Goal: Task Accomplishment & Management: Manage account settings

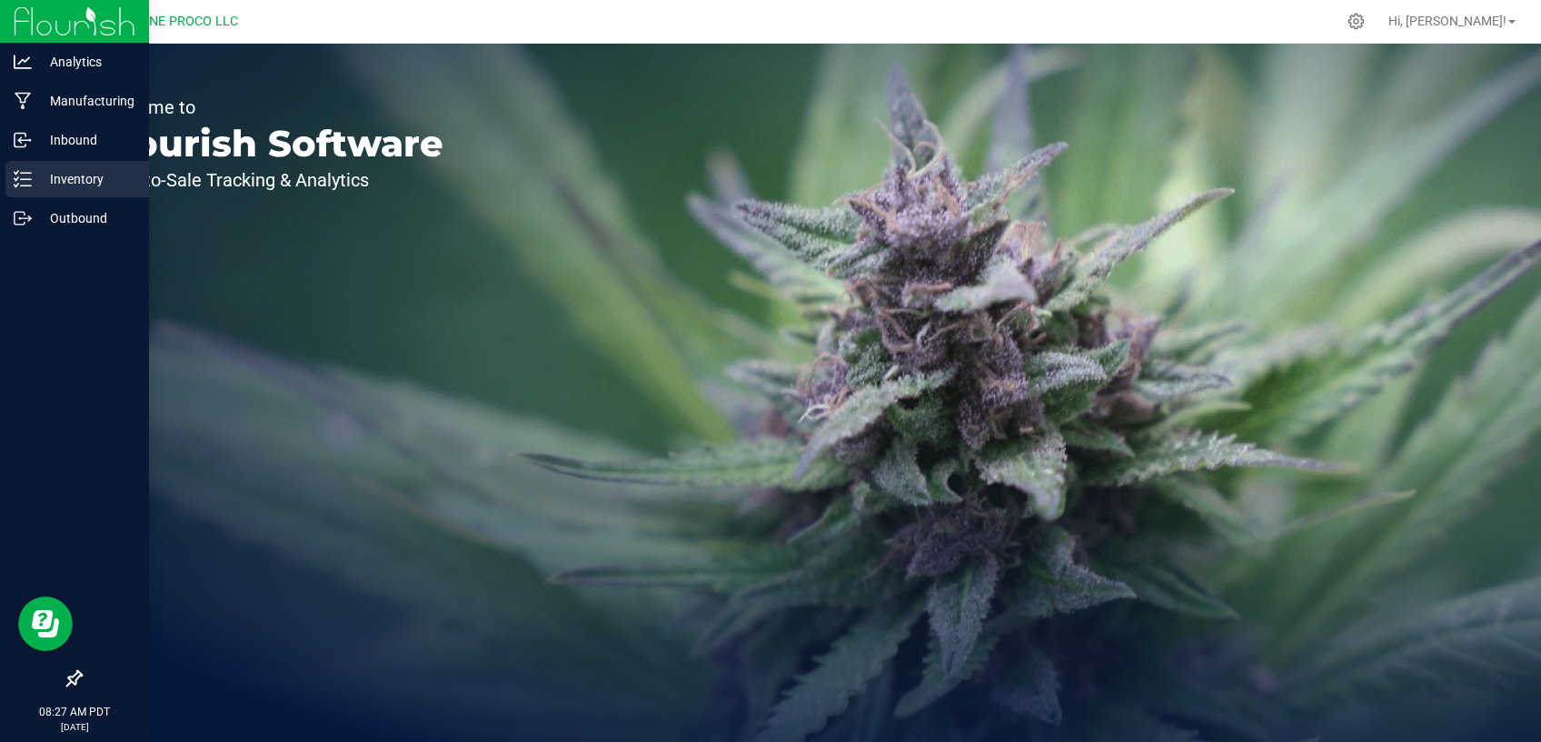
click at [67, 185] on p "Inventory" at bounding box center [86, 179] width 109 height 22
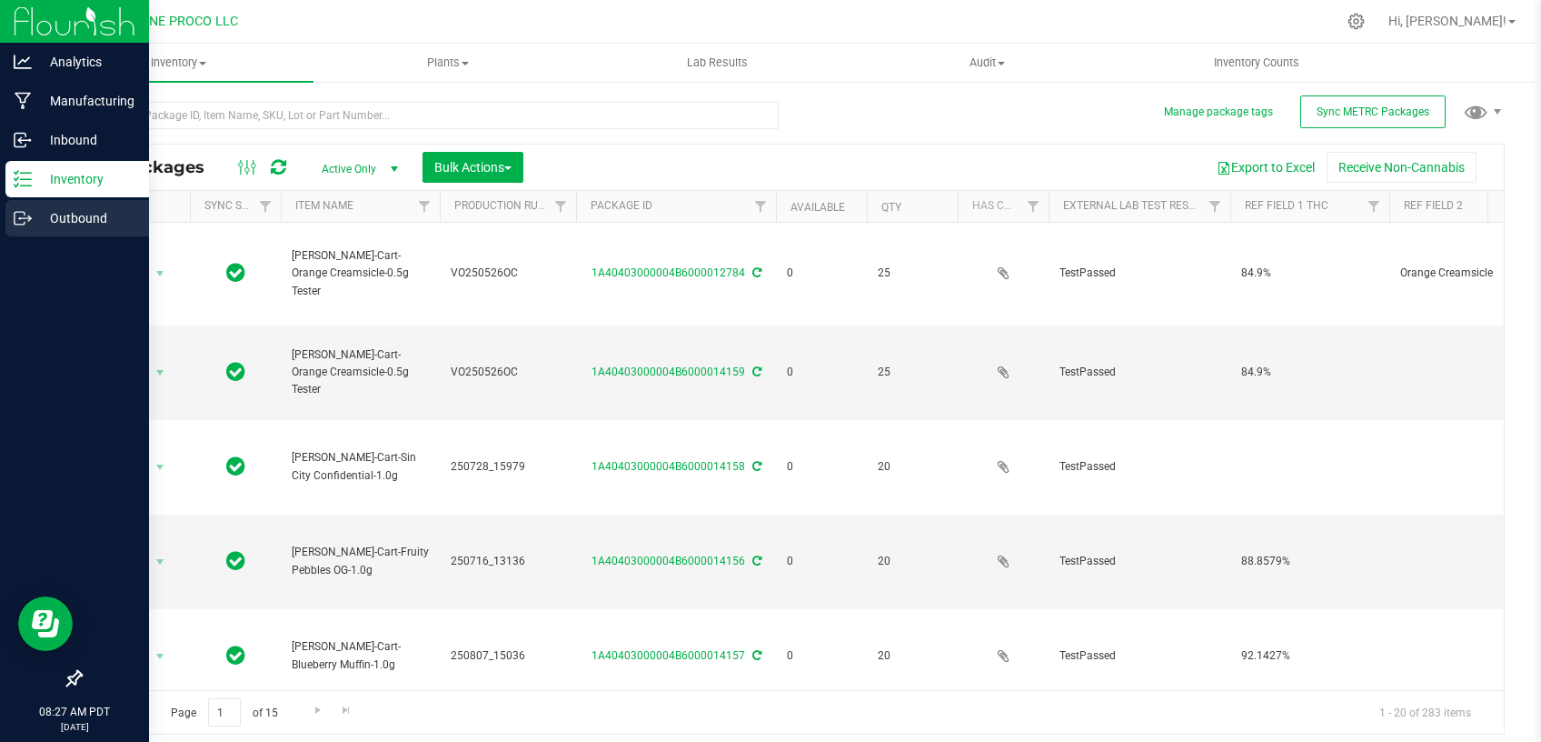
type input "2025-06-22"
type input "[DATE]"
type input "2025-05-26"
type input "[DATE]"
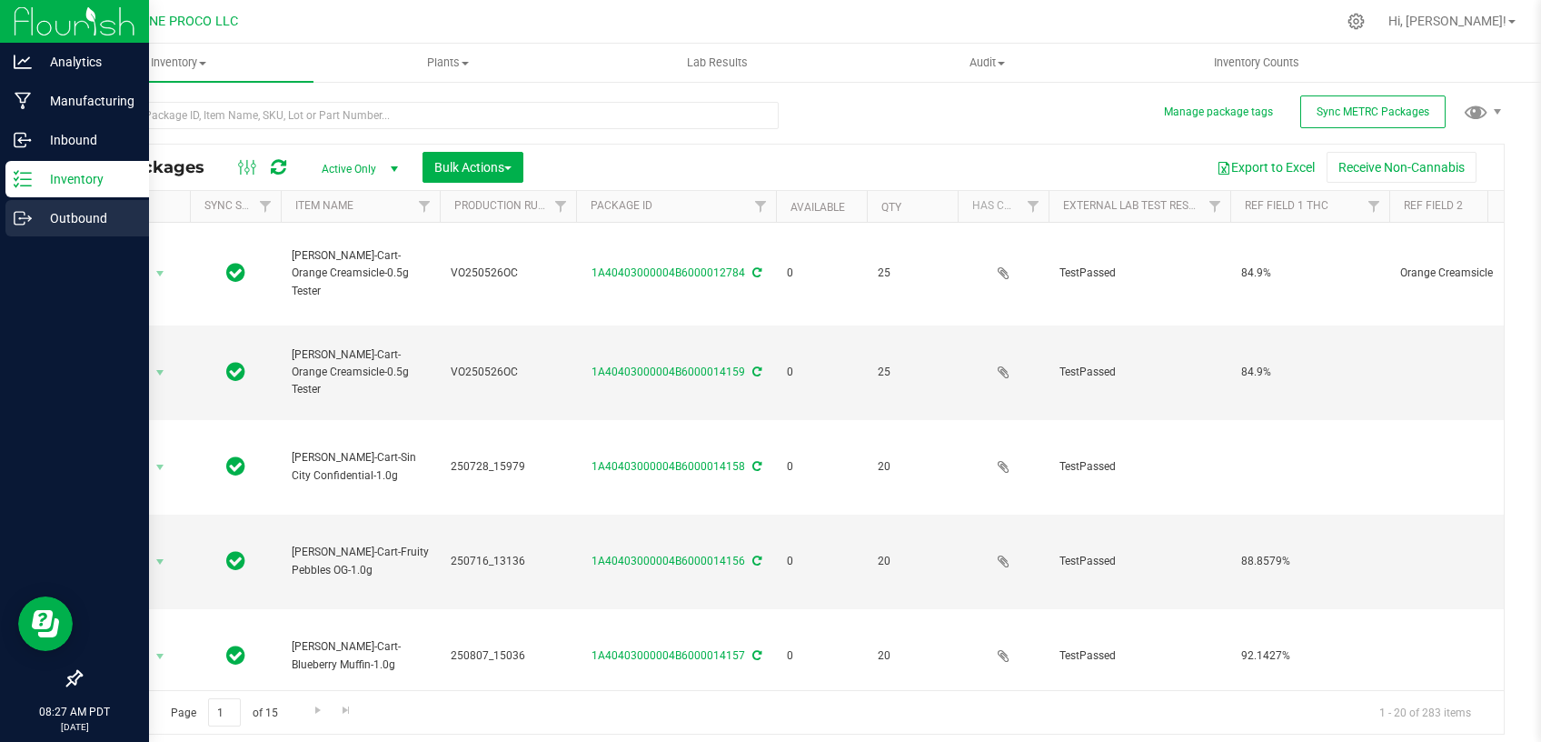
type input "[DATE]"
type input "2025-05-26"
type input "[DATE]"
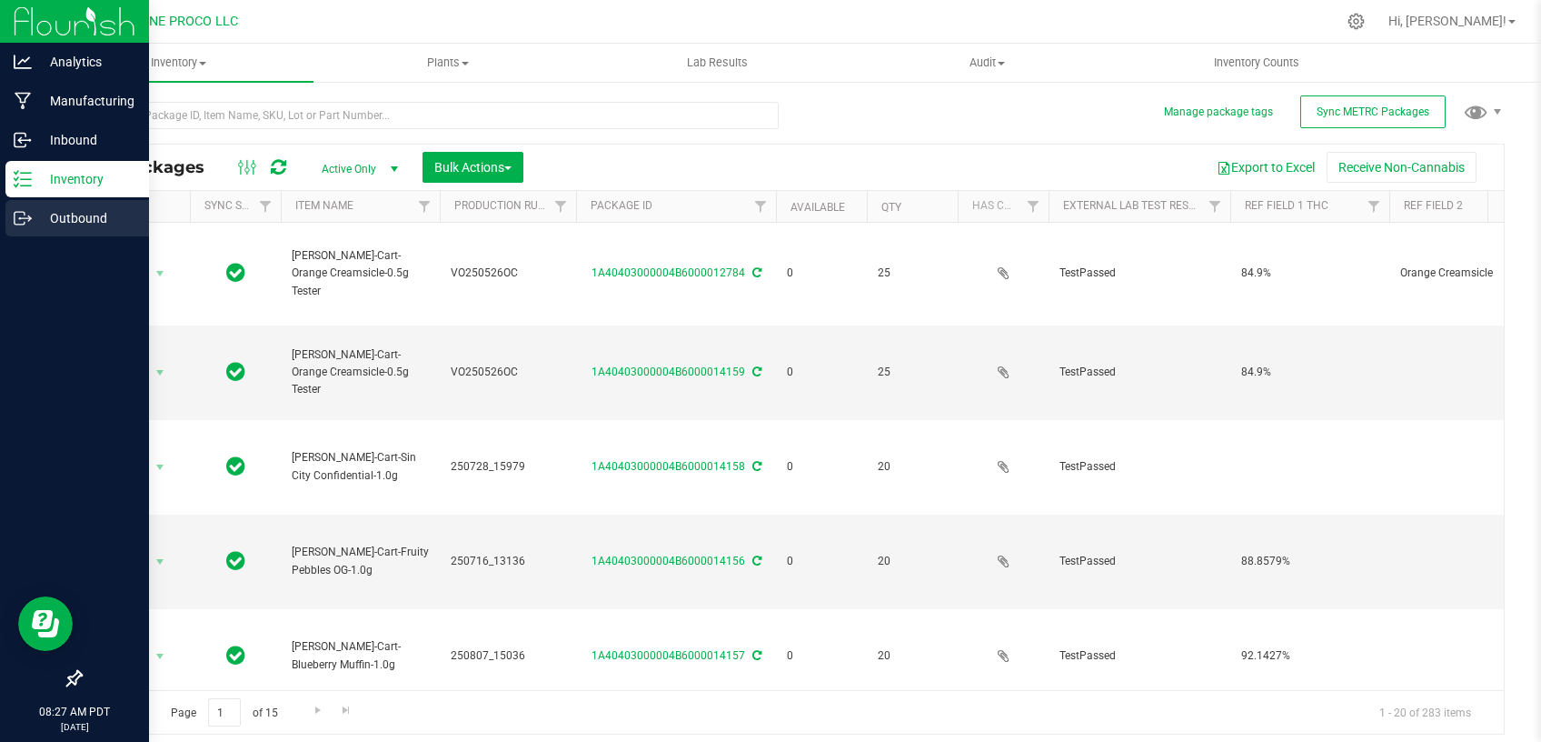
type input "[DATE]"
click at [45, 218] on p "Outbound" at bounding box center [86, 218] width 109 height 22
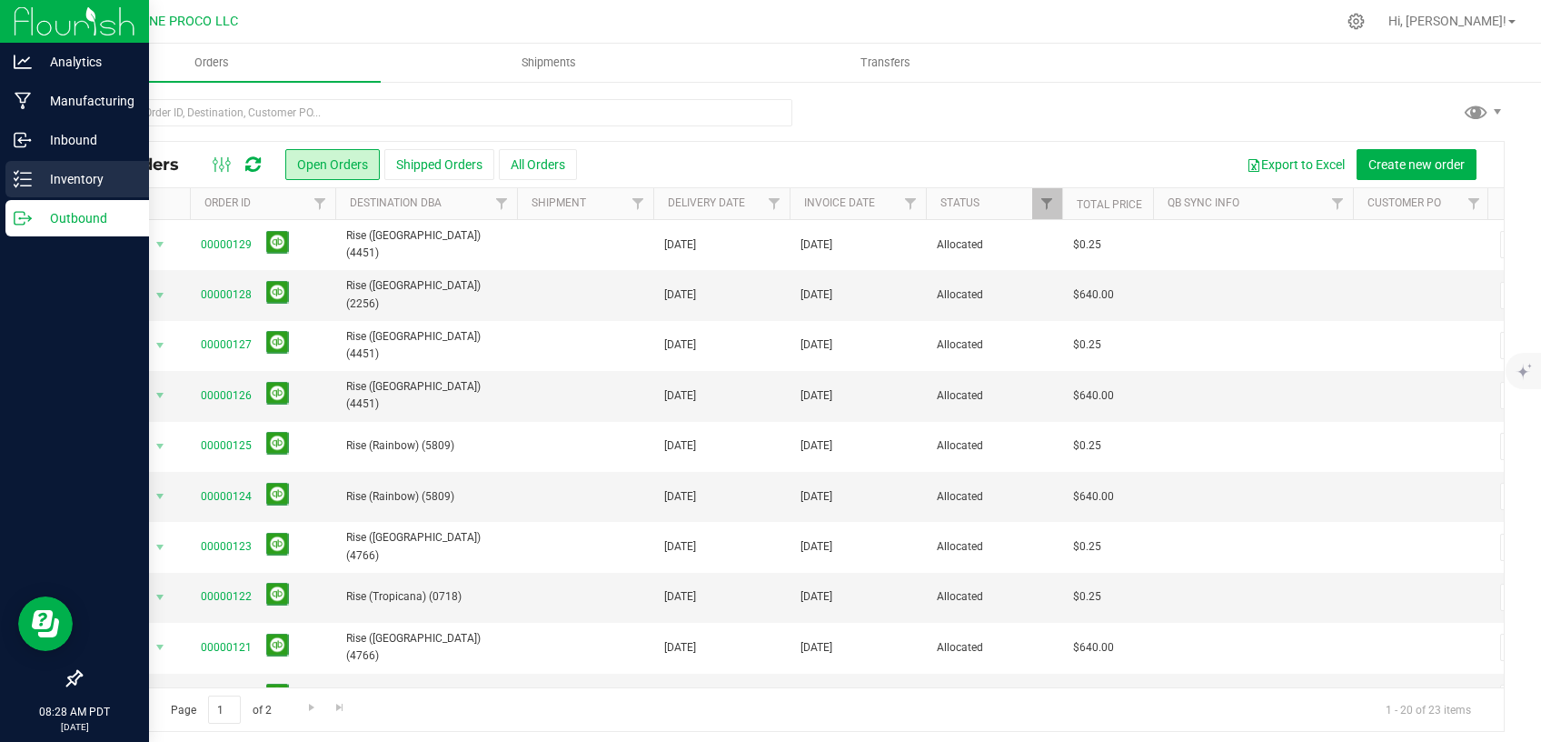
click at [35, 173] on p "Inventory" at bounding box center [86, 179] width 109 height 22
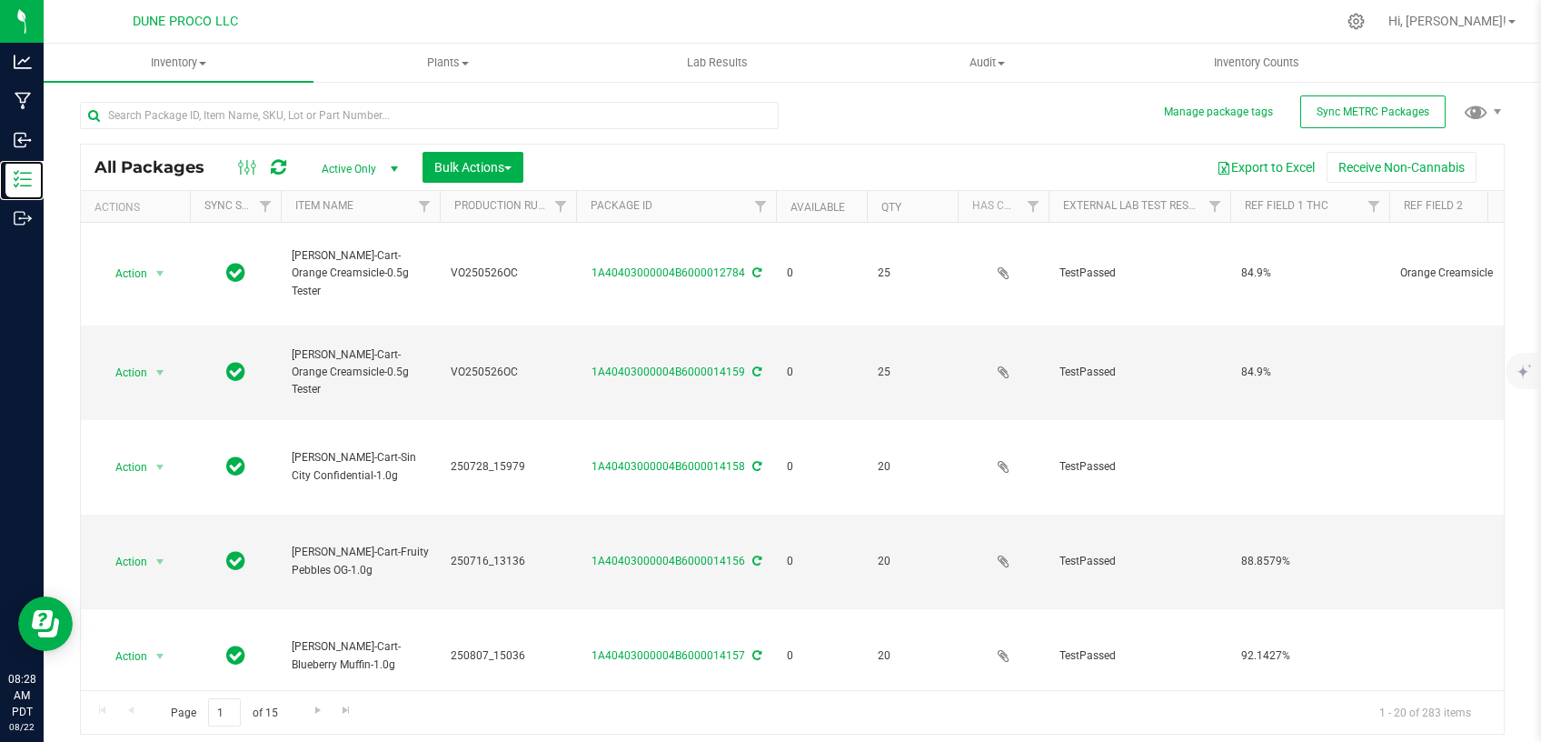
type input "2025-06-22"
type input "[DATE]"
type input "2025-05-26"
type input "[DATE]"
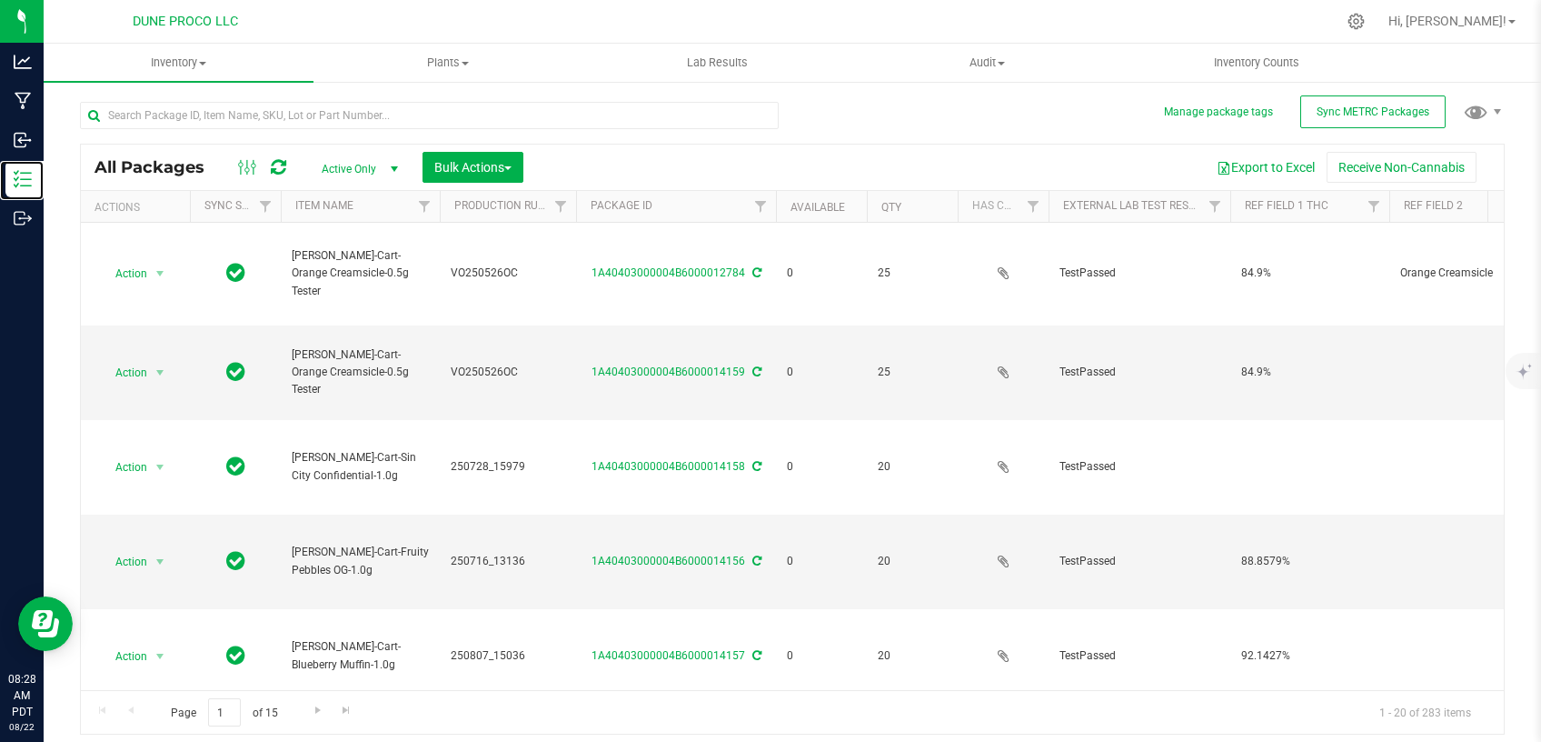
type input "[DATE]"
type input "2025-05-26"
type input "[DATE]"
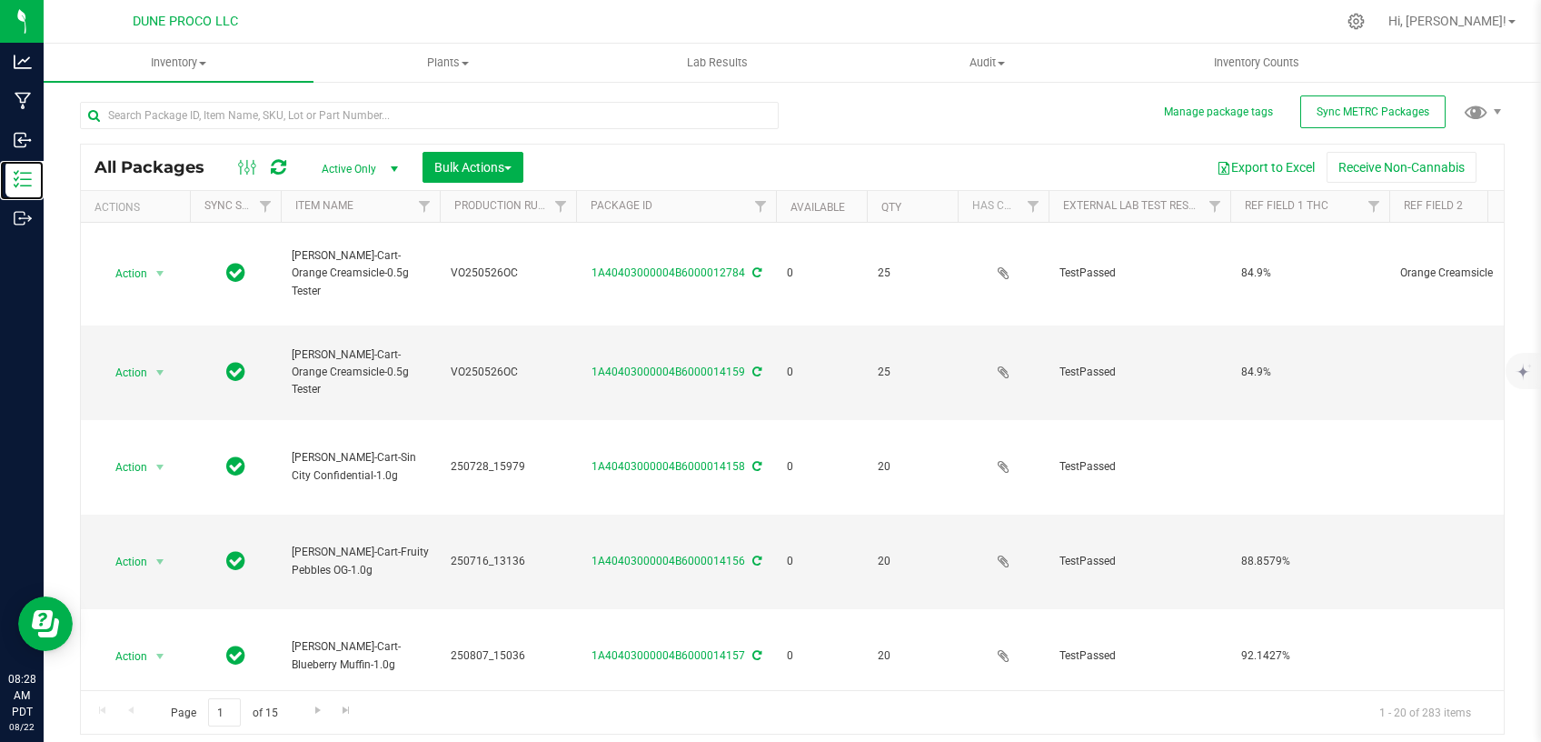
type input "[DATE]"
click at [295, 125] on input "text" at bounding box center [429, 115] width 699 height 27
paste input "15979"
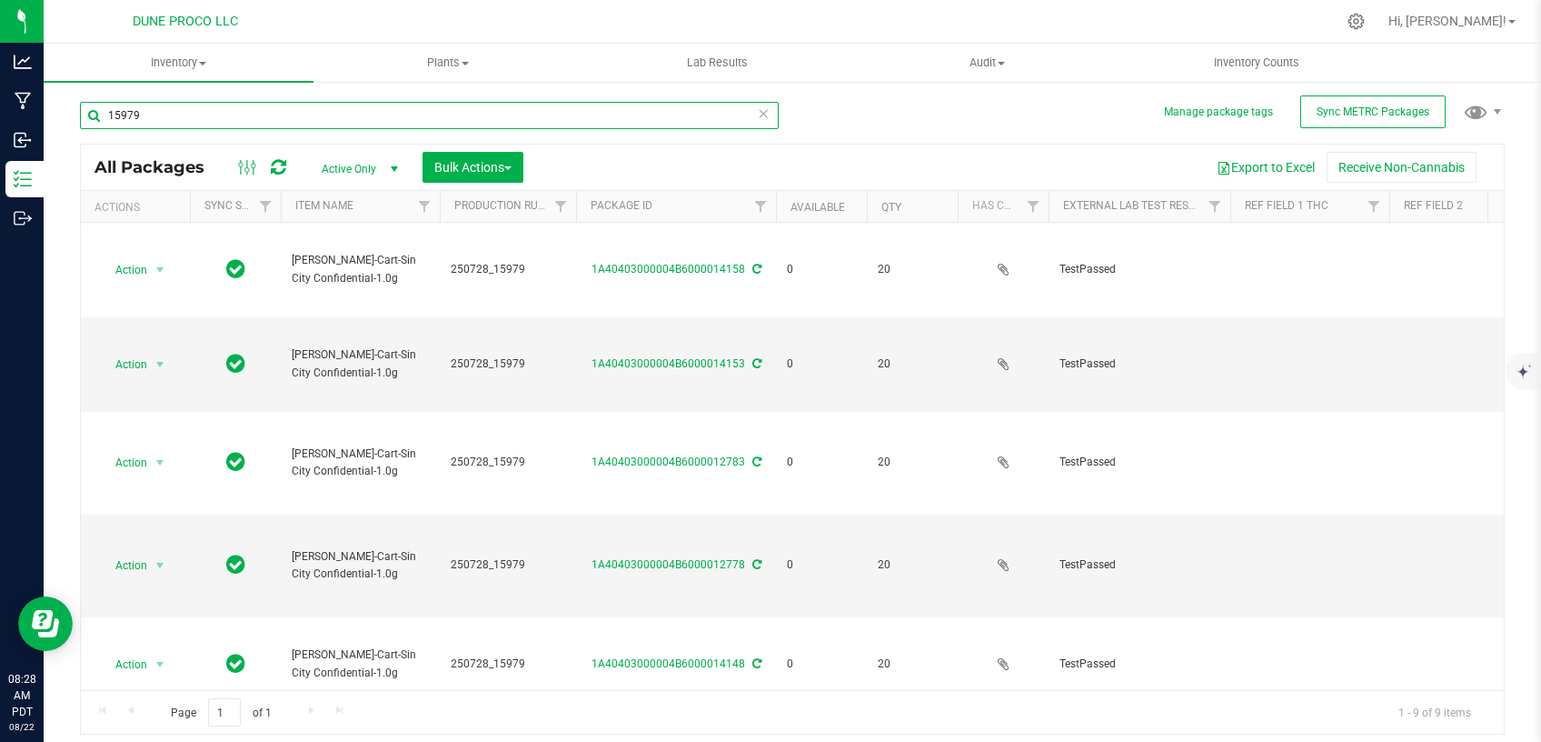
type input "15979"
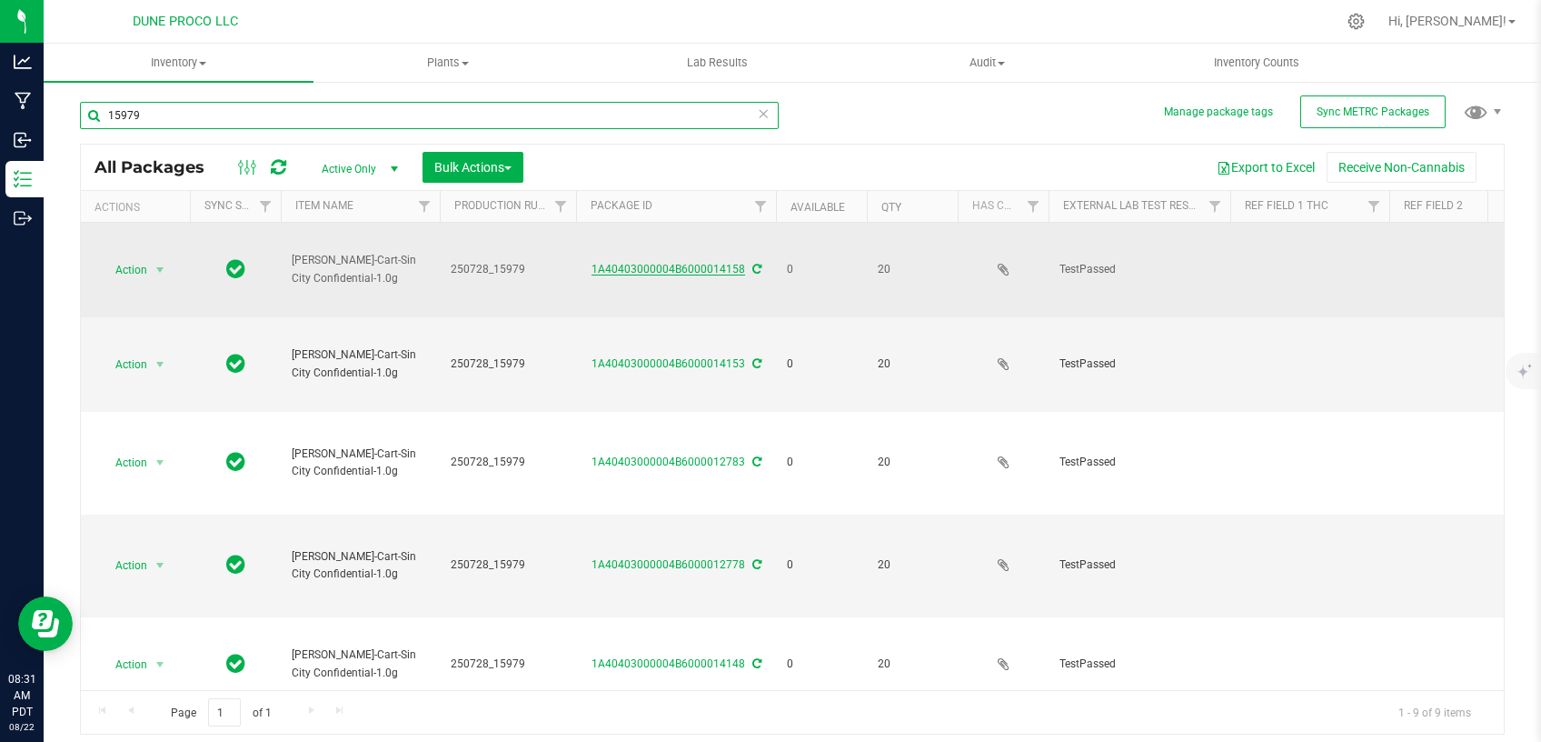
scroll to position [398, 0]
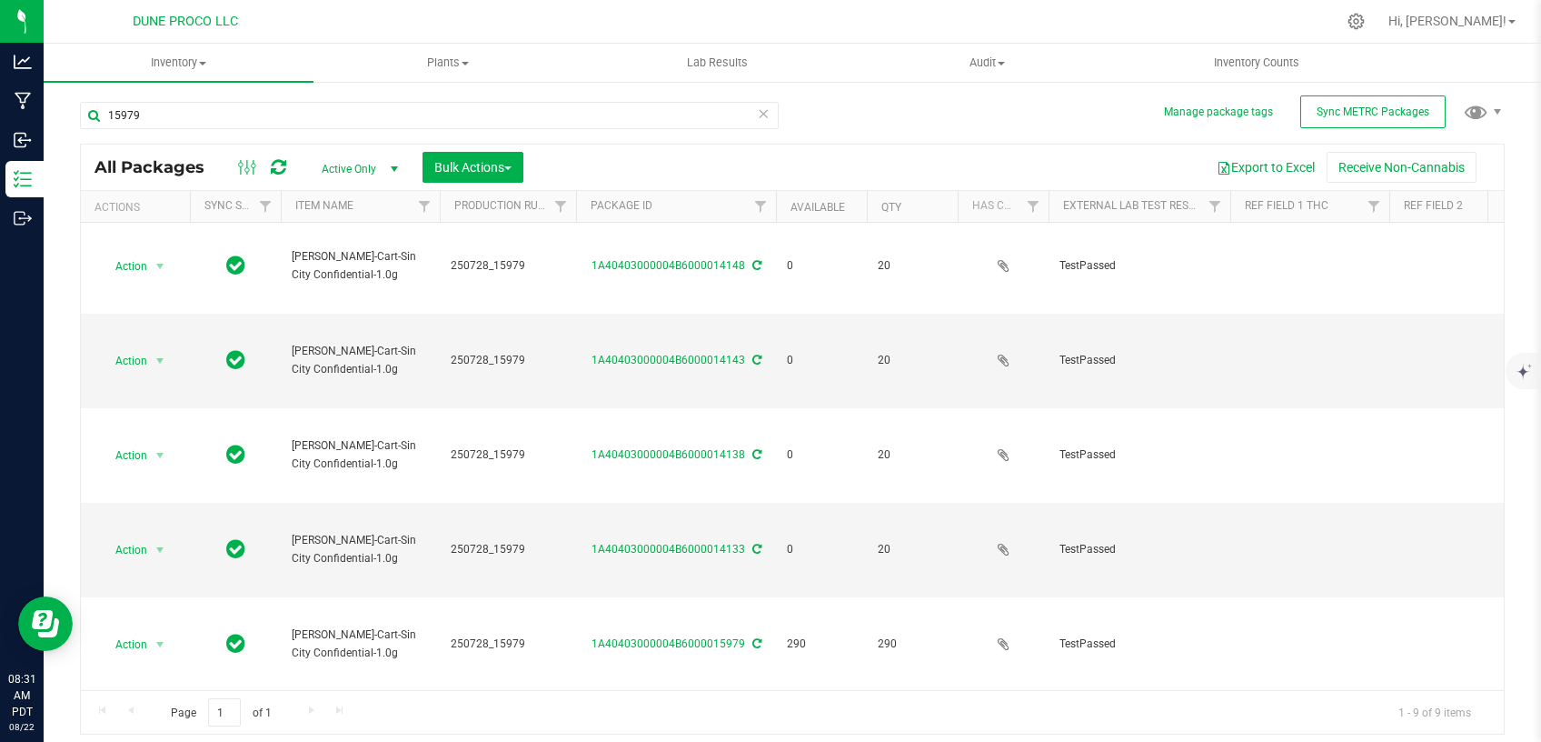
click at [338, 164] on span "Active Only" at bounding box center [356, 168] width 100 height 25
click at [327, 285] on li "All" at bounding box center [355, 279] width 98 height 27
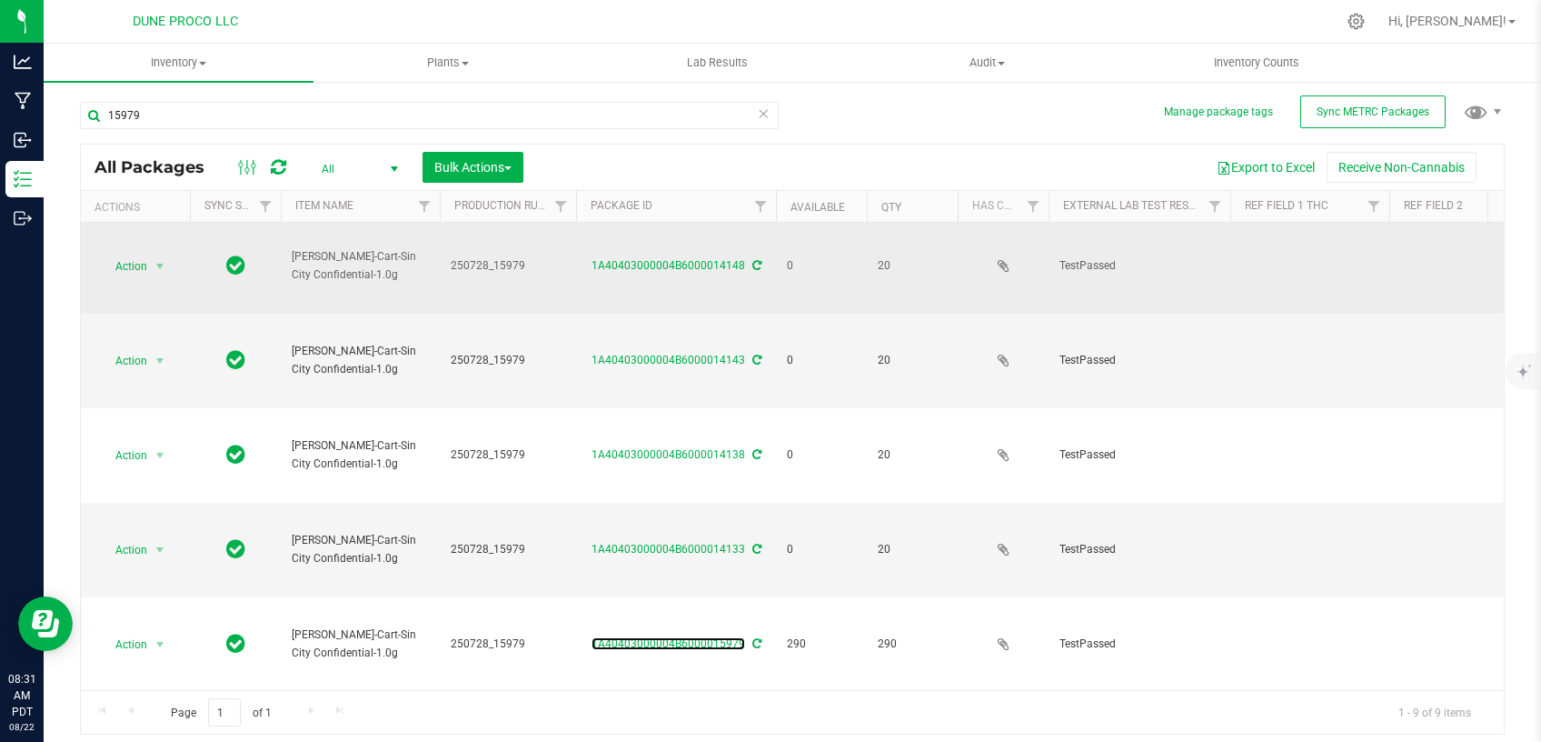
scroll to position [0, 168]
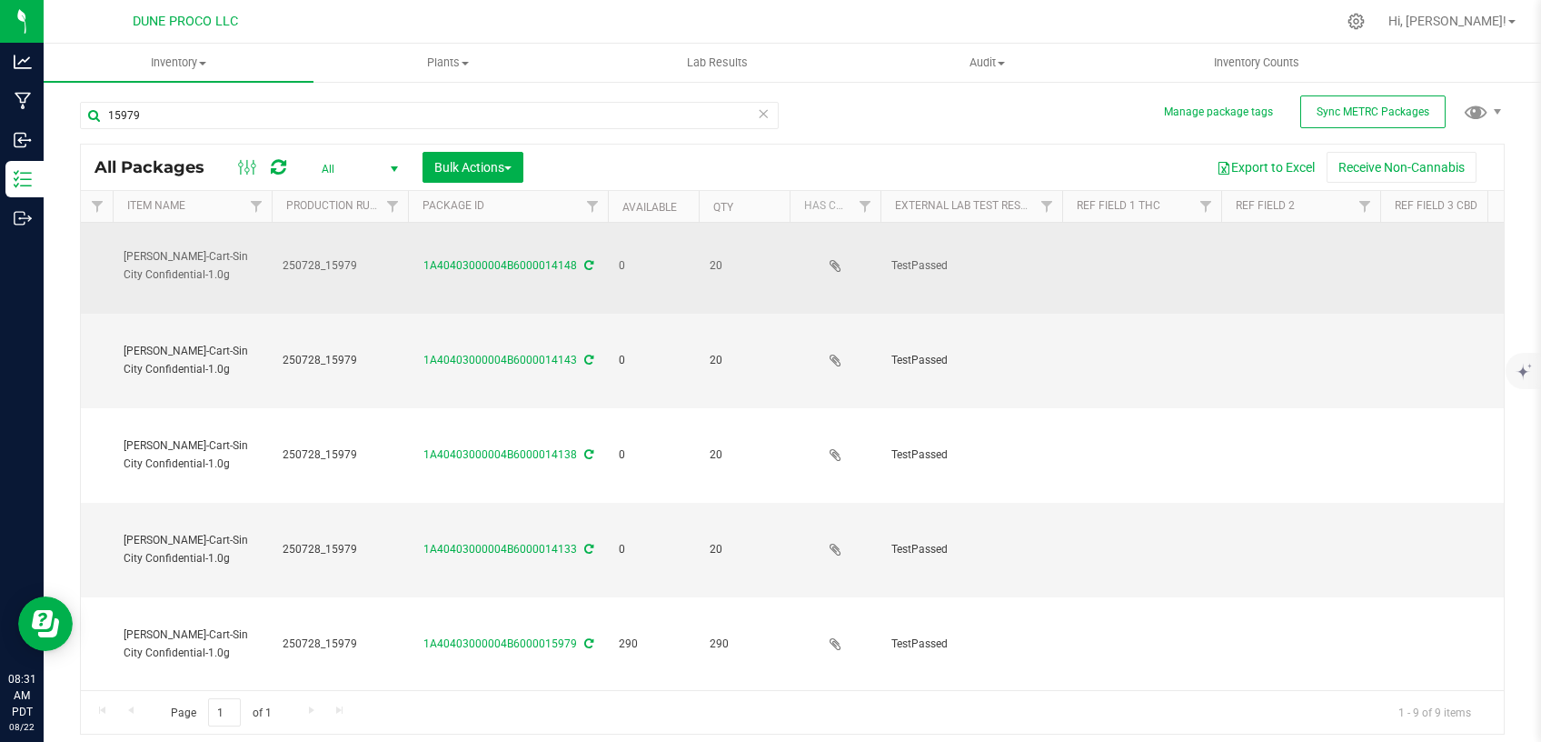
click at [1107, 252] on td at bounding box center [1141, 266] width 159 height 95
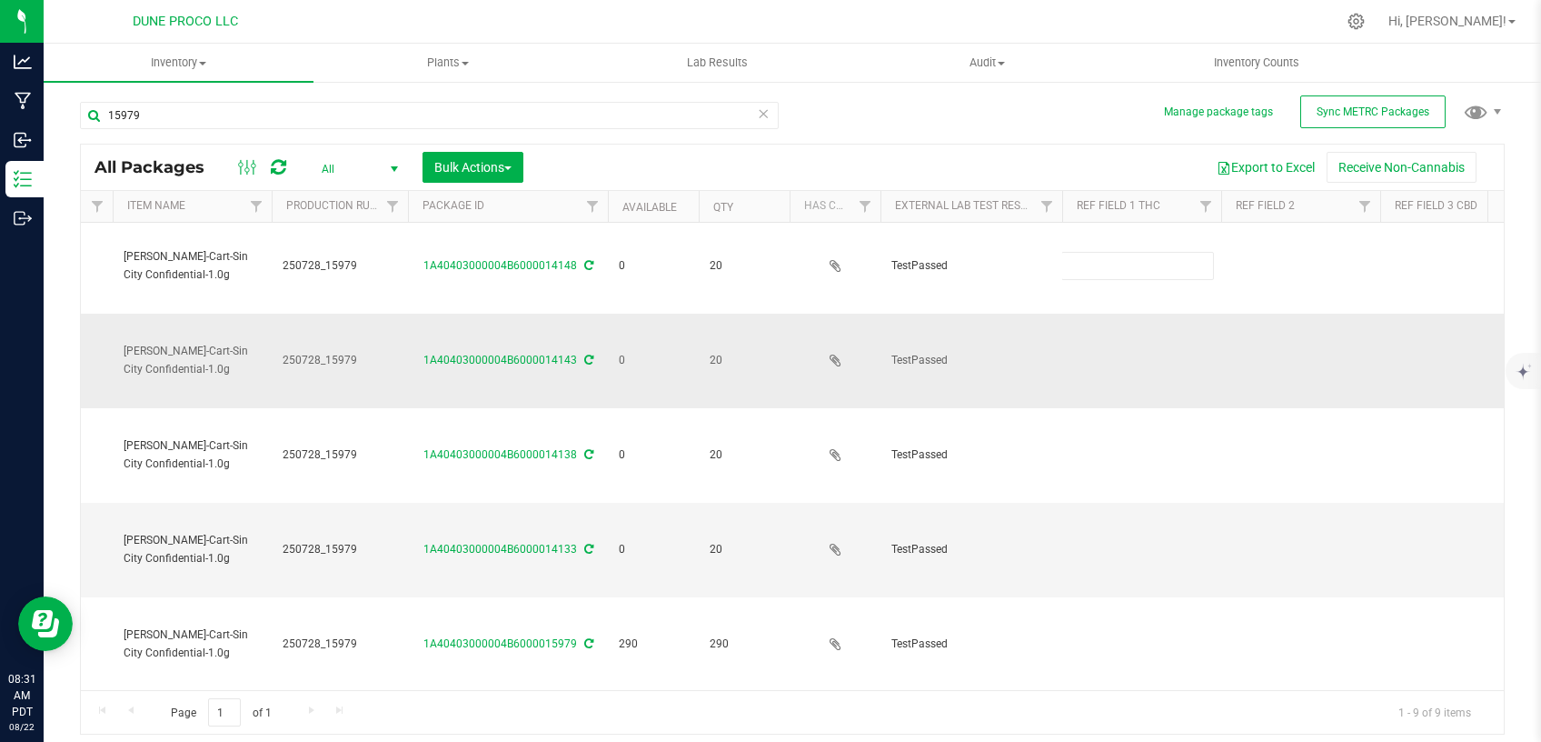
type input "92.3496%"
click at [1118, 327] on td at bounding box center [1141, 361] width 159 height 95
type input "92.3496%"
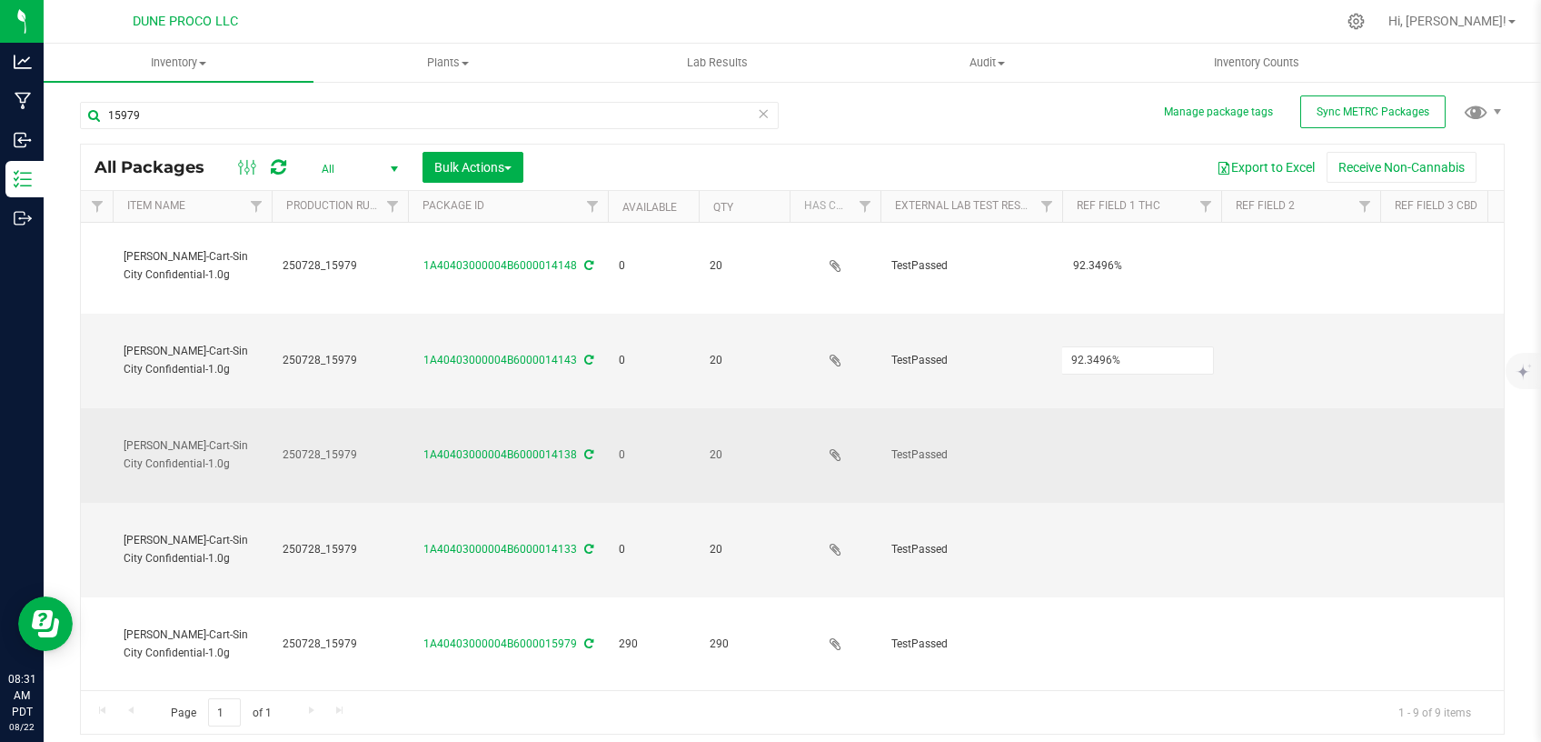
click at [1114, 414] on td at bounding box center [1141, 455] width 159 height 95
click at [1094, 442] on td at bounding box center [1141, 455] width 159 height 95
type input "92.3496%"
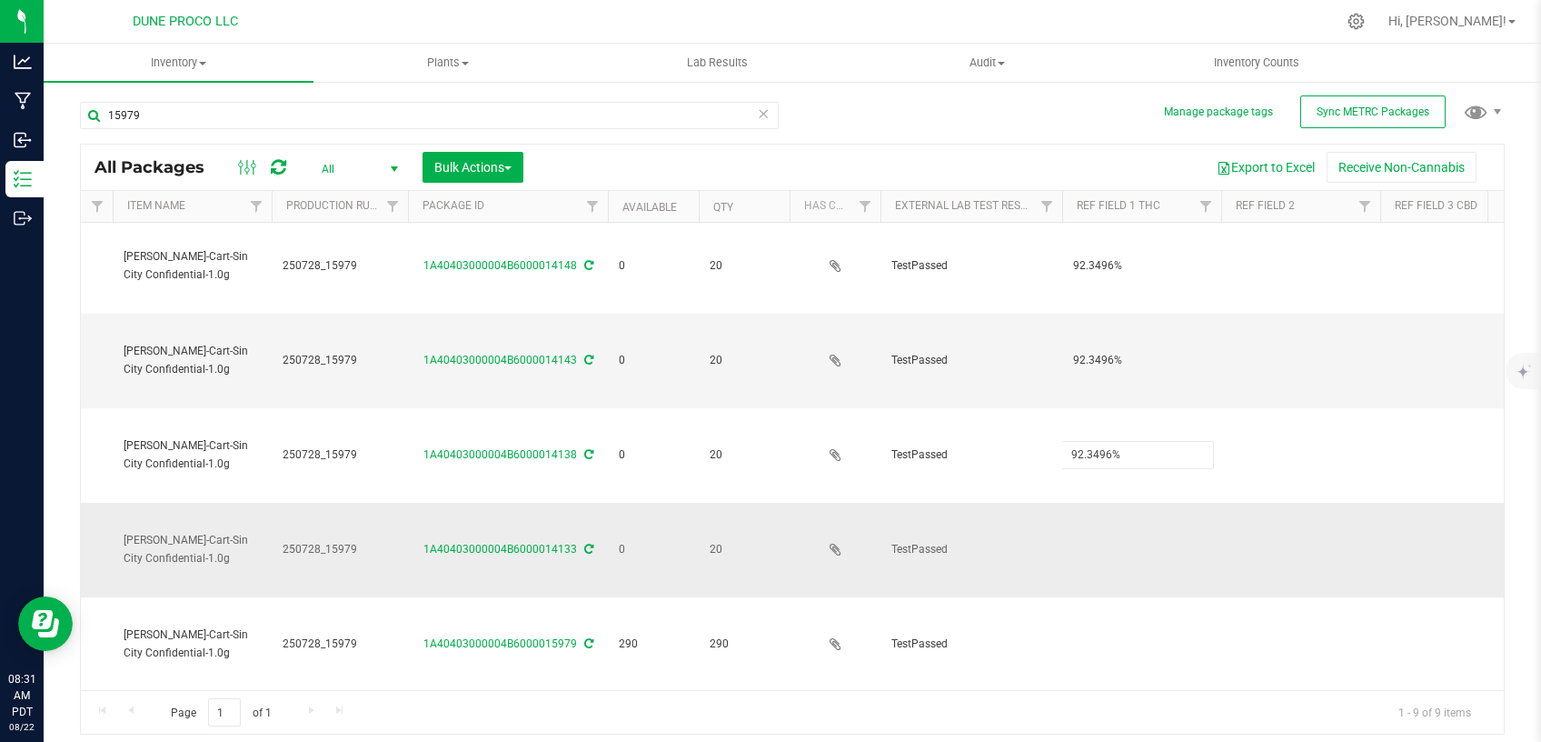
click at [1099, 539] on td at bounding box center [1141, 550] width 159 height 95
click at [1104, 539] on td at bounding box center [1141, 550] width 159 height 95
type input "92.3496%"
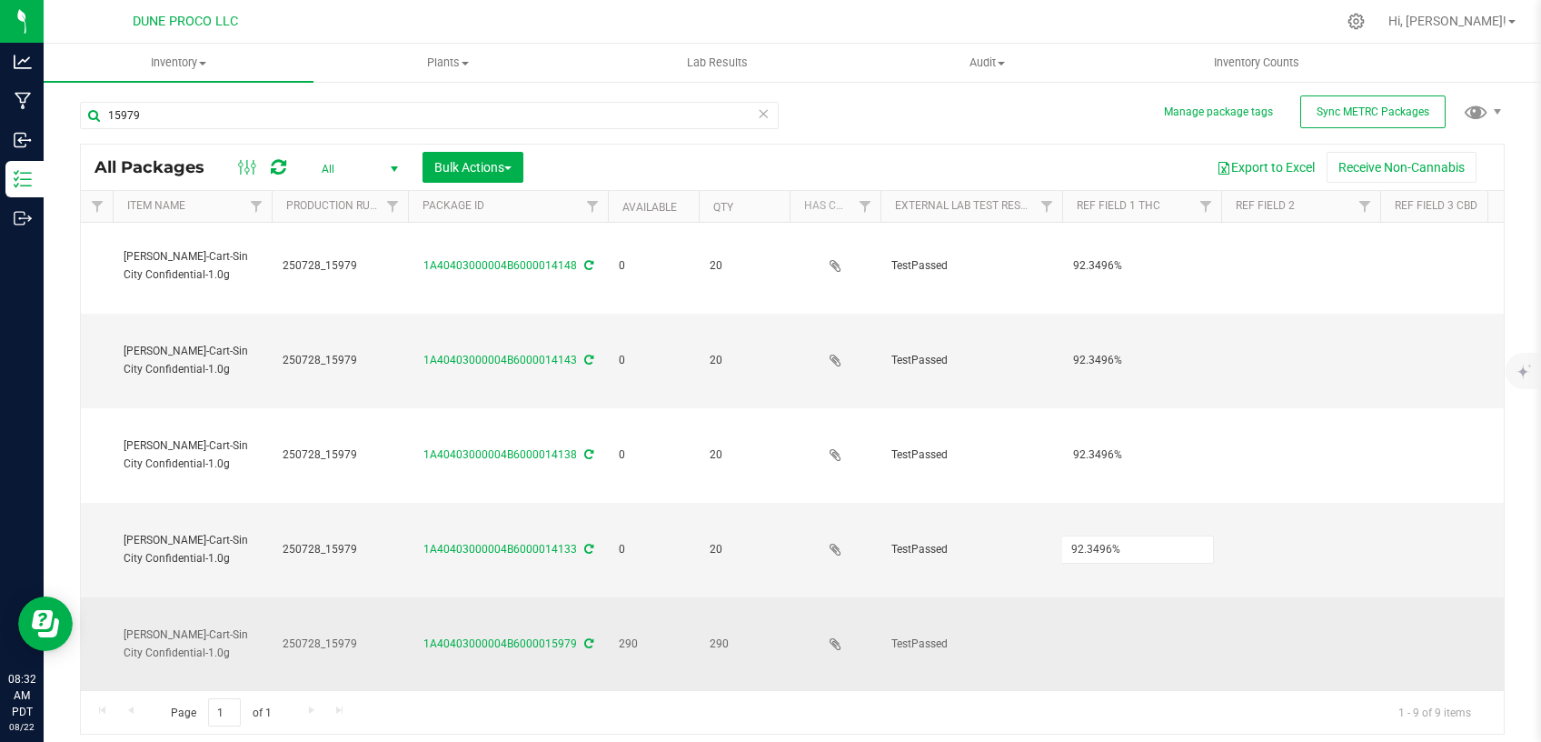
click at [1100, 621] on td at bounding box center [1141, 644] width 159 height 94
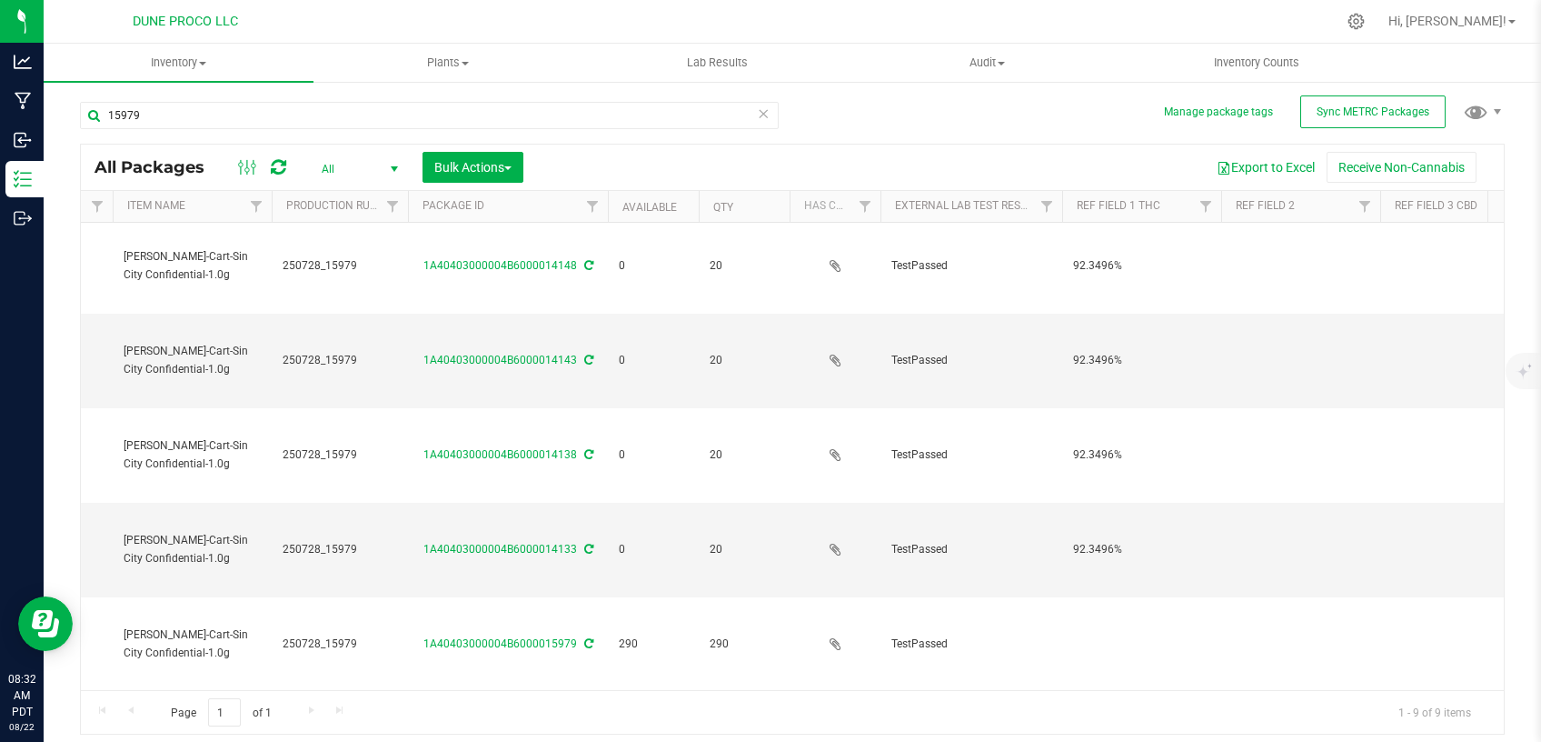
click at [1109, 623] on td at bounding box center [1141, 644] width 159 height 94
type input "92.3496%"
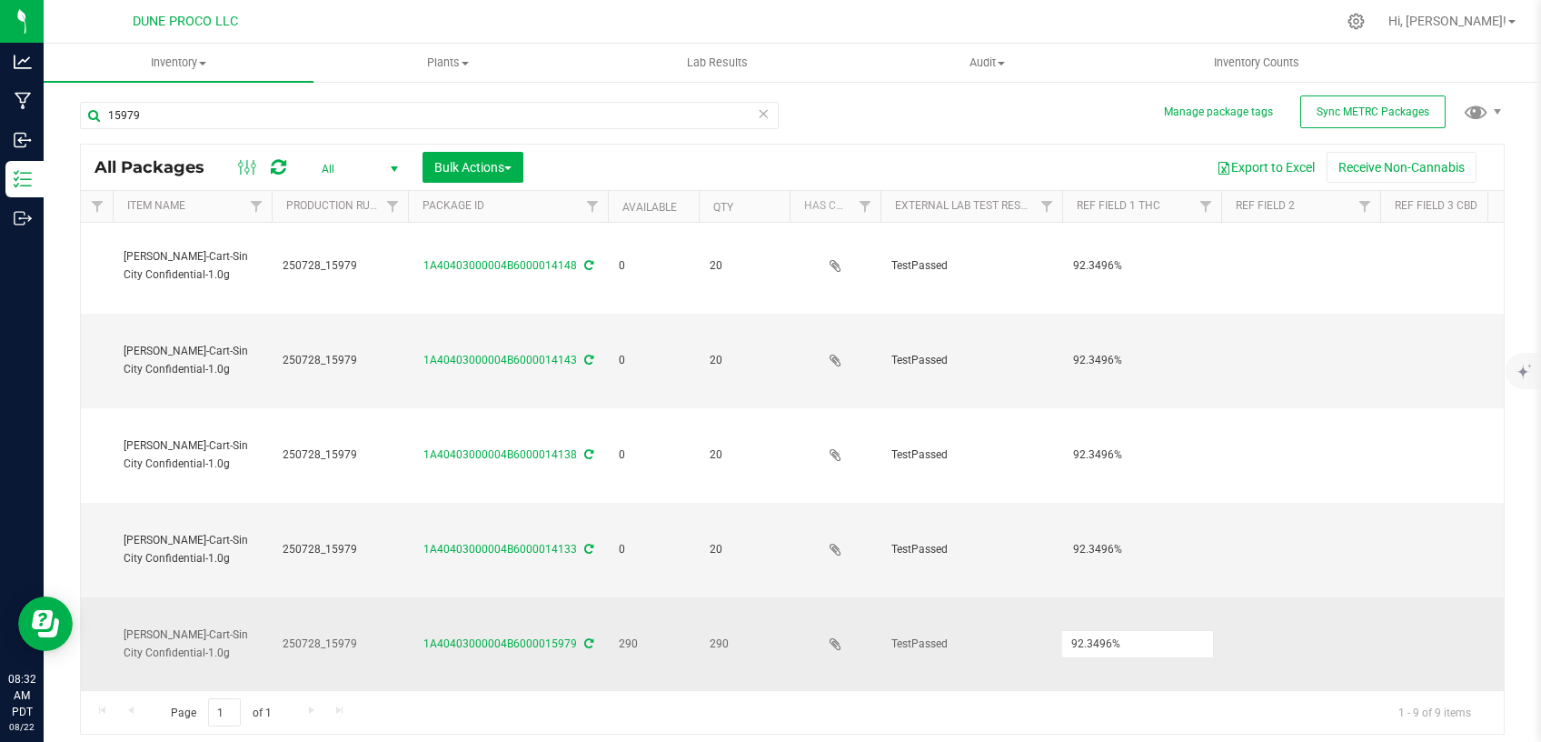
click at [1024, 606] on td "TestPassed" at bounding box center [972, 644] width 182 height 94
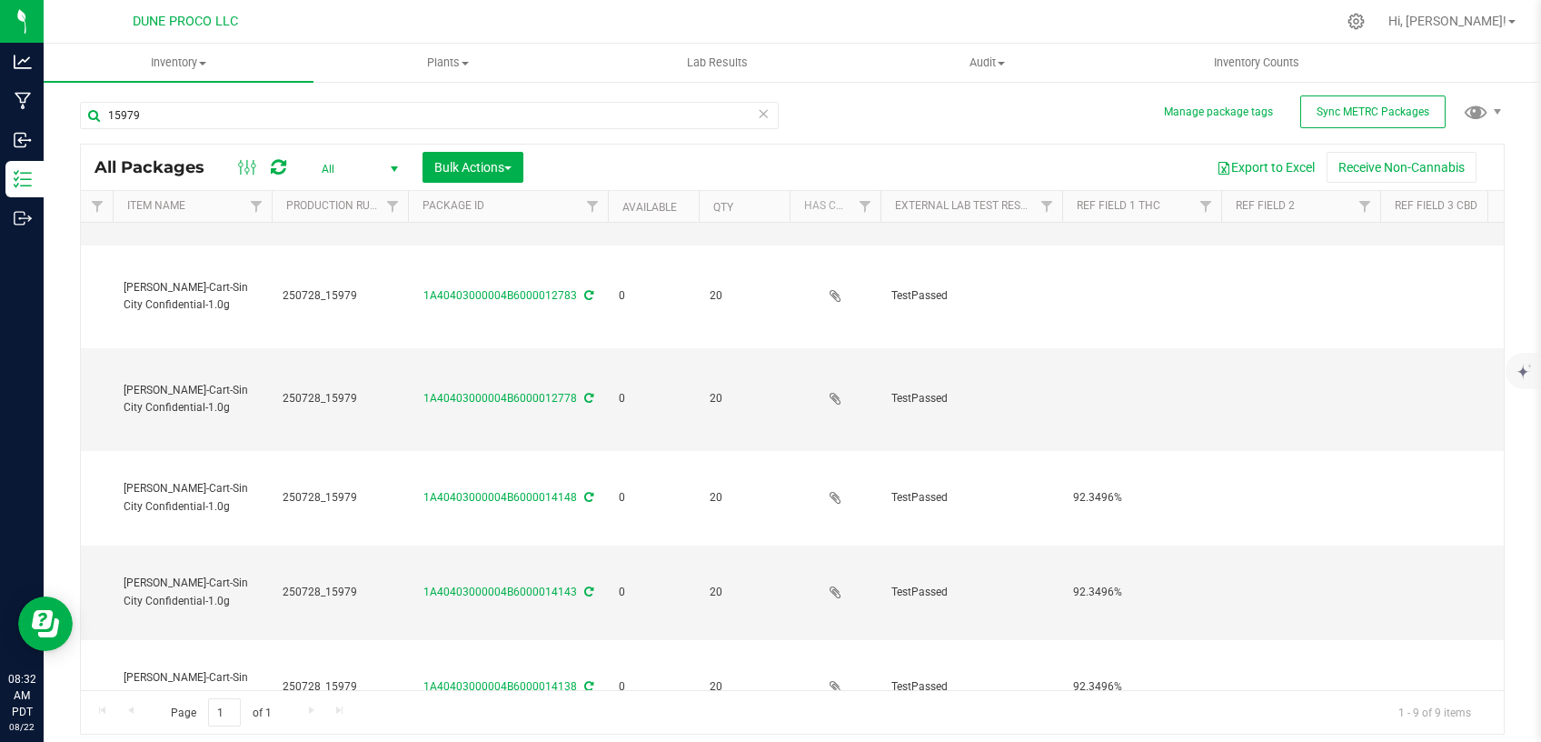
scroll to position [13, 168]
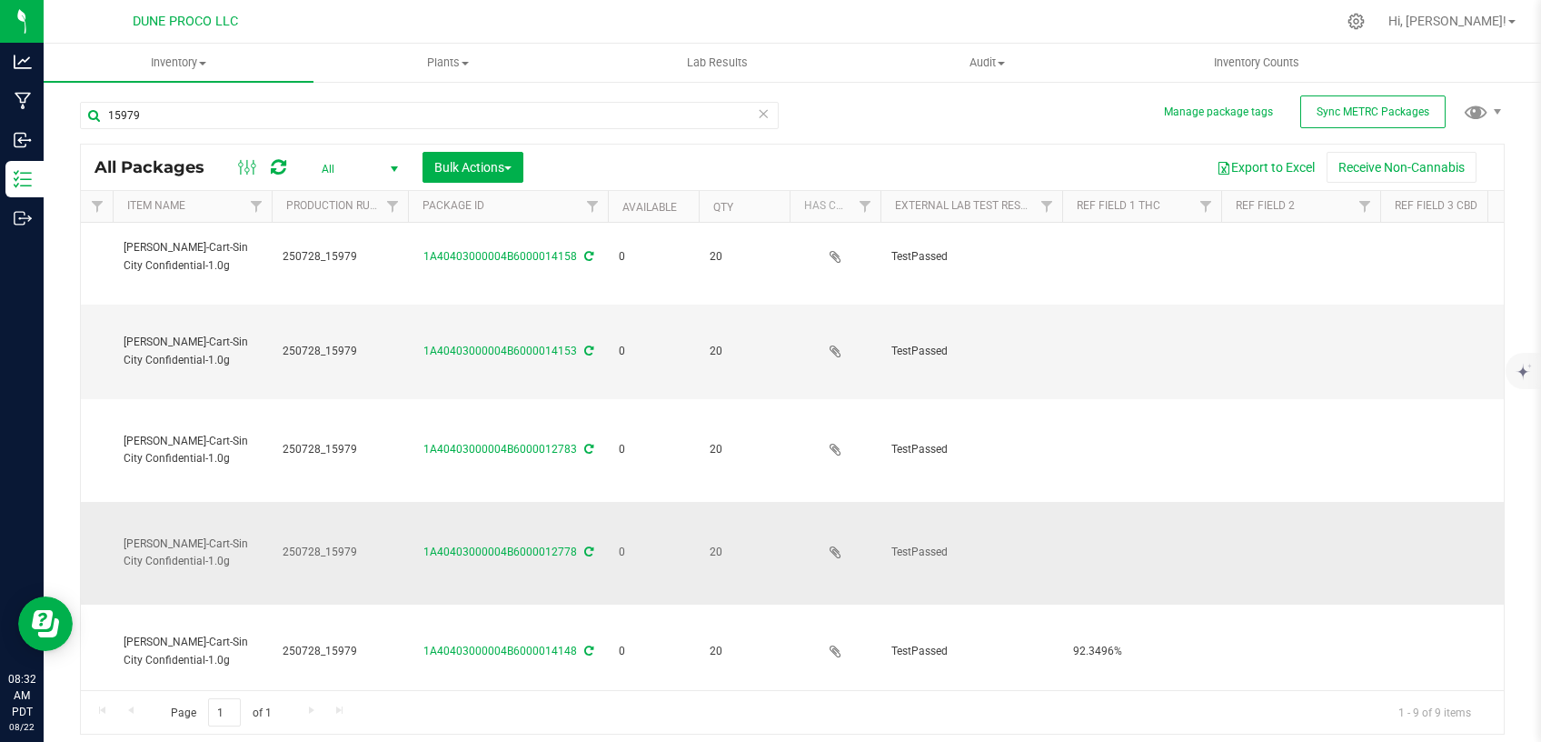
click at [1110, 559] on td at bounding box center [1141, 553] width 159 height 103
type input "92.3496%"
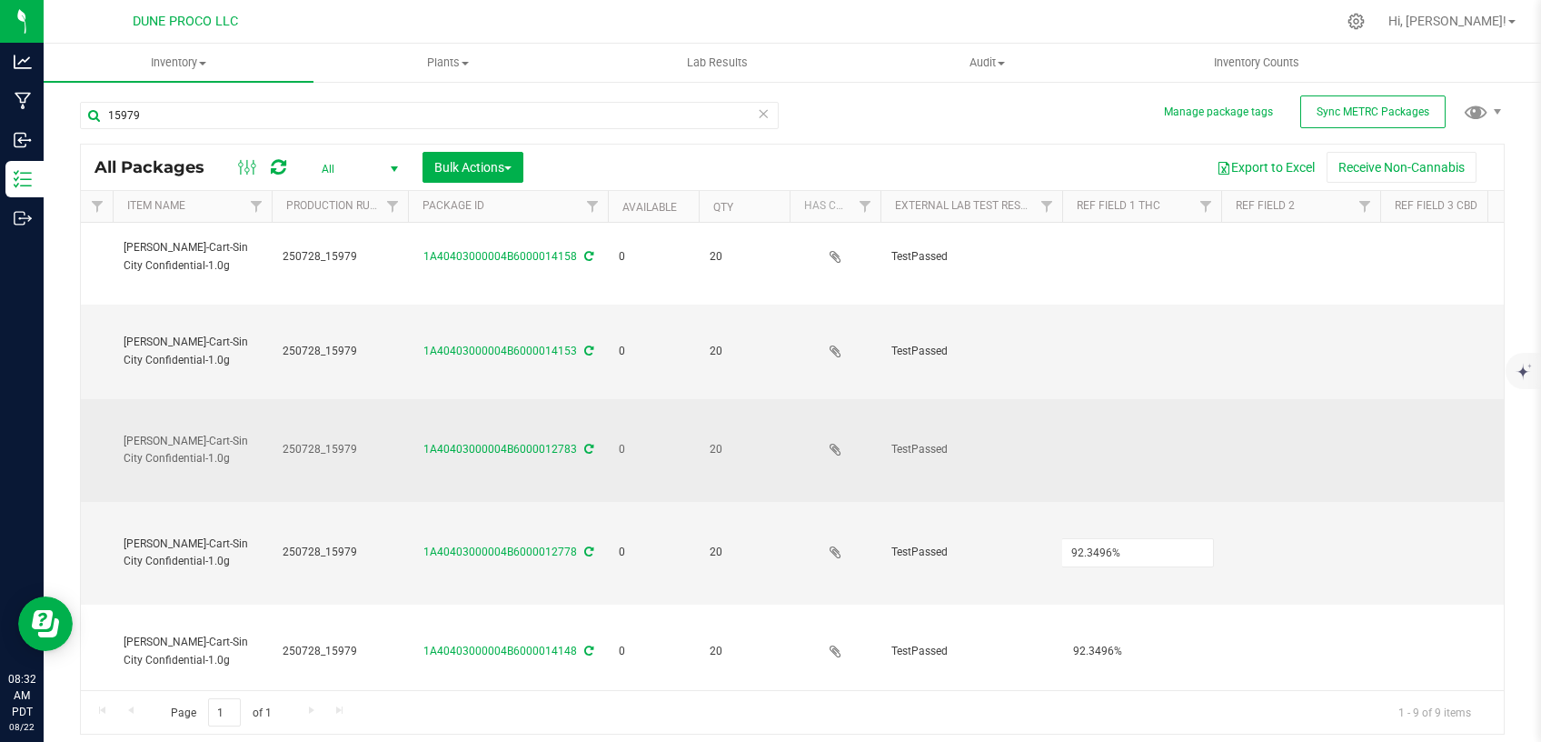
click at [1084, 444] on td at bounding box center [1141, 450] width 159 height 103
click at [1092, 433] on td at bounding box center [1141, 450] width 159 height 103
type input "92.3496%"
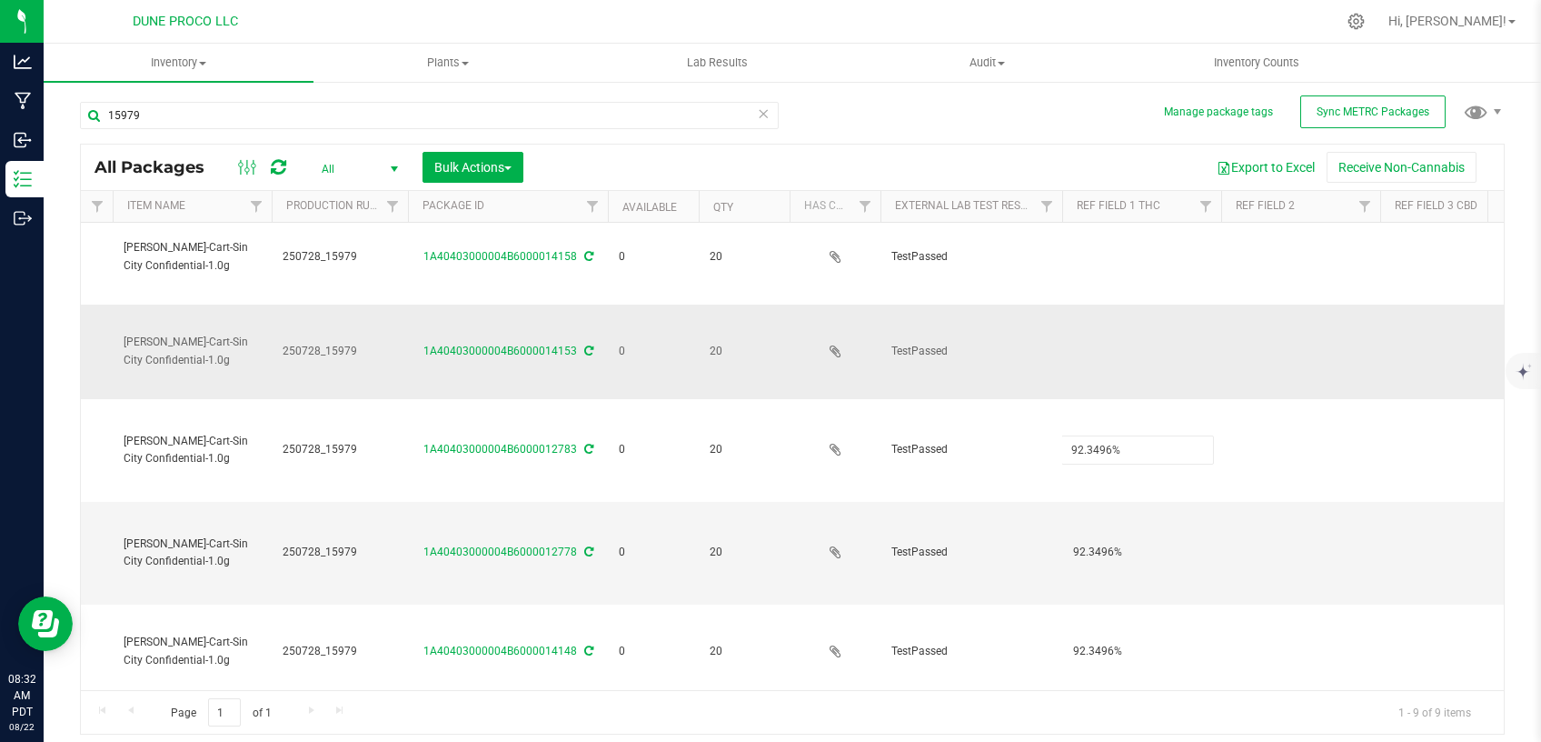
click at [1070, 327] on td at bounding box center [1141, 351] width 159 height 95
click at [1071, 354] on td at bounding box center [1141, 351] width 159 height 95
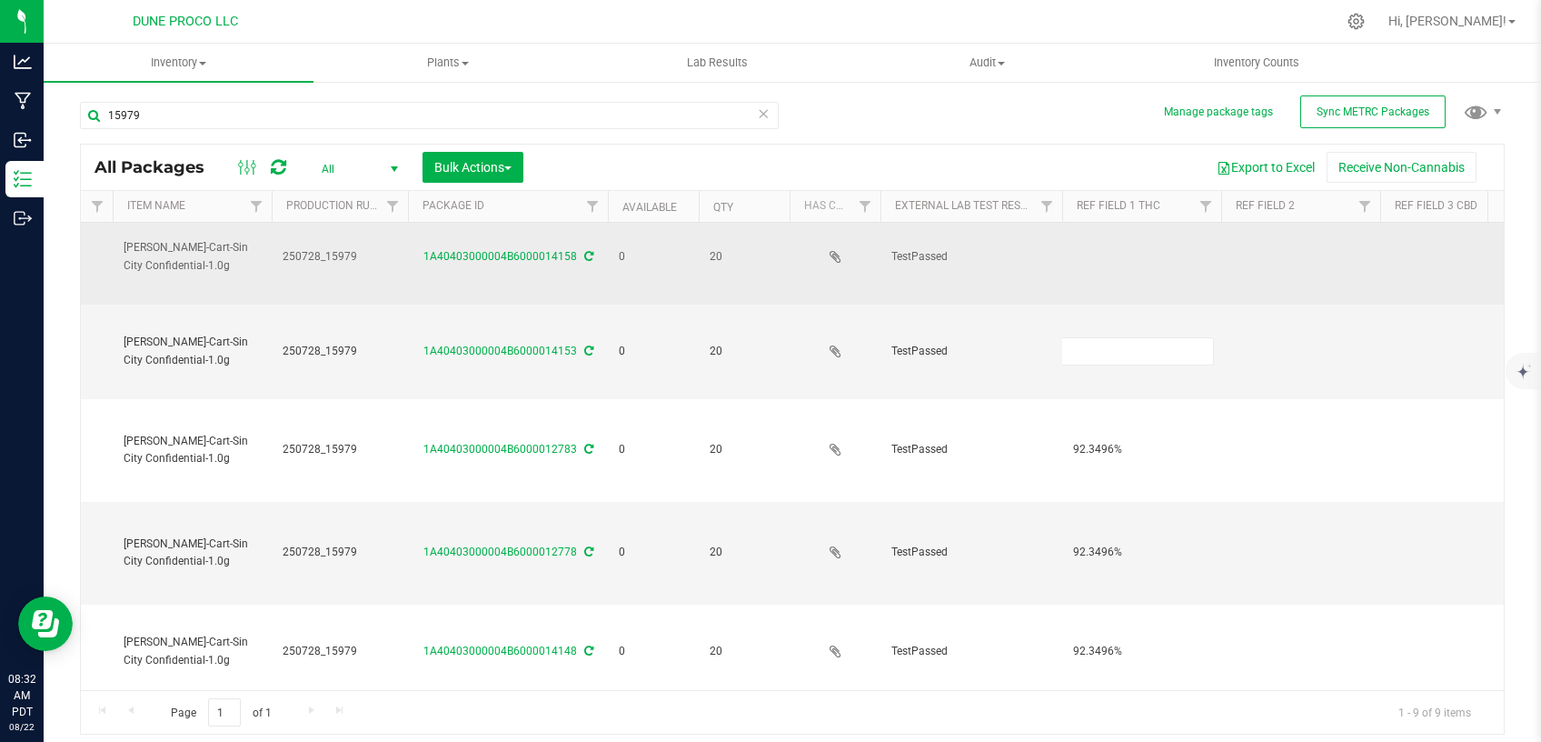
type input "92.3496%"
click at [1068, 263] on td at bounding box center [1141, 257] width 159 height 95
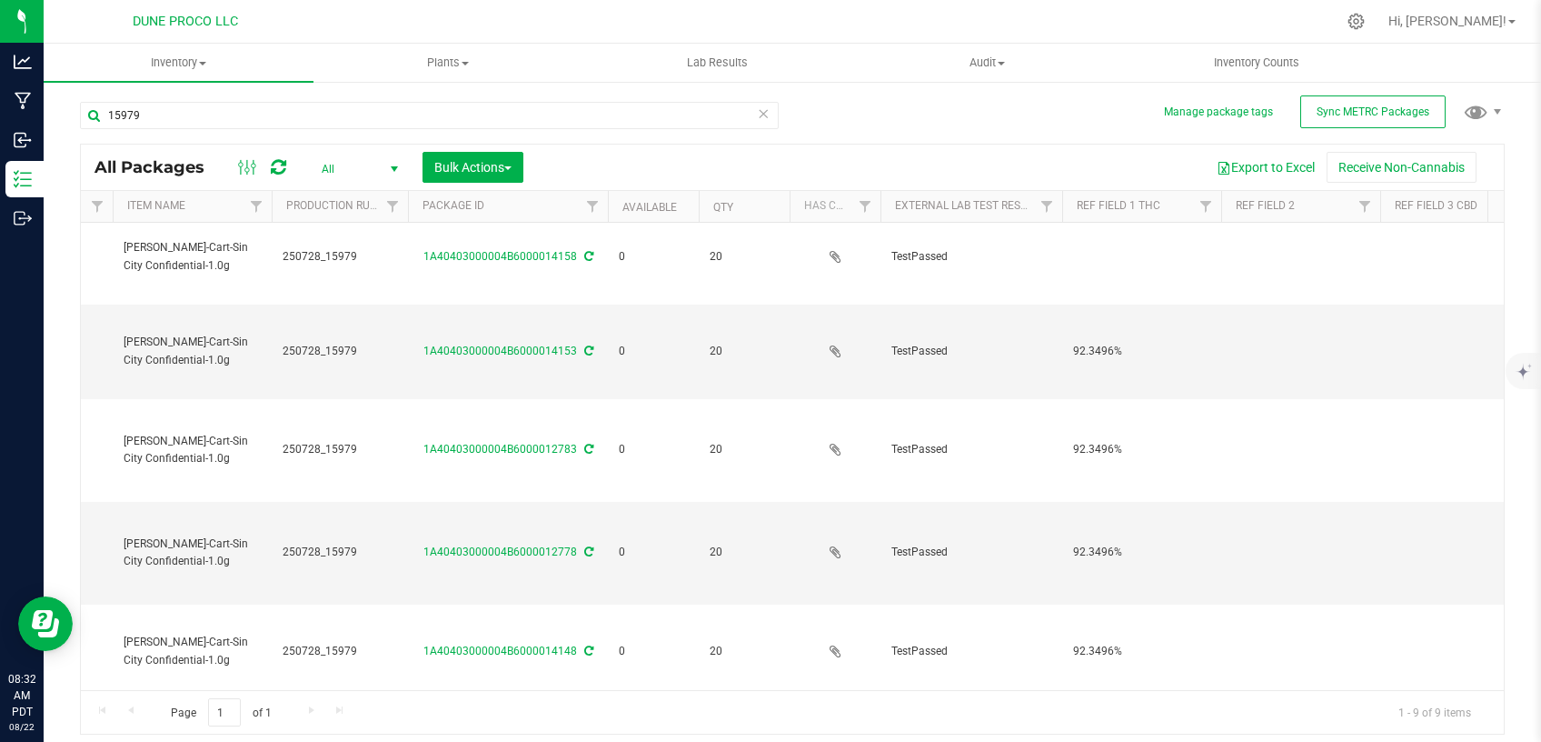
click at [1077, 258] on td at bounding box center [1141, 257] width 159 height 95
type input "92.3496%"
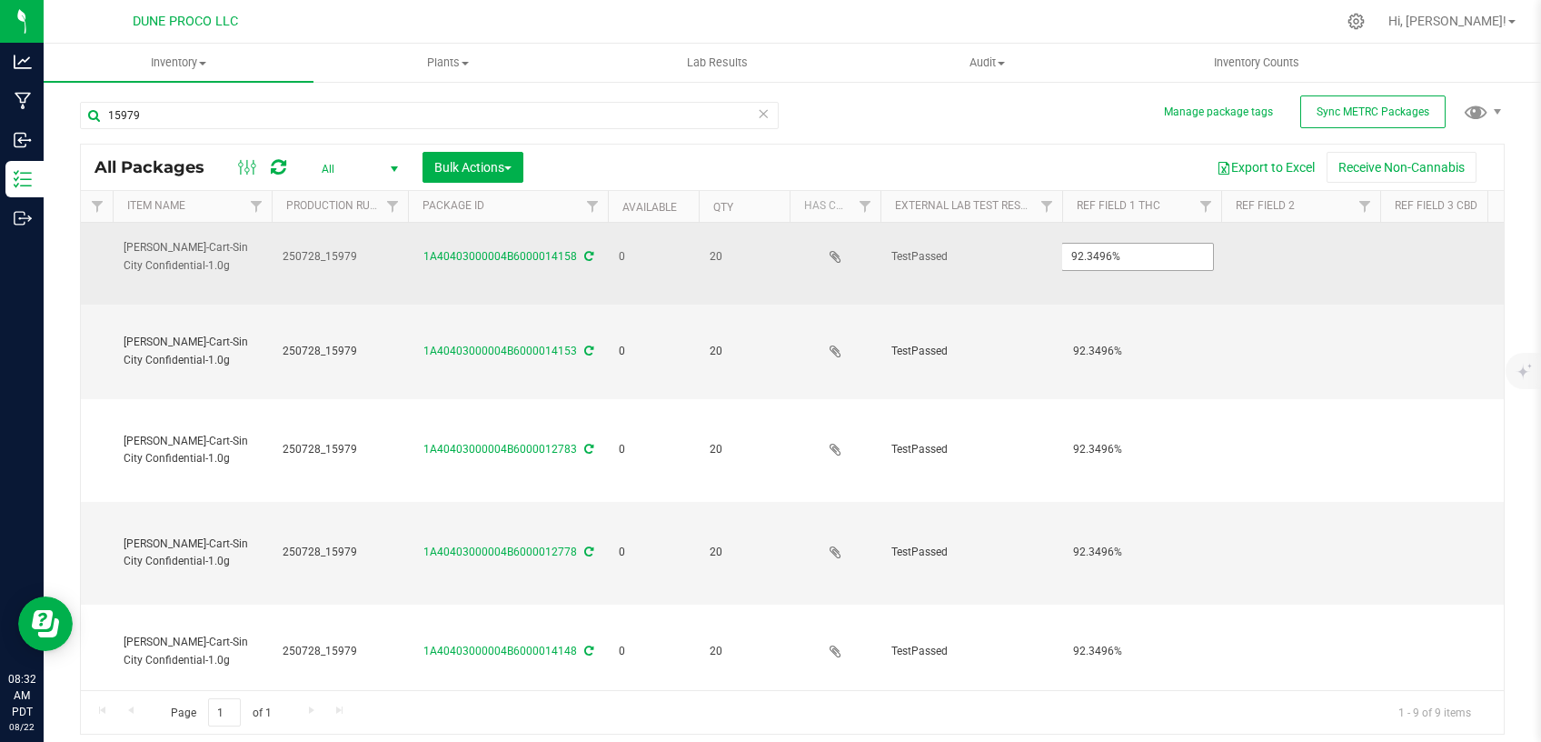
scroll to position [0, 168]
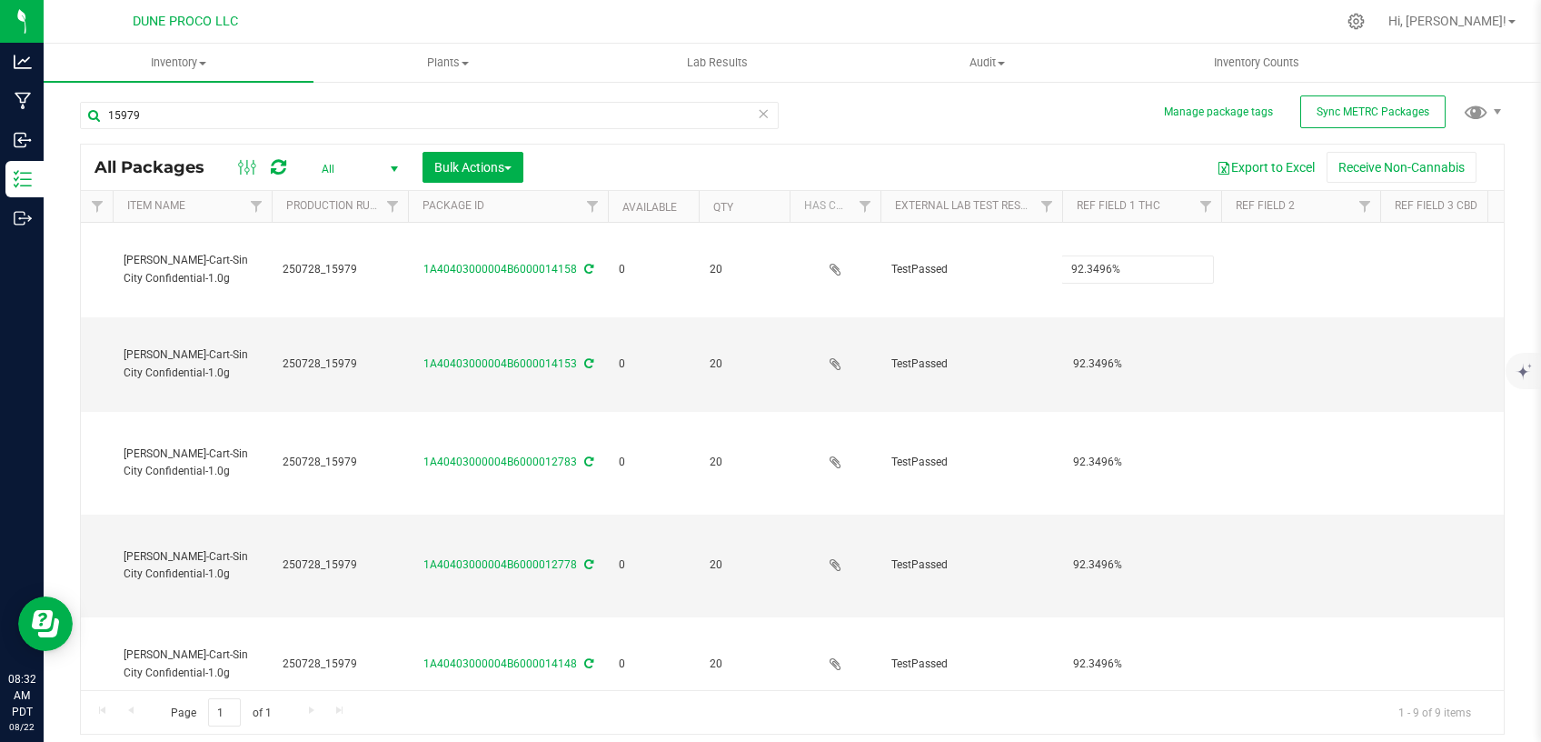
click at [1002, 155] on div "All Packages All Active Only Lab Samples Locked All External Internal Bulk Acti…" at bounding box center [792, 439] width 1425 height 591
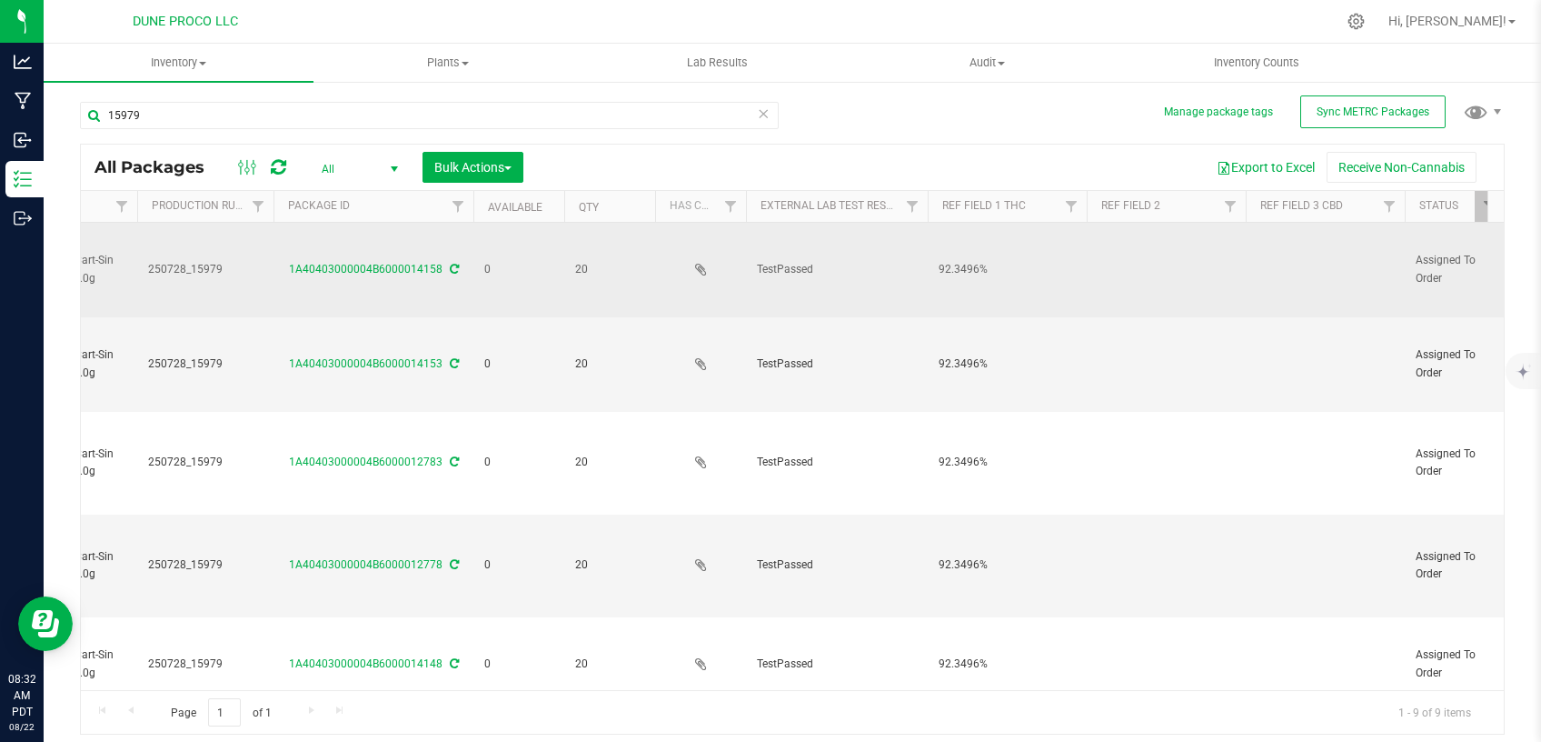
click at [1274, 259] on td at bounding box center [1325, 270] width 159 height 95
type input "<LOQ"
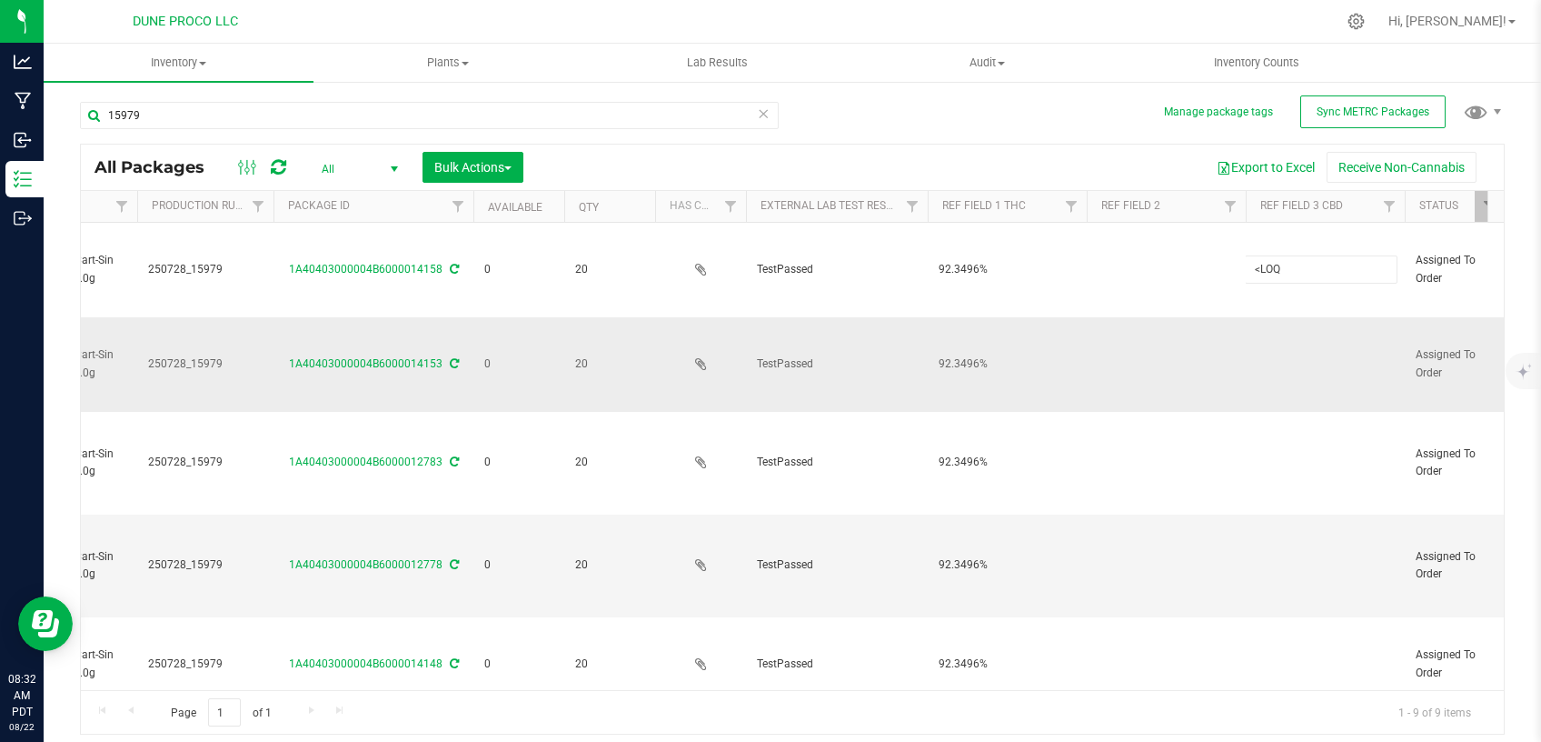
click at [1299, 359] on td at bounding box center [1325, 364] width 159 height 95
click at [1282, 355] on td at bounding box center [1325, 364] width 159 height 95
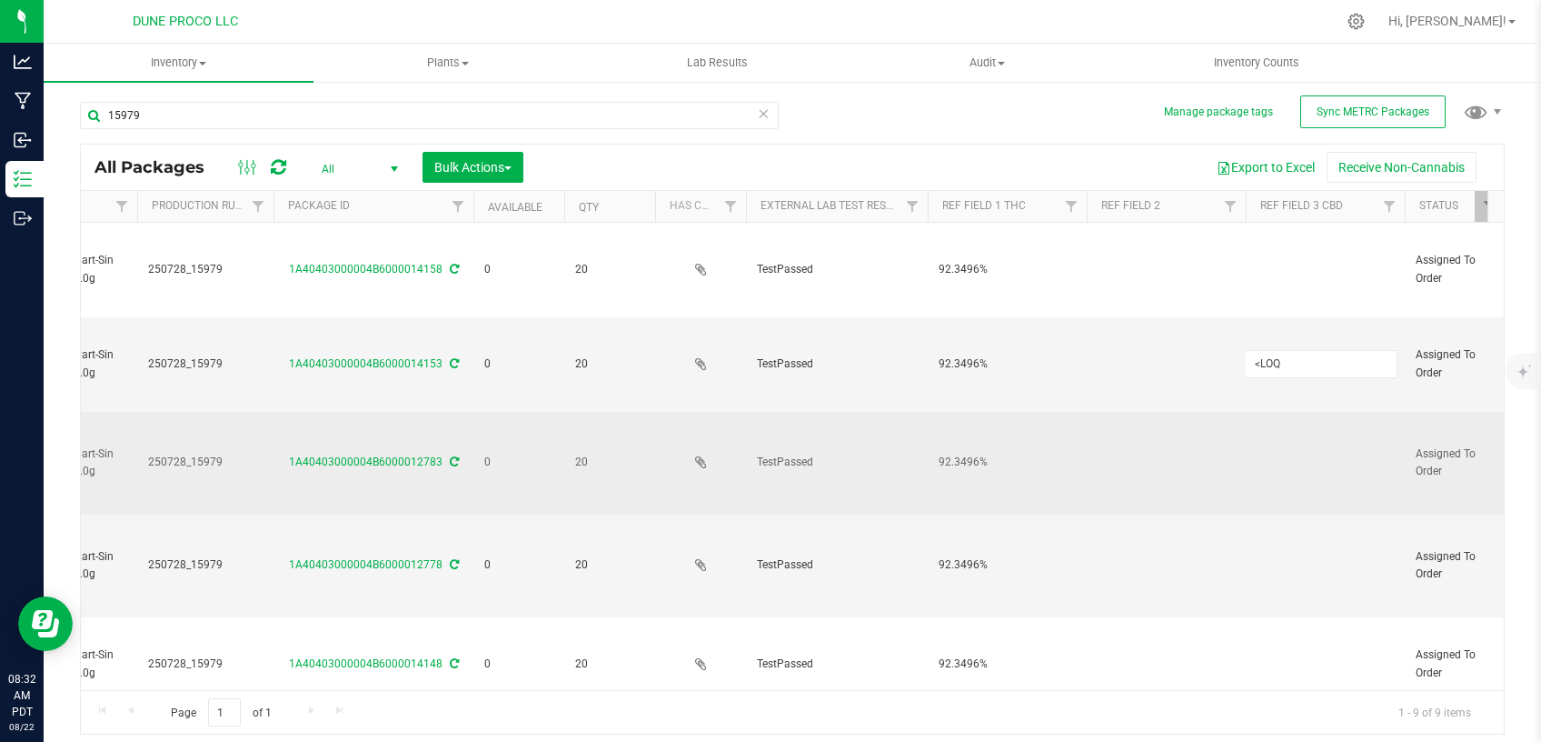
click at [1273, 439] on td at bounding box center [1325, 463] width 159 height 103
click at [1272, 454] on td at bounding box center [1325, 463] width 159 height 103
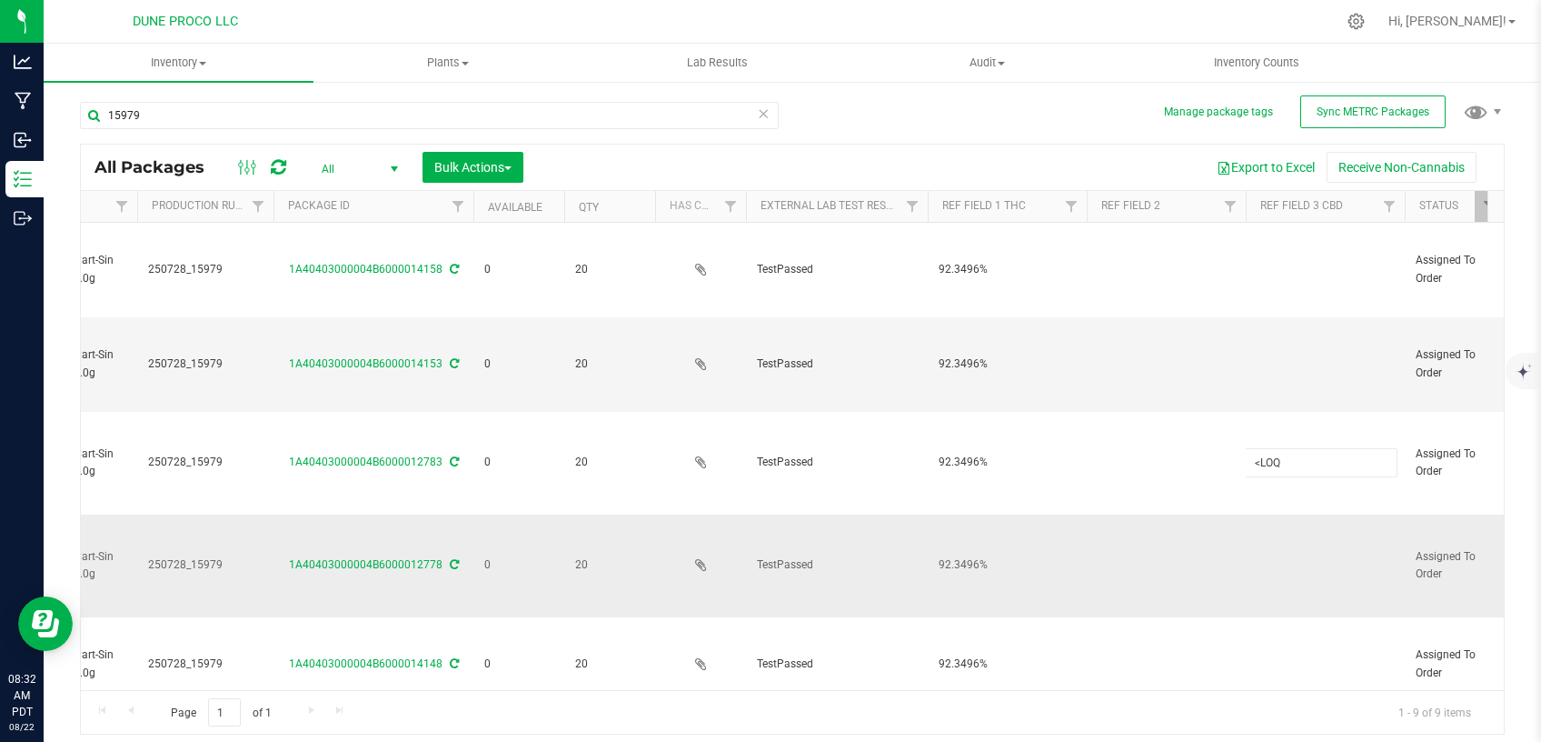
click at [1272, 524] on td at bounding box center [1325, 565] width 159 height 103
click at [1270, 555] on td at bounding box center [1325, 565] width 159 height 103
type input "<LOQ"
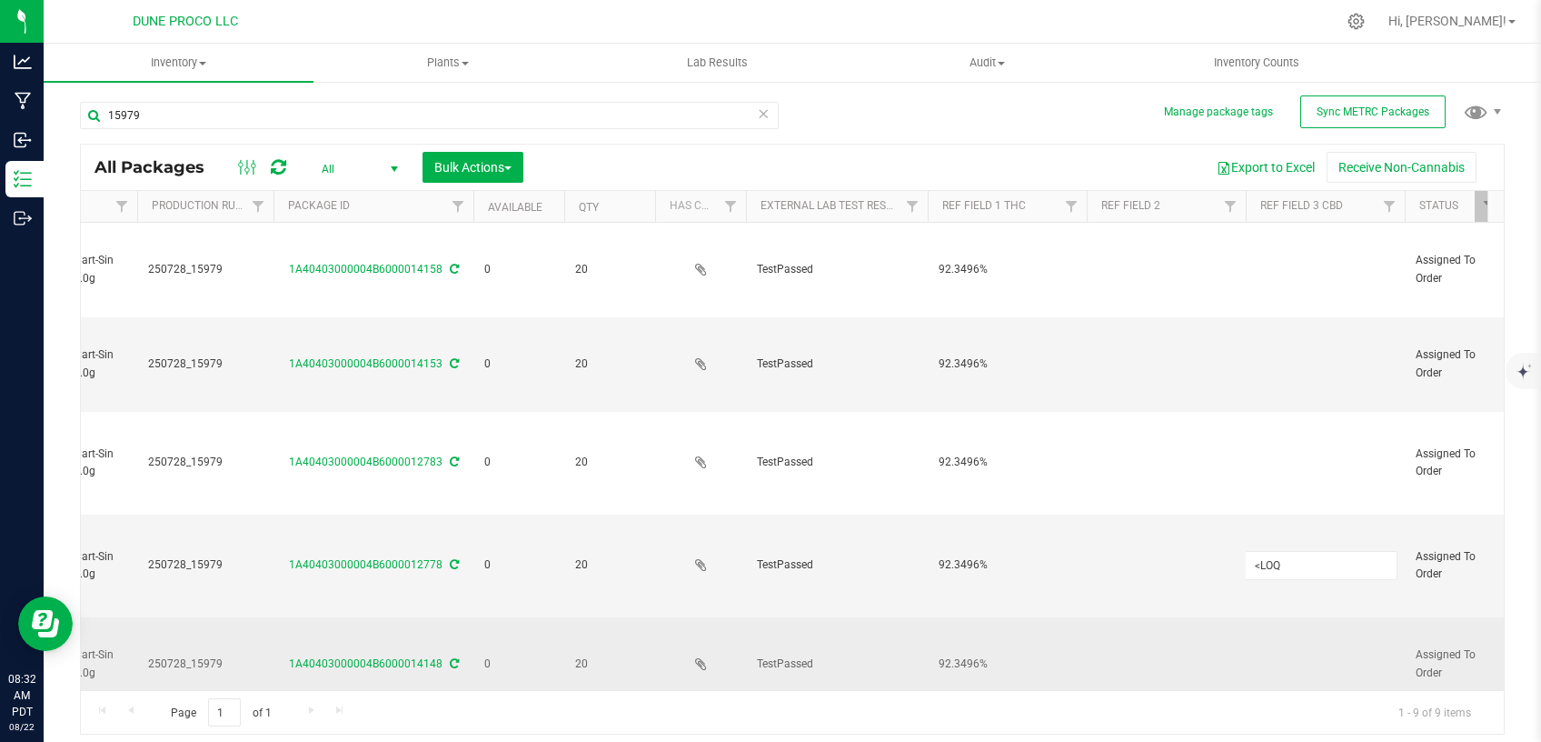
click at [1263, 633] on td at bounding box center [1325, 664] width 159 height 95
click at [1262, 640] on td at bounding box center [1325, 664] width 159 height 95
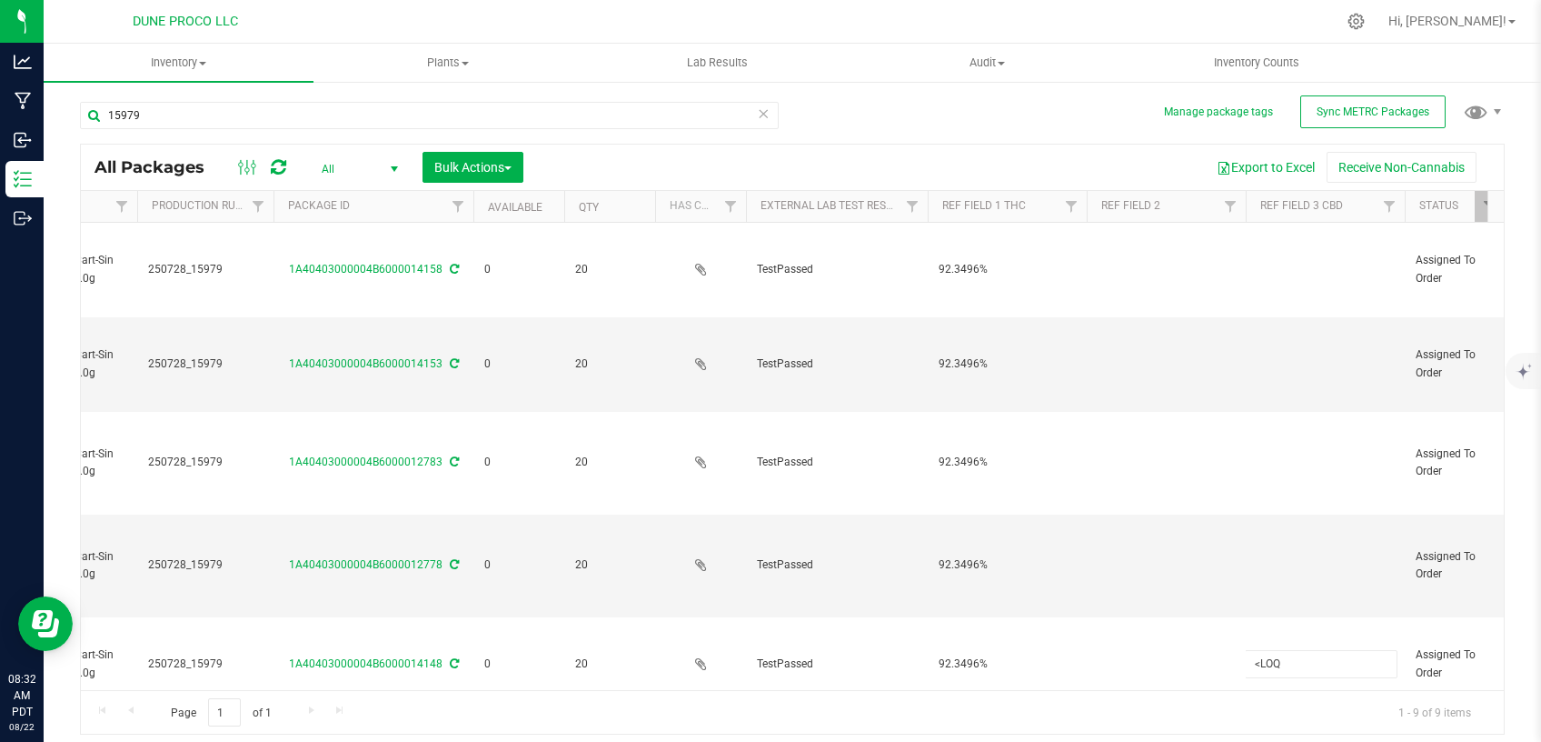
click at [1082, 128] on div "15979 All Packages All Active Only Lab Samples Locked All External Internal Bul…" at bounding box center [792, 410] width 1425 height 650
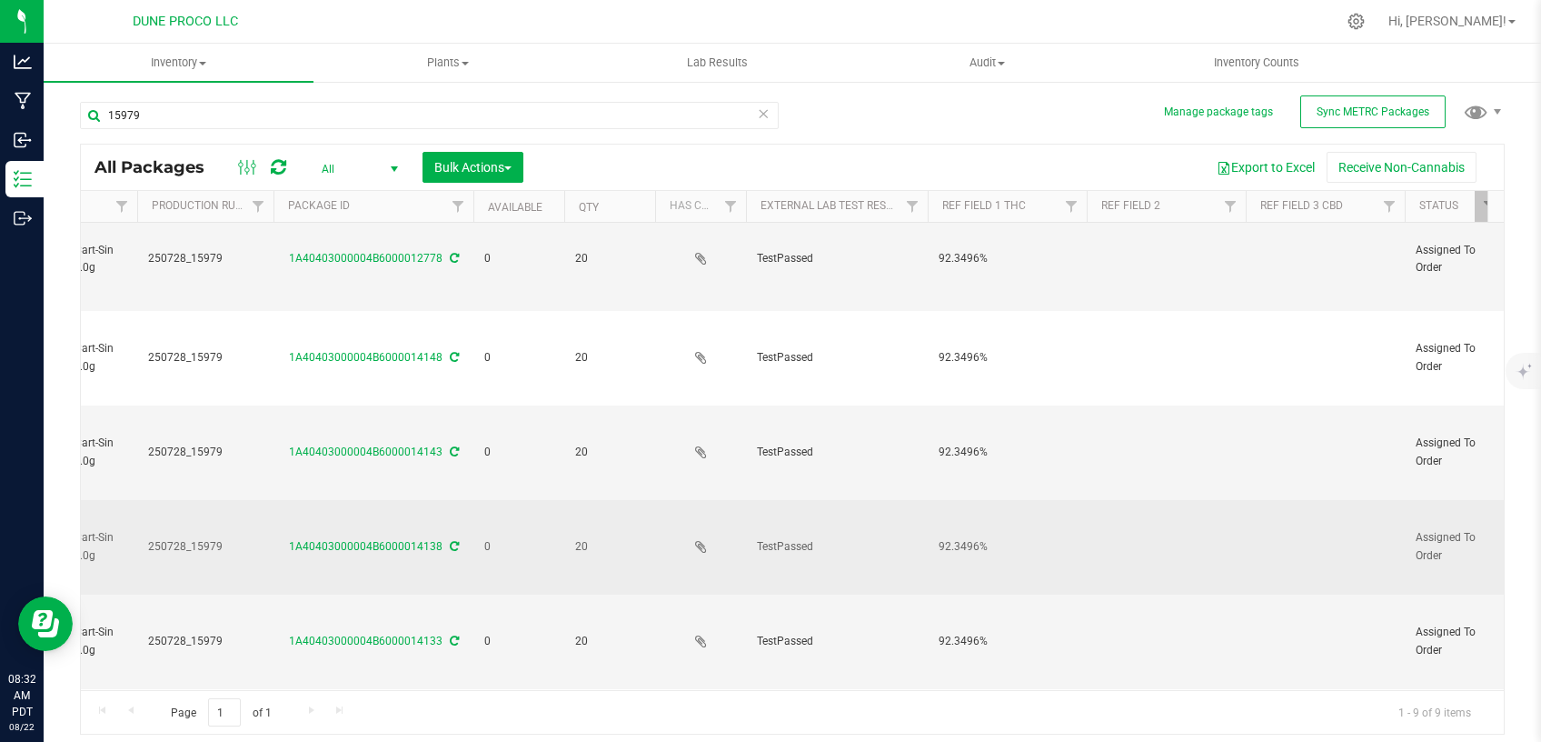
scroll to position [308, 303]
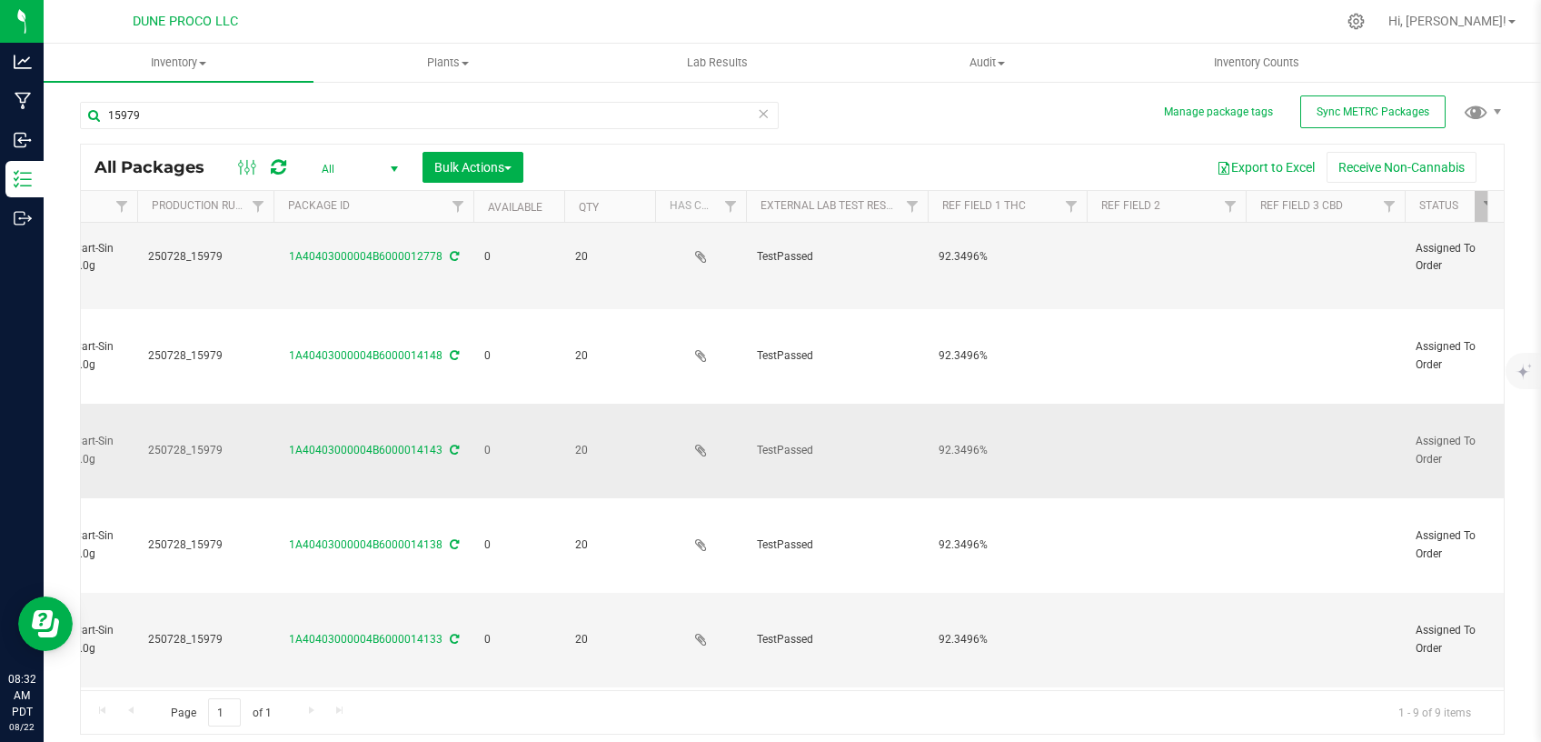
click at [1274, 433] on td at bounding box center [1325, 451] width 159 height 95
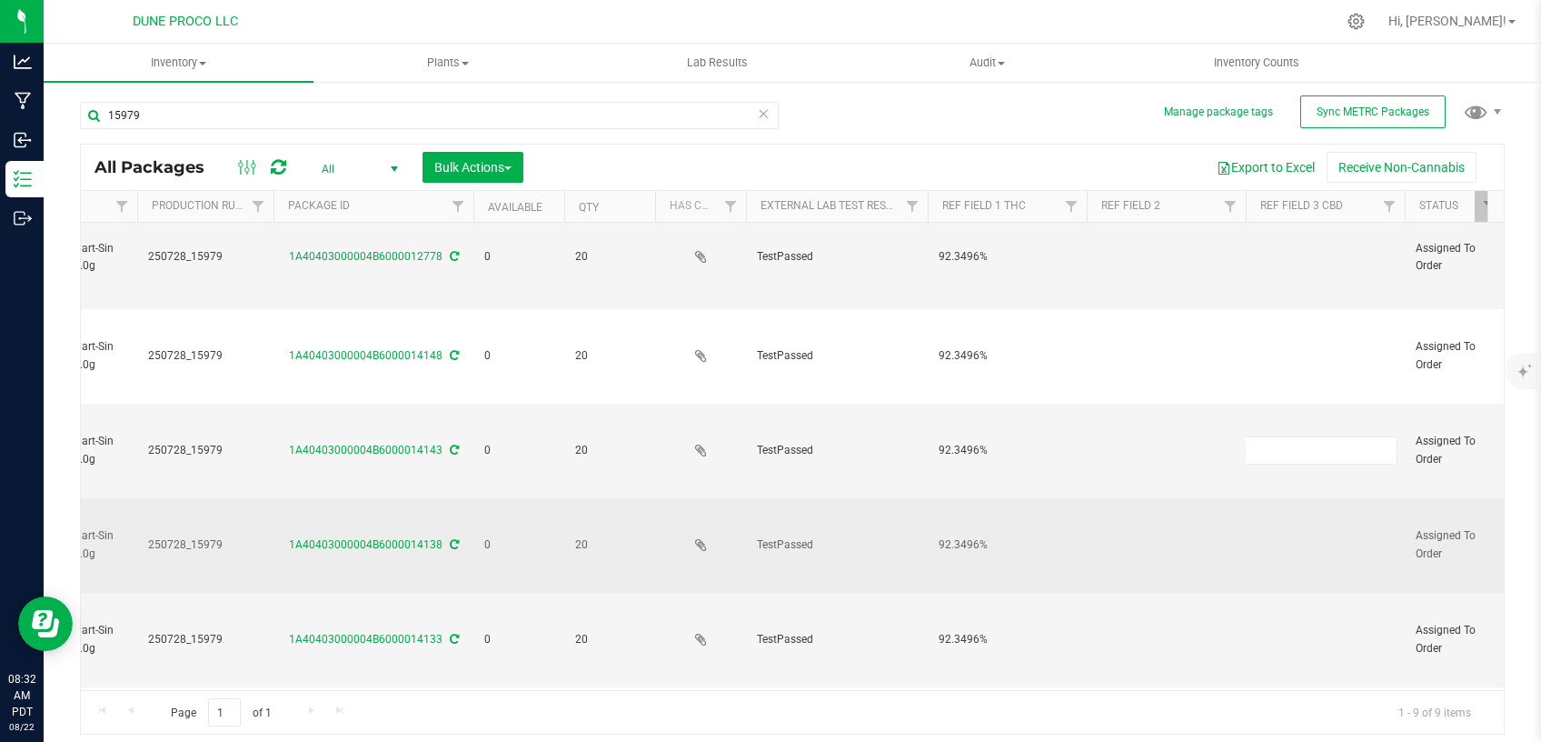
type input "<LOQ"
click at [1265, 541] on td at bounding box center [1325, 545] width 159 height 95
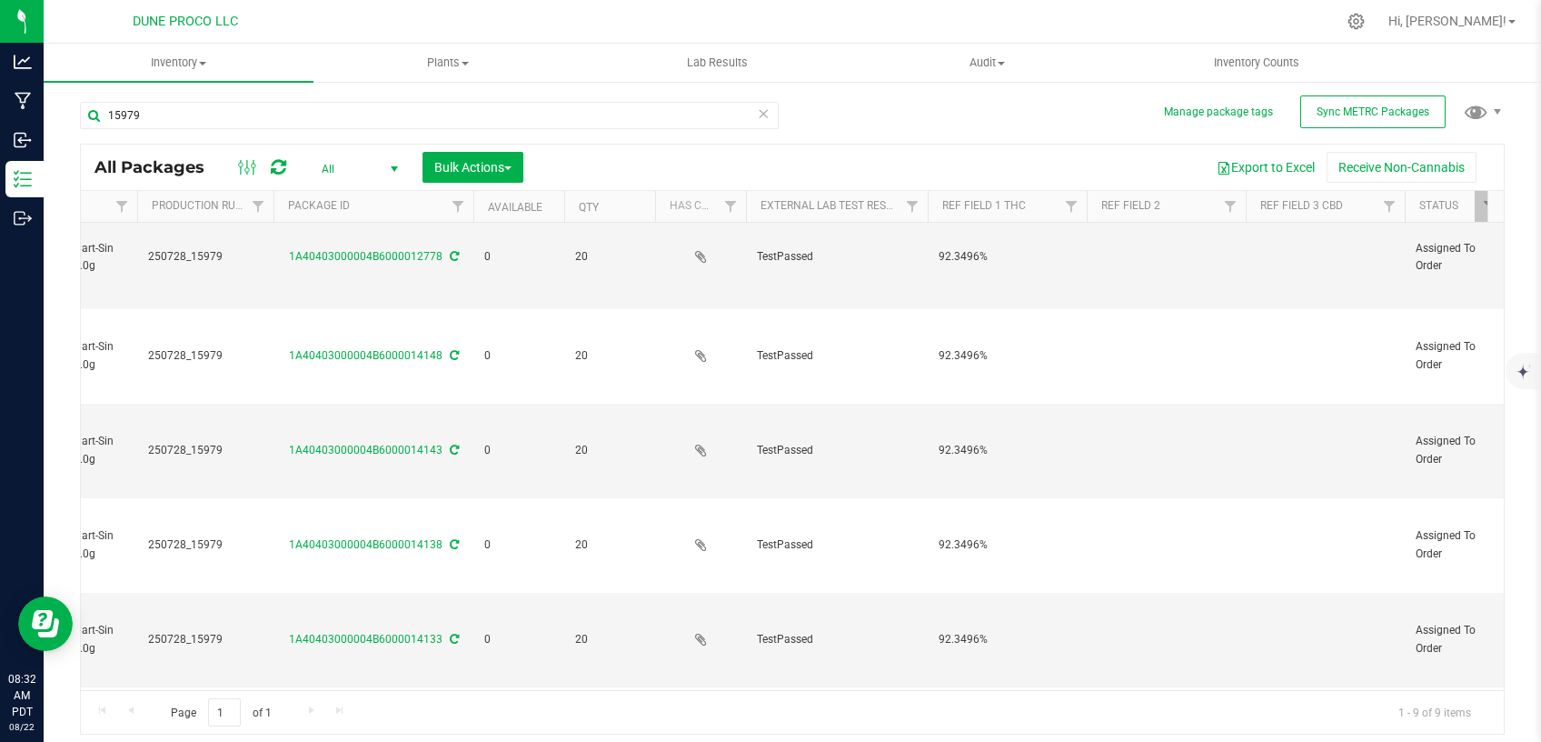
click at [1280, 532] on td at bounding box center [1325, 545] width 159 height 95
type input "<LOQ"
click at [1259, 604] on td at bounding box center [1325, 640] width 159 height 95
click at [1264, 613] on td at bounding box center [1325, 640] width 159 height 95
type input "<LOQ"
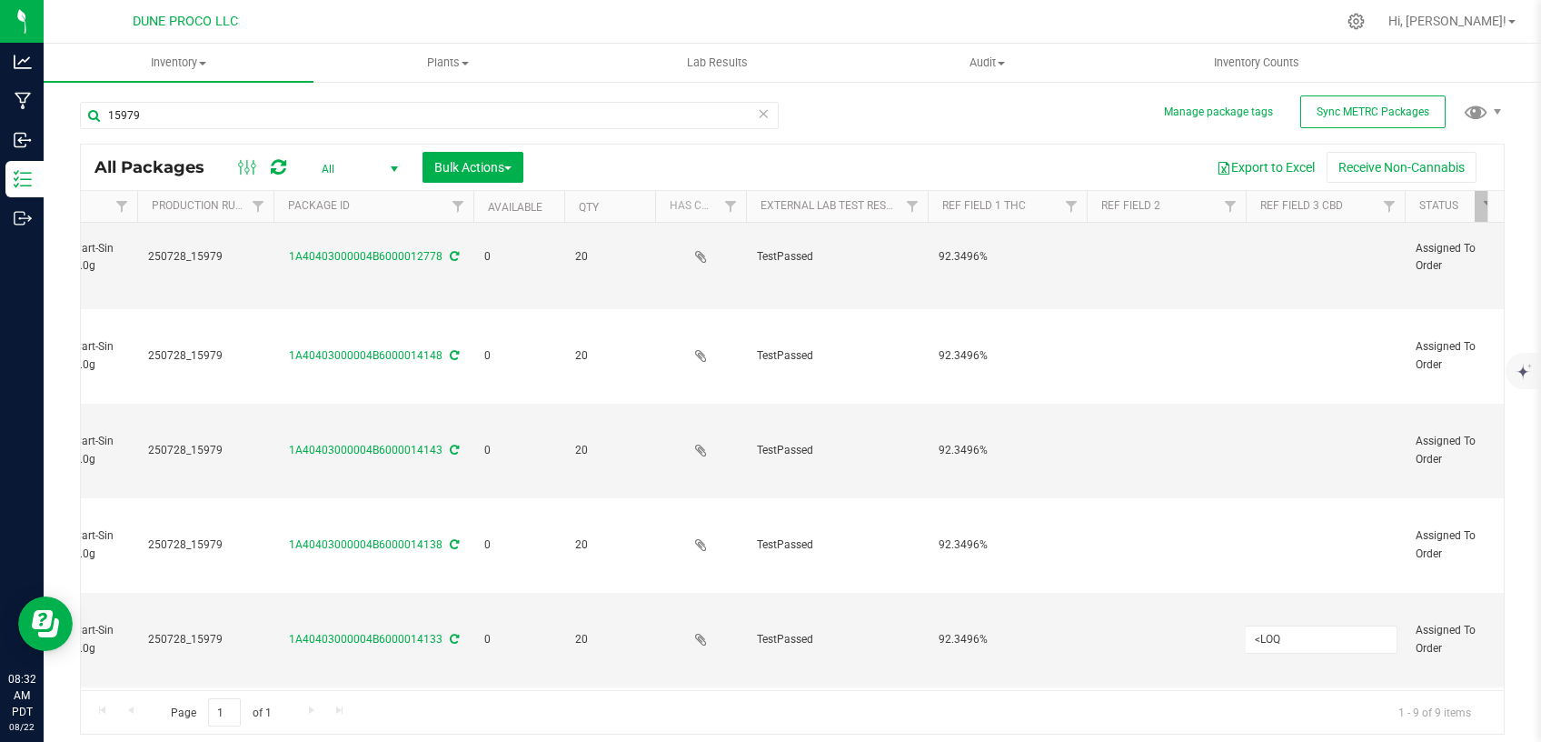
click at [1033, 113] on div "15979 All Packages All Active Only Lab Samples Locked All External Internal Bul…" at bounding box center [792, 410] width 1425 height 650
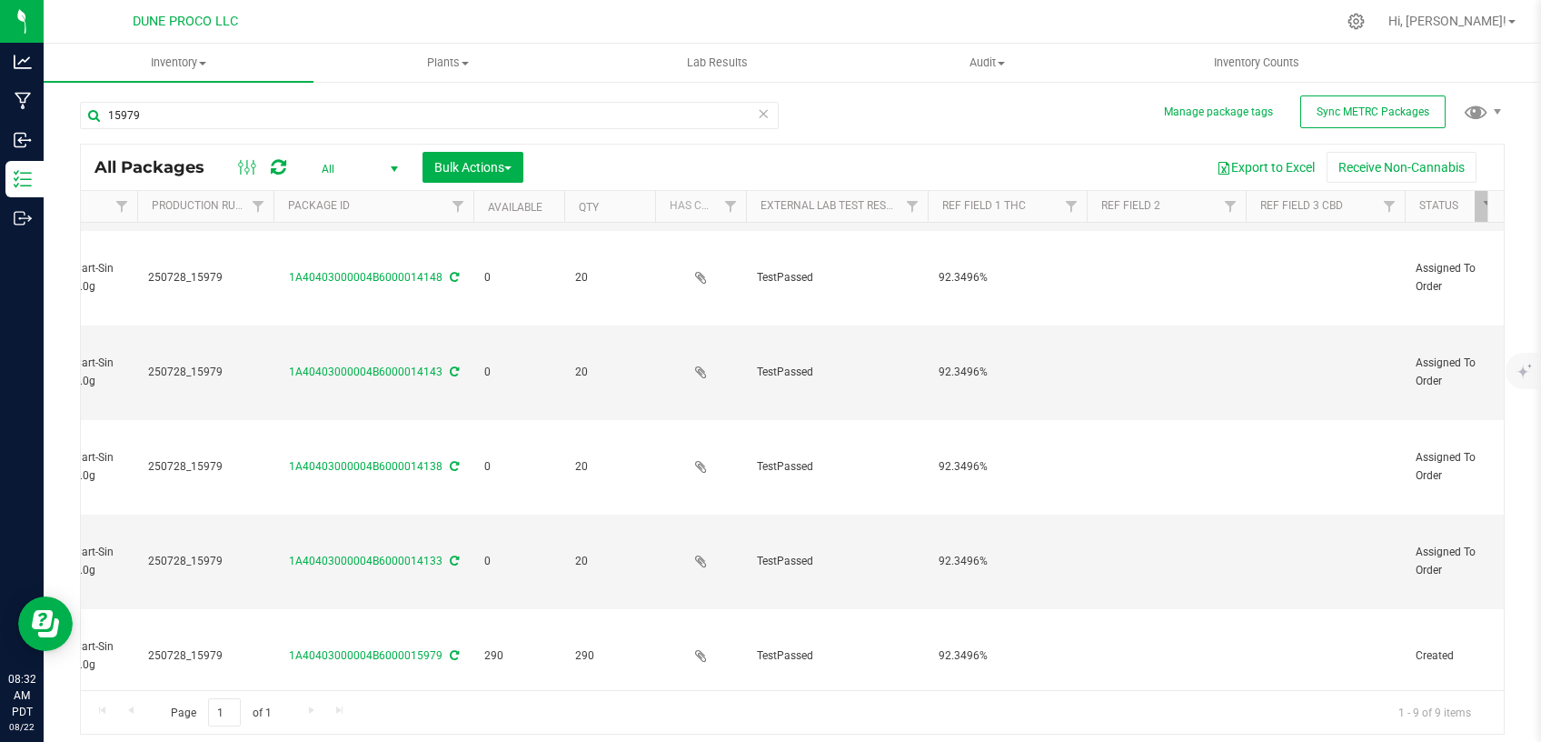
scroll to position [398, 303]
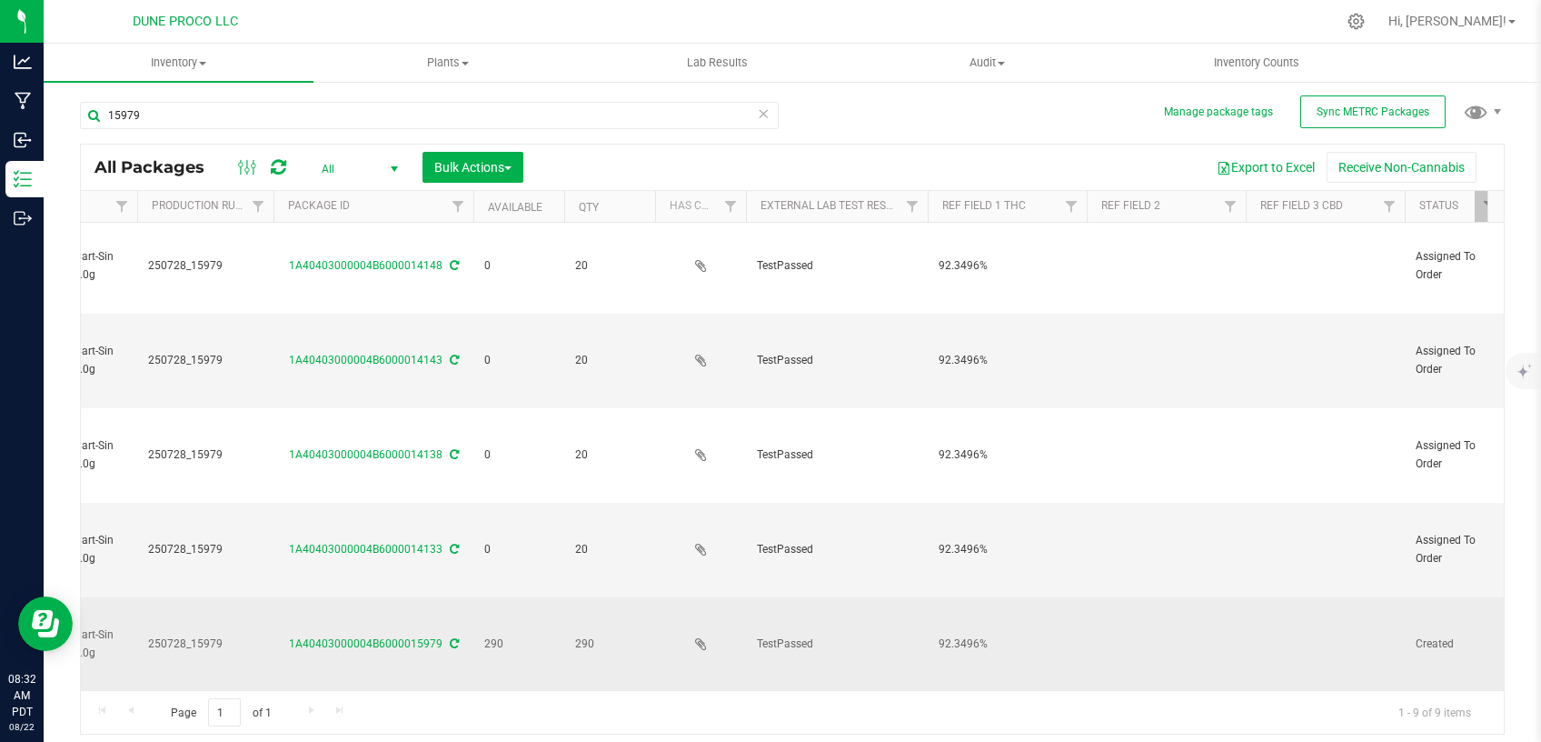
click at [1314, 638] on td at bounding box center [1325, 644] width 159 height 94
type input "<LOQ"
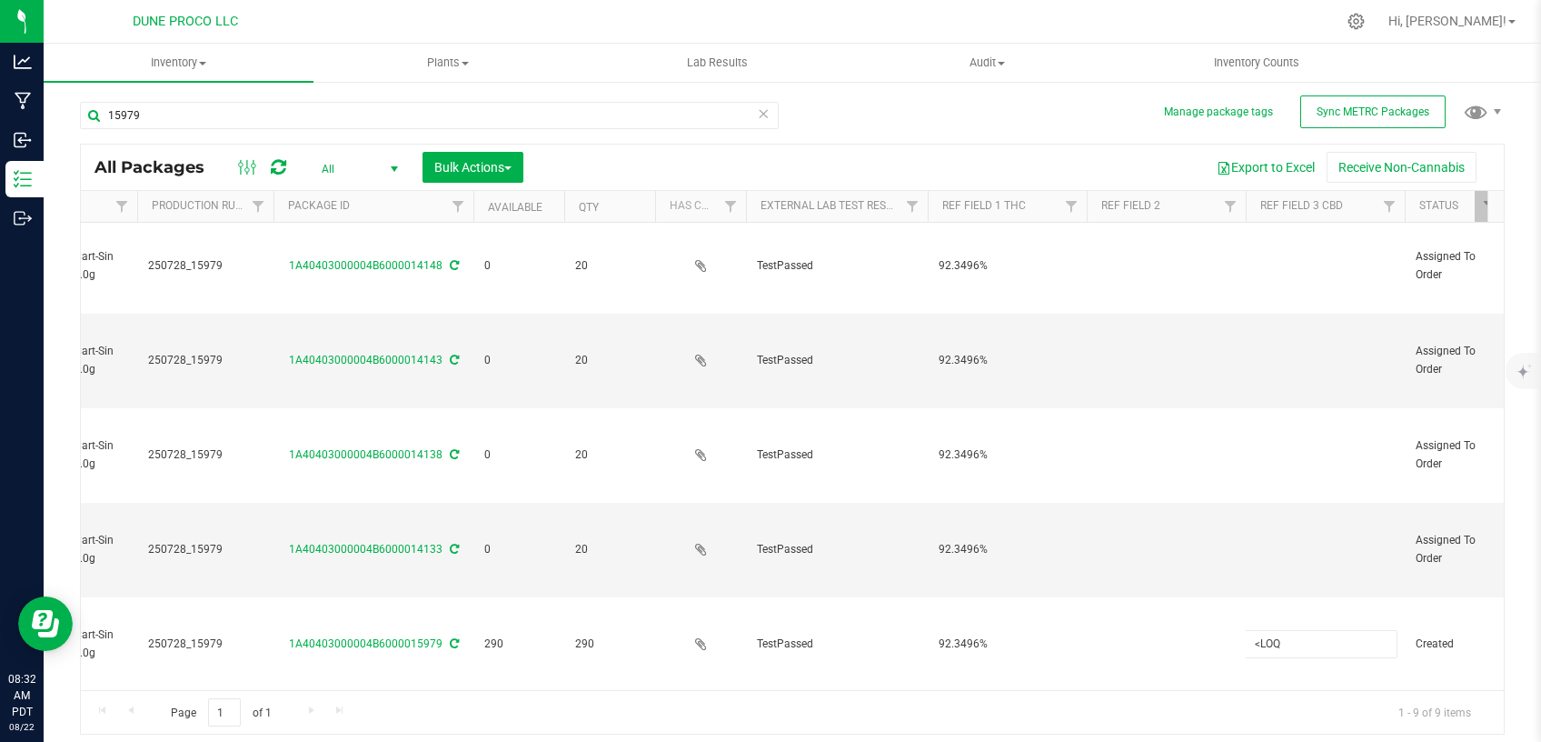
click at [887, 123] on div "15979 All Packages All Active Only Lab Samples Locked All External Internal Bul…" at bounding box center [792, 410] width 1425 height 650
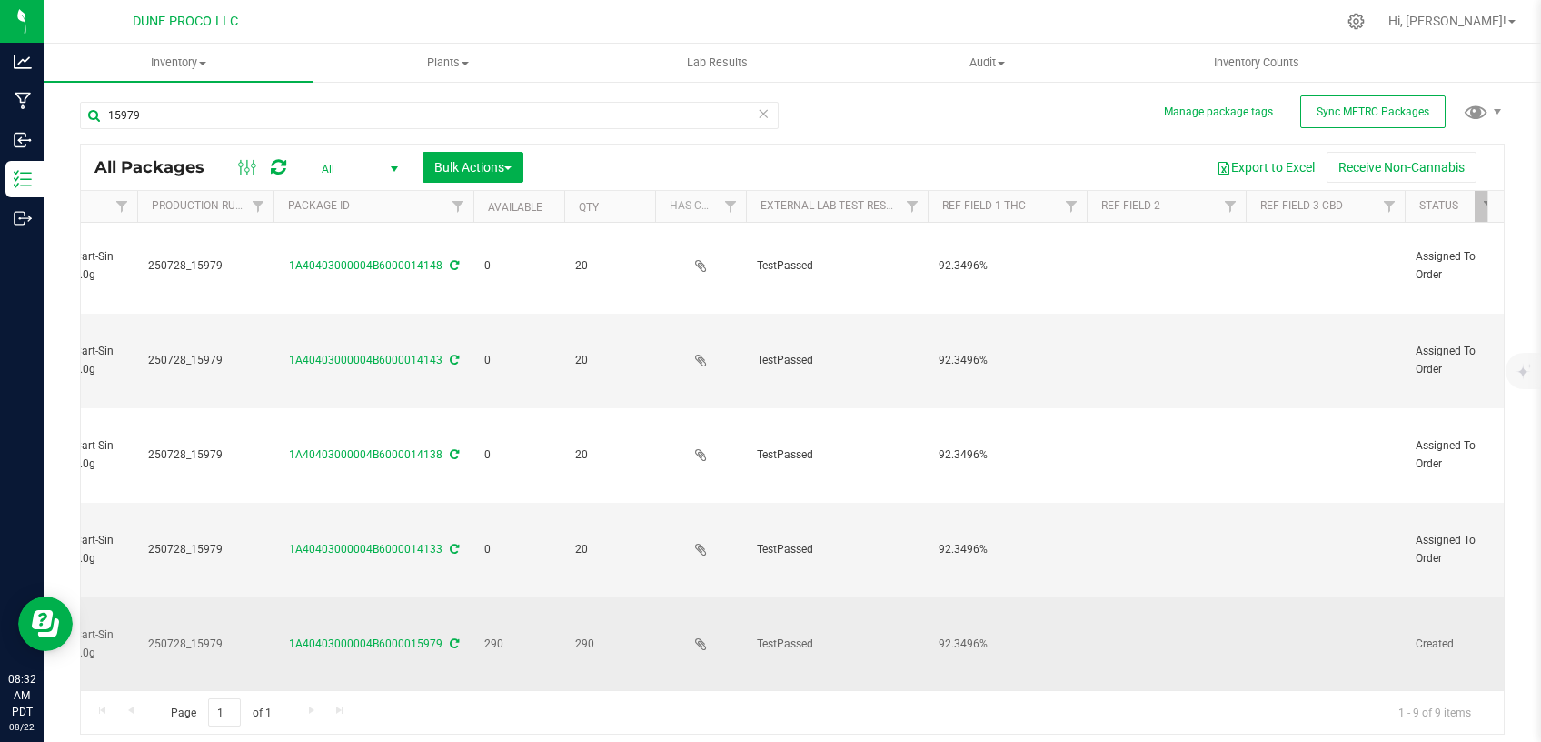
click at [1121, 611] on td at bounding box center [1166, 644] width 159 height 94
type input "Sin City Confidential"
drag, startPoint x: 1210, startPoint y: 623, endPoint x: 1072, endPoint y: 626, distance: 137.3
click at [1086, 630] on input "Sin City Confidential" at bounding box center [1162, 644] width 153 height 28
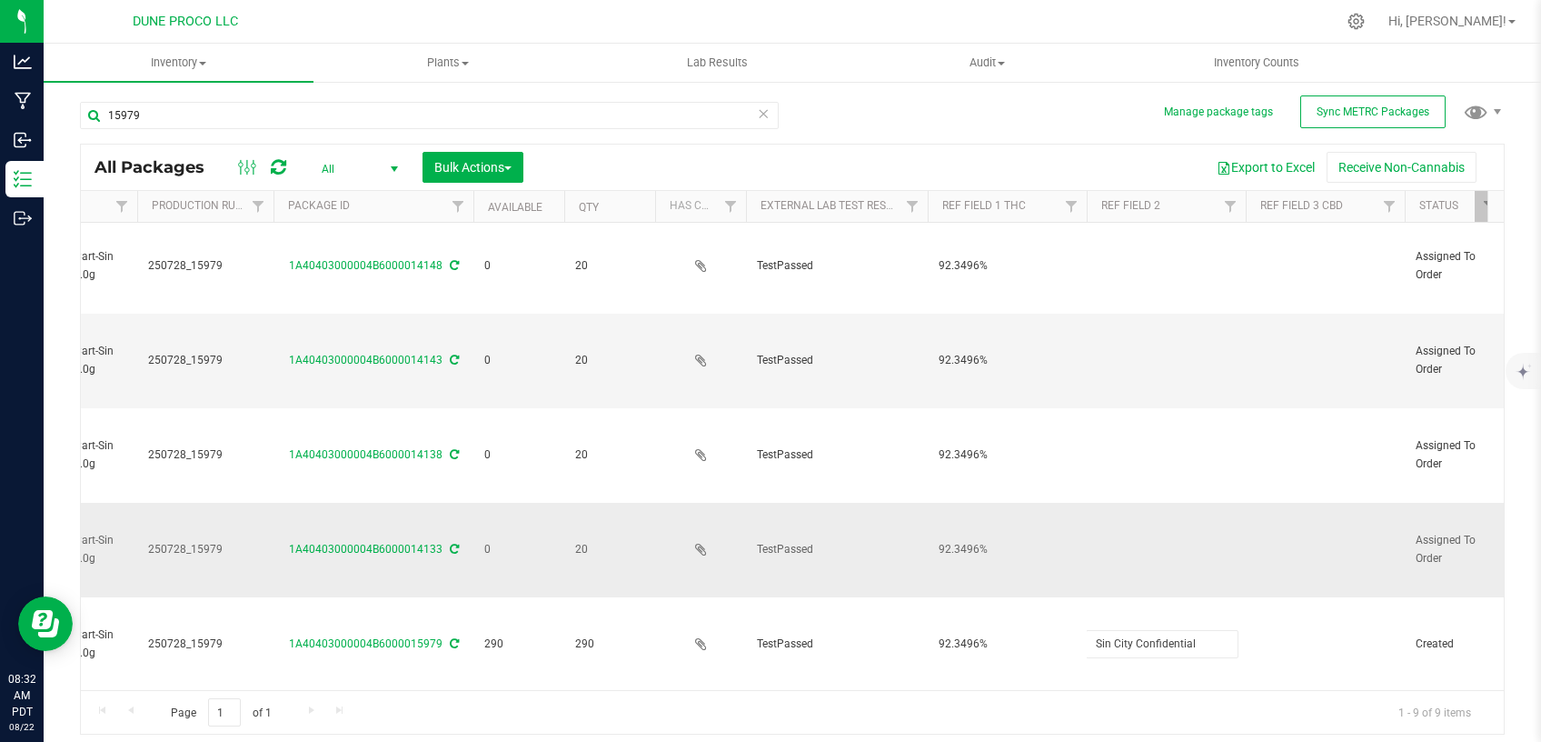
click at [1098, 523] on td at bounding box center [1166, 550] width 159 height 95
click at [1114, 530] on td at bounding box center [1166, 550] width 159 height 95
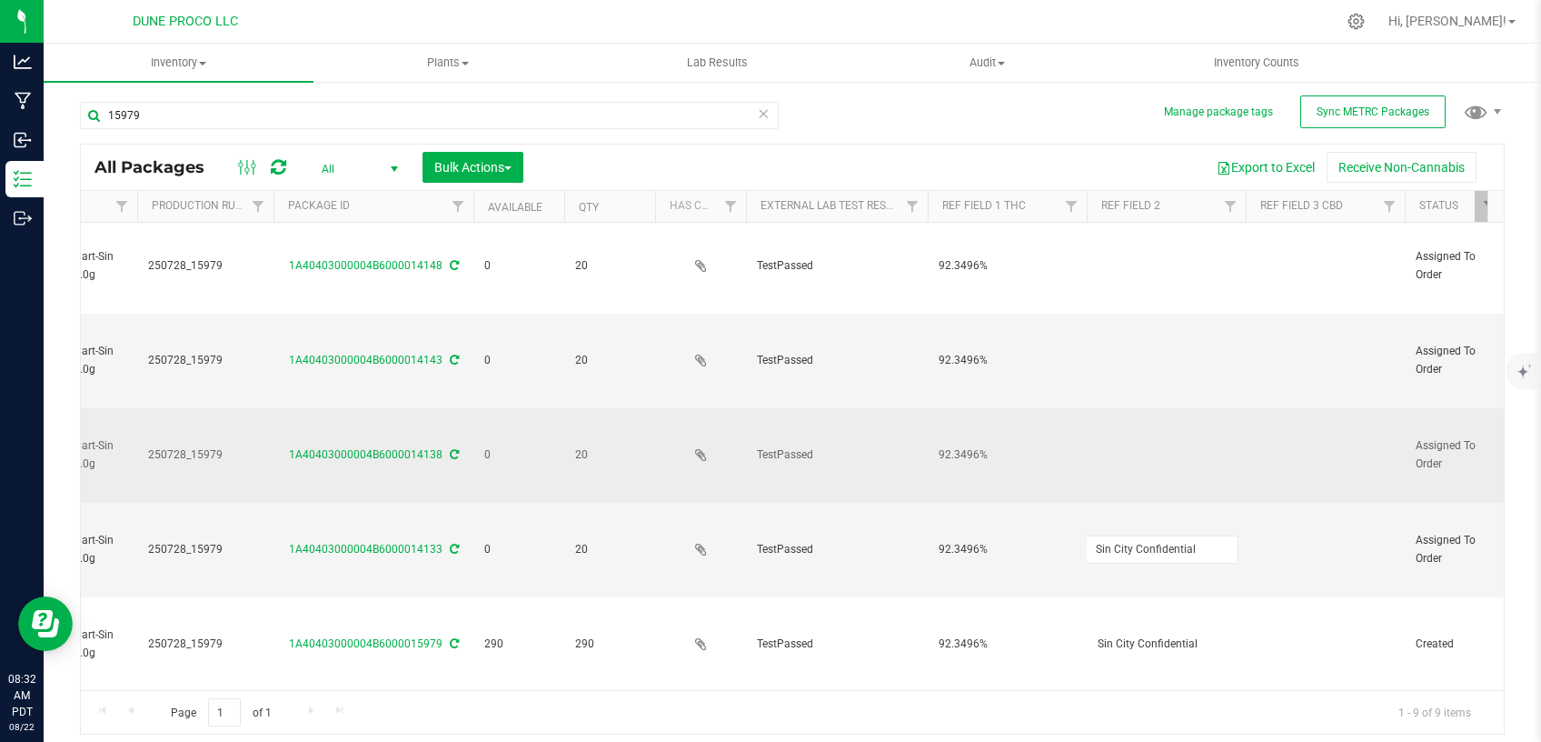
click at [1134, 420] on td at bounding box center [1166, 455] width 159 height 95
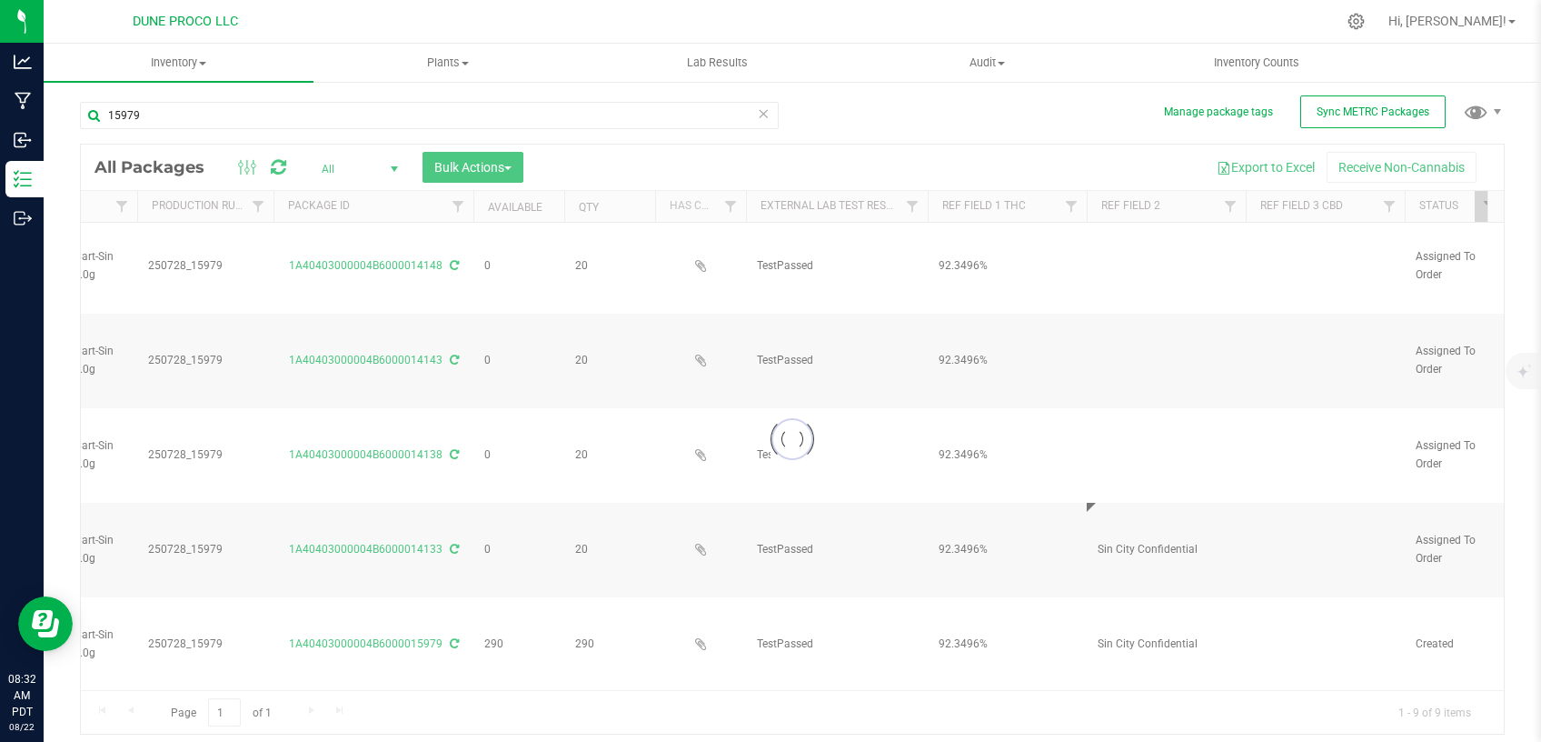
click at [1132, 431] on div at bounding box center [792, 439] width 1423 height 589
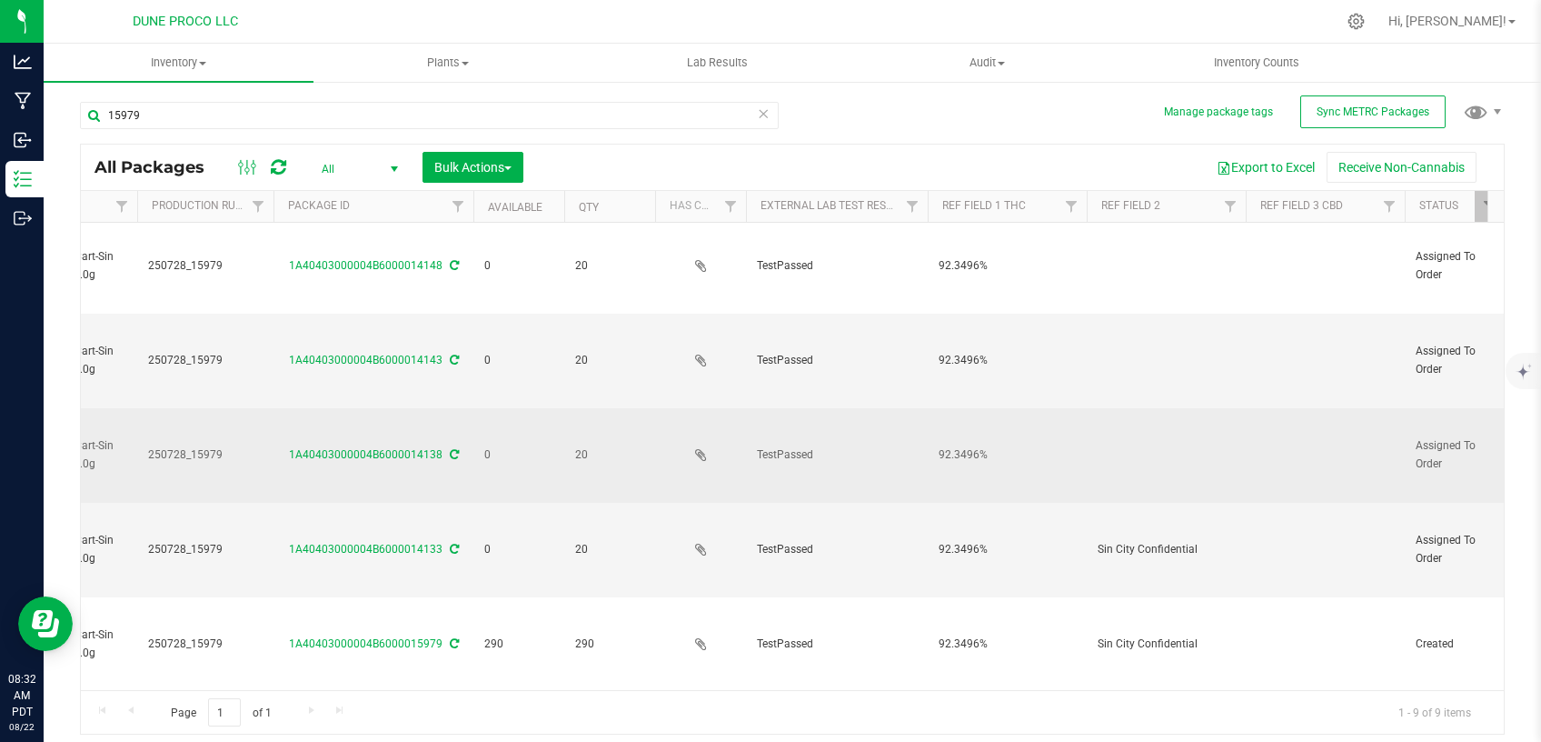
click at [1121, 430] on td at bounding box center [1166, 455] width 159 height 95
type input "Sin City Confidential"
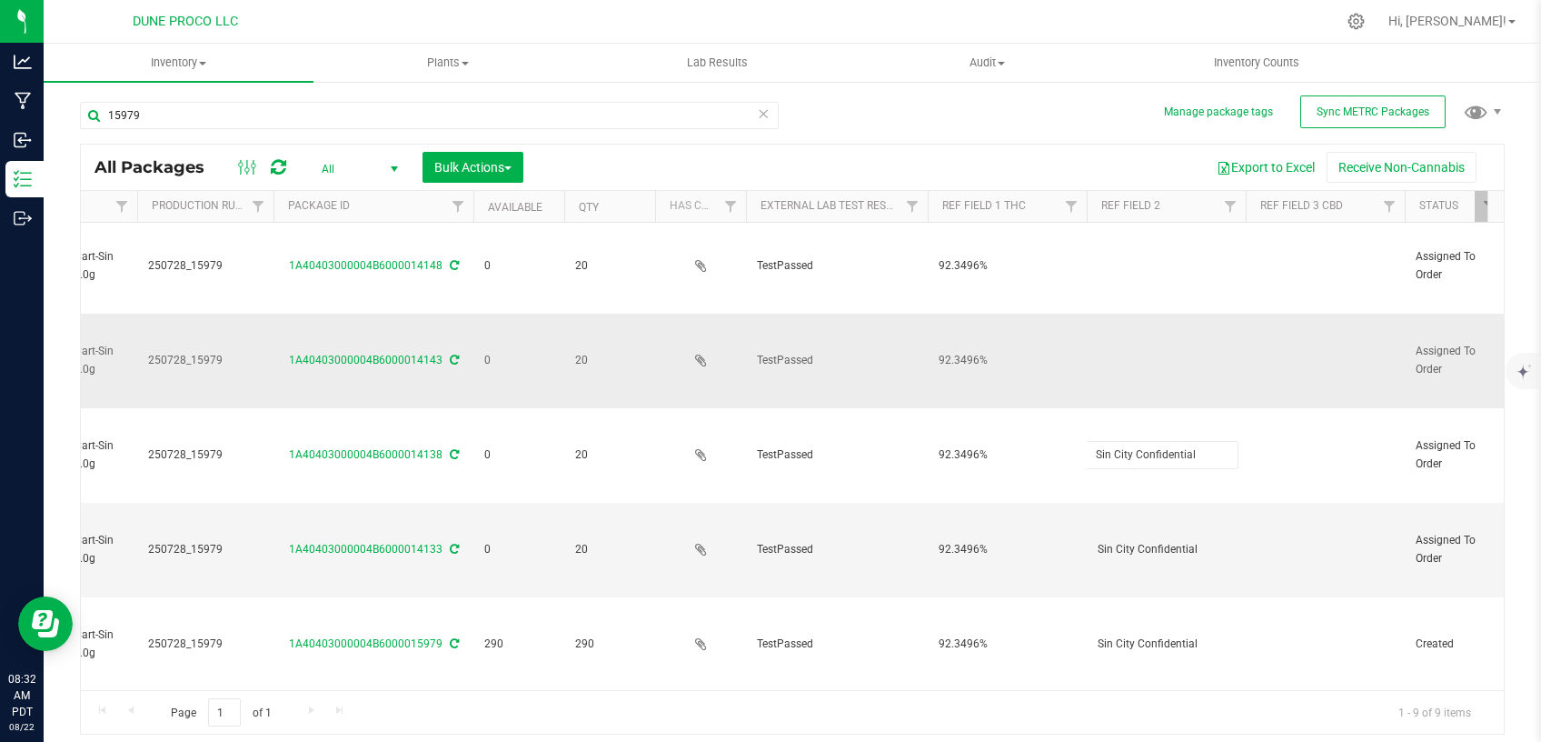
click at [1123, 338] on td at bounding box center [1166, 361] width 159 height 95
type input "Sin City Confidential"
click at [1087, 314] on td "Sin City Confidential" at bounding box center [1166, 361] width 159 height 95
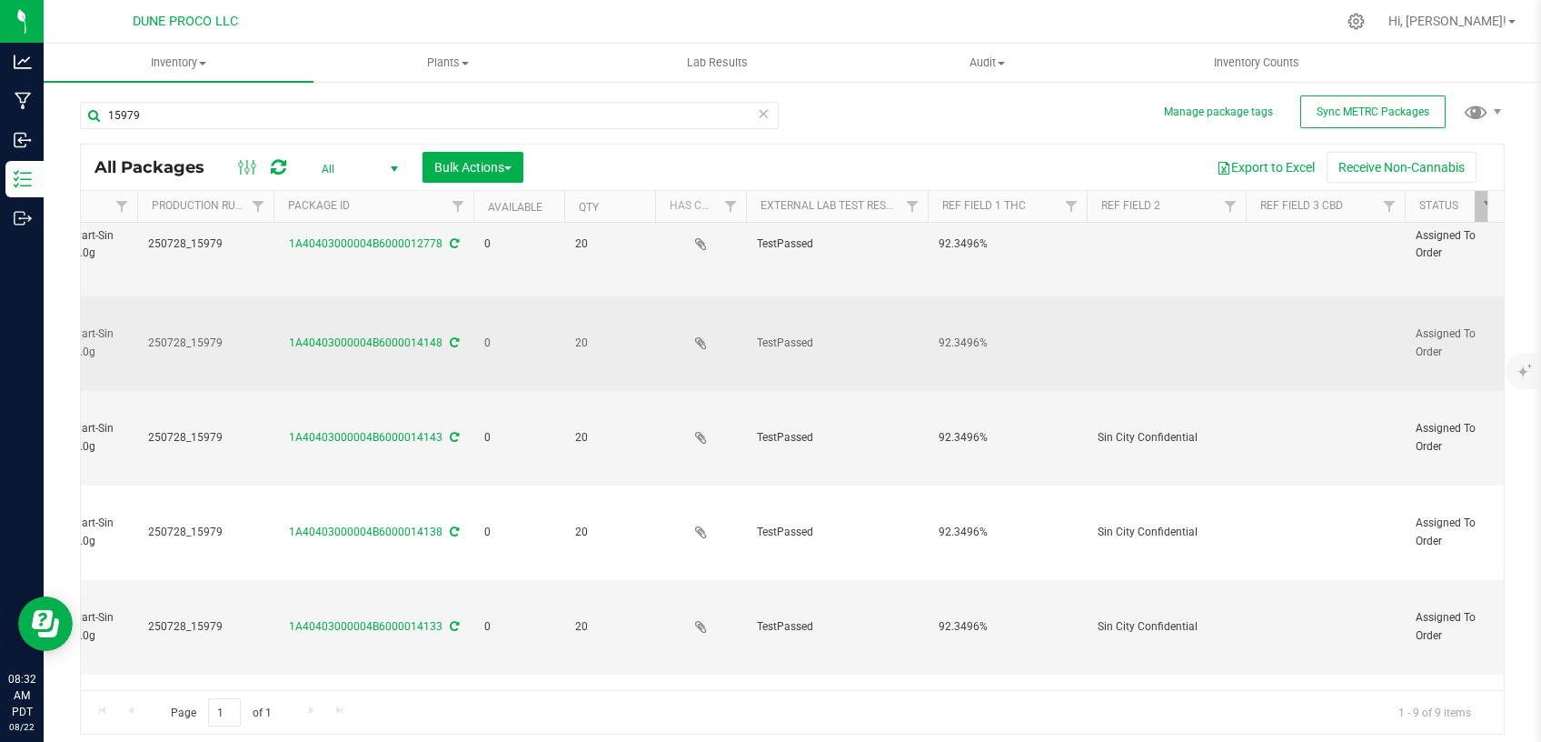
click at [1131, 317] on td at bounding box center [1166, 343] width 159 height 95
type input "Sin City Confidential"
click at [1065, 338] on td "92.3496%" at bounding box center [1007, 343] width 159 height 95
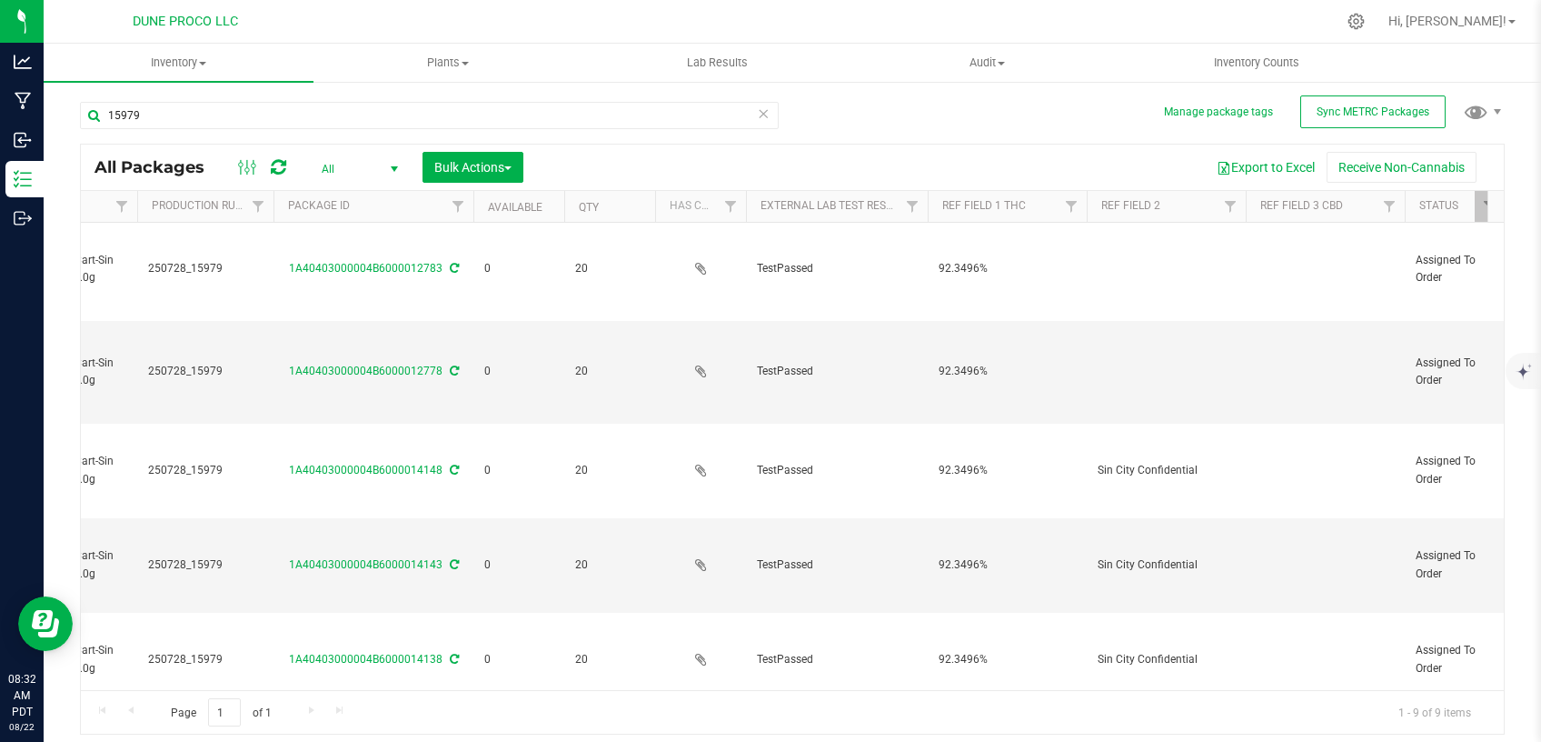
scroll to position [166, 303]
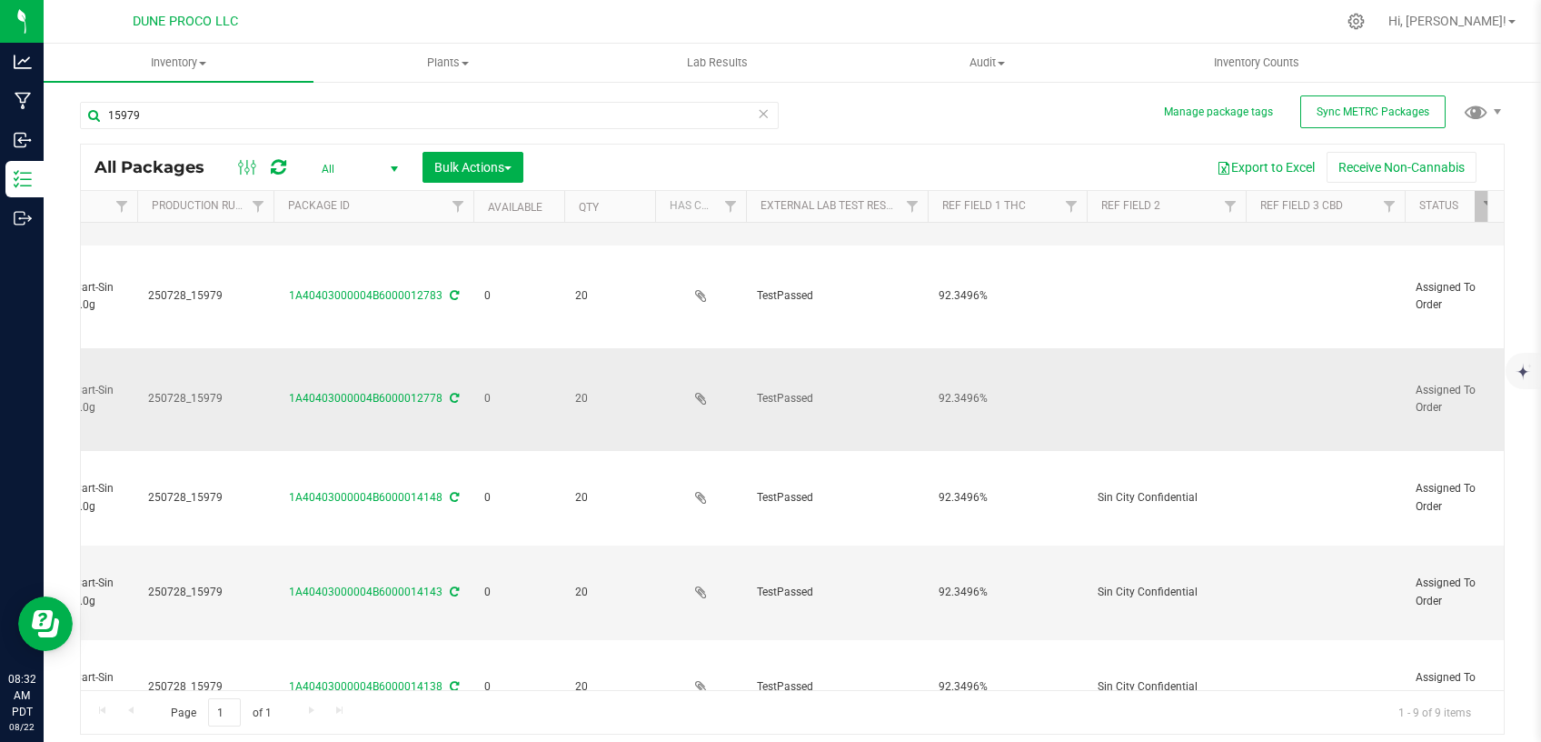
click at [1159, 374] on td at bounding box center [1166, 399] width 159 height 103
type input "Sin City Confidential"
click at [1053, 390] on span "92.3496%" at bounding box center [1007, 398] width 137 height 17
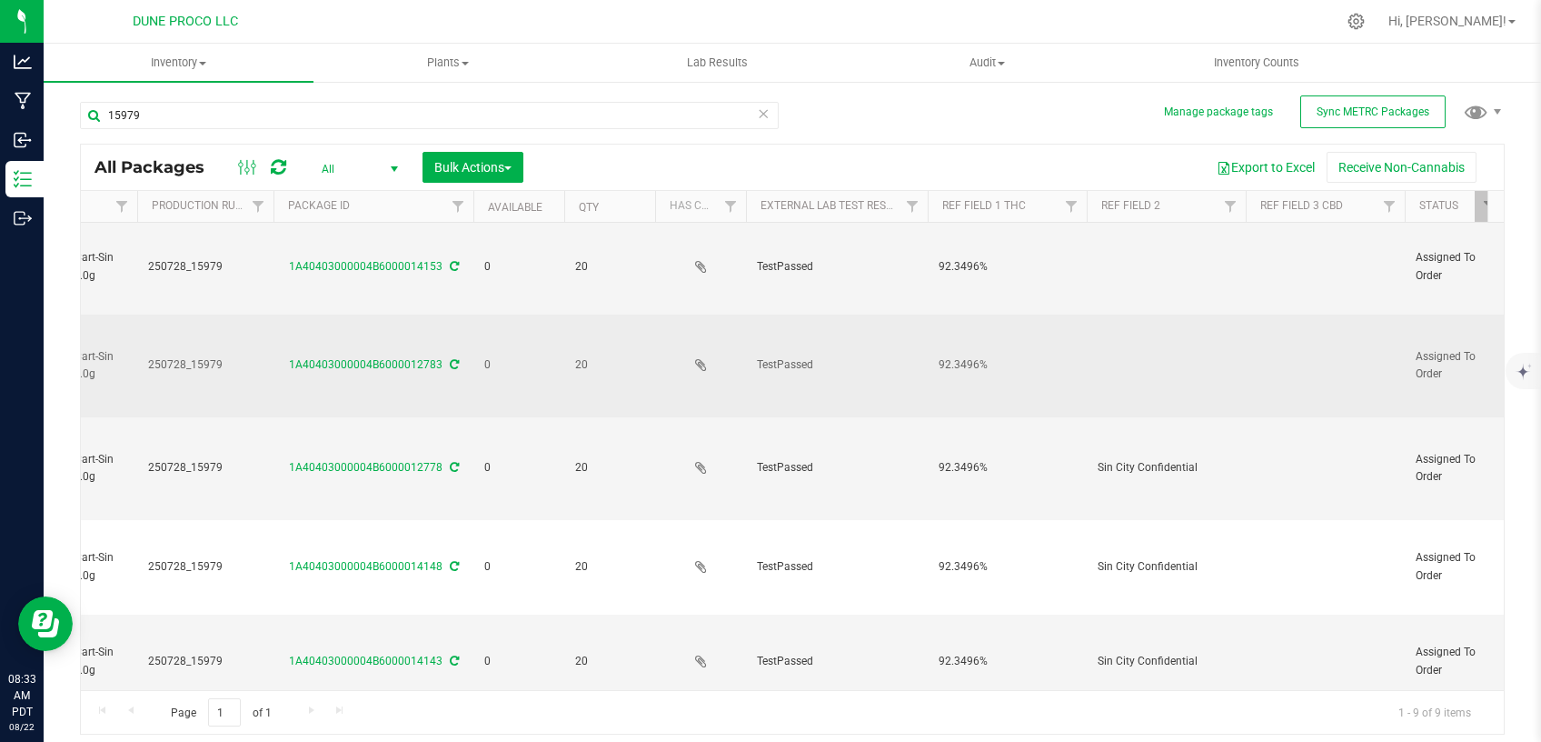
scroll to position [89, 303]
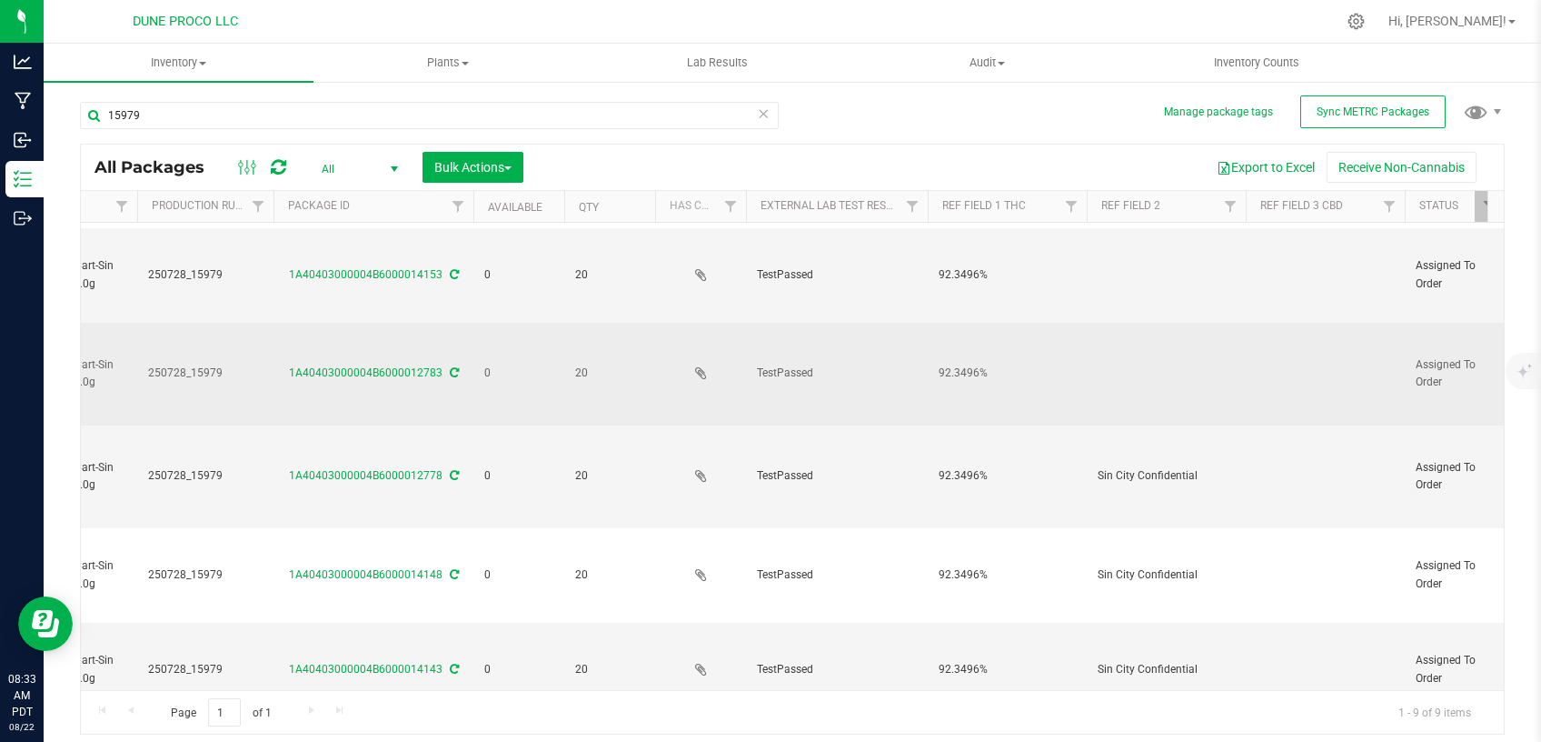
click at [1135, 365] on td at bounding box center [1166, 374] width 159 height 103
type input "Sin City Confidential"
click at [1056, 400] on td "92.3496%" at bounding box center [1007, 374] width 159 height 103
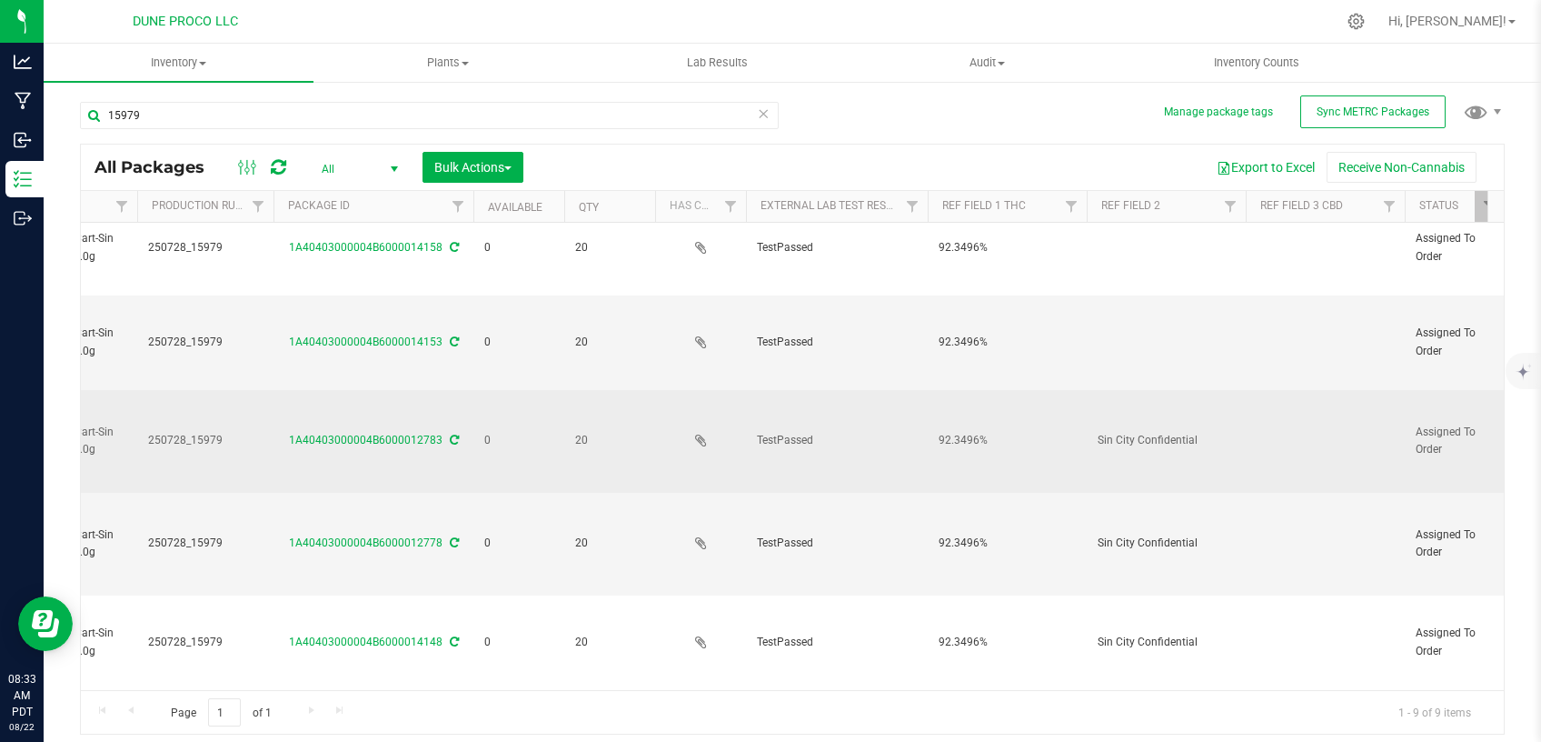
scroll to position [0, 303]
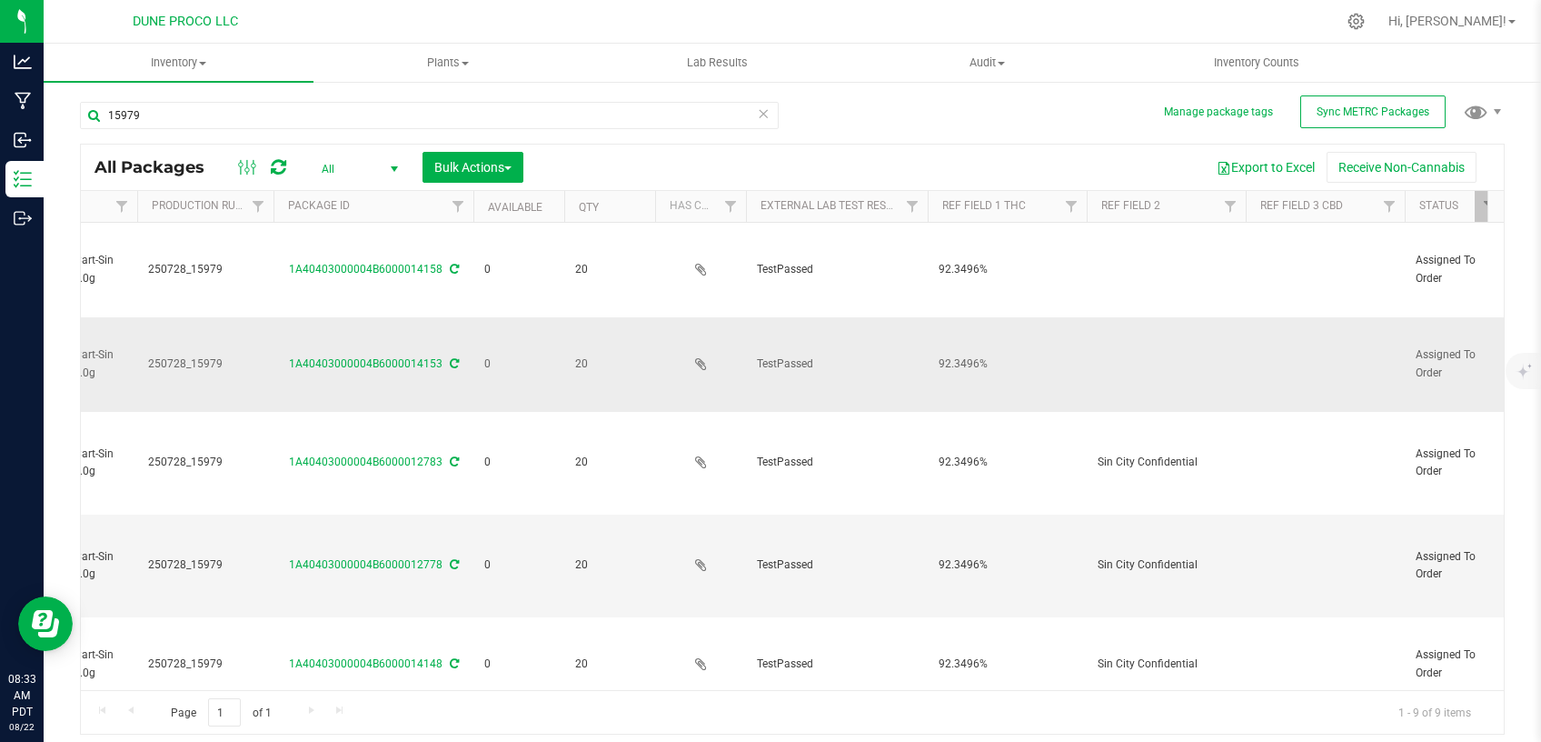
click at [1096, 374] on td at bounding box center [1166, 364] width 159 height 95
type input "Sin City Confidential"
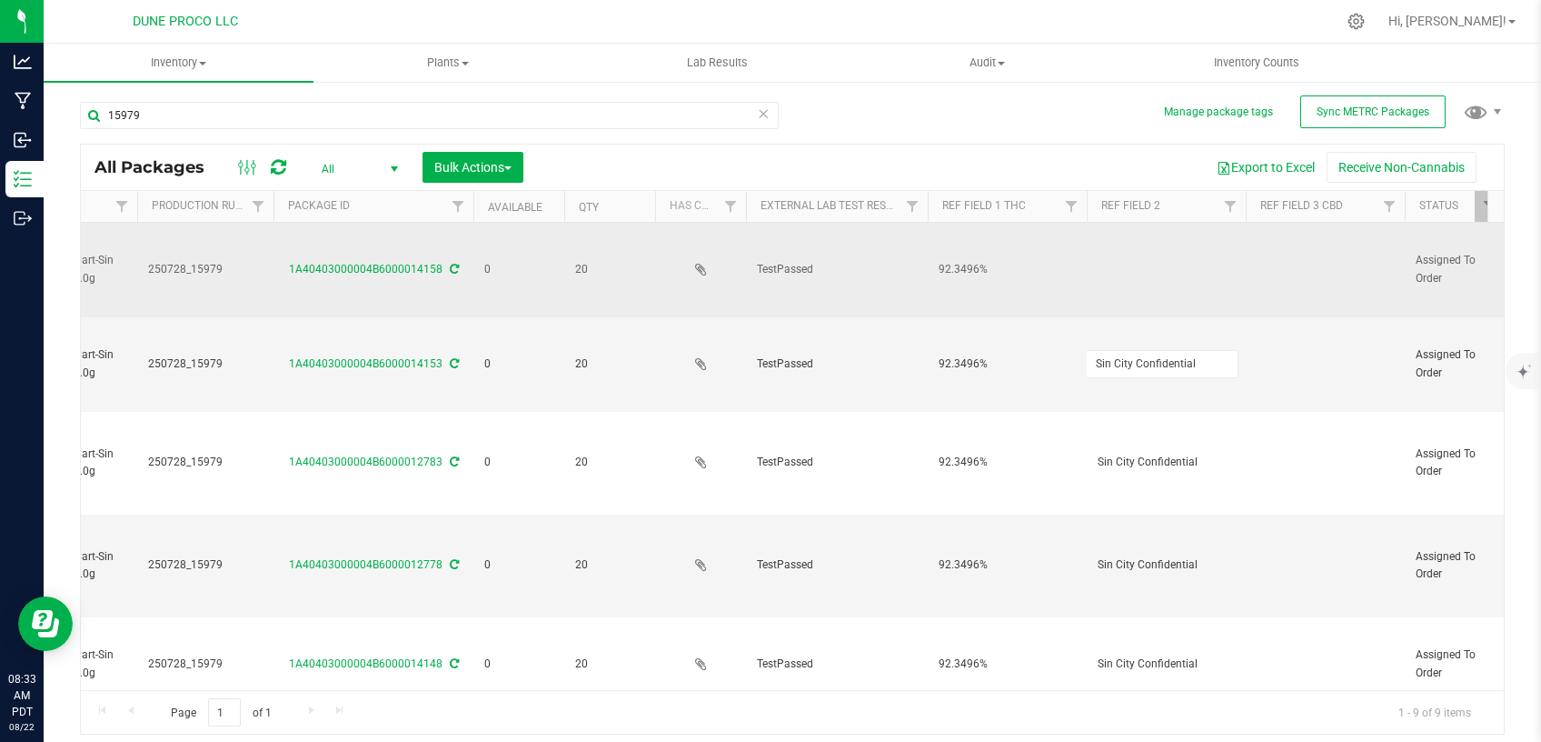
click at [1094, 266] on td at bounding box center [1166, 270] width 159 height 95
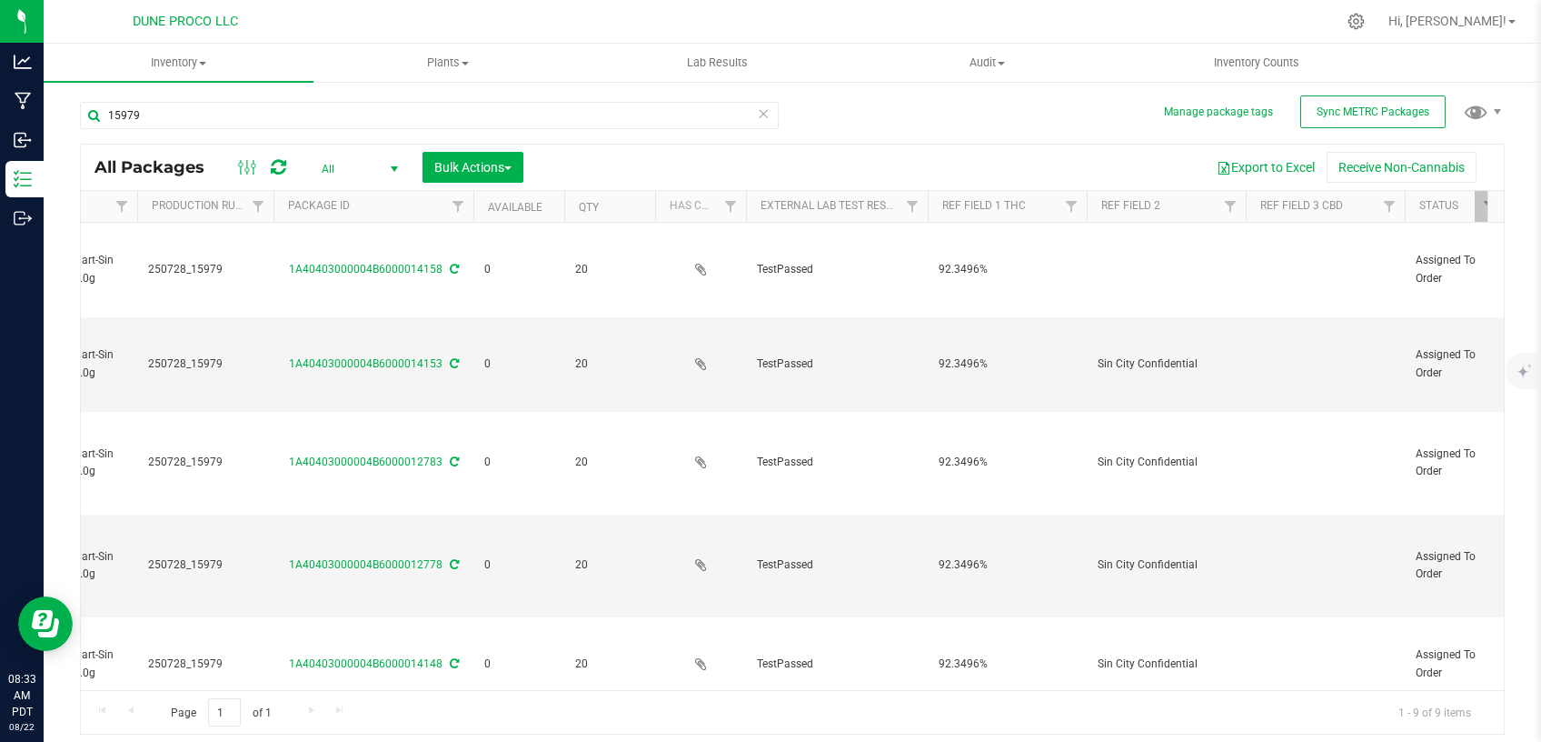
click at [1116, 258] on td at bounding box center [1166, 270] width 159 height 95
type input "Sin City Confidential"
click at [1050, 162] on div "All Packages All Active Only Lab Samples Locked All External Internal Bulk Acti…" at bounding box center [792, 439] width 1425 height 591
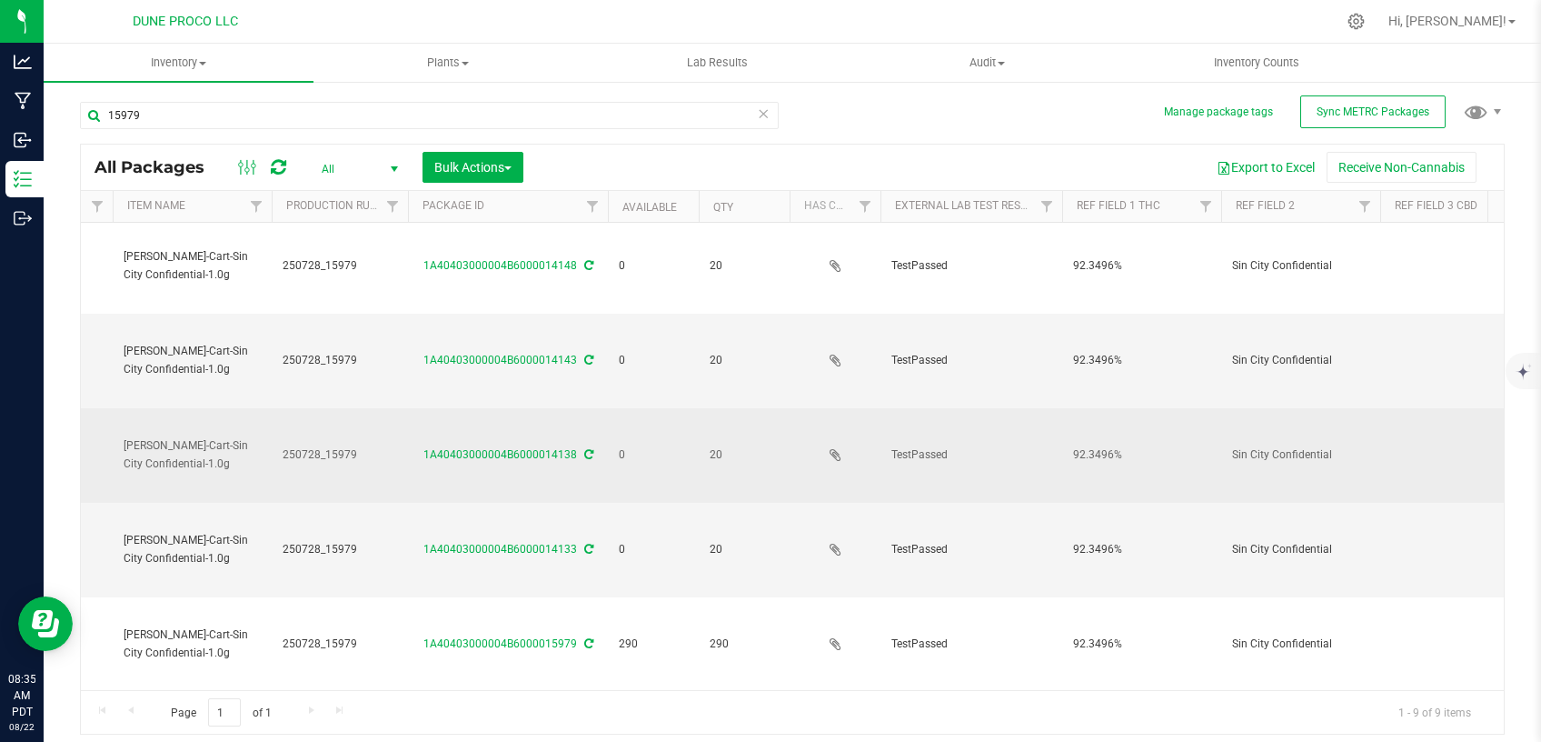
scroll to position [0, 0]
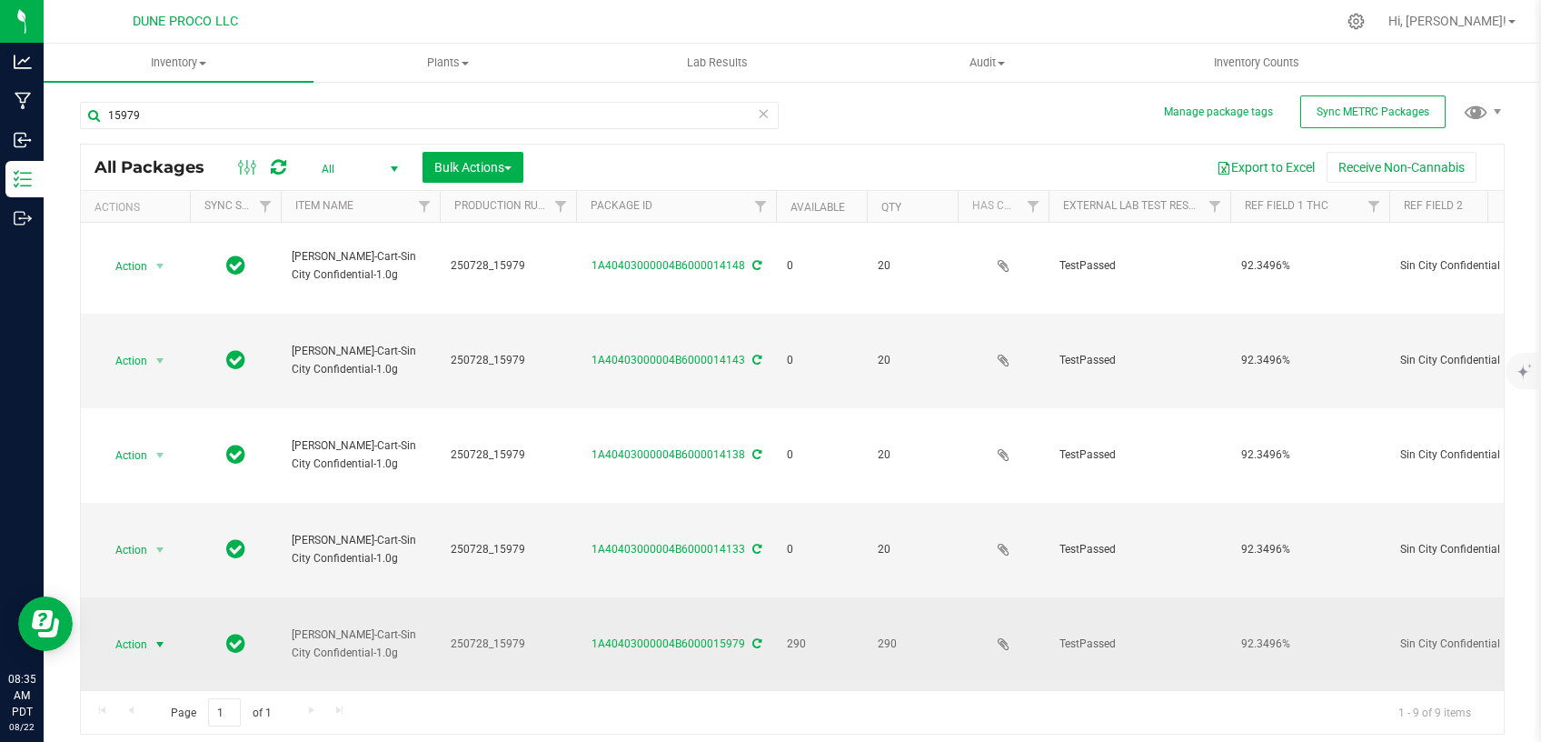
click at [164, 637] on span "select" at bounding box center [160, 644] width 15 height 15
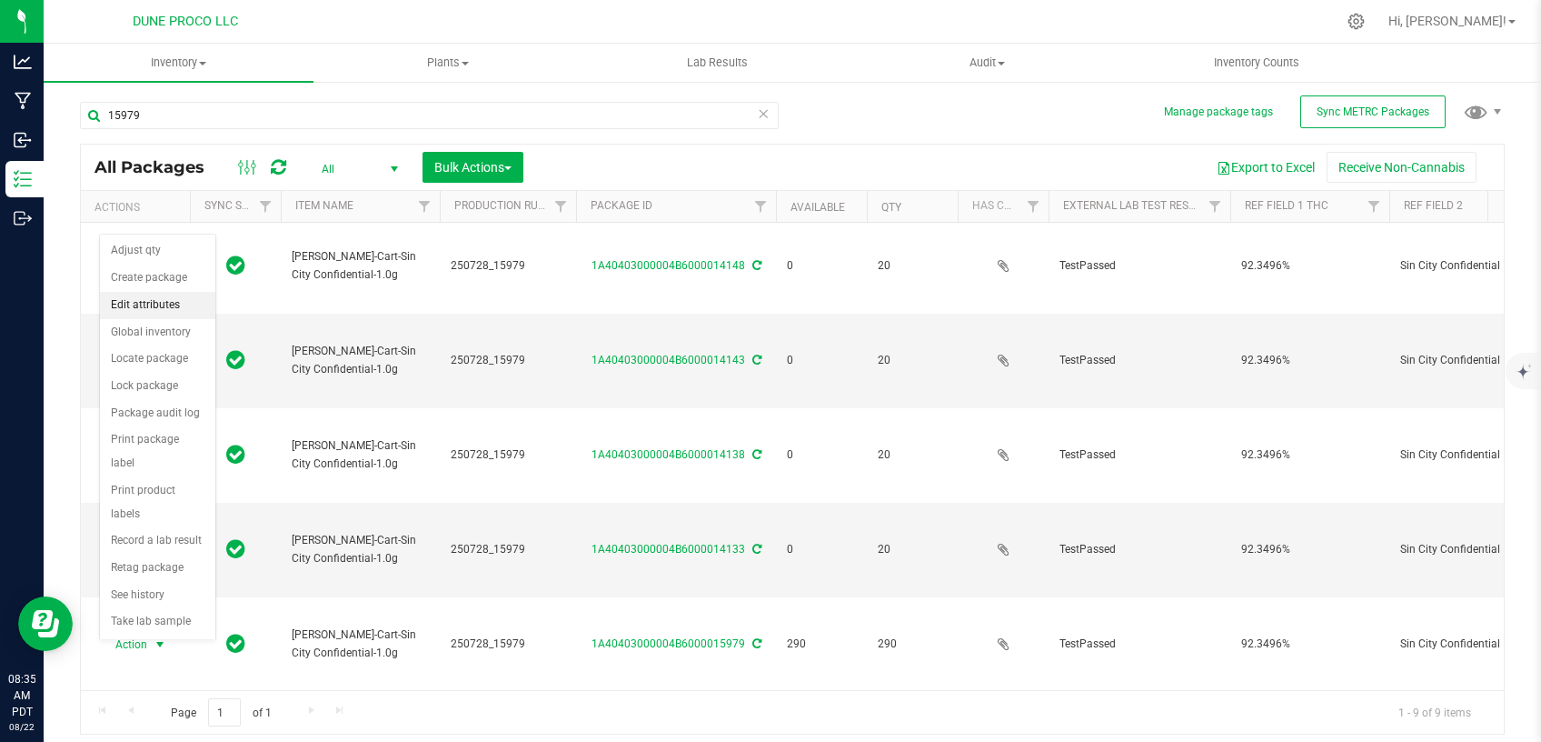
click at [143, 299] on li "Edit attributes" at bounding box center [157, 305] width 115 height 27
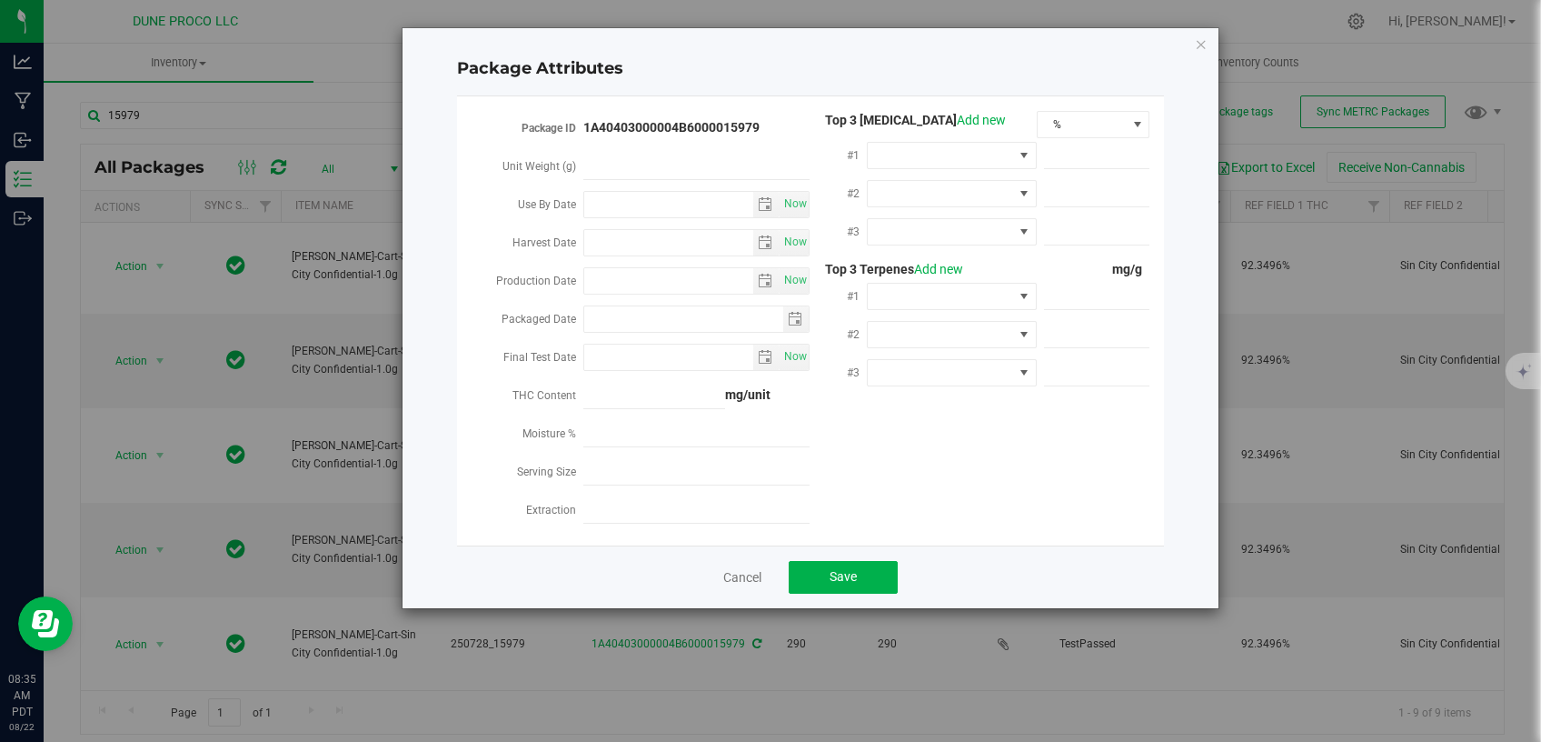
type input "2025-08-05"
click at [1050, 125] on span "%" at bounding box center [1082, 124] width 89 height 25
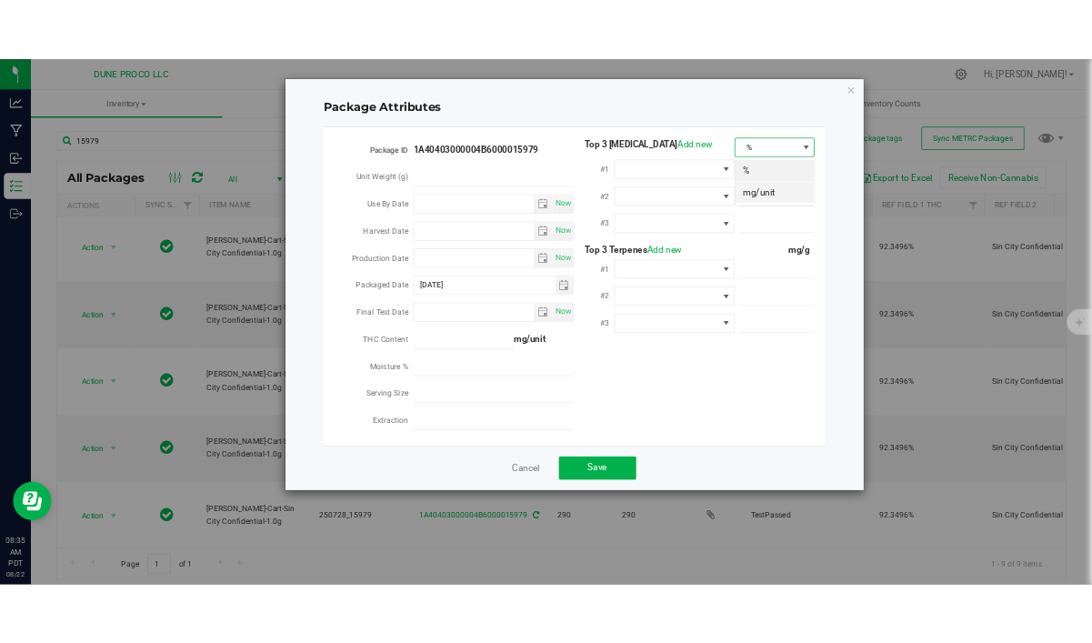
scroll to position [27, 114]
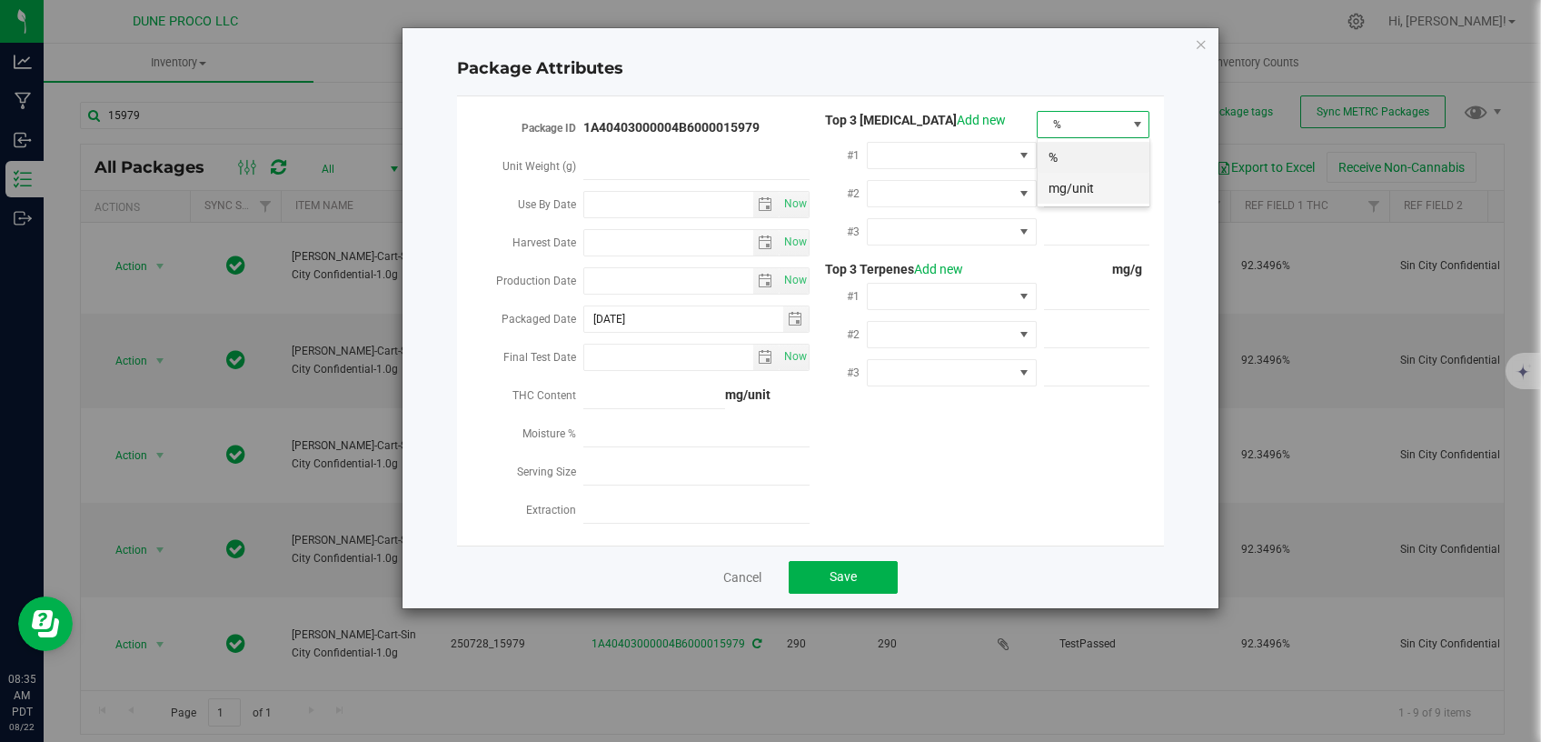
click at [1097, 182] on li "mg/unit" at bounding box center [1094, 188] width 112 height 31
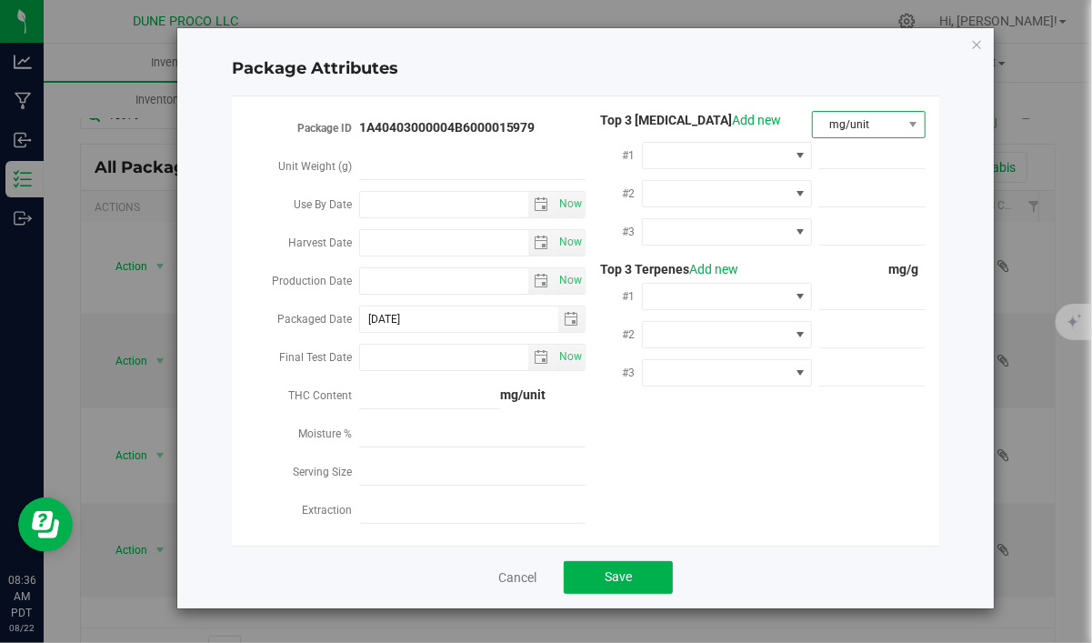
click at [824, 126] on span "mg/unit" at bounding box center [857, 124] width 89 height 25
click at [884, 184] on li "mg/unit" at bounding box center [869, 188] width 112 height 31
click at [461, 279] on input "Production Date" at bounding box center [444, 280] width 169 height 25
paste input "[DATE]"
type input "[DATE]"
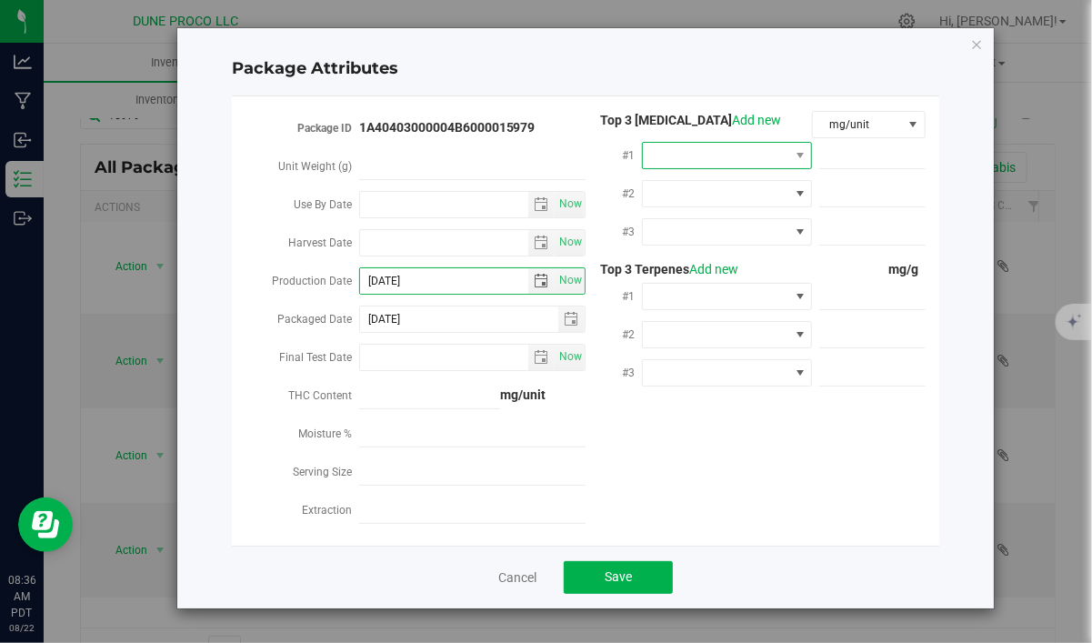
click at [761, 155] on span at bounding box center [715, 155] width 145 height 25
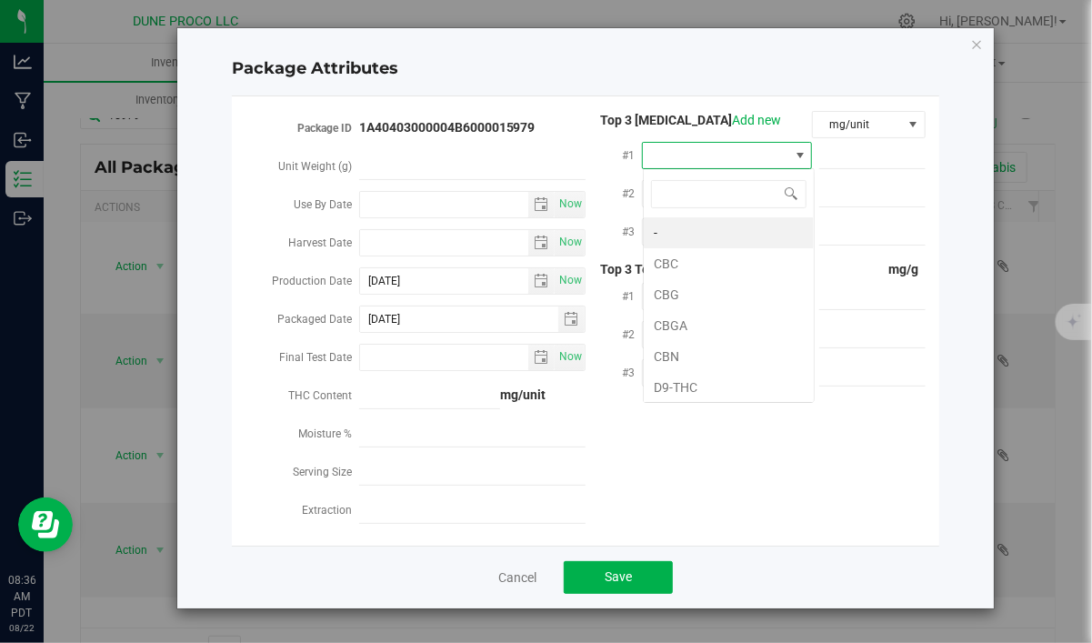
scroll to position [26, 170]
type input "D9"
click at [696, 243] on li "D9-THC" at bounding box center [728, 232] width 170 height 31
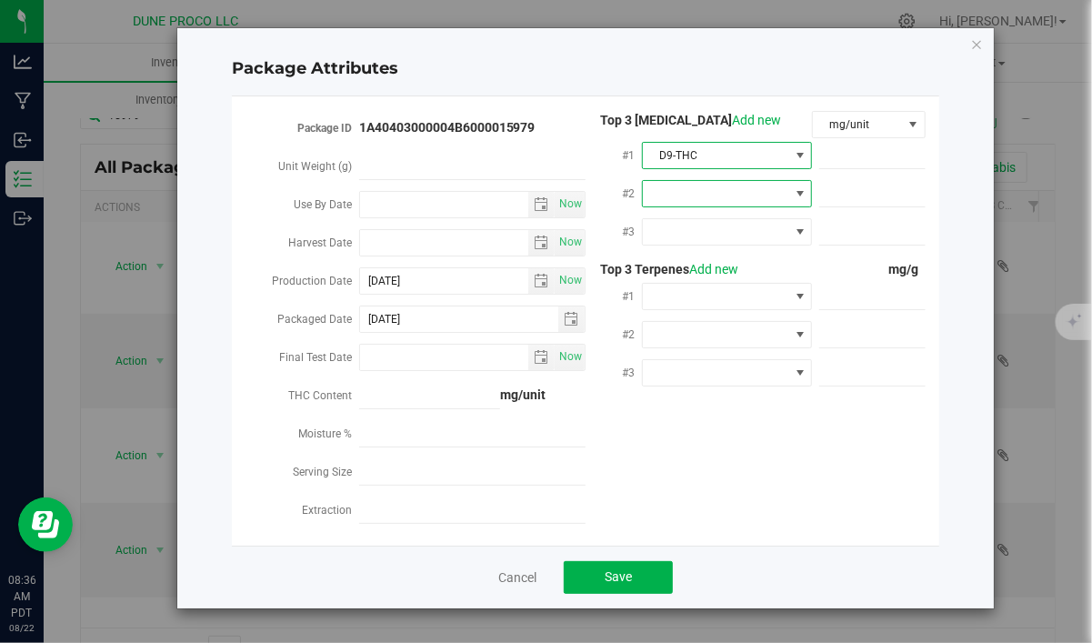
click at [702, 203] on span at bounding box center [715, 193] width 145 height 25
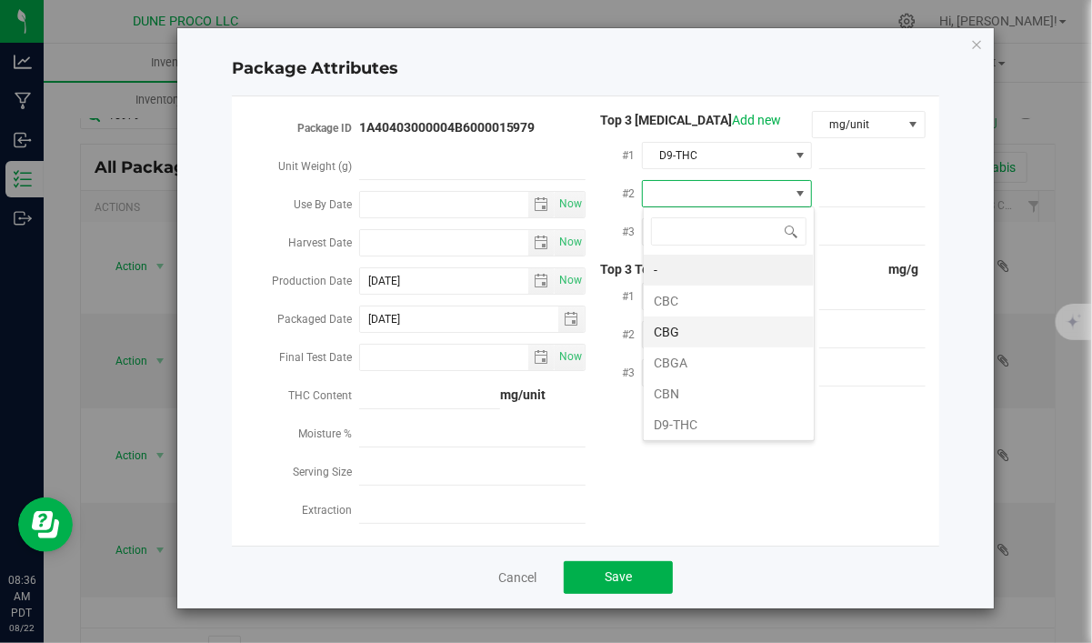
click at [699, 320] on li "CBG" at bounding box center [728, 331] width 170 height 31
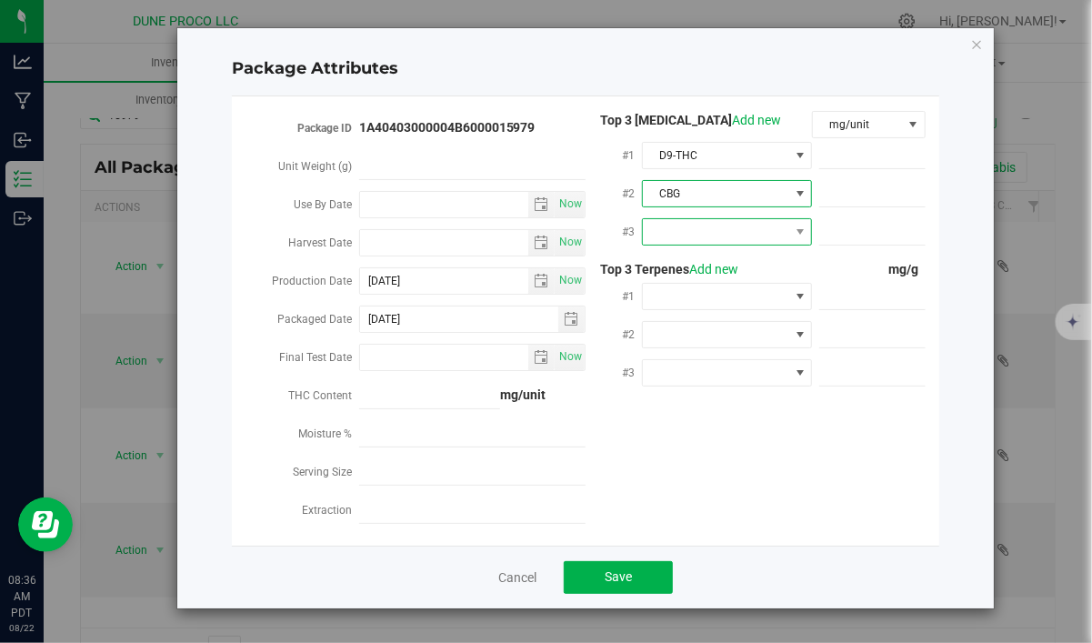
click at [710, 238] on span at bounding box center [715, 231] width 145 height 25
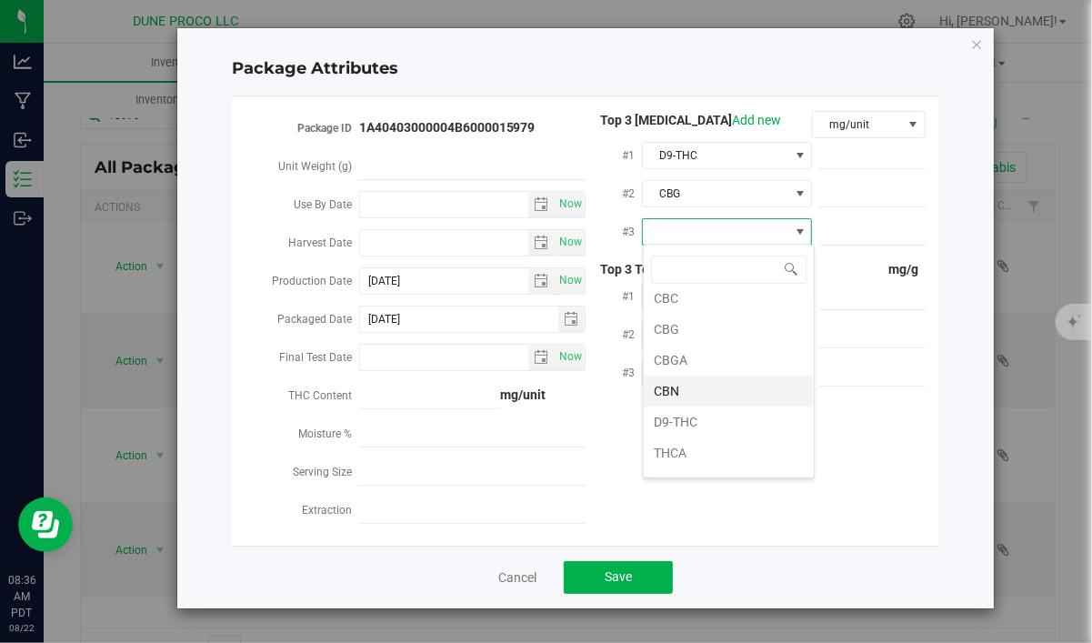
scroll to position [64, 0]
click at [703, 370] on li "CBN" at bounding box center [728, 368] width 170 height 31
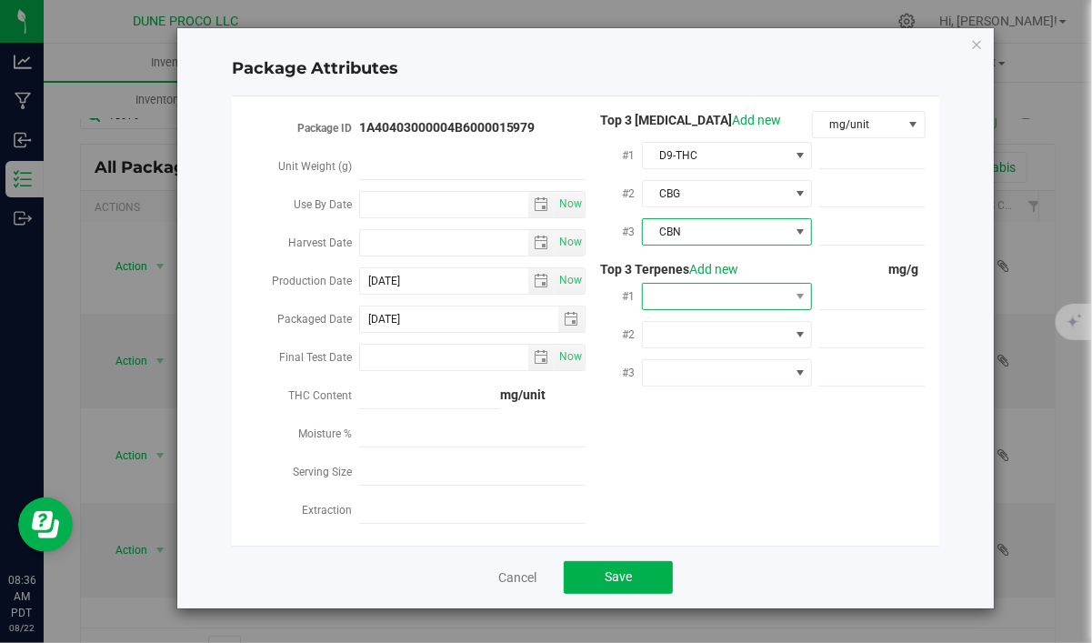
click at [756, 286] on span at bounding box center [715, 296] width 145 height 25
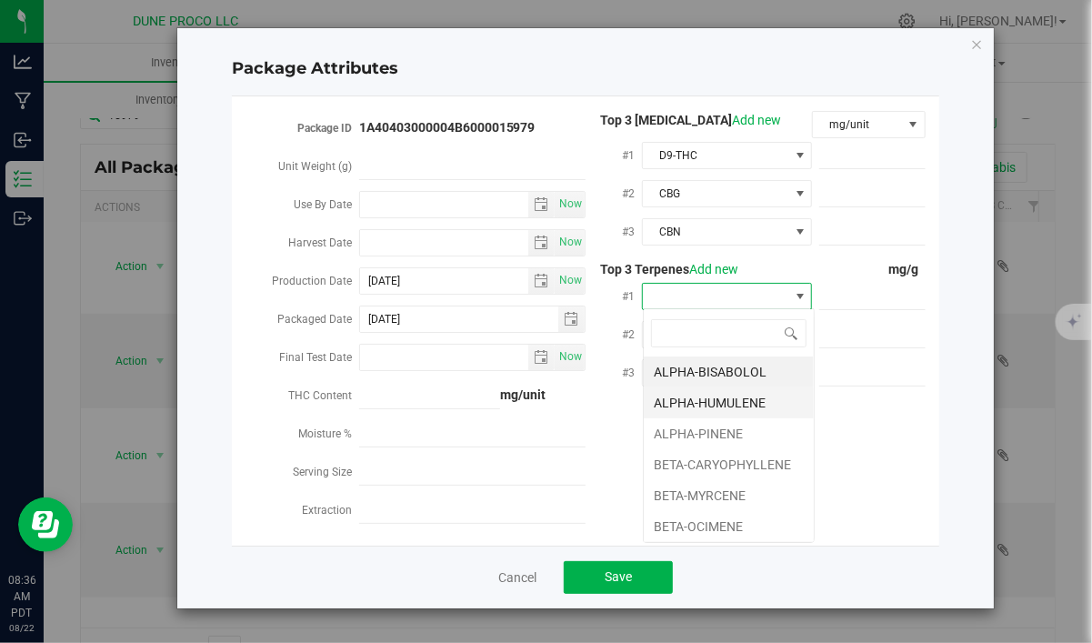
scroll to position [27, 170]
click at [733, 474] on li "BETA-CARYOPHYLLENE" at bounding box center [728, 464] width 170 height 31
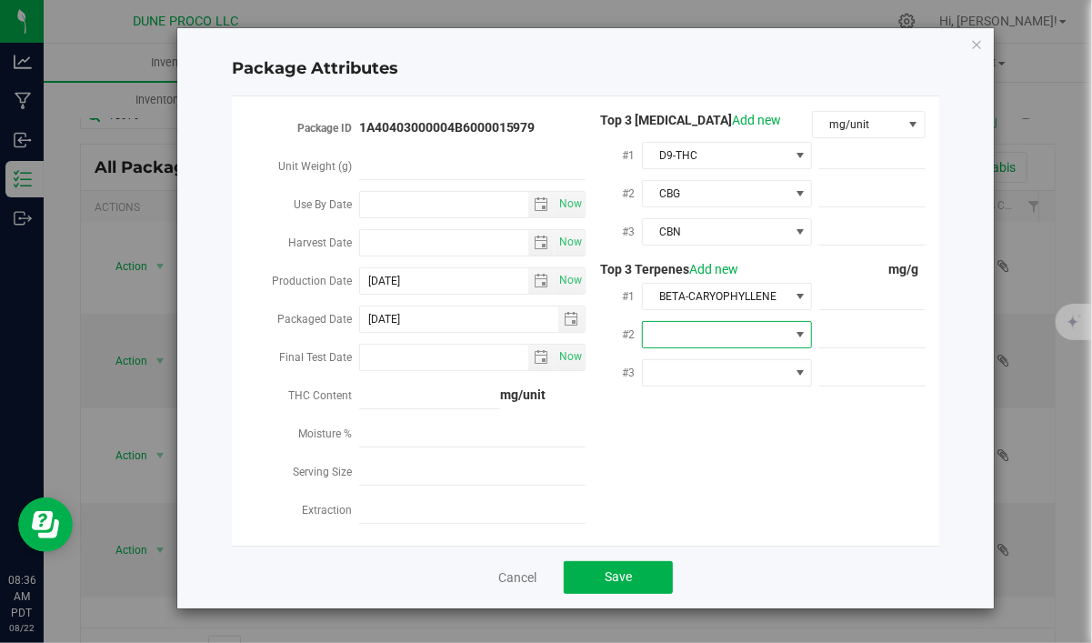
click at [713, 330] on span at bounding box center [715, 334] width 145 height 25
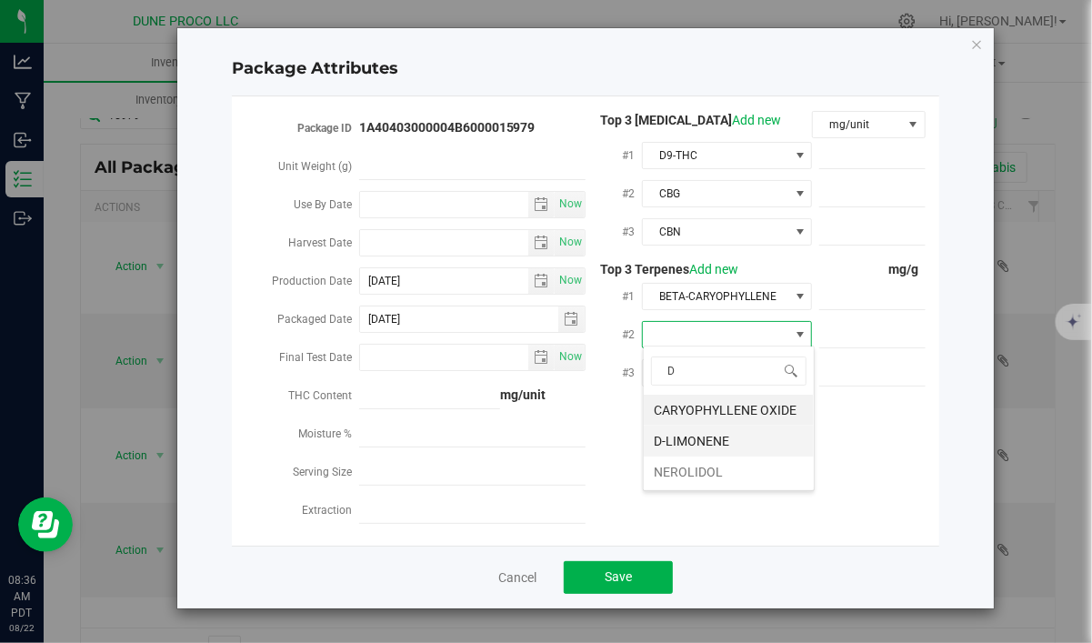
click at [712, 438] on li "D-LIMONENE" at bounding box center [728, 440] width 170 height 31
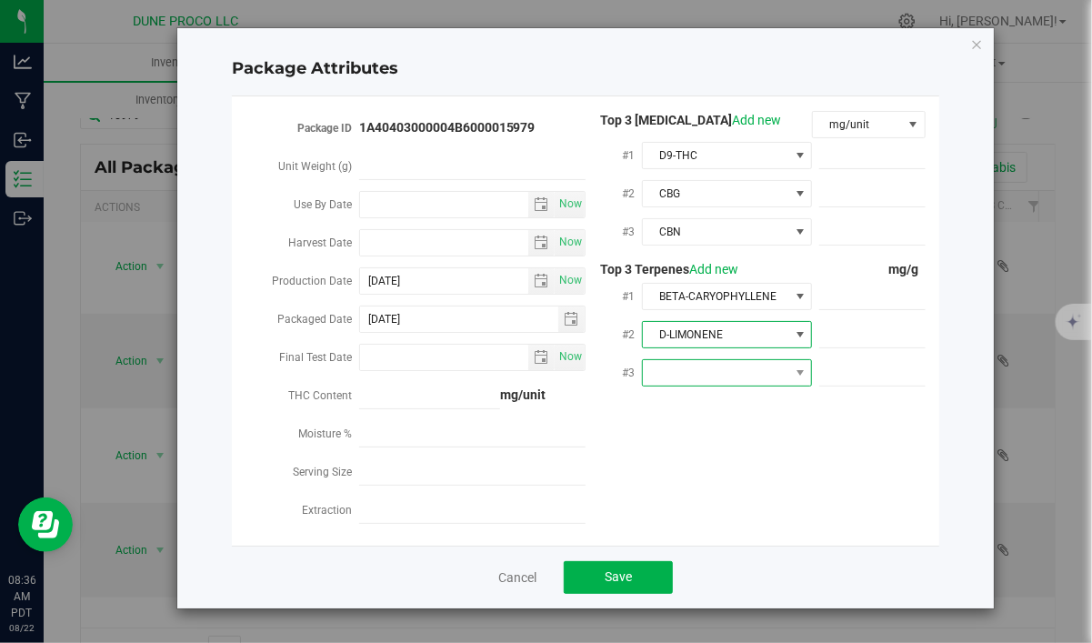
click at [712, 371] on span at bounding box center [715, 372] width 145 height 25
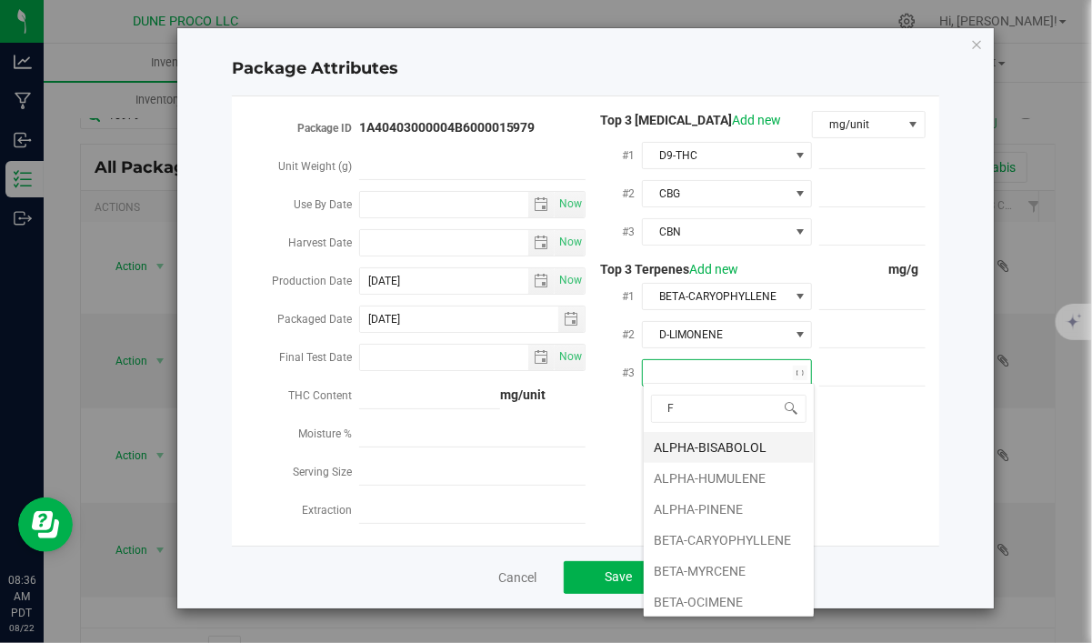
type input "FE"
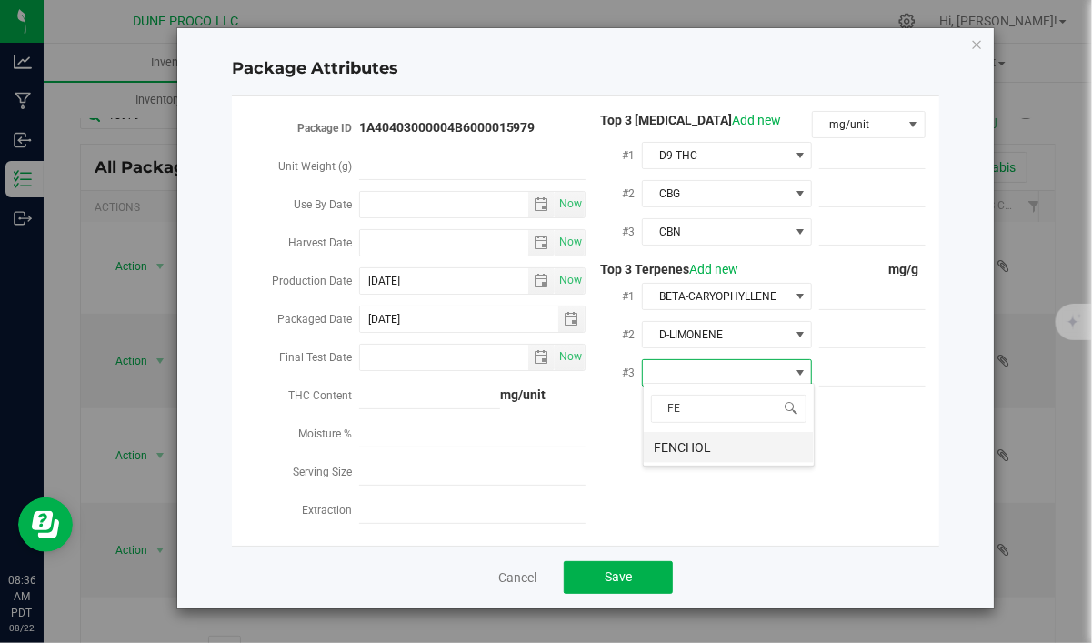
click at [703, 455] on li "FENCHOL" at bounding box center [728, 447] width 170 height 31
click at [871, 148] on span at bounding box center [872, 156] width 106 height 26
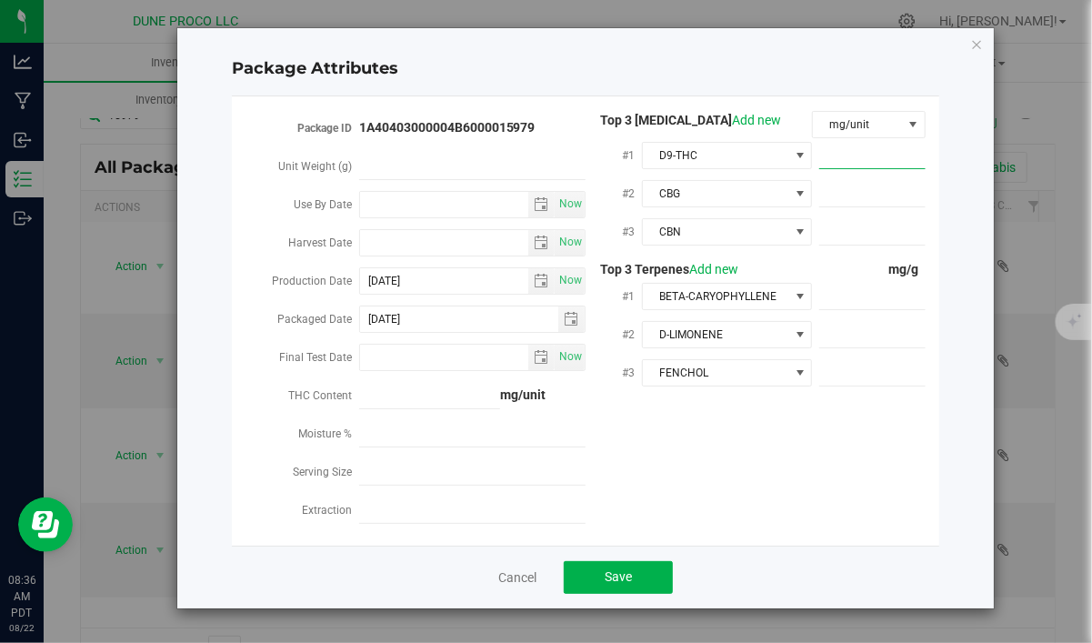
paste input "923.496"
type input "923.496"
type input "923.4960"
click at [878, 196] on span at bounding box center [872, 194] width 106 height 26
paste input "25.8364"
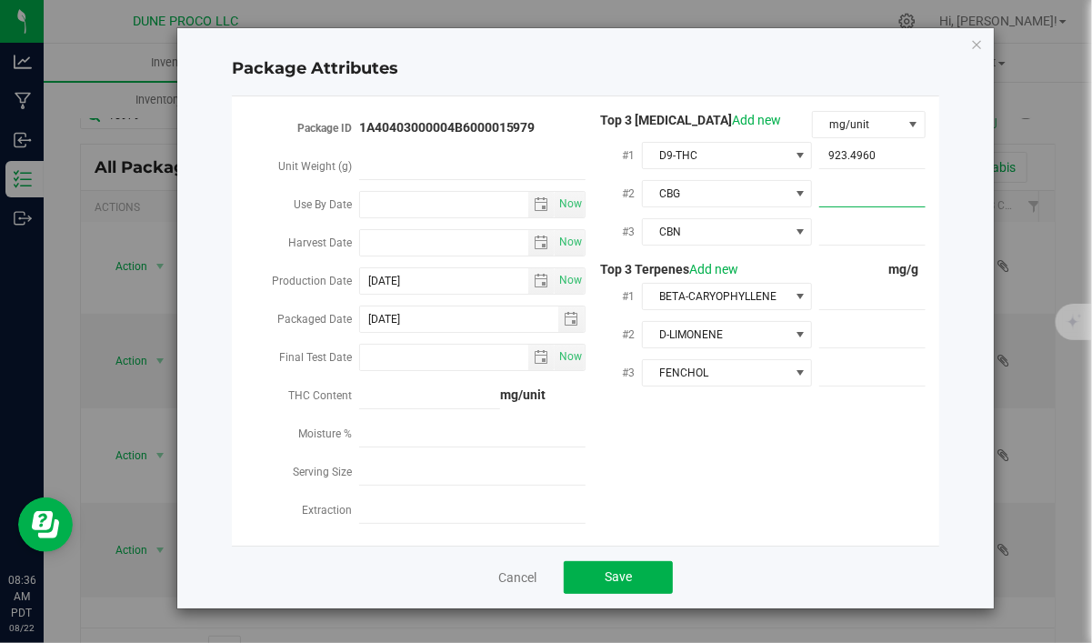
type input "25.8364"
click at [908, 234] on span at bounding box center [872, 232] width 106 height 26
paste input "11.4525"
type input "11.4525"
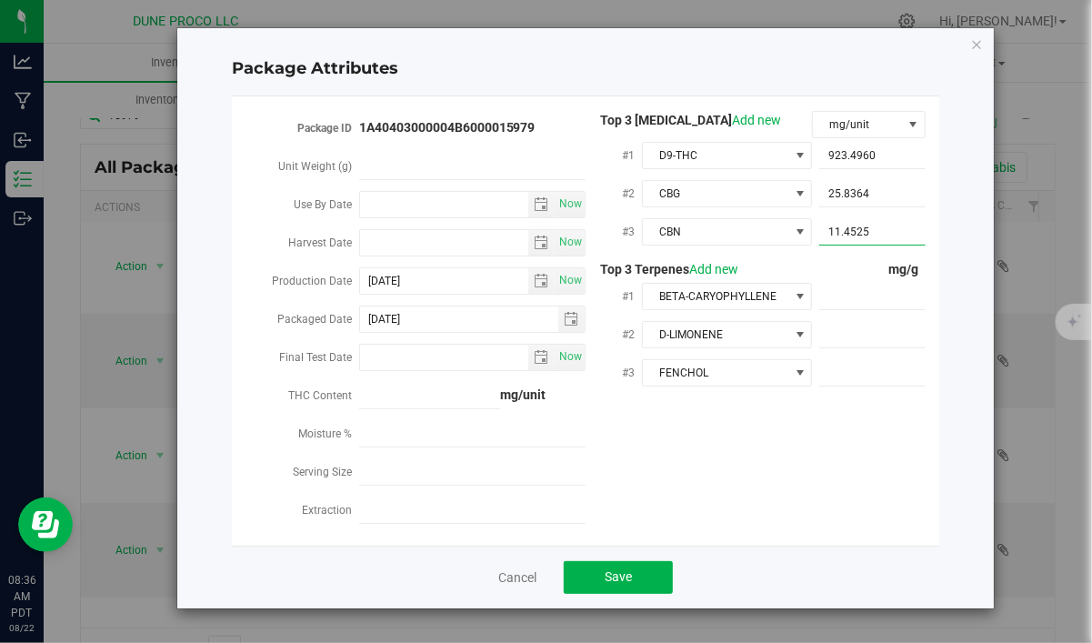
type input "11.4525"
click at [865, 286] on span at bounding box center [872, 297] width 106 height 26
paste input "7.891"
type input "7.891"
type input "7.8910"
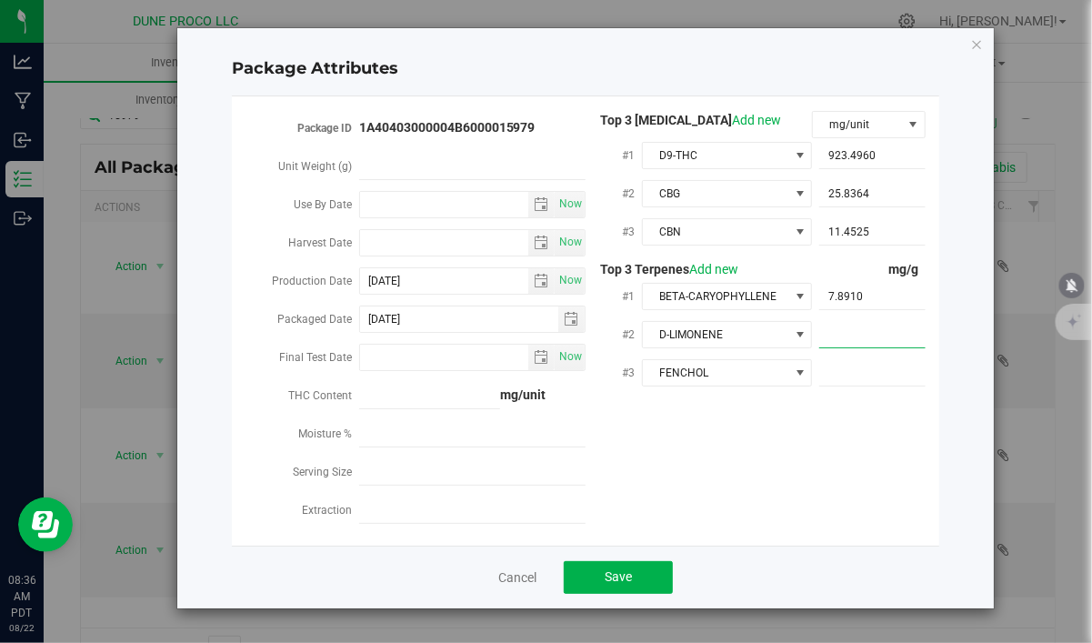
click at [845, 331] on span at bounding box center [872, 335] width 106 height 26
paste input "5.552"
type input "5.552"
type input "5.5520"
click at [848, 368] on span at bounding box center [872, 373] width 106 height 26
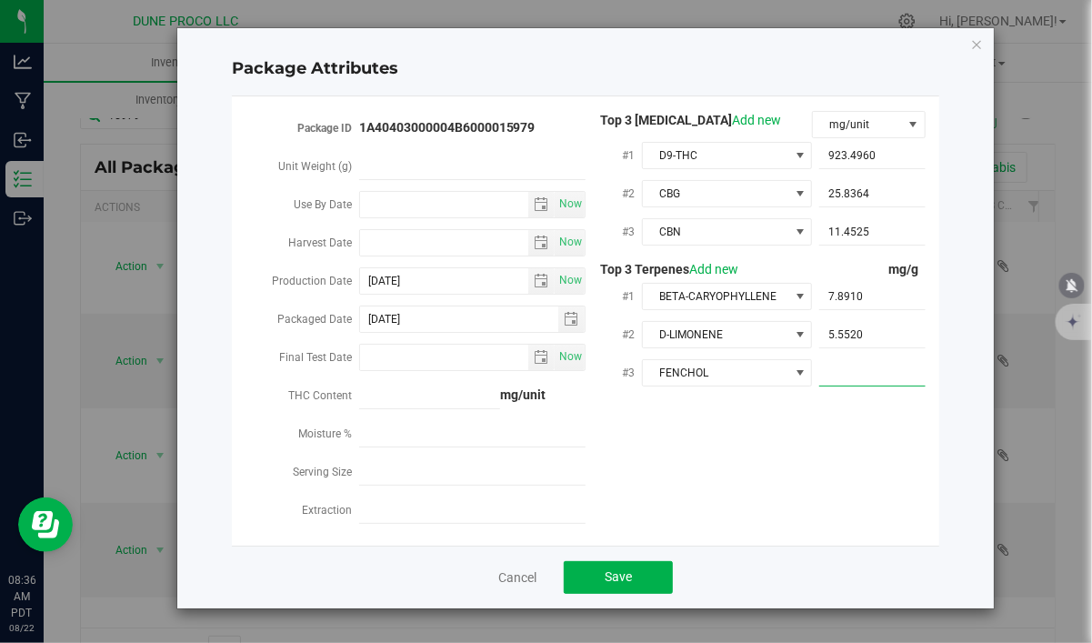
paste input "3.803"
type input "3.803"
type input "3.8030"
click at [831, 450] on div "Package ID 1A40403000004B6000015979 Unit Weight (g) Use By Date Now Harvest Dat…" at bounding box center [585, 321] width 680 height 420
click at [635, 570] on button "Save" at bounding box center [618, 577] width 109 height 33
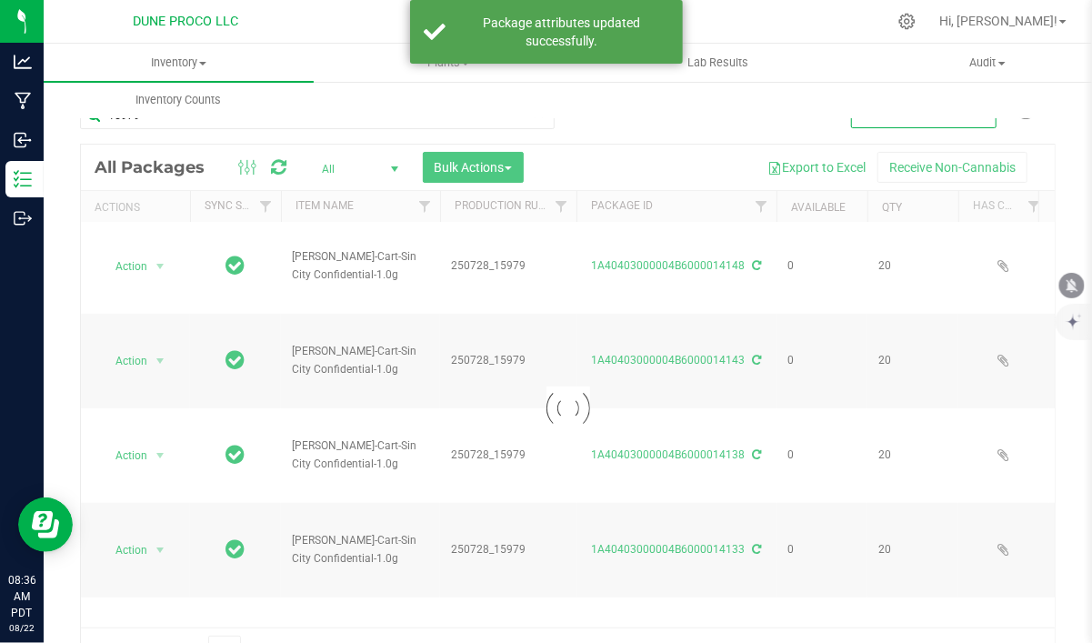
scroll to position [461, 0]
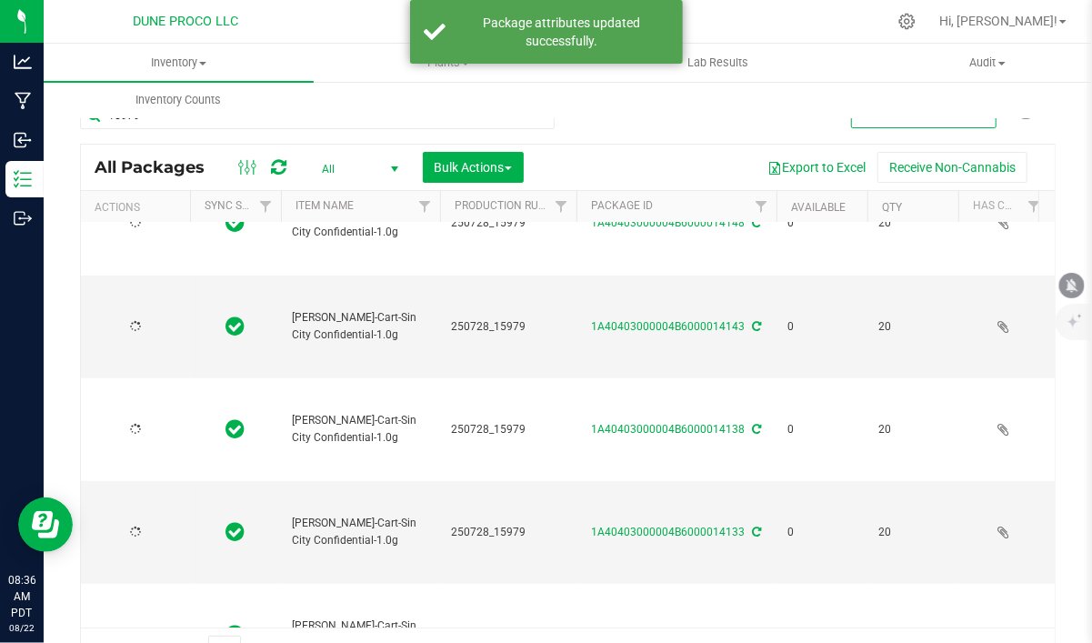
type input "[DATE]"
click at [161, 524] on span "select" at bounding box center [160, 531] width 15 height 15
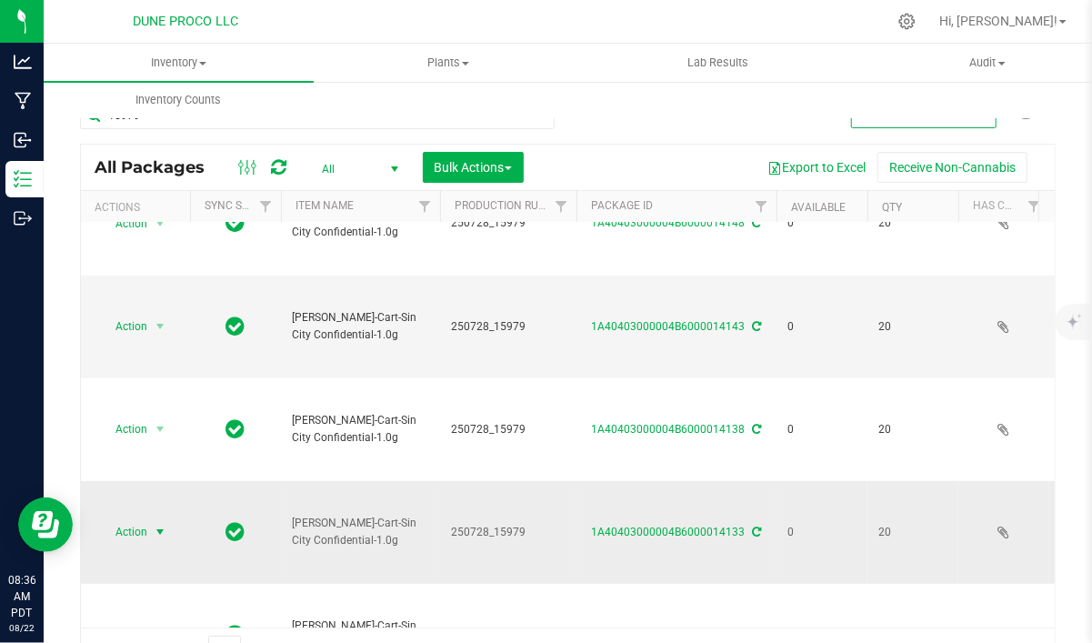
click at [158, 524] on span "select" at bounding box center [160, 531] width 15 height 15
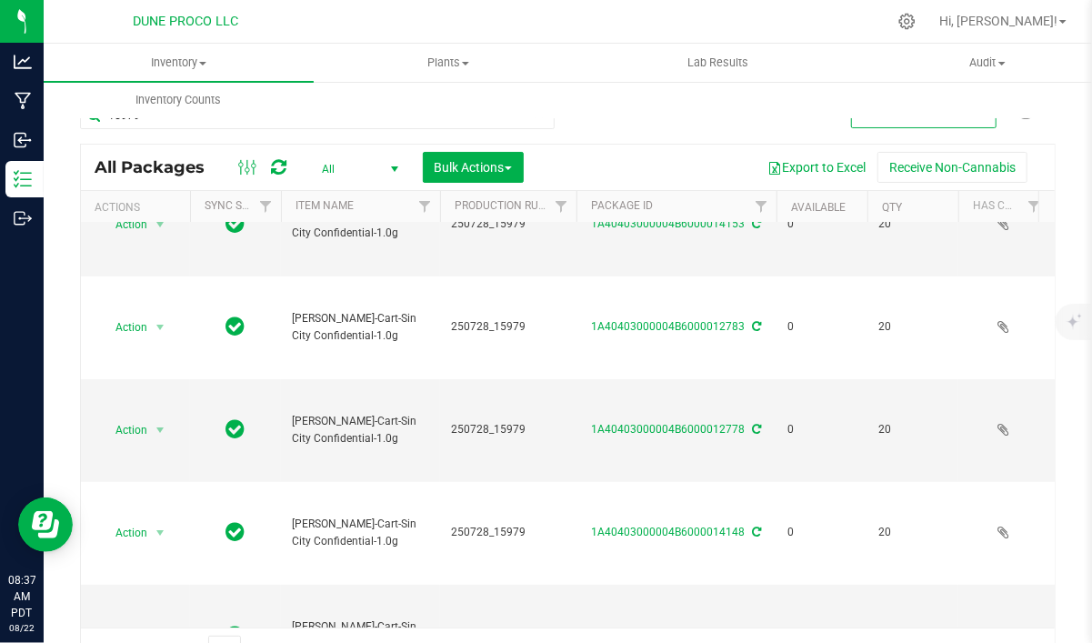
scroll to position [0, 0]
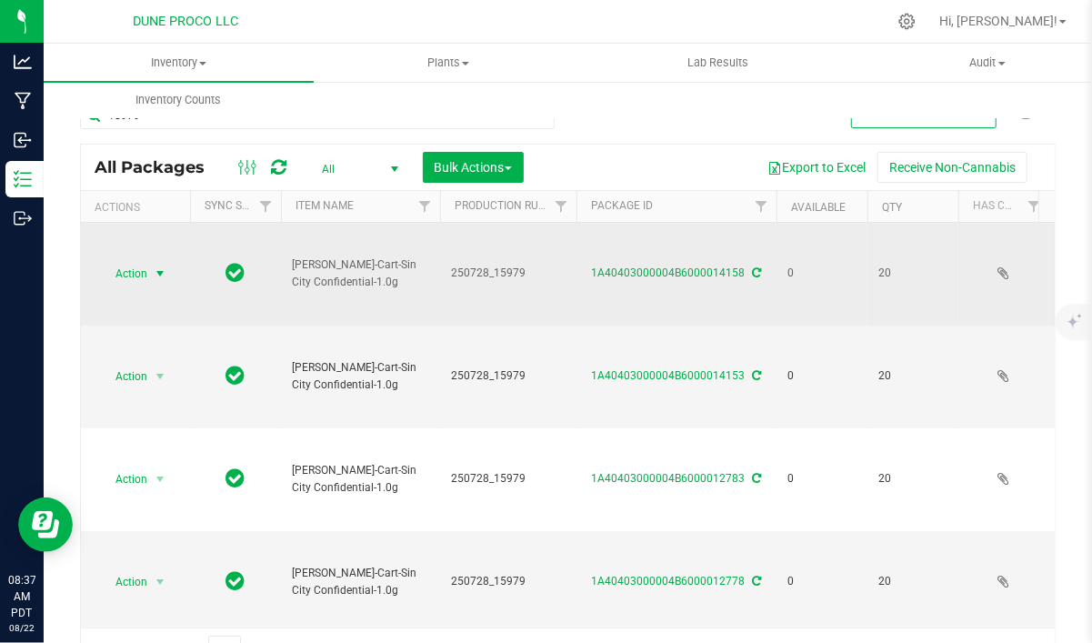
click at [161, 271] on span "select" at bounding box center [160, 273] width 15 height 15
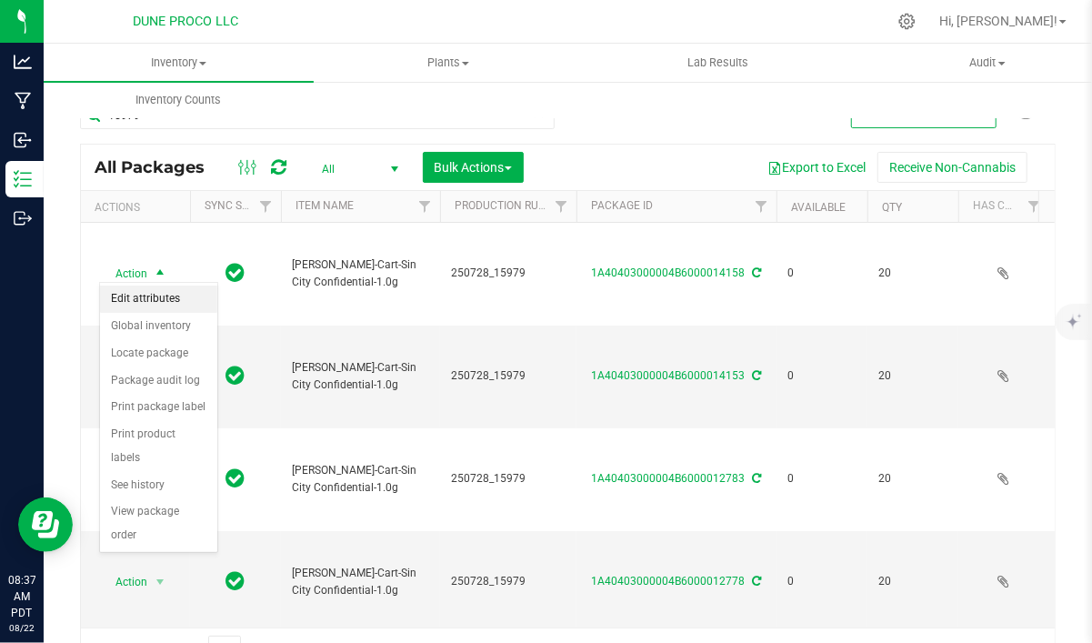
click at [187, 296] on li "Edit attributes" at bounding box center [158, 298] width 117 height 27
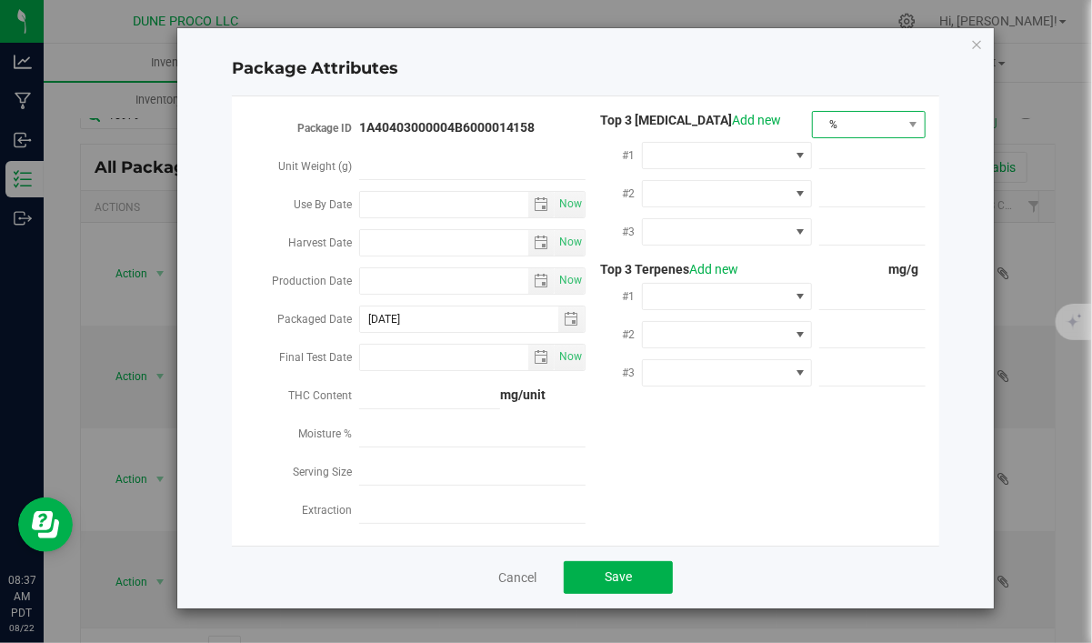
click at [825, 127] on span "%" at bounding box center [857, 124] width 89 height 25
click at [840, 178] on li "mg/unit" at bounding box center [869, 188] width 112 height 31
click at [859, 374] on span at bounding box center [872, 373] width 106 height 26
paste input "3.803"
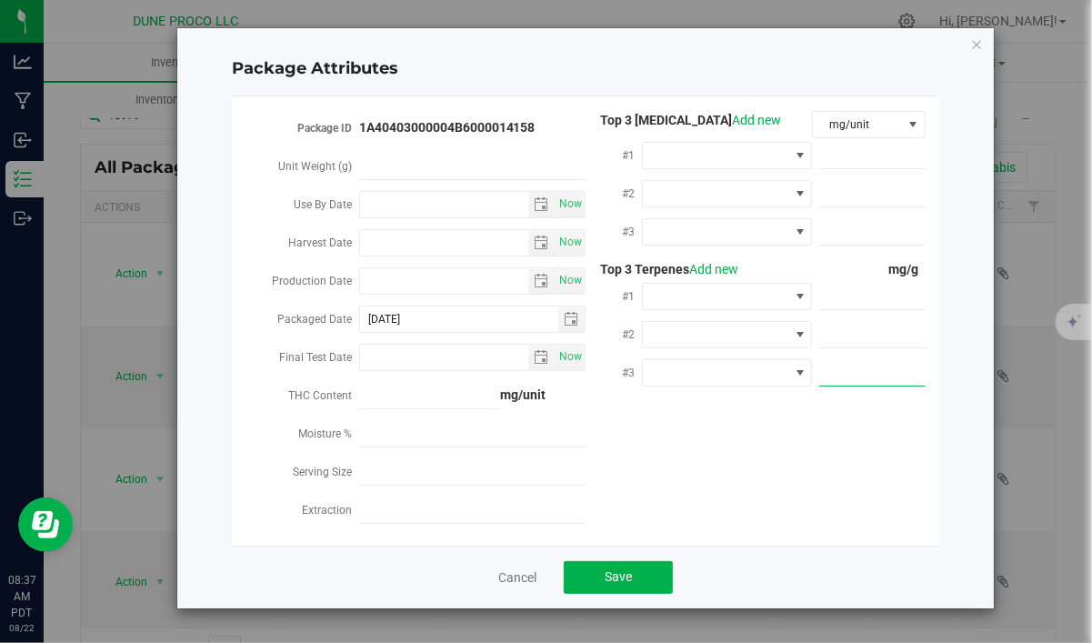
type input "3.803"
type input "3.8030"
click at [901, 324] on span at bounding box center [872, 335] width 106 height 26
paste input "5.552"
type input "5.552"
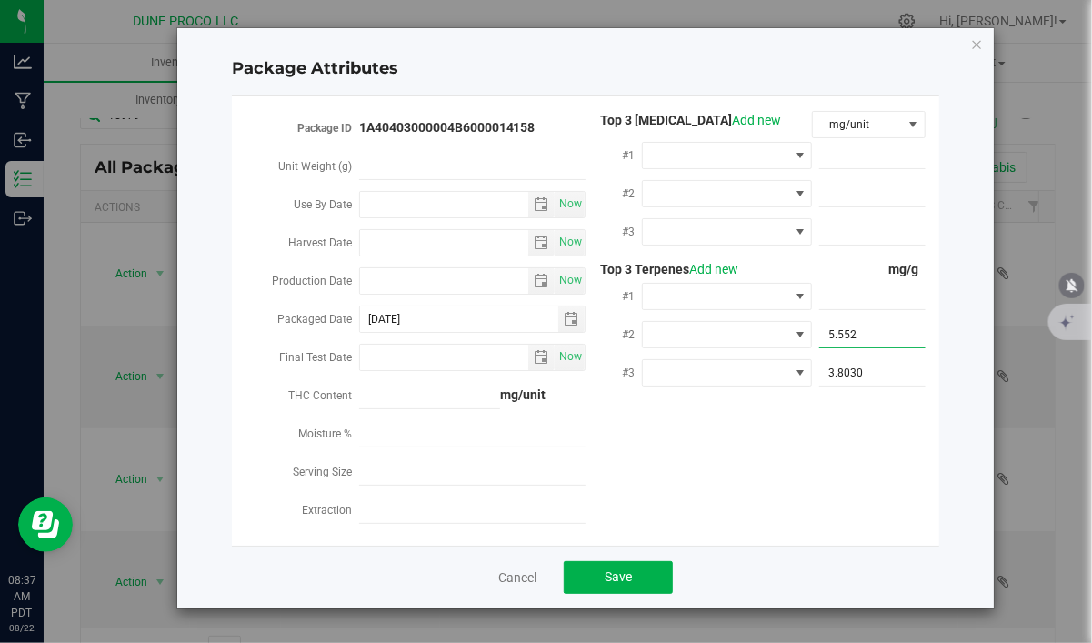
type input "5.5520"
click at [877, 299] on span at bounding box center [872, 297] width 106 height 26
paste input "7.891"
type input "7.891"
type input "7.8910"
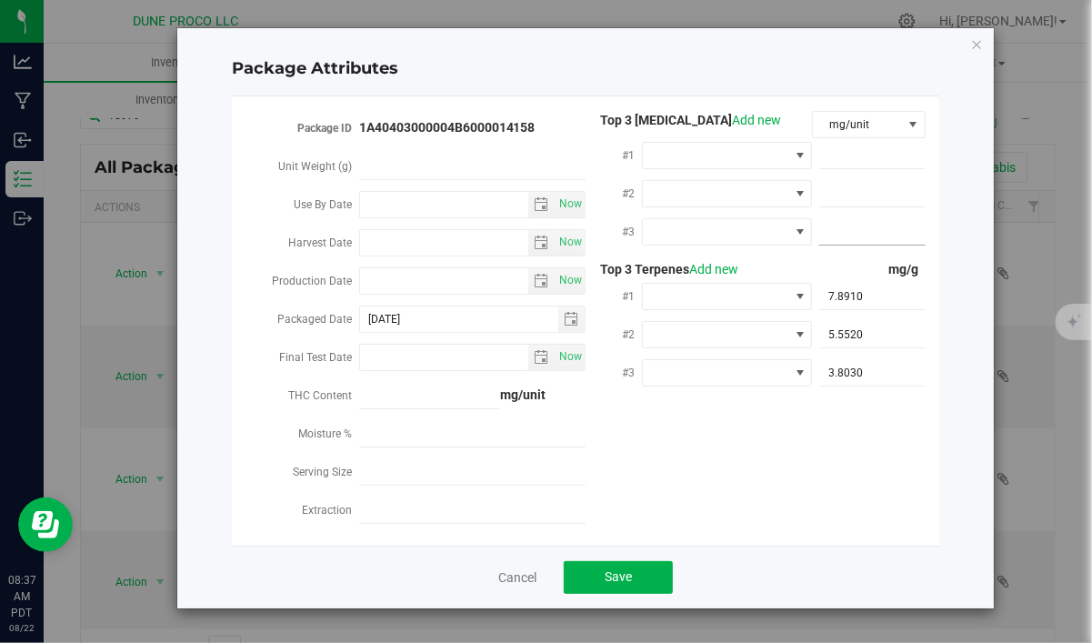
click at [895, 221] on span at bounding box center [872, 232] width 106 height 26
paste input "11.4525"
type input "11.4525"
click at [883, 202] on span at bounding box center [872, 194] width 106 height 26
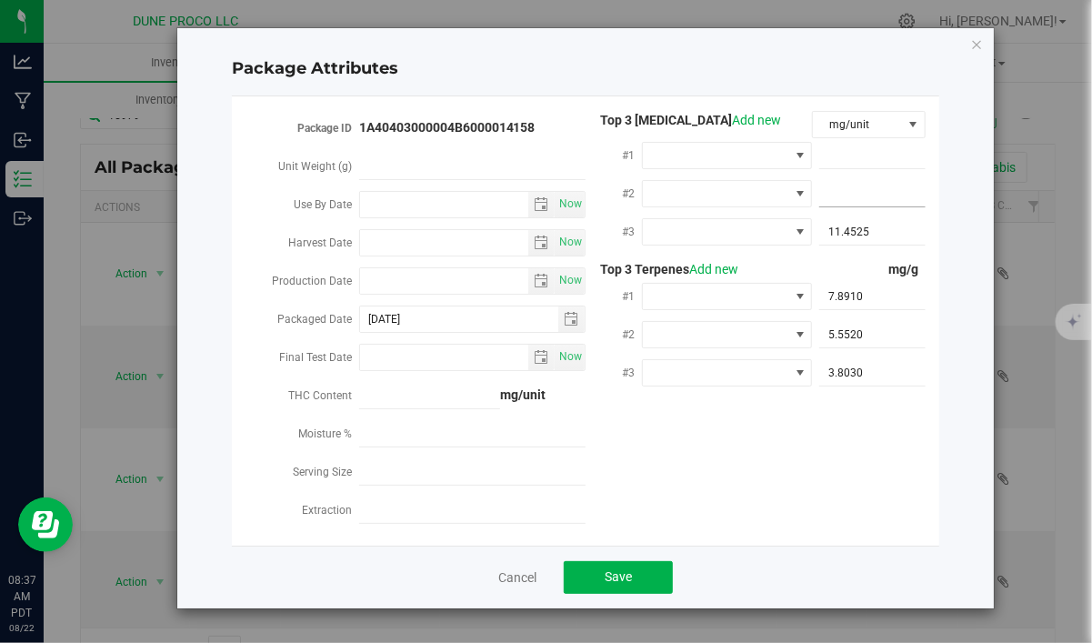
paste input "25.8364"
type input "25.8364"
click at [831, 149] on span at bounding box center [872, 156] width 106 height 26
paste input "923.496"
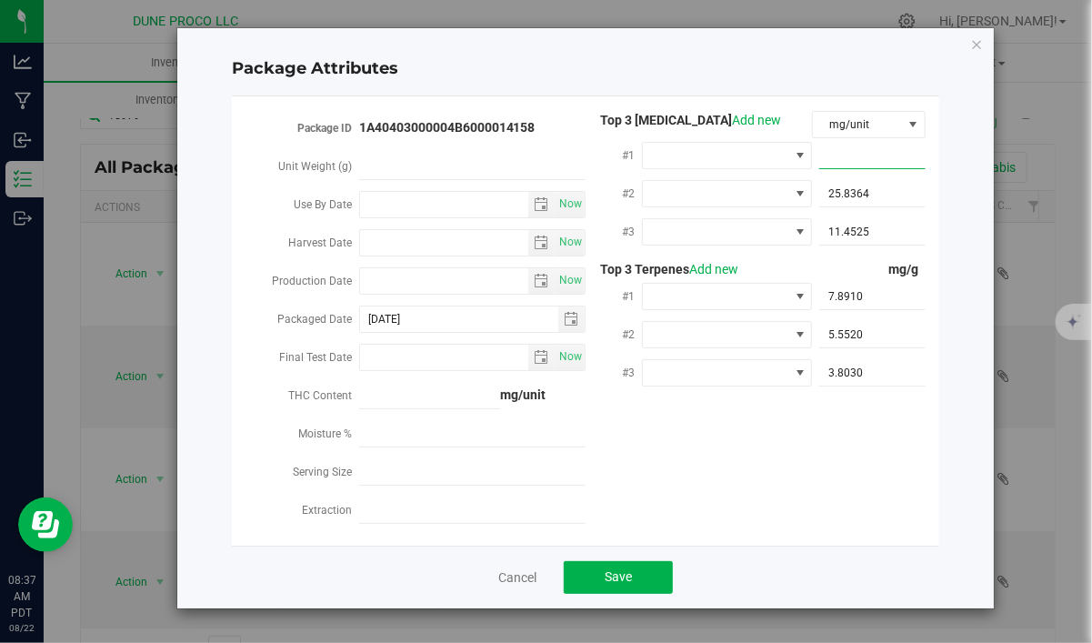
type input "923.496"
type input "923.4960"
click at [466, 284] on input "Production Date" at bounding box center [444, 280] width 169 height 25
paste input "[DATE]"
type input "[DATE]"
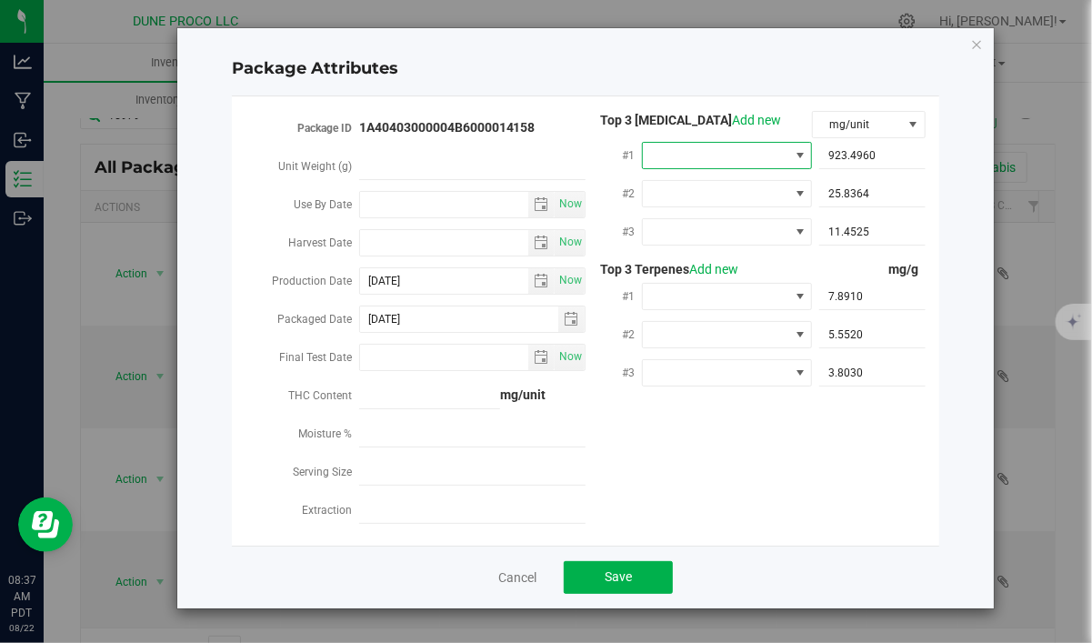
click at [713, 159] on span at bounding box center [715, 155] width 145 height 25
click at [713, 241] on li "D9-THC" at bounding box center [728, 232] width 170 height 31
click at [713, 181] on span at bounding box center [715, 193] width 145 height 25
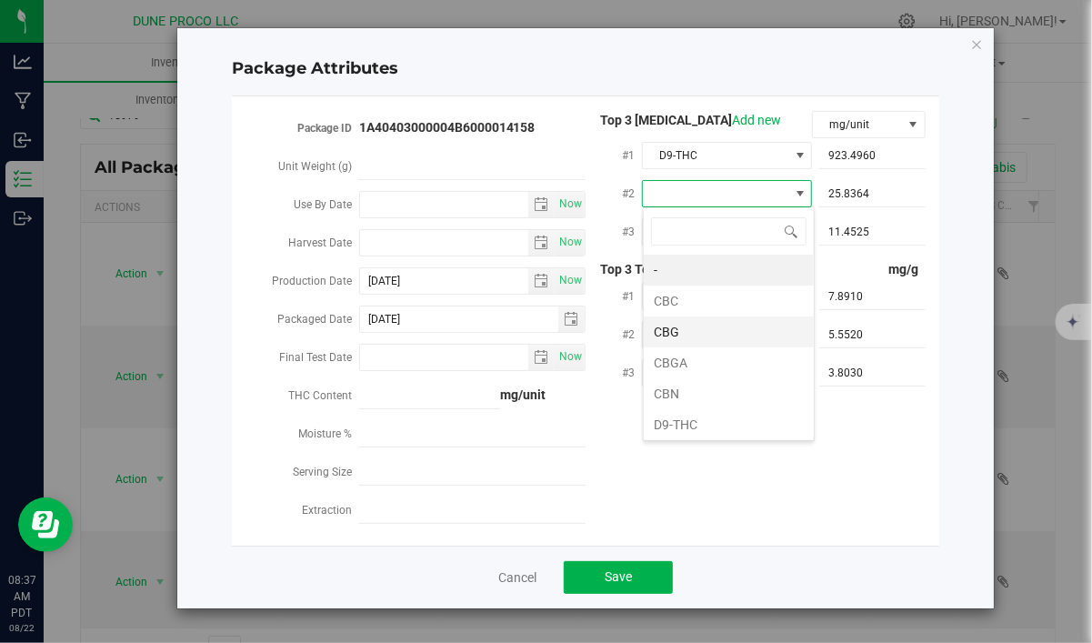
click at [718, 334] on li "CBG" at bounding box center [728, 331] width 170 height 31
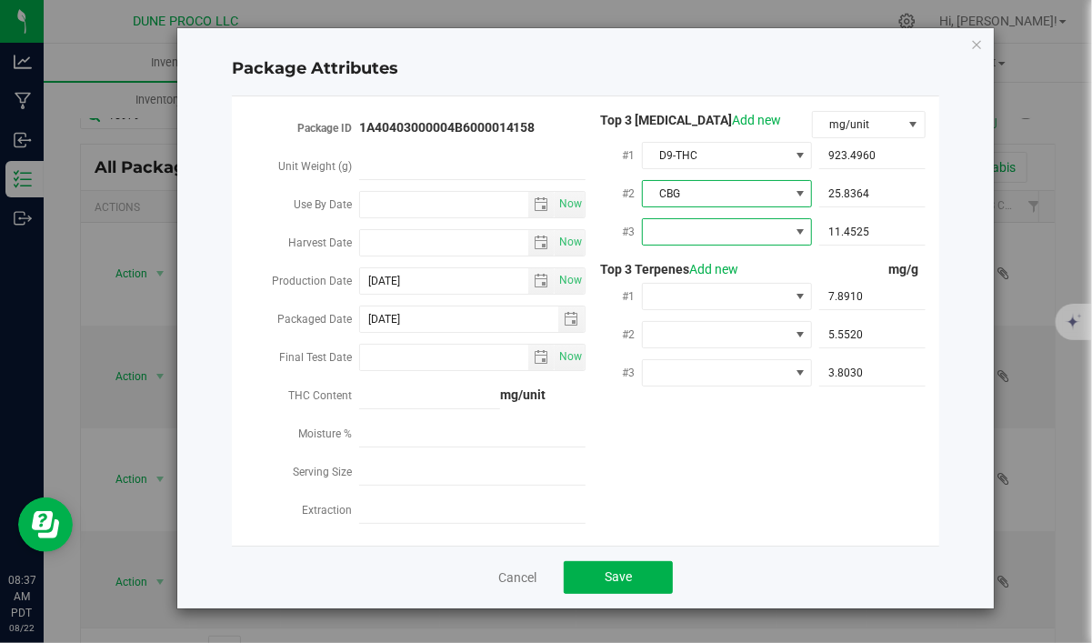
click at [716, 234] on span at bounding box center [715, 231] width 145 height 25
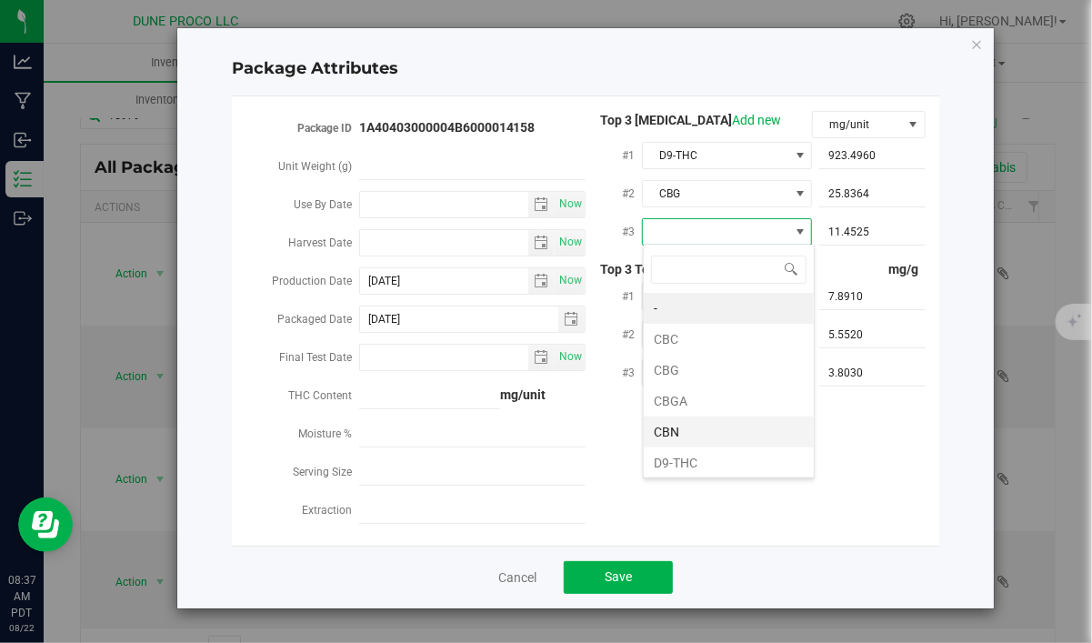
click at [711, 423] on li "CBN" at bounding box center [728, 431] width 170 height 31
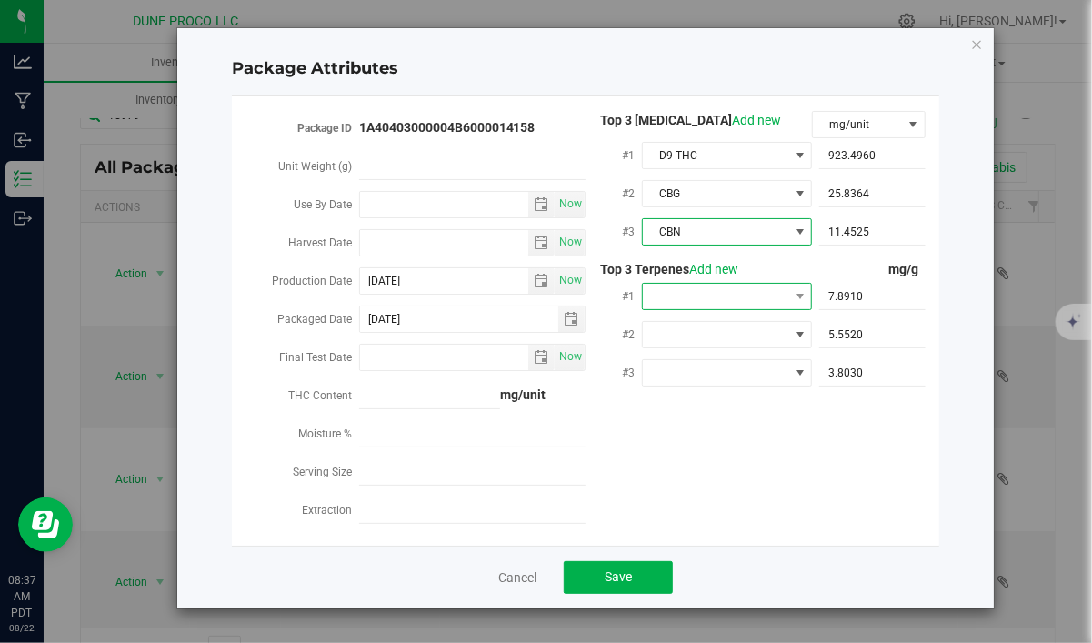
click at [720, 302] on span at bounding box center [715, 296] width 145 height 25
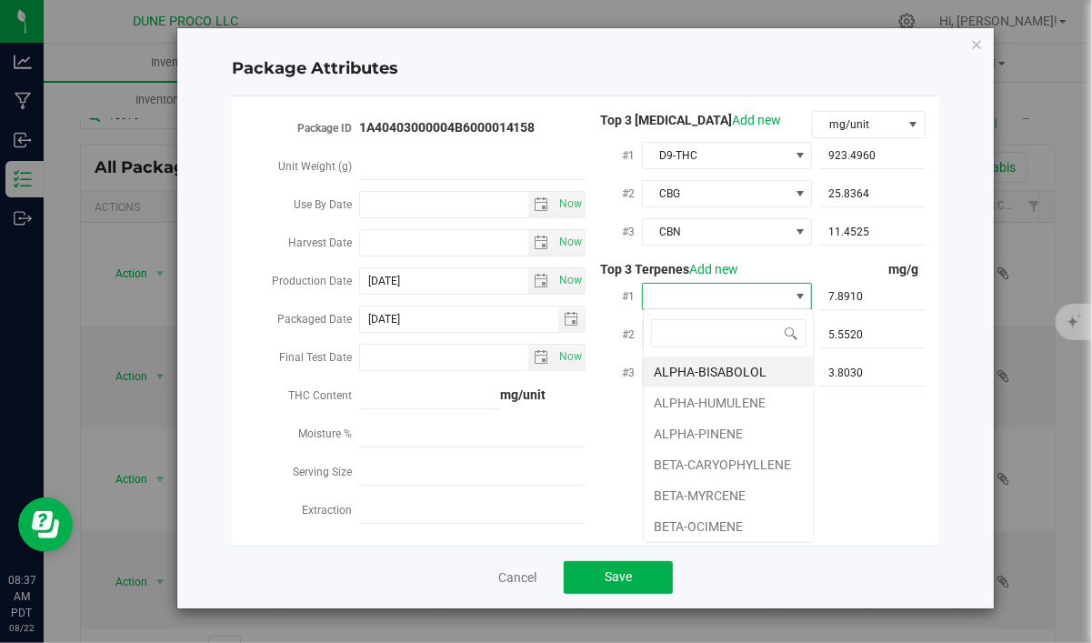
scroll to position [27, 170]
click at [714, 464] on li "BETA-CARYOPHYLLENE" at bounding box center [728, 464] width 170 height 31
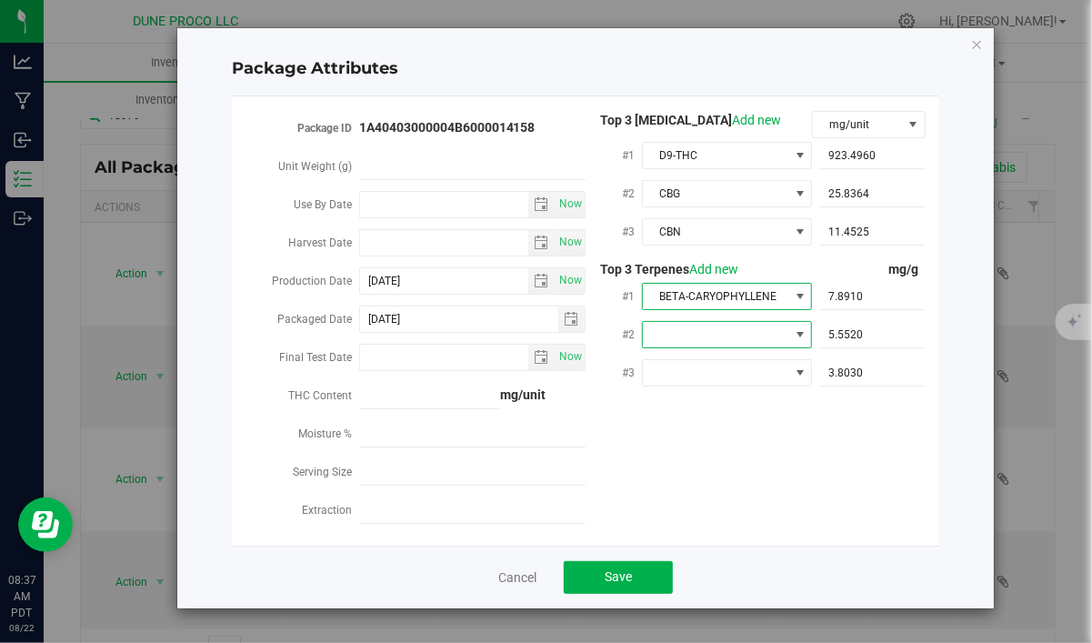
click at [693, 327] on span at bounding box center [715, 334] width 145 height 25
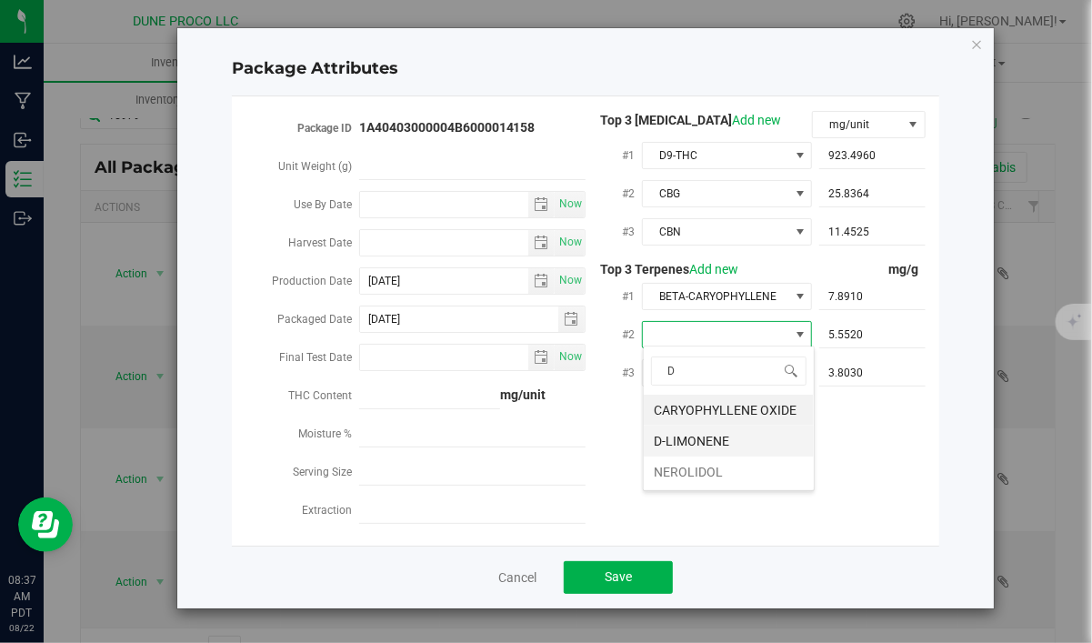
click at [699, 431] on li "D-LIMONENE" at bounding box center [728, 440] width 170 height 31
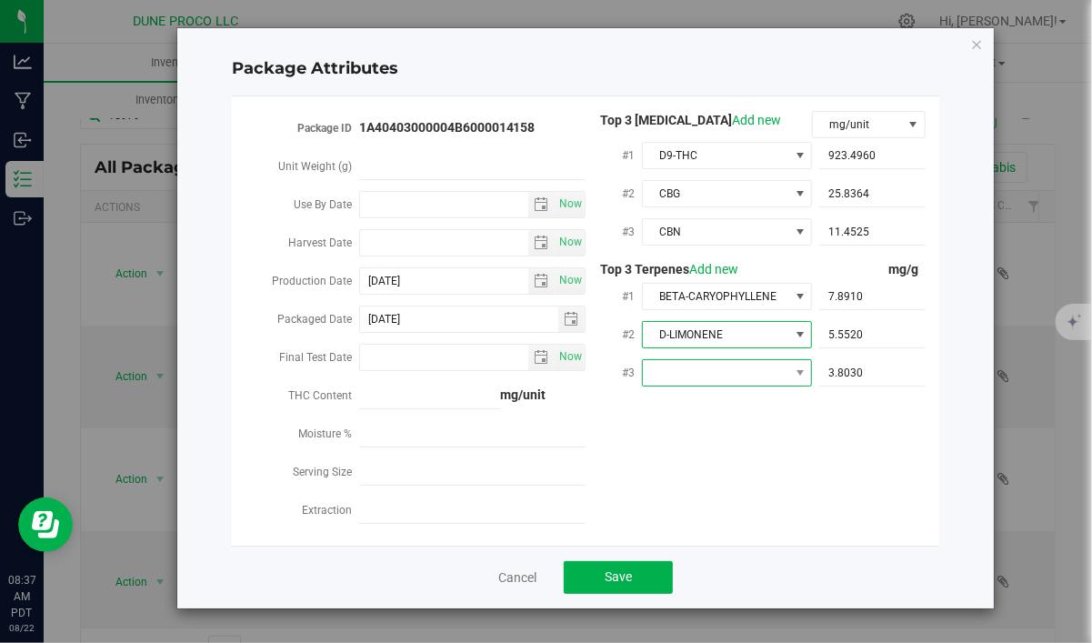
click at [741, 371] on span at bounding box center [715, 372] width 145 height 25
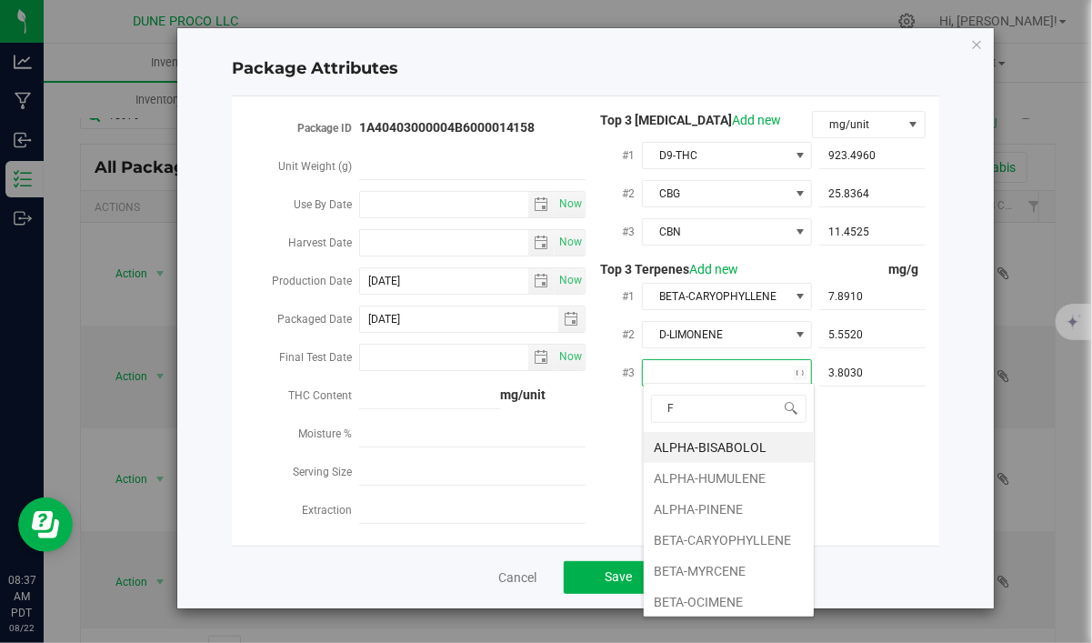
type input "FE"
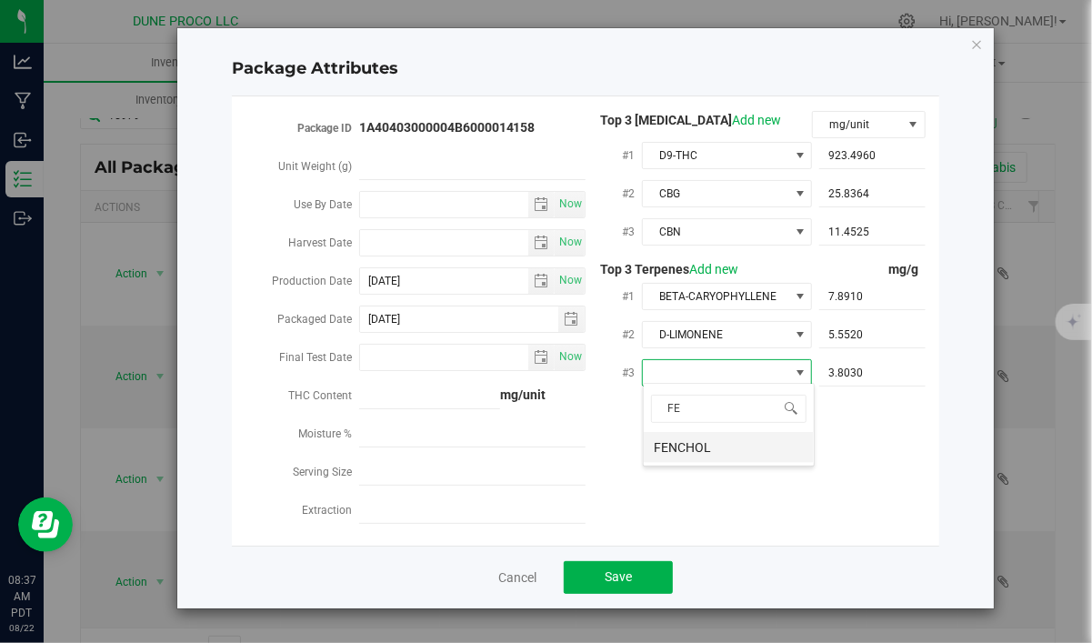
click at [715, 449] on li "FENCHOL" at bounding box center [728, 447] width 170 height 31
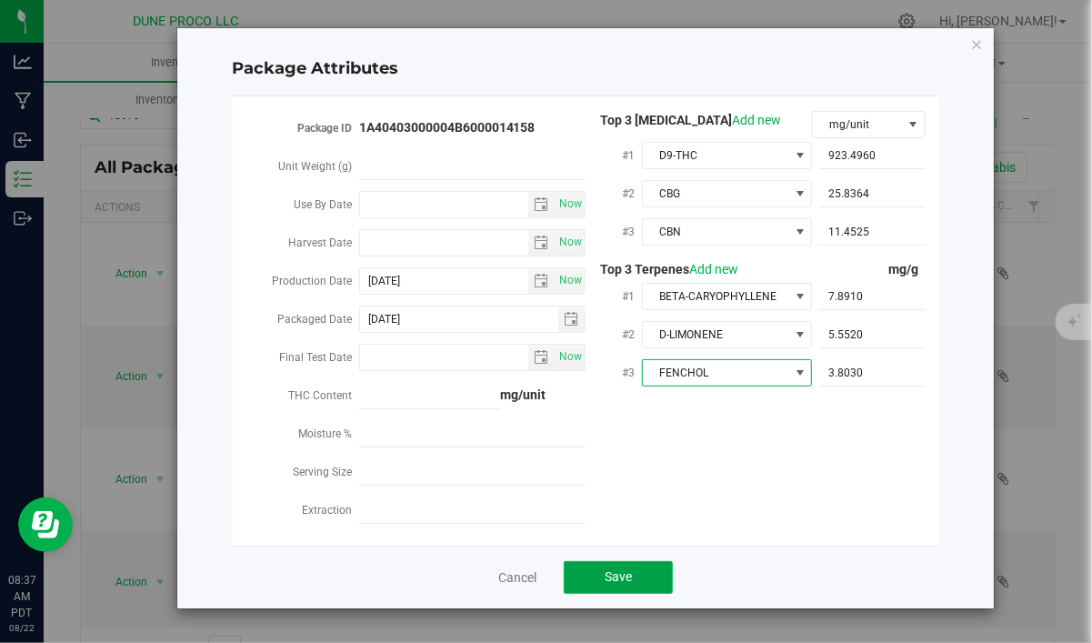
click at [608, 581] on button "Save" at bounding box center [618, 577] width 109 height 33
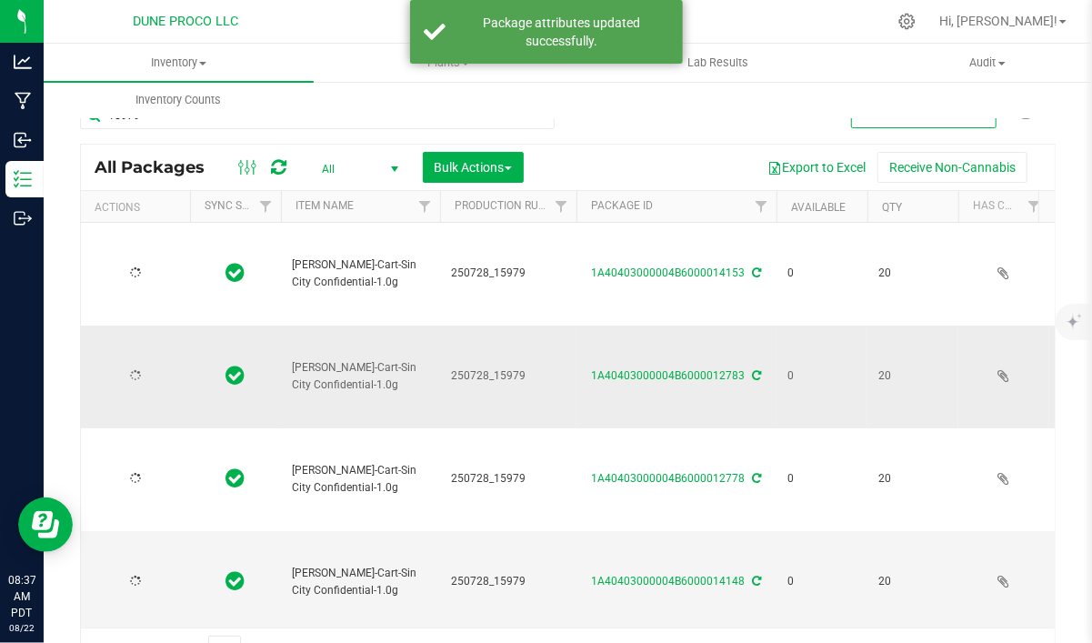
type input "[DATE]"
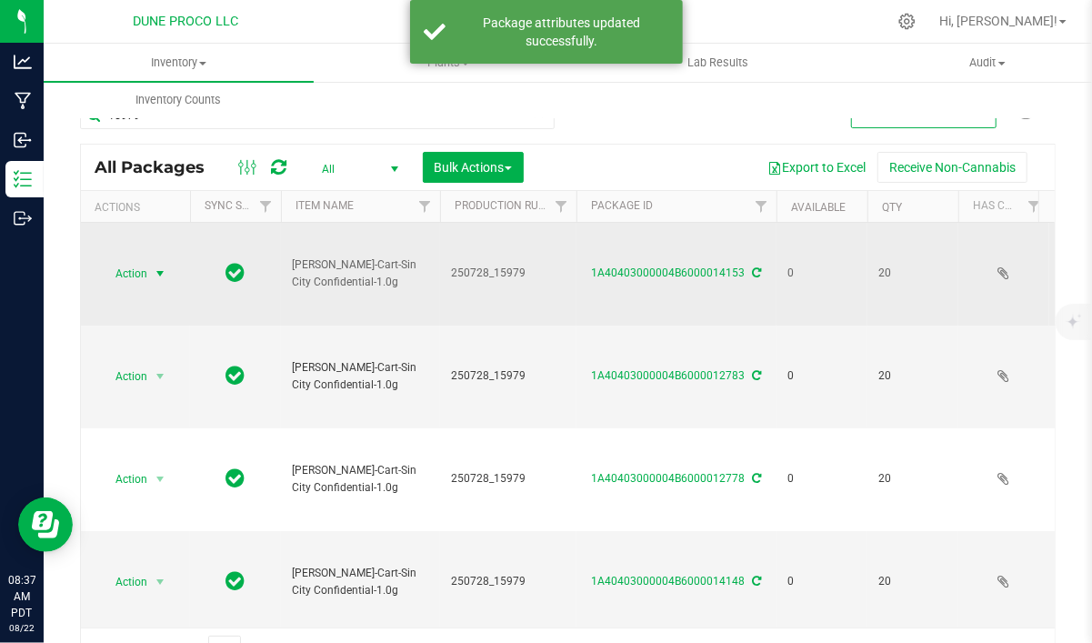
click at [138, 272] on span "Action" at bounding box center [123, 273] width 49 height 25
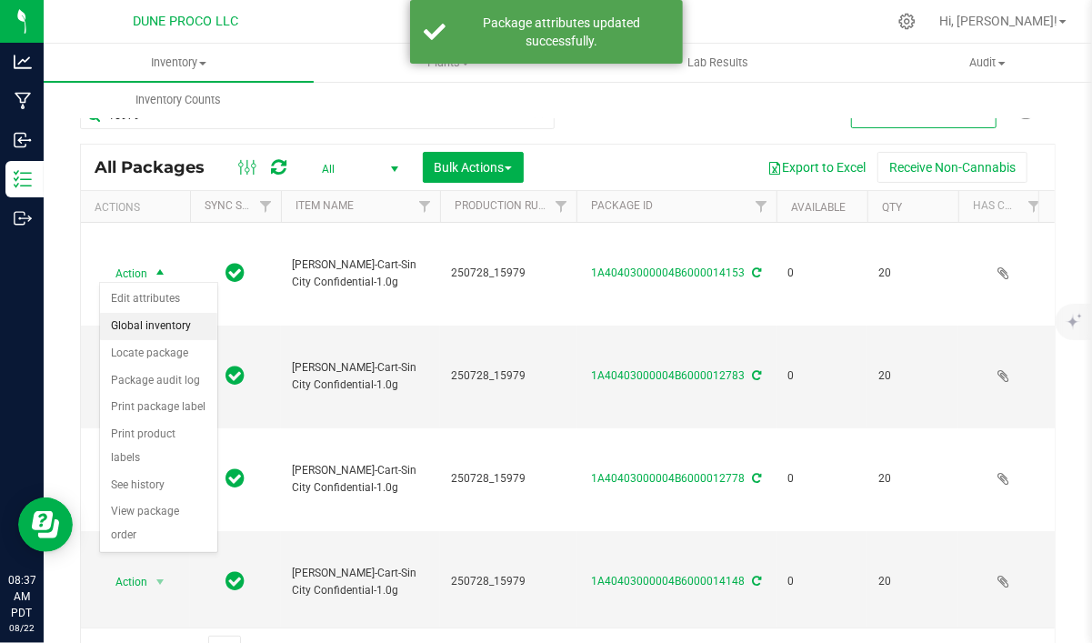
click at [175, 314] on li "Global inventory" at bounding box center [158, 326] width 117 height 27
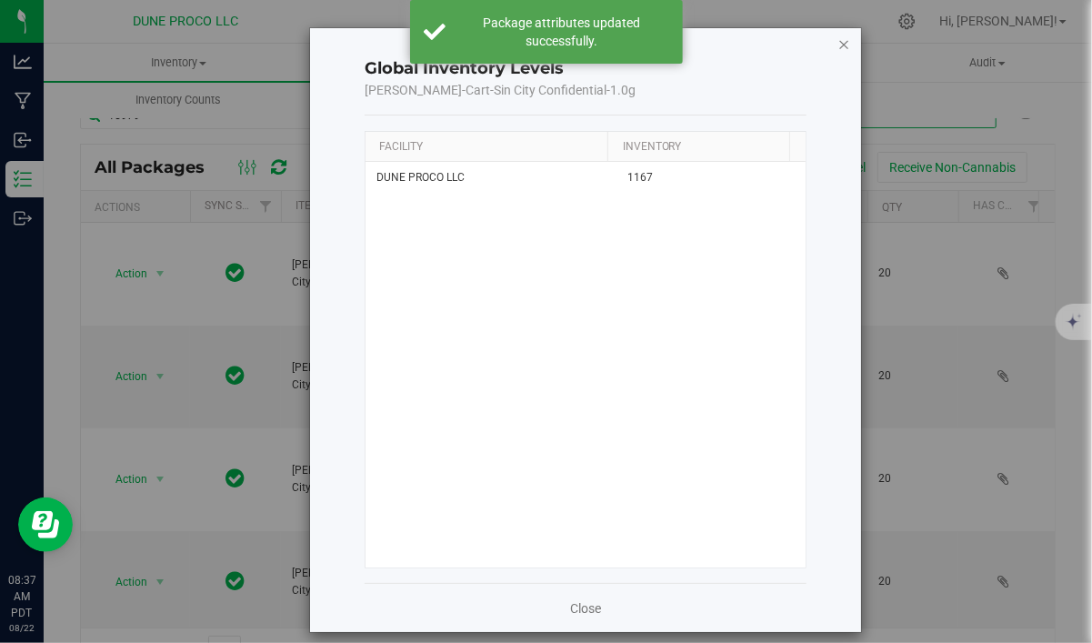
click at [837, 44] on icon "button" at bounding box center [843, 44] width 13 height 22
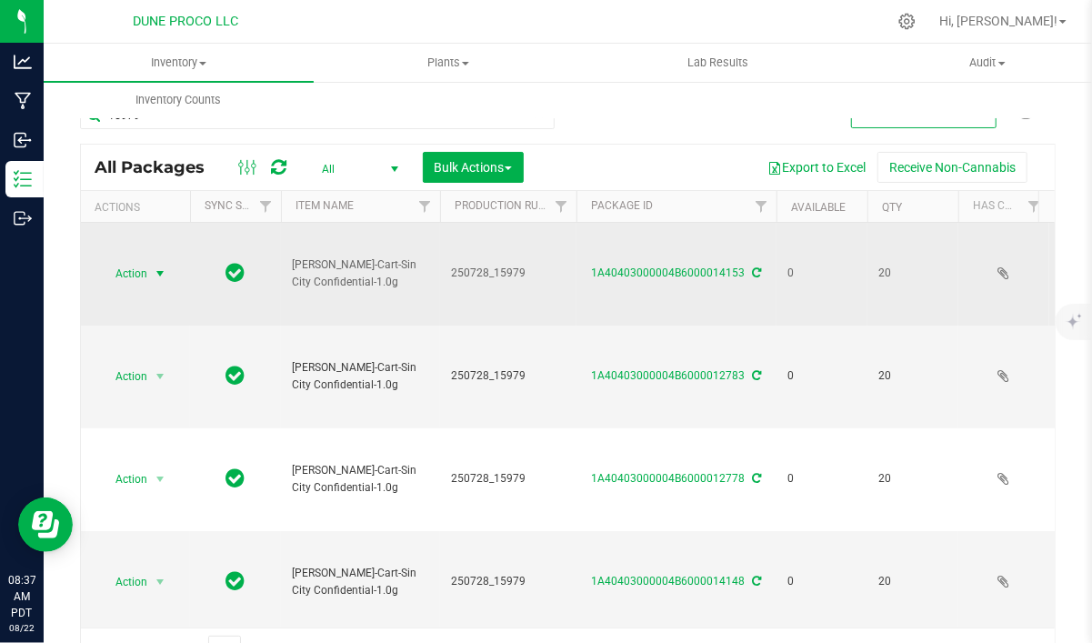
click at [125, 266] on span "Action" at bounding box center [123, 273] width 49 height 25
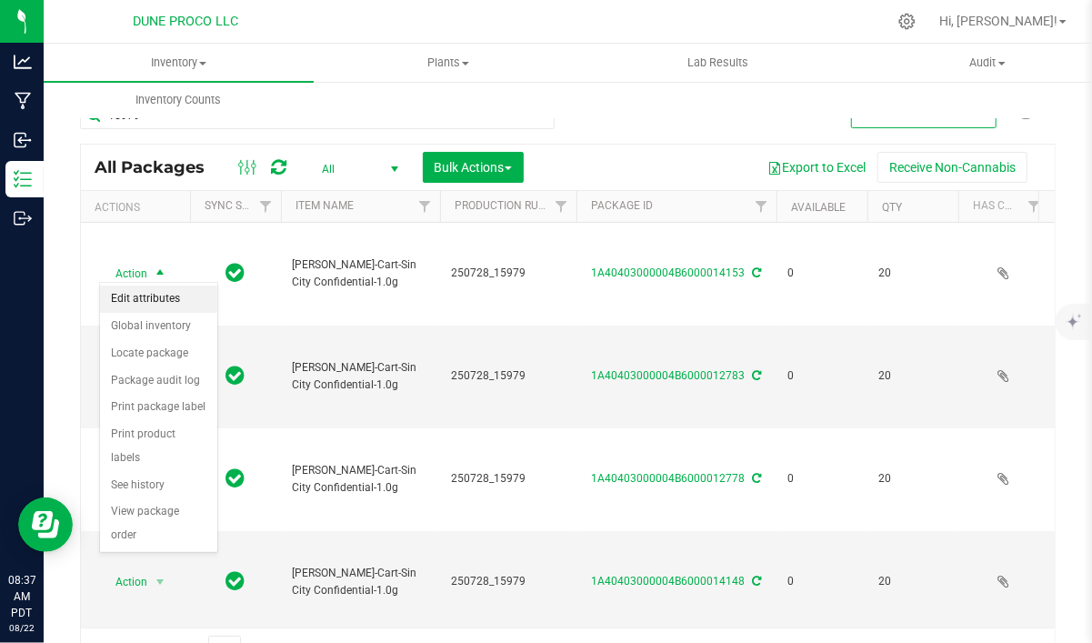
click at [171, 301] on li "Edit attributes" at bounding box center [158, 298] width 117 height 27
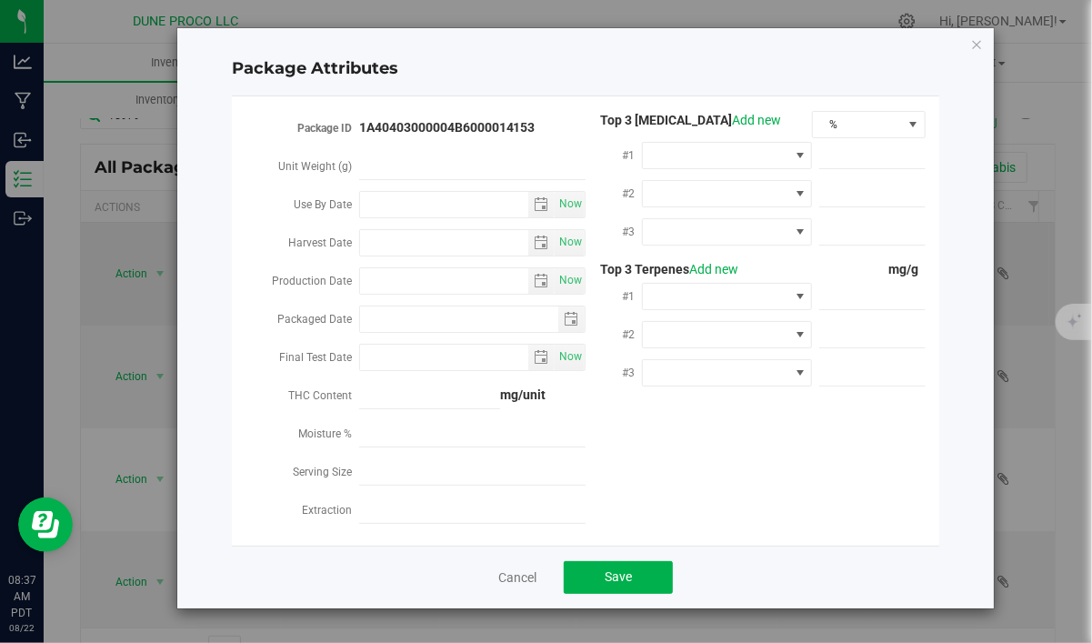
type input "2025-08-21"
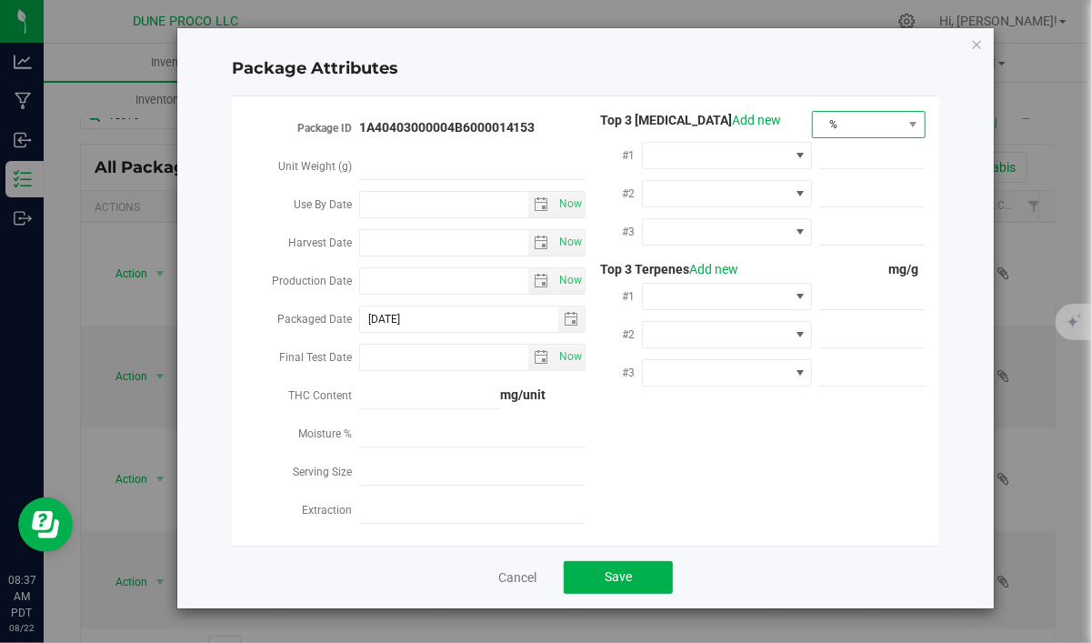
click at [867, 129] on span "%" at bounding box center [857, 124] width 89 height 25
click at [857, 191] on li "mg/unit" at bounding box center [869, 188] width 112 height 31
click at [756, 165] on span at bounding box center [715, 155] width 145 height 25
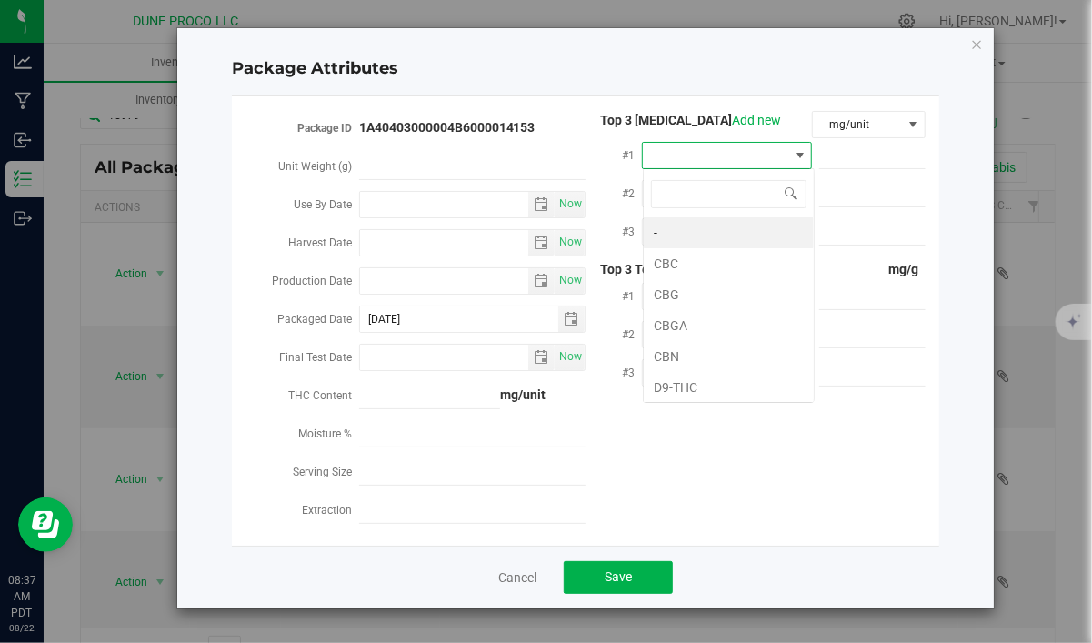
scroll to position [26, 170]
type input "D"
click at [732, 238] on li "D9-THC" at bounding box center [728, 232] width 170 height 31
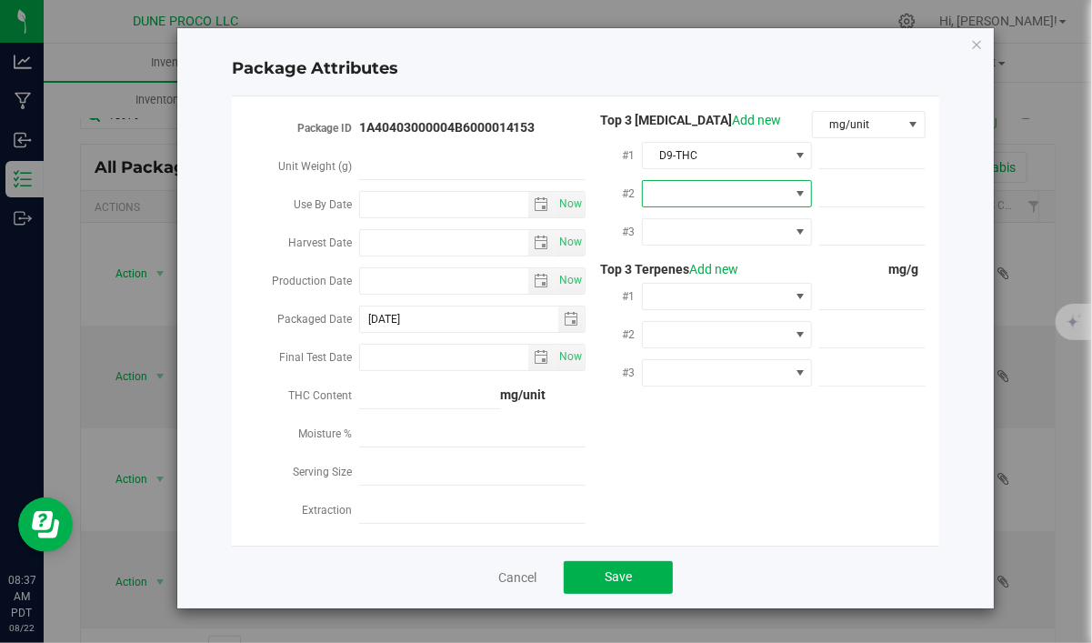
click at [715, 195] on span at bounding box center [715, 193] width 145 height 25
click at [691, 323] on li "CBG" at bounding box center [728, 331] width 170 height 31
click at [705, 234] on span at bounding box center [715, 231] width 145 height 25
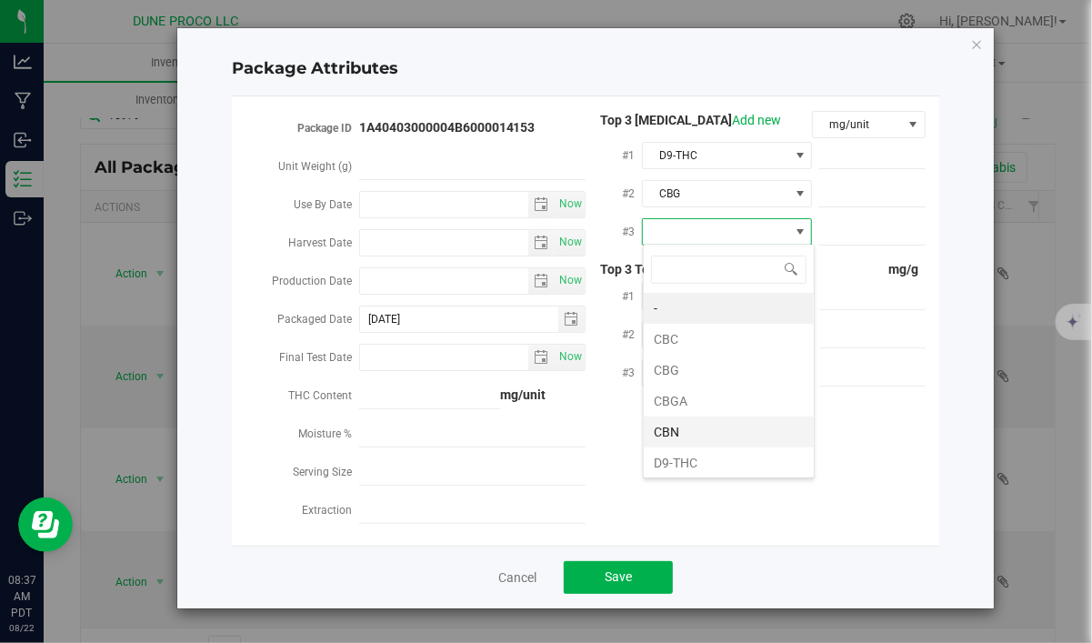
click at [693, 422] on li "CBN" at bounding box center [728, 431] width 170 height 31
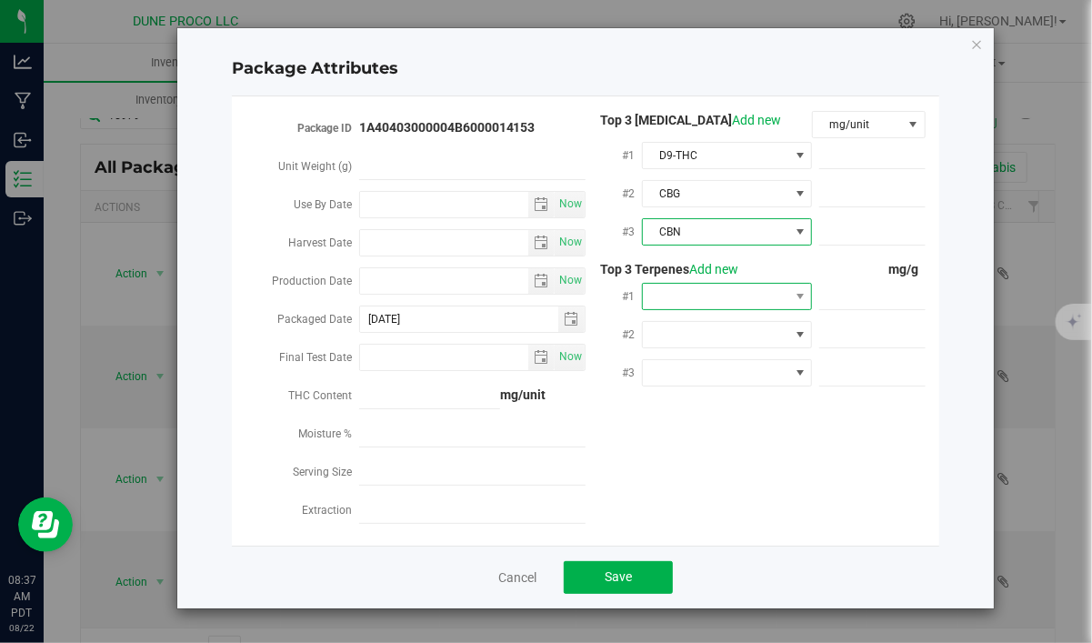
click at [726, 291] on span at bounding box center [715, 296] width 145 height 25
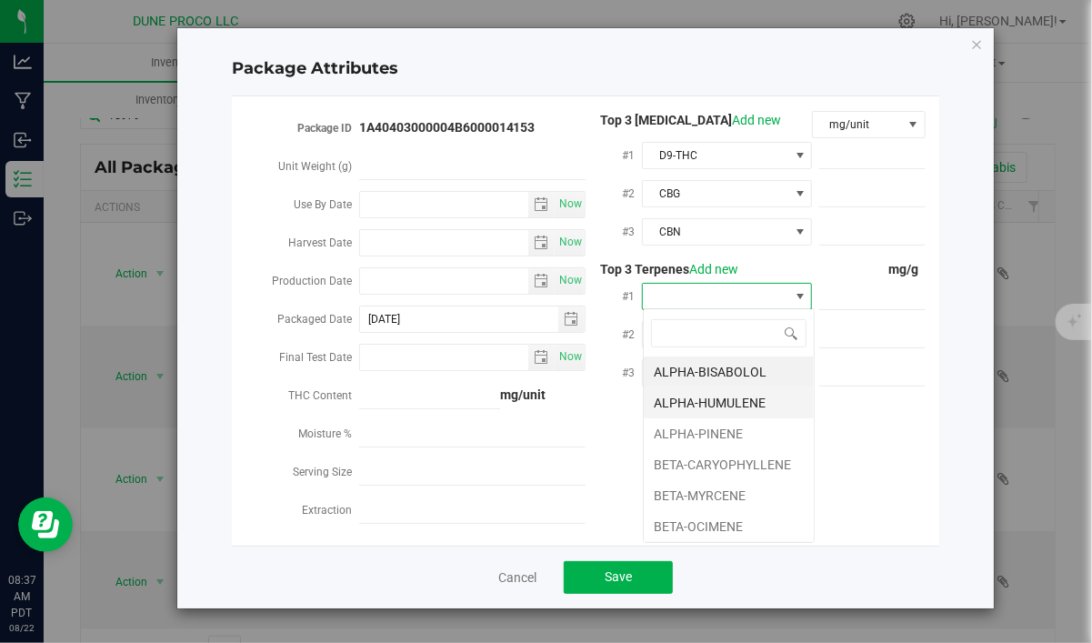
scroll to position [27, 170]
click at [723, 458] on li "BETA-CARYOPHYLLENE" at bounding box center [728, 464] width 170 height 31
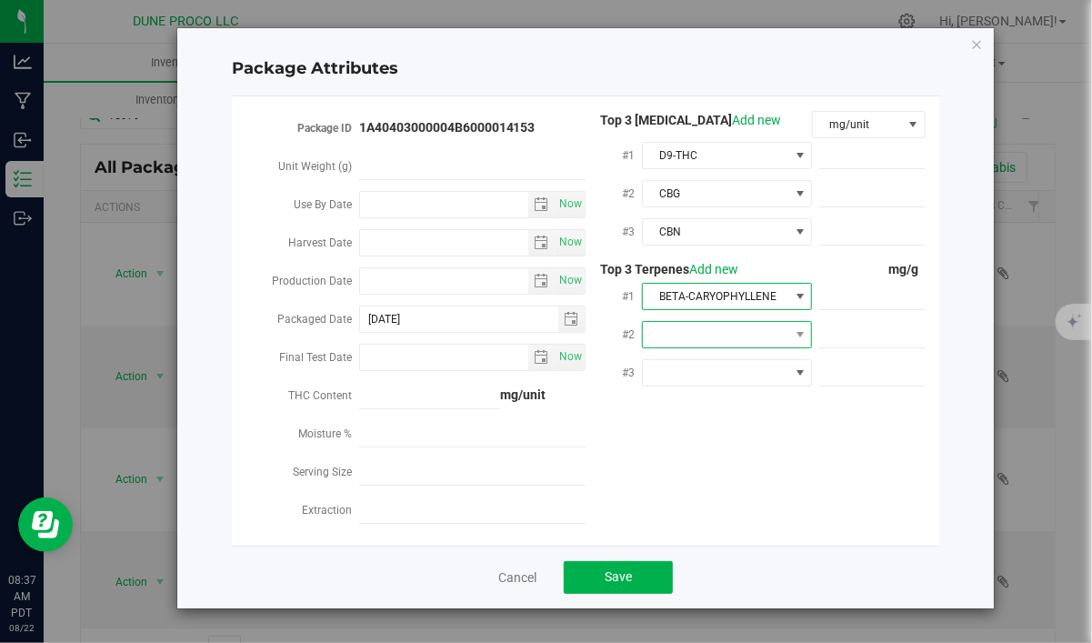
click at [709, 334] on span at bounding box center [715, 334] width 145 height 25
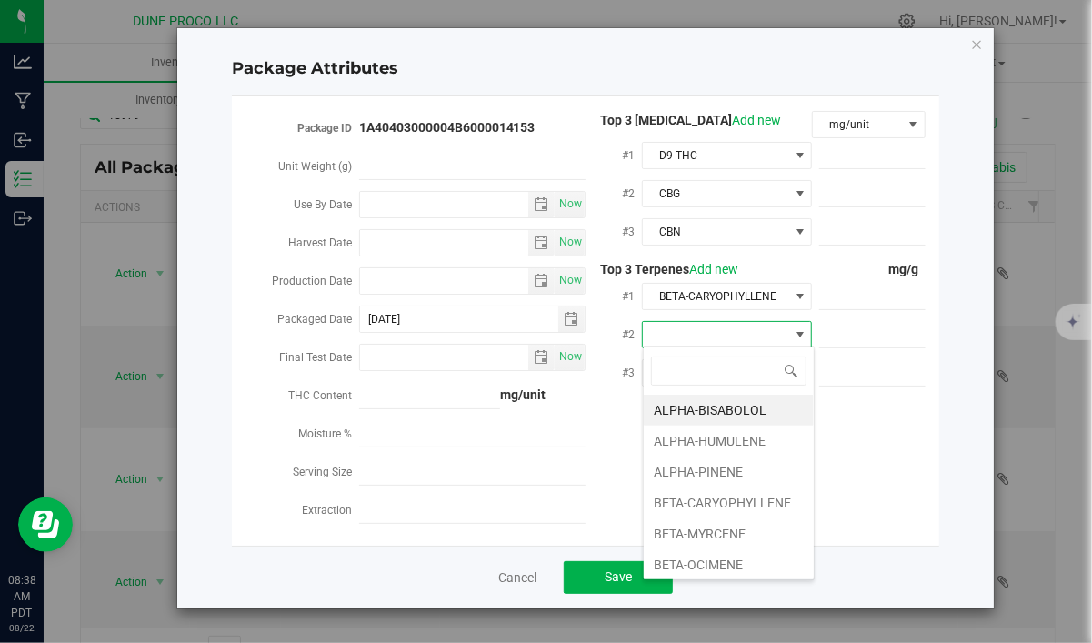
type input "D"
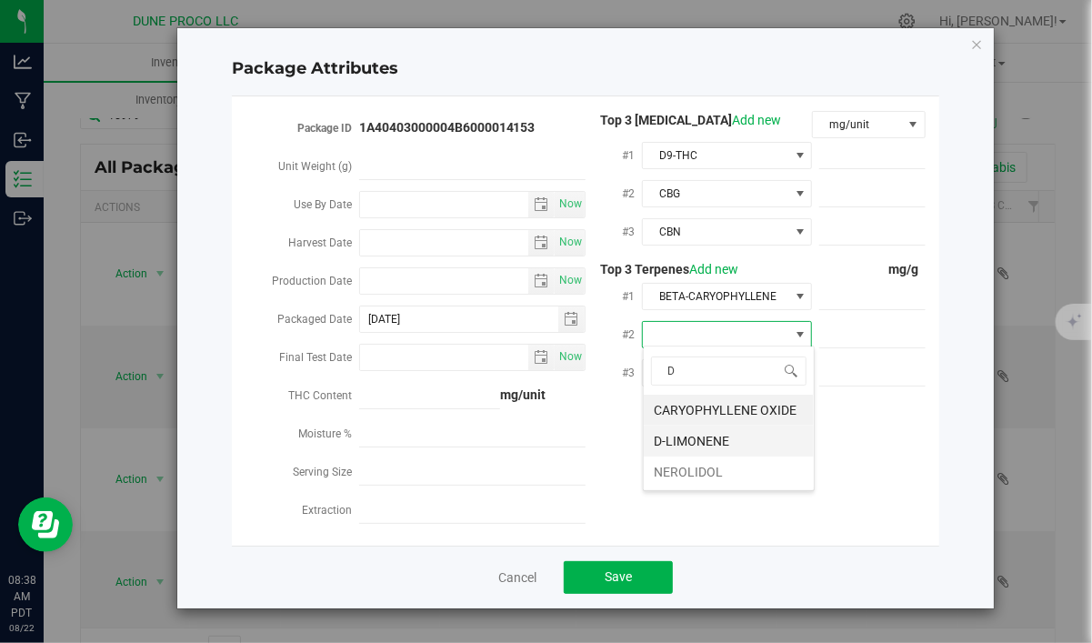
click at [699, 440] on li "D-LIMONENE" at bounding box center [728, 440] width 170 height 31
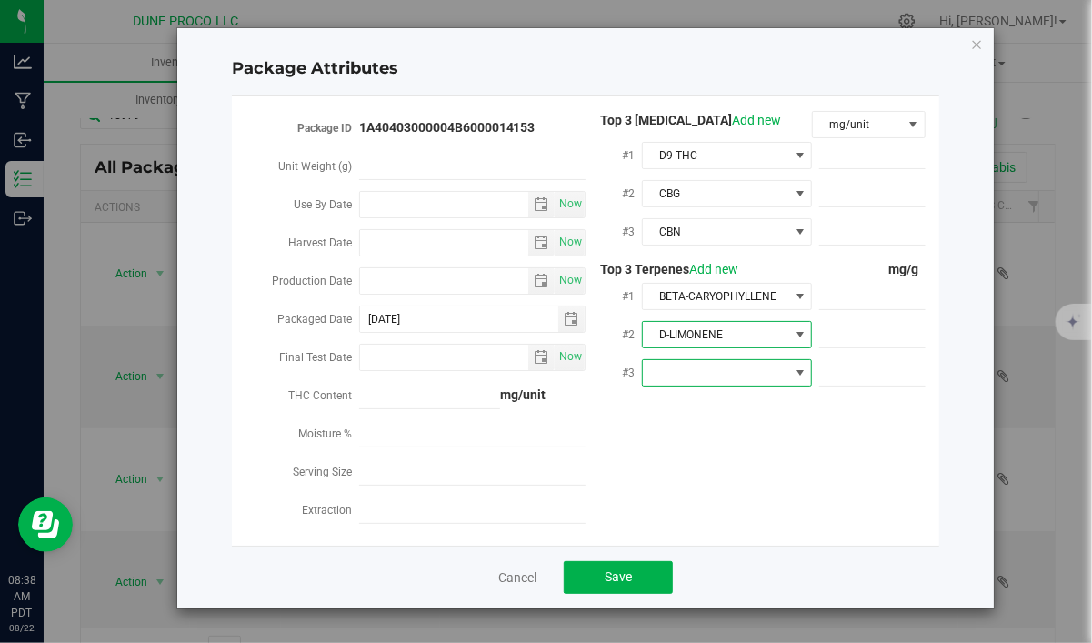
click at [702, 366] on span at bounding box center [715, 372] width 145 height 25
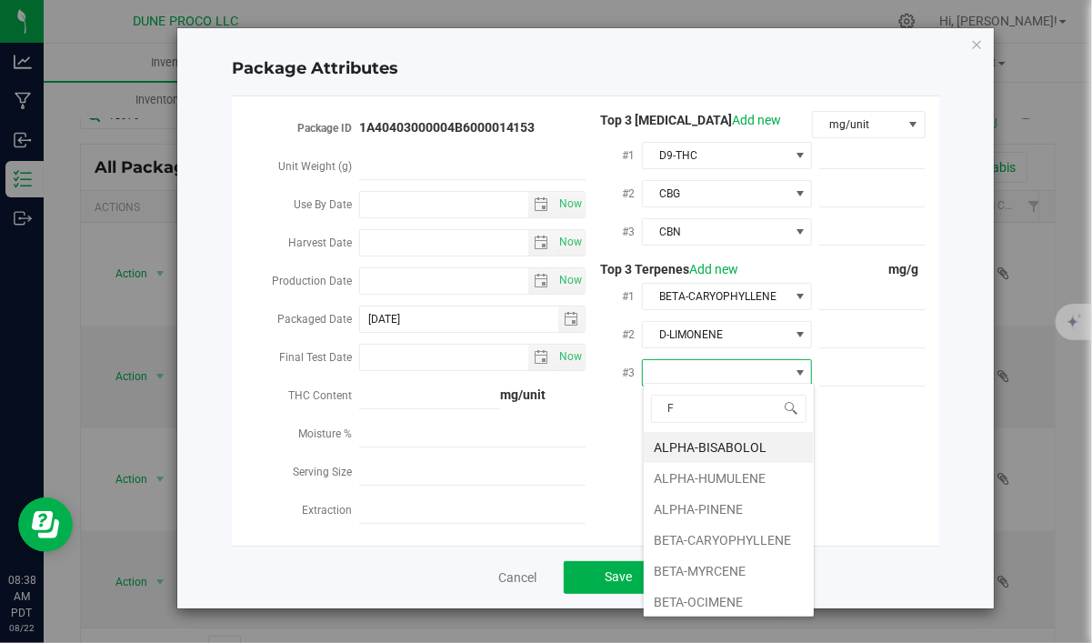
type input "FE"
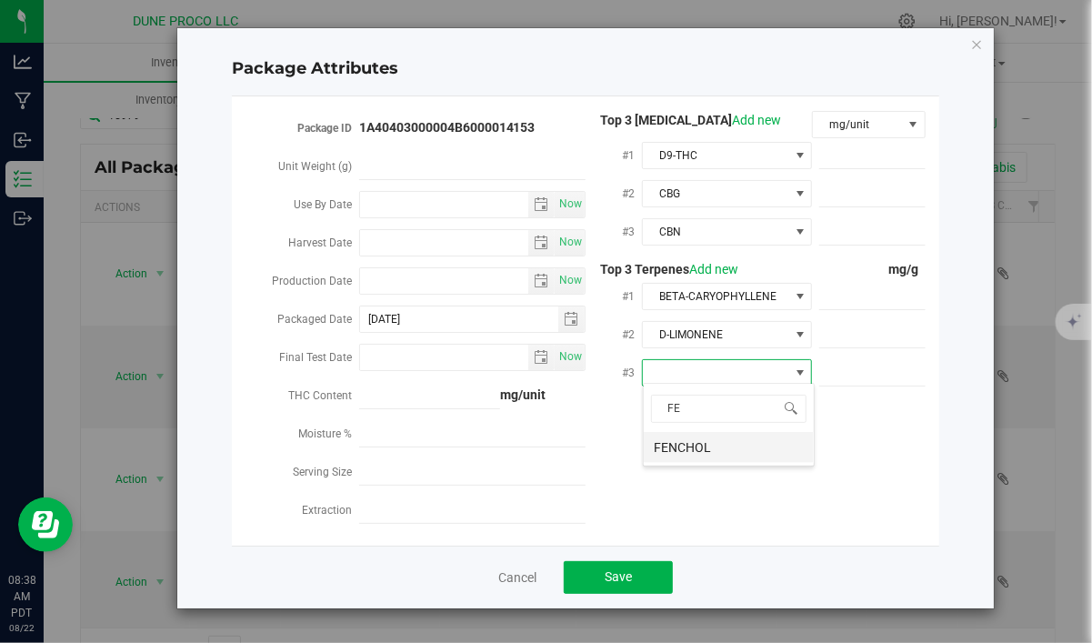
click at [699, 452] on li "FENCHOL" at bounding box center [728, 447] width 170 height 31
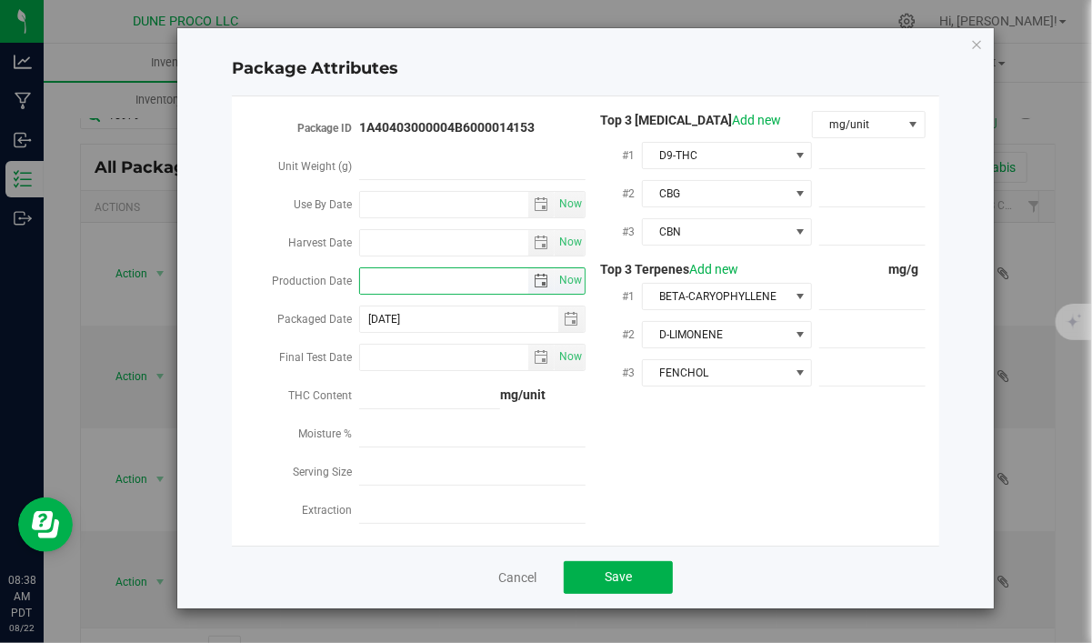
click at [375, 278] on input "Production Date" at bounding box center [444, 280] width 169 height 25
paste input "[DATE]"
type input "[DATE]"
click at [908, 159] on span at bounding box center [872, 156] width 106 height 26
paste input "923.496"
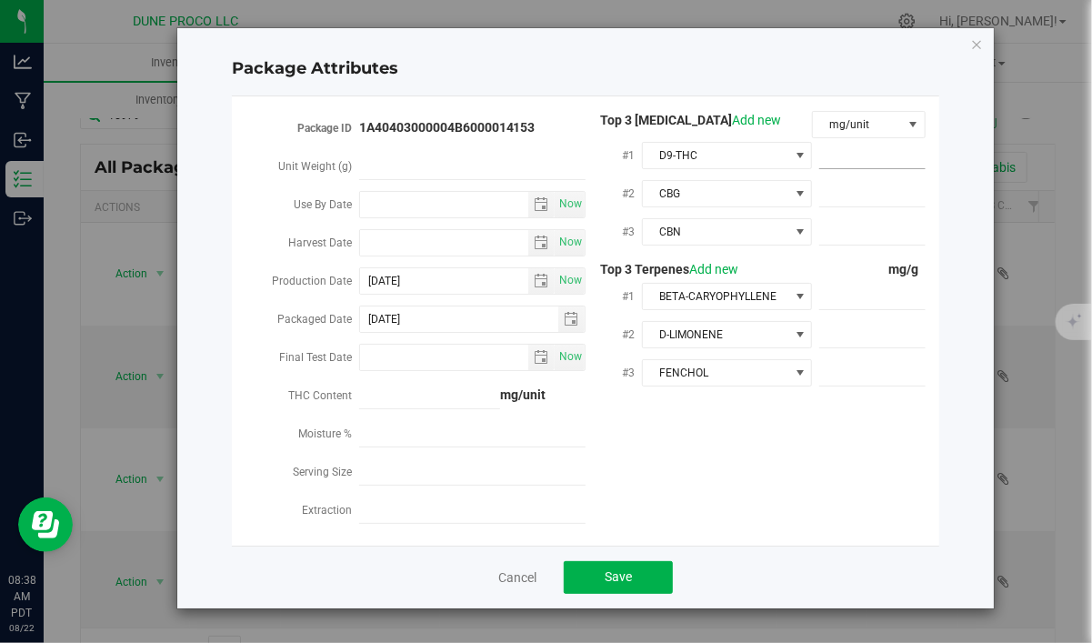
type input "923.496"
type input "923.4960"
click at [910, 183] on span at bounding box center [872, 194] width 106 height 26
paste input "25.8364"
type input "25.8364"
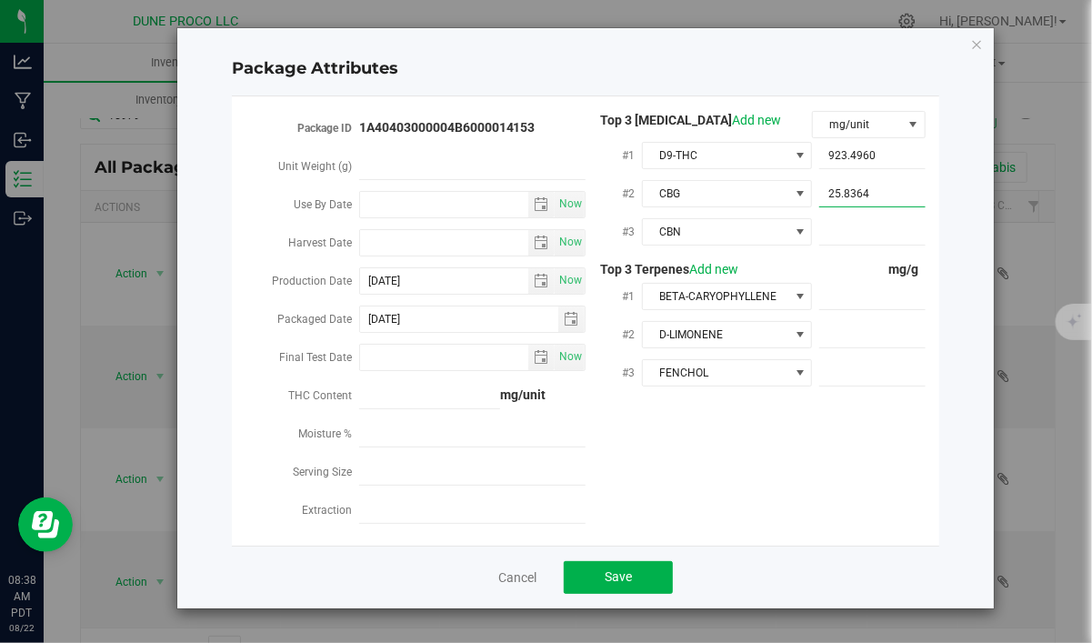
type input "25.8364"
click at [859, 237] on span at bounding box center [872, 232] width 106 height 26
paste input "11.4525"
type input "11.4525"
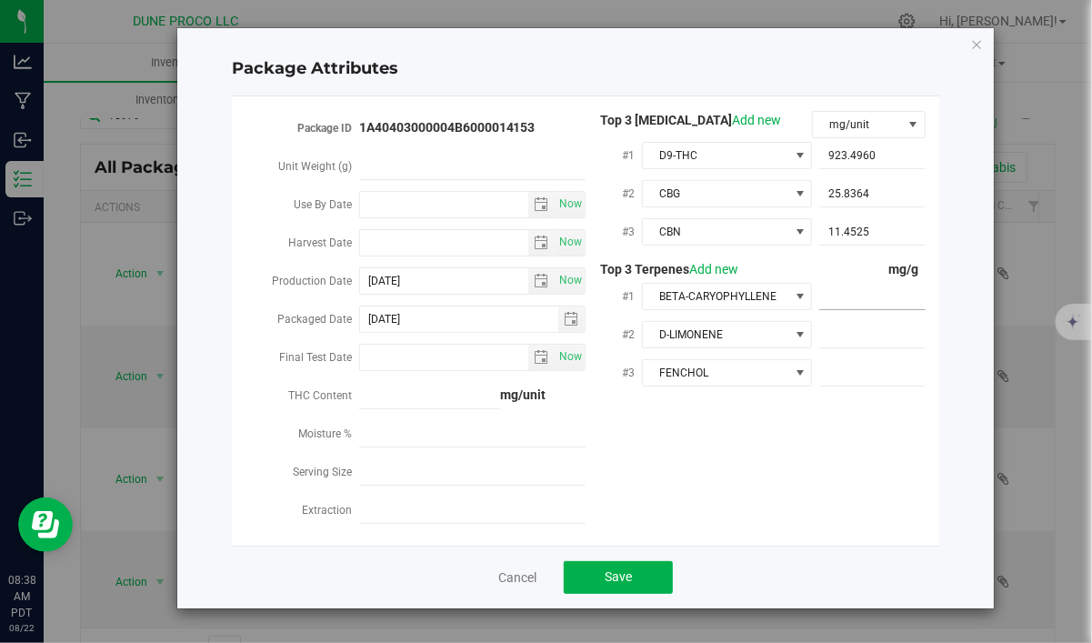
click at [884, 299] on span at bounding box center [872, 297] width 106 height 26
paste input "7.891"
type input "7.891"
type input "7.8910"
click at [888, 331] on span at bounding box center [872, 335] width 106 height 26
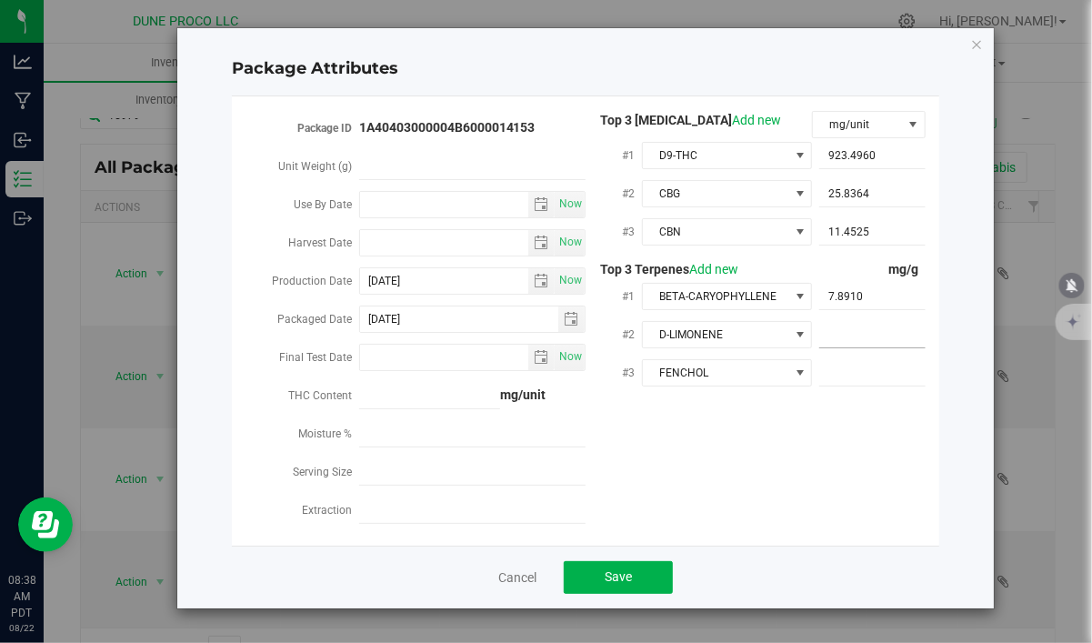
paste input "5.552"
type input "5.552"
type input "5.5520"
click at [834, 371] on span at bounding box center [872, 373] width 106 height 26
paste input "3.803"
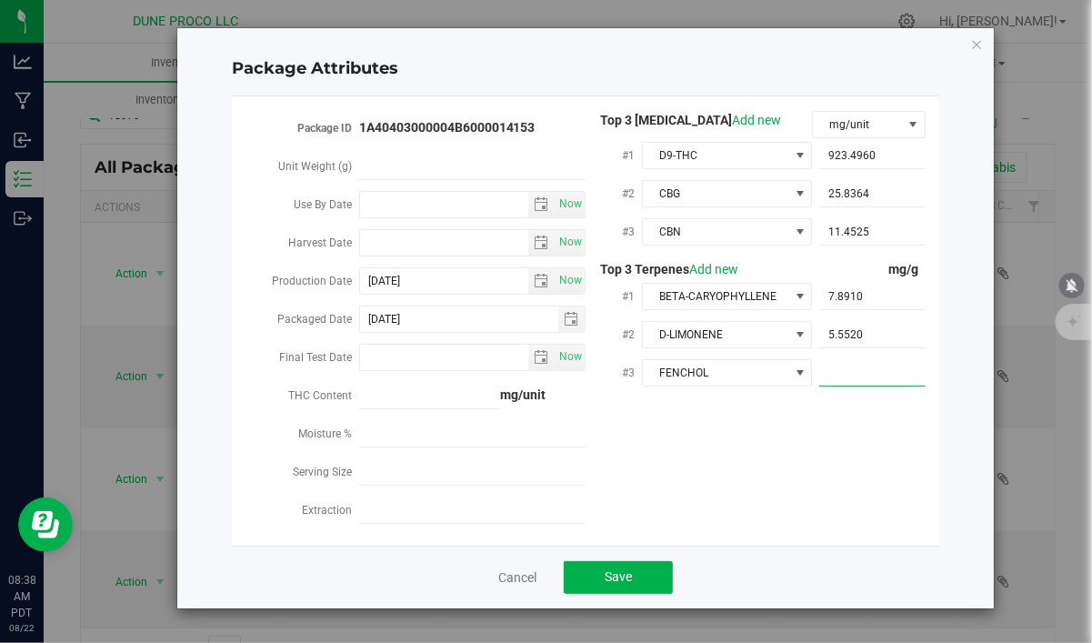
type input "3.803"
type input "3.8030"
click at [819, 445] on div "Package ID 1A40403000004B6000014153 Unit Weight (g) Use By Date Now Harvest Dat…" at bounding box center [585, 321] width 680 height 420
click at [579, 570] on button "Save" at bounding box center [618, 577] width 109 height 33
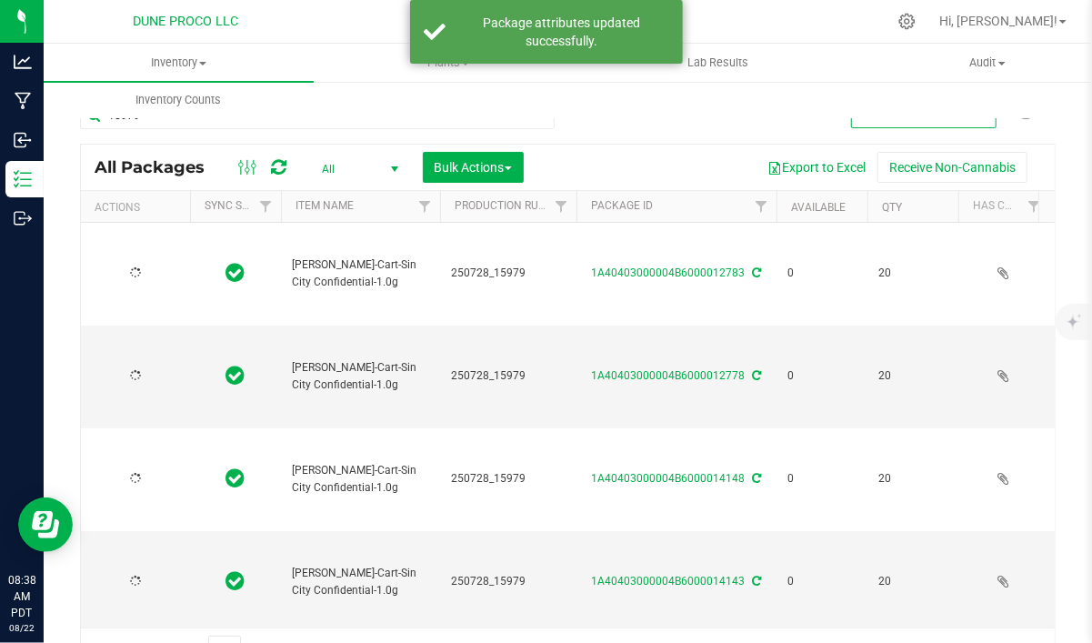
type input "[DATE]"
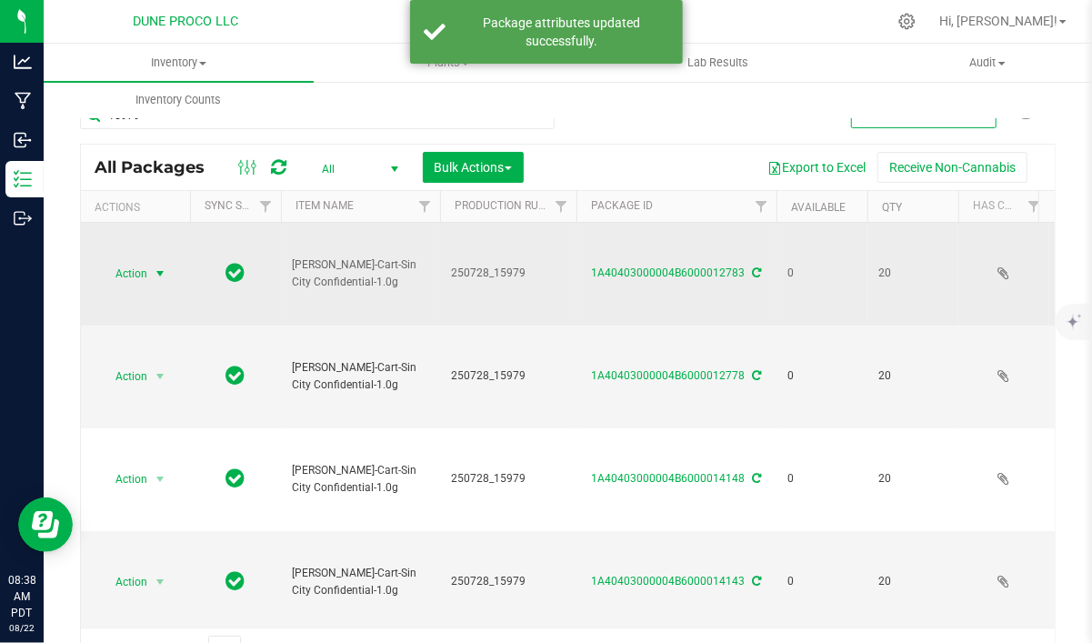
click at [166, 266] on span "select" at bounding box center [160, 273] width 15 height 15
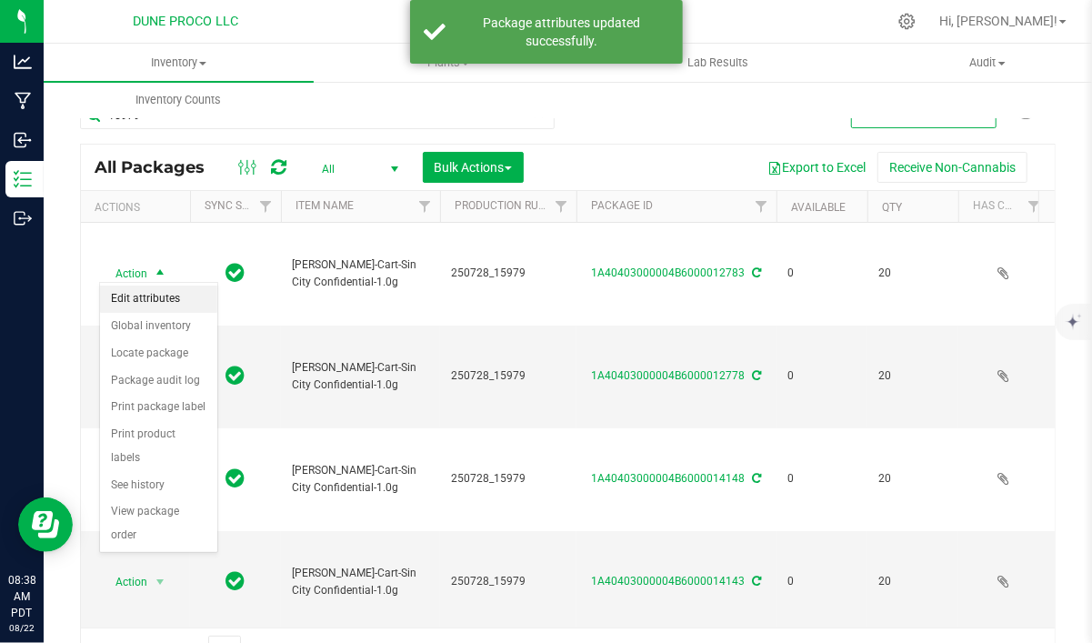
click at [186, 298] on li "Edit attributes" at bounding box center [158, 298] width 117 height 27
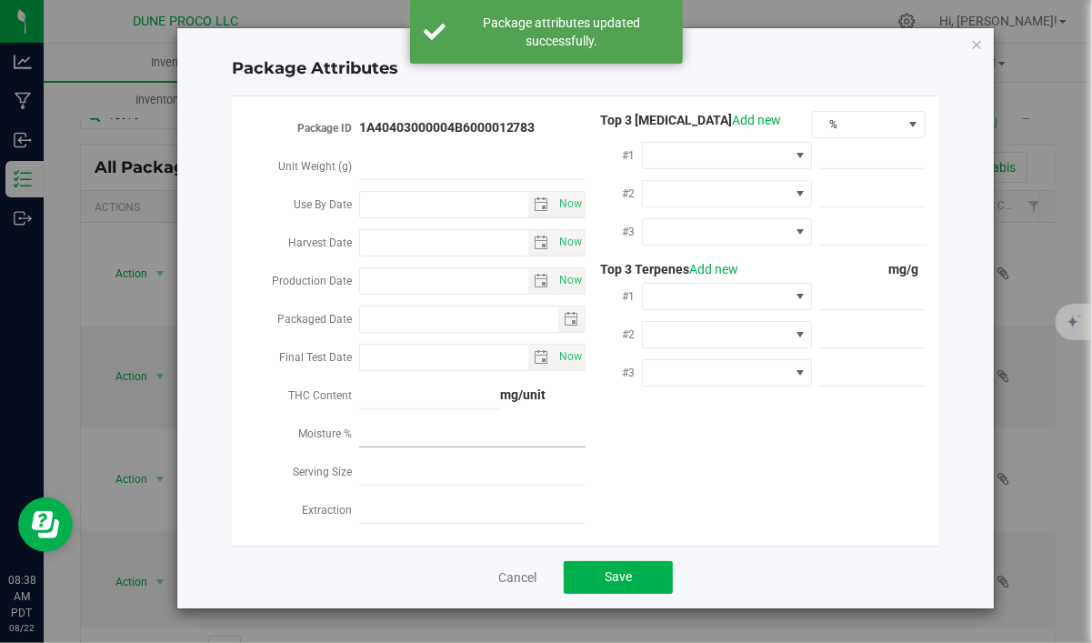
type input "2025-08-21"
click at [856, 126] on span "%" at bounding box center [857, 124] width 89 height 25
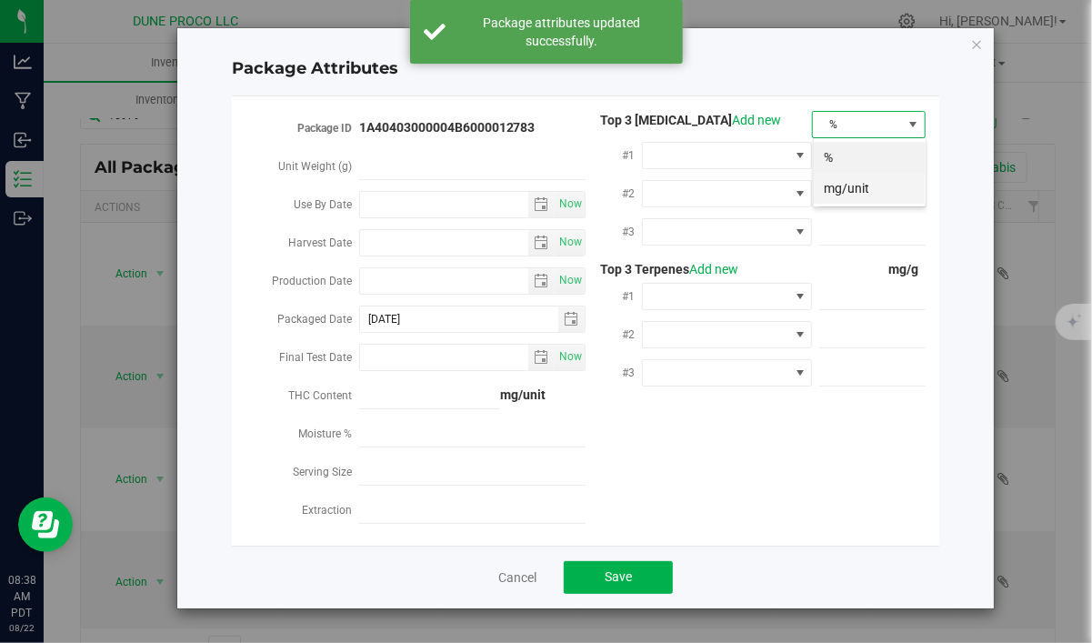
scroll to position [27, 114]
click at [856, 195] on li "mg/unit" at bounding box center [869, 188] width 112 height 31
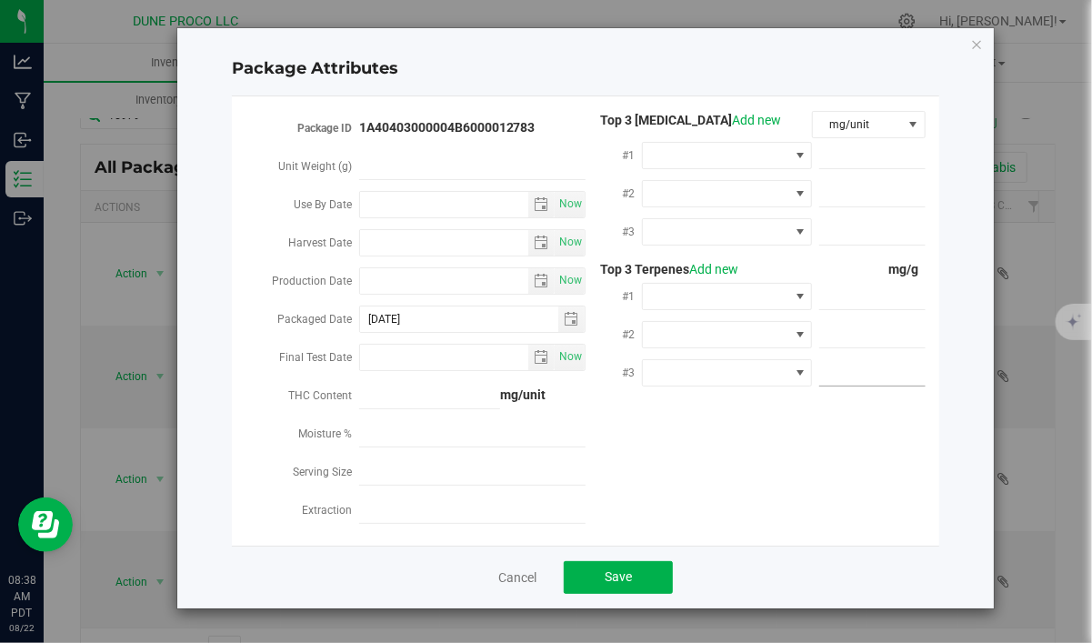
drag, startPoint x: 900, startPoint y: 375, endPoint x: 1034, endPoint y: 344, distance: 138.0
click at [900, 374] on span at bounding box center [872, 373] width 106 height 26
paste input "3.803"
type input "3.803"
type input "3.8030"
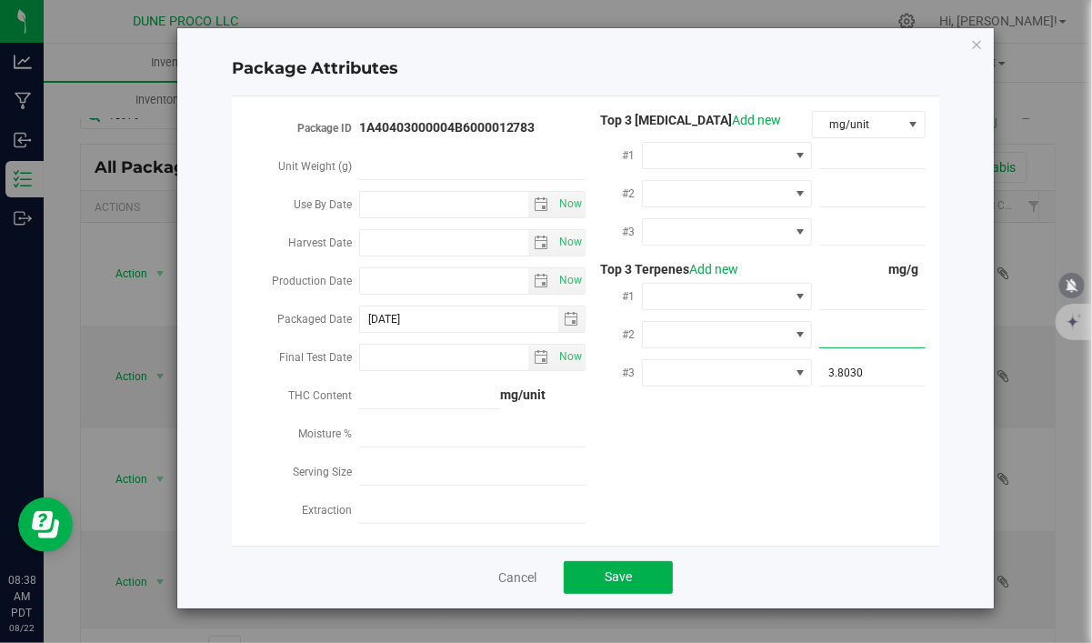
click at [870, 330] on span at bounding box center [872, 335] width 106 height 26
paste input "5.552"
type input "5.552"
type input "5.5520"
click at [873, 297] on span at bounding box center [872, 297] width 106 height 26
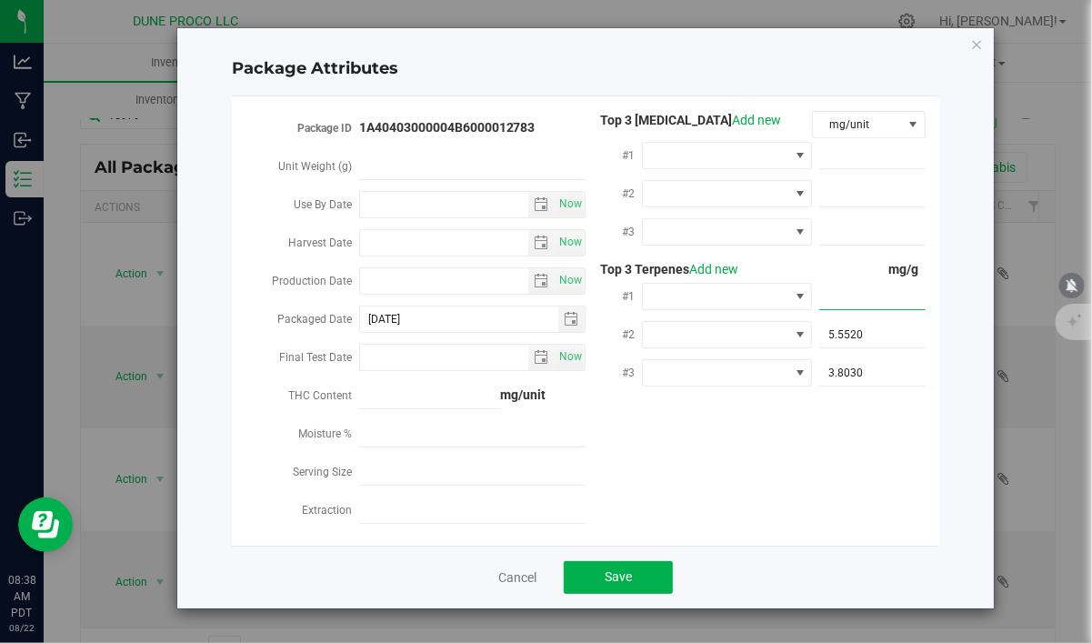
paste input "7.891"
type input "7.891"
type input "7.8910"
click at [884, 243] on span at bounding box center [872, 232] width 106 height 26
paste input "11.4525"
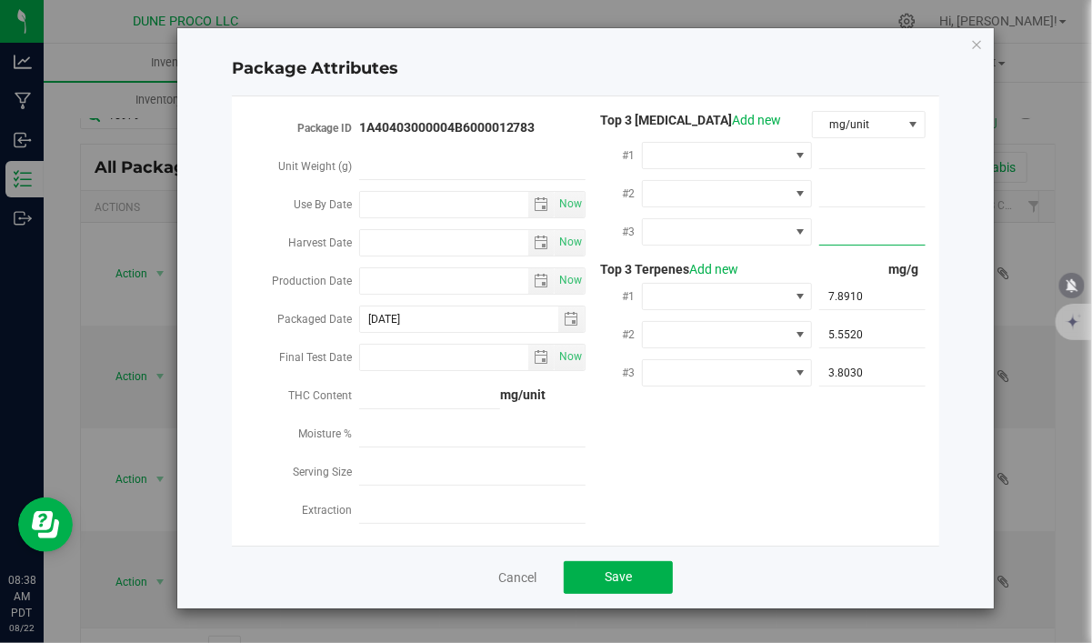
type input "11.4525"
click at [907, 191] on span at bounding box center [872, 194] width 106 height 26
paste input "25.8364"
type input "25.8364"
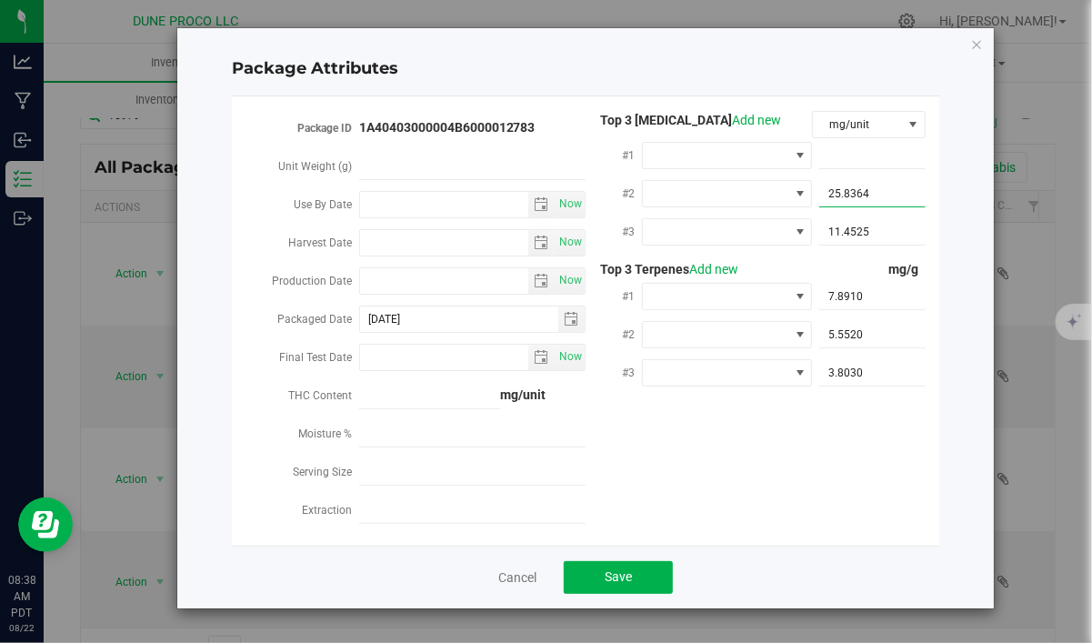
type input "25.8364"
click at [897, 158] on span at bounding box center [872, 156] width 106 height 26
paste input "923.496"
type input "923.496"
type input "923.4960"
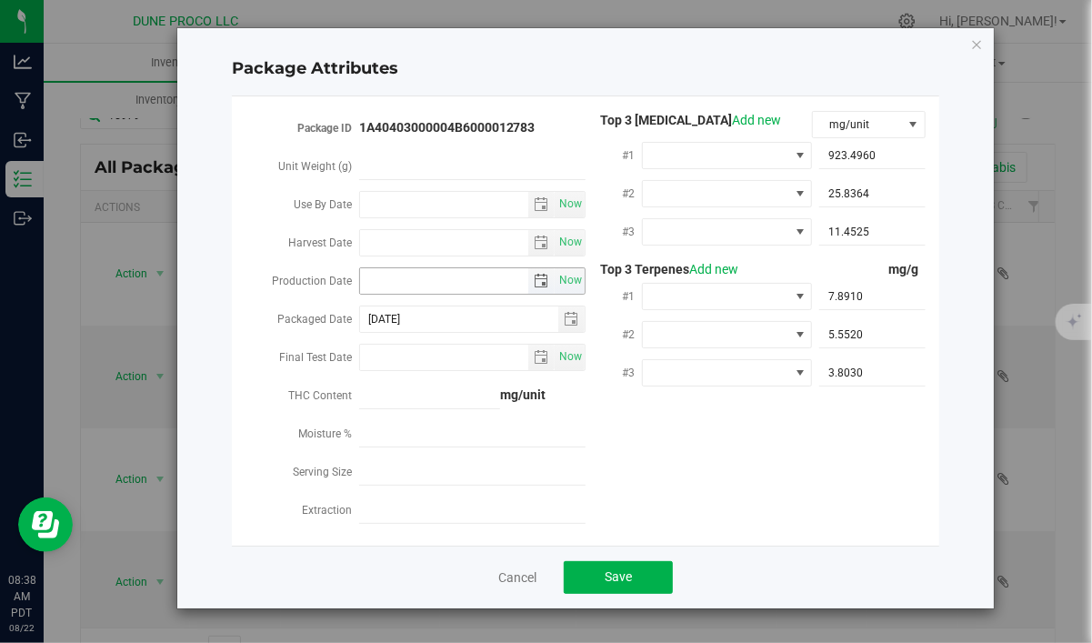
click at [466, 284] on input "Production Date" at bounding box center [444, 280] width 169 height 25
paste input "[DATE]"
type input "[DATE]"
click at [685, 160] on span at bounding box center [715, 155] width 145 height 25
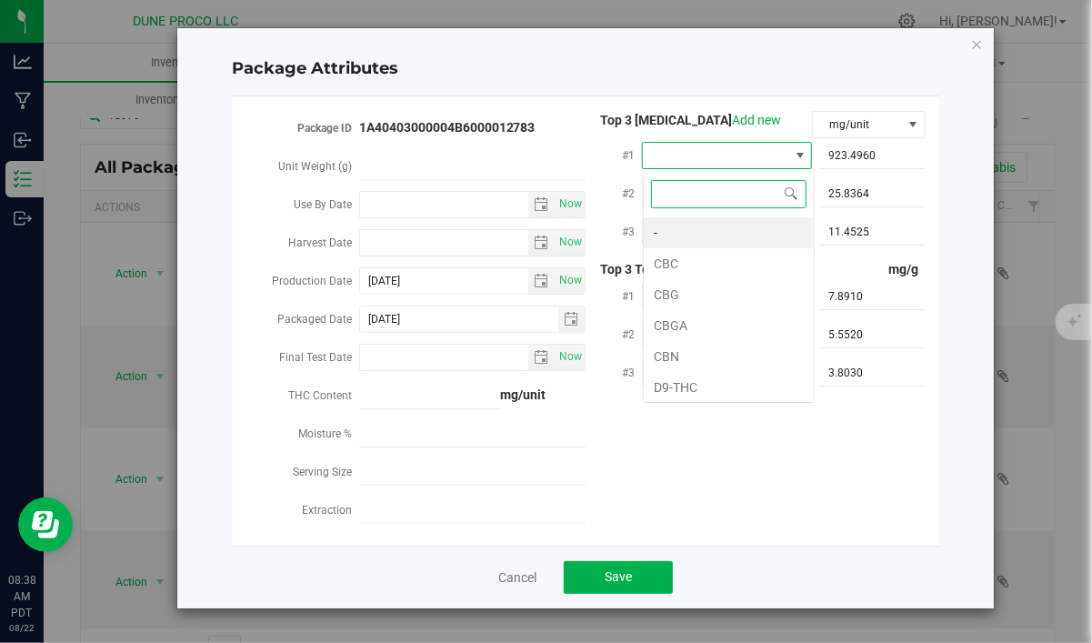
type input "D"
click at [693, 240] on li "D9-THC" at bounding box center [728, 232] width 170 height 31
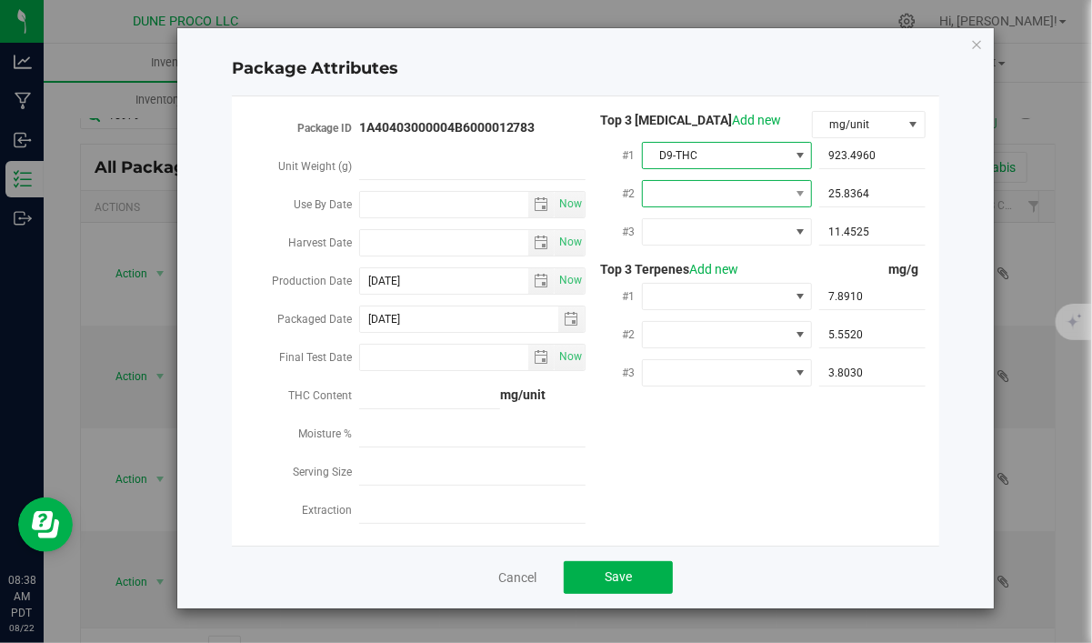
click at [711, 190] on span at bounding box center [715, 193] width 145 height 25
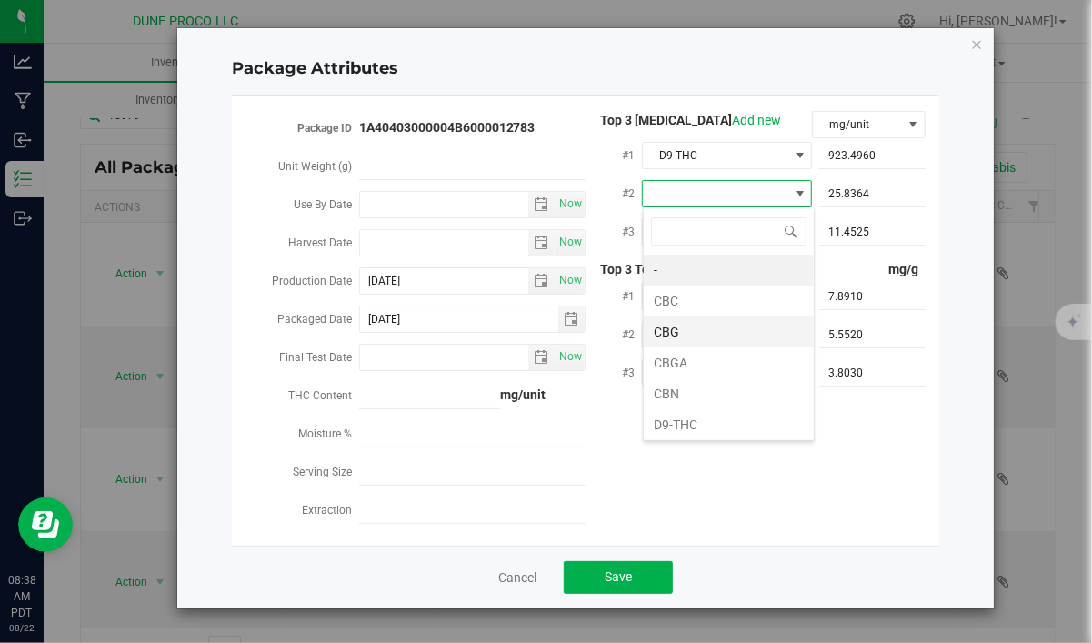
click at [717, 331] on li "CBG" at bounding box center [728, 331] width 170 height 31
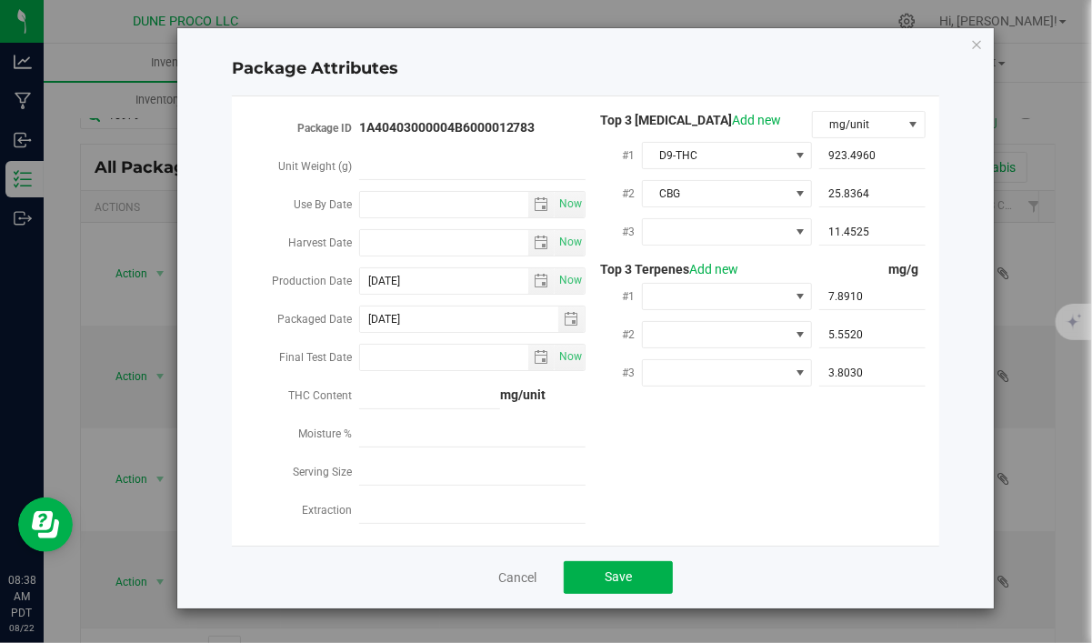
click at [693, 248] on div "#3 11.4525 11.4525" at bounding box center [755, 233] width 340 height 38
click at [689, 231] on span at bounding box center [715, 231] width 145 height 25
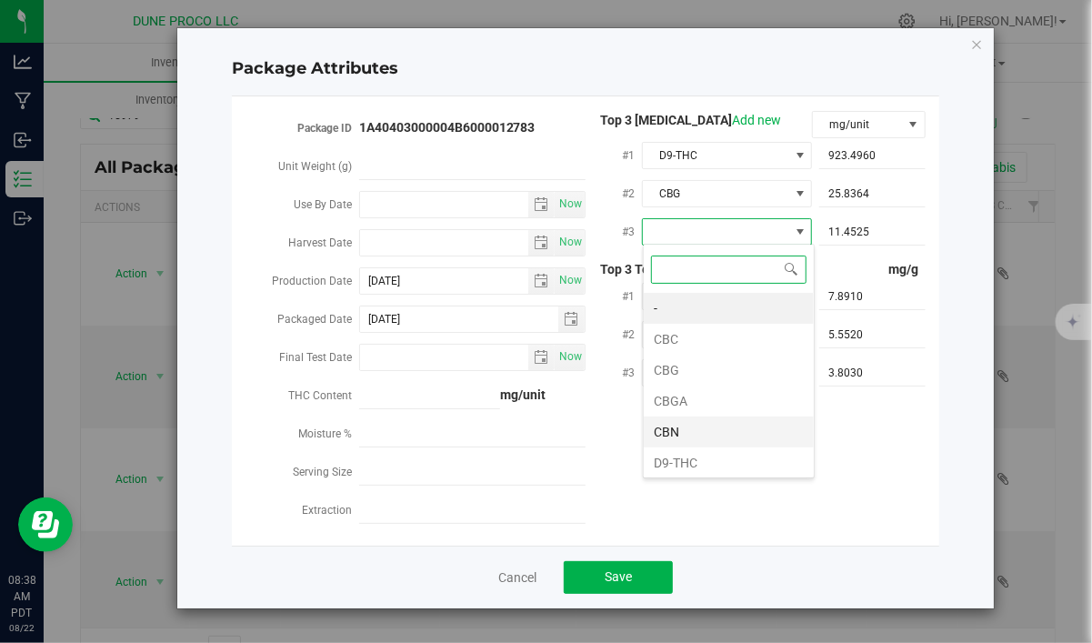
click at [705, 424] on li "CBN" at bounding box center [728, 431] width 170 height 31
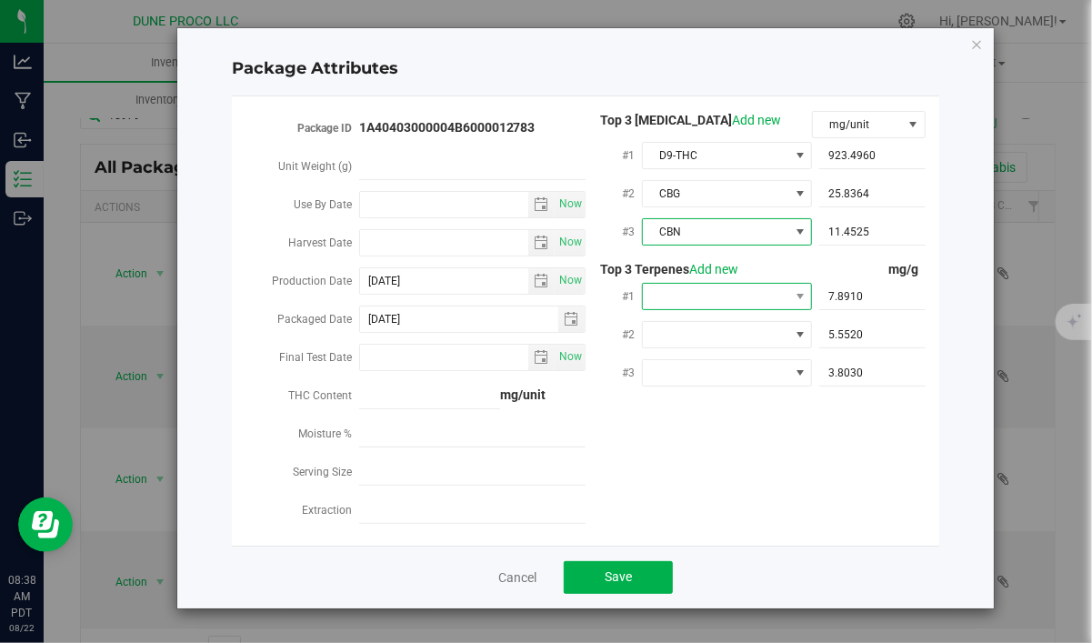
click at [749, 294] on span at bounding box center [715, 296] width 145 height 25
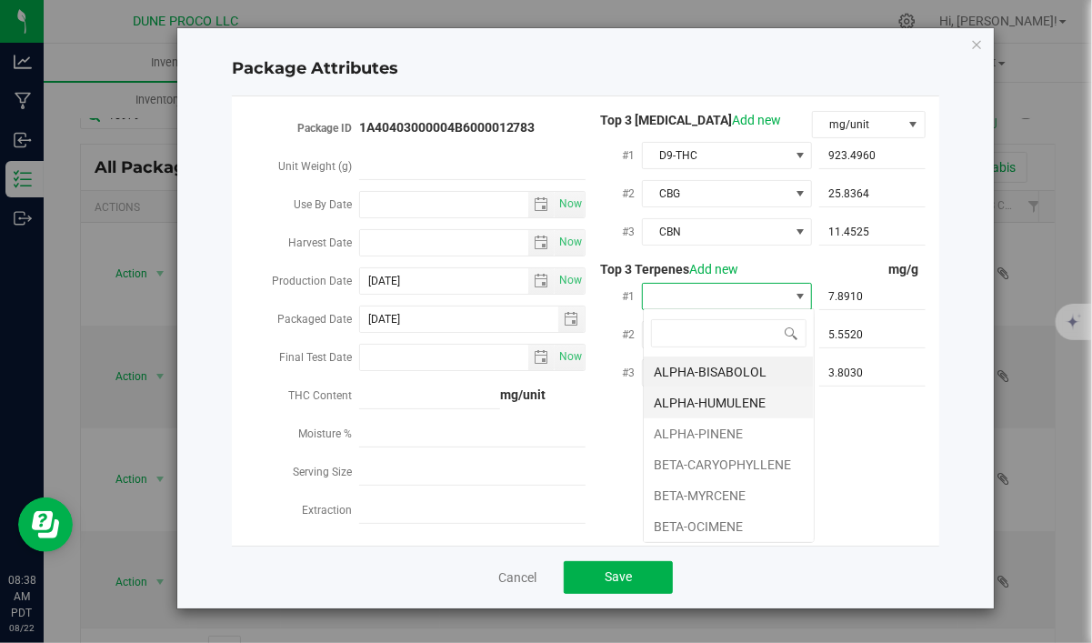
scroll to position [27, 170]
click at [728, 455] on li "BETA-CARYOPHYLLENE" at bounding box center [728, 464] width 170 height 31
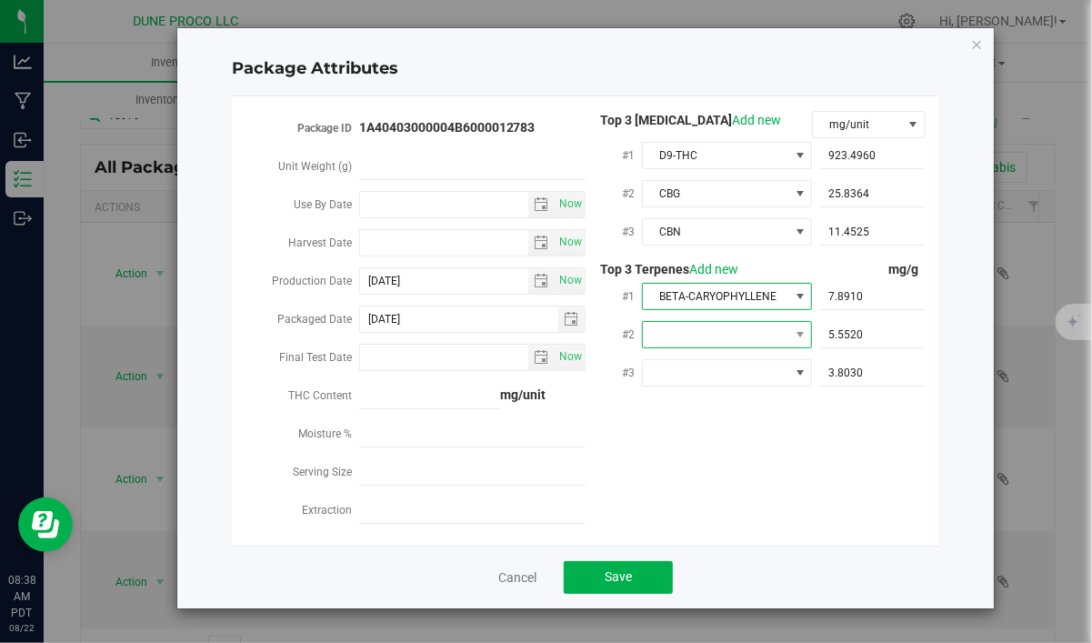
click at [663, 333] on span at bounding box center [715, 334] width 145 height 25
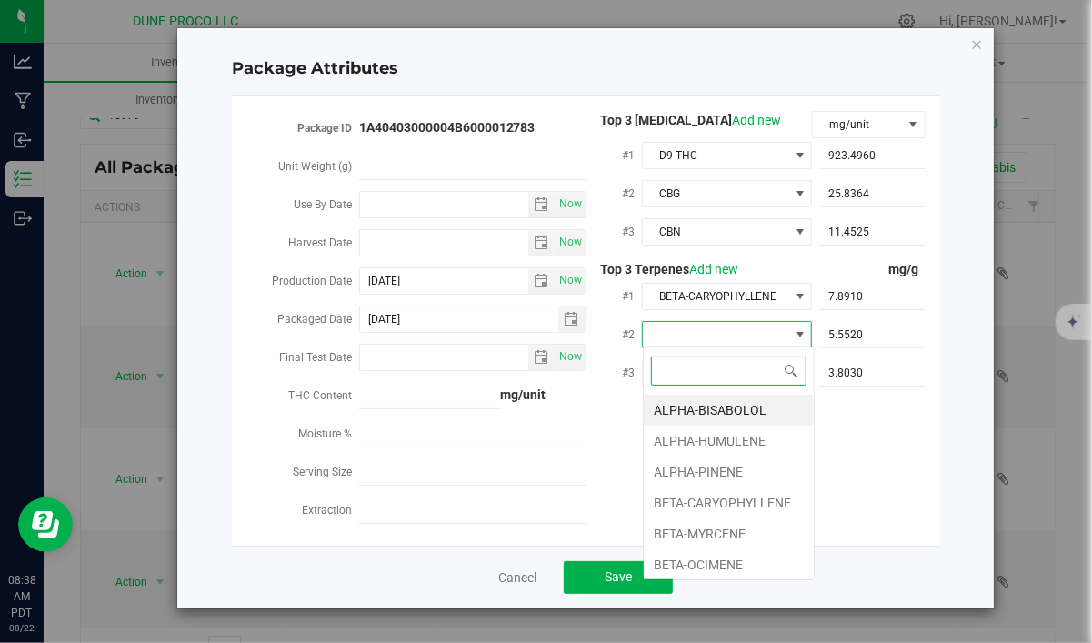
type input "D"
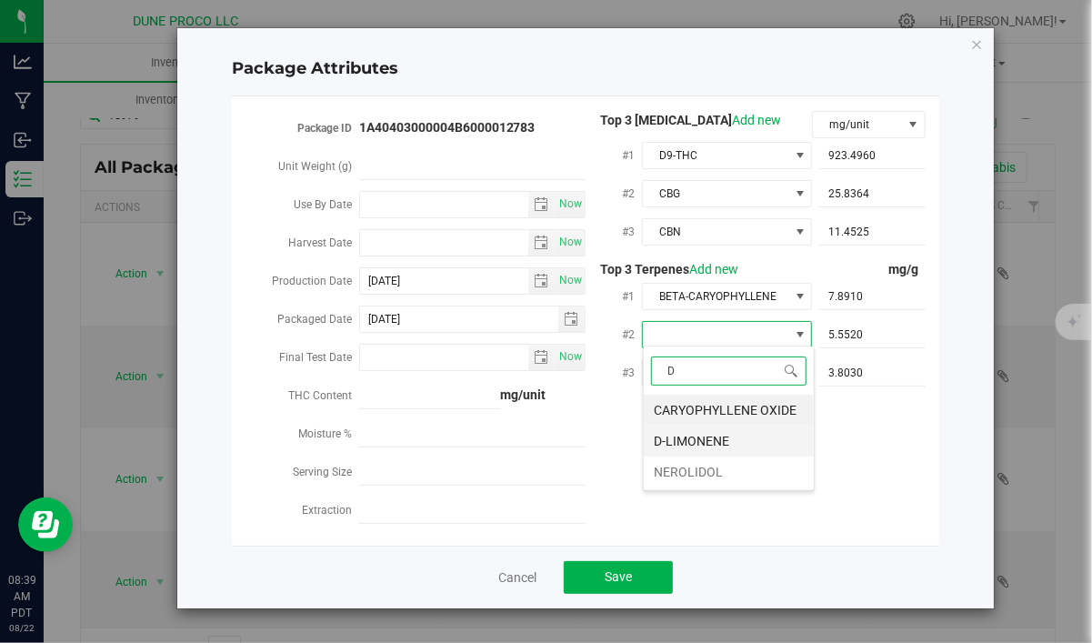
click at [696, 434] on li "D-LIMONENE" at bounding box center [728, 440] width 170 height 31
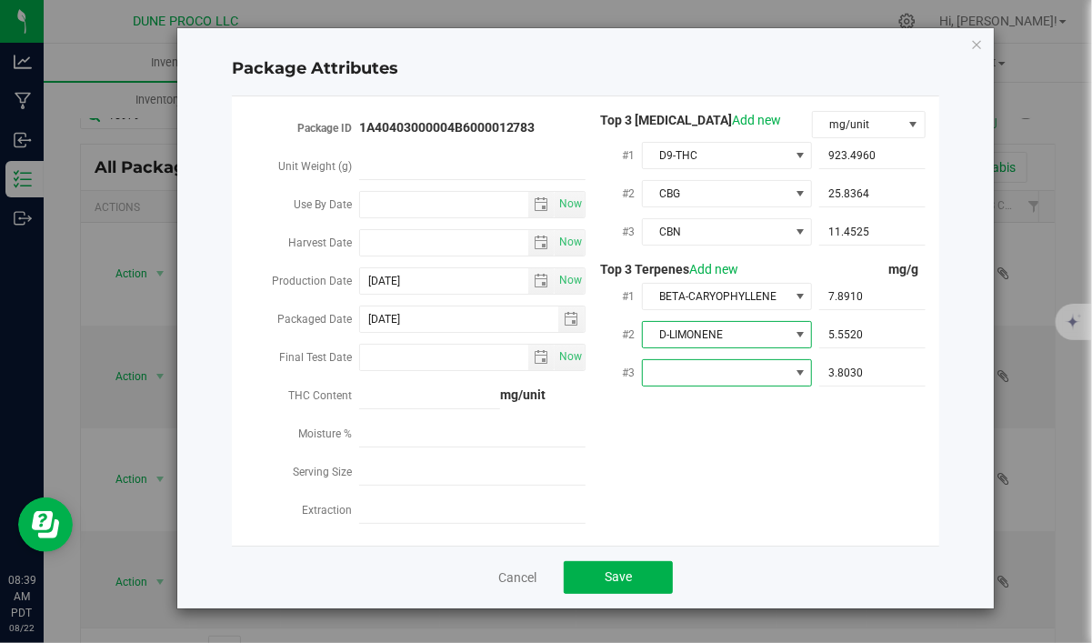
click at [722, 364] on span at bounding box center [715, 372] width 145 height 25
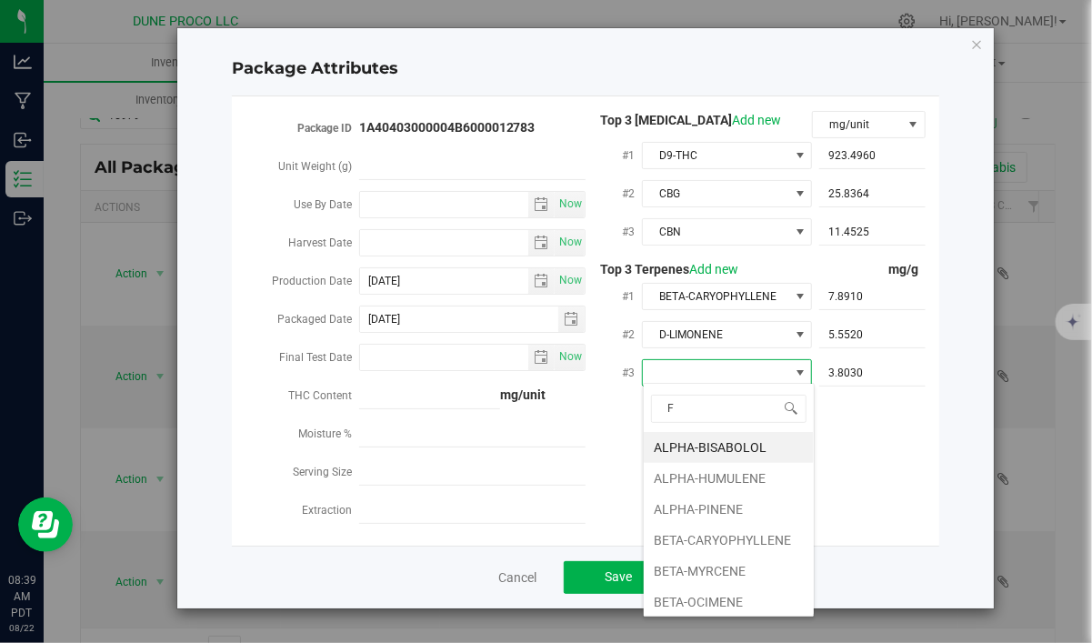
type input "FE"
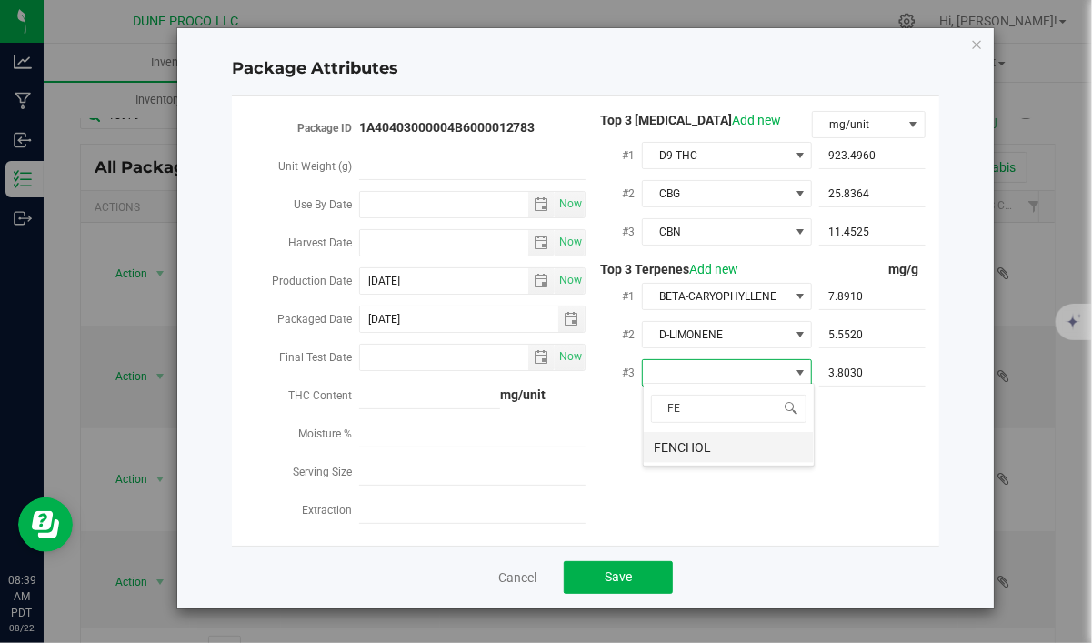
click at [704, 451] on li "FENCHOL" at bounding box center [728, 447] width 170 height 31
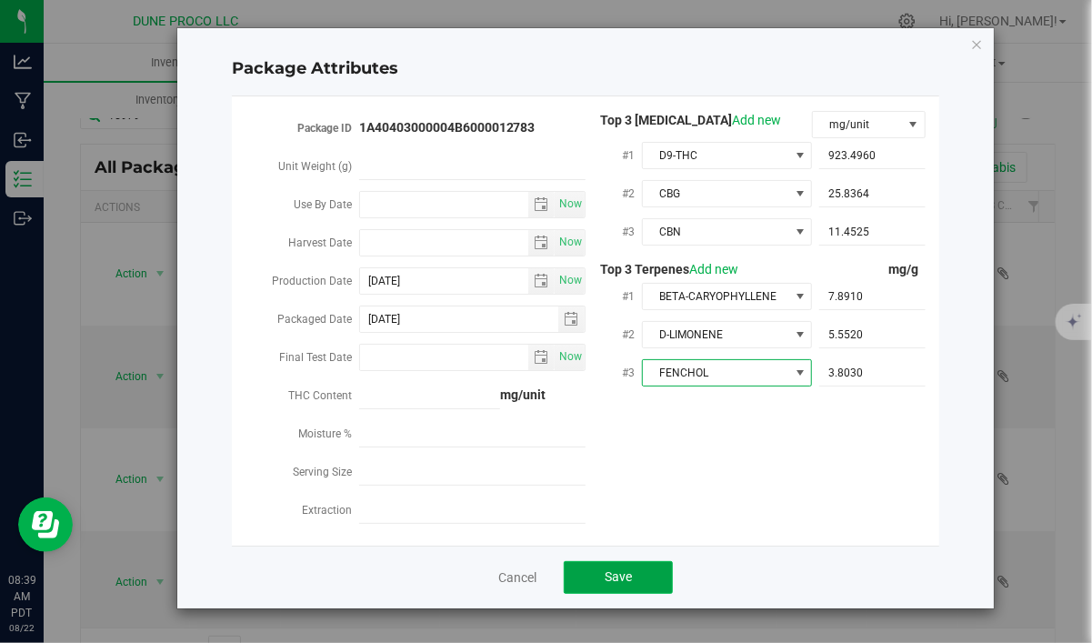
click at [634, 572] on button "Save" at bounding box center [618, 577] width 109 height 33
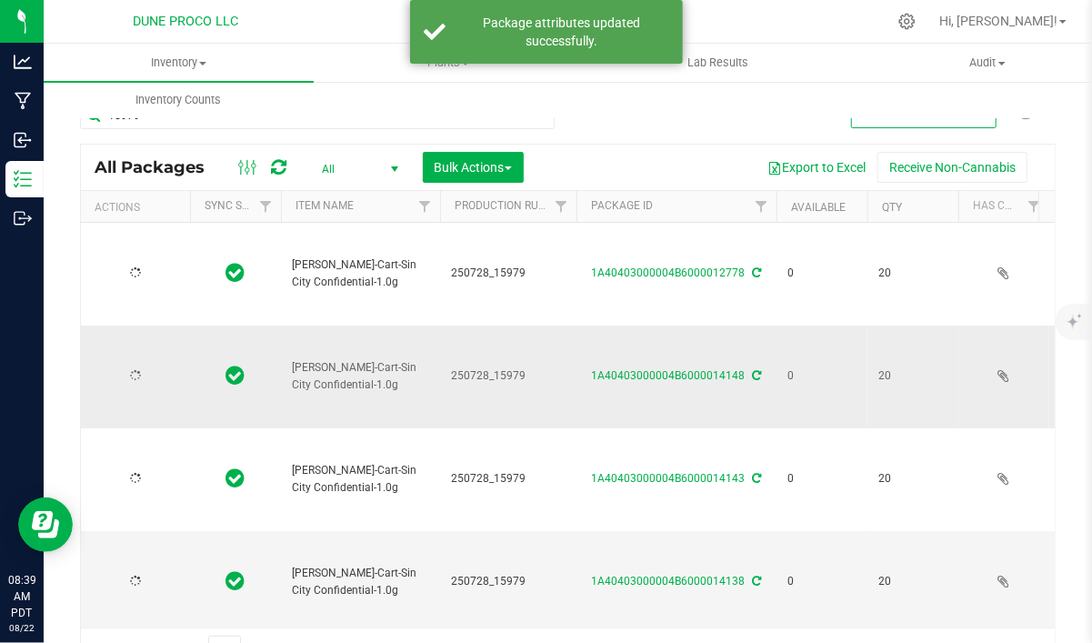
type input "[DATE]"
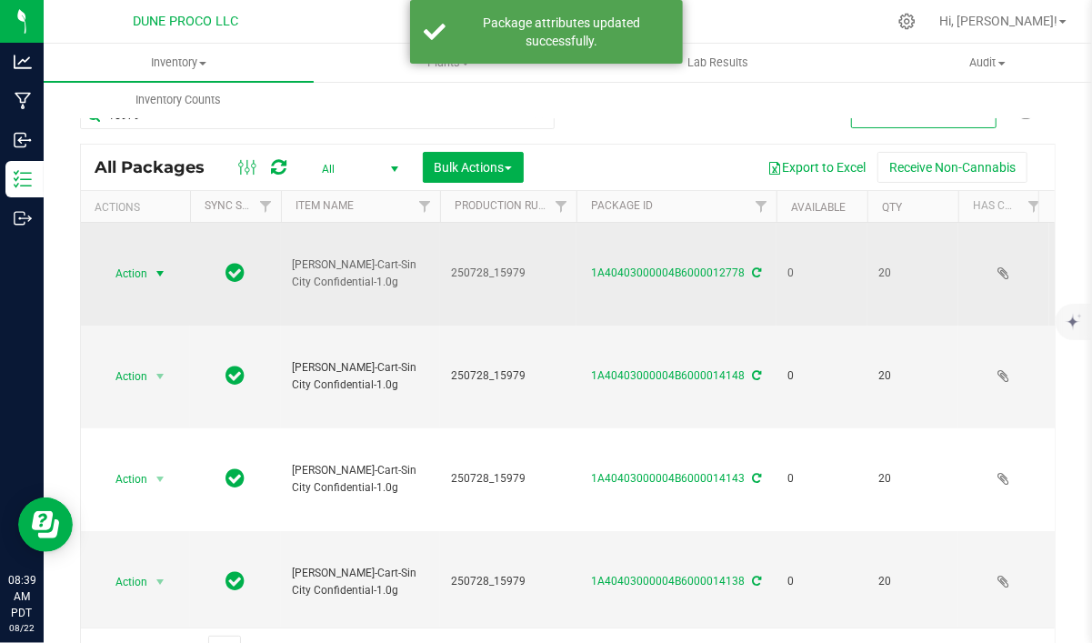
click at [135, 272] on span "Action" at bounding box center [123, 273] width 49 height 25
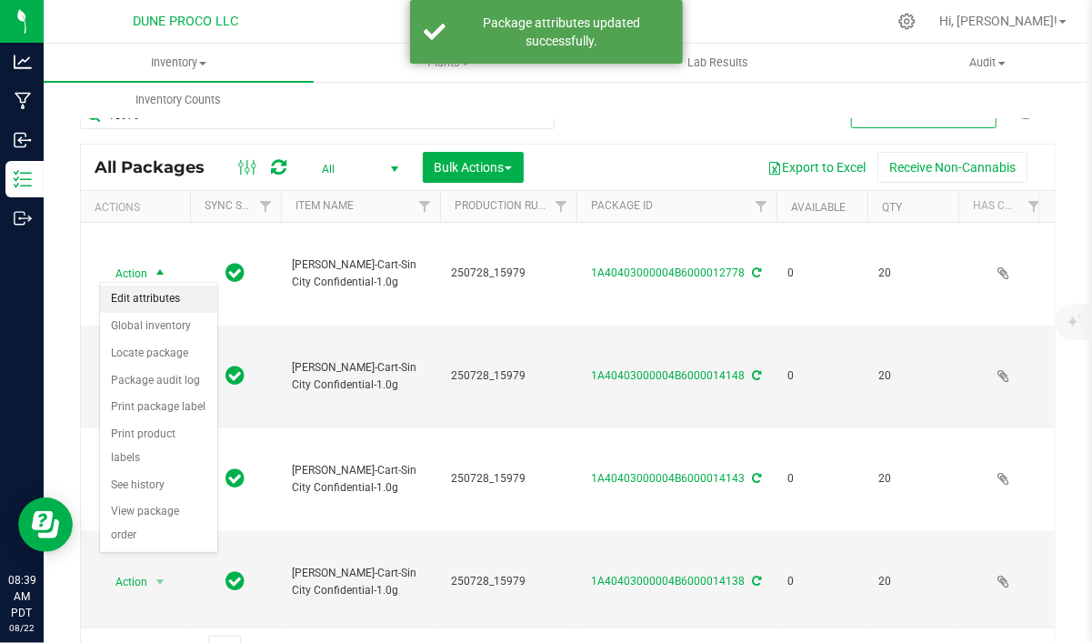
click at [155, 305] on li "Edit attributes" at bounding box center [158, 298] width 117 height 27
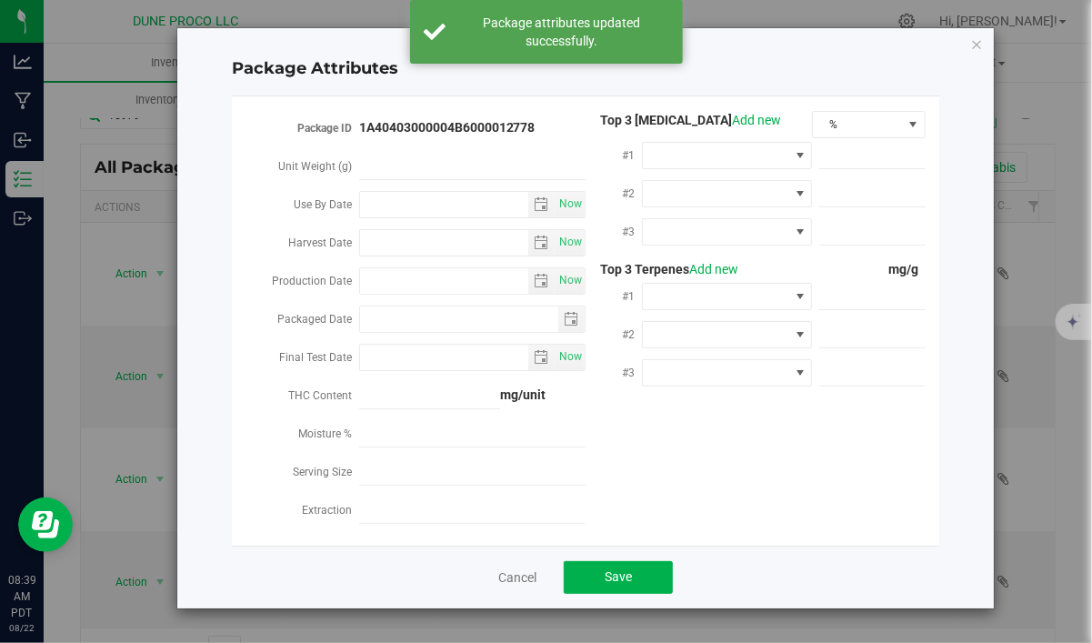
type input "2025-08-21"
click at [866, 121] on span "%" at bounding box center [857, 124] width 89 height 25
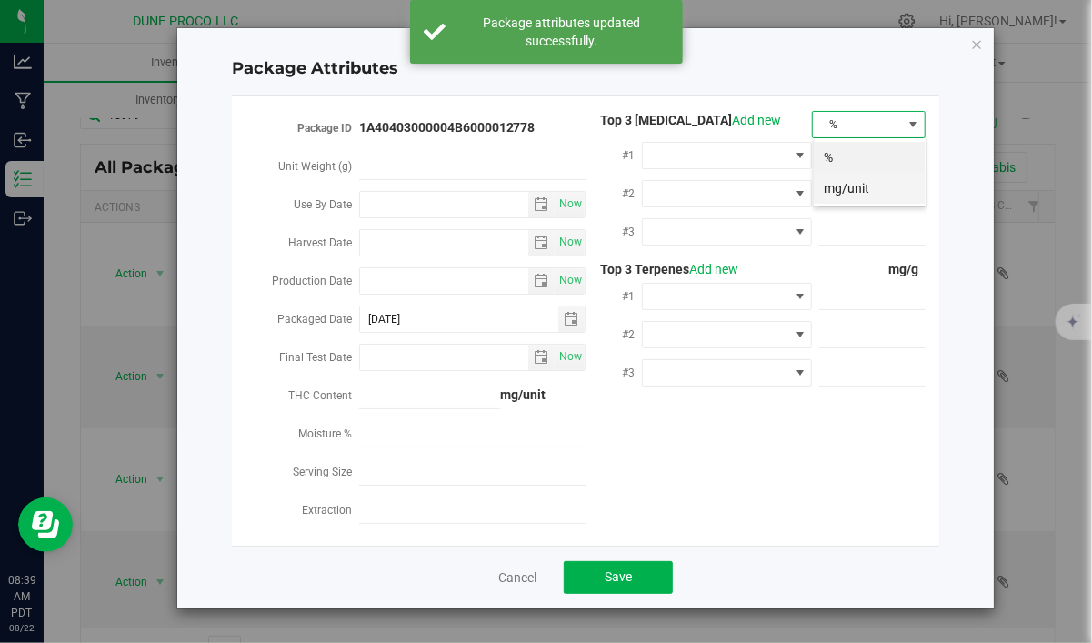
click at [855, 196] on li "mg/unit" at bounding box center [869, 188] width 112 height 31
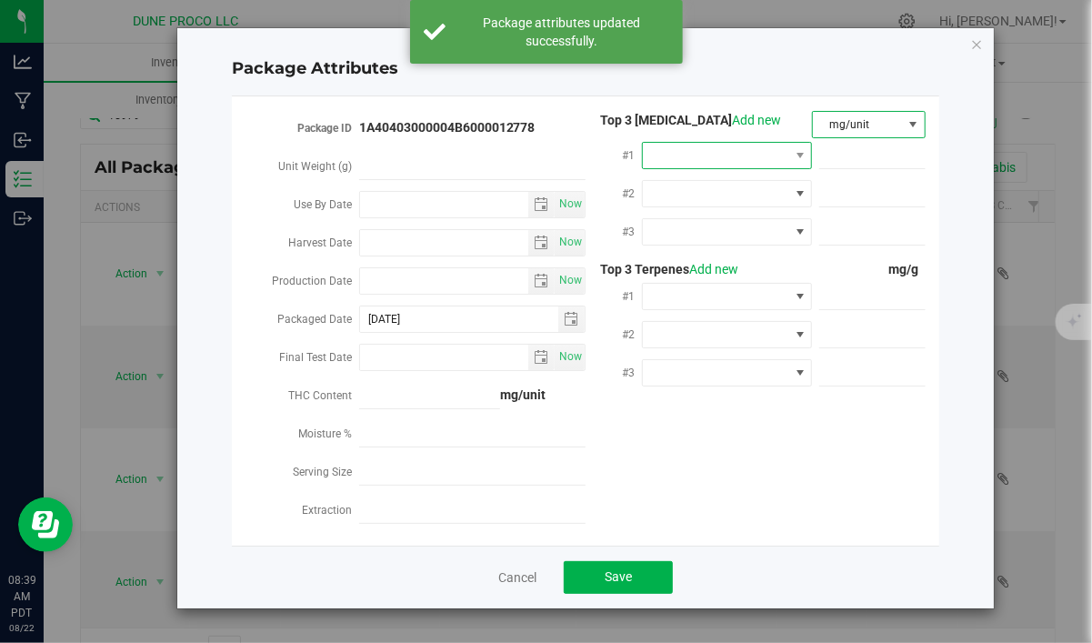
click at [747, 161] on span at bounding box center [715, 155] width 145 height 25
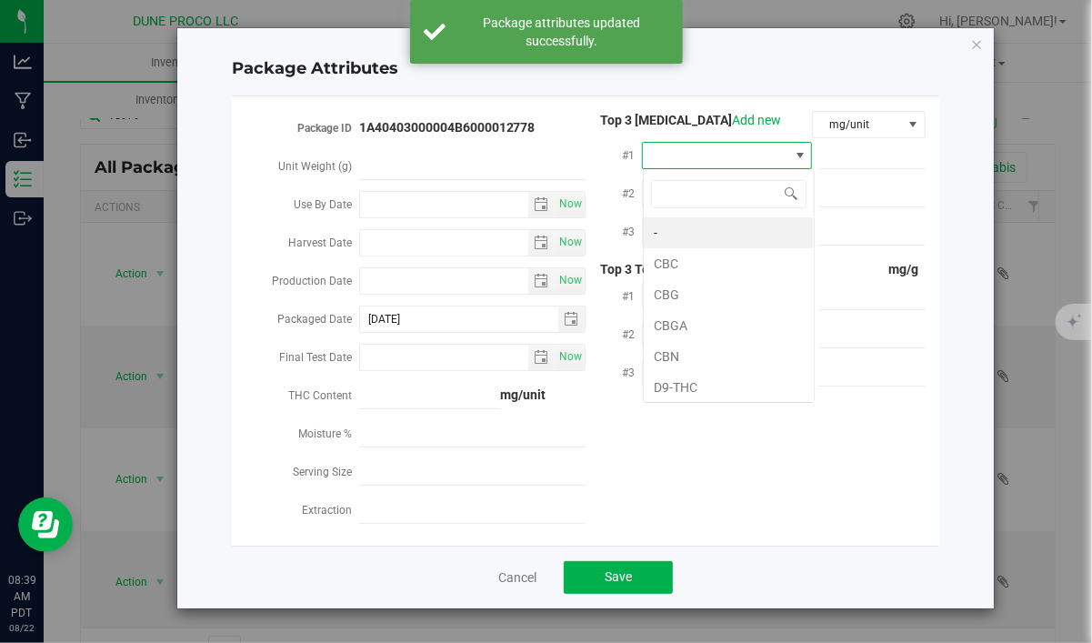
scroll to position [26, 170]
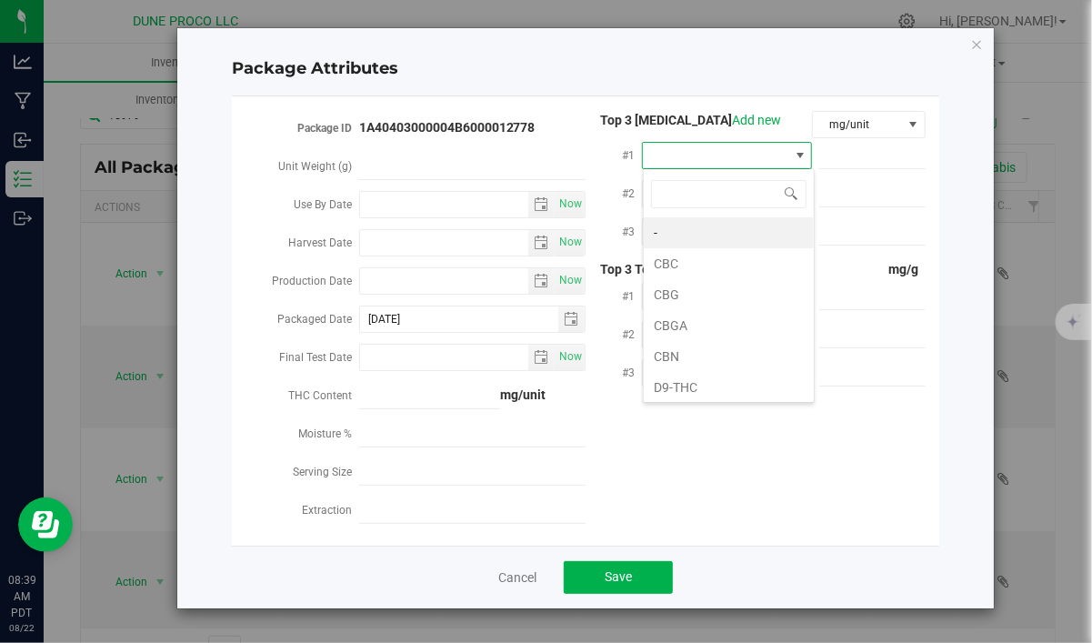
type input "D"
click at [726, 238] on li "D9-THC" at bounding box center [728, 232] width 170 height 31
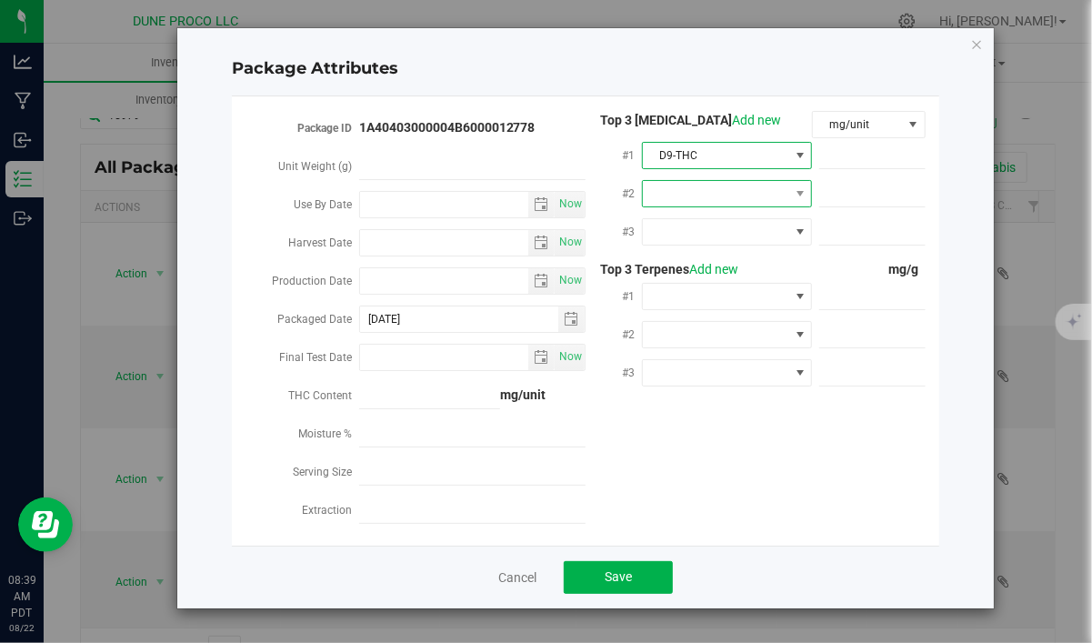
click at [723, 188] on span at bounding box center [715, 193] width 145 height 25
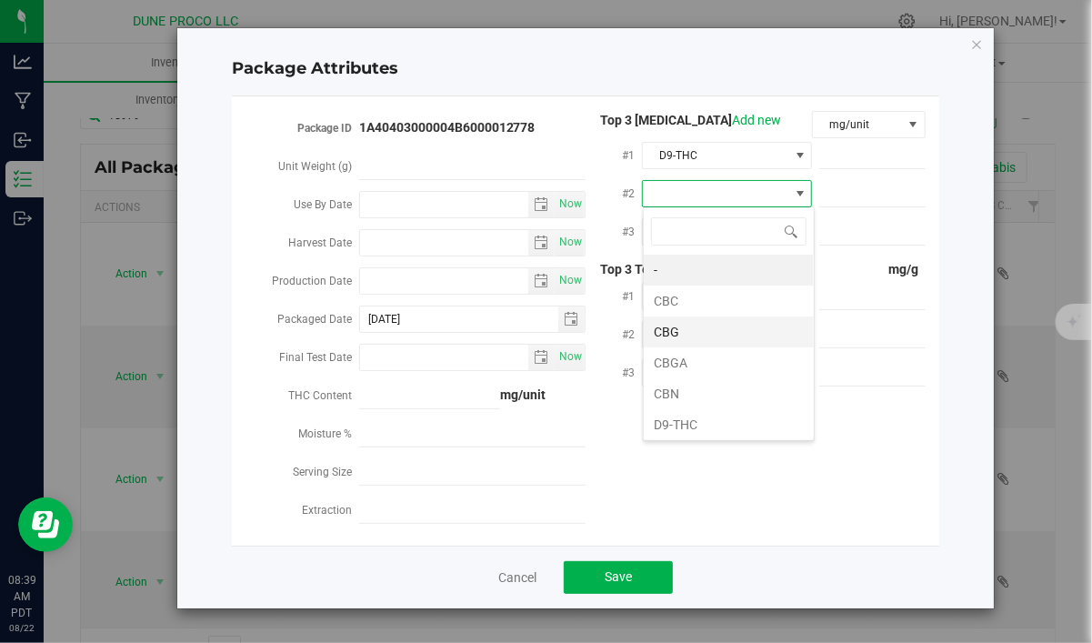
click at [714, 326] on li "CBG" at bounding box center [728, 331] width 170 height 31
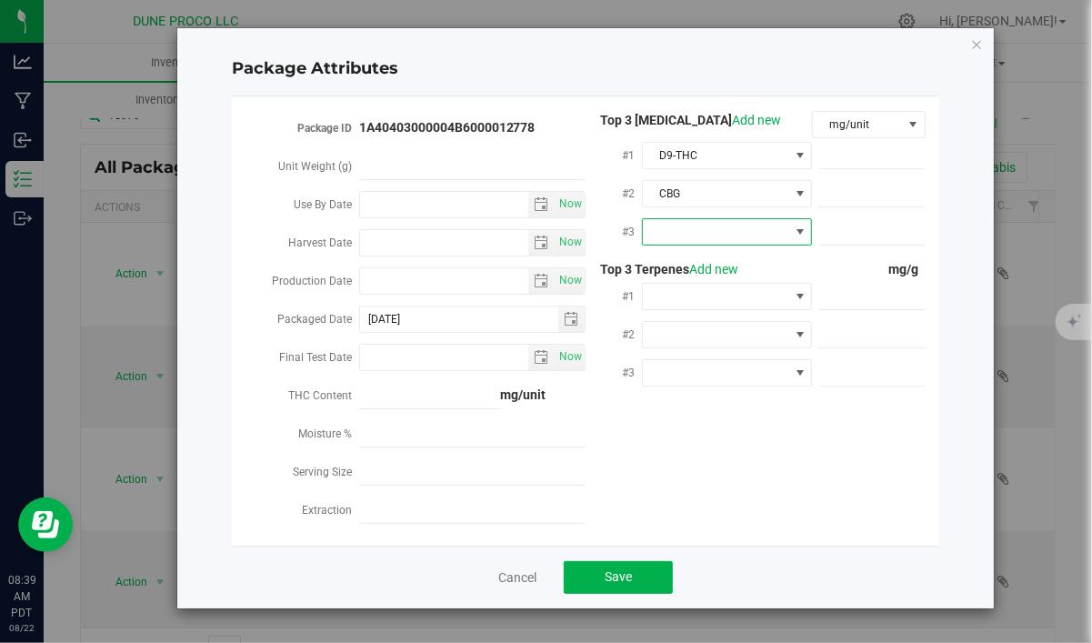
click at [713, 233] on span at bounding box center [715, 231] width 145 height 25
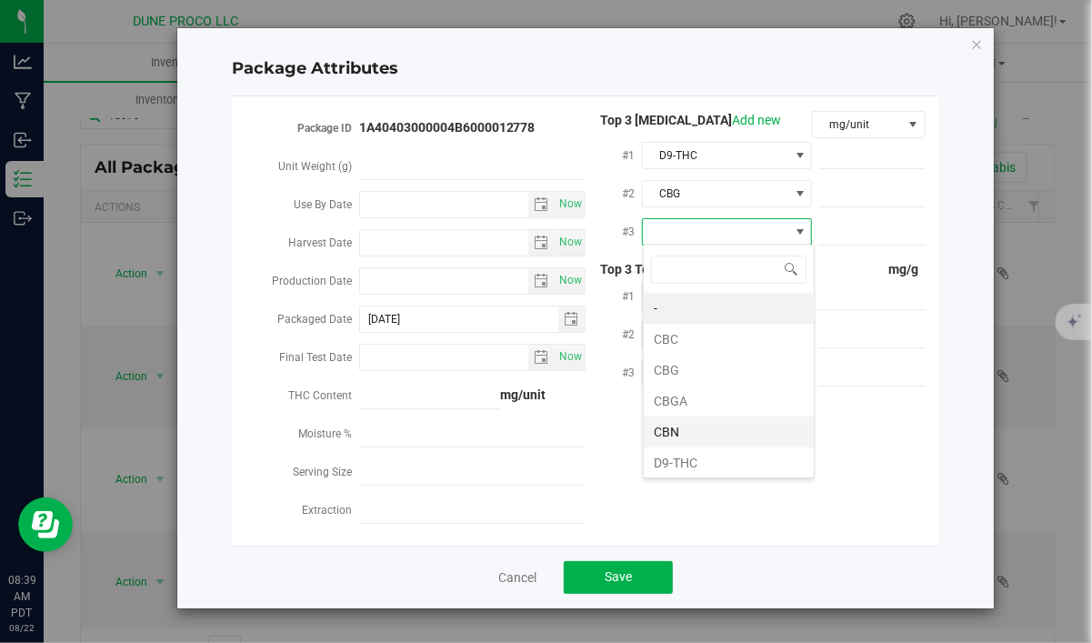
click at [683, 425] on li "CBN" at bounding box center [728, 431] width 170 height 31
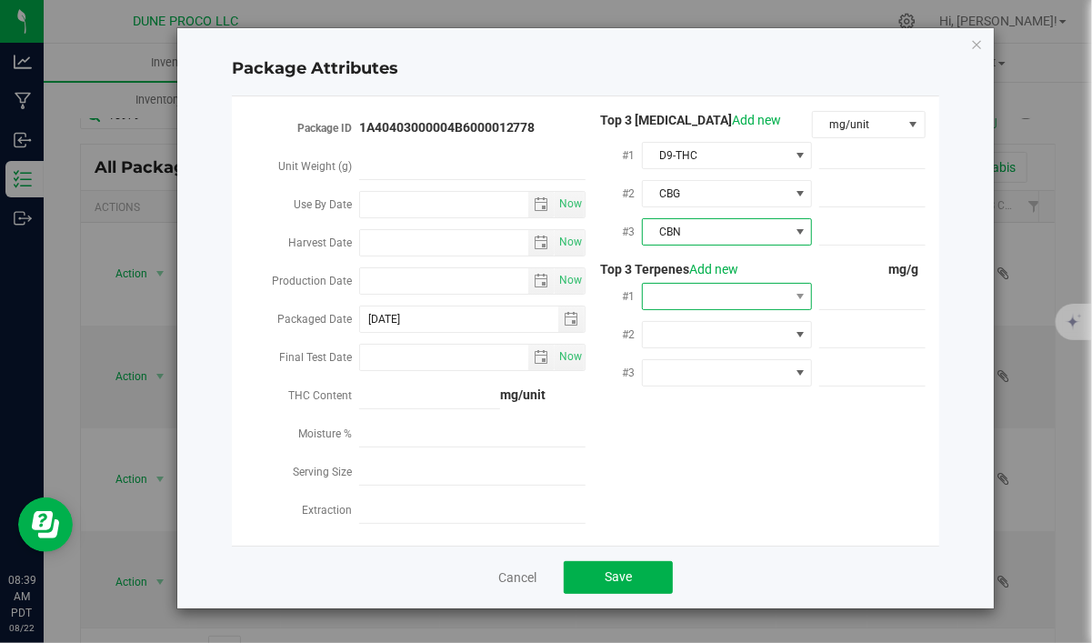
click at [748, 293] on span at bounding box center [715, 296] width 145 height 25
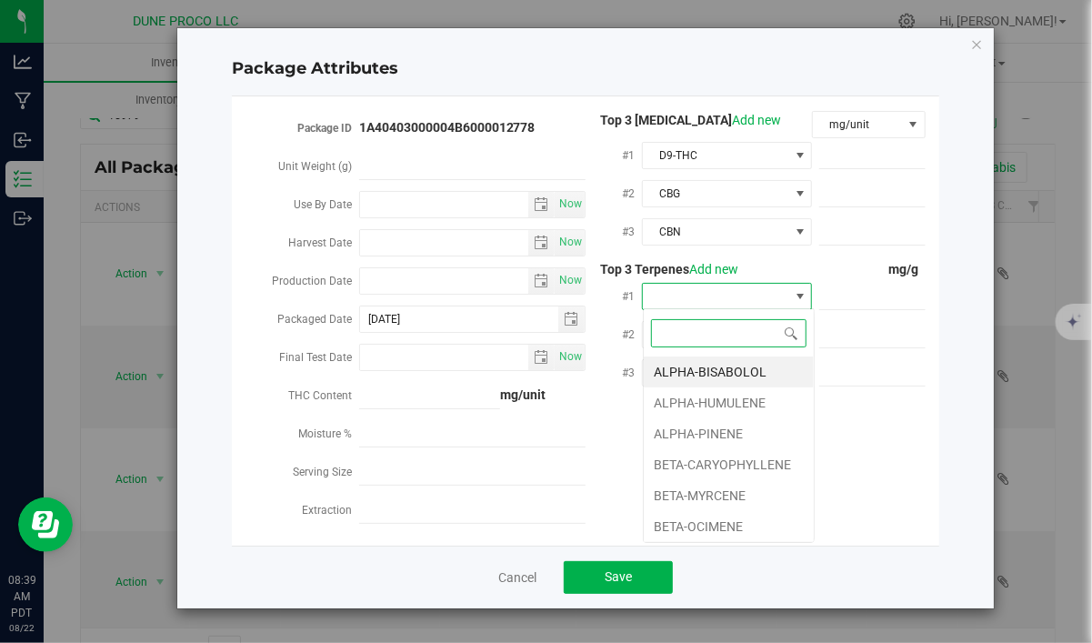
scroll to position [27, 170]
click at [729, 464] on li "BETA-CARYOPHYLLENE" at bounding box center [728, 464] width 170 height 31
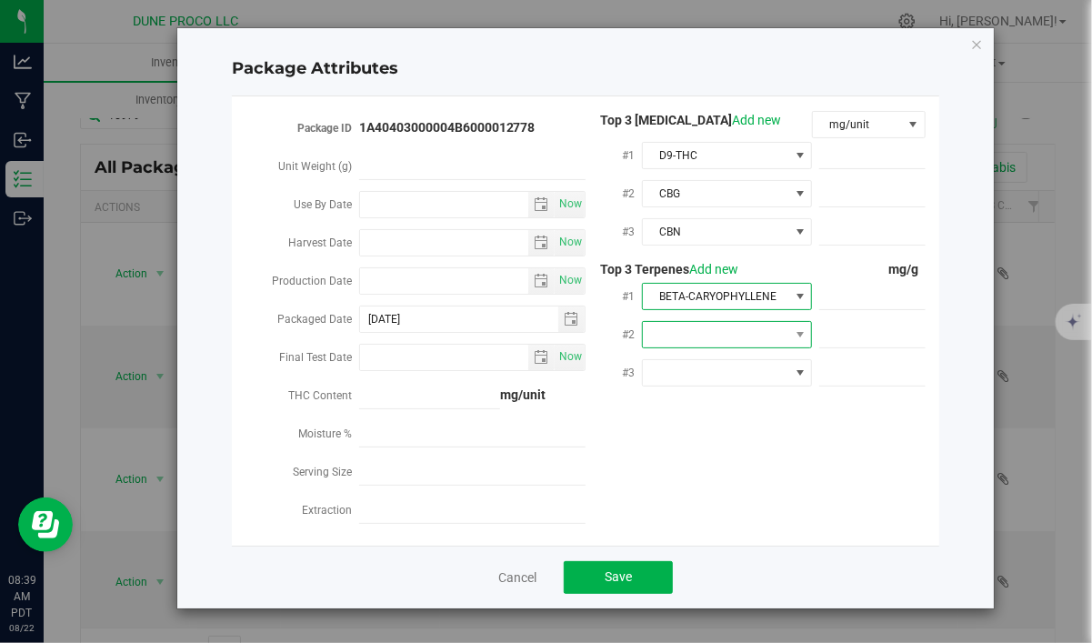
click at [702, 337] on span at bounding box center [715, 334] width 145 height 25
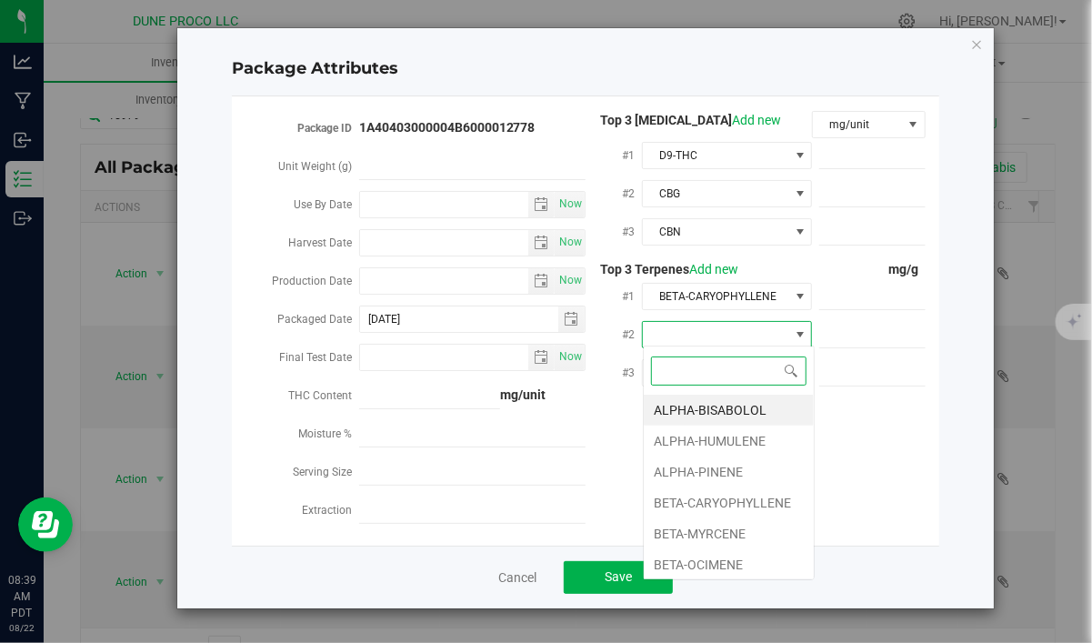
type input "D"
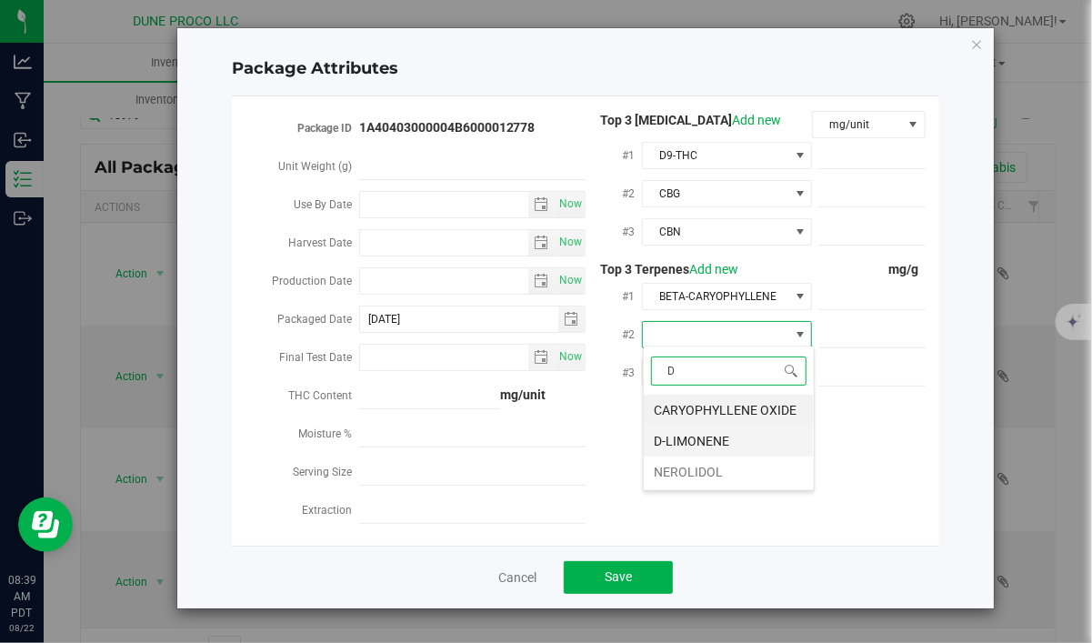
click at [699, 440] on li "D-LIMONENE" at bounding box center [728, 440] width 170 height 31
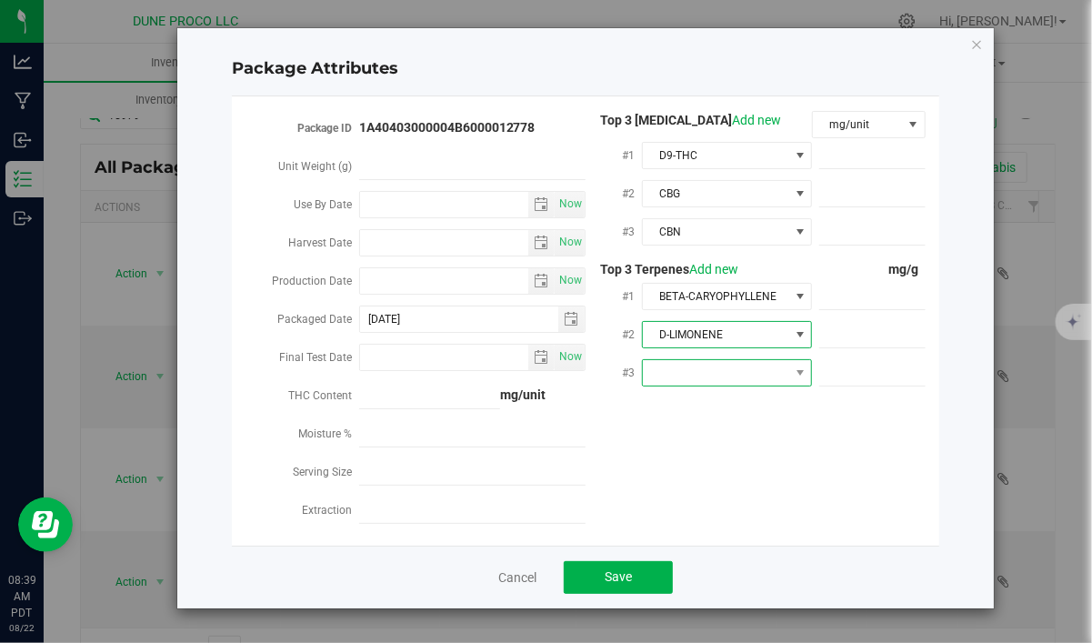
click at [705, 360] on span at bounding box center [715, 372] width 145 height 25
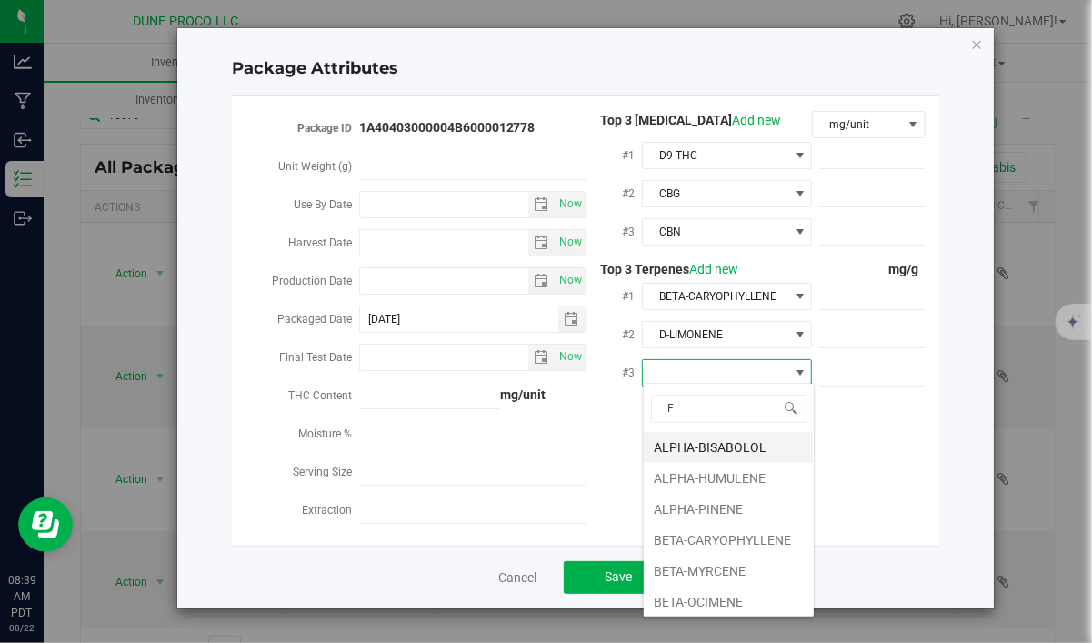
type input "FE"
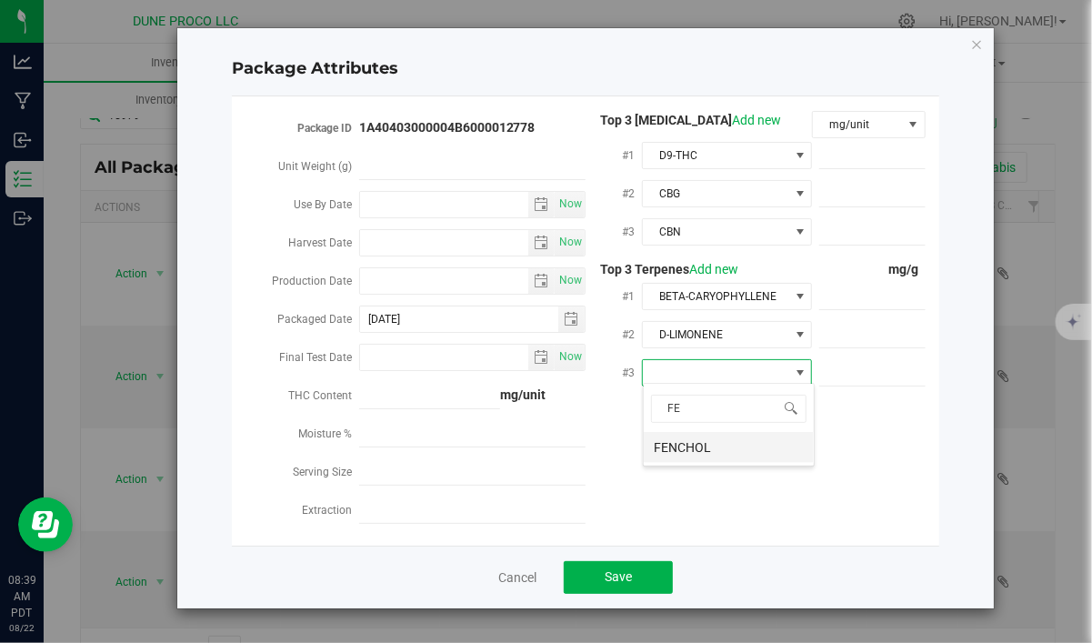
click at [700, 448] on li "FENCHOL" at bounding box center [728, 447] width 170 height 31
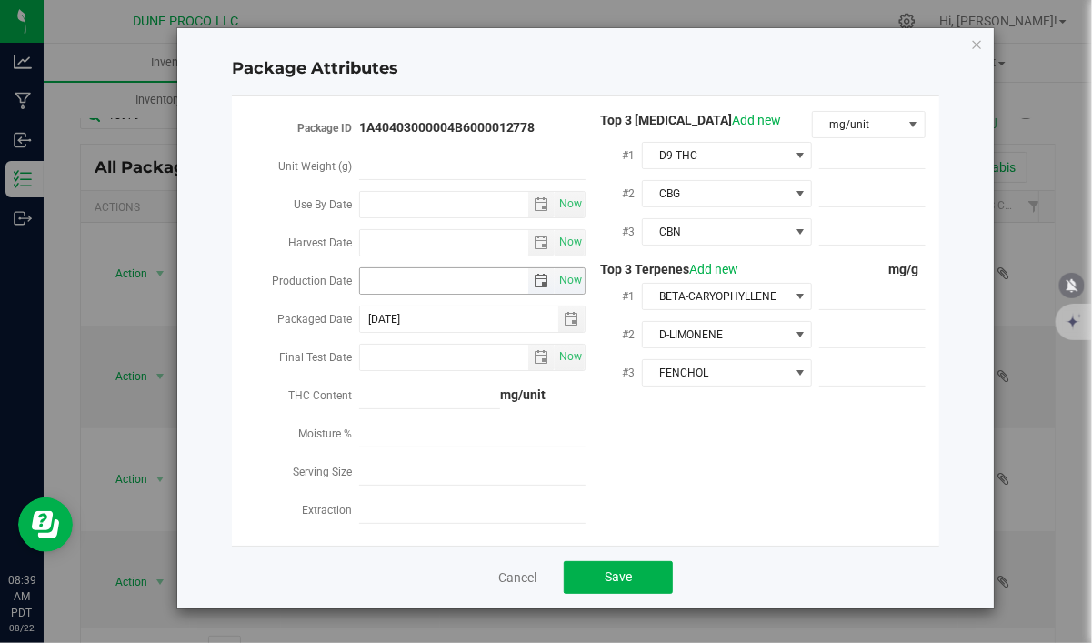
click at [474, 273] on input "Production Date" at bounding box center [444, 280] width 169 height 25
paste input "[DATE]"
type input "[DATE]"
click at [892, 160] on span at bounding box center [872, 156] width 106 height 26
paste input "923.496"
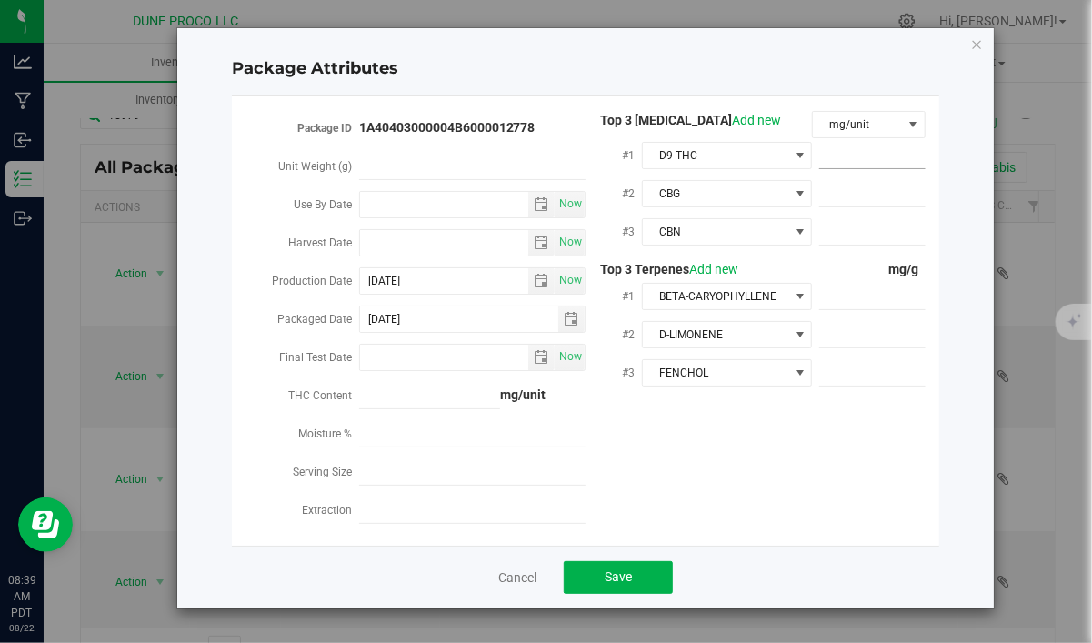
type input "923.496"
type input "923.4960"
click at [863, 197] on span at bounding box center [872, 194] width 106 height 26
paste input "25.8364"
type input "25.8364"
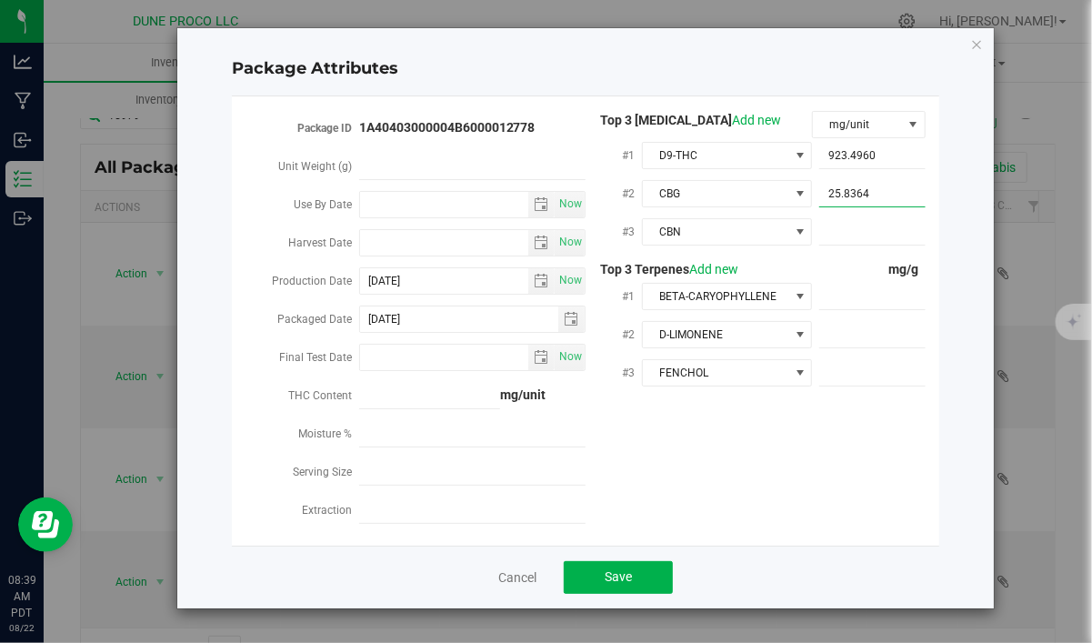
type input "25.8364"
click at [862, 234] on span at bounding box center [872, 232] width 106 height 26
paste input "11.4525"
type input "11.4525"
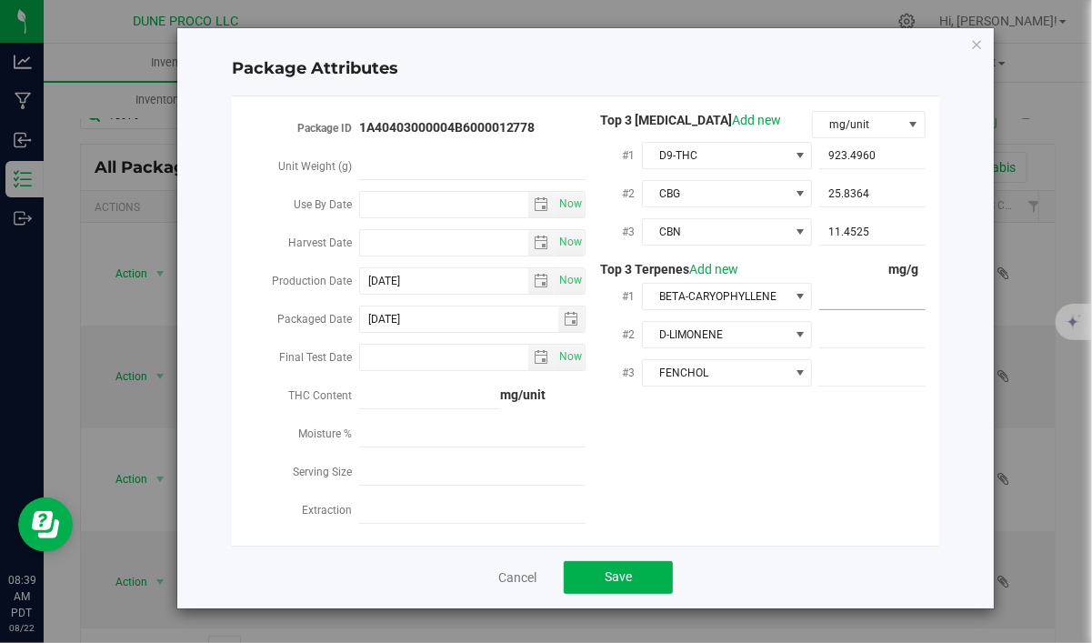
click at [892, 294] on span at bounding box center [872, 297] width 106 height 26
paste input "7.891"
type input "7.891"
type input "7.8910"
click at [836, 330] on span at bounding box center [872, 335] width 106 height 26
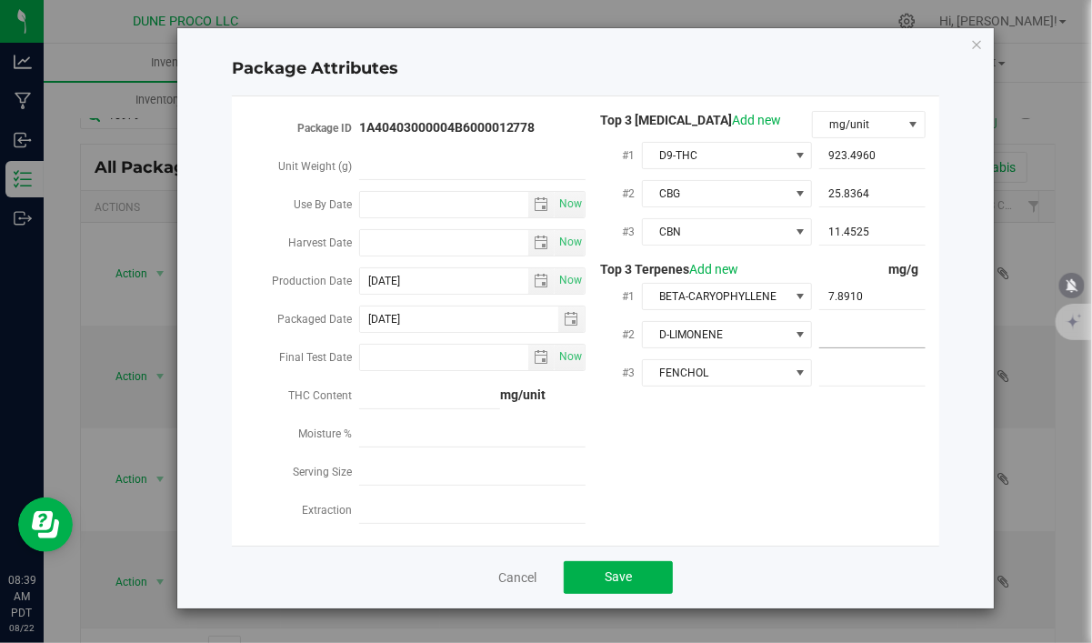
paste input "5.552"
type input "5.552"
type input "5.5520"
click at [835, 375] on span at bounding box center [872, 373] width 106 height 26
paste input "3.803"
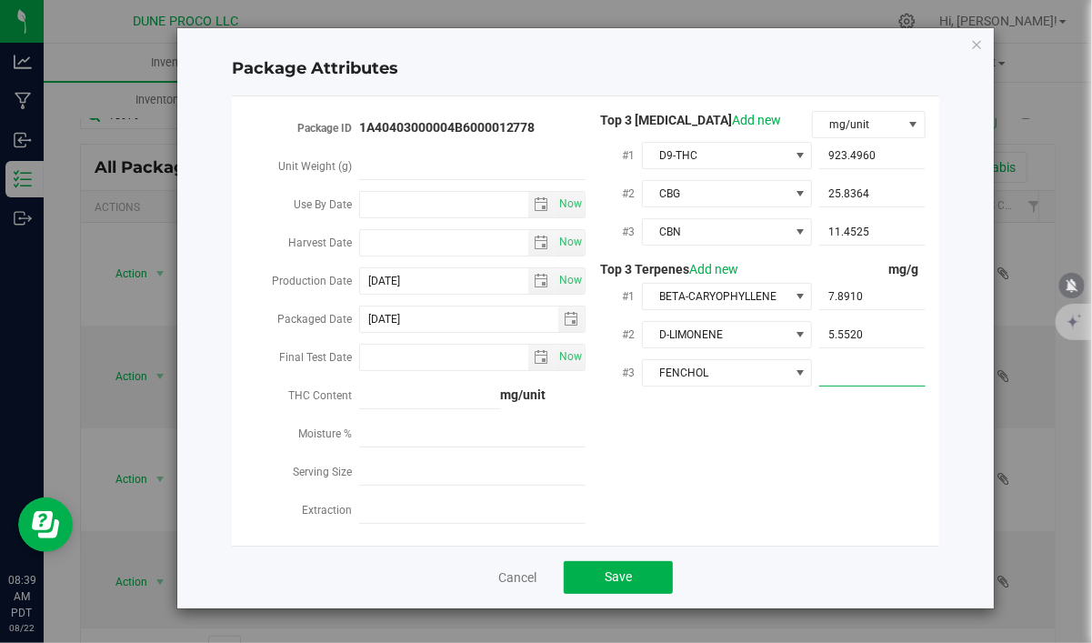
type input "3.803"
type input "3.8030"
click at [825, 432] on div "Package ID 1A40403000004B6000012778 Unit Weight (g) Use By Date Now Harvest Dat…" at bounding box center [585, 321] width 680 height 420
click at [650, 568] on button "Save" at bounding box center [618, 577] width 109 height 33
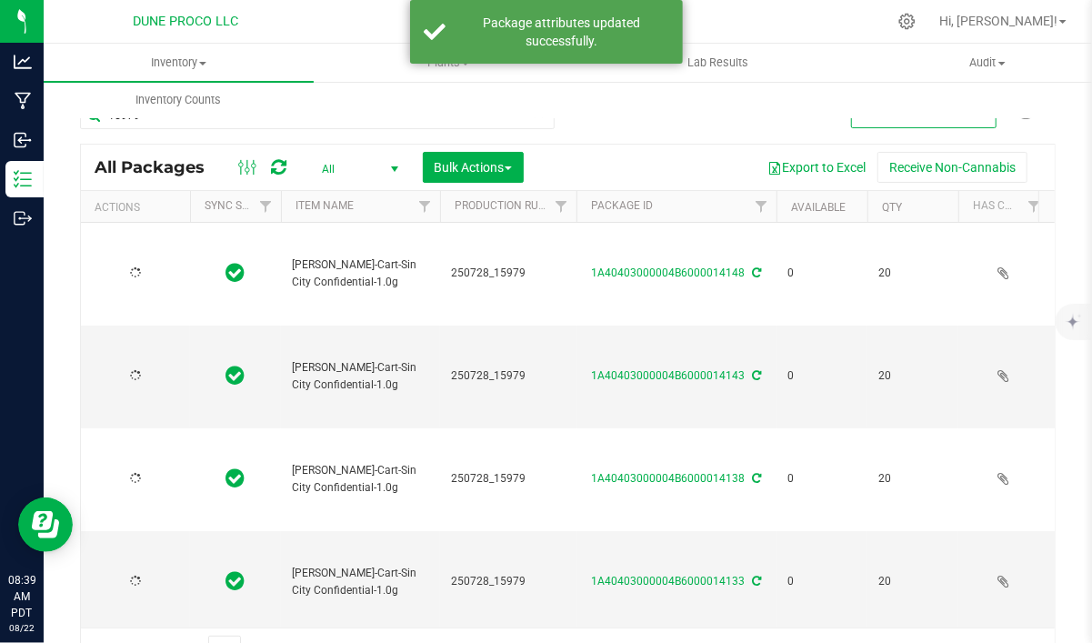
type input "[DATE]"
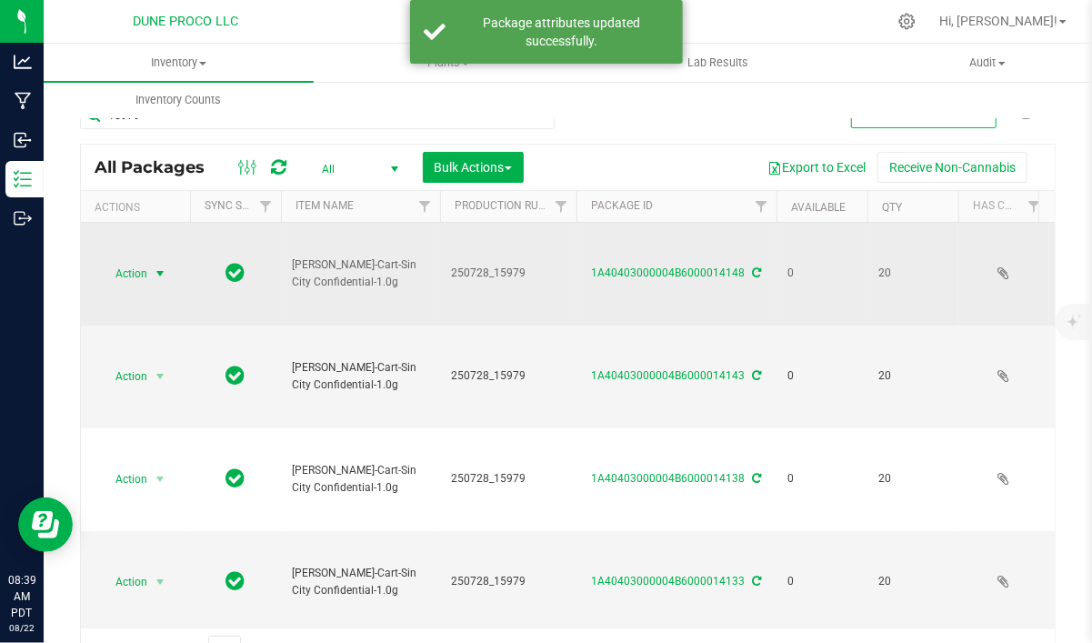
click at [144, 272] on span "Action" at bounding box center [123, 273] width 49 height 25
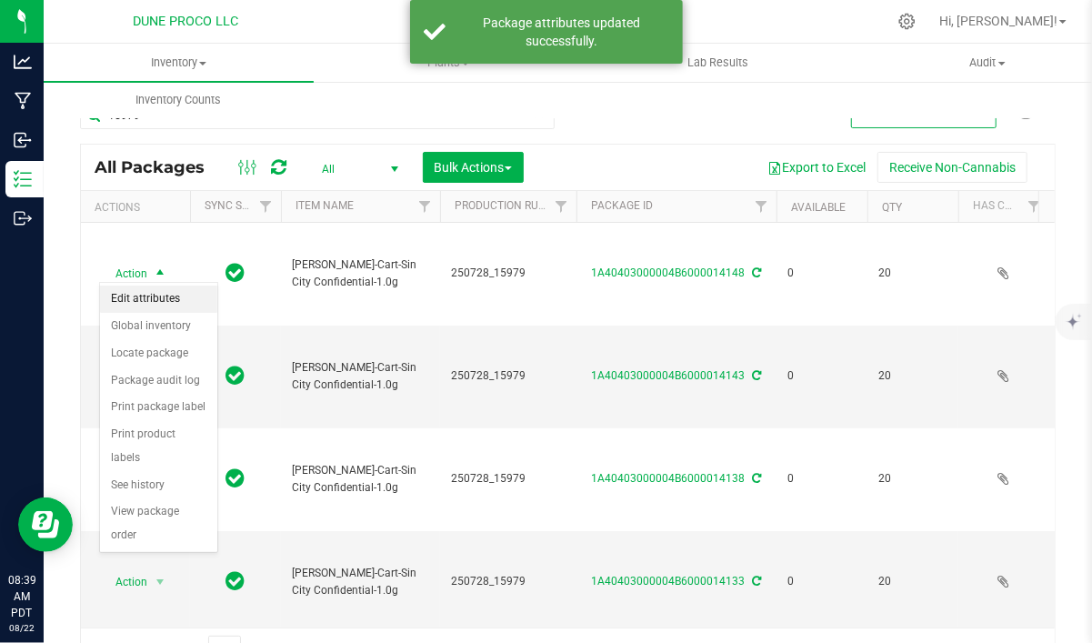
click at [143, 297] on li "Edit attributes" at bounding box center [158, 298] width 117 height 27
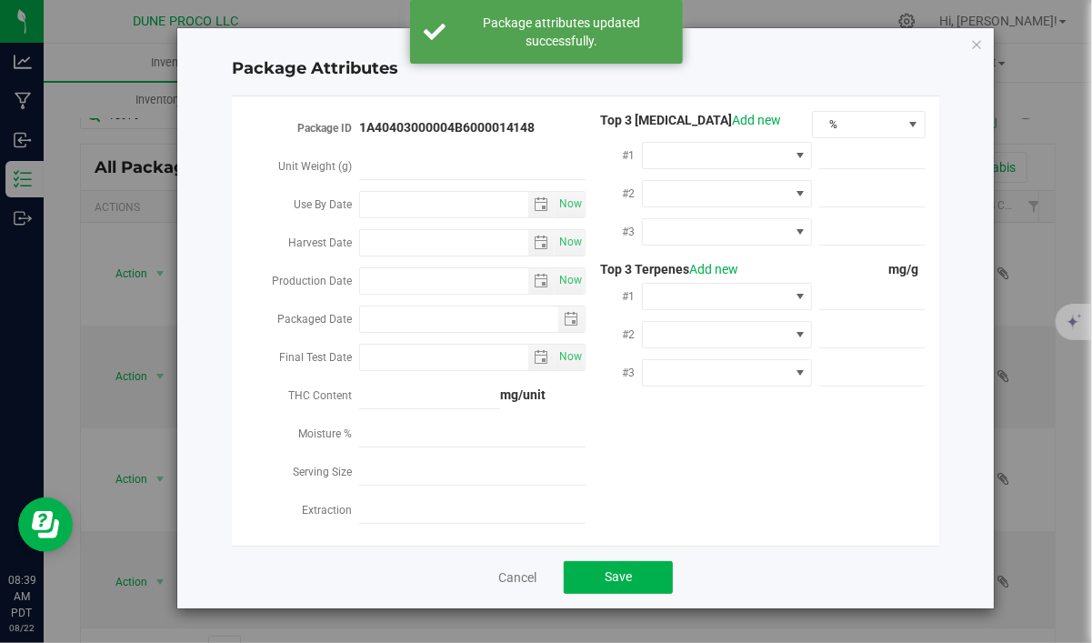
type input "2025-08-21"
click at [856, 121] on span "%" at bounding box center [857, 124] width 89 height 25
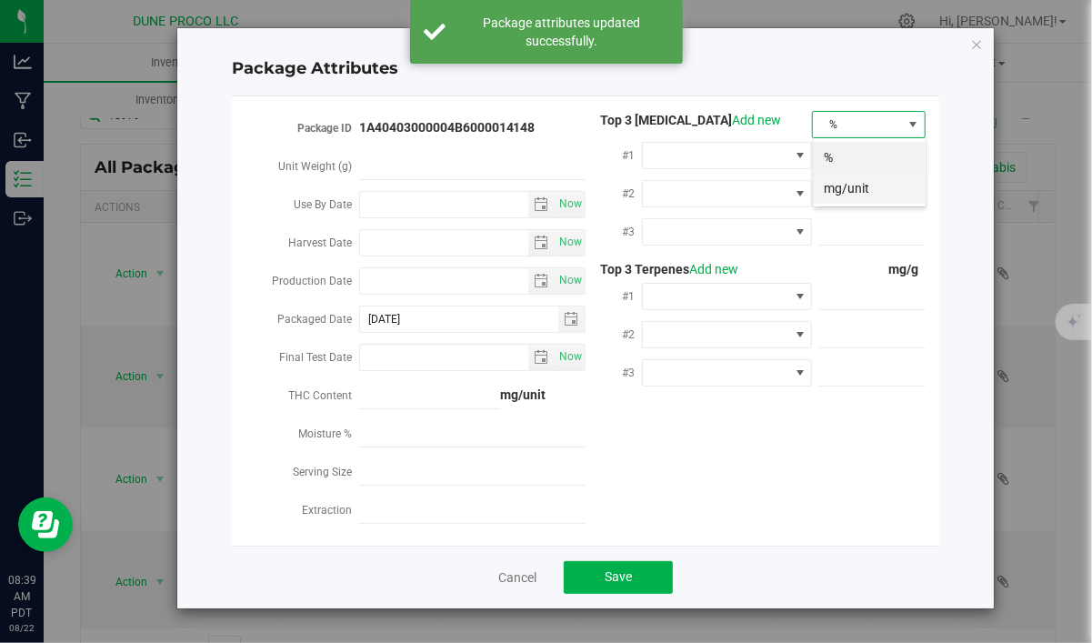
click at [860, 188] on li "mg/unit" at bounding box center [869, 188] width 112 height 31
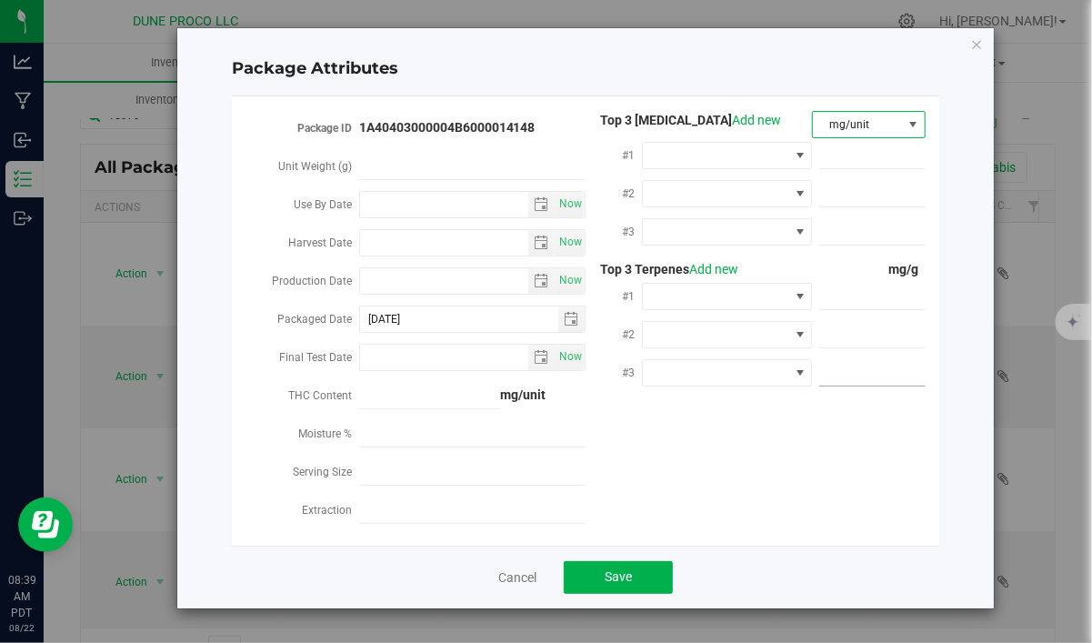
click at [884, 372] on span at bounding box center [872, 373] width 106 height 26
paste input "3.803"
type input "3.803"
type input "3.8030"
click at [873, 322] on span at bounding box center [872, 335] width 106 height 26
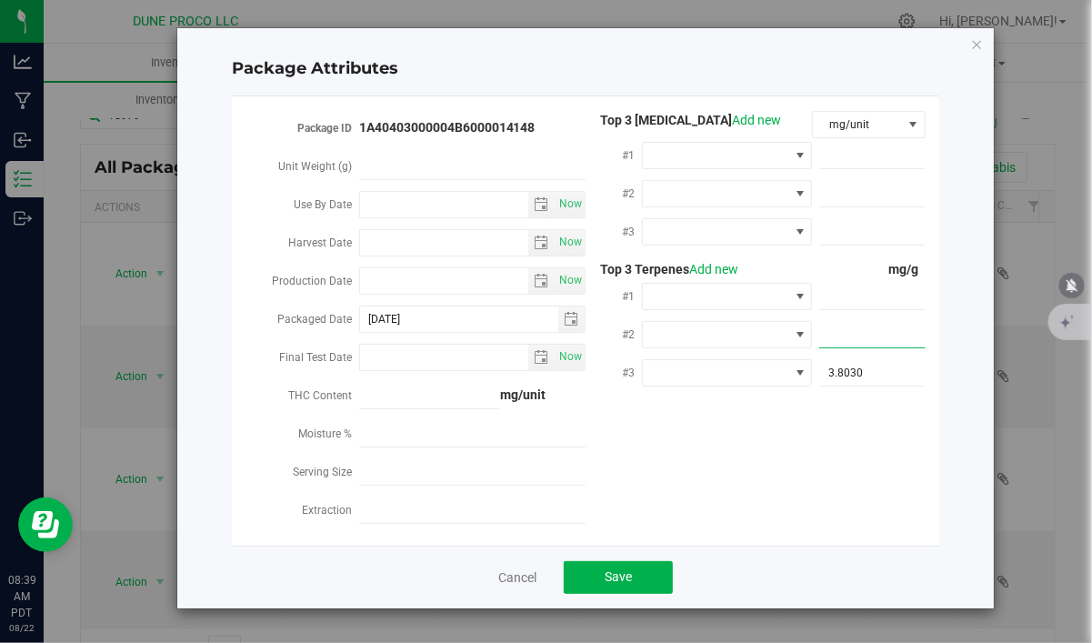
paste input "5.552"
type input "5.552"
type input "5.5520"
click at [873, 294] on span at bounding box center [872, 297] width 106 height 26
paste input "7.891"
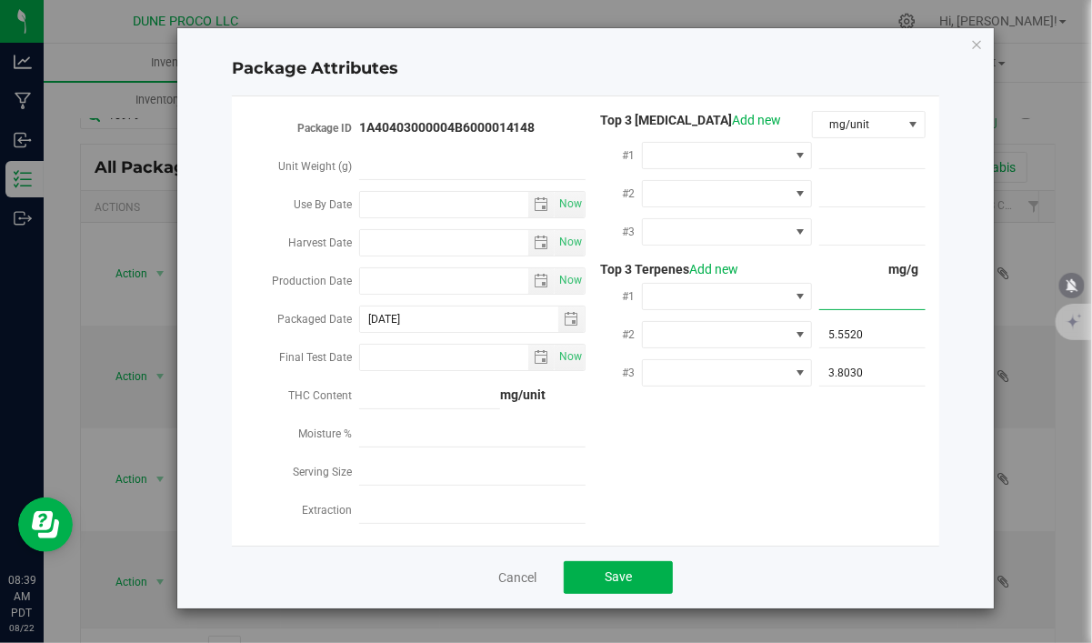
type input "7.891"
type input "7.8910"
click at [833, 229] on span at bounding box center [872, 232] width 106 height 26
paste input "11.4525"
type input "11.4525"
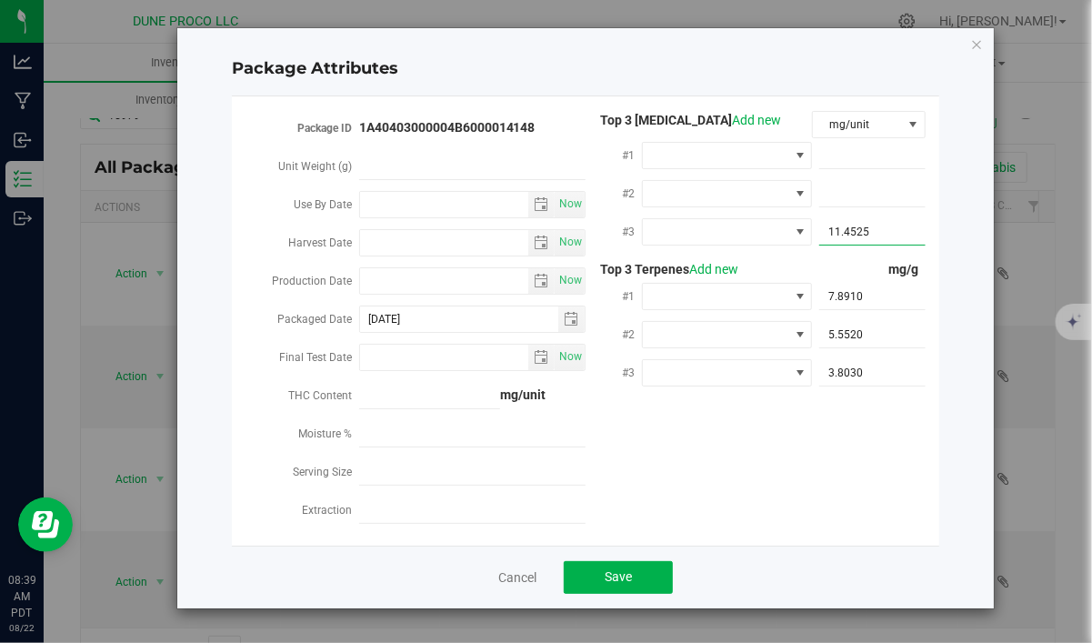
type input "11.4525"
click at [845, 199] on span at bounding box center [872, 194] width 106 height 26
paste input "25.8364"
type input "25.8364"
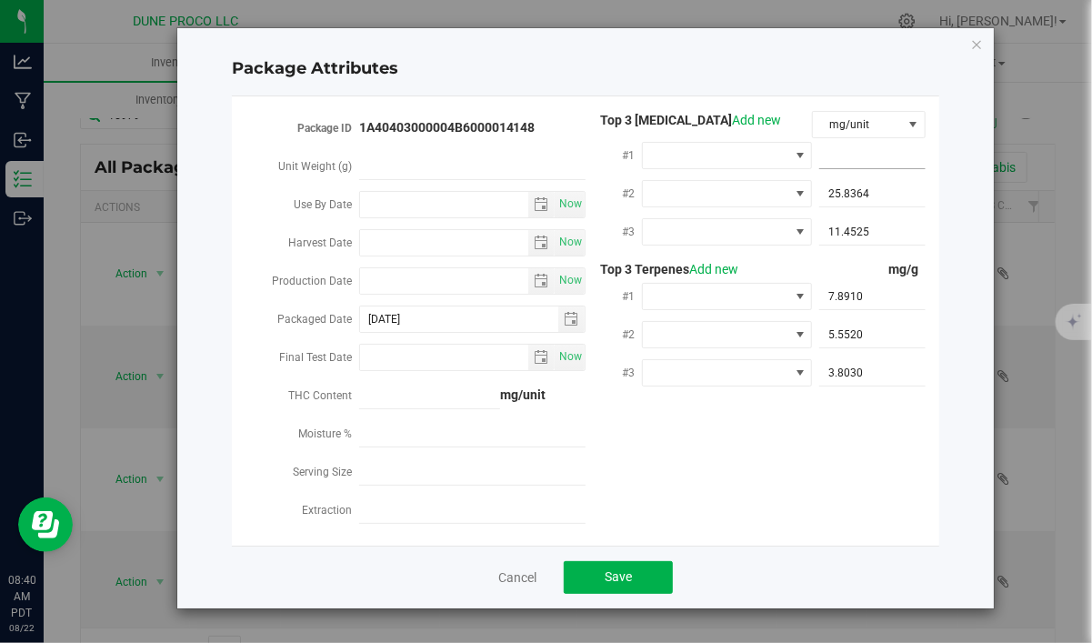
click at [903, 162] on span at bounding box center [872, 156] width 106 height 26
paste input "923.496"
type input "923.496"
type input "923.4960"
click at [424, 288] on input "Production Date" at bounding box center [444, 280] width 169 height 25
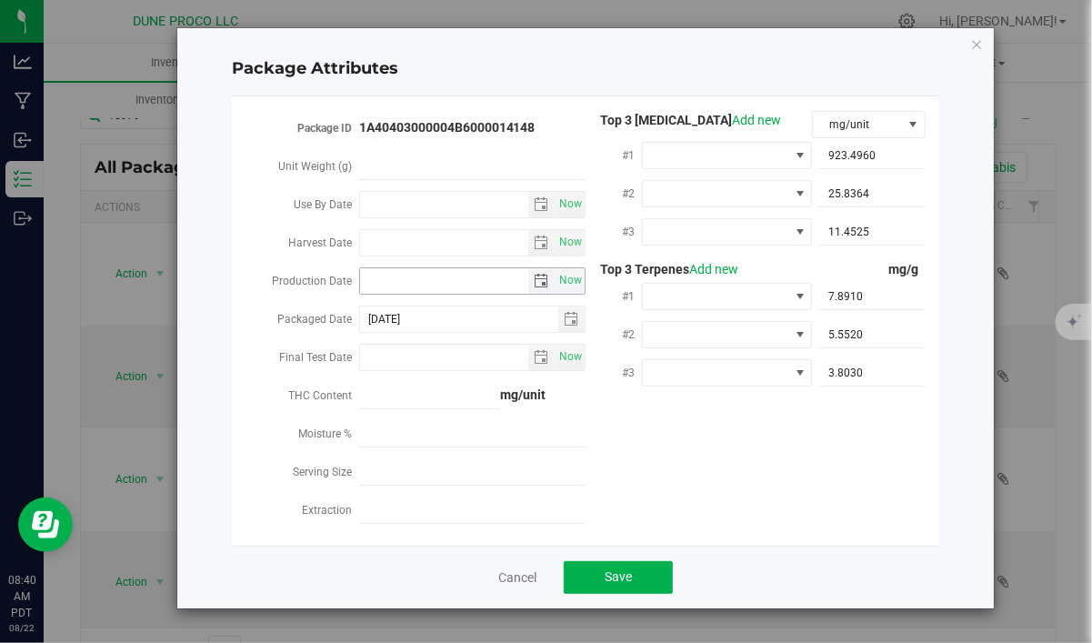
paste input "[DATE]"
type input "[DATE]"
click at [736, 164] on span at bounding box center [715, 155] width 145 height 25
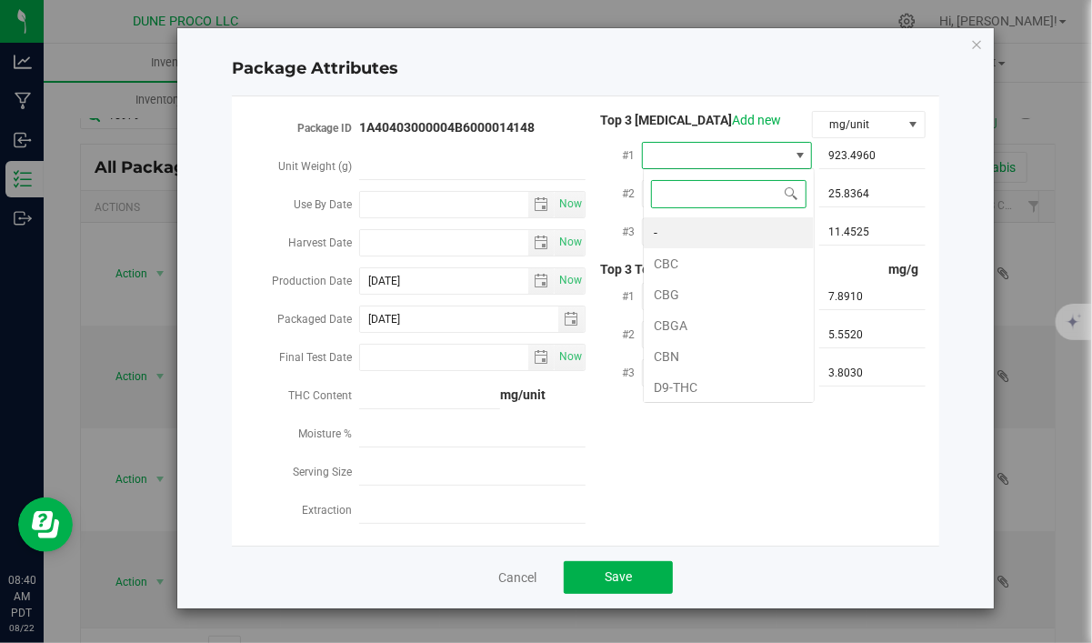
type input "D"
click at [705, 230] on li "D9-THC" at bounding box center [728, 232] width 170 height 31
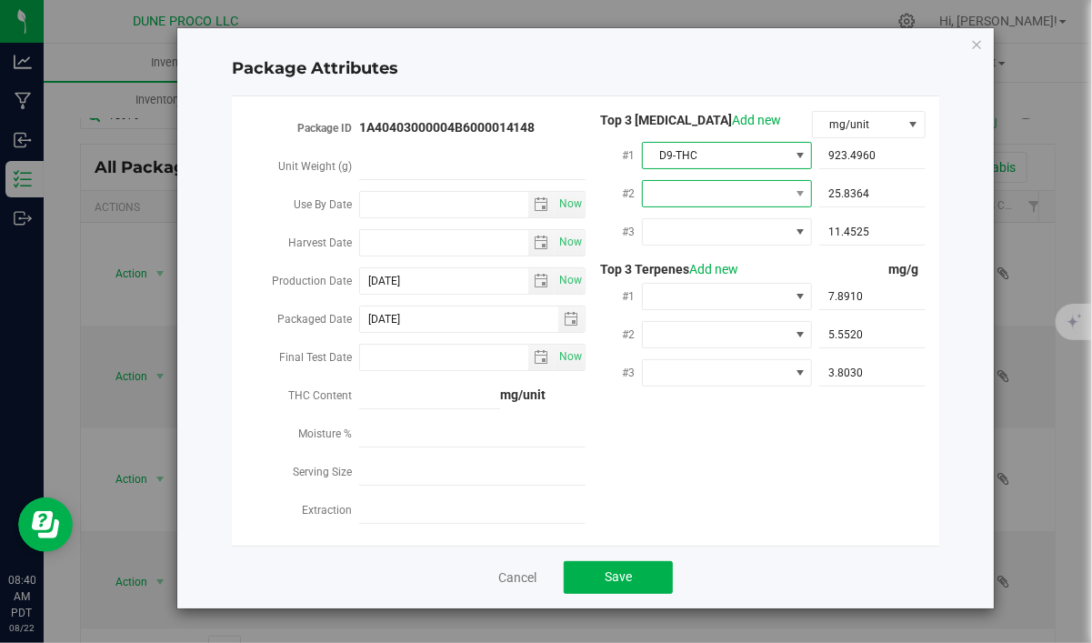
click at [706, 192] on span at bounding box center [715, 193] width 145 height 25
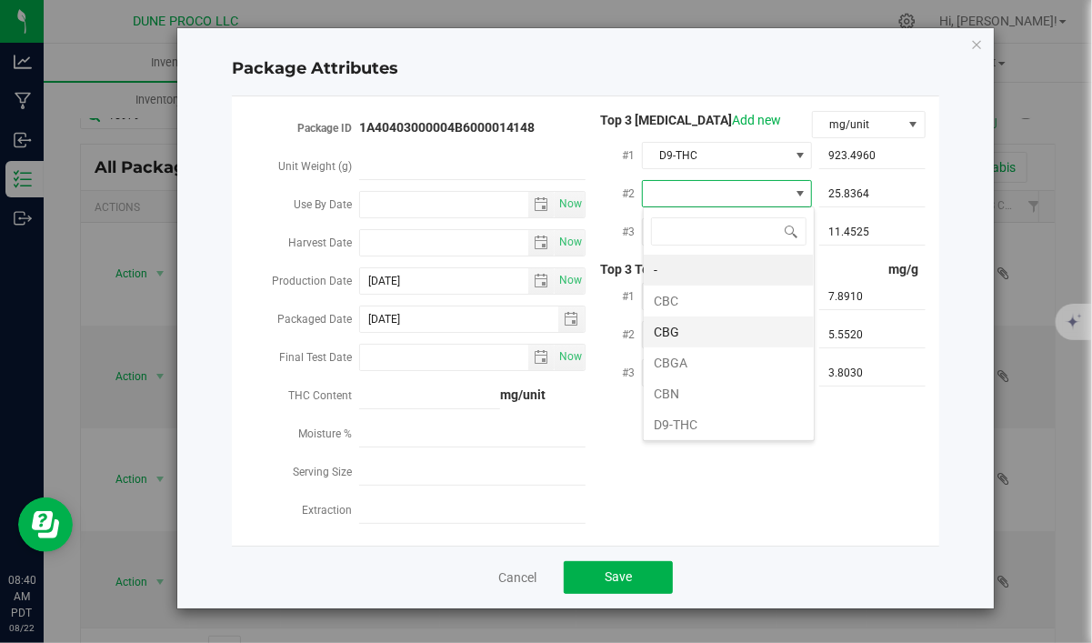
click at [695, 334] on li "CBG" at bounding box center [728, 331] width 170 height 31
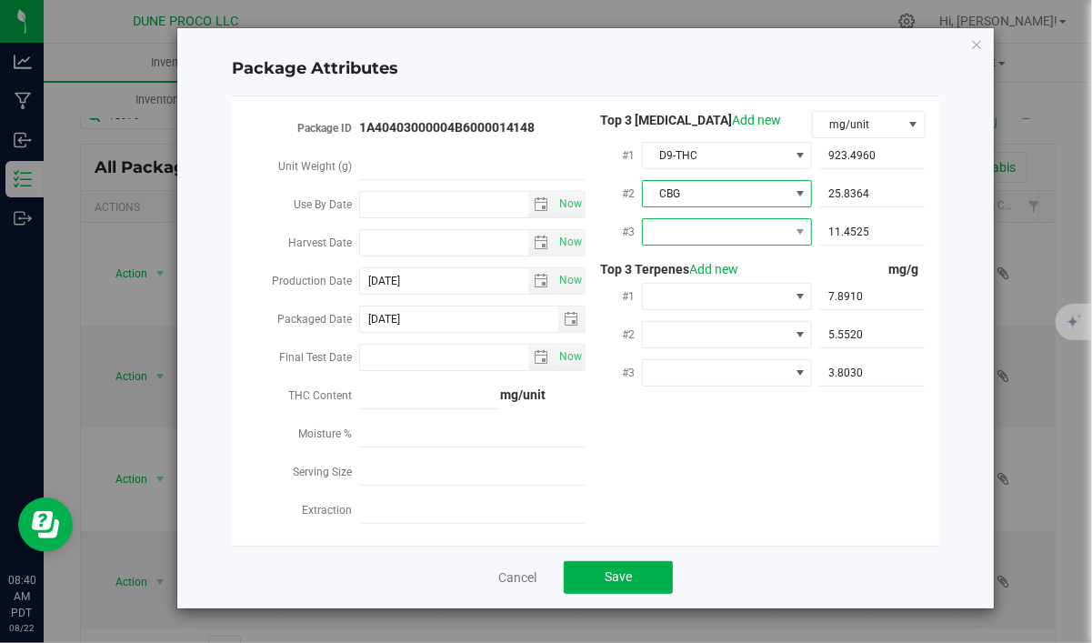
click at [719, 224] on span at bounding box center [715, 231] width 145 height 25
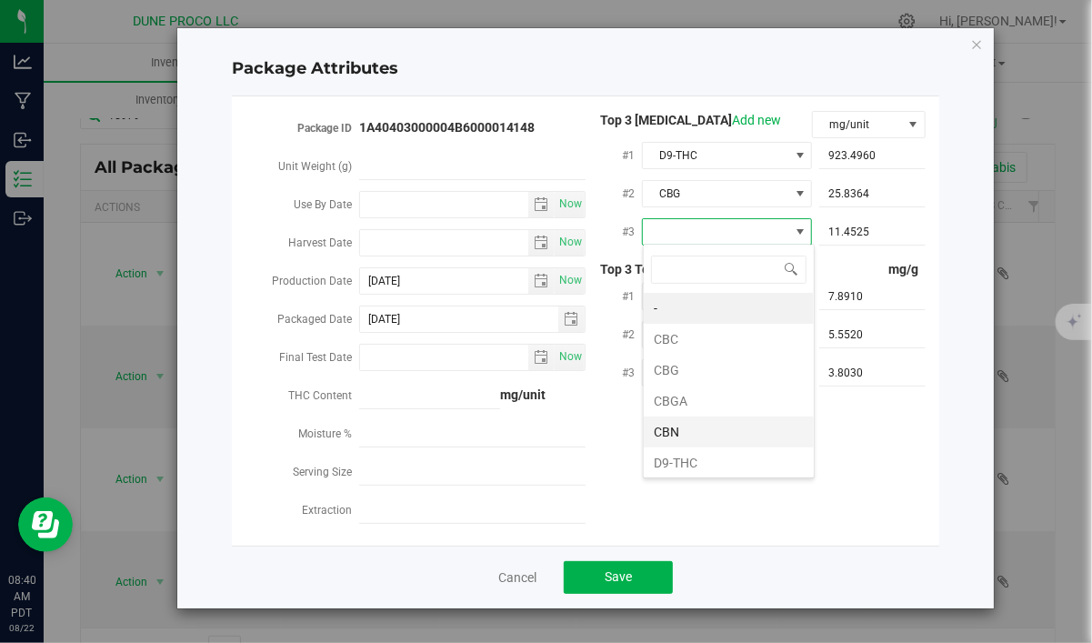
click at [732, 430] on li "CBN" at bounding box center [728, 431] width 170 height 31
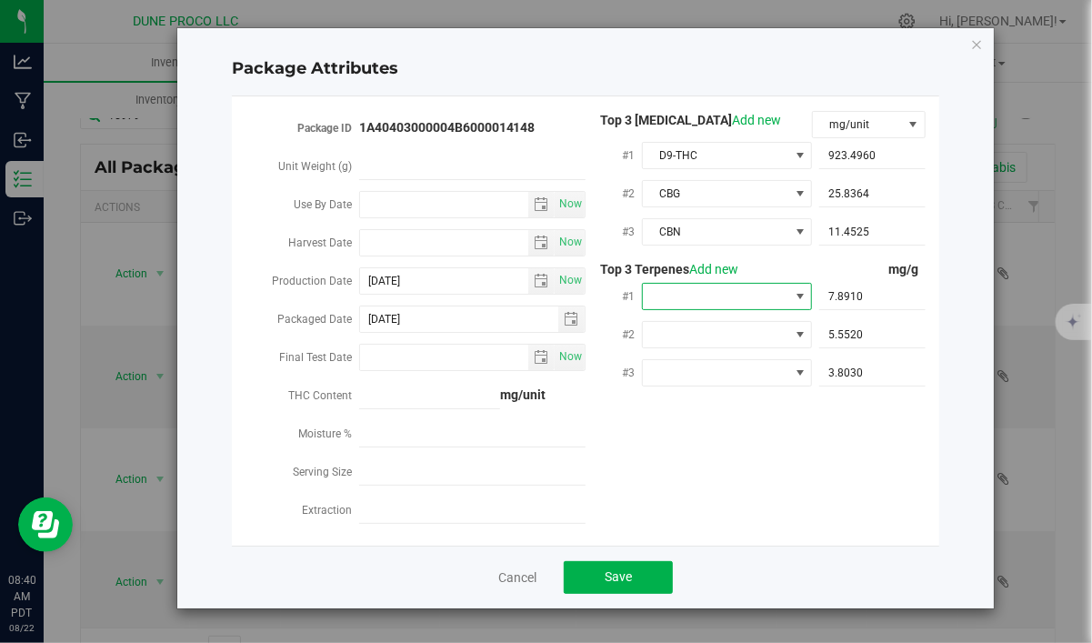
click at [722, 302] on span at bounding box center [715, 296] width 145 height 25
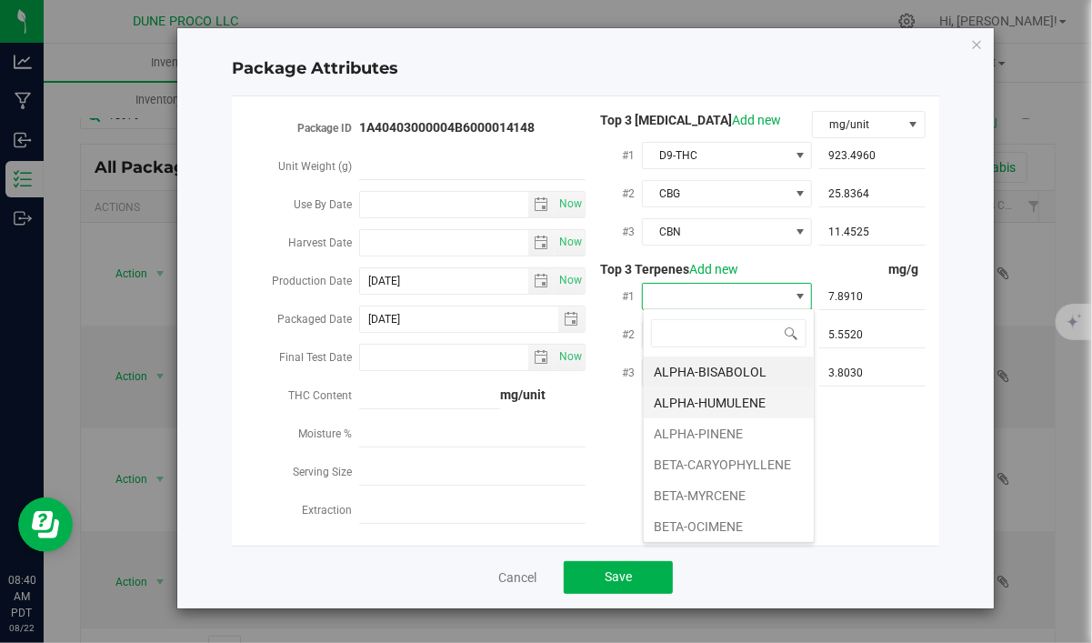
scroll to position [27, 170]
click at [718, 462] on li "BETA-CARYOPHYLLENE" at bounding box center [728, 464] width 170 height 31
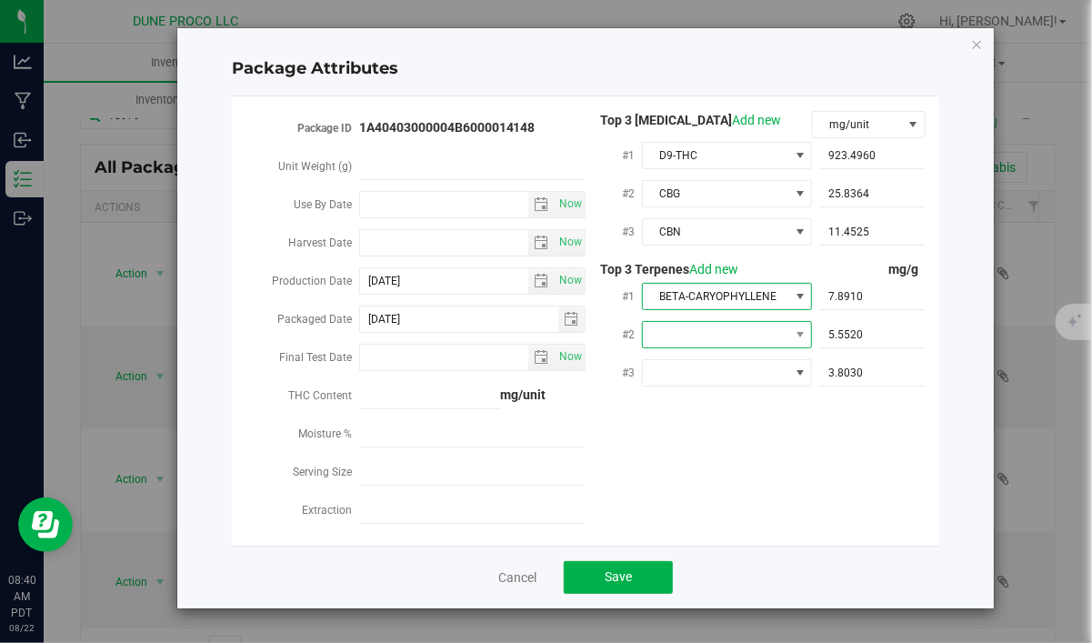
click at [713, 331] on span at bounding box center [715, 334] width 145 height 25
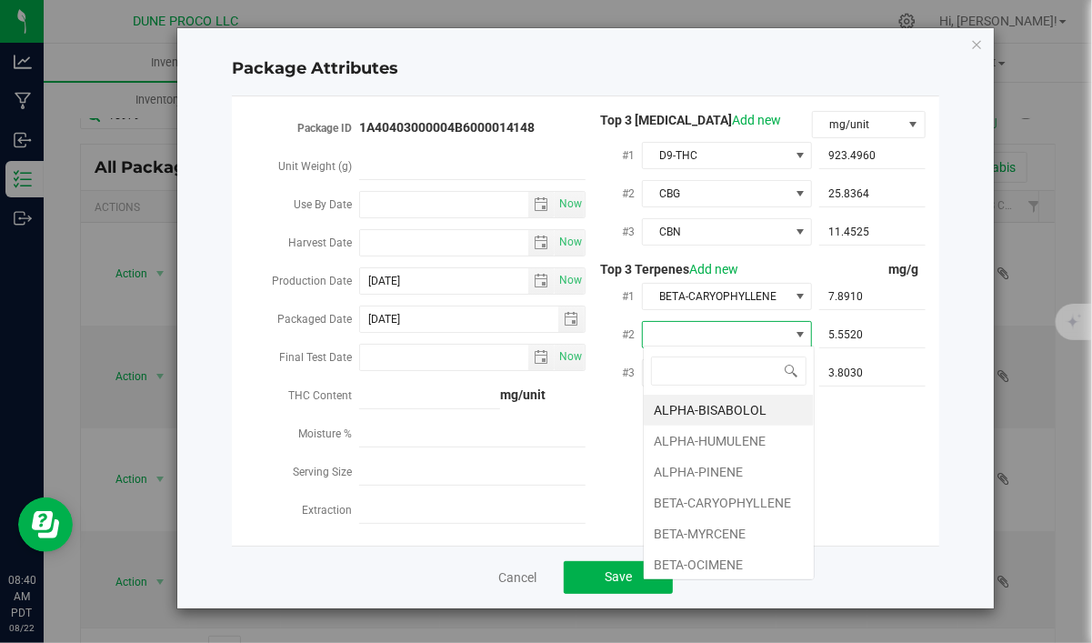
type input "D"
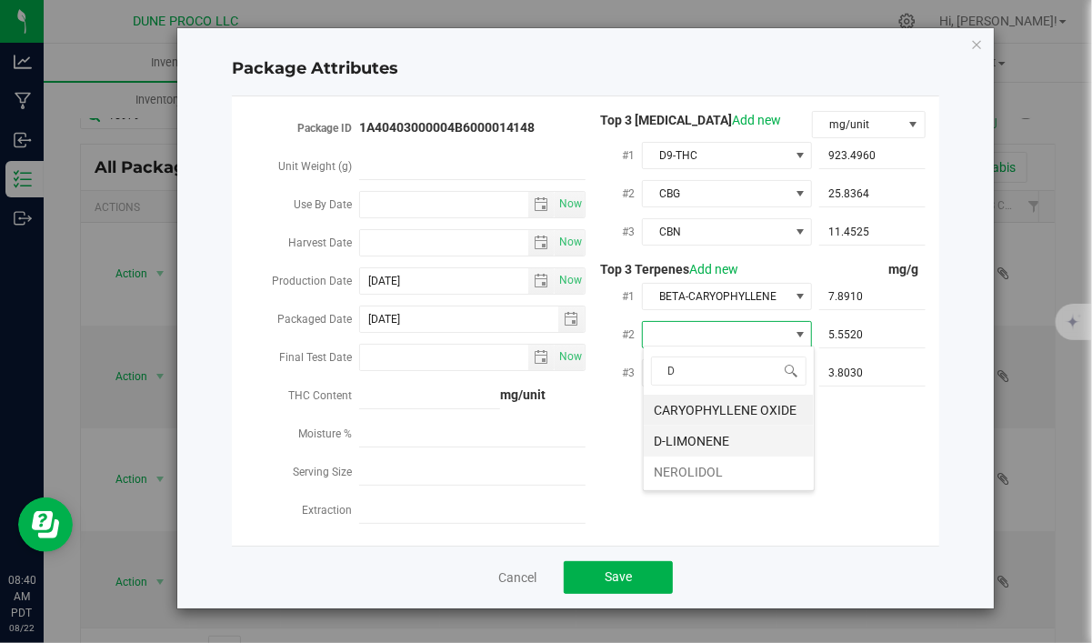
click at [706, 434] on li "D-LIMONENE" at bounding box center [728, 440] width 170 height 31
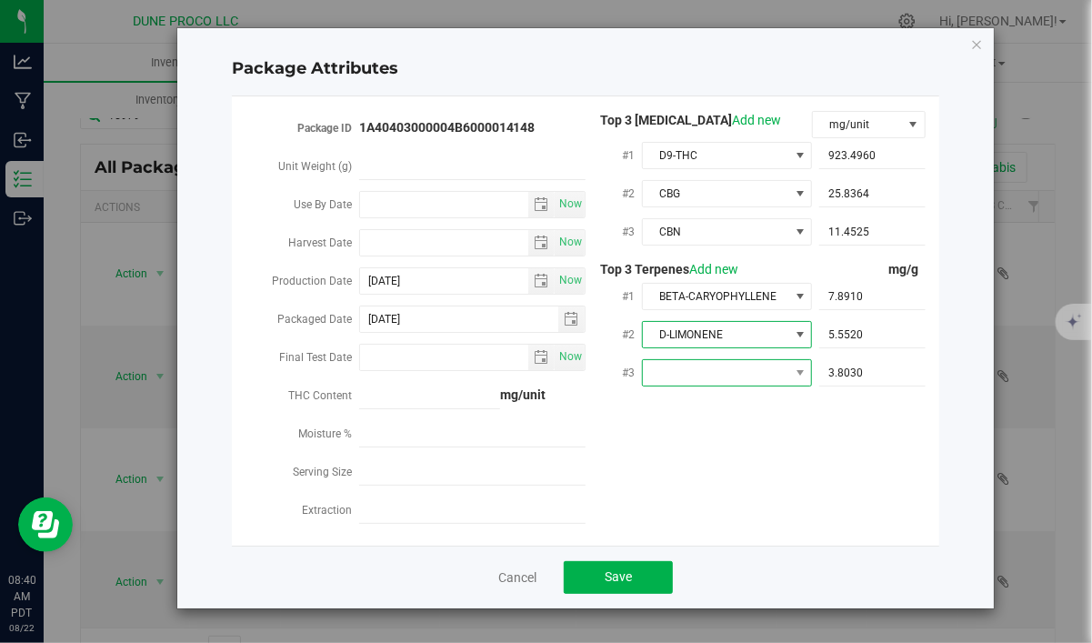
click at [710, 369] on span at bounding box center [715, 372] width 145 height 25
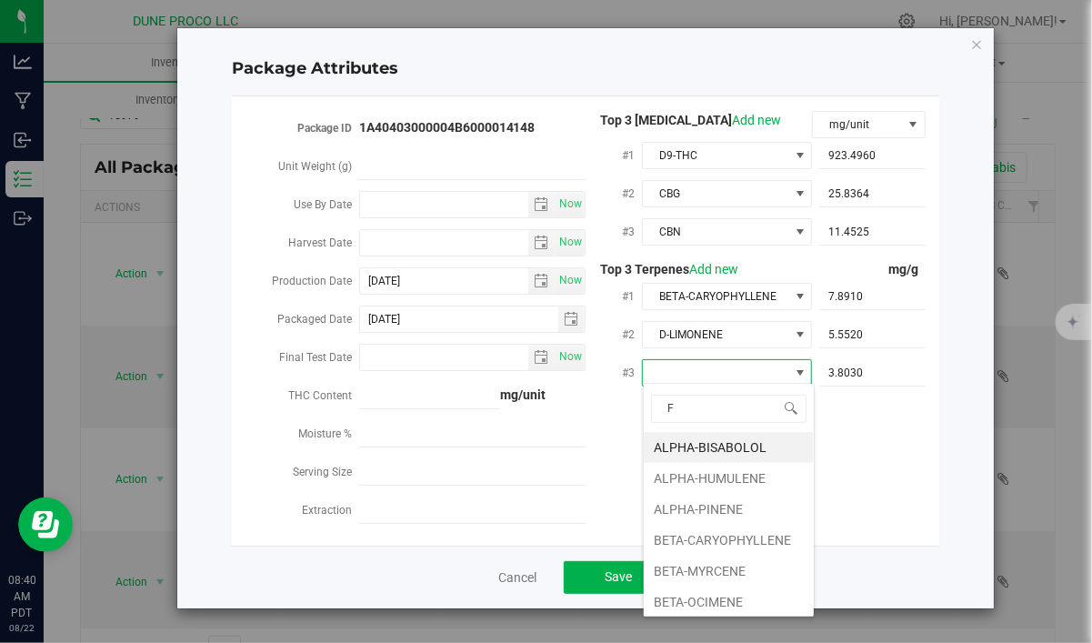
type input "FE"
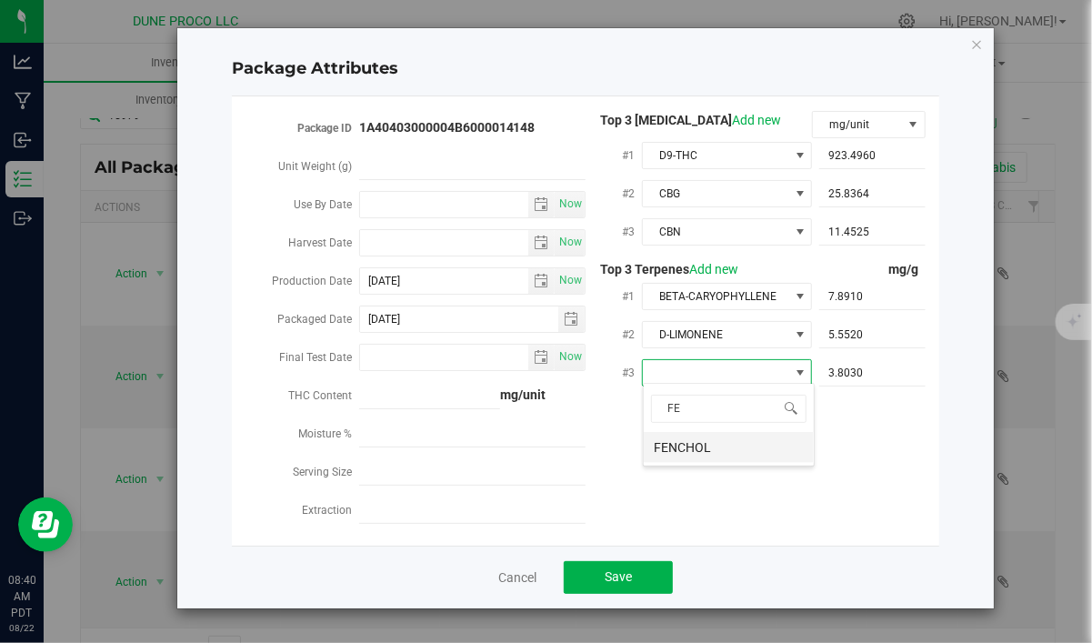
click at [705, 447] on li "FENCHOL" at bounding box center [728, 447] width 170 height 31
click at [782, 475] on div "Package ID 1A40403000004B6000014148 Unit Weight (g) Use By Date Now Harvest Dat…" at bounding box center [585, 321] width 680 height 420
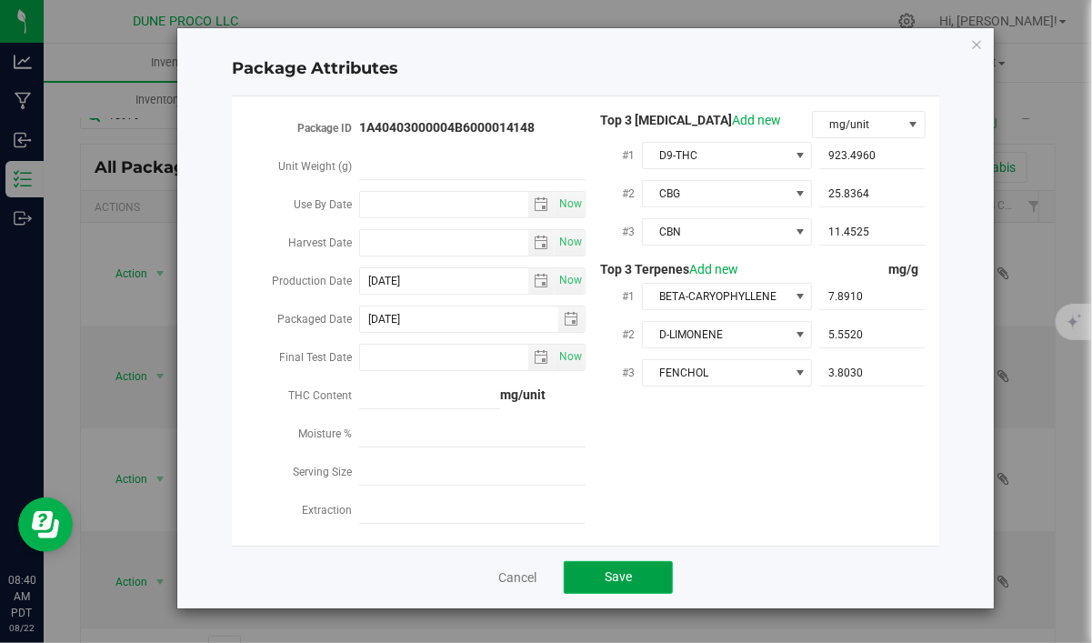
click at [640, 583] on button "Save" at bounding box center [618, 577] width 109 height 33
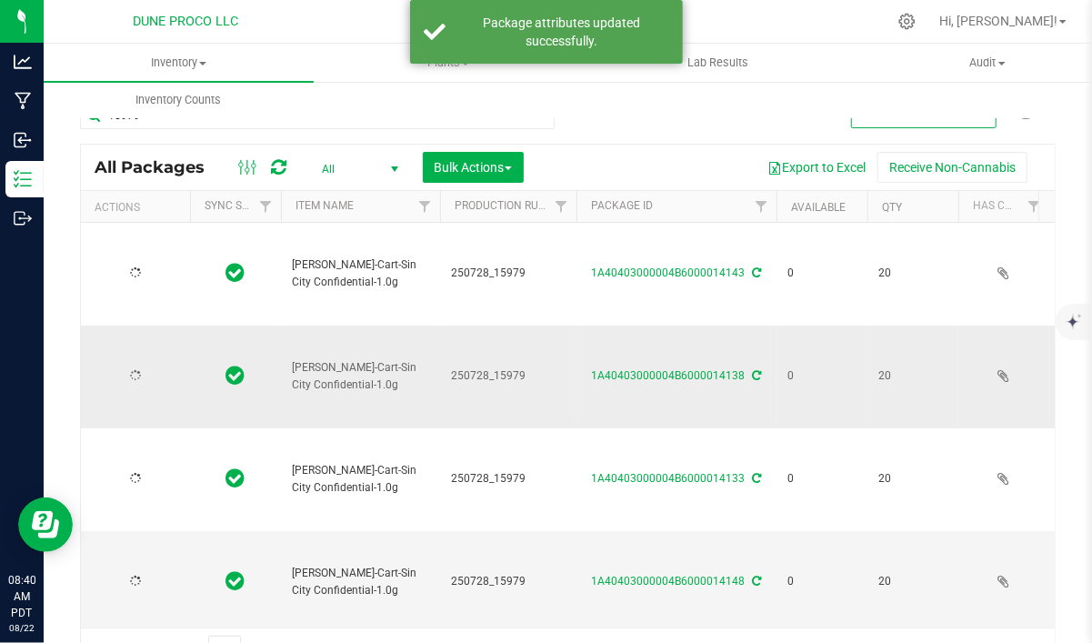
type input "[DATE]"
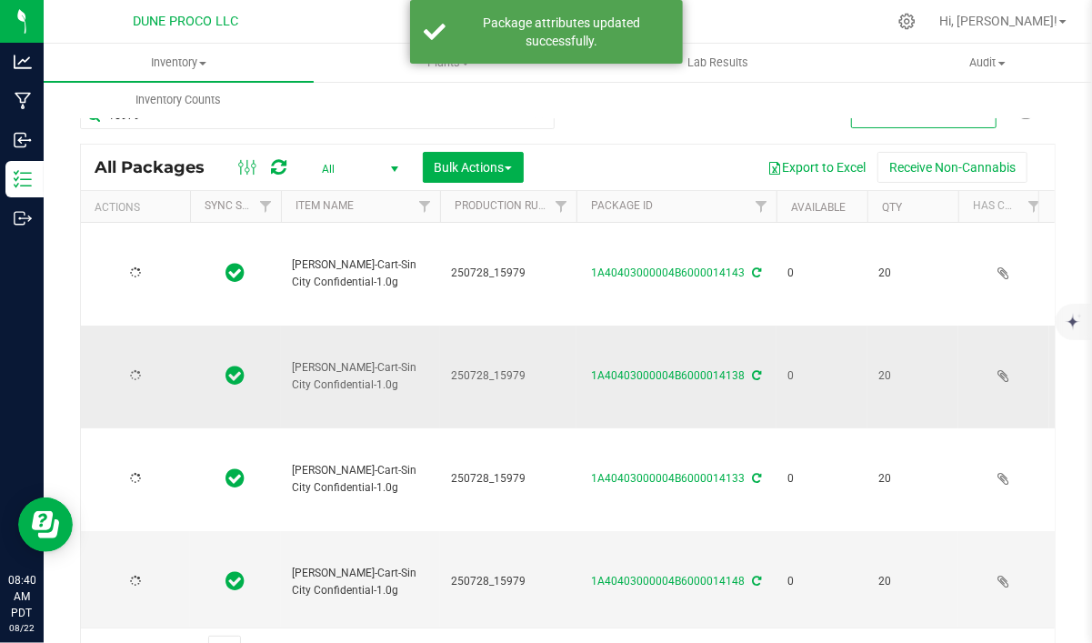
type input "[DATE]"
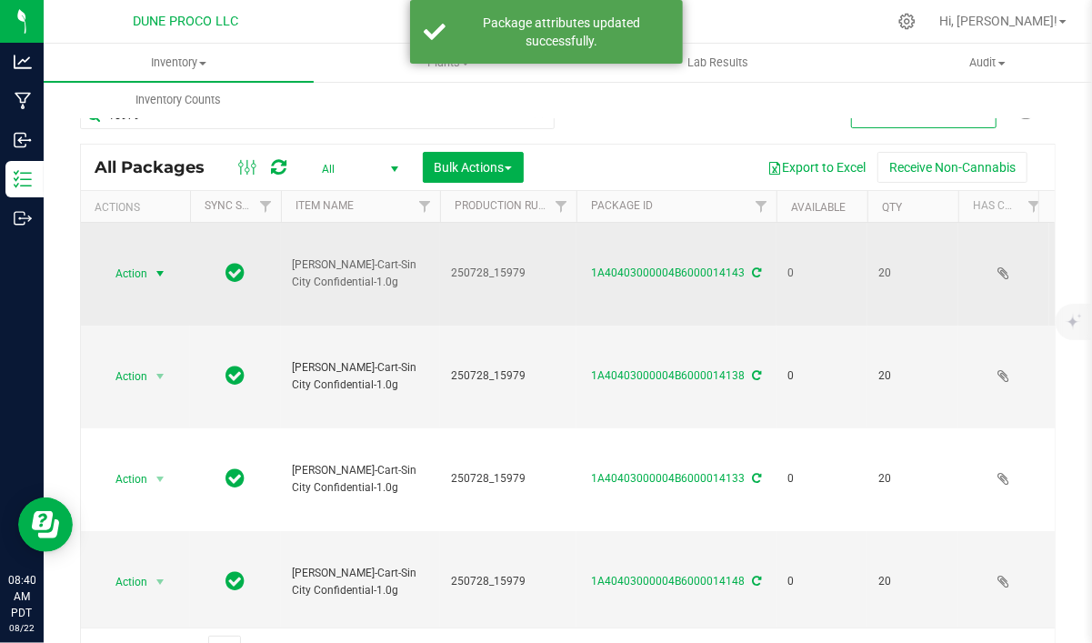
click at [159, 267] on span "select" at bounding box center [160, 273] width 15 height 15
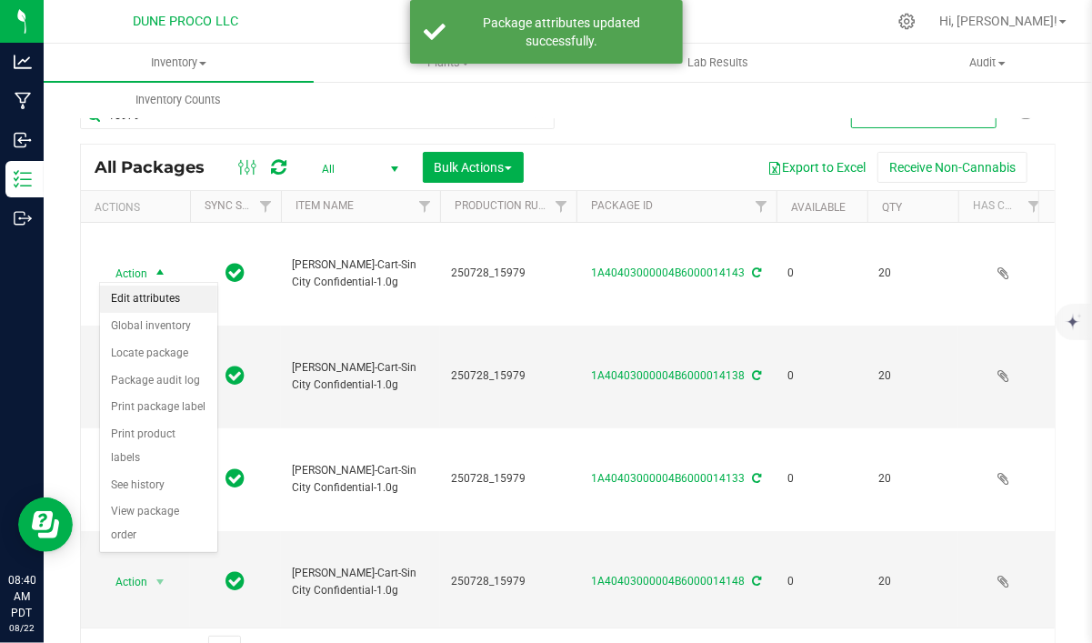
click at [141, 299] on li "Edit attributes" at bounding box center [158, 298] width 117 height 27
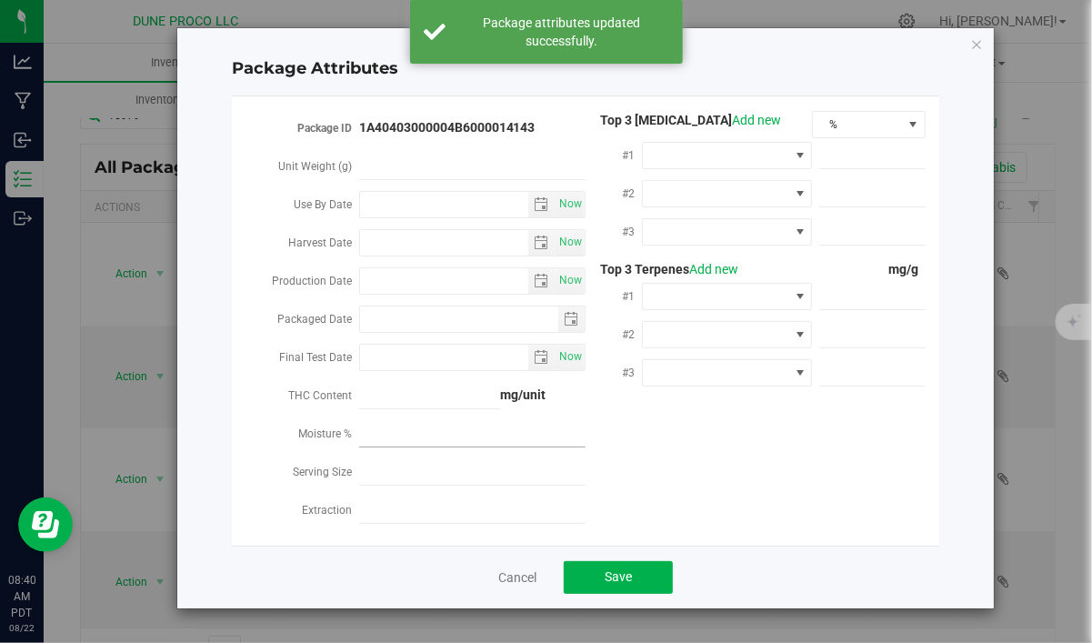
type input "2025-08-21"
click at [400, 285] on input "Production Date" at bounding box center [444, 280] width 169 height 25
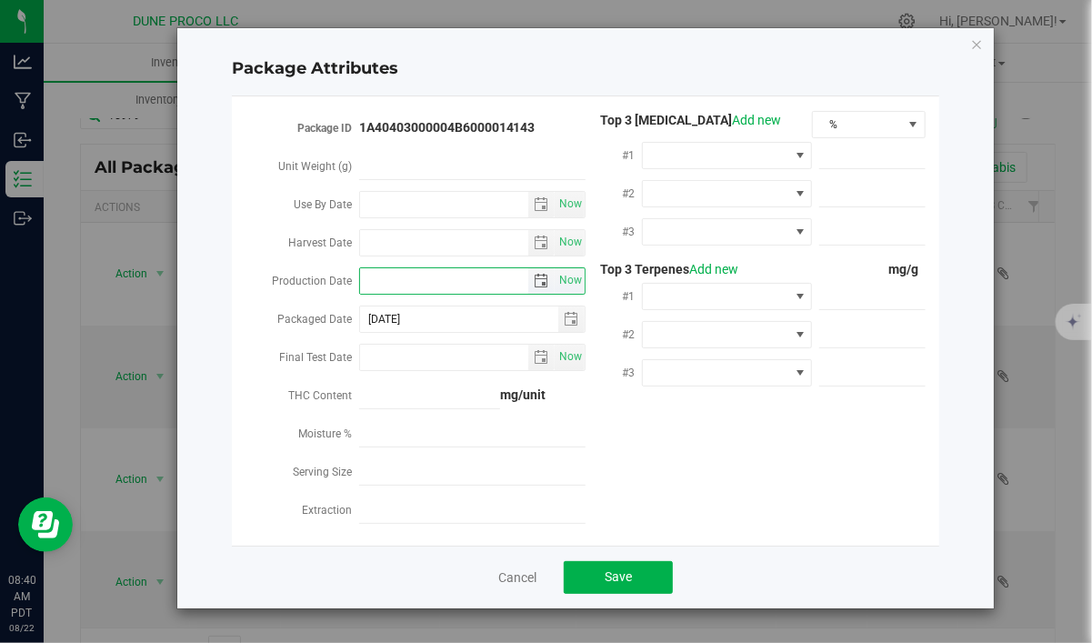
paste input "[DATE]"
type input "[DATE]"
click at [768, 162] on span at bounding box center [715, 155] width 145 height 25
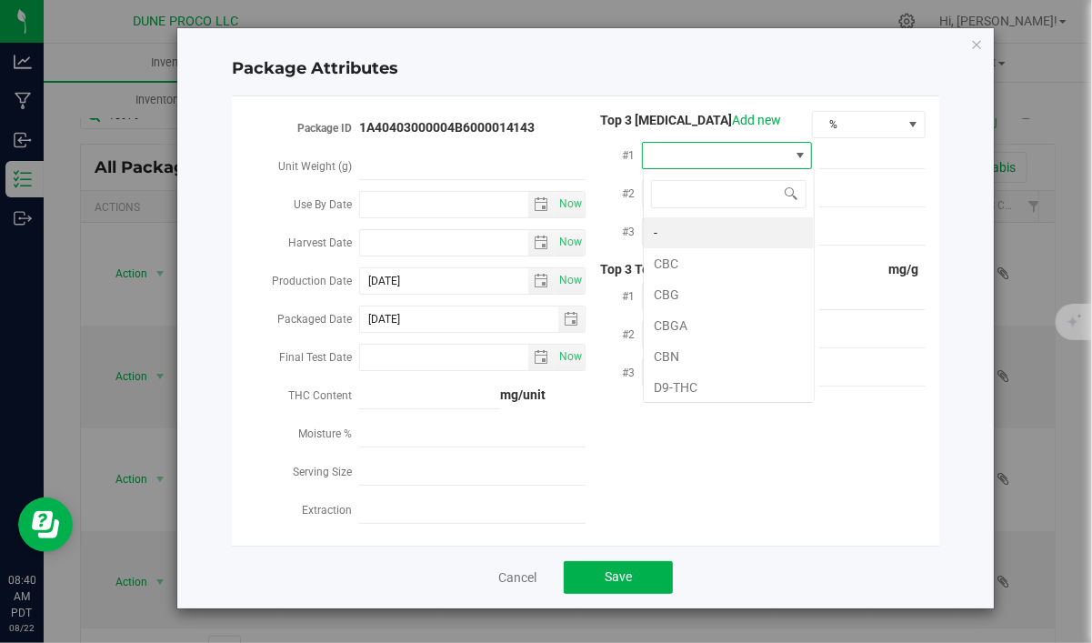
type input "D"
click at [755, 239] on li "D9-THC" at bounding box center [728, 232] width 170 height 31
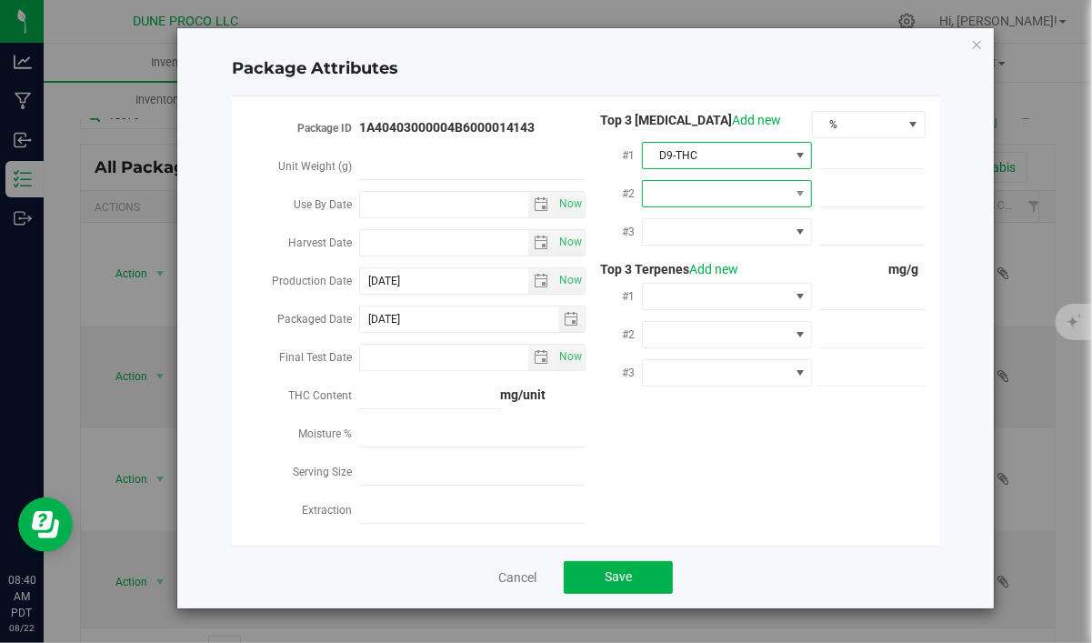
click at [729, 189] on span at bounding box center [715, 193] width 145 height 25
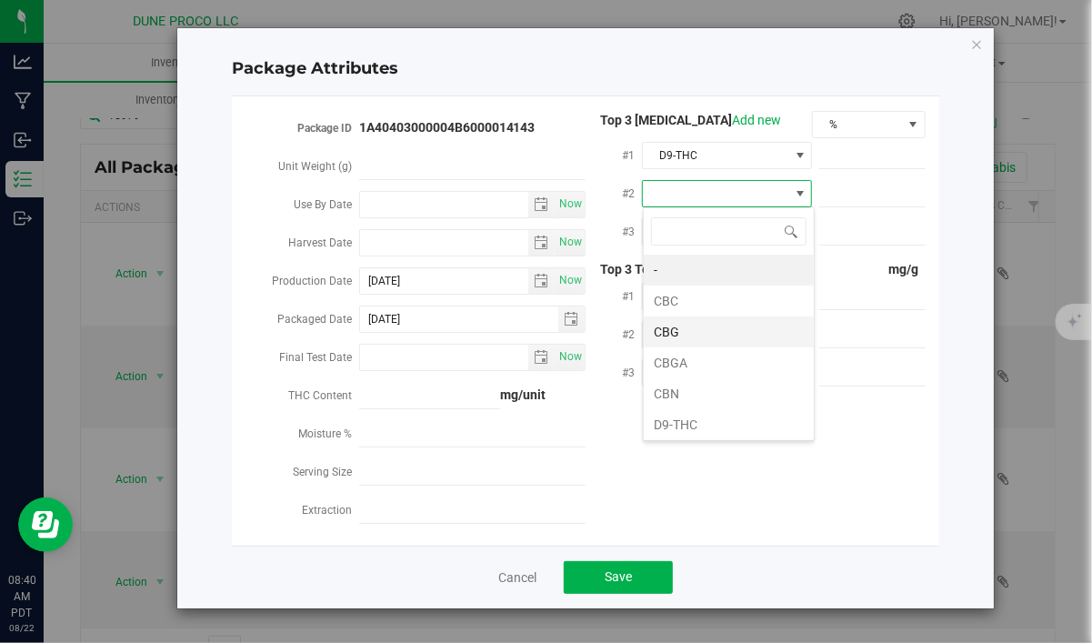
click at [706, 327] on li "CBG" at bounding box center [728, 331] width 170 height 31
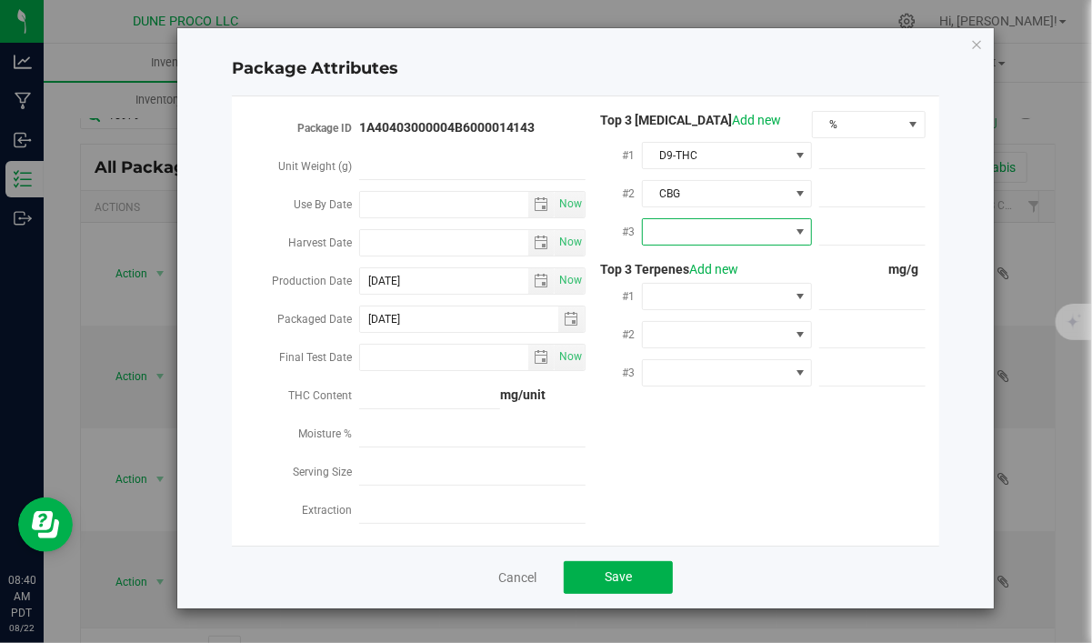
click at [739, 226] on span at bounding box center [715, 231] width 145 height 25
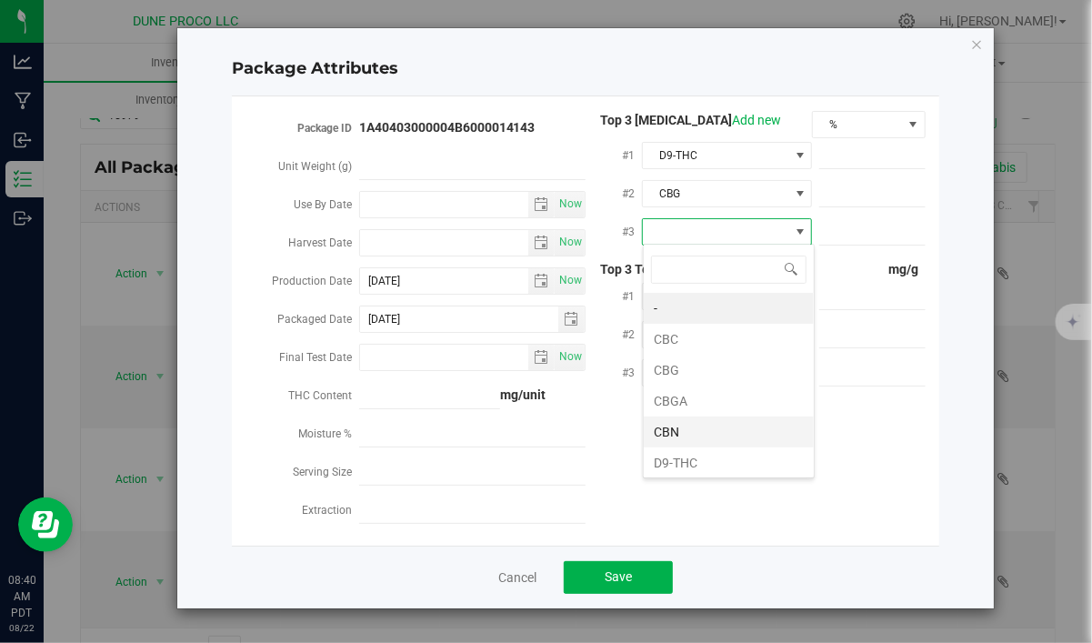
click at [727, 435] on li "CBN" at bounding box center [728, 431] width 170 height 31
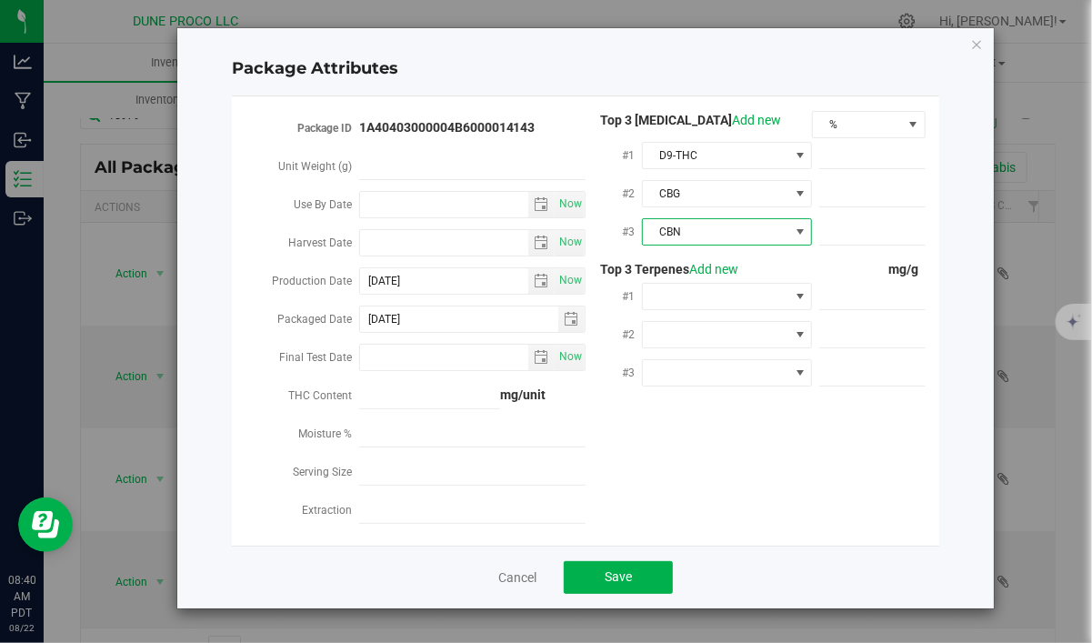
click at [724, 317] on div at bounding box center [727, 333] width 170 height 33
click at [716, 299] on span at bounding box center [715, 296] width 145 height 25
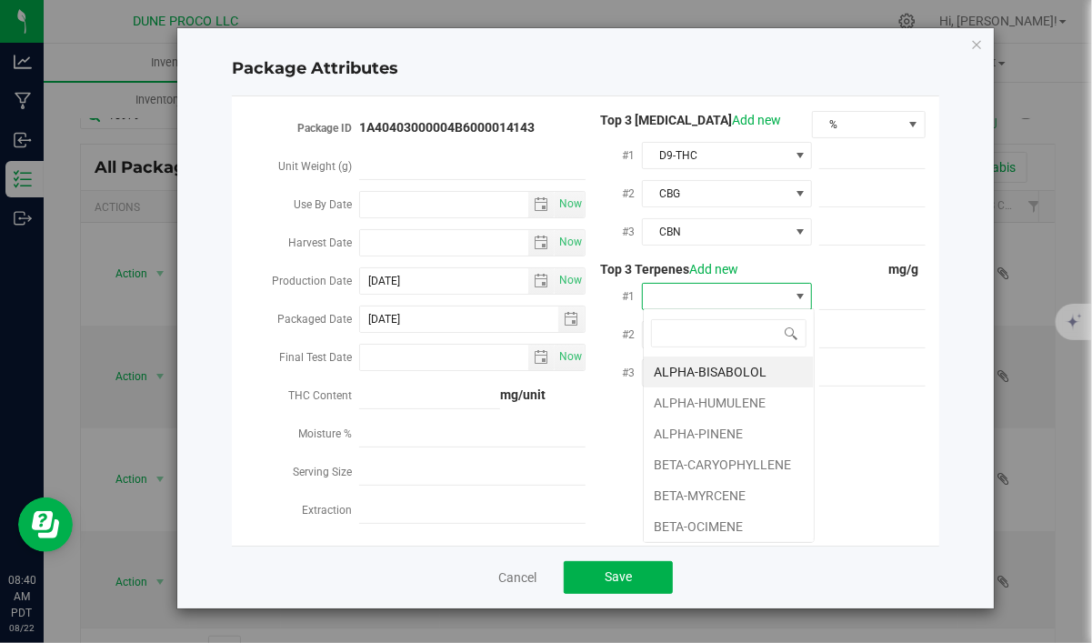
scroll to position [27, 170]
click at [701, 458] on li "BETA-CARYOPHYLLENE" at bounding box center [728, 464] width 170 height 31
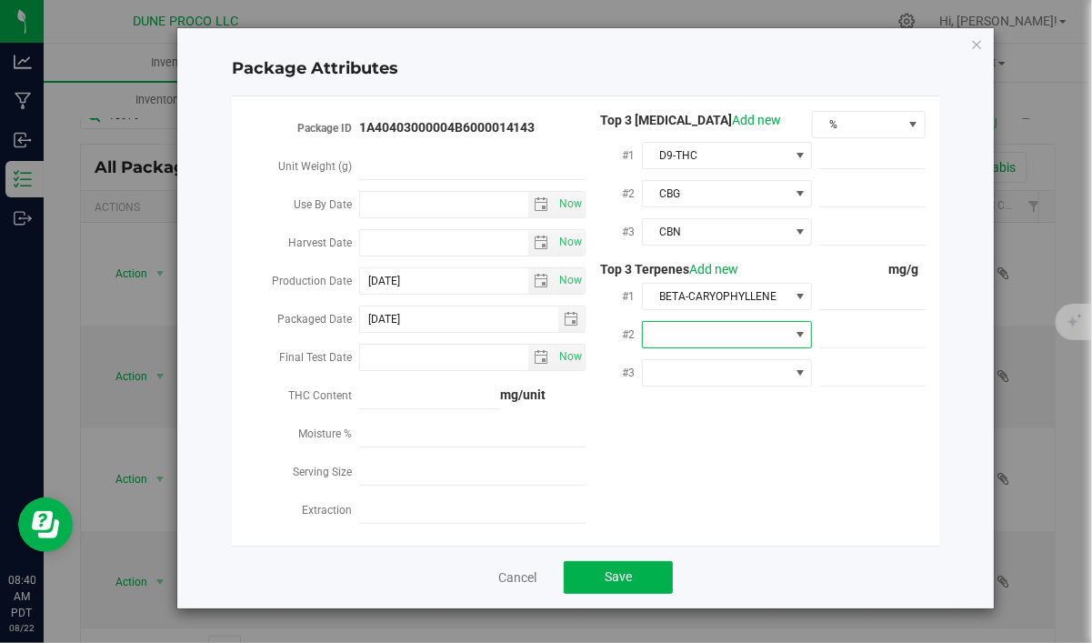
click at [703, 333] on span at bounding box center [715, 334] width 145 height 25
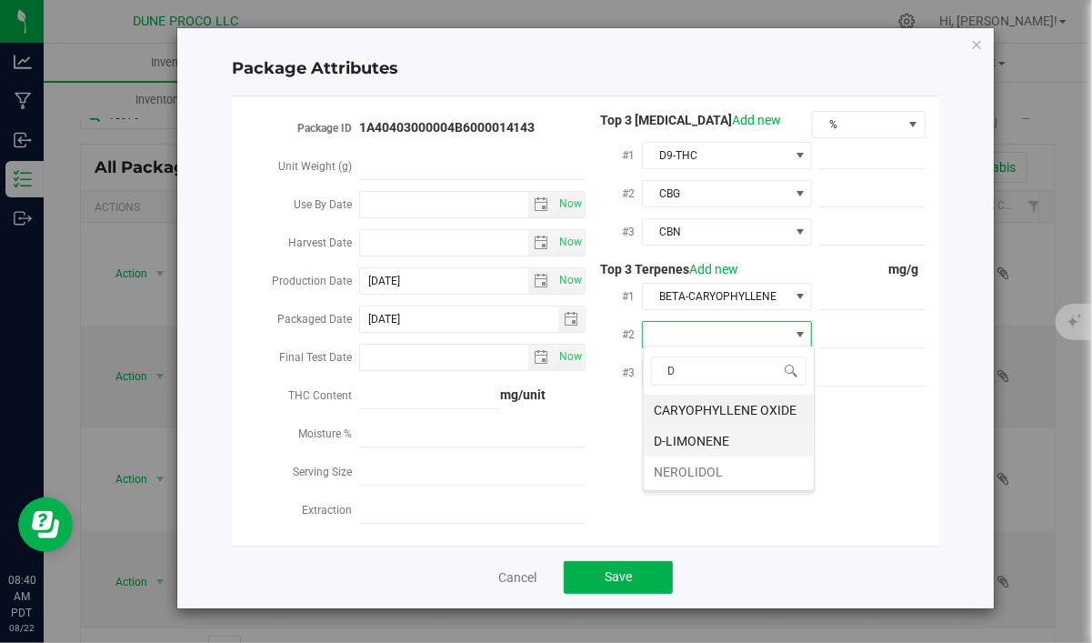
click at [706, 438] on li "D-LIMONENE" at bounding box center [728, 440] width 170 height 31
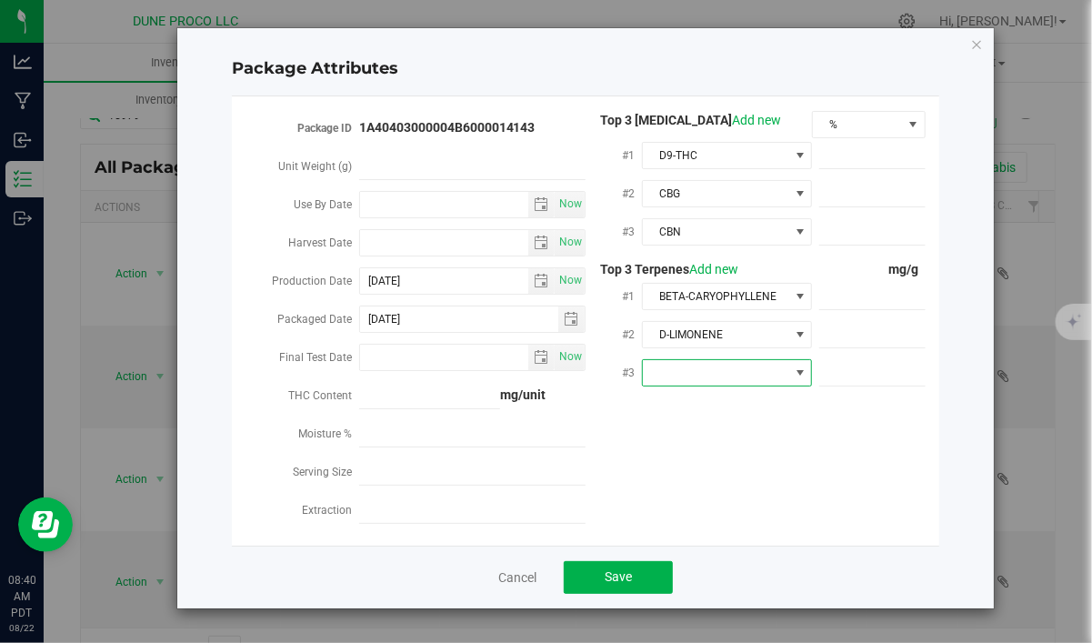
click at [743, 375] on span at bounding box center [715, 372] width 145 height 25
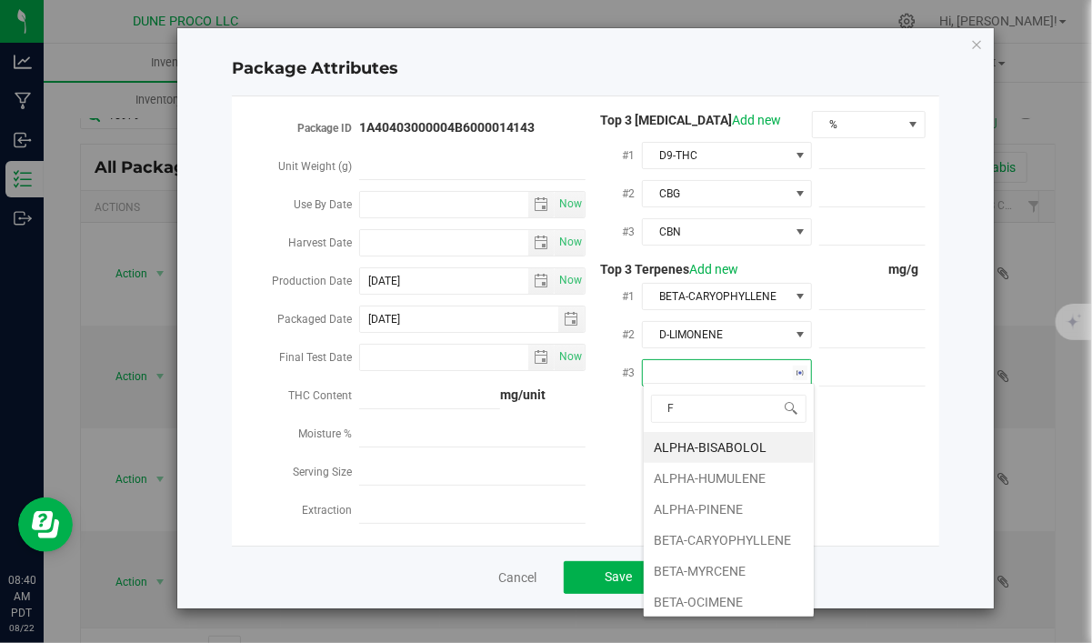
type input "FE"
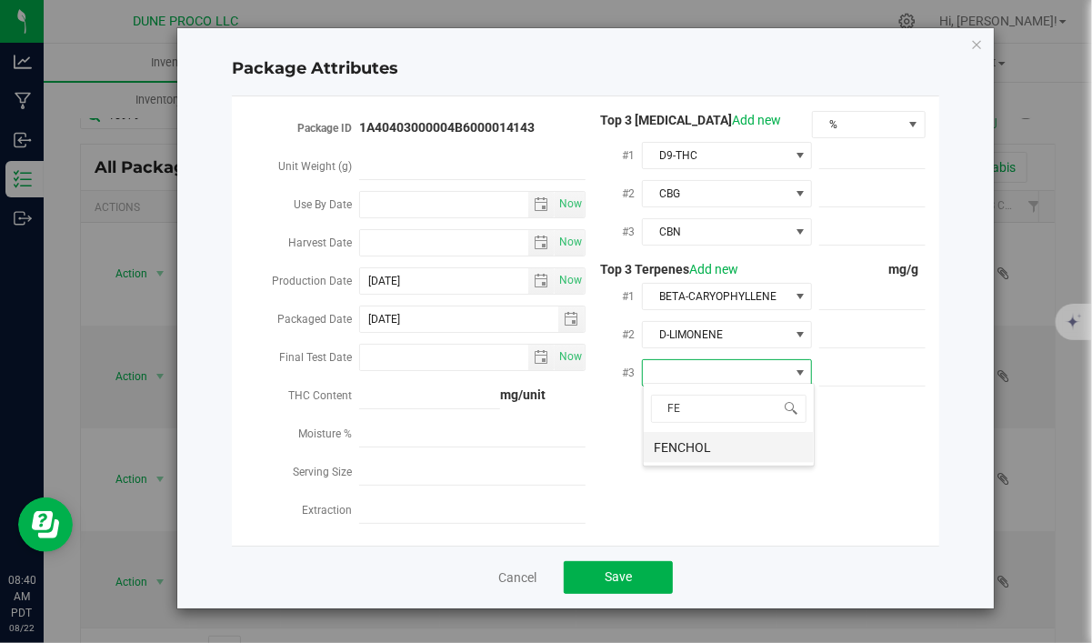
click at [724, 442] on li "FENCHOL" at bounding box center [728, 447] width 170 height 31
click at [863, 146] on span at bounding box center [872, 156] width 106 height 26
paste input "923.496"
type input "923.496"
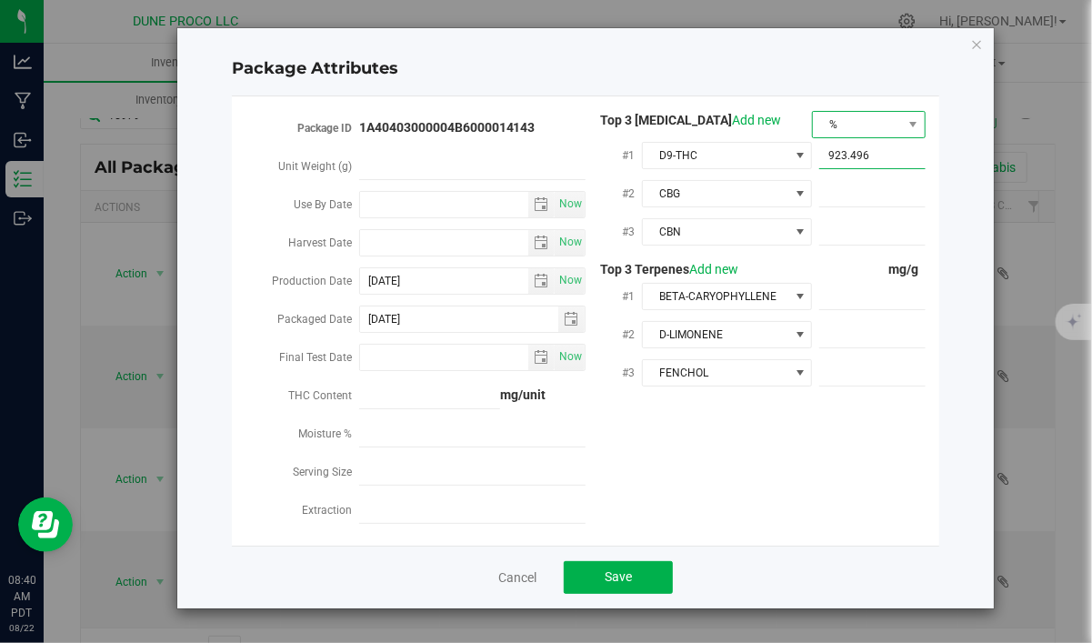
type input "923.4960"
click at [843, 127] on span "%" at bounding box center [857, 124] width 89 height 25
click at [859, 189] on li "mg/unit" at bounding box center [869, 188] width 112 height 31
click at [877, 187] on span at bounding box center [872, 194] width 106 height 26
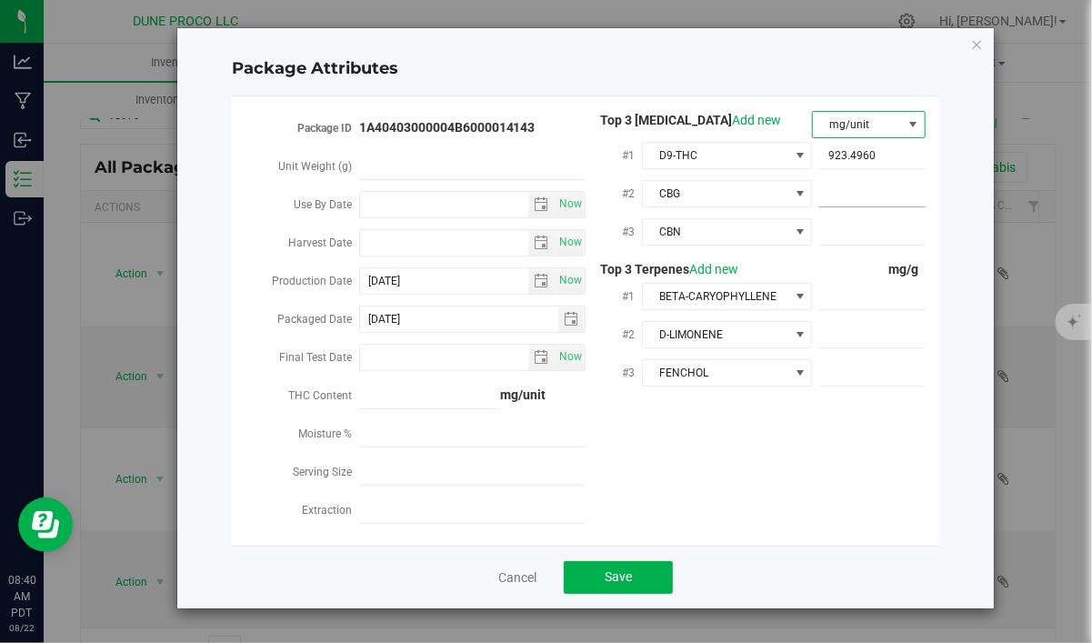
paste input "25.8364"
type input "25.8364"
click at [887, 231] on span at bounding box center [872, 232] width 106 height 26
paste input "11.4525"
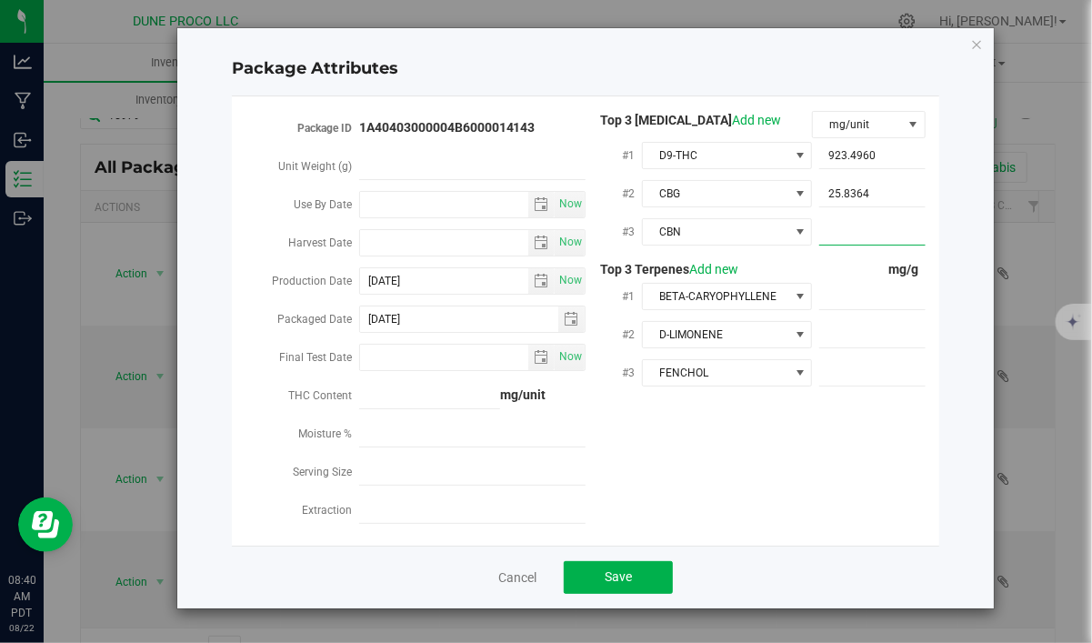
type input "11.4525"
click at [841, 293] on span at bounding box center [872, 297] width 106 height 26
paste input "7.891"
type input "7.891"
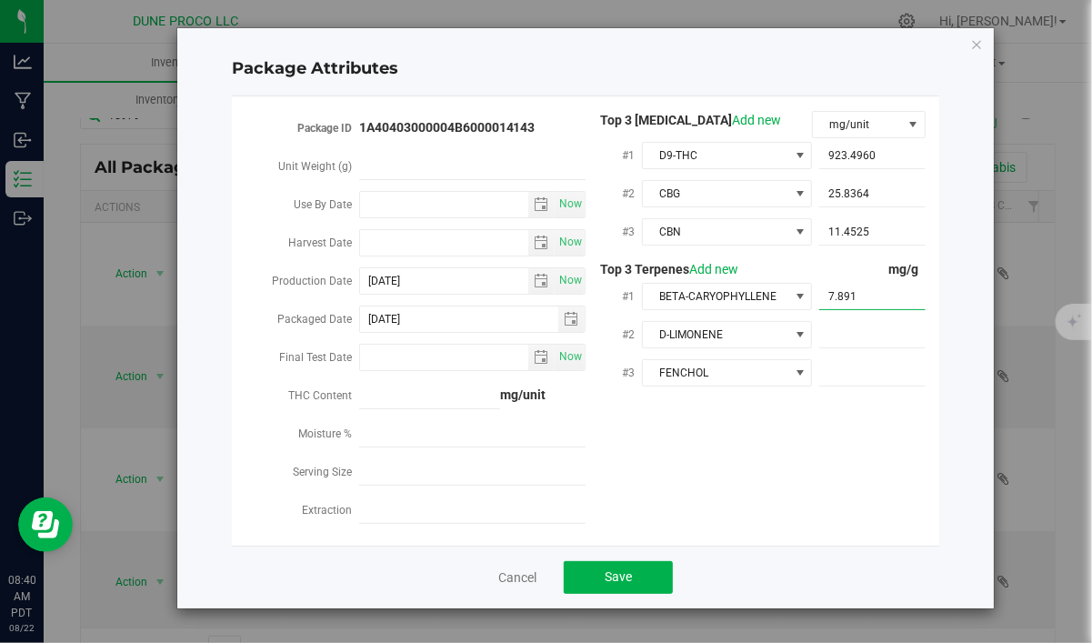
type input "7.8910"
click at [830, 339] on span at bounding box center [872, 335] width 106 height 26
paste input "5.552"
type input "5.552"
type input "5.5520"
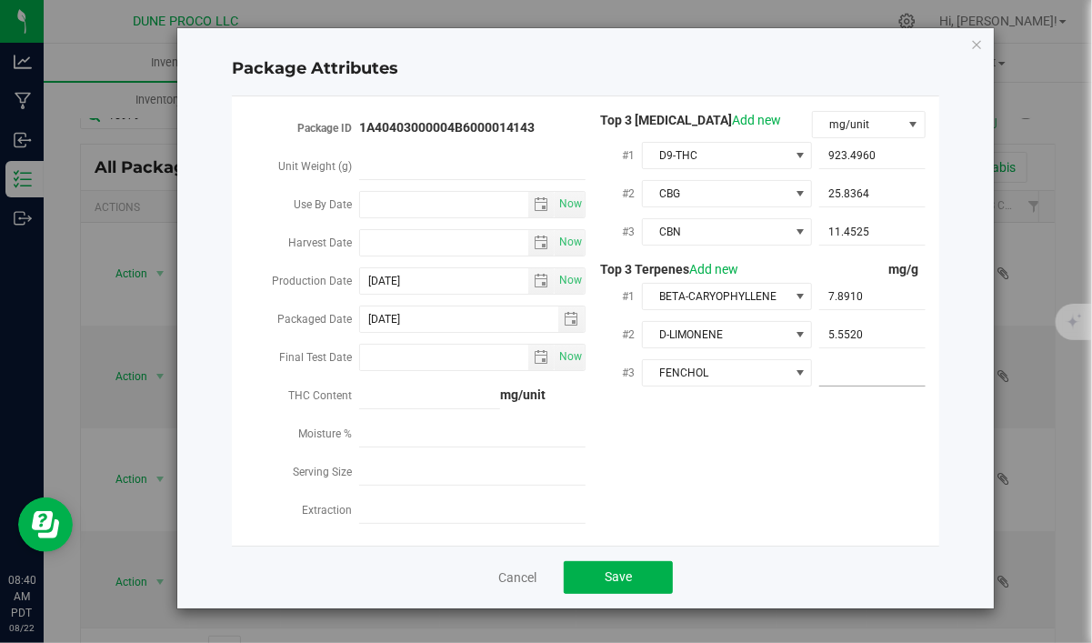
click at [897, 374] on span at bounding box center [872, 373] width 106 height 26
paste input "3.803"
type input "3.803"
type input "3.8030"
click at [852, 429] on div "Package ID 1A40403000004B6000014143 Unit Weight (g) Use By Date Now Harvest Dat…" at bounding box center [585, 321] width 680 height 420
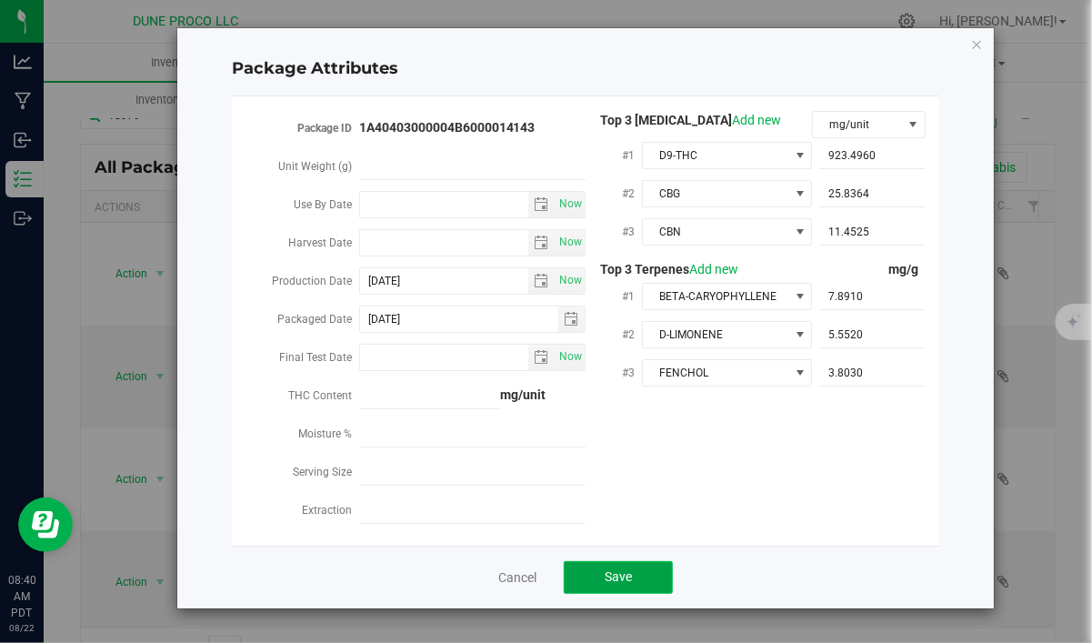
click at [640, 564] on button "Save" at bounding box center [618, 577] width 109 height 33
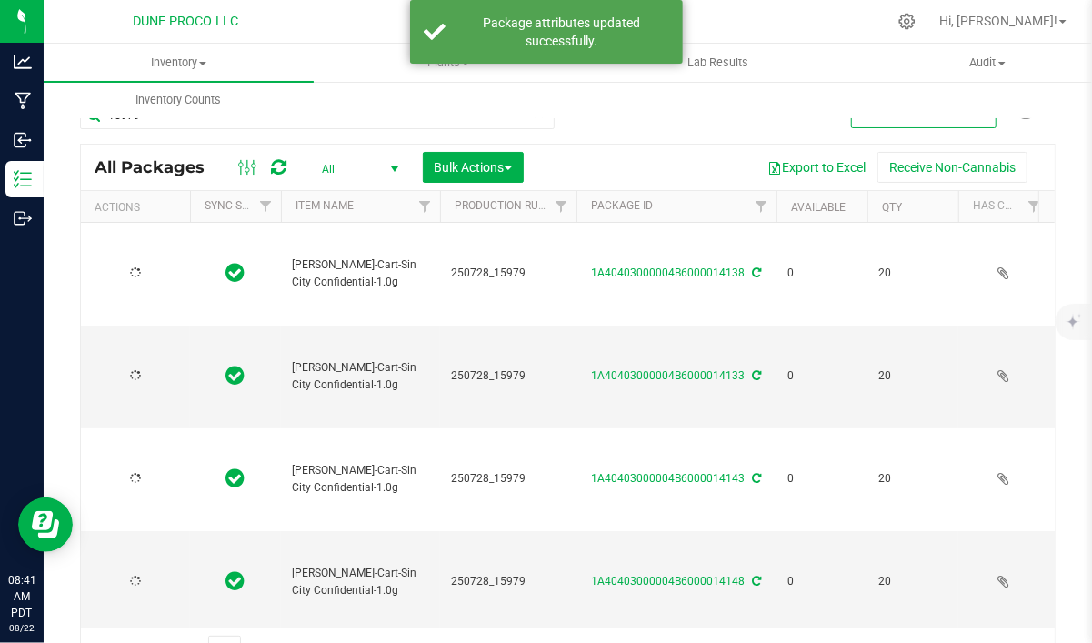
type input "[DATE]"
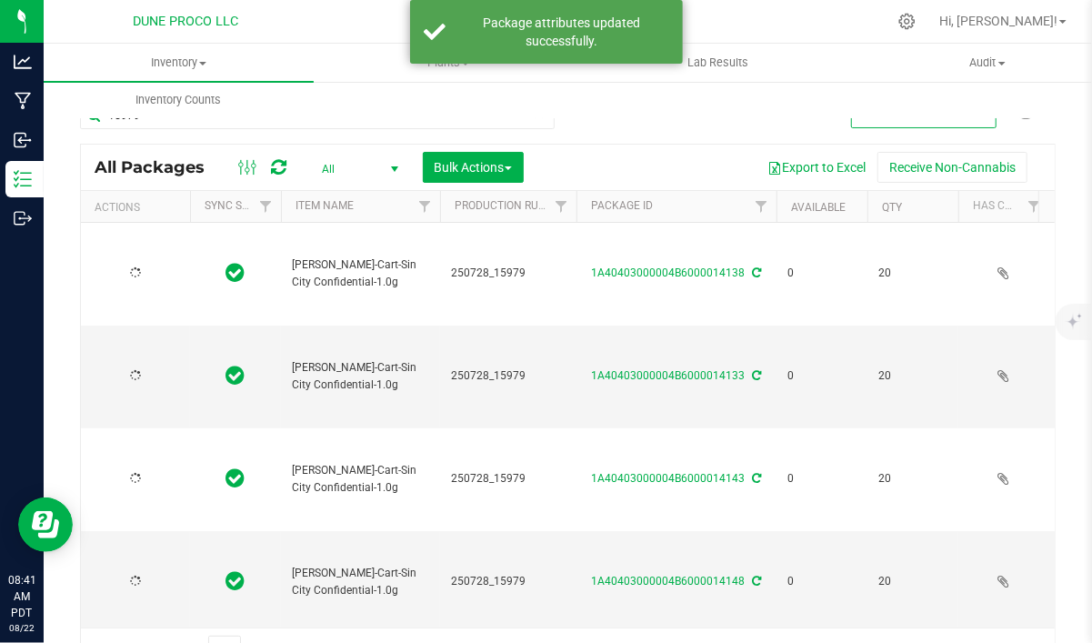
type input "[DATE]"
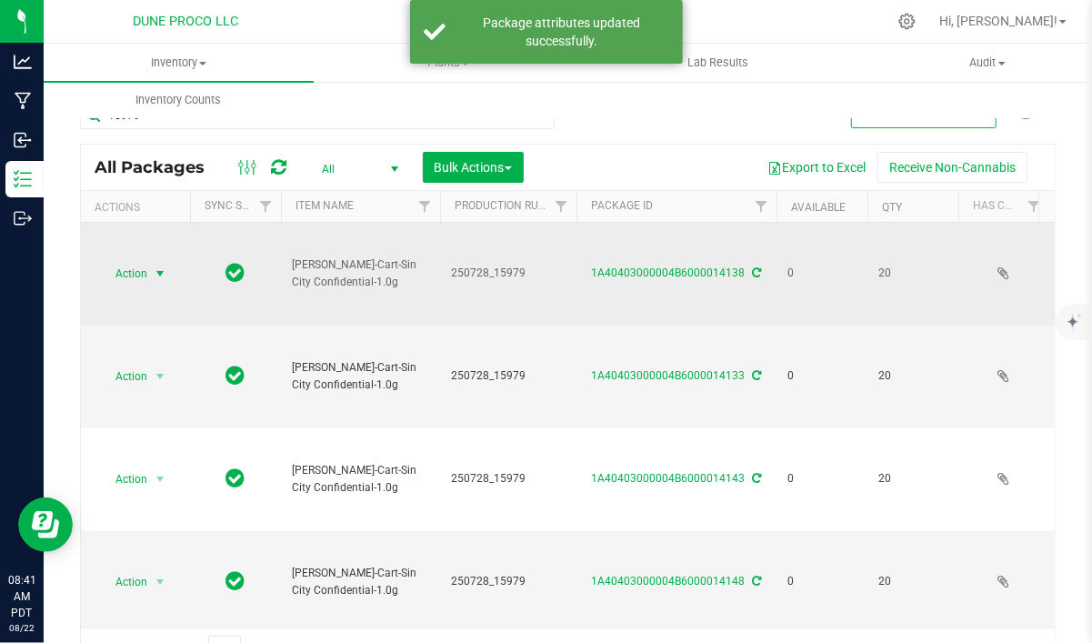
click at [159, 266] on span "select" at bounding box center [160, 273] width 15 height 15
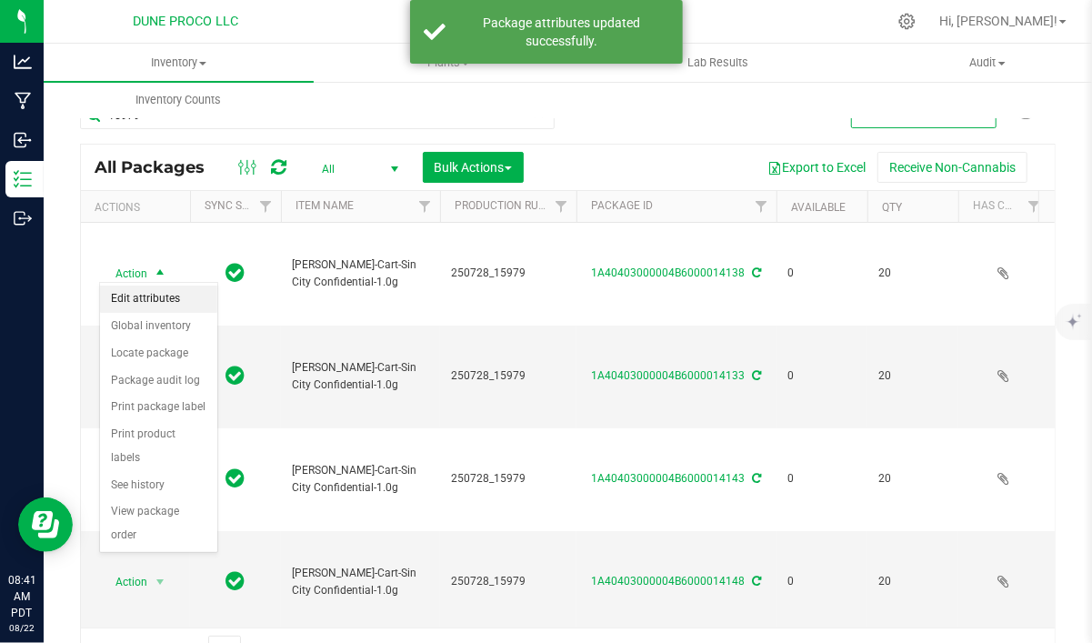
click at [197, 295] on li "Edit attributes" at bounding box center [158, 298] width 117 height 27
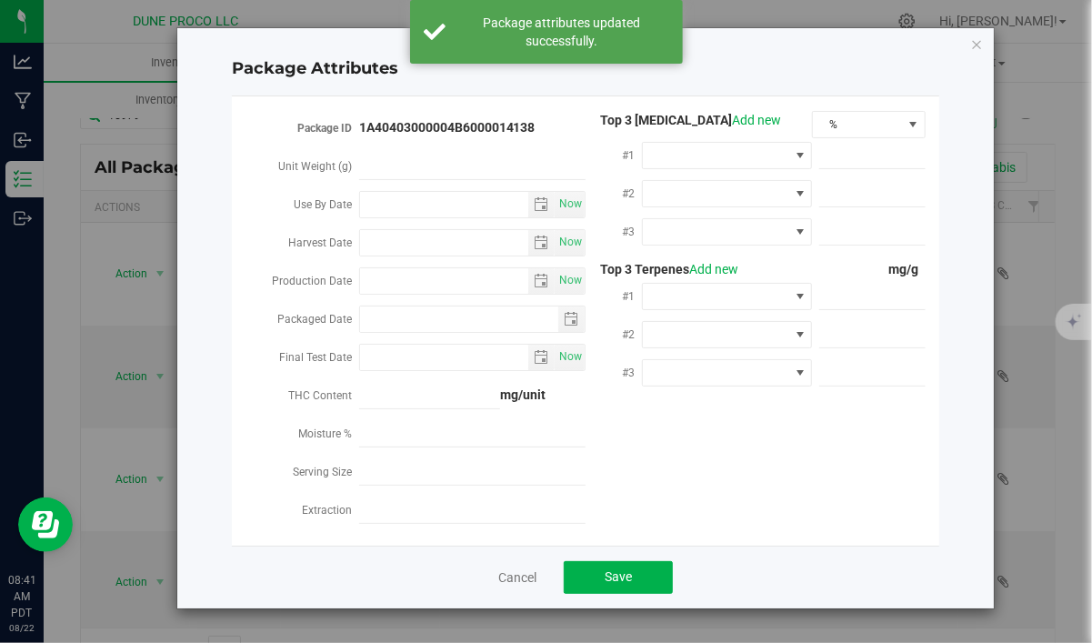
type input "2025-08-21"
click at [850, 121] on span "%" at bounding box center [857, 124] width 89 height 25
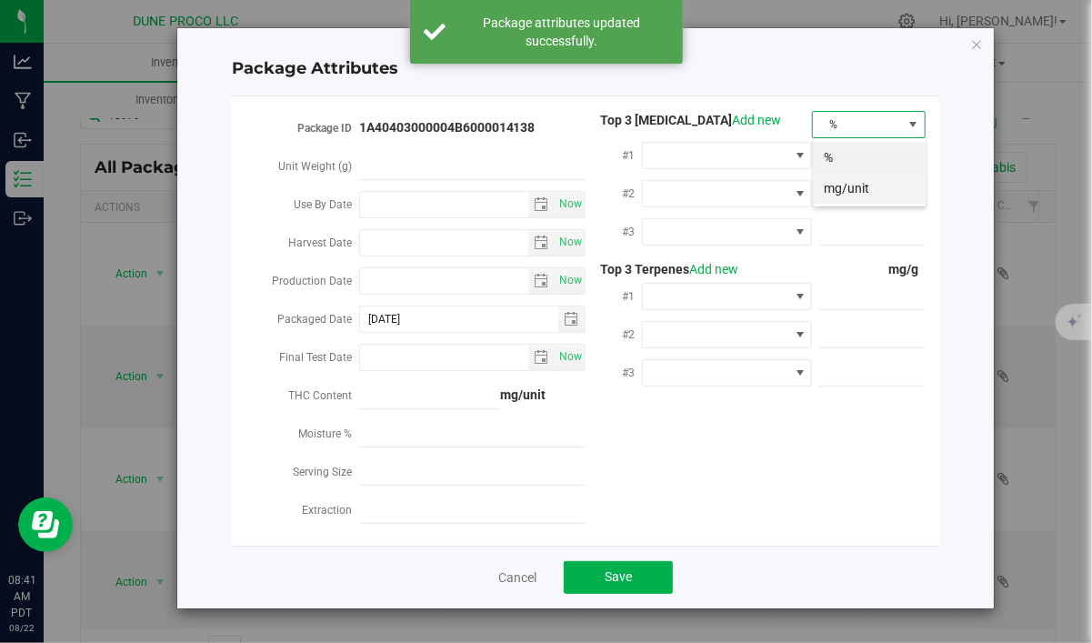
click at [849, 190] on li "mg/unit" at bounding box center [869, 188] width 112 height 31
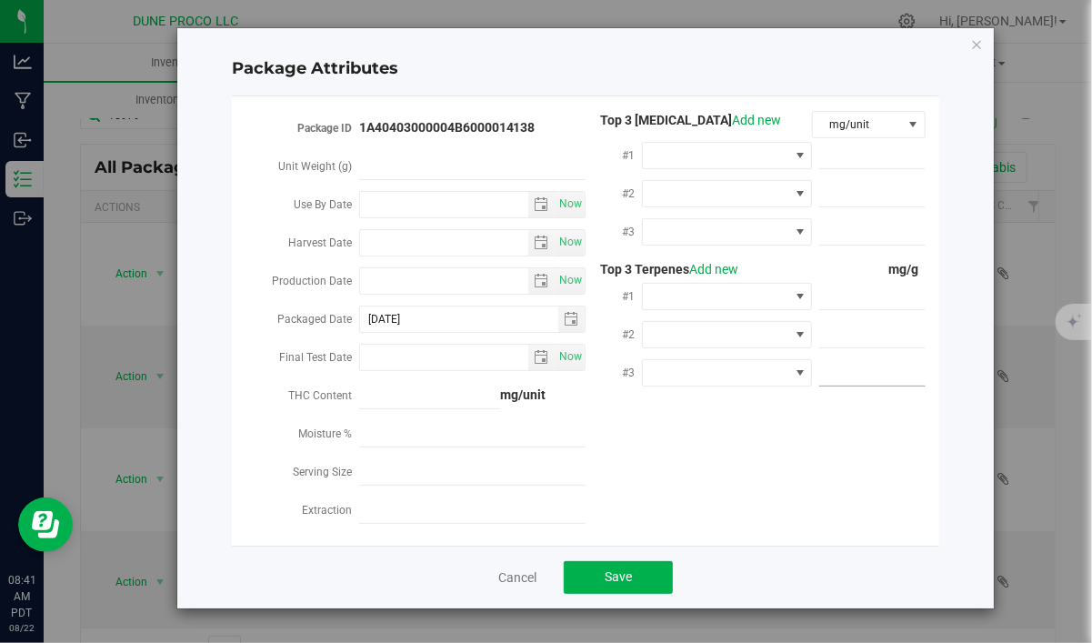
click at [834, 370] on input "text" at bounding box center [872, 372] width 106 height 25
paste input "3.803"
type input "3.803"
type input "3.8030"
click at [891, 324] on span at bounding box center [872, 335] width 106 height 26
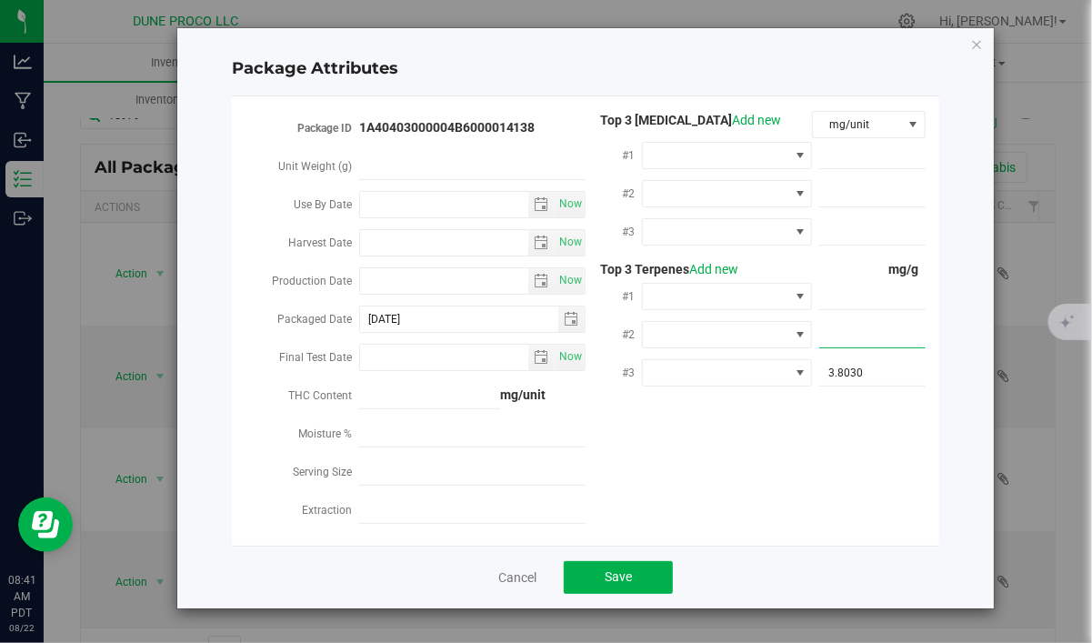
paste input "5.552"
type input "5.552"
type input "5.5520"
click at [900, 299] on span at bounding box center [872, 297] width 106 height 26
paste input "7.891"
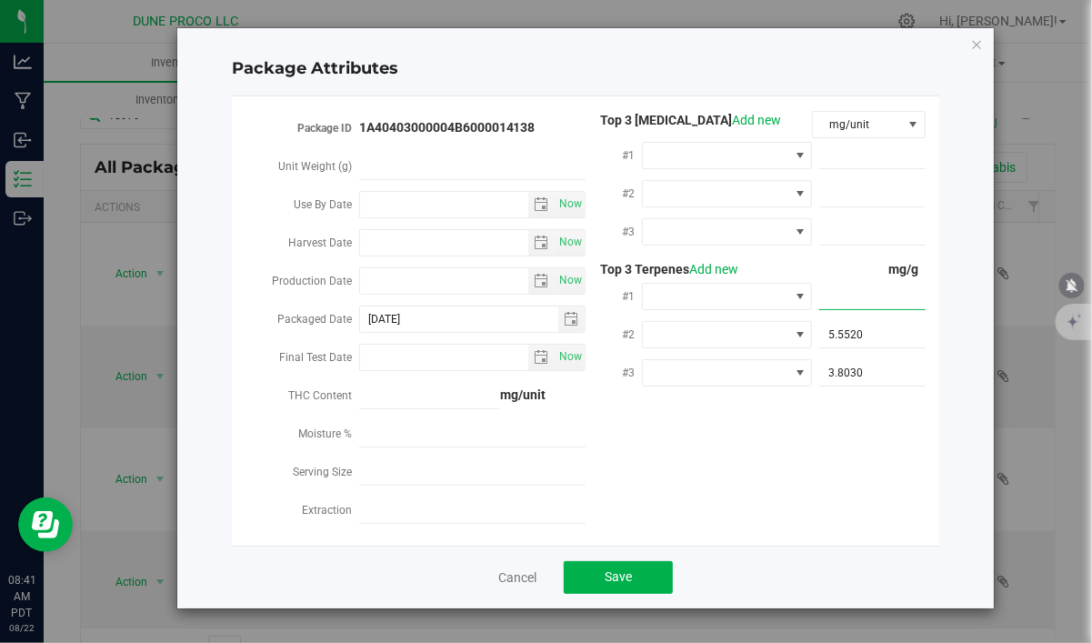
type input "7.891"
type input "7.8910"
click at [904, 230] on span at bounding box center [872, 232] width 106 height 26
paste input "11.4525"
type input "11.4525"
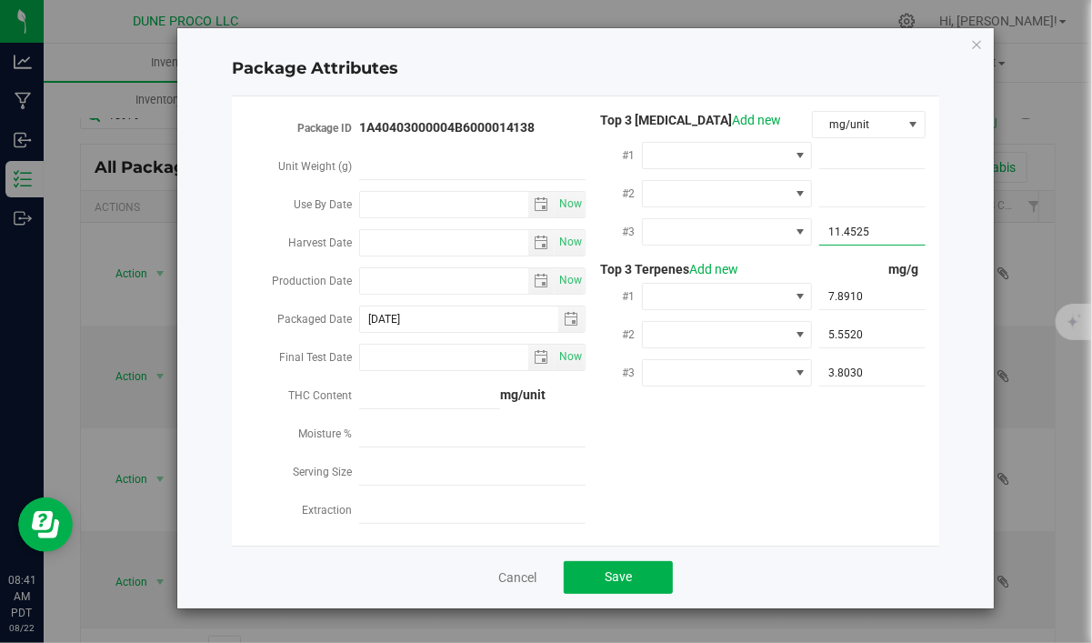
type input "11.4525"
click at [866, 201] on span at bounding box center [872, 194] width 106 height 26
paste input "25.8364"
type input "25.8364"
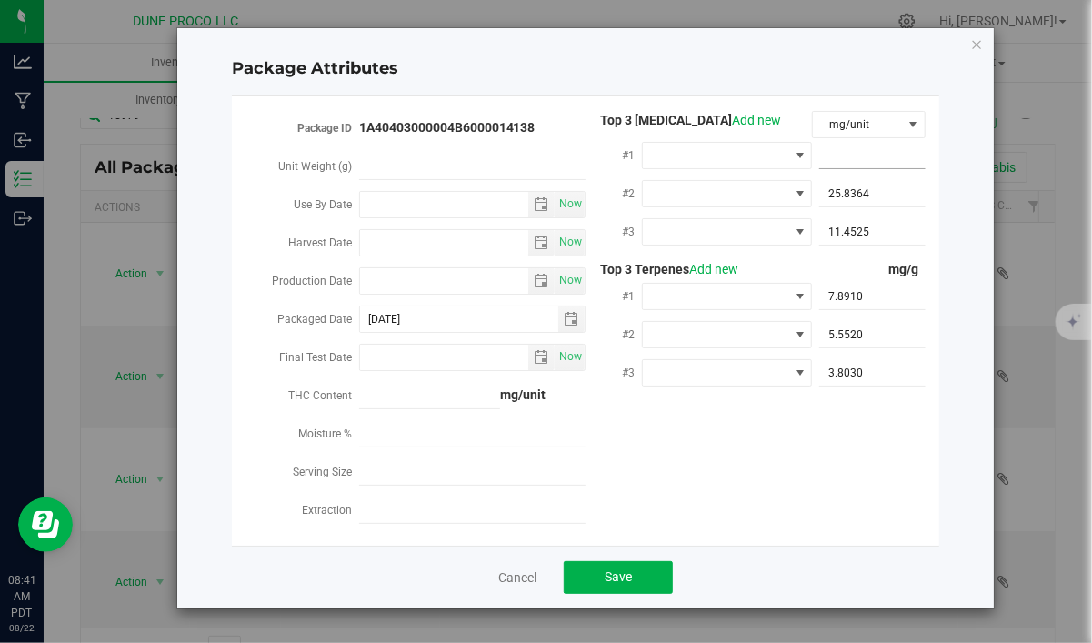
click at [898, 163] on span at bounding box center [872, 156] width 106 height 26
paste input "923.496"
type input "923.496"
click at [410, 285] on input "Production Date" at bounding box center [444, 280] width 169 height 25
paste input "[DATE]"
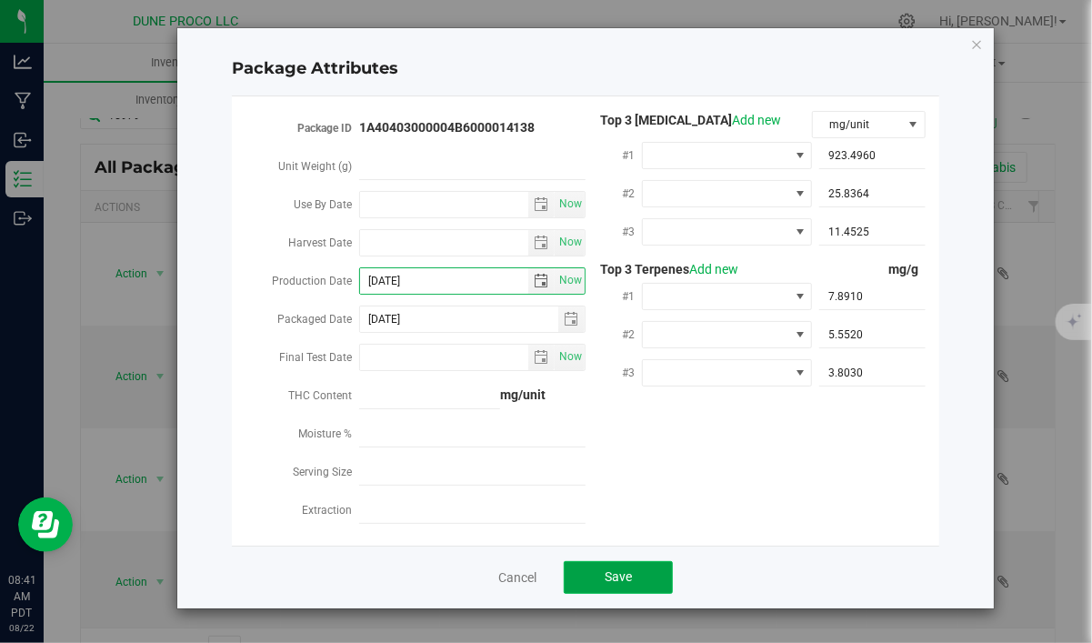
click at [650, 566] on button "Save" at bounding box center [618, 577] width 109 height 33
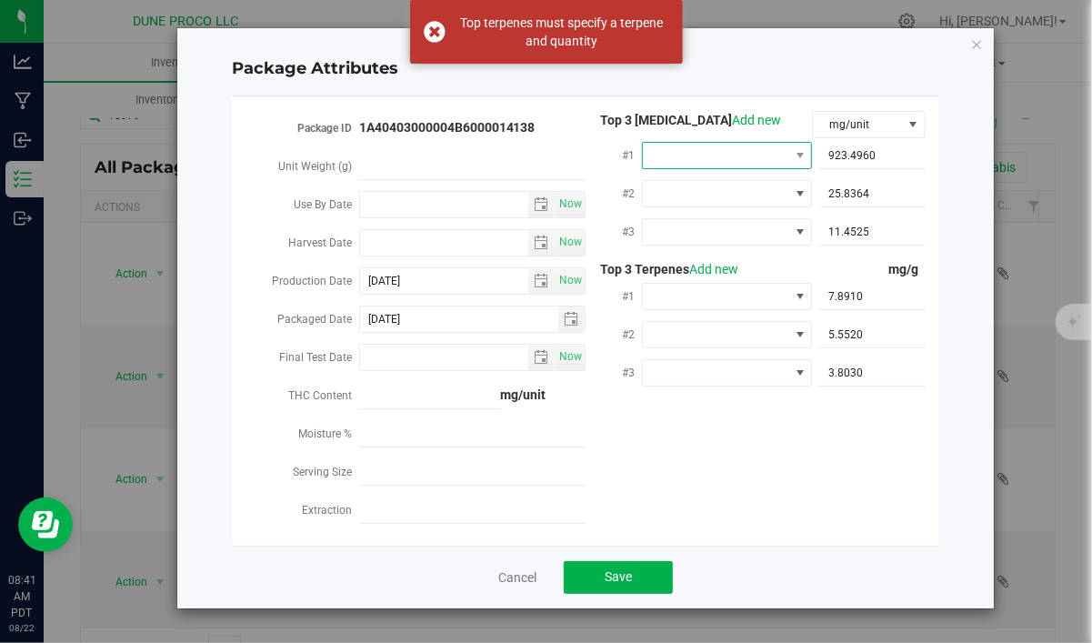
click at [754, 147] on span at bounding box center [715, 155] width 145 height 25
click at [736, 242] on li "D9-THC" at bounding box center [728, 232] width 170 height 31
click at [718, 196] on span at bounding box center [715, 193] width 145 height 25
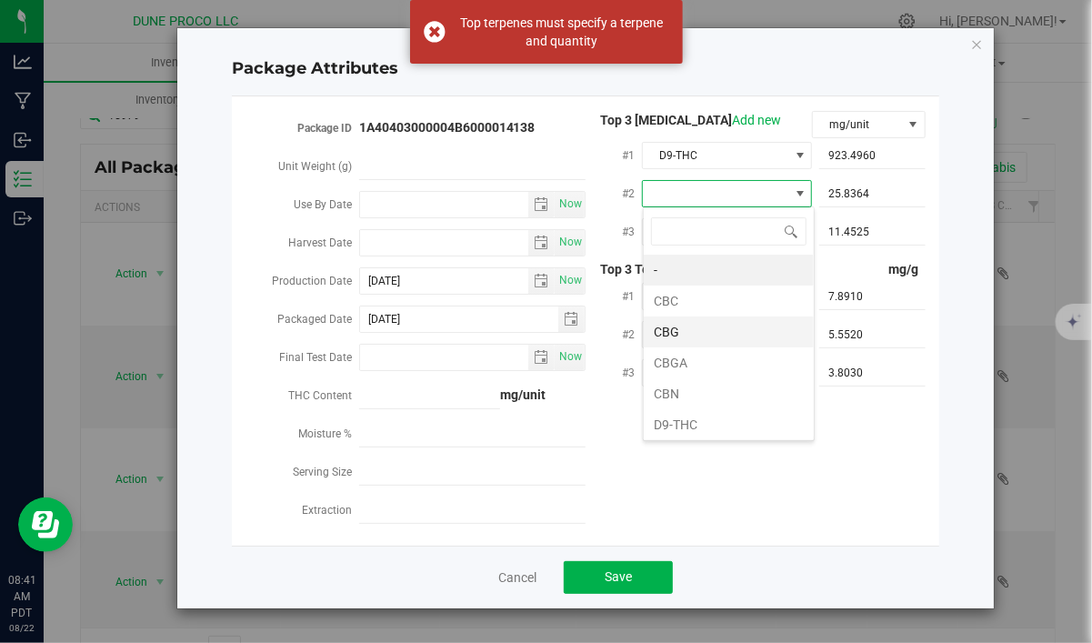
click at [703, 334] on li "CBG" at bounding box center [728, 331] width 170 height 31
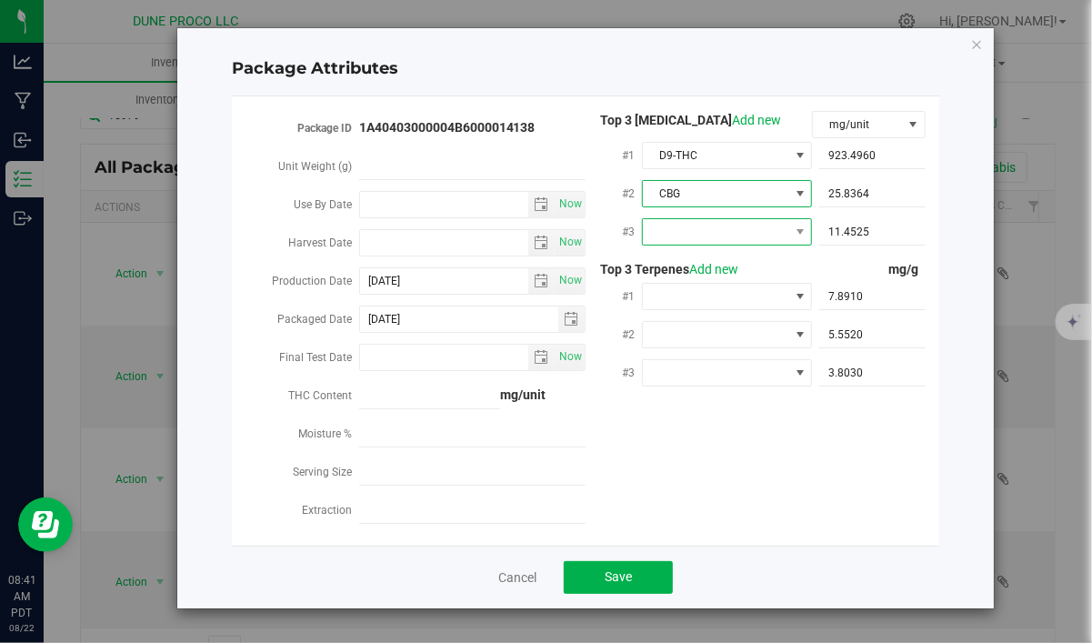
click at [732, 227] on span at bounding box center [715, 231] width 145 height 25
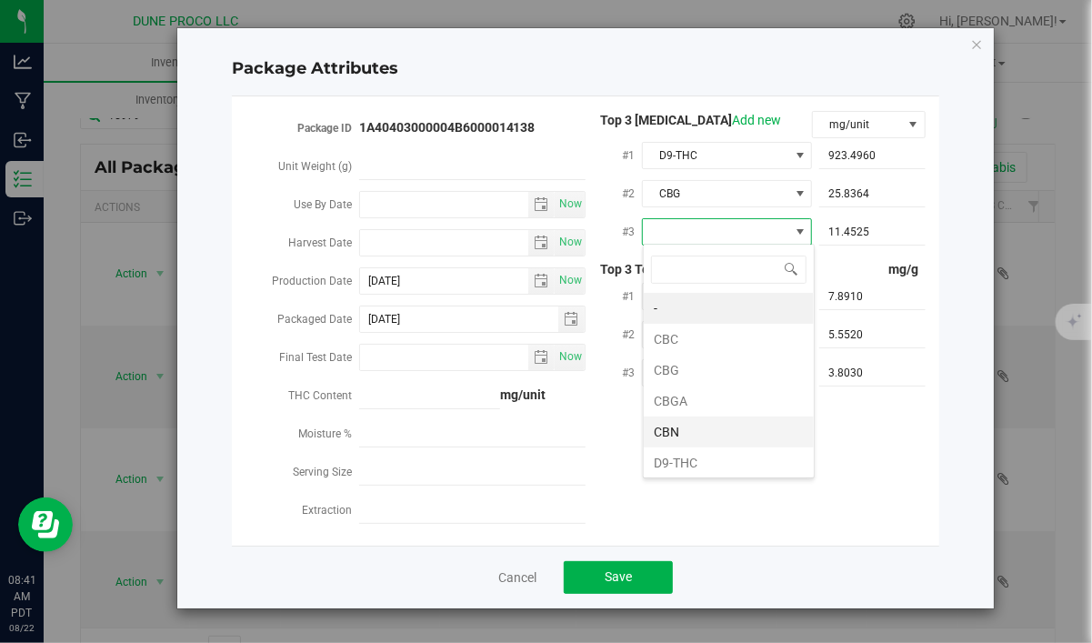
click at [705, 424] on li "CBN" at bounding box center [728, 431] width 170 height 31
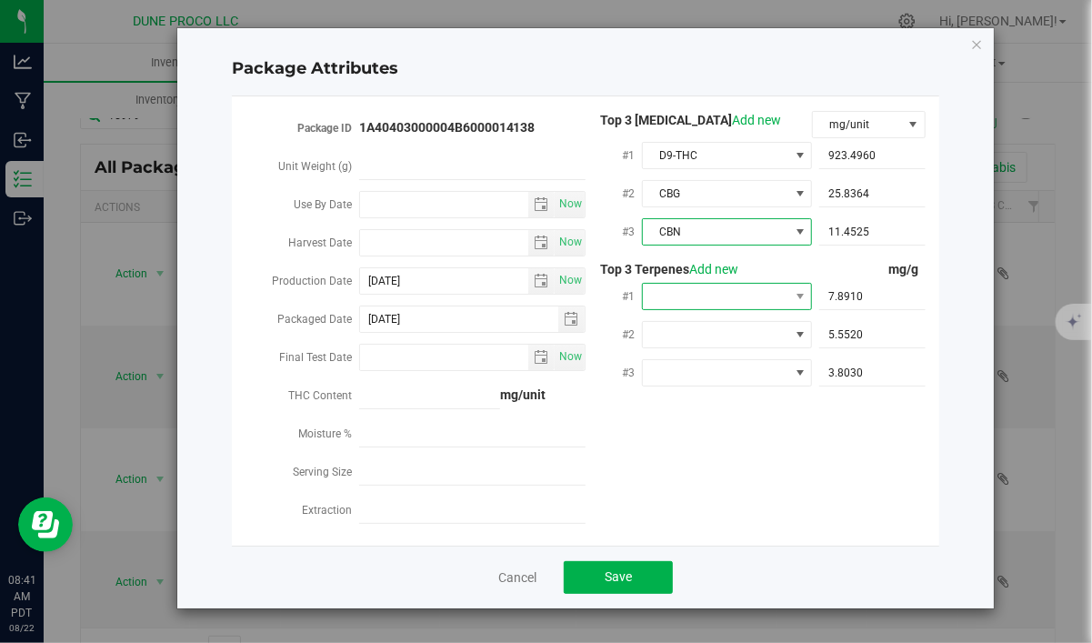
click at [705, 300] on span at bounding box center [715, 296] width 145 height 25
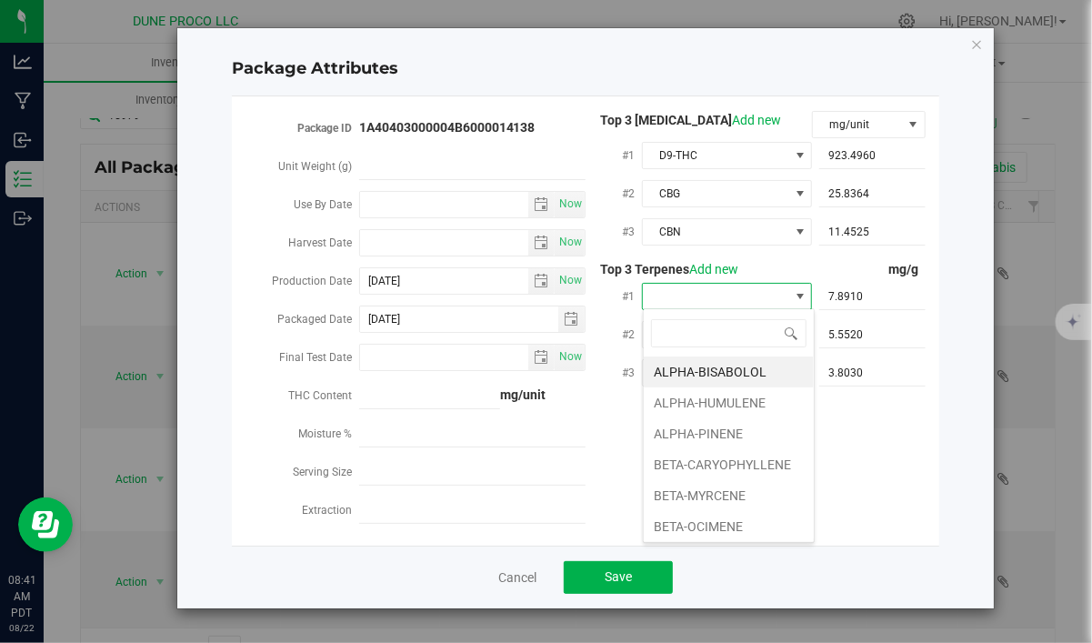
scroll to position [27, 170]
click at [705, 473] on li "BETA-CARYOPHYLLENE" at bounding box center [728, 464] width 170 height 31
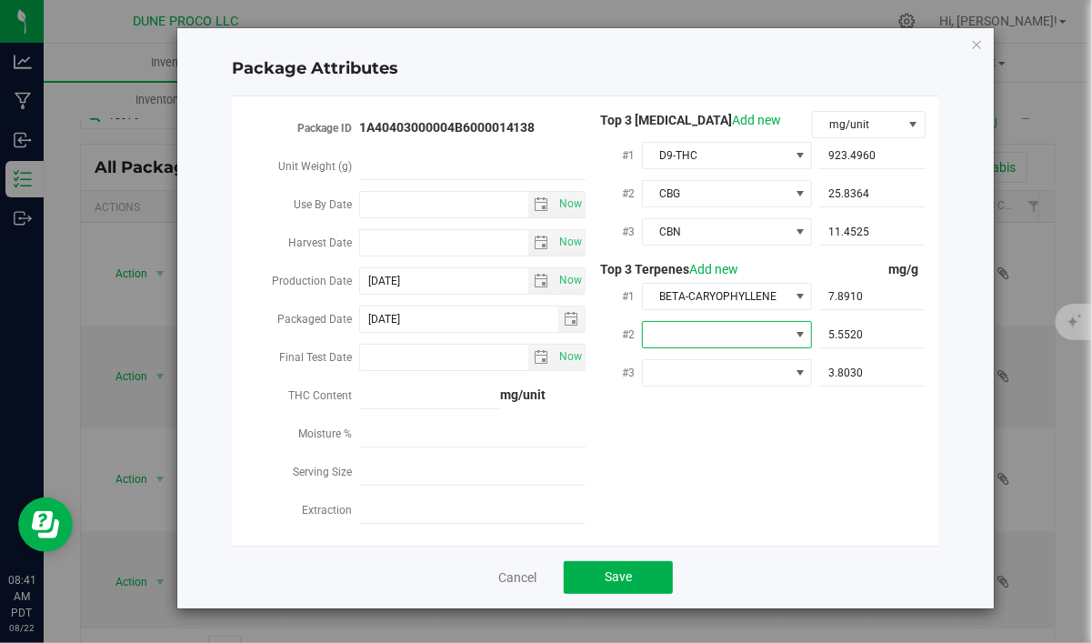
click at [713, 334] on span at bounding box center [715, 334] width 145 height 25
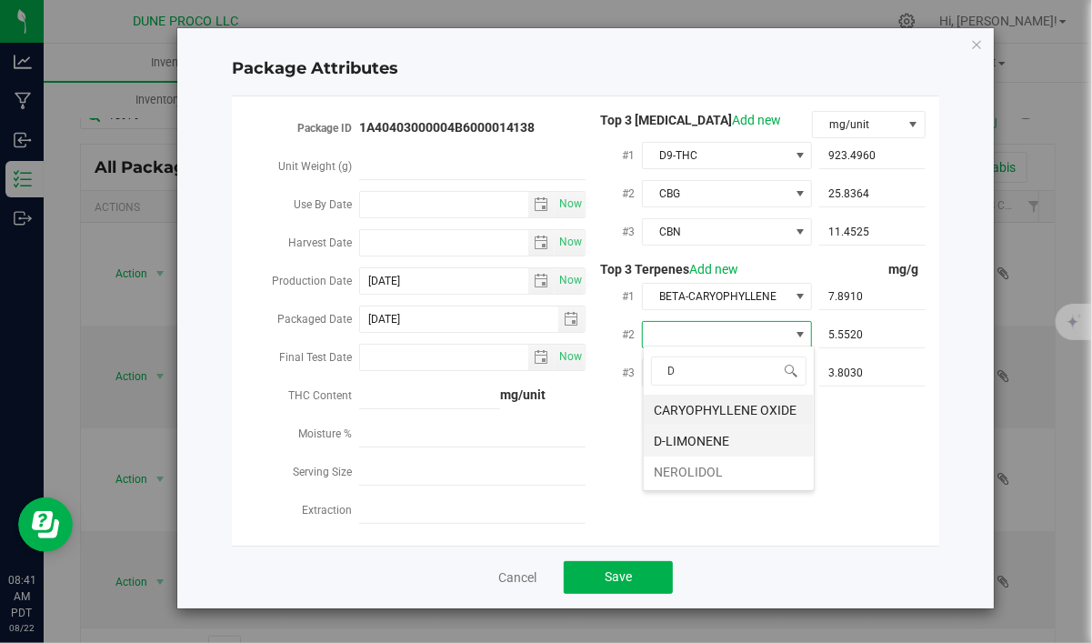
click at [710, 432] on li "D-LIMONENE" at bounding box center [728, 440] width 170 height 31
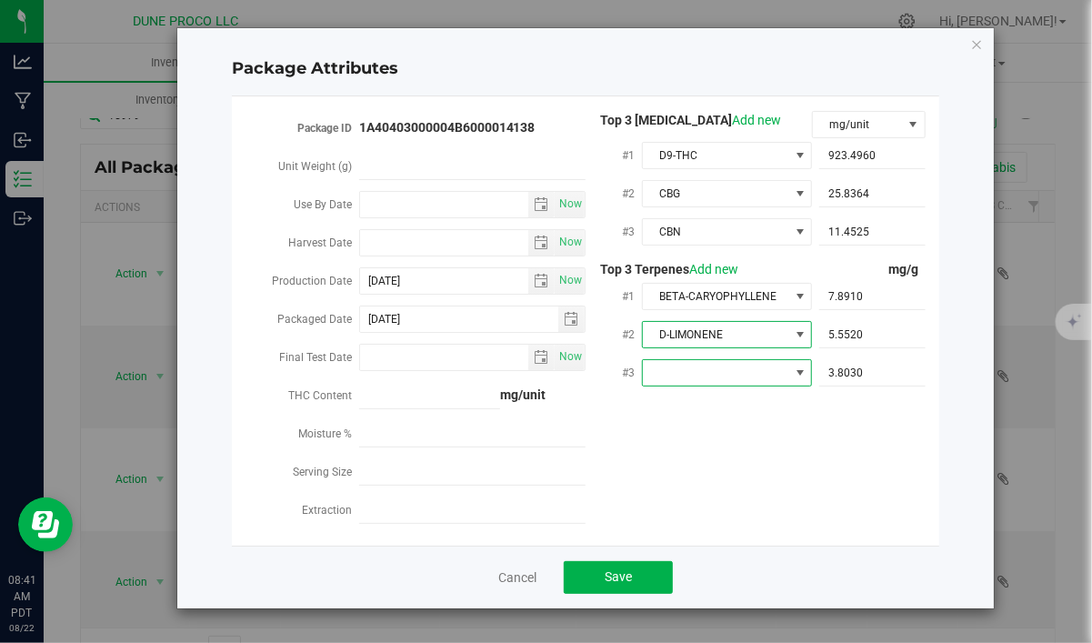
click at [713, 359] on span at bounding box center [727, 372] width 170 height 27
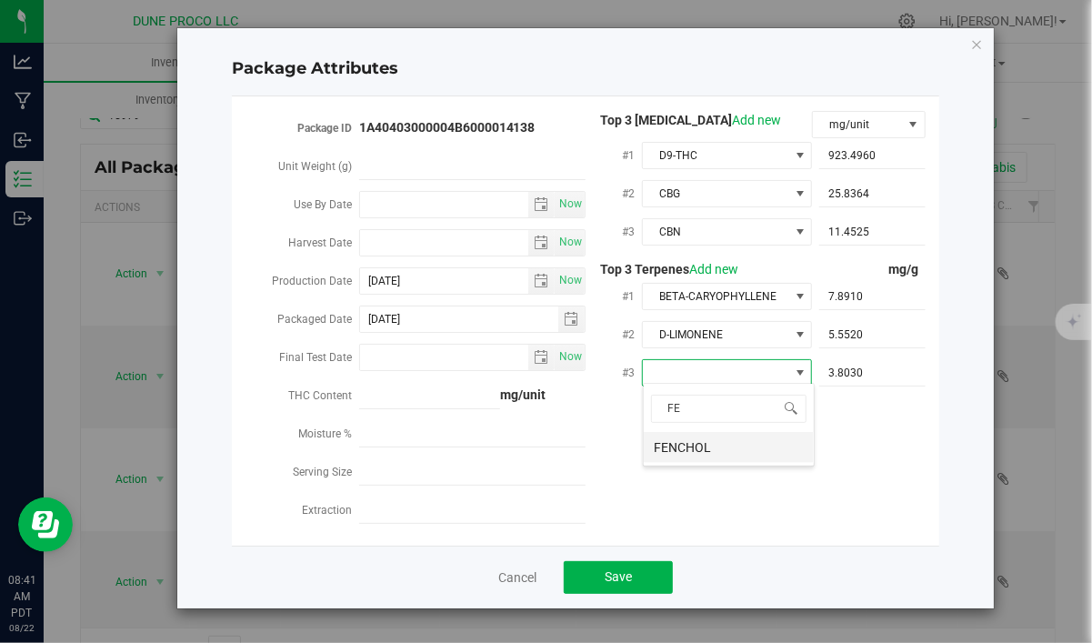
click at [708, 444] on li "FENCHOL" at bounding box center [728, 447] width 170 height 31
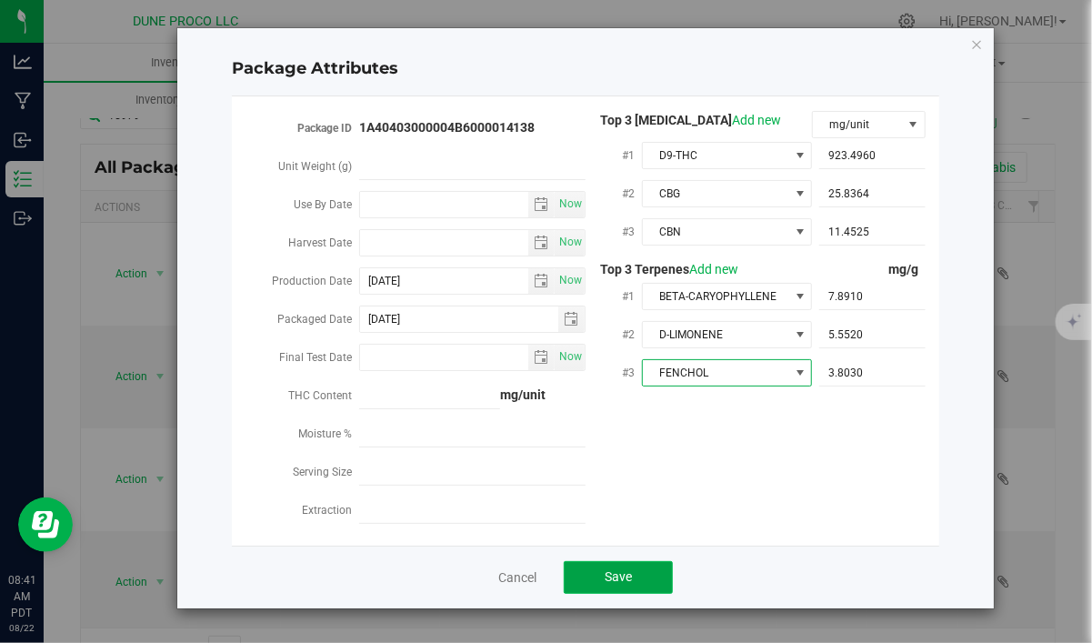
click at [653, 570] on button "Save" at bounding box center [618, 577] width 109 height 33
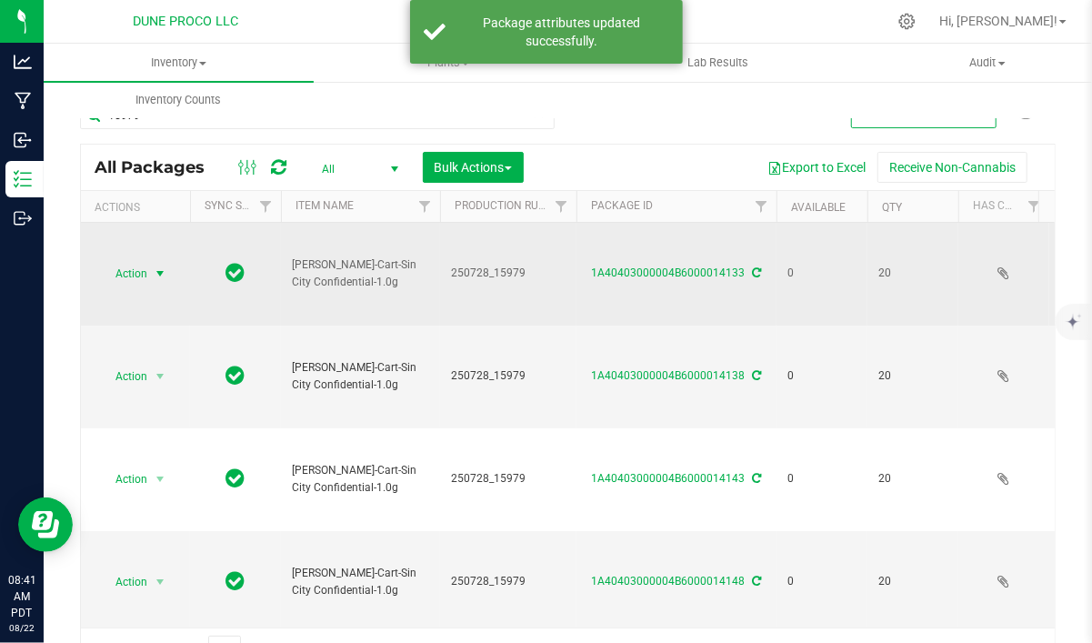
click at [142, 271] on span "Action" at bounding box center [123, 273] width 49 height 25
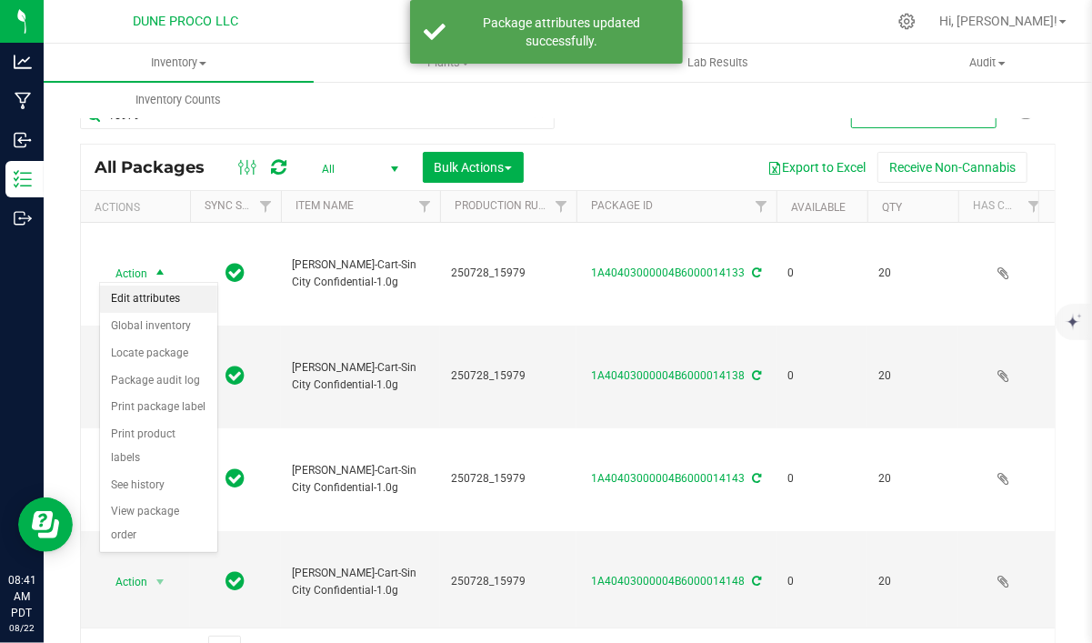
click at [135, 297] on li "Edit attributes" at bounding box center [158, 298] width 117 height 27
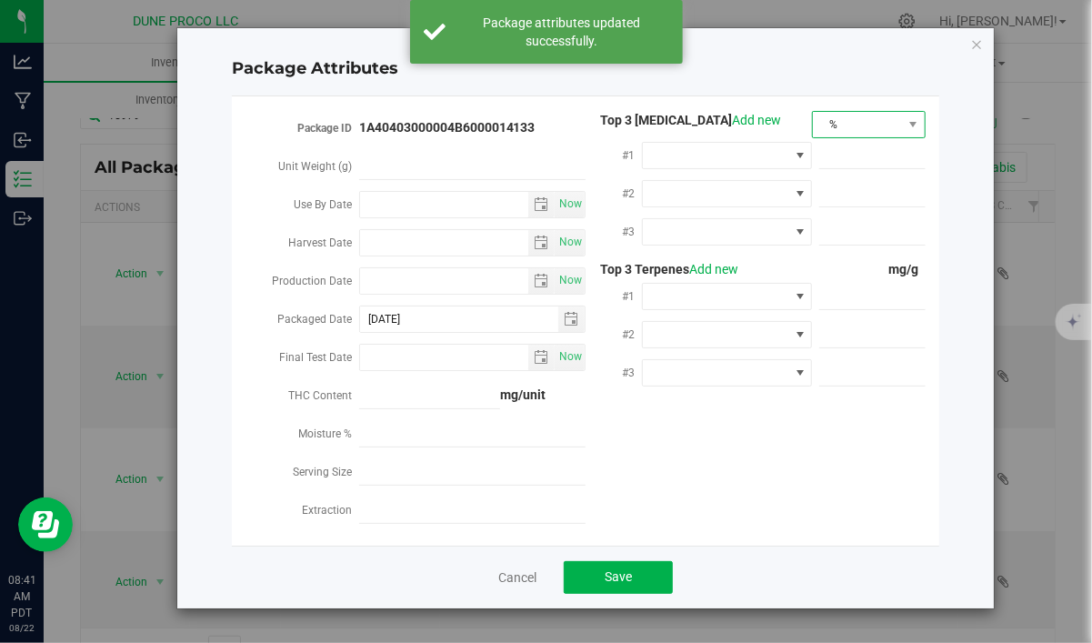
click at [850, 125] on span "%" at bounding box center [857, 124] width 89 height 25
click at [849, 197] on li "mg/unit" at bounding box center [869, 188] width 112 height 31
click at [750, 156] on span at bounding box center [715, 155] width 145 height 25
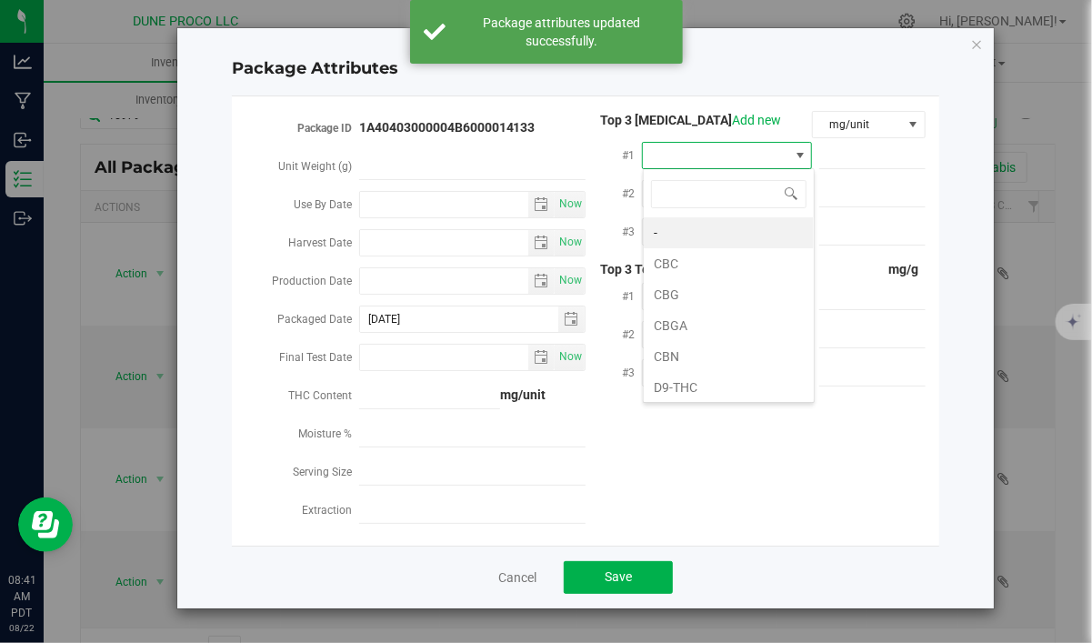
scroll to position [26, 170]
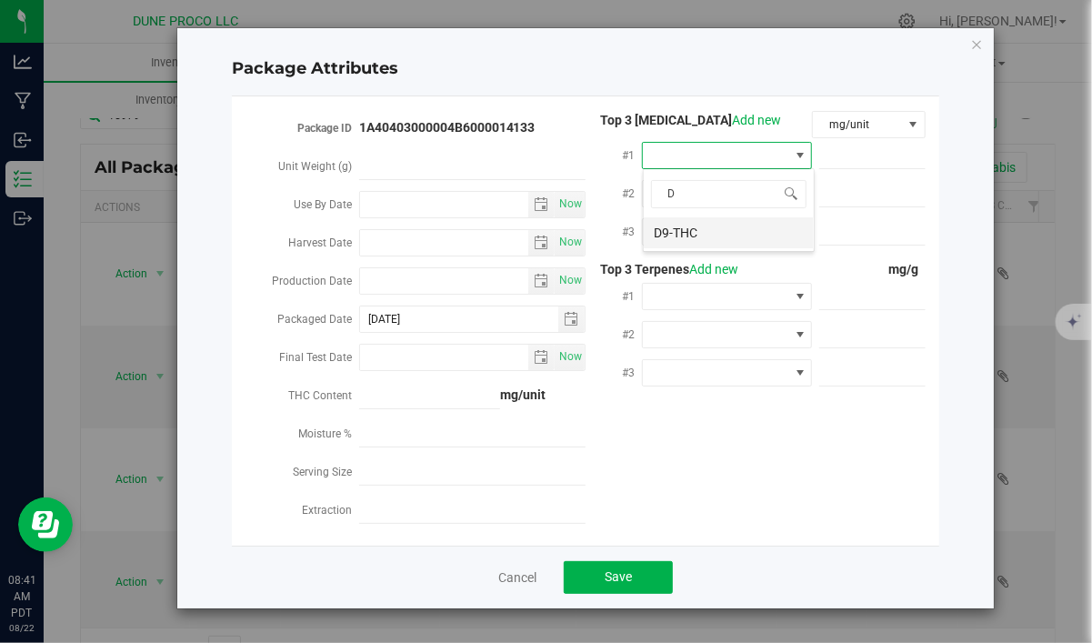
click at [732, 233] on li "D9-THC" at bounding box center [728, 232] width 170 height 31
click at [725, 195] on span at bounding box center [715, 193] width 145 height 25
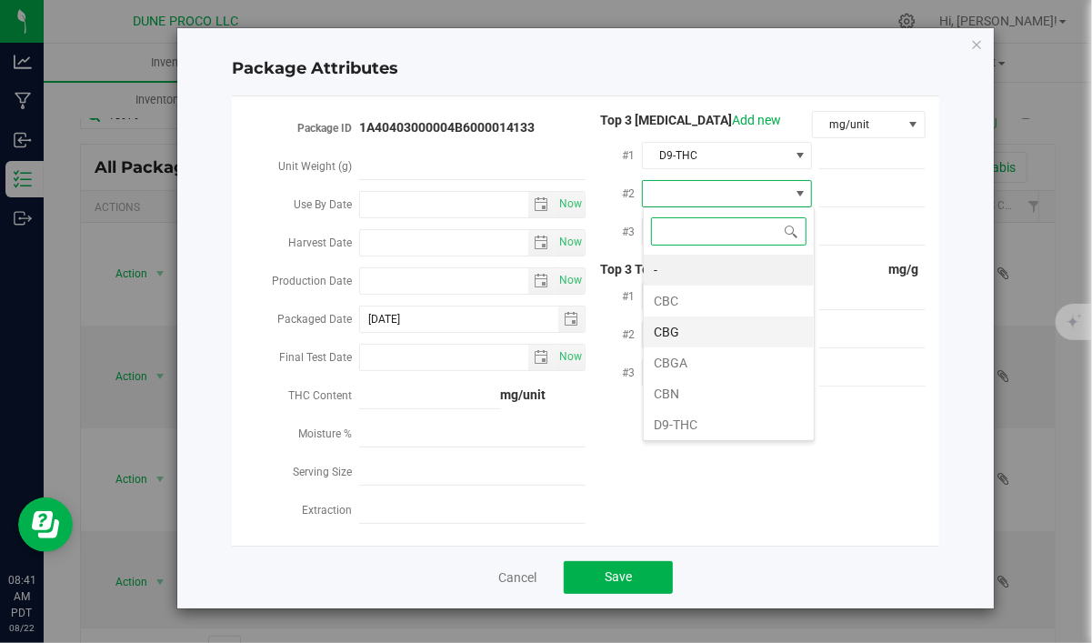
click at [715, 326] on li "CBG" at bounding box center [728, 331] width 170 height 31
click at [713, 231] on span at bounding box center [715, 231] width 145 height 25
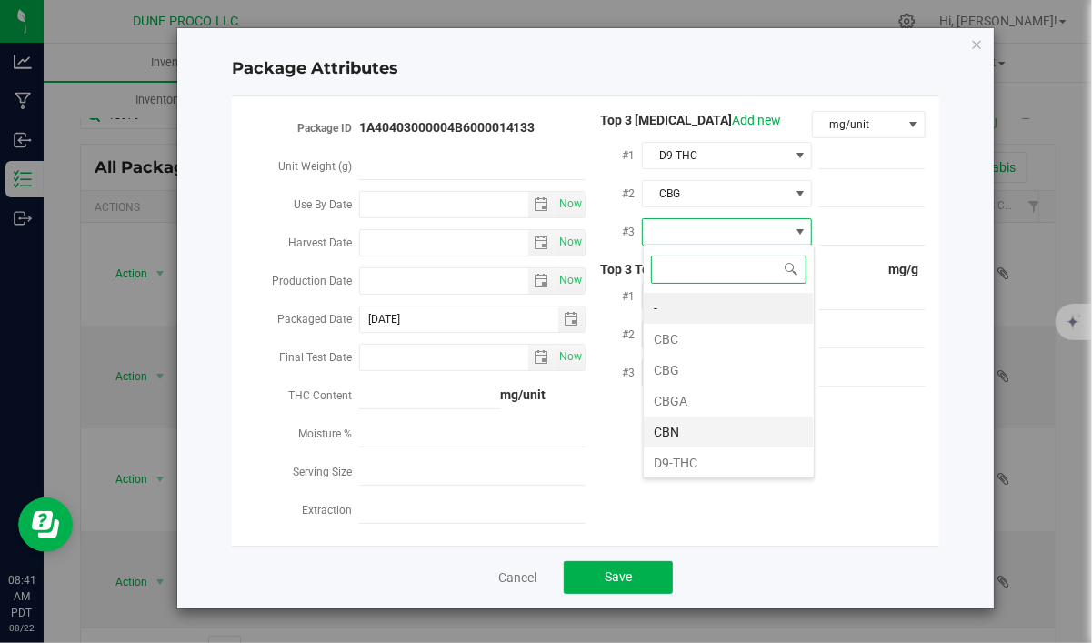
click at [698, 431] on li "CBN" at bounding box center [728, 431] width 170 height 31
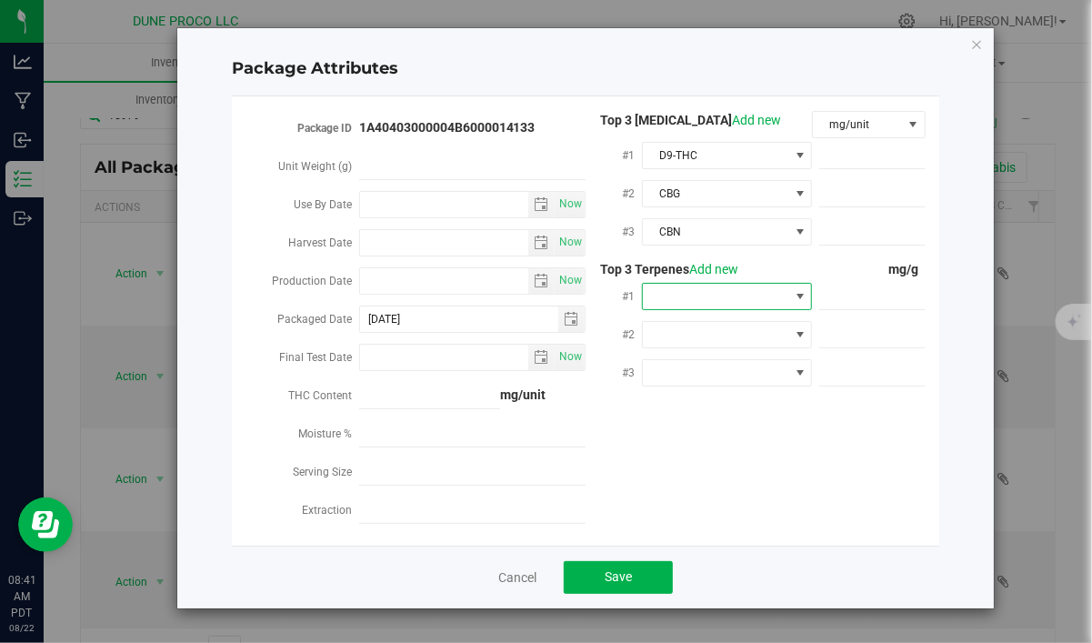
click at [702, 299] on span at bounding box center [715, 296] width 145 height 25
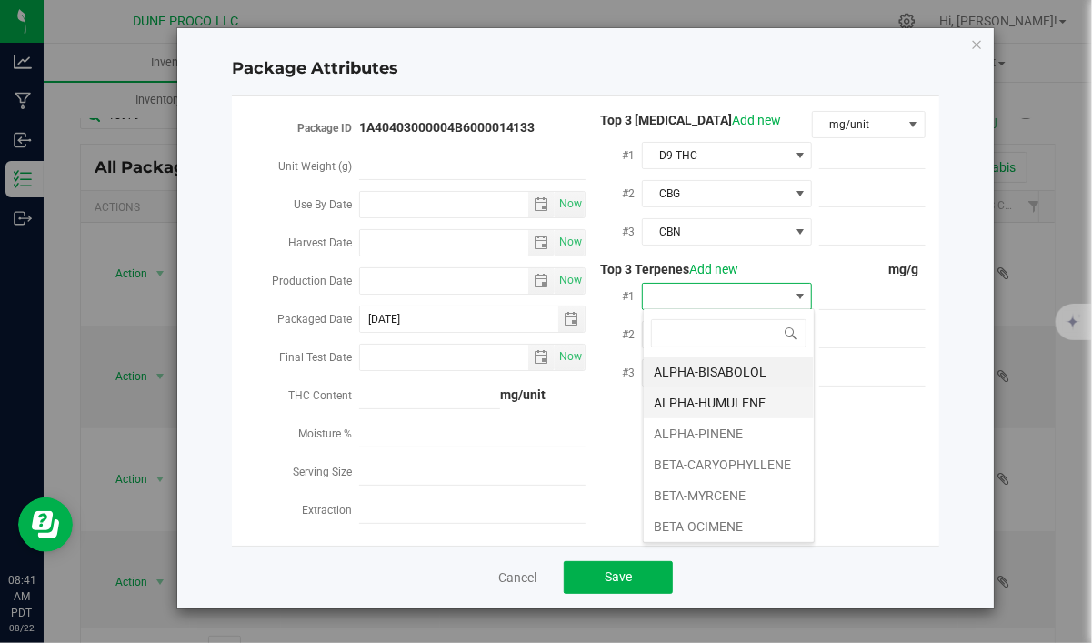
scroll to position [27, 170]
click at [706, 472] on li "BETA-CARYOPHYLLENE" at bounding box center [728, 464] width 170 height 31
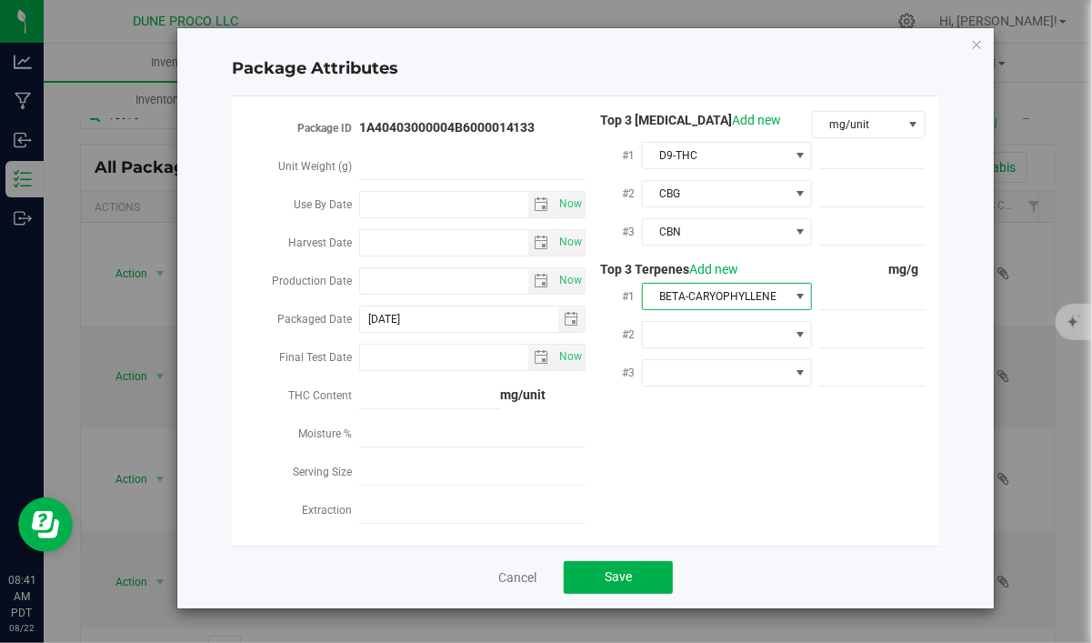
click at [697, 317] on div at bounding box center [727, 333] width 170 height 33
click at [695, 330] on span at bounding box center [715, 334] width 145 height 25
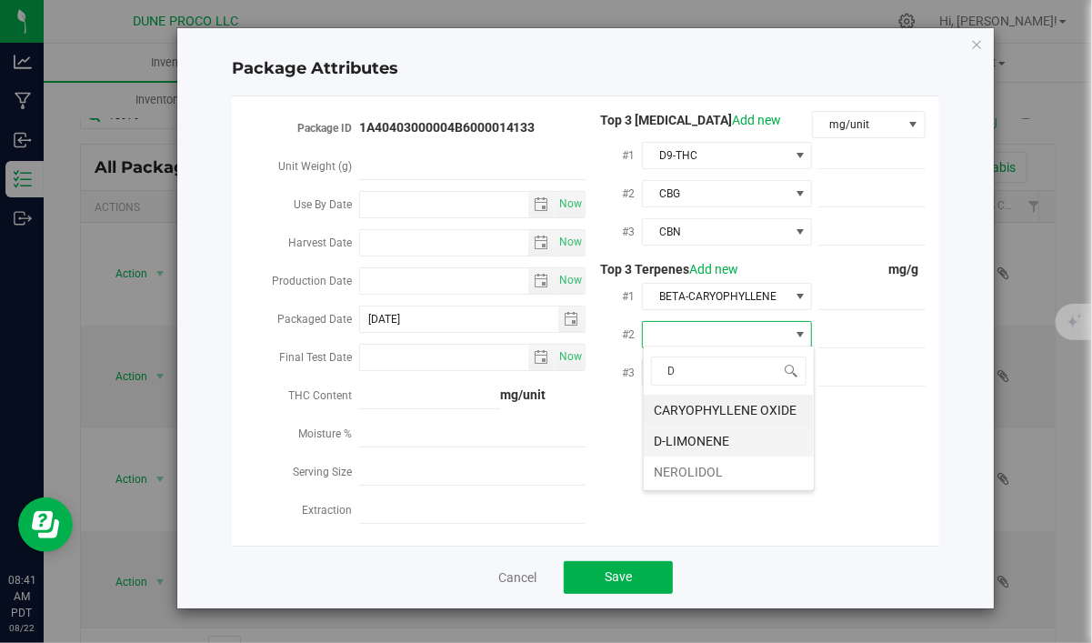
click at [691, 437] on li "D-LIMONENE" at bounding box center [728, 440] width 170 height 31
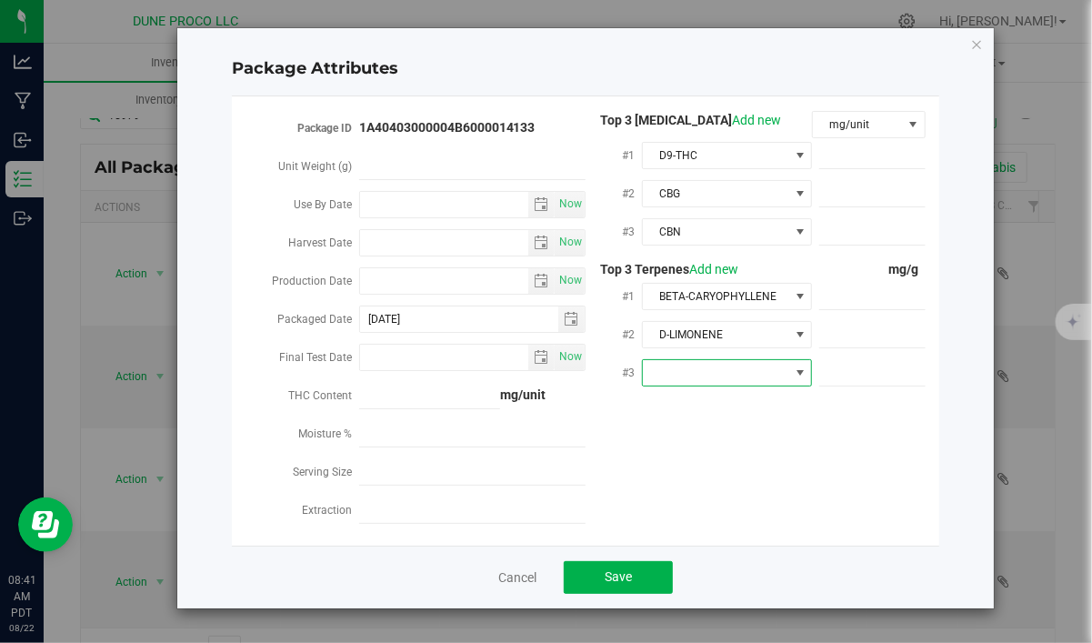
click at [731, 378] on span at bounding box center [715, 372] width 145 height 25
click at [724, 438] on li "FENCHOL" at bounding box center [728, 447] width 170 height 31
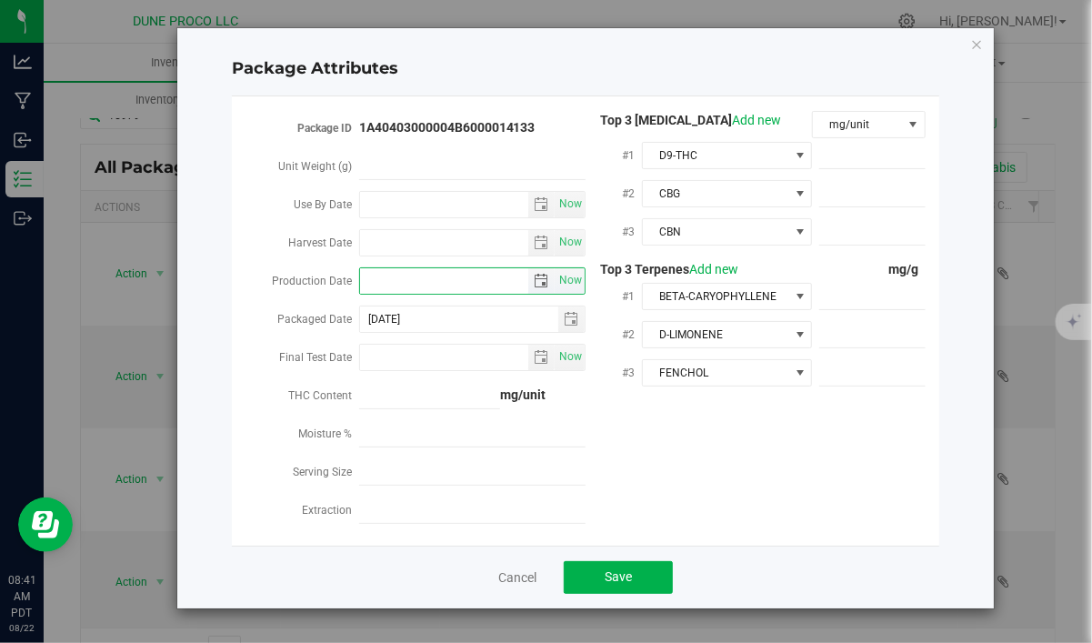
click at [417, 285] on input "Production Date" at bounding box center [444, 280] width 169 height 25
paste input "[DATE]"
click at [903, 165] on span at bounding box center [872, 156] width 106 height 26
paste input "923.496"
click at [848, 184] on span at bounding box center [872, 194] width 106 height 26
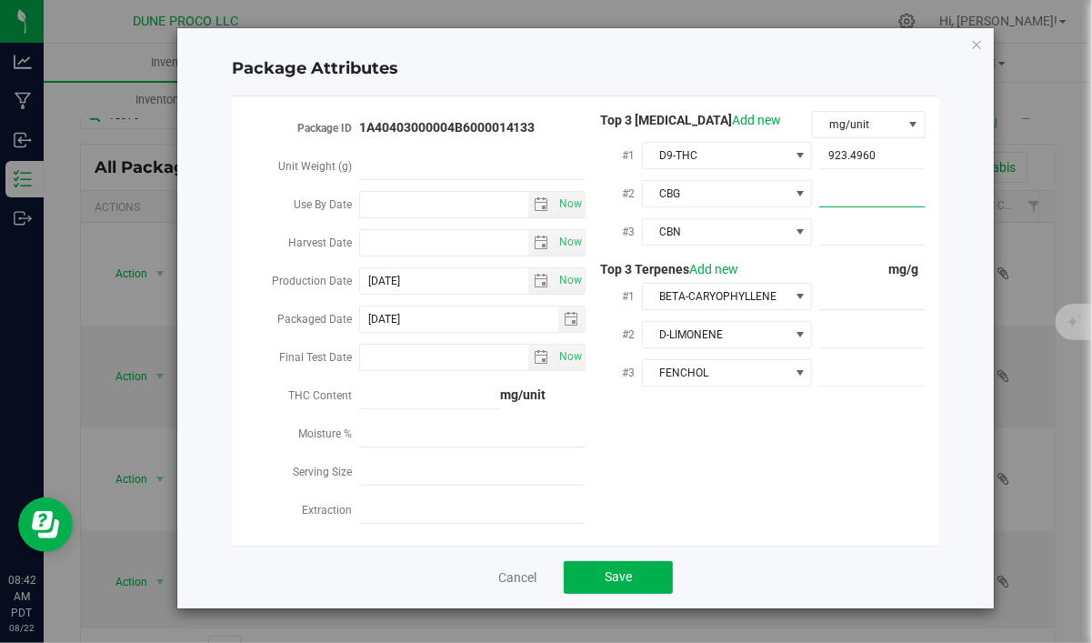
paste input "25.8364"
click at [883, 232] on span at bounding box center [872, 232] width 106 height 26
paste input "11.4525"
click at [855, 301] on span at bounding box center [872, 297] width 106 height 26
paste input "7.891"
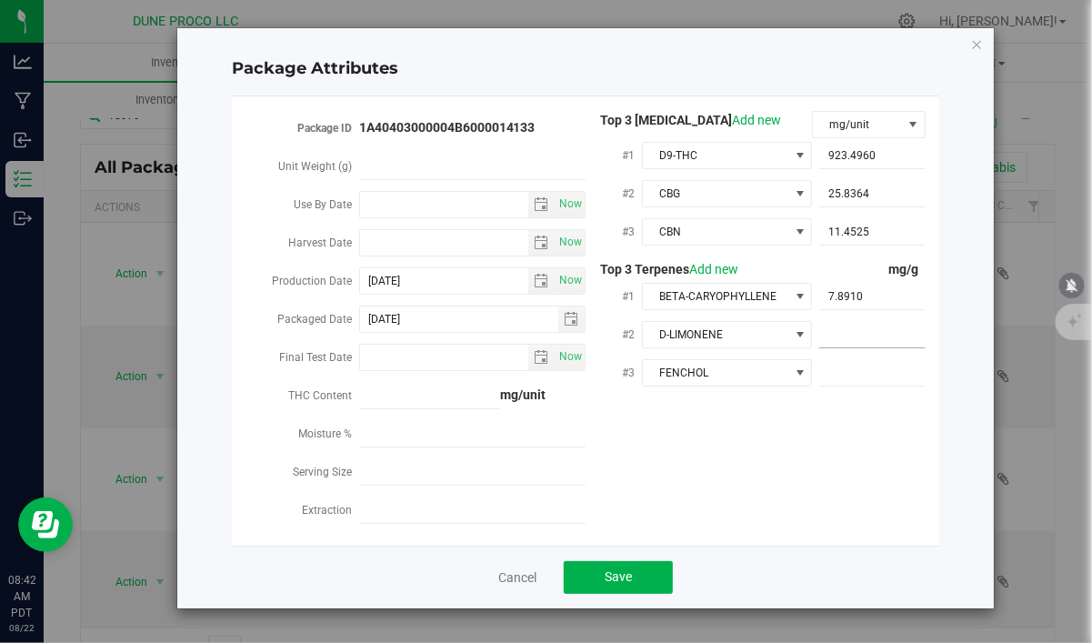
click at [881, 327] on span at bounding box center [872, 335] width 106 height 26
paste input "5.552"
click at [898, 372] on span at bounding box center [872, 373] width 106 height 26
paste input "3.803"
click at [791, 484] on div "Package ID 1A40403000004B6000014133 Unit Weight (g) Use By Date Now Harvest Dat…" at bounding box center [585, 321] width 680 height 420
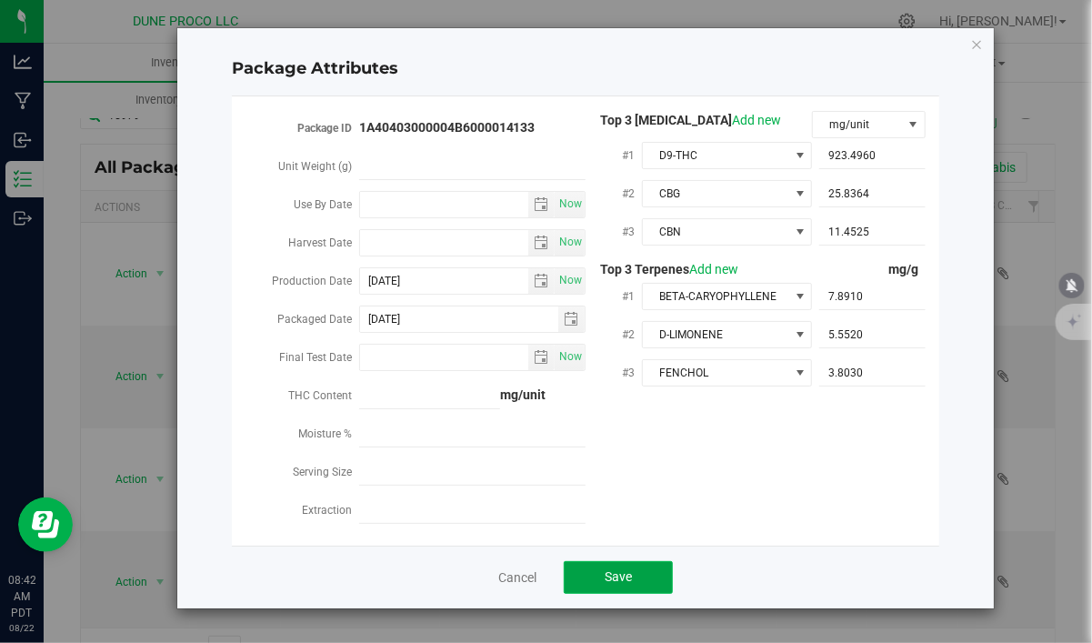
click at [637, 582] on button "Save" at bounding box center [618, 577] width 109 height 33
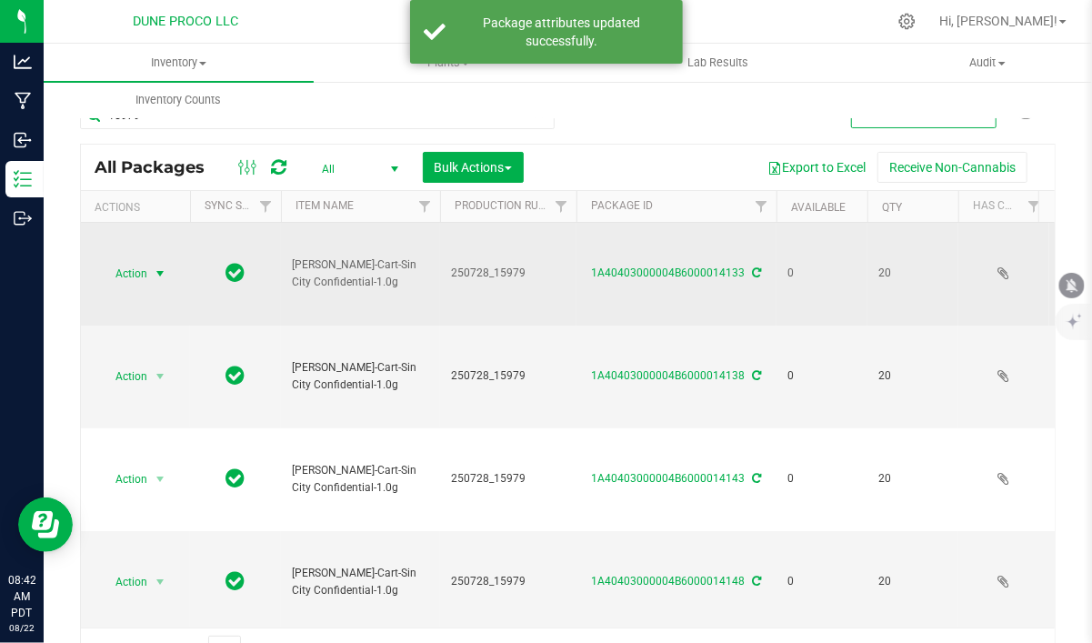
click at [135, 271] on span "Action" at bounding box center [123, 273] width 49 height 25
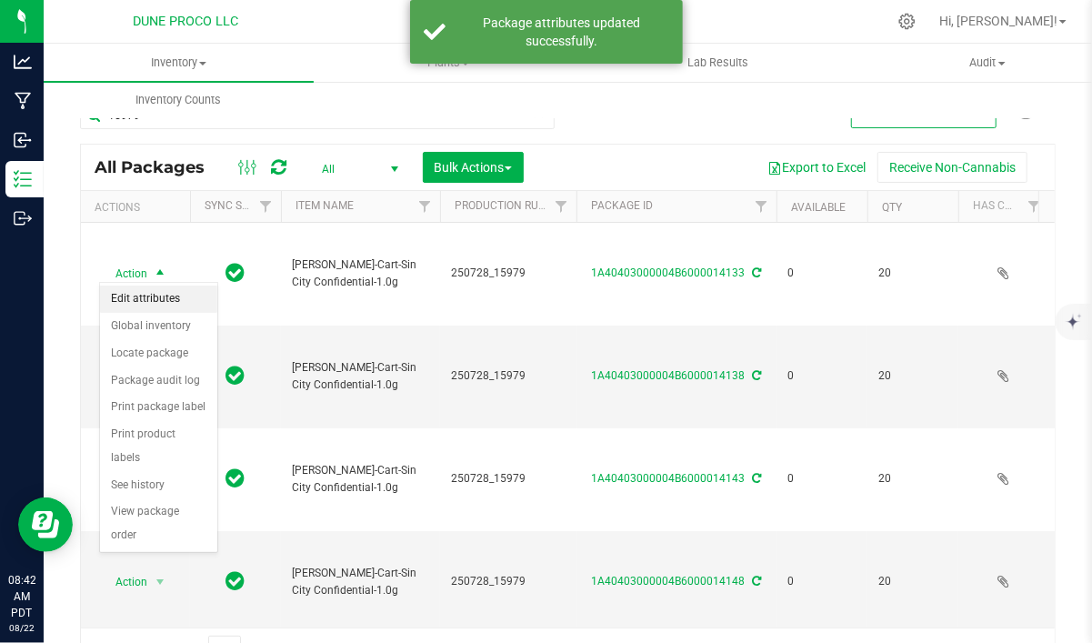
click at [147, 299] on li "Edit attributes" at bounding box center [158, 298] width 117 height 27
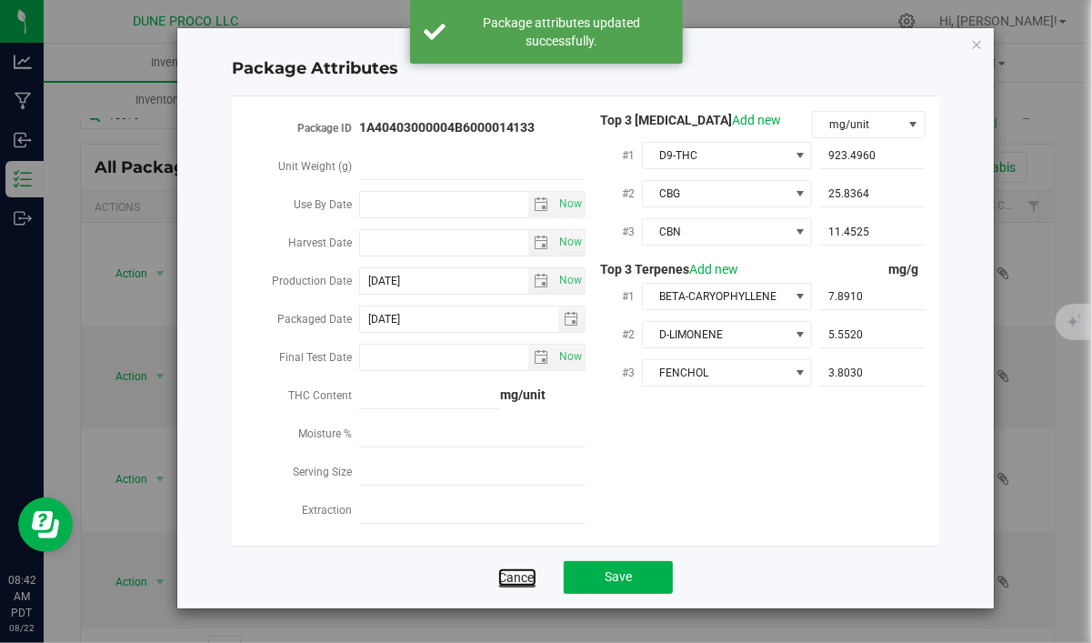
click at [520, 571] on link "Cancel" at bounding box center [517, 577] width 38 height 18
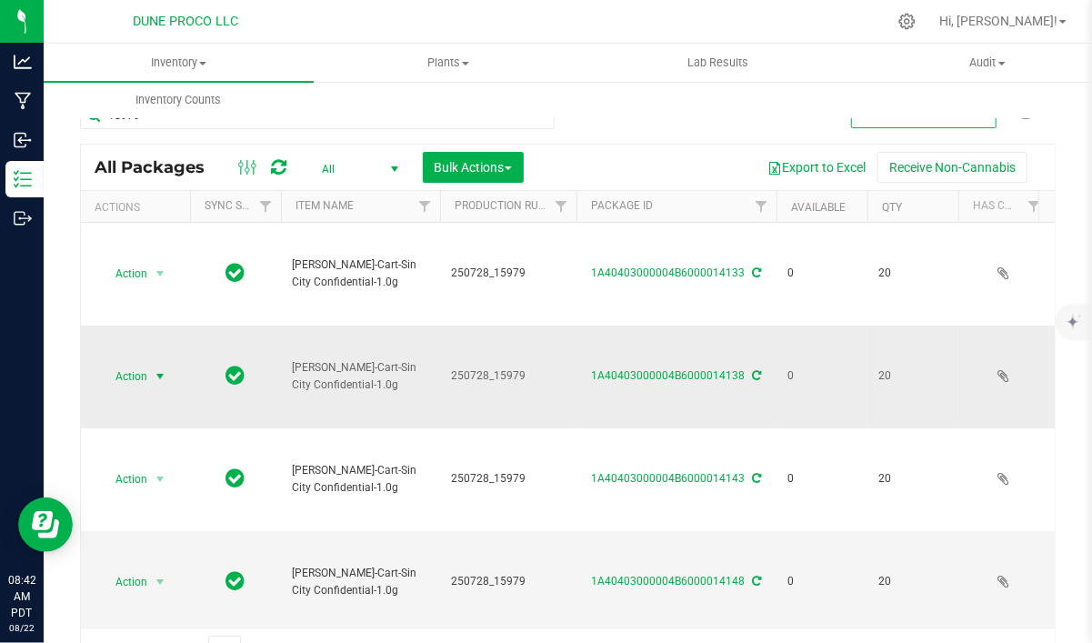
click at [149, 365] on span "select" at bounding box center [160, 376] width 23 height 25
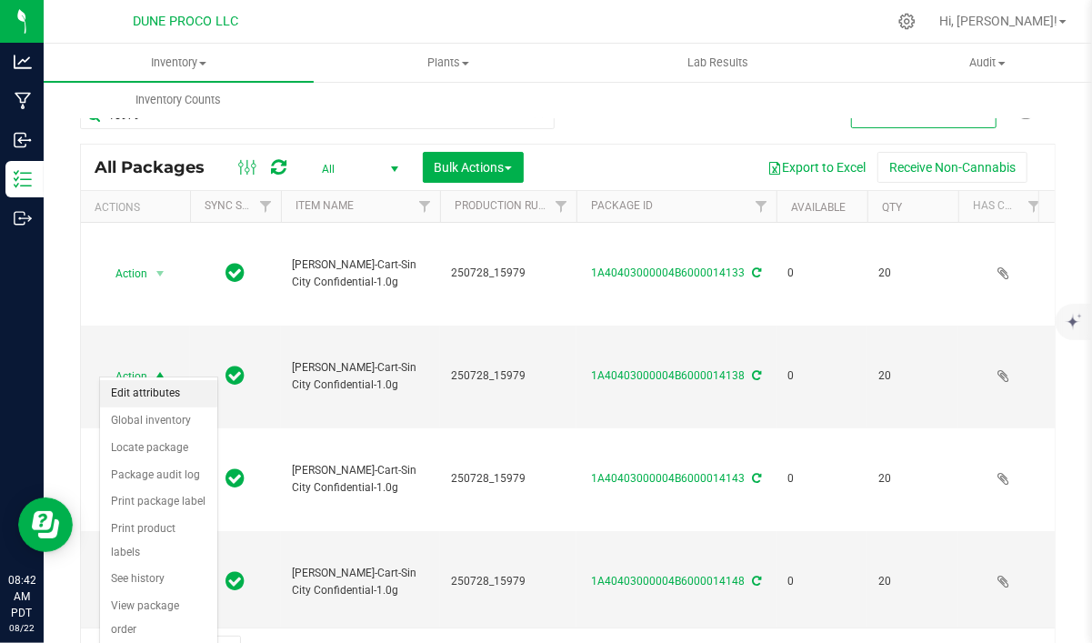
click at [148, 389] on li "Edit attributes" at bounding box center [158, 393] width 117 height 27
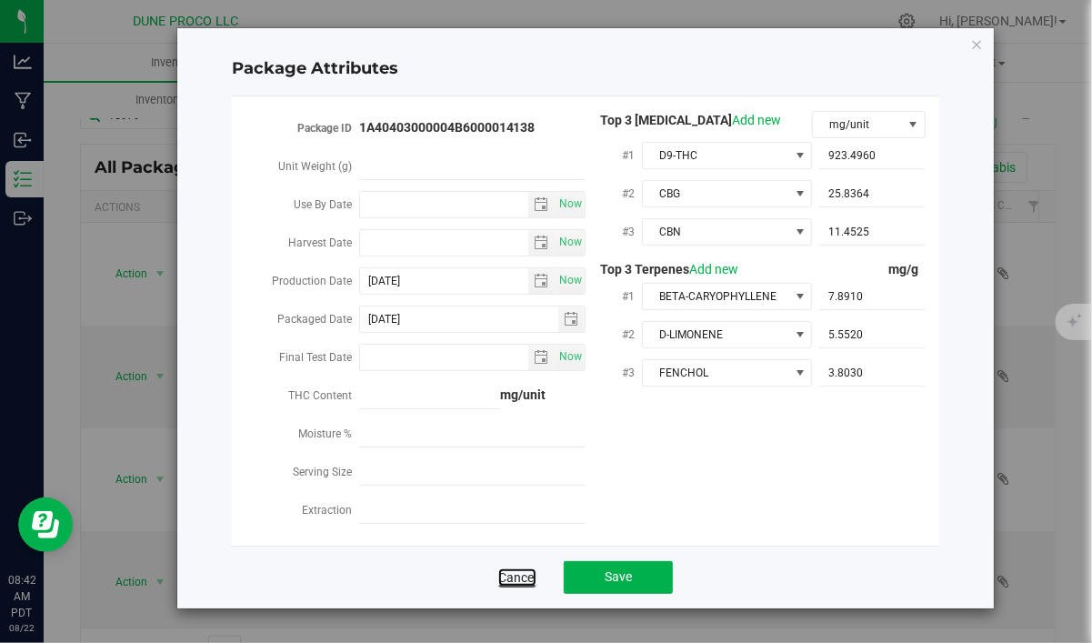
click at [531, 568] on link "Cancel" at bounding box center [517, 577] width 38 height 18
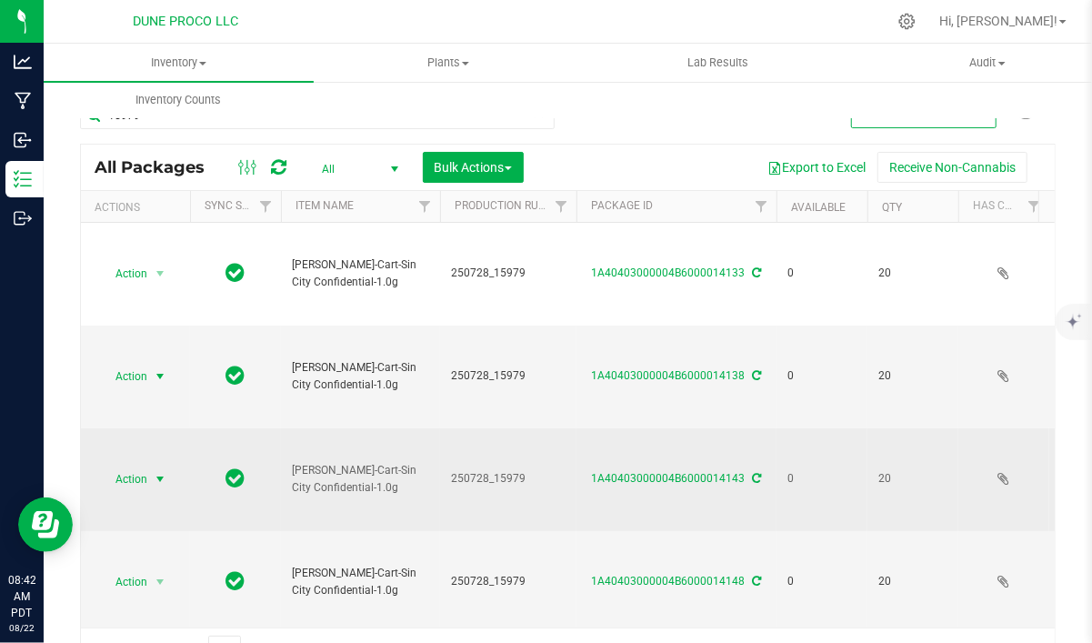
click at [144, 466] on span "Action" at bounding box center [123, 478] width 49 height 25
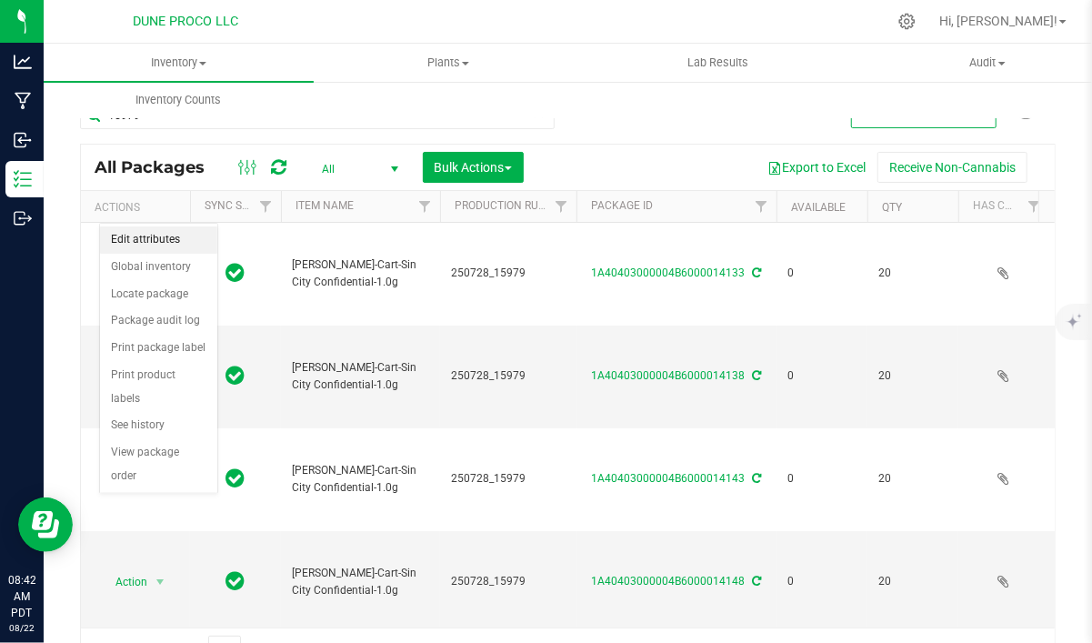
click at [144, 237] on li "Edit attributes" at bounding box center [158, 239] width 117 height 27
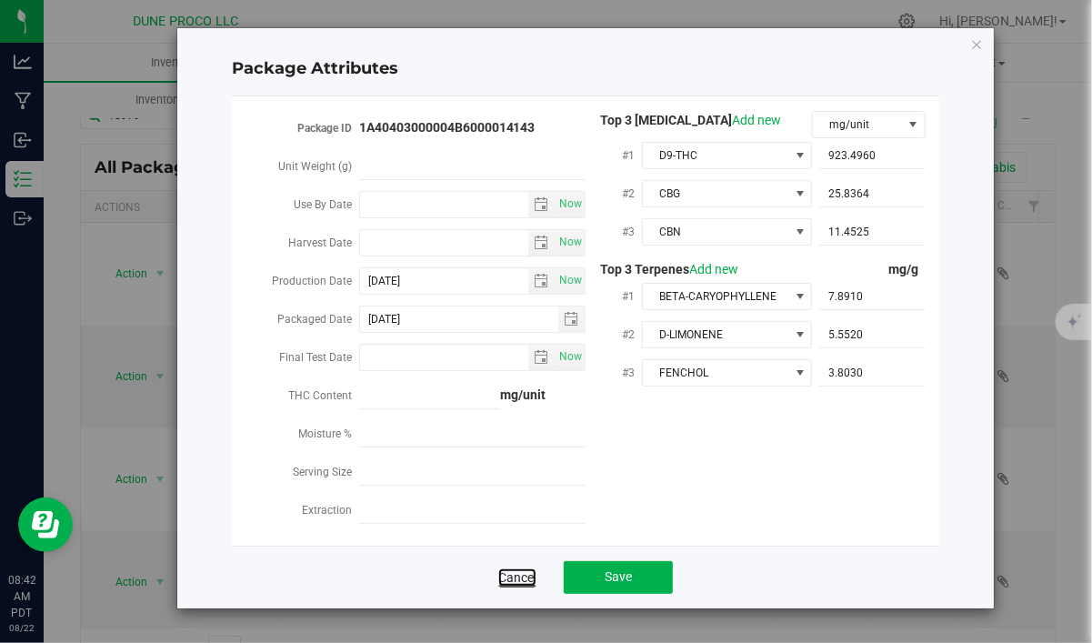
click at [516, 574] on link "Cancel" at bounding box center [517, 577] width 38 height 18
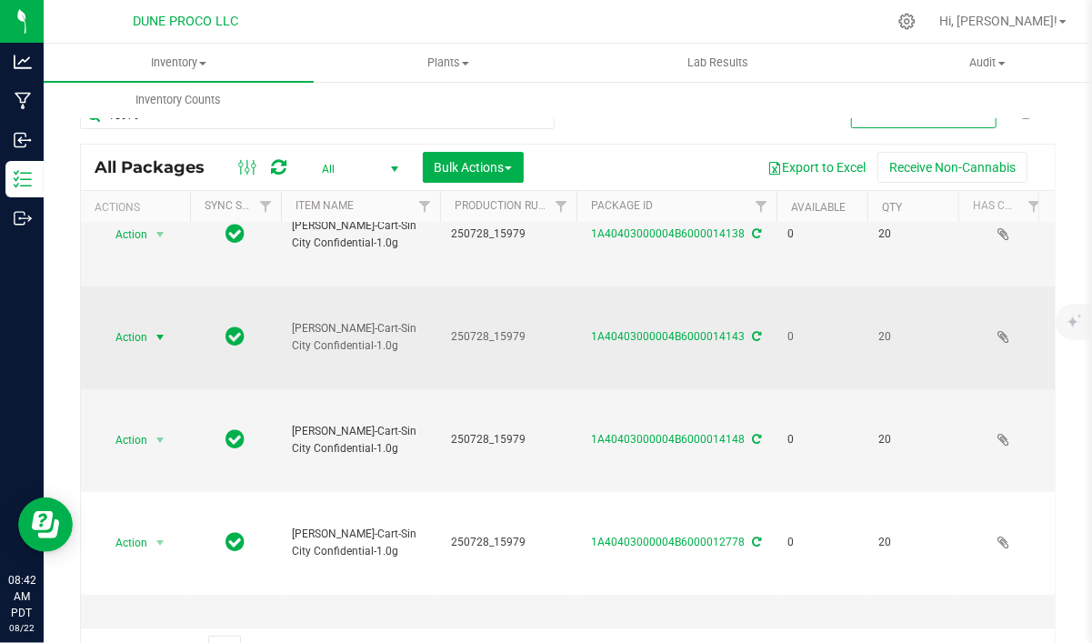
scroll to position [154, 0]
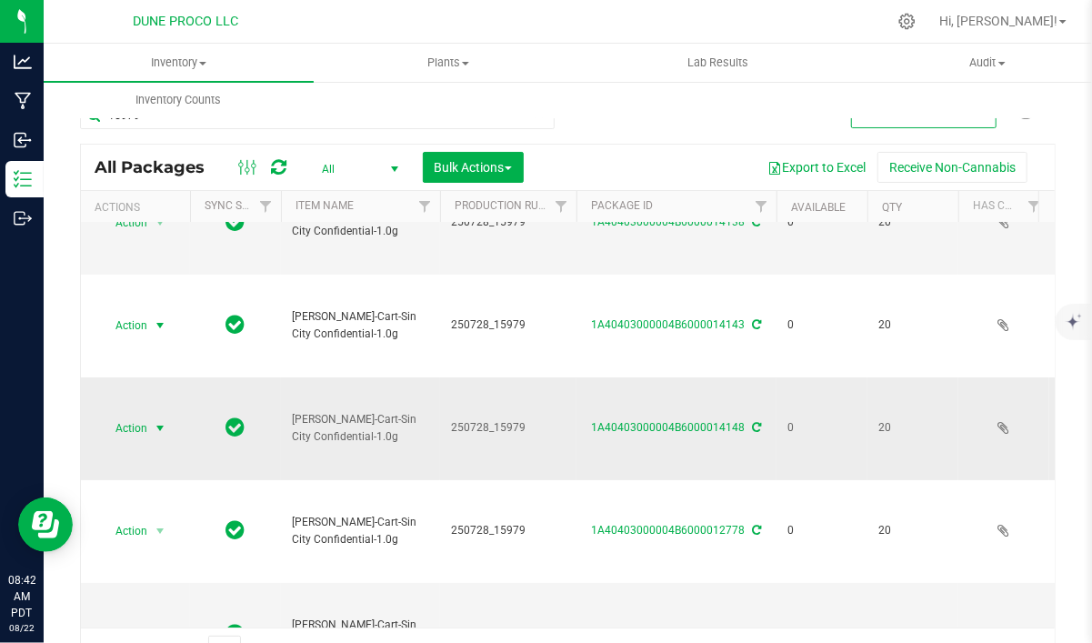
click at [164, 421] on span "select" at bounding box center [160, 428] width 15 height 15
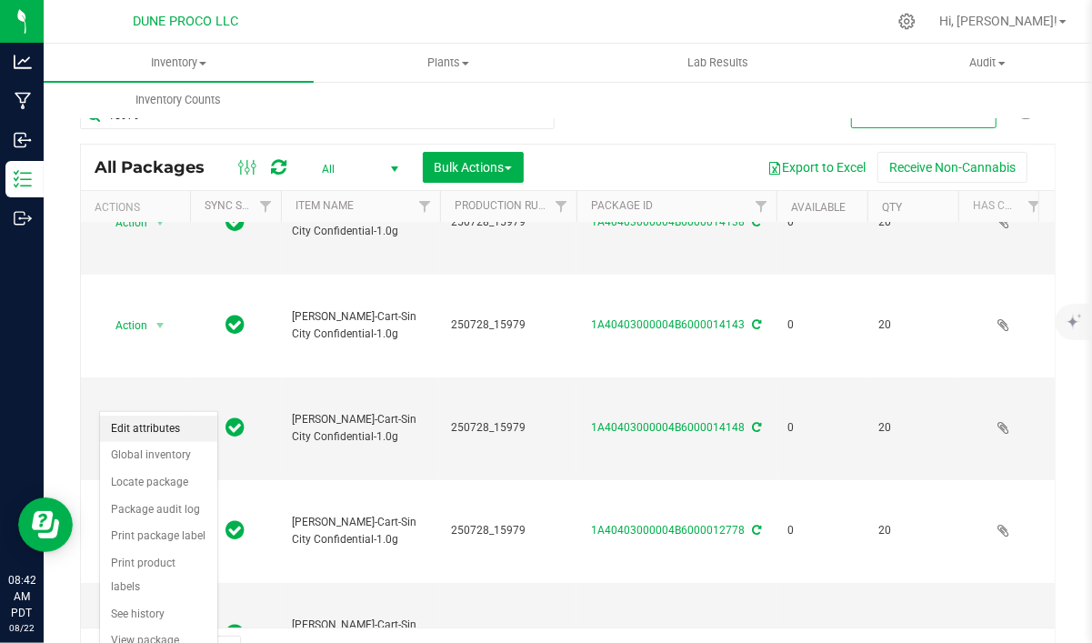
click at [163, 431] on li "Edit attributes" at bounding box center [158, 428] width 117 height 27
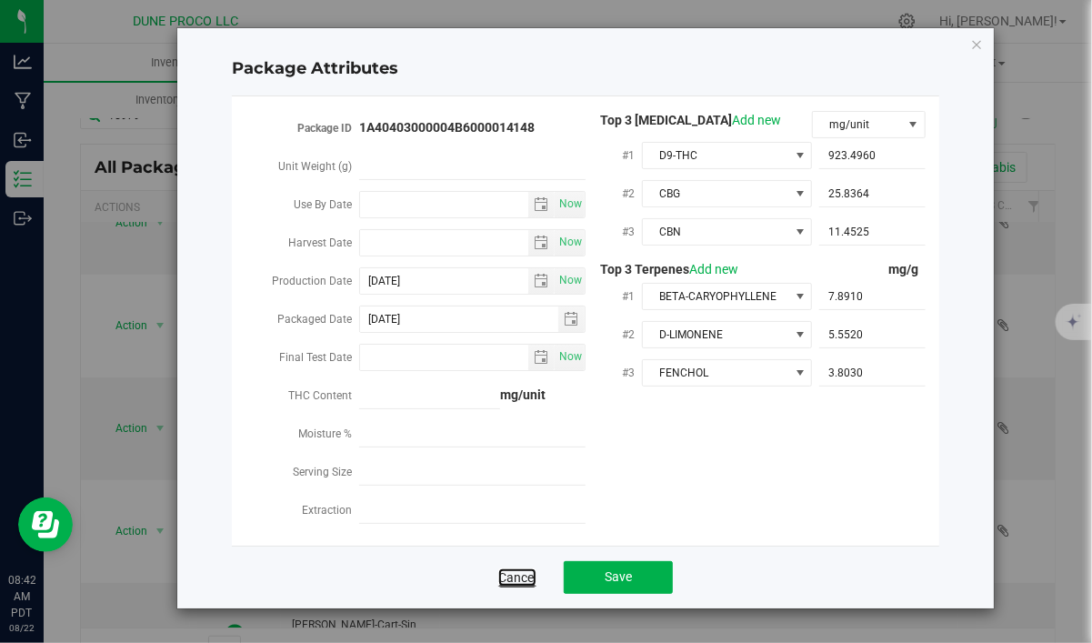
click at [510, 574] on link "Cancel" at bounding box center [517, 577] width 38 height 18
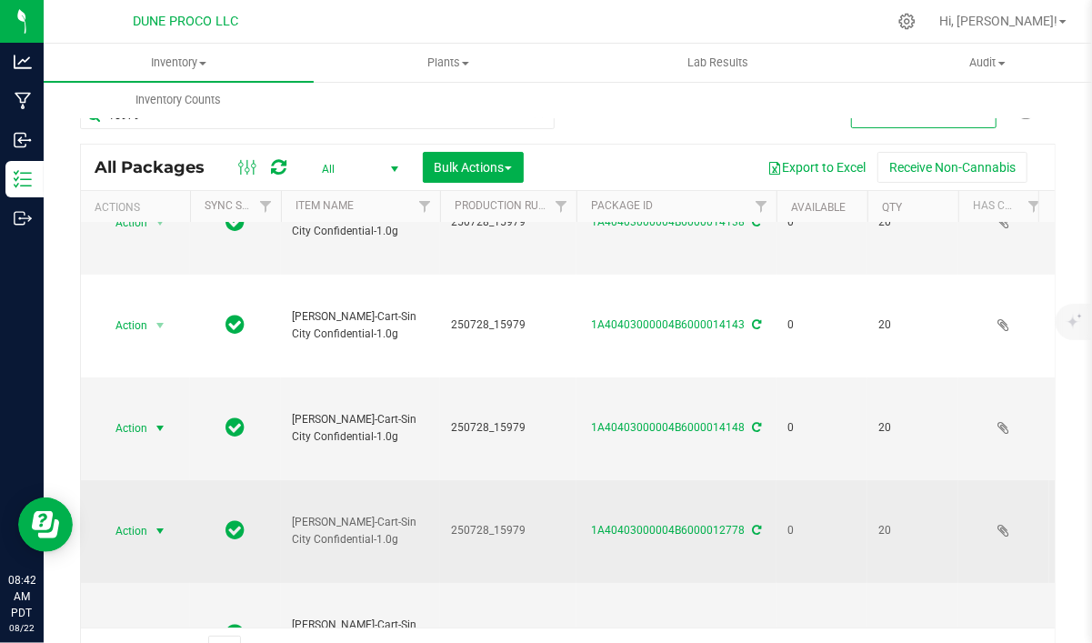
click at [161, 524] on span "select" at bounding box center [160, 531] width 15 height 15
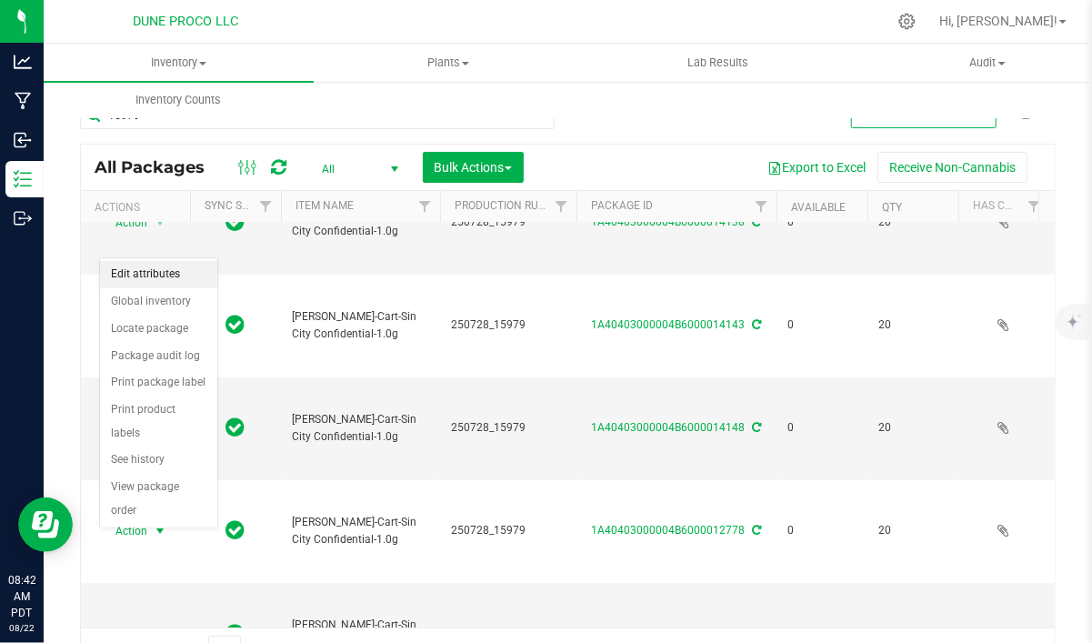
click at [166, 278] on li "Edit attributes" at bounding box center [158, 274] width 117 height 27
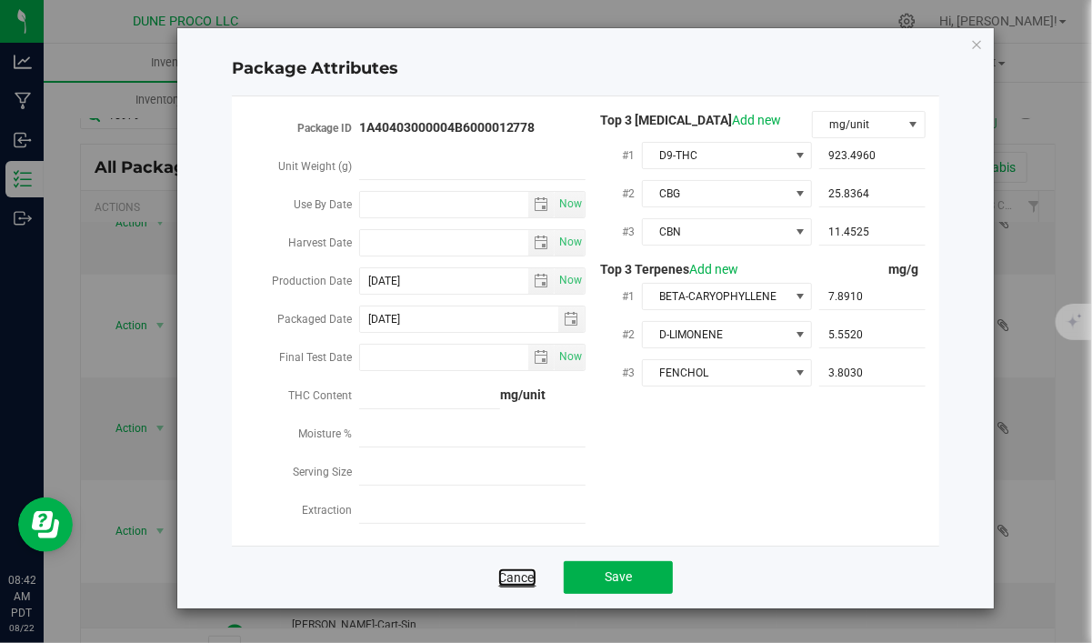
click at [532, 577] on link "Cancel" at bounding box center [517, 577] width 38 height 18
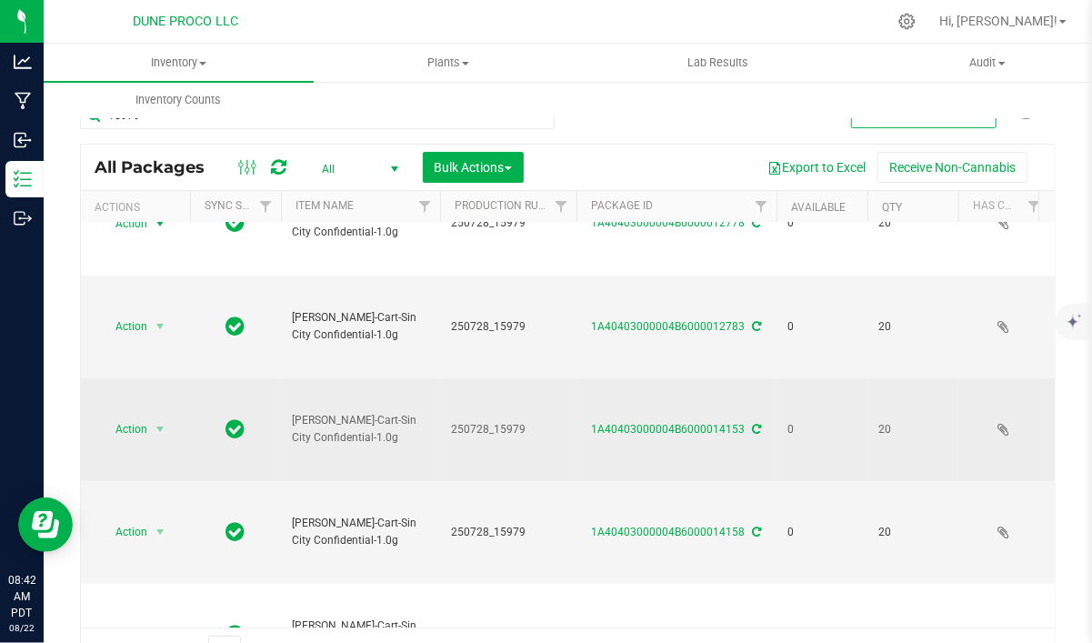
scroll to position [384, 0]
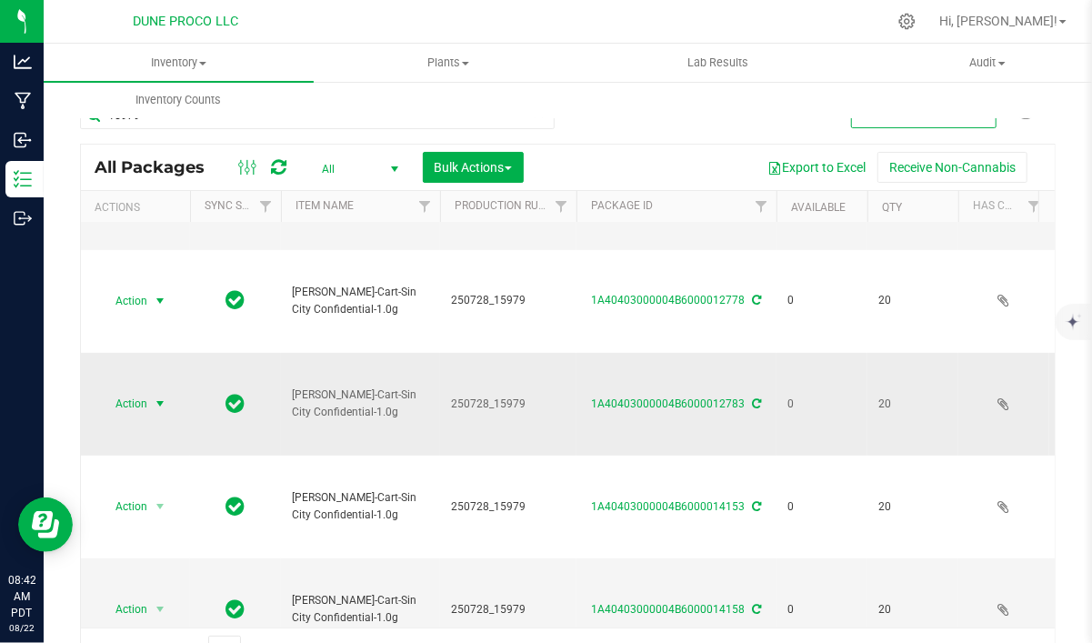
click at [162, 396] on span "select" at bounding box center [160, 403] width 15 height 15
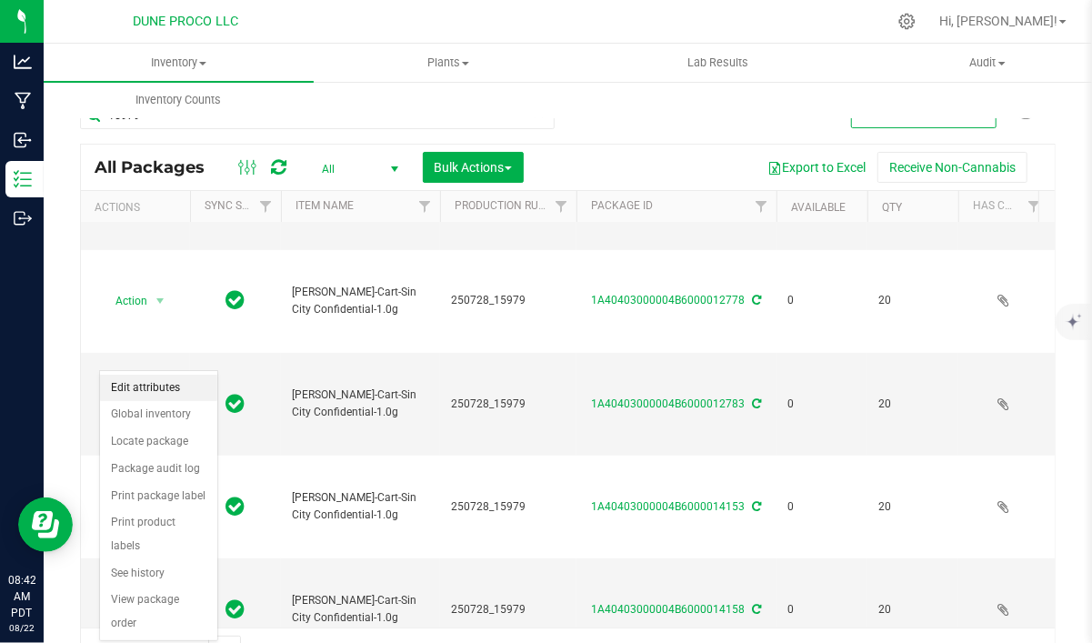
click at [160, 388] on li "Edit attributes" at bounding box center [158, 387] width 117 height 27
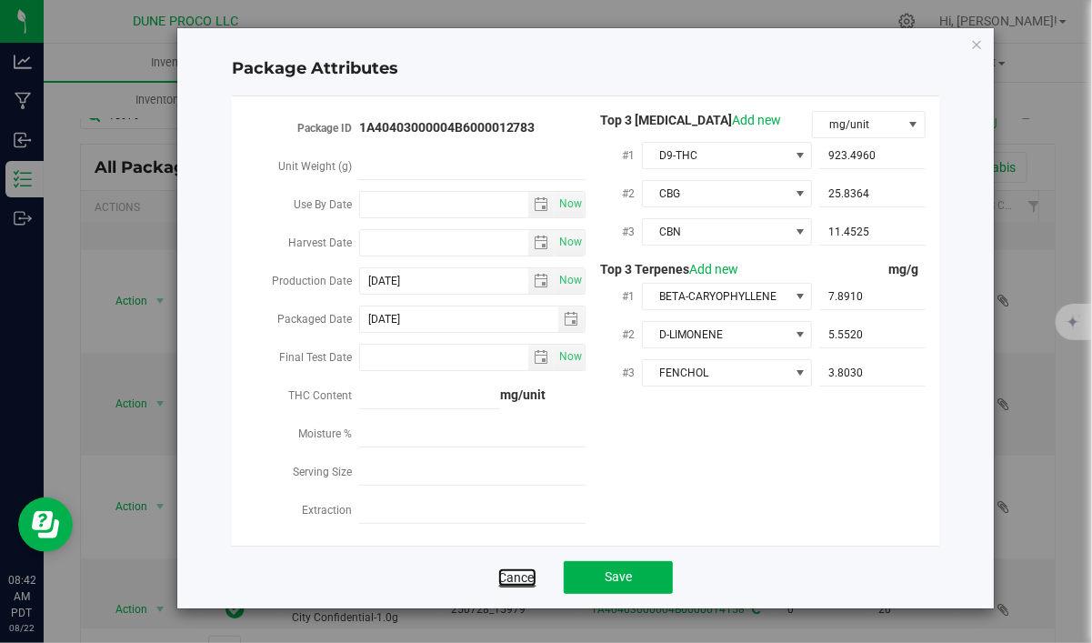
click at [521, 574] on link "Cancel" at bounding box center [517, 577] width 38 height 18
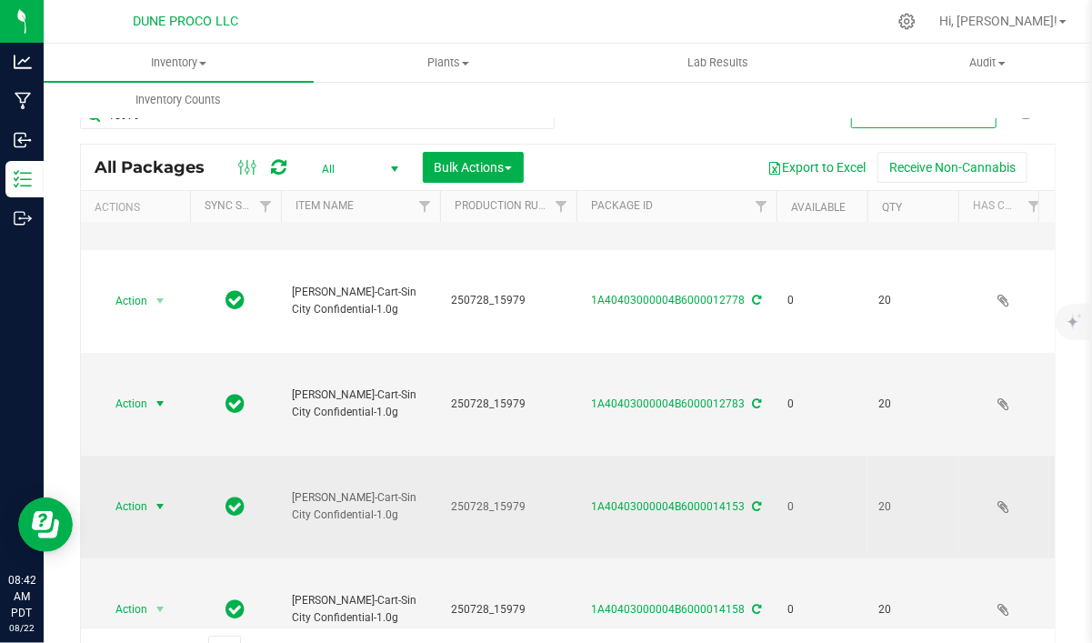
click at [161, 499] on span "select" at bounding box center [160, 506] width 15 height 15
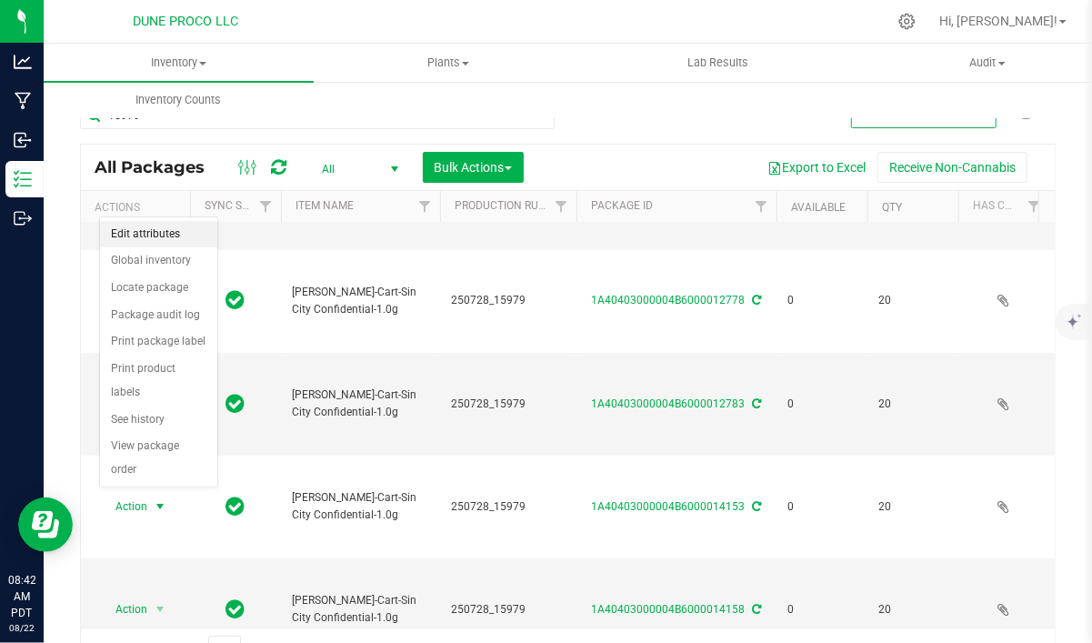
click at [169, 239] on li "Edit attributes" at bounding box center [158, 234] width 117 height 27
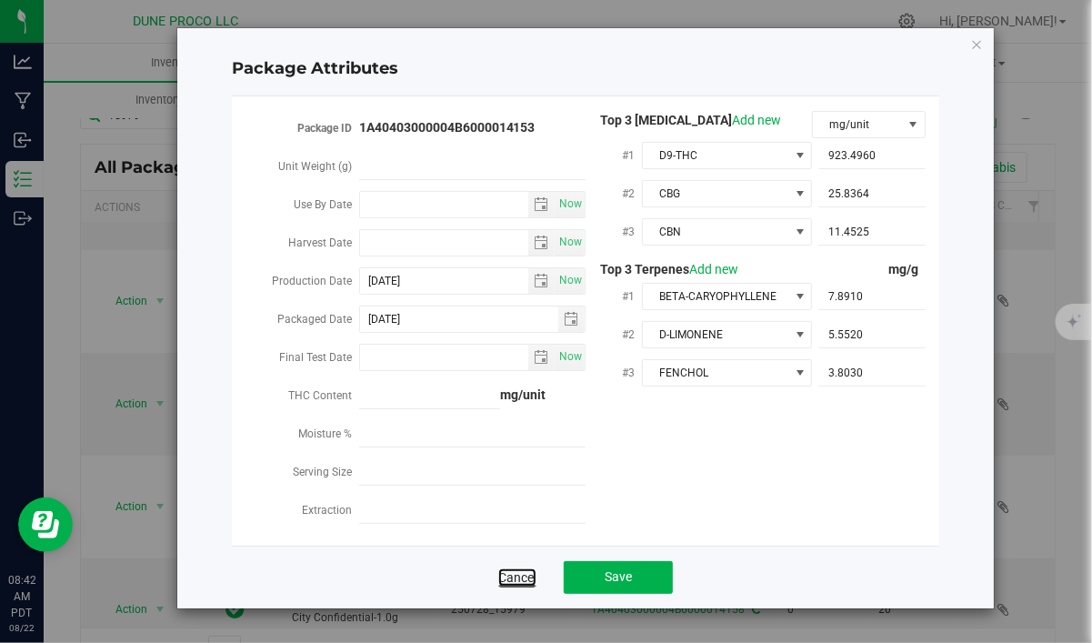
click at [528, 578] on link "Cancel" at bounding box center [517, 577] width 38 height 18
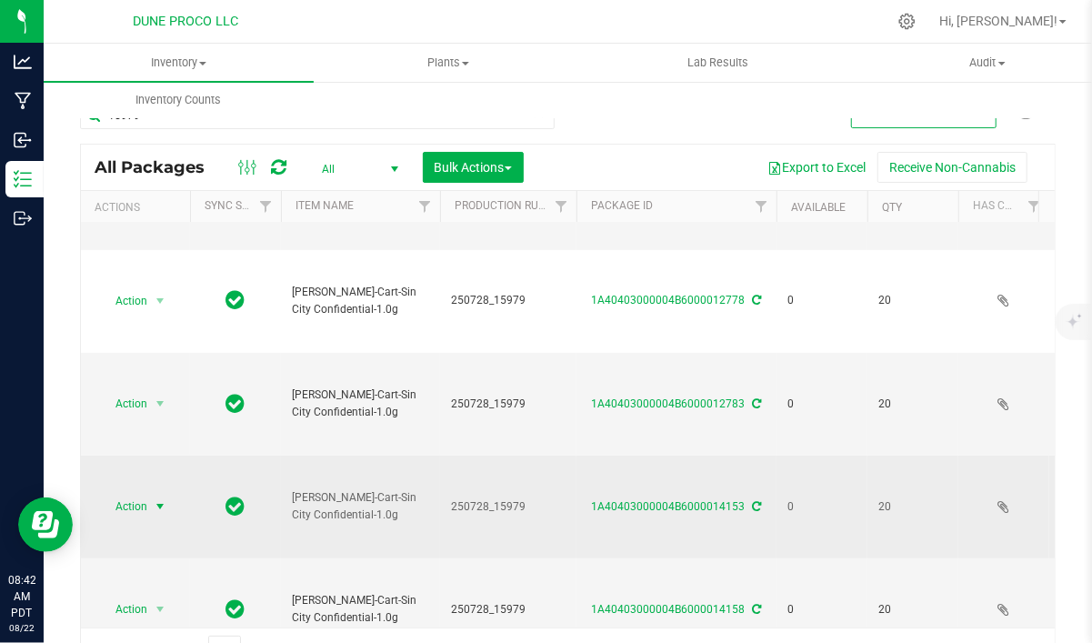
scroll to position [461, 0]
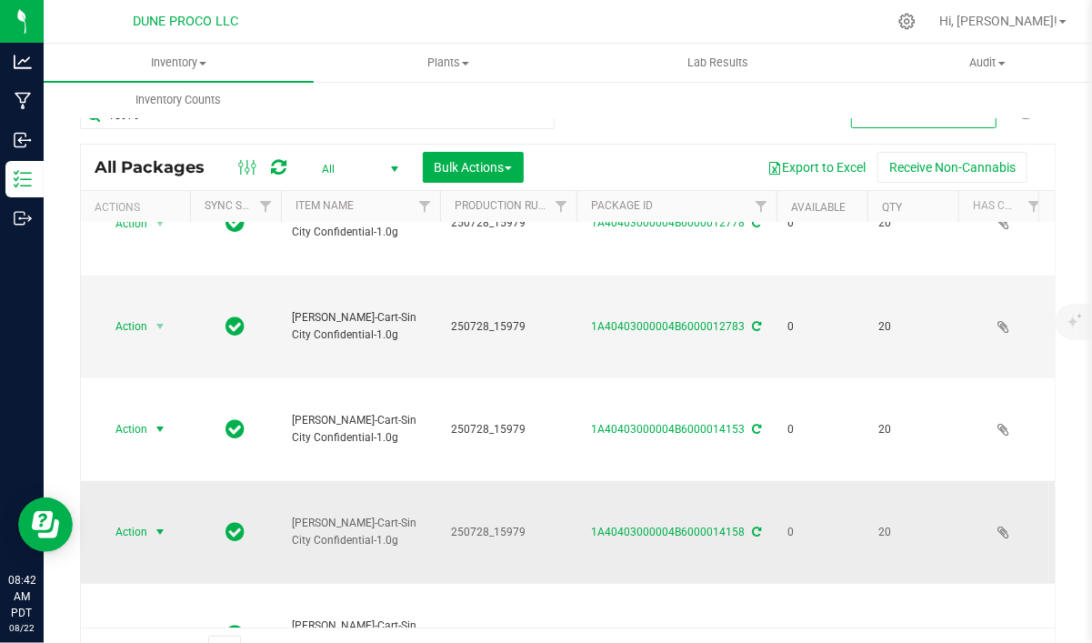
click at [155, 524] on span "select" at bounding box center [160, 531] width 15 height 15
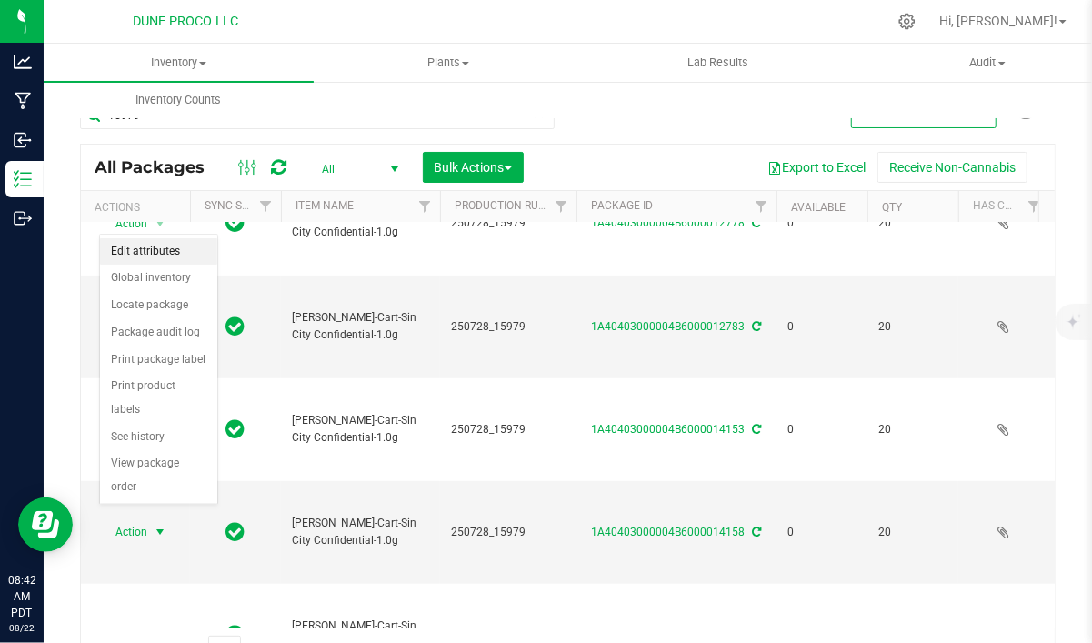
click at [162, 253] on li "Edit attributes" at bounding box center [158, 251] width 117 height 27
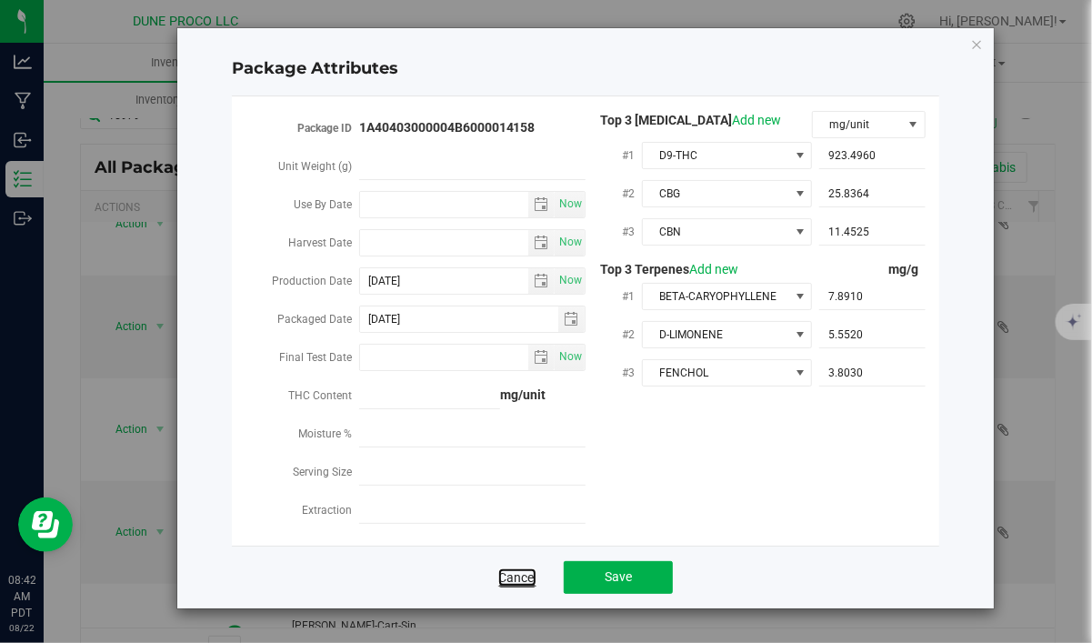
click at [528, 575] on link "Cancel" at bounding box center [517, 577] width 38 height 18
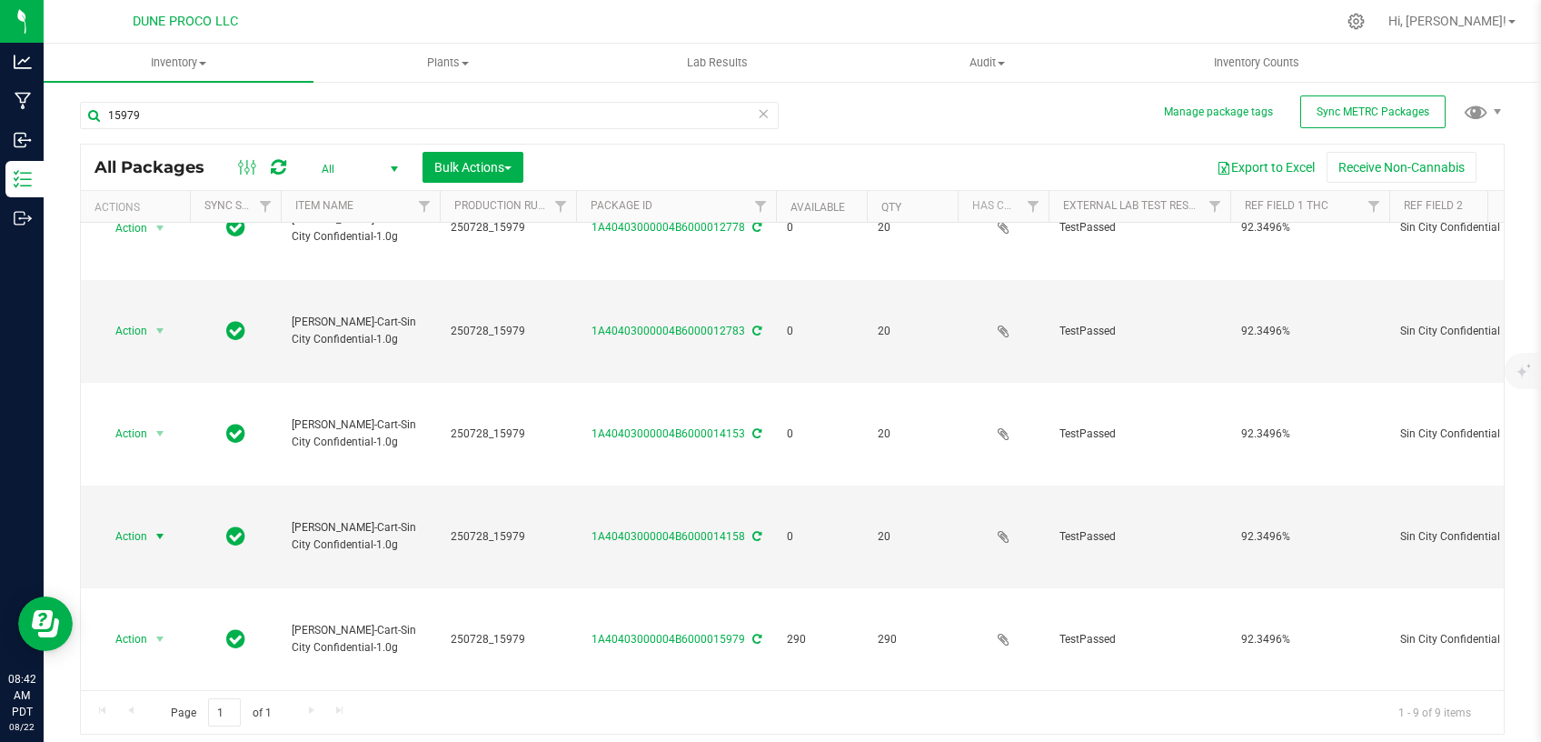
scroll to position [398, 0]
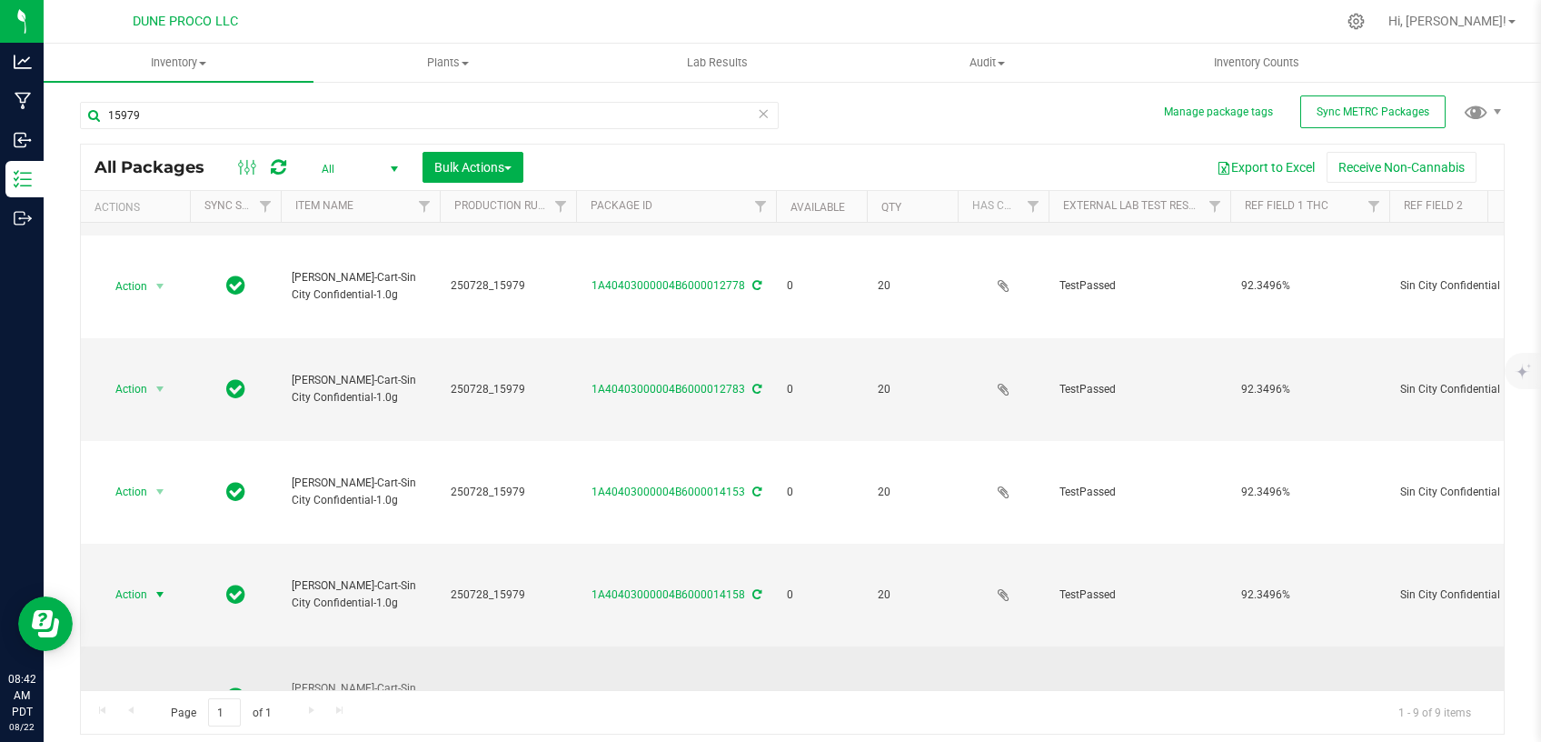
click at [157, 690] on span "select" at bounding box center [160, 697] width 15 height 15
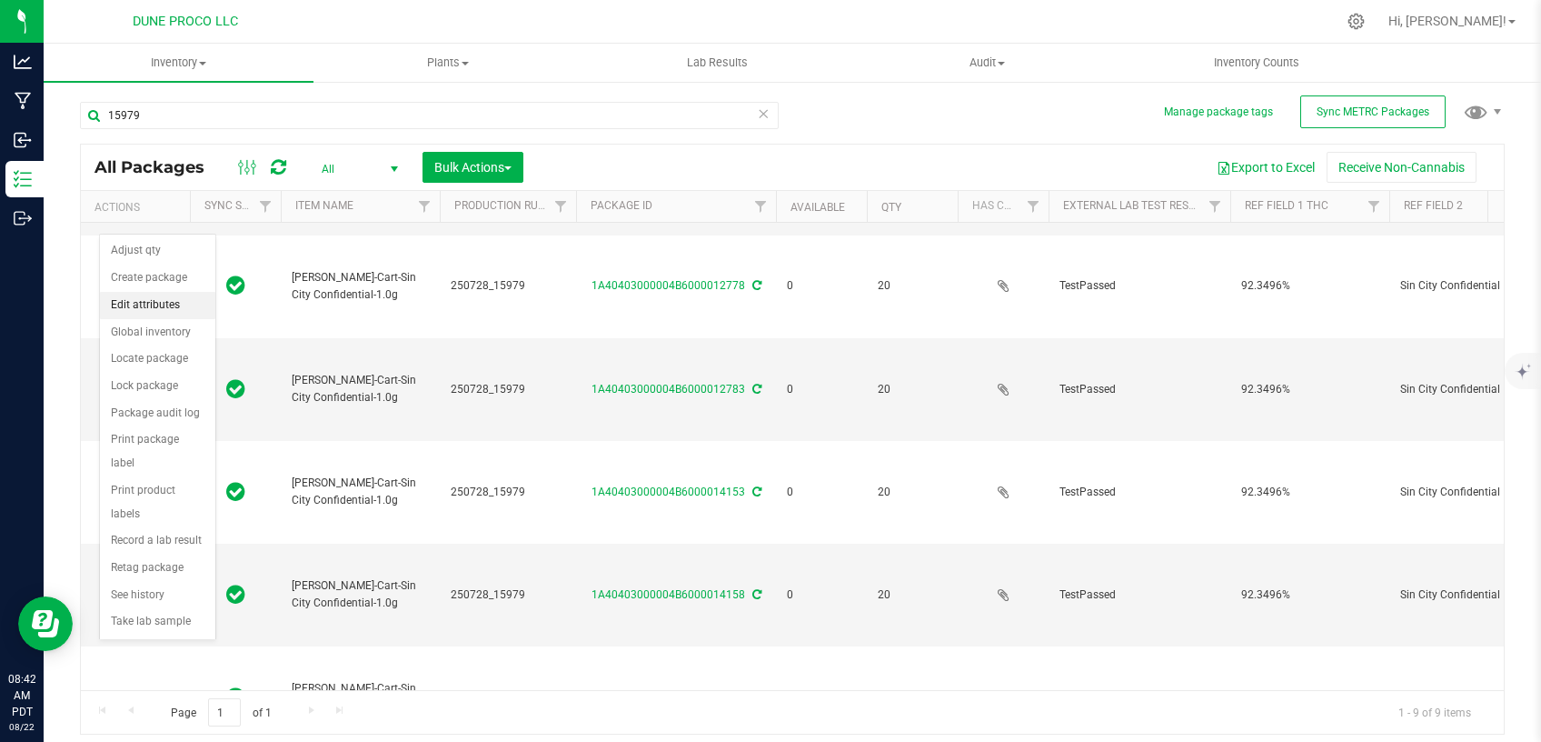
click at [159, 301] on li "Edit attributes" at bounding box center [157, 305] width 115 height 27
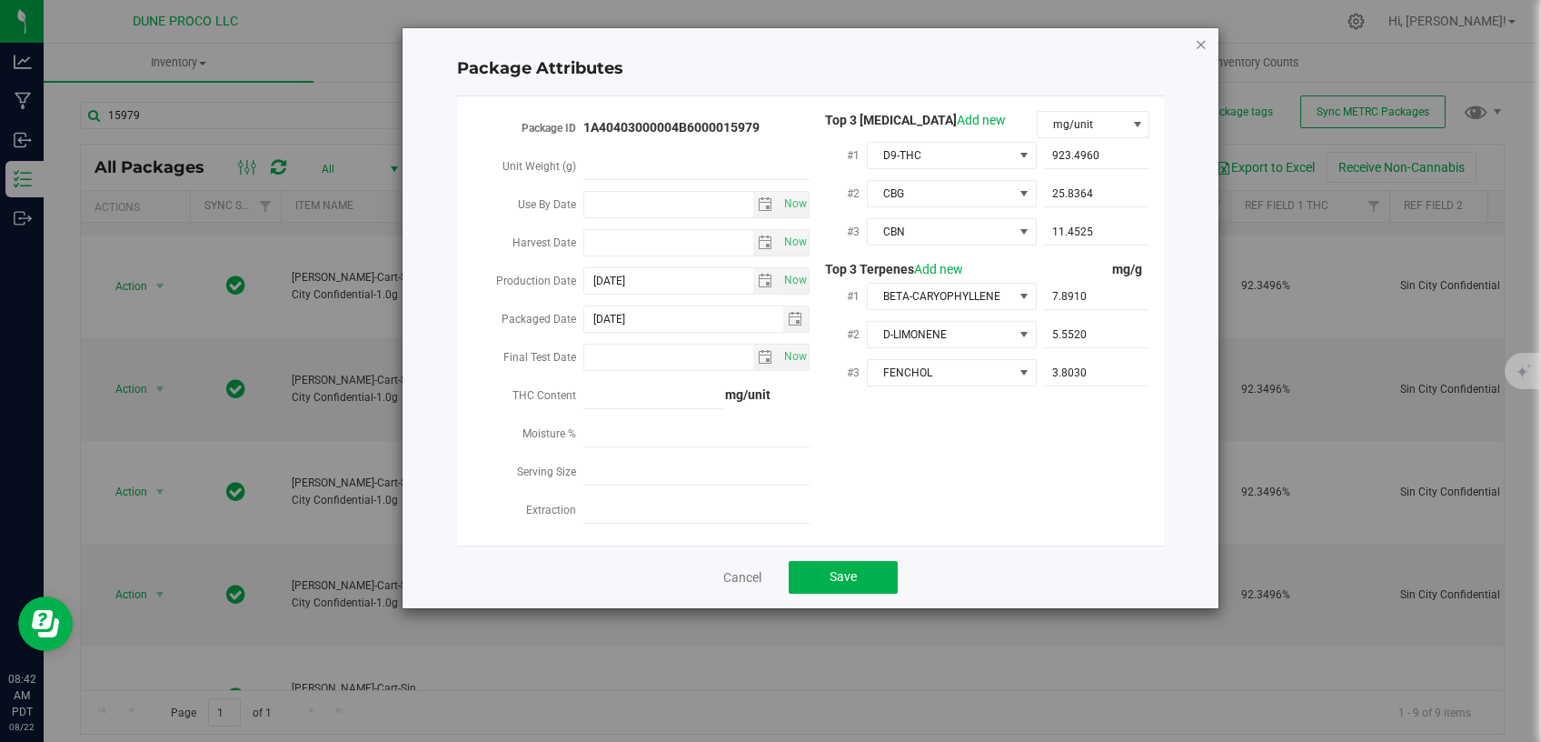
click at [1204, 42] on icon "Close modal" at bounding box center [1201, 44] width 13 height 22
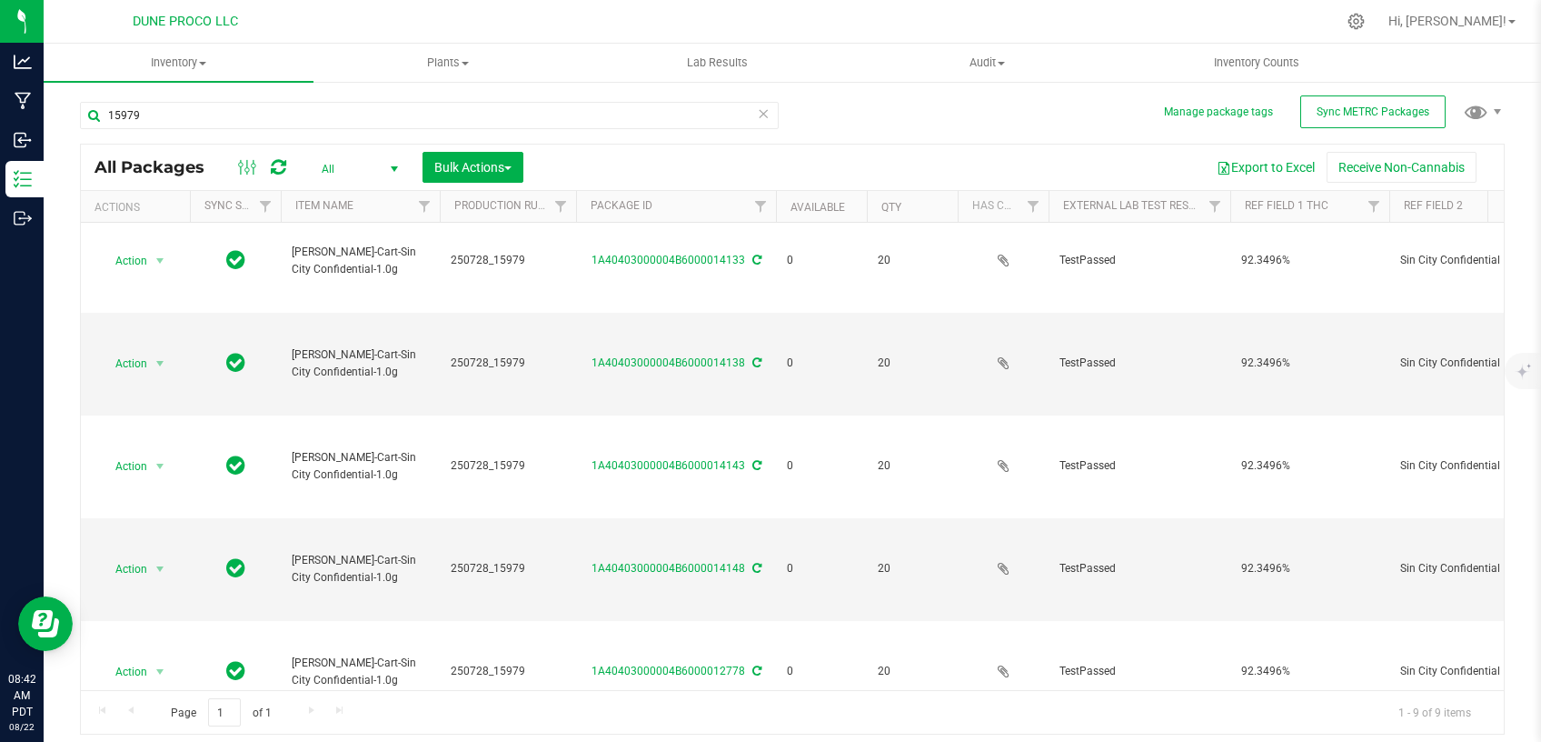
scroll to position [0, 0]
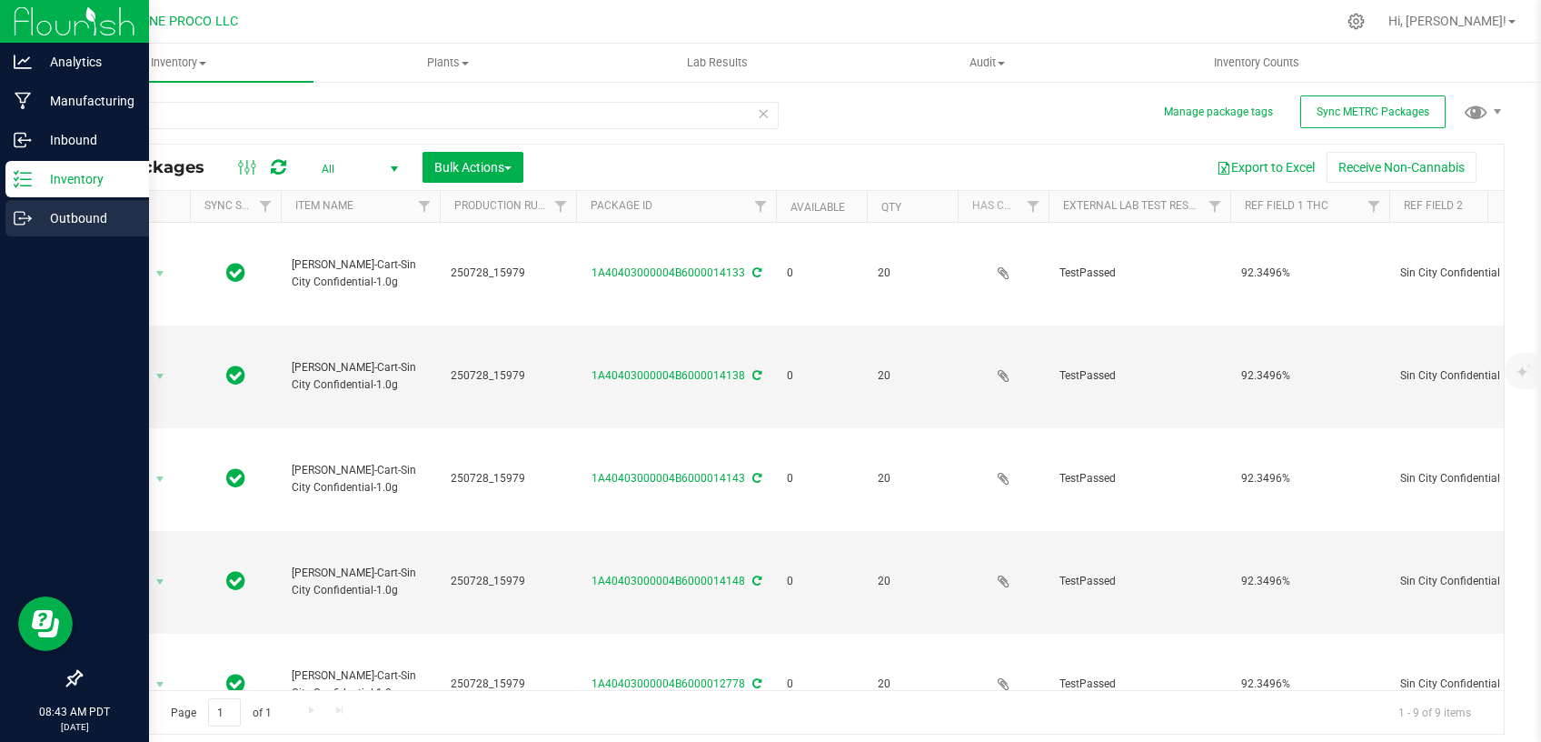
click at [48, 224] on p "Outbound" at bounding box center [86, 218] width 109 height 22
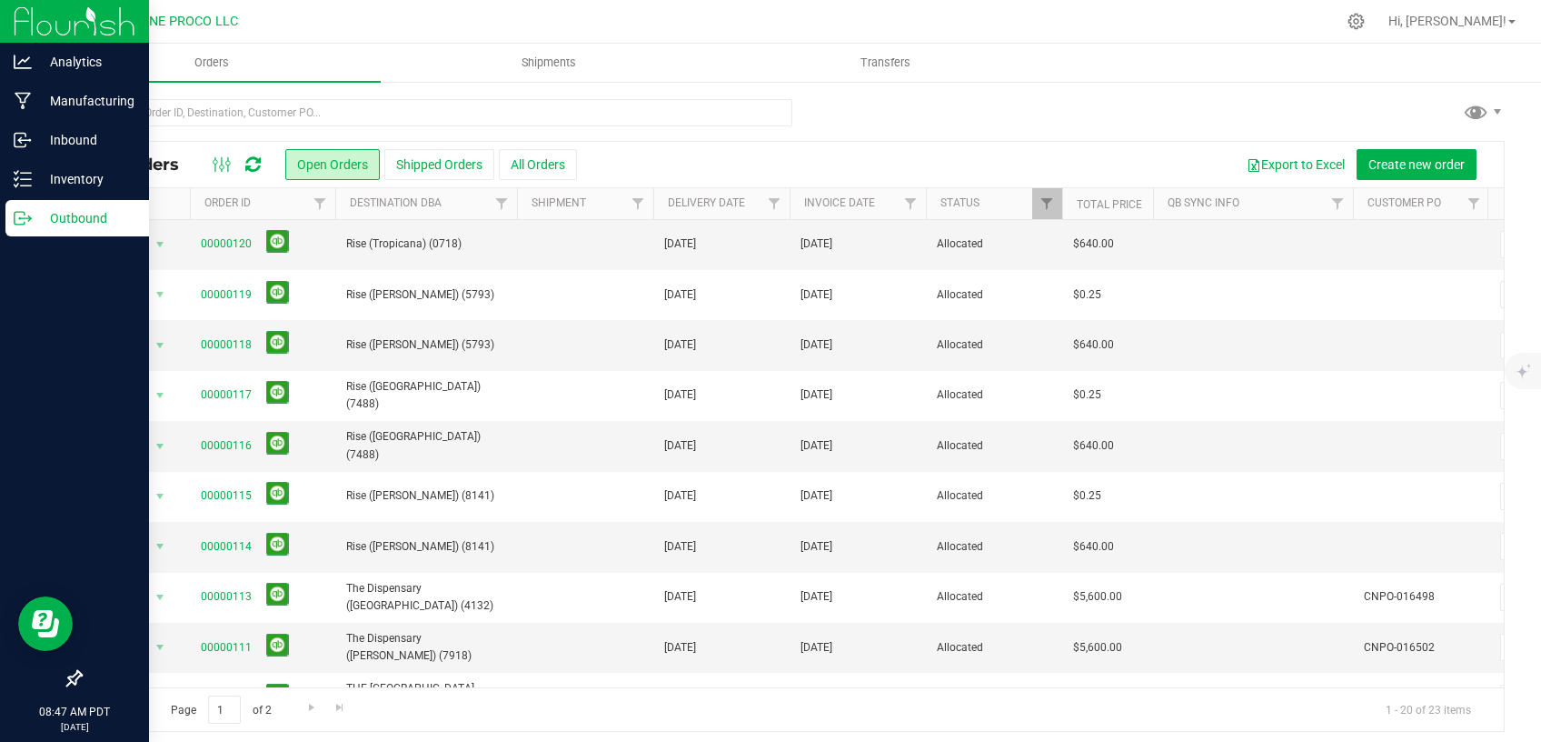
scroll to position [462, 0]
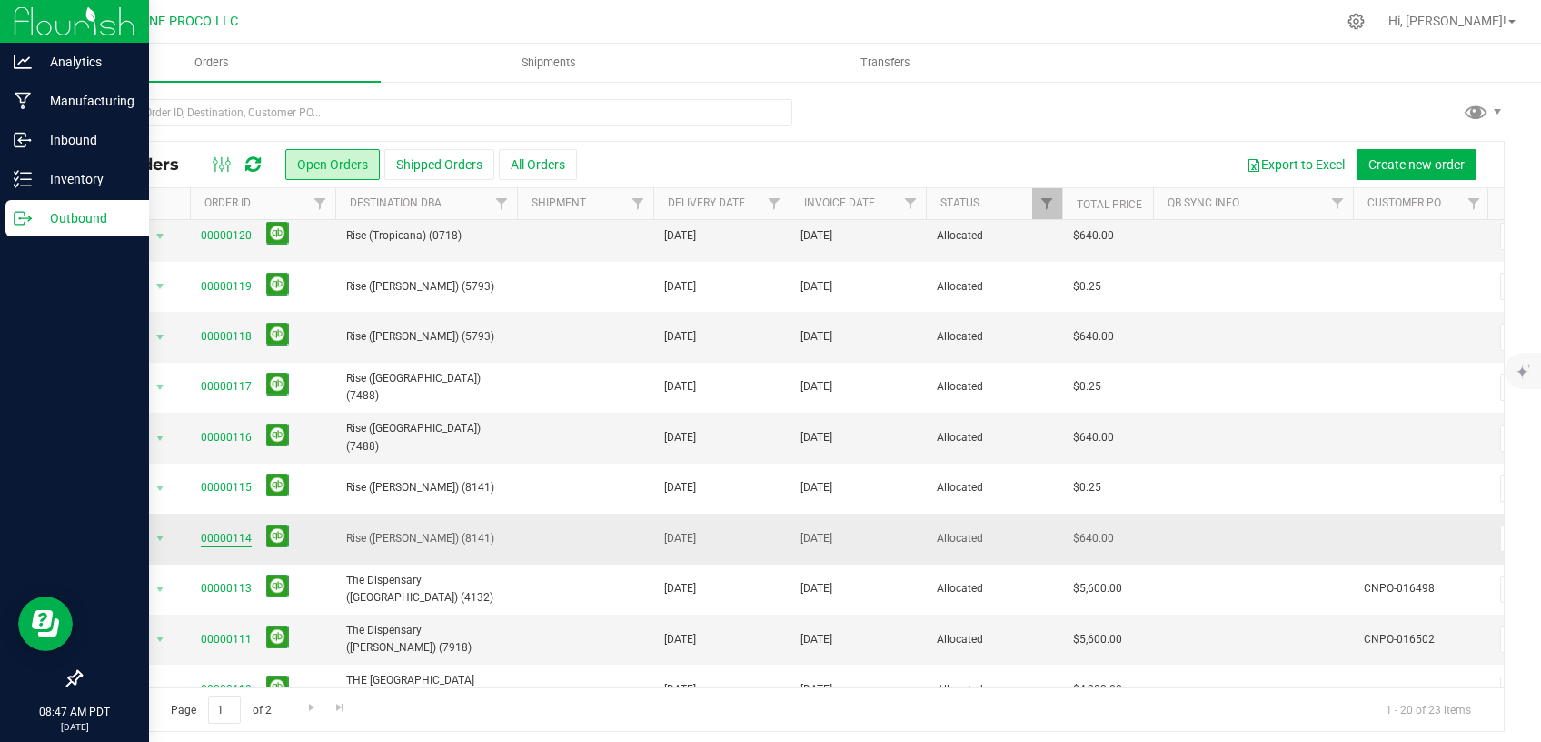
click at [237, 536] on link "00000114" at bounding box center [226, 538] width 51 height 17
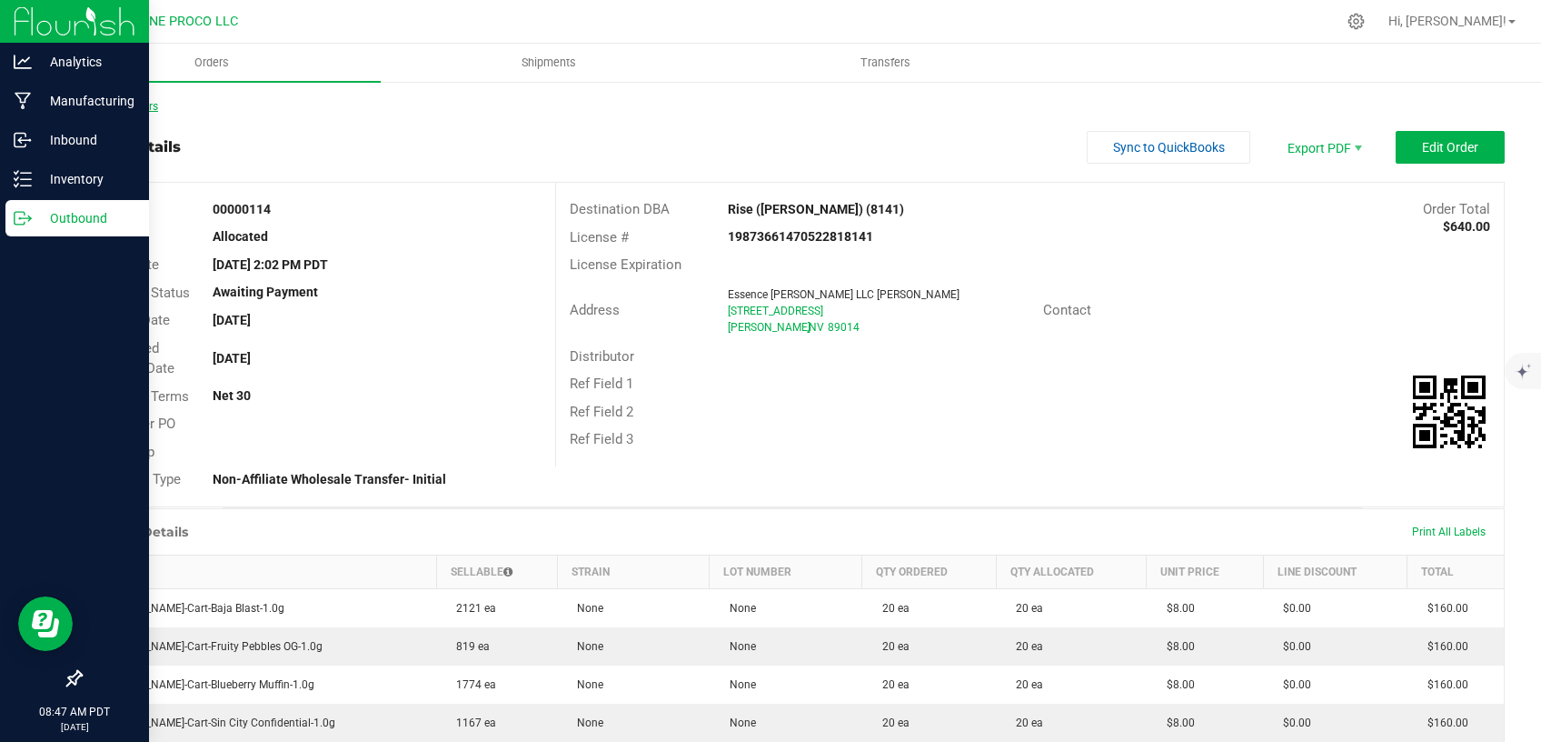
click at [141, 110] on link "Back to Orders" at bounding box center [119, 106] width 78 height 13
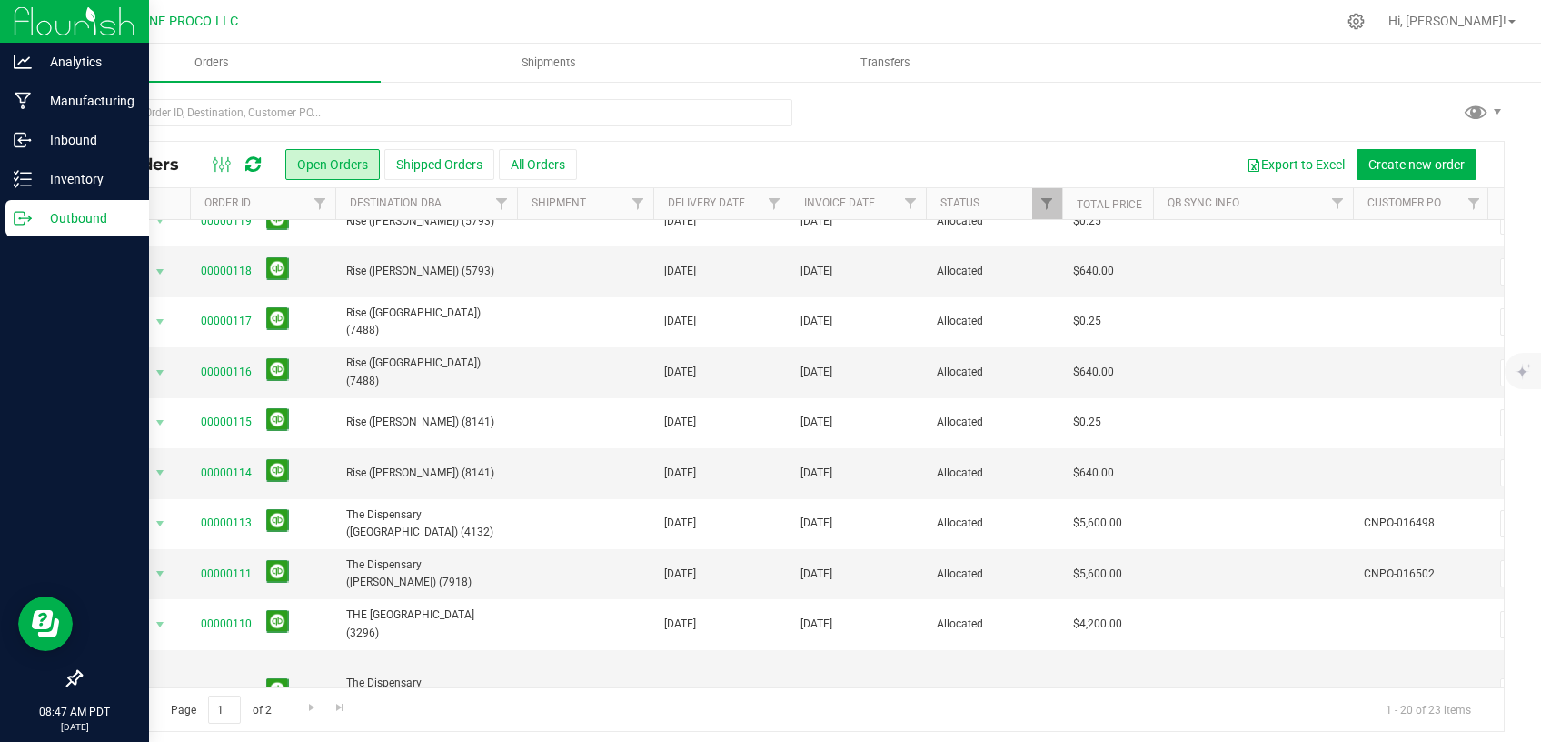
scroll to position [539, 0]
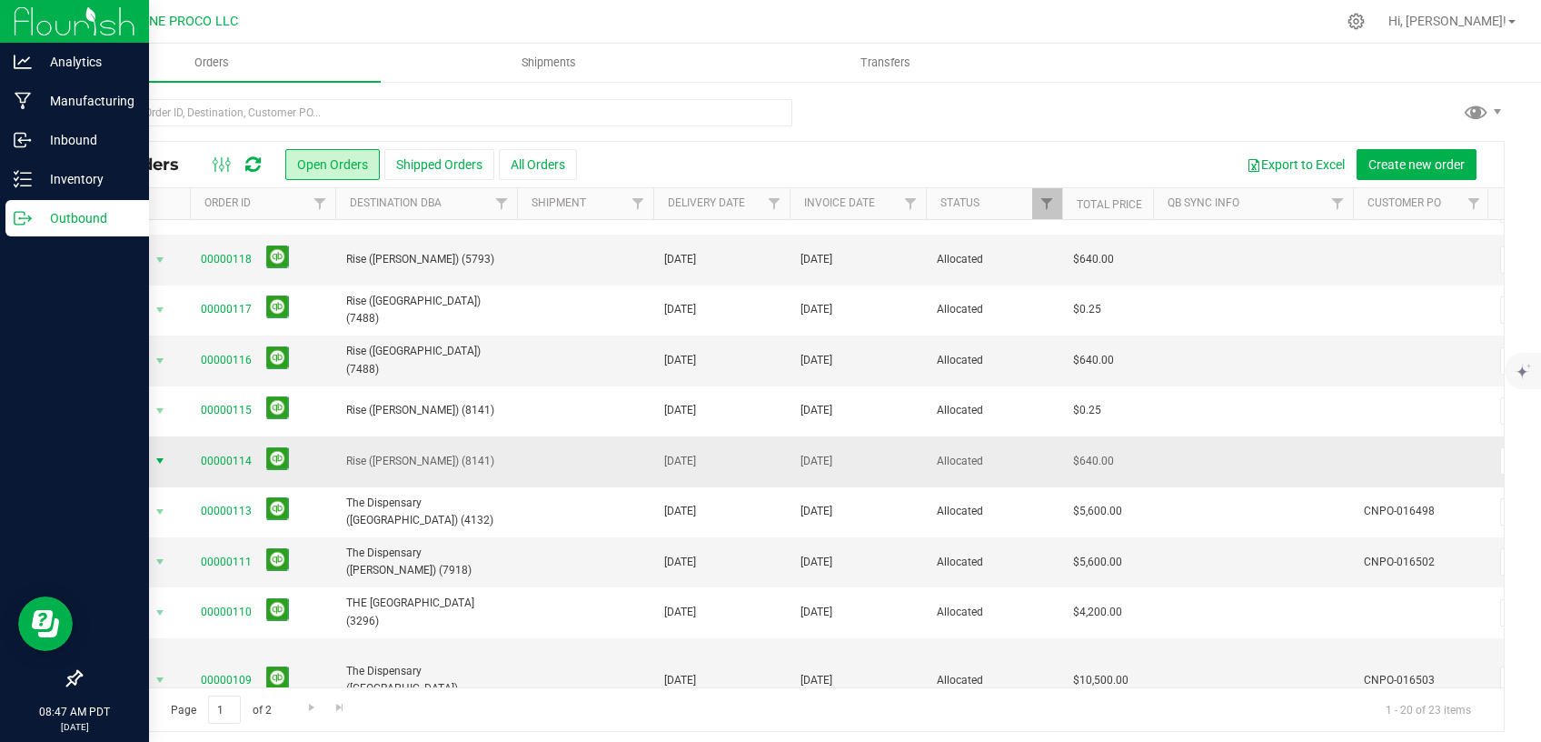
click at [155, 459] on span "select" at bounding box center [160, 461] width 15 height 15
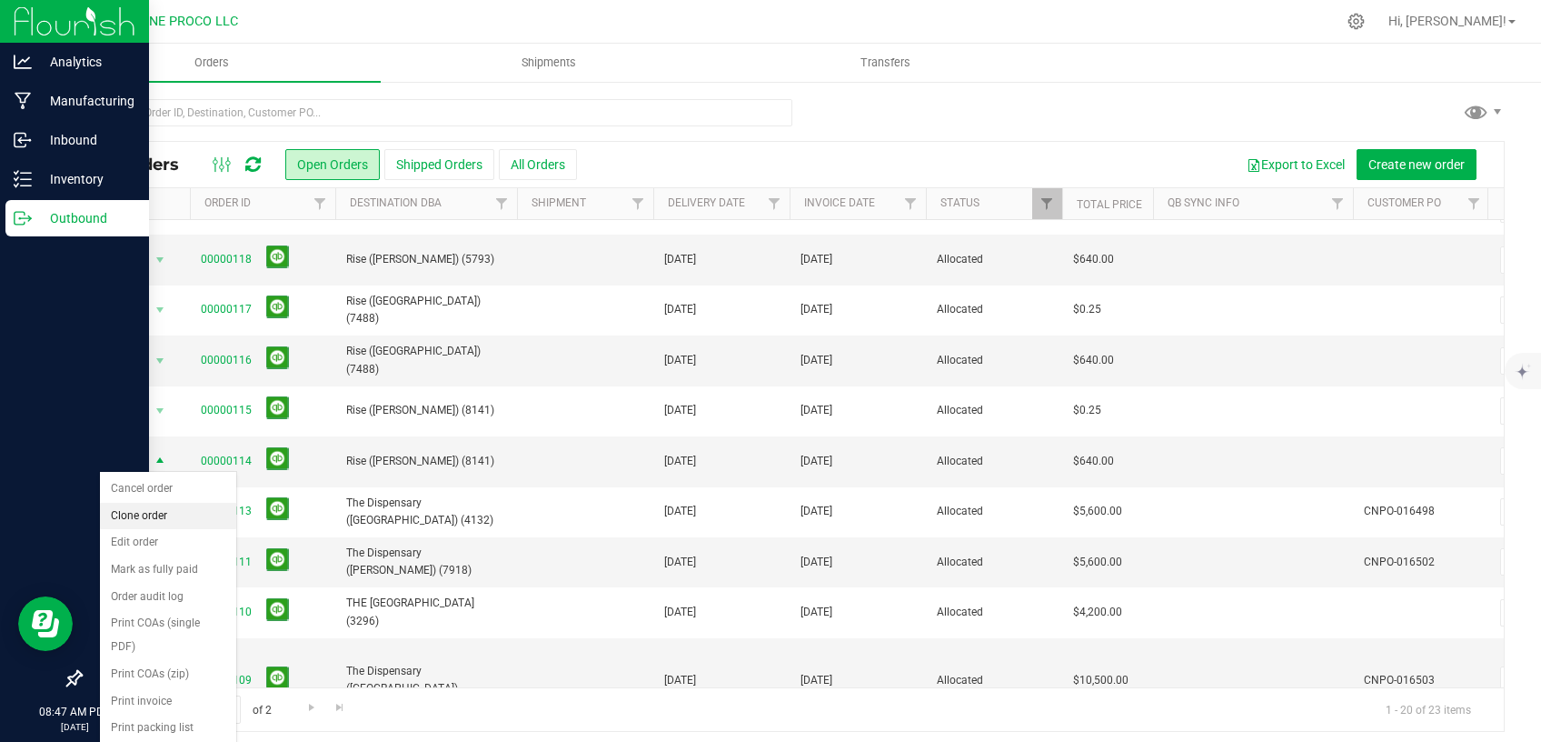
click at [144, 526] on li "Clone order" at bounding box center [168, 516] width 136 height 27
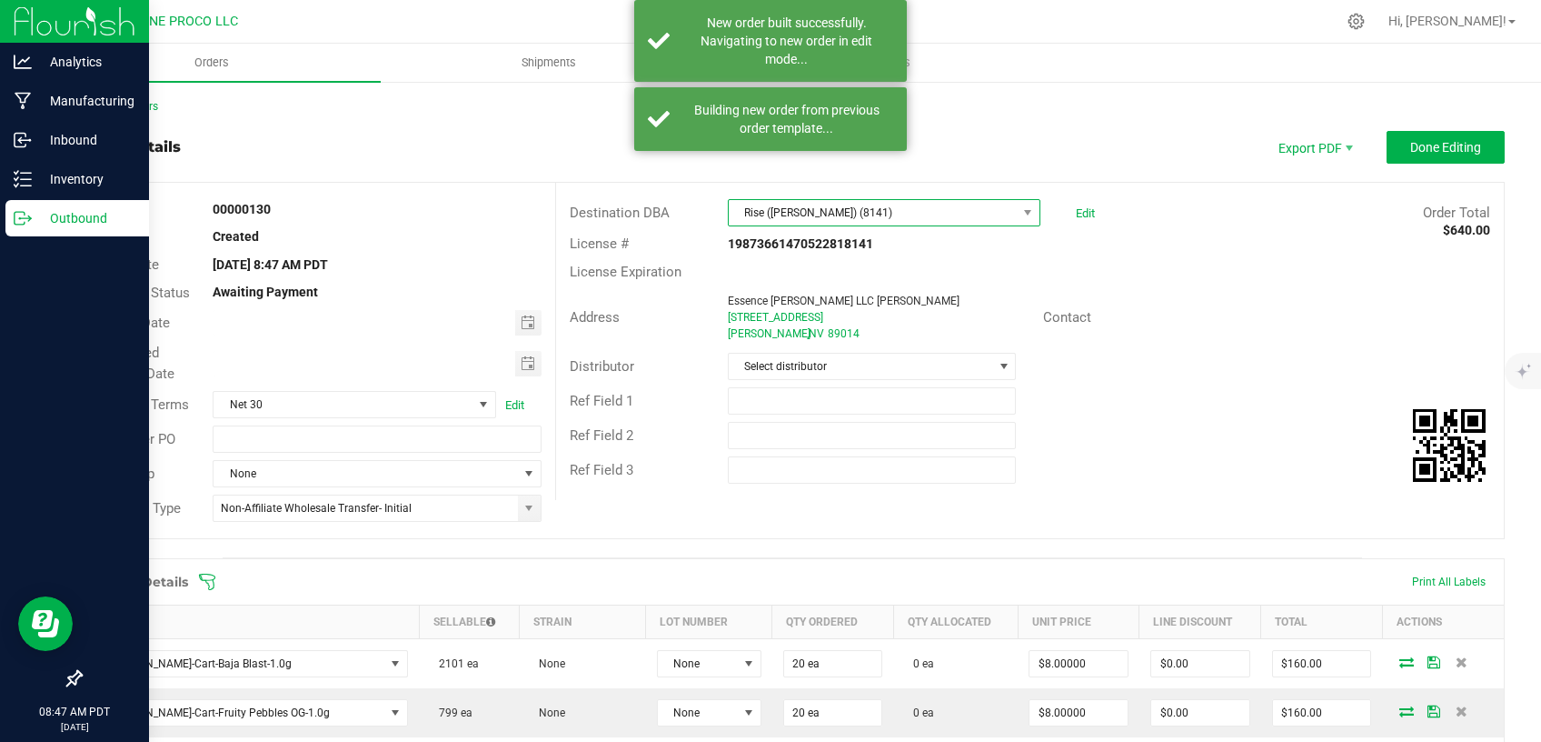
click at [885, 211] on span "Rise ([PERSON_NAME]) (8141)" at bounding box center [873, 212] width 288 height 25
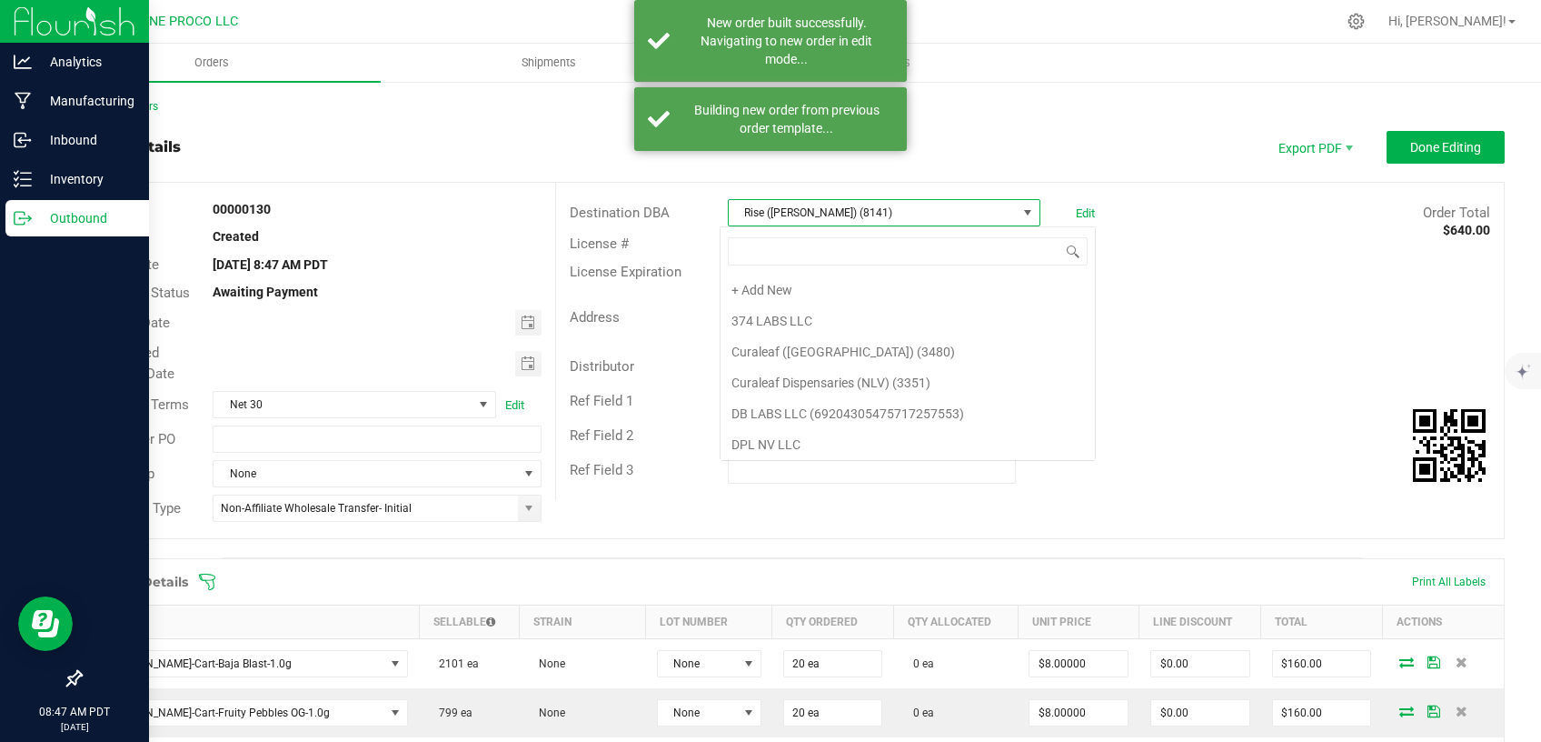
scroll to position [27, 308]
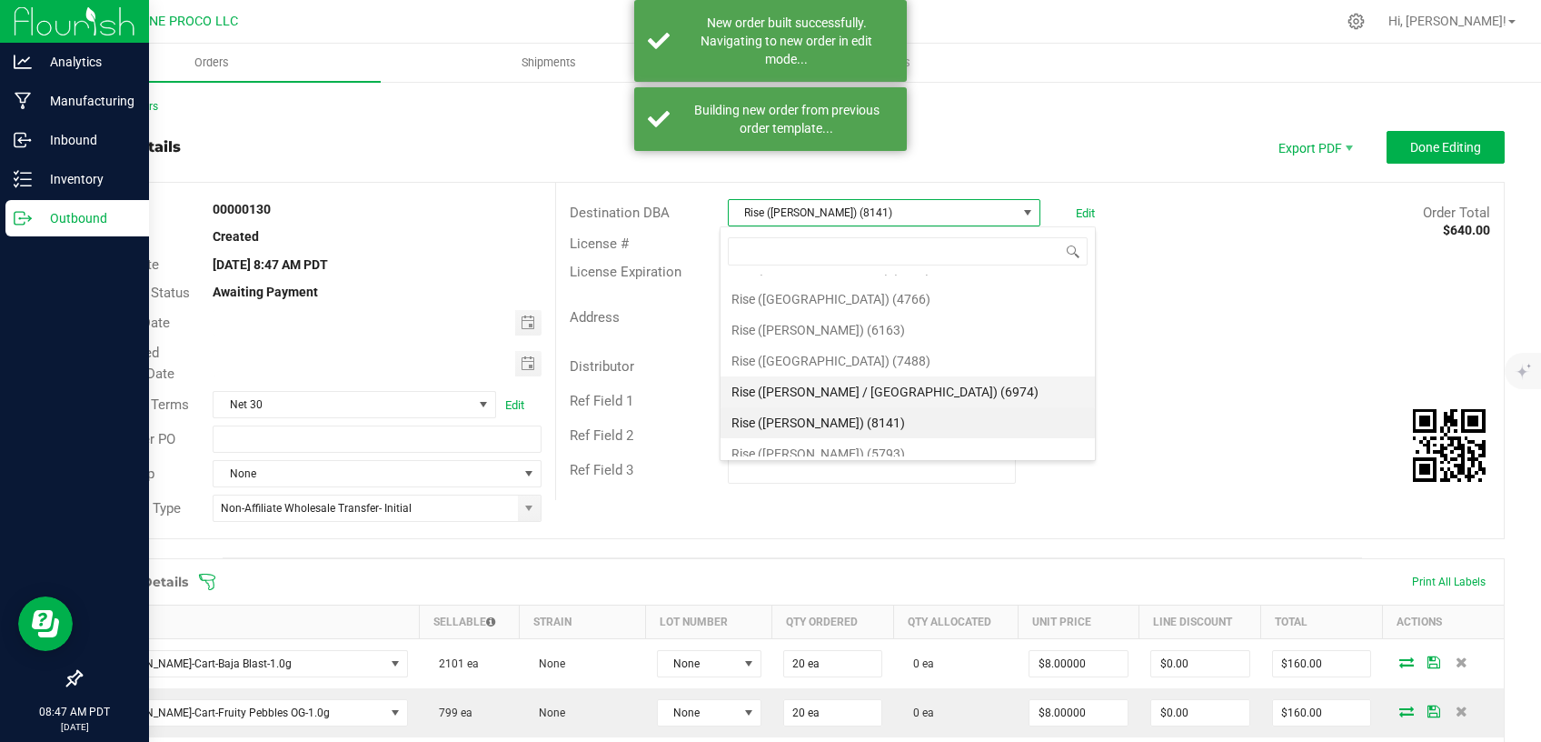
click at [846, 407] on li "Rise ([PERSON_NAME] / [GEOGRAPHIC_DATA]) (6974)" at bounding box center [908, 391] width 374 height 31
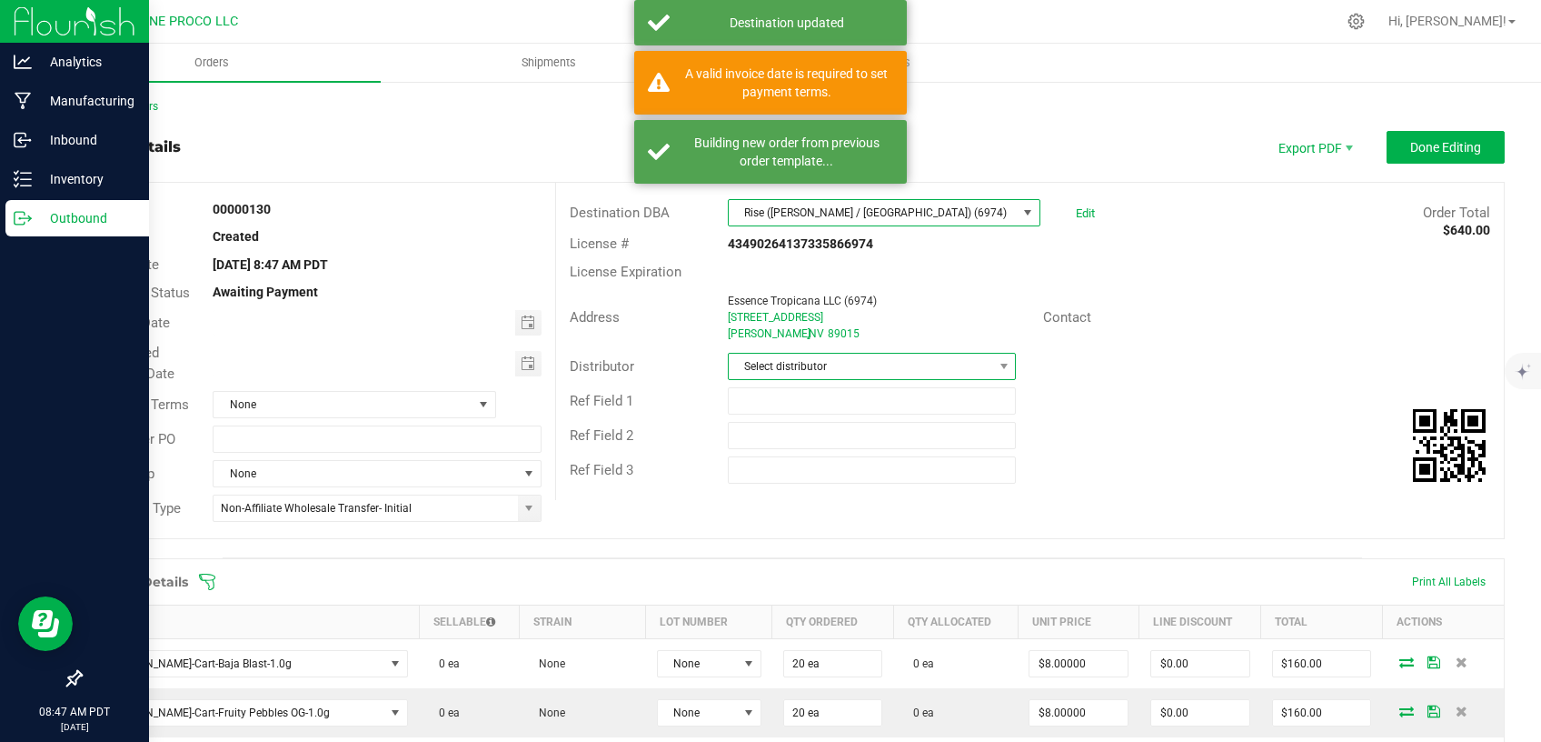
click at [778, 367] on span "Select distributor" at bounding box center [861, 366] width 264 height 25
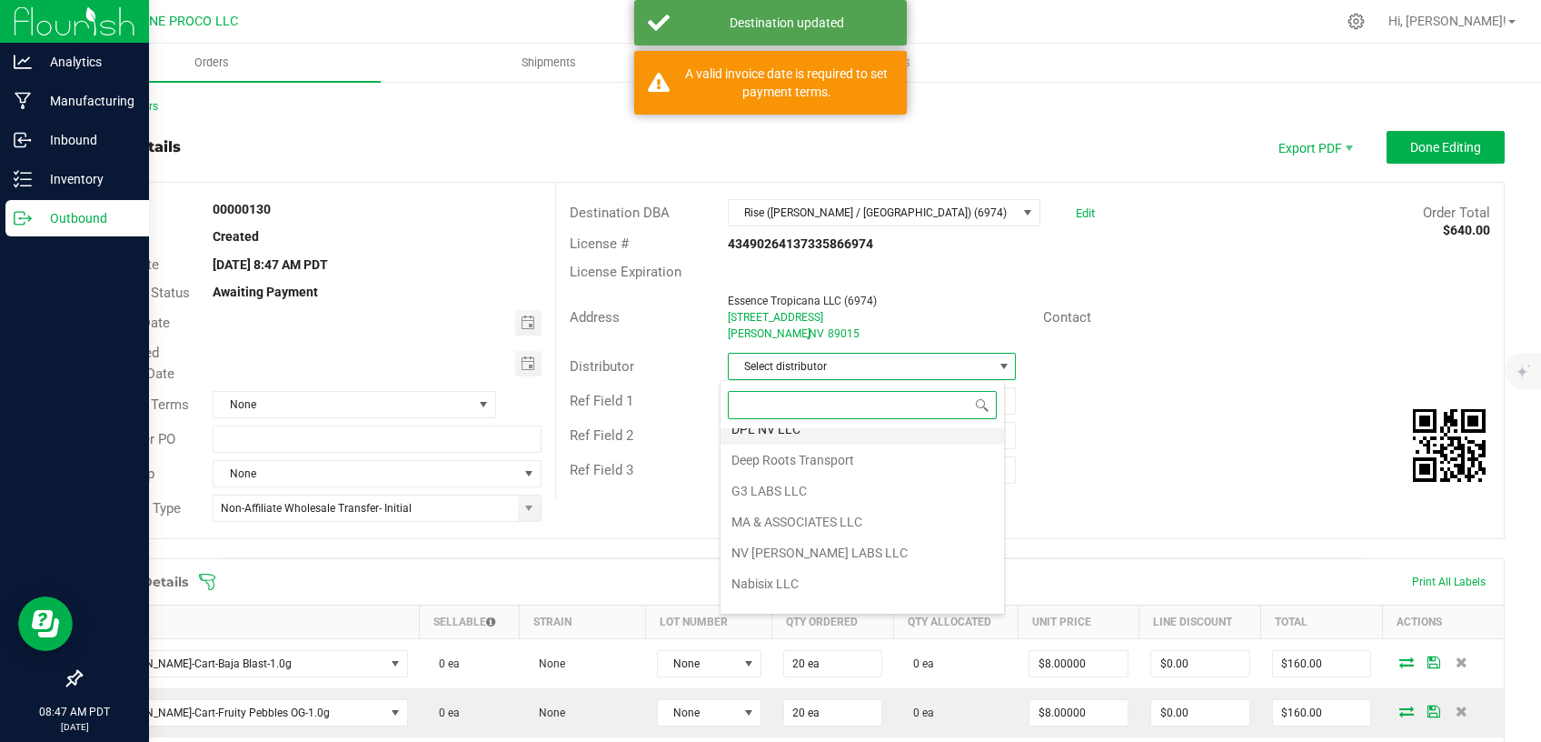
scroll to position [125, 0]
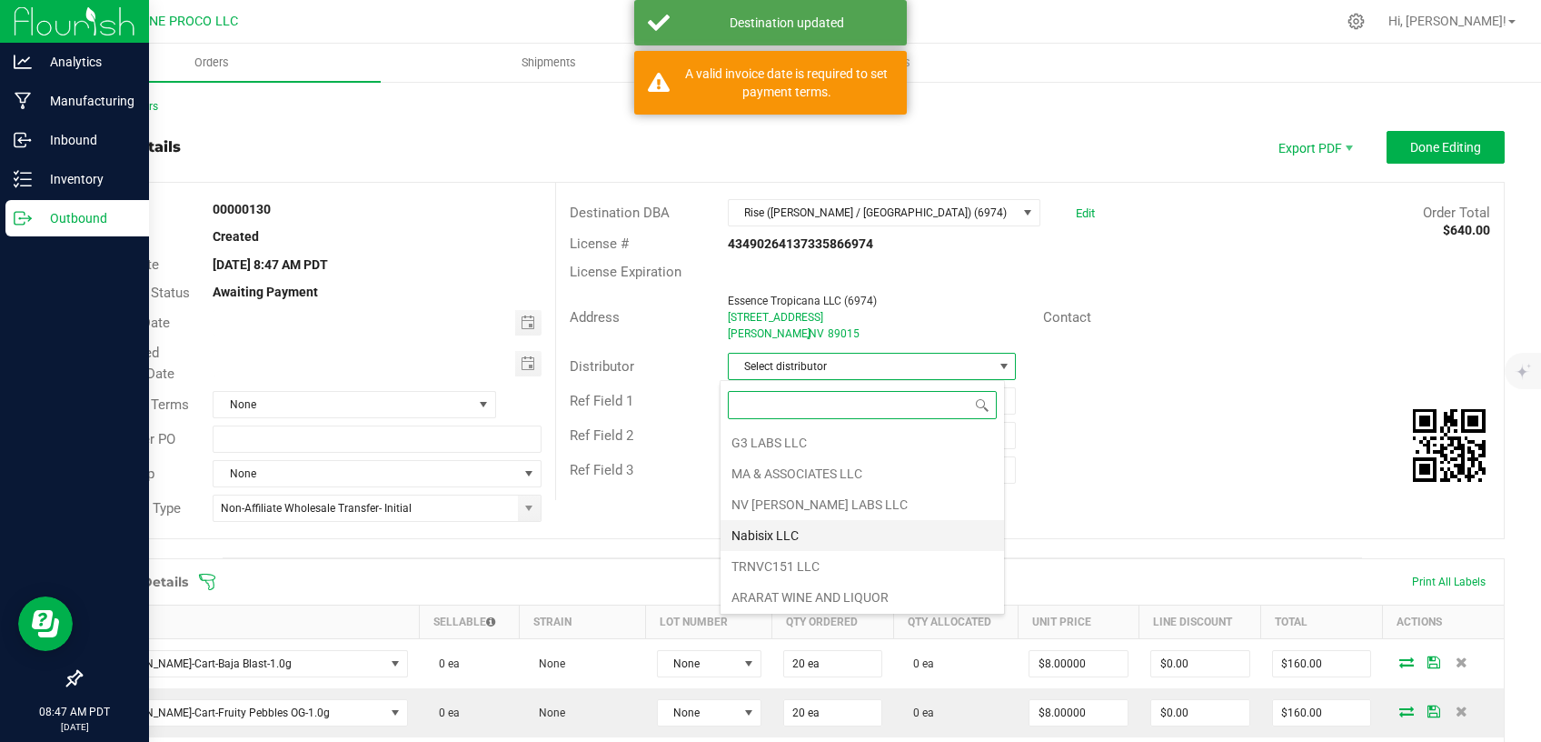
click at [817, 530] on li "Nabisix LLC" at bounding box center [863, 535] width 284 height 31
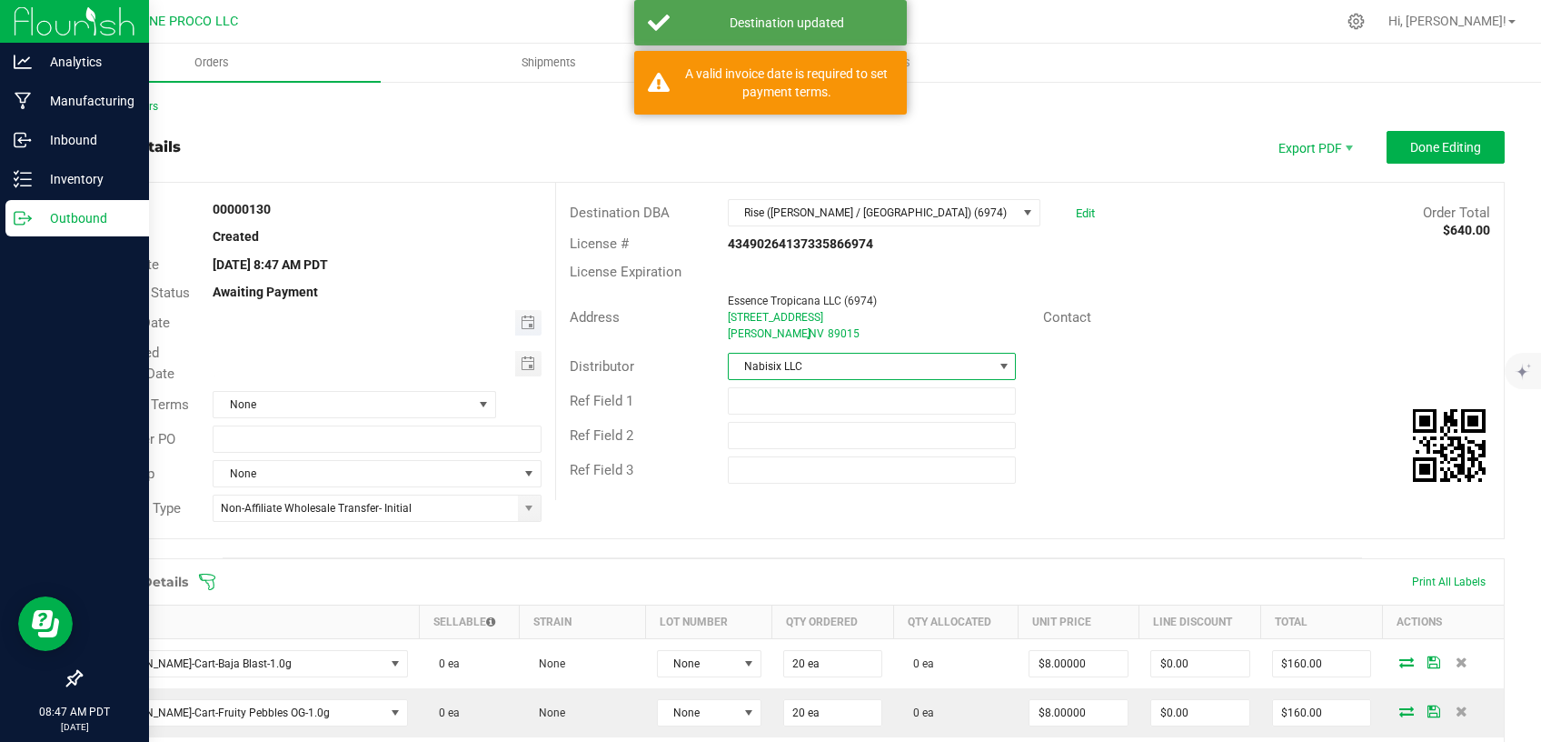
click at [520, 331] on span "Toggle calendar" at bounding box center [528, 322] width 26 height 25
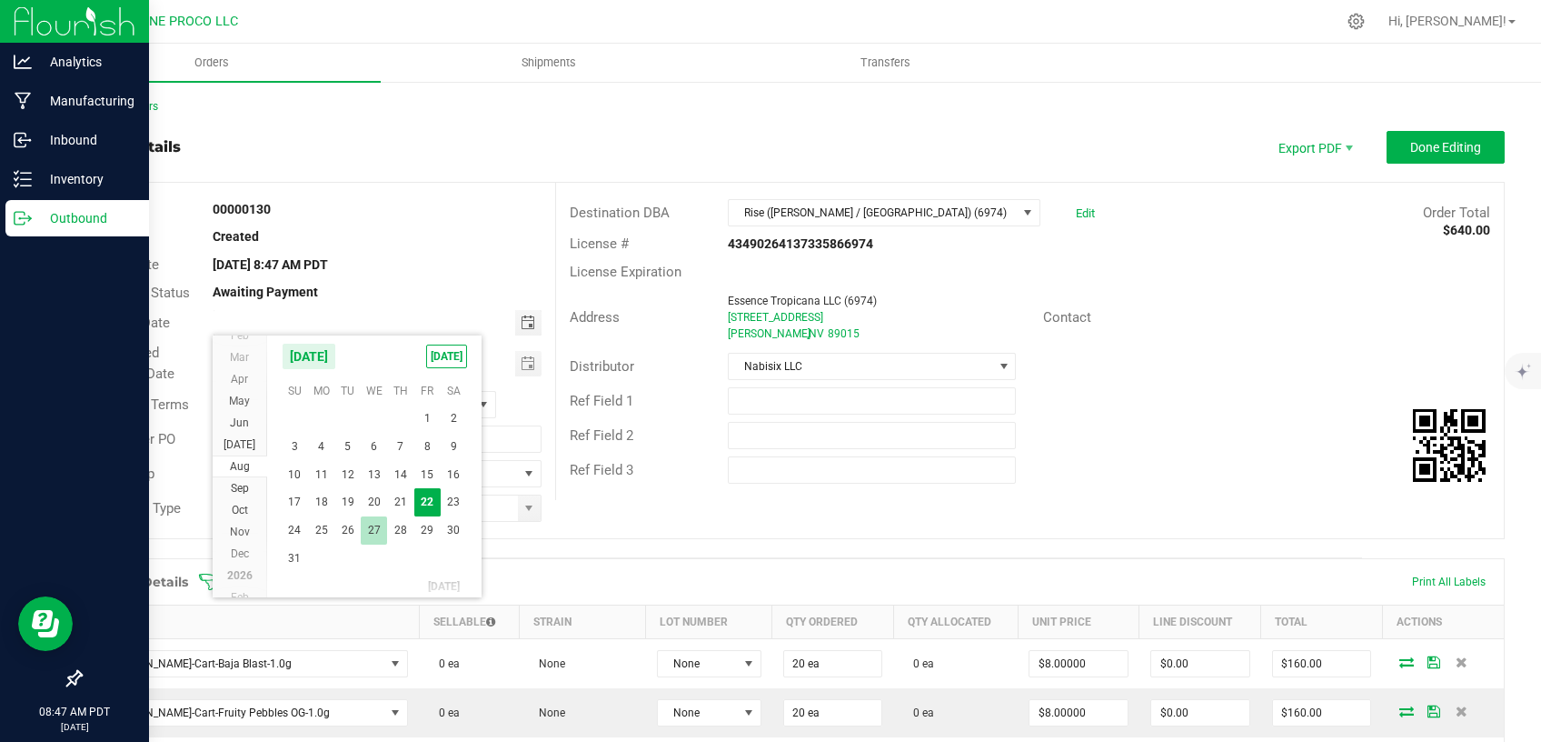
click at [379, 527] on span "27" at bounding box center [374, 530] width 26 height 28
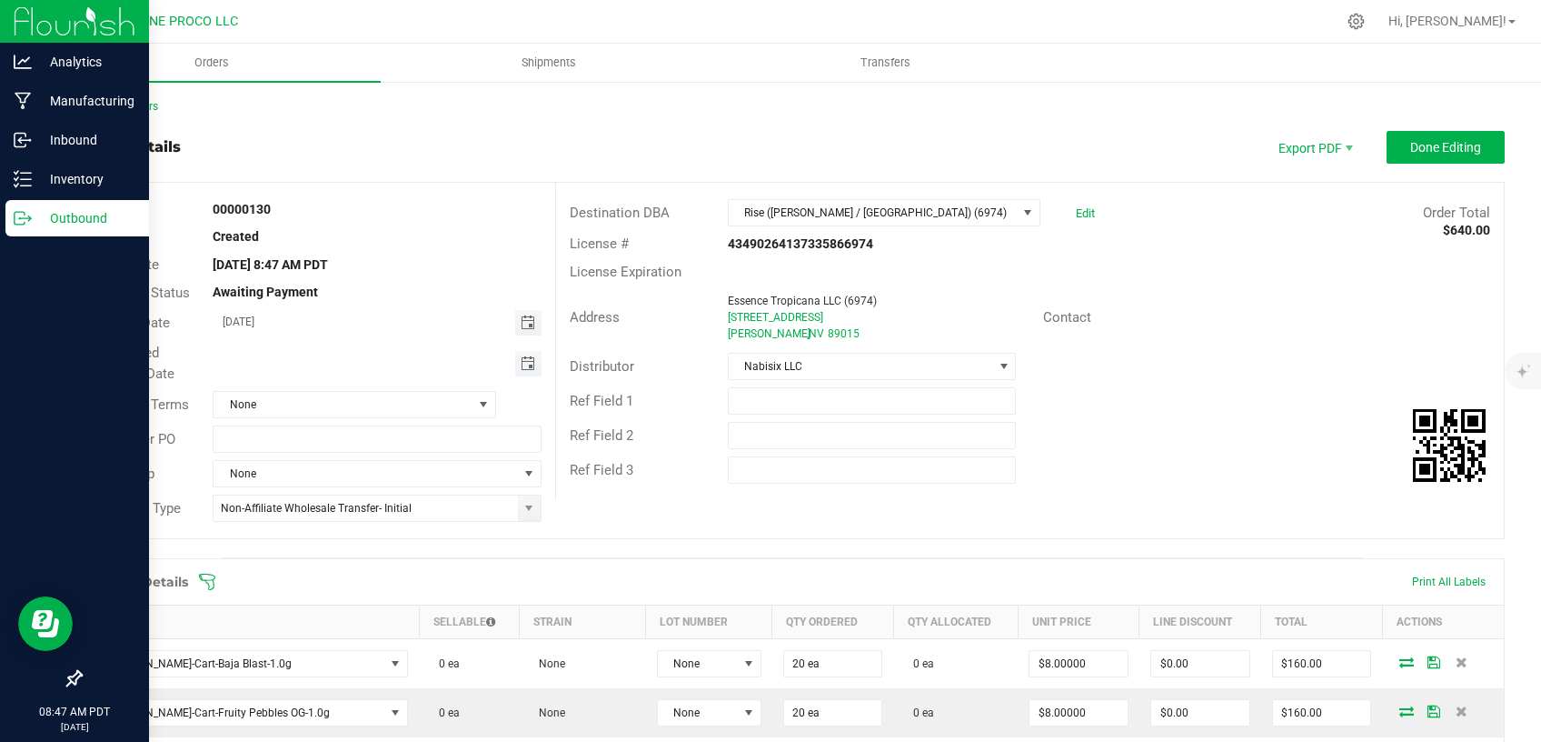
click at [523, 370] on span "Toggle calendar" at bounding box center [528, 363] width 15 height 15
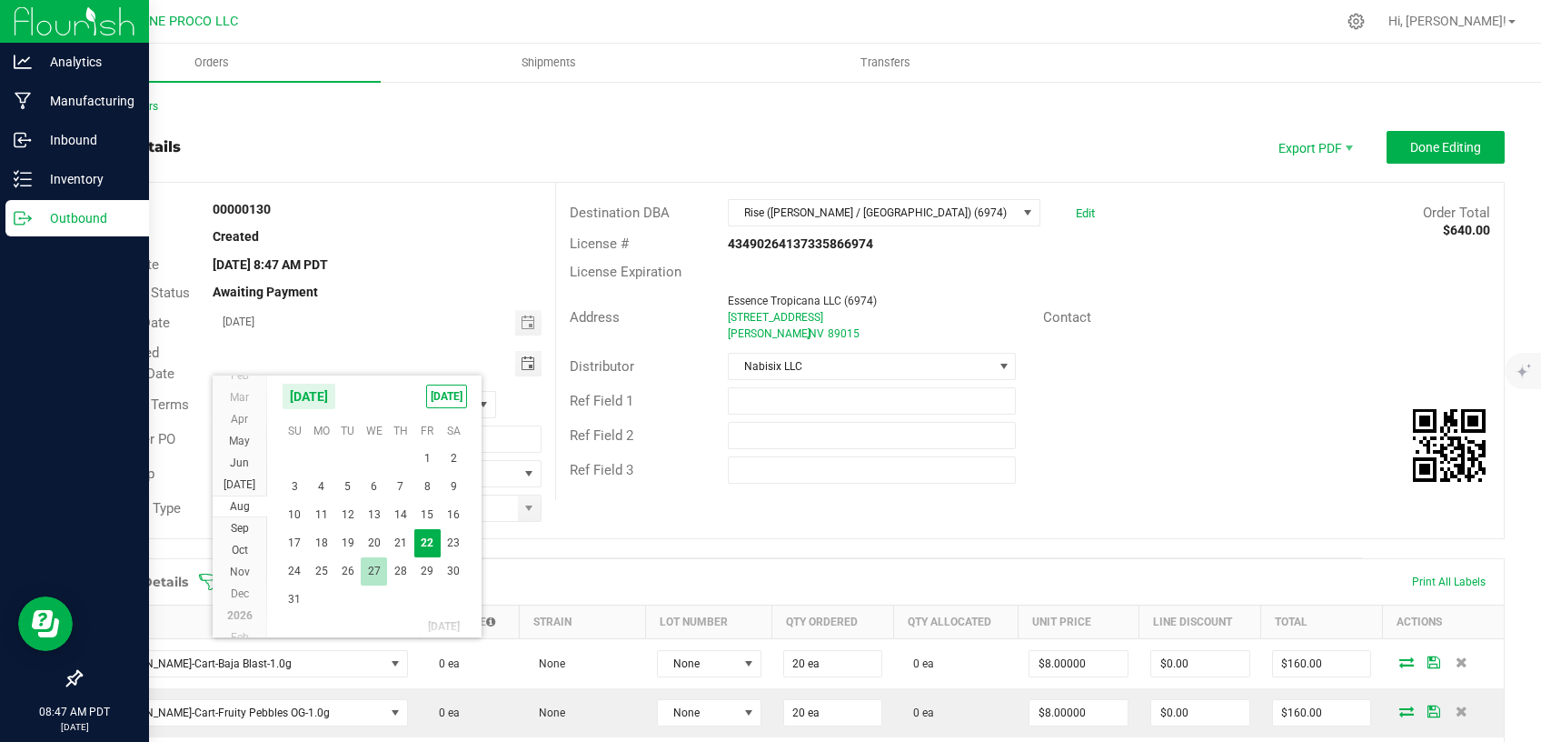
click at [380, 573] on span "27" at bounding box center [374, 571] width 26 height 28
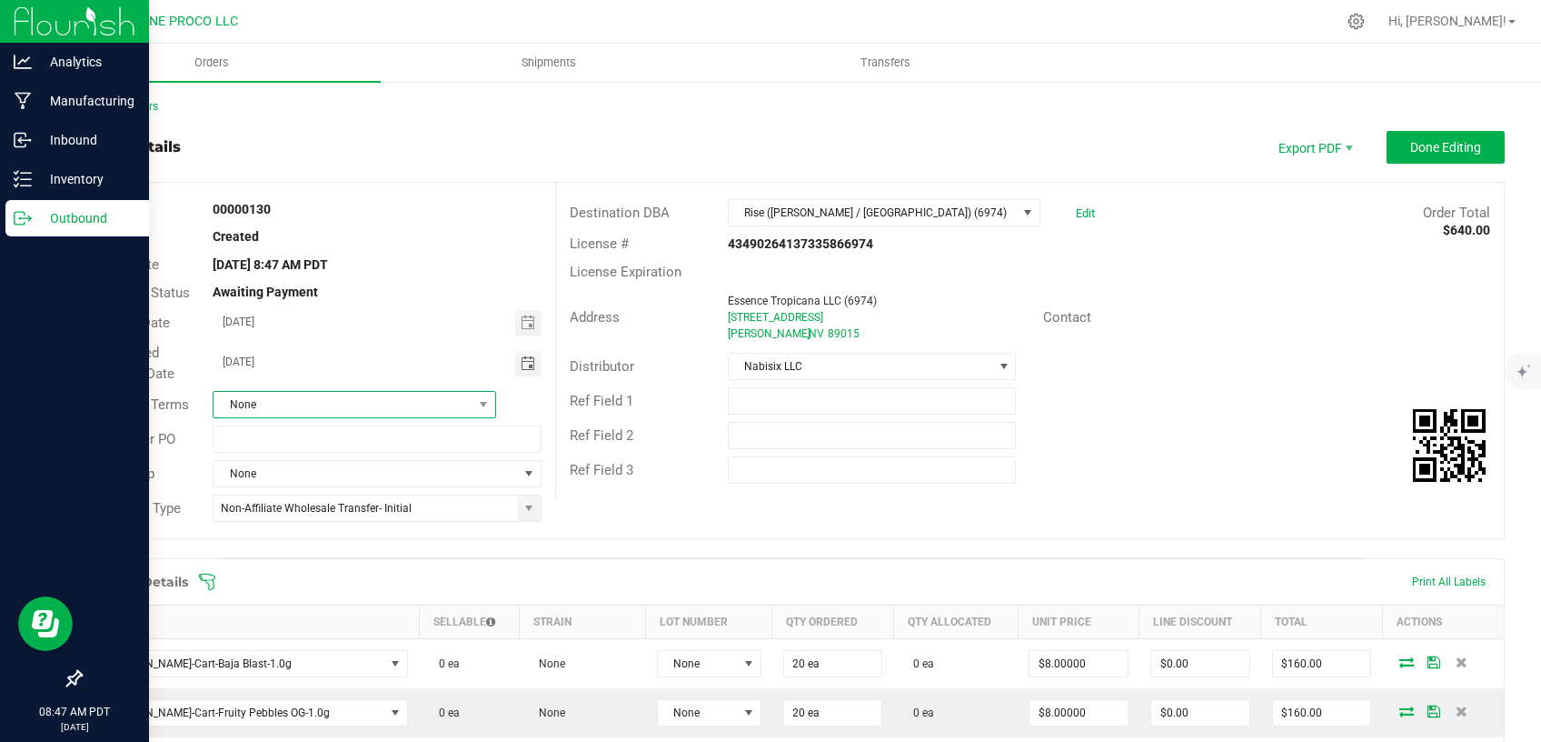
click at [380, 413] on span "None" at bounding box center [343, 404] width 258 height 25
click at [305, 513] on li "Net 30" at bounding box center [351, 511] width 277 height 31
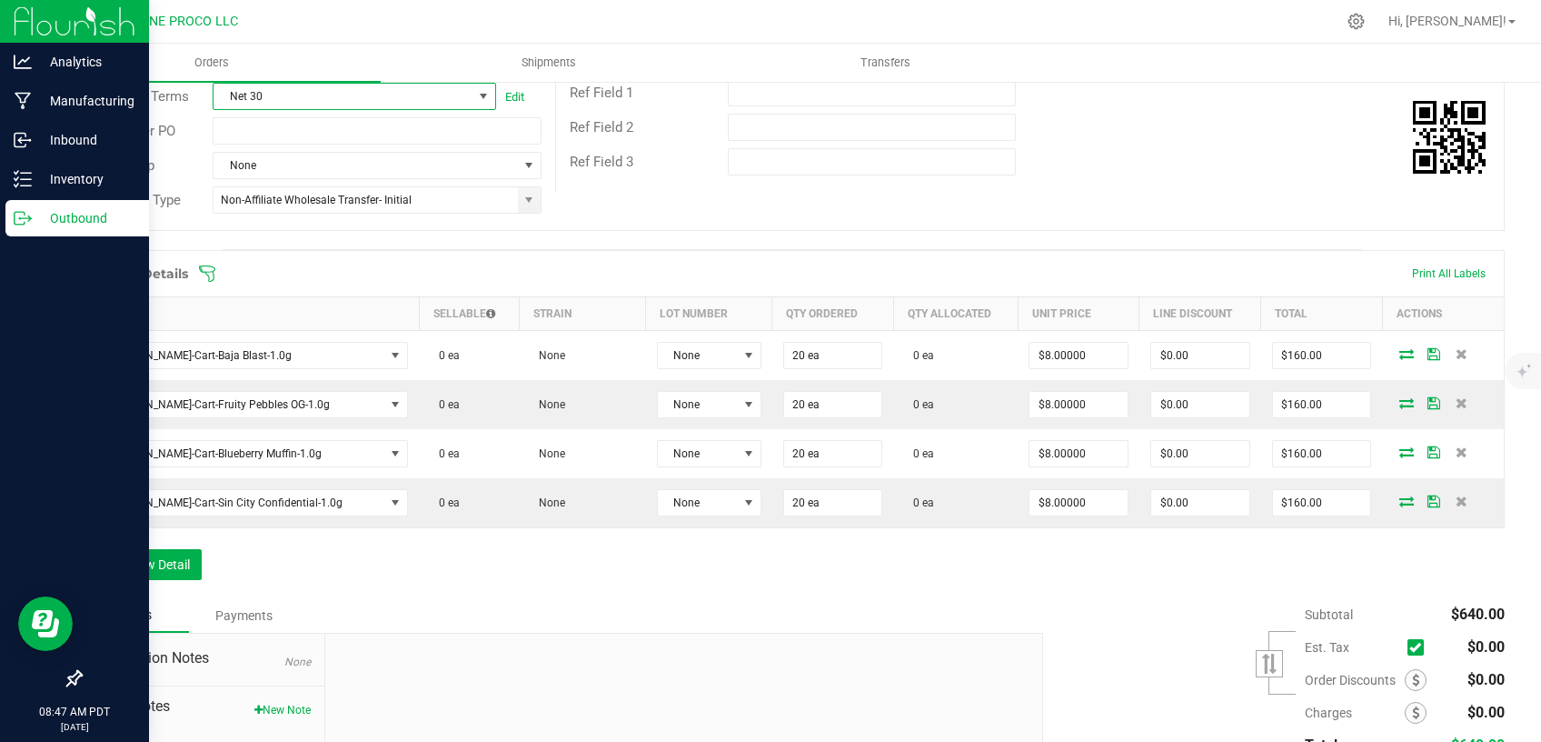
scroll to position [0, 0]
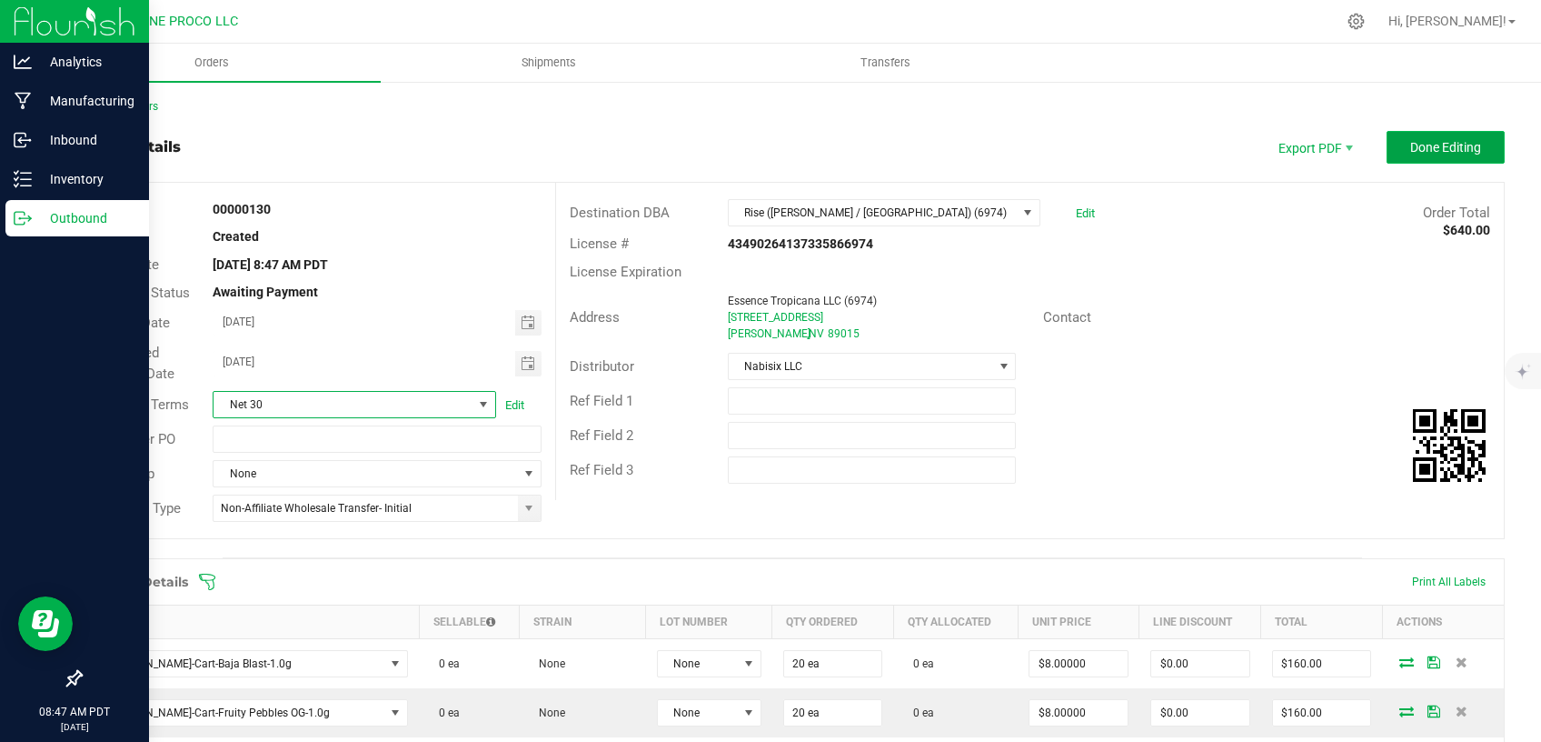
click at [1411, 145] on span "Done Editing" at bounding box center [1446, 147] width 71 height 15
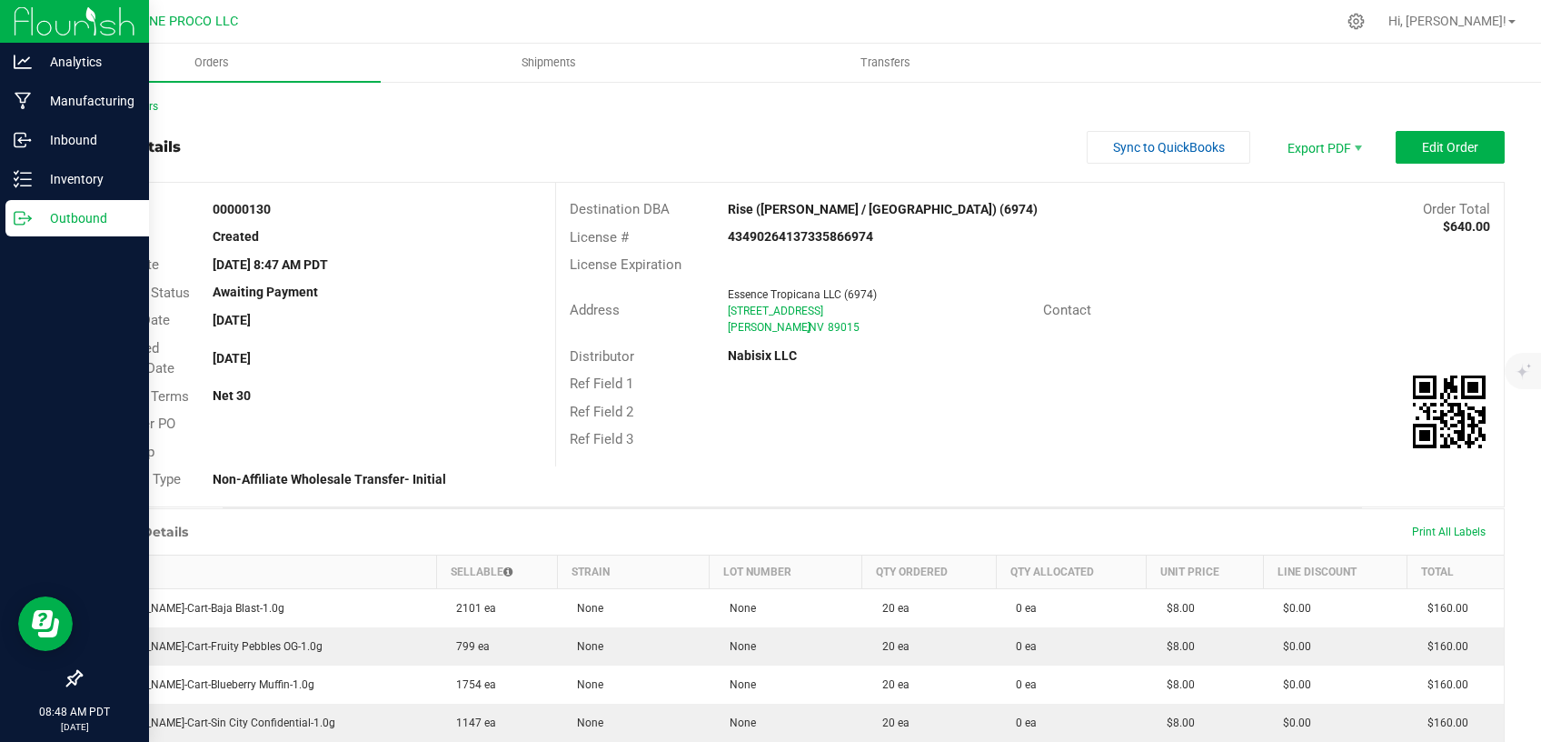
click at [99, 95] on div "Back to Orders Order details Sync to QuickBooks Export PDF Edit Order Order # 0…" at bounding box center [793, 569] width 1498 height 979
click at [99, 101] on link "Back to Orders" at bounding box center [119, 106] width 78 height 13
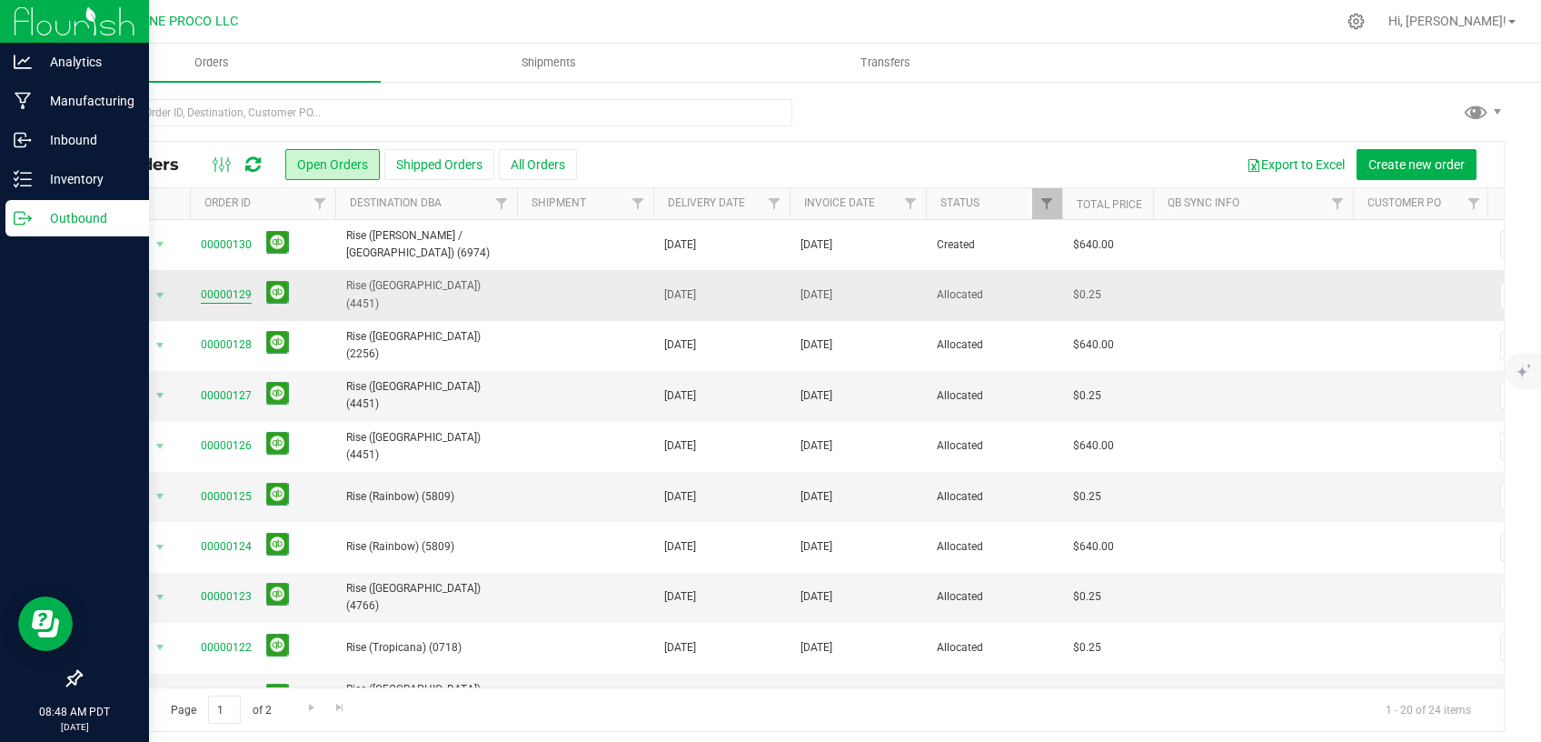
click at [237, 294] on link "00000129" at bounding box center [226, 294] width 51 height 17
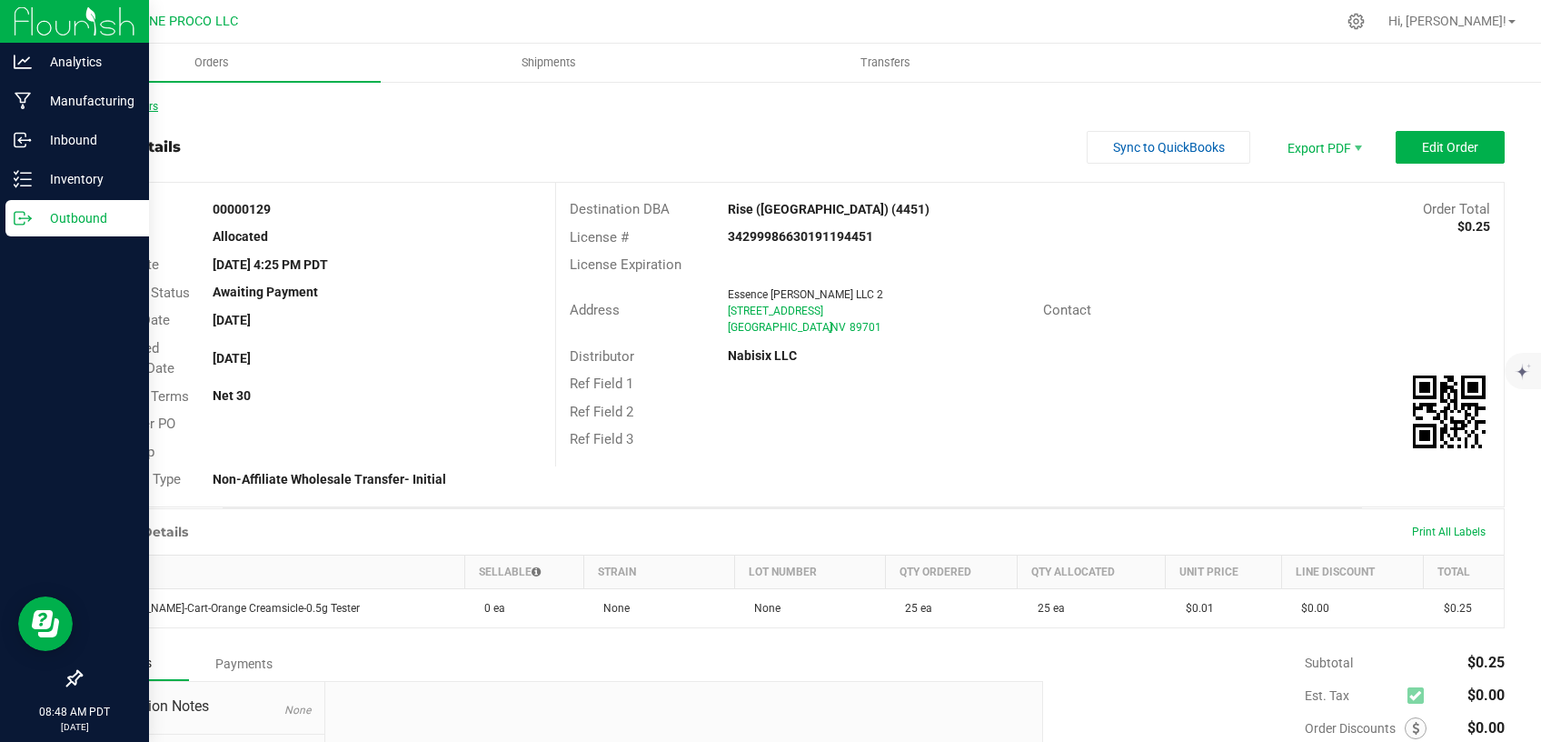
click at [124, 108] on link "Back to Orders" at bounding box center [119, 106] width 78 height 13
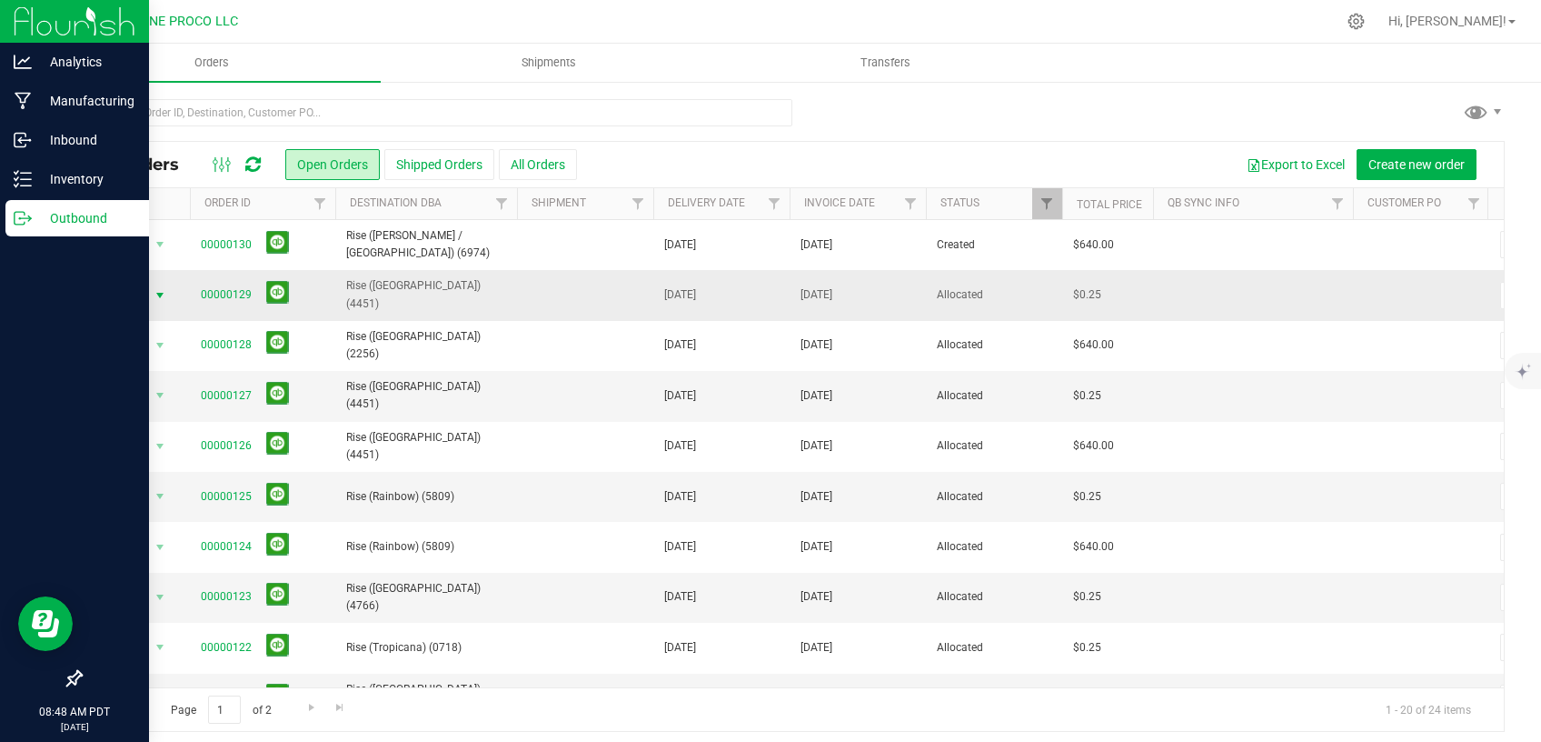
click at [157, 293] on span "select" at bounding box center [160, 295] width 15 height 15
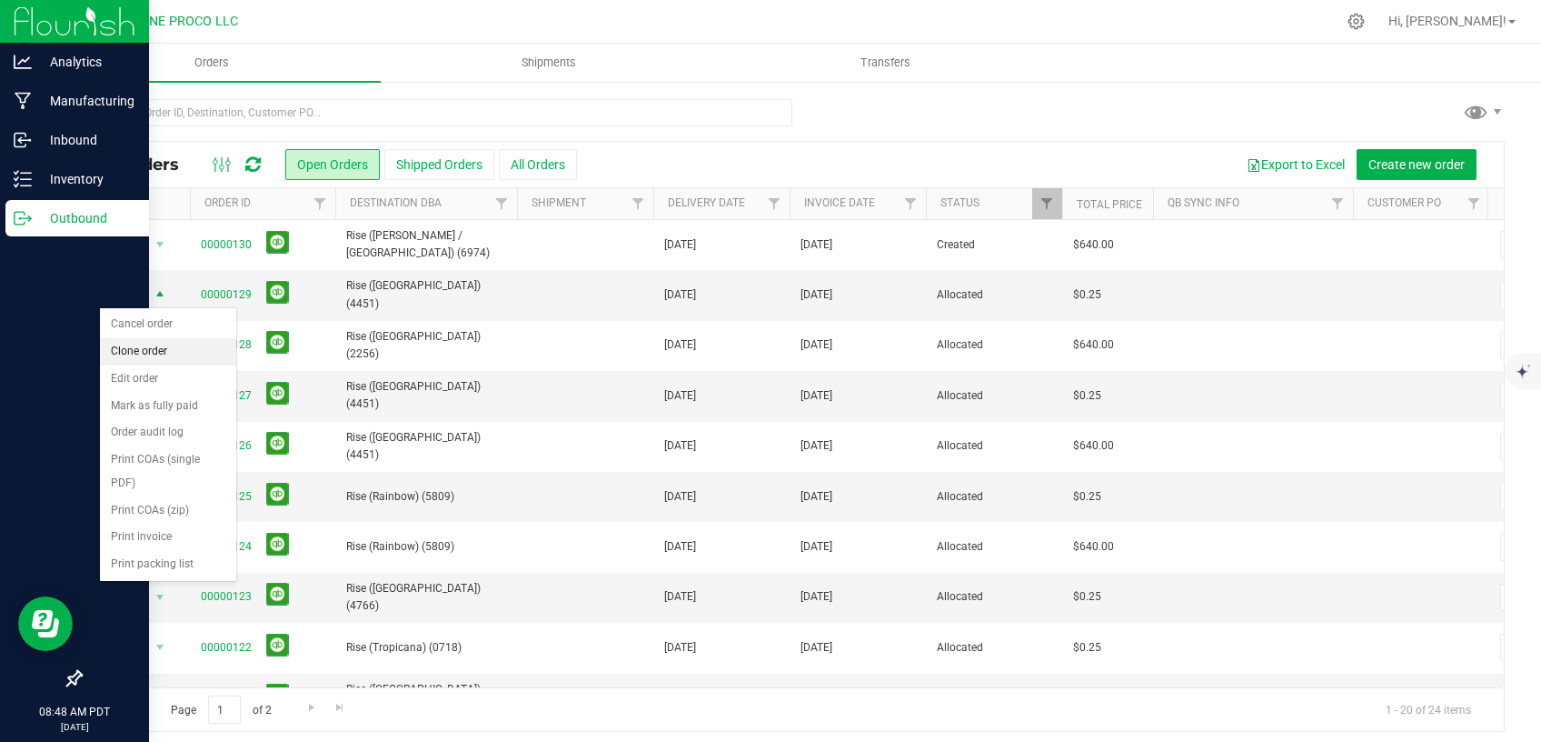
click at [162, 351] on li "Clone order" at bounding box center [168, 351] width 136 height 27
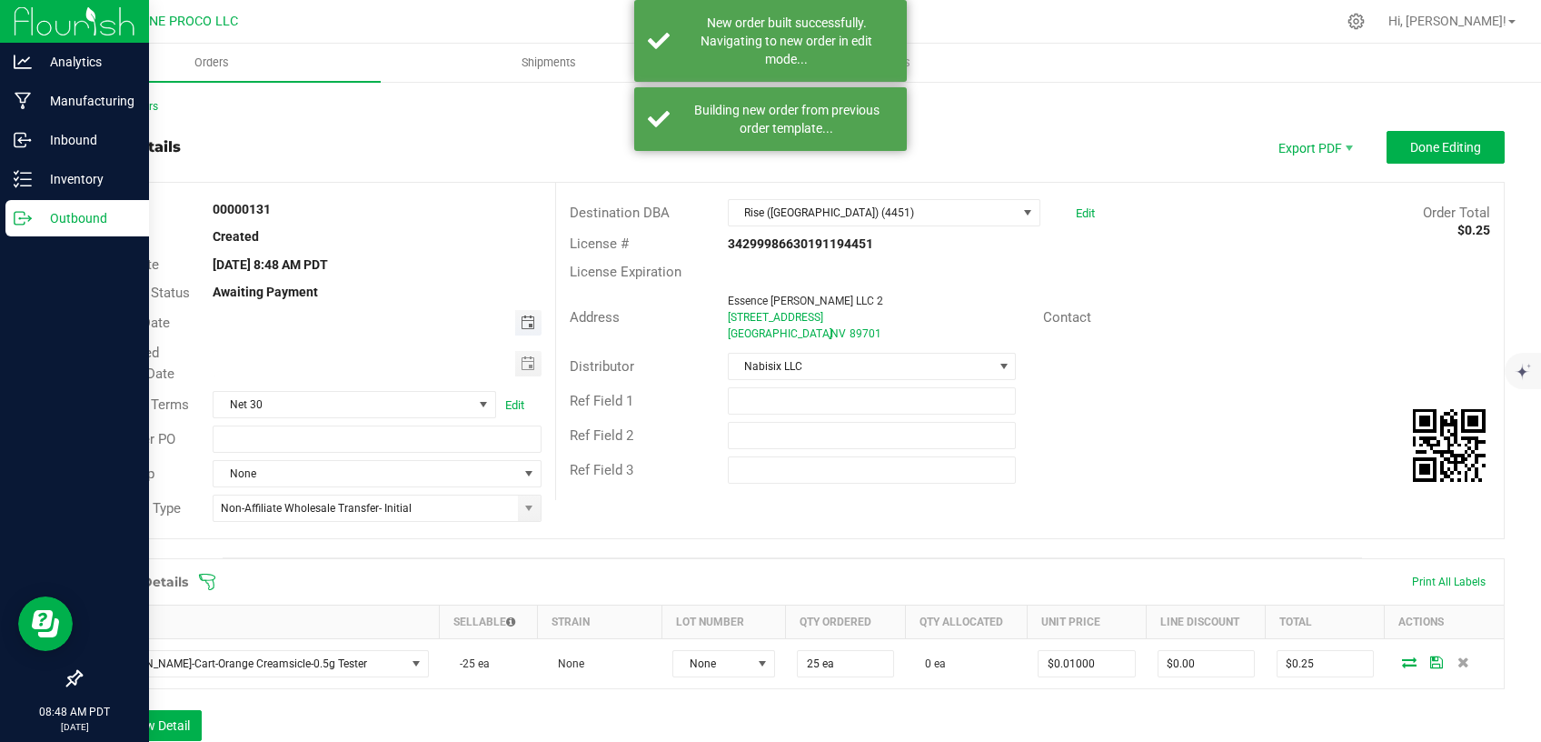
click at [524, 326] on span "Toggle calendar" at bounding box center [528, 322] width 15 height 15
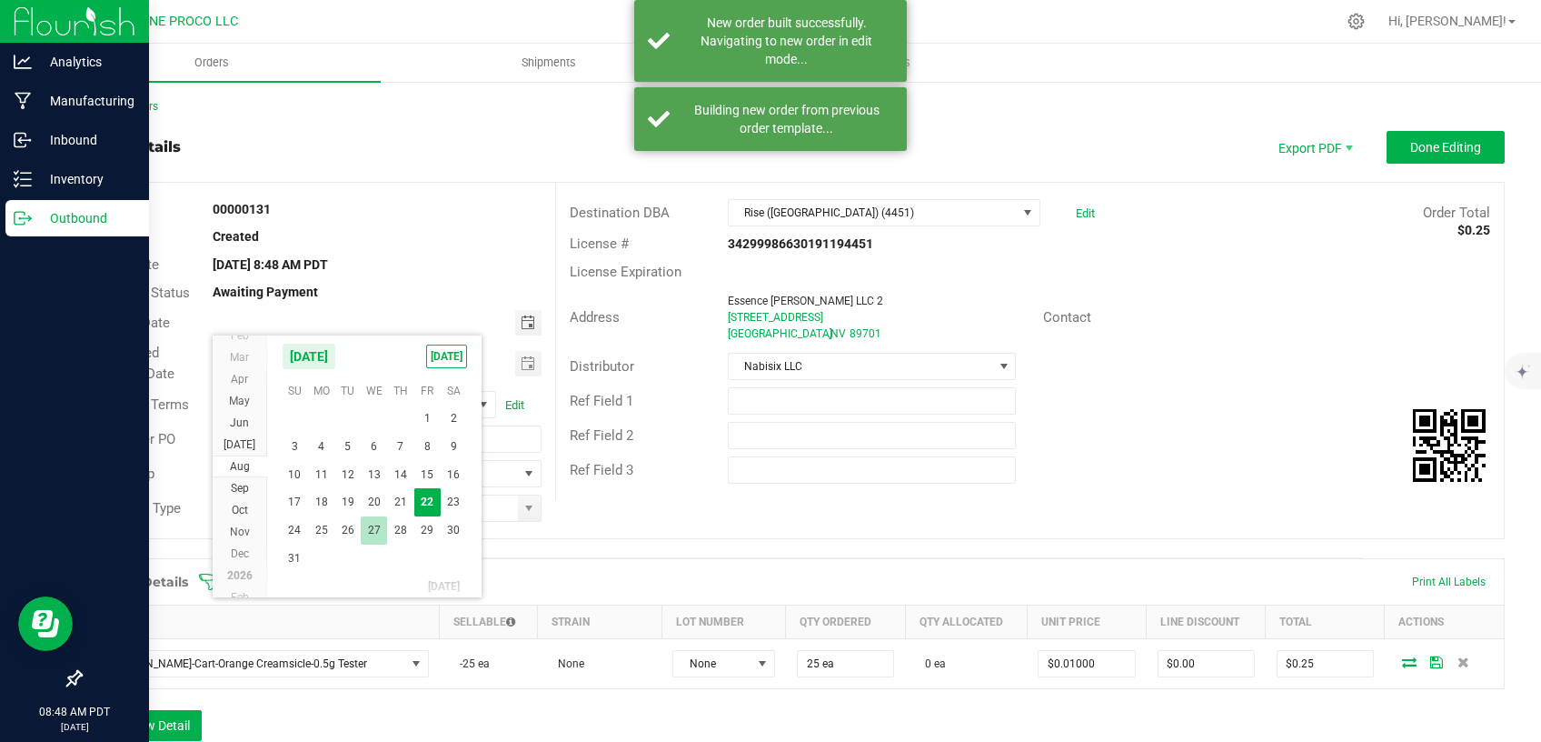
click at [373, 526] on span "27" at bounding box center [374, 530] width 26 height 28
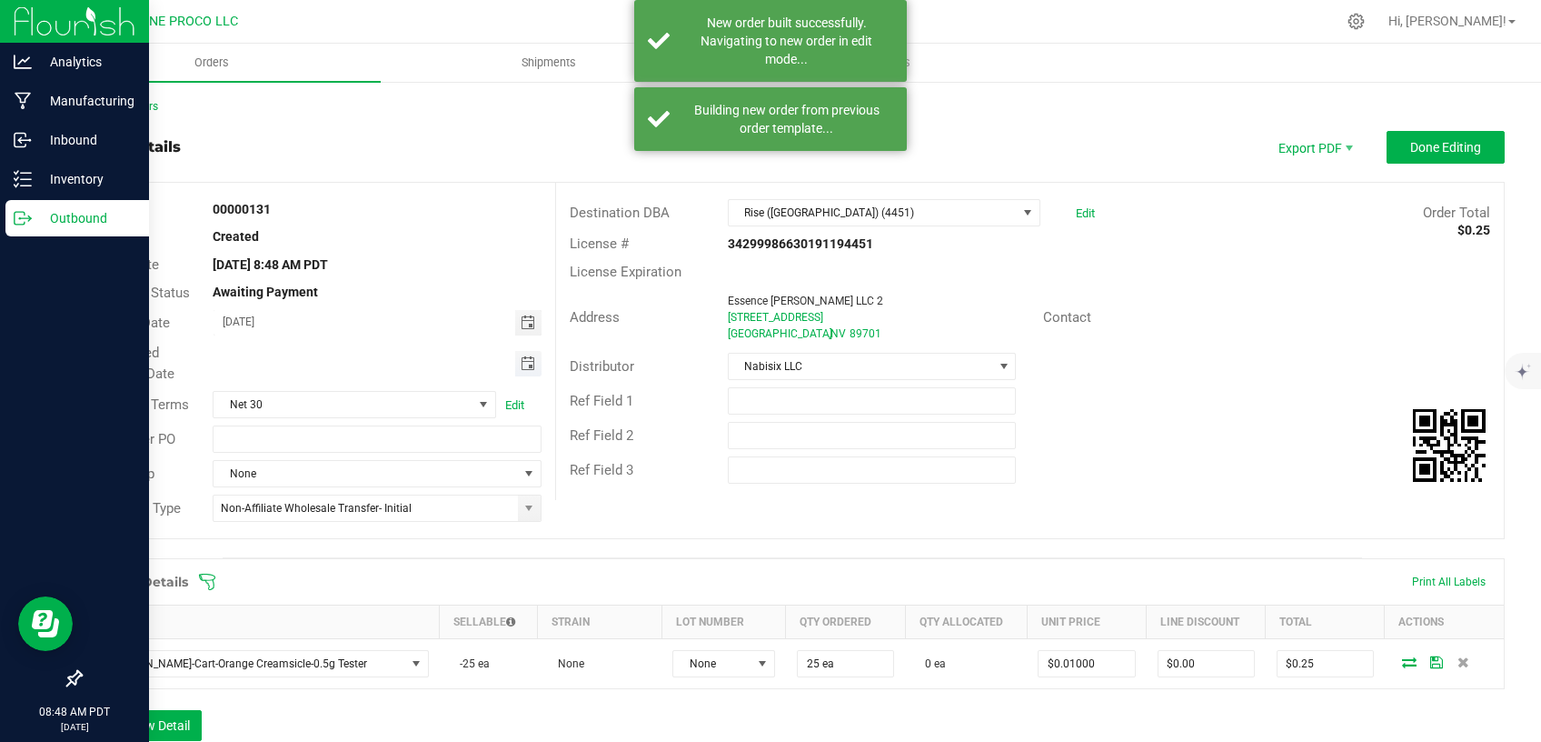
click at [521, 368] on span "Toggle calendar" at bounding box center [528, 363] width 15 height 15
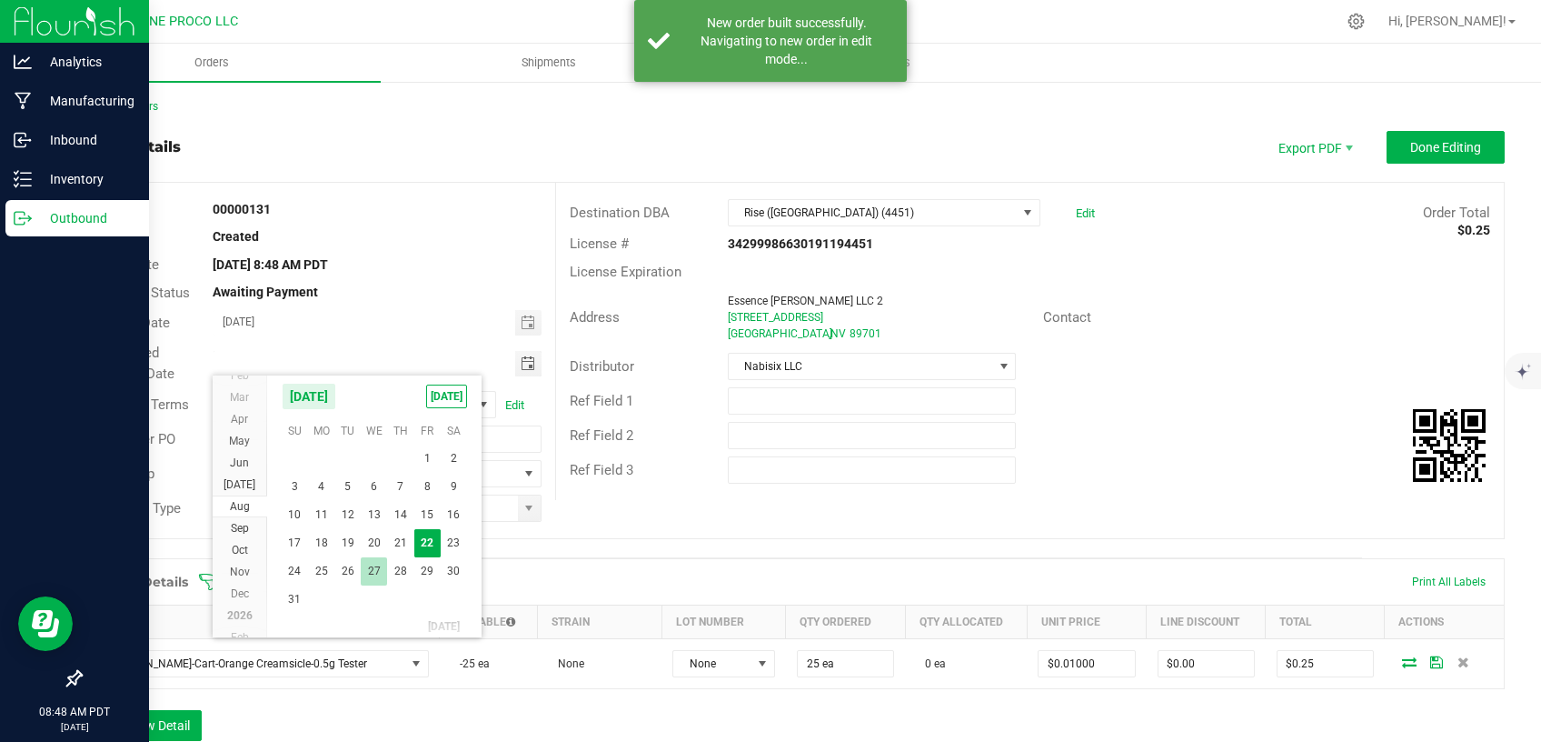
click at [384, 568] on span "27" at bounding box center [374, 571] width 26 height 28
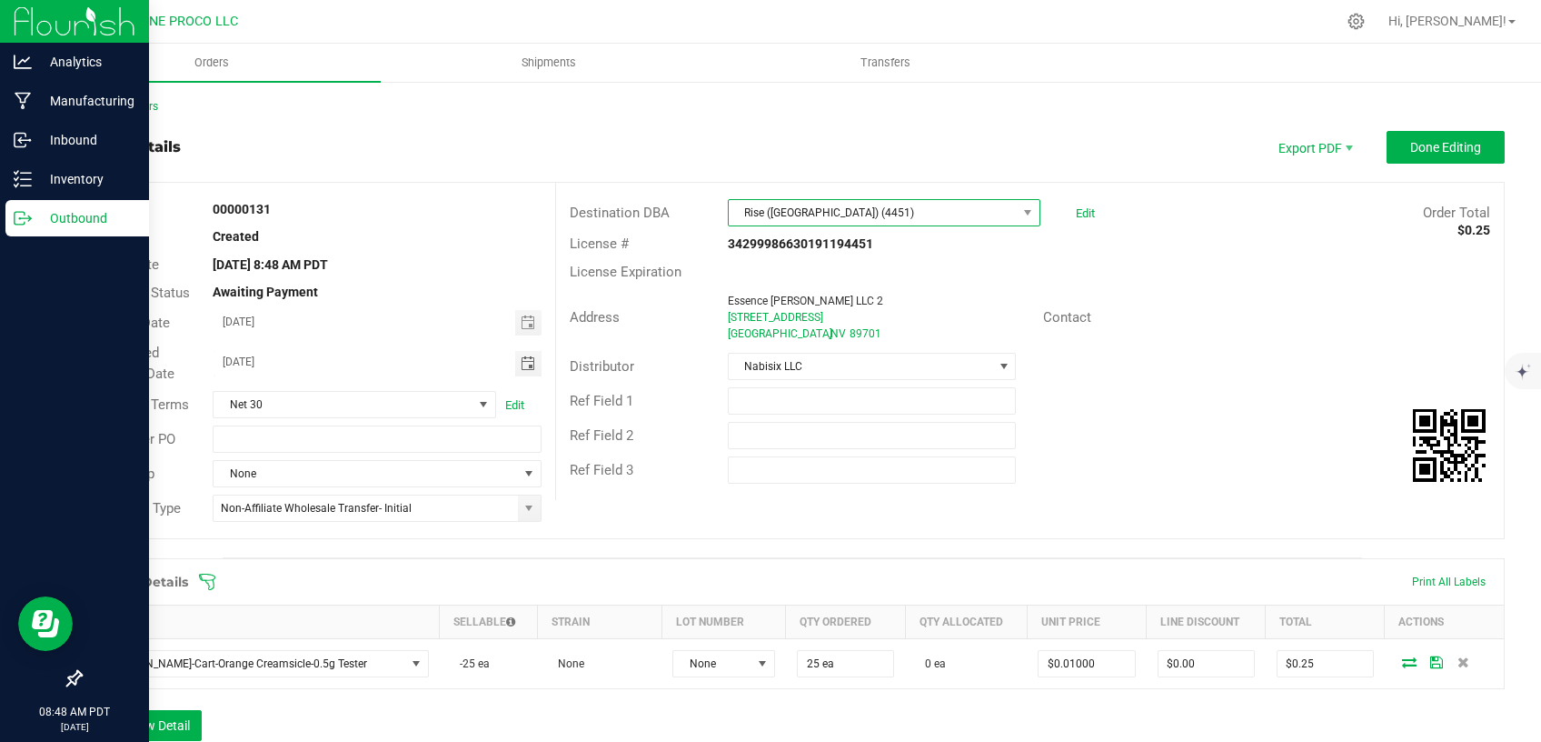
click at [808, 208] on span "Rise ([GEOGRAPHIC_DATA]) (4451)" at bounding box center [873, 212] width 288 height 25
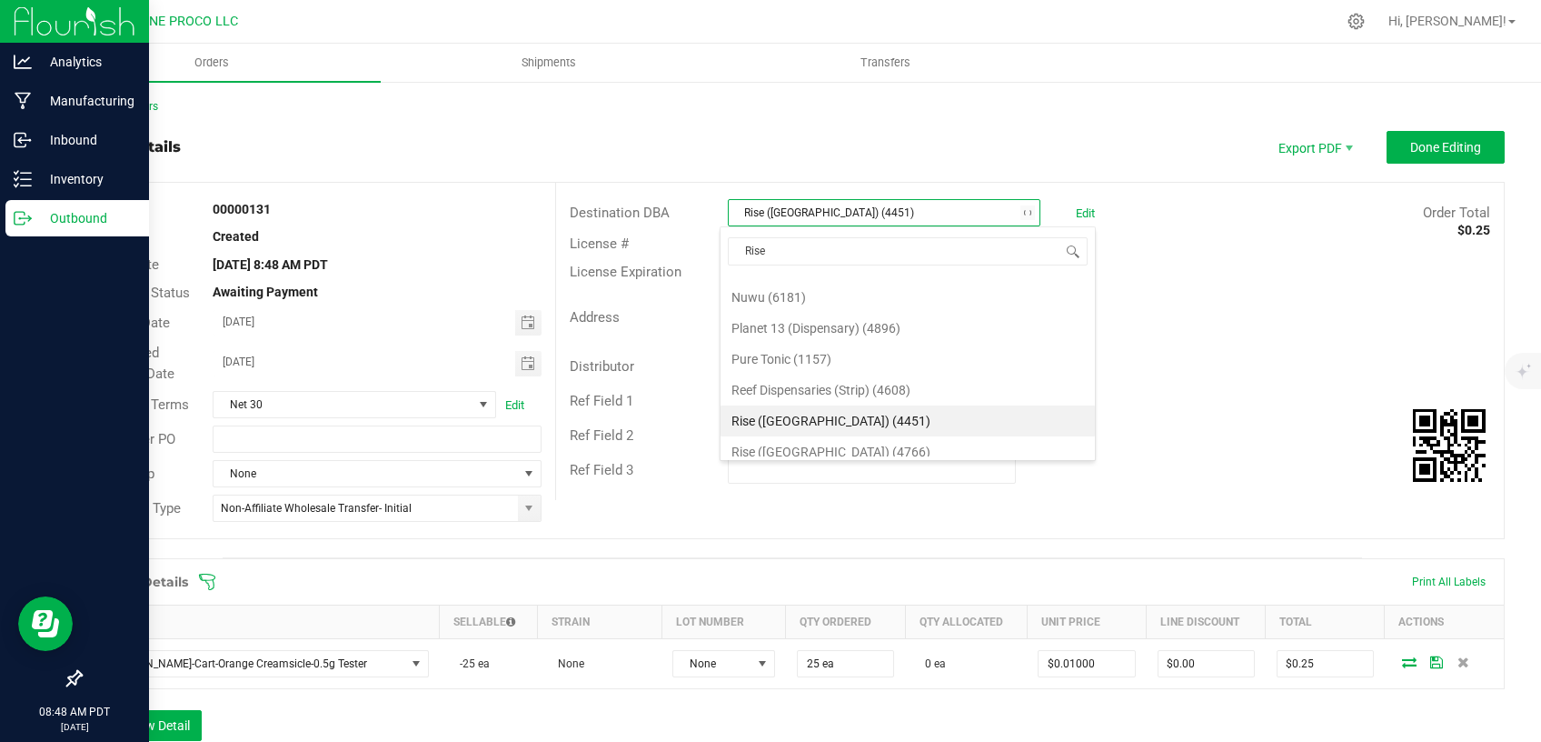
scroll to position [0, 0]
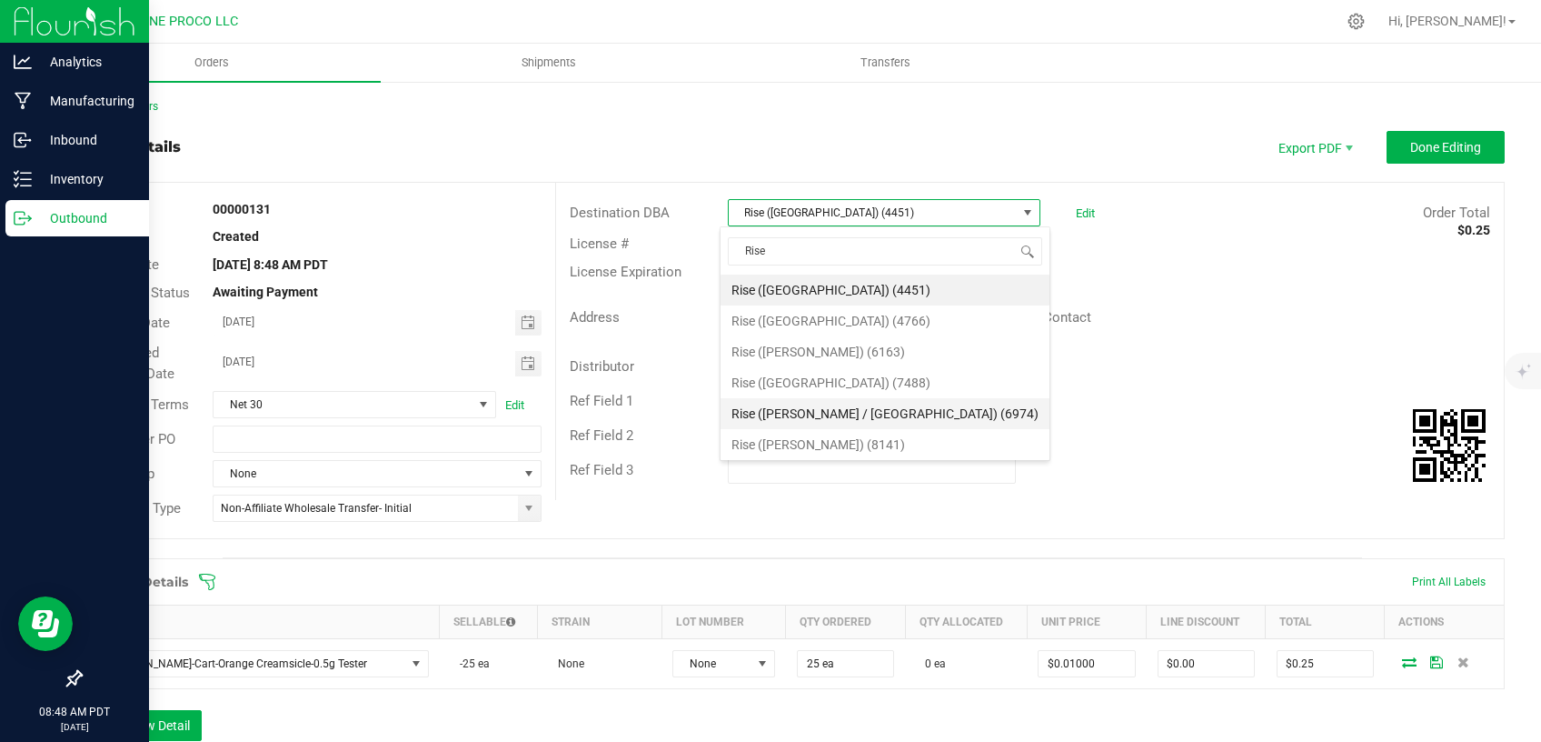
click at [831, 407] on li "Rise ([PERSON_NAME] / [GEOGRAPHIC_DATA]) (6974)" at bounding box center [885, 413] width 329 height 31
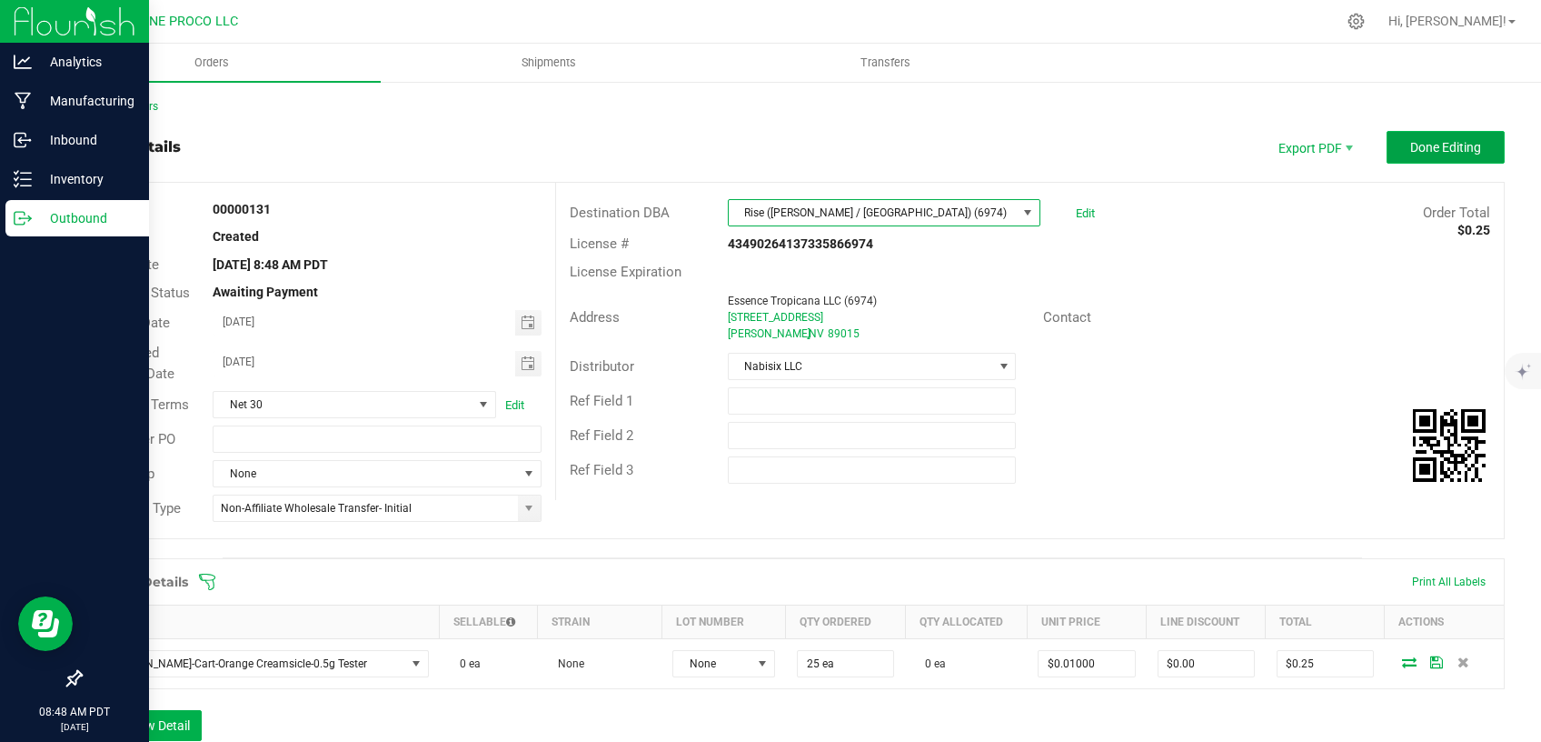
click at [1426, 145] on span "Done Editing" at bounding box center [1446, 147] width 71 height 15
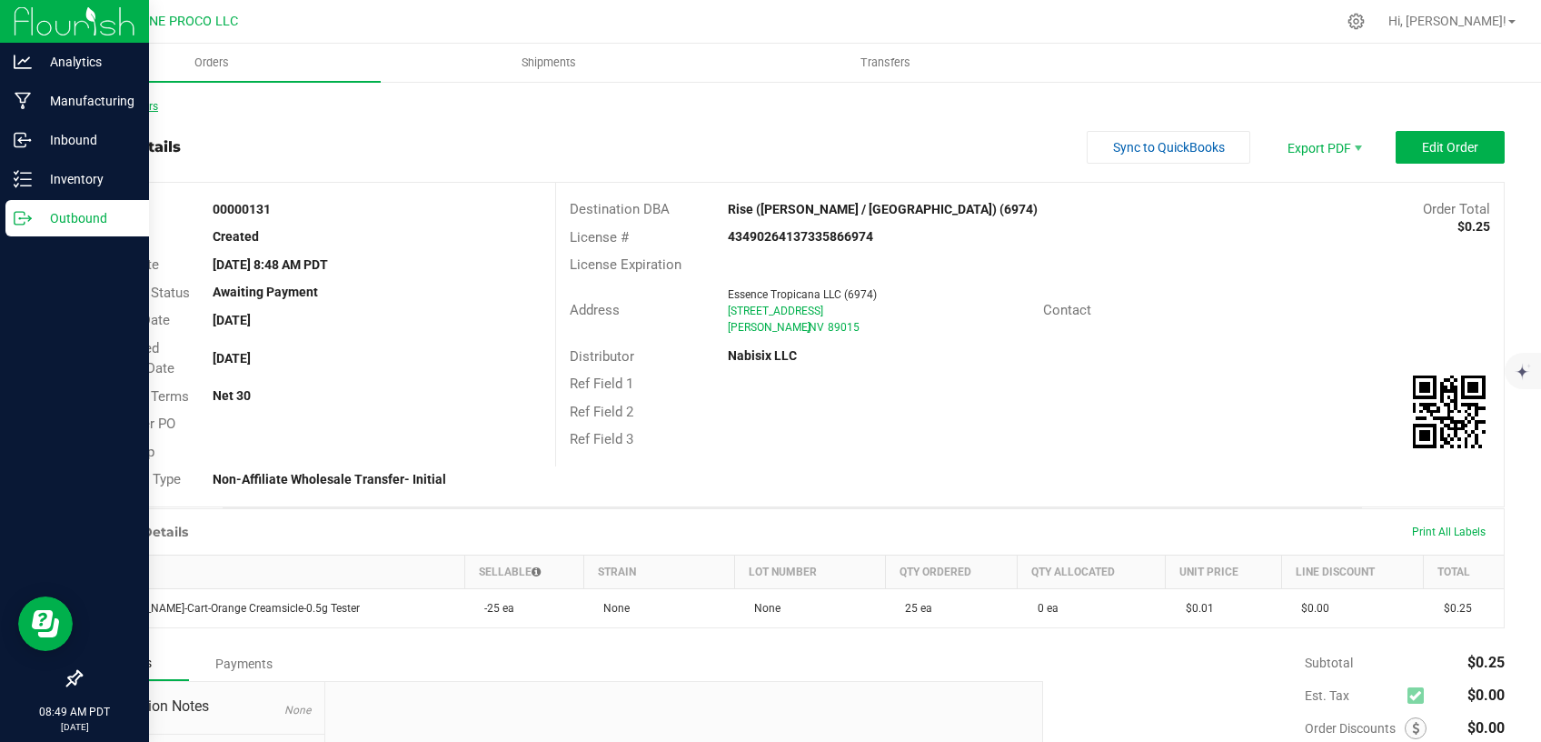
click at [145, 108] on link "Back to Orders" at bounding box center [119, 106] width 78 height 13
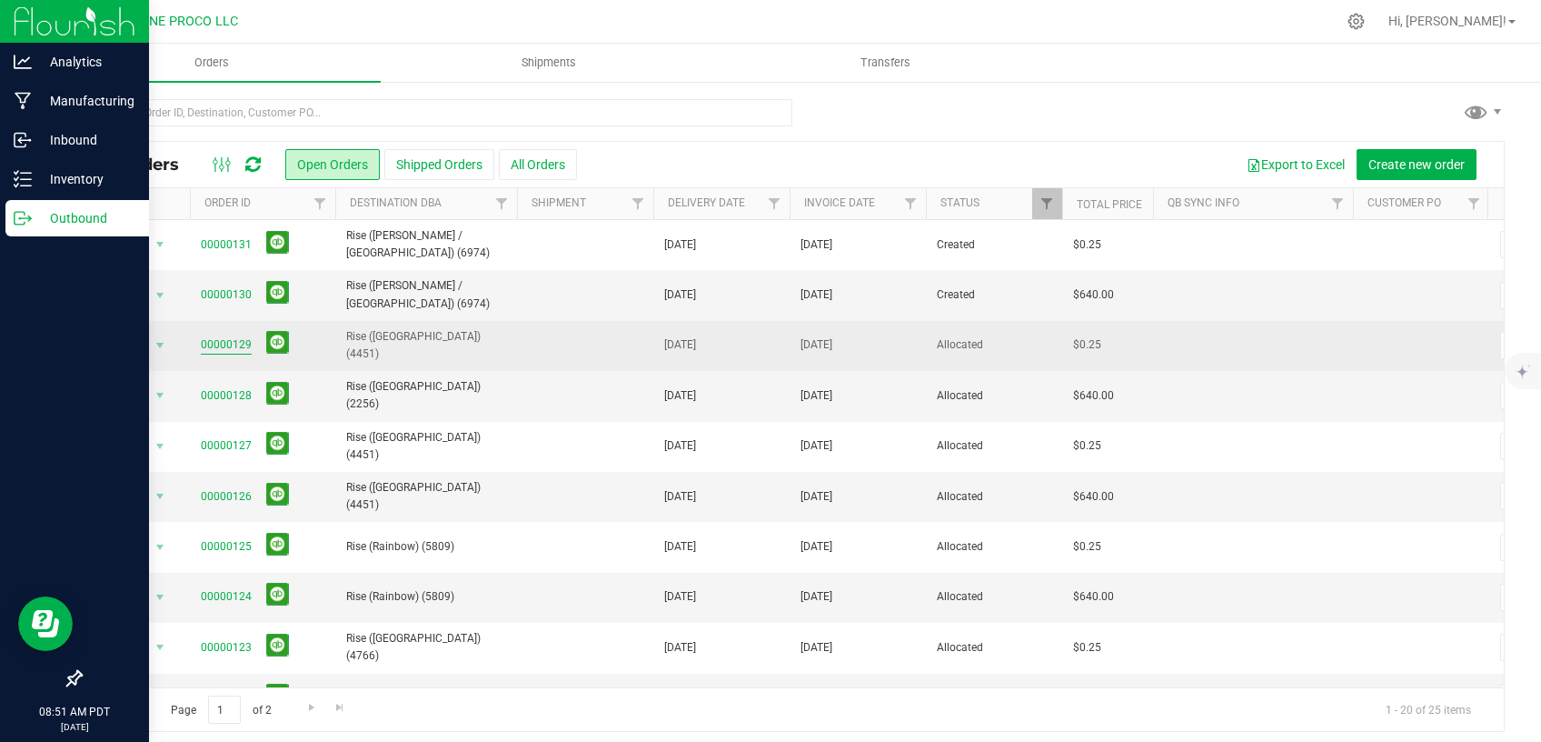
click at [215, 341] on link "00000129" at bounding box center [226, 344] width 51 height 17
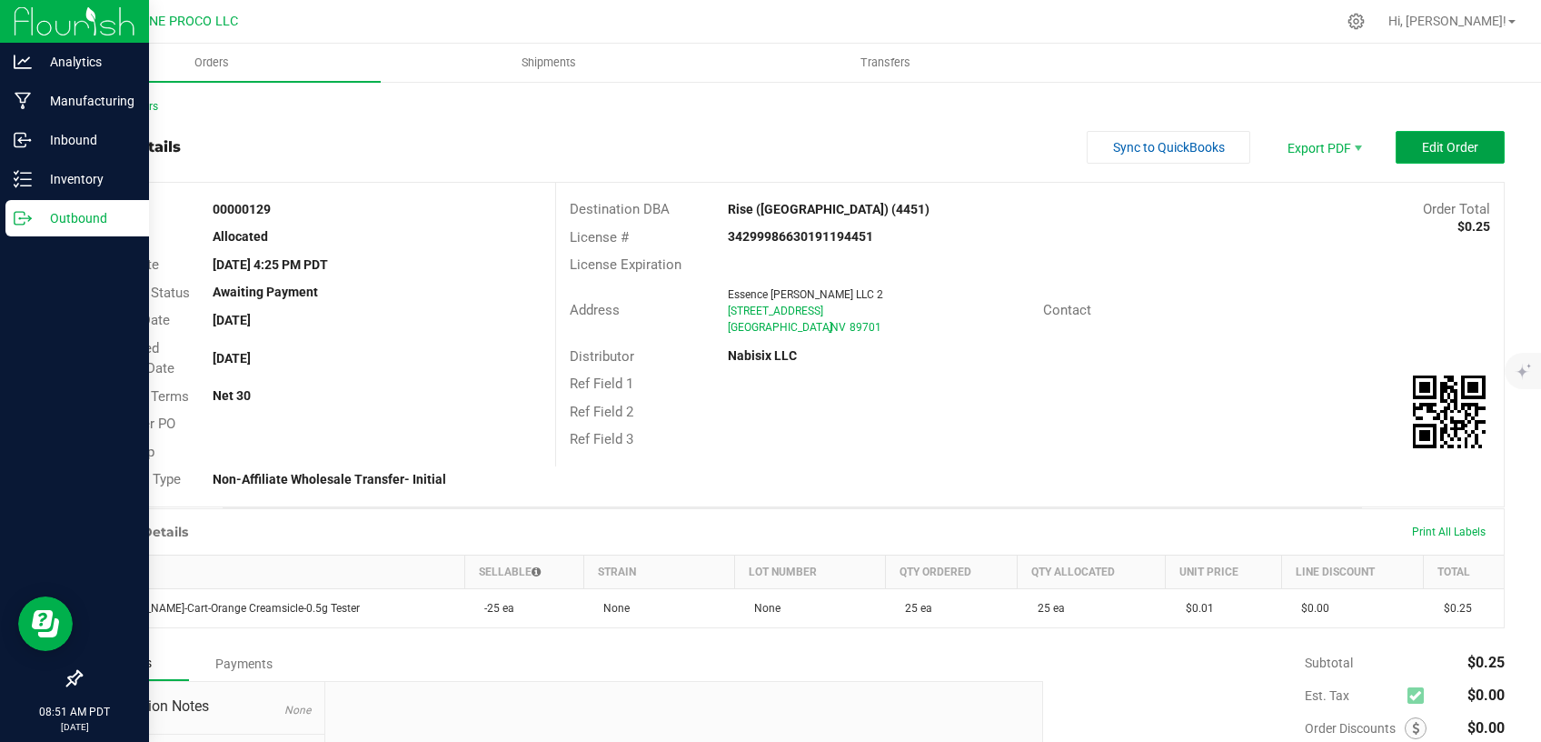
click at [1431, 149] on span "Edit Order" at bounding box center [1450, 147] width 56 height 15
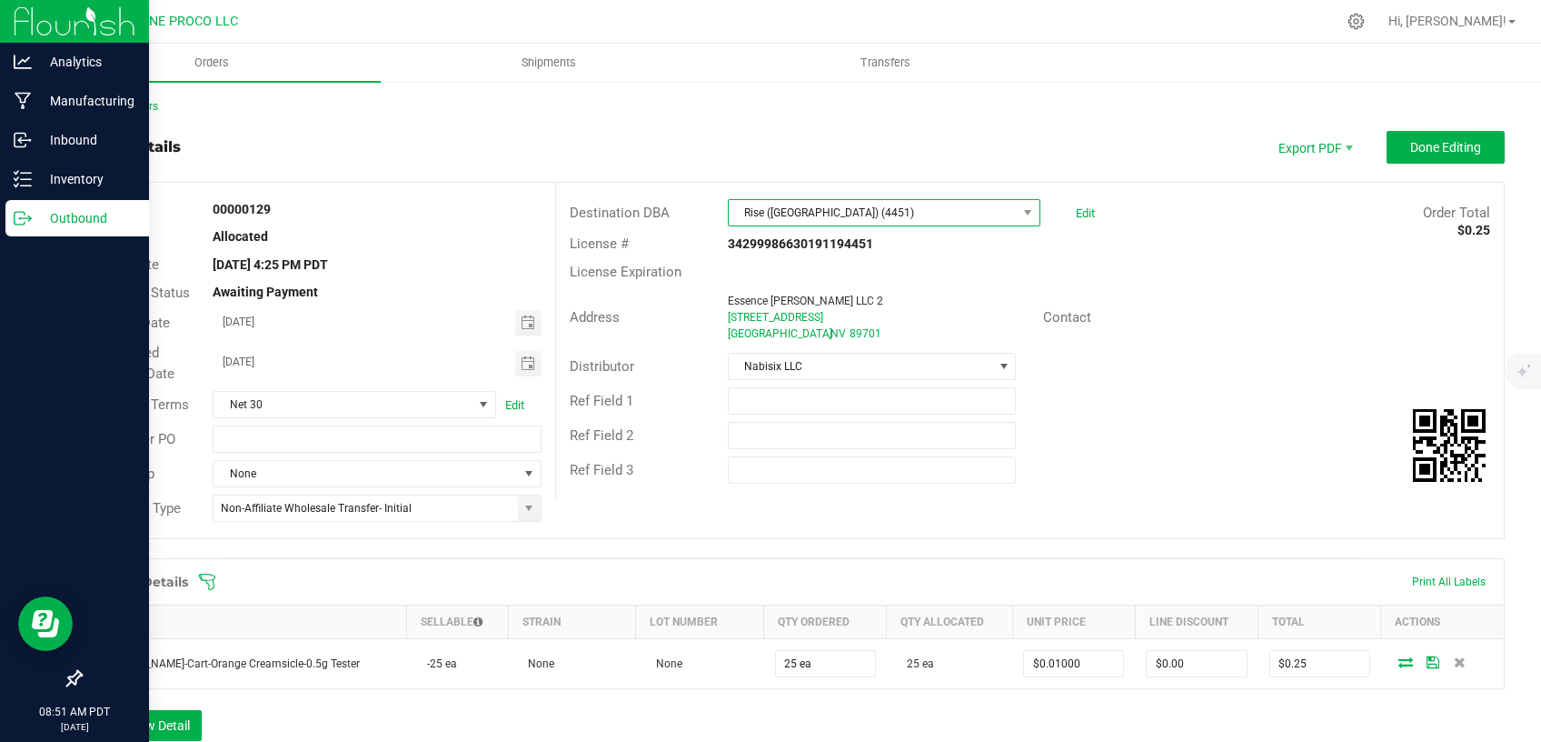
click at [922, 214] on span "Rise ([GEOGRAPHIC_DATA]) (4451)" at bounding box center [873, 212] width 288 height 25
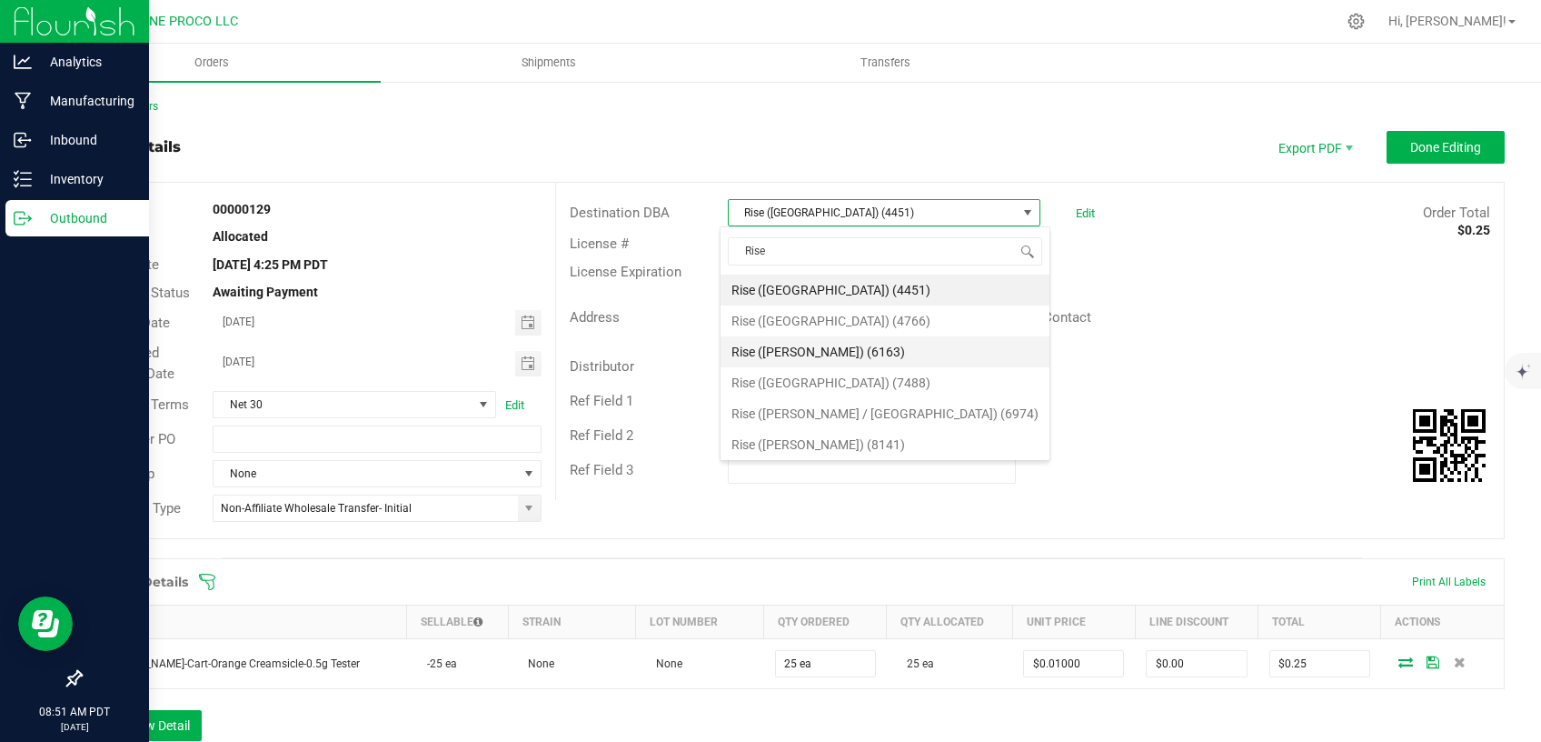
scroll to position [125, 0]
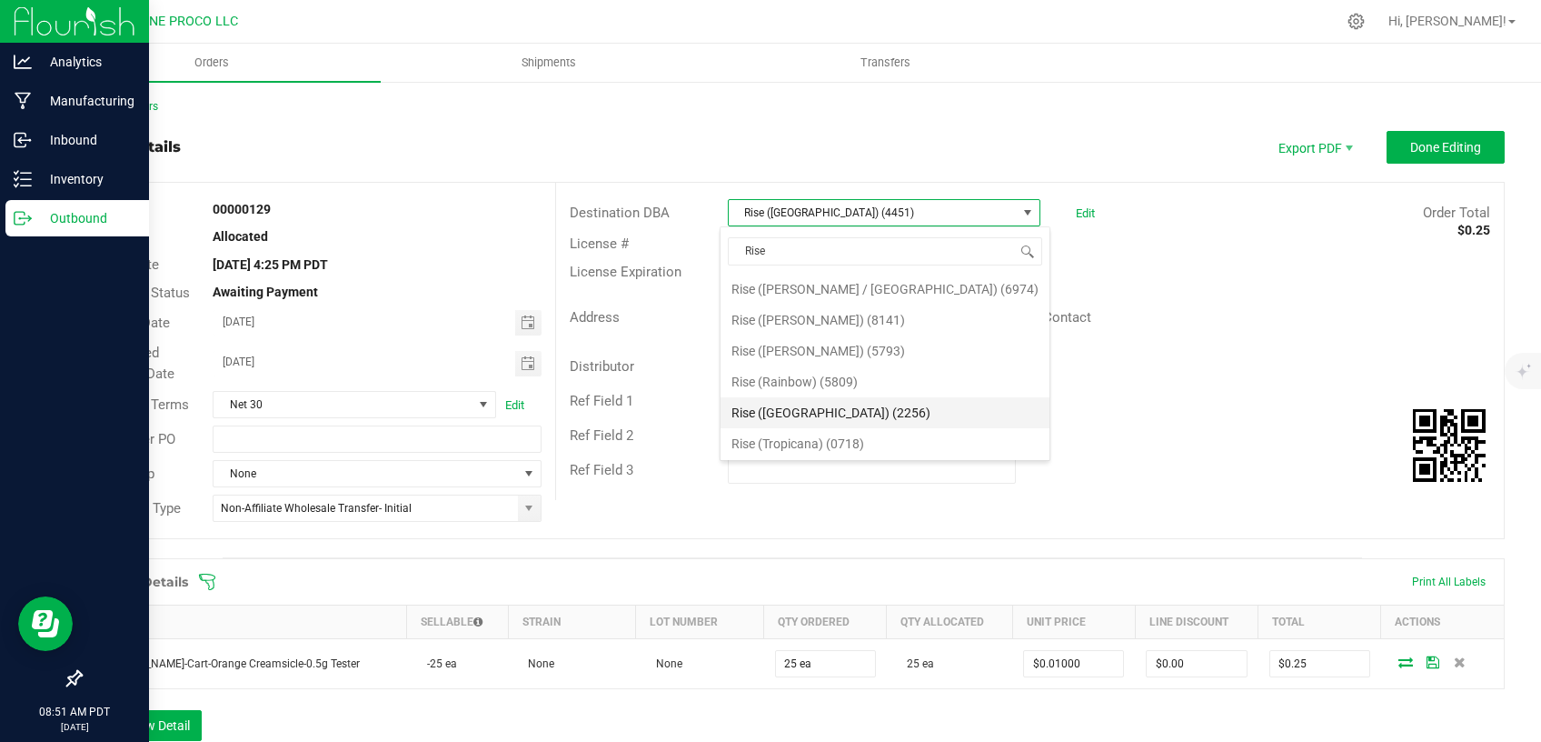
click at [827, 405] on li "Rise ([GEOGRAPHIC_DATA]) (2256)" at bounding box center [885, 412] width 329 height 31
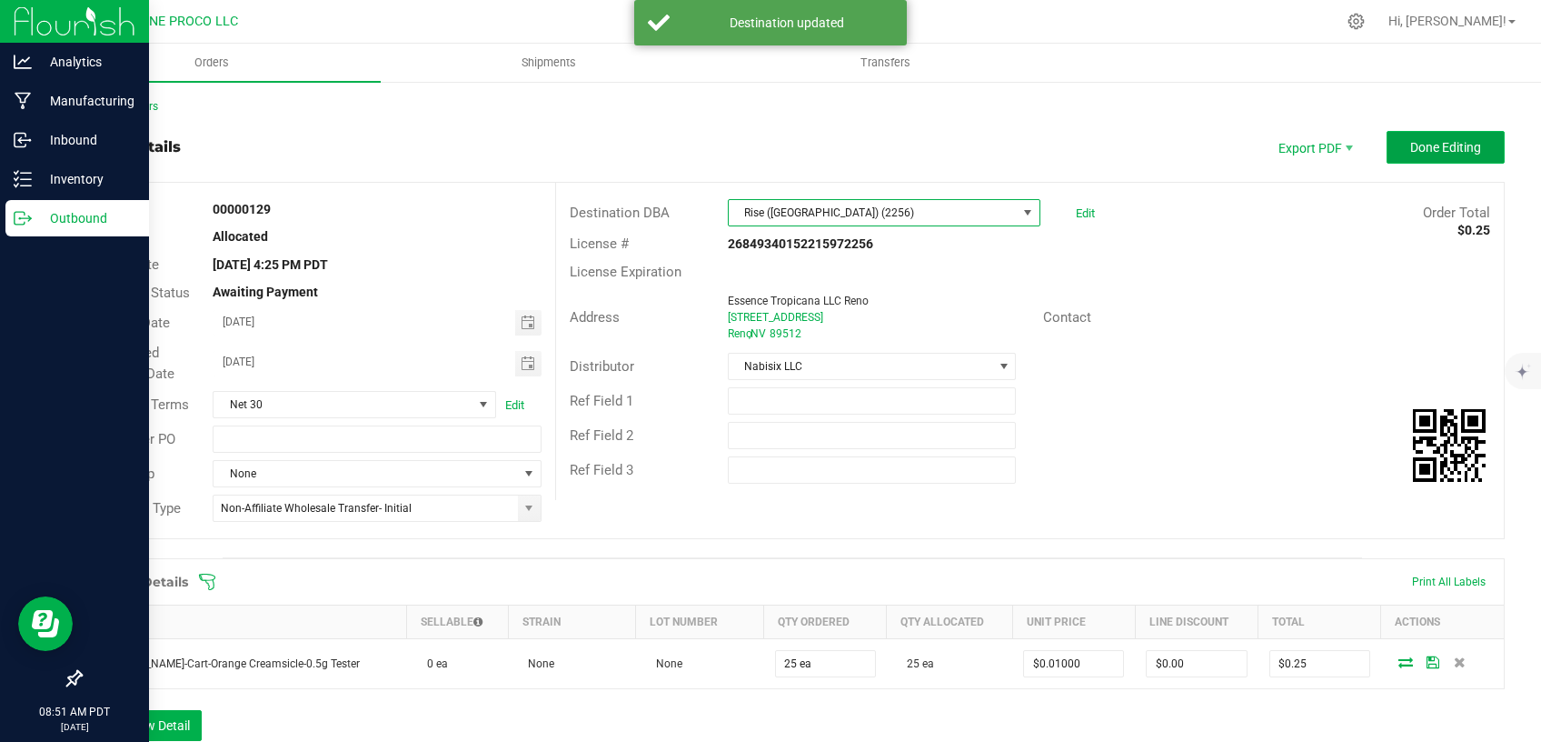
click at [1418, 140] on span "Done Editing" at bounding box center [1446, 147] width 71 height 15
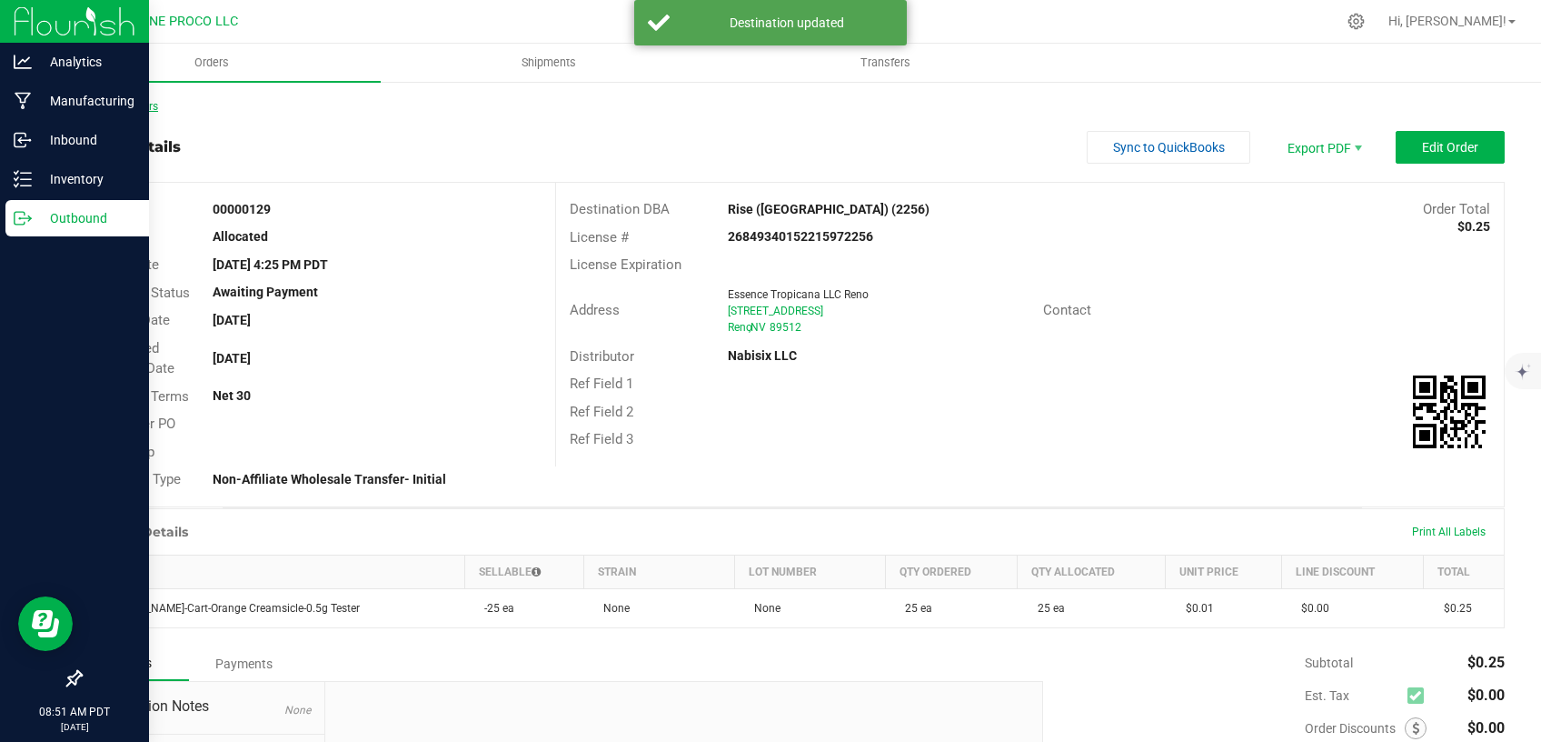
click at [141, 101] on link "Back to Orders" at bounding box center [119, 106] width 78 height 13
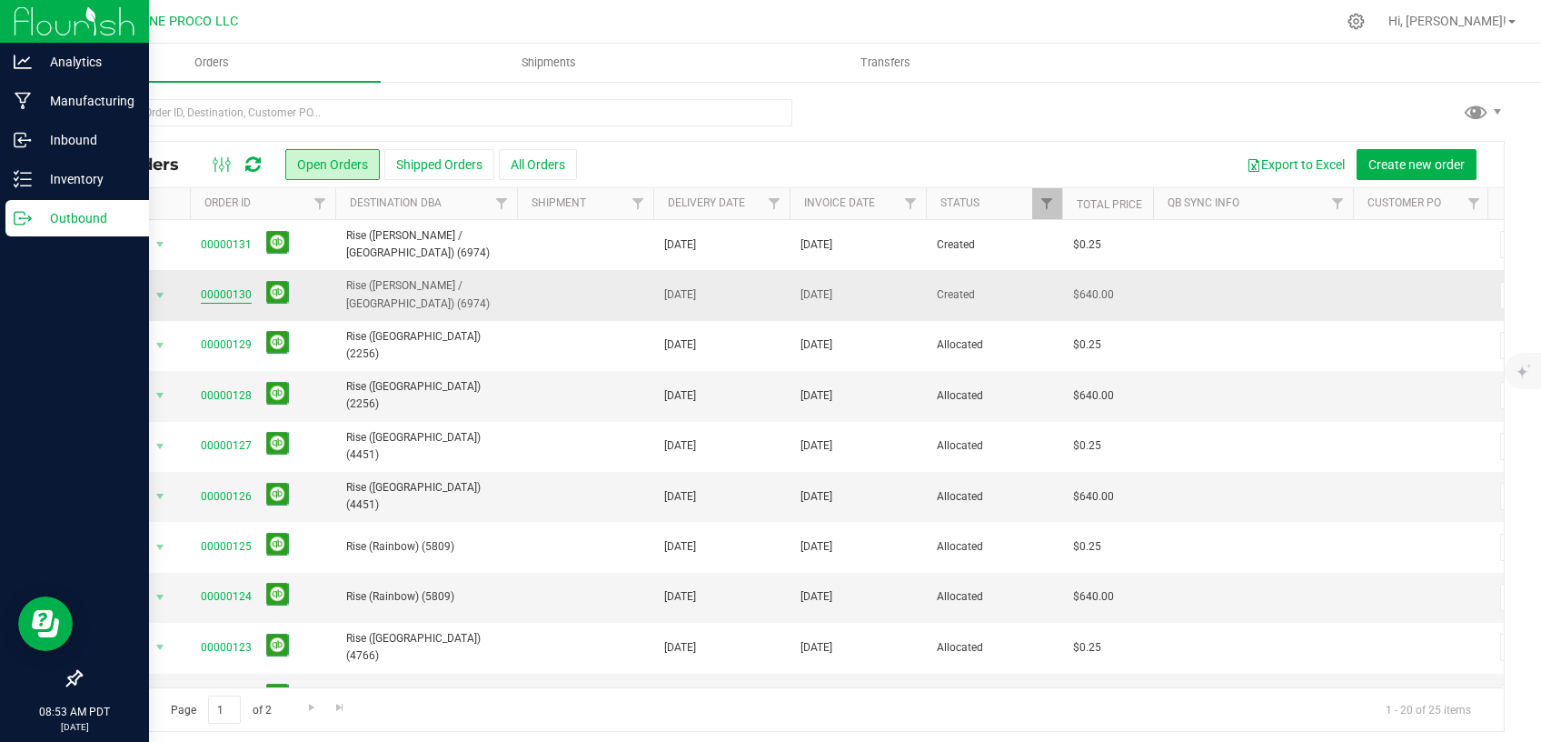
click at [237, 286] on link "00000130" at bounding box center [226, 294] width 51 height 17
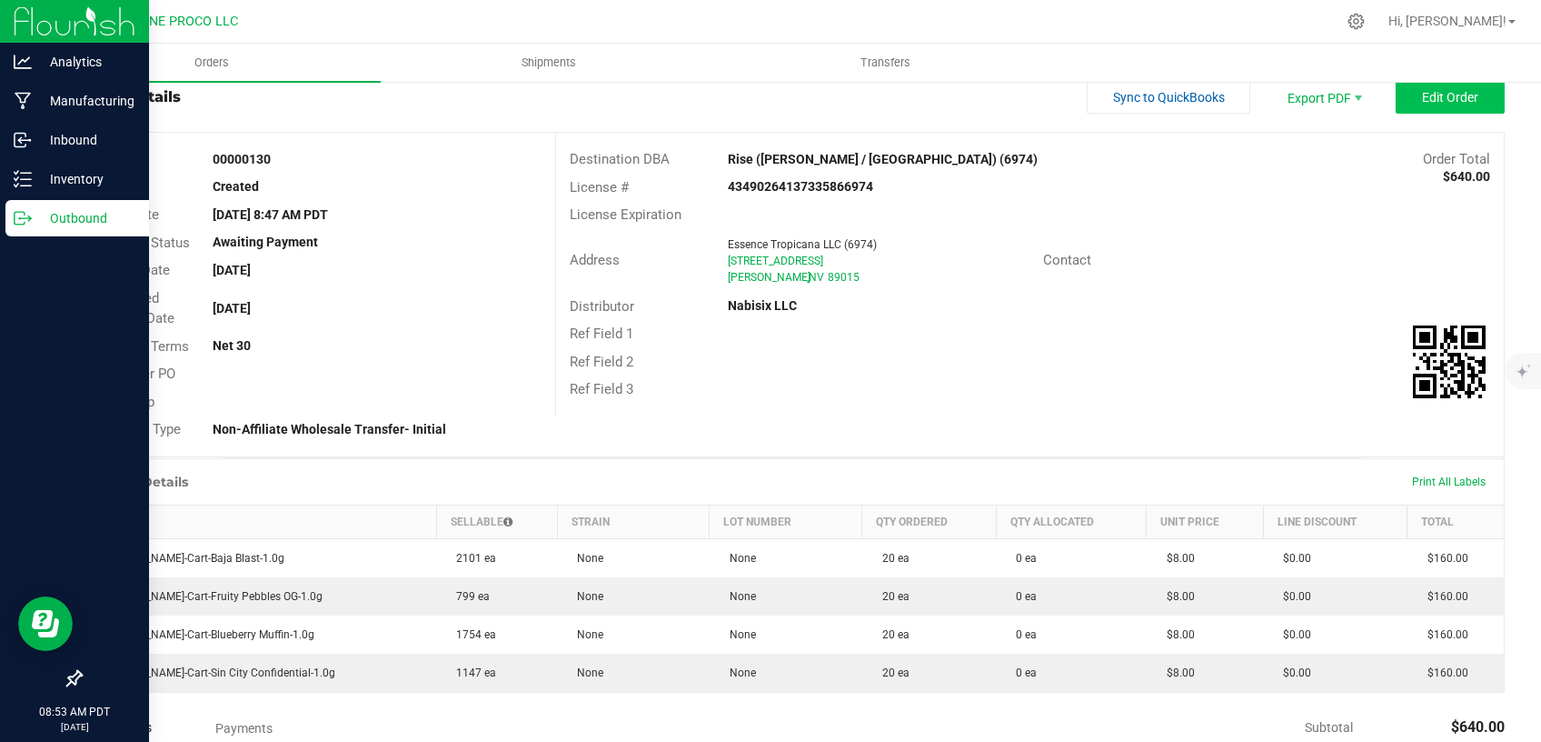
scroll to position [6, 0]
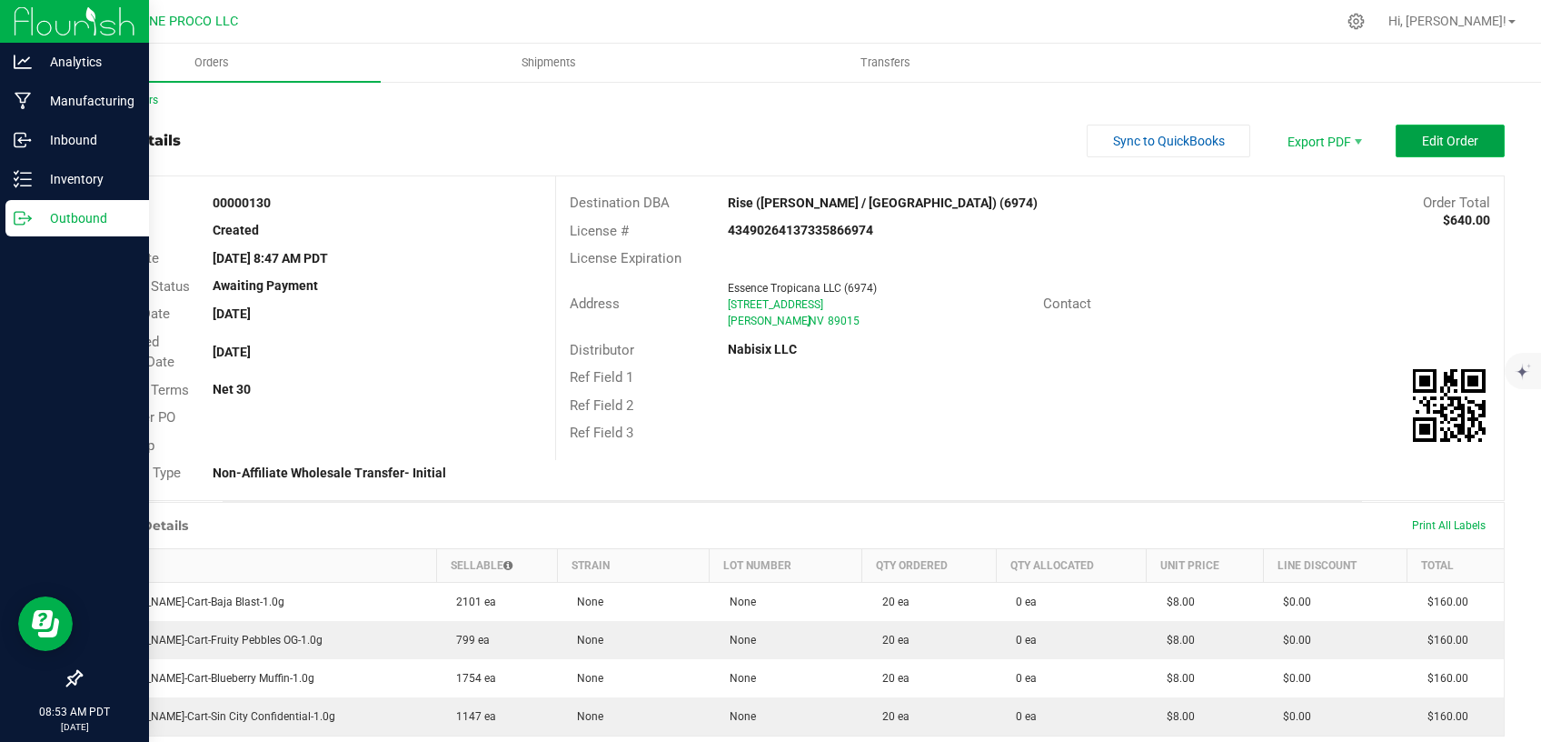
click at [1422, 143] on span "Edit Order" at bounding box center [1450, 141] width 56 height 15
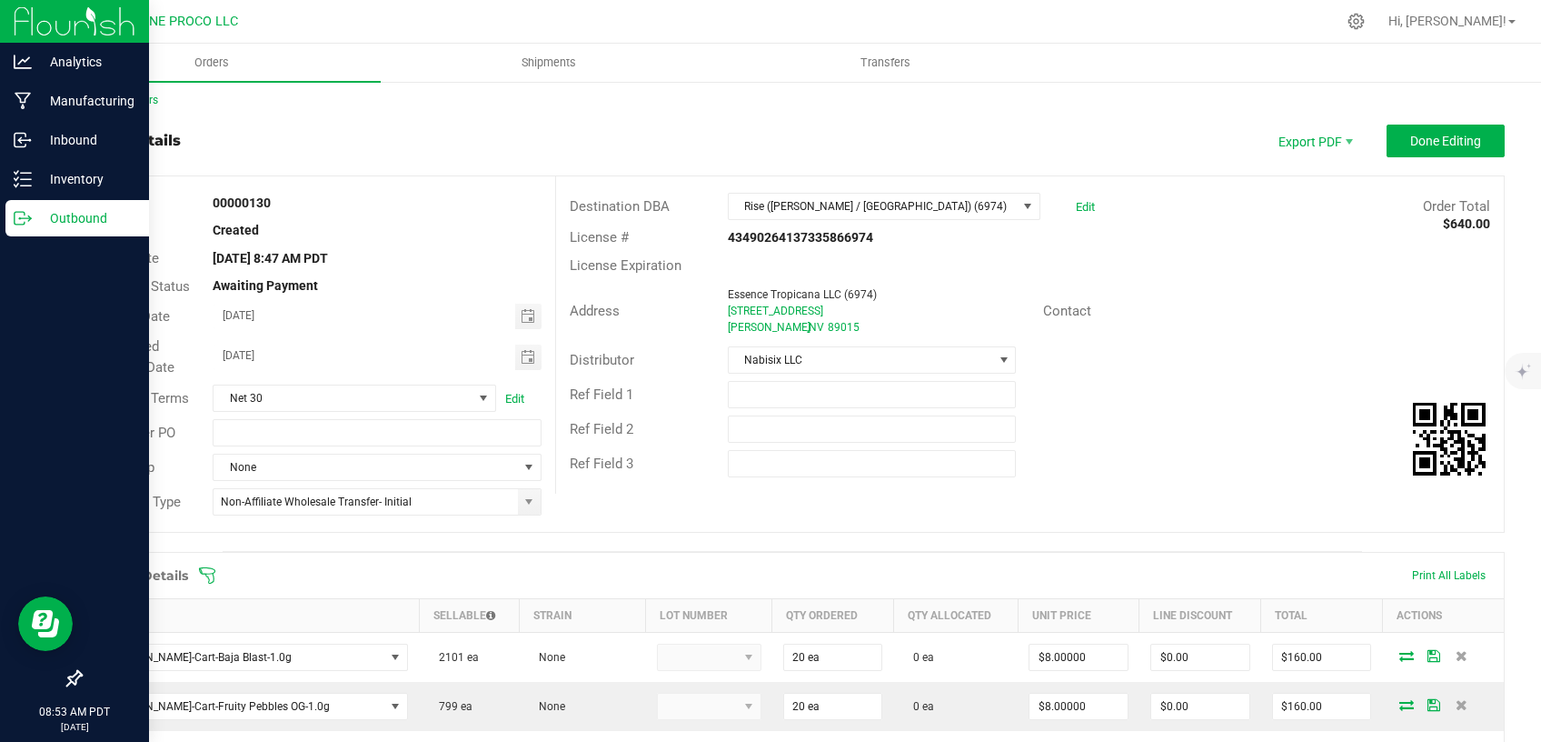
scroll to position [238, 0]
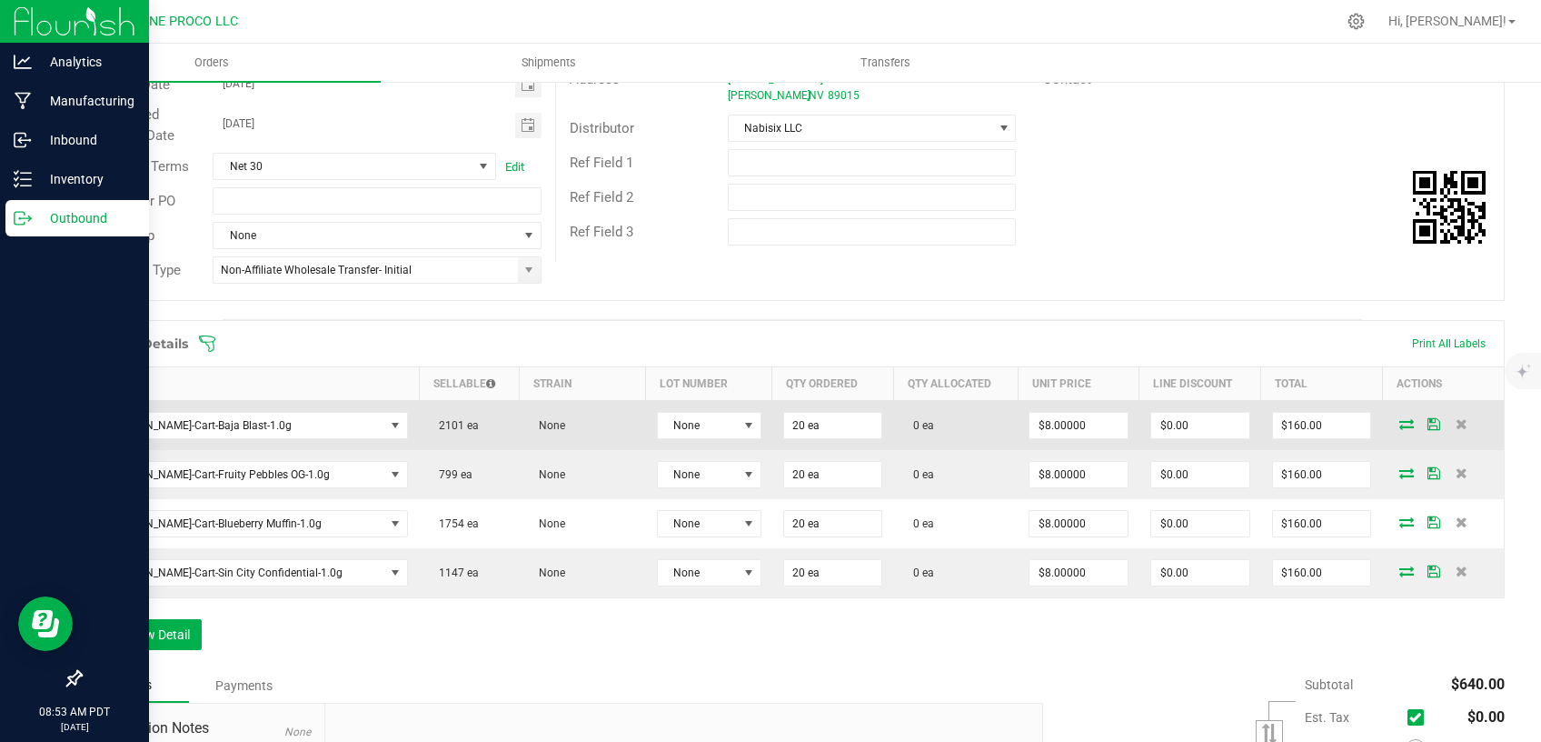
click at [1400, 420] on icon at bounding box center [1407, 423] width 15 height 11
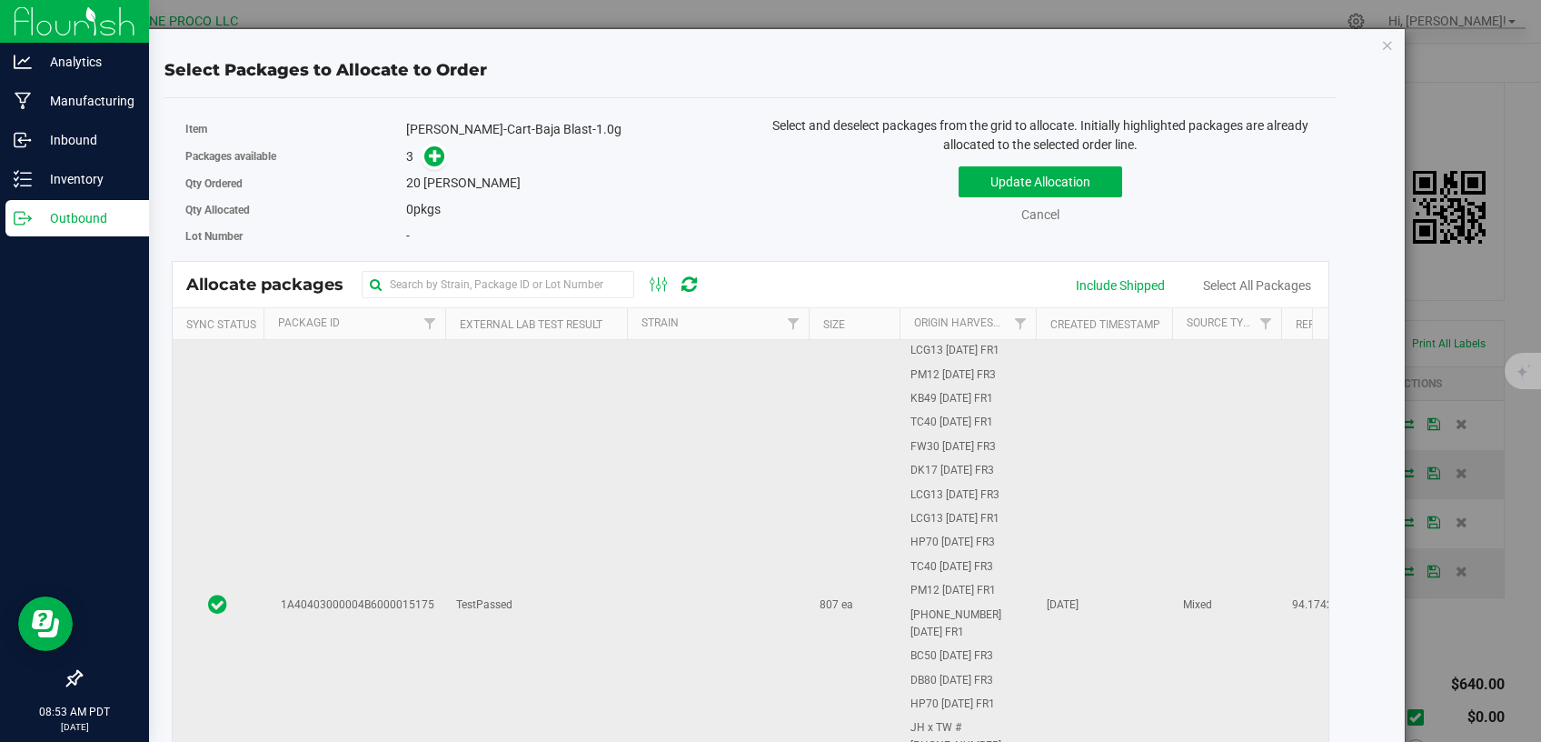
click at [499, 534] on td "TestPassed" at bounding box center [536, 605] width 182 height 531
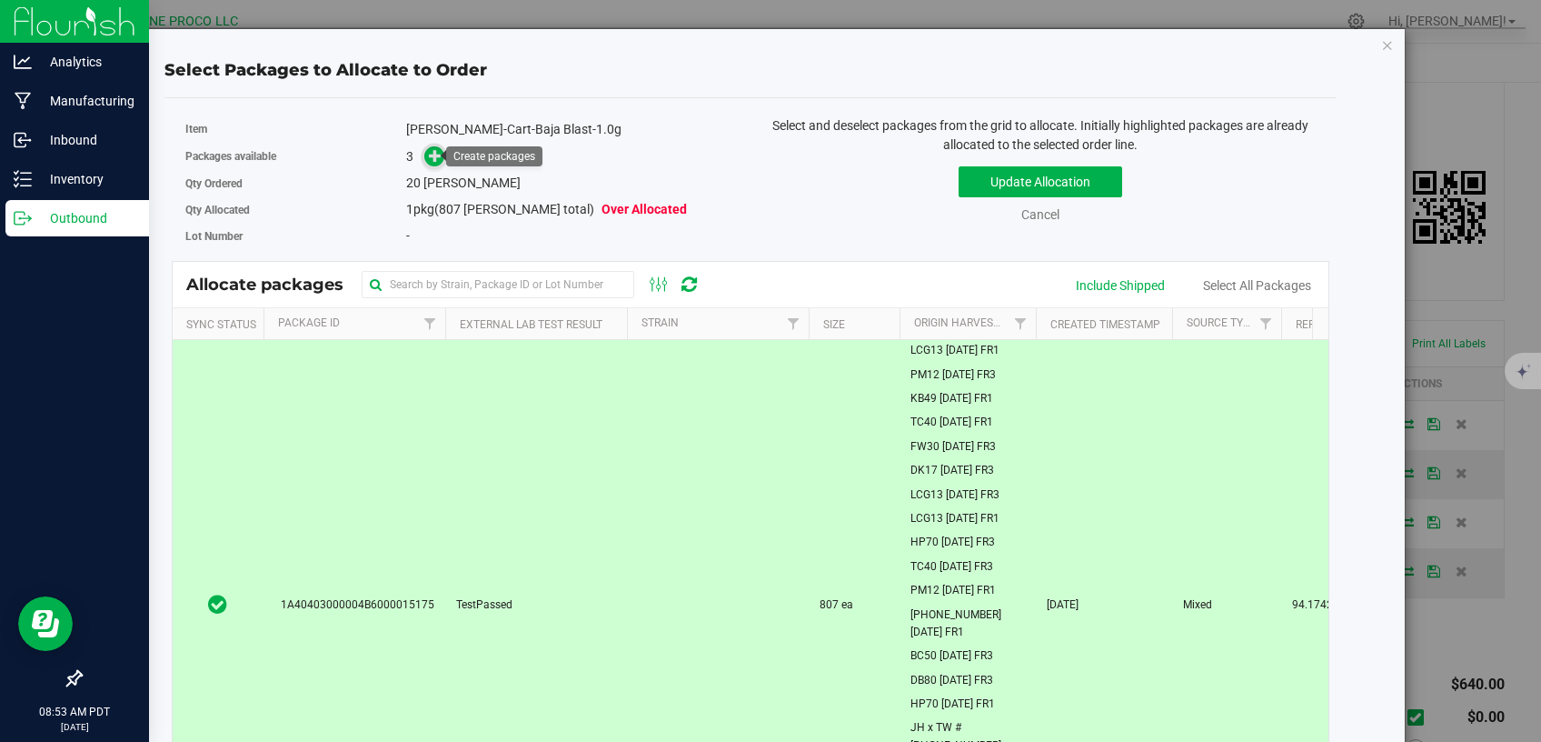
click at [430, 155] on icon at bounding box center [436, 155] width 14 height 14
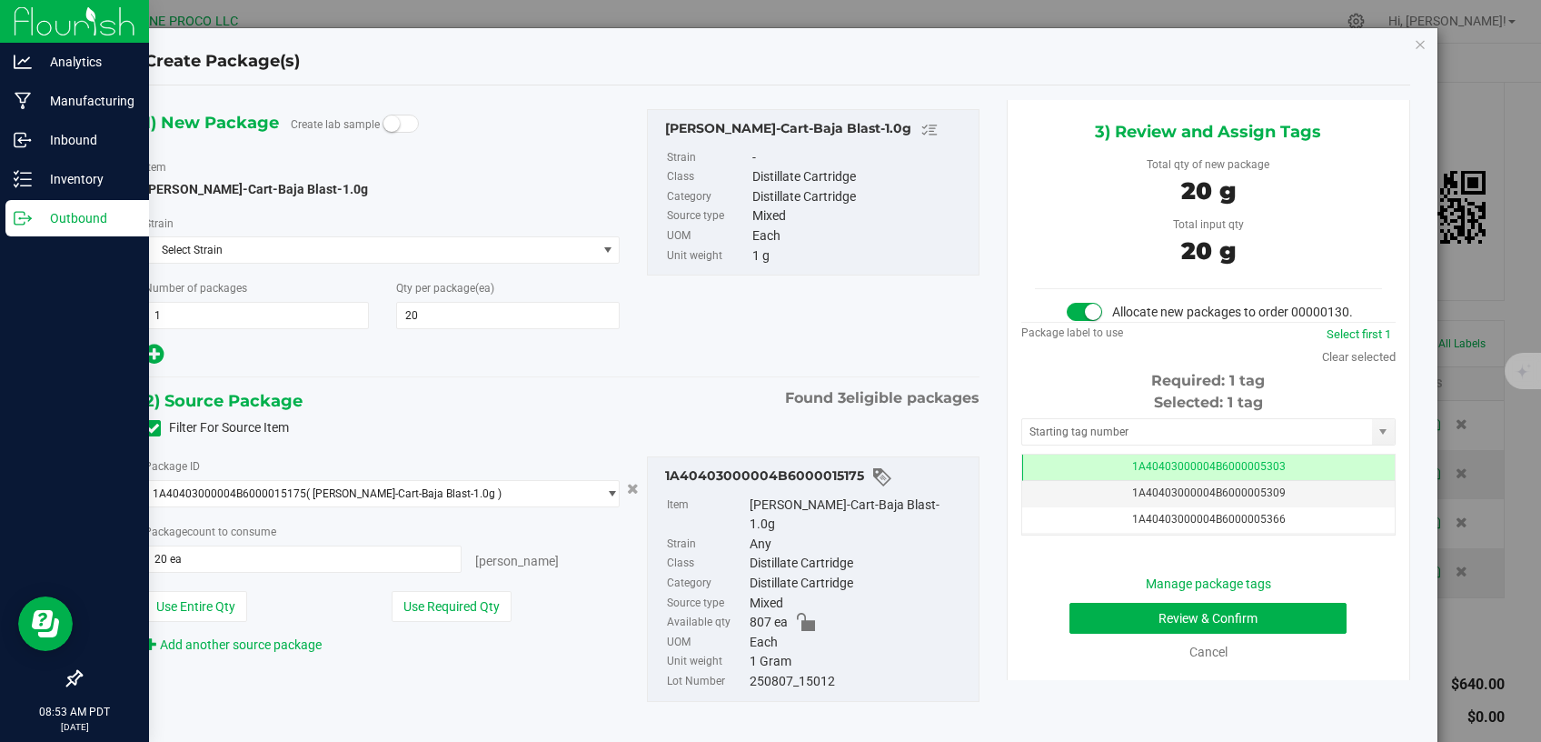
scroll to position [238, 0]
click at [1054, 481] on td "1A40403000004B6000005303" at bounding box center [1208, 467] width 373 height 26
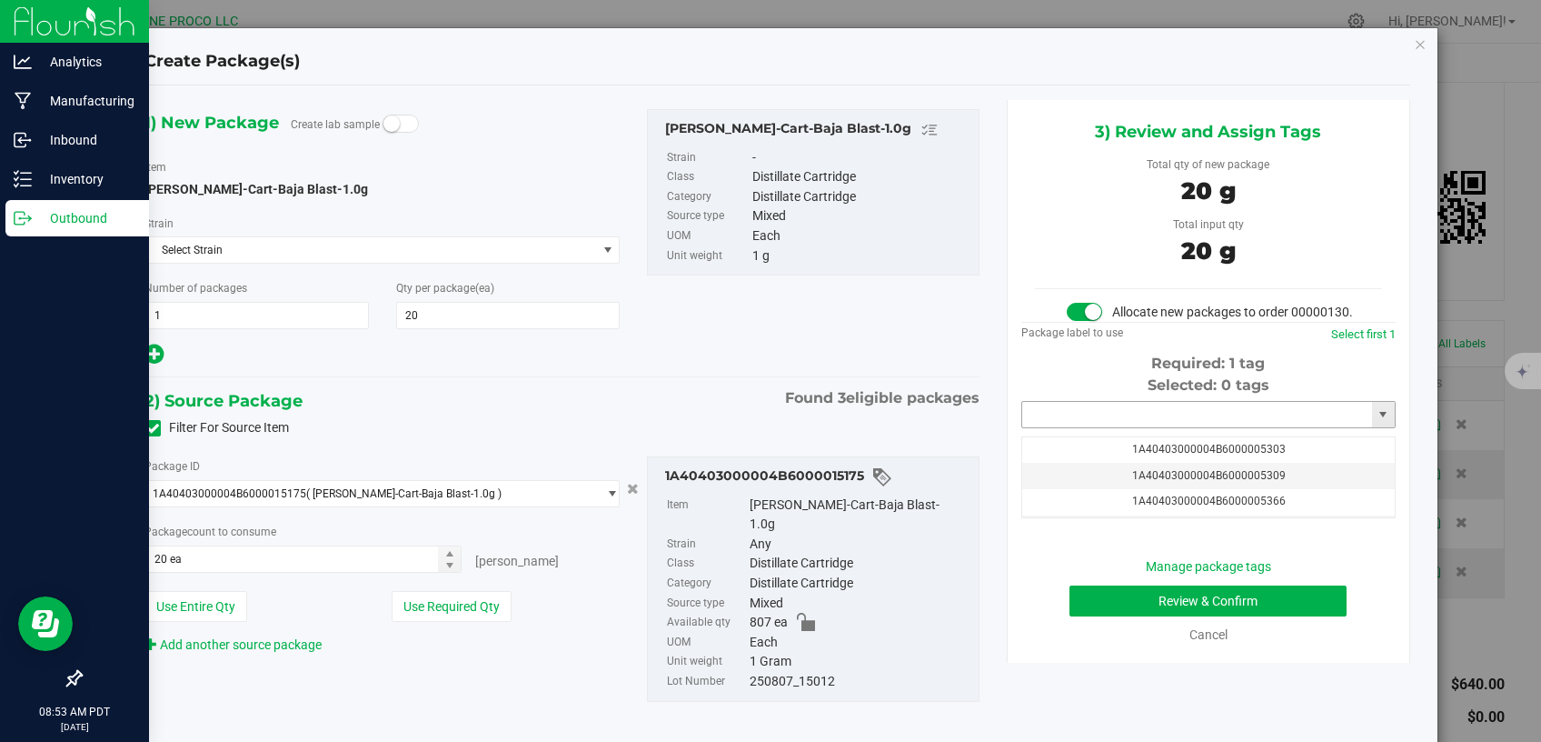
click at [1071, 427] on input "text" at bounding box center [1197, 414] width 350 height 25
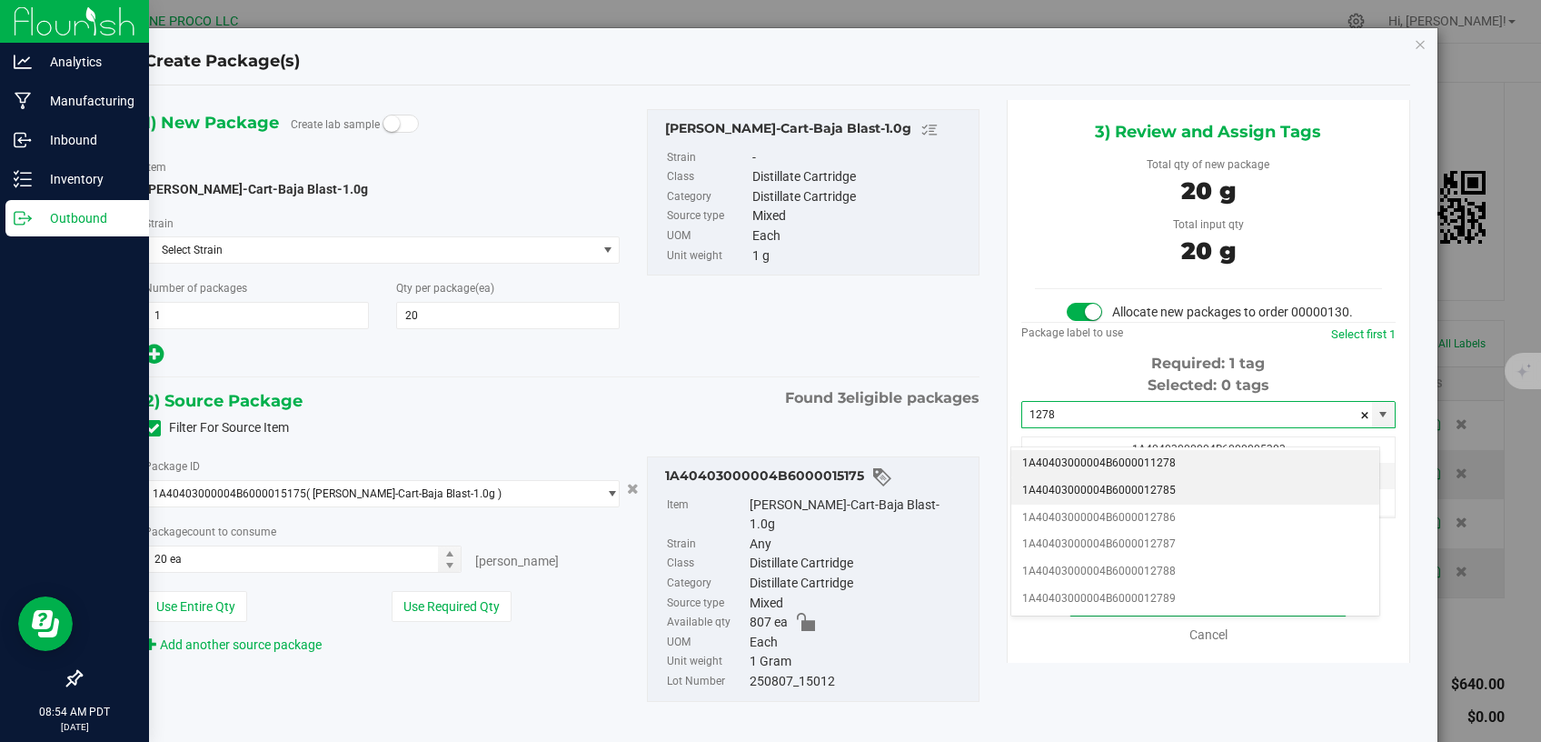
click at [1061, 492] on li "1A40403000004B6000012785" at bounding box center [1196, 490] width 368 height 27
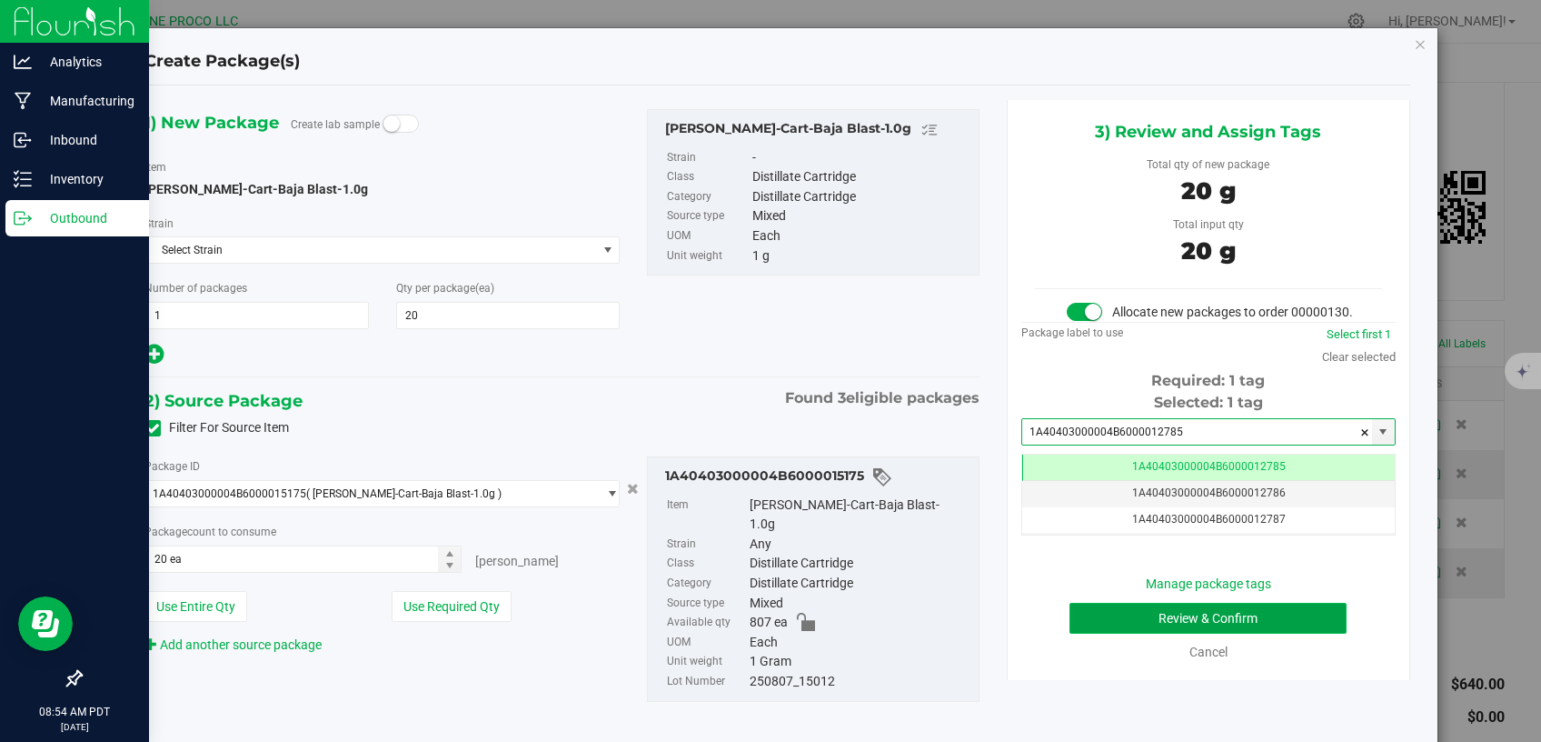
click at [1112, 631] on button "Review & Confirm" at bounding box center [1209, 618] width 278 height 31
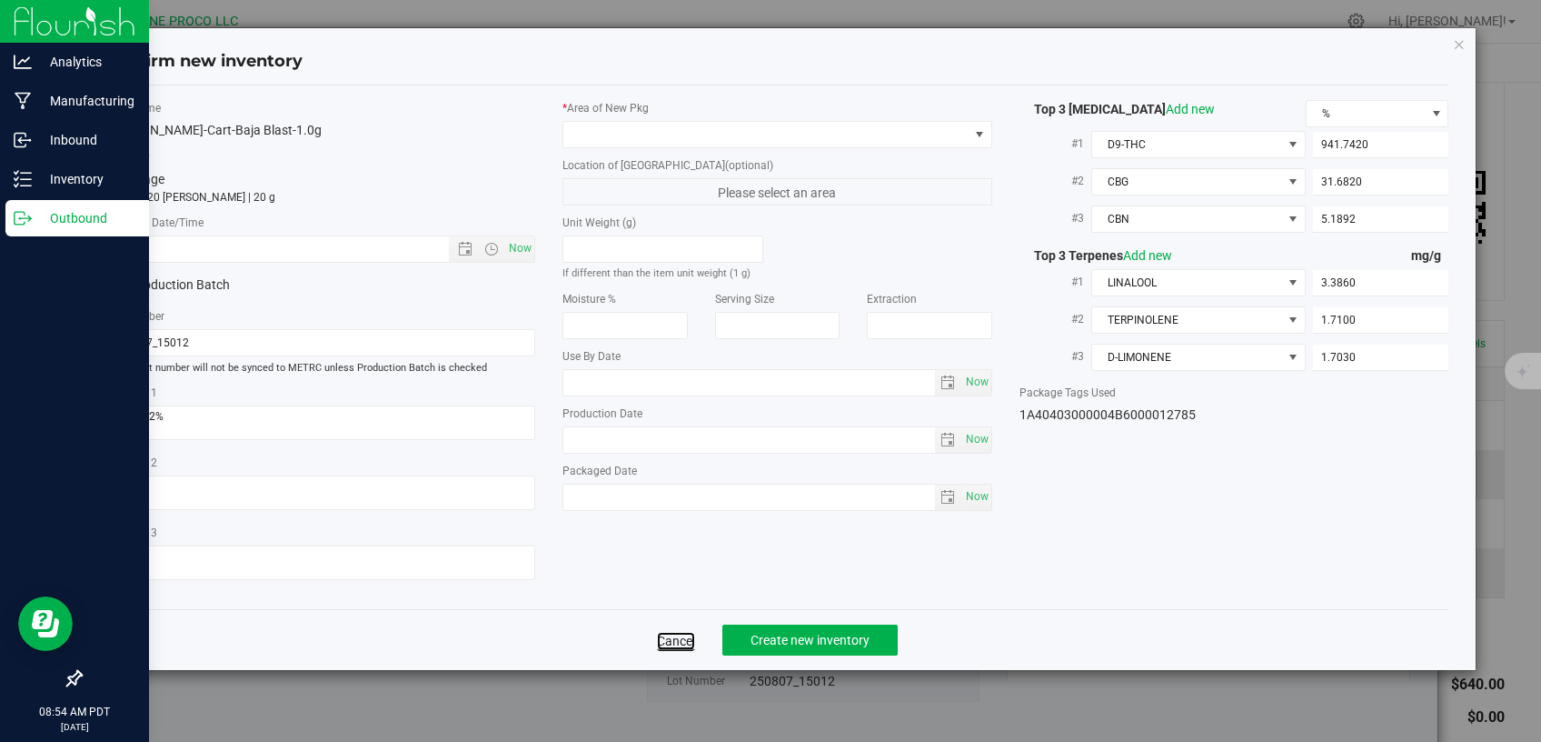
click at [681, 632] on link "Cancel" at bounding box center [676, 641] width 38 height 18
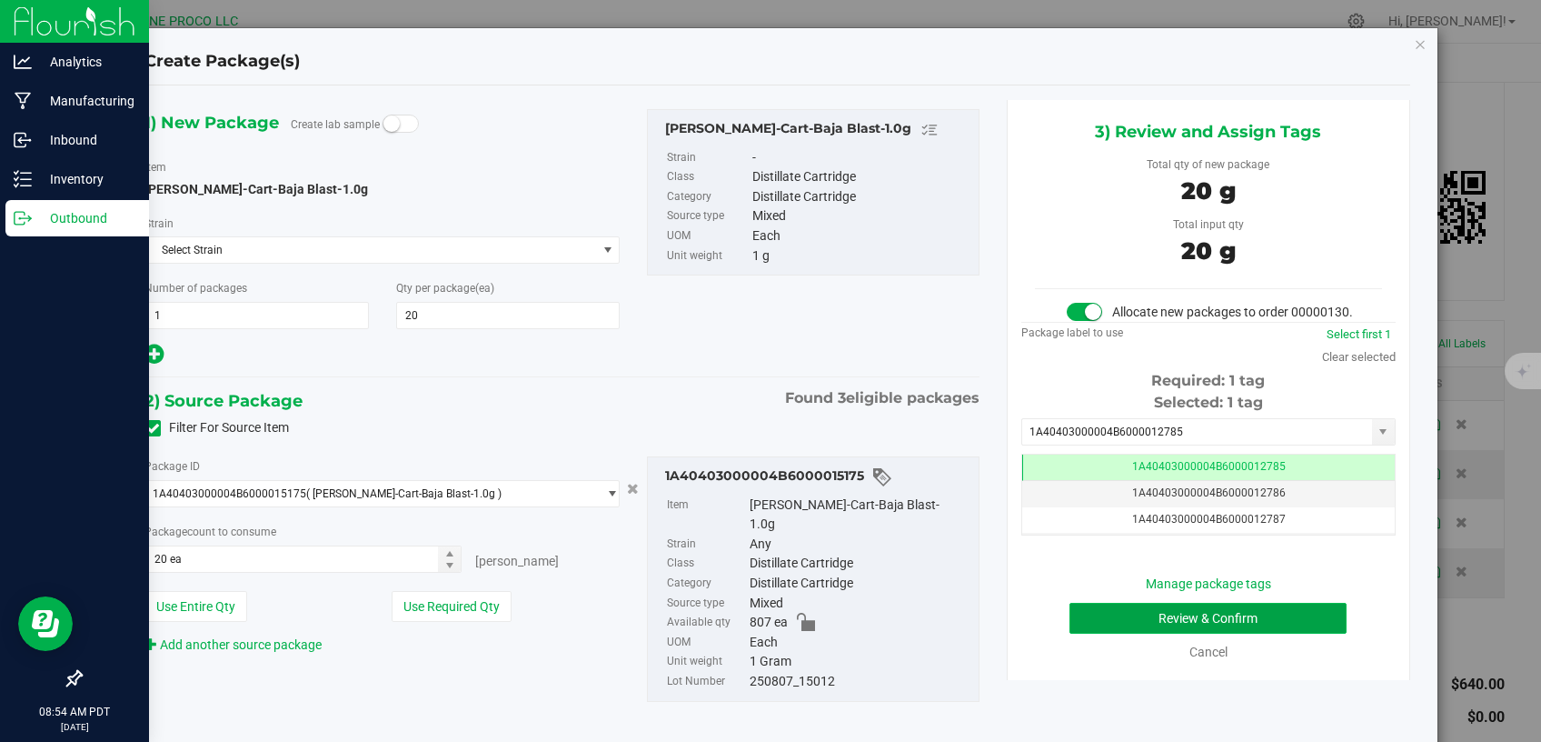
click at [1125, 633] on button "Review & Confirm" at bounding box center [1209, 618] width 278 height 31
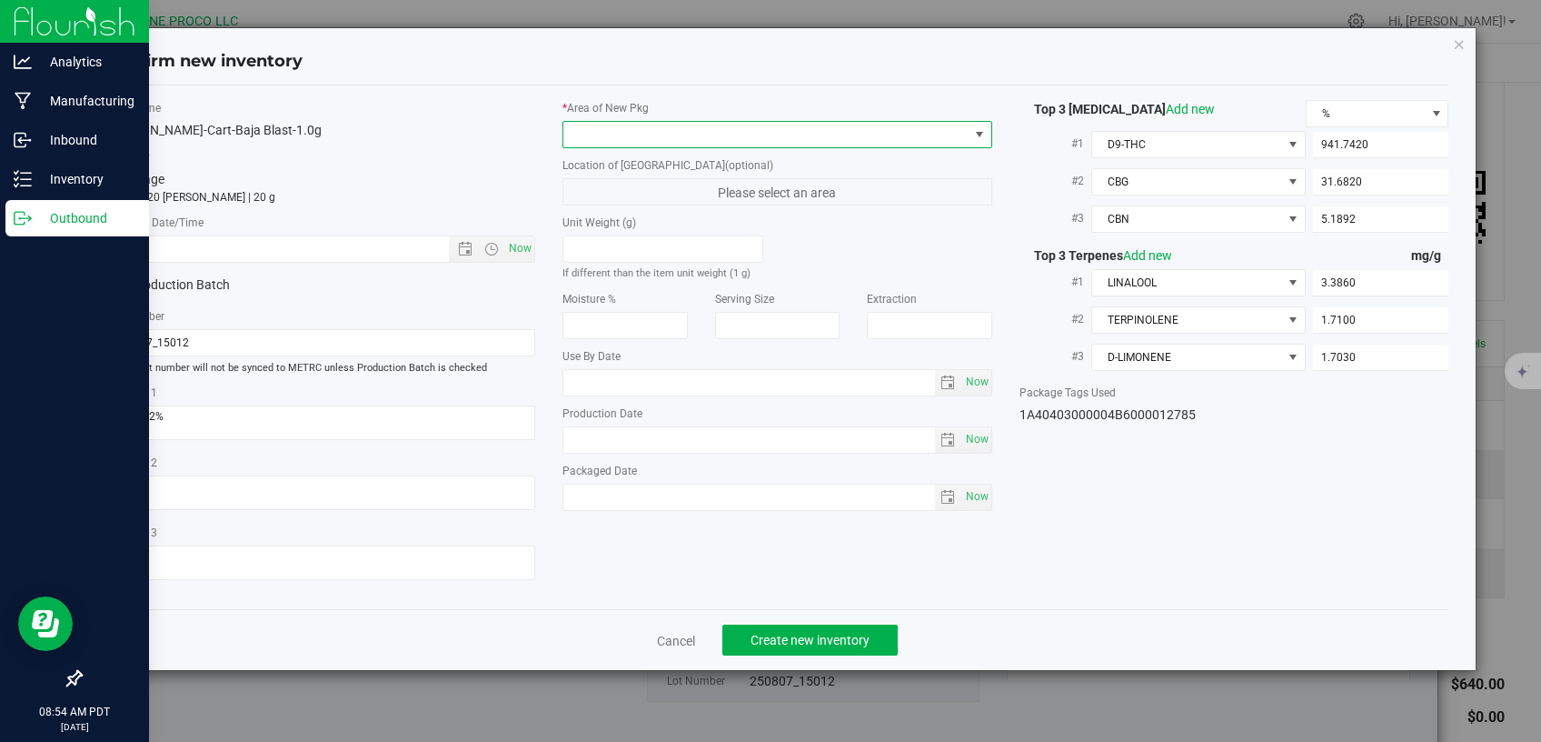
click at [735, 134] on span at bounding box center [766, 134] width 405 height 25
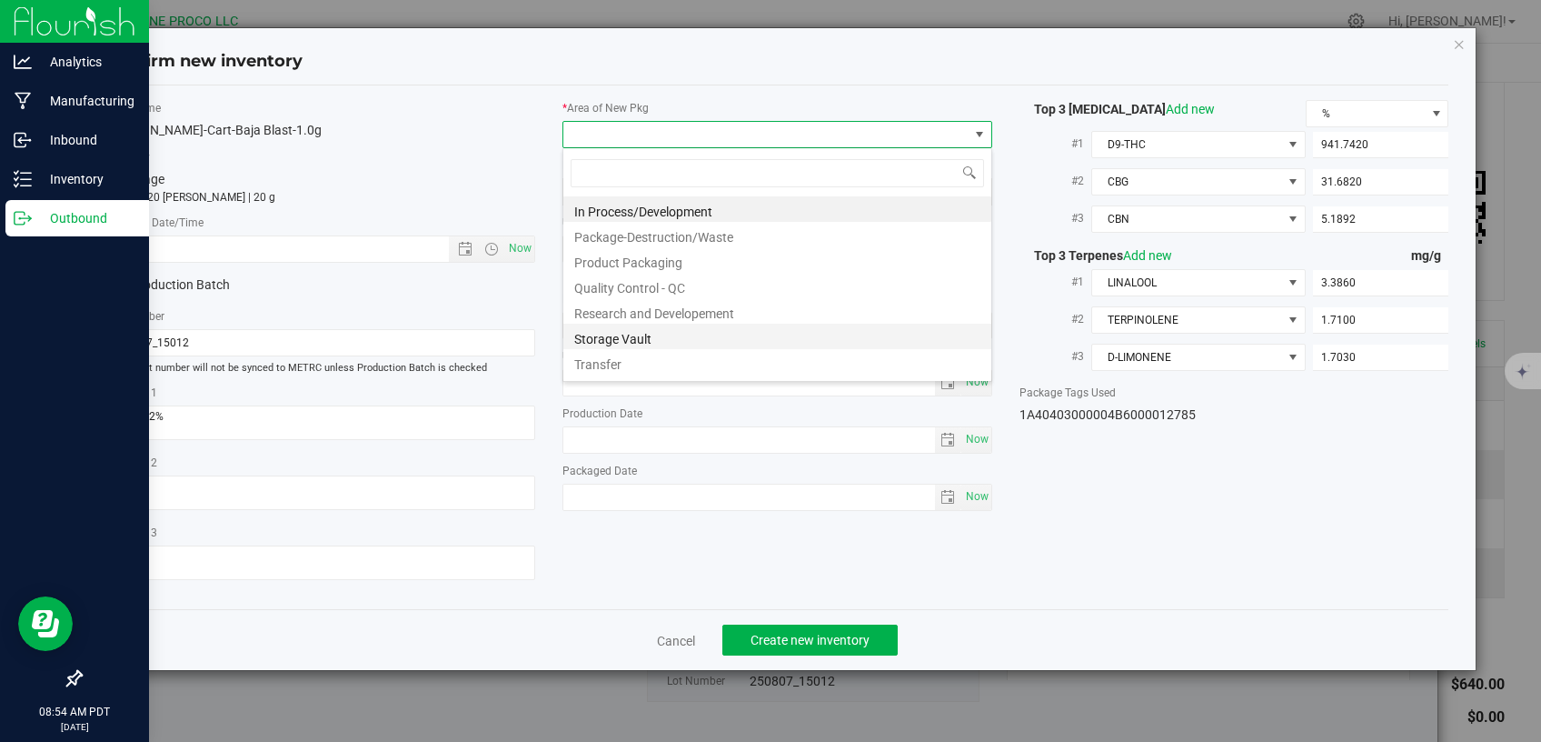
scroll to position [26, 429]
click at [688, 334] on li "Storage Vault" at bounding box center [778, 336] width 428 height 25
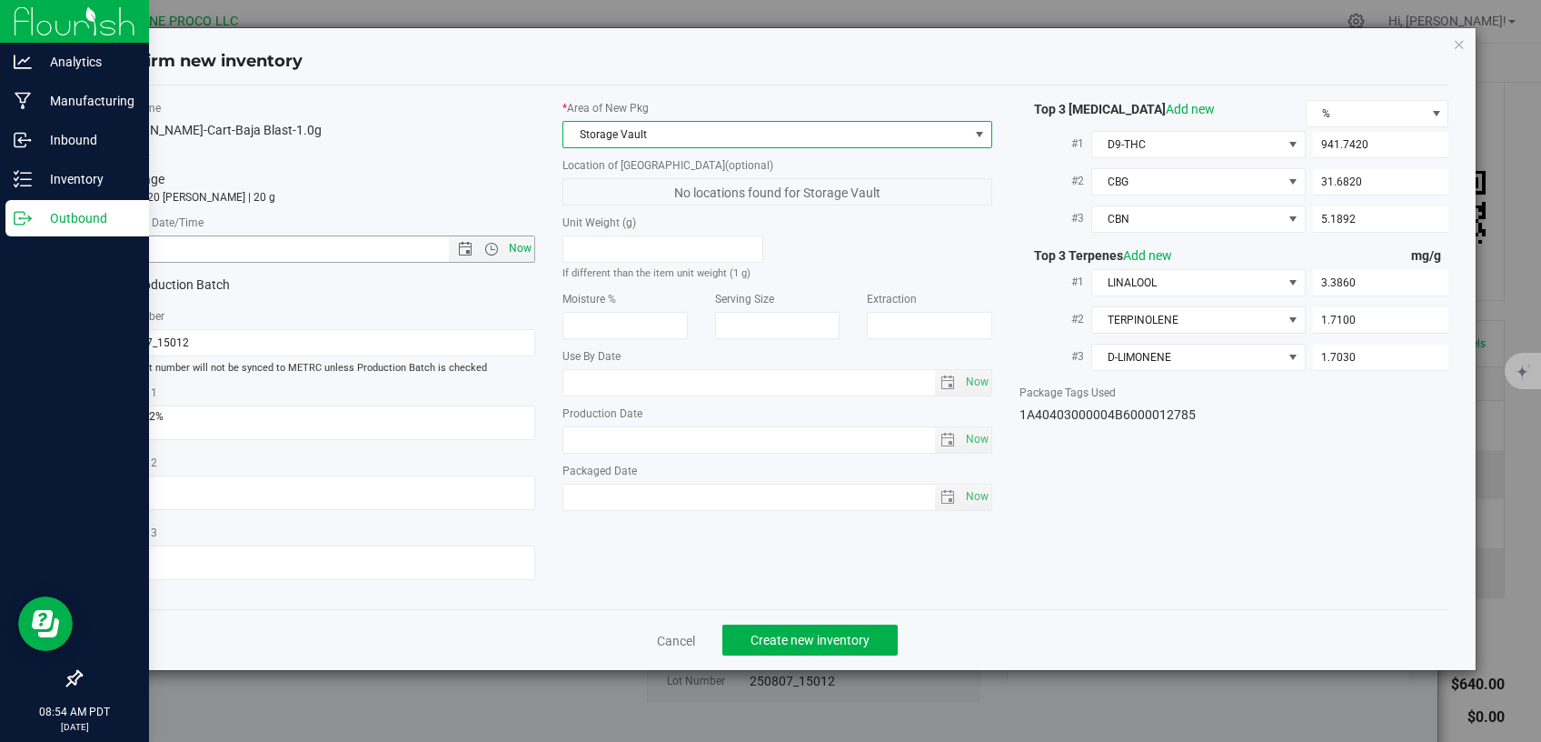
click at [519, 251] on span "Now" at bounding box center [520, 248] width 31 height 26
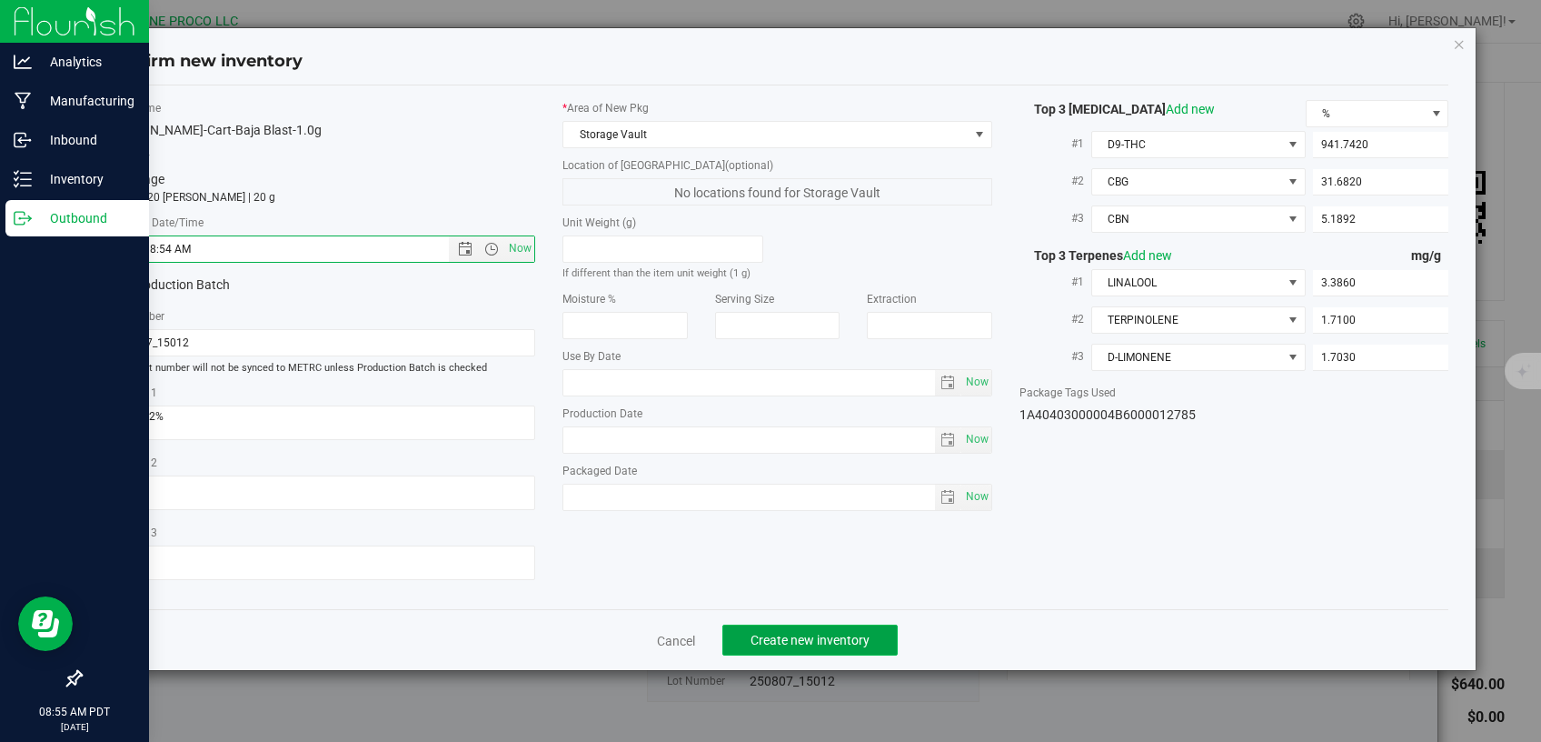
click at [843, 637] on button "Create new inventory" at bounding box center [810, 639] width 175 height 31
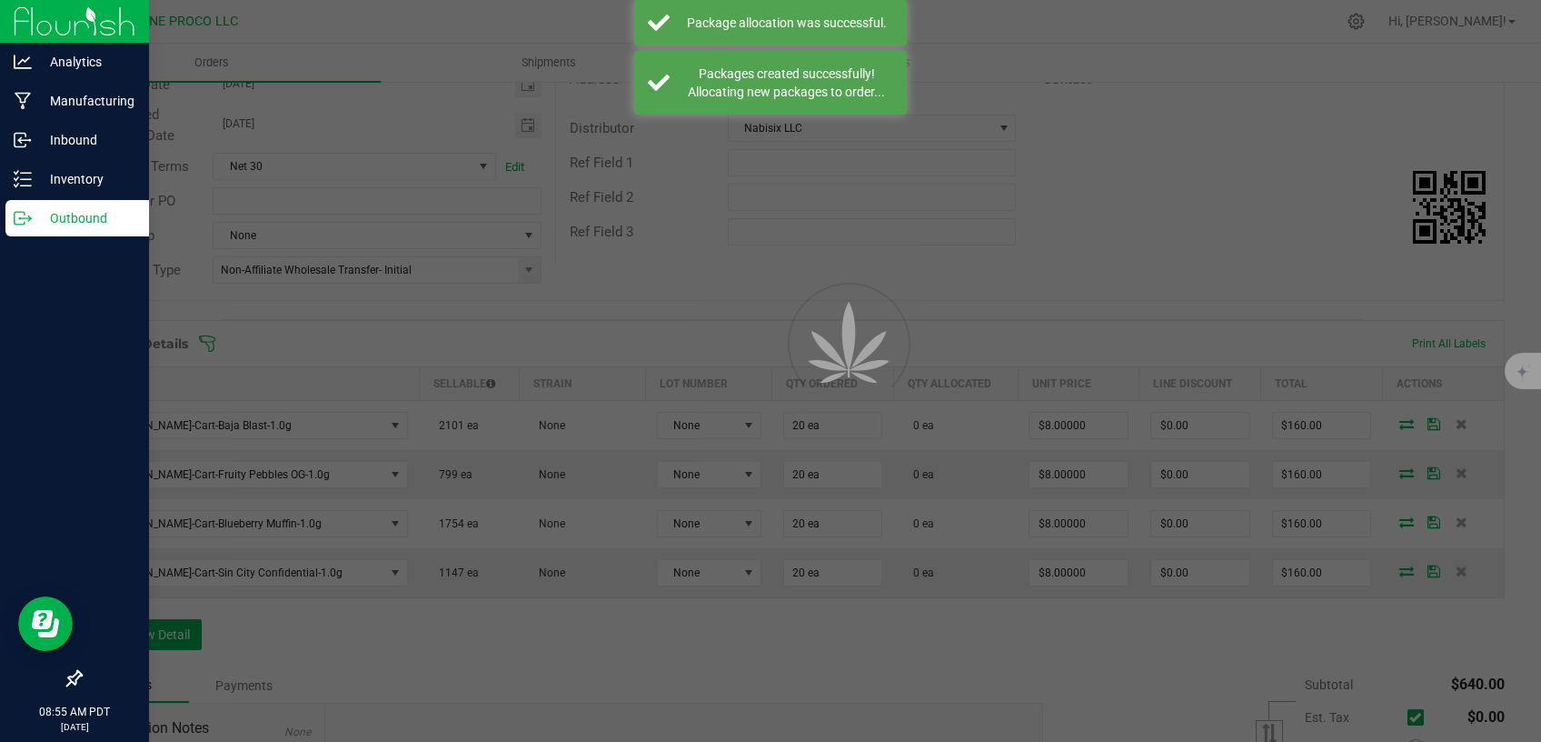
scroll to position [238, 0]
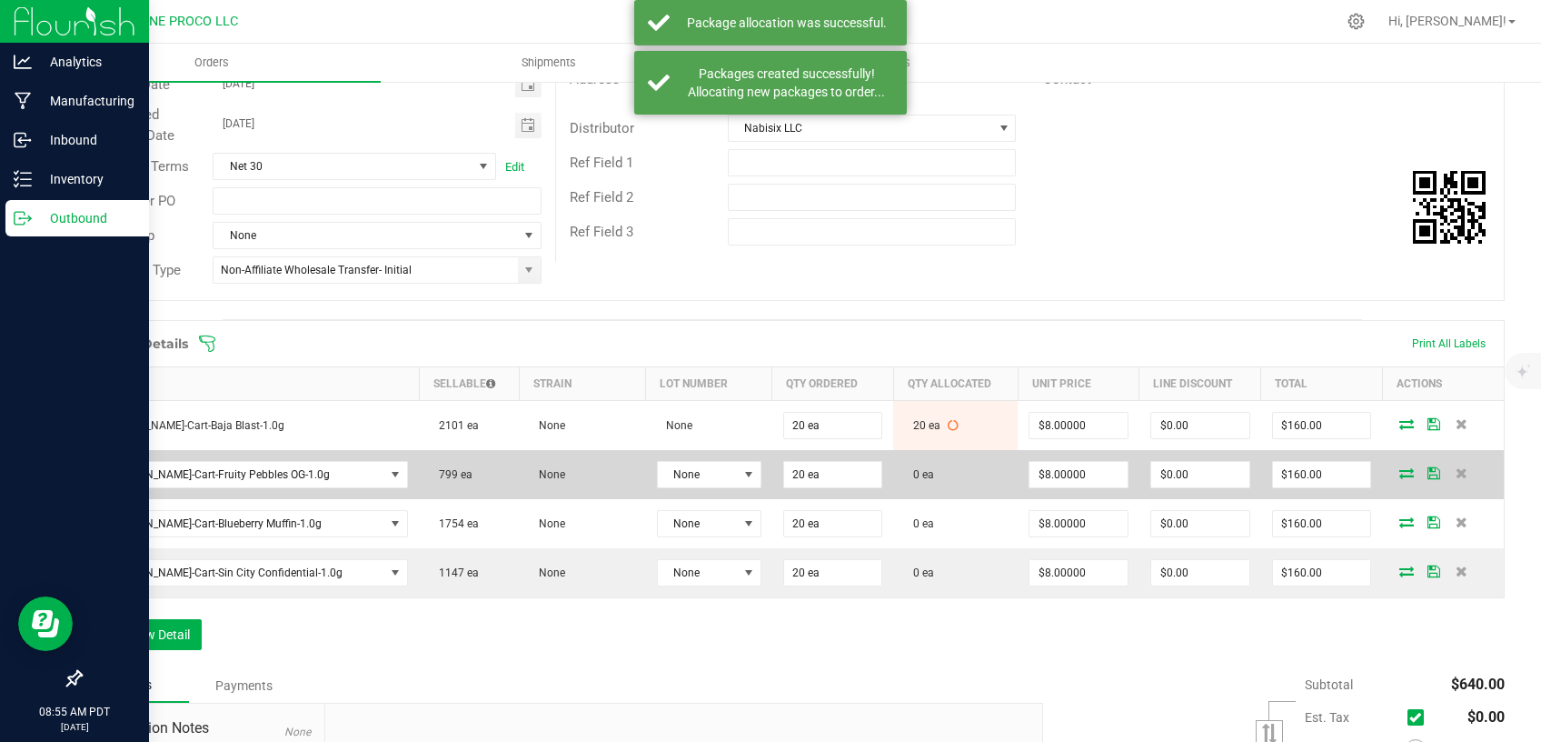
click at [1400, 468] on icon at bounding box center [1407, 472] width 15 height 11
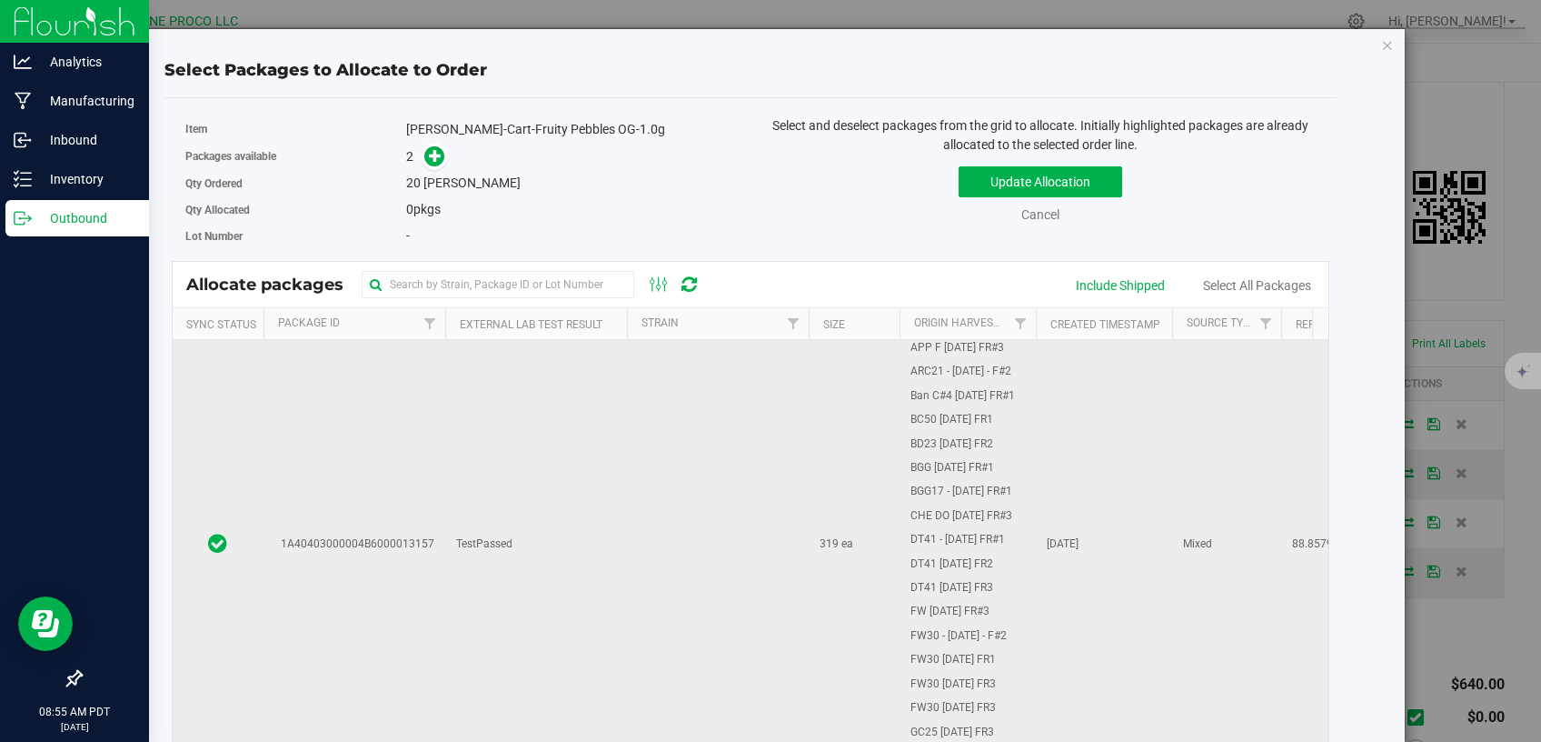
scroll to position [385, 0]
click at [609, 477] on td "TestPassed" at bounding box center [536, 537] width 182 height 1165
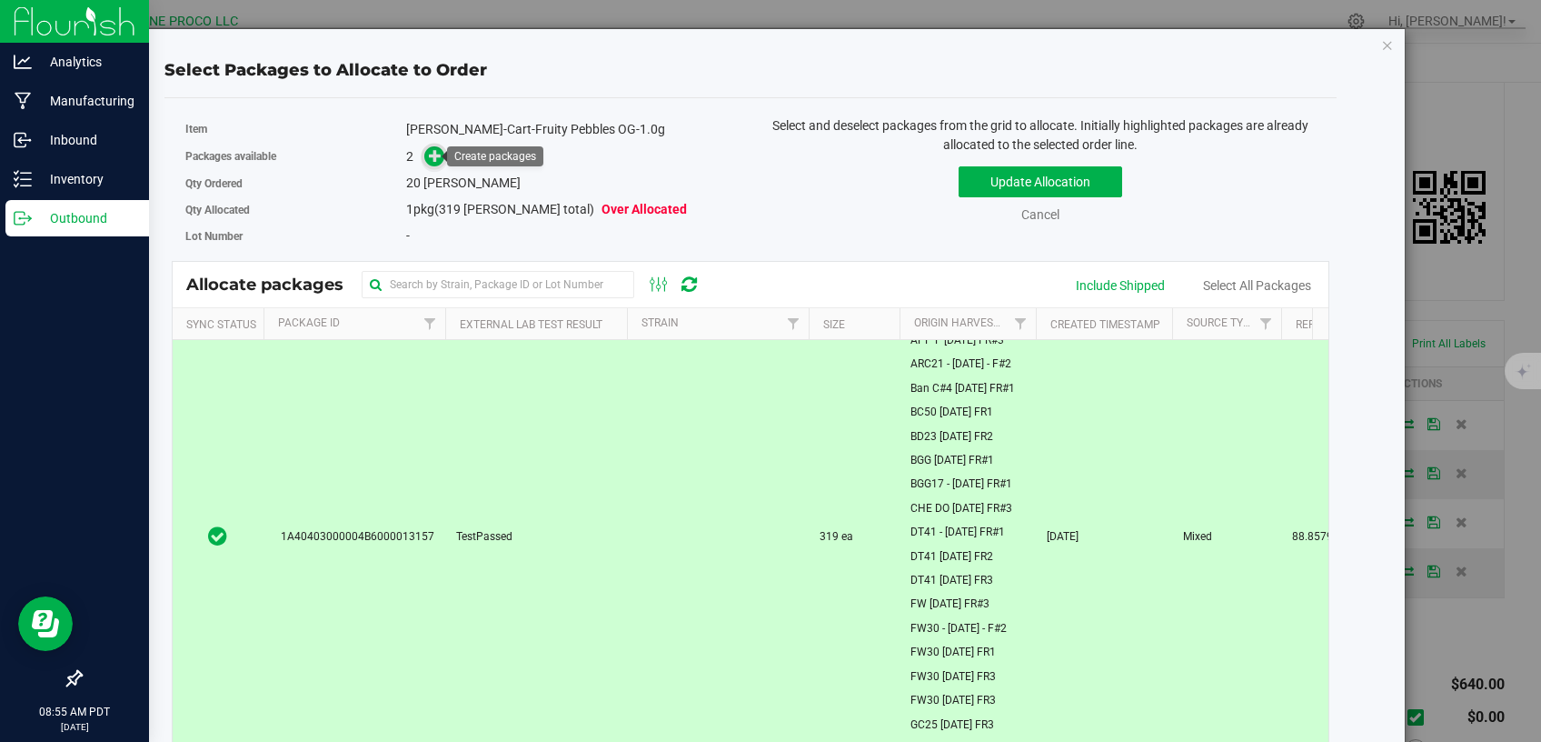
click at [433, 156] on icon at bounding box center [436, 155] width 14 height 14
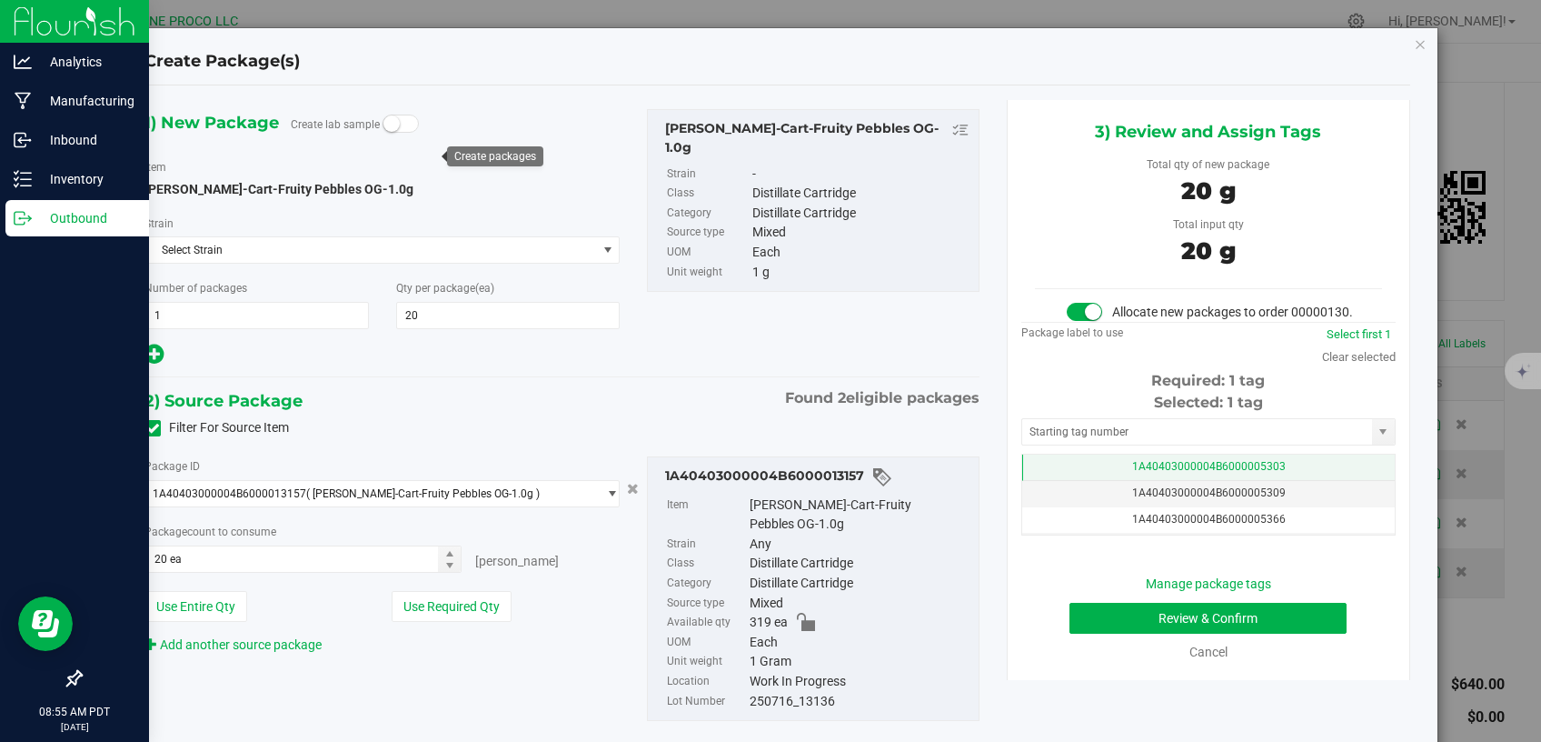
click at [1091, 481] on td "1A40403000004B6000005303" at bounding box center [1208, 467] width 373 height 26
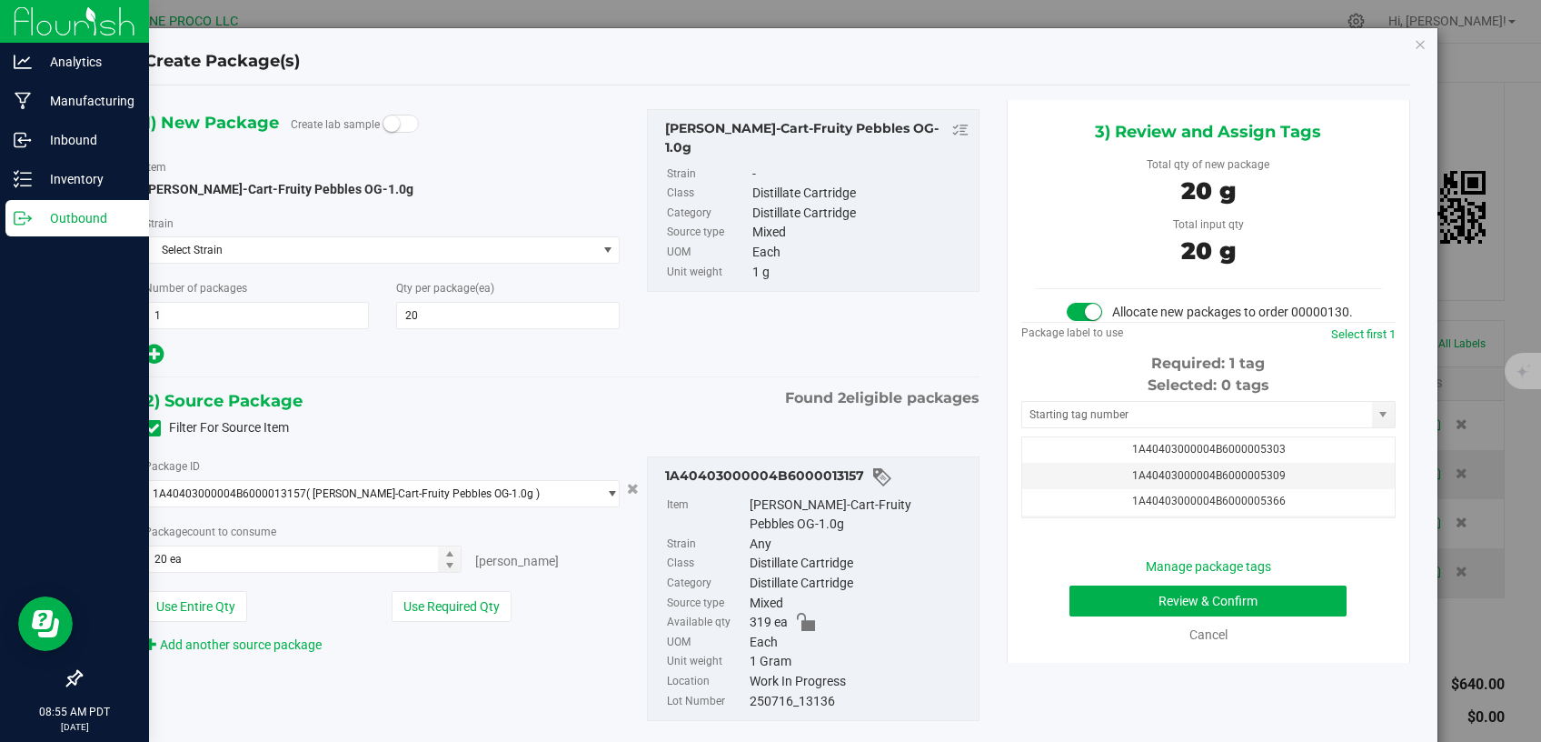
click at [1092, 416] on div "Selected: 0 tags Tag 1A40403000004B6000005303 1A40403000004B6000005309 1A404030…" at bounding box center [1209, 446] width 374 height 144
click at [1088, 427] on input "text" at bounding box center [1197, 414] width 350 height 25
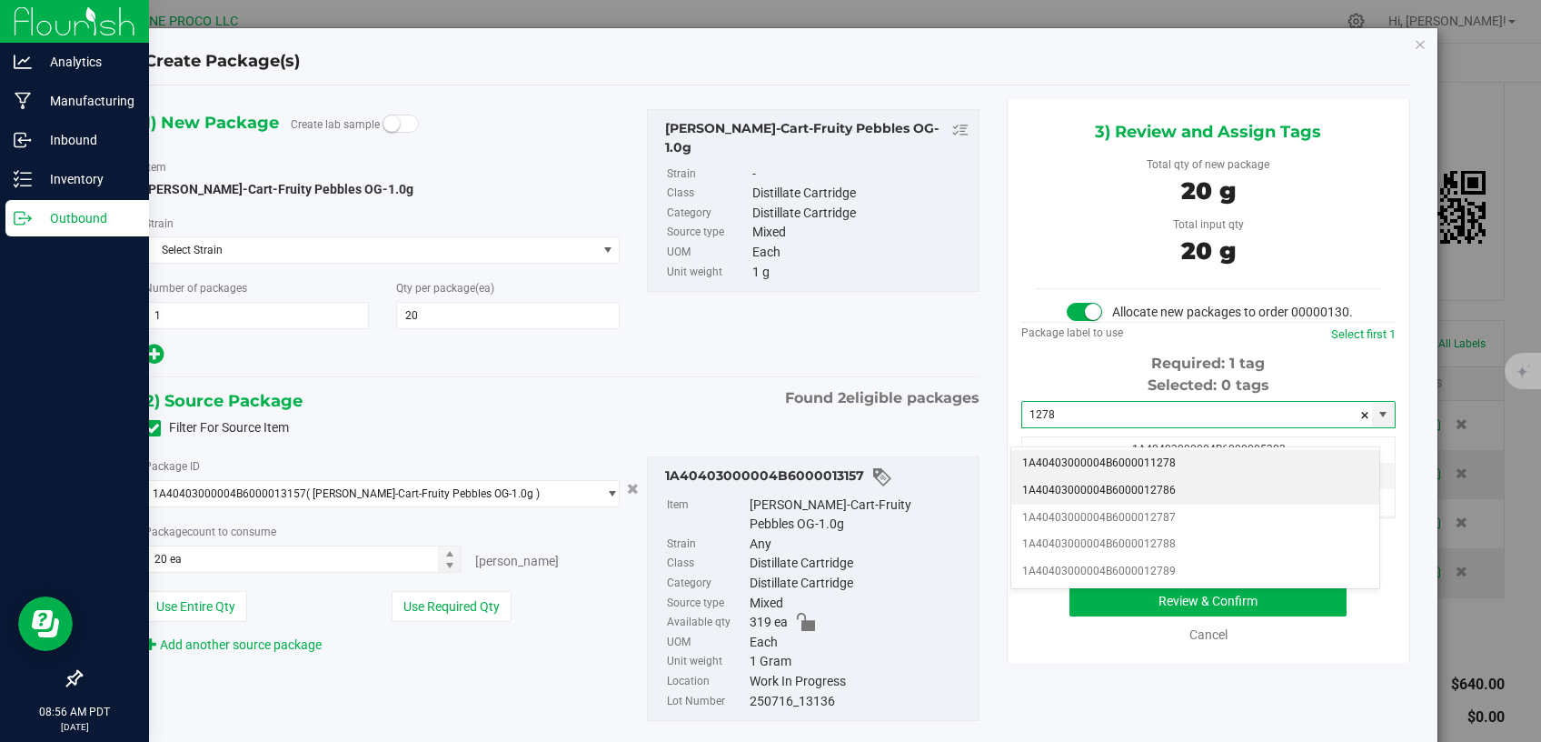
click at [1152, 488] on li "1A40403000004B6000012786" at bounding box center [1196, 490] width 368 height 27
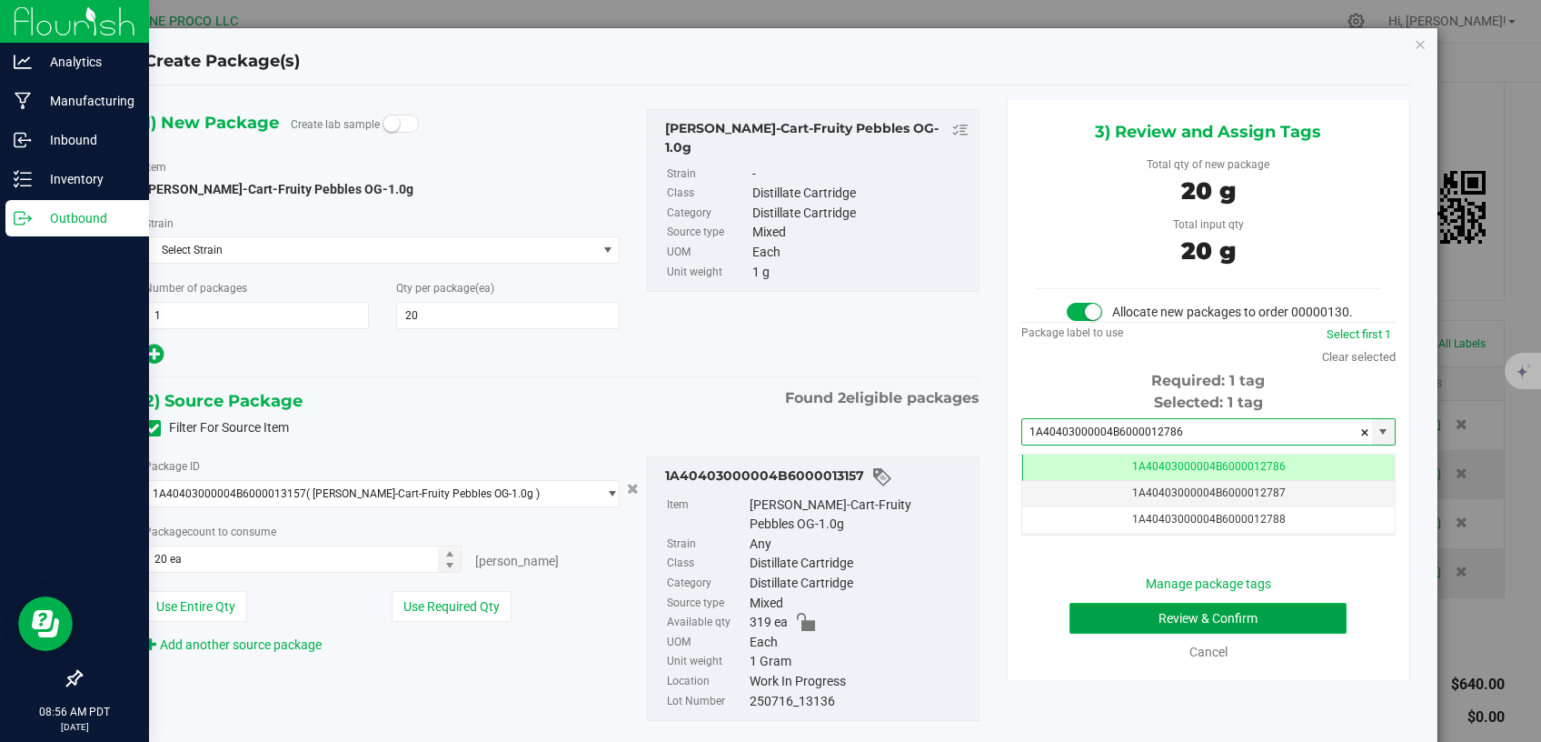
click at [1079, 628] on button "Review & Confirm" at bounding box center [1209, 618] width 278 height 31
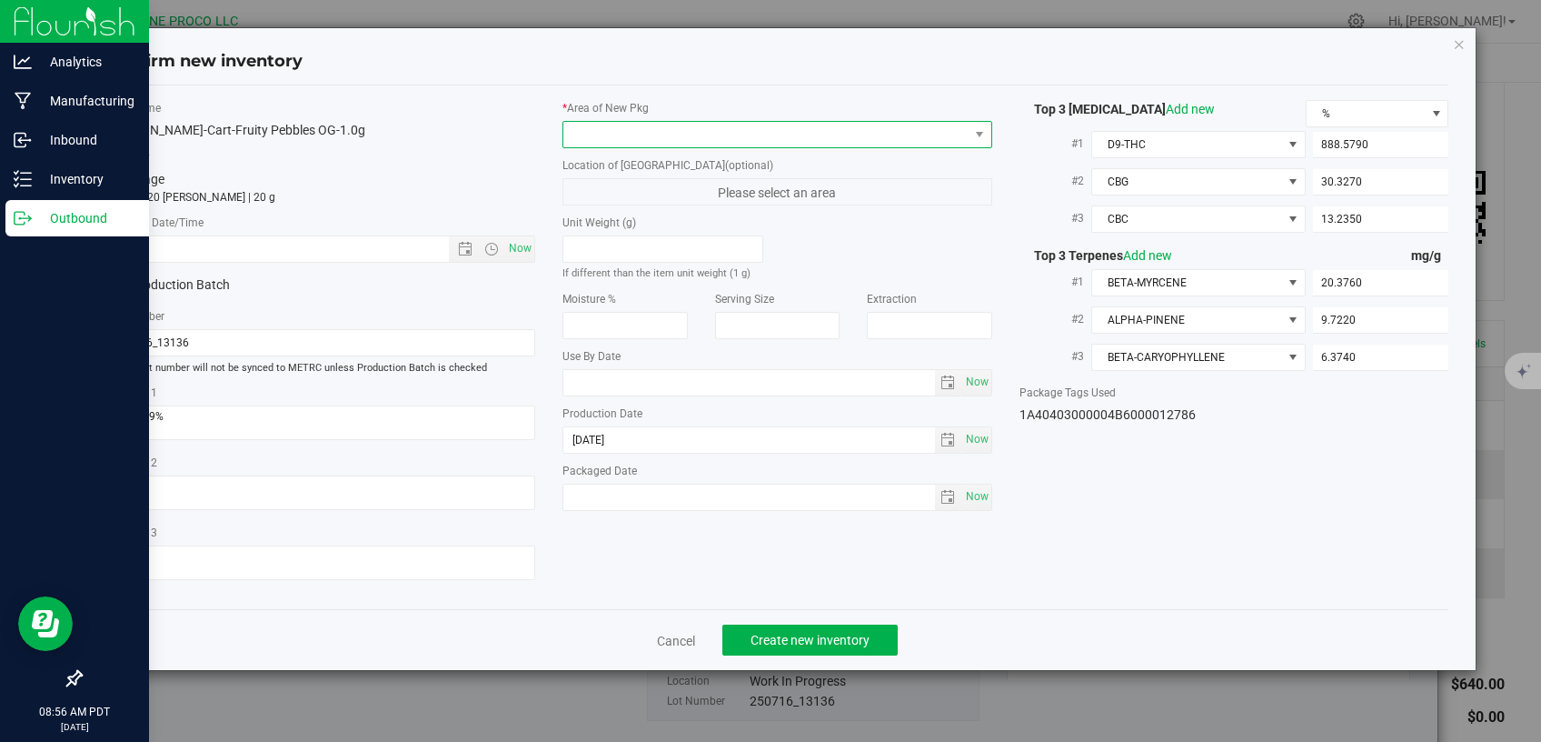
click at [852, 132] on span at bounding box center [766, 134] width 405 height 25
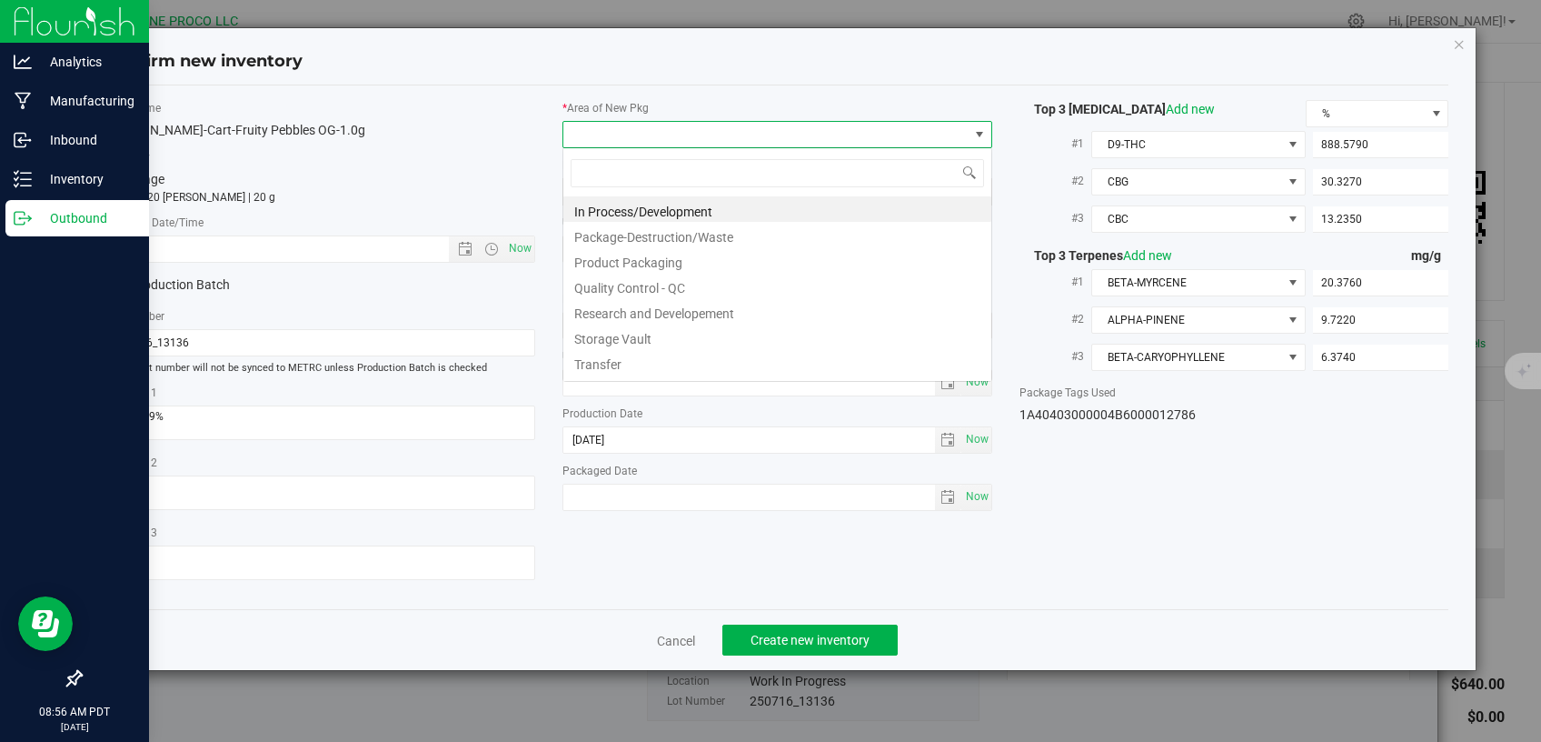
scroll to position [26, 429]
click at [696, 339] on li "Storage Vault" at bounding box center [778, 336] width 428 height 25
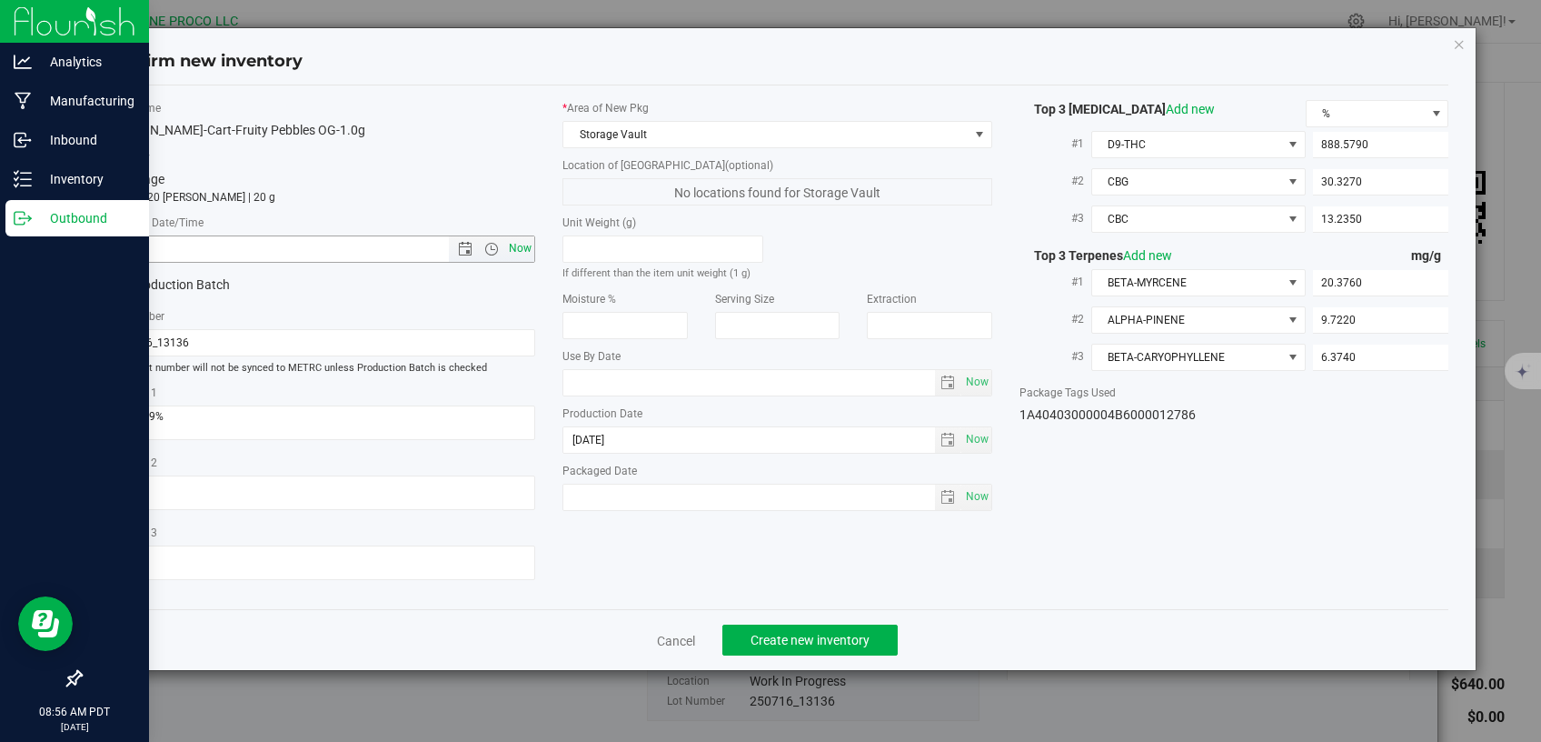
click at [524, 250] on span "Now" at bounding box center [520, 248] width 31 height 26
click at [761, 633] on span "Create new inventory" at bounding box center [810, 640] width 119 height 15
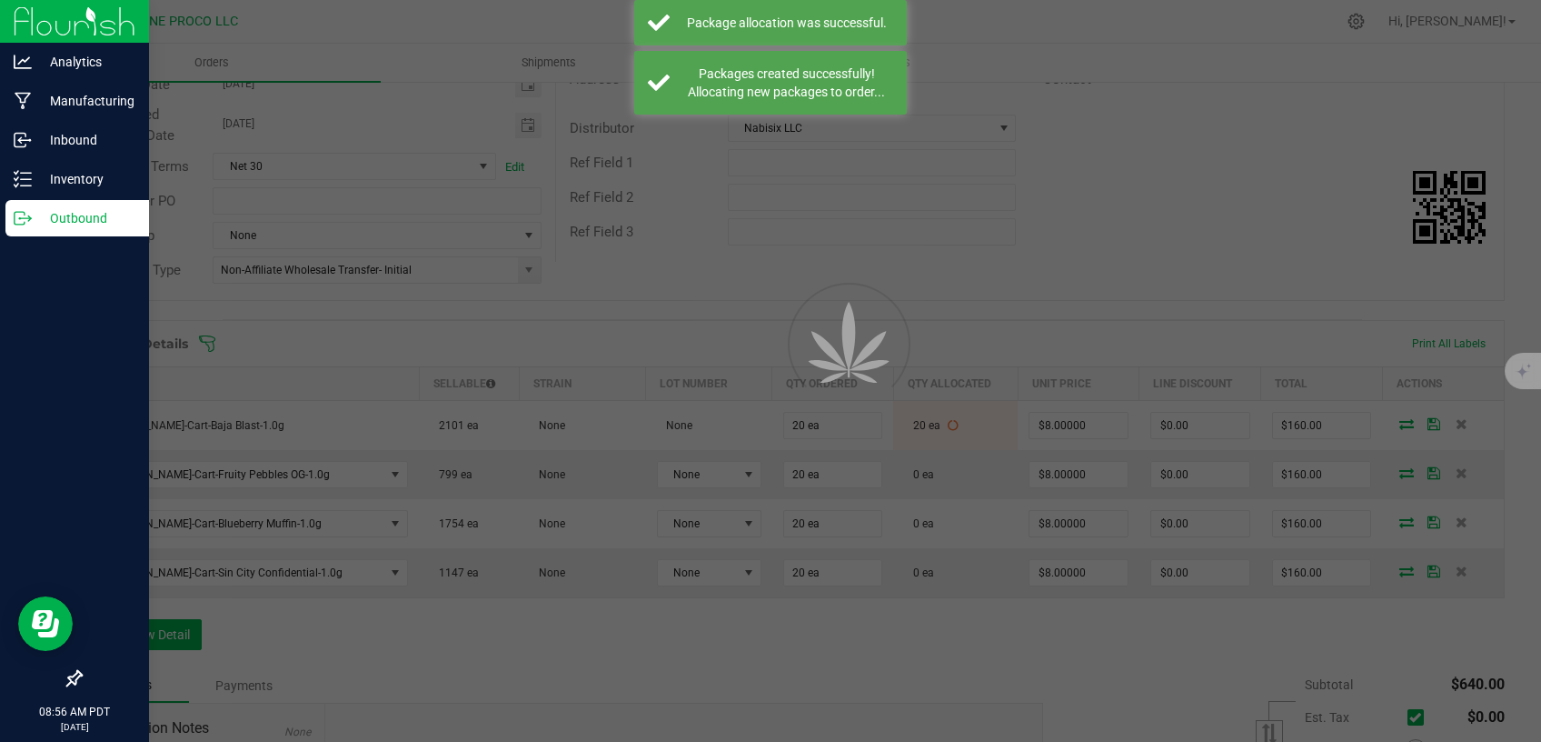
scroll to position [238, 0]
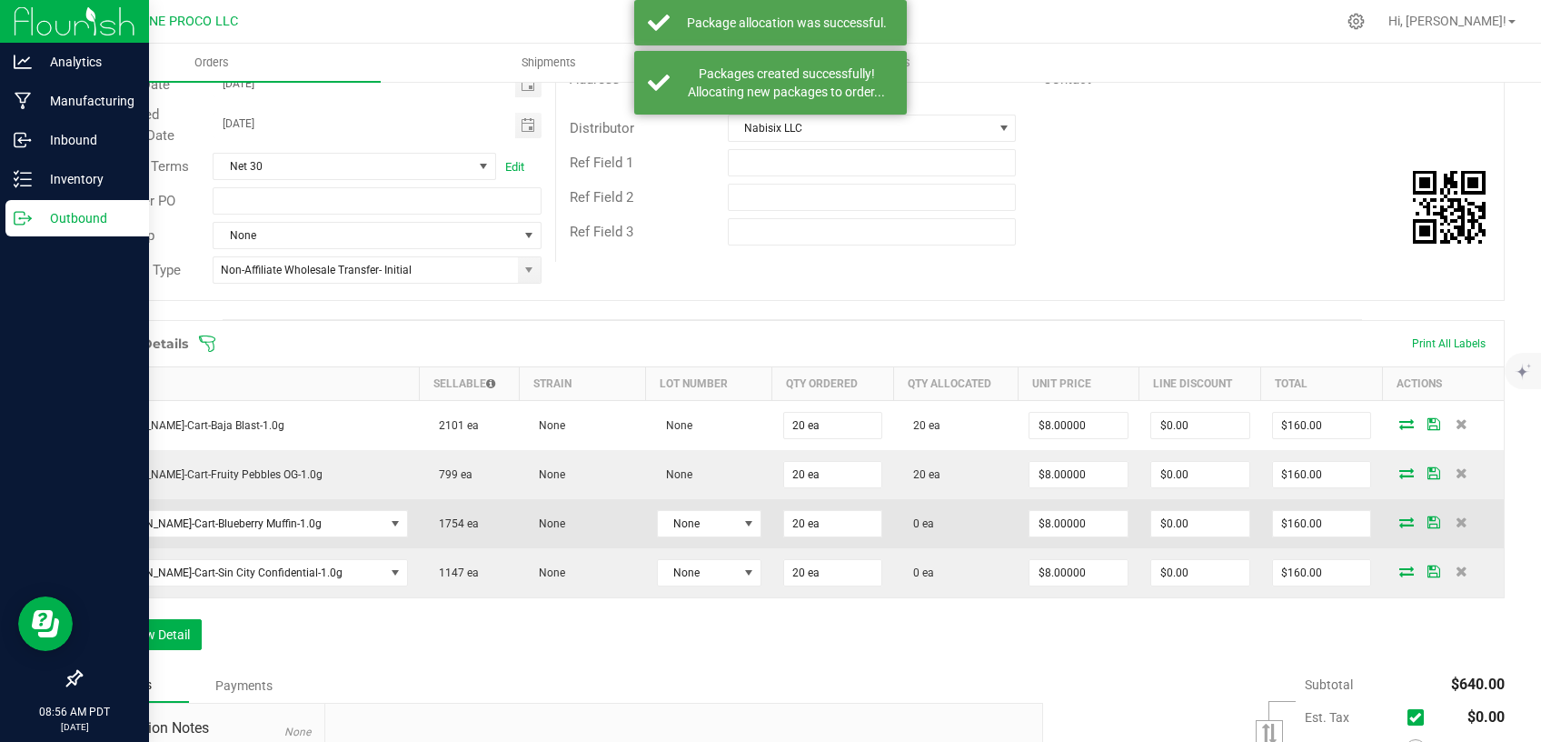
click at [1400, 520] on icon at bounding box center [1407, 521] width 15 height 11
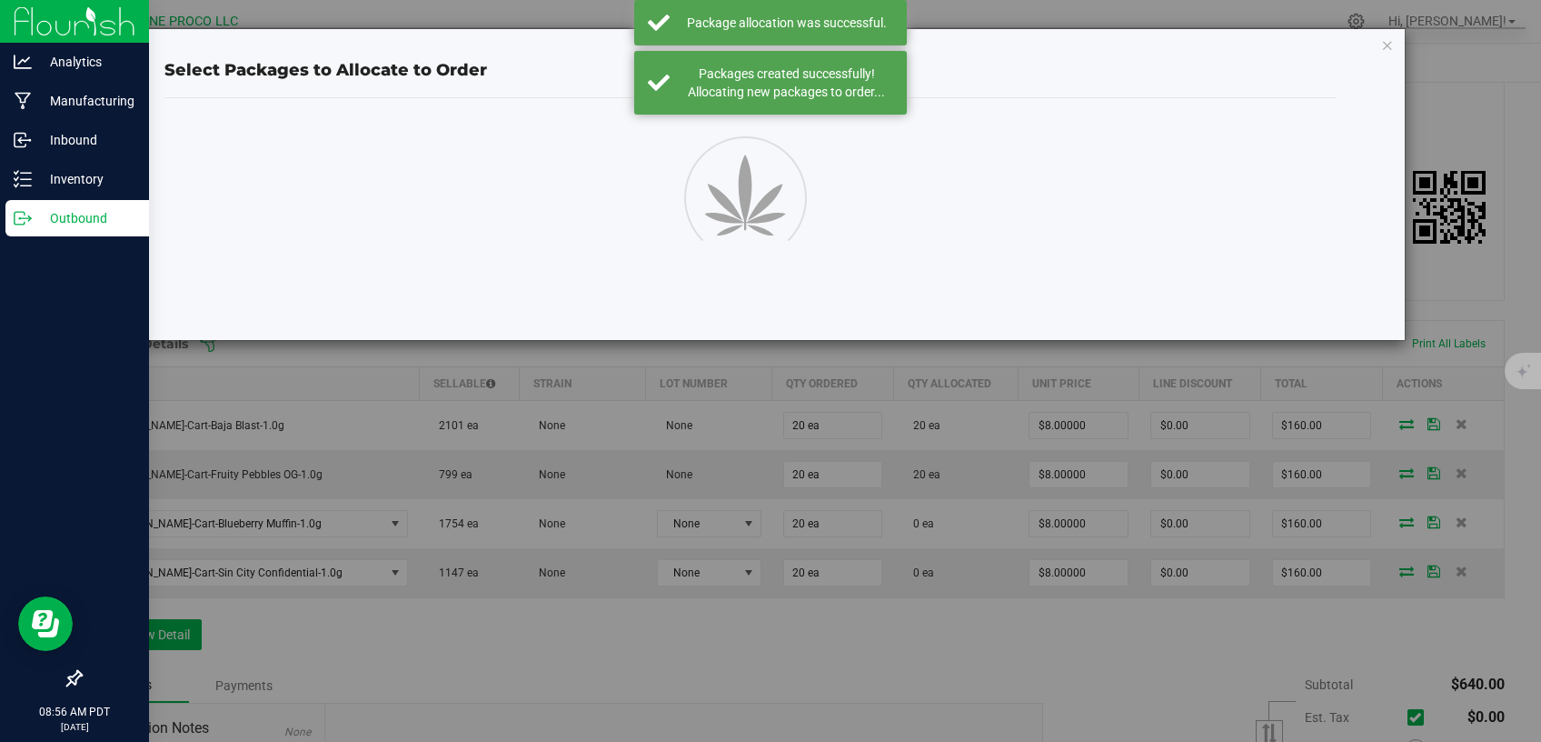
scroll to position [238, 0]
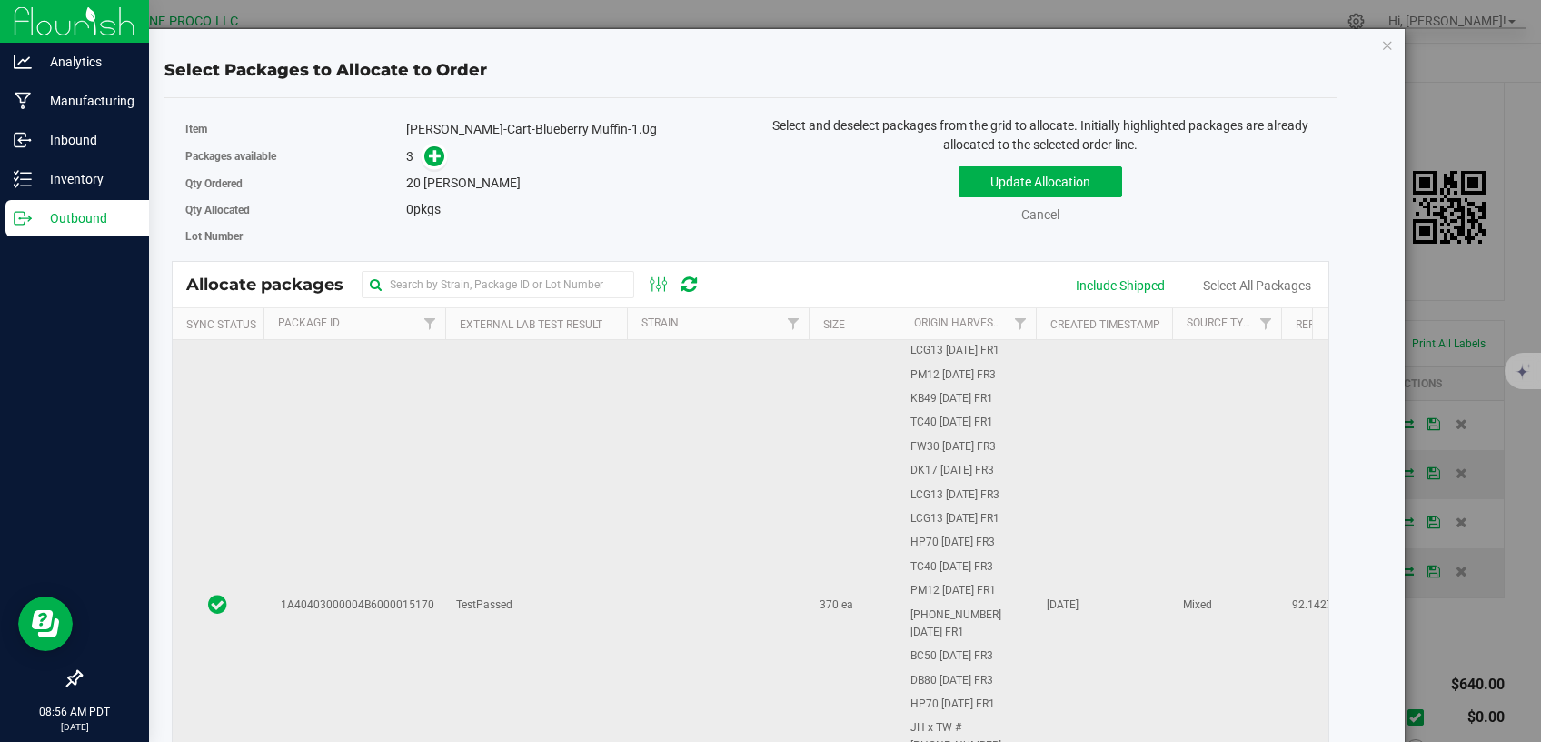
click at [536, 625] on td "TestPassed" at bounding box center [536, 605] width 182 height 531
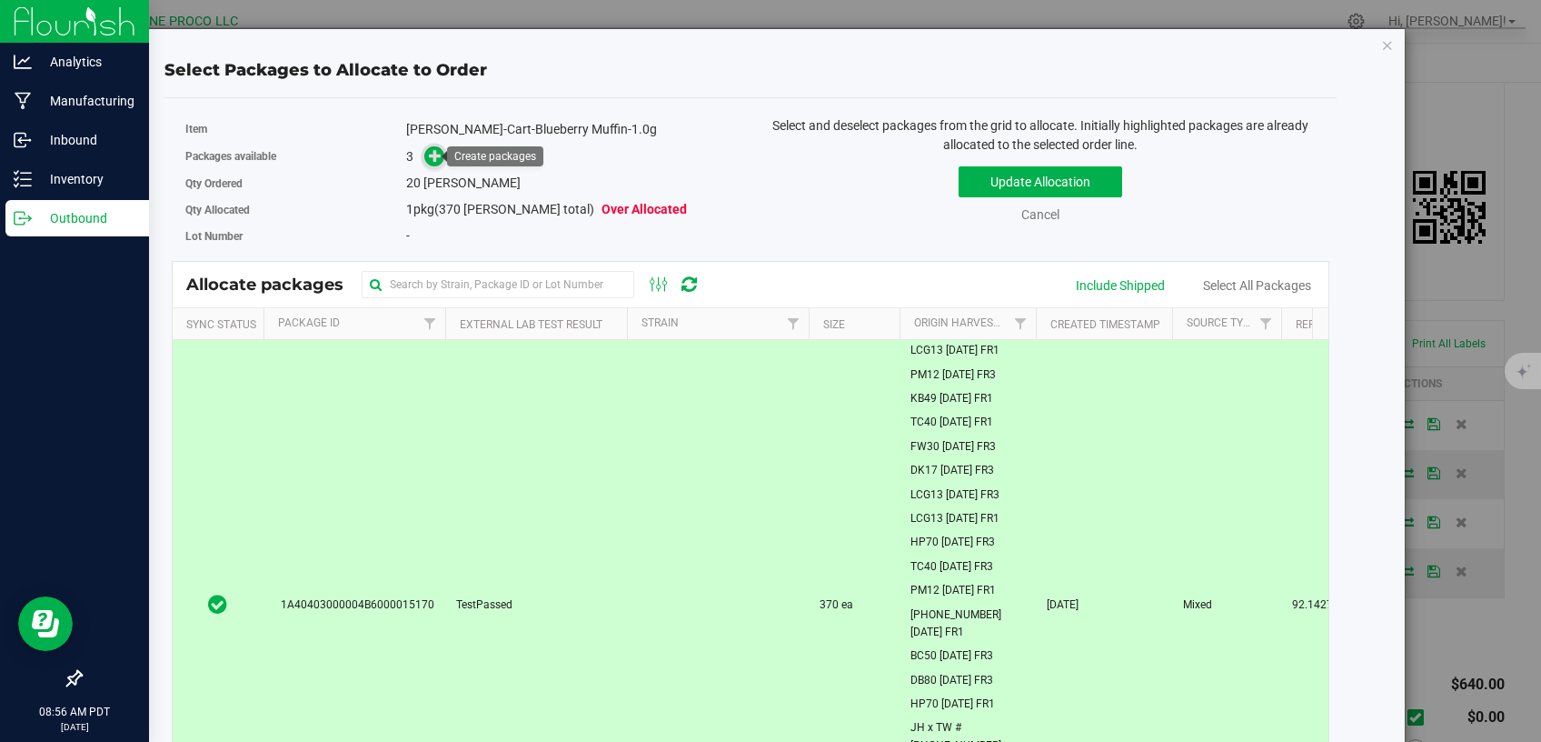
click at [429, 154] on icon at bounding box center [435, 155] width 13 height 13
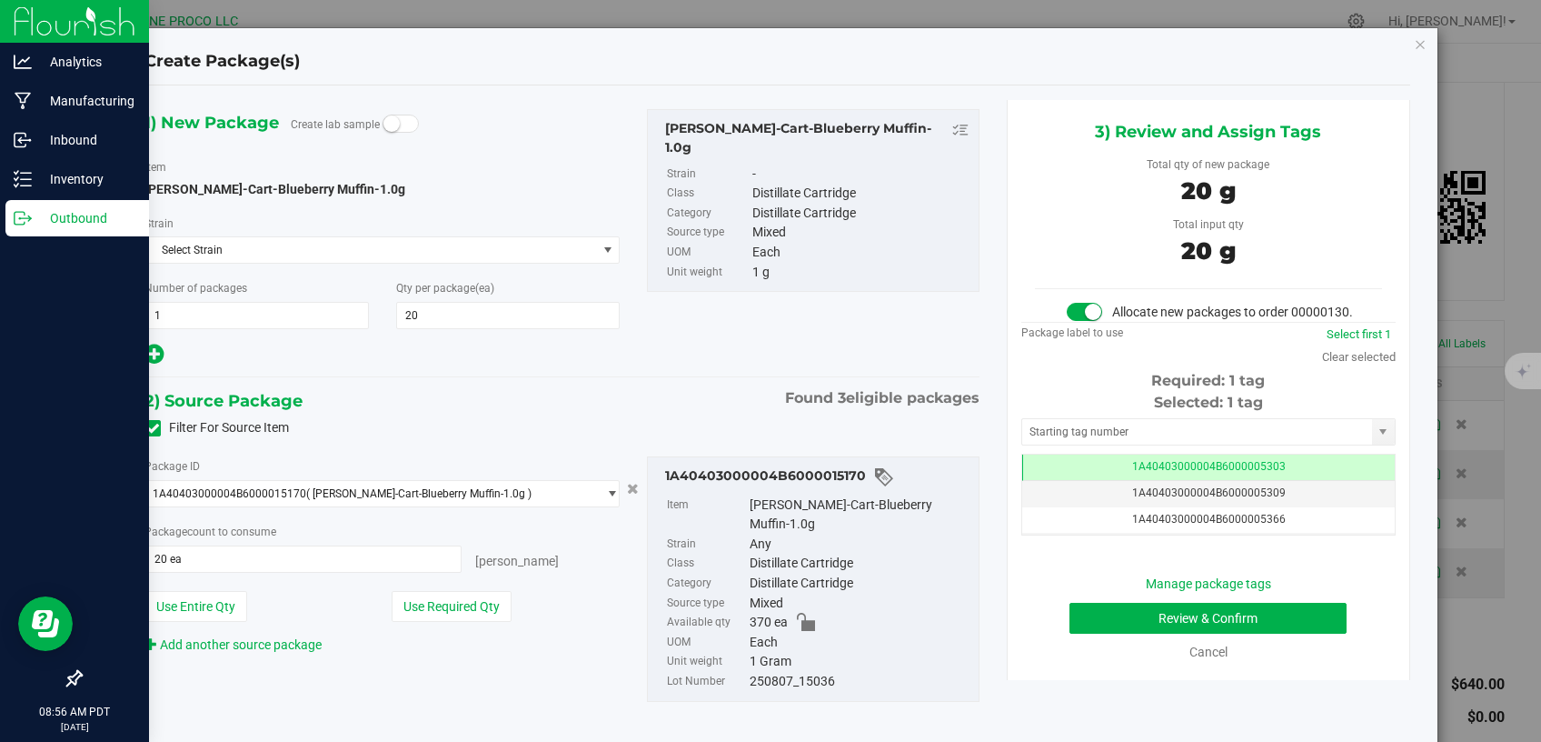
scroll to position [238, 0]
click at [1053, 481] on td "1A40403000004B6000005303" at bounding box center [1208, 467] width 373 height 26
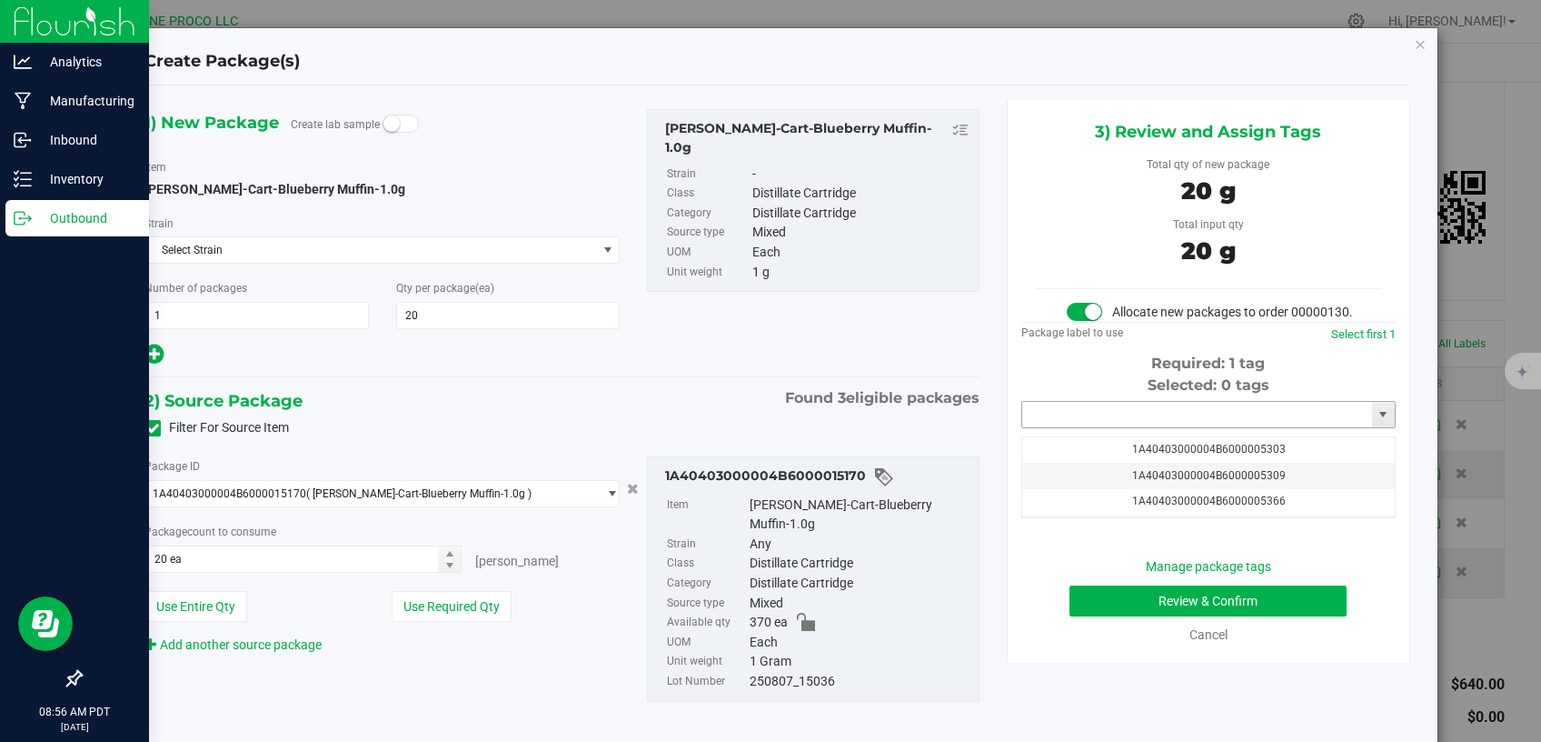
click at [1056, 427] on input "text" at bounding box center [1197, 414] width 350 height 25
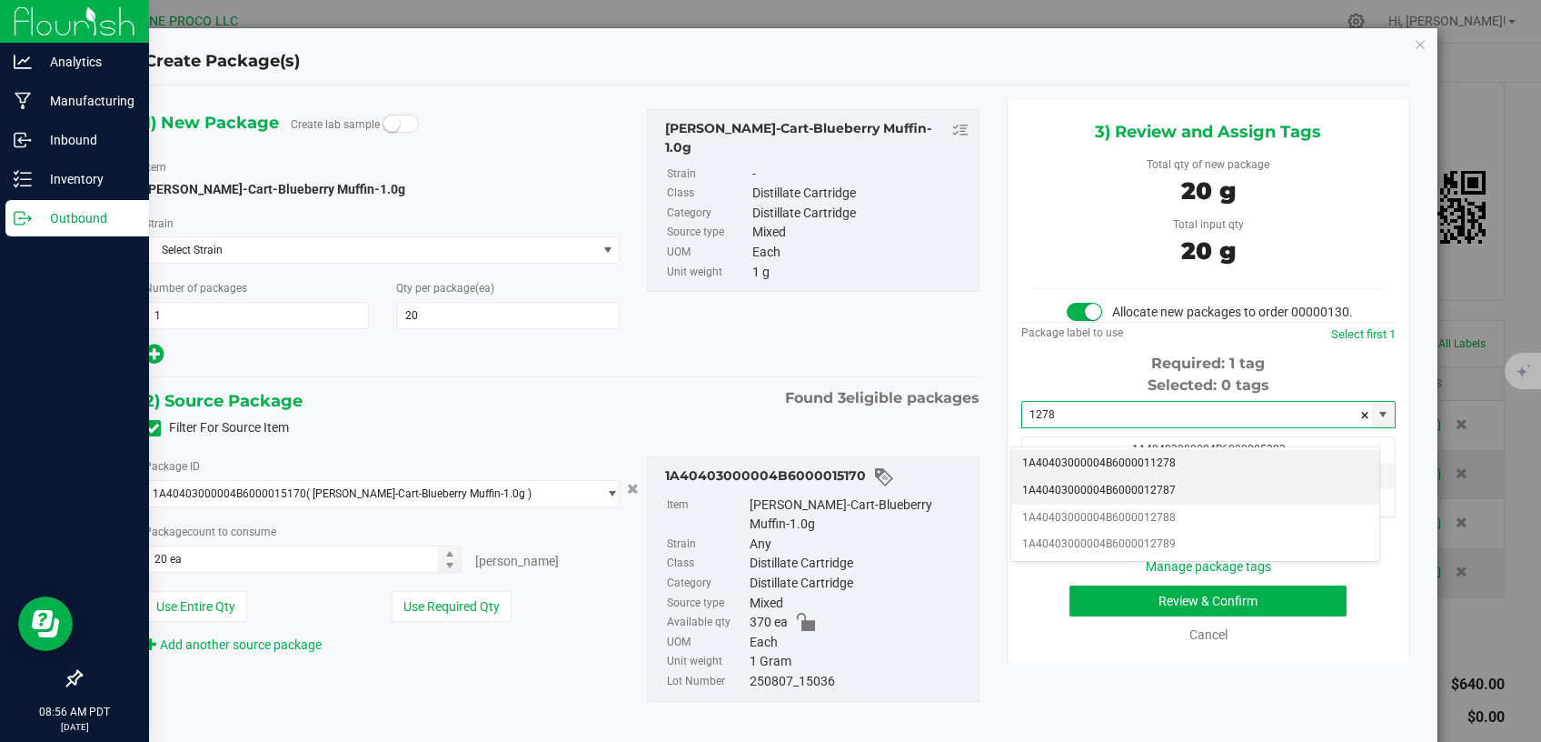
click at [1078, 499] on li "1A40403000004B6000012787" at bounding box center [1196, 490] width 368 height 27
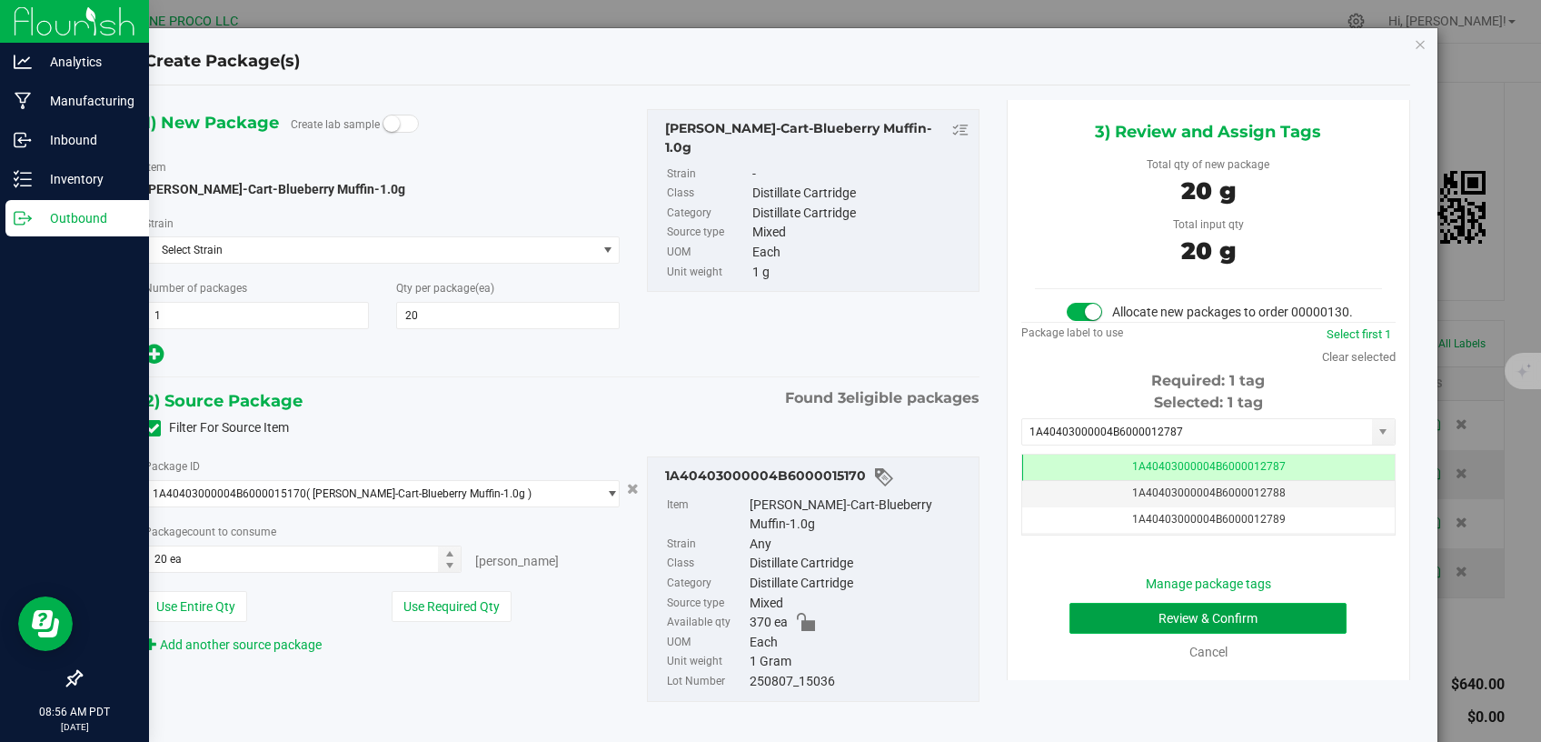
click at [1124, 633] on button "Review & Confirm" at bounding box center [1209, 618] width 278 height 31
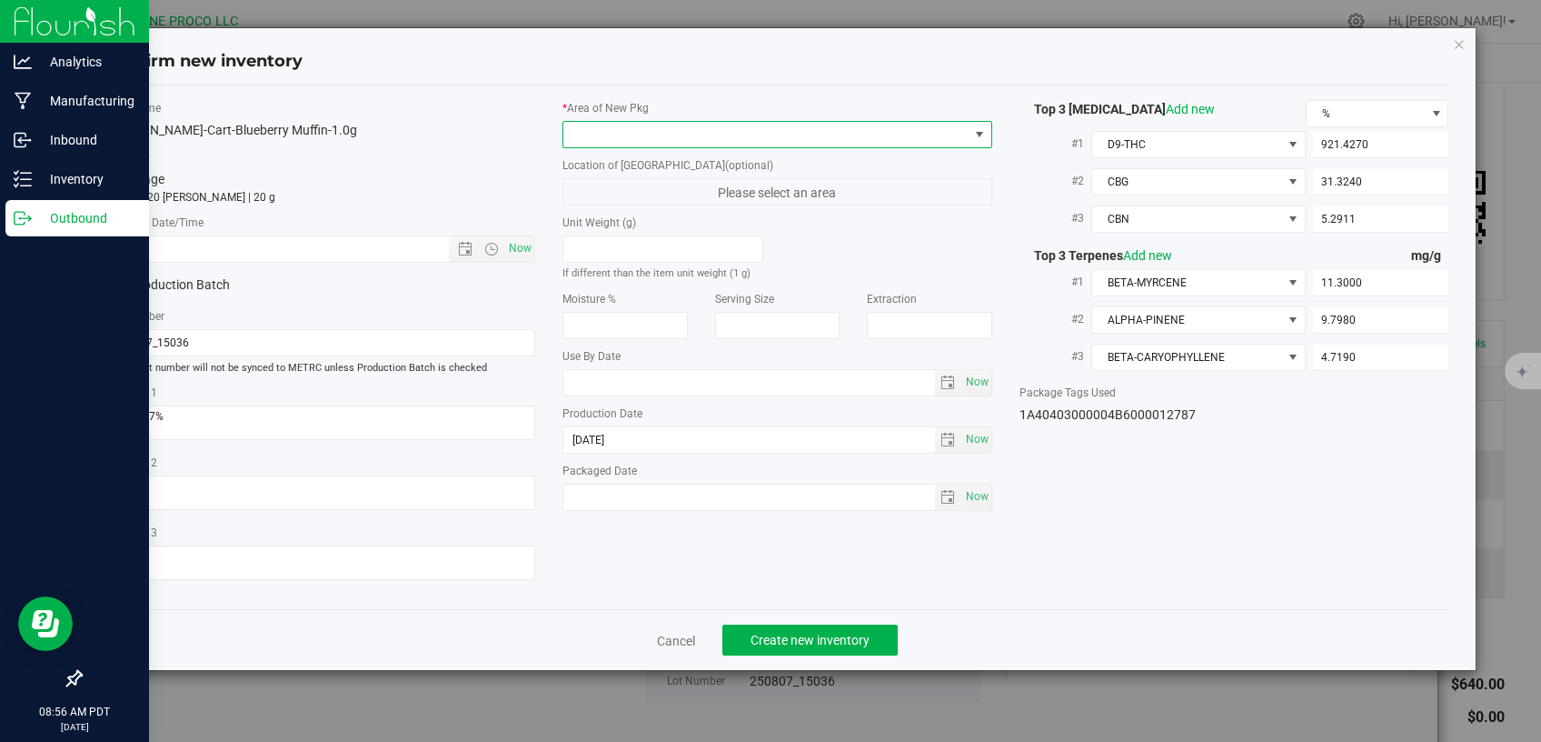
click at [718, 134] on span at bounding box center [766, 134] width 405 height 25
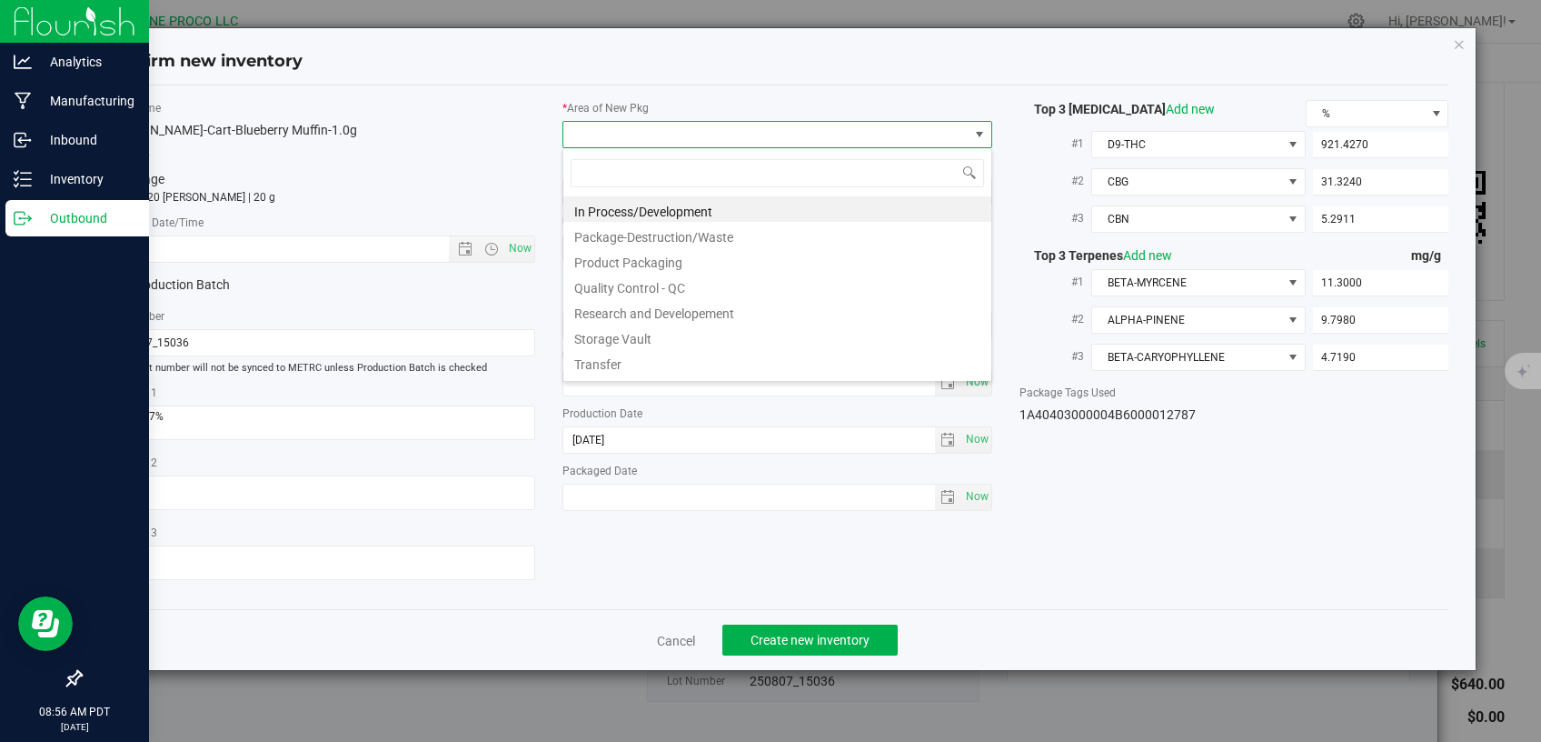
scroll to position [26, 429]
click at [600, 340] on li "Storage Vault" at bounding box center [778, 336] width 428 height 25
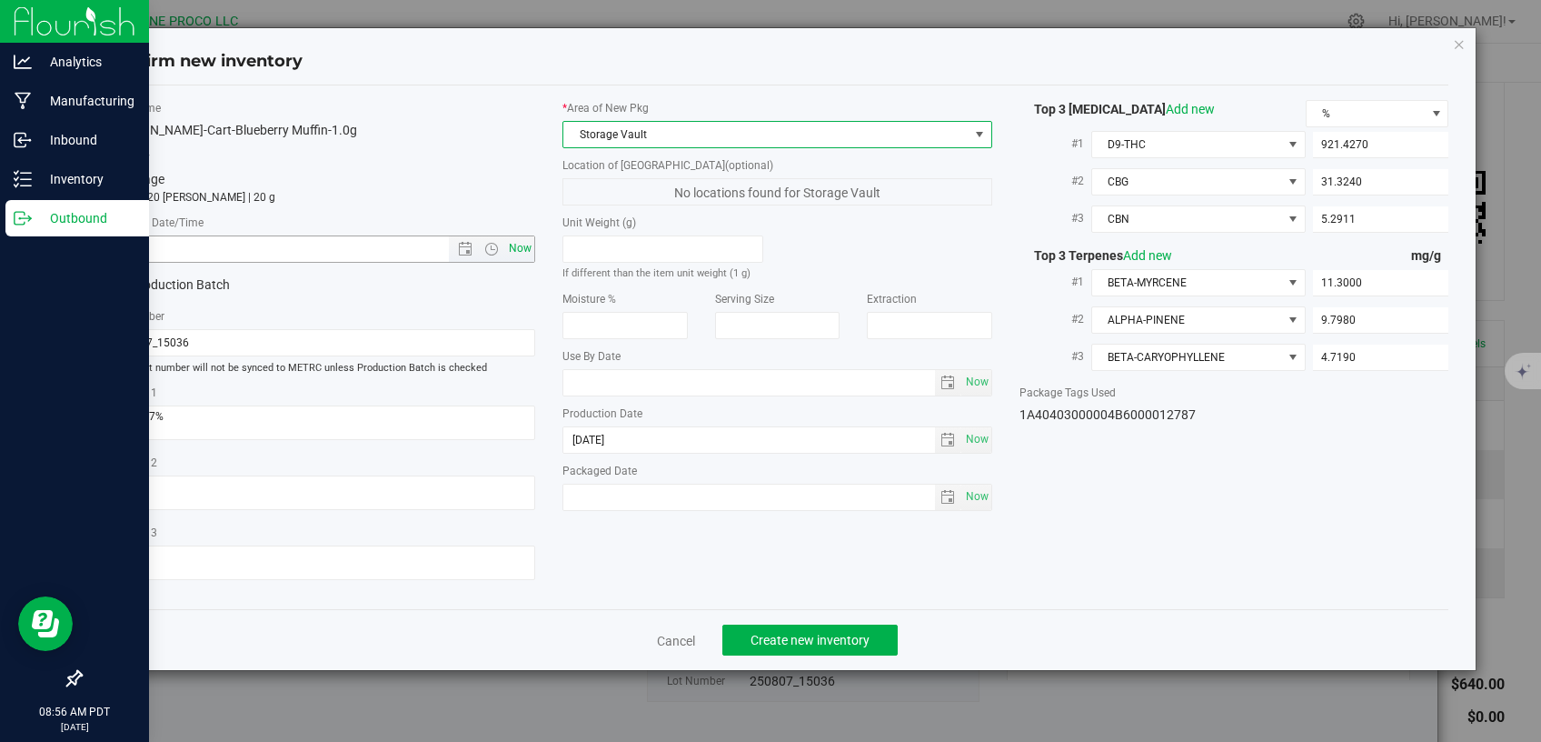
click at [521, 259] on span "Now" at bounding box center [520, 248] width 31 height 26
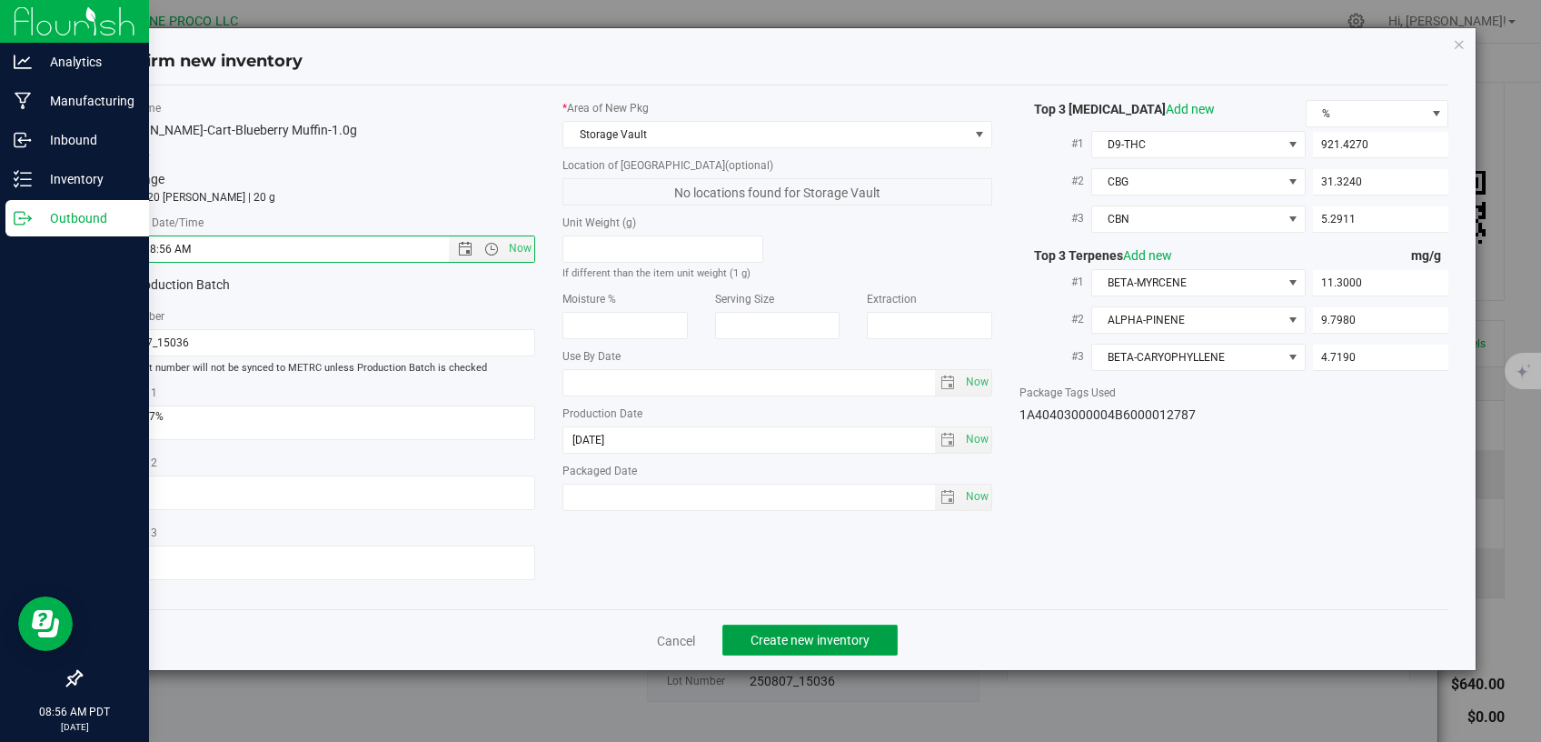
click at [758, 633] on span "Create new inventory" at bounding box center [810, 640] width 119 height 15
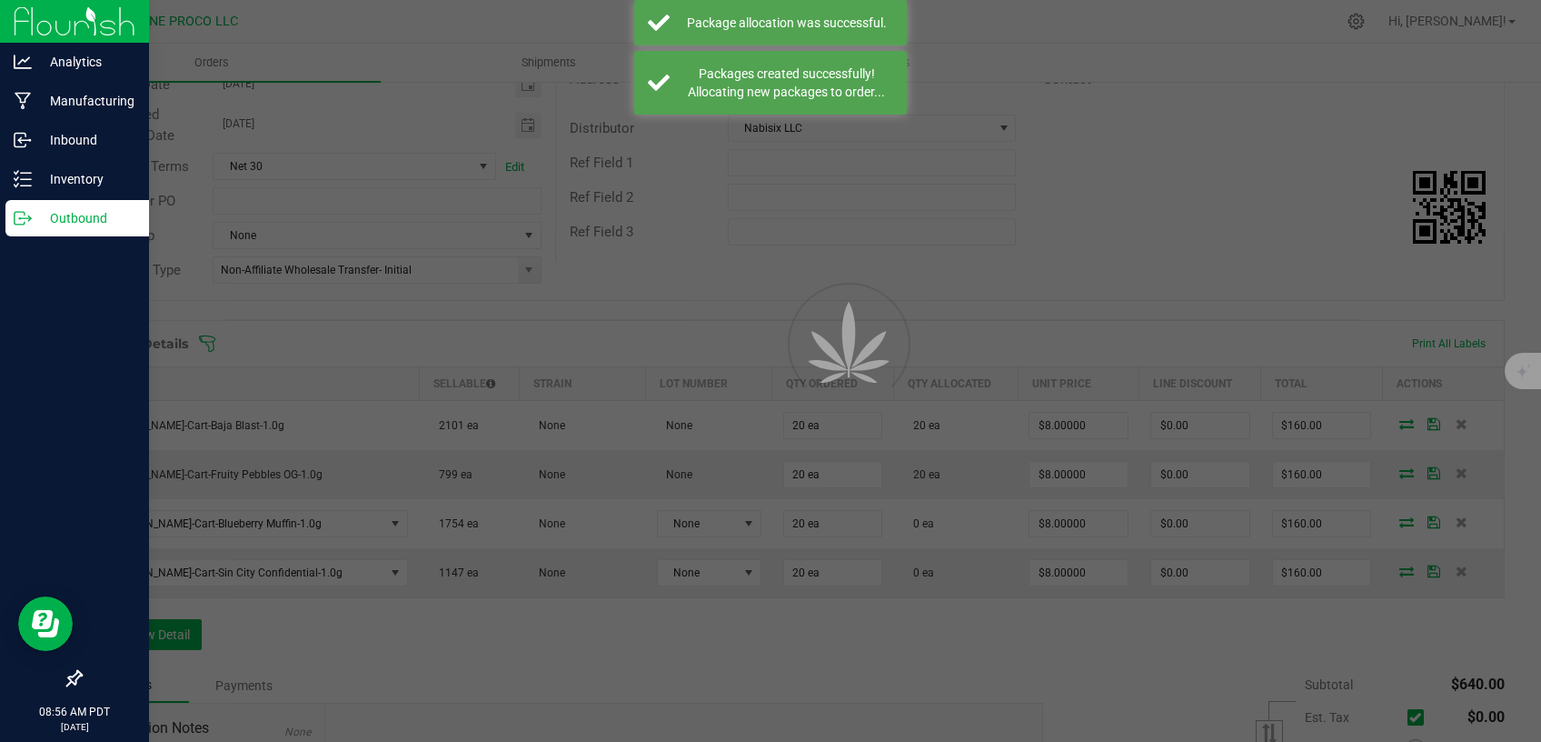
scroll to position [238, 0]
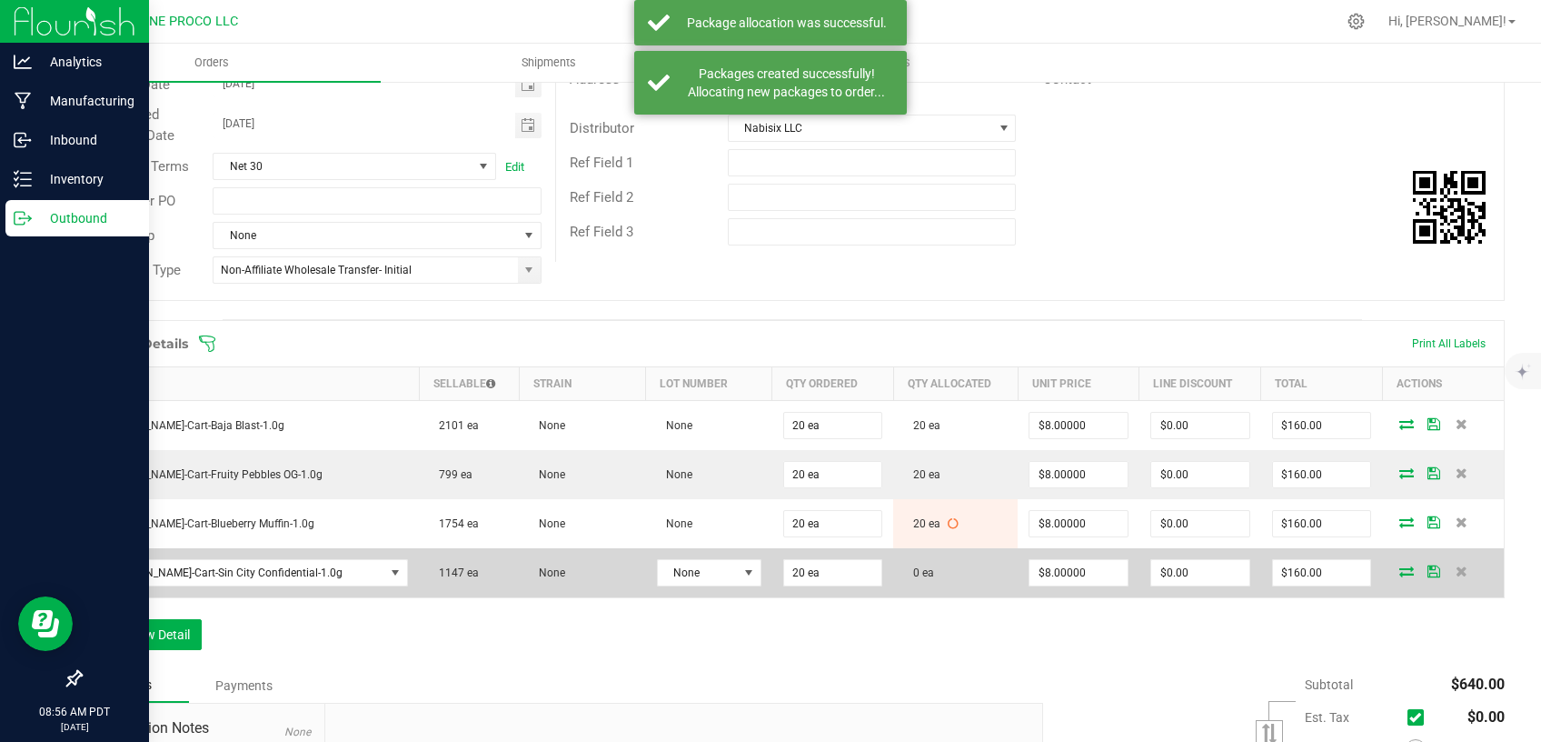
click at [1393, 570] on span at bounding box center [1406, 570] width 27 height 11
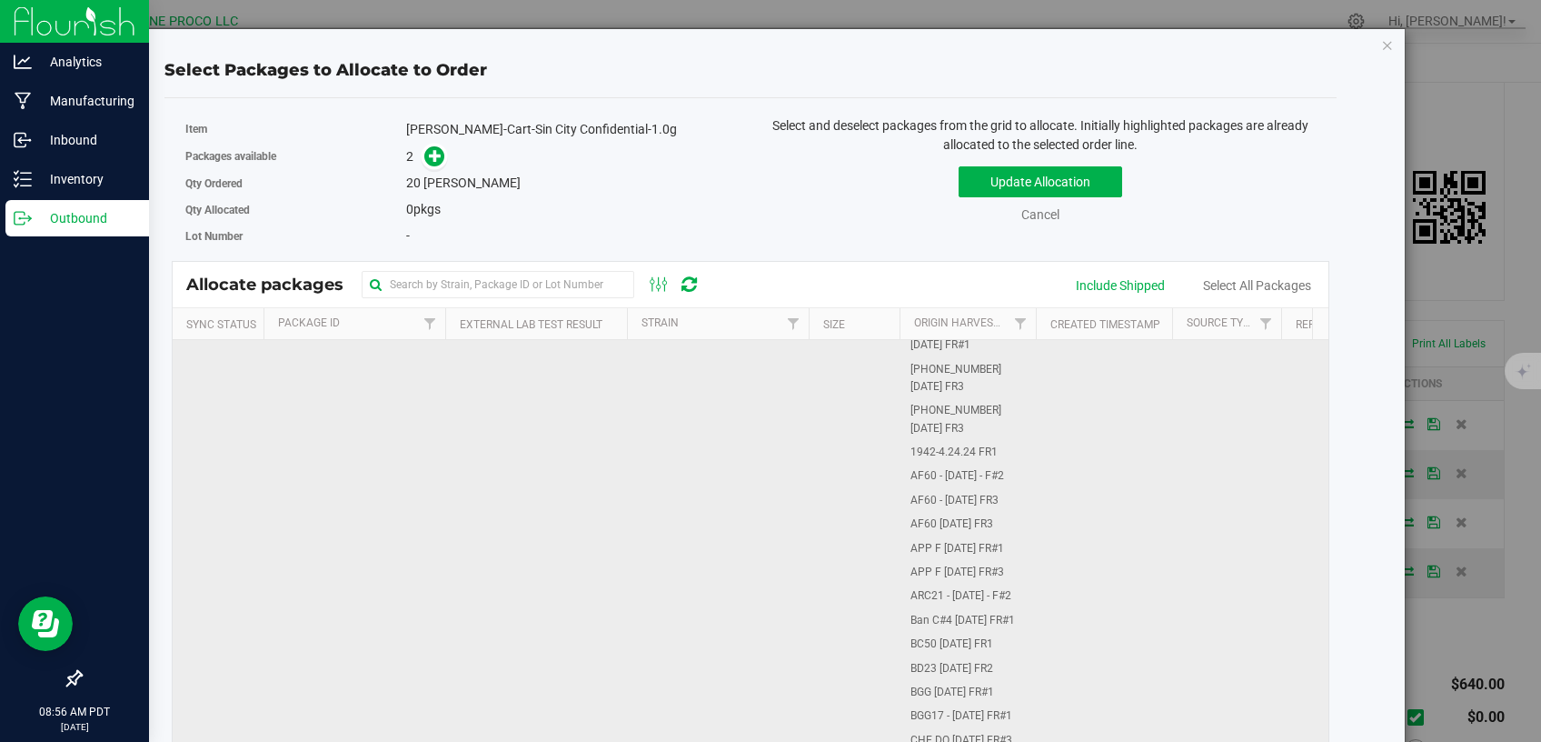
scroll to position [385, 0]
click at [671, 513] on td at bounding box center [718, 537] width 182 height 1165
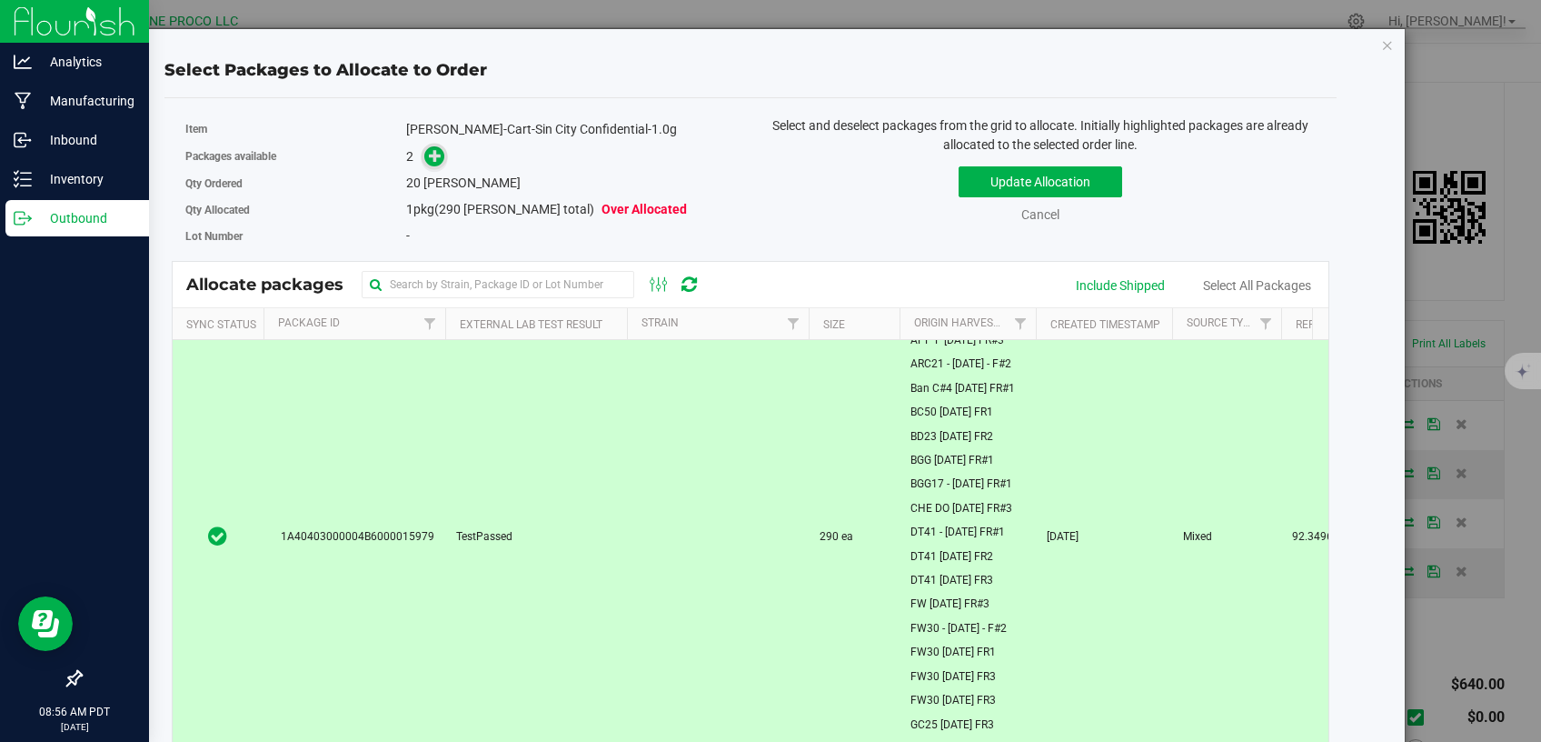
click at [429, 160] on icon at bounding box center [435, 155] width 13 height 13
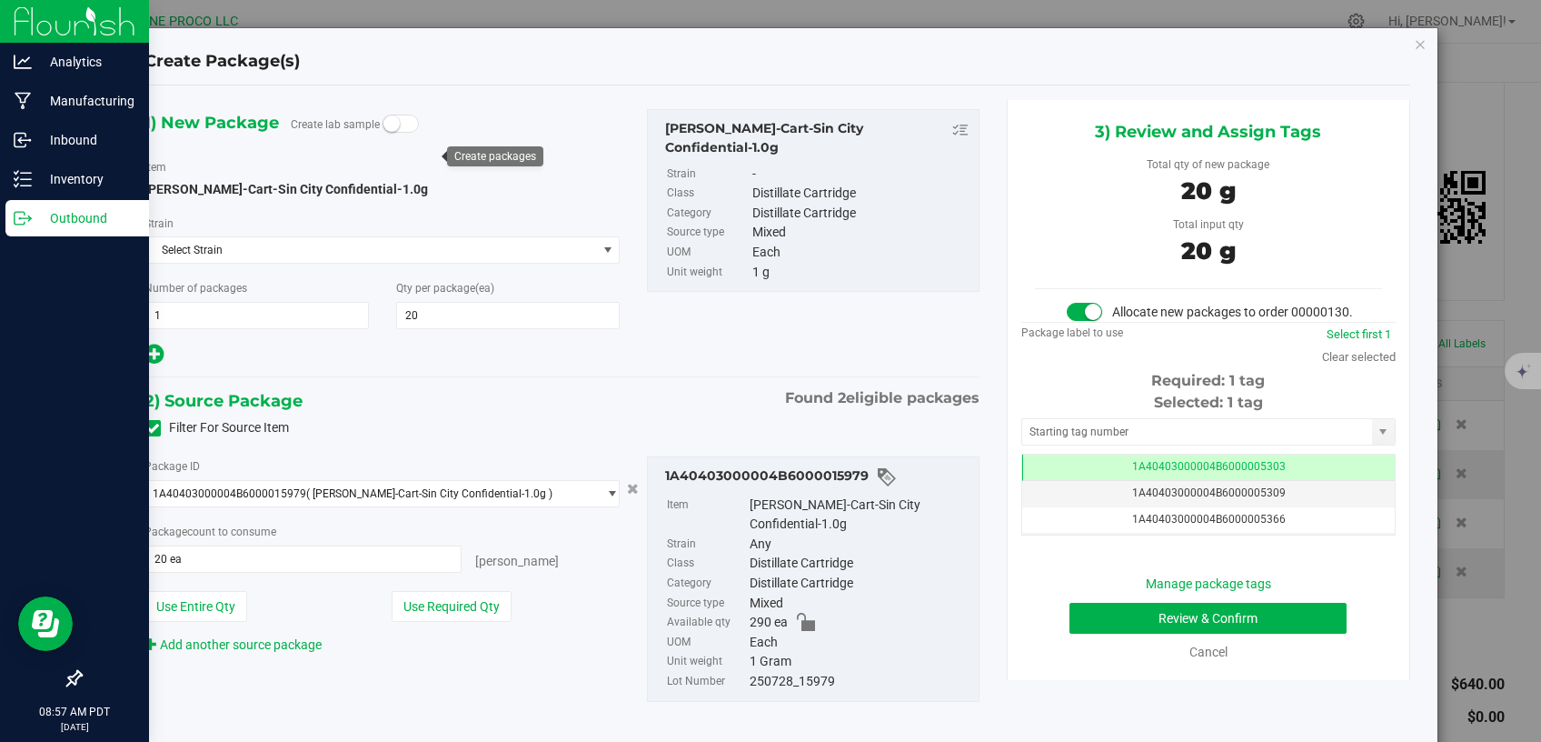
scroll to position [238, 0]
click at [1047, 481] on td "1A40403000004B6000005303" at bounding box center [1208, 467] width 373 height 26
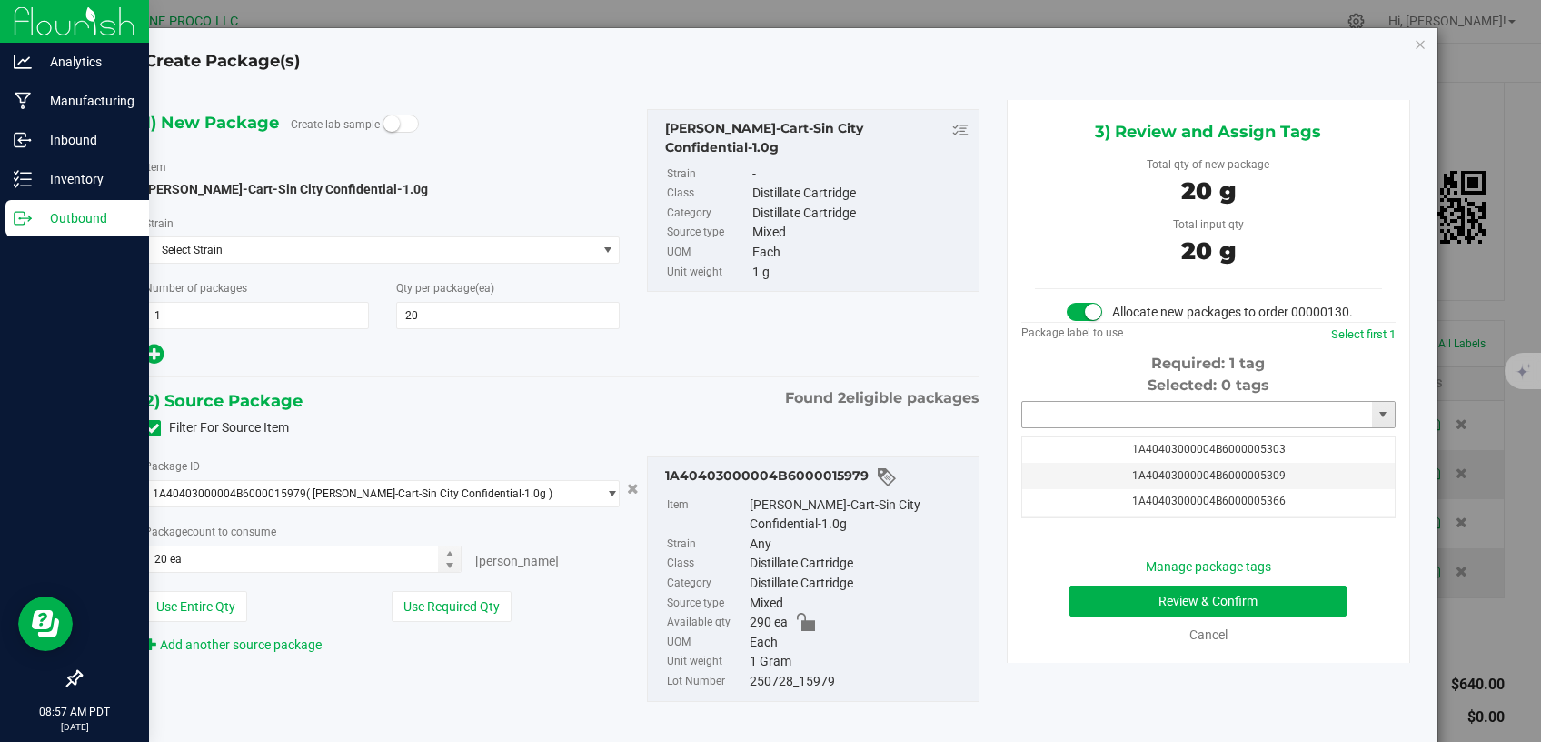
click at [1052, 427] on input "text" at bounding box center [1197, 414] width 350 height 25
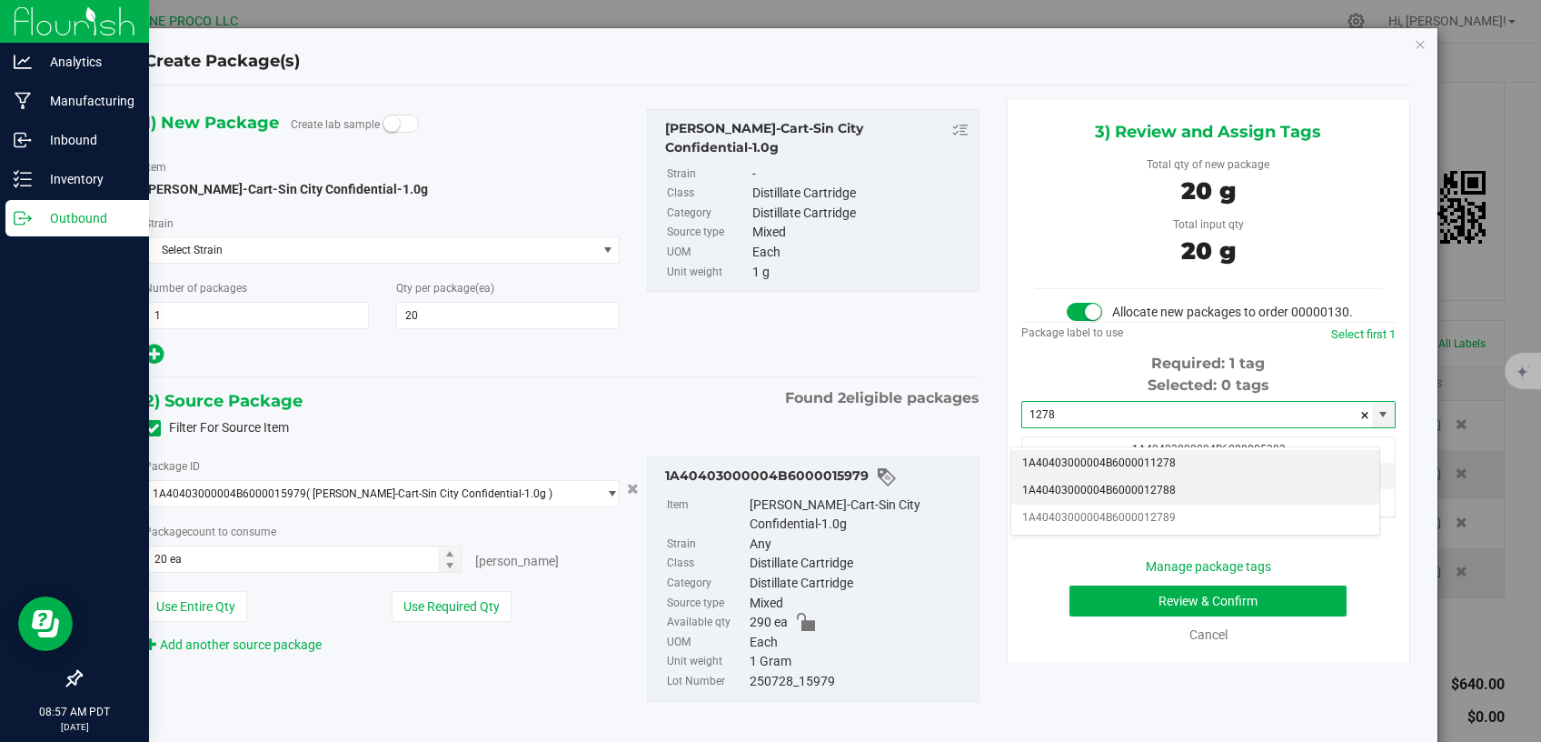
click at [1051, 490] on li "1A40403000004B6000012788" at bounding box center [1196, 490] width 368 height 27
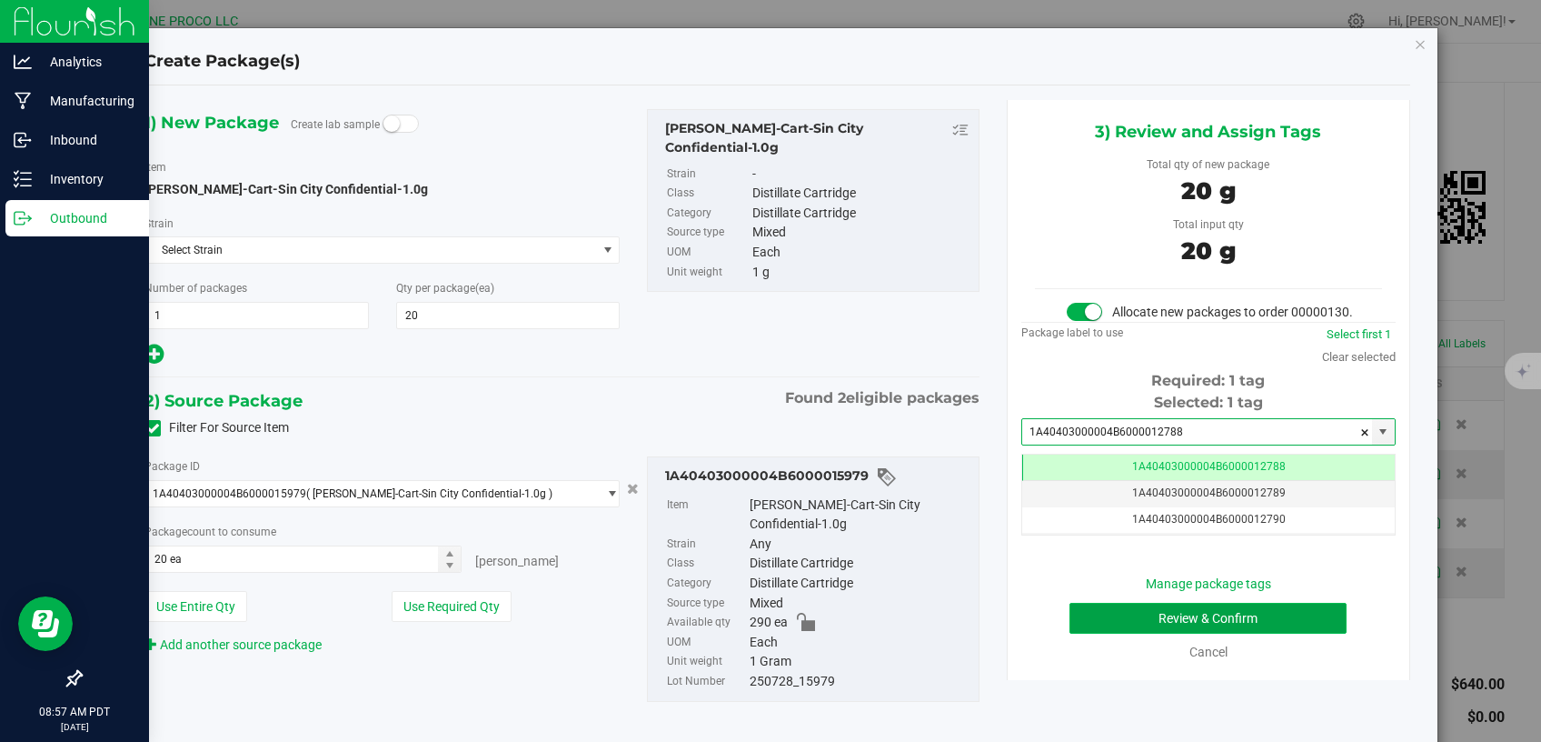
click at [1118, 633] on button "Review & Confirm" at bounding box center [1209, 618] width 278 height 31
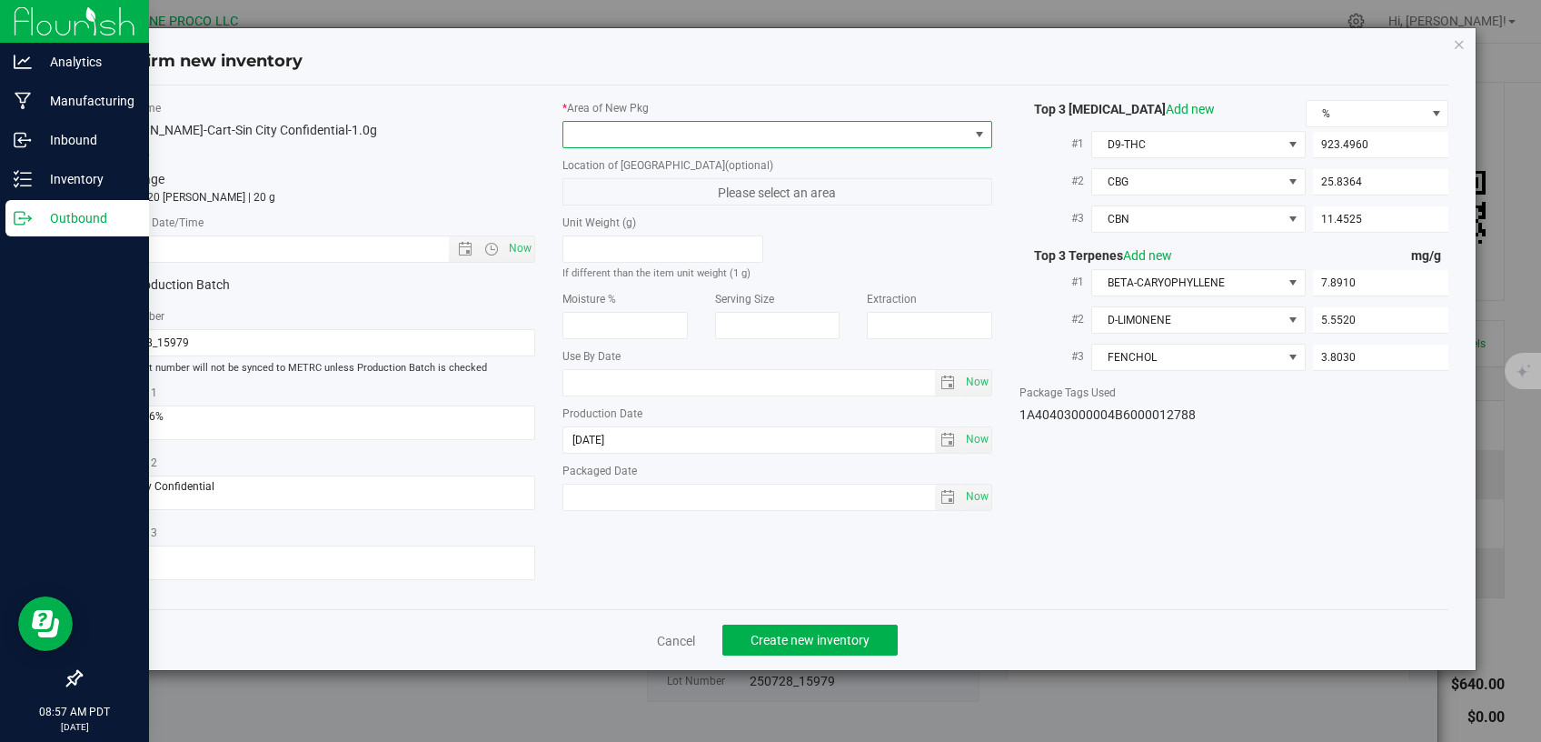
click at [651, 131] on span at bounding box center [766, 134] width 405 height 25
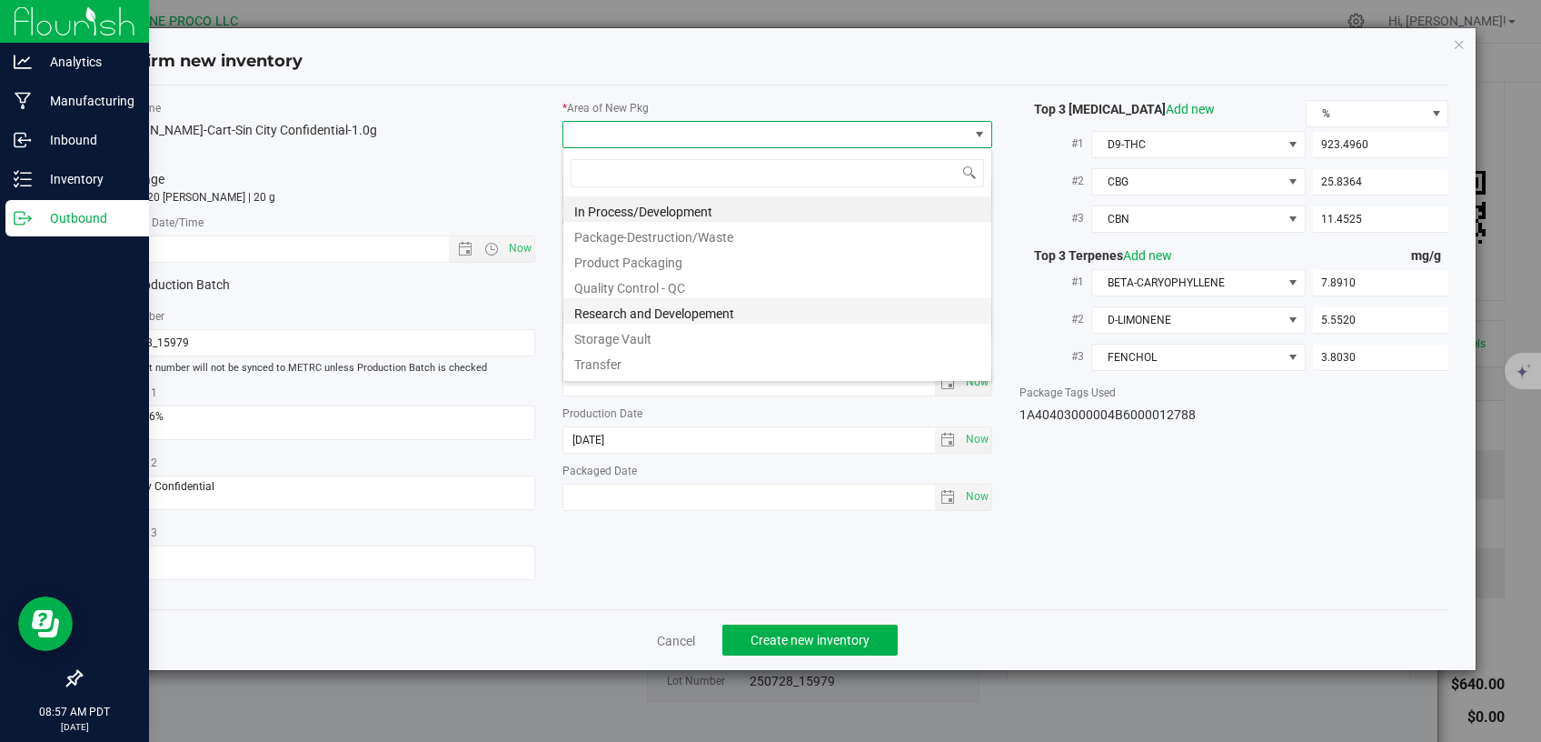
scroll to position [26, 429]
click at [669, 335] on li "Storage Vault" at bounding box center [778, 336] width 428 height 25
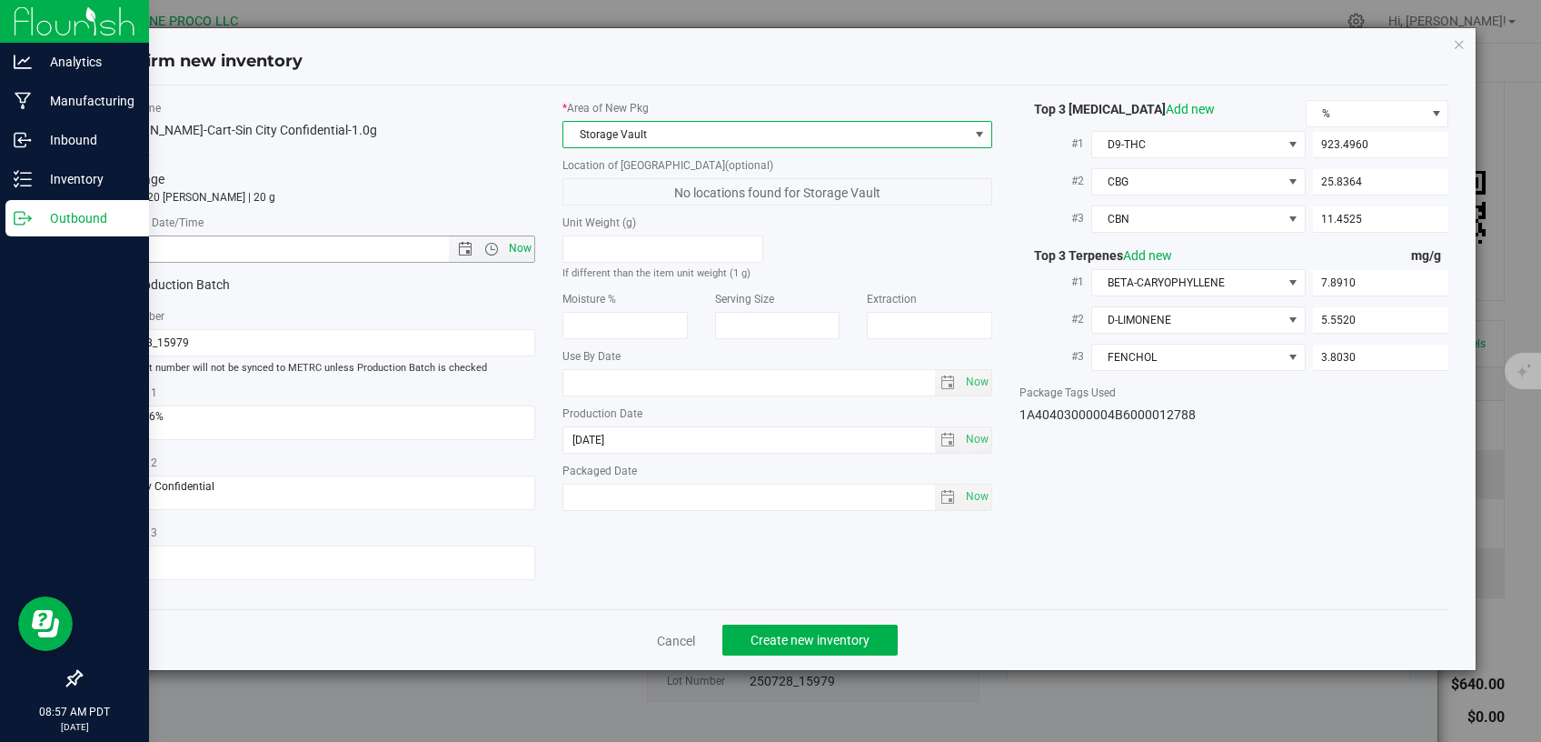
click at [528, 244] on span "Now" at bounding box center [520, 248] width 31 height 26
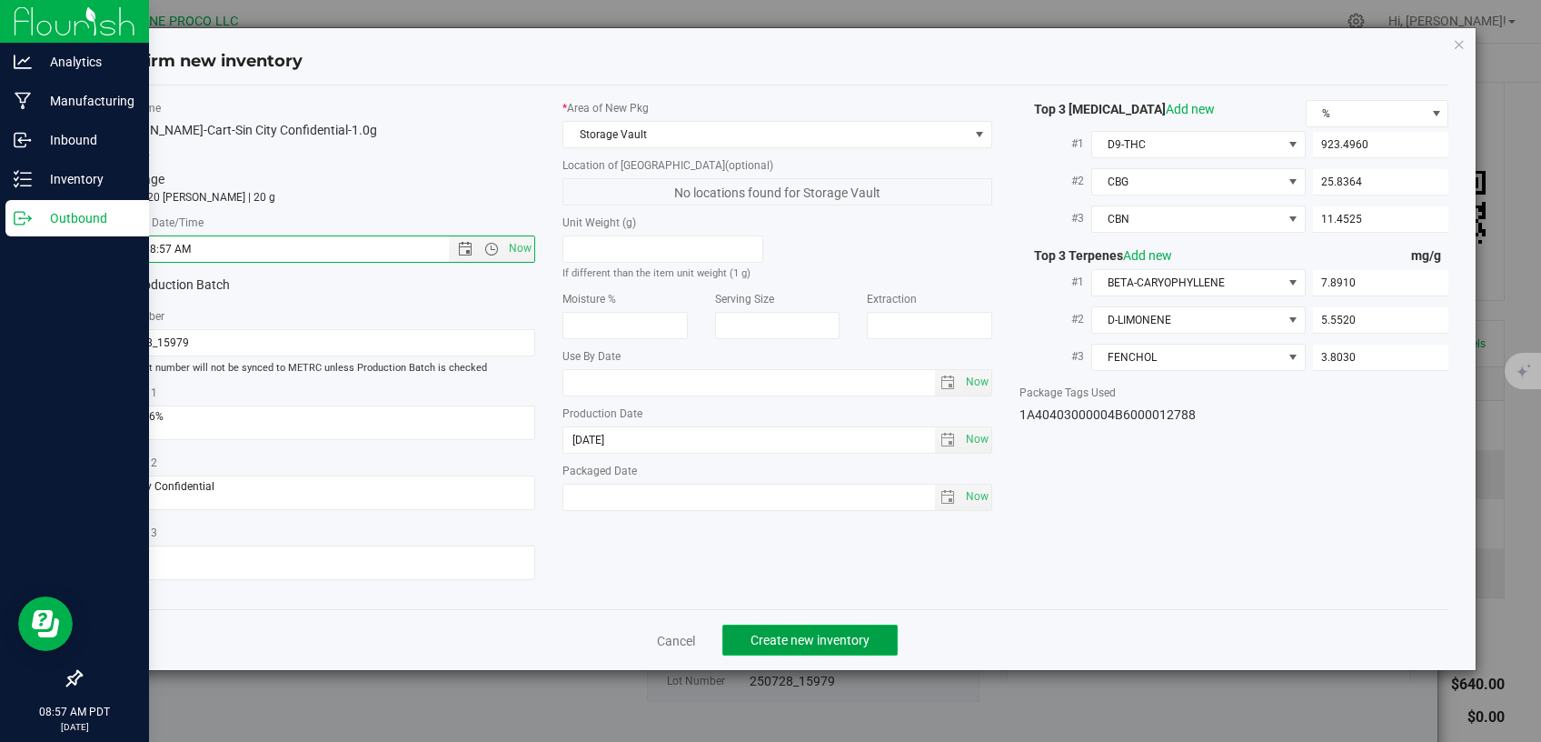
click at [794, 633] on span "Create new inventory" at bounding box center [810, 640] width 119 height 15
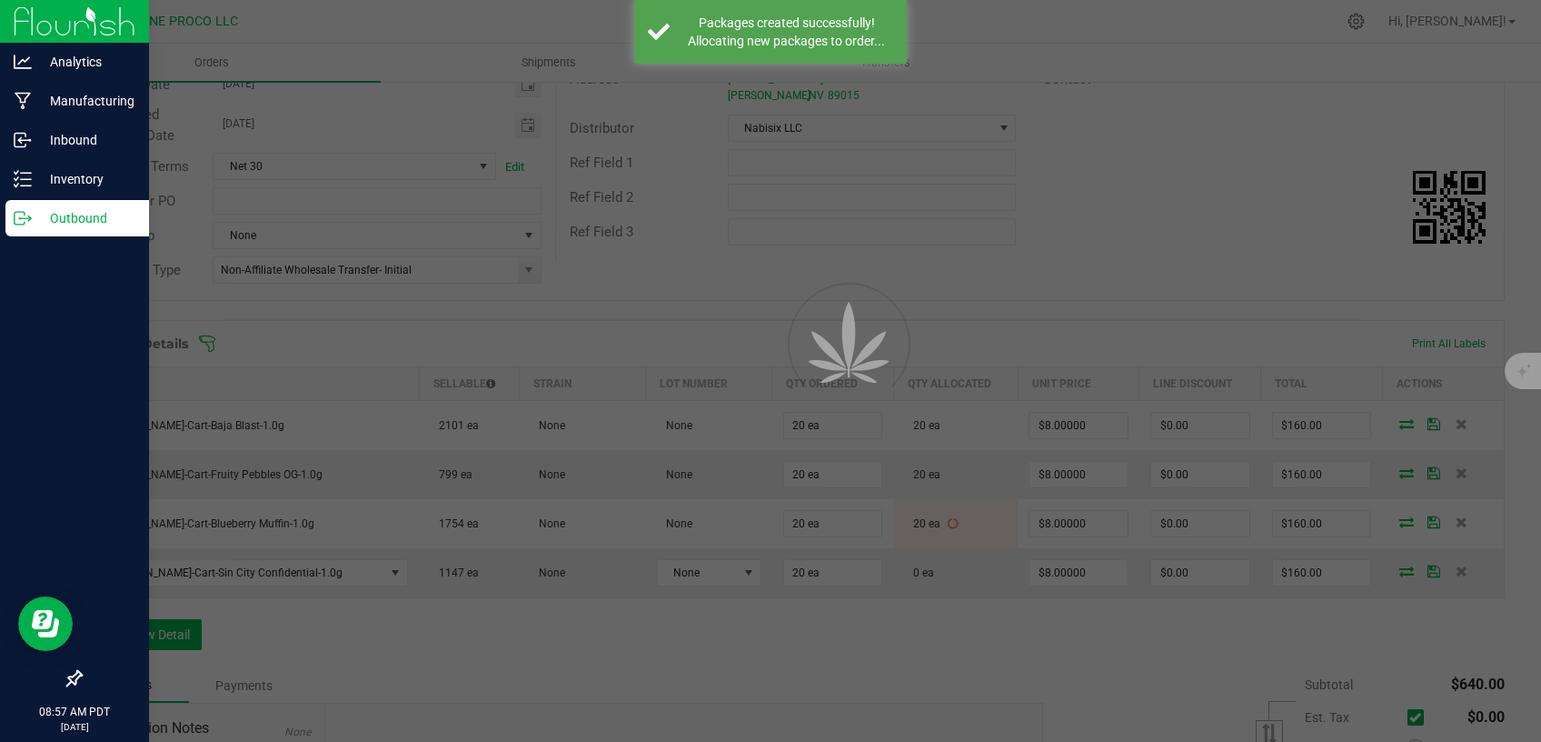
scroll to position [238, 0]
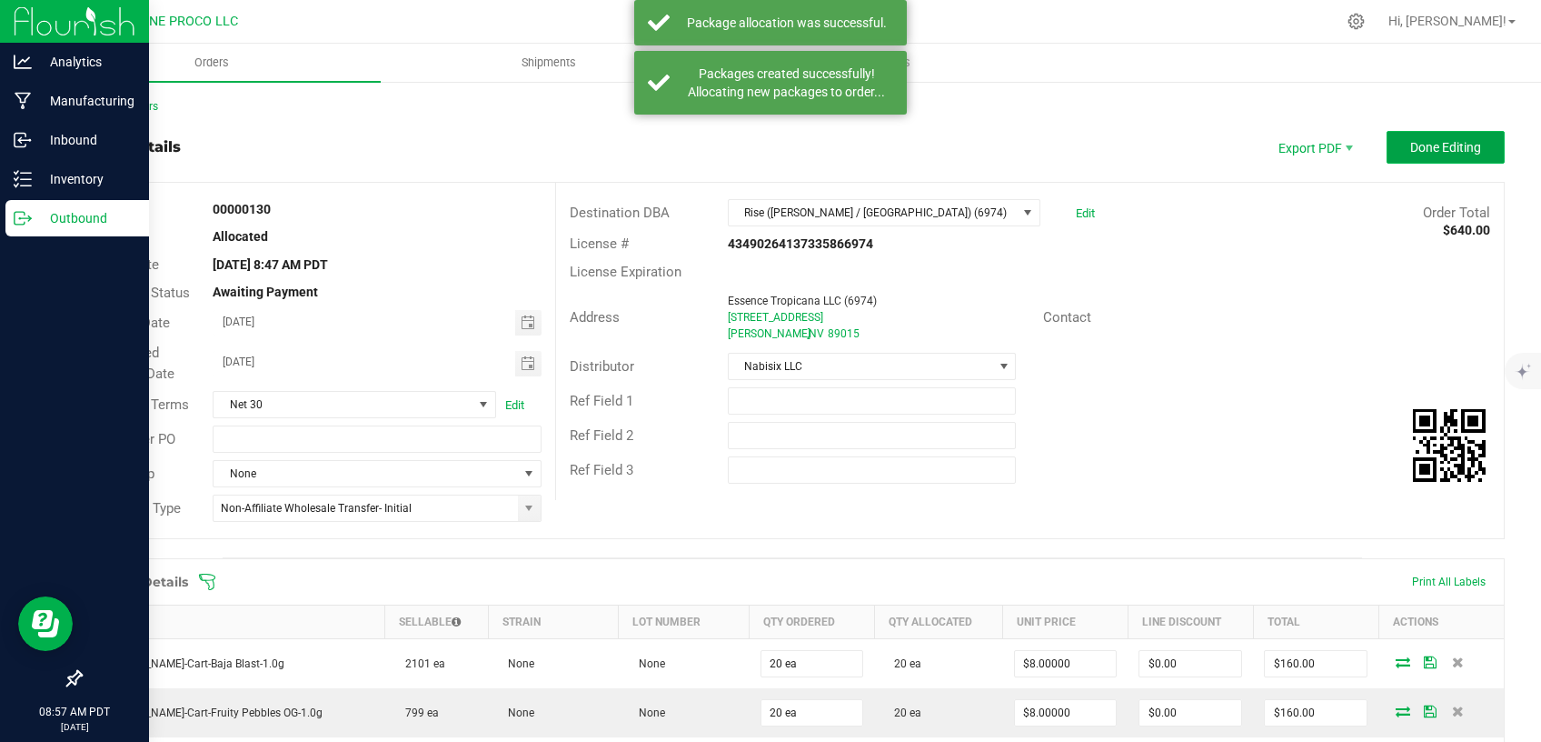
click at [1411, 141] on span "Done Editing" at bounding box center [1446, 147] width 71 height 15
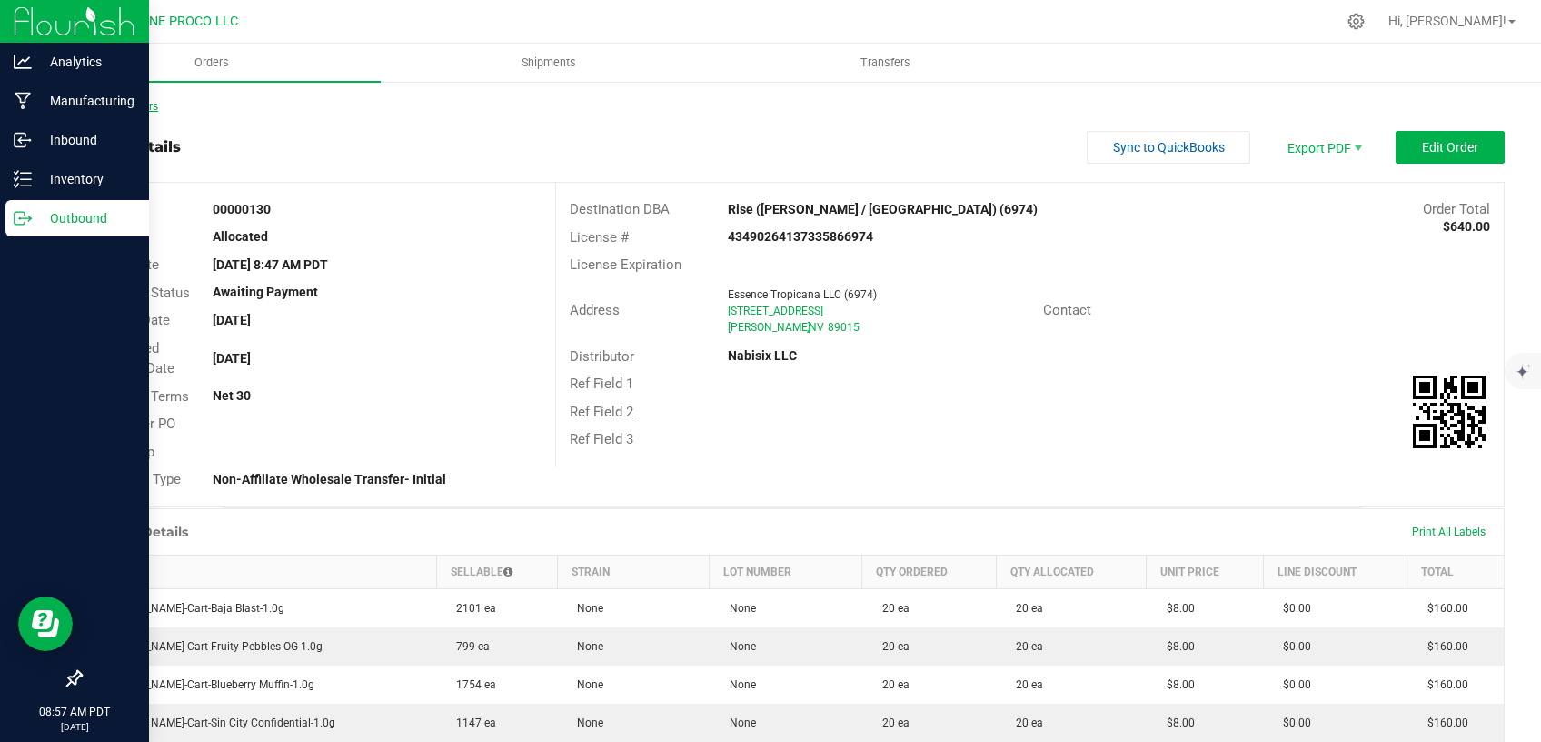
click at [133, 109] on link "Back to Orders" at bounding box center [119, 106] width 78 height 13
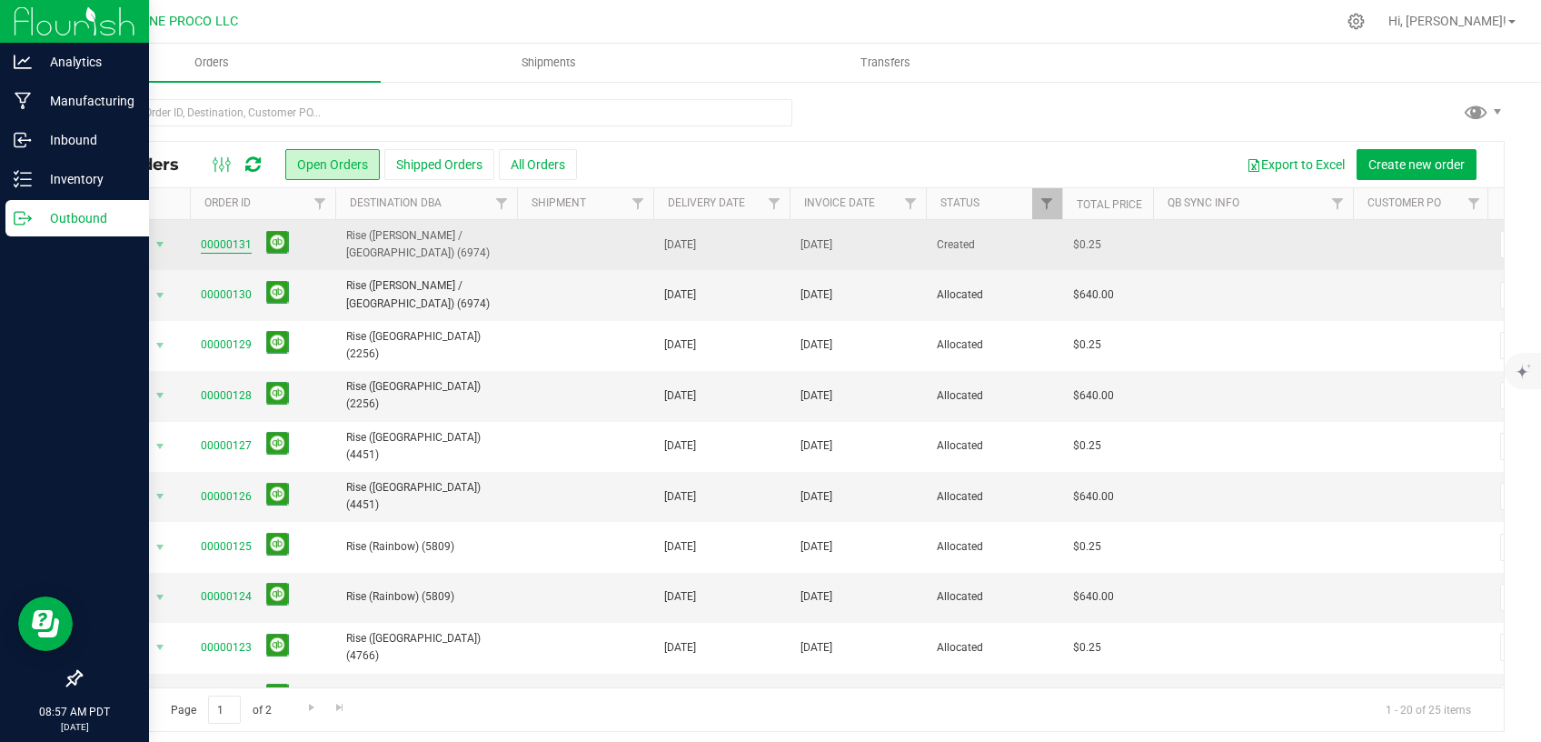
click at [225, 243] on link "00000131" at bounding box center [226, 244] width 51 height 17
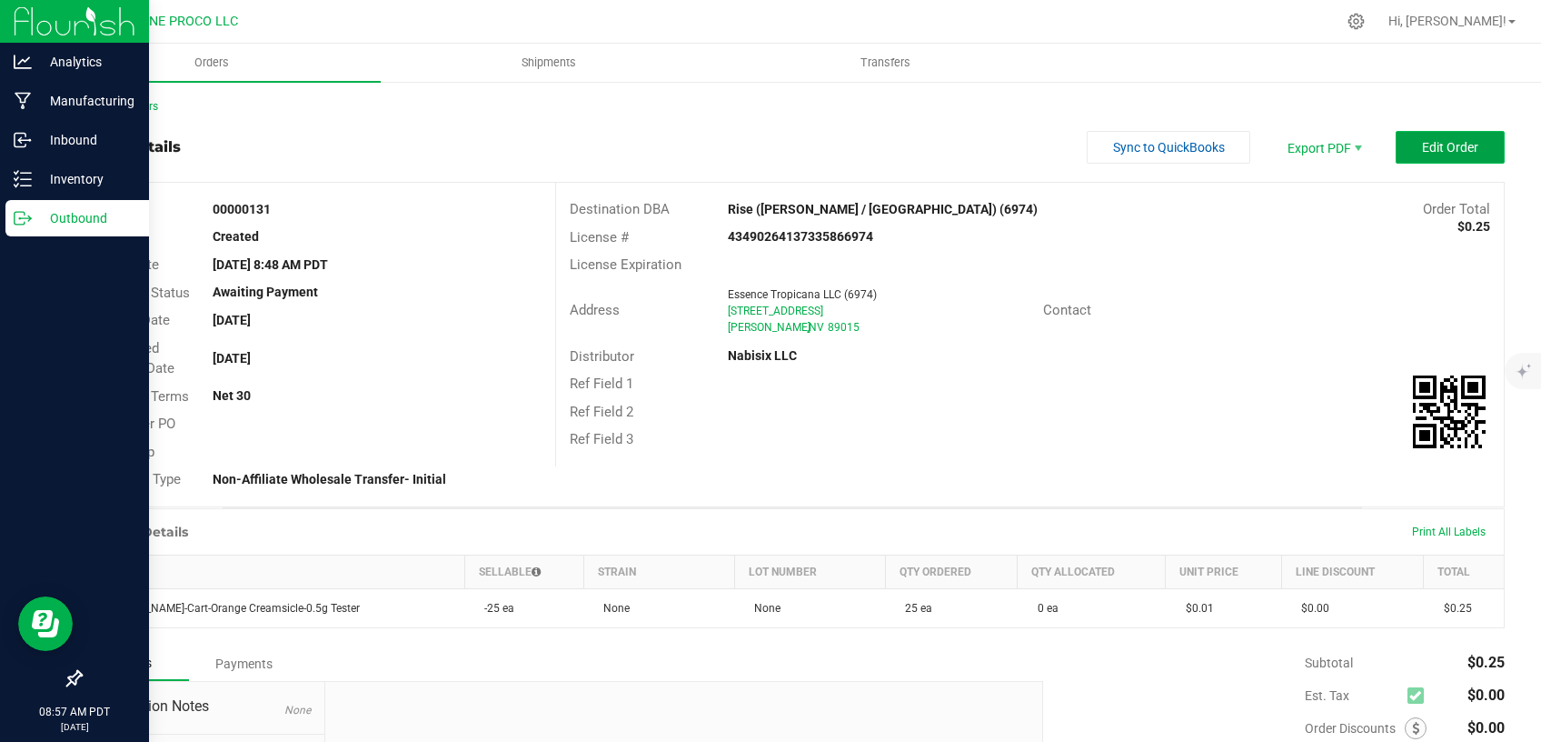
click at [1406, 155] on button "Edit Order" at bounding box center [1450, 147] width 109 height 33
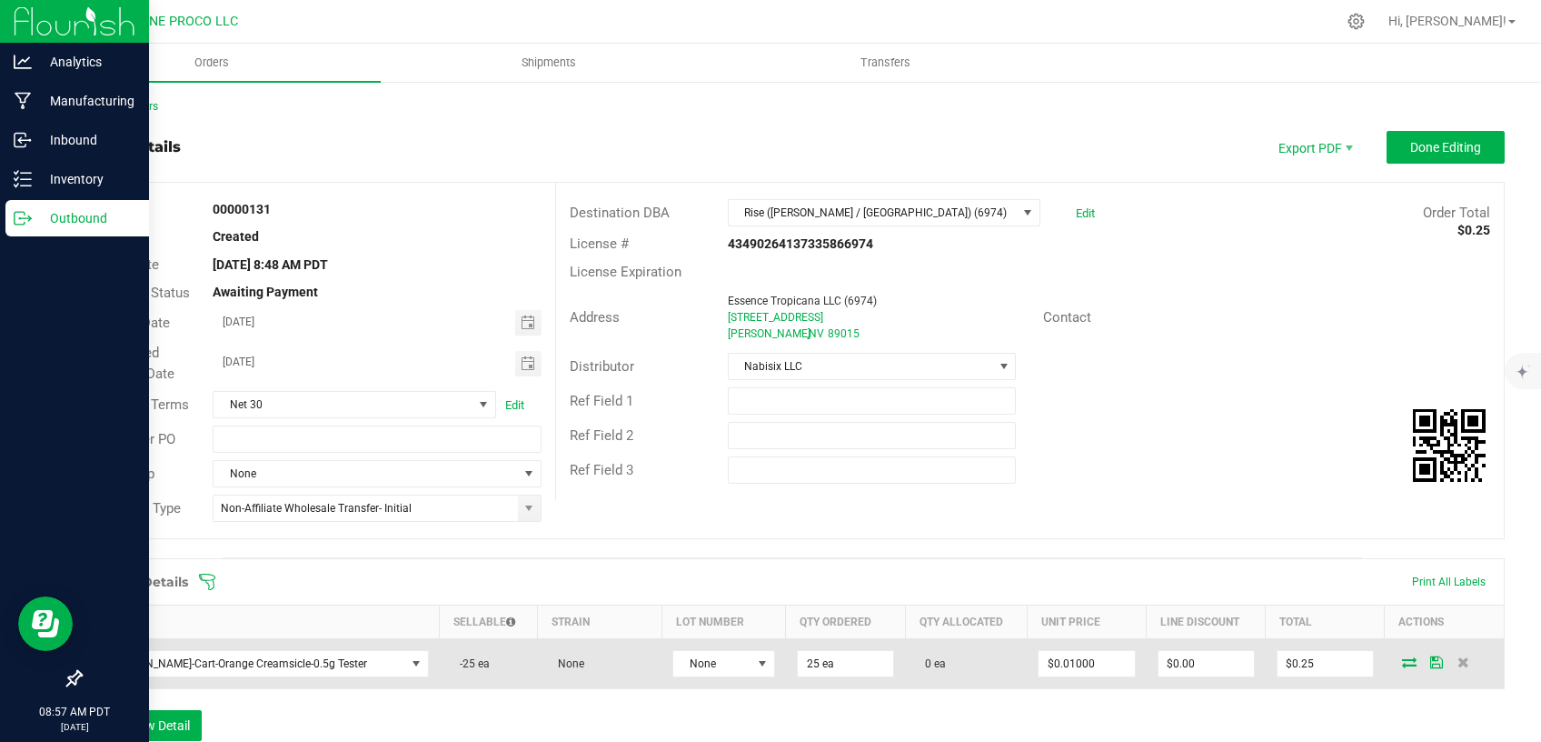
click at [1402, 665] on icon at bounding box center [1409, 661] width 15 height 11
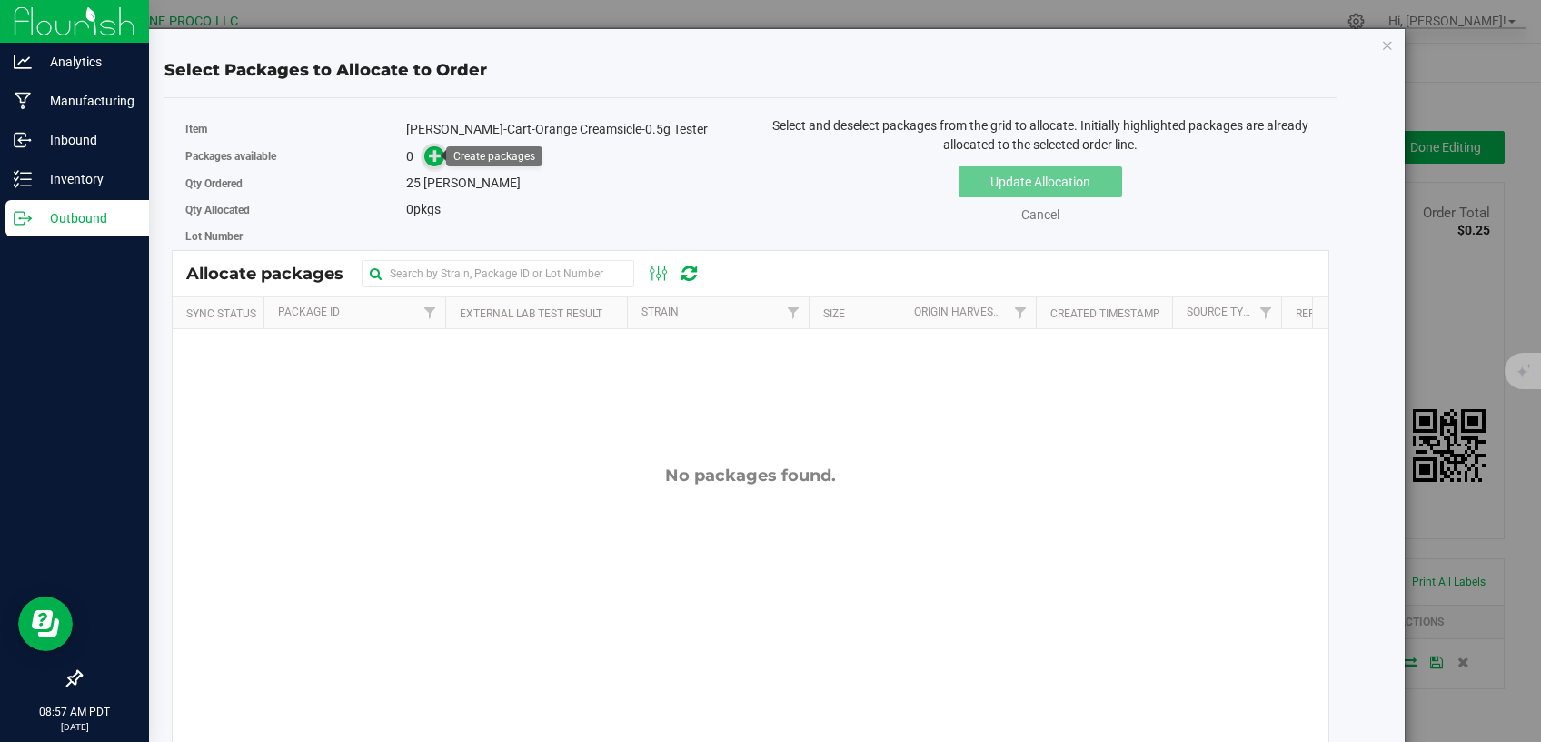
click at [429, 155] on icon at bounding box center [435, 154] width 13 height 13
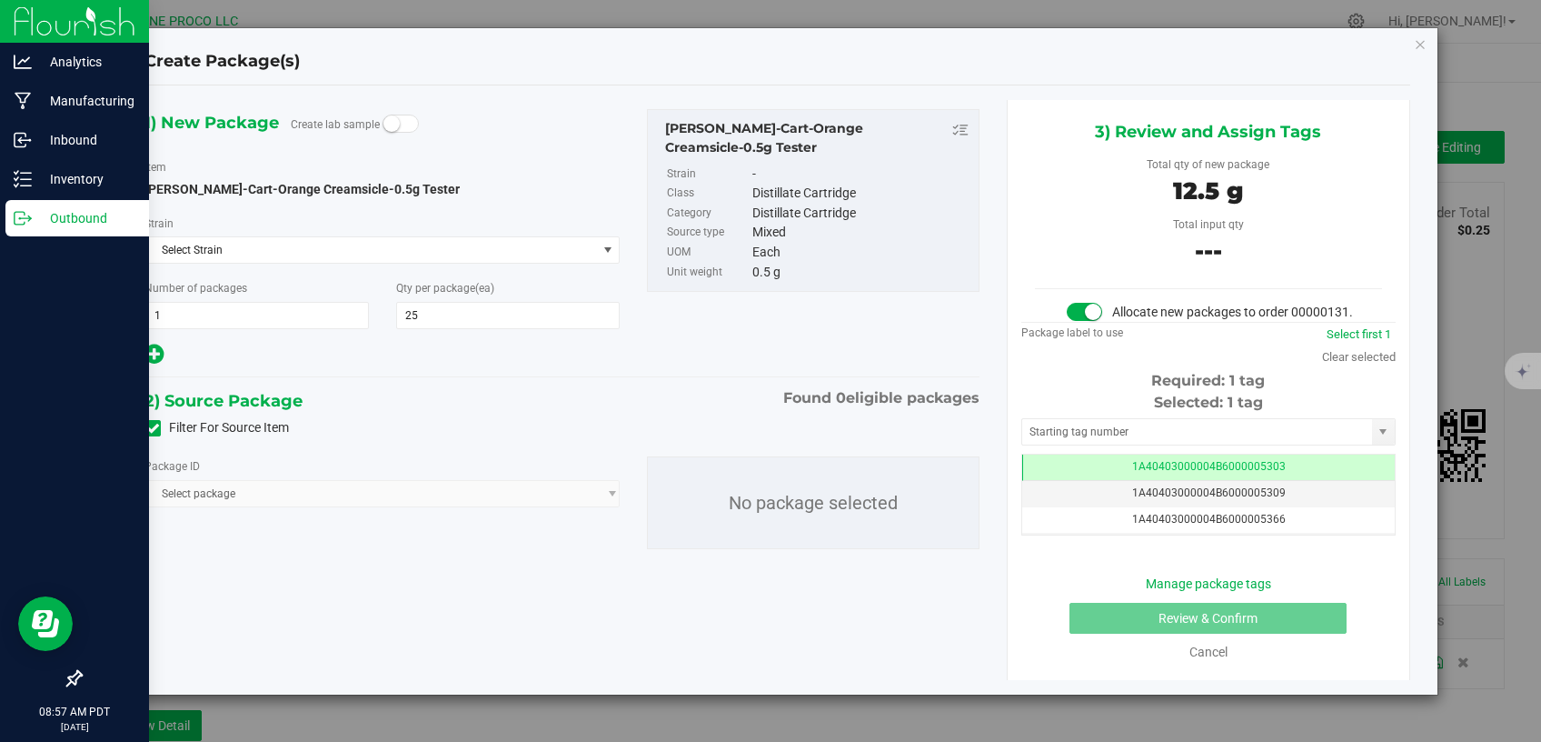
click at [155, 428] on icon at bounding box center [153, 428] width 12 height 0
click at [0, 0] on input "Filter For Source Item" at bounding box center [0, 0] width 0 height 0
click at [251, 491] on span "Select package" at bounding box center [370, 493] width 451 height 25
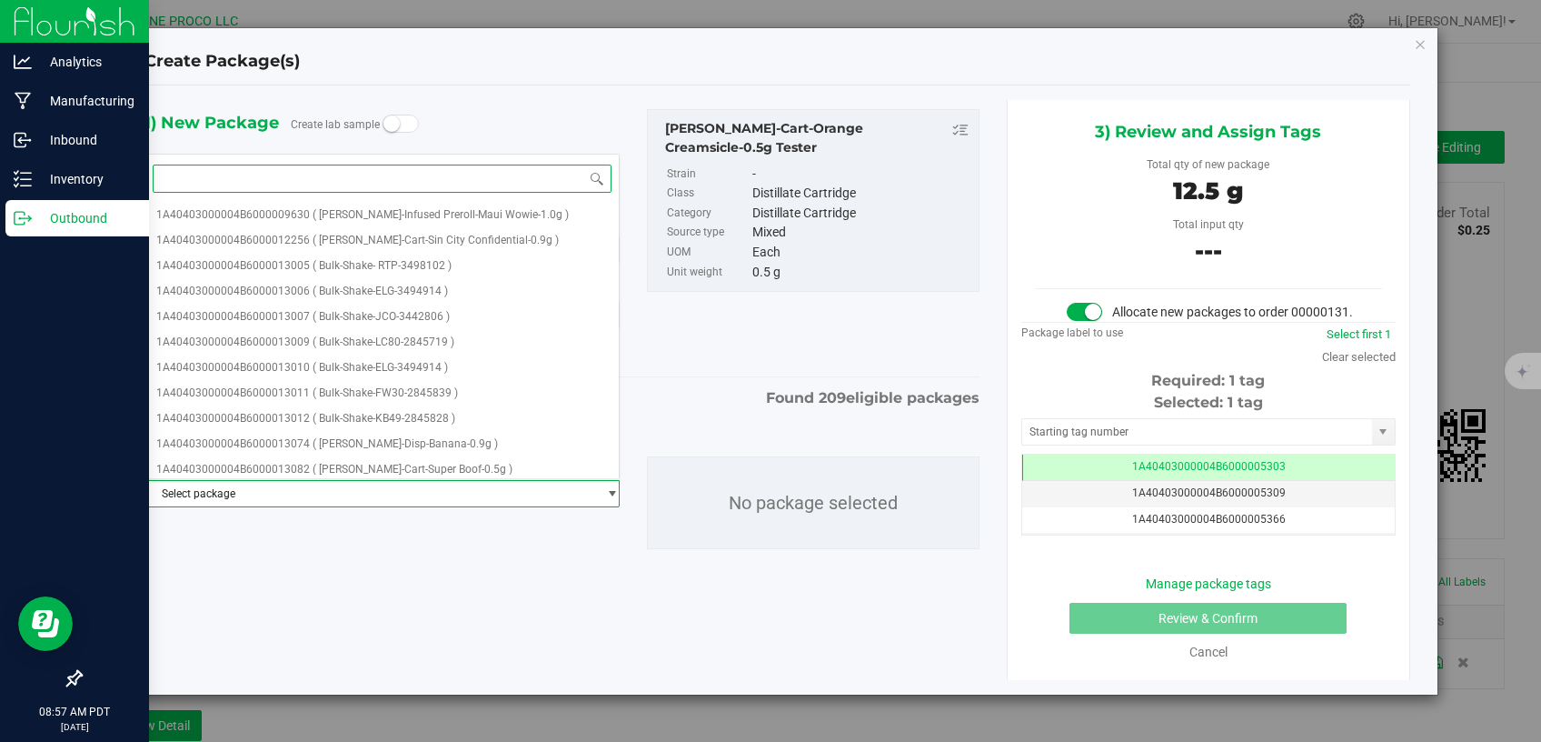
paste input "15979"
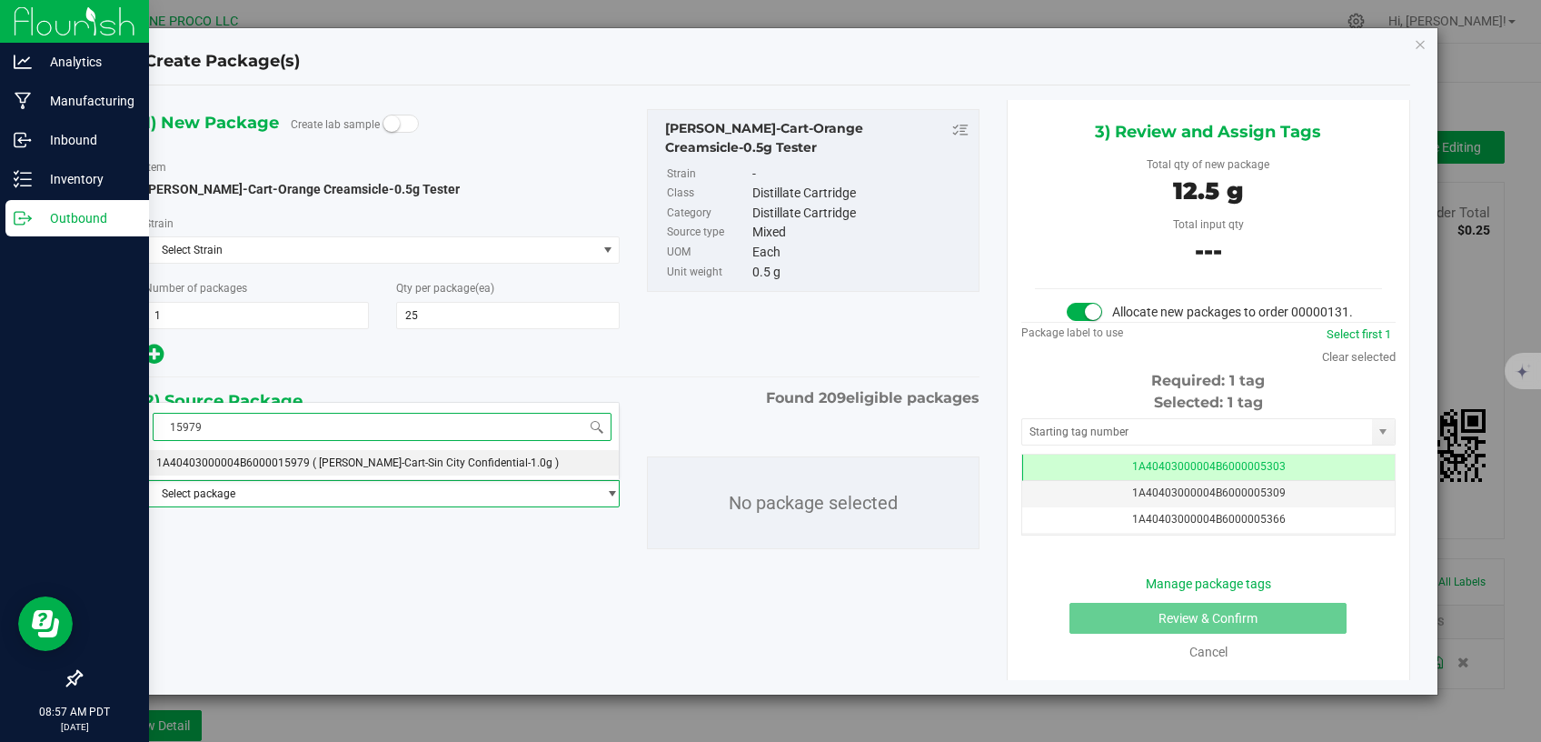
click at [294, 470] on li "1A40403000004B6000015979 ( HUST-Cart-Sin City Confidential-1.0g )" at bounding box center [382, 462] width 474 height 25
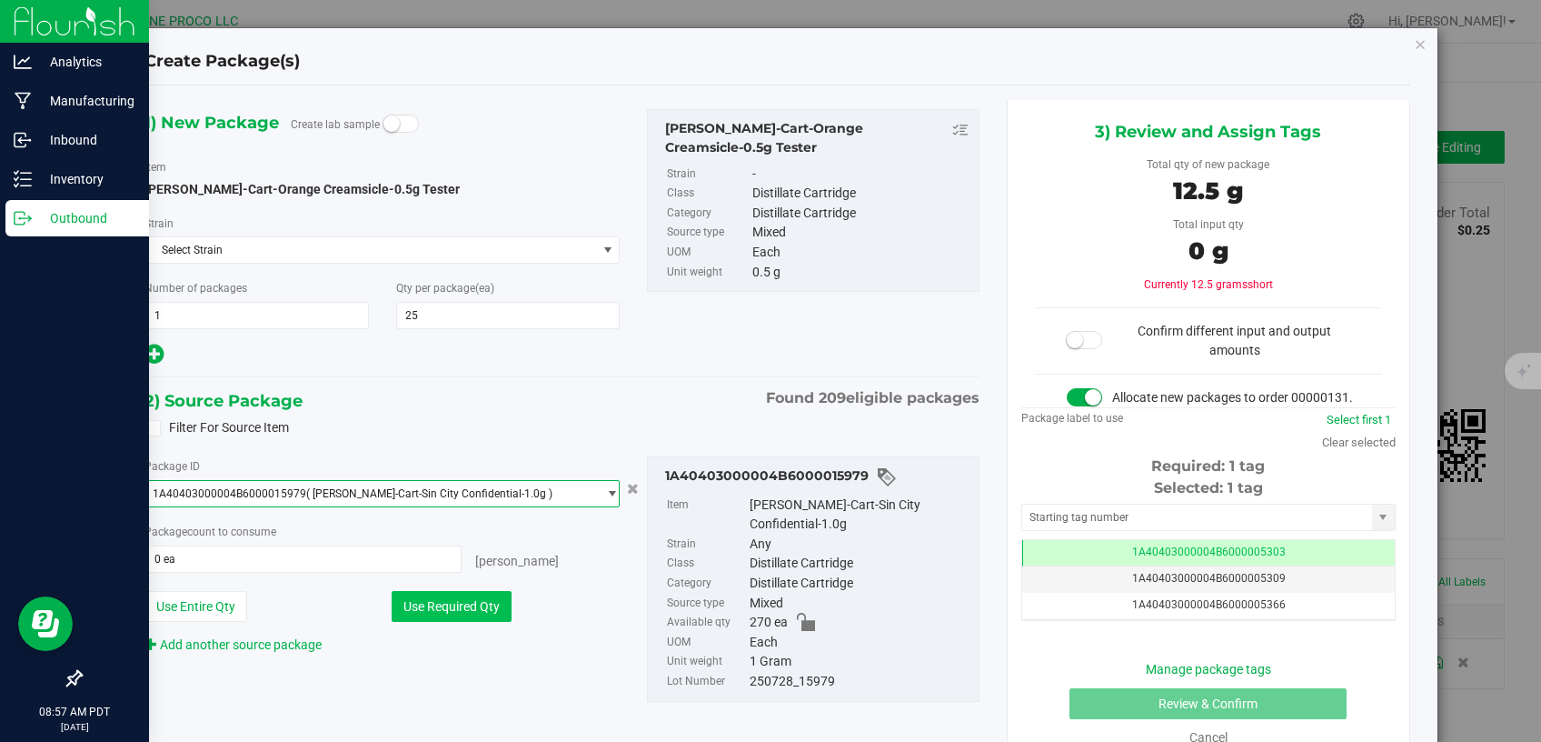
click at [487, 603] on button "Use Required Qty" at bounding box center [452, 606] width 120 height 31
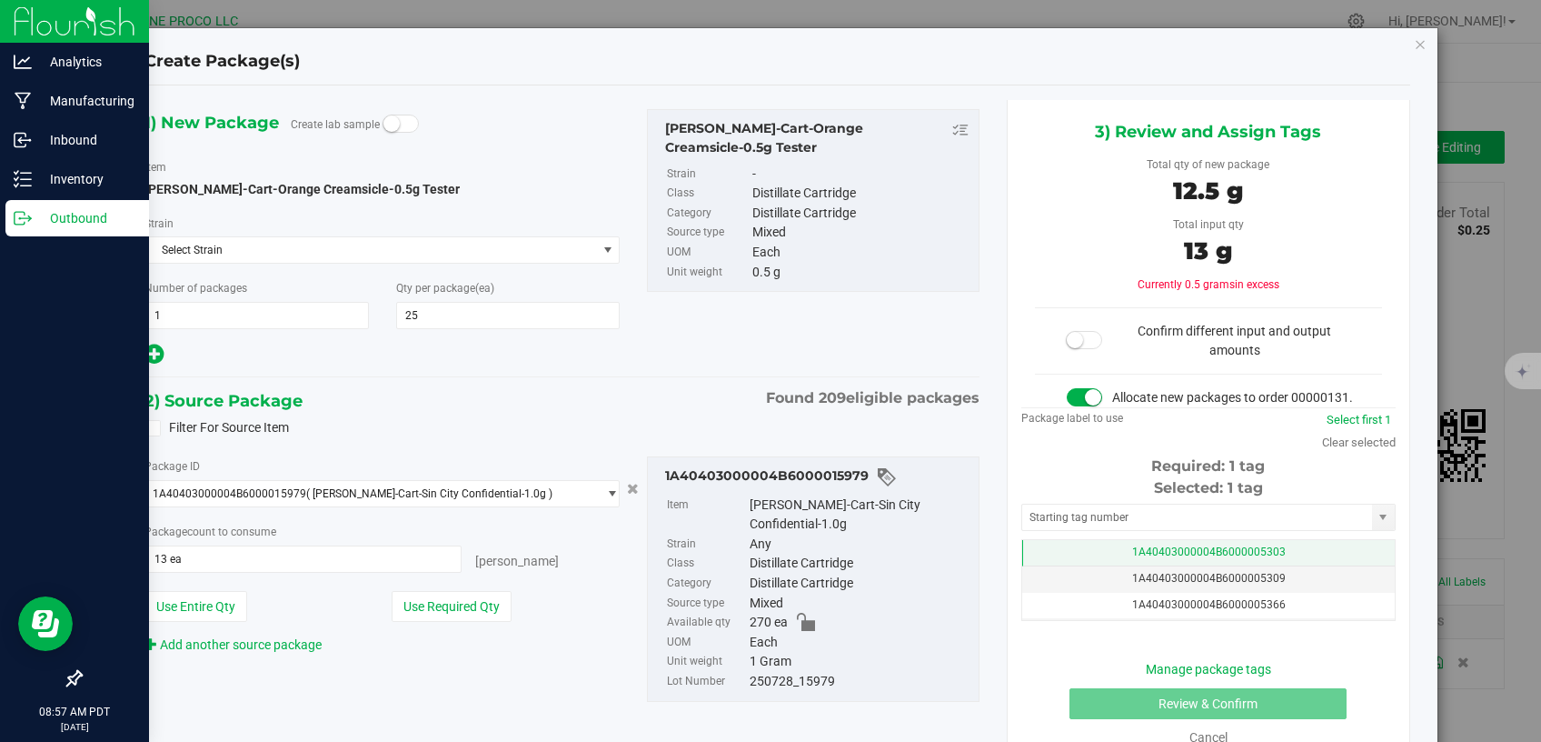
click at [1144, 563] on td "1A40403000004B6000005303" at bounding box center [1208, 553] width 373 height 26
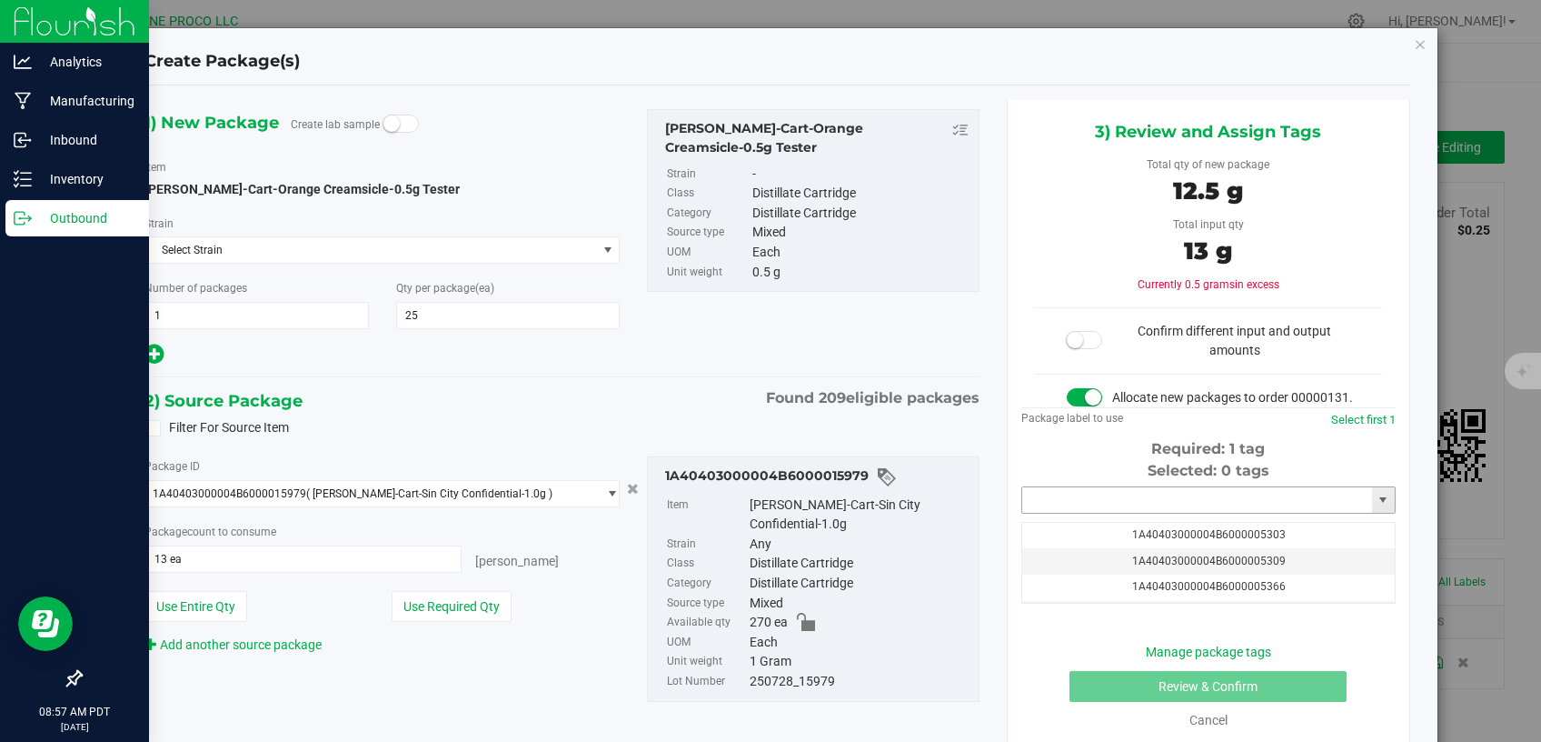
click at [1126, 513] on input "text" at bounding box center [1197, 499] width 350 height 25
click at [466, 603] on button "Use Required Qty" at bounding box center [452, 606] width 120 height 31
click at [1414, 46] on icon "button" at bounding box center [1420, 44] width 13 height 22
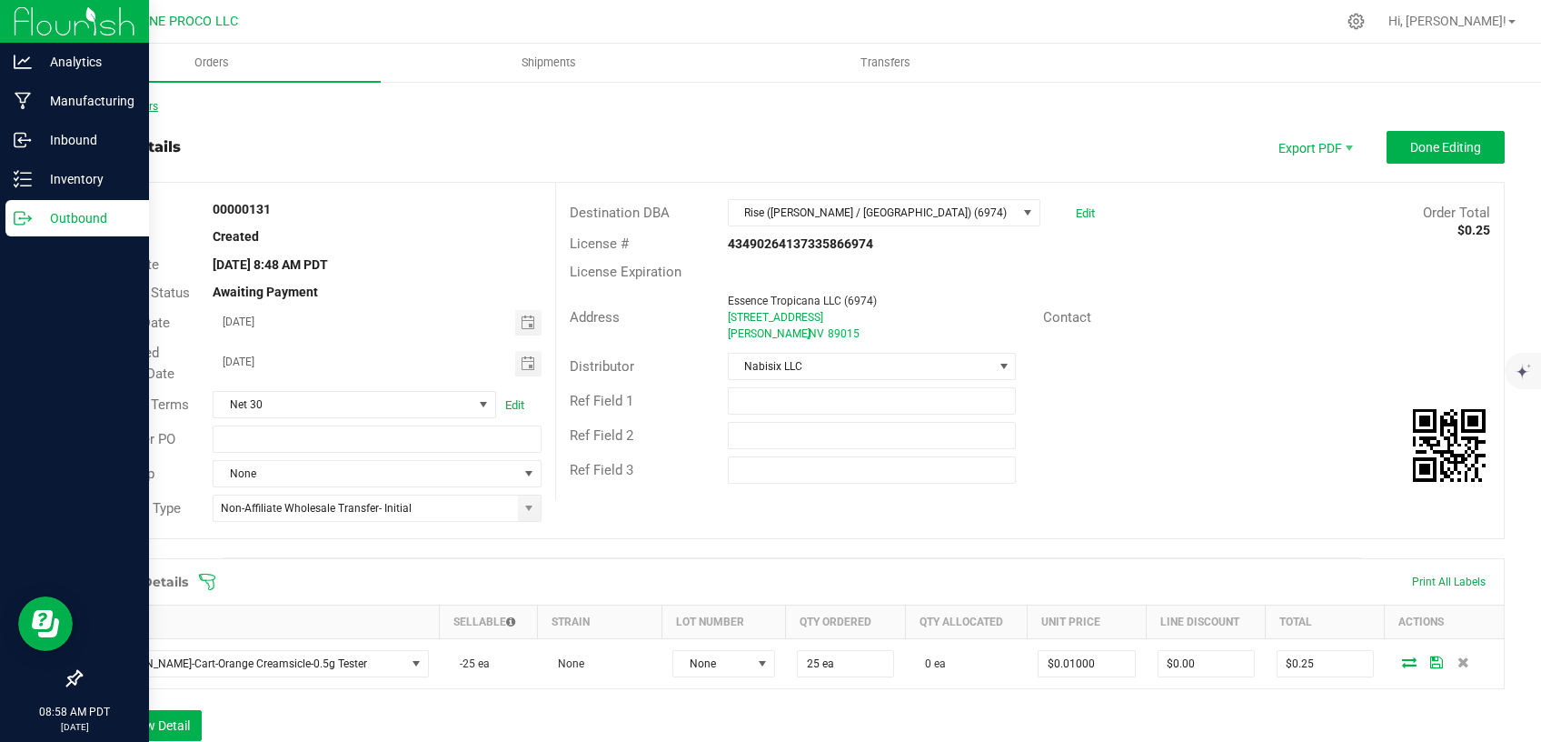
click at [138, 112] on link "Back to Orders" at bounding box center [119, 106] width 78 height 13
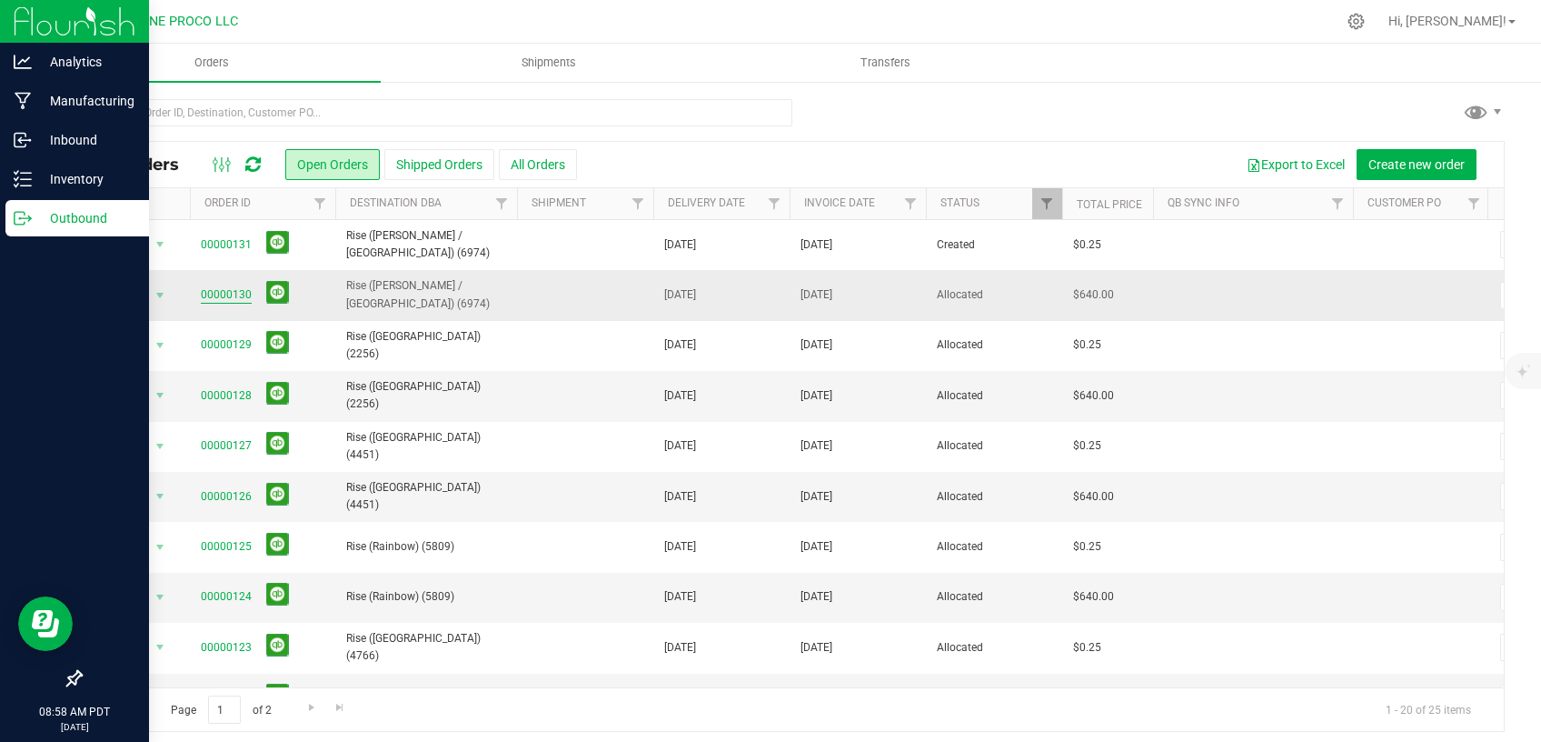
click at [215, 295] on link "00000130" at bounding box center [226, 294] width 51 height 17
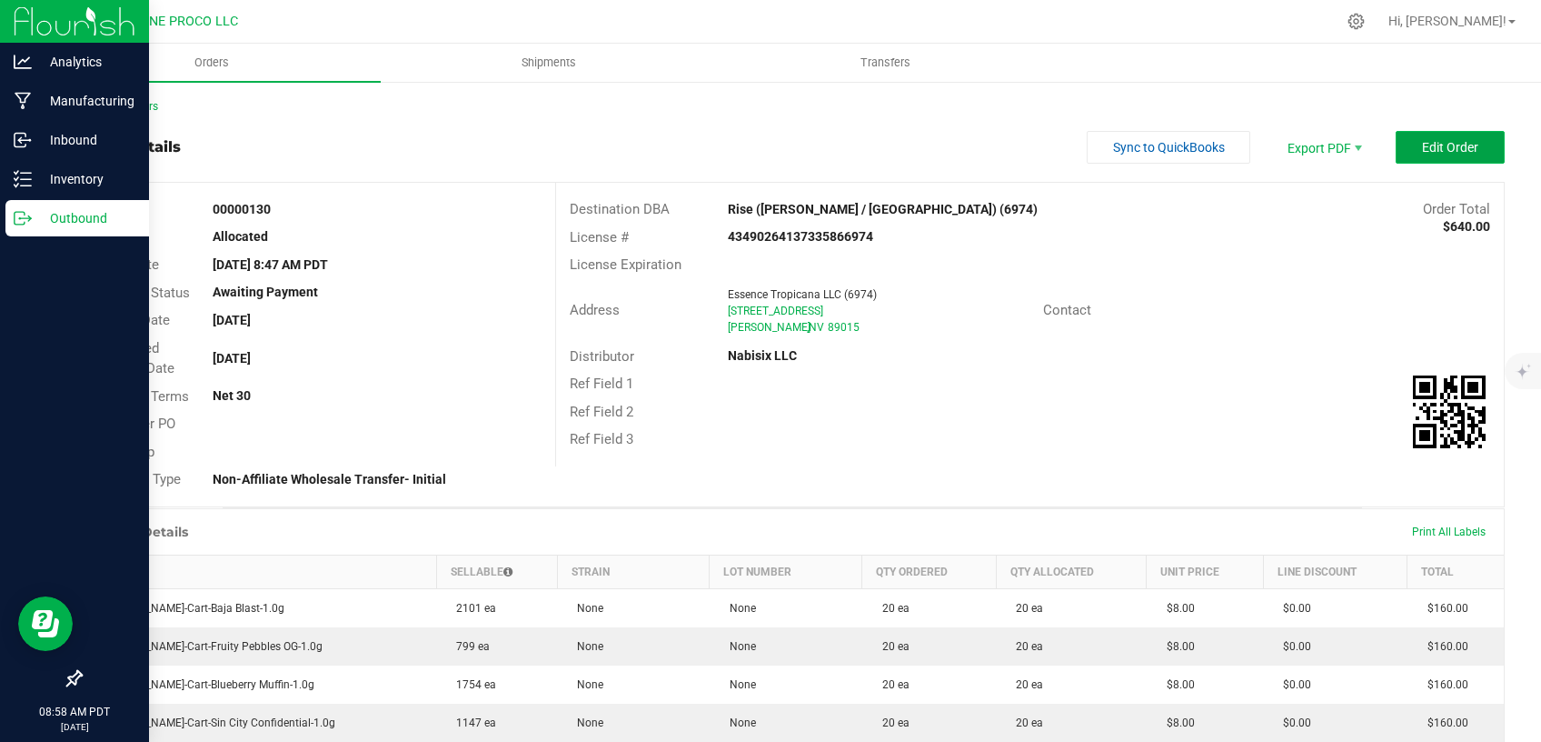
click at [1422, 152] on span "Edit Order" at bounding box center [1450, 147] width 56 height 15
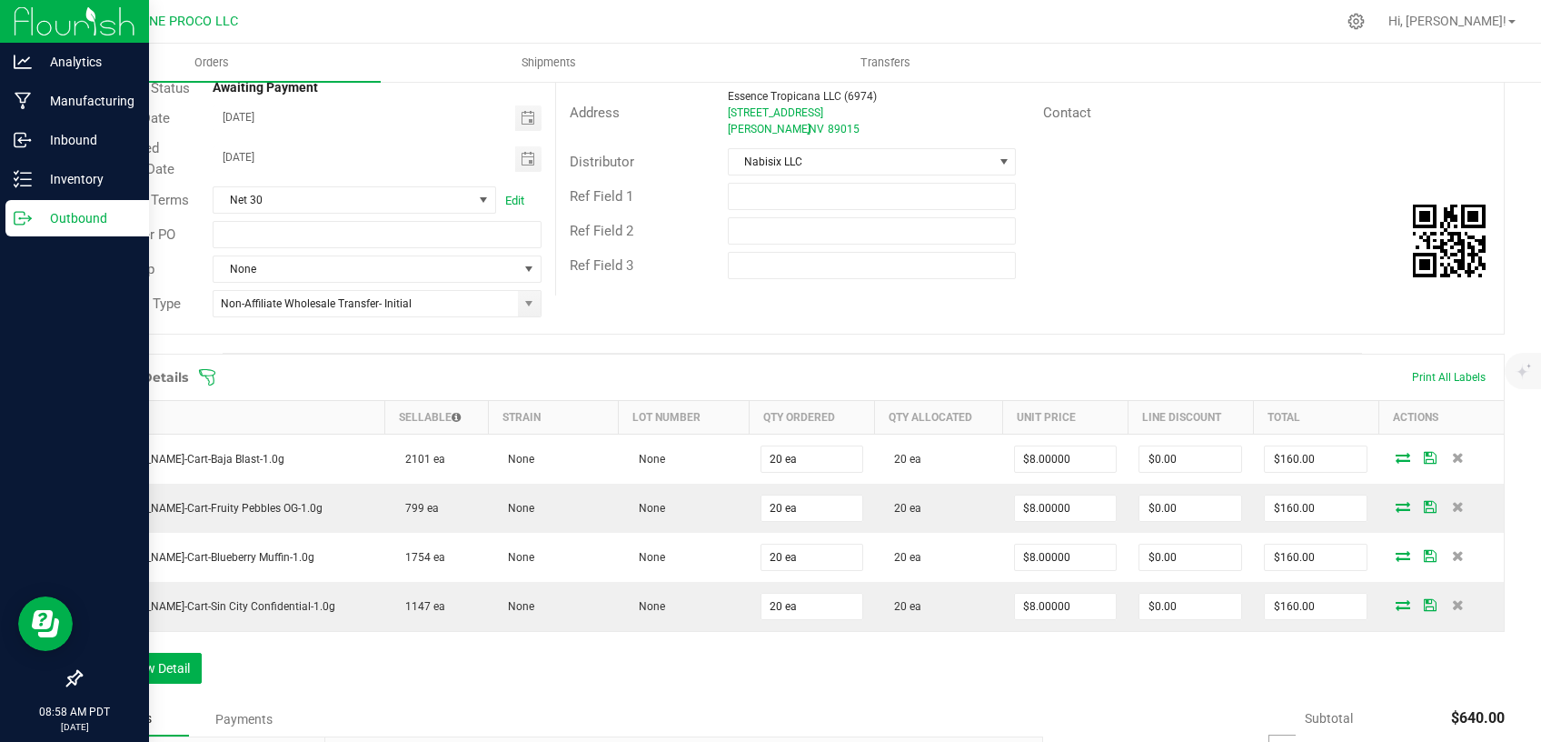
scroll to position [231, 0]
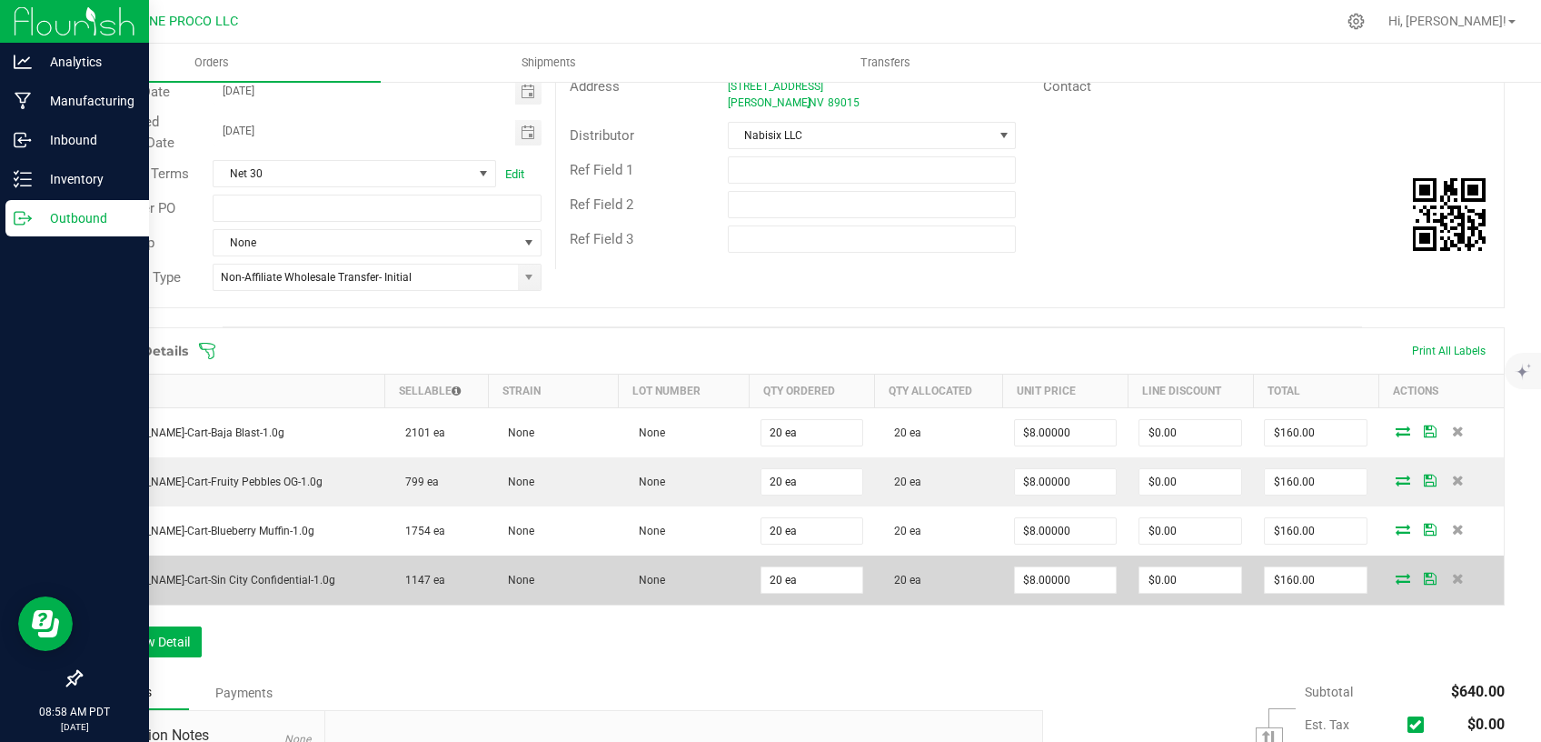
click at [1396, 580] on icon at bounding box center [1403, 578] width 15 height 11
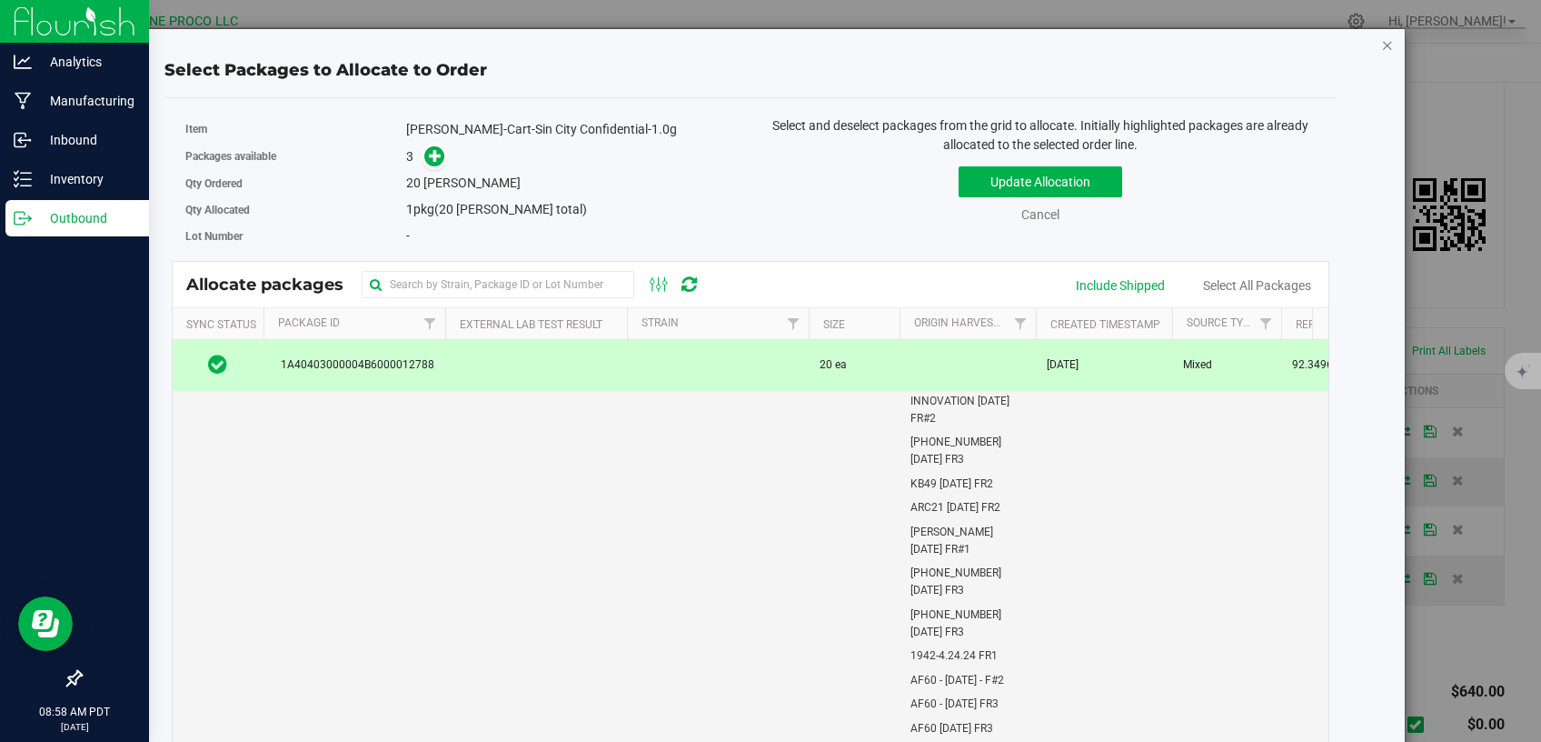
click at [1382, 43] on icon "button" at bounding box center [1388, 45] width 13 height 22
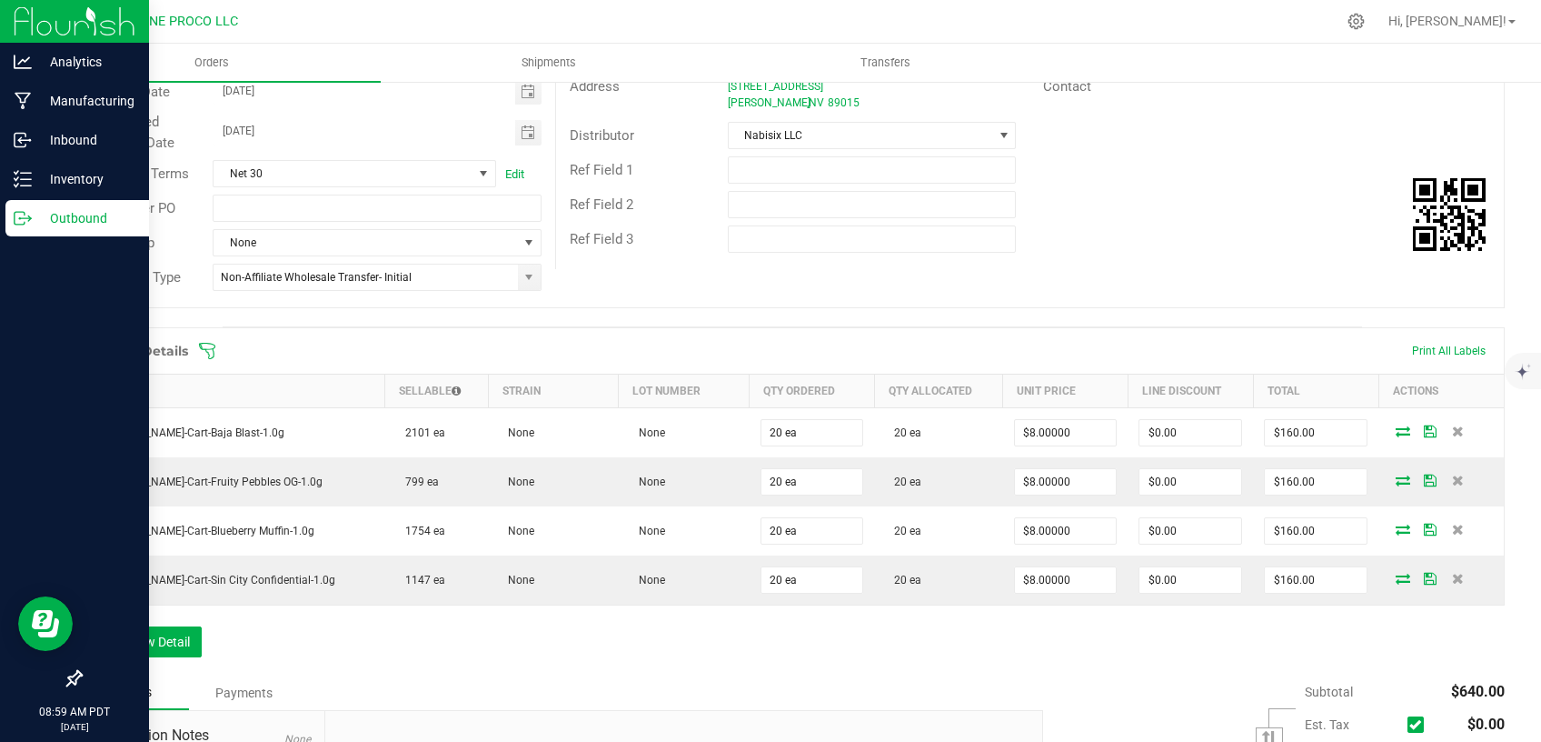
scroll to position [0, 0]
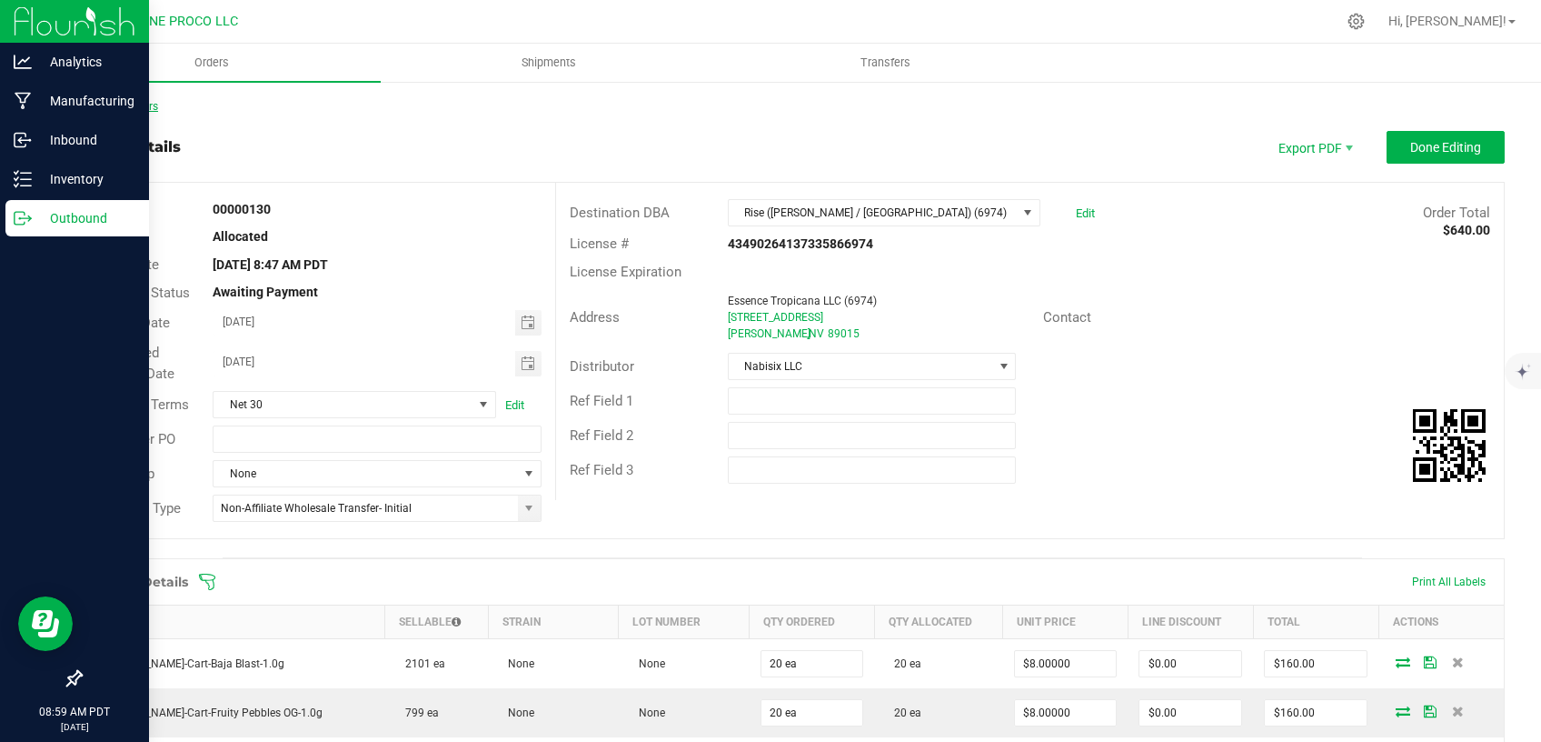
click at [137, 105] on link "Back to Orders" at bounding box center [119, 106] width 78 height 13
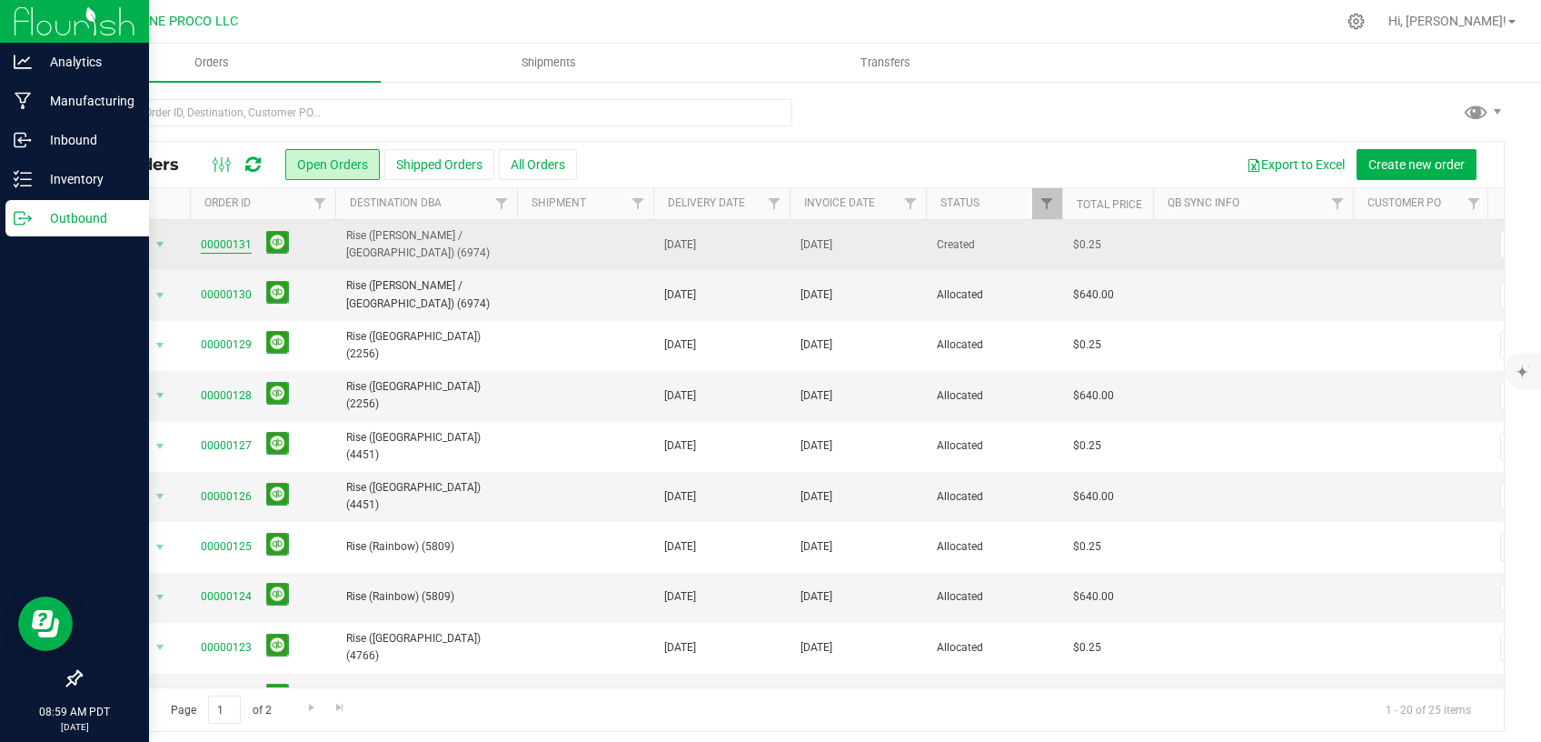
click at [229, 251] on link "00000131" at bounding box center [226, 244] width 51 height 17
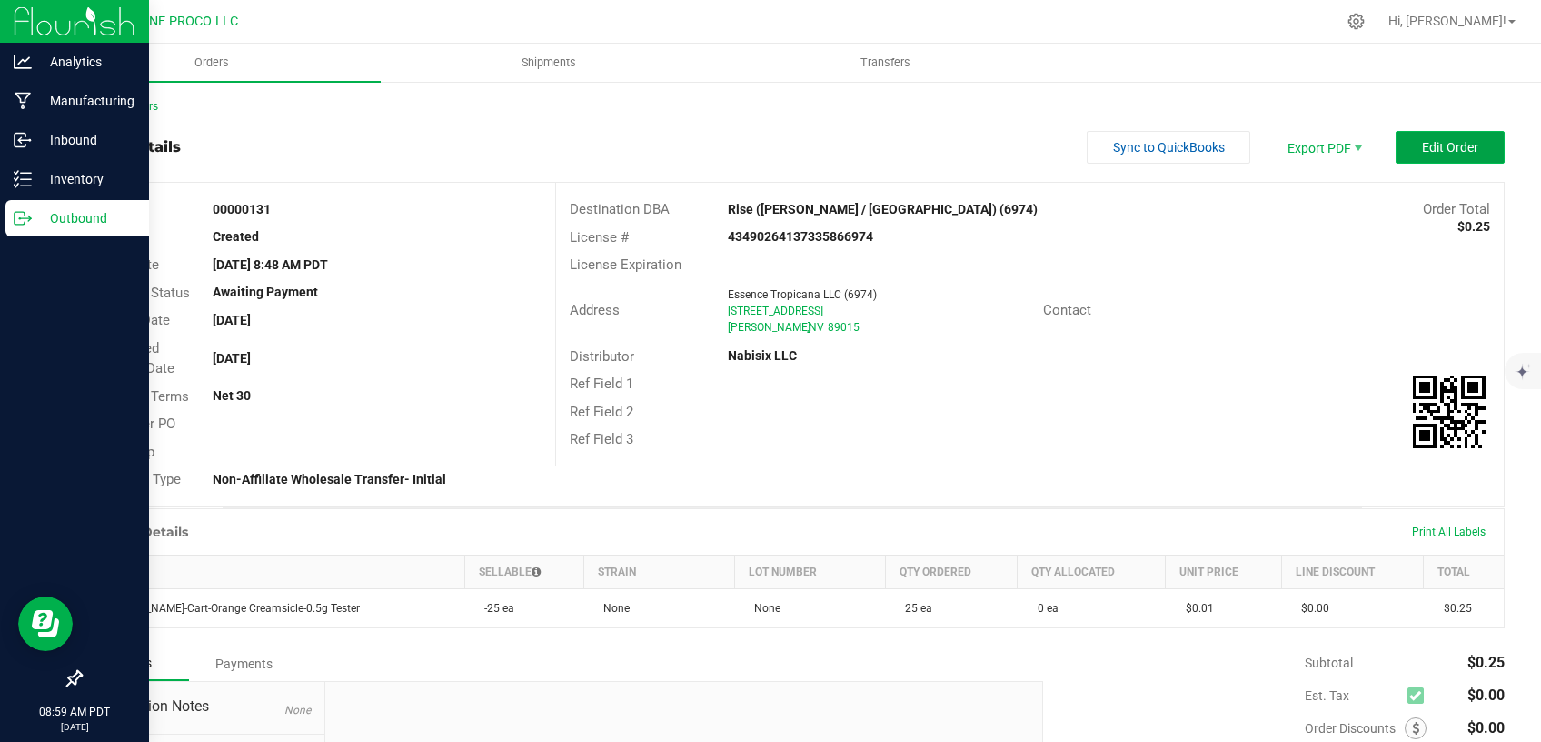
click at [1455, 139] on button "Edit Order" at bounding box center [1450, 147] width 109 height 33
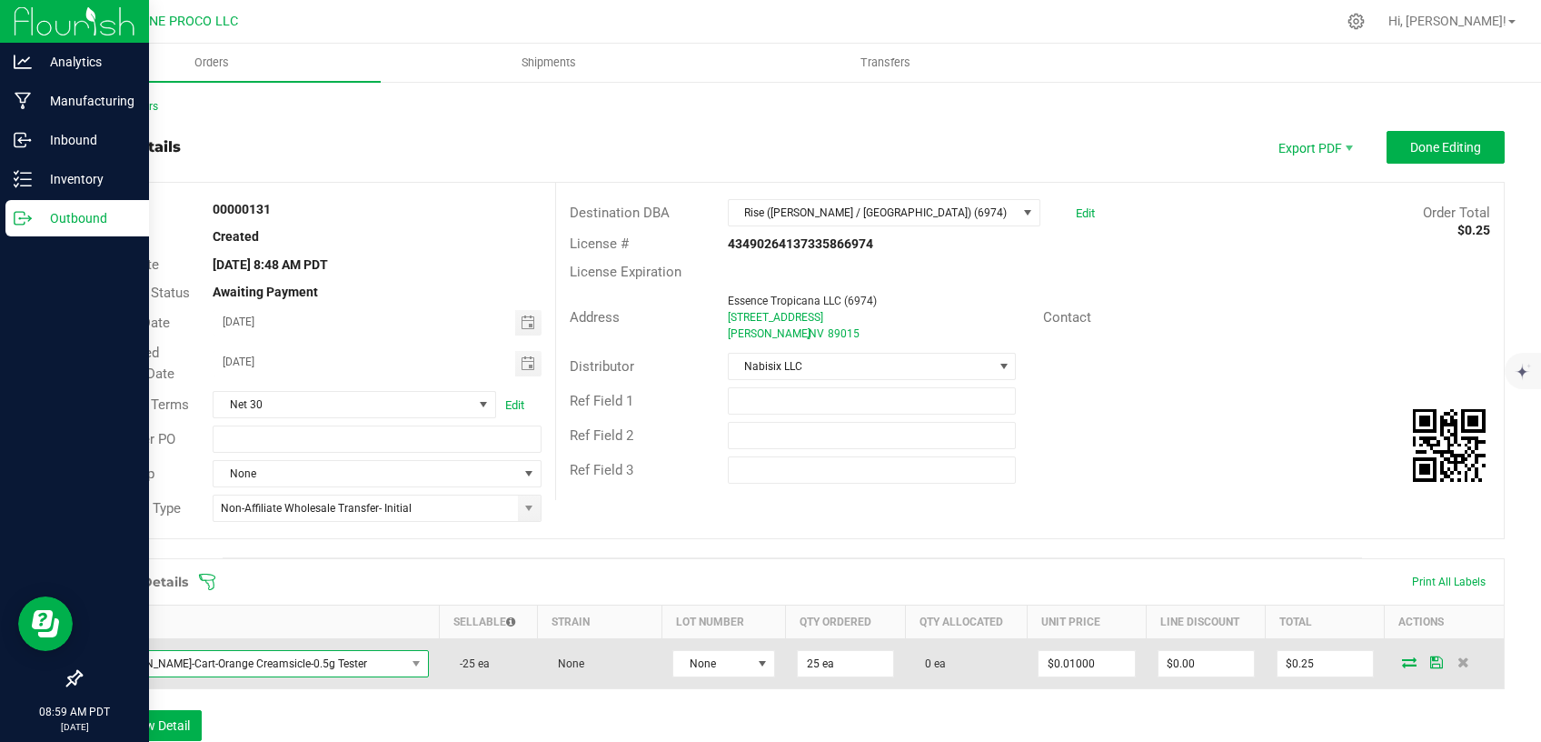
click at [286, 666] on span "HUST-Cart-Orange Creamsicle-0.5g Tester" at bounding box center [250, 663] width 312 height 25
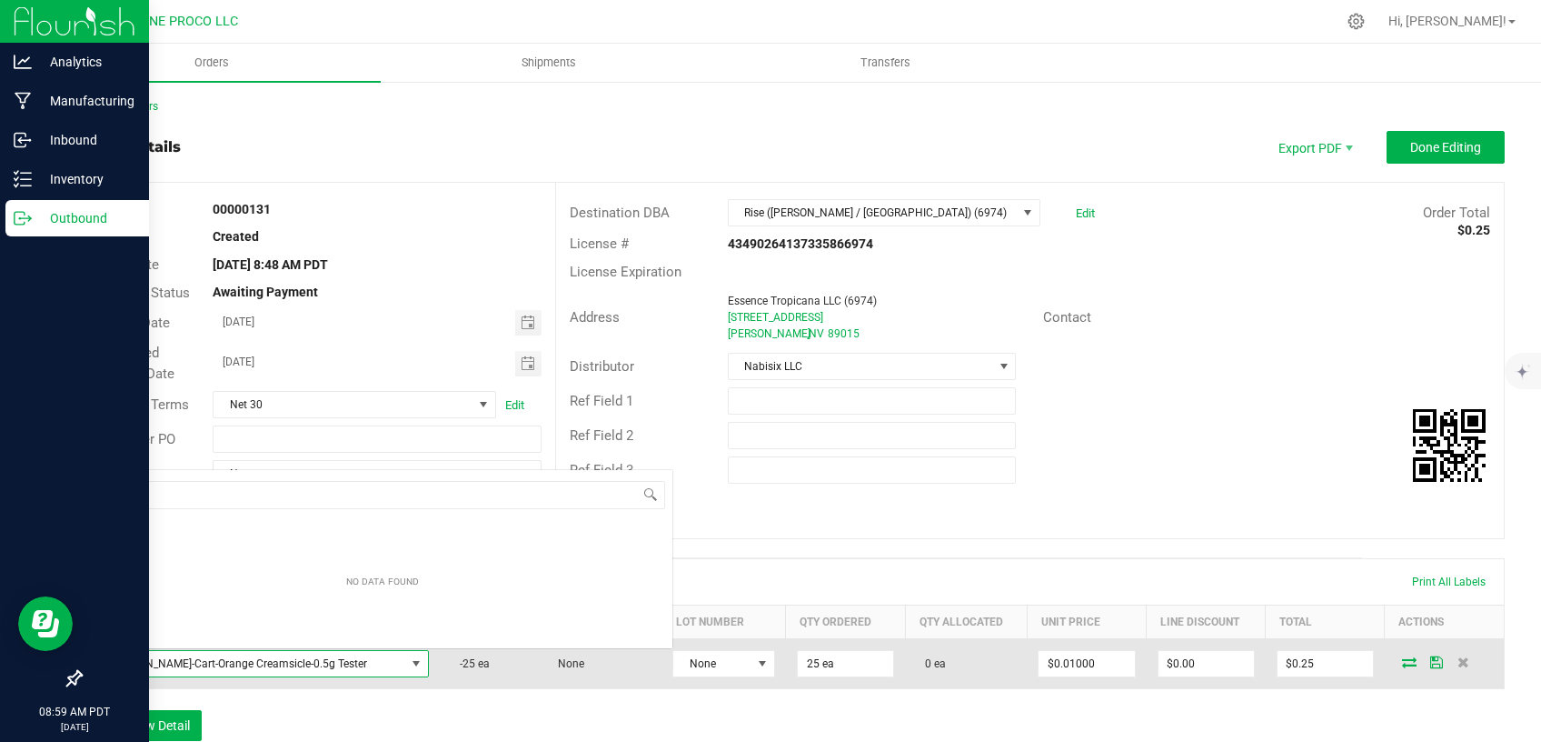
scroll to position [27, 281]
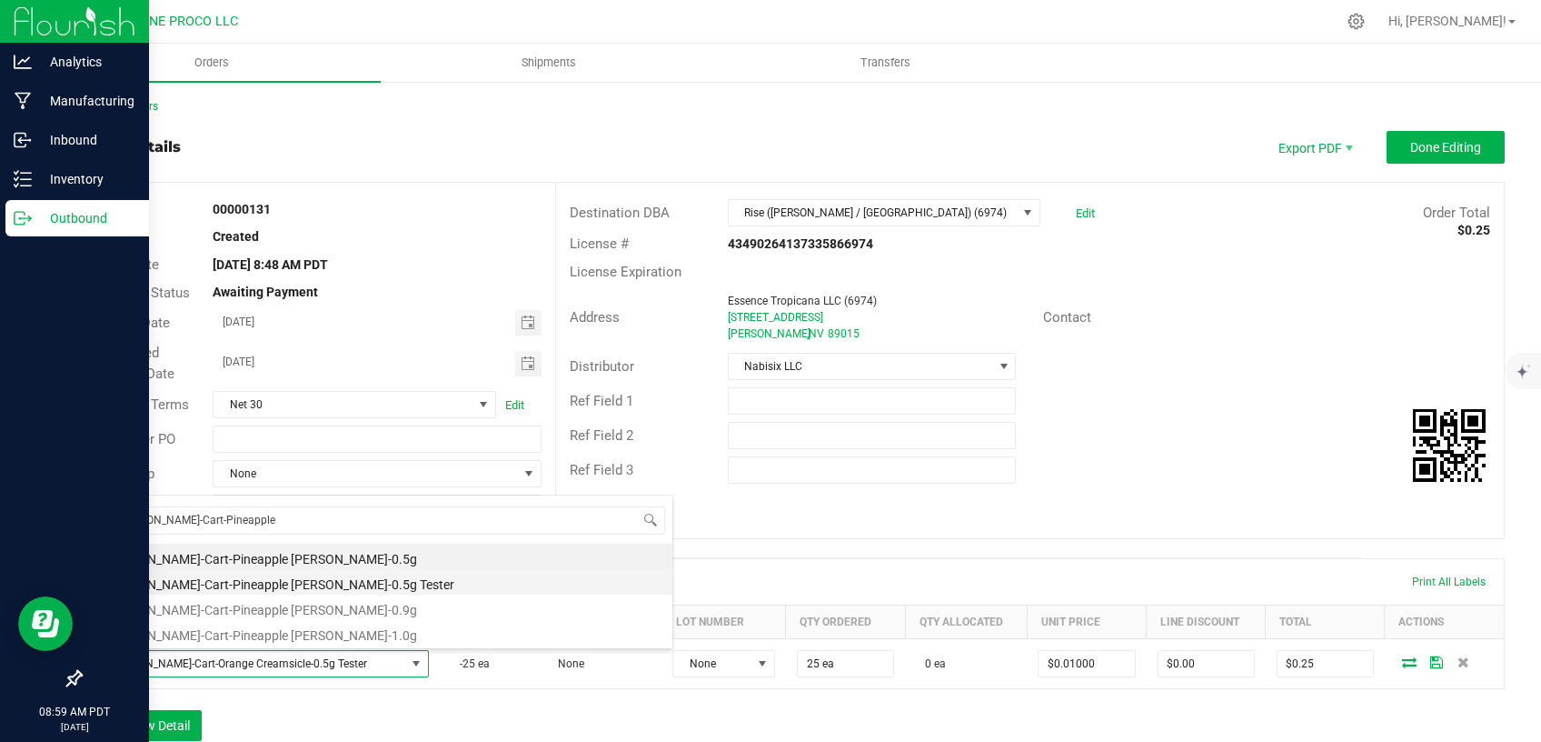
click at [235, 582] on li "HUST-Cart-Pineapple Runtz-0.5g Tester" at bounding box center [383, 581] width 580 height 25
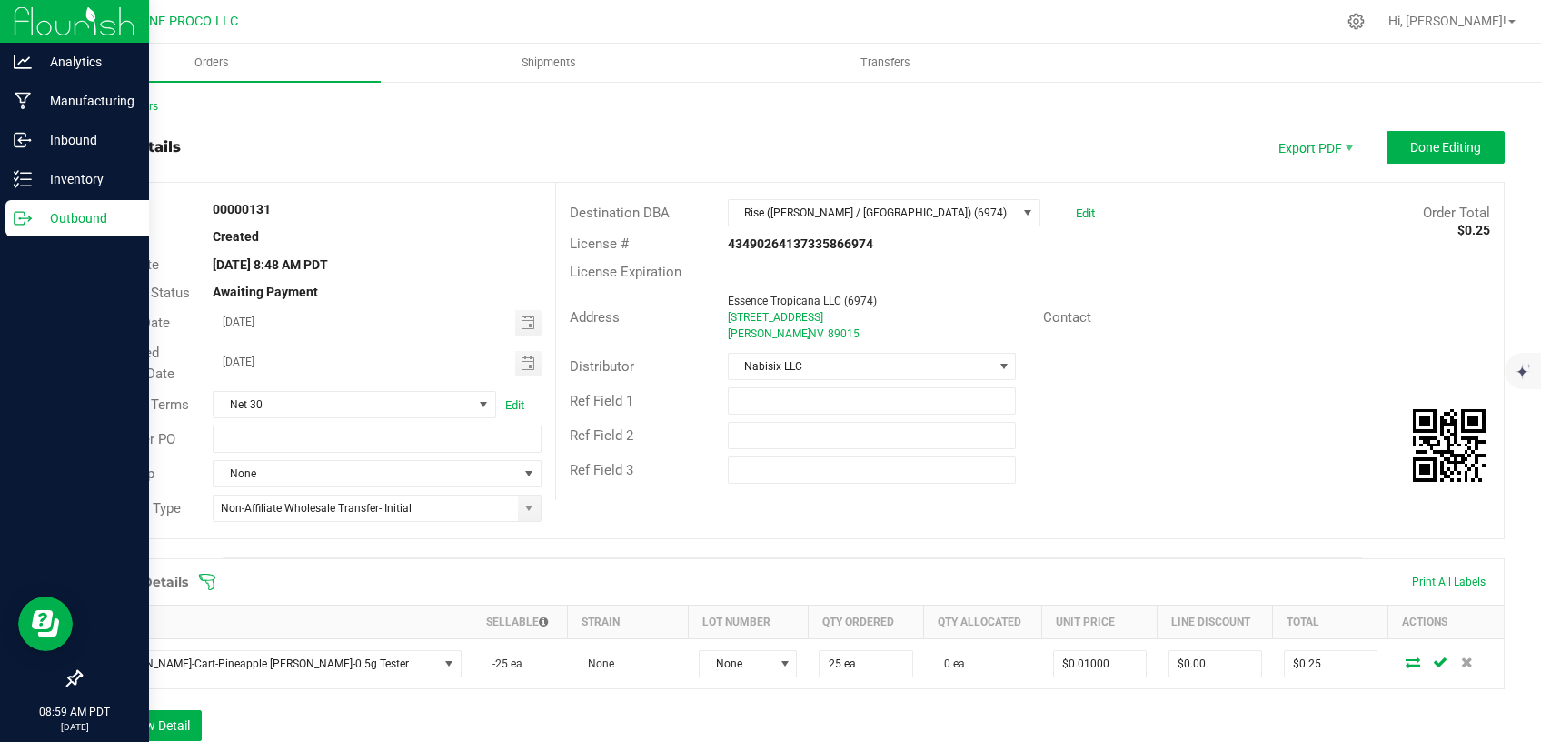
scroll to position [76, 0]
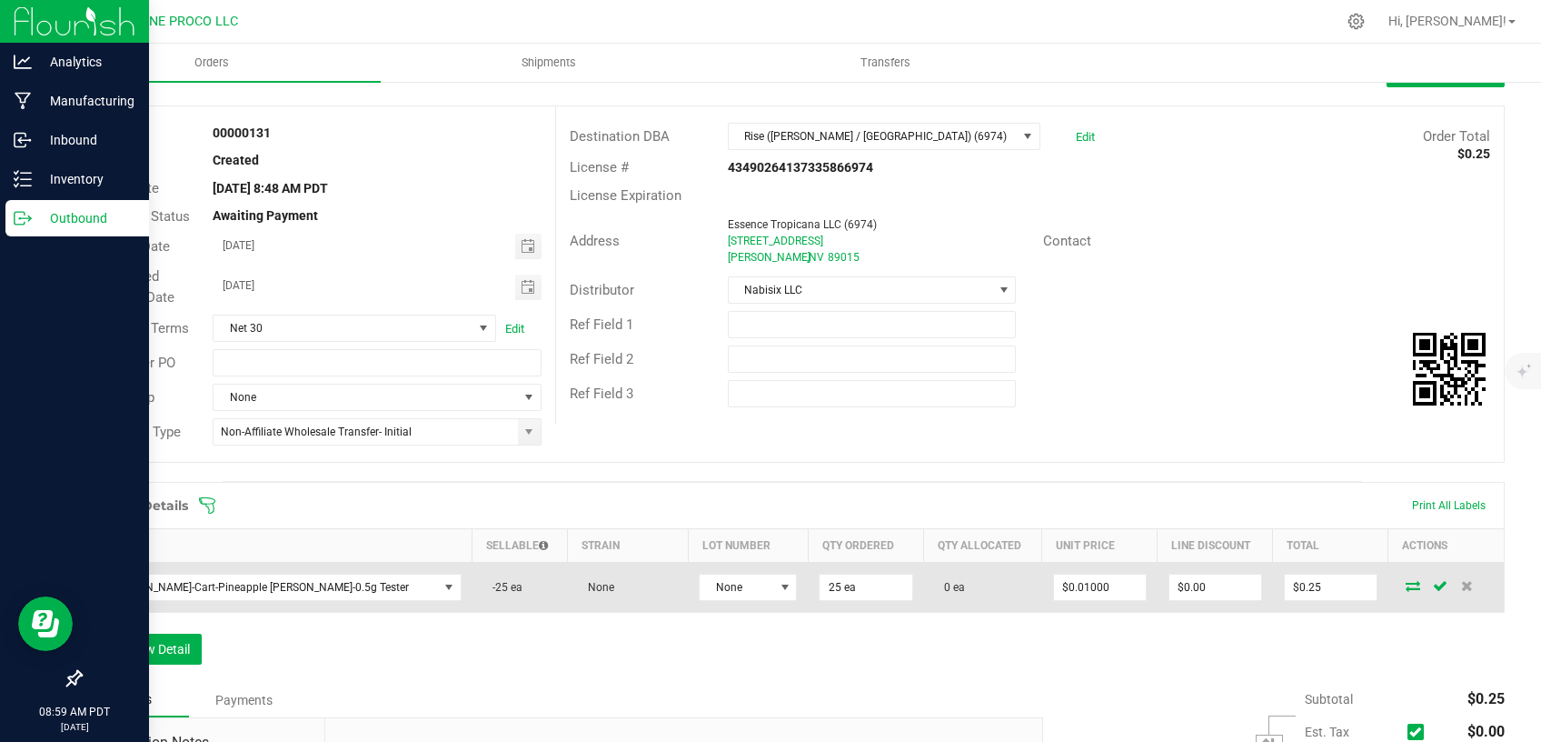
click at [1406, 586] on icon at bounding box center [1413, 585] width 15 height 11
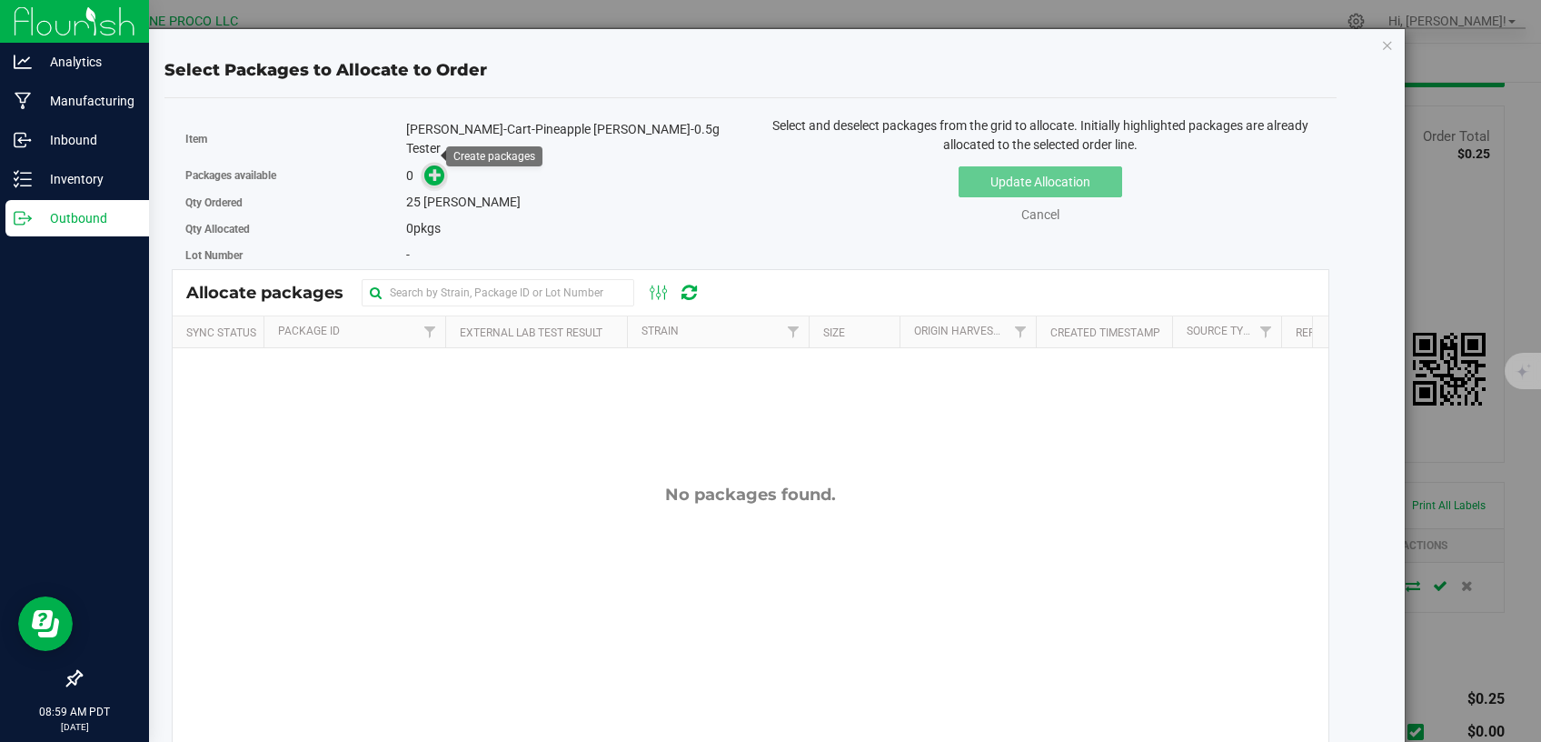
click at [432, 168] on icon at bounding box center [435, 174] width 13 height 13
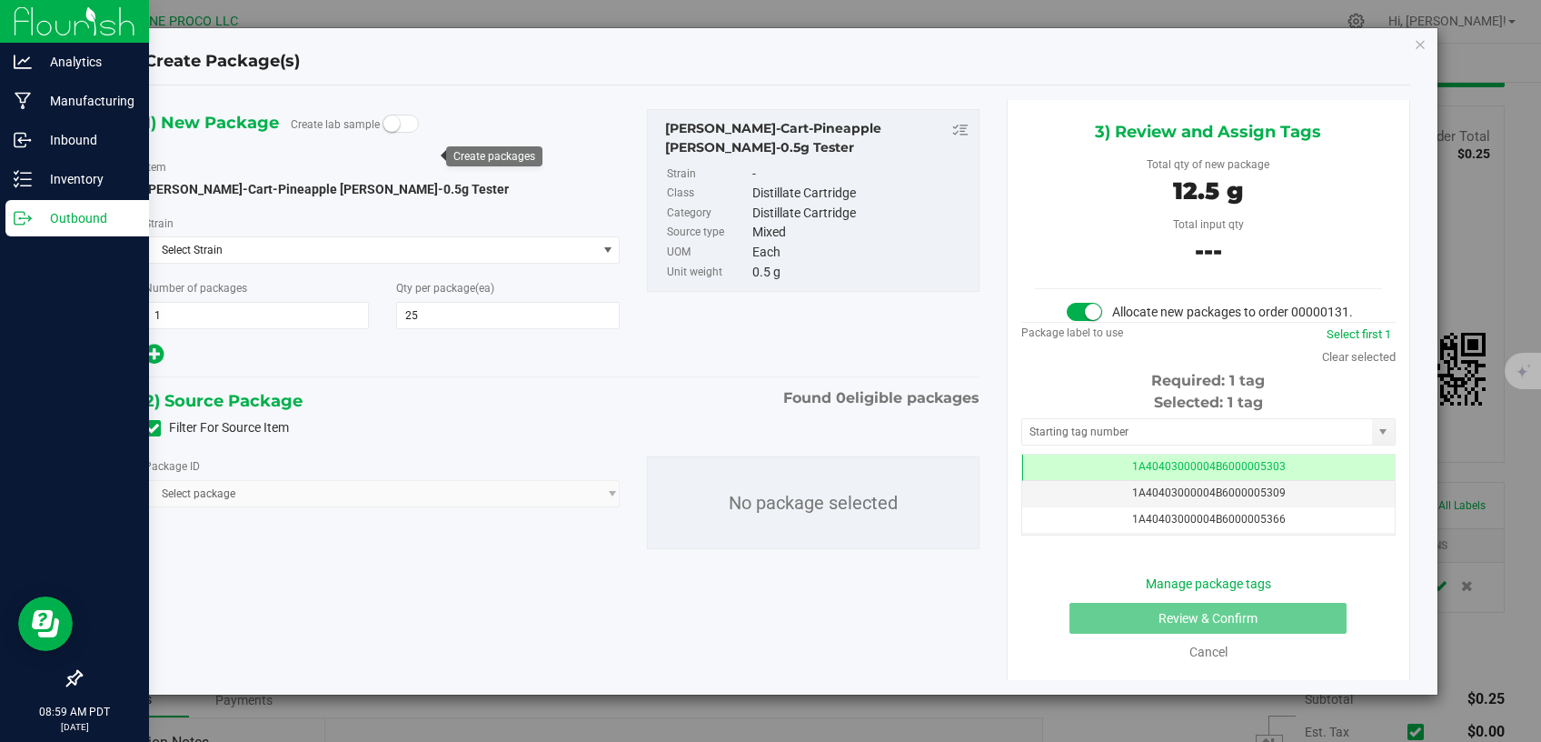
click at [162, 424] on label "Filter For Source Item" at bounding box center [217, 427] width 145 height 19
click at [0, 0] on input "Filter For Source Item" at bounding box center [0, 0] width 0 height 0
click at [269, 495] on span "Select package" at bounding box center [370, 493] width 451 height 25
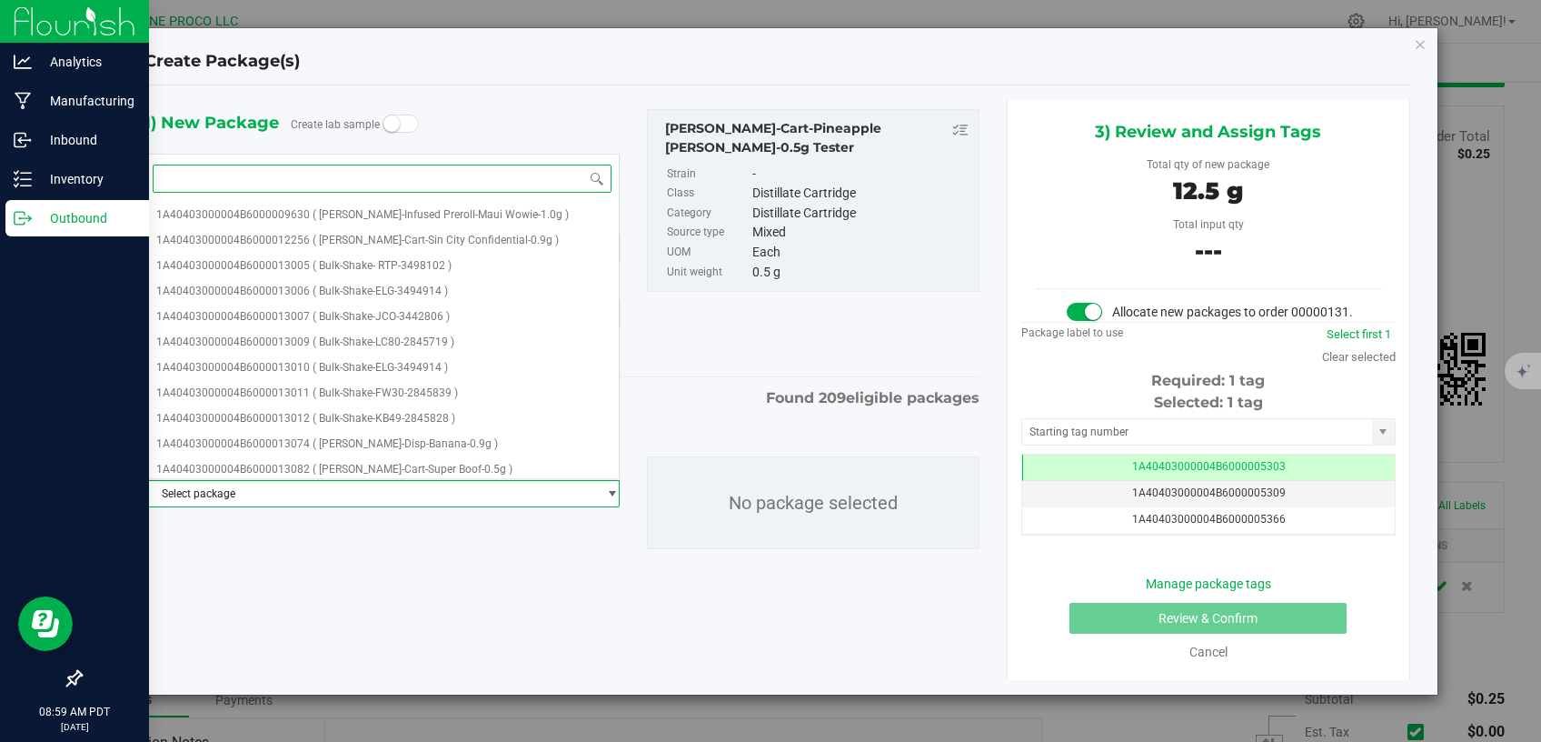
paste input "13148"
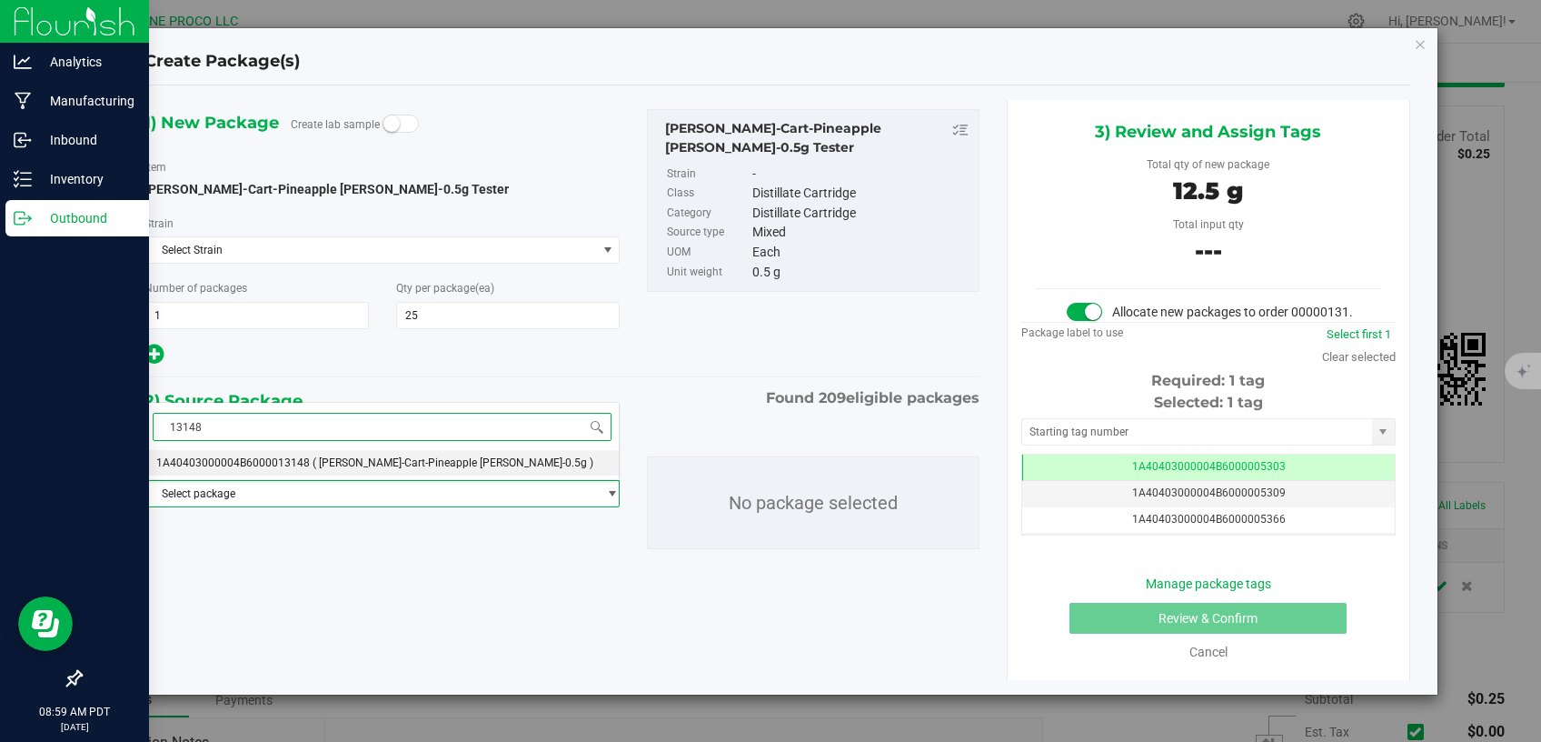
click at [291, 457] on li "1A40403000004B6000013148 ( HUST-Cart-Pineapple Runtz-0.5g )" at bounding box center [382, 462] width 474 height 25
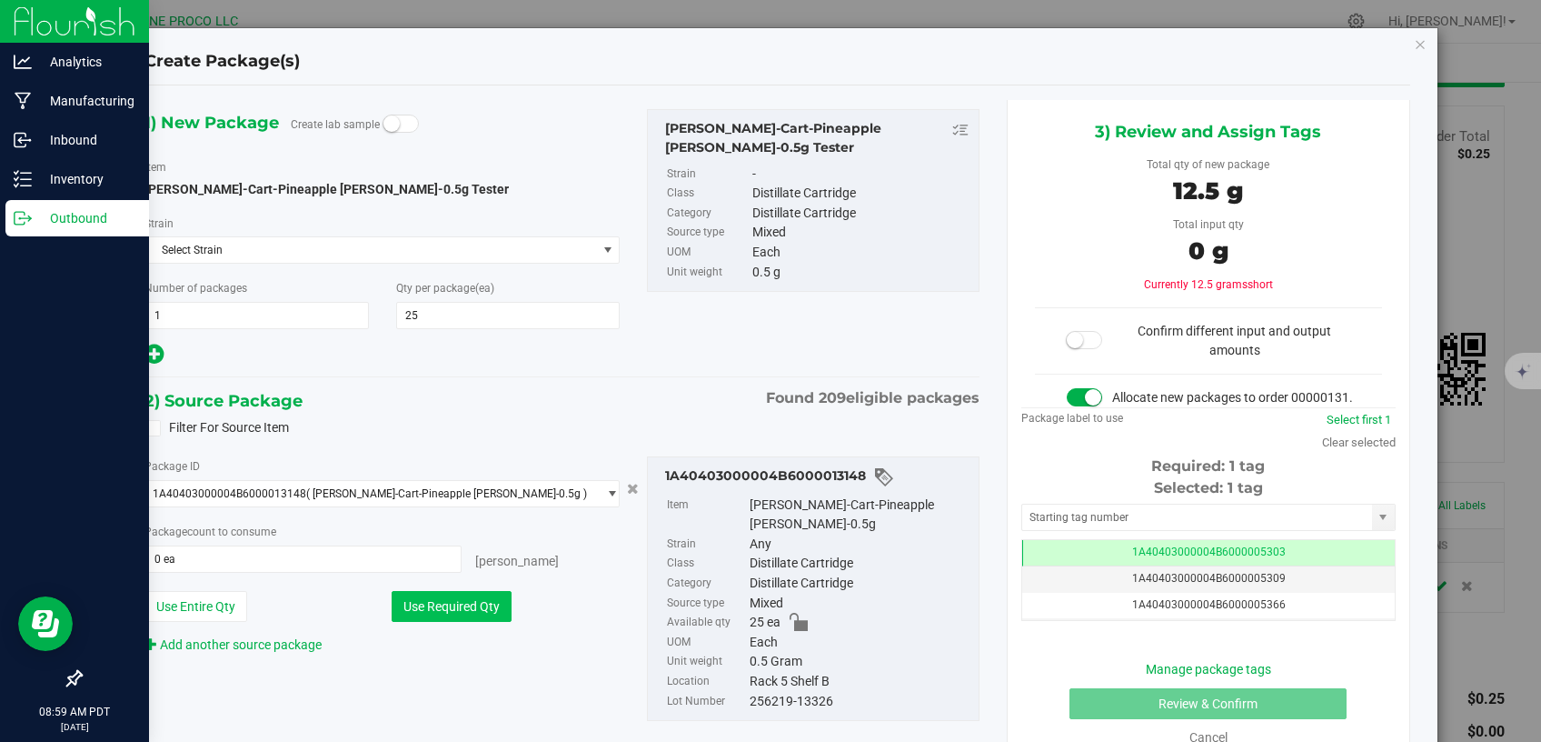
click at [467, 599] on button "Use Required Qty" at bounding box center [452, 606] width 120 height 31
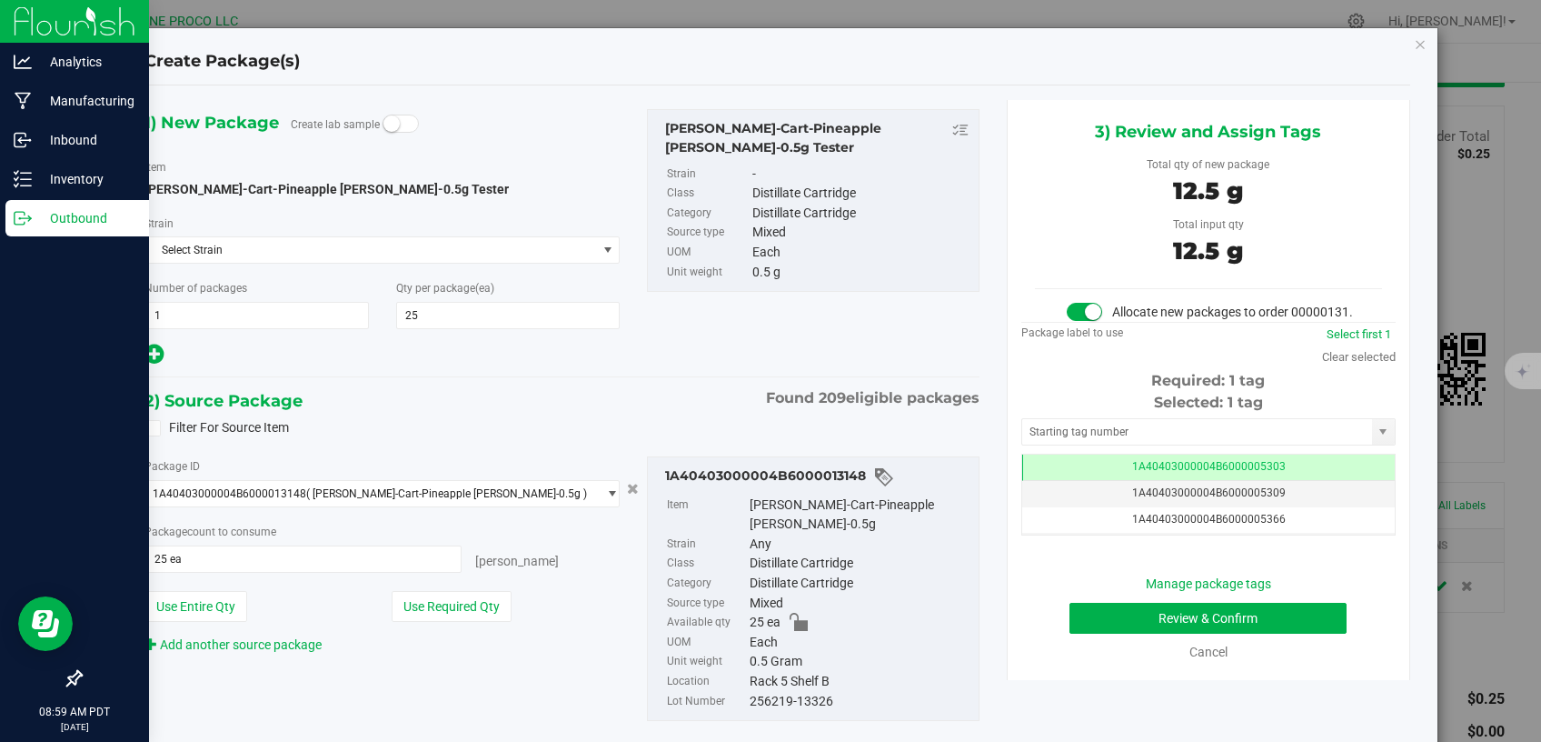
click at [1077, 464] on div "Selected: 1 tag Tag 1A40403000004B6000005303 1A40403000004B6000005309 1A4040300…" at bounding box center [1209, 464] width 374 height 144
click at [1075, 475] on td "1A40403000004B6000005303" at bounding box center [1208, 467] width 373 height 26
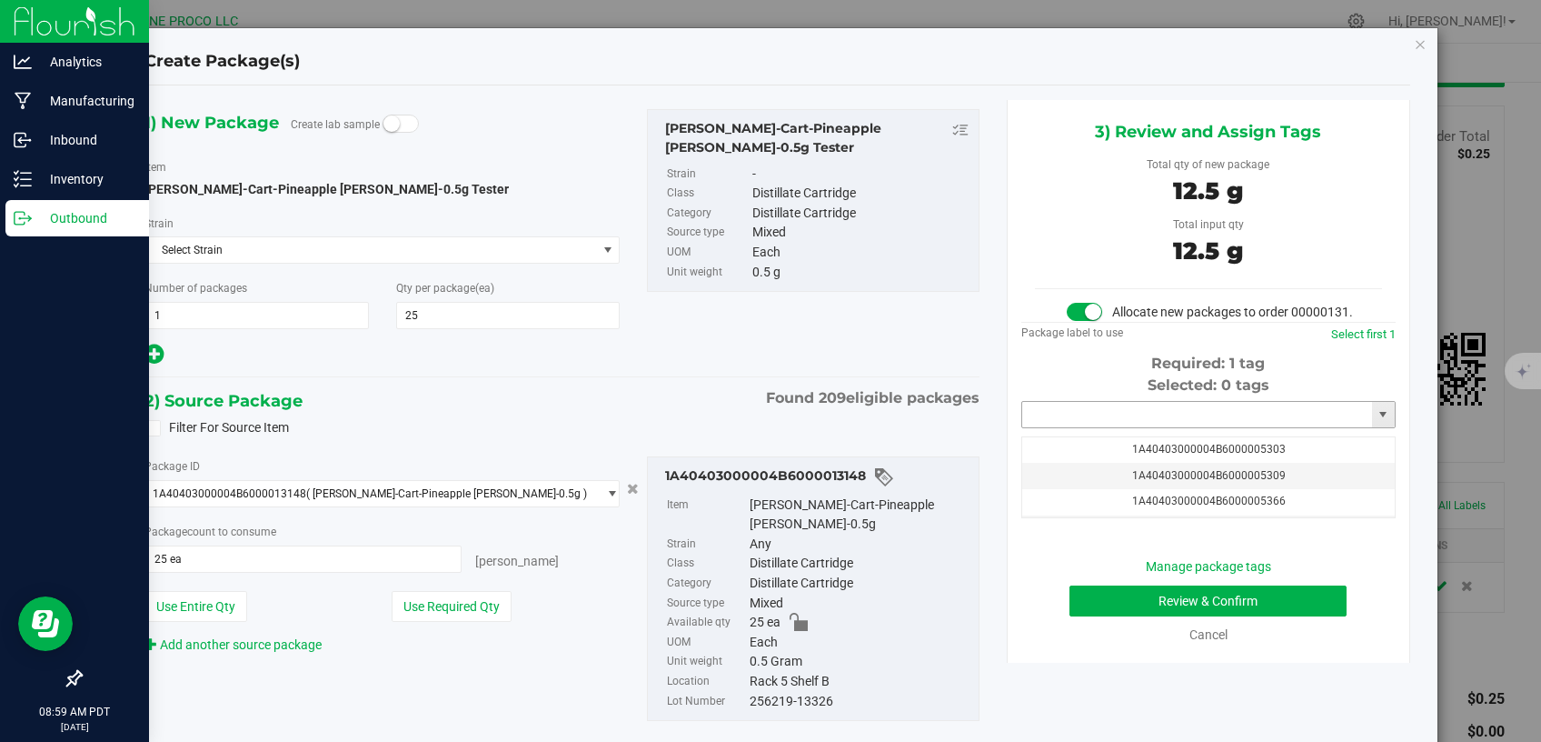
click at [1077, 427] on input "text" at bounding box center [1197, 414] width 350 height 25
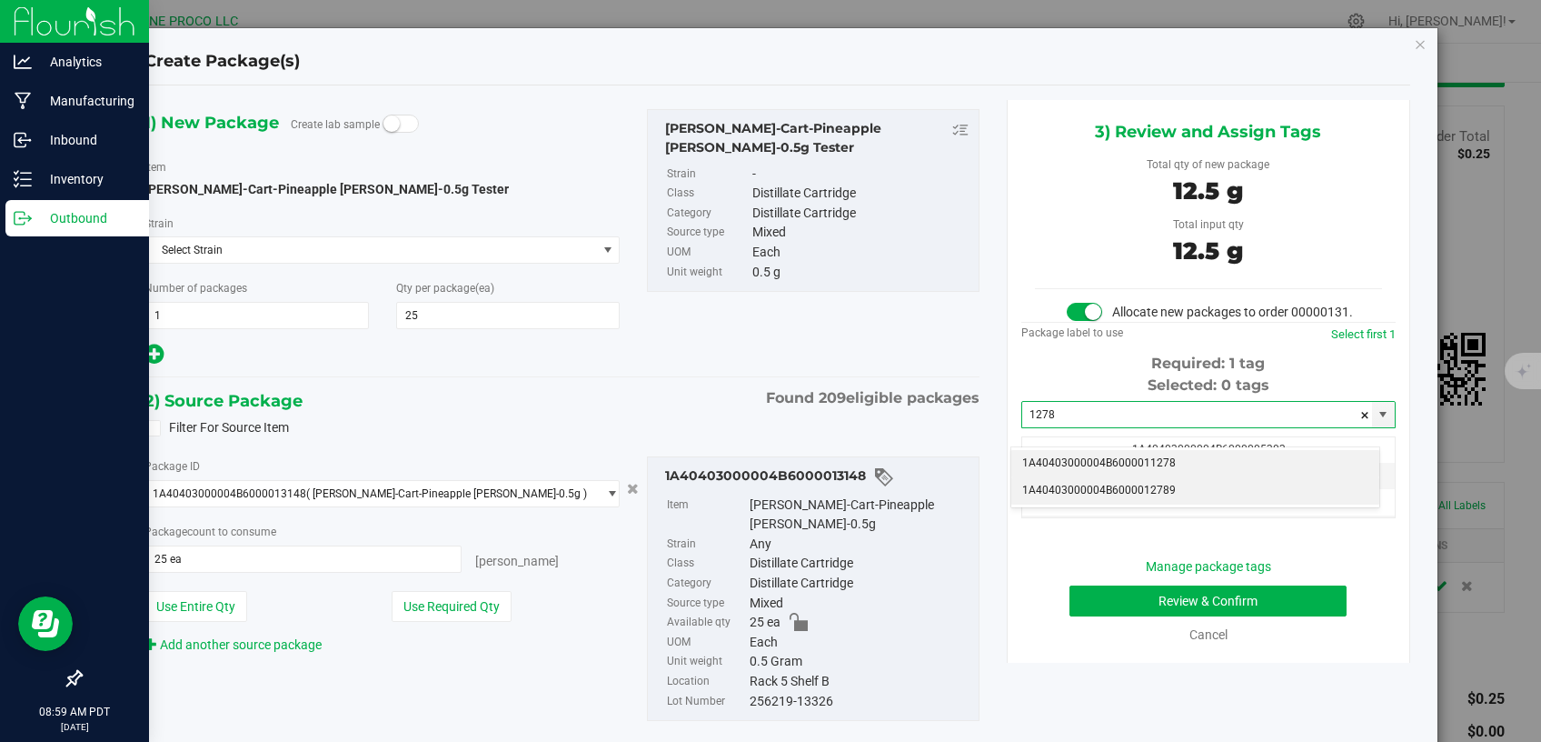
click at [1070, 498] on li "1A40403000004B6000012789" at bounding box center [1196, 490] width 368 height 27
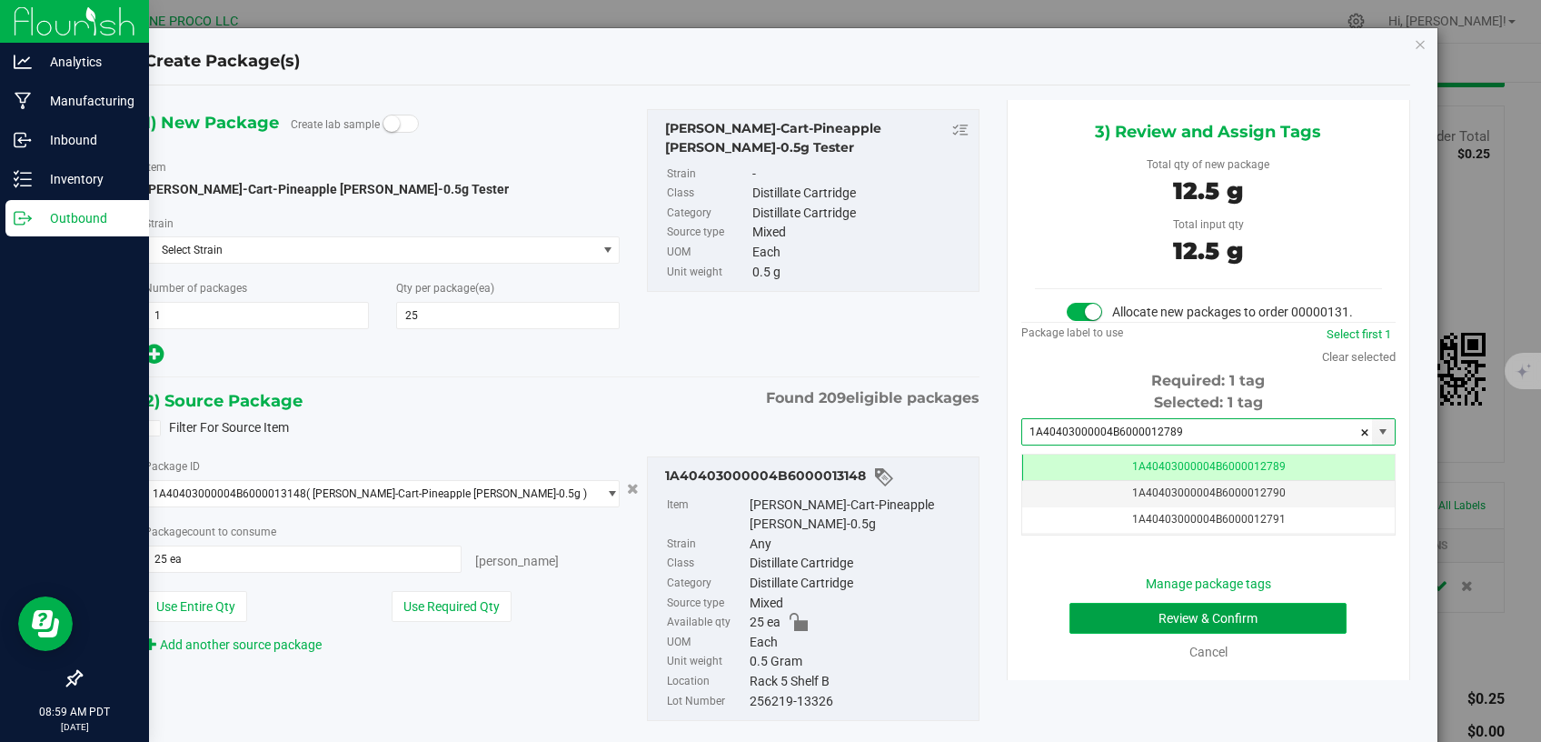
click at [1077, 633] on button "Review & Confirm" at bounding box center [1209, 618] width 278 height 31
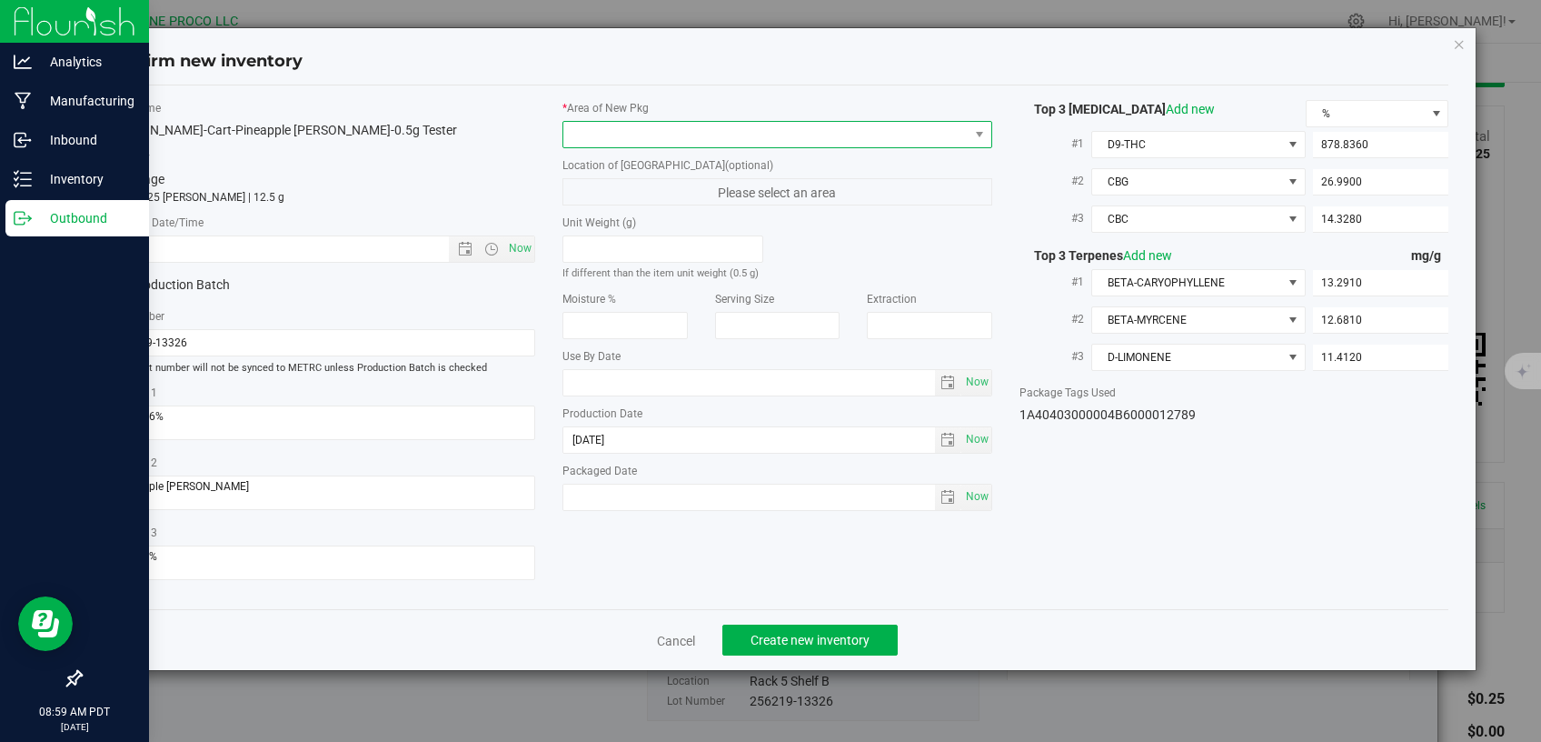
click at [713, 125] on span at bounding box center [766, 134] width 405 height 25
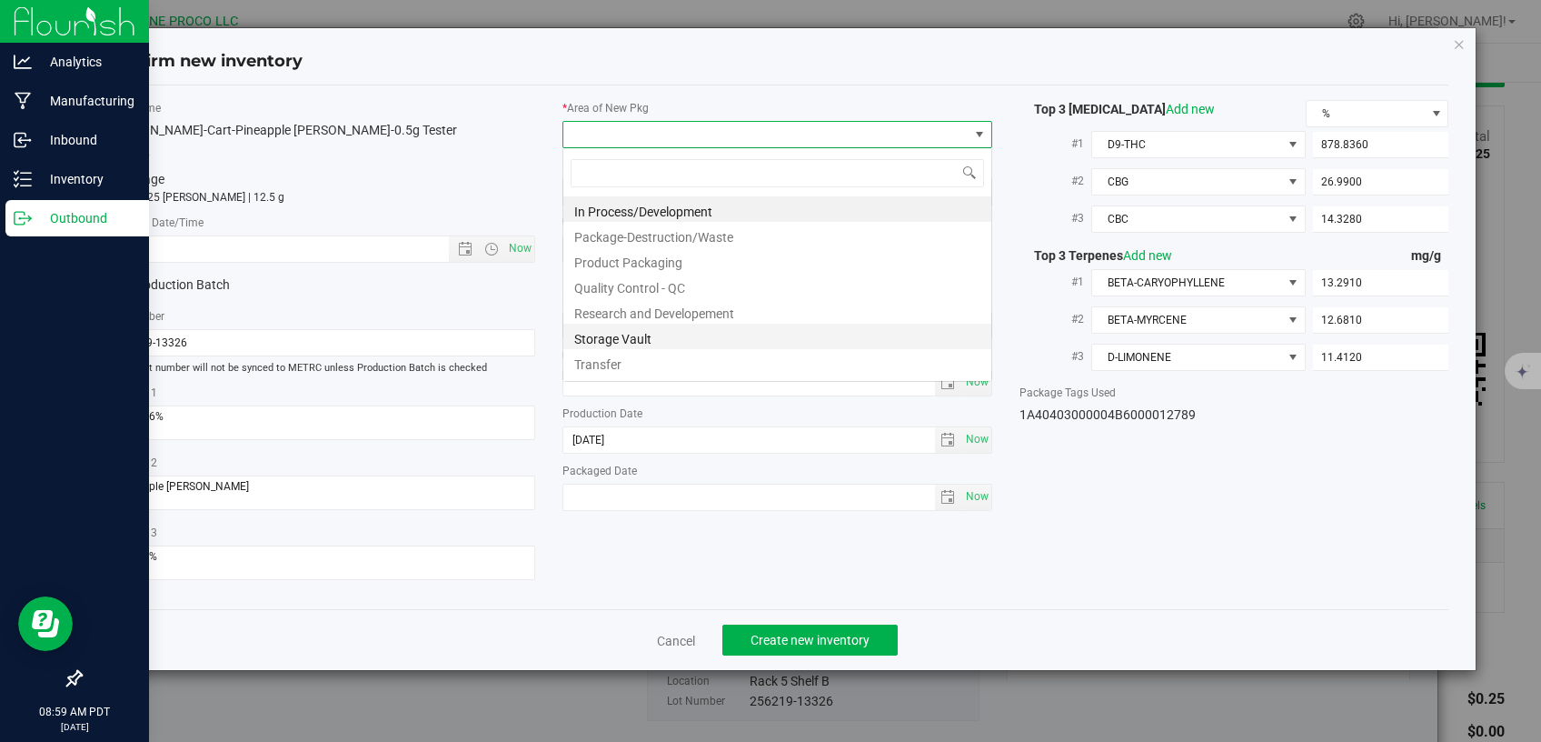
scroll to position [26, 429]
click at [728, 335] on li "Storage Vault" at bounding box center [778, 336] width 428 height 25
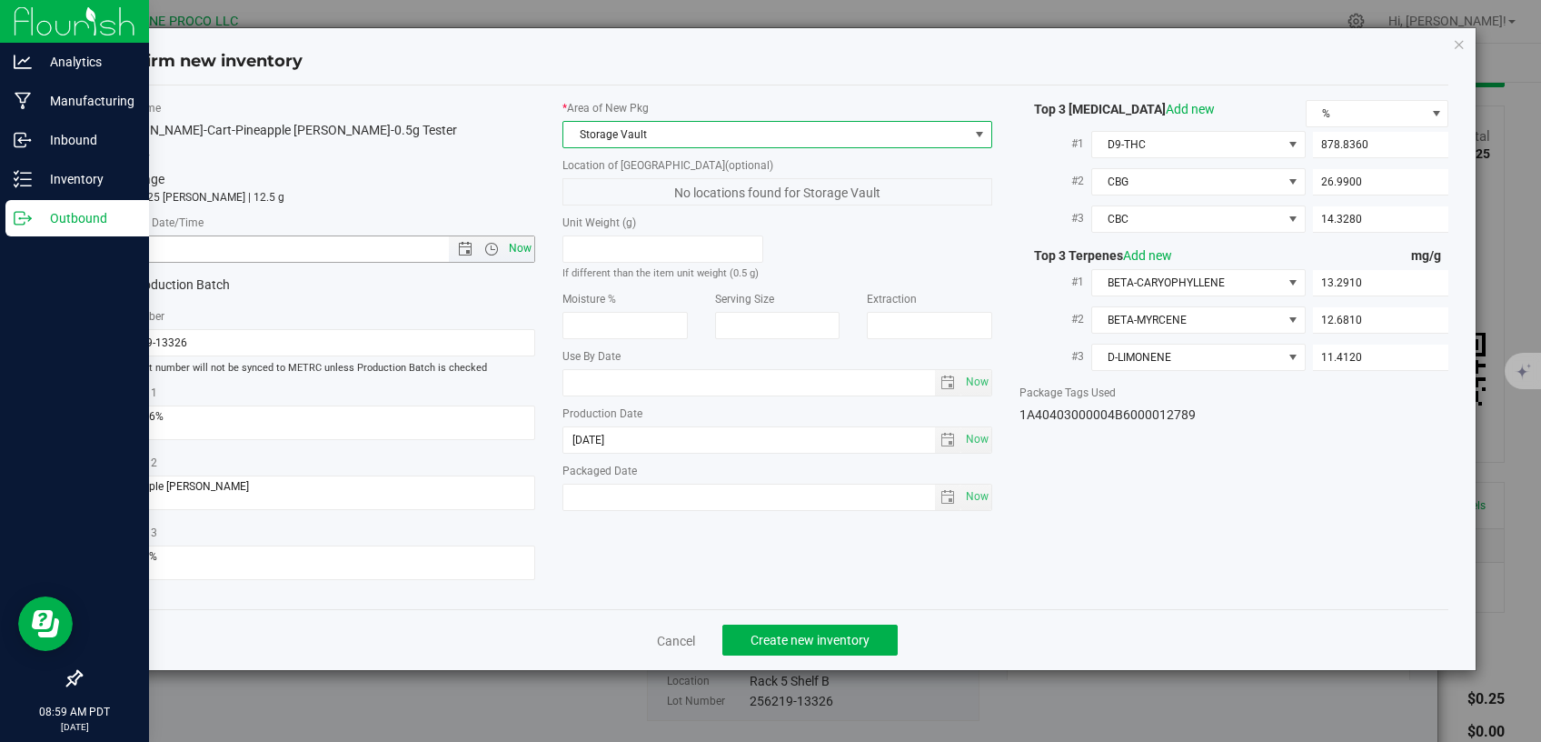
click at [515, 252] on span "Now" at bounding box center [520, 248] width 31 height 26
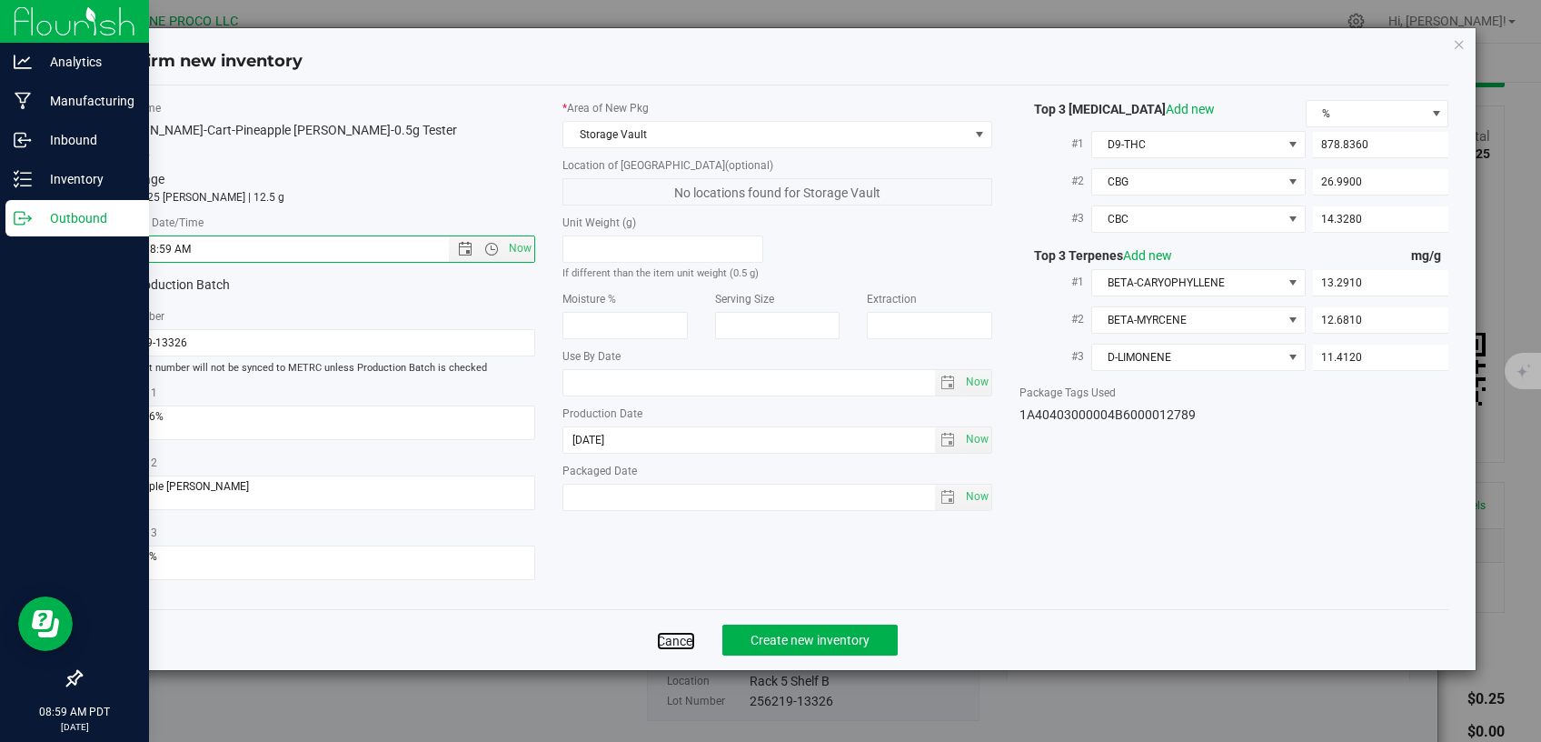
click at [661, 632] on link "Cancel" at bounding box center [676, 641] width 38 height 18
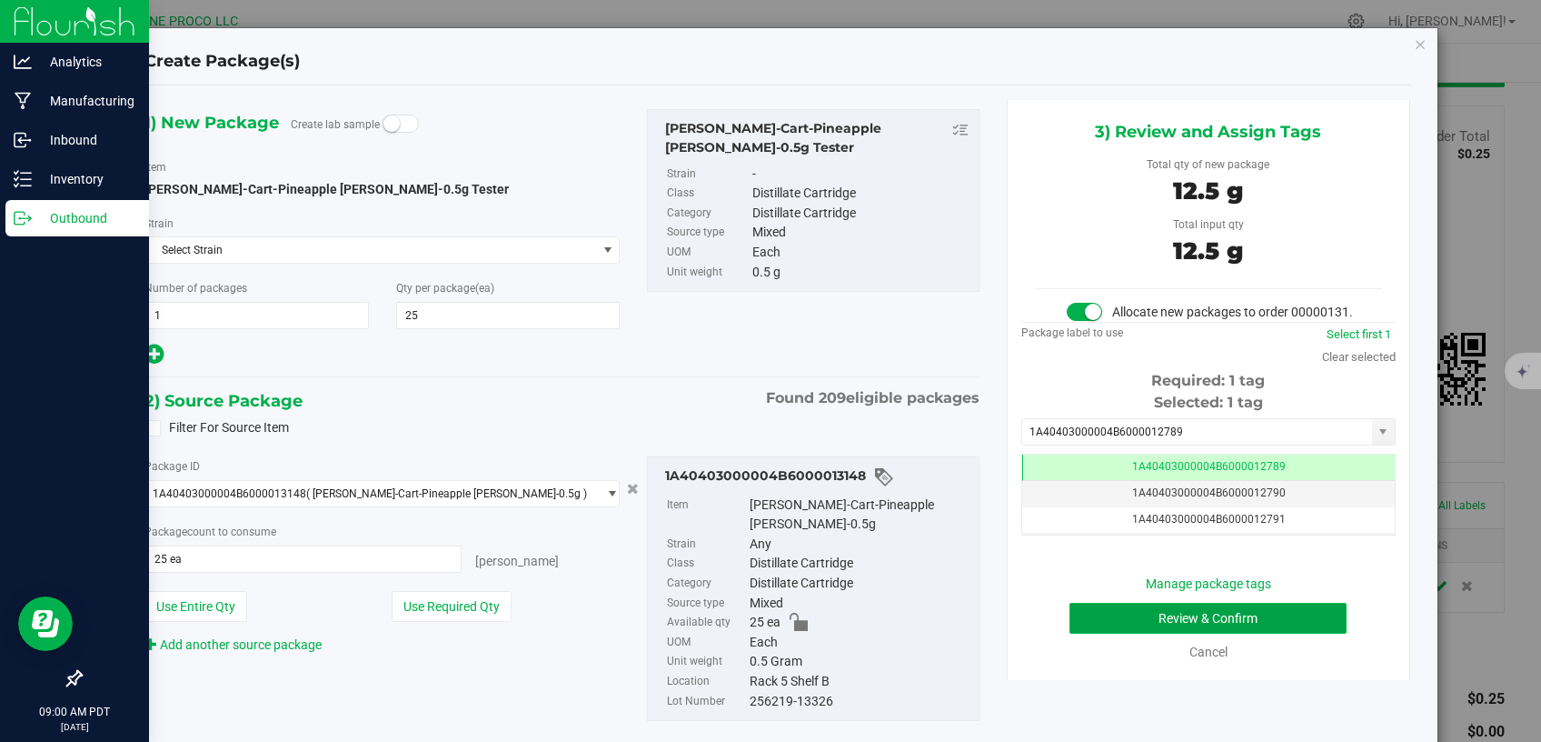
click at [1075, 627] on button "Review & Confirm" at bounding box center [1209, 618] width 278 height 31
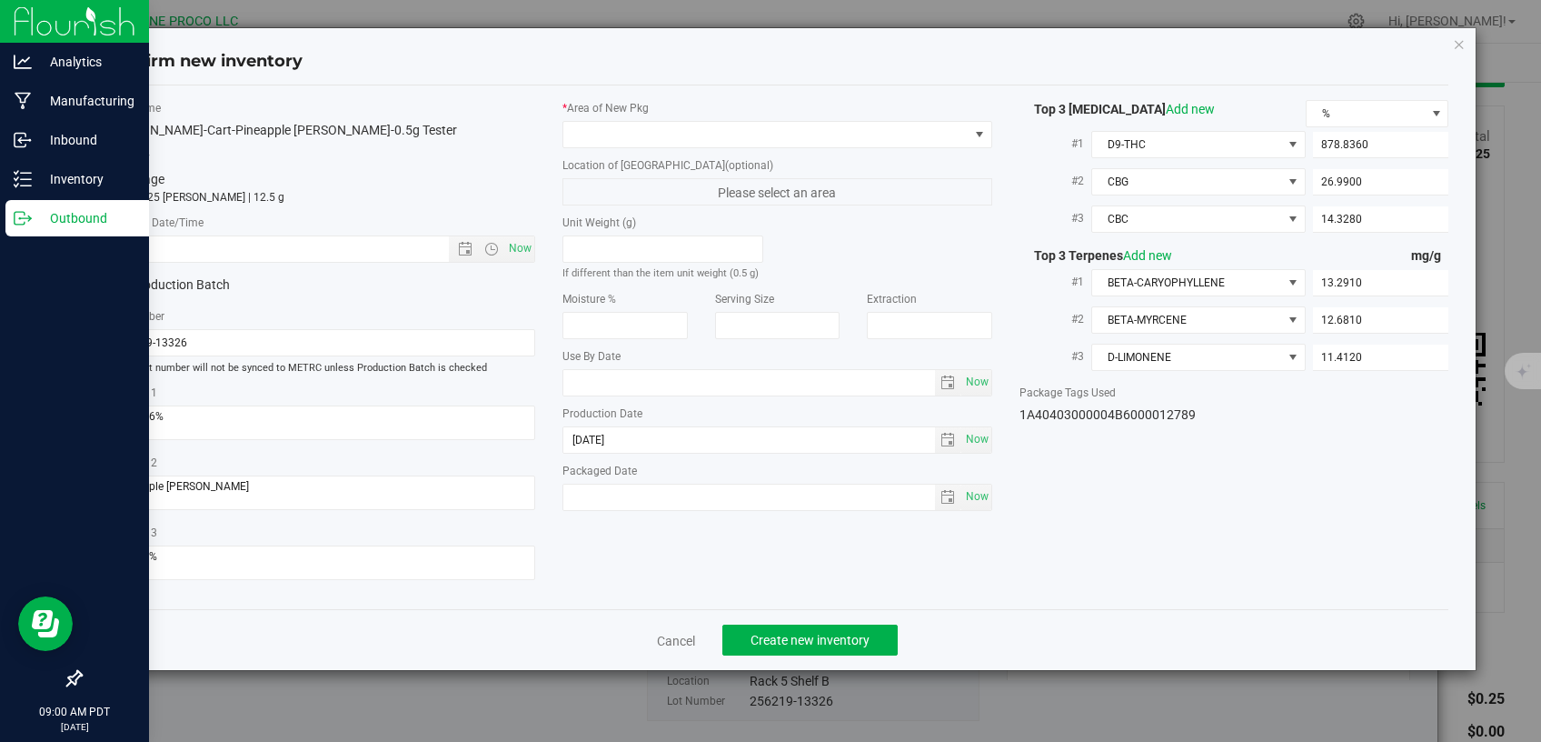
click at [833, 120] on div "* Area of New Pkg" at bounding box center [778, 124] width 430 height 48
click at [807, 125] on span at bounding box center [766, 134] width 405 height 25
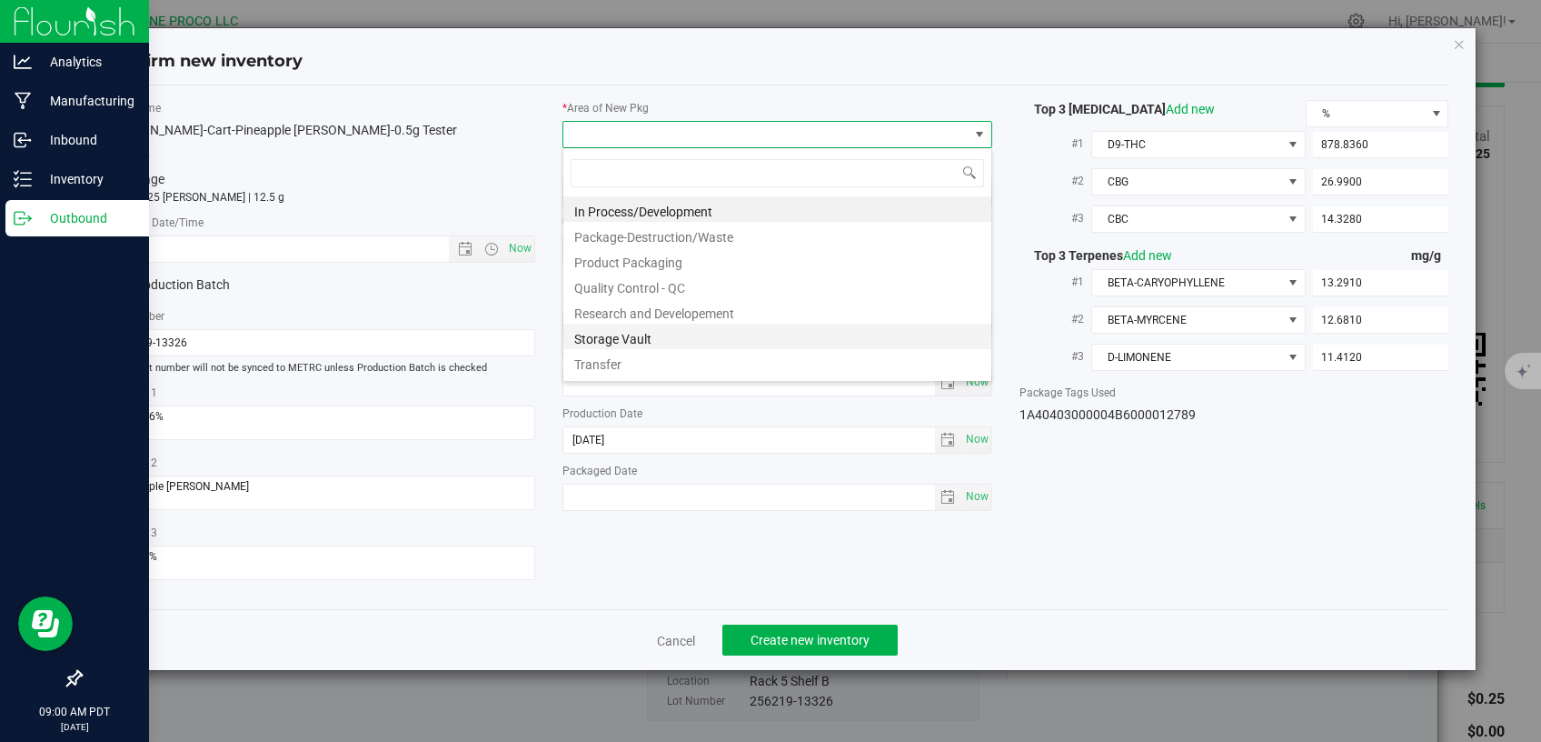
click at [690, 338] on li "Storage Vault" at bounding box center [778, 336] width 428 height 25
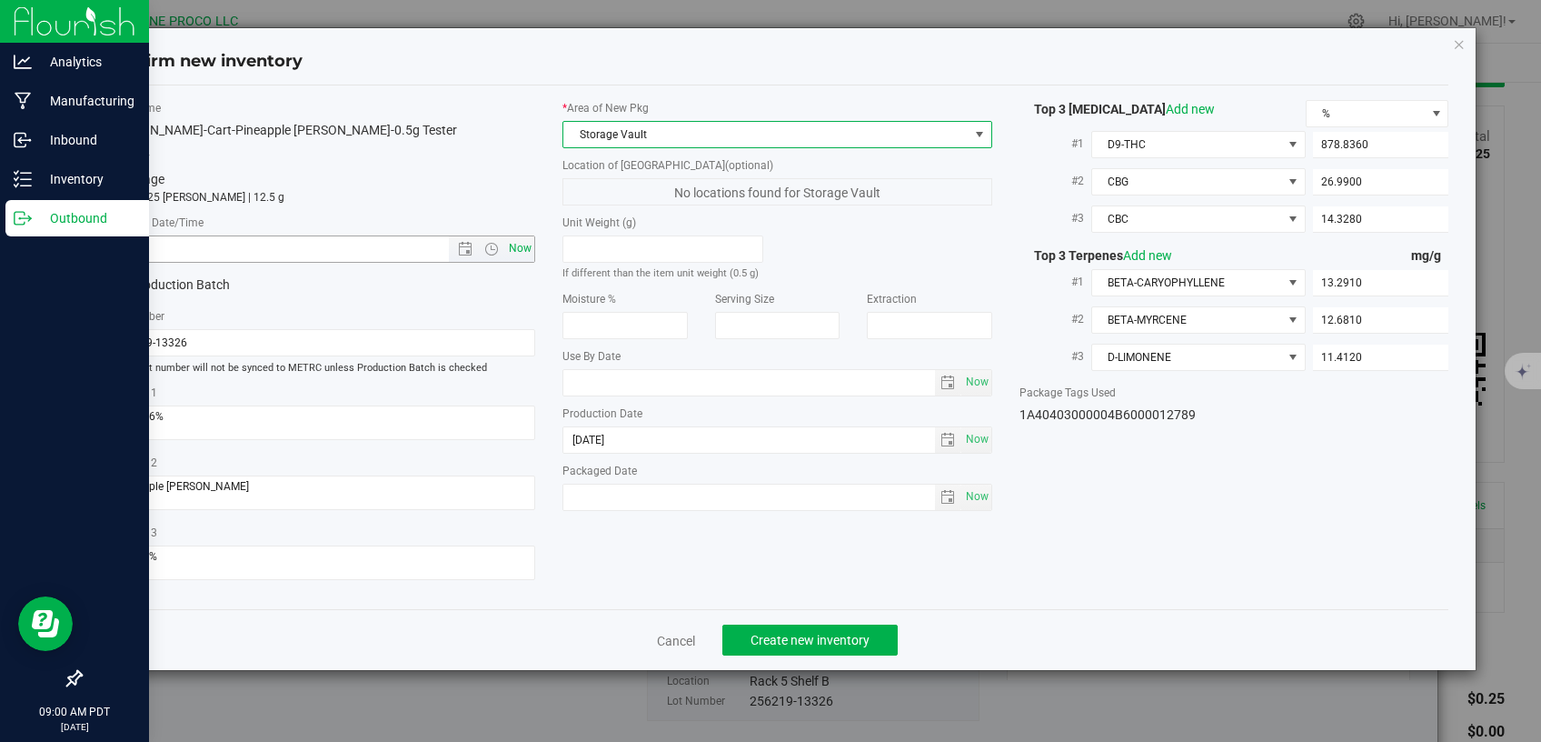
click at [525, 244] on span "Now" at bounding box center [520, 248] width 31 height 26
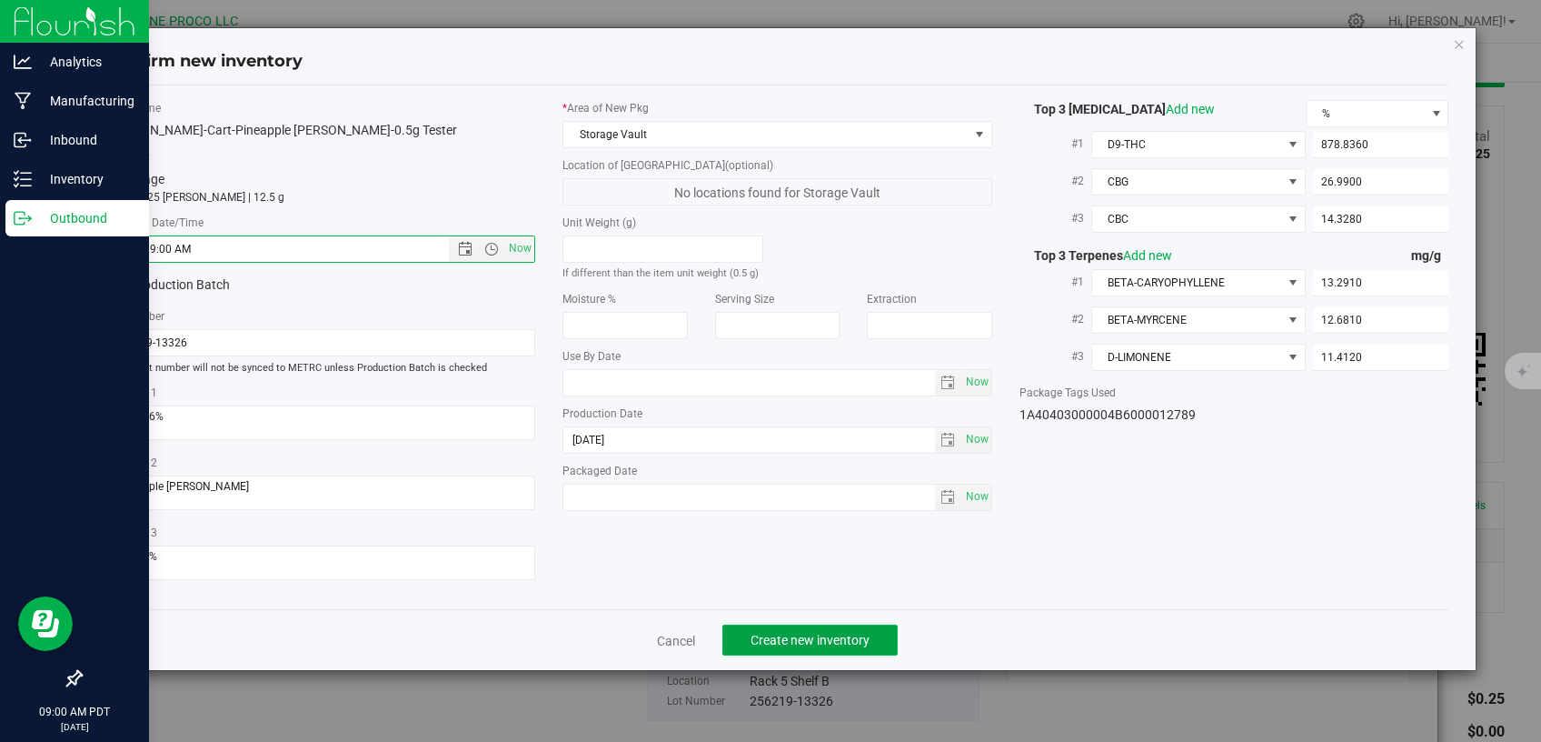
click at [809, 624] on button "Create new inventory" at bounding box center [810, 639] width 175 height 31
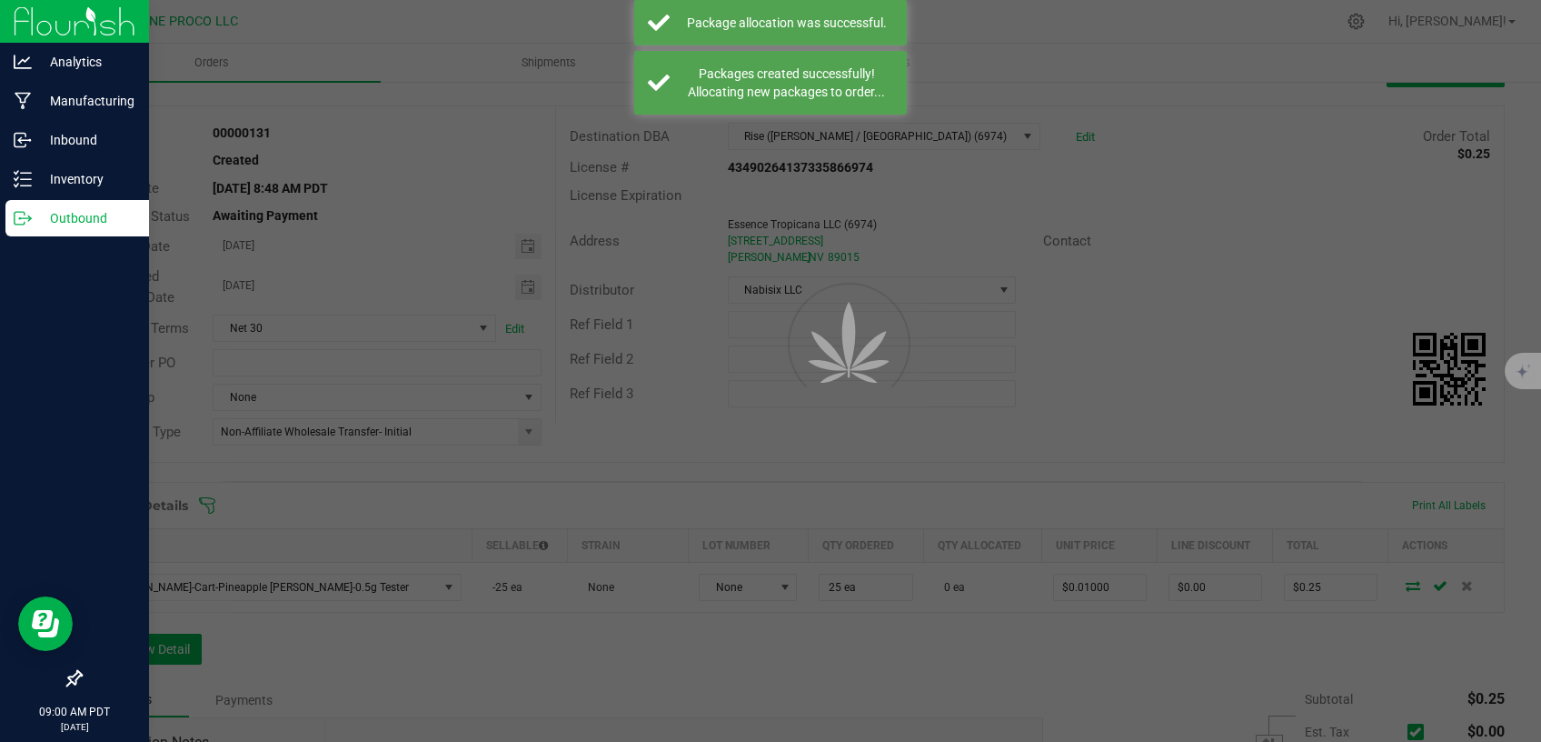
scroll to position [76, 0]
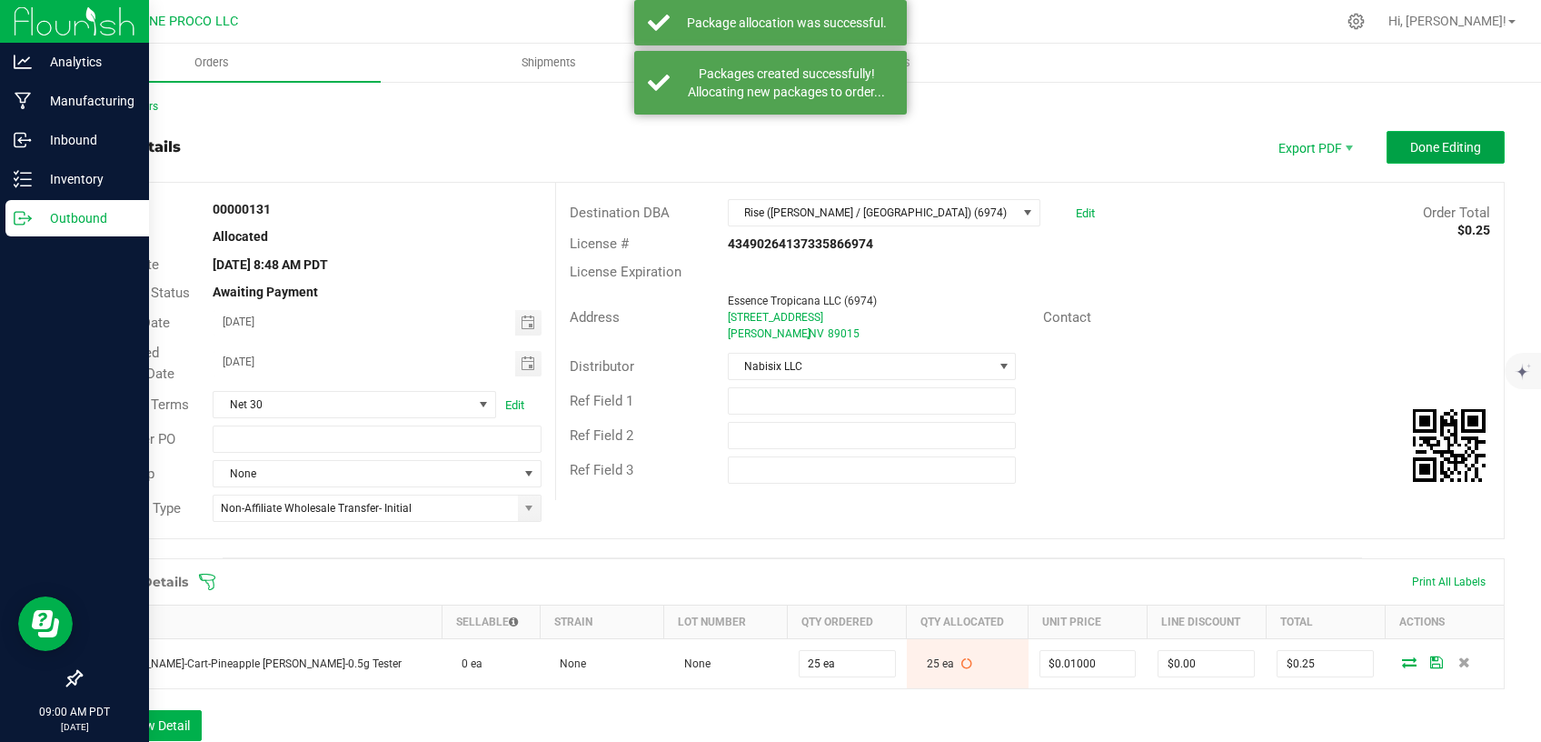
click at [1392, 155] on button "Done Editing" at bounding box center [1446, 147] width 118 height 33
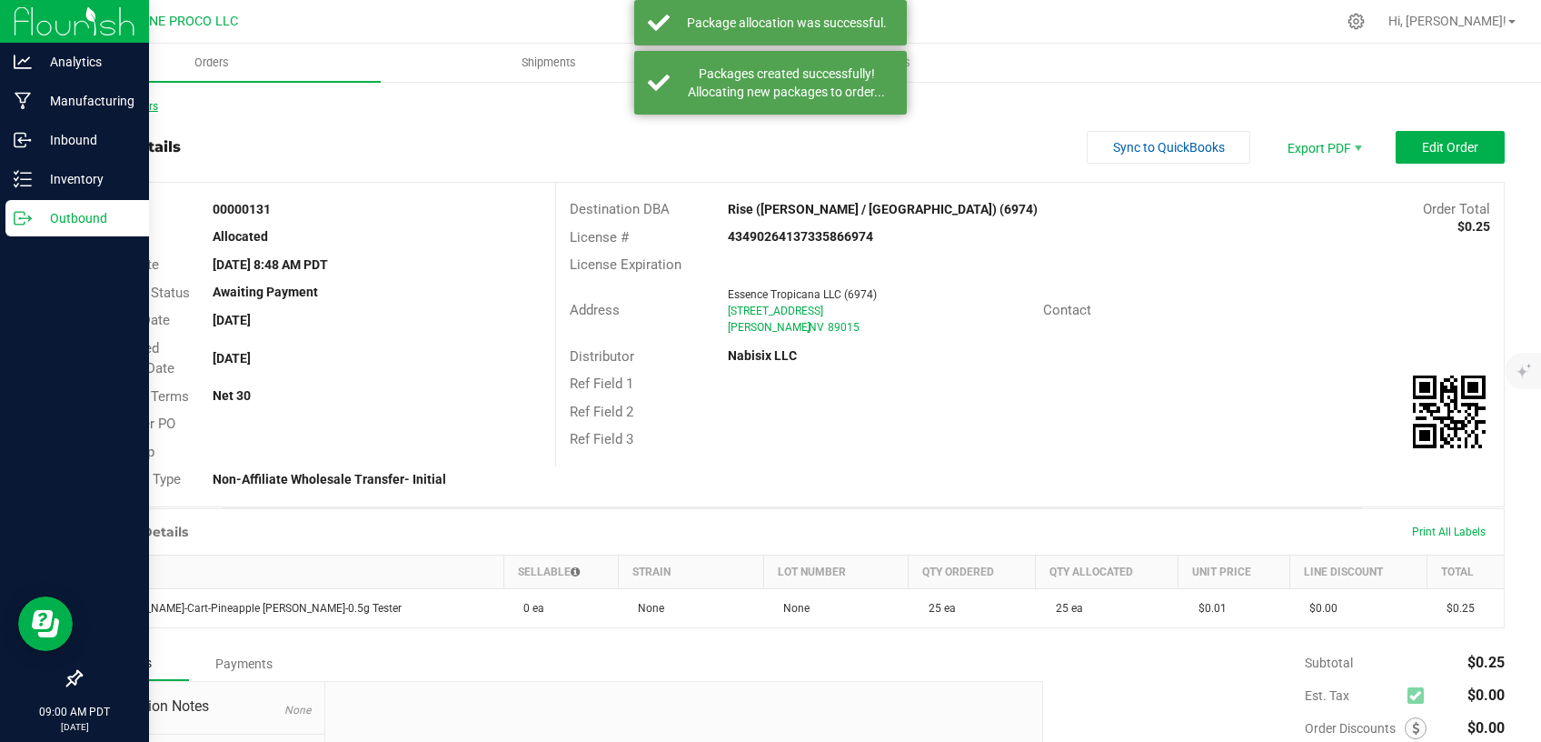
click at [124, 111] on link "Back to Orders" at bounding box center [119, 106] width 78 height 13
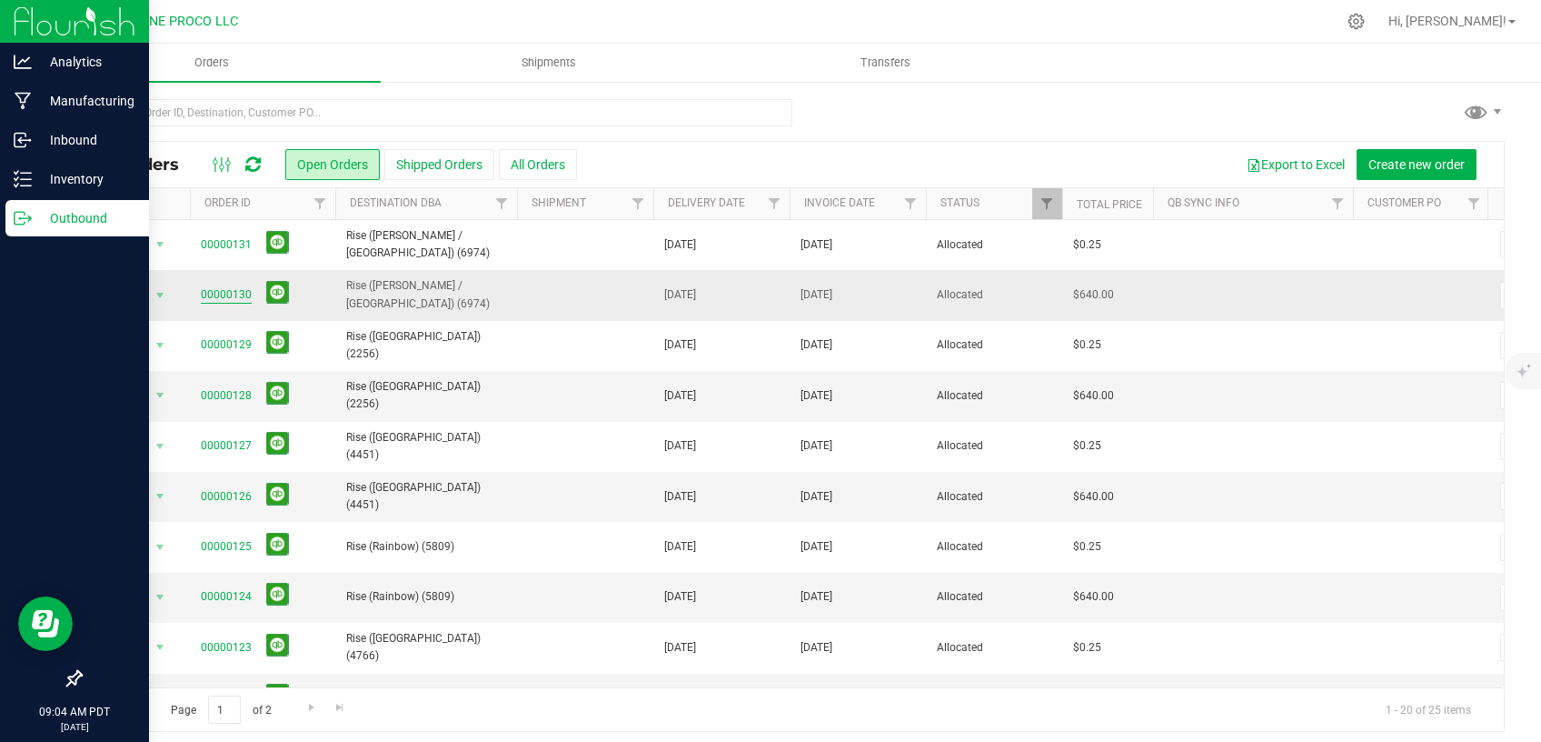
click at [202, 289] on link "00000130" at bounding box center [226, 294] width 51 height 17
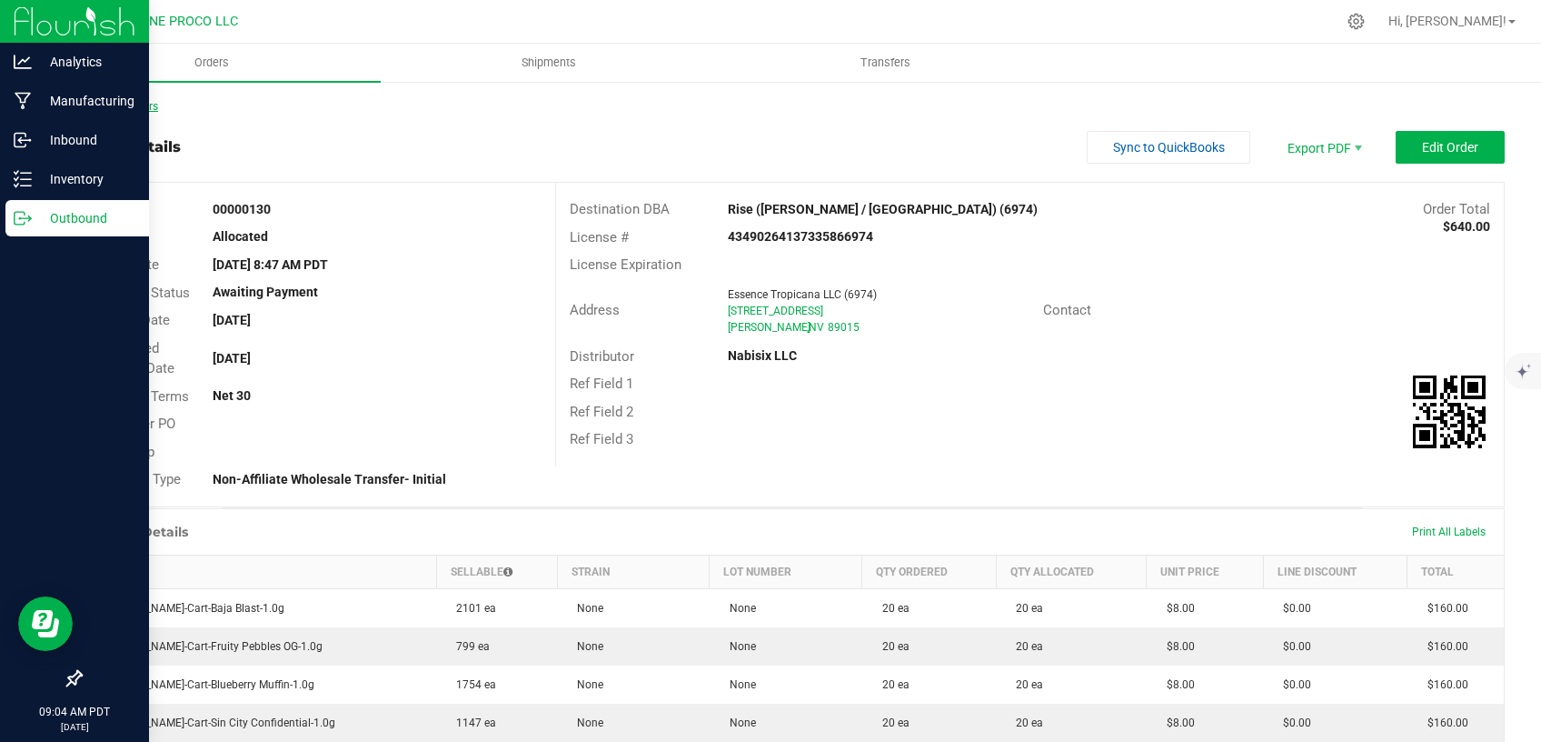
click at [119, 100] on link "Back to Orders" at bounding box center [119, 106] width 78 height 13
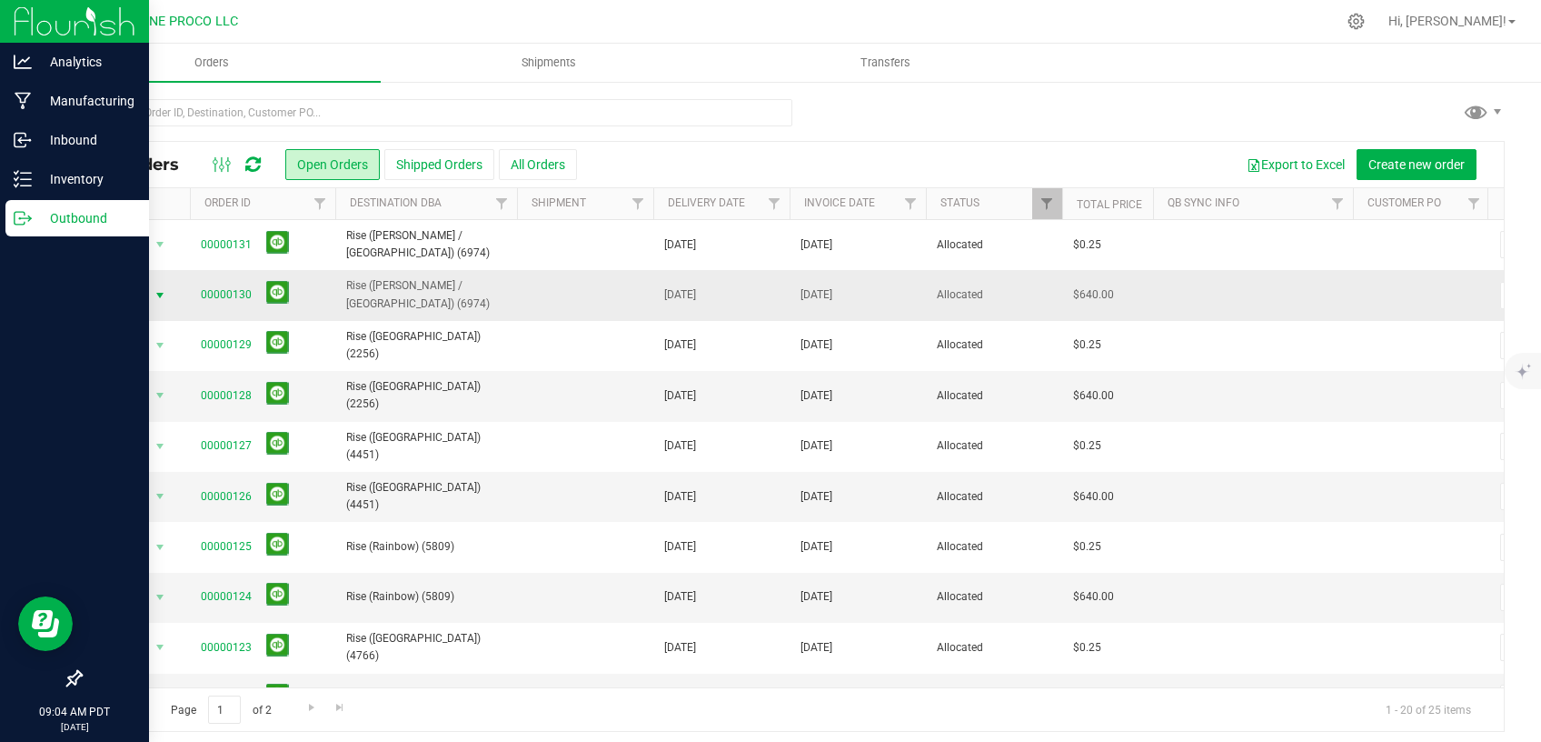
click at [153, 295] on span "select" at bounding box center [160, 295] width 23 height 25
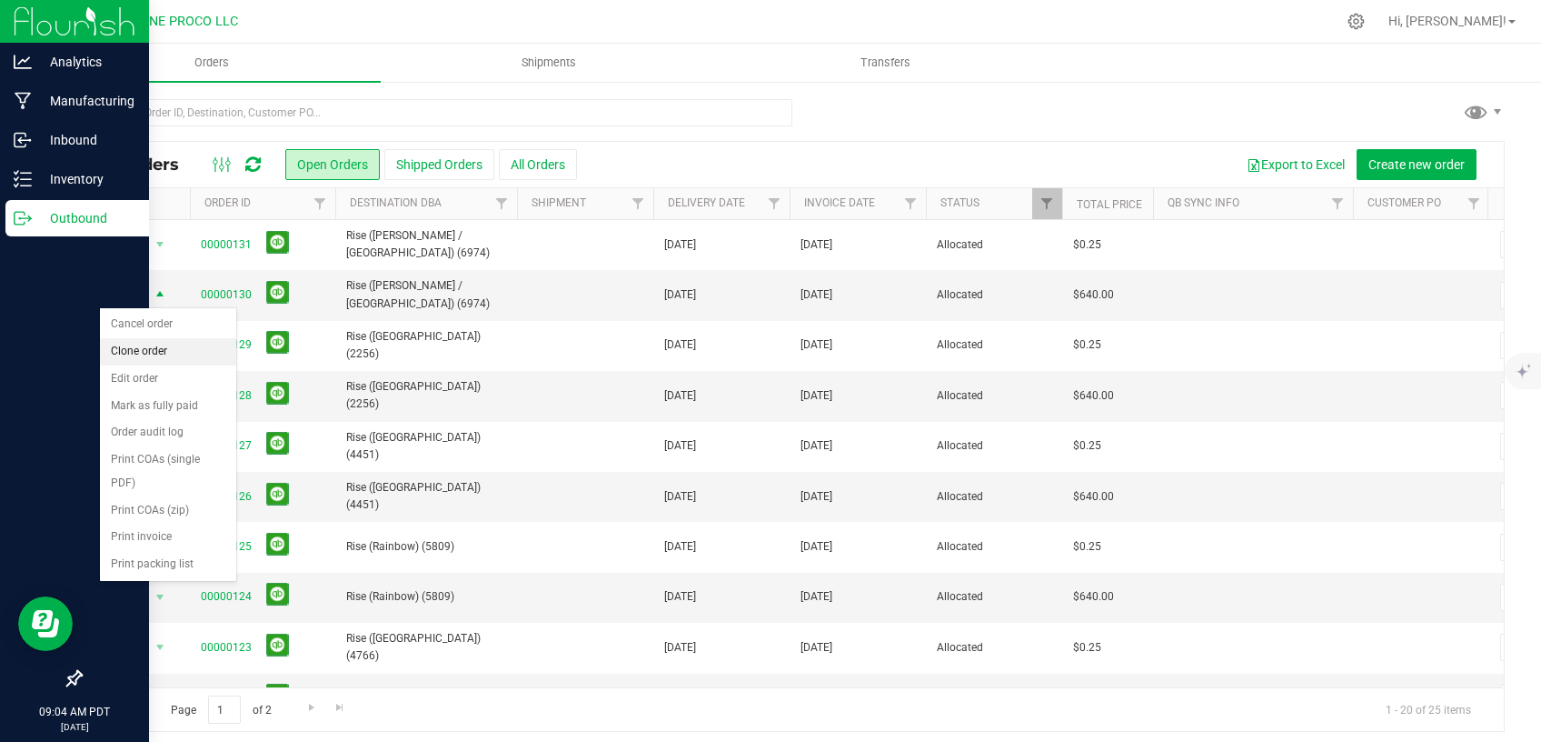
click at [169, 348] on li "Clone order" at bounding box center [168, 351] width 136 height 27
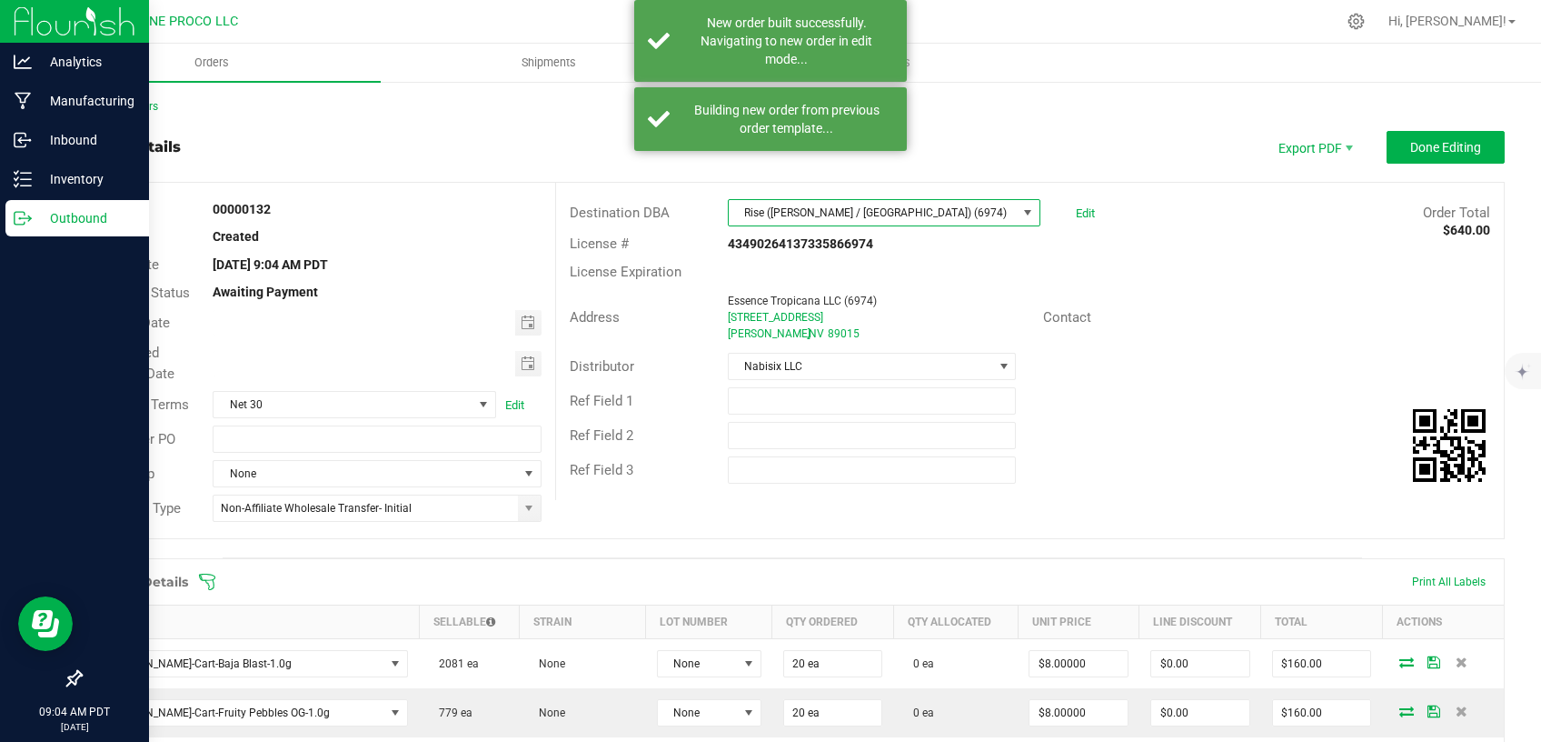
click at [914, 209] on span "Rise ([PERSON_NAME] / [GEOGRAPHIC_DATA]) (6974)" at bounding box center [873, 212] width 288 height 25
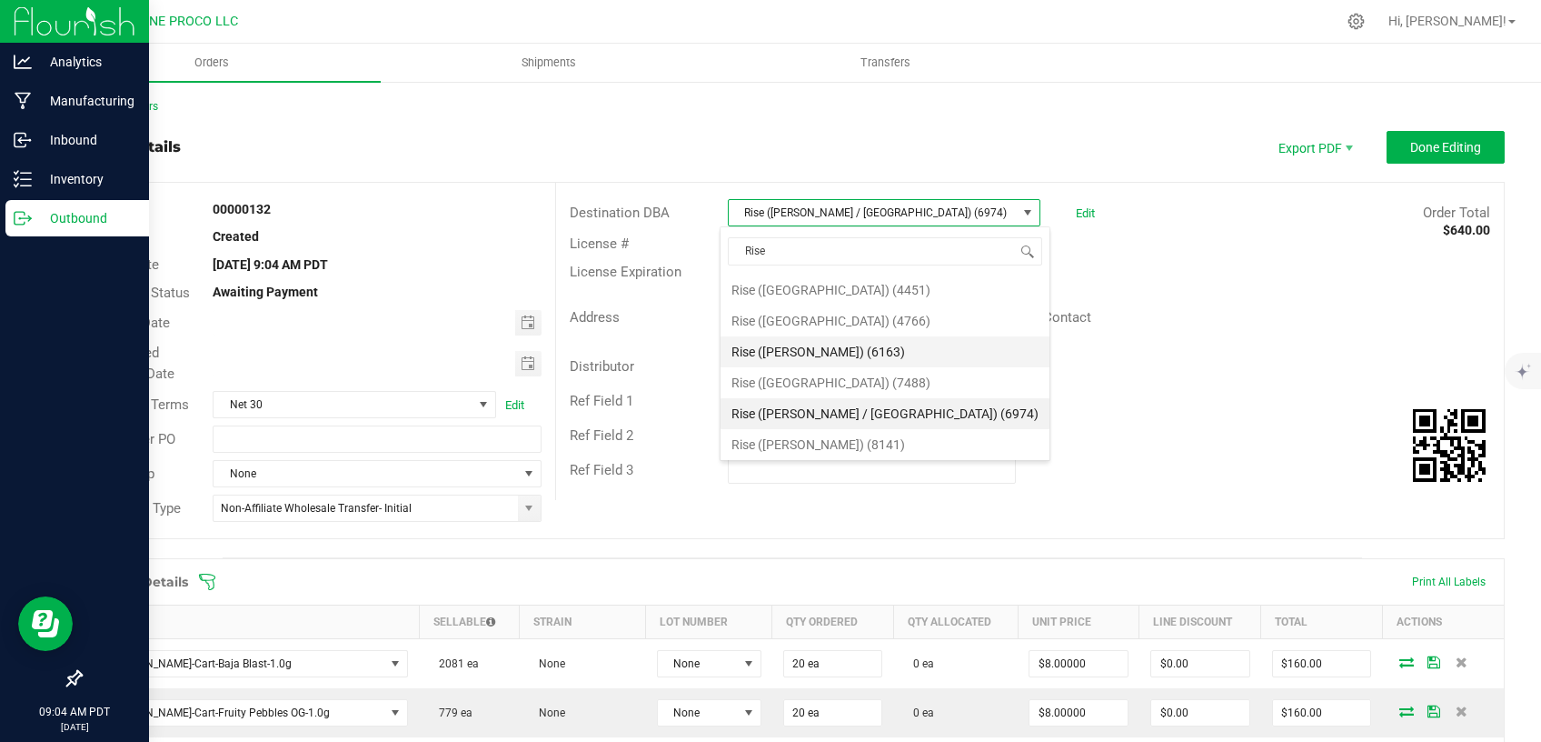
click at [837, 342] on li "Rise ([PERSON_NAME]) (6163)" at bounding box center [885, 351] width 329 height 31
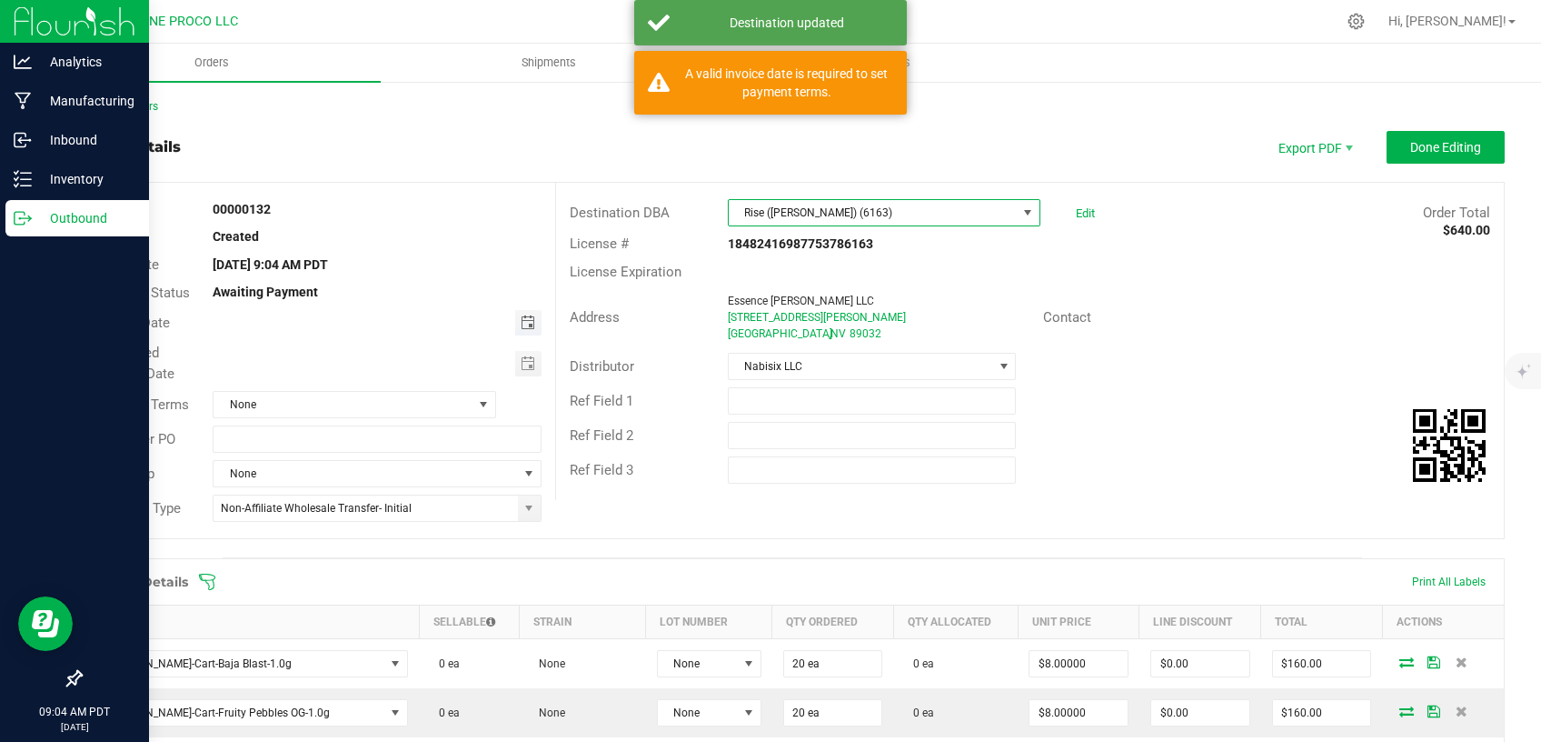
click at [521, 326] on span "Toggle calendar" at bounding box center [528, 322] width 15 height 15
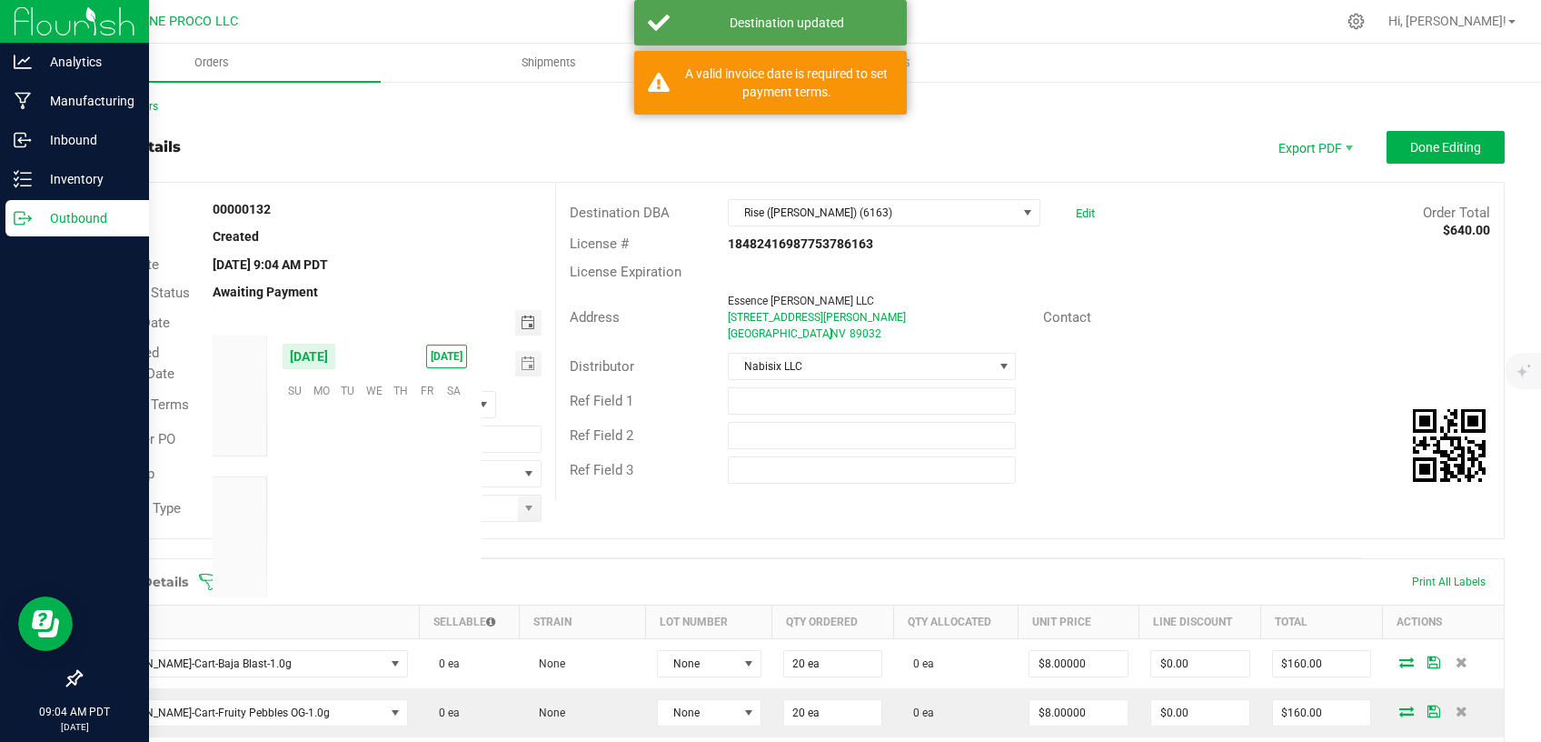
scroll to position [294622, 0]
click at [371, 528] on span "27" at bounding box center [374, 530] width 26 height 28
click at [521, 366] on span "Toggle calendar" at bounding box center [528, 363] width 15 height 15
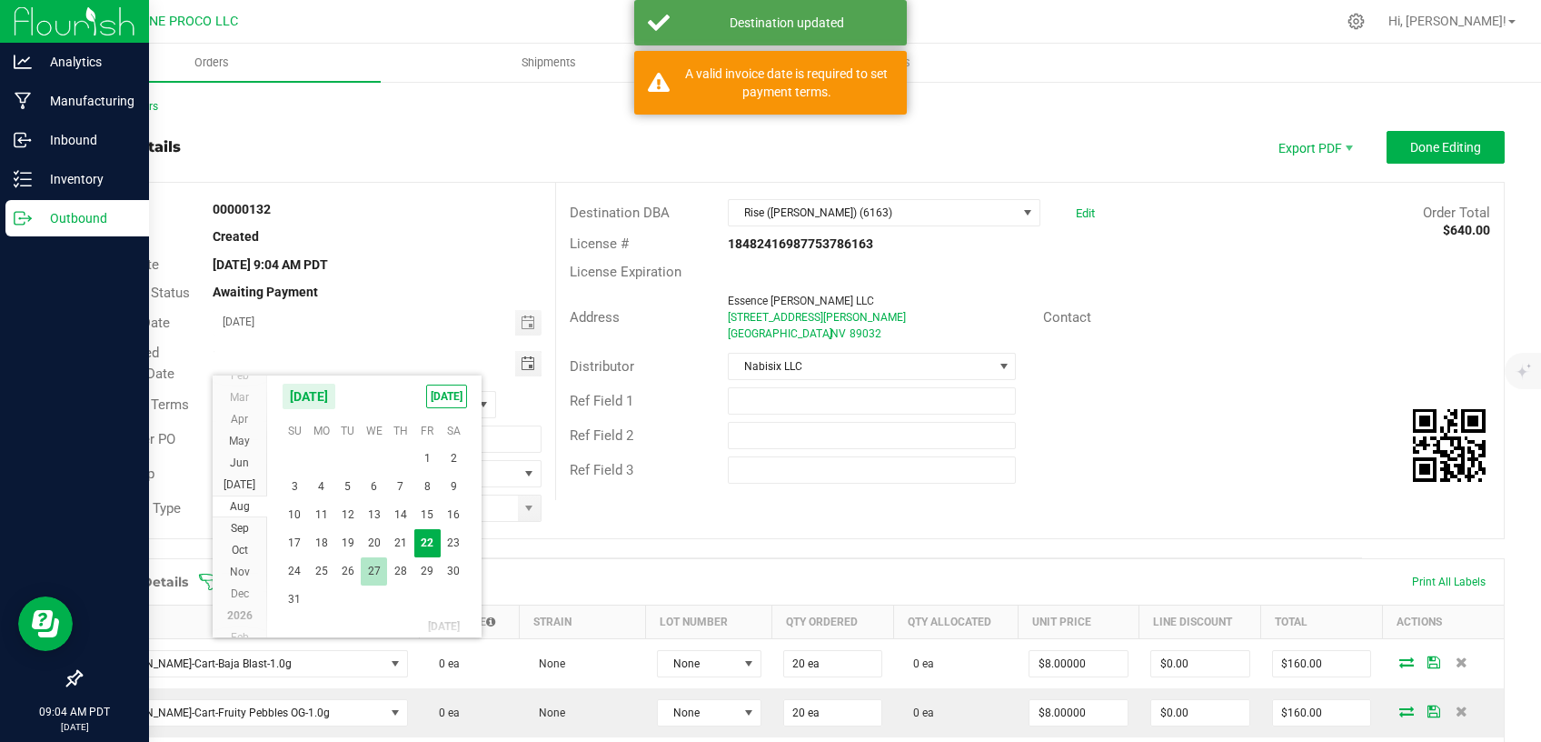
click at [368, 568] on span "27" at bounding box center [374, 571] width 26 height 28
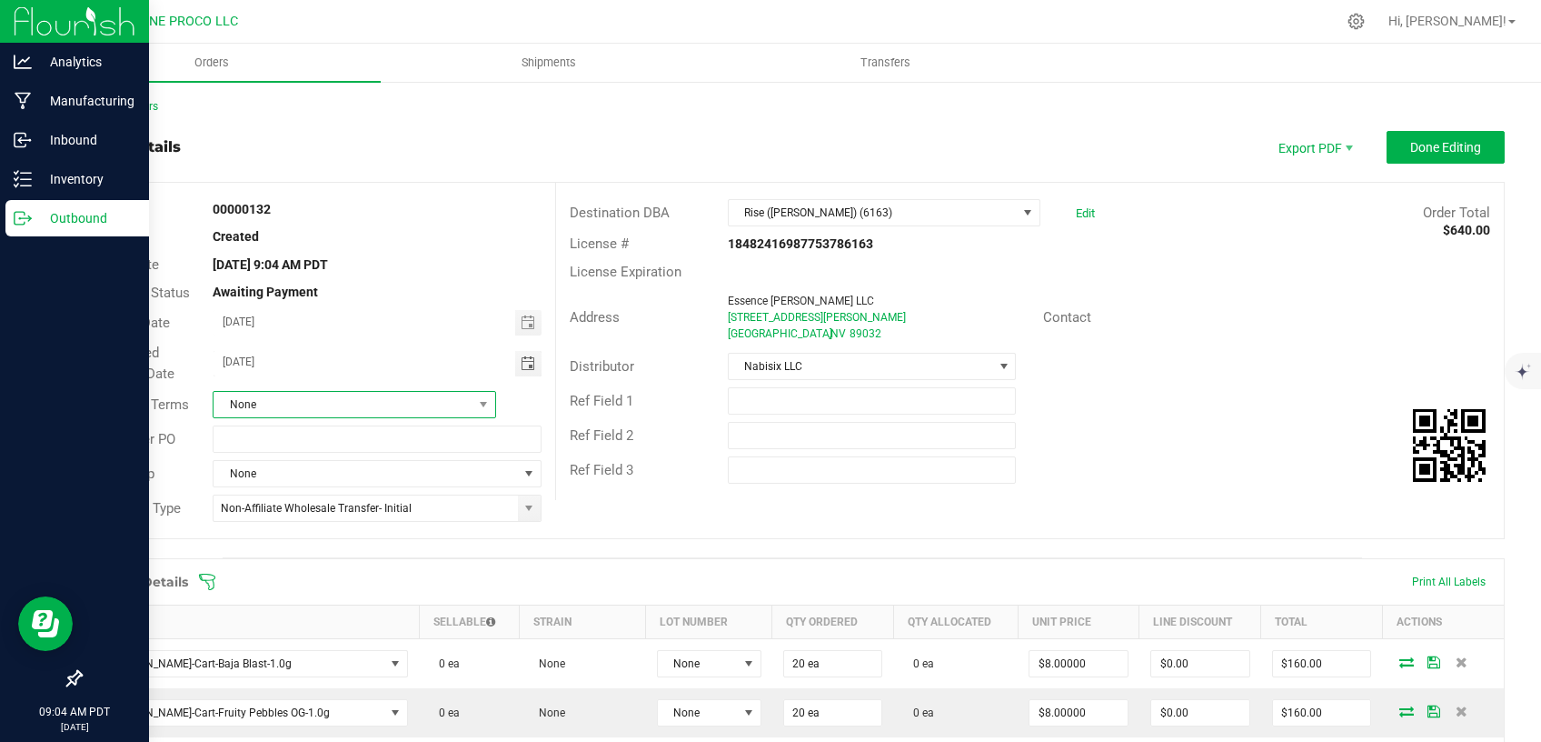
click at [419, 413] on span "None" at bounding box center [343, 404] width 258 height 25
click at [314, 501] on li "Net 30" at bounding box center [351, 511] width 277 height 31
click at [1458, 141] on span "Done Editing" at bounding box center [1446, 147] width 71 height 15
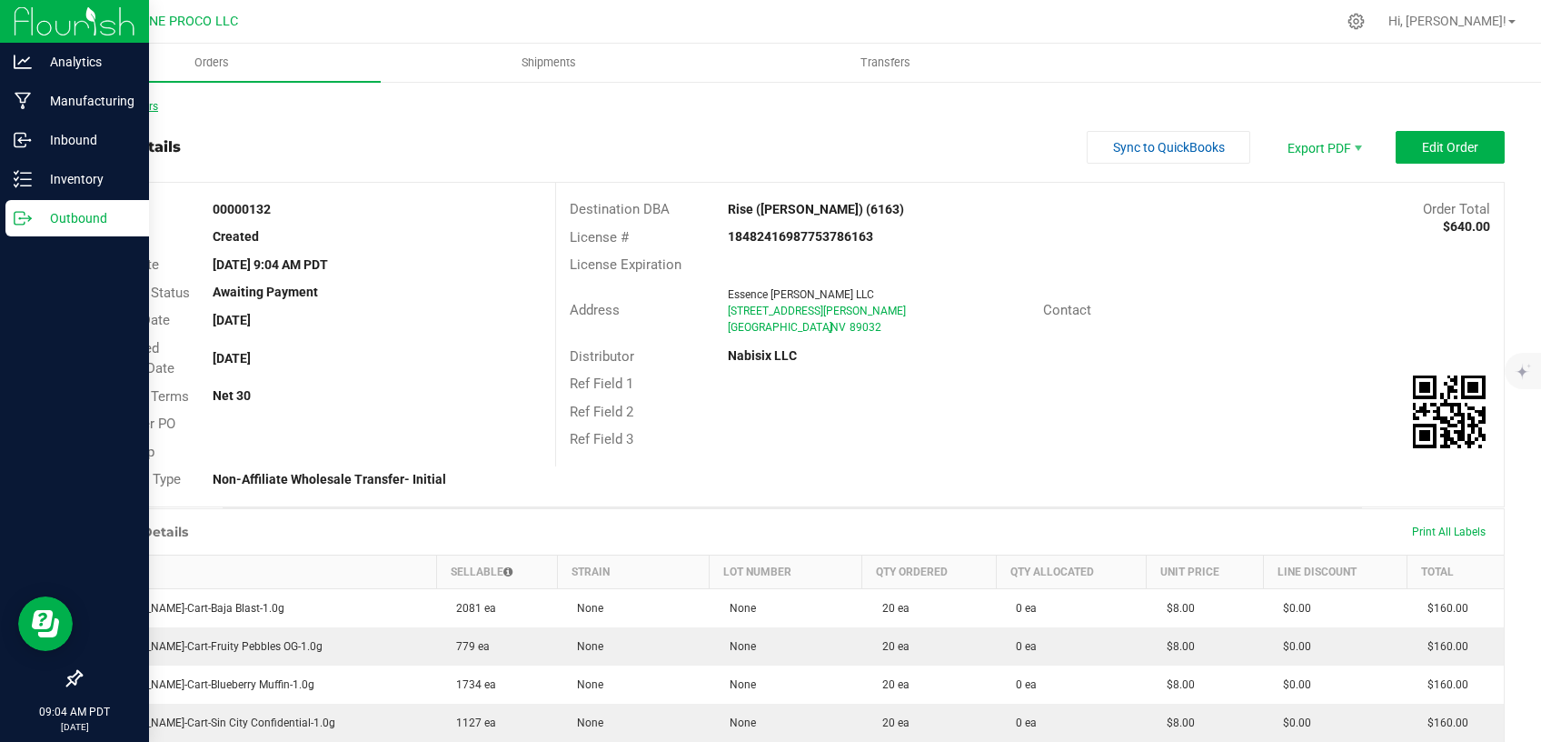
click at [121, 103] on link "Back to Orders" at bounding box center [119, 106] width 78 height 13
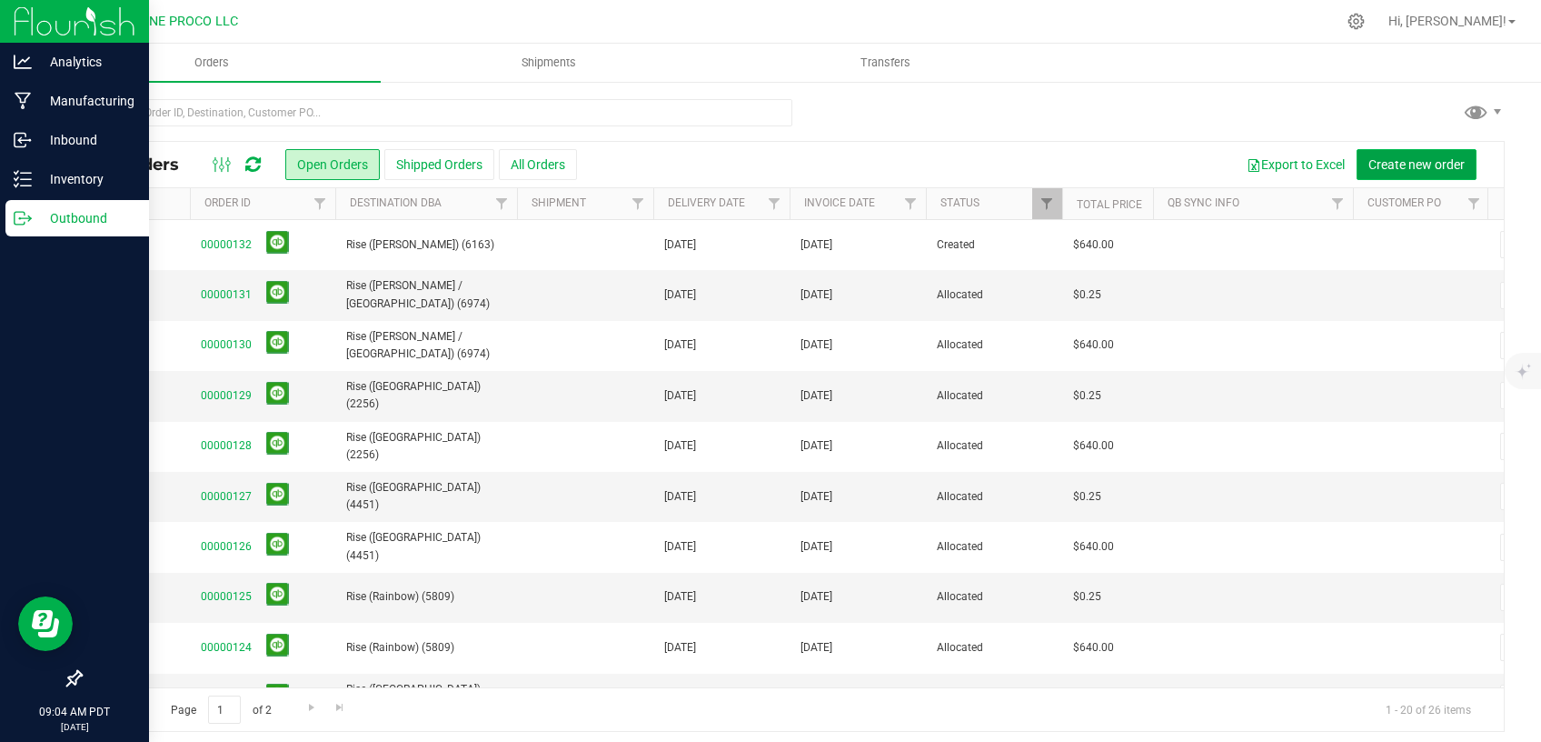
click at [1392, 163] on span "Create new order" at bounding box center [1417, 164] width 96 height 15
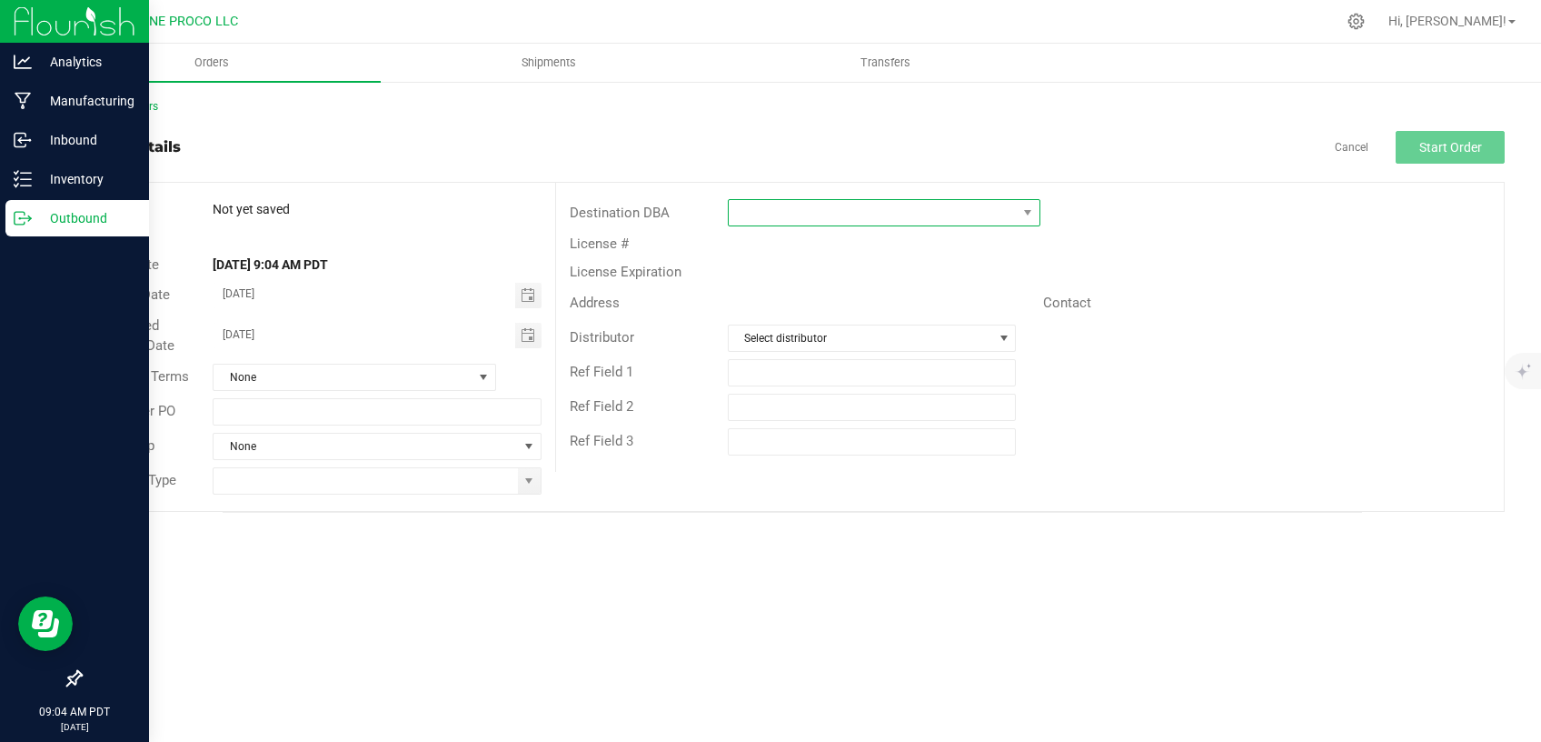
click at [828, 210] on span at bounding box center [873, 212] width 288 height 25
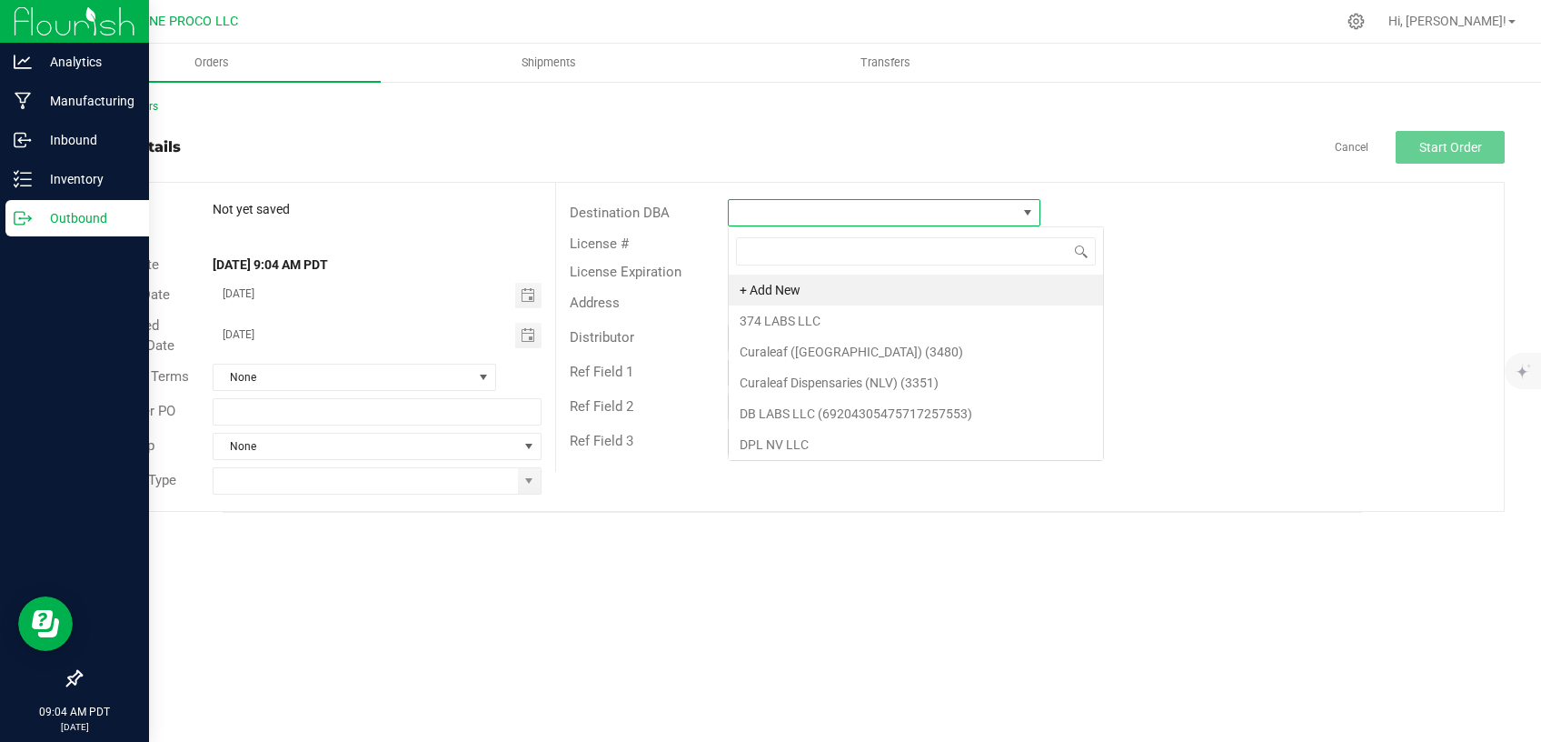
scroll to position [27, 312]
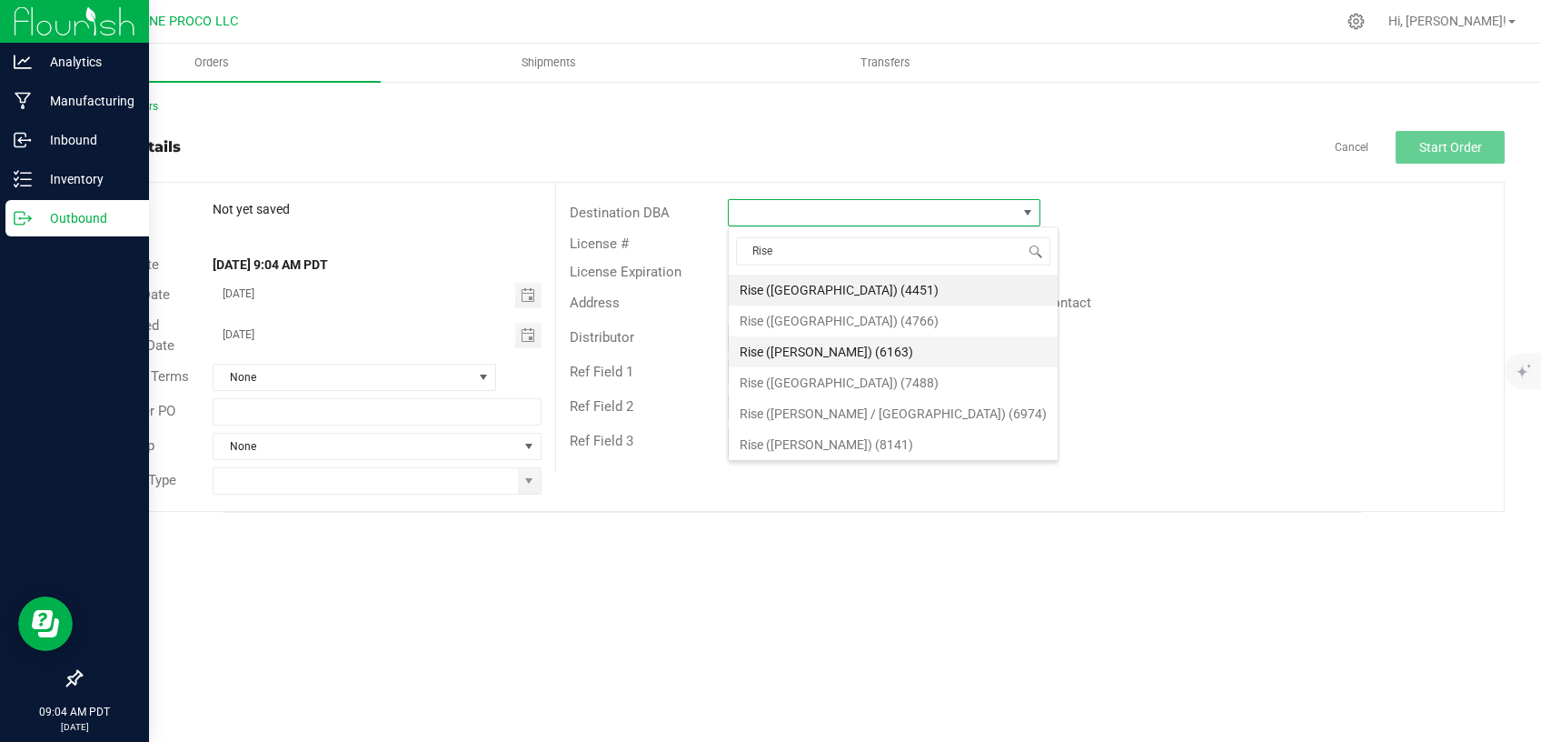
click at [813, 345] on li "Rise ([PERSON_NAME]) (6163)" at bounding box center [893, 351] width 329 height 31
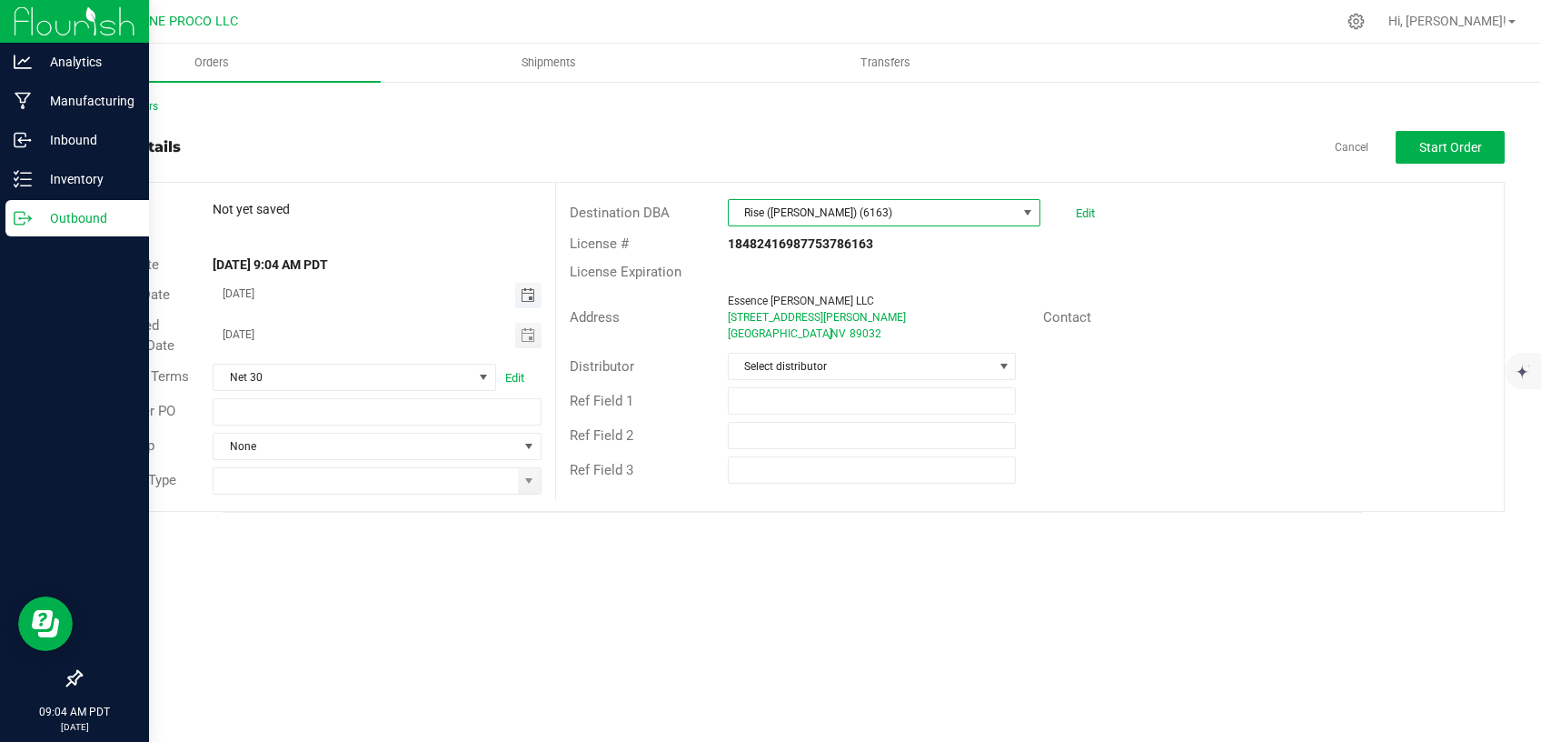
click at [530, 297] on span "Toggle calendar" at bounding box center [528, 295] width 15 height 15
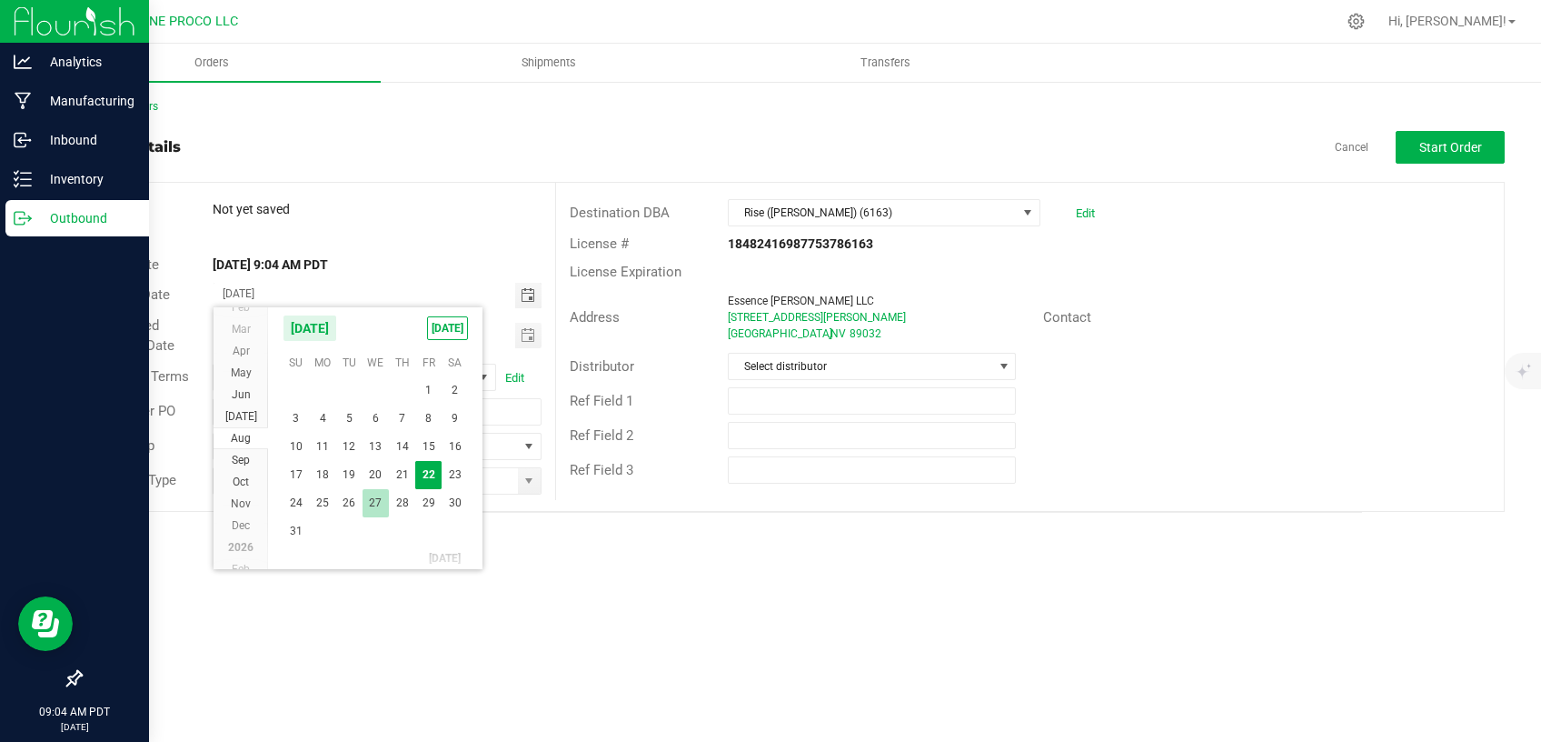
click at [374, 496] on span "27" at bounding box center [376, 503] width 26 height 28
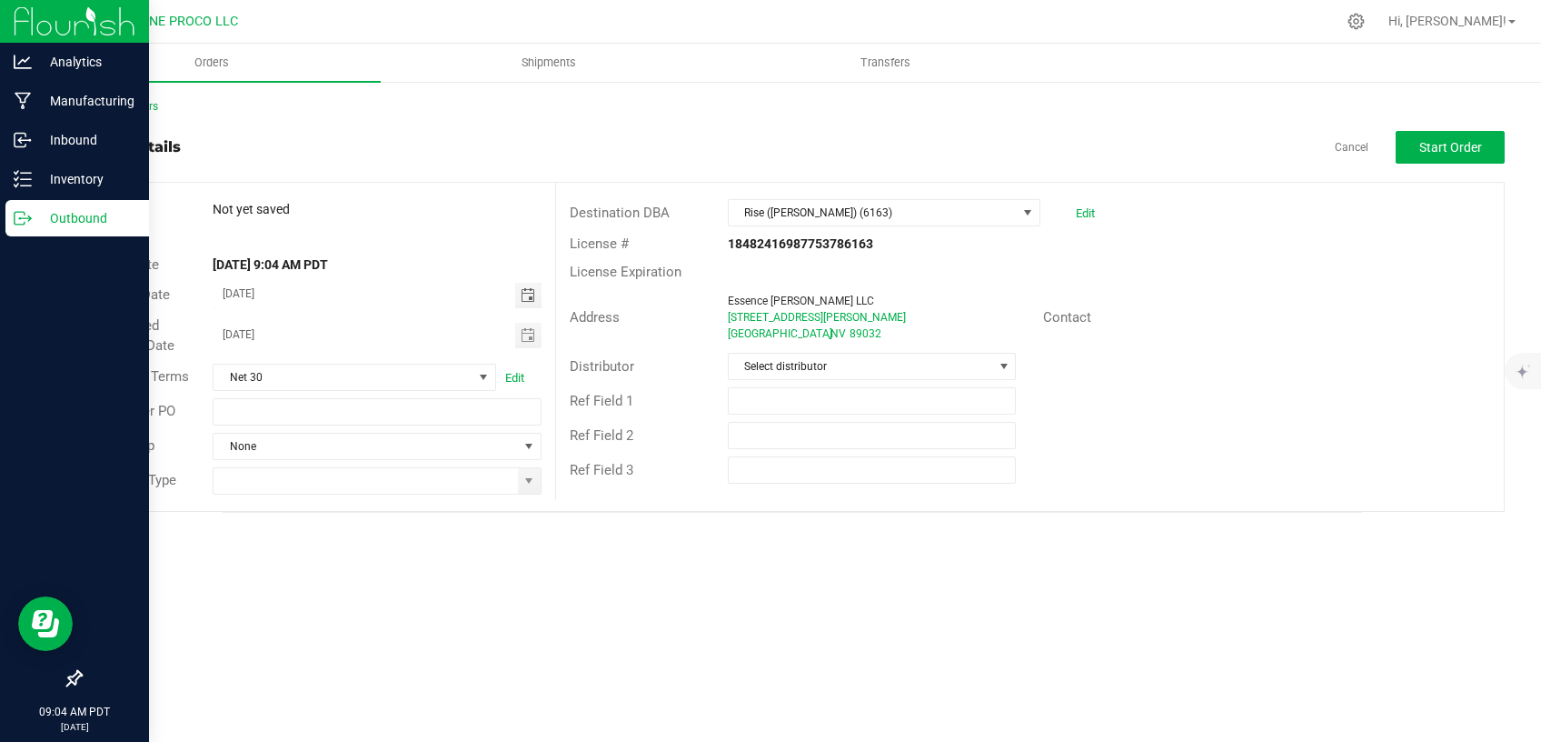
click at [526, 336] on span "Toggle calendar" at bounding box center [528, 335] width 15 height 15
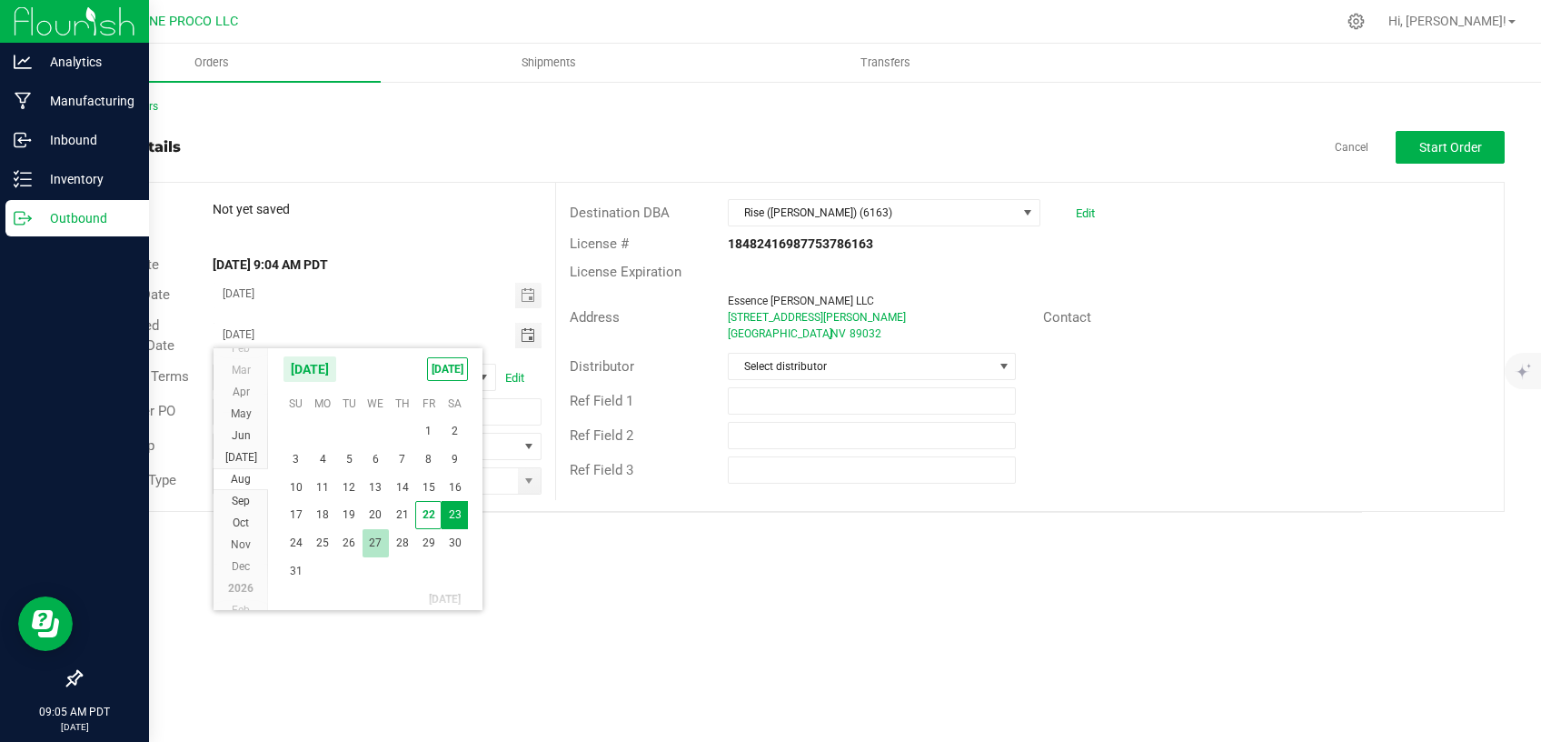
click at [383, 539] on span "27" at bounding box center [376, 543] width 26 height 28
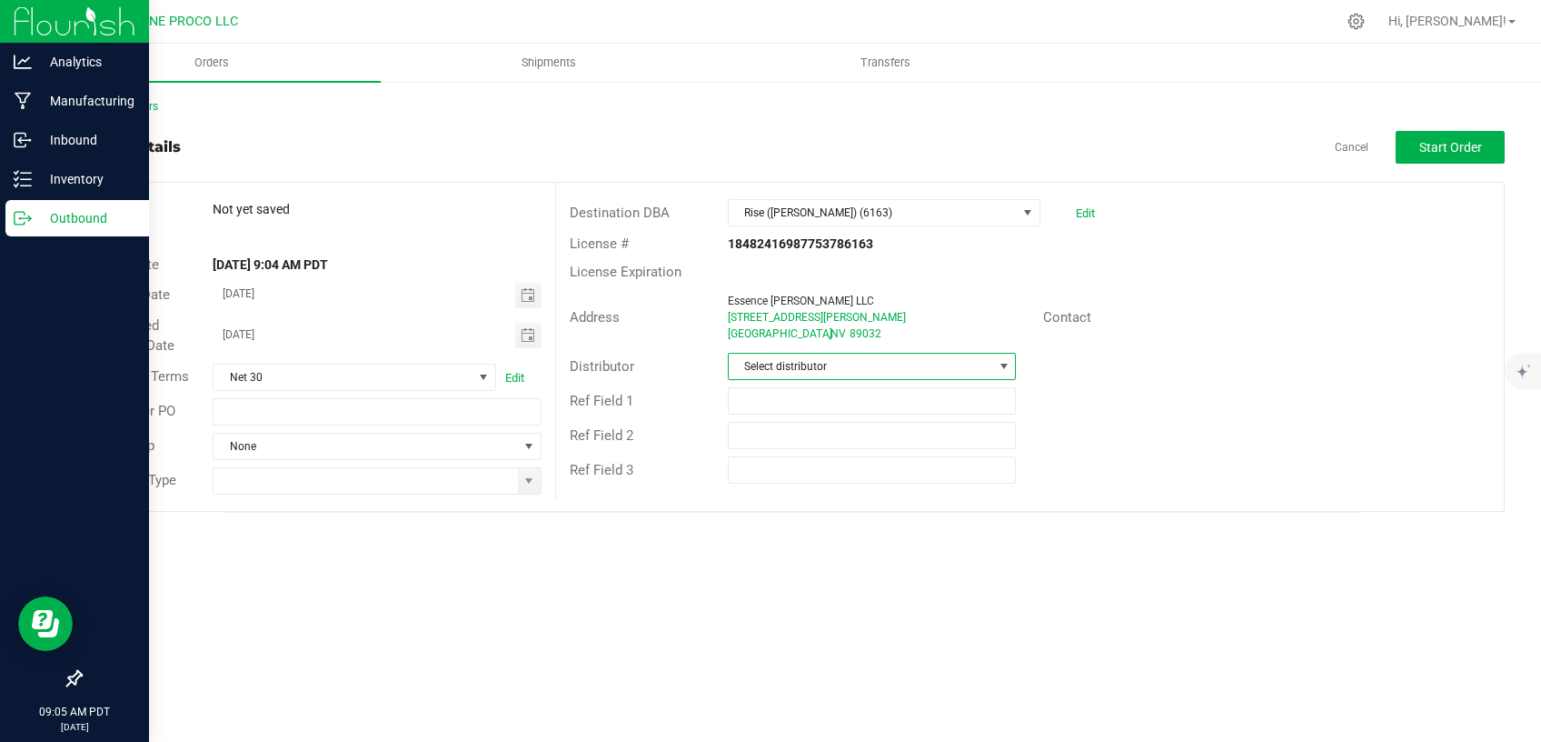
click at [809, 375] on span "Select distributor" at bounding box center [861, 366] width 264 height 25
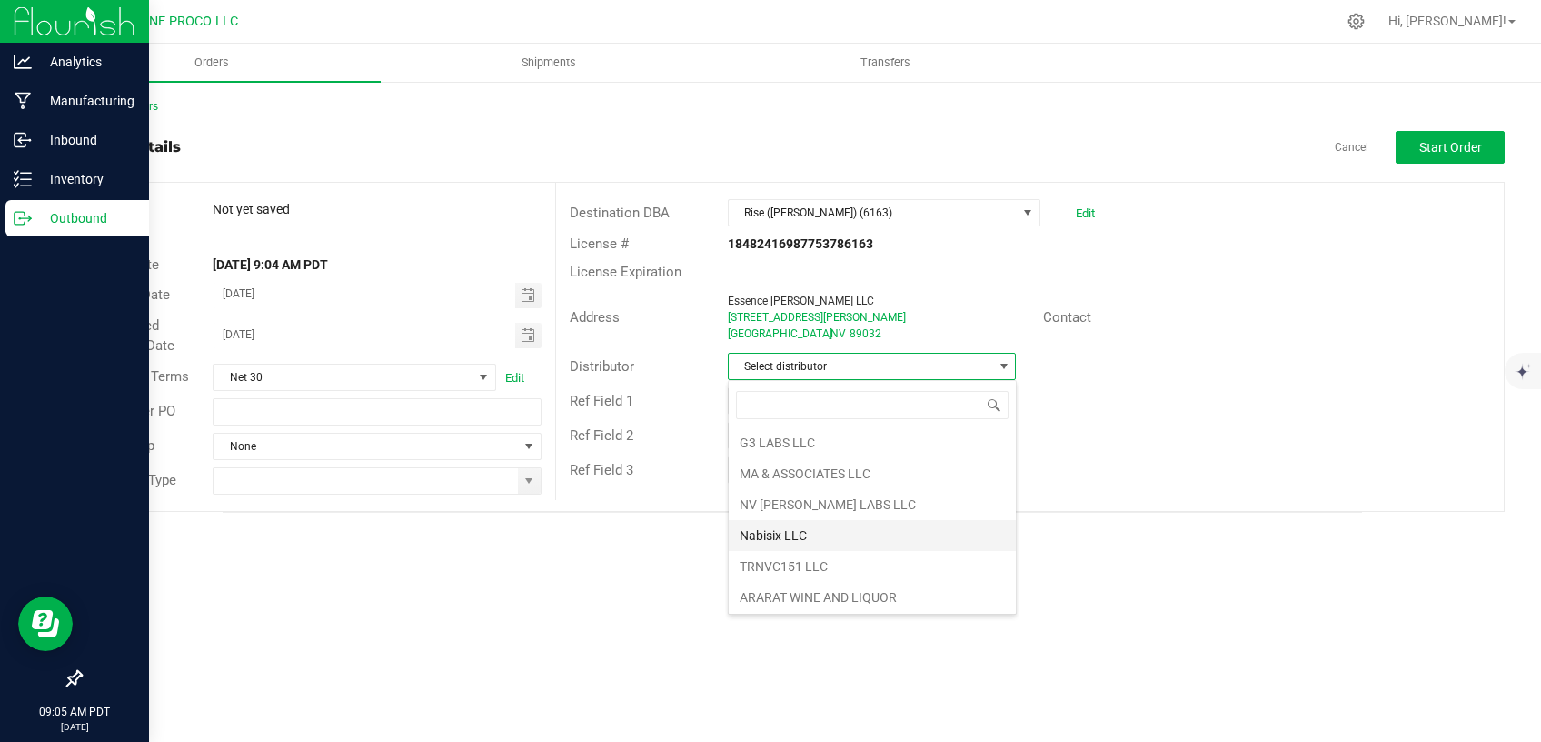
click at [815, 536] on li "Nabisix LLC" at bounding box center [872, 535] width 287 height 31
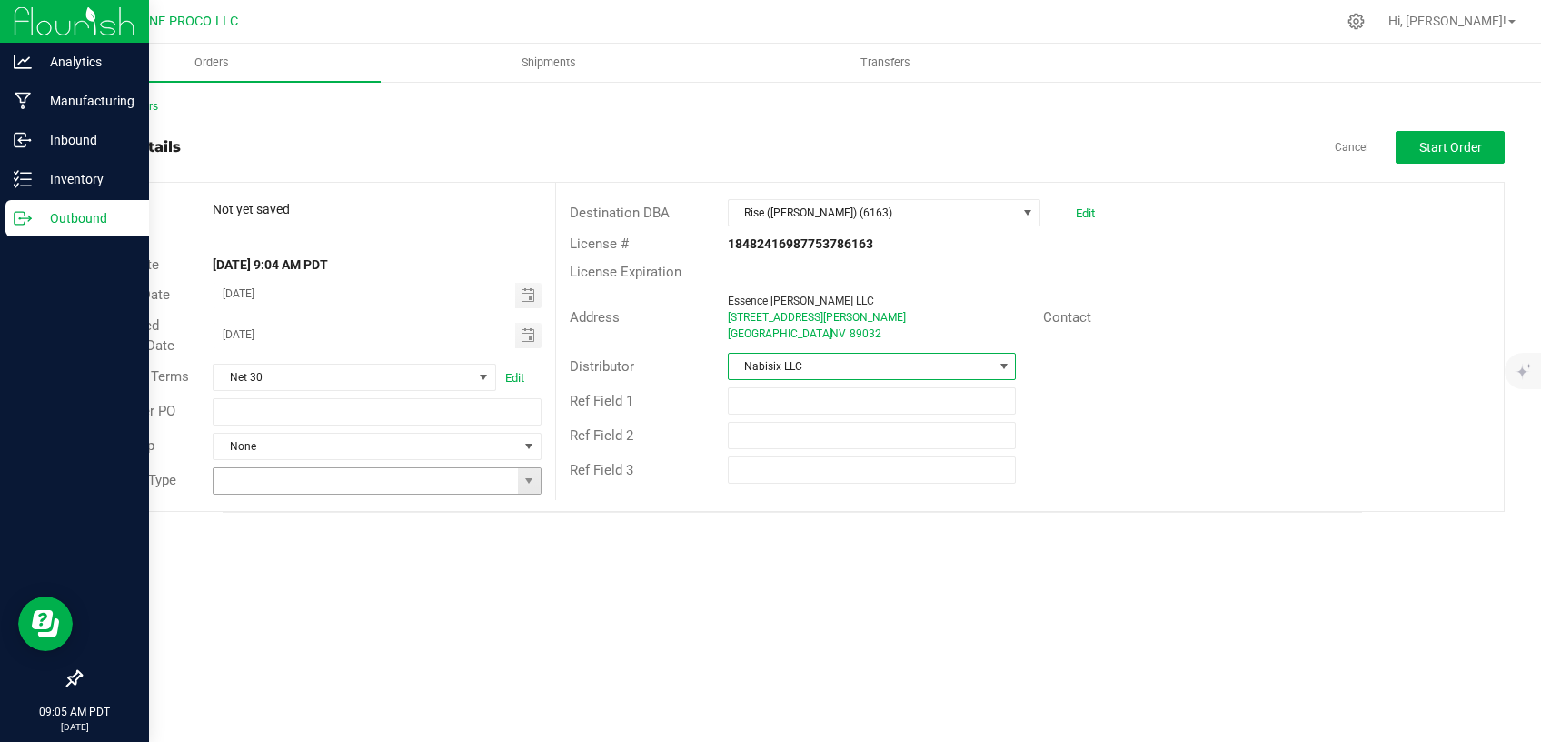
click at [517, 488] on input at bounding box center [366, 480] width 304 height 25
click at [528, 485] on span at bounding box center [529, 481] width 15 height 15
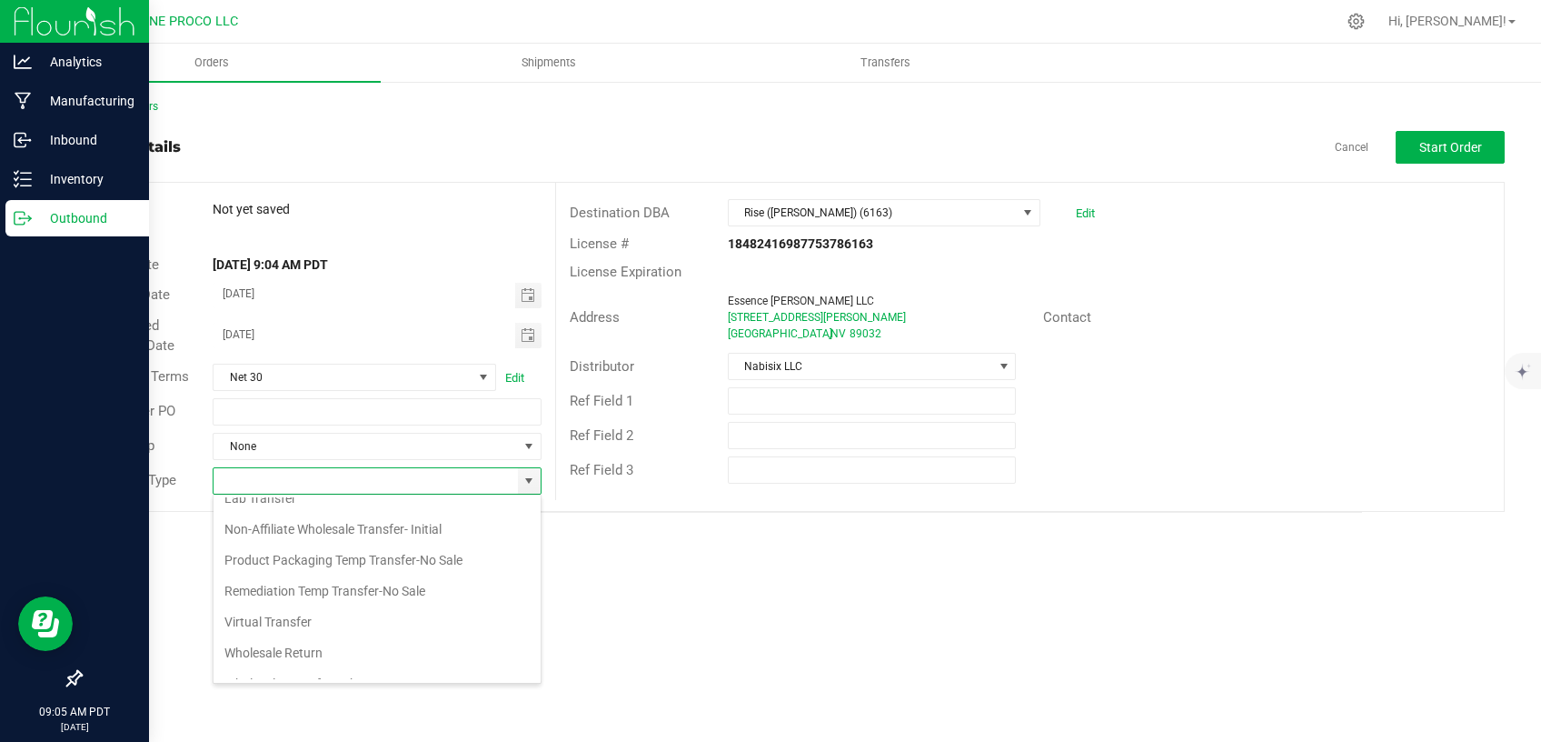
scroll to position [95, 0]
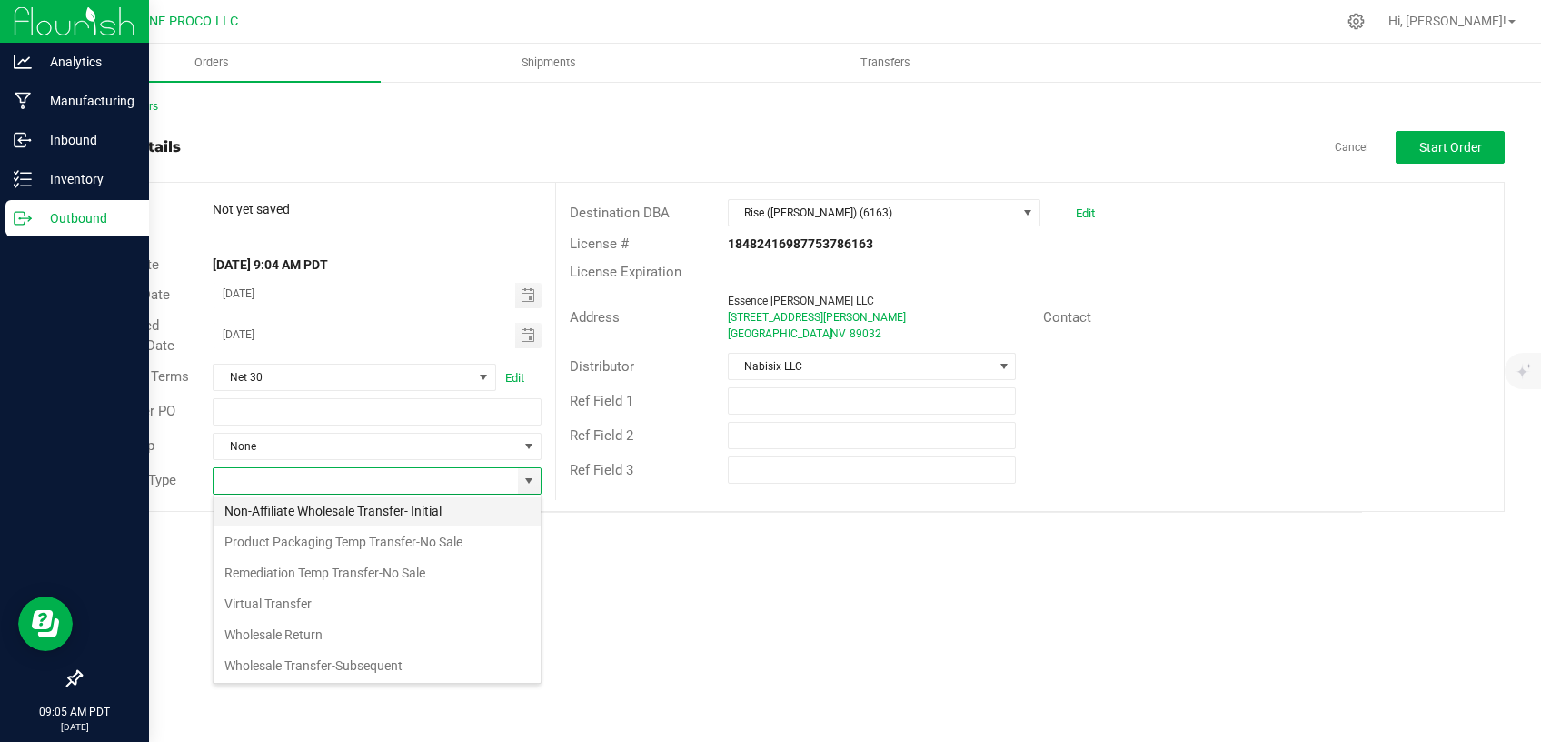
click at [403, 504] on li "Non-Affiliate Wholesale Transfer- Initial" at bounding box center [377, 510] width 327 height 31
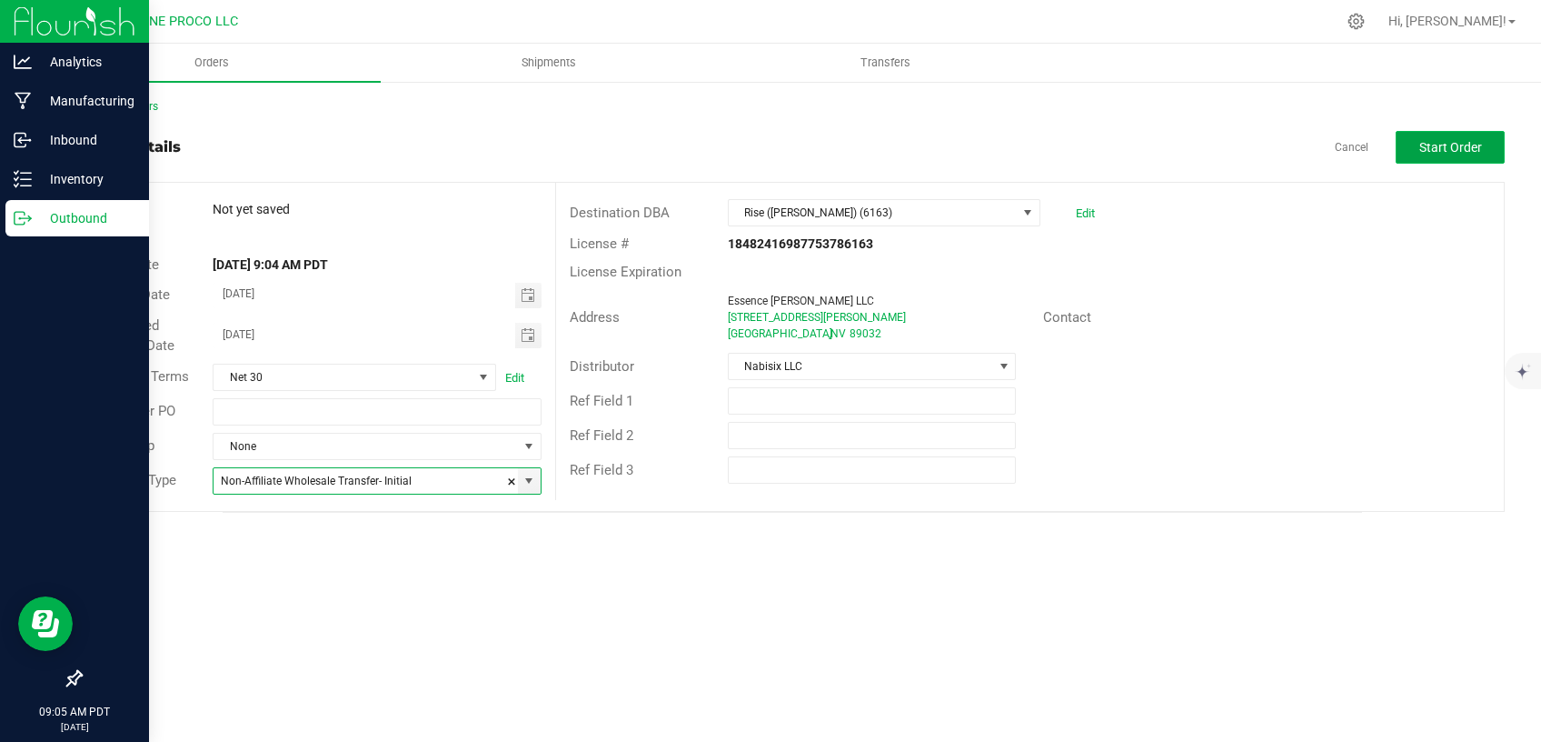
click at [1427, 153] on span "Start Order" at bounding box center [1451, 147] width 63 height 15
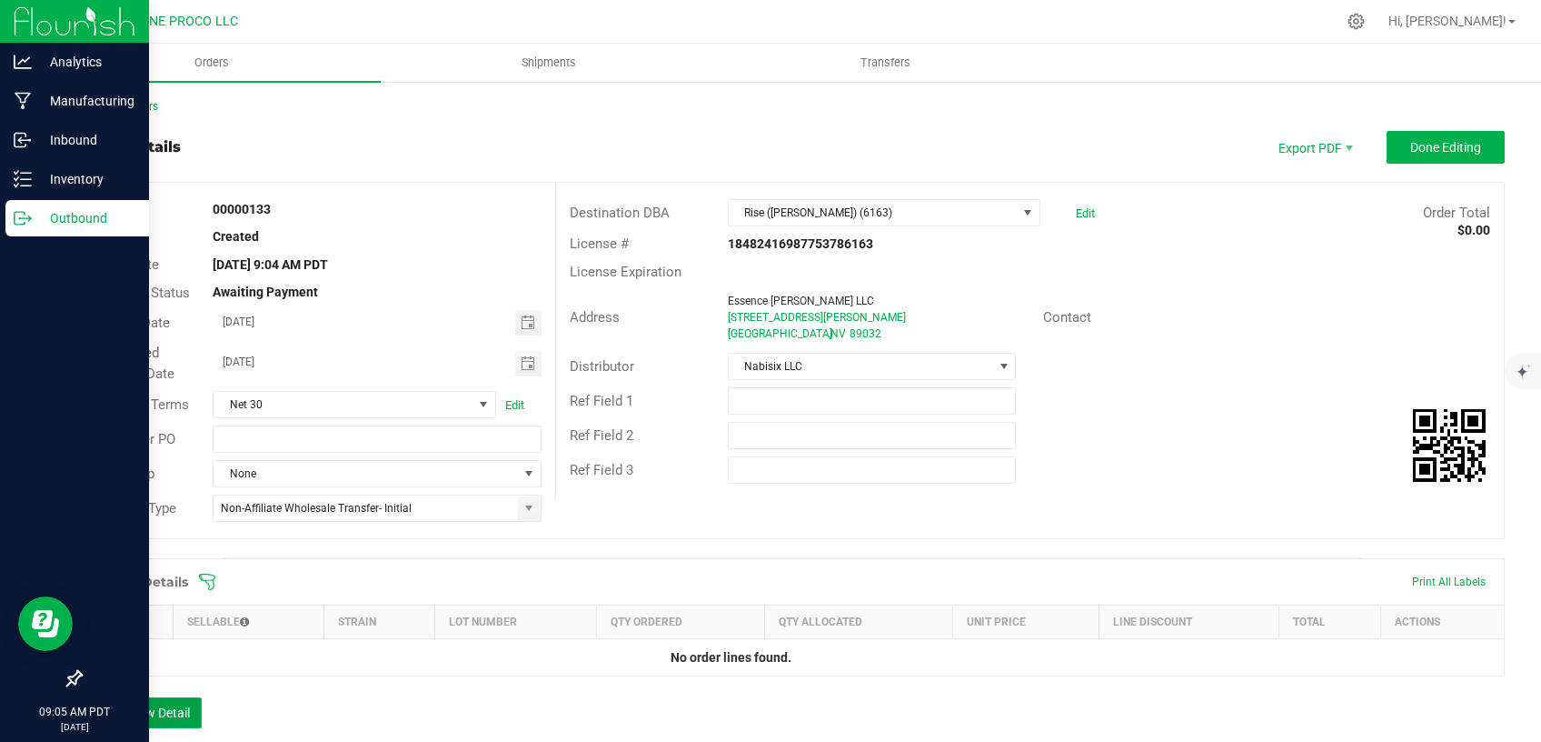
click at [185, 705] on button "Add New Detail" at bounding box center [141, 712] width 122 height 31
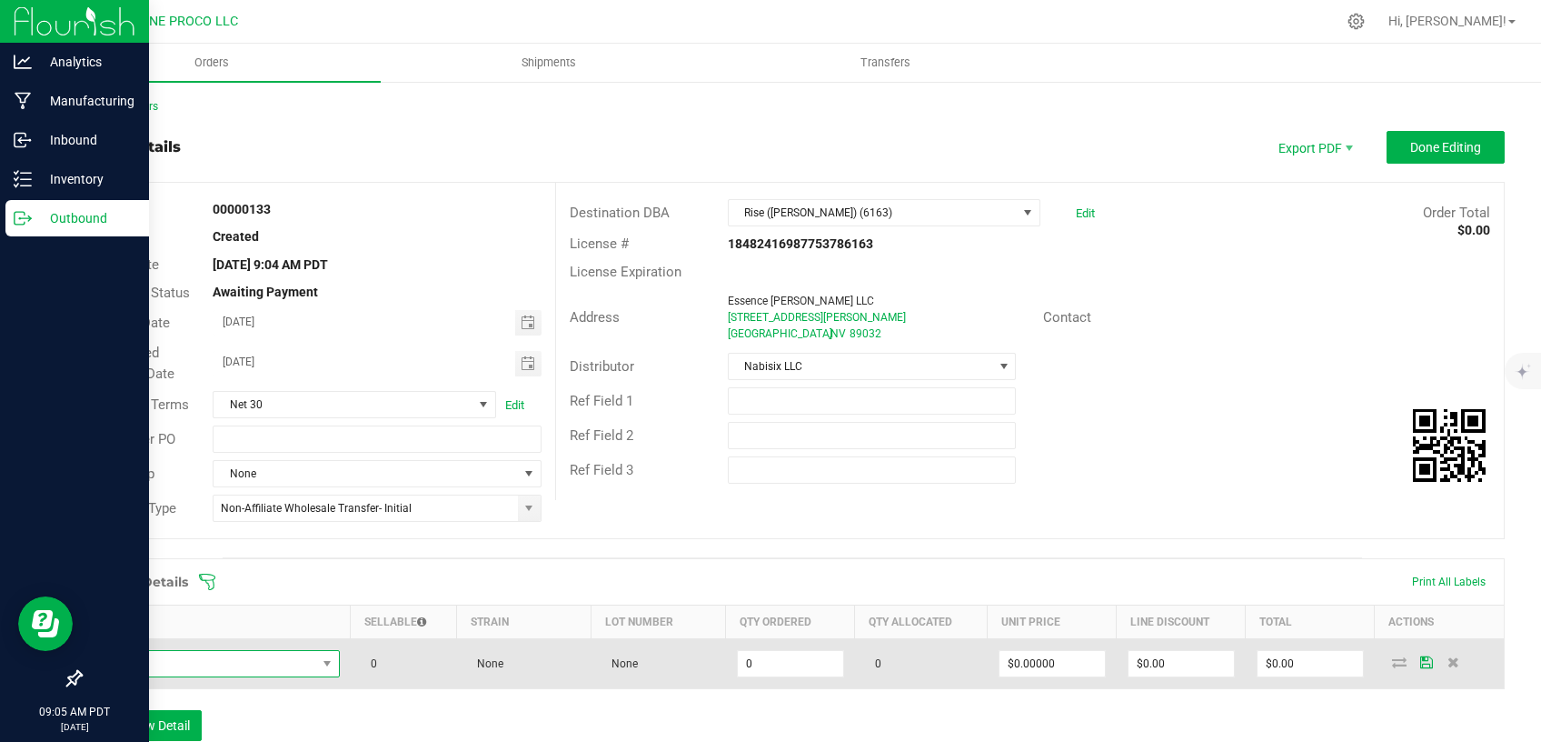
click at [284, 664] on span "NO DATA FOUND" at bounding box center [205, 663] width 223 height 25
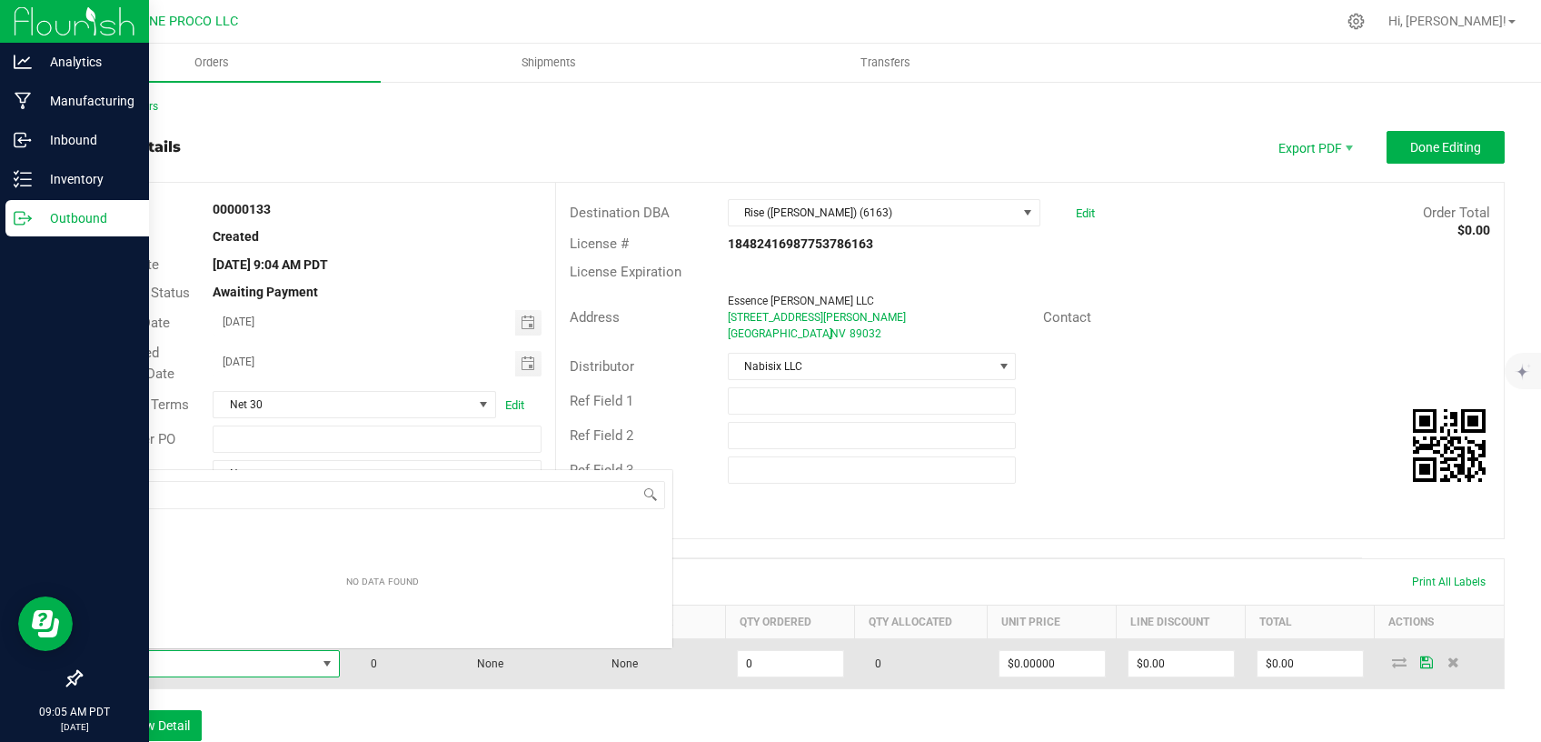
scroll to position [27, 241]
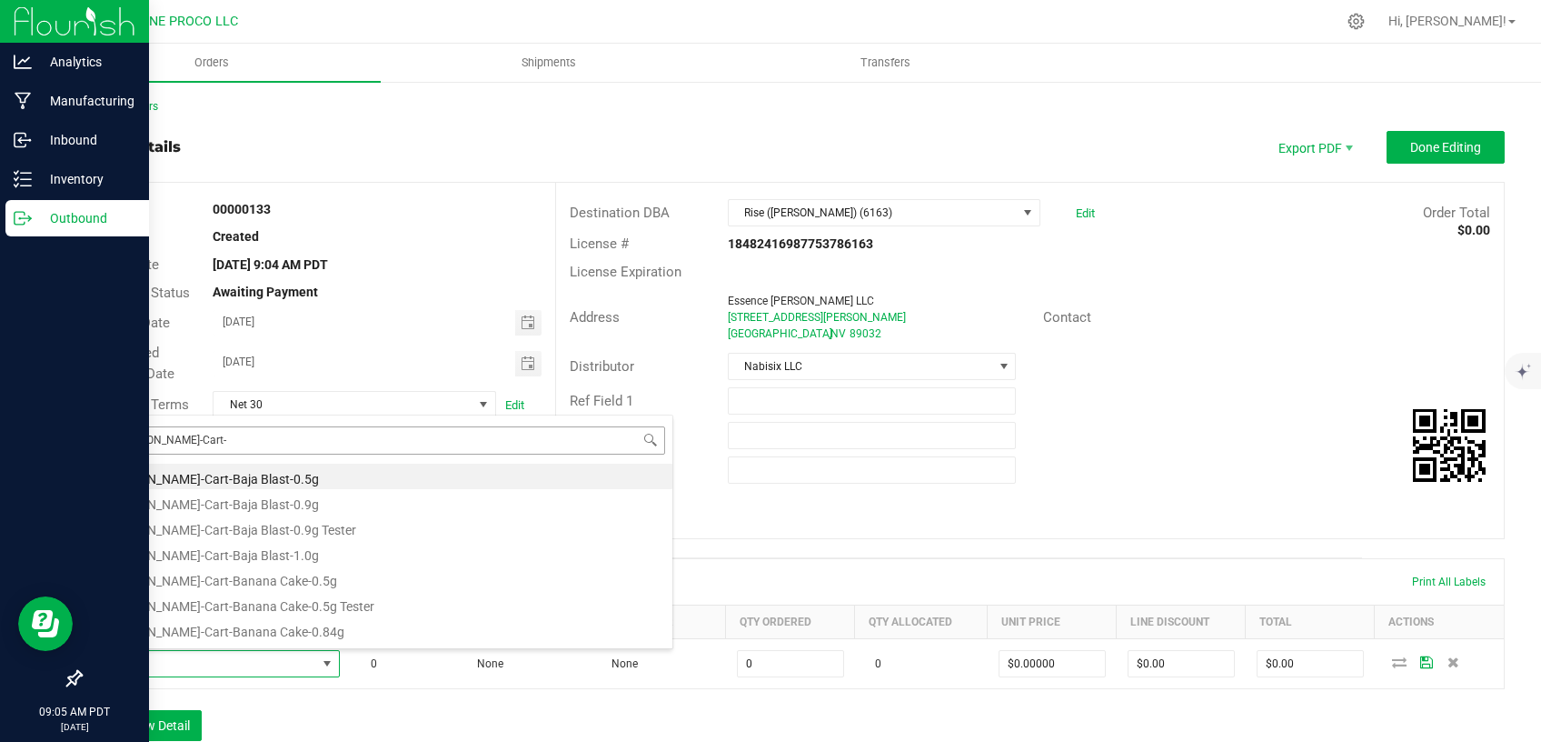
drag, startPoint x: 183, startPoint y: 437, endPoint x: 28, endPoint y: 441, distance: 154.6
click at [100, 441] on input "HUST-Cart-" at bounding box center [382, 440] width 565 height 28
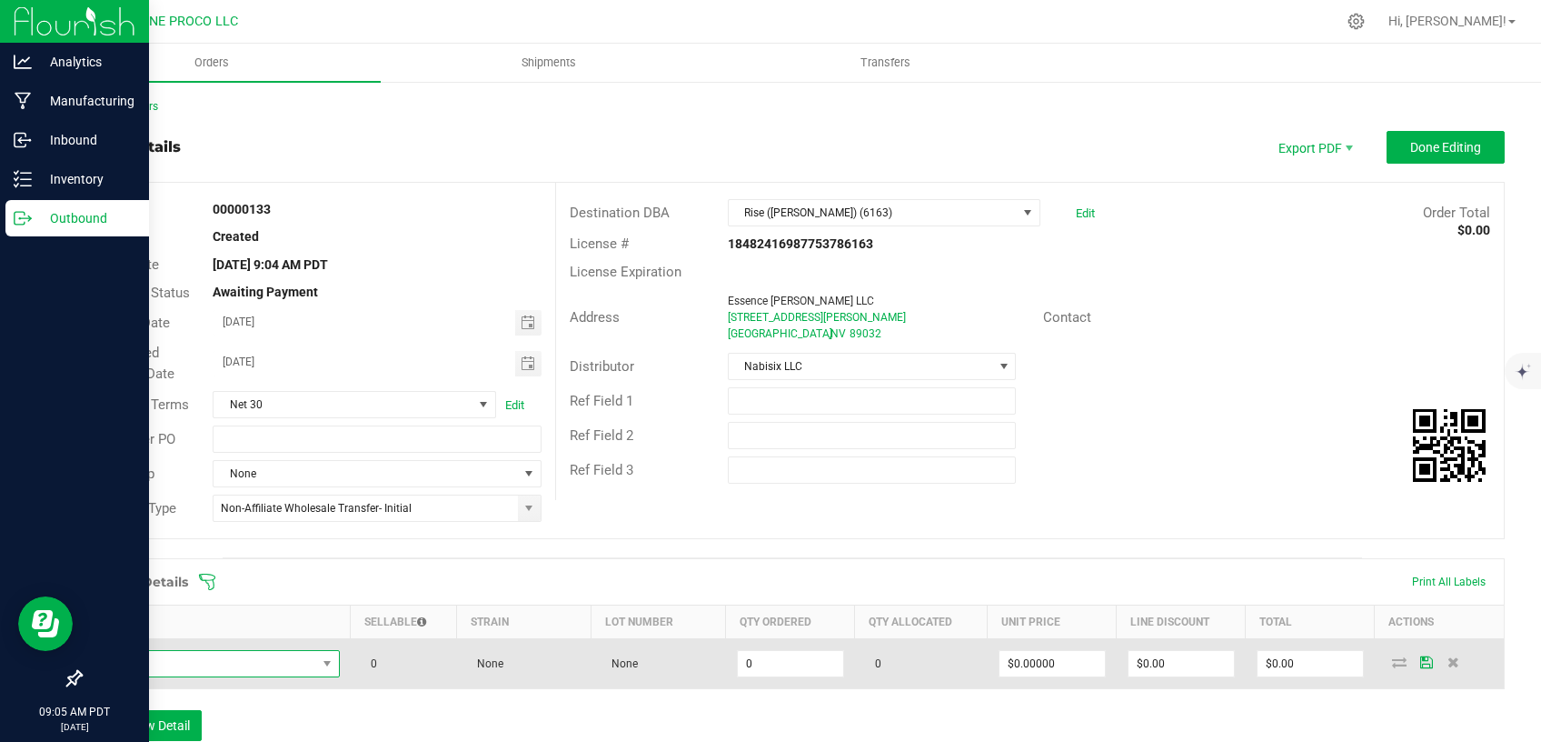
click at [292, 664] on span "NO DATA FOUND" at bounding box center [205, 663] width 223 height 25
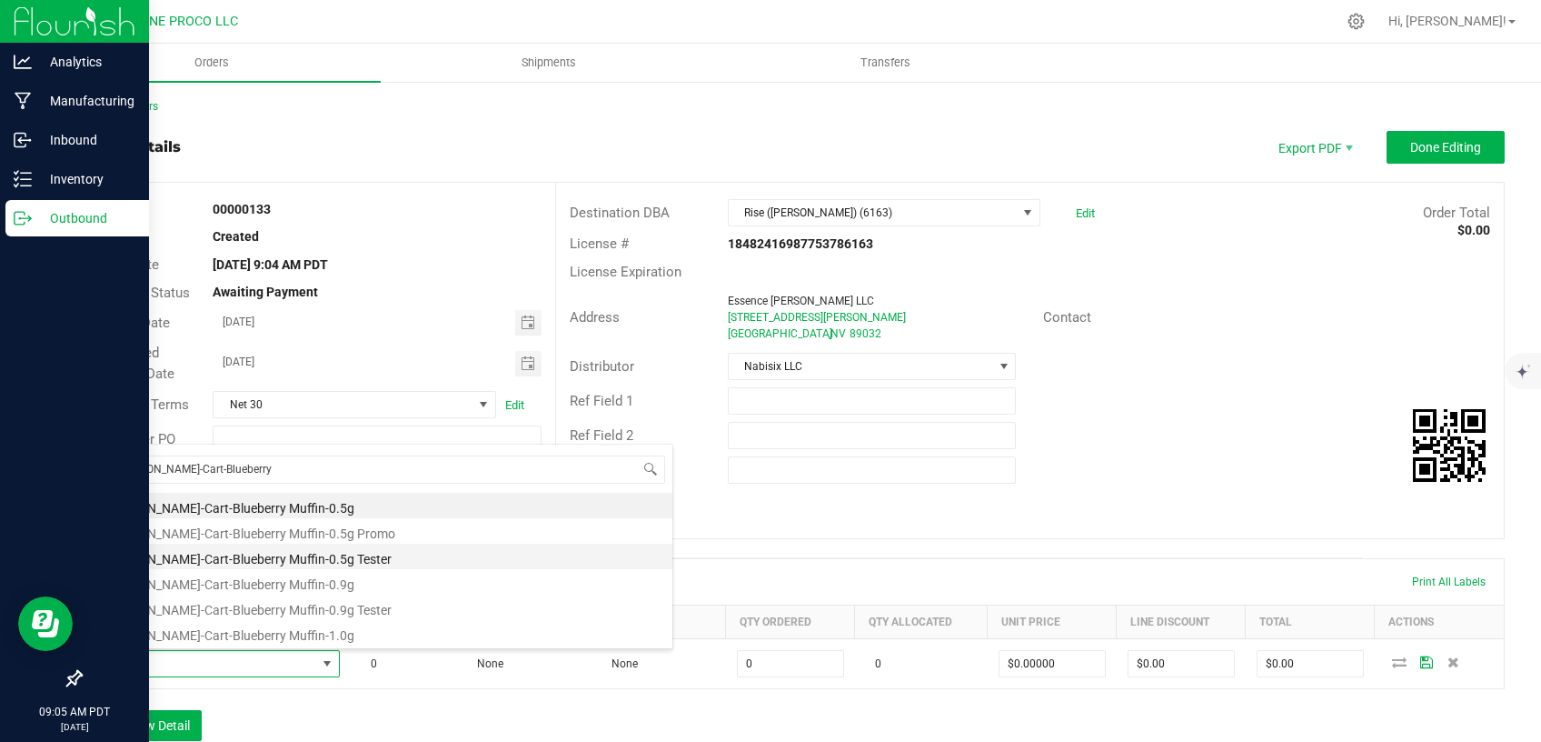
click at [314, 561] on li "[PERSON_NAME]-Cart-Blueberry Muffin-0.5g Tester" at bounding box center [383, 556] width 580 height 25
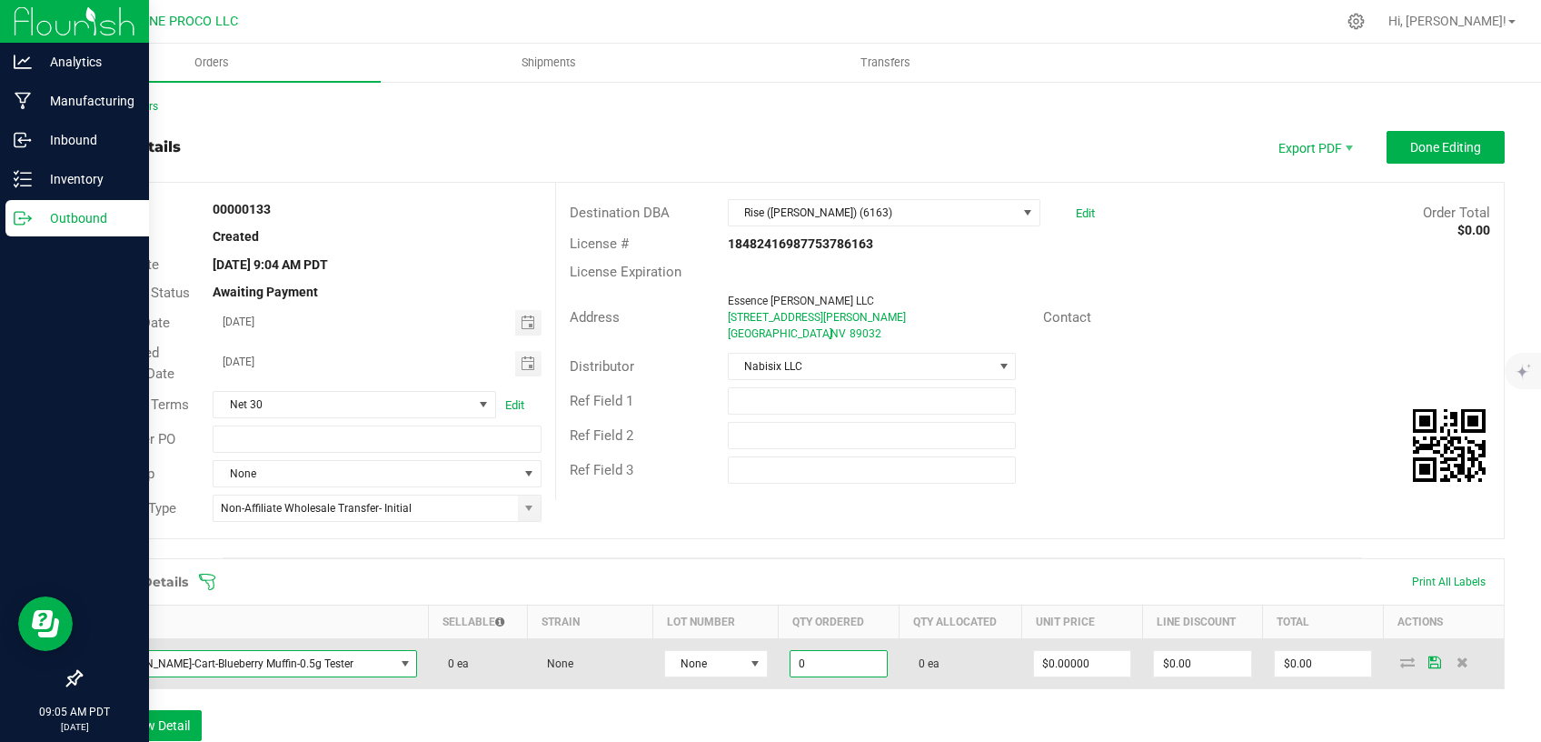
click at [793, 663] on input "0" at bounding box center [839, 663] width 97 height 25
click at [1034, 663] on input "0" at bounding box center [1082, 663] width 97 height 25
click at [1034, 662] on input "0" at bounding box center [1082, 663] width 97 height 25
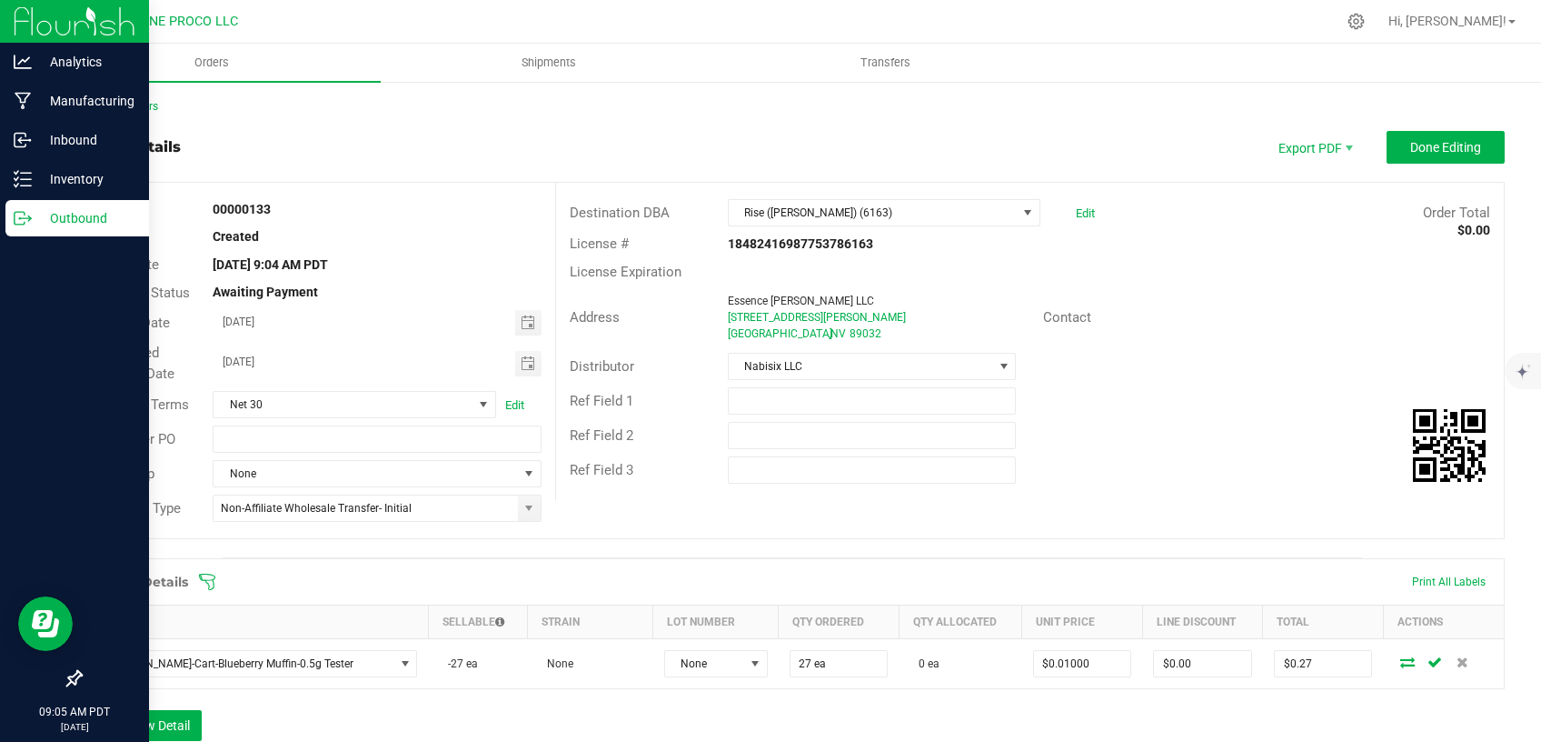
click at [1082, 471] on div "Ref Field 3" at bounding box center [1030, 470] width 948 height 35
click at [1423, 153] on span "Done Editing" at bounding box center [1446, 147] width 71 height 15
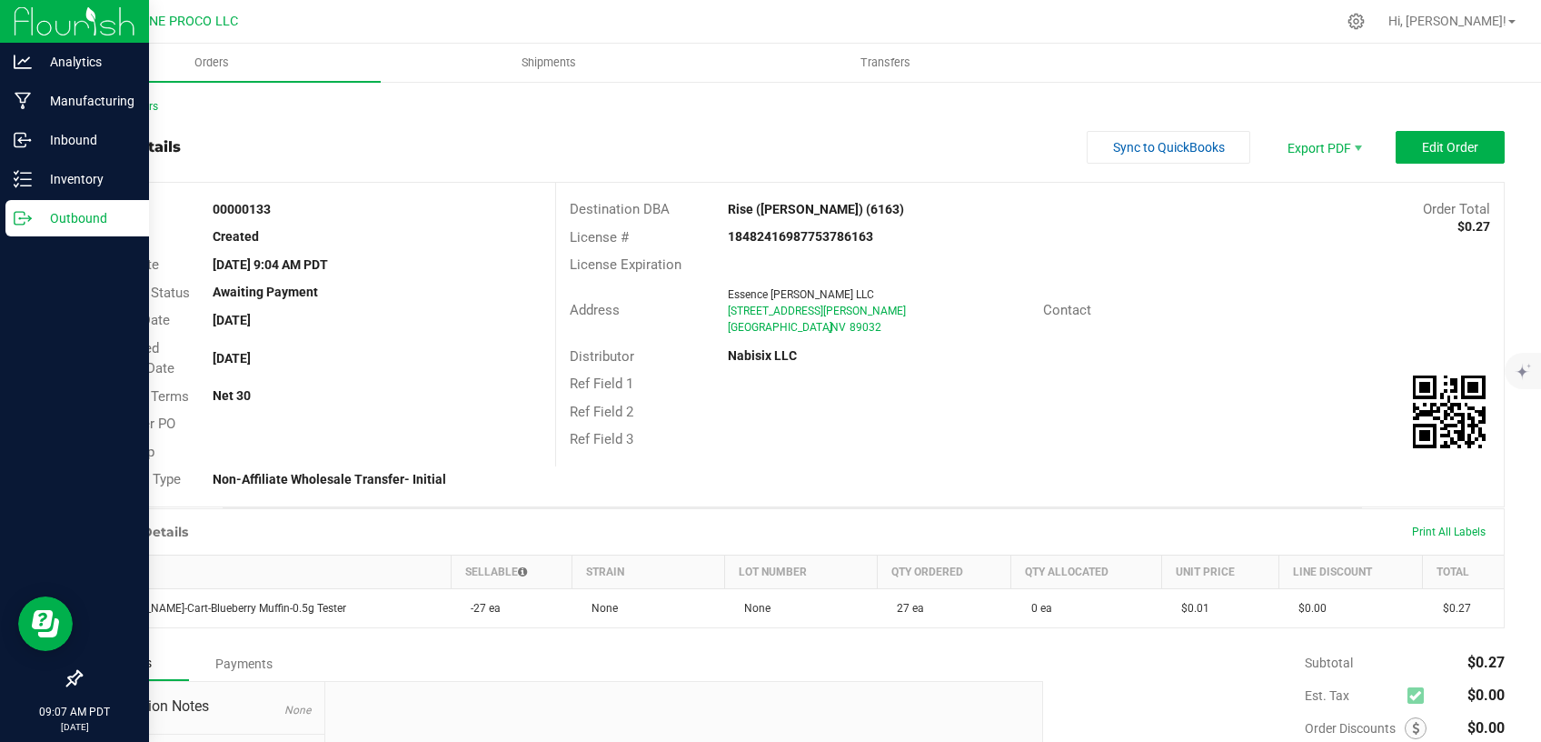
click at [125, 100] on div "Back to Orders" at bounding box center [792, 106] width 1425 height 16
click at [147, 103] on link "Back to Orders" at bounding box center [119, 106] width 78 height 13
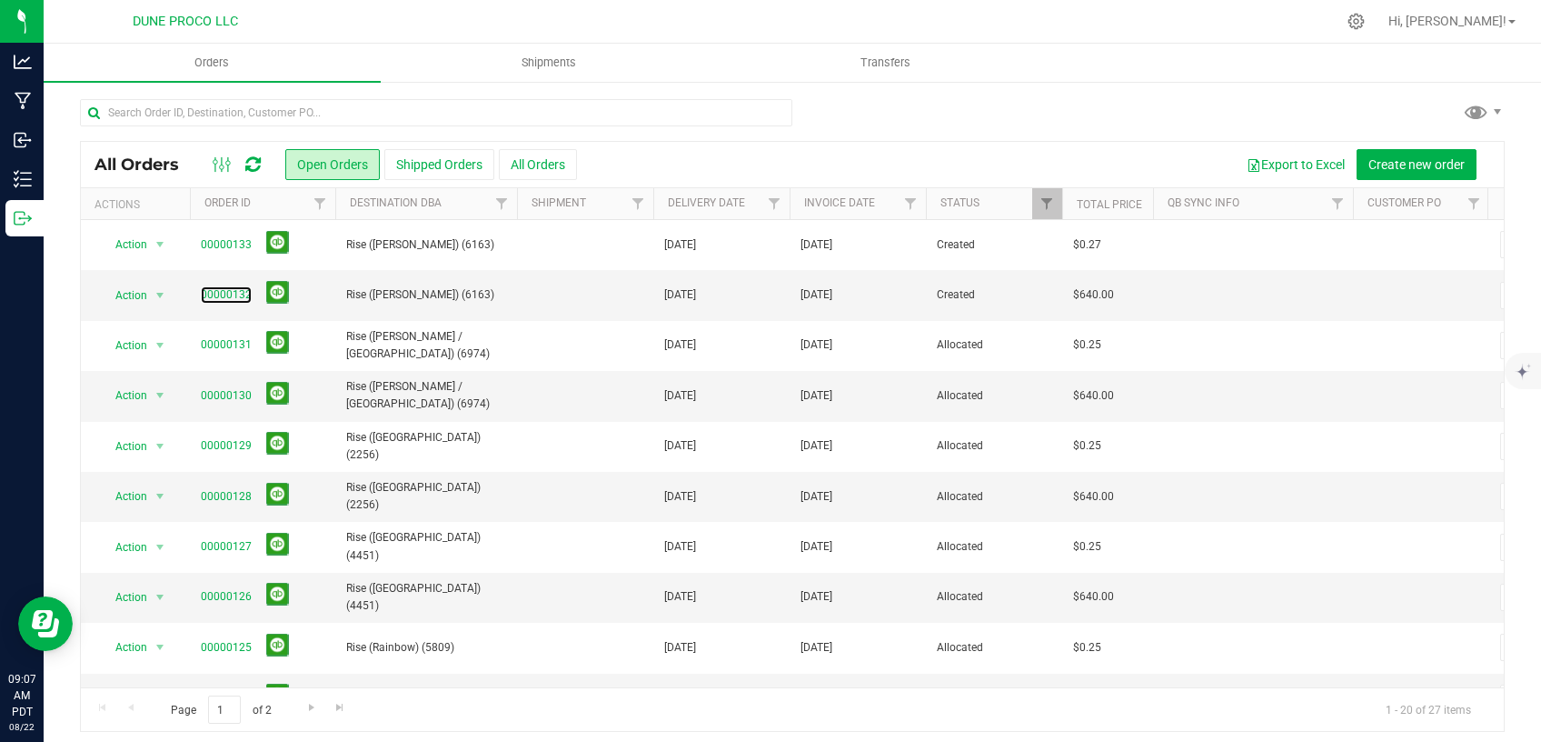
click at [224, 290] on link "00000132" at bounding box center [226, 294] width 51 height 17
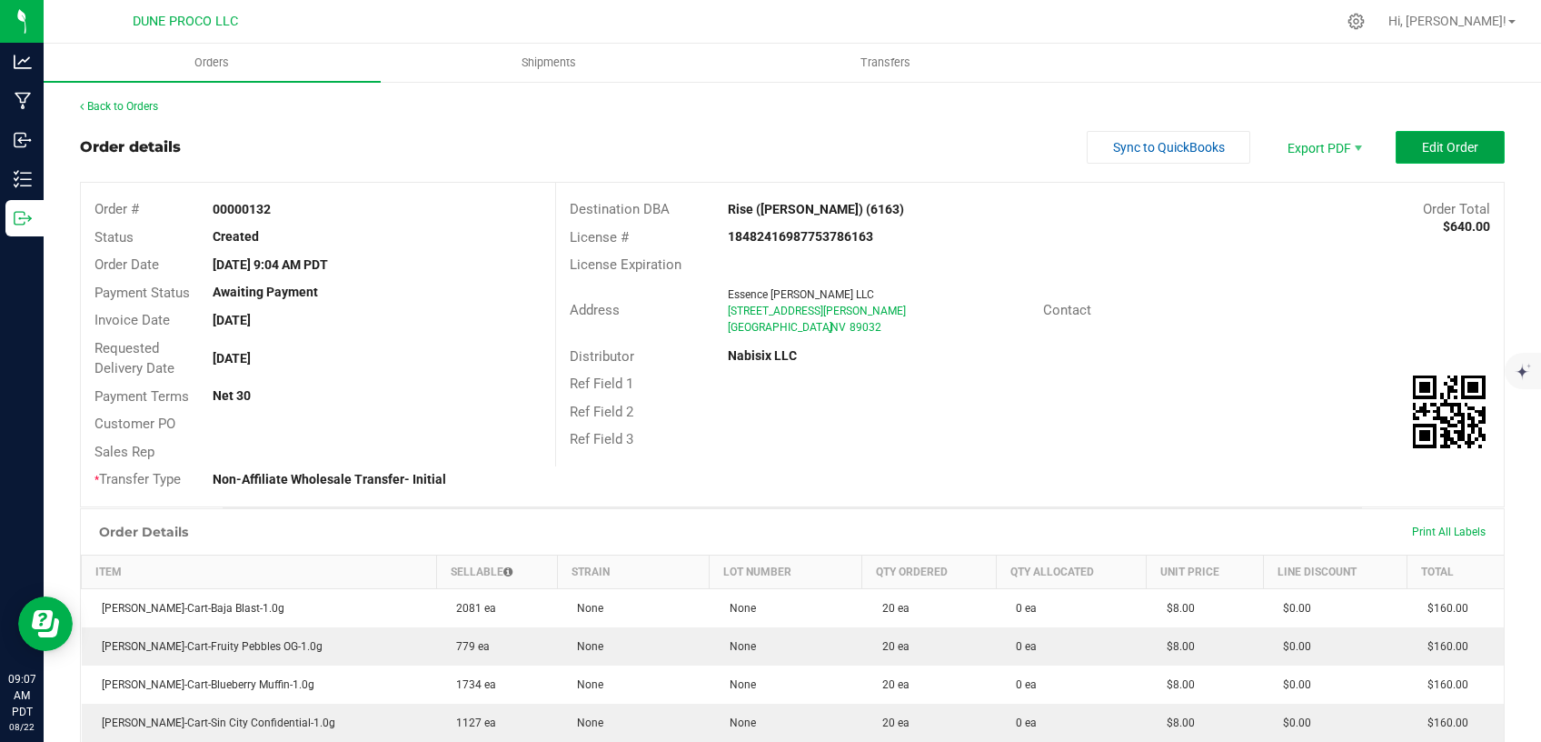
click at [1402, 136] on button "Edit Order" at bounding box center [1450, 147] width 109 height 33
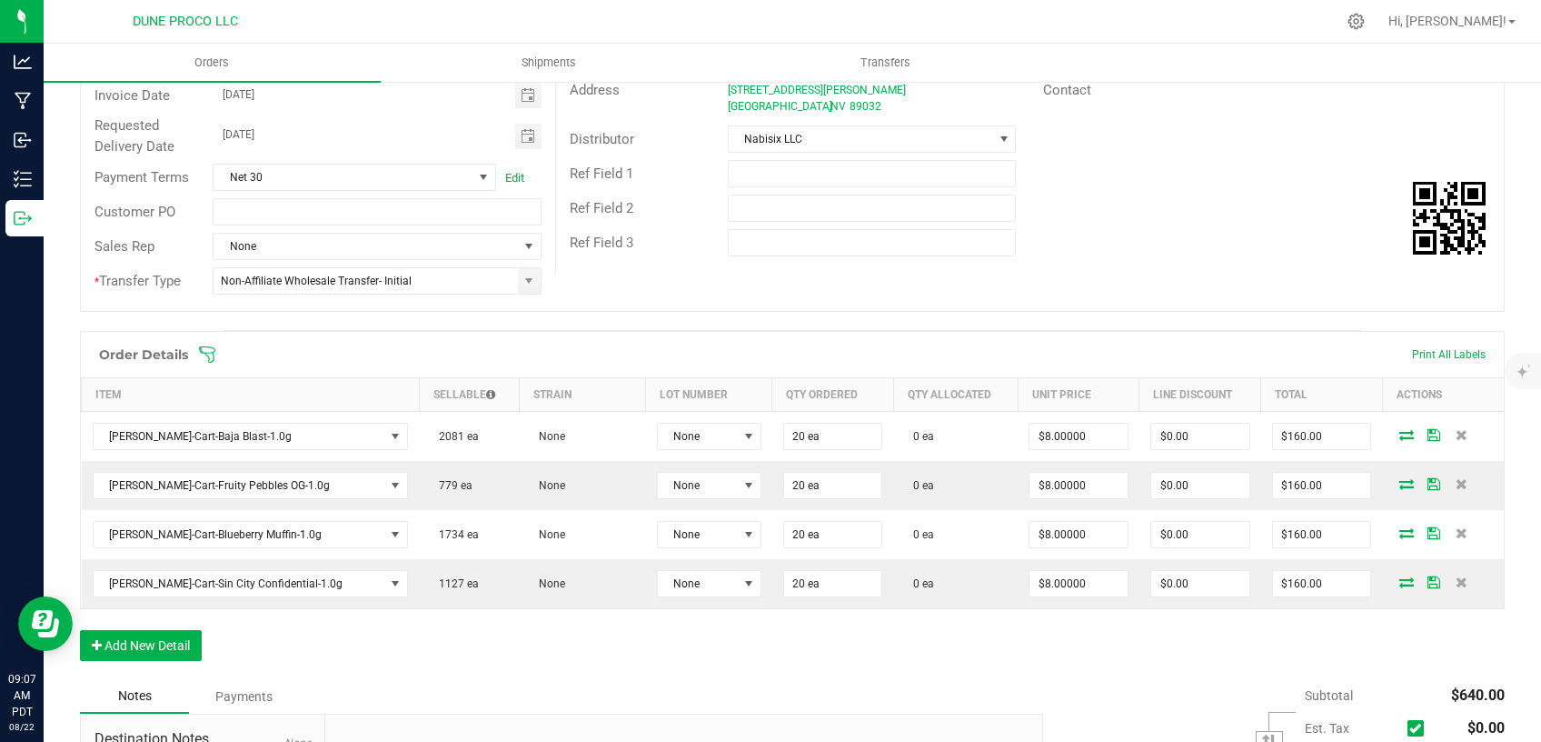
scroll to position [231, 0]
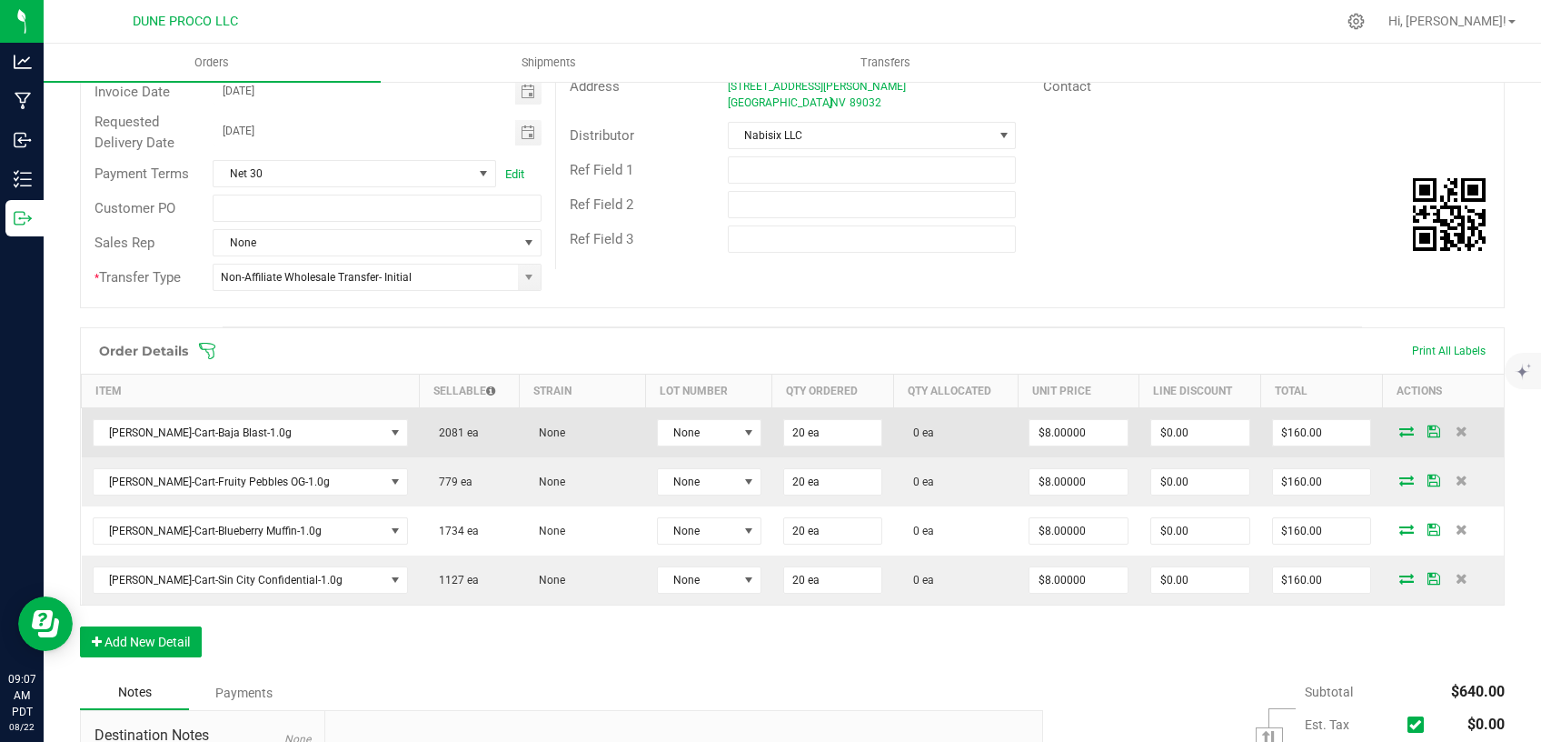
click at [1400, 425] on icon at bounding box center [1407, 430] width 15 height 11
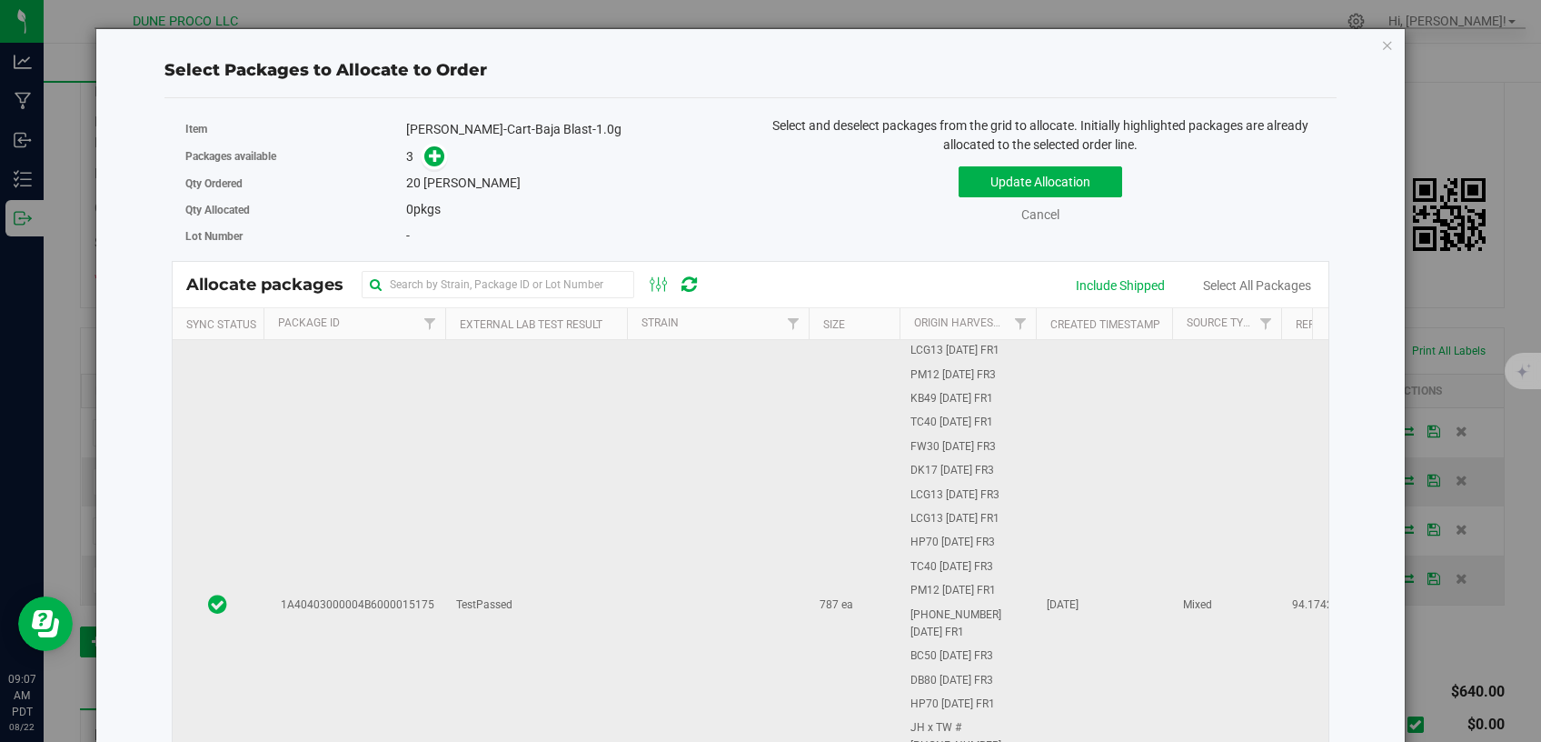
click at [550, 568] on td "TestPassed" at bounding box center [536, 605] width 182 height 531
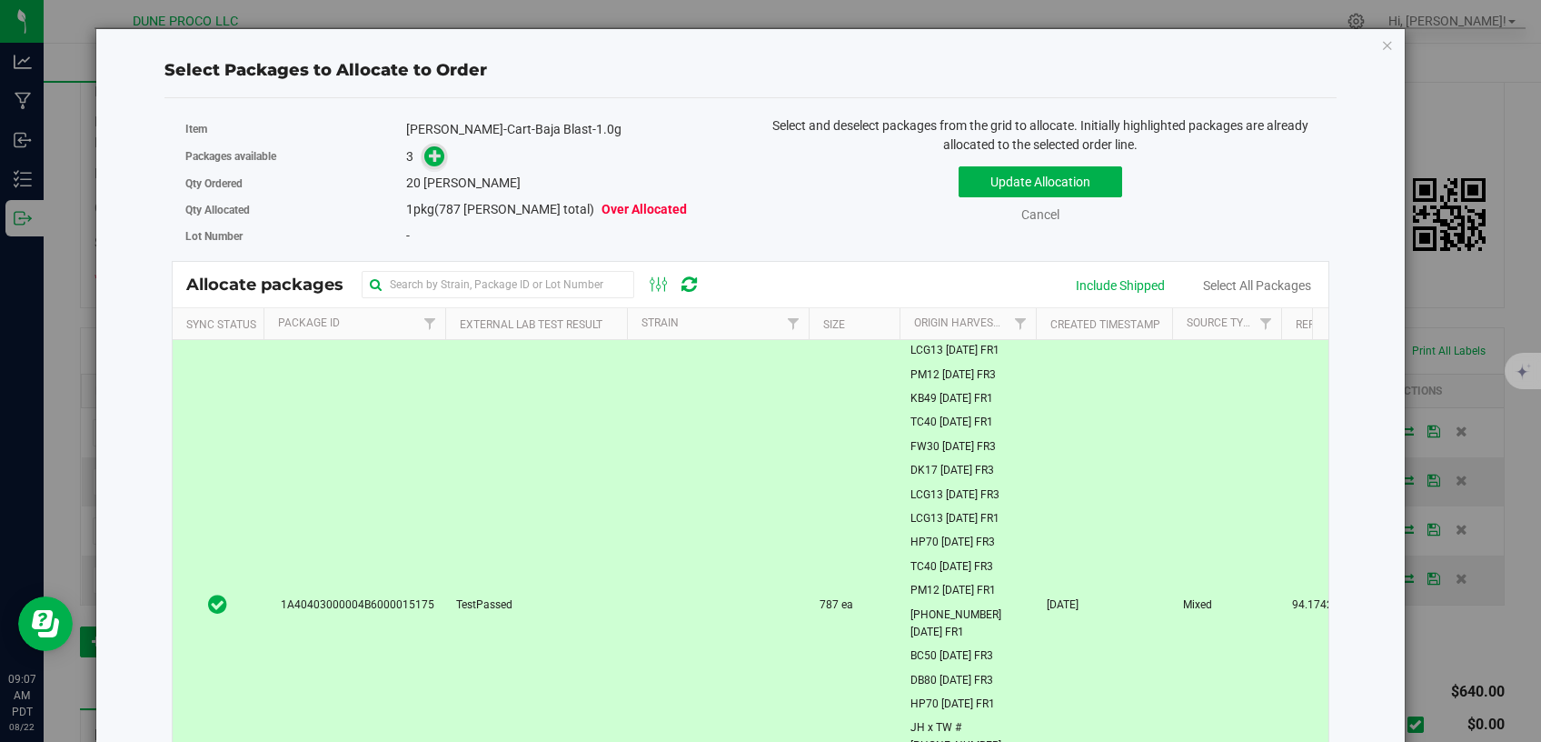
click at [440, 152] on span at bounding box center [434, 156] width 21 height 21
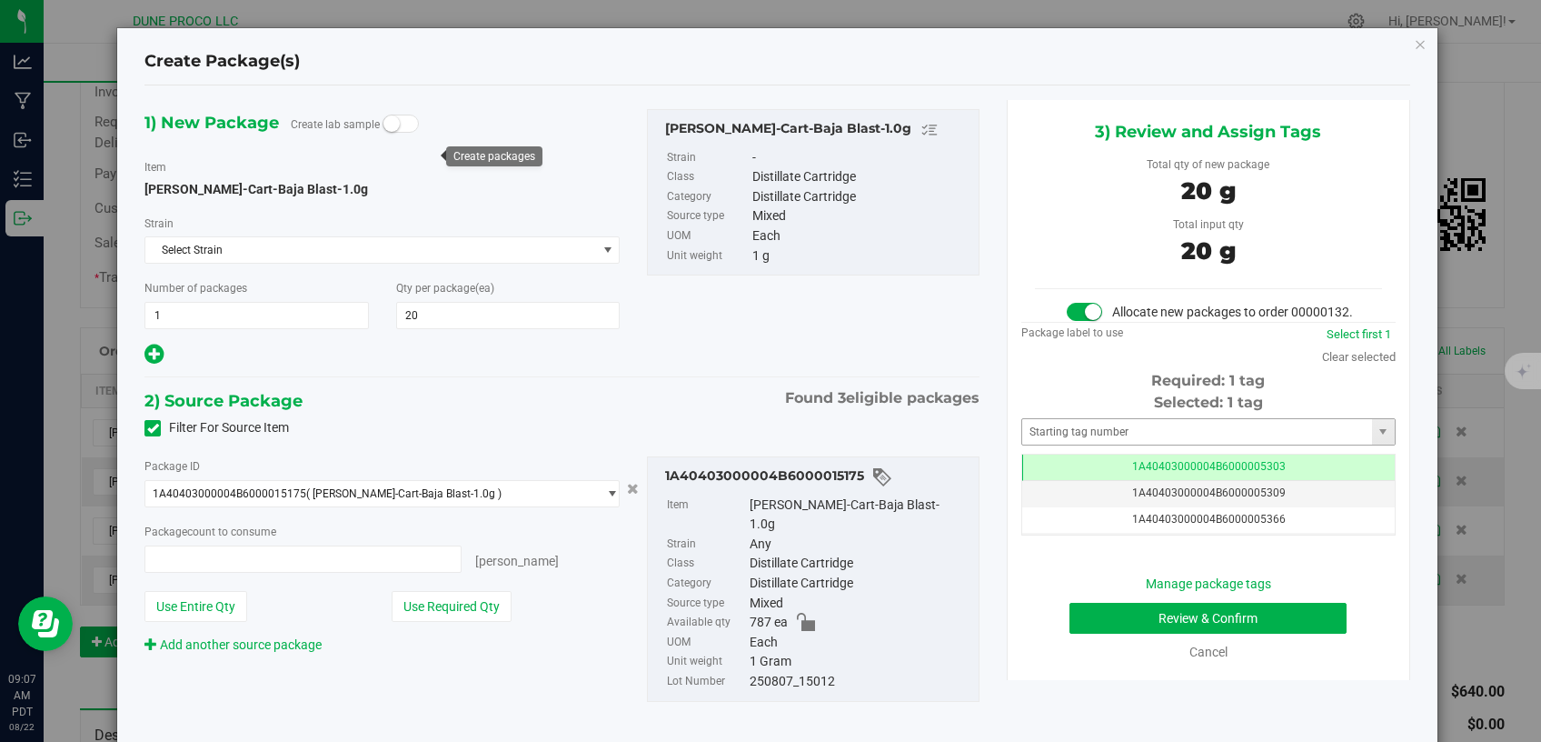
type input "20 ea"
click at [1045, 499] on td "1A40403000004B6000005309" at bounding box center [1208, 494] width 373 height 26
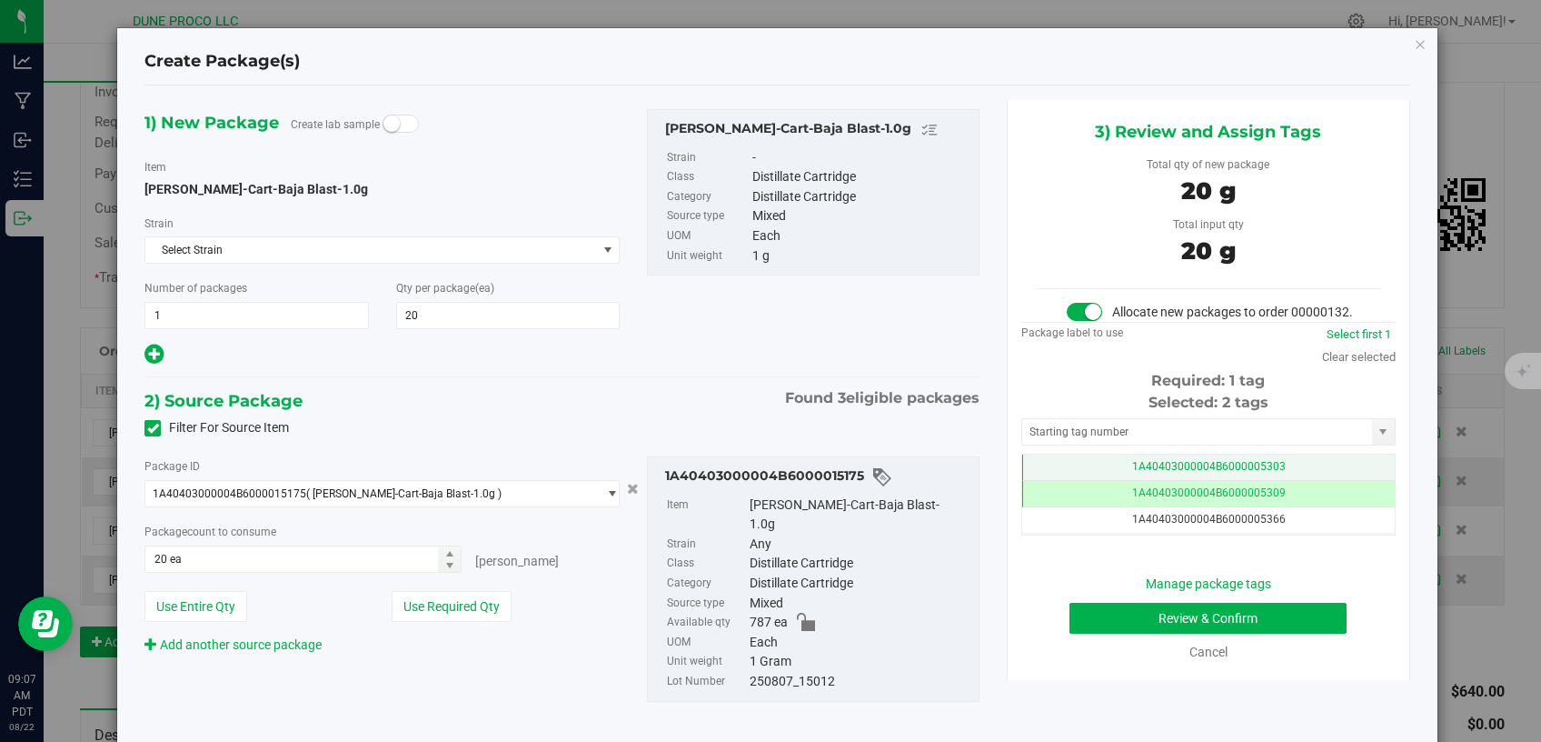
click at [1045, 481] on td "1A40403000004B6000005303" at bounding box center [1208, 467] width 373 height 26
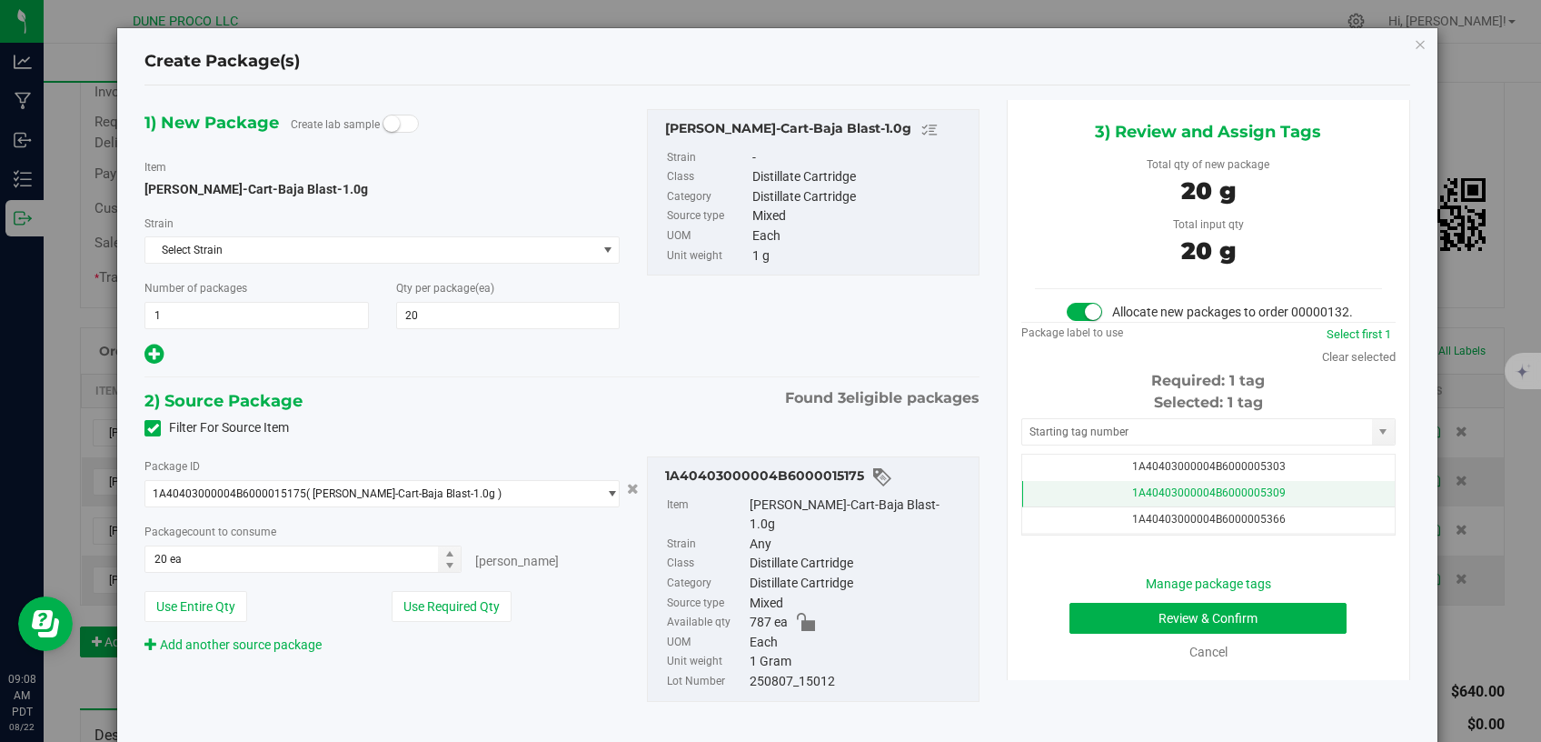
click at [1045, 507] on td "1A40403000004B6000005309" at bounding box center [1208, 494] width 373 height 26
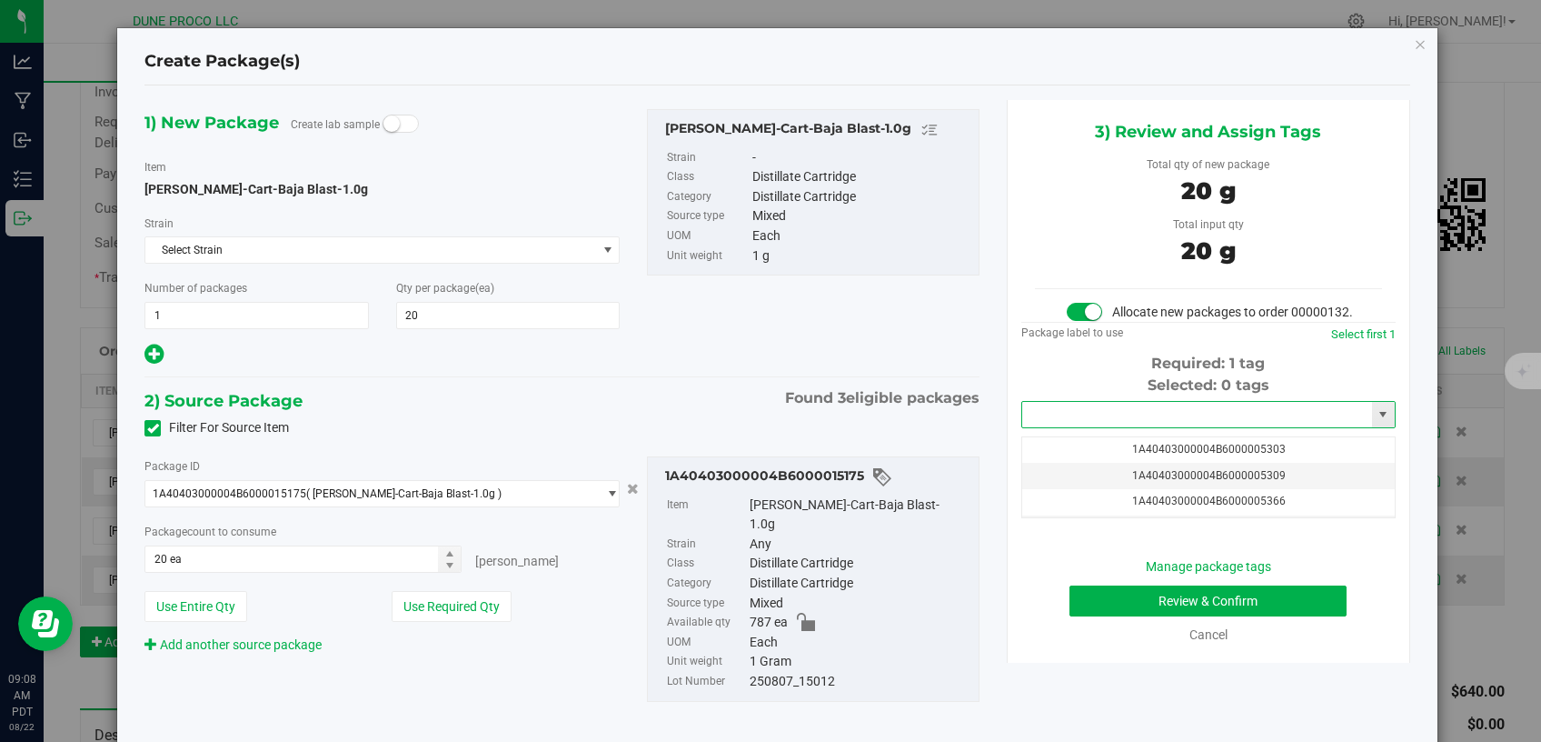
click at [1050, 427] on input "text" at bounding box center [1197, 414] width 350 height 25
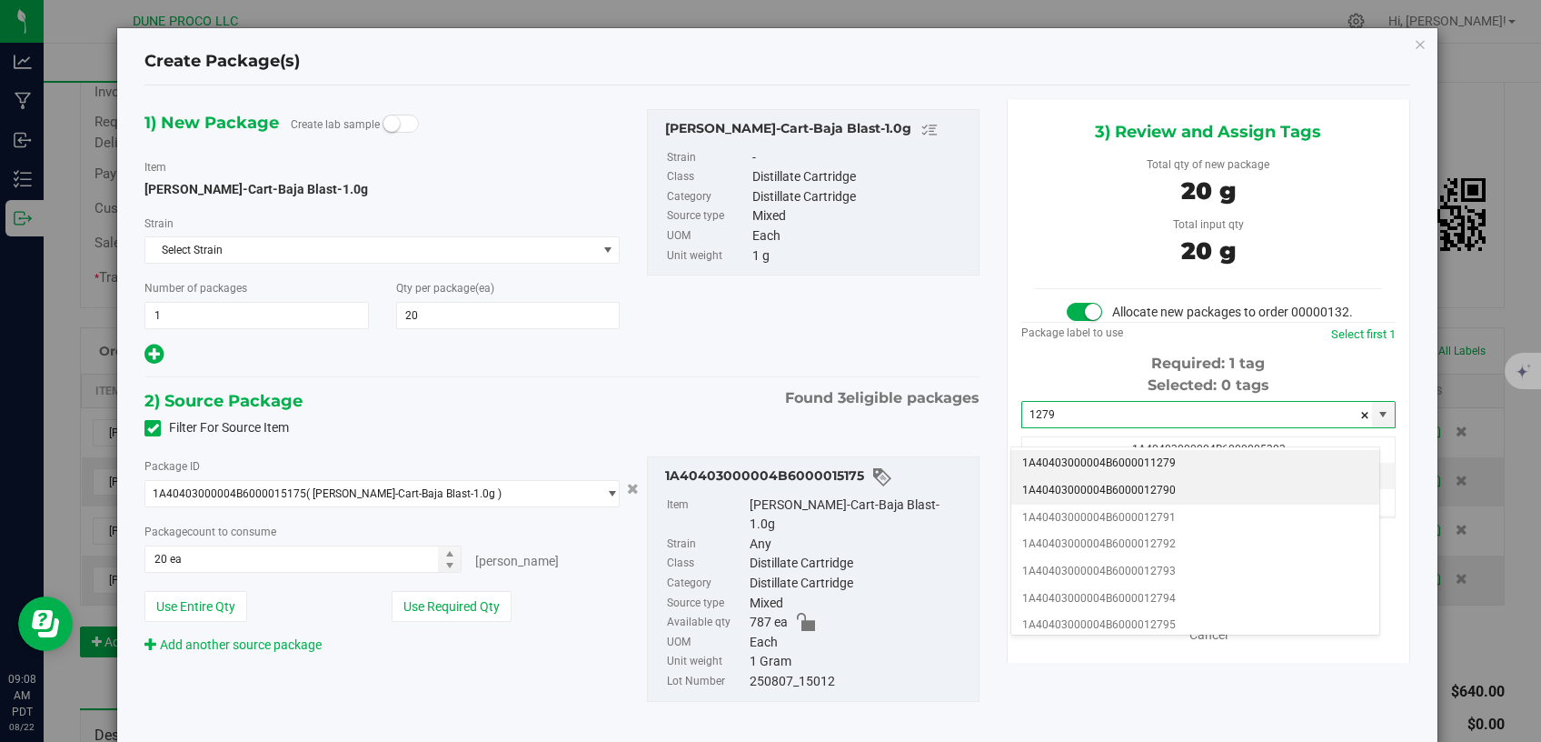
click at [1042, 487] on li "1A40403000004B6000012790" at bounding box center [1196, 490] width 368 height 27
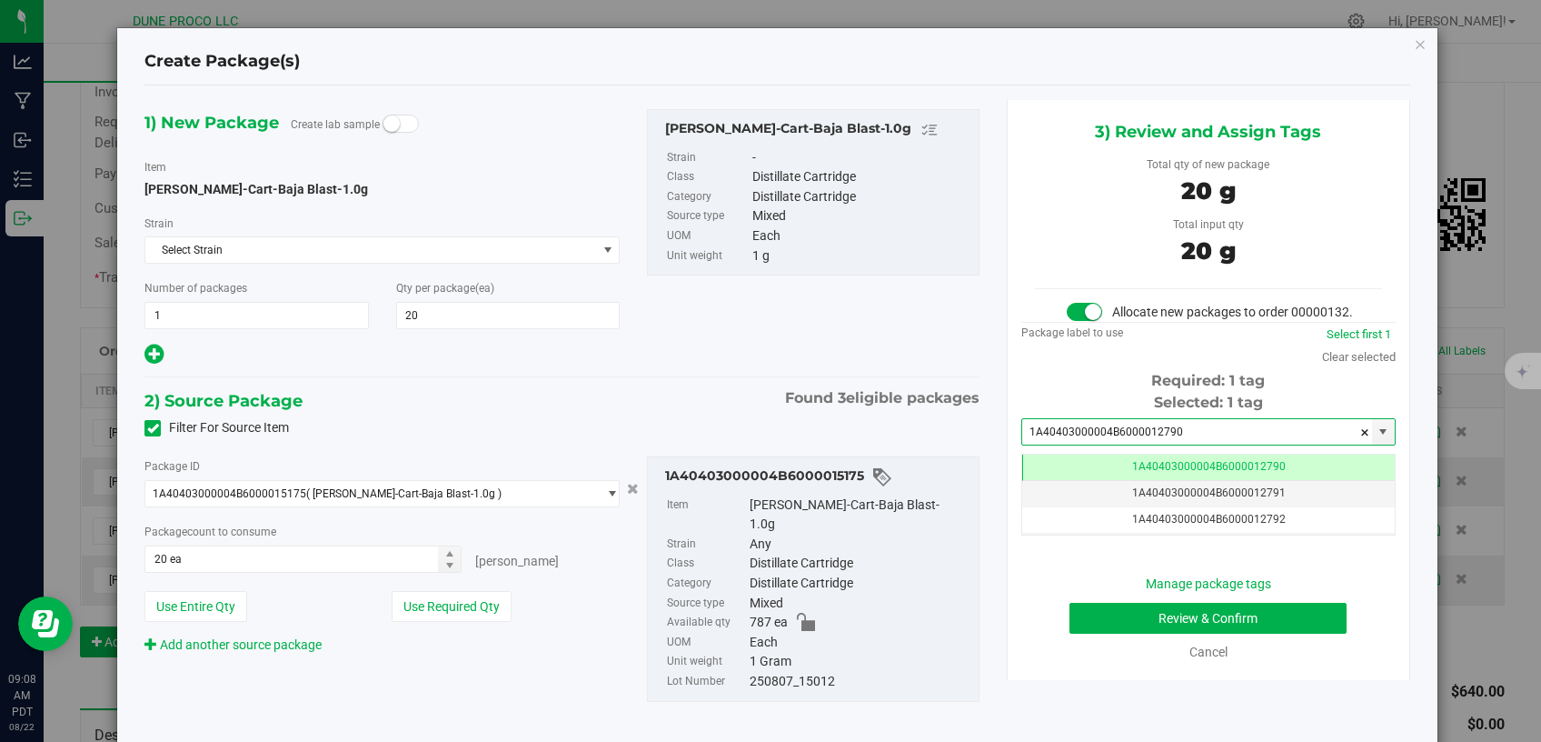
type input "1A40403000004B6000012790"
click at [1072, 627] on button "Review & Confirm" at bounding box center [1209, 618] width 278 height 31
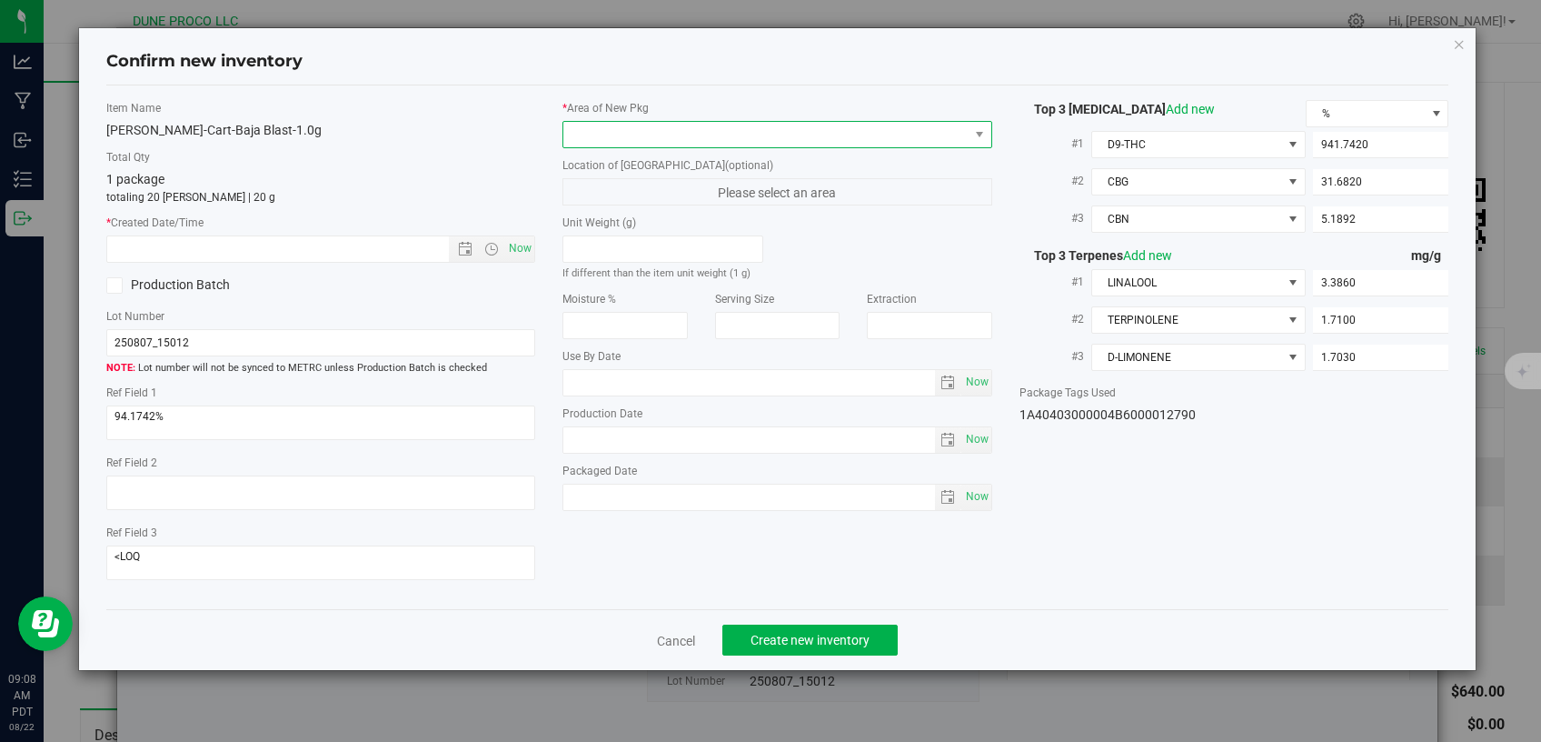
click at [771, 135] on span at bounding box center [766, 134] width 405 height 25
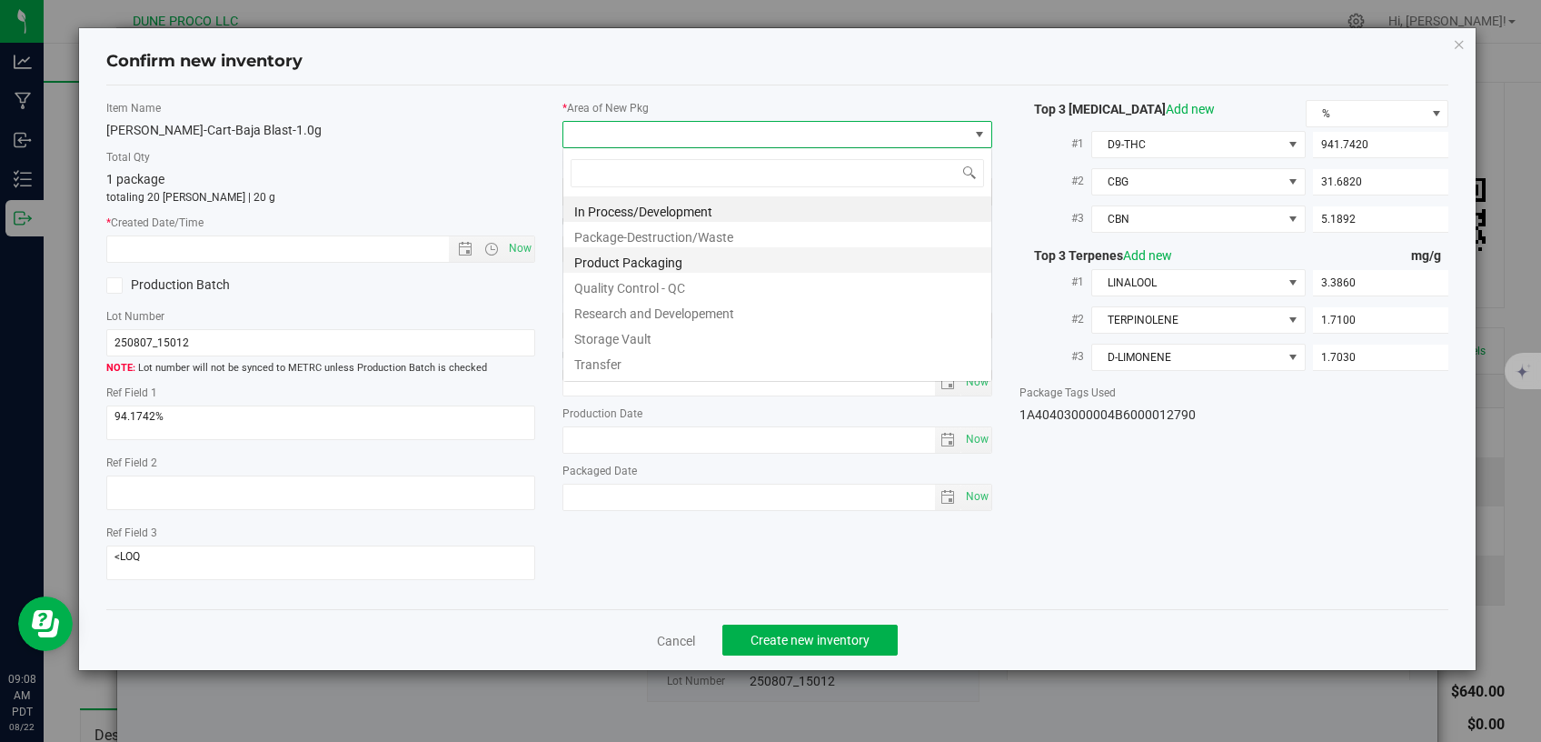
scroll to position [26, 429]
click at [664, 334] on li "Storage Vault" at bounding box center [778, 336] width 428 height 25
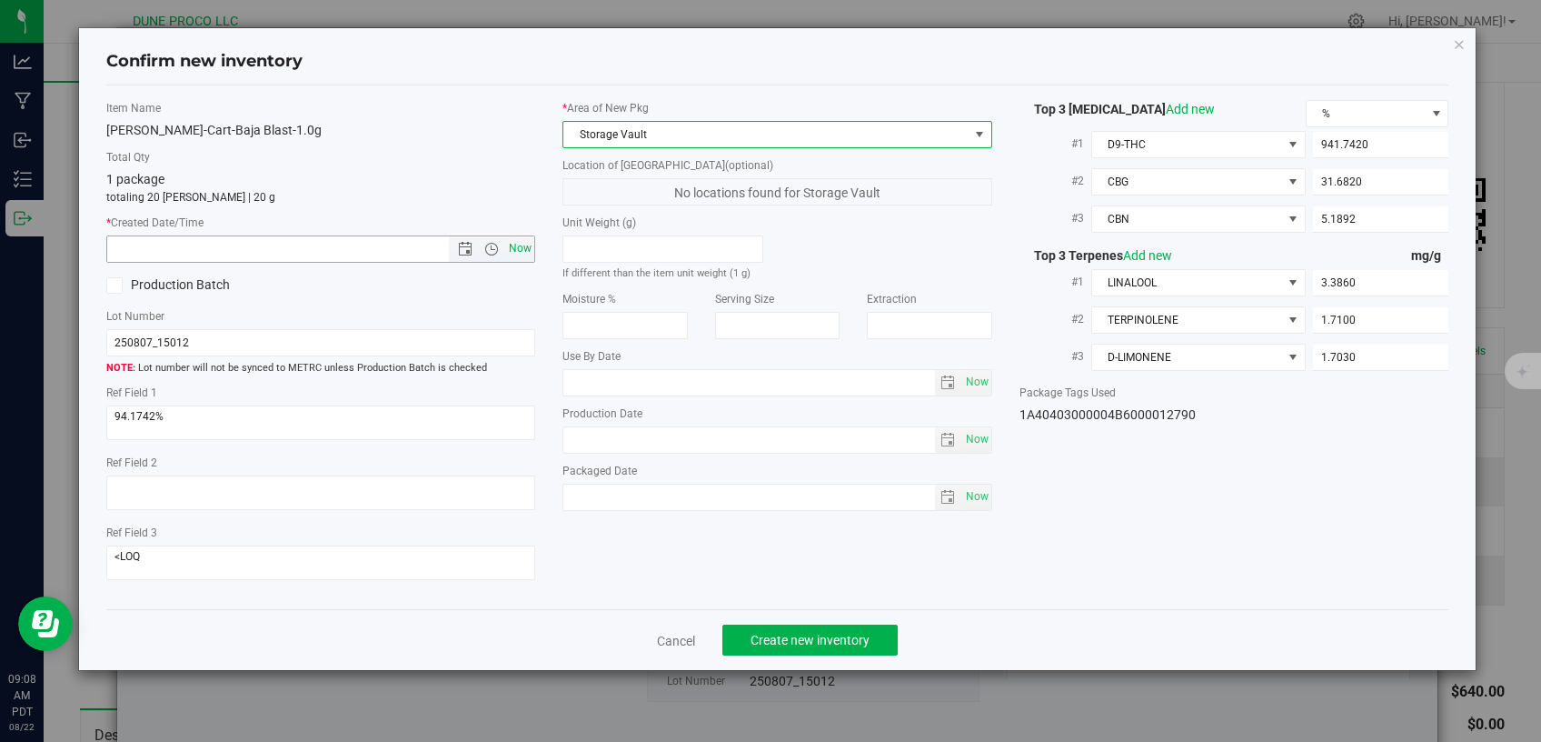
click at [525, 248] on span "Now" at bounding box center [520, 248] width 31 height 26
type input "[DATE] 9:08 AM"
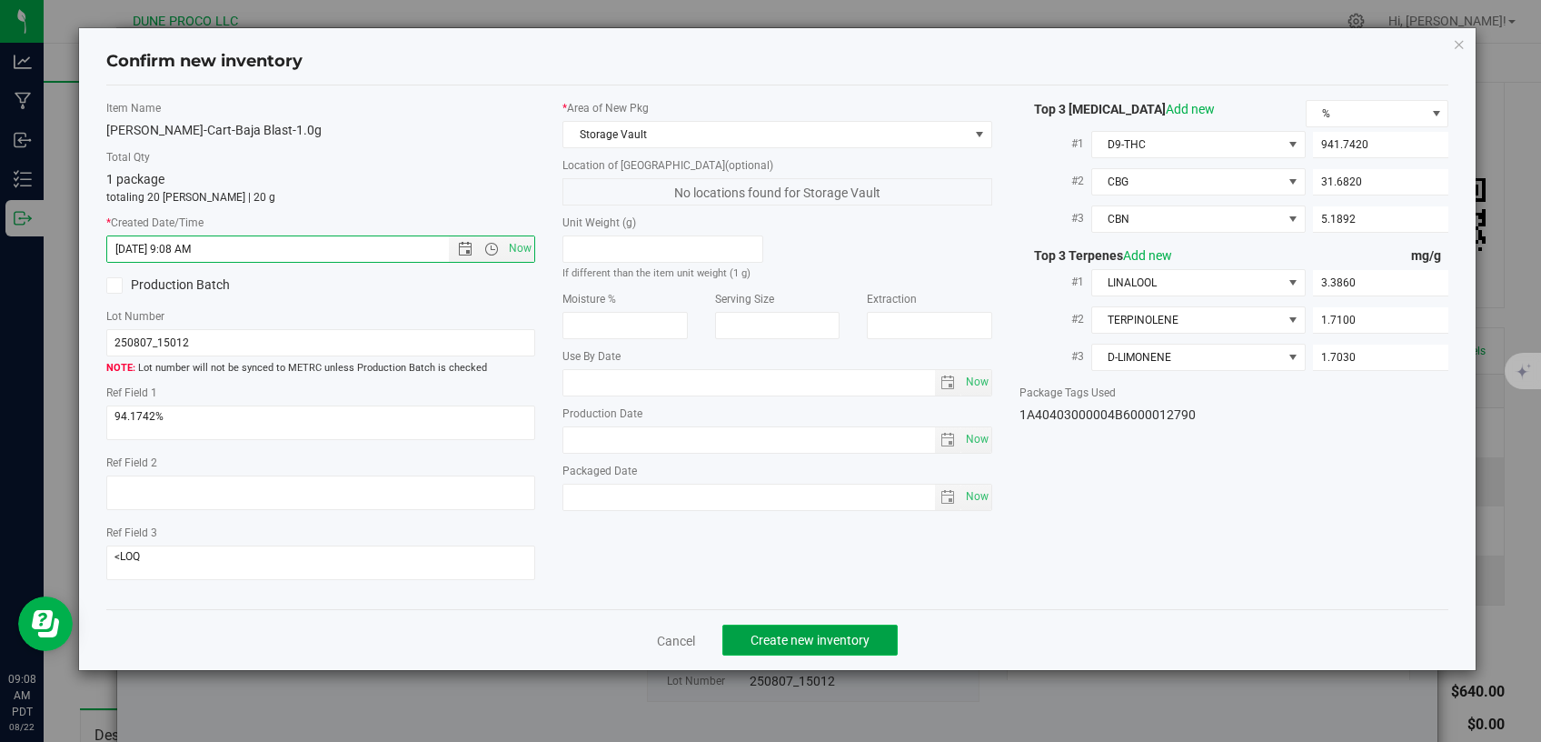
click at [770, 624] on button "Create new inventory" at bounding box center [810, 639] width 175 height 31
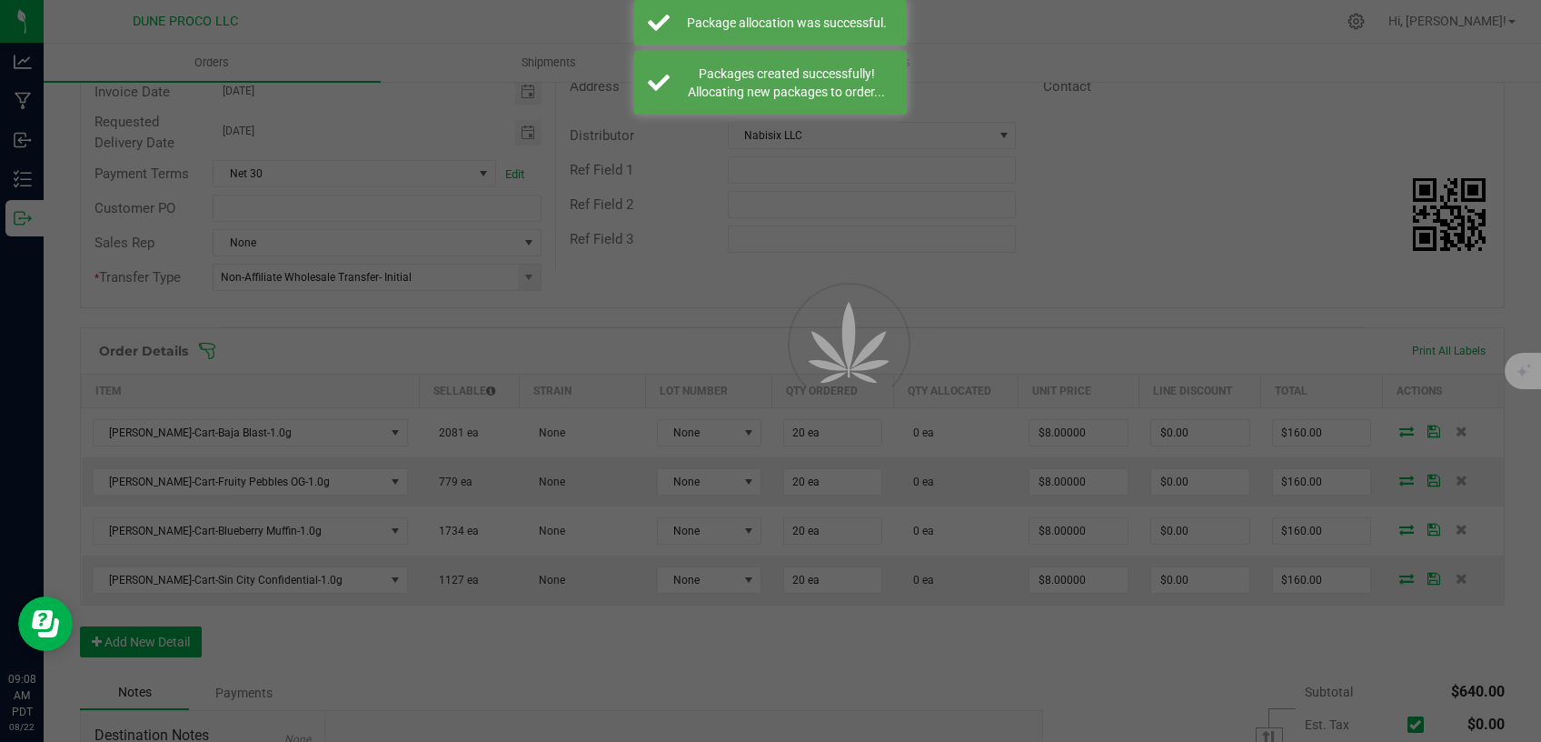
scroll to position [231, 0]
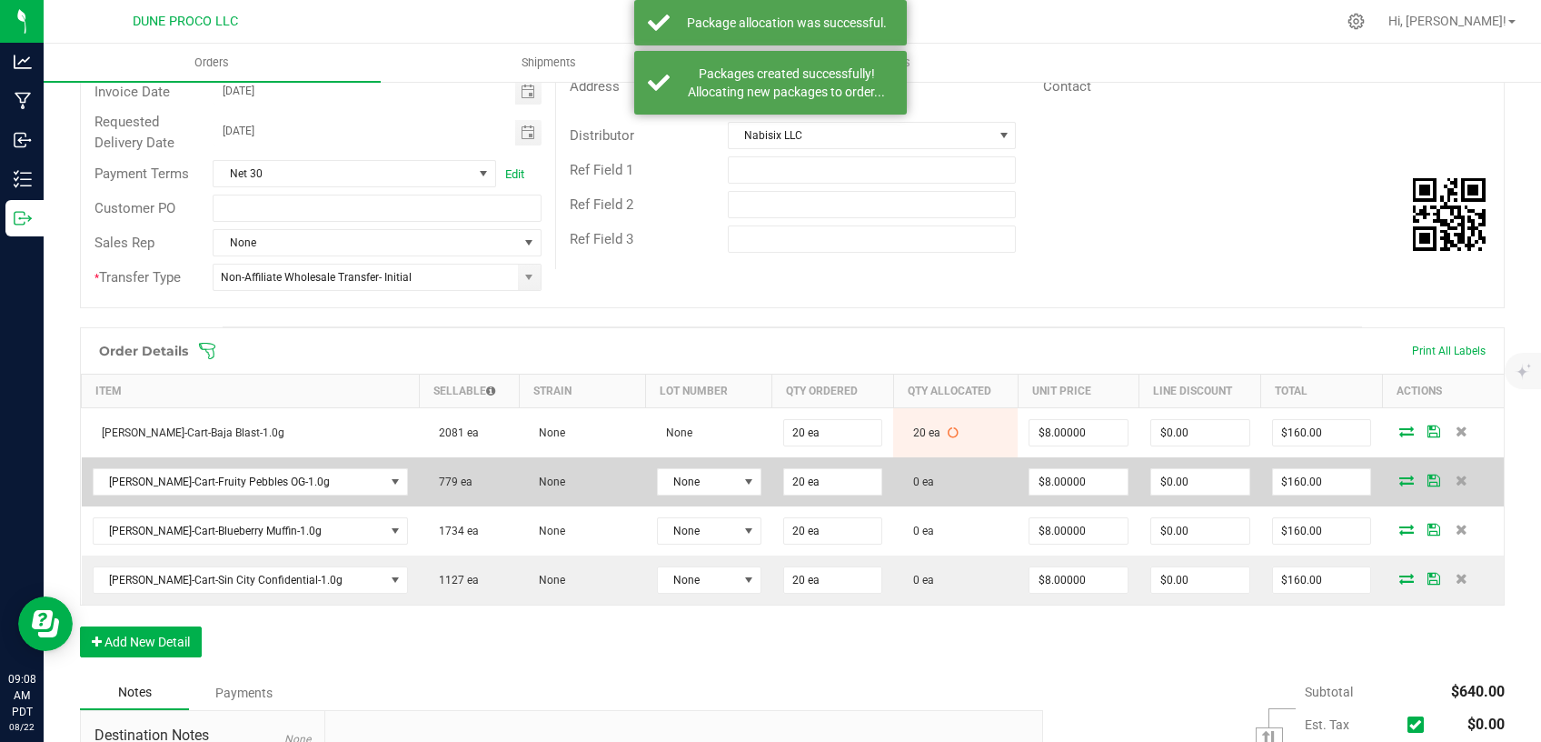
click at [1400, 474] on icon at bounding box center [1407, 479] width 15 height 11
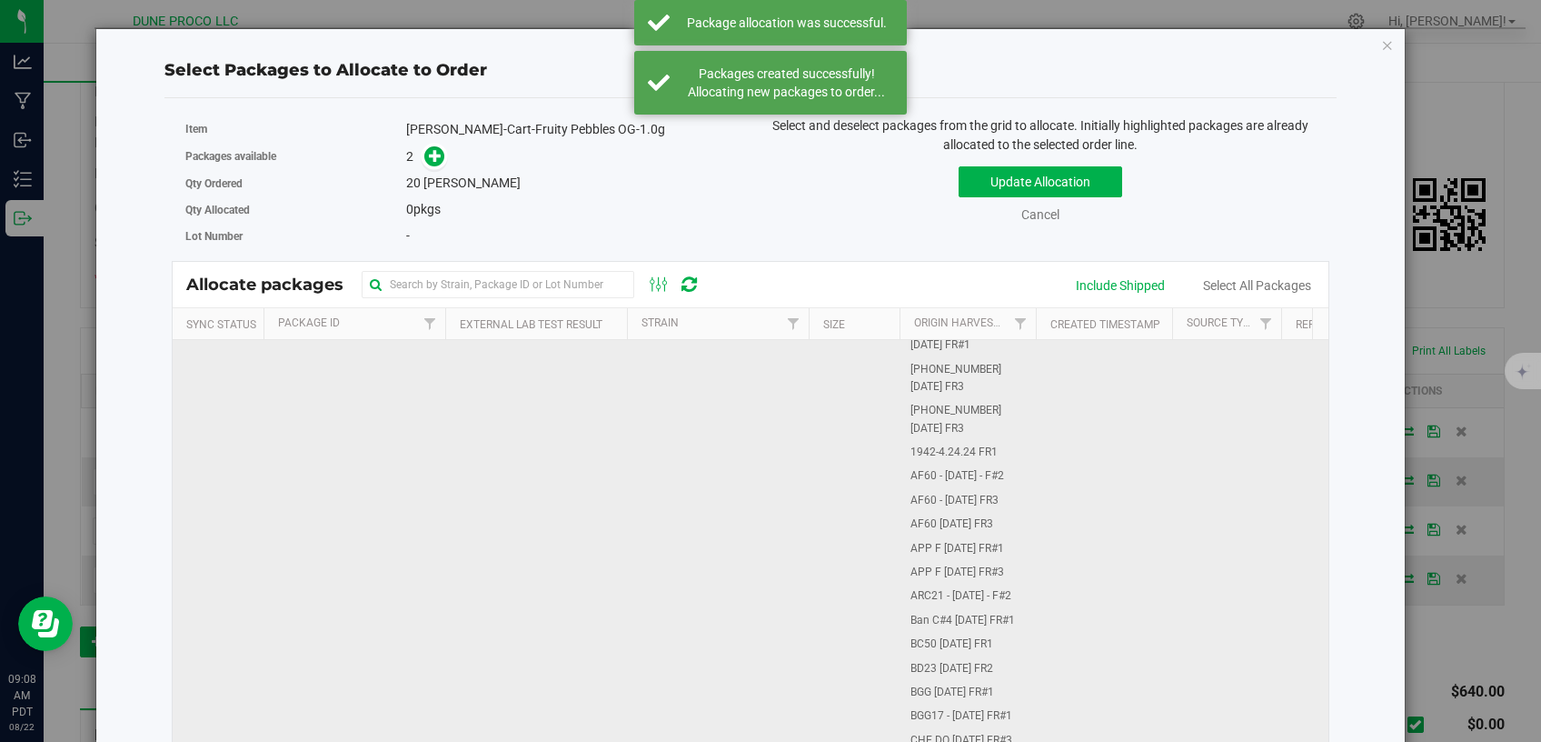
scroll to position [385, 0]
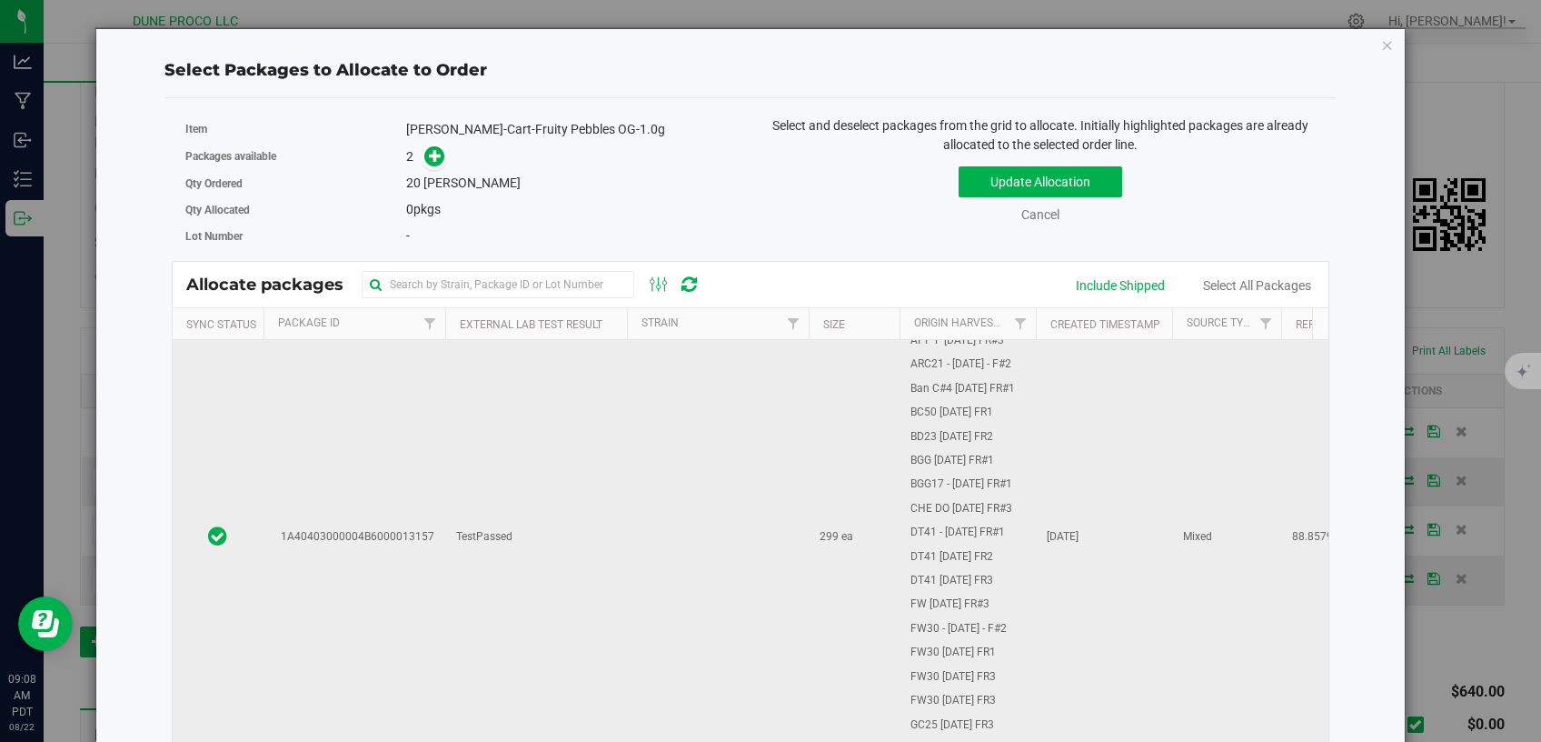
click at [583, 616] on td "TestPassed" at bounding box center [536, 537] width 182 height 1165
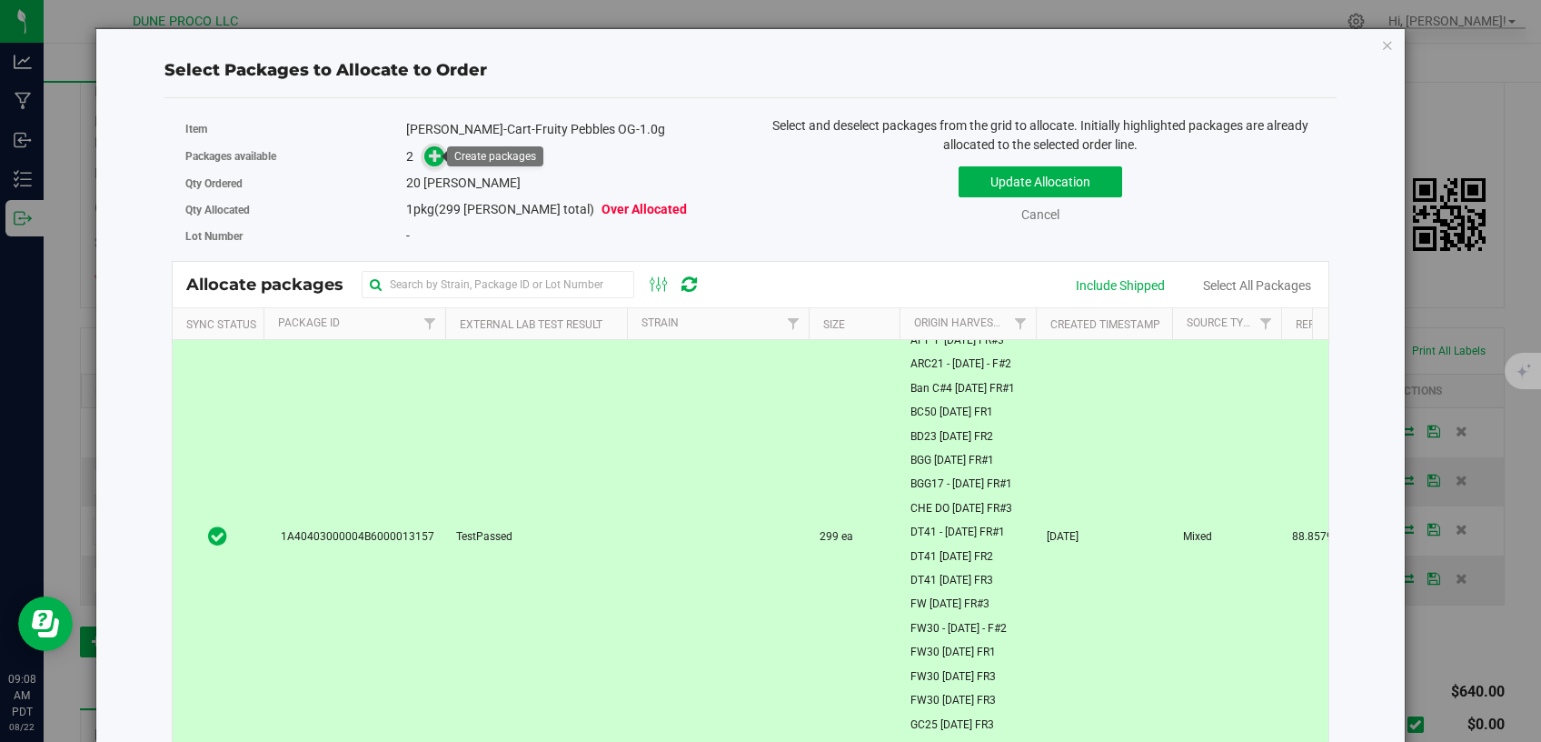
click at [424, 158] on span at bounding box center [434, 155] width 21 height 21
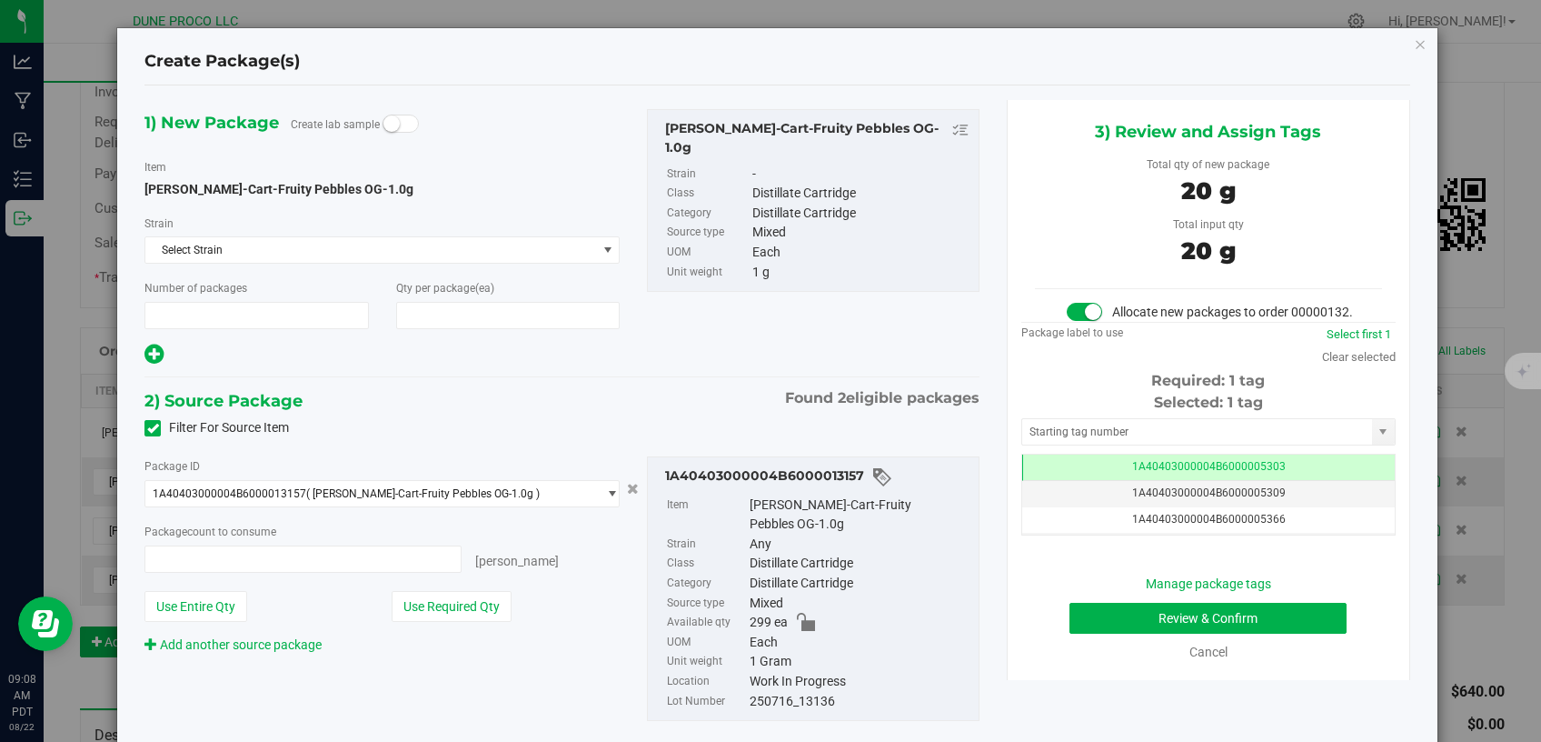
type input "1"
type input "20"
type input "20 ea"
click at [1056, 481] on td "1A40403000004B6000005303" at bounding box center [1208, 467] width 373 height 26
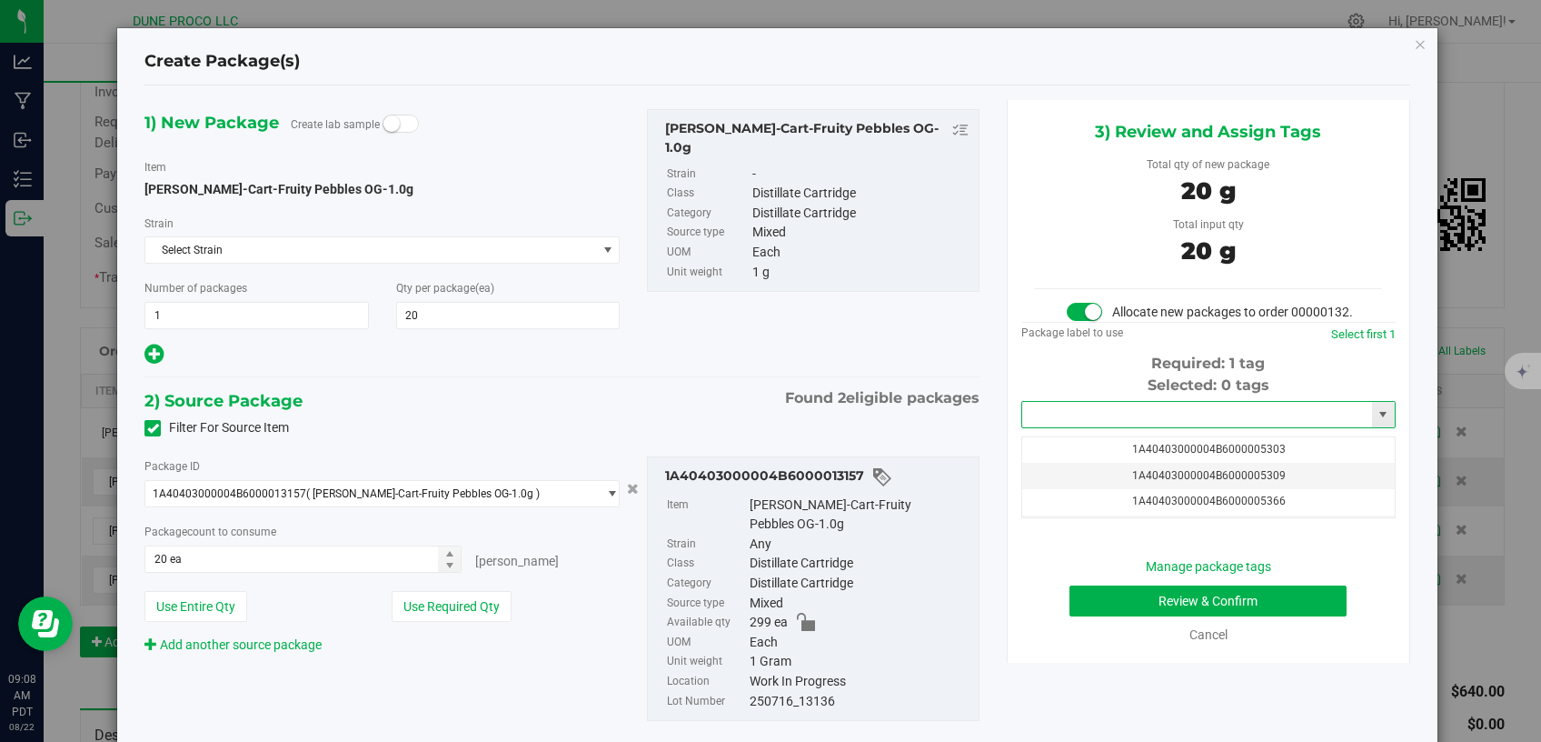
click at [1063, 427] on input "text" at bounding box center [1197, 414] width 350 height 25
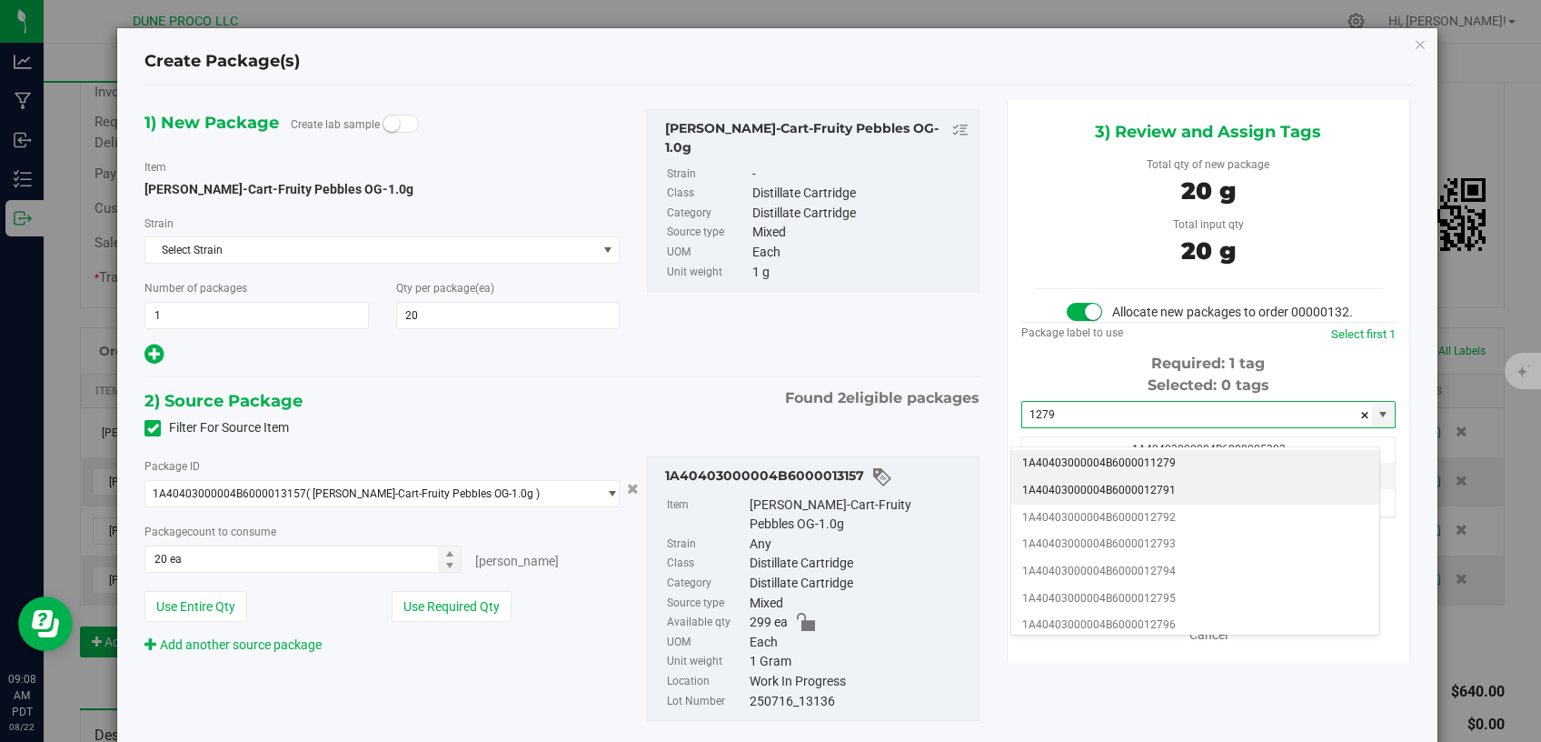
click at [1091, 484] on li "1A40403000004B6000012791" at bounding box center [1196, 490] width 368 height 27
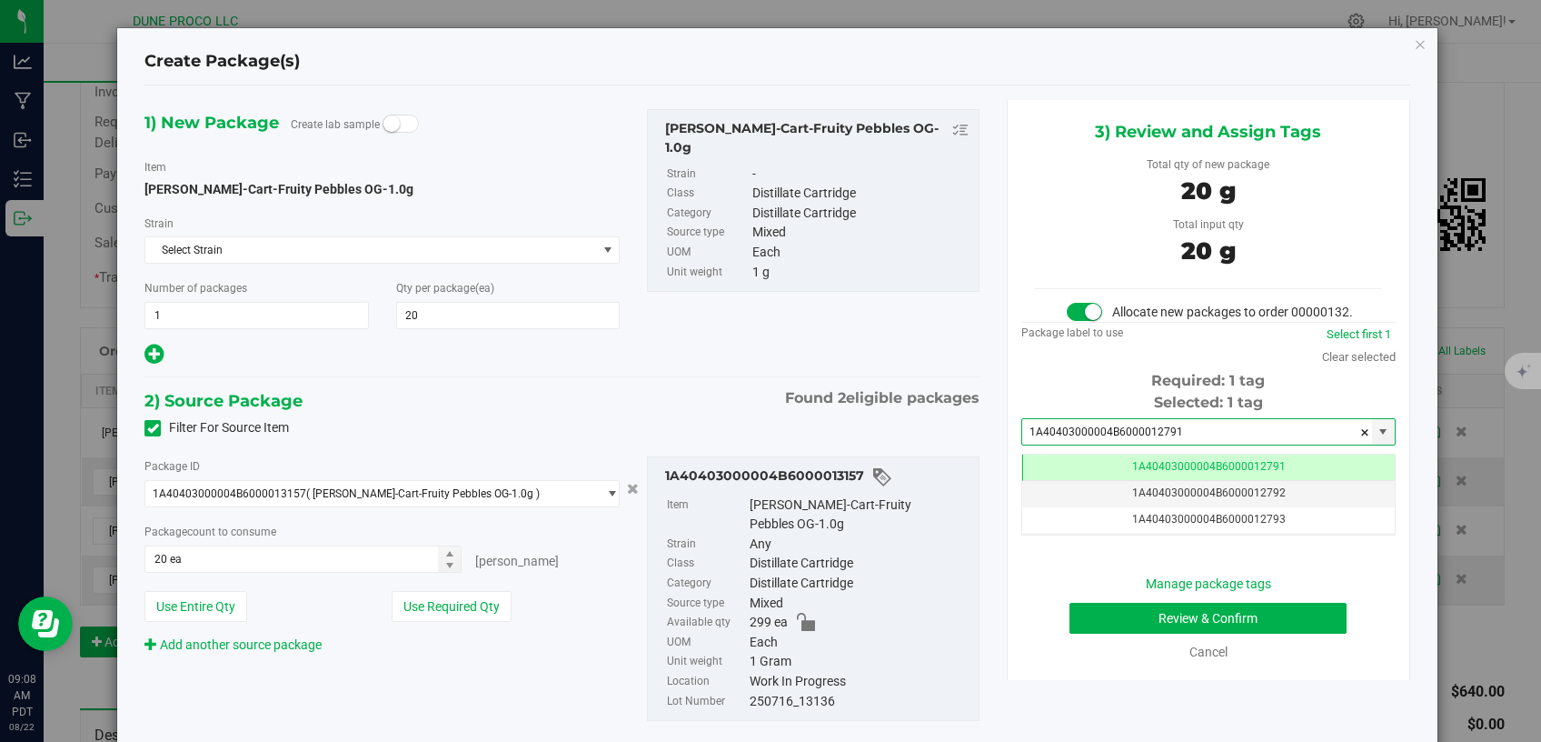
type input "1A40403000004B6000012791"
click at [1124, 633] on button "Review & Confirm" at bounding box center [1209, 618] width 278 height 31
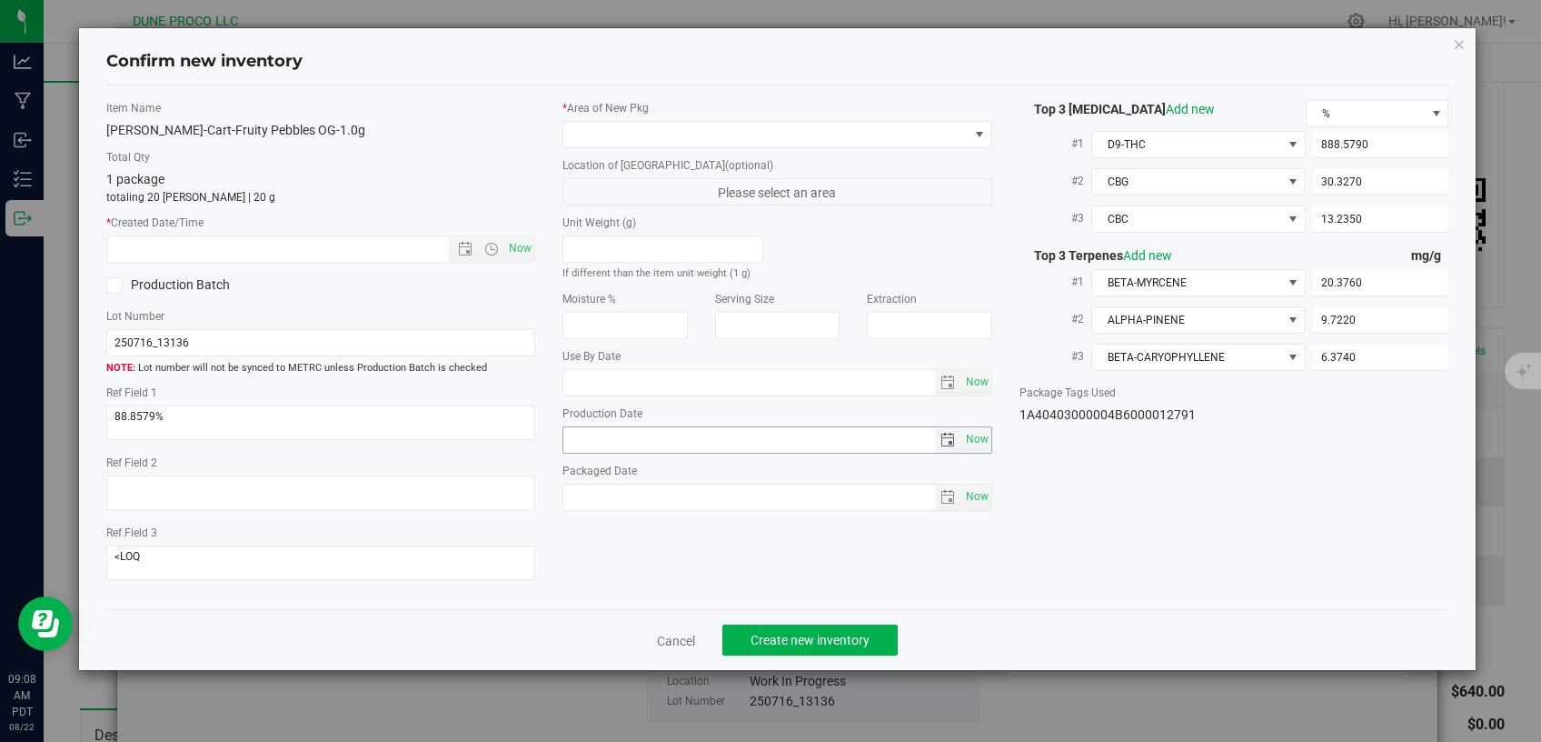
type input "[DATE]"
click at [792, 131] on span at bounding box center [766, 134] width 405 height 25
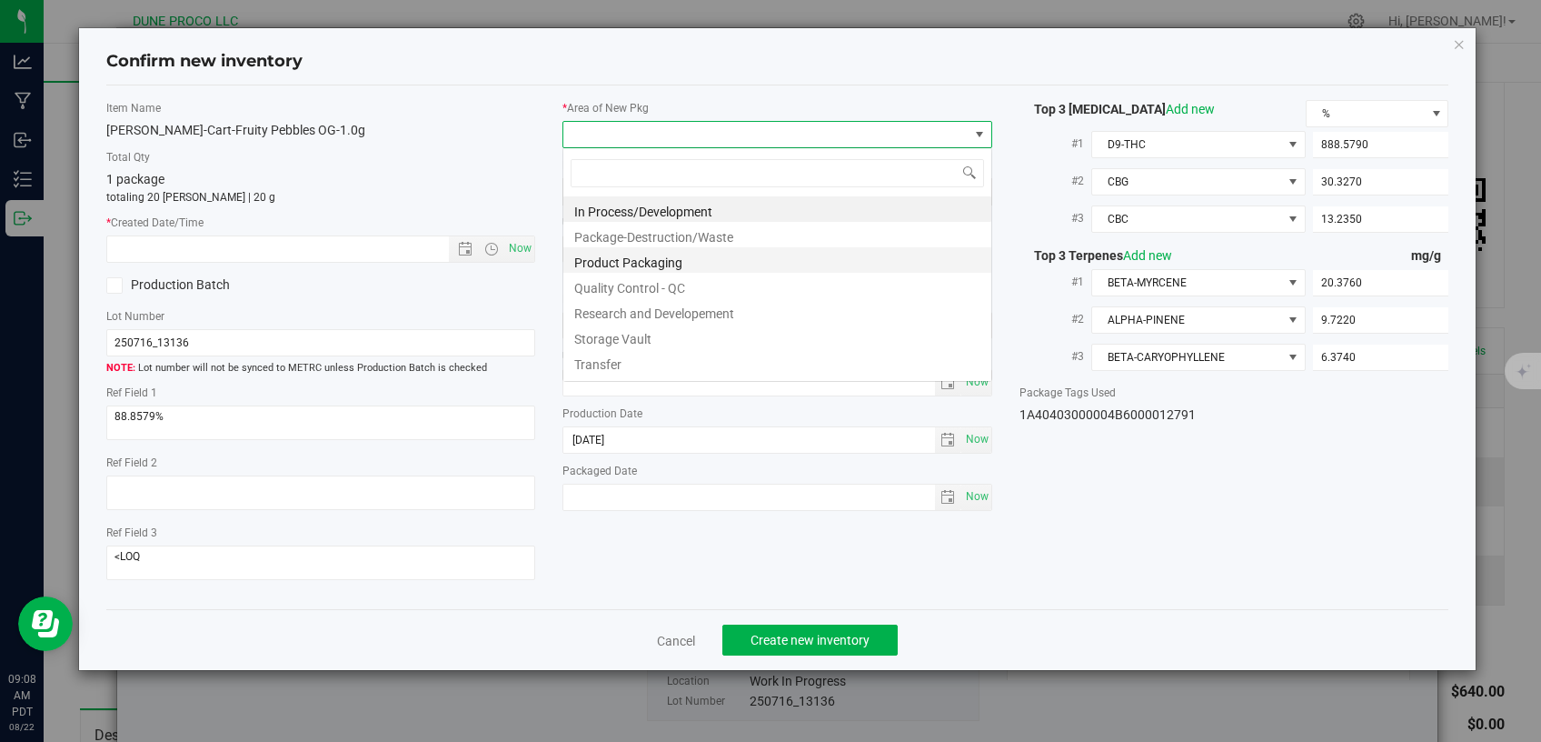
scroll to position [26, 429]
click at [725, 334] on li "Storage Vault" at bounding box center [778, 336] width 428 height 25
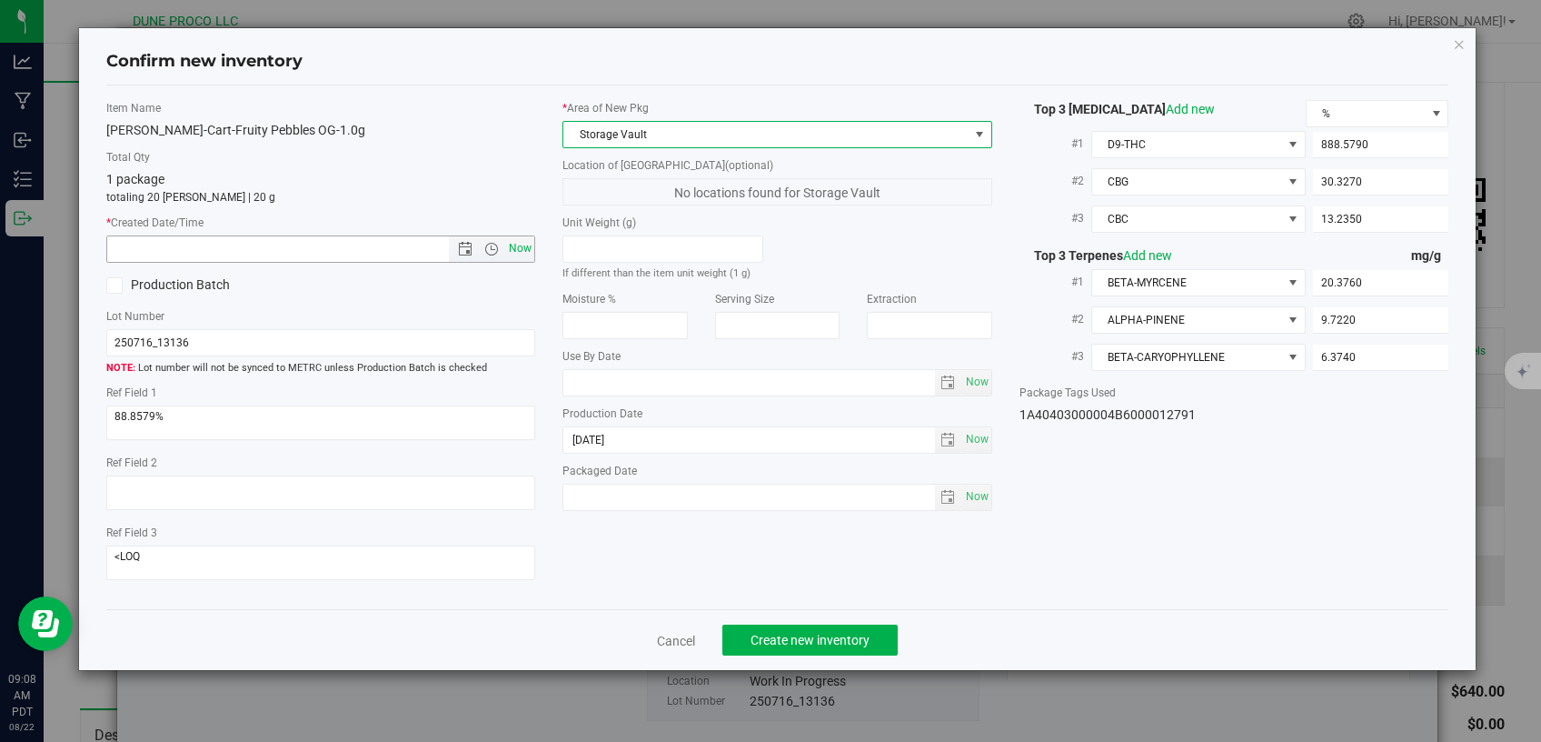
click at [523, 244] on span "Now" at bounding box center [520, 248] width 31 height 26
type input "[DATE] 9:08 AM"
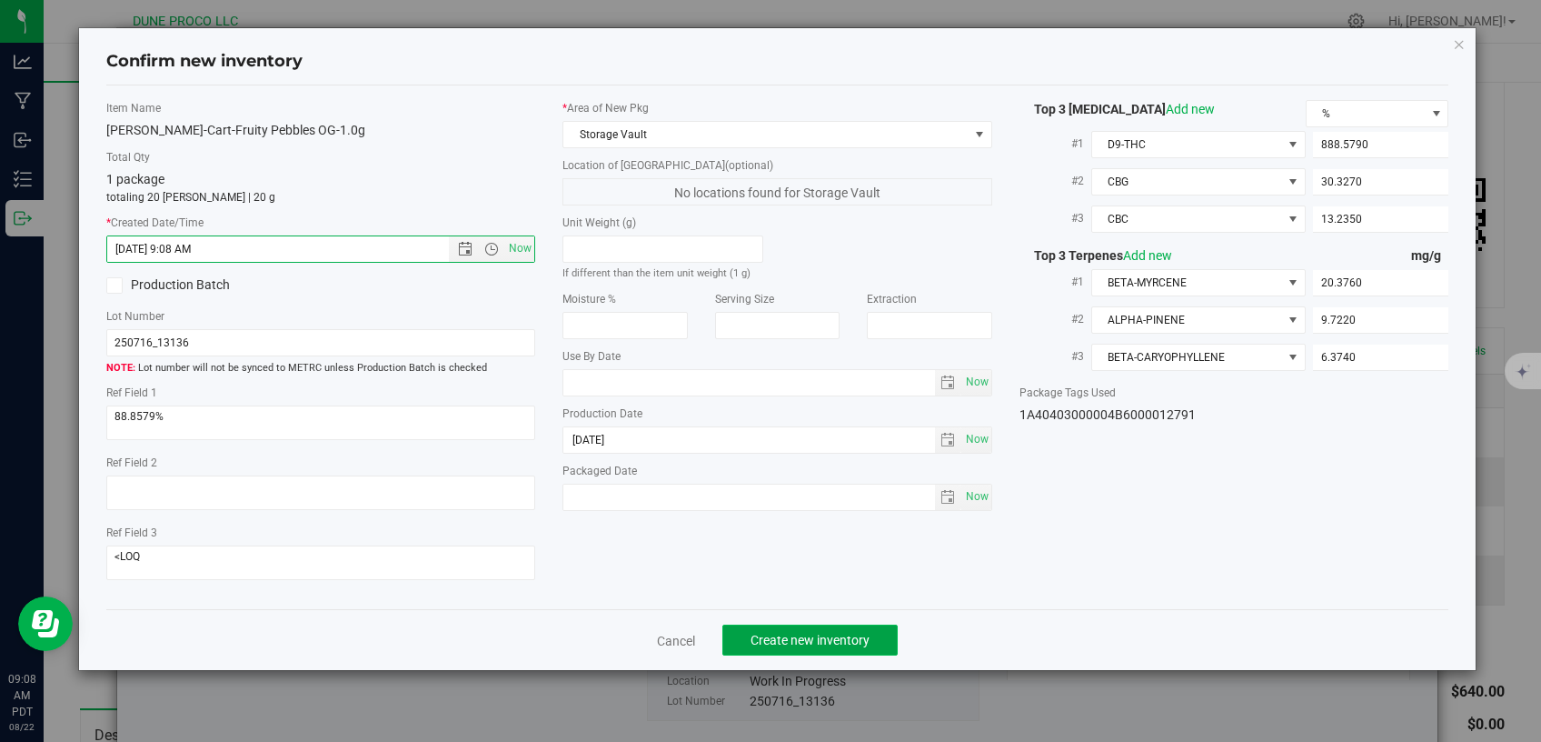
click at [751, 624] on button "Create new inventory" at bounding box center [810, 639] width 175 height 31
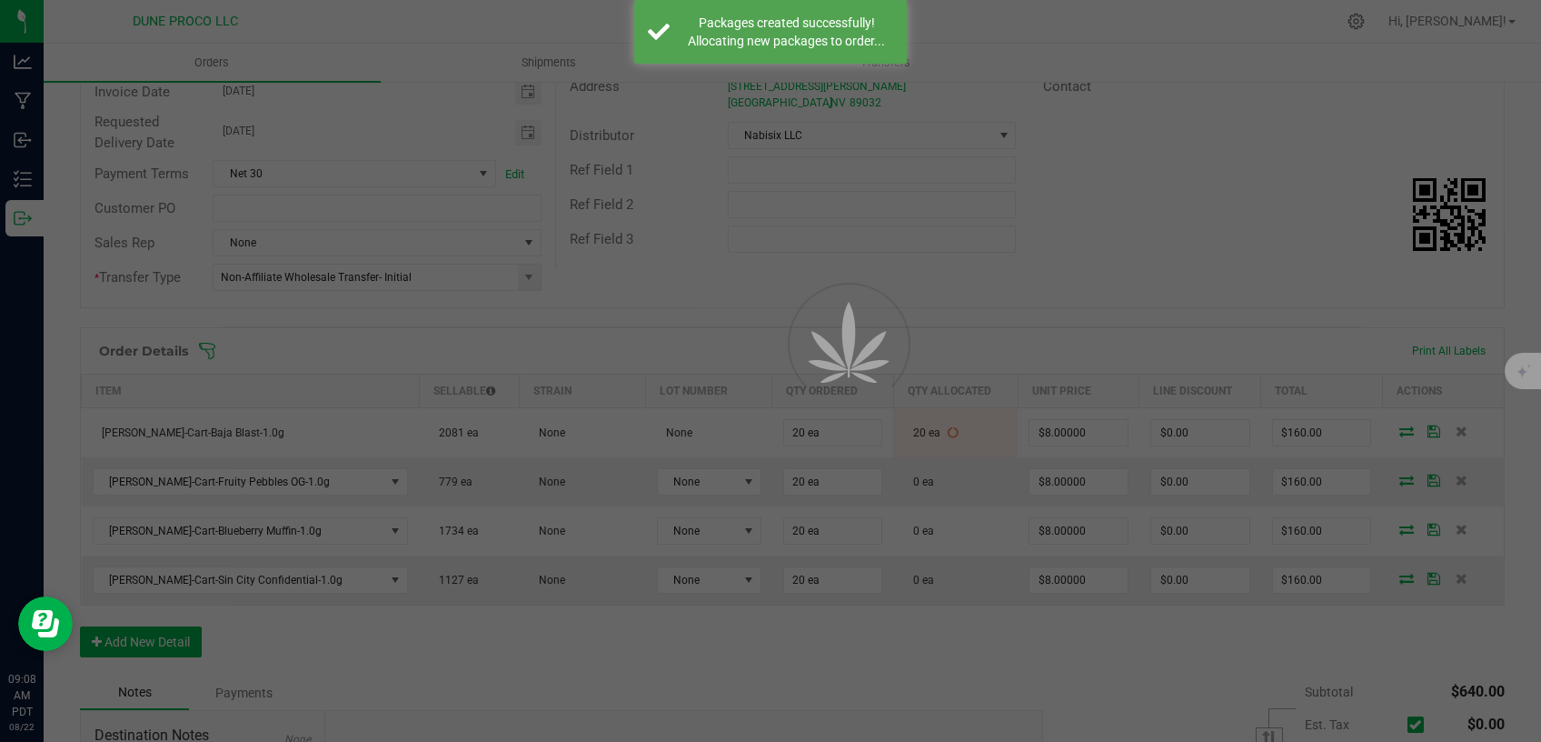
scroll to position [231, 0]
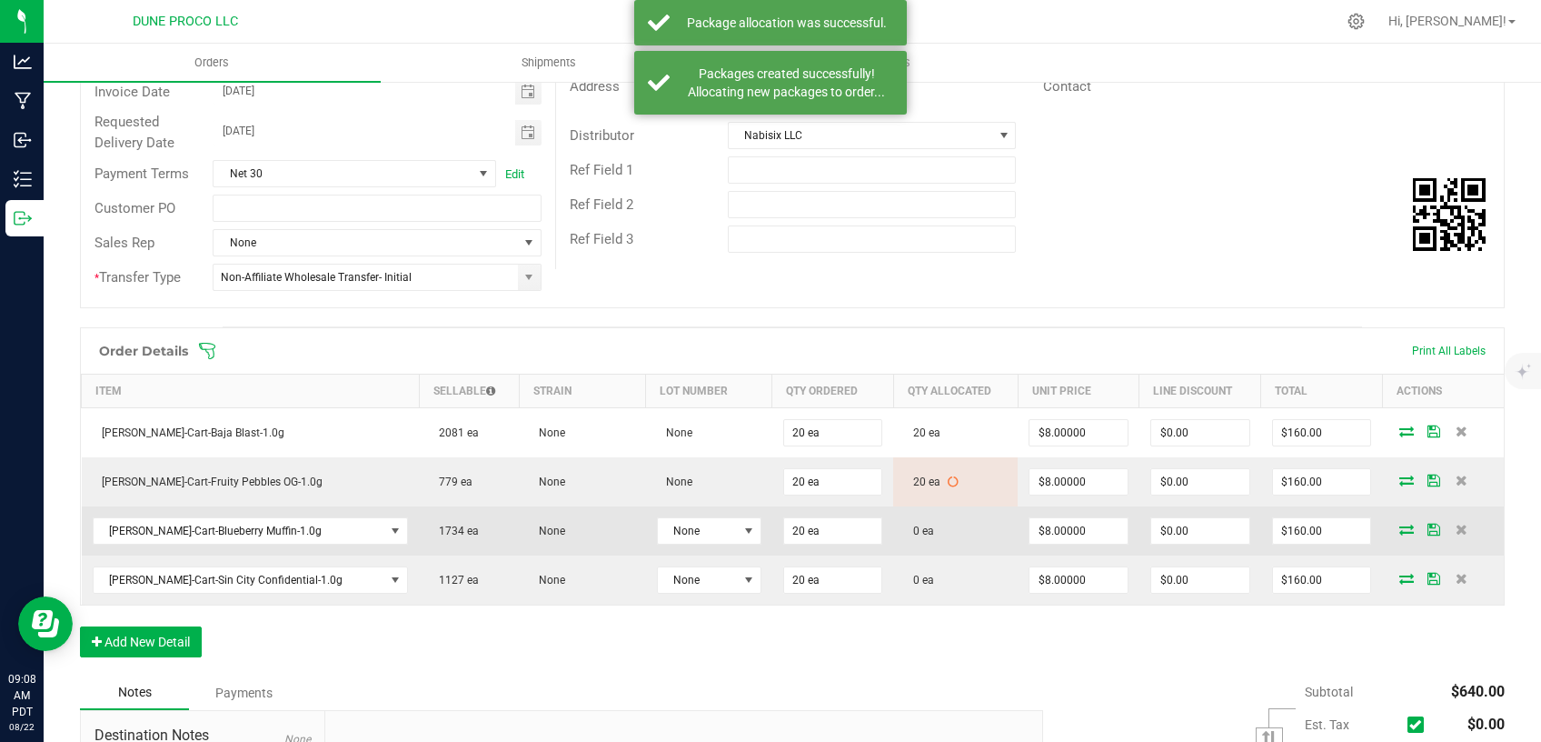
click at [1400, 528] on icon at bounding box center [1407, 529] width 15 height 11
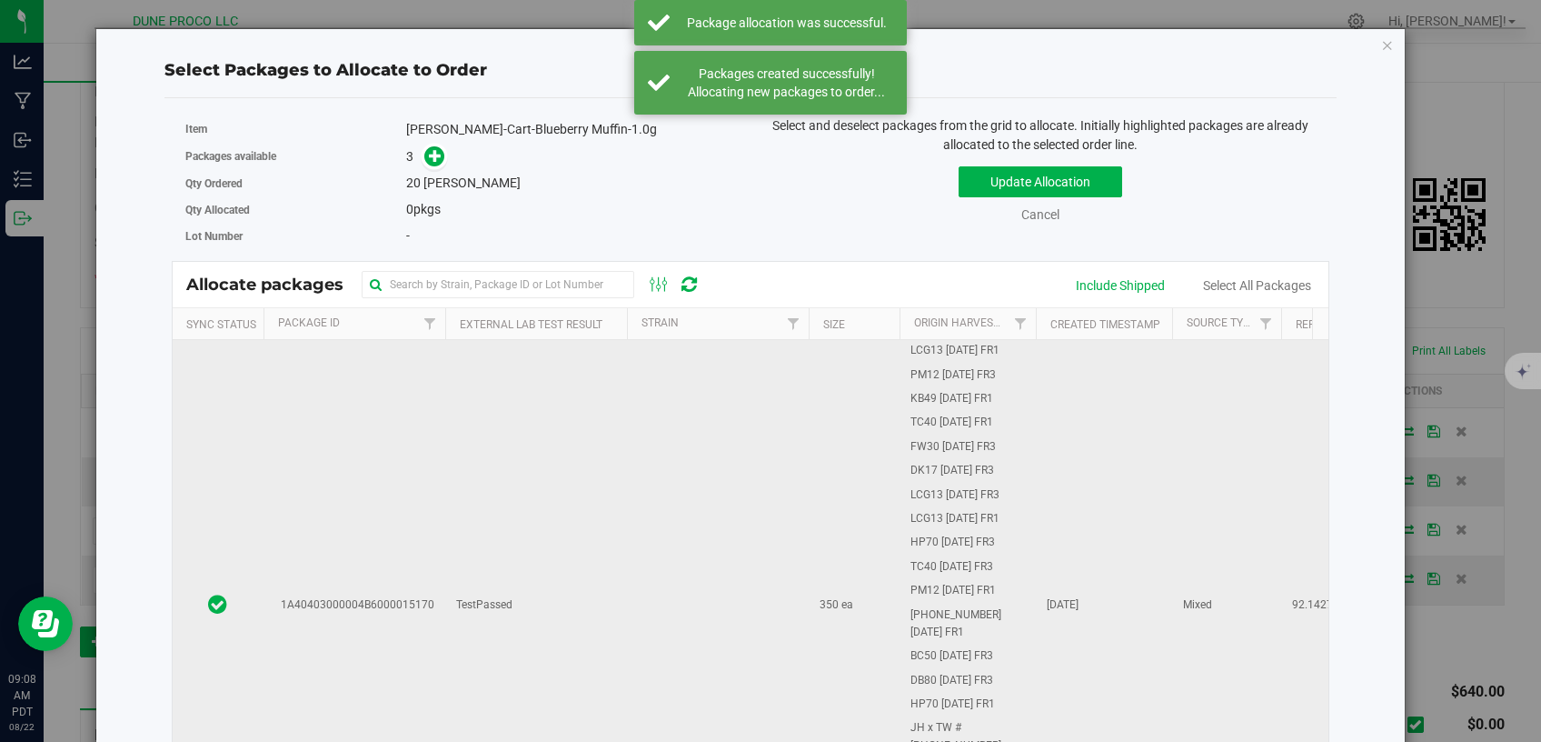
scroll to position [231, 0]
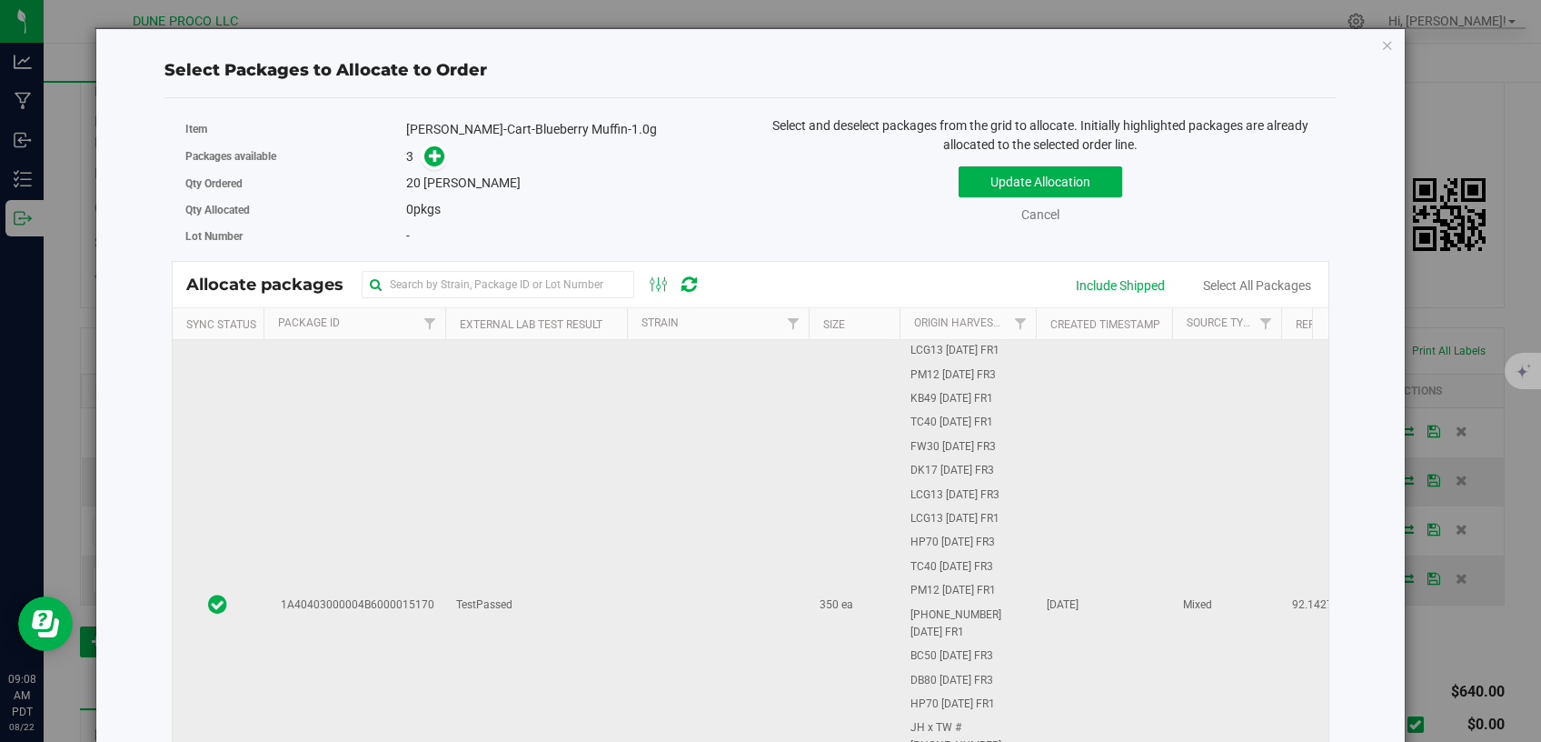
click at [593, 635] on td "TestPassed" at bounding box center [536, 605] width 182 height 531
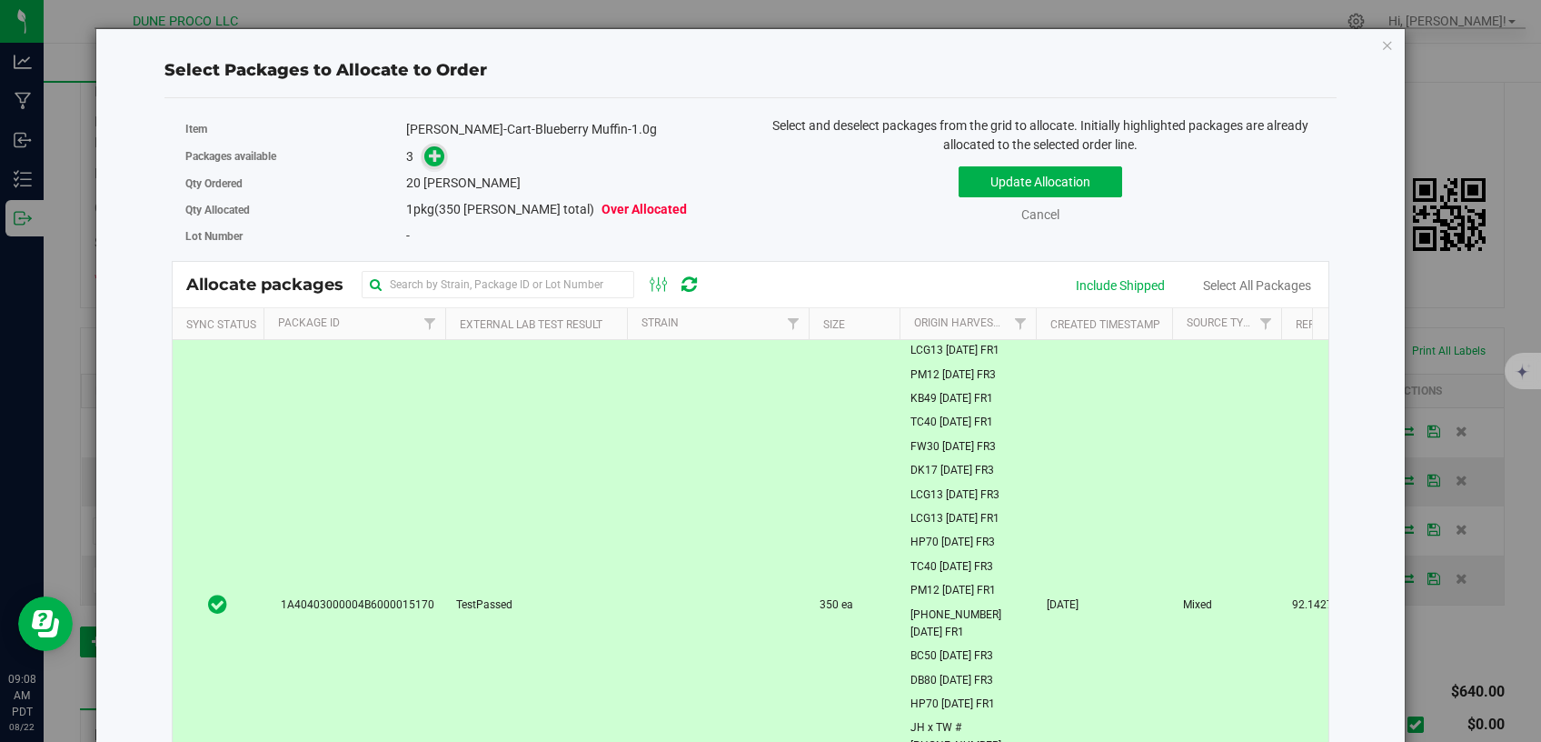
click at [435, 161] on icon at bounding box center [435, 155] width 13 height 13
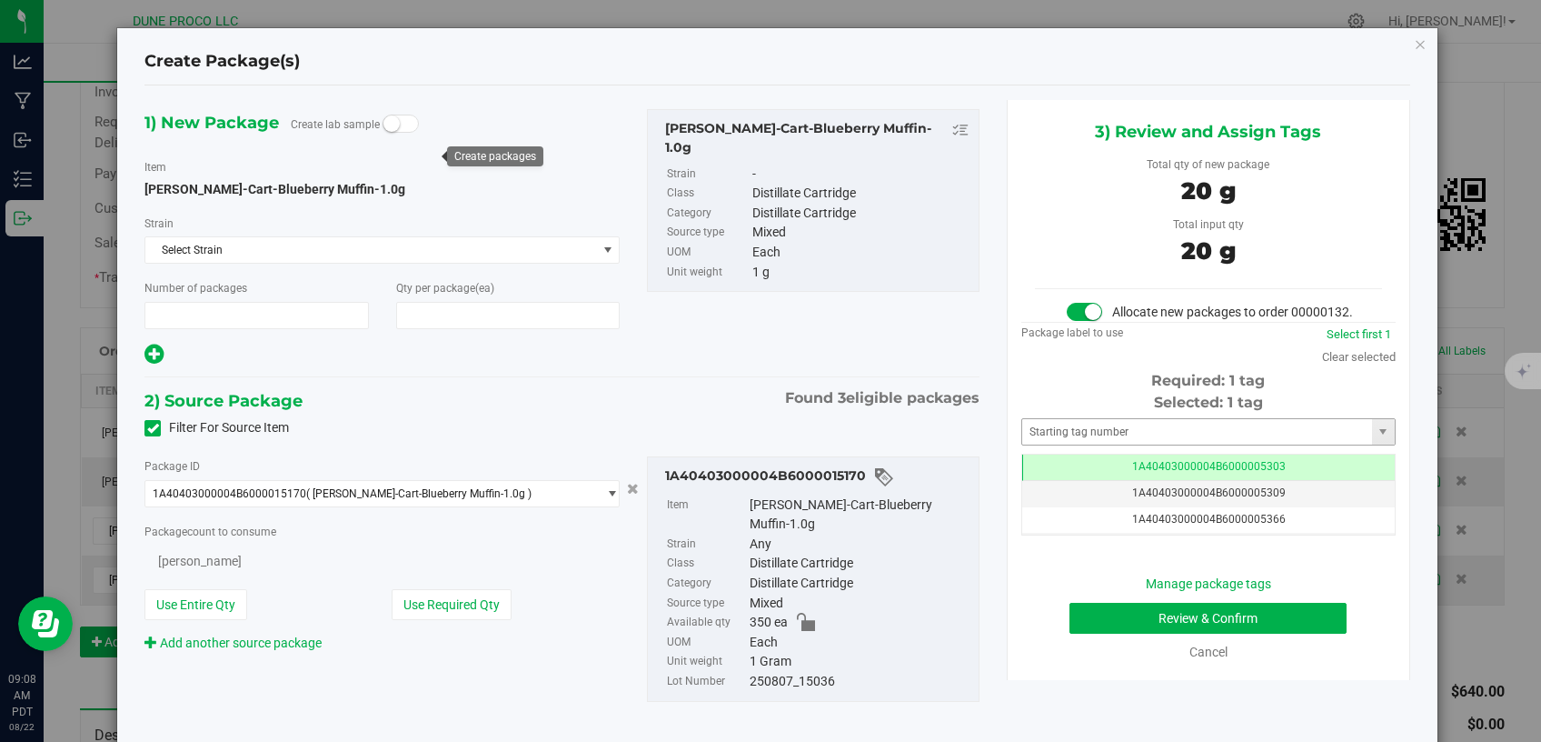
type input "1"
type input "20"
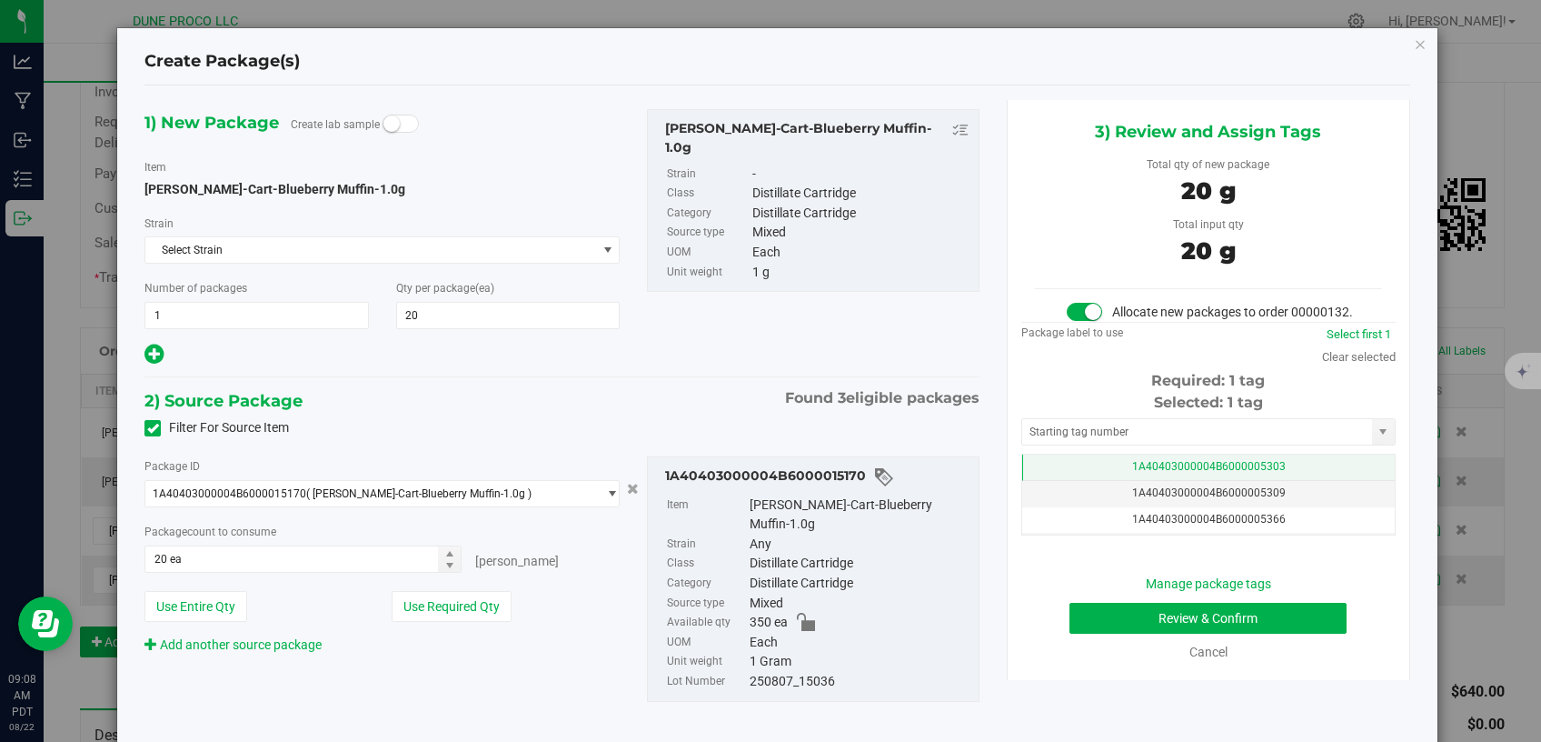
click at [1072, 481] on td "1A40403000004B6000005303" at bounding box center [1208, 467] width 373 height 26
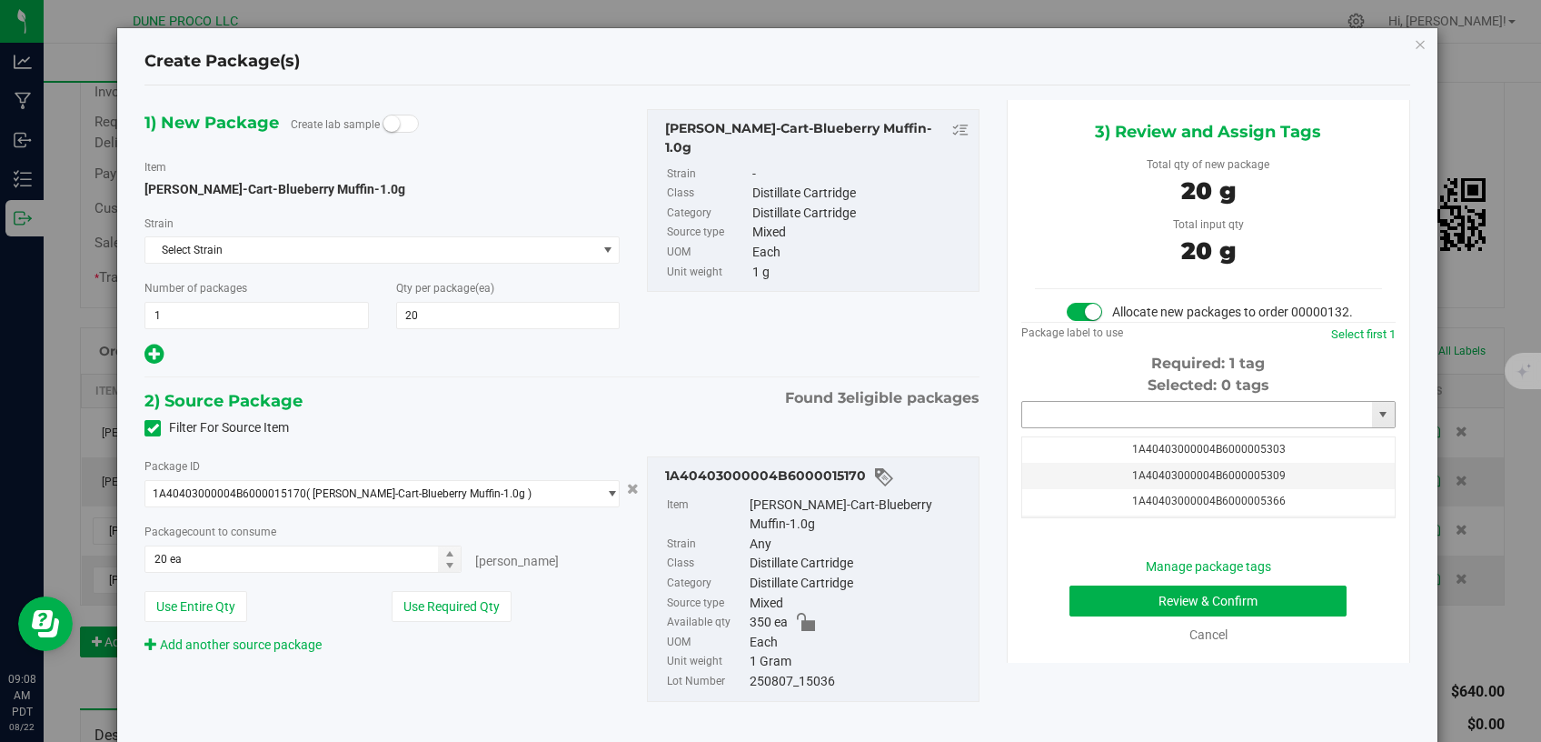
click at [1074, 427] on input "text" at bounding box center [1197, 414] width 350 height 25
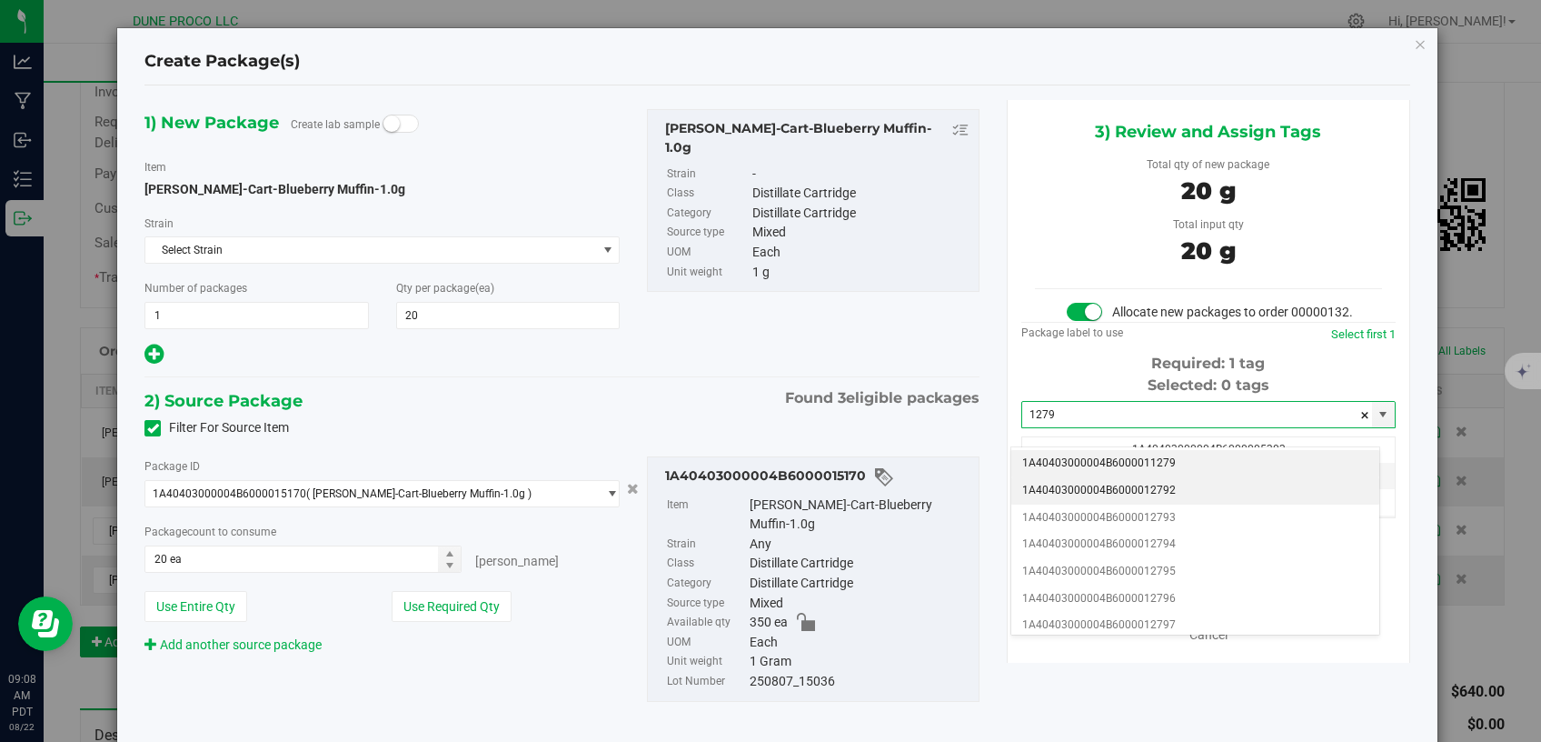
click at [1077, 481] on li "1A40403000004B6000012792" at bounding box center [1196, 490] width 368 height 27
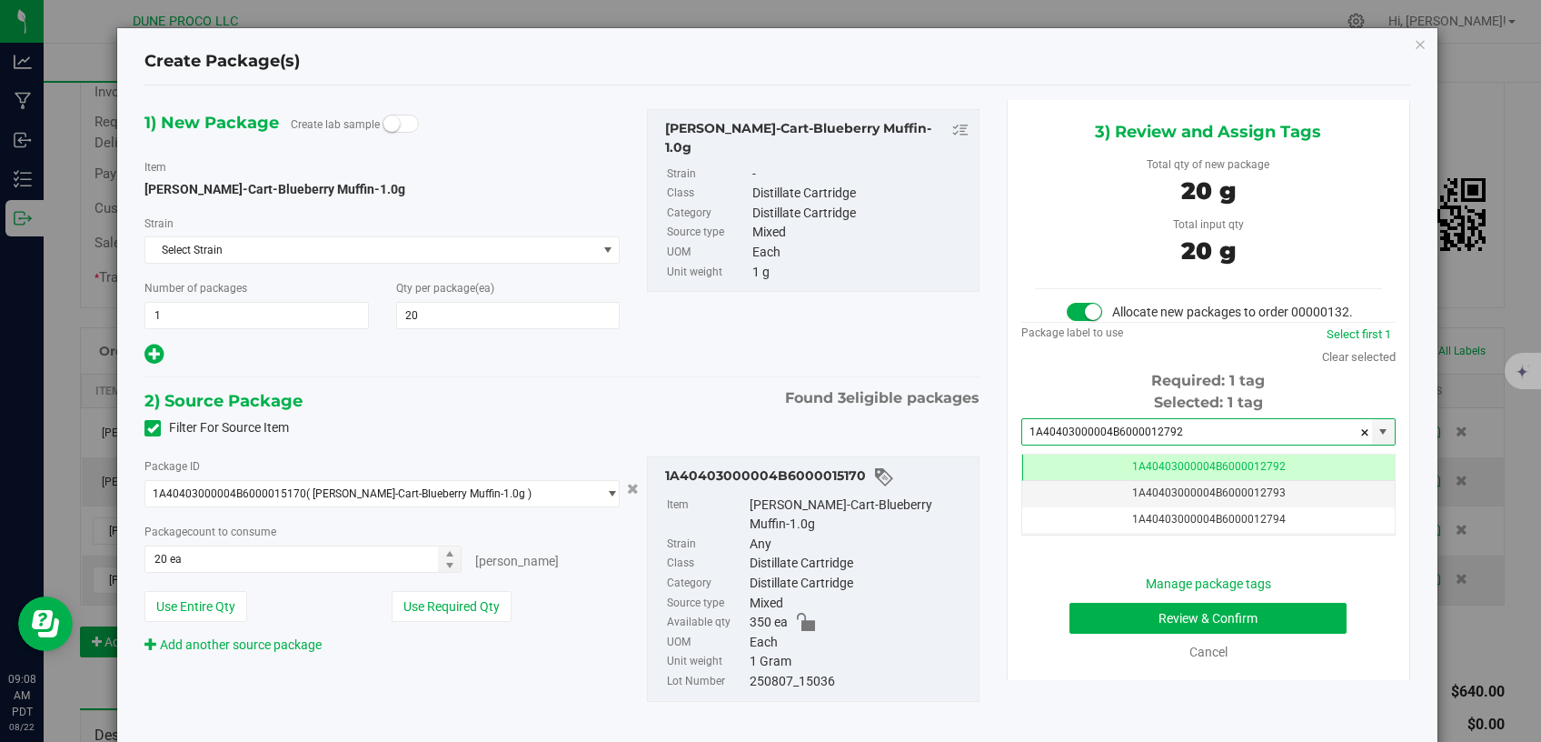
type input "1A40403000004B6000012792"
click at [1088, 633] on button "Review & Confirm" at bounding box center [1209, 618] width 278 height 31
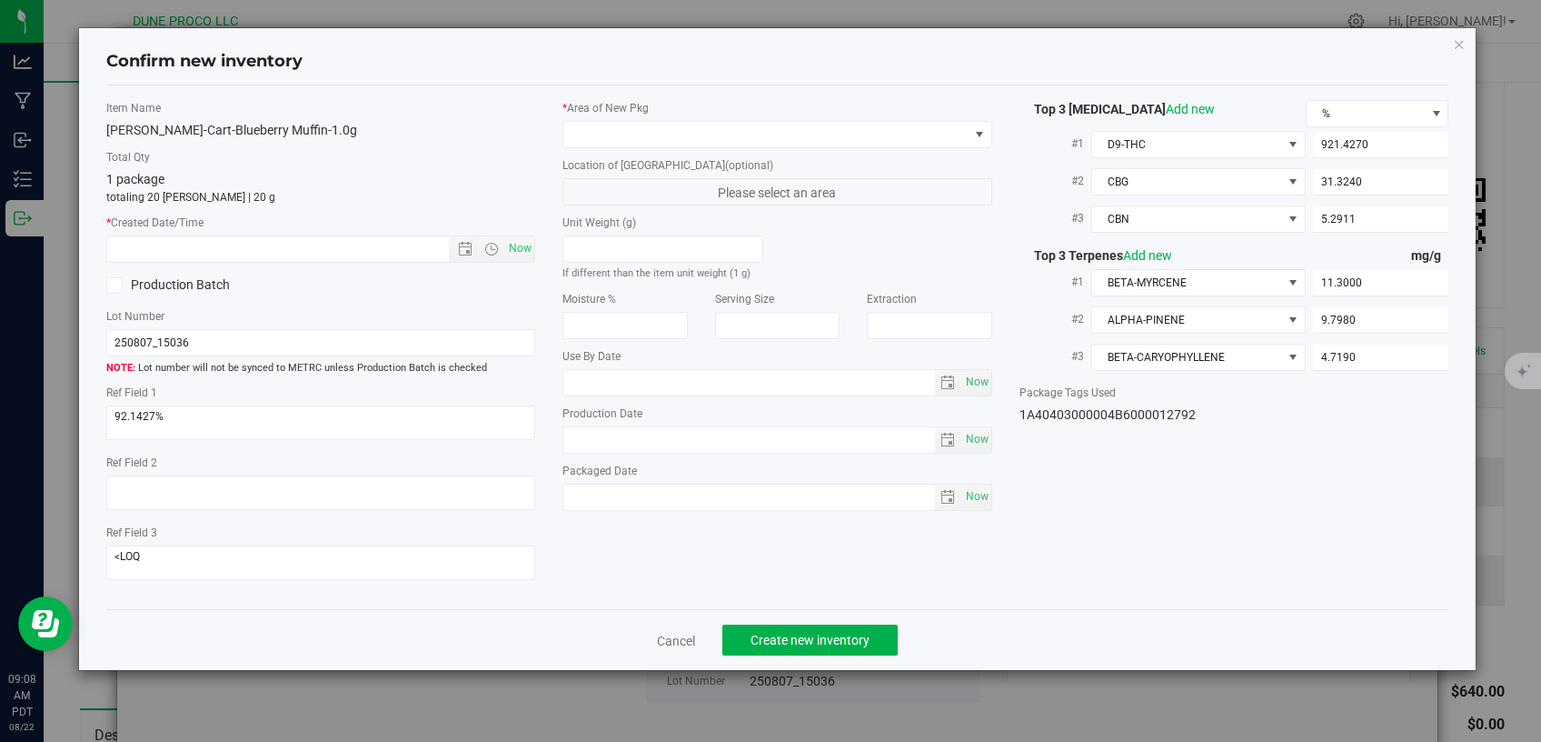
type input "[DATE]"
click at [751, 131] on span at bounding box center [766, 134] width 405 height 25
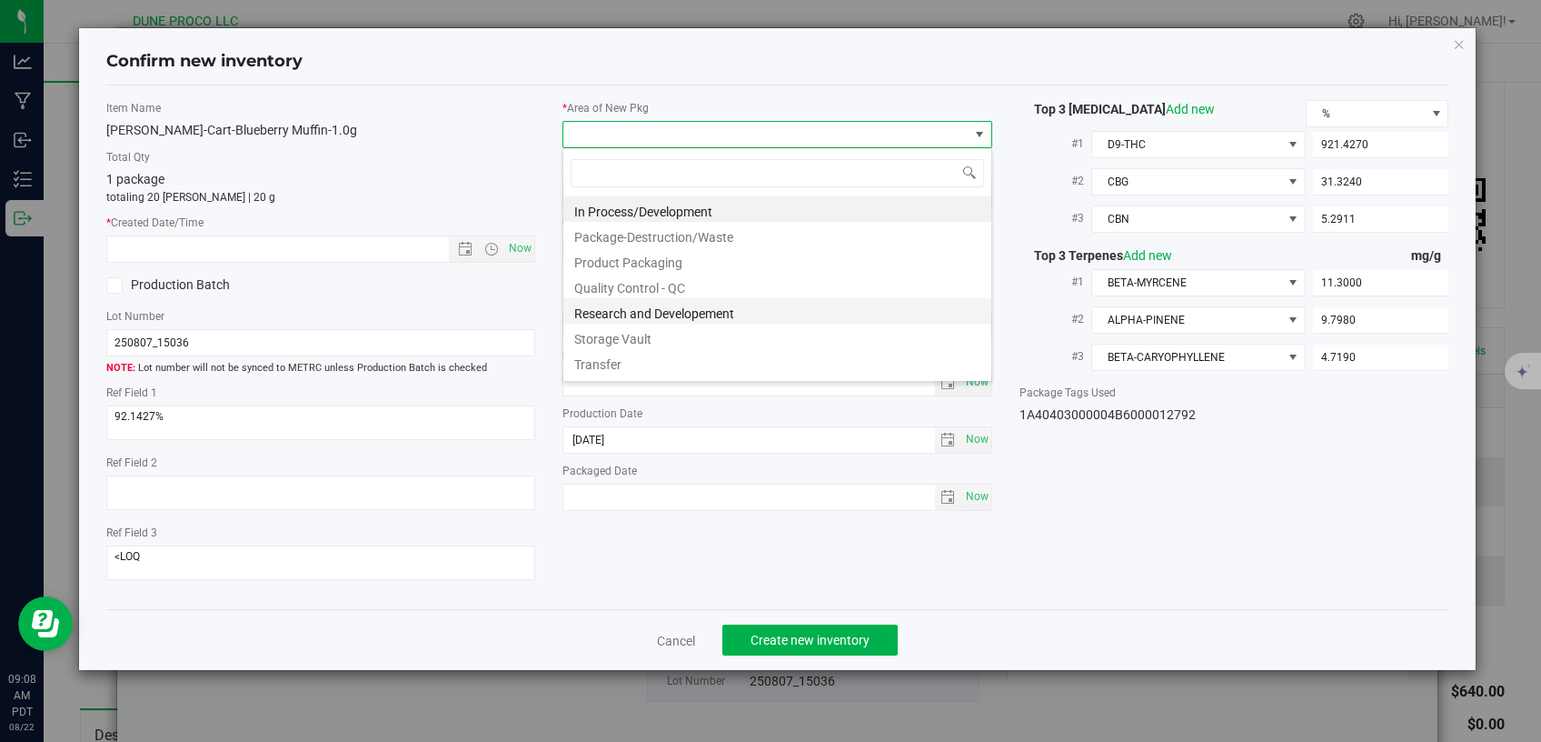
scroll to position [26, 429]
click at [730, 311] on li "Research and Developement" at bounding box center [778, 310] width 428 height 25
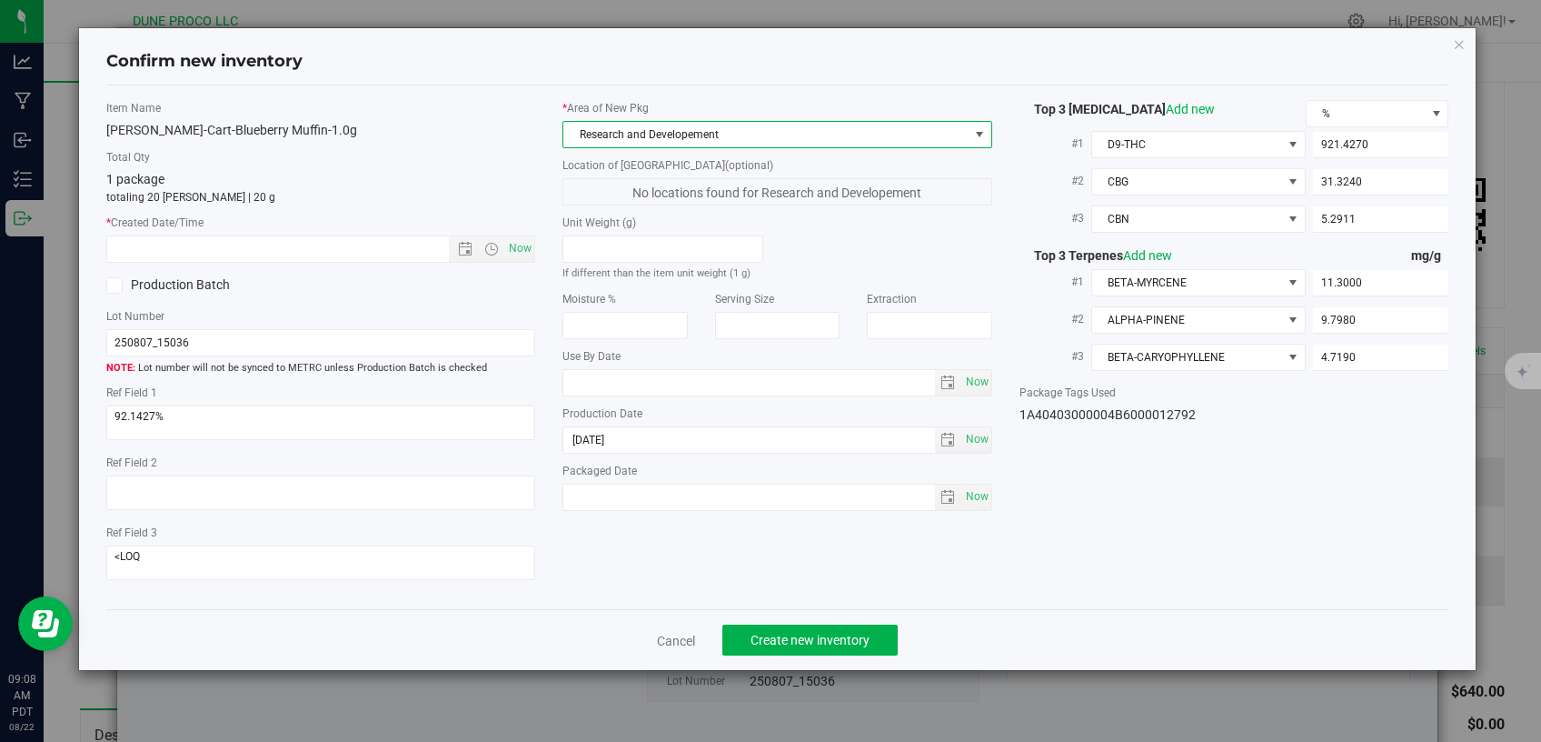
drag, startPoint x: 726, startPoint y: 135, endPoint x: 723, endPoint y: 145, distance: 11.5
click at [726, 135] on span "Research and Developement" at bounding box center [766, 134] width 405 height 25
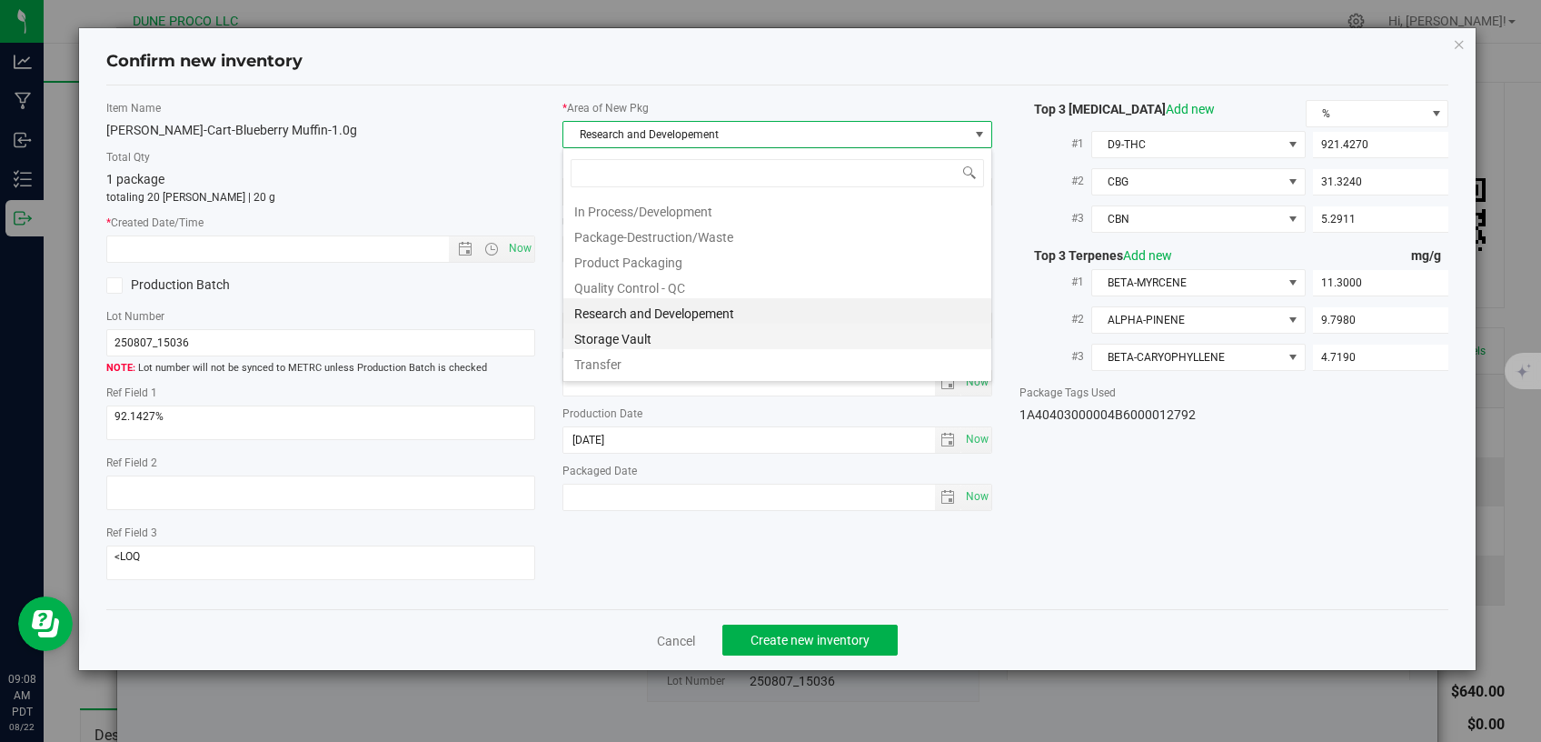
click at [644, 331] on li "Storage Vault" at bounding box center [778, 336] width 428 height 25
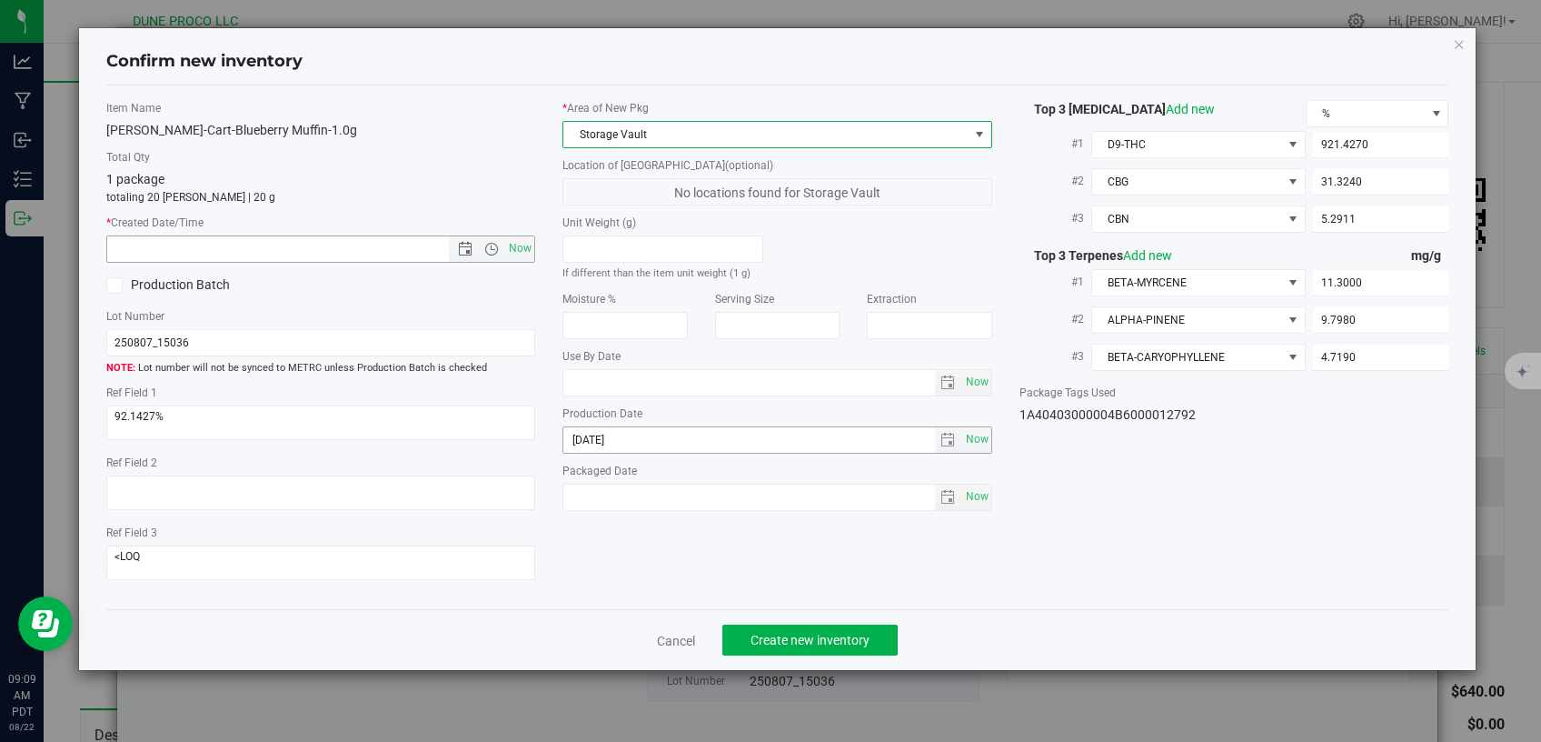
drag, startPoint x: 528, startPoint y: 244, endPoint x: 641, endPoint y: 433, distance: 220.1
click at [527, 244] on span "Now" at bounding box center [520, 248] width 31 height 26
type input "[DATE] 9:09 AM"
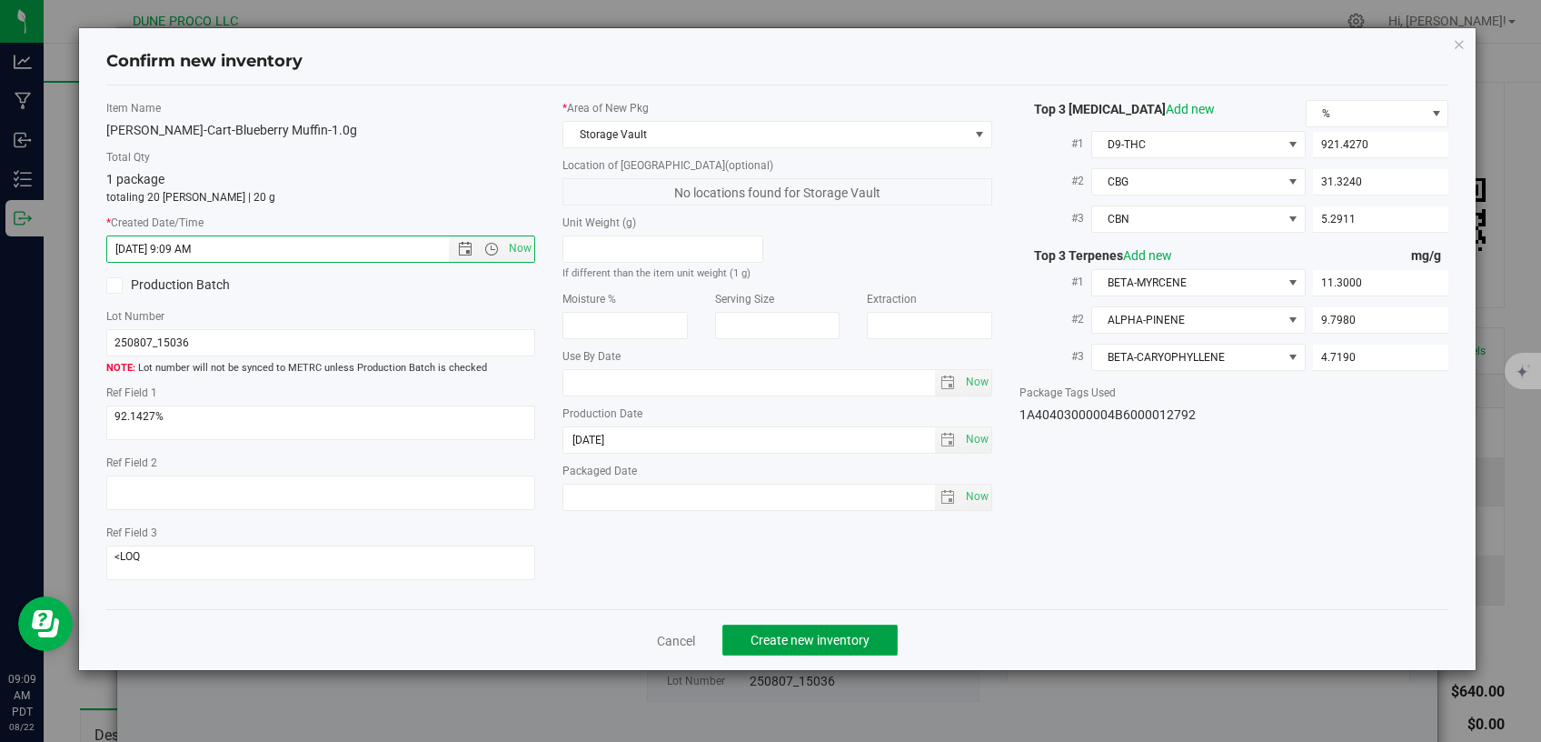
click at [789, 633] on span "Create new inventory" at bounding box center [810, 640] width 119 height 15
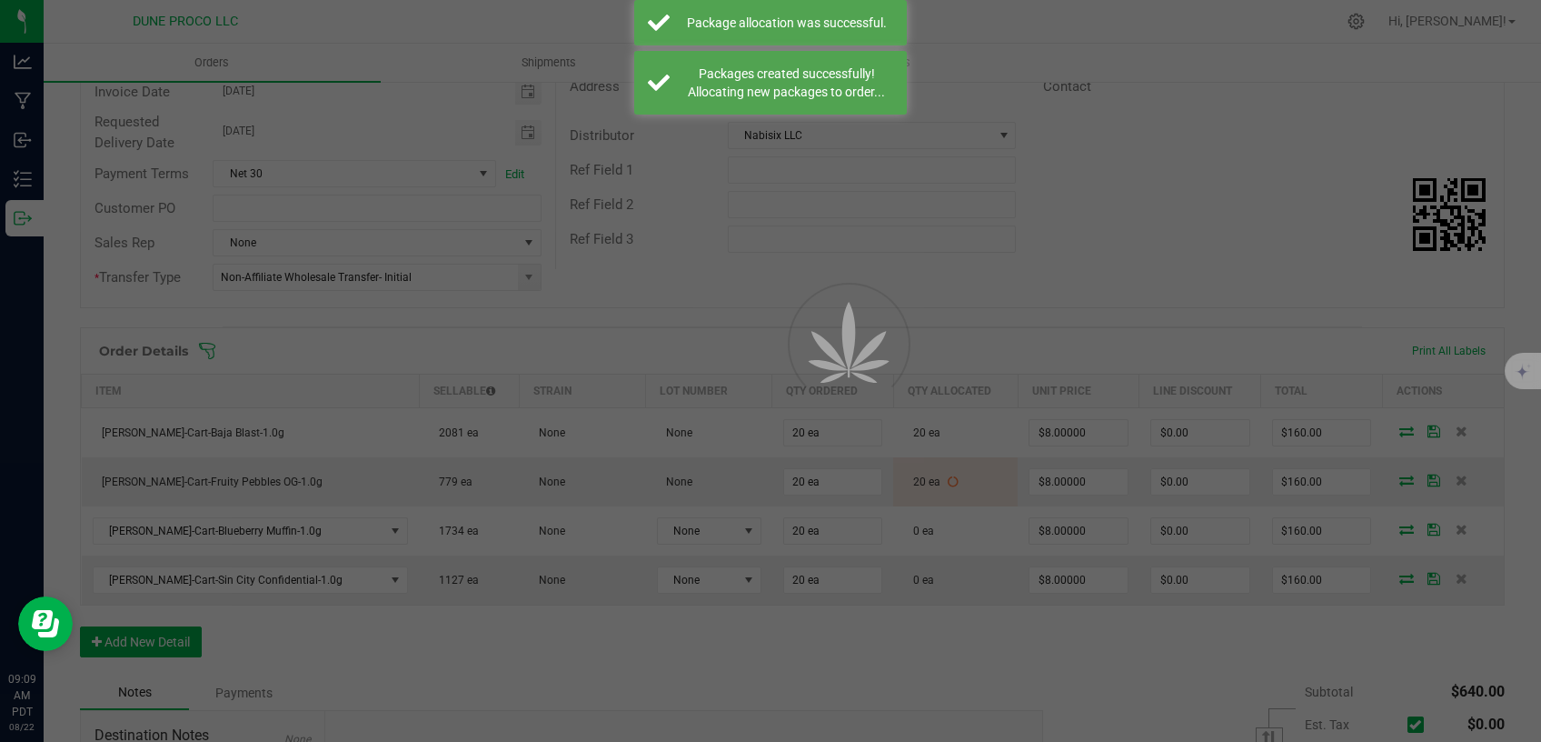
scroll to position [231, 0]
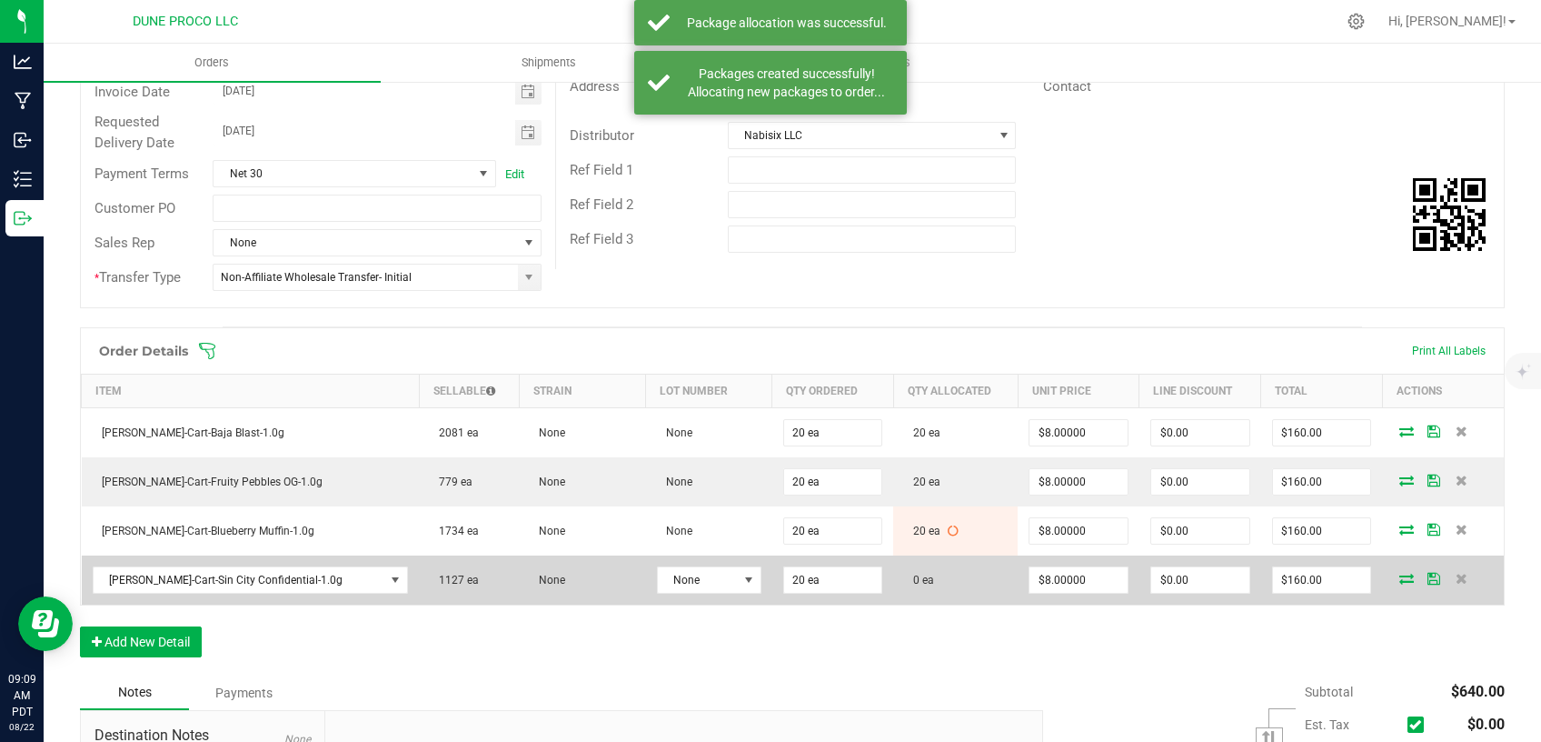
click at [1400, 573] on icon at bounding box center [1407, 578] width 15 height 11
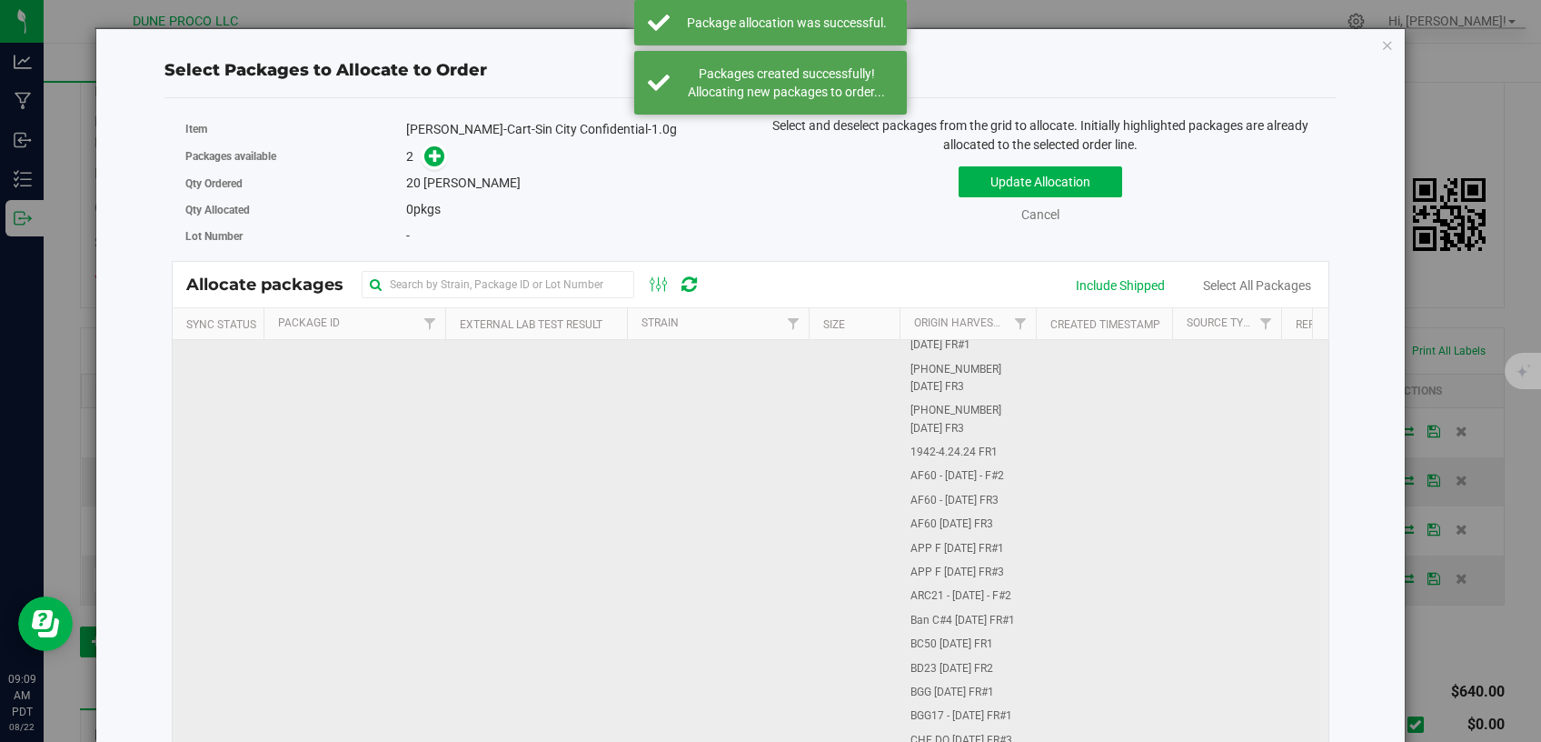
scroll to position [385, 0]
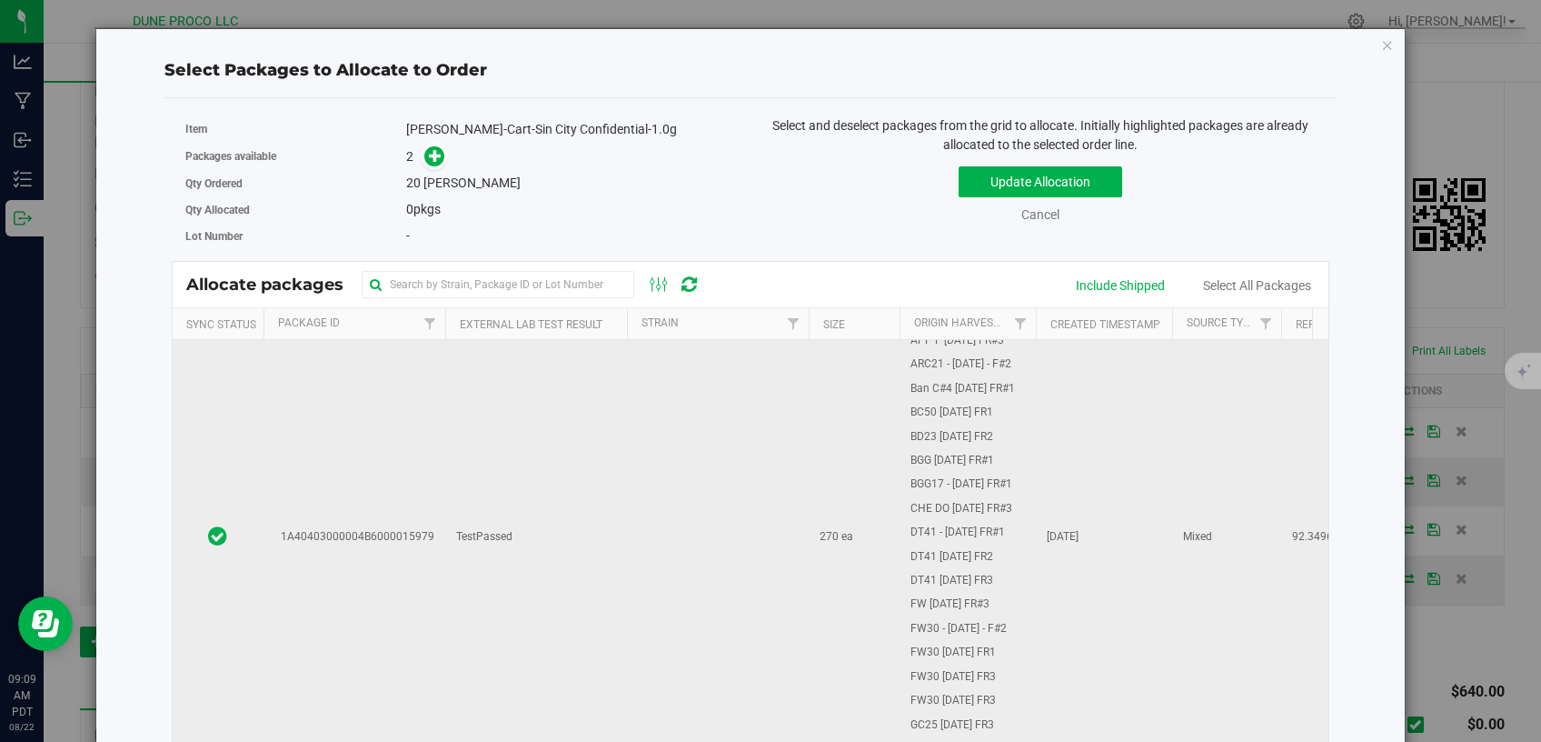
click at [585, 599] on td "TestPassed" at bounding box center [536, 537] width 182 height 1165
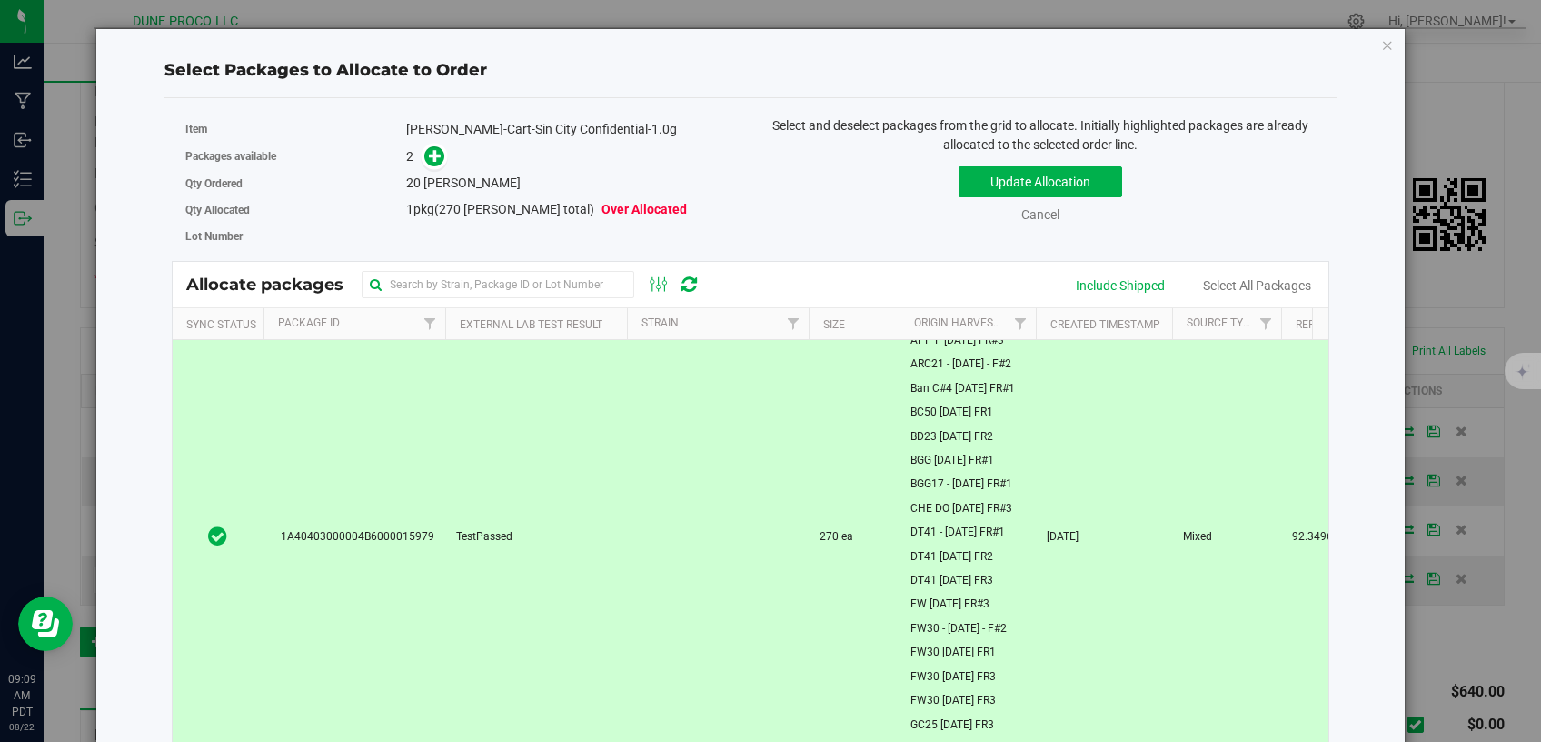
click at [444, 155] on div "2" at bounding box center [571, 156] width 331 height 21
click at [430, 155] on icon at bounding box center [435, 154] width 13 height 13
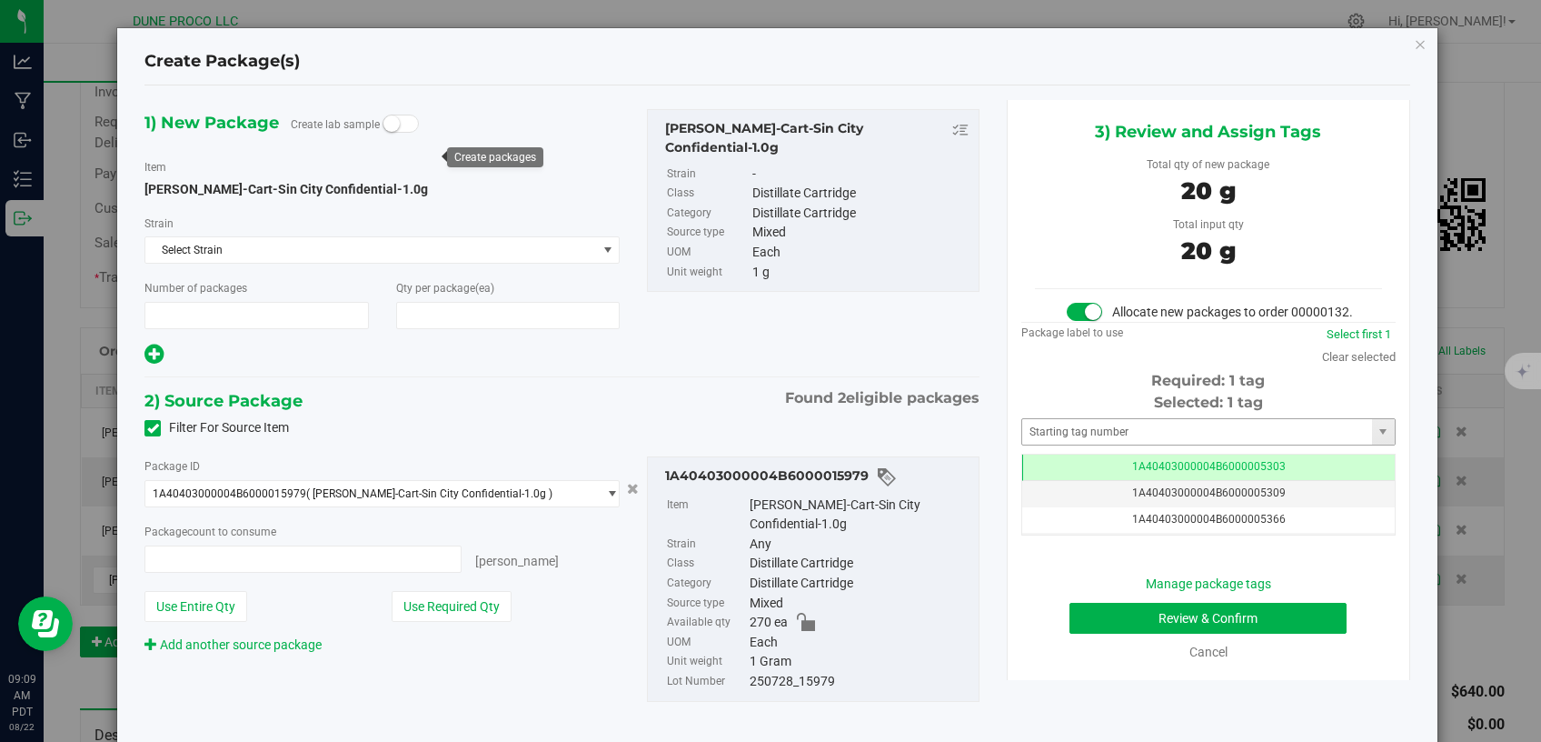
type input "1"
type input "20"
type input "20 ea"
click at [1085, 481] on td "1A40403000004B6000005303" at bounding box center [1208, 467] width 373 height 26
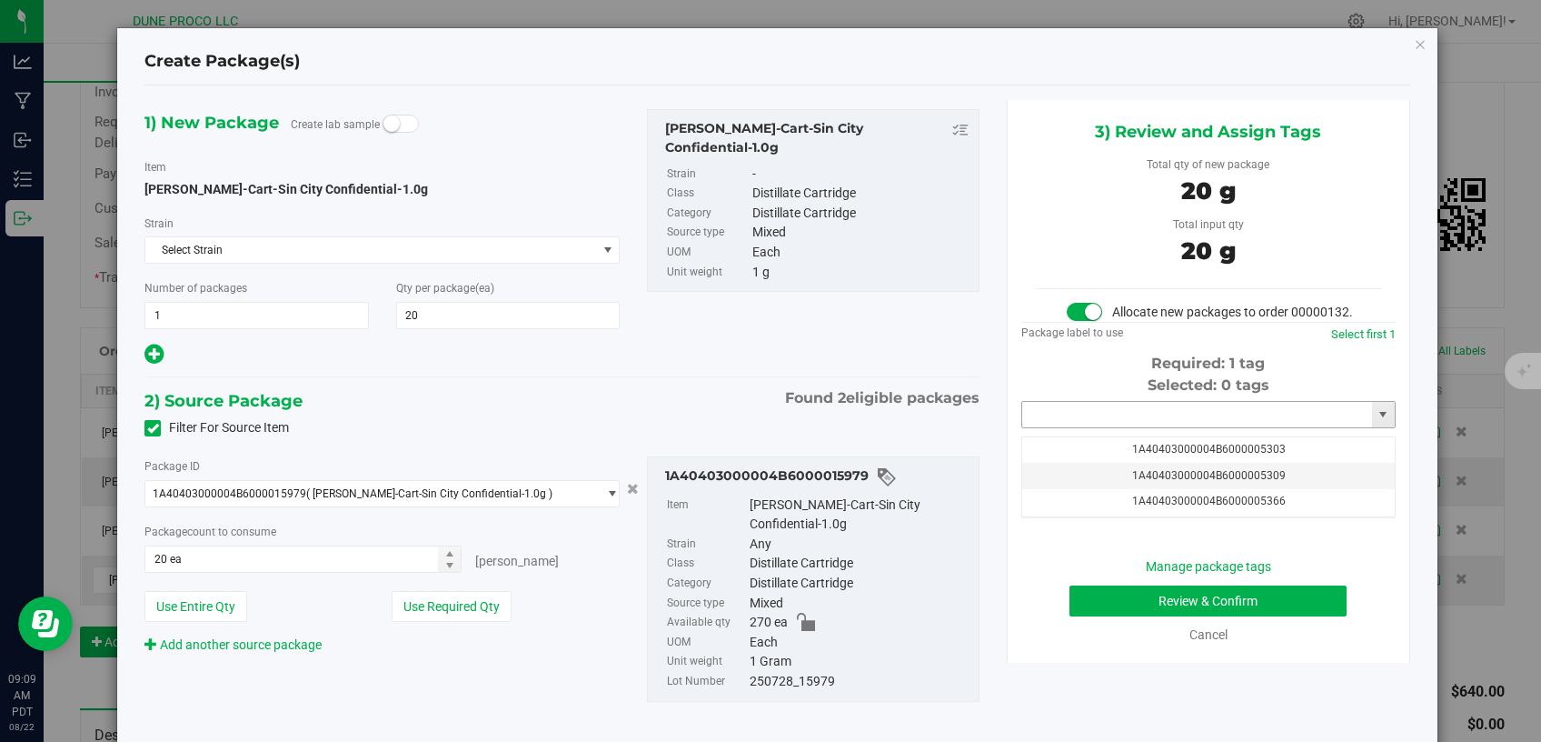
click at [1084, 427] on input "text" at bounding box center [1197, 414] width 350 height 25
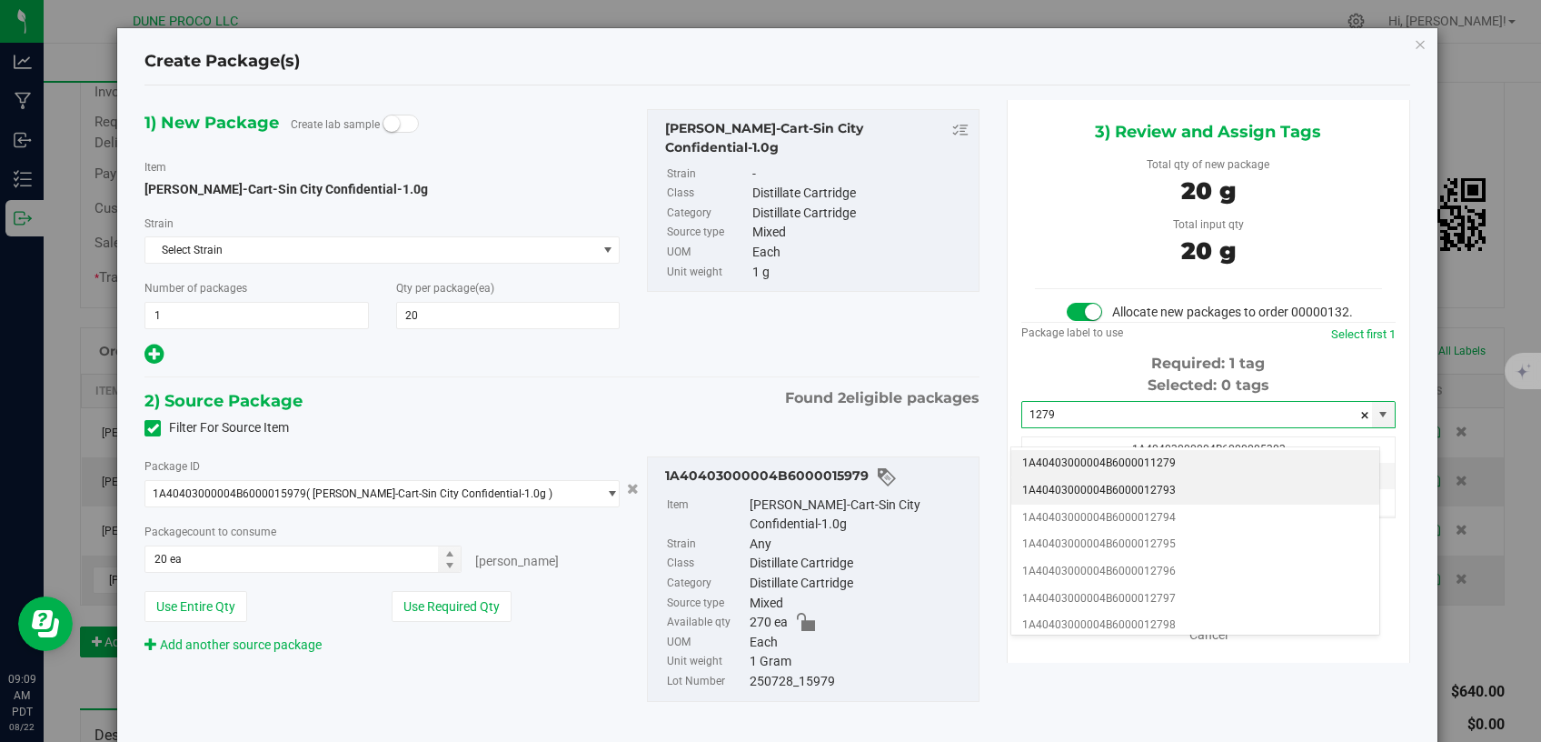
click at [1097, 489] on li "1A40403000004B6000012793" at bounding box center [1196, 490] width 368 height 27
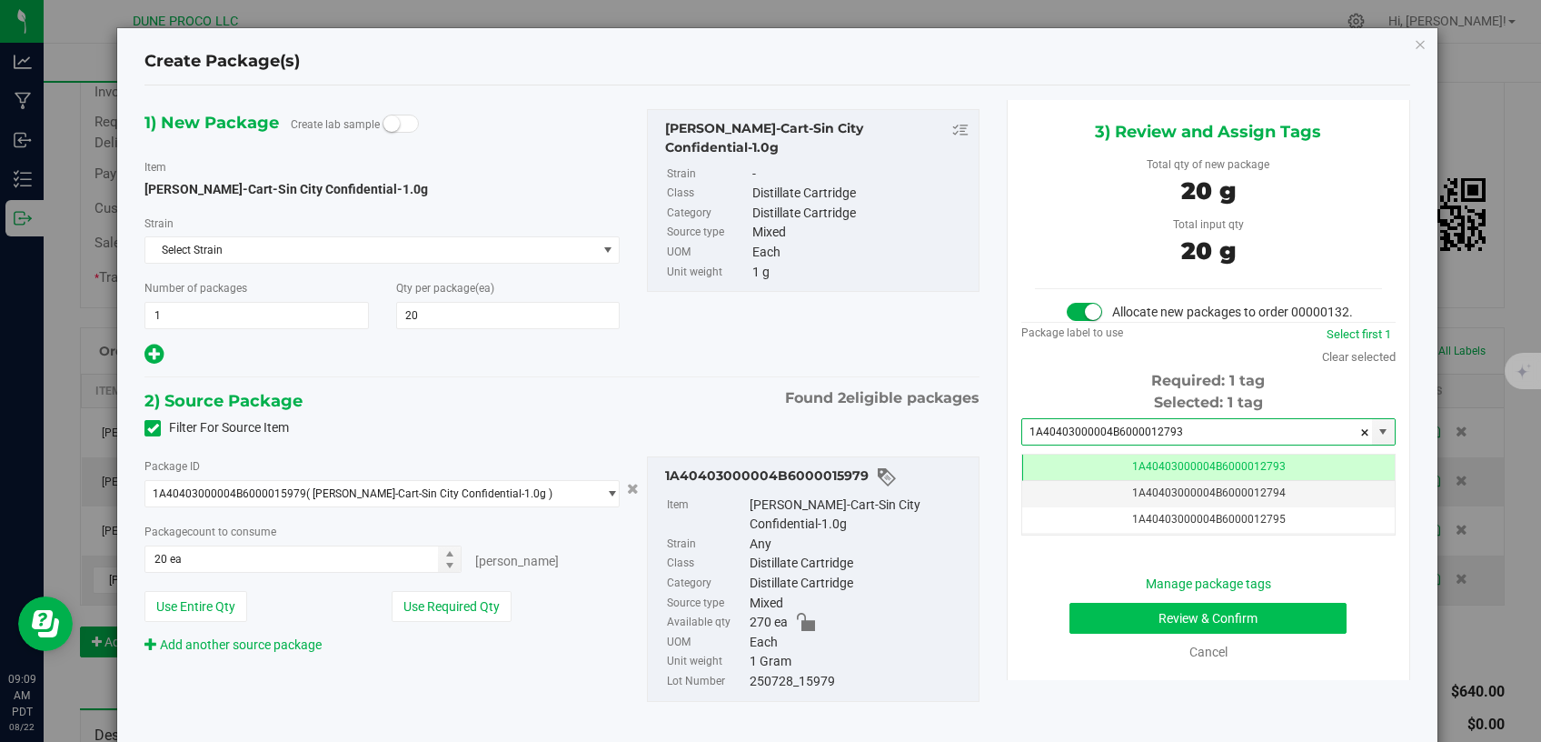
type input "1A40403000004B6000012793"
click at [1104, 630] on button "Review & Confirm" at bounding box center [1209, 618] width 278 height 31
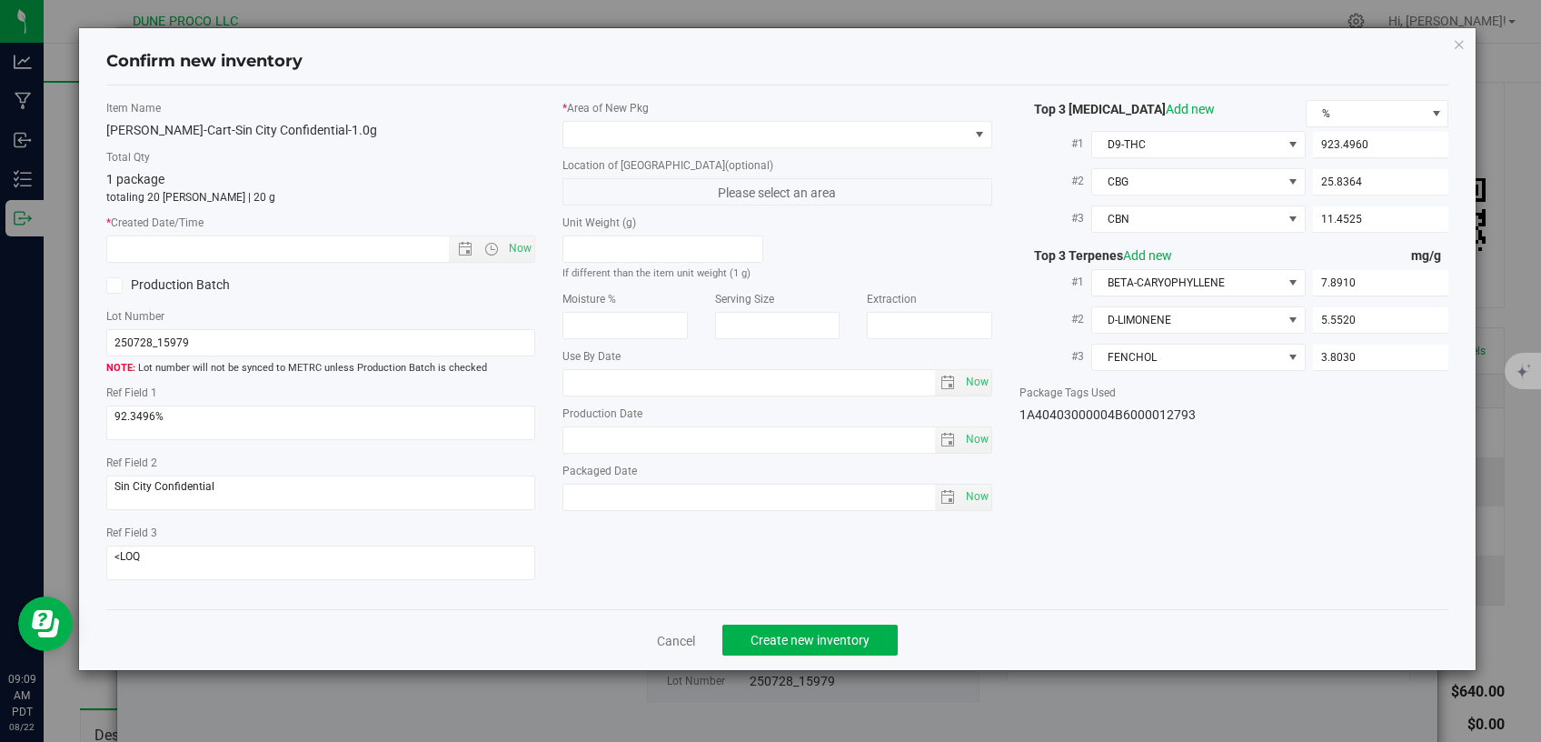
type input "[DATE]"
click at [823, 137] on span at bounding box center [766, 134] width 405 height 25
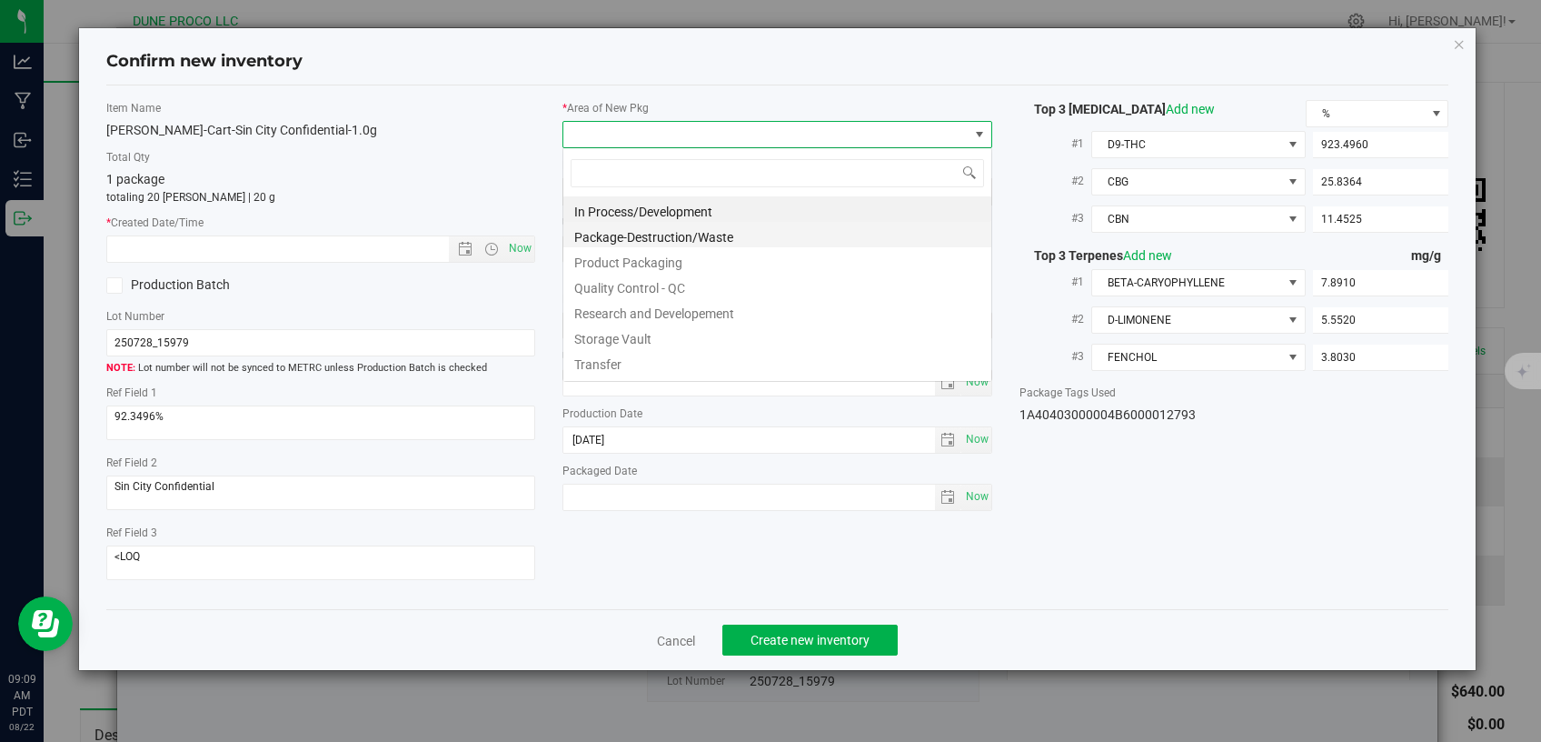
scroll to position [26, 429]
click at [701, 334] on li "Storage Vault" at bounding box center [778, 336] width 428 height 25
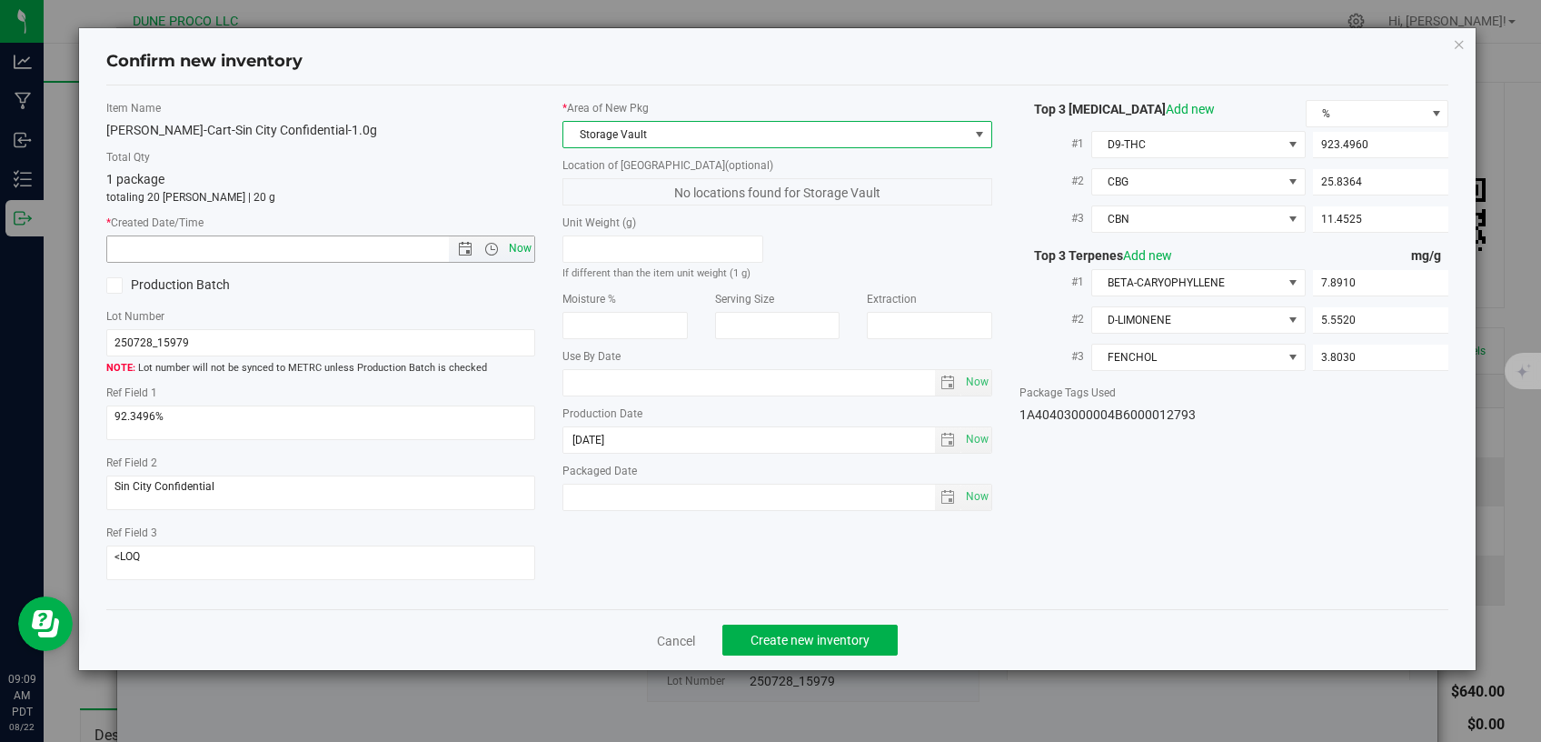
click at [526, 250] on span "Now" at bounding box center [520, 248] width 31 height 26
type input "[DATE] 9:09 AM"
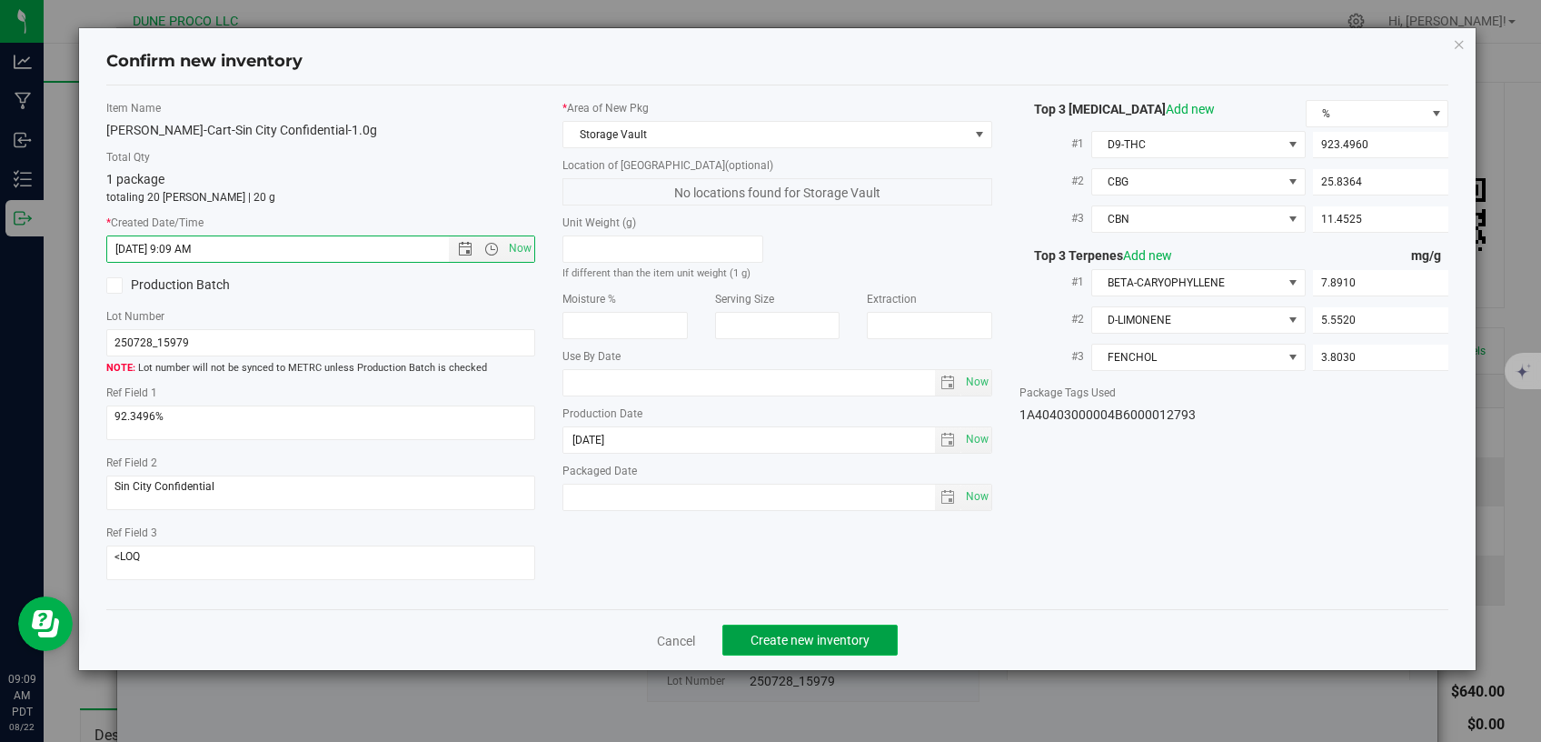
click at [773, 633] on span "Create new inventory" at bounding box center [810, 640] width 119 height 15
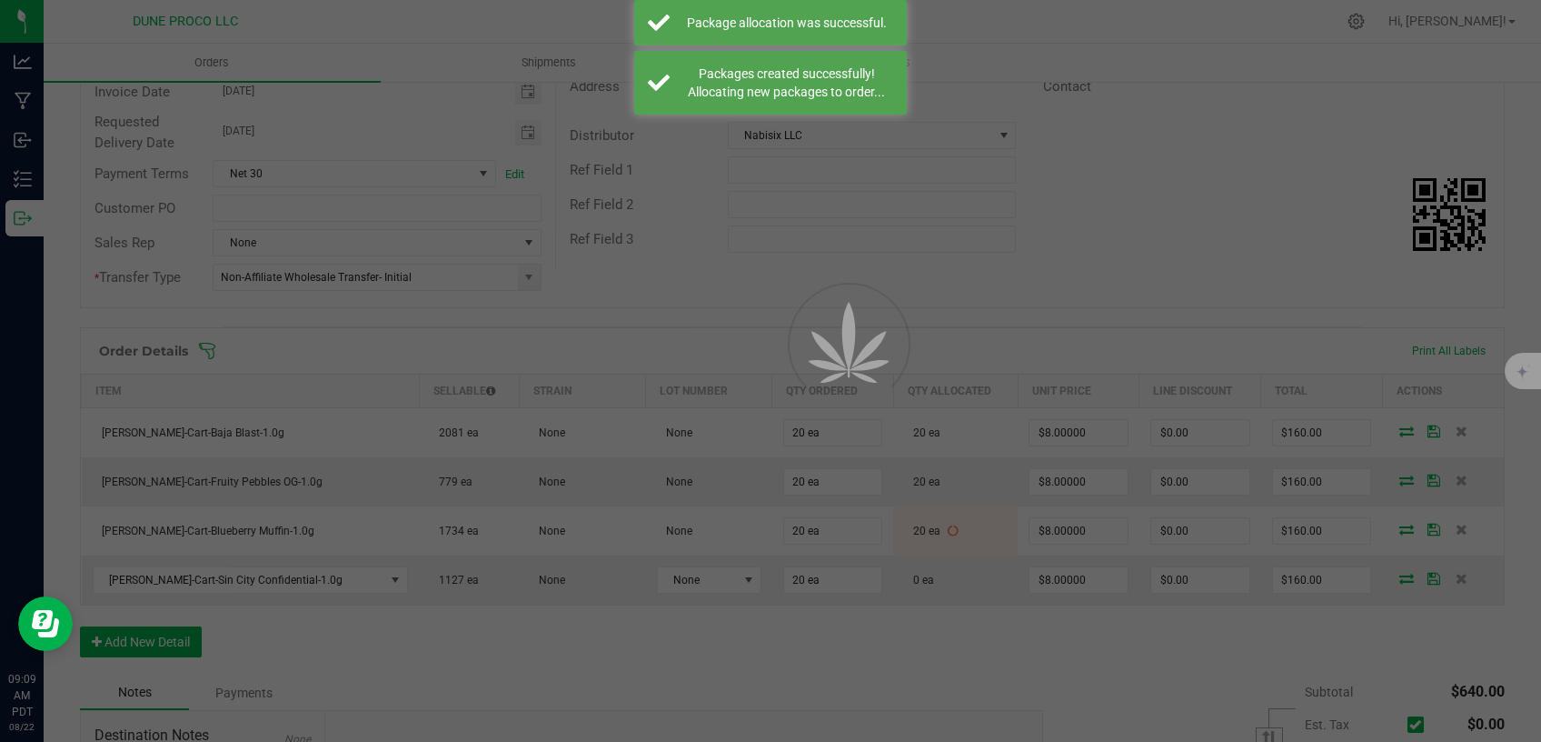
scroll to position [231, 0]
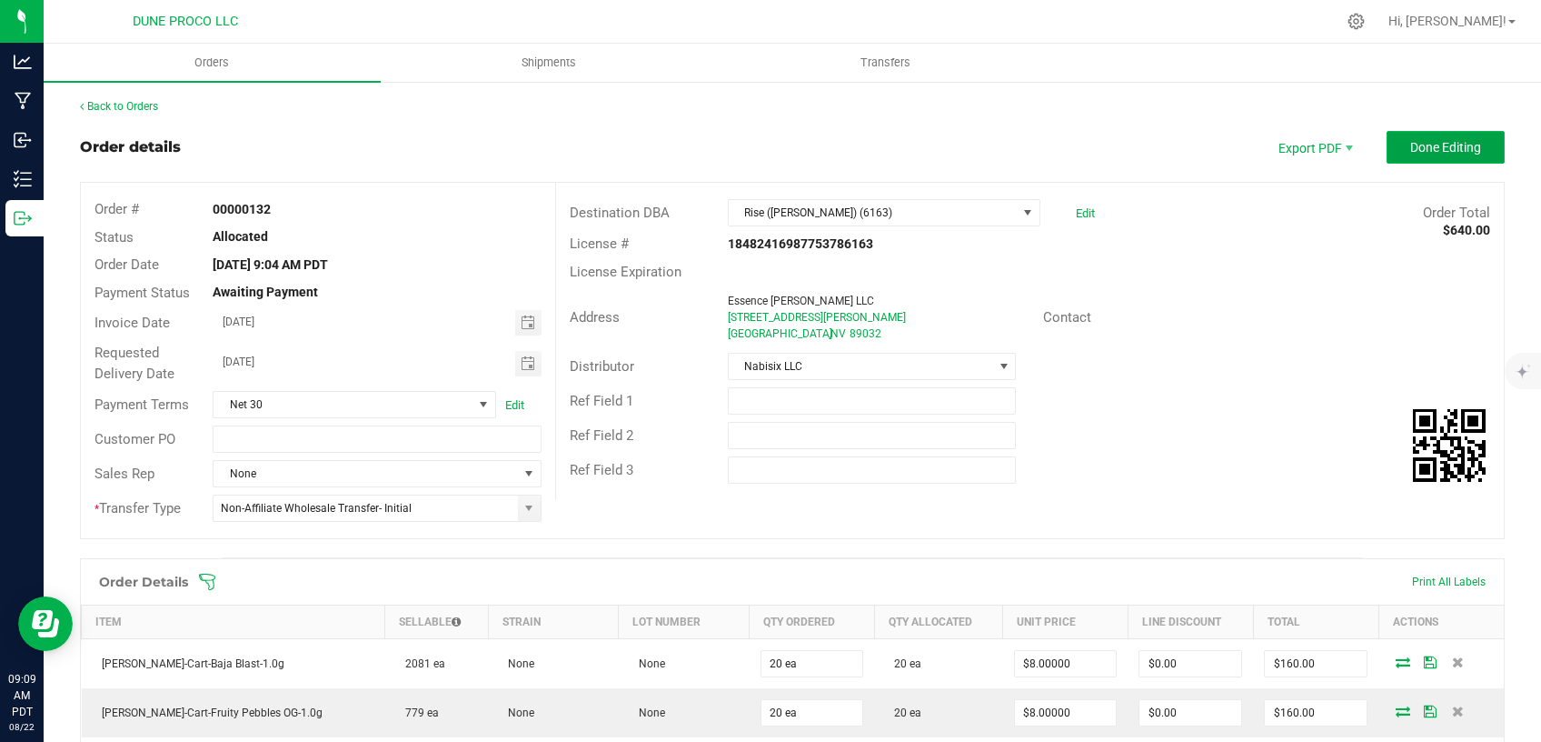
click at [1443, 143] on span "Done Editing" at bounding box center [1446, 147] width 71 height 15
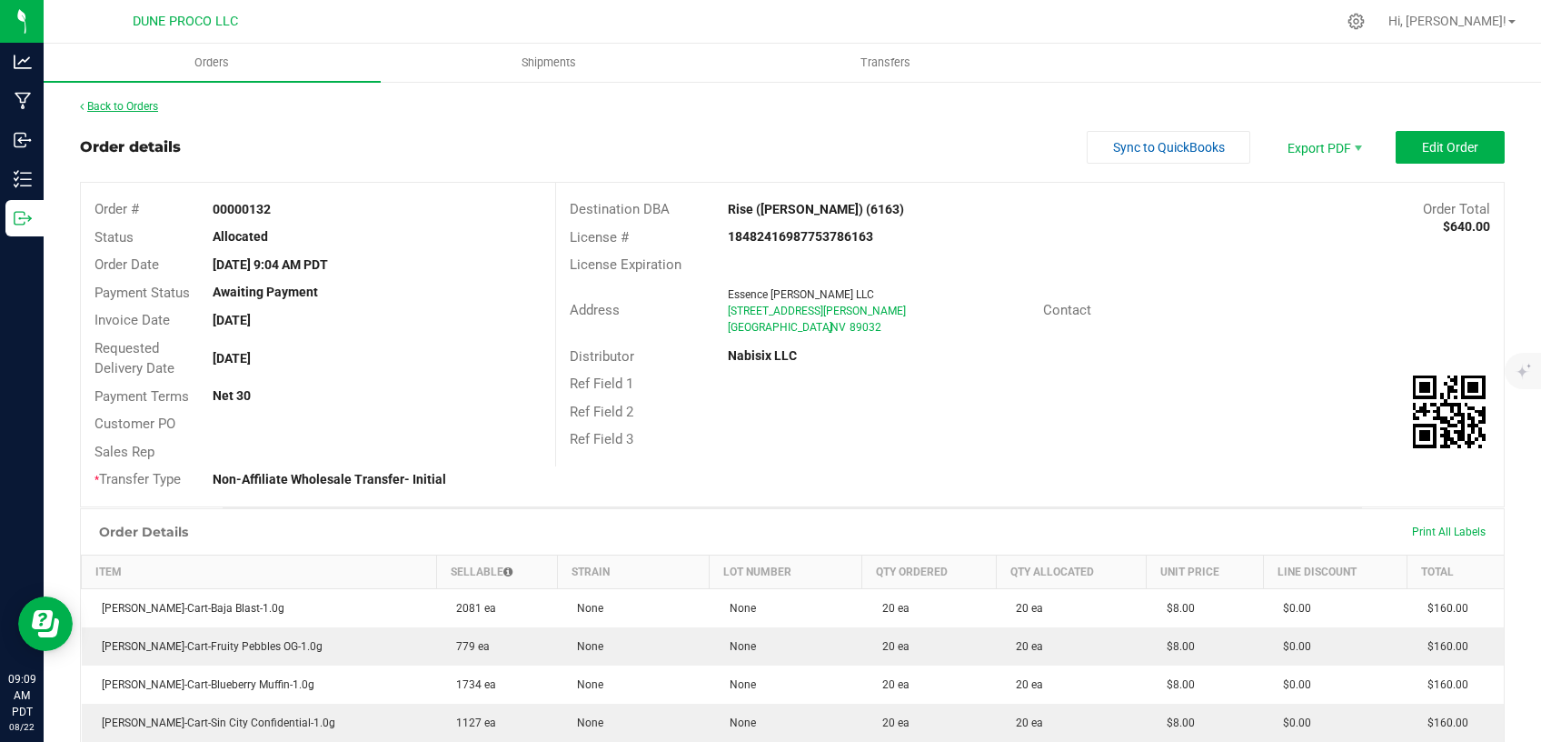
click at [131, 107] on link "Back to Orders" at bounding box center [119, 106] width 78 height 13
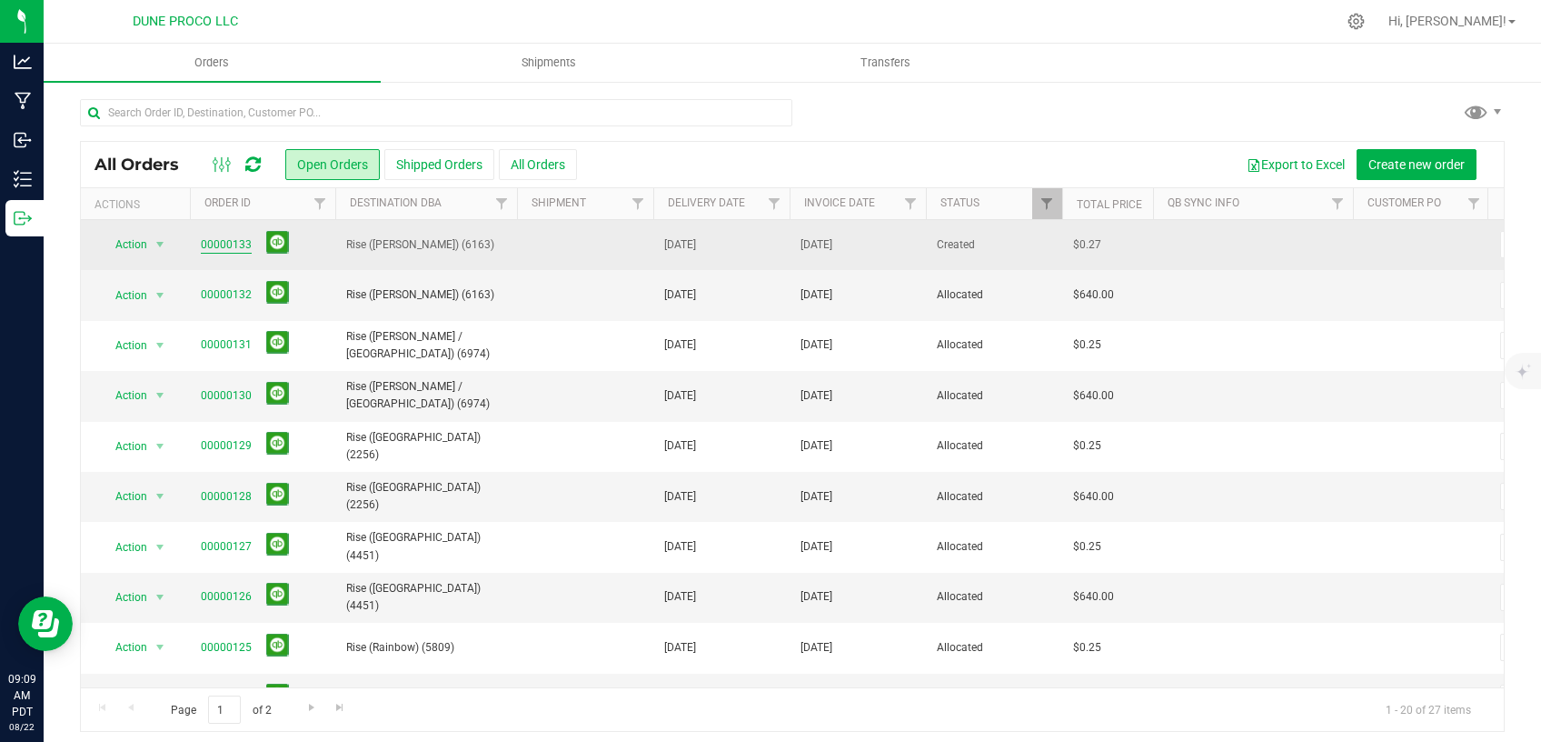
click at [244, 237] on link "00000133" at bounding box center [226, 244] width 51 height 17
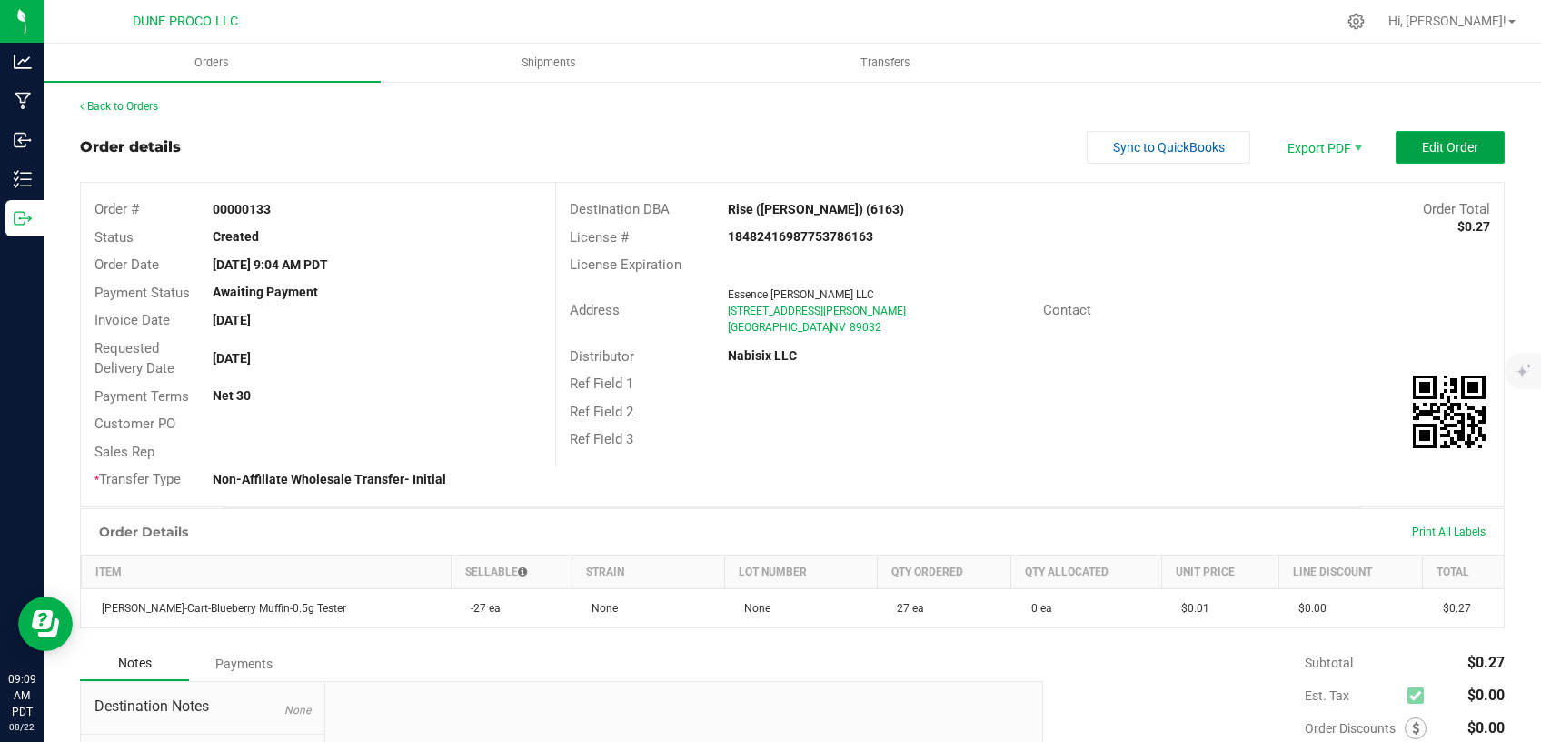
click at [1422, 154] on span "Edit Order" at bounding box center [1450, 147] width 56 height 15
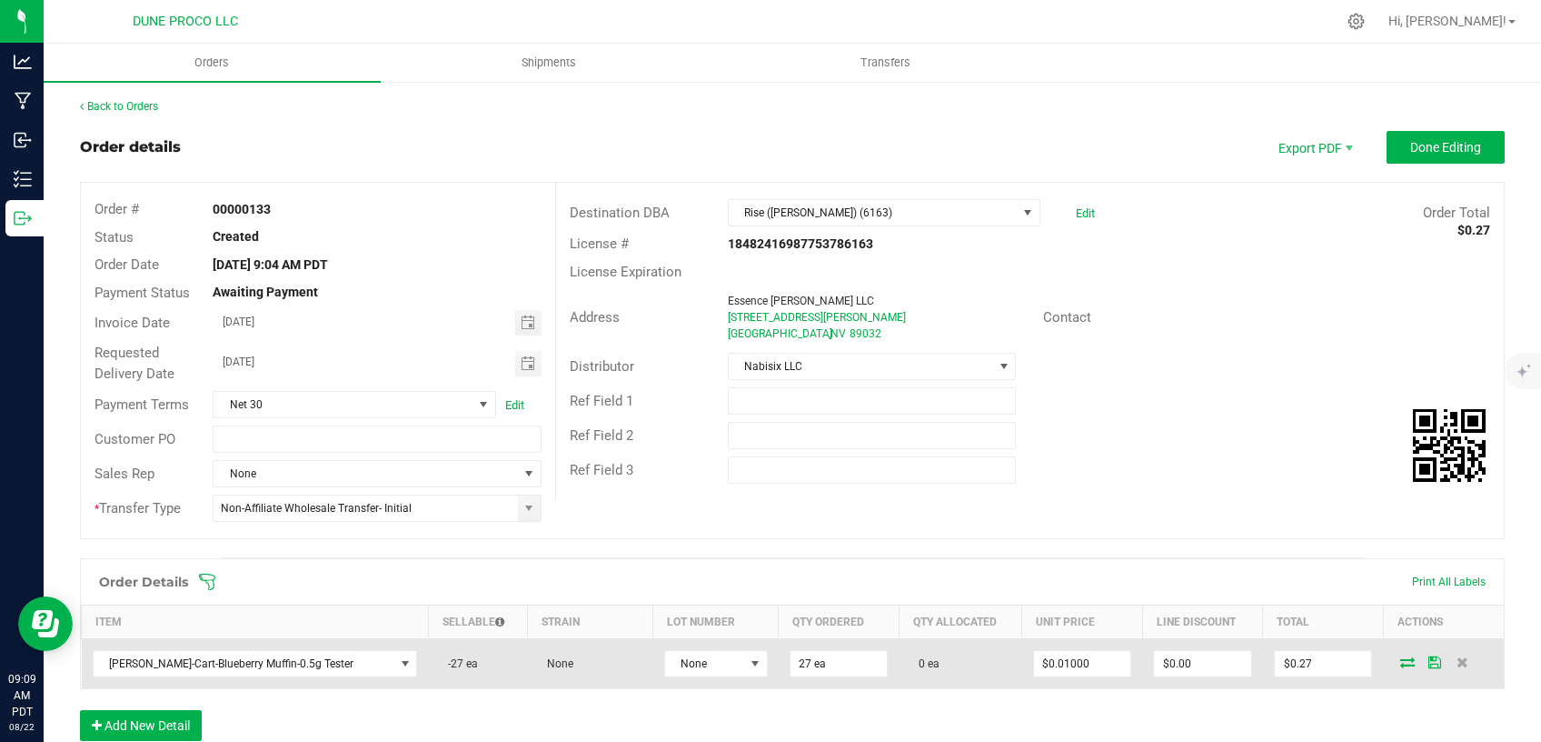
click at [1401, 661] on icon at bounding box center [1408, 661] width 15 height 11
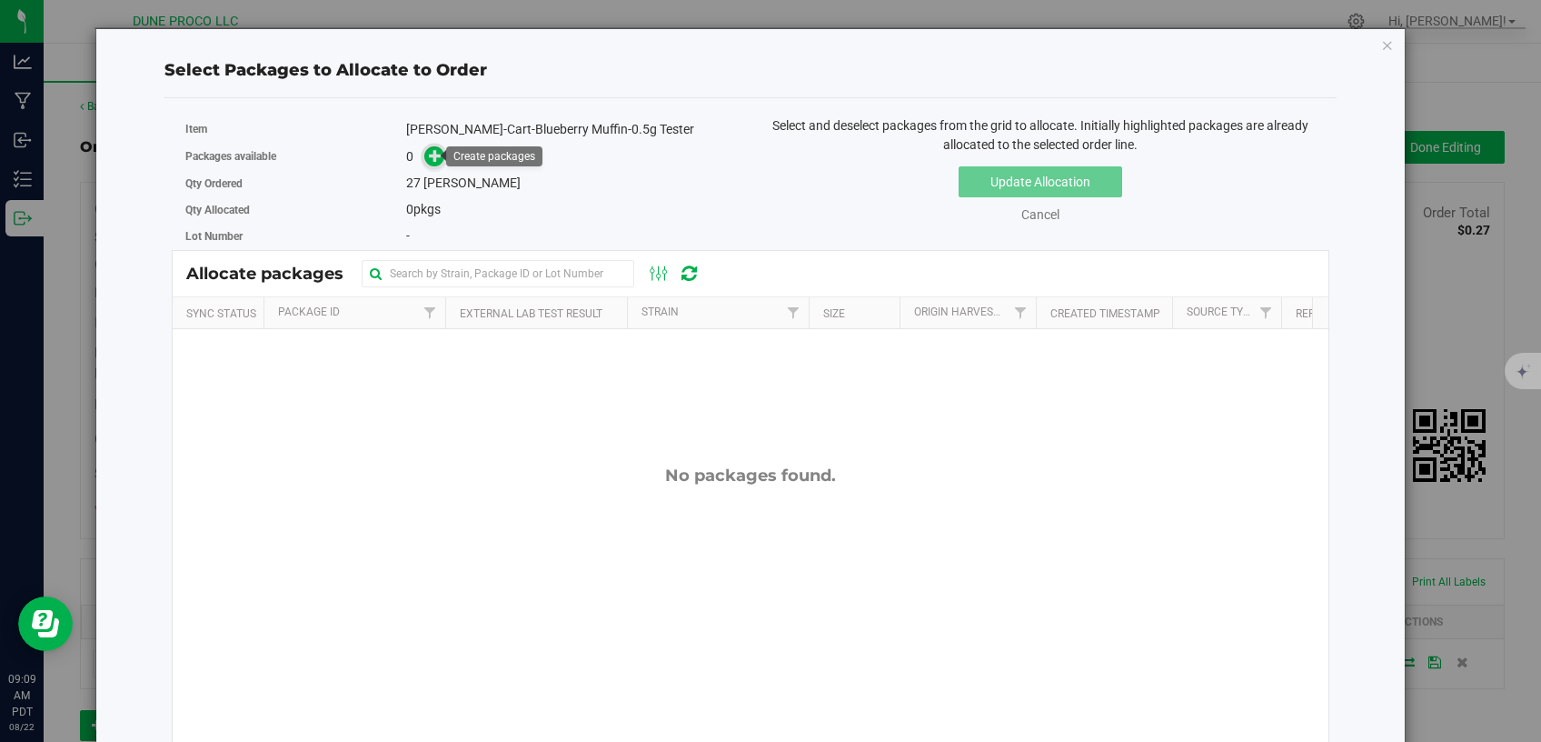
click at [435, 150] on icon at bounding box center [435, 155] width 13 height 13
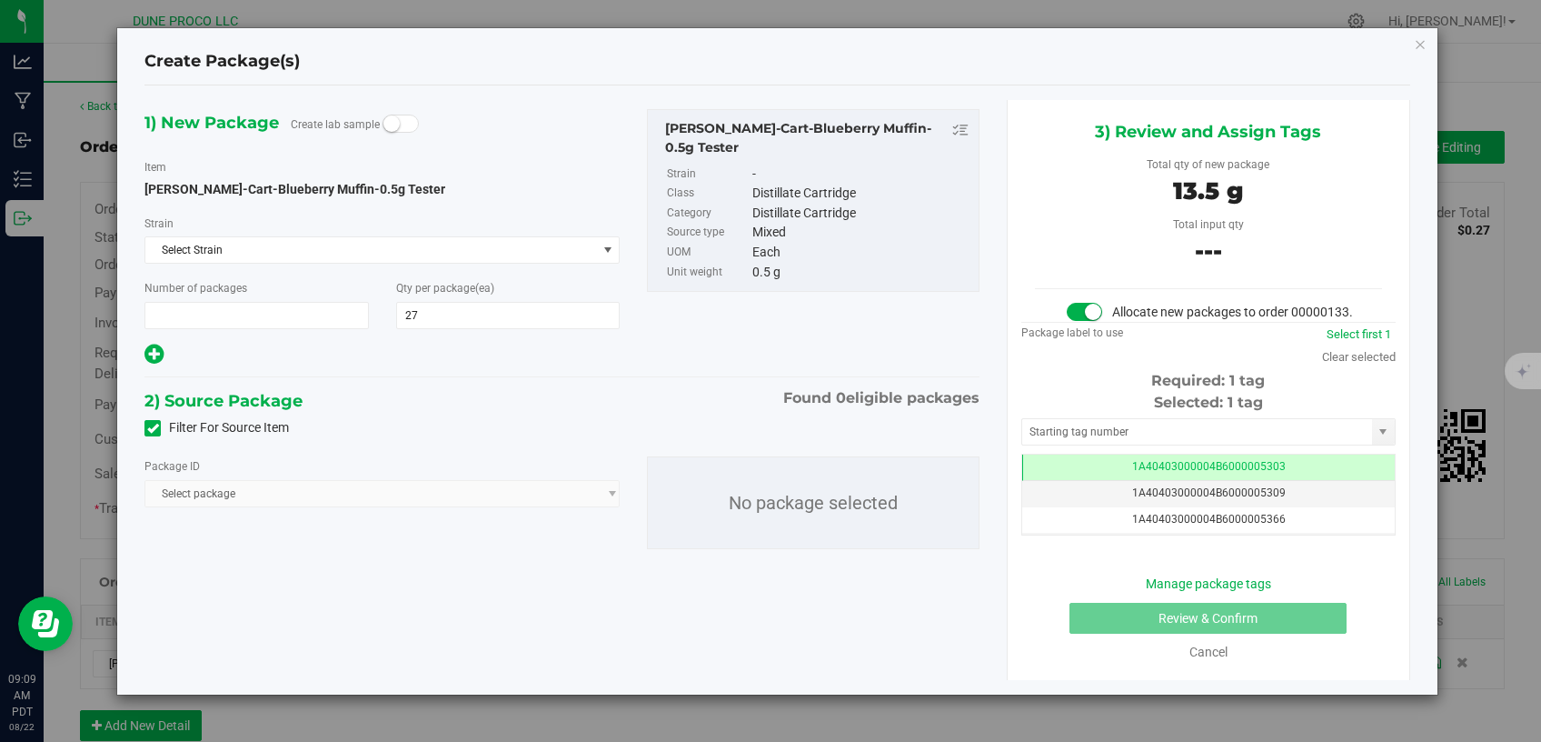
type input "1"
click at [157, 428] on icon at bounding box center [153, 428] width 12 height 0
click at [0, 0] on input "Filter For Source Item" at bounding box center [0, 0] width 0 height 0
click at [237, 496] on span "Select package" at bounding box center [370, 493] width 451 height 25
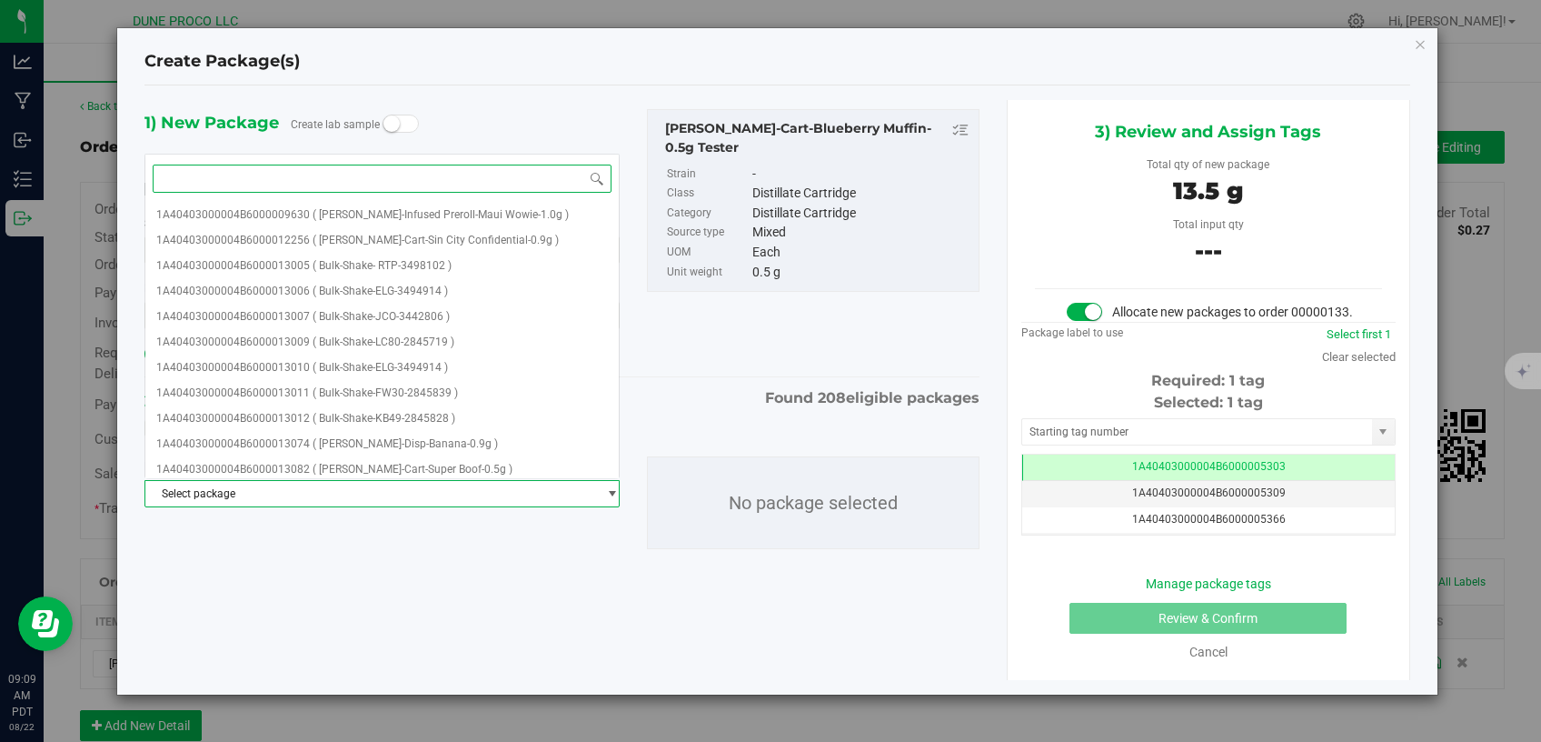
paste input "15043"
type input "15043"
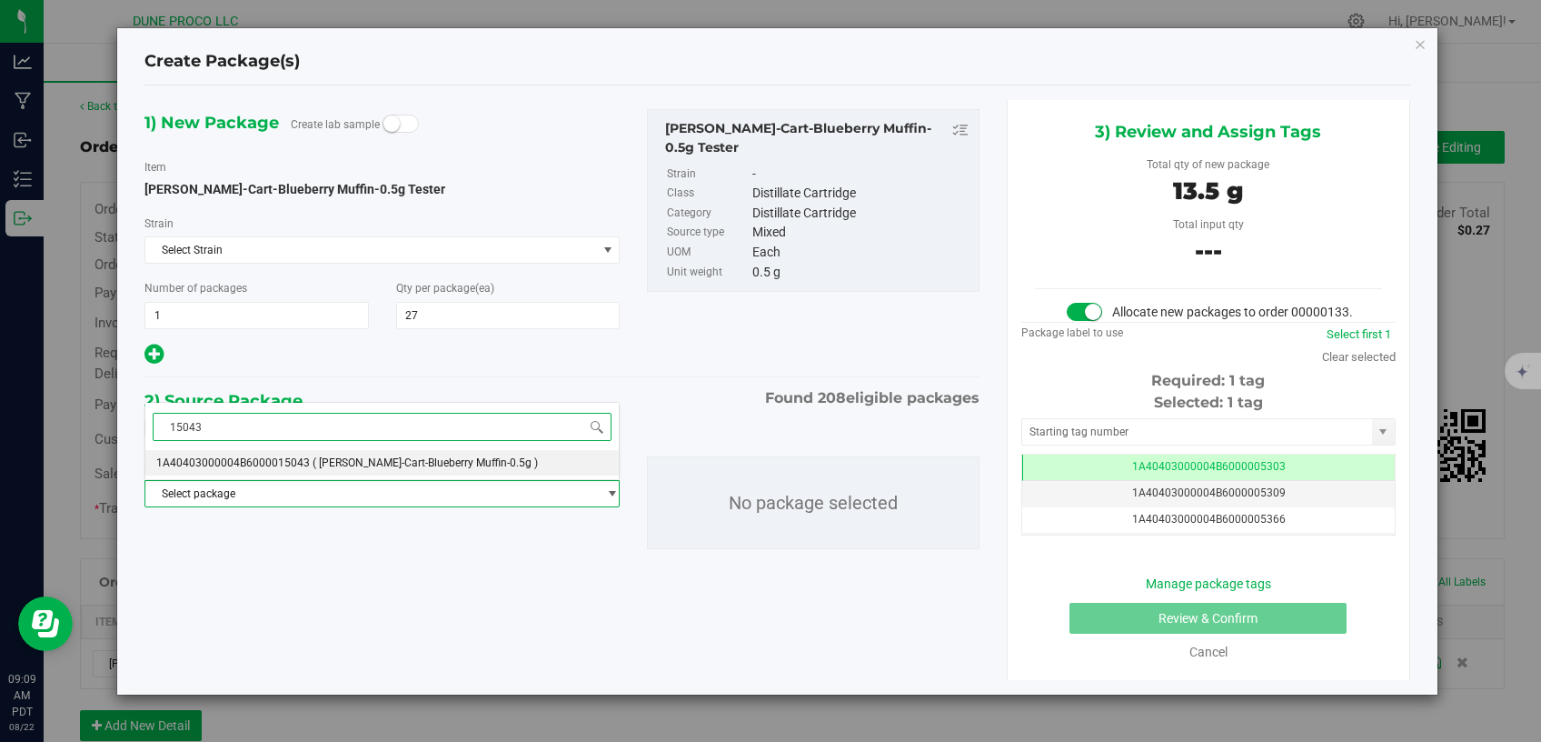
click at [265, 457] on li "1A40403000004B6000015043 ( [PERSON_NAME]-Cart-Blueberry Muffin-0.5g )" at bounding box center [382, 462] width 474 height 25
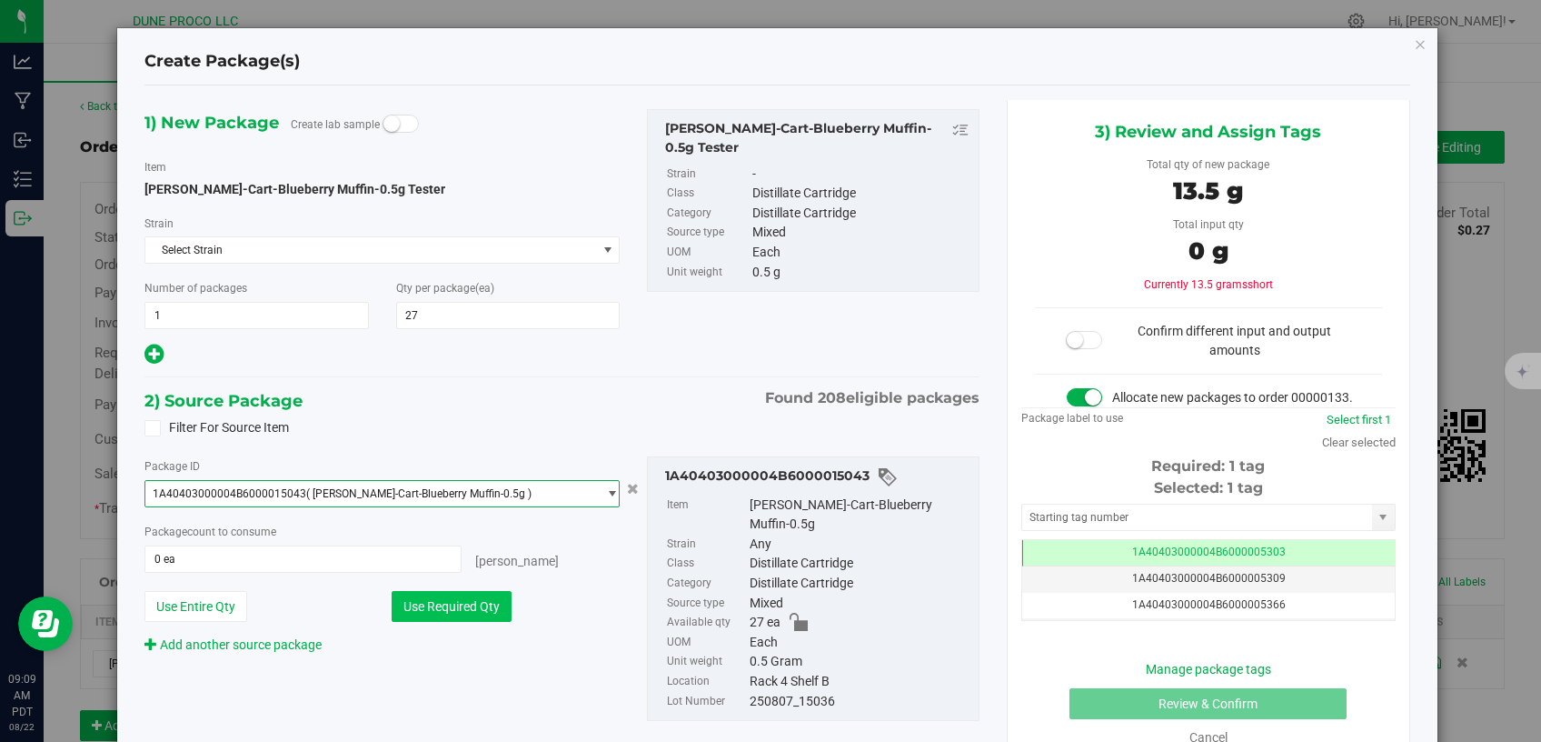
click at [465, 601] on button "Use Required Qty" at bounding box center [452, 606] width 120 height 31
type input "27 ea"
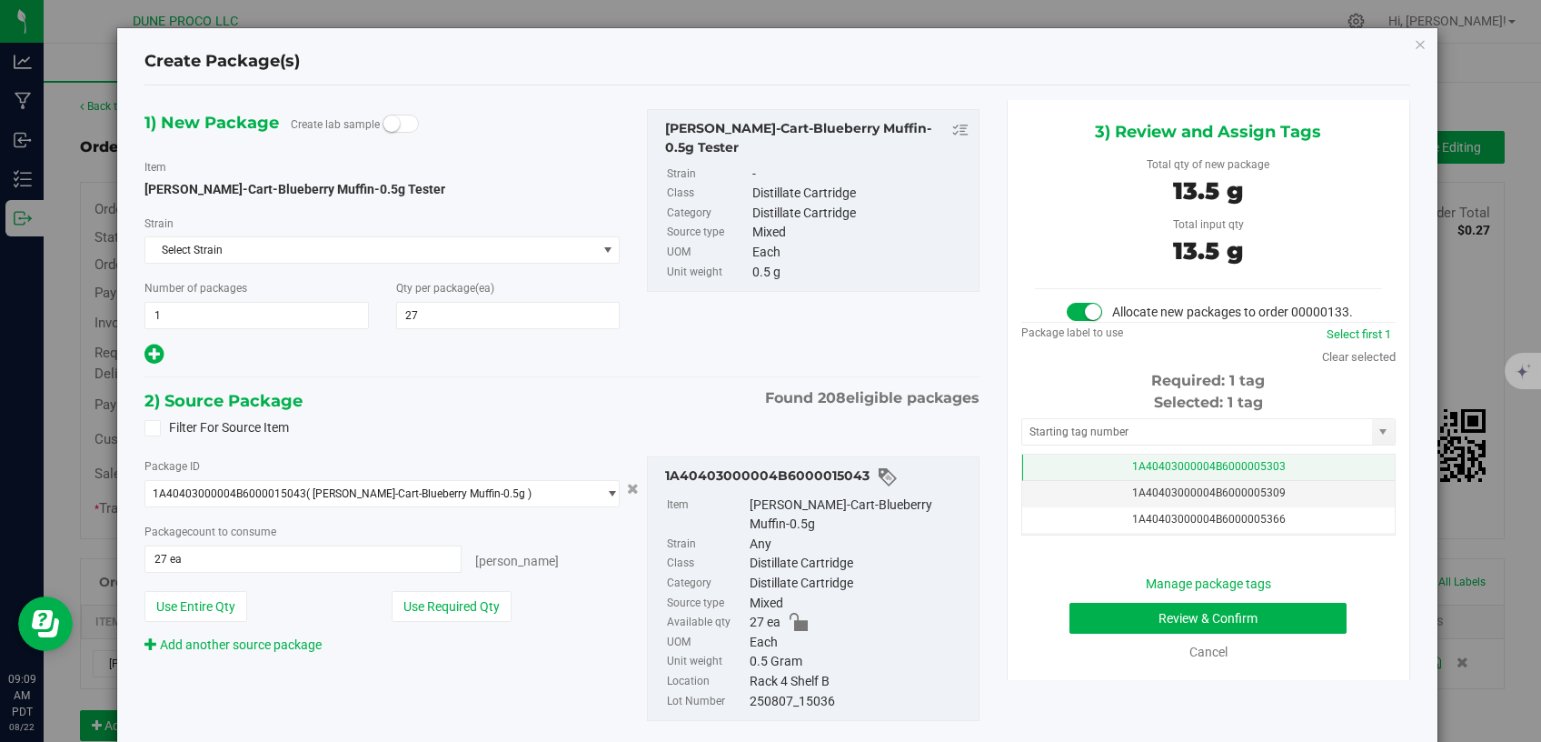
click at [1043, 480] on td "1A40403000004B6000005303" at bounding box center [1208, 467] width 373 height 26
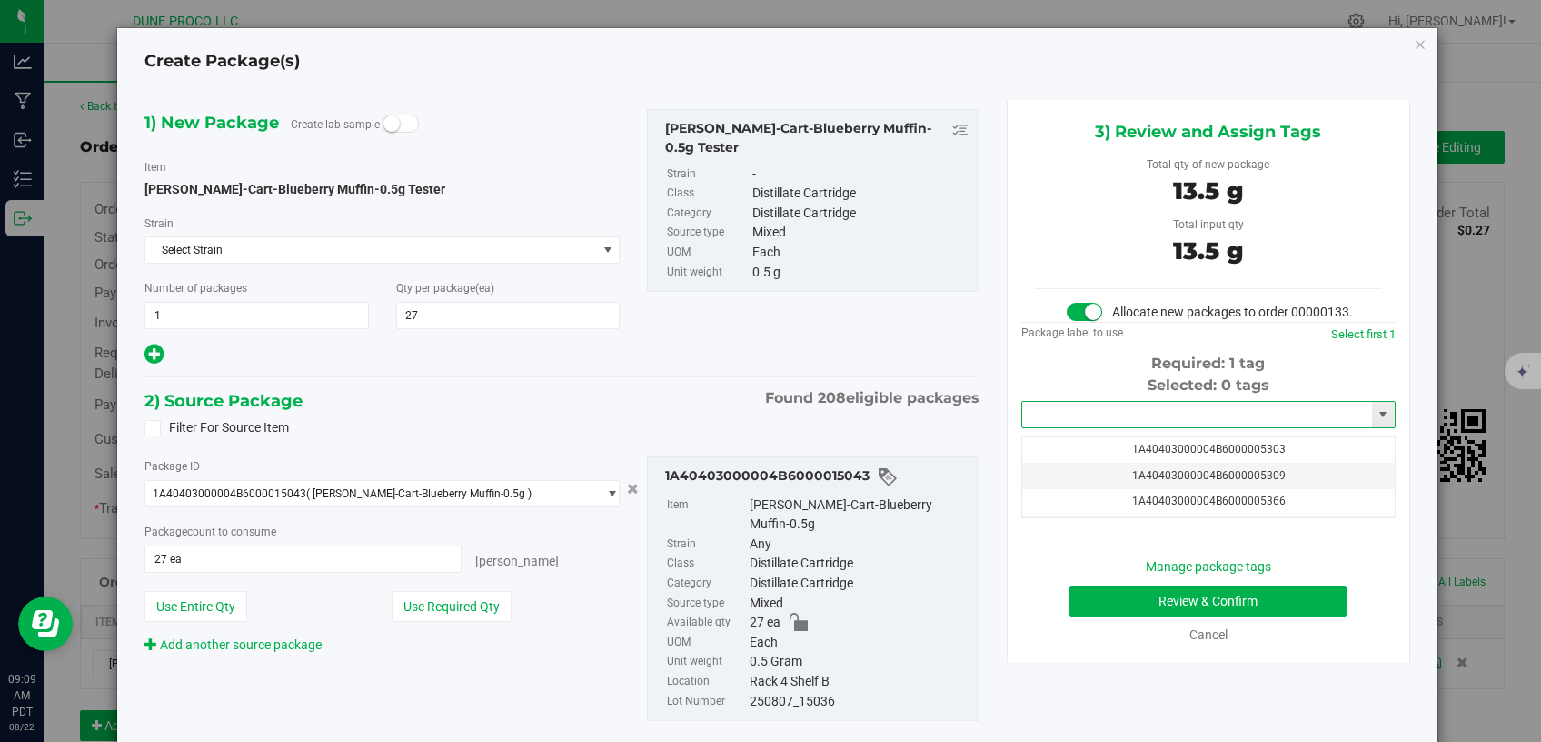
click at [1069, 427] on input "text" at bounding box center [1197, 414] width 350 height 25
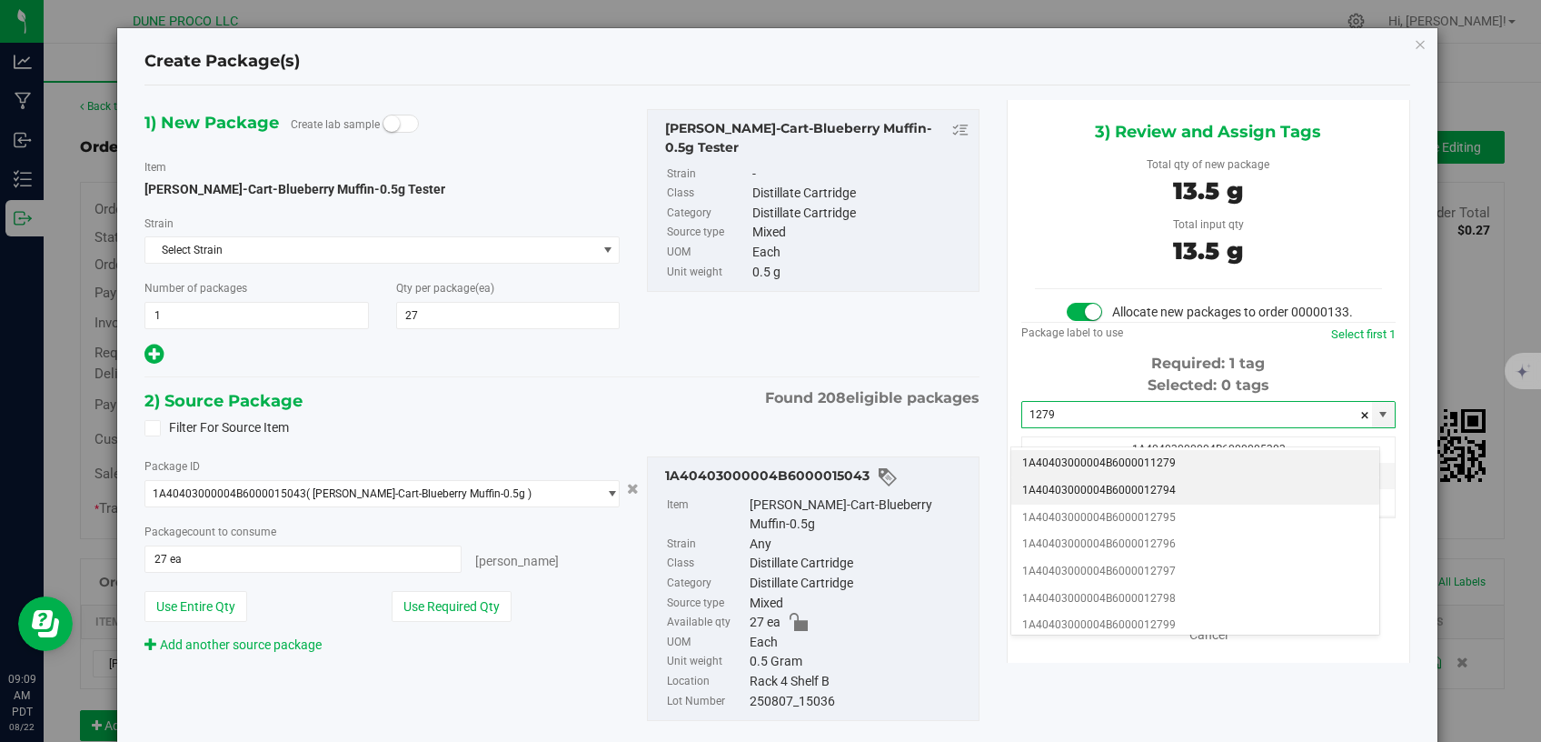
click at [1115, 480] on li "1A40403000004B6000012794" at bounding box center [1196, 490] width 368 height 27
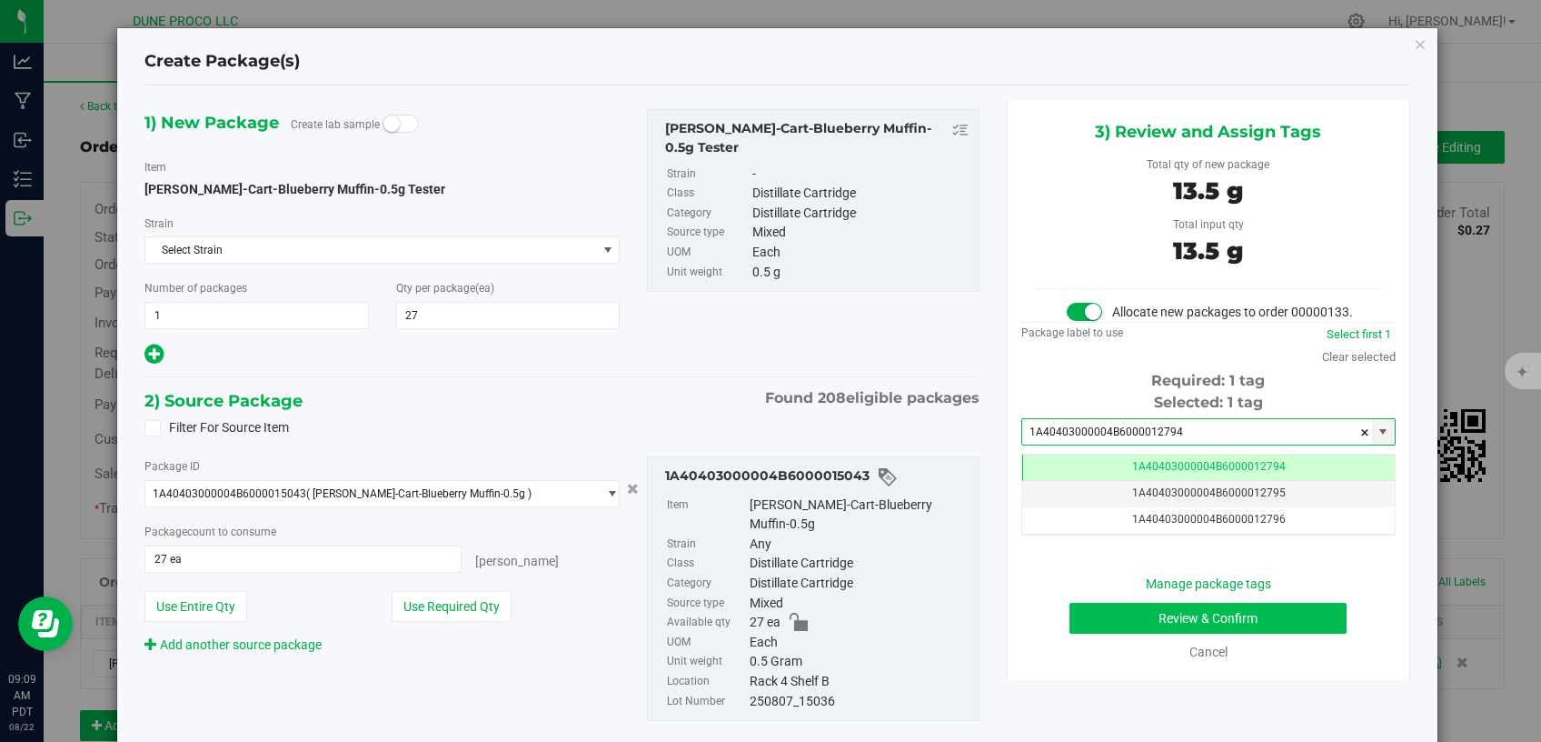
type input "1A40403000004B6000012794"
click at [1070, 633] on button "Review & Confirm" at bounding box center [1209, 618] width 278 height 31
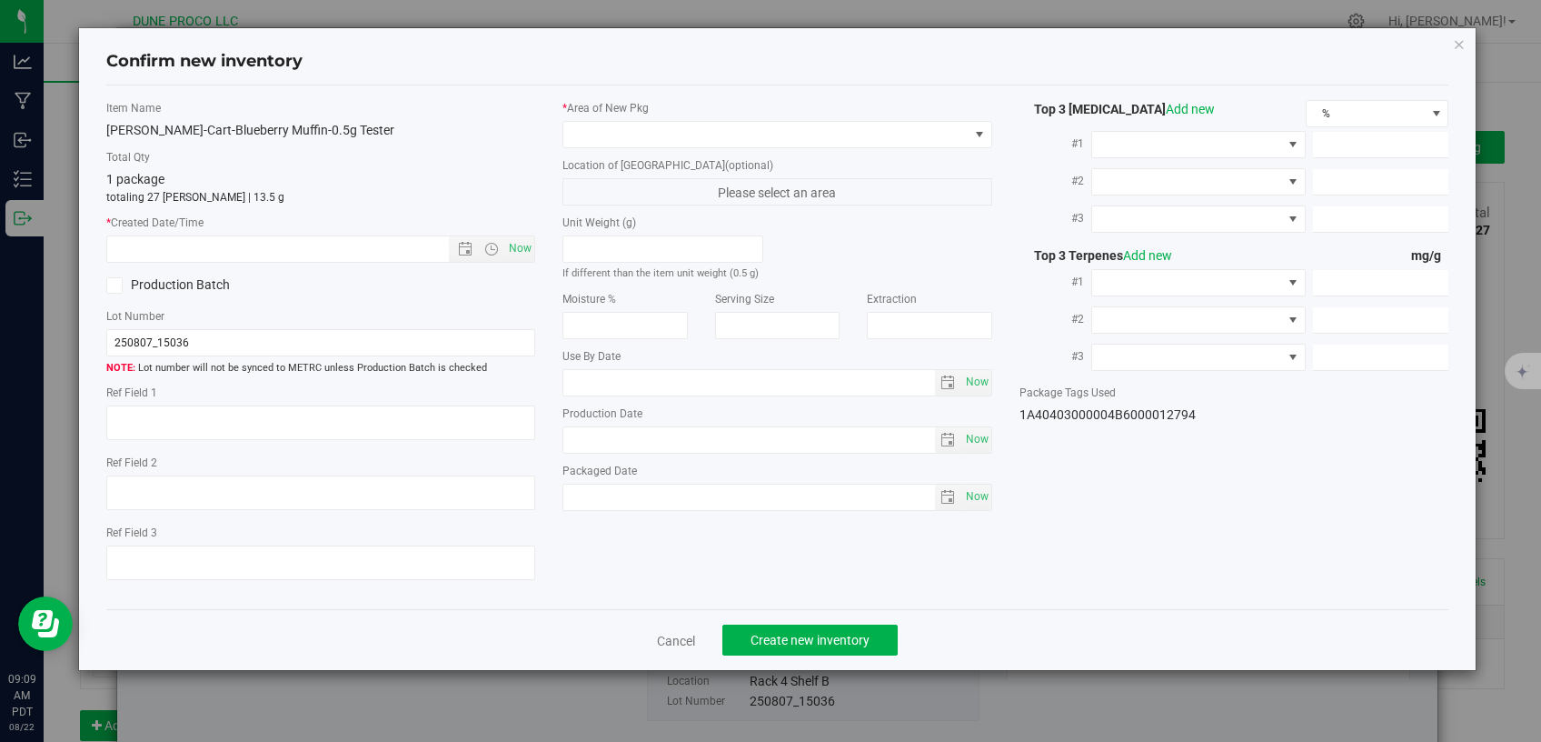
type textarea "92.1427%"
type textarea "<LOQ"
type input "921.4270"
type input "31.3240"
type input "5.2911"
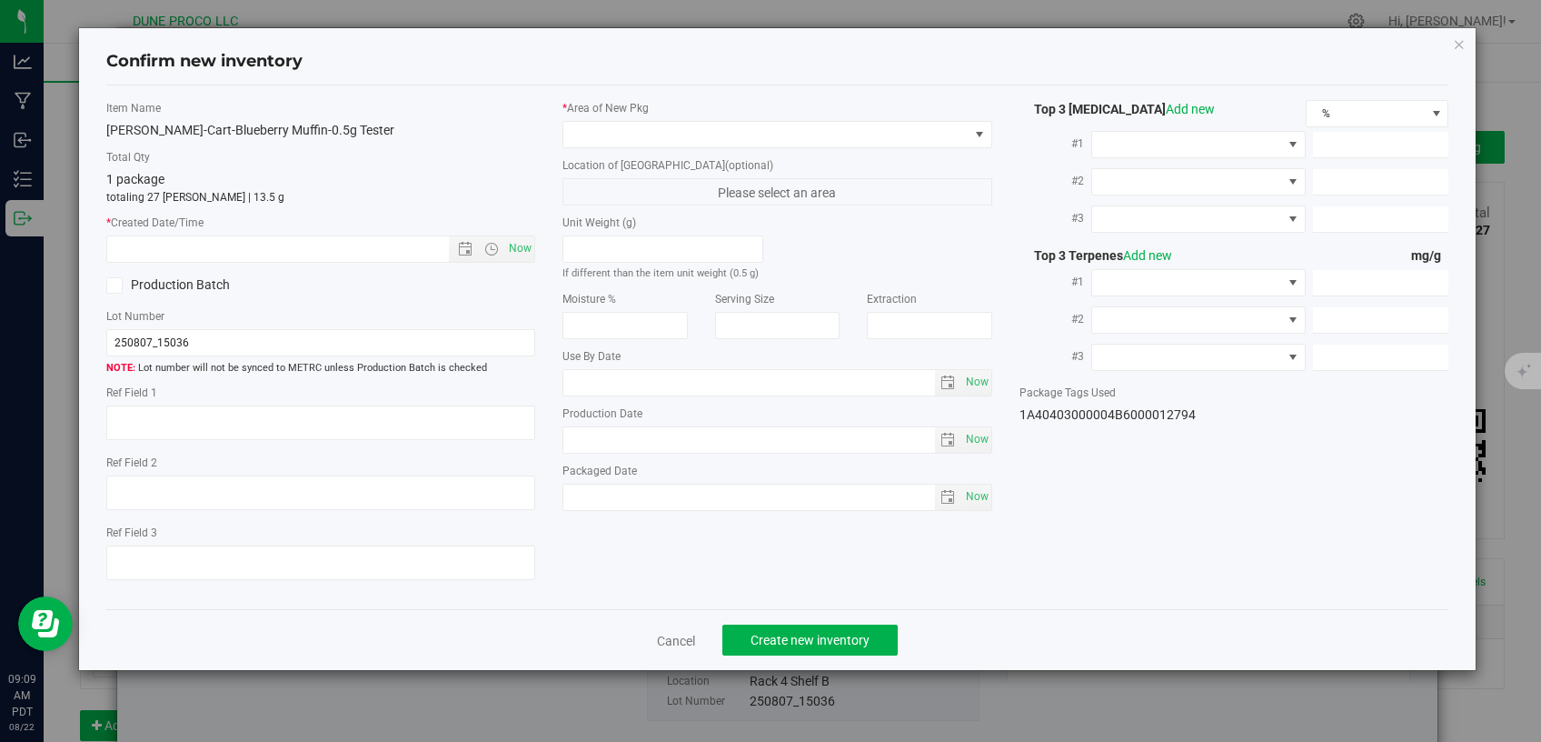
type input "11.3000"
type input "9.7980"
type input "4.7190"
type input "[DATE]"
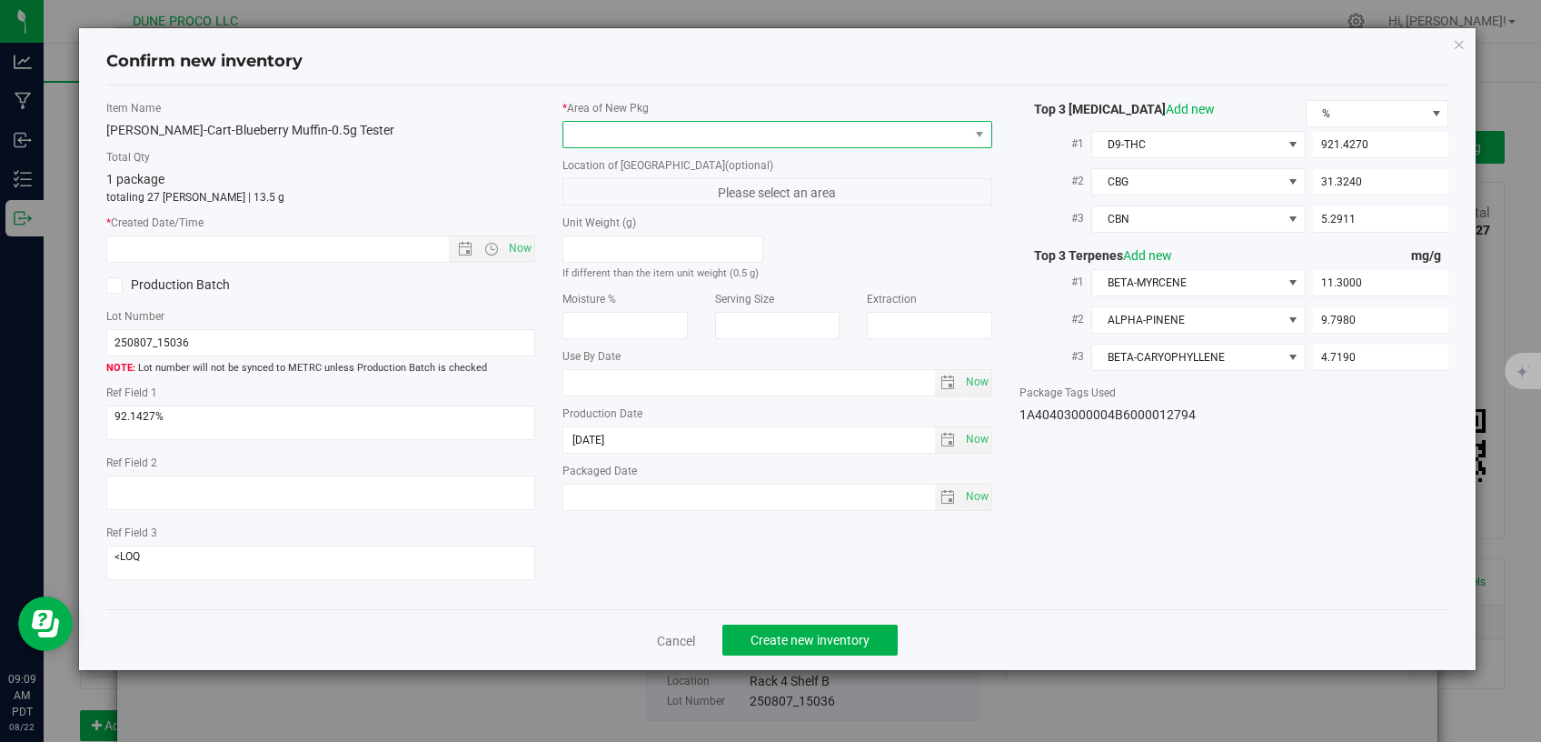
click at [612, 135] on span at bounding box center [766, 134] width 405 height 25
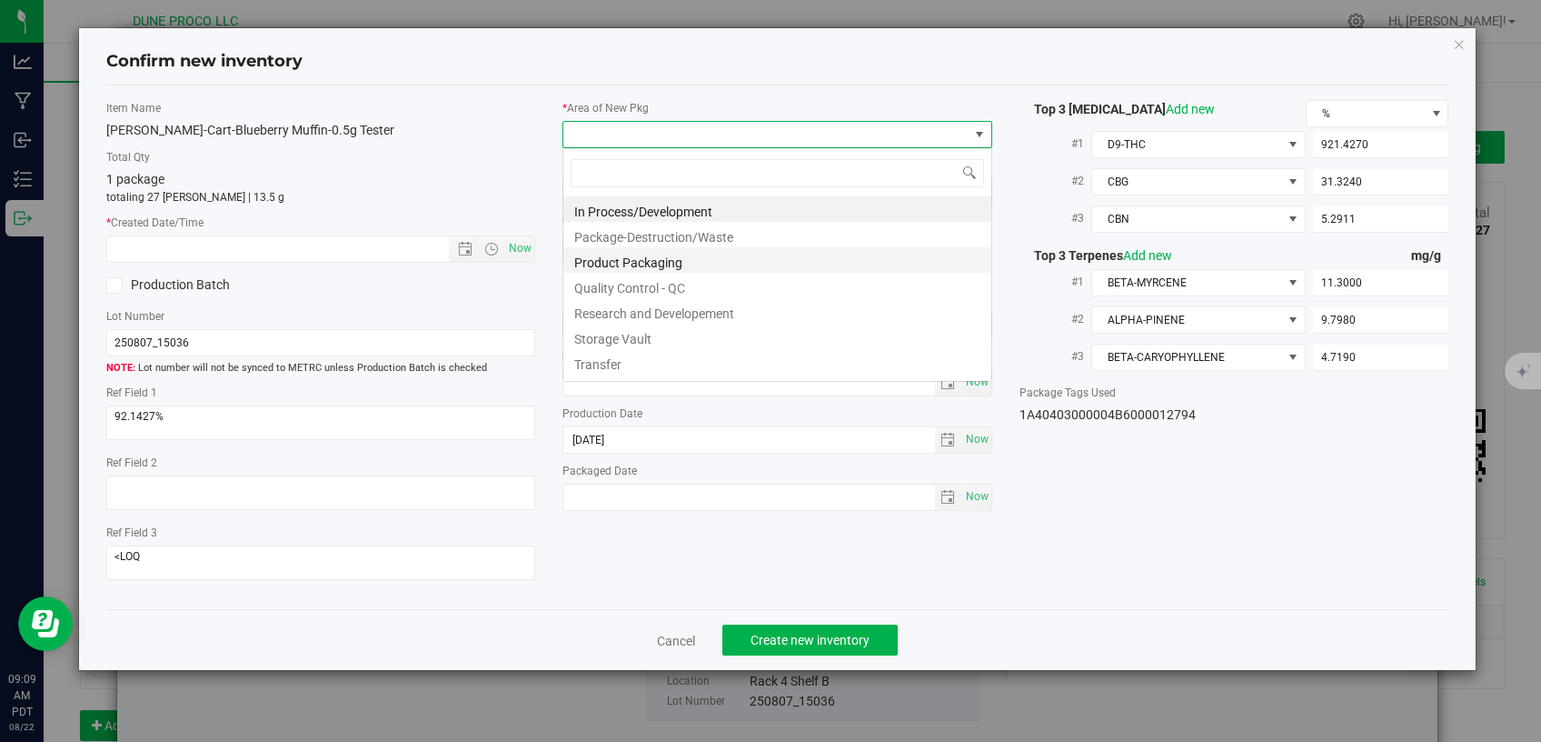
scroll to position [26, 429]
click at [669, 633] on link "Cancel" at bounding box center [676, 641] width 38 height 18
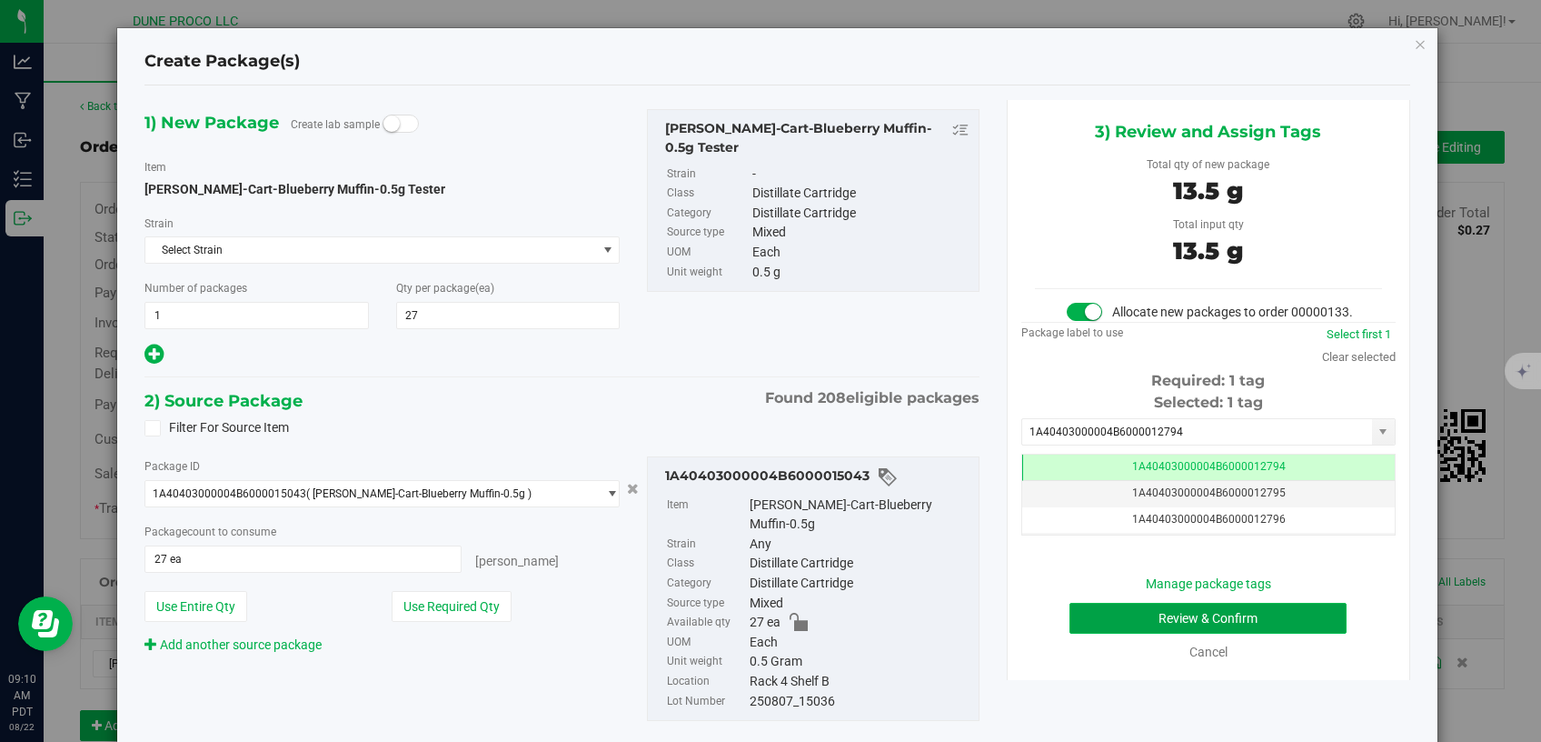
click at [1143, 633] on button "Review & Confirm" at bounding box center [1209, 618] width 278 height 31
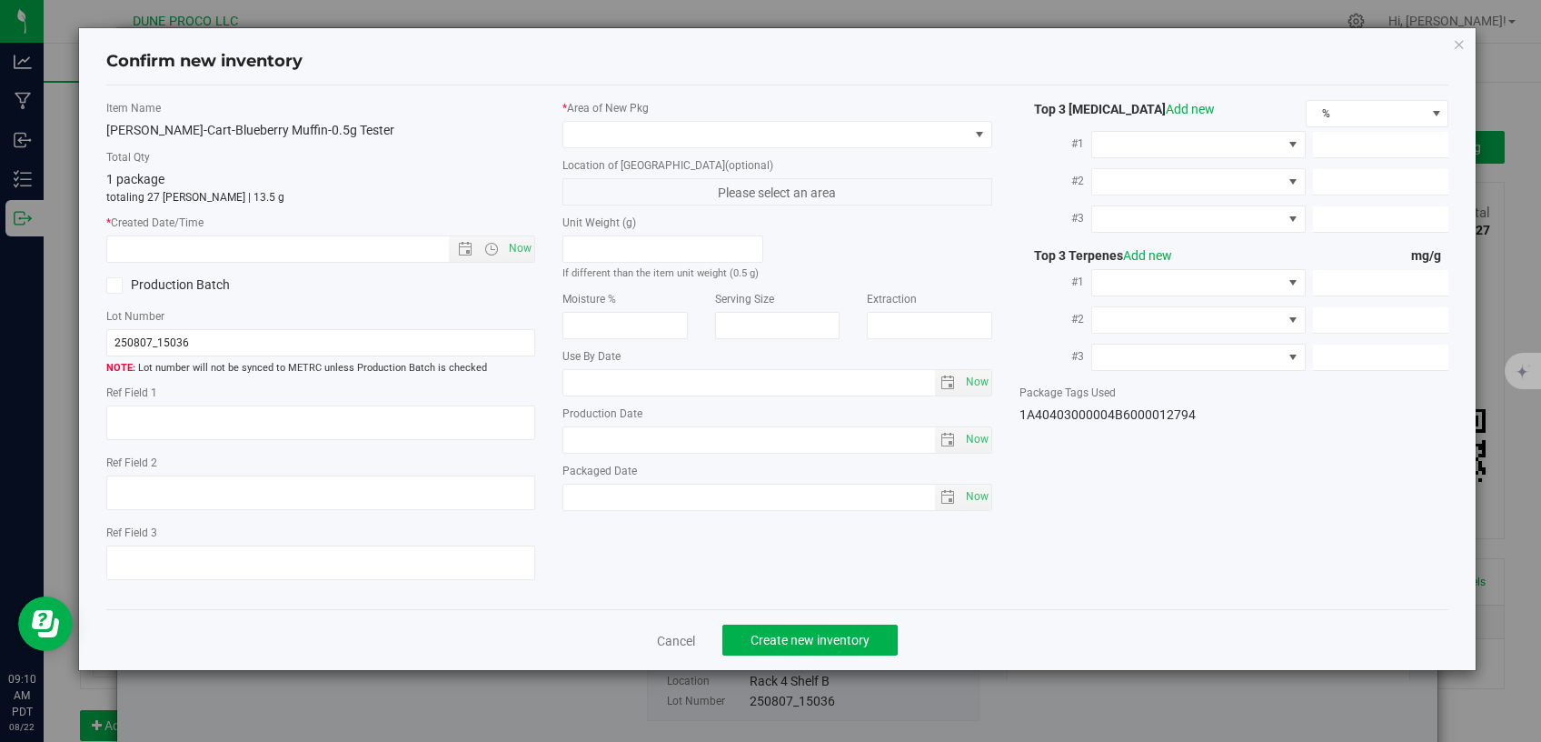
type textarea "92.1427%"
type textarea "<LOQ"
type input "921.4270"
type input "31.3240"
type input "5.2911"
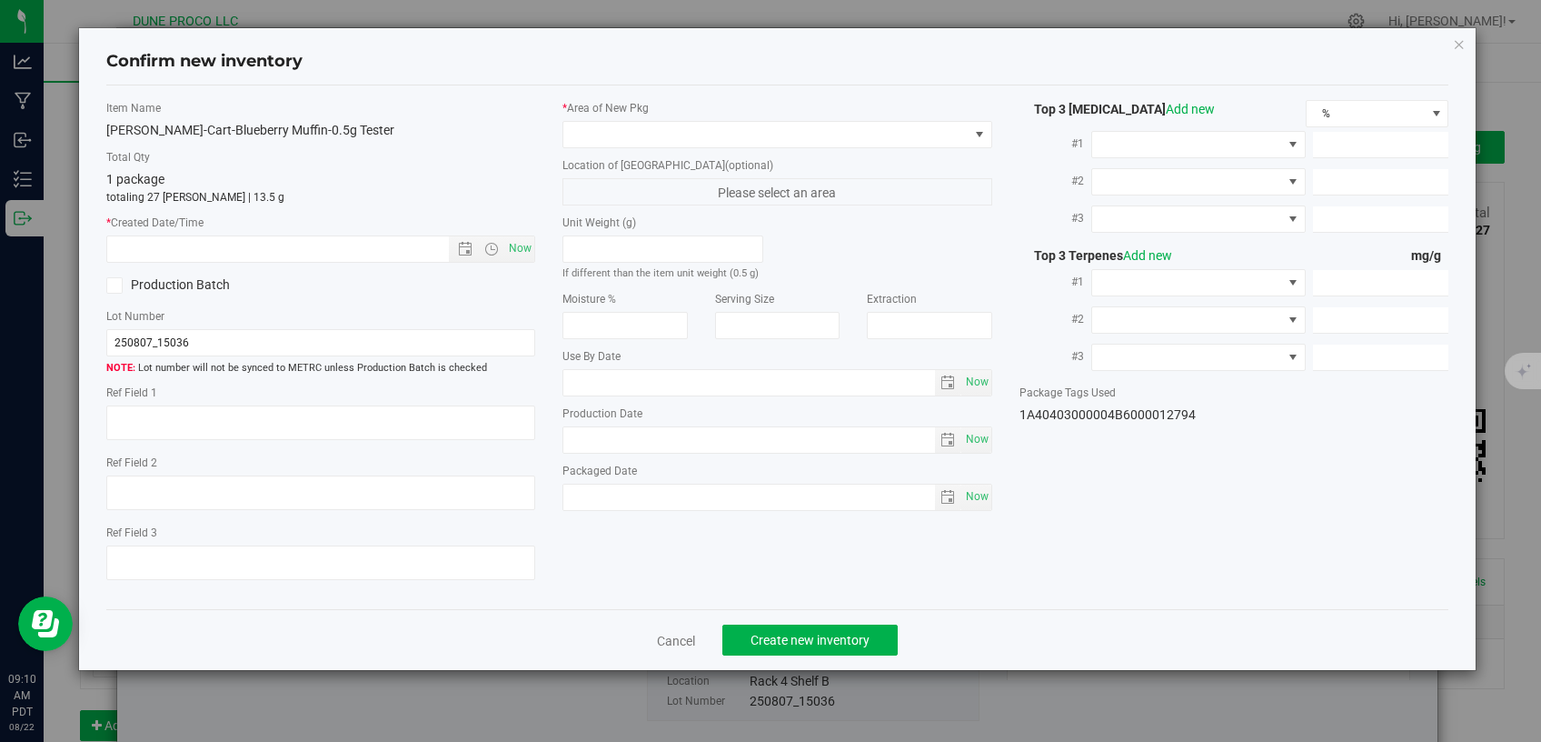
type input "11.3000"
type input "9.7980"
type input "4.7190"
type input "[DATE]"
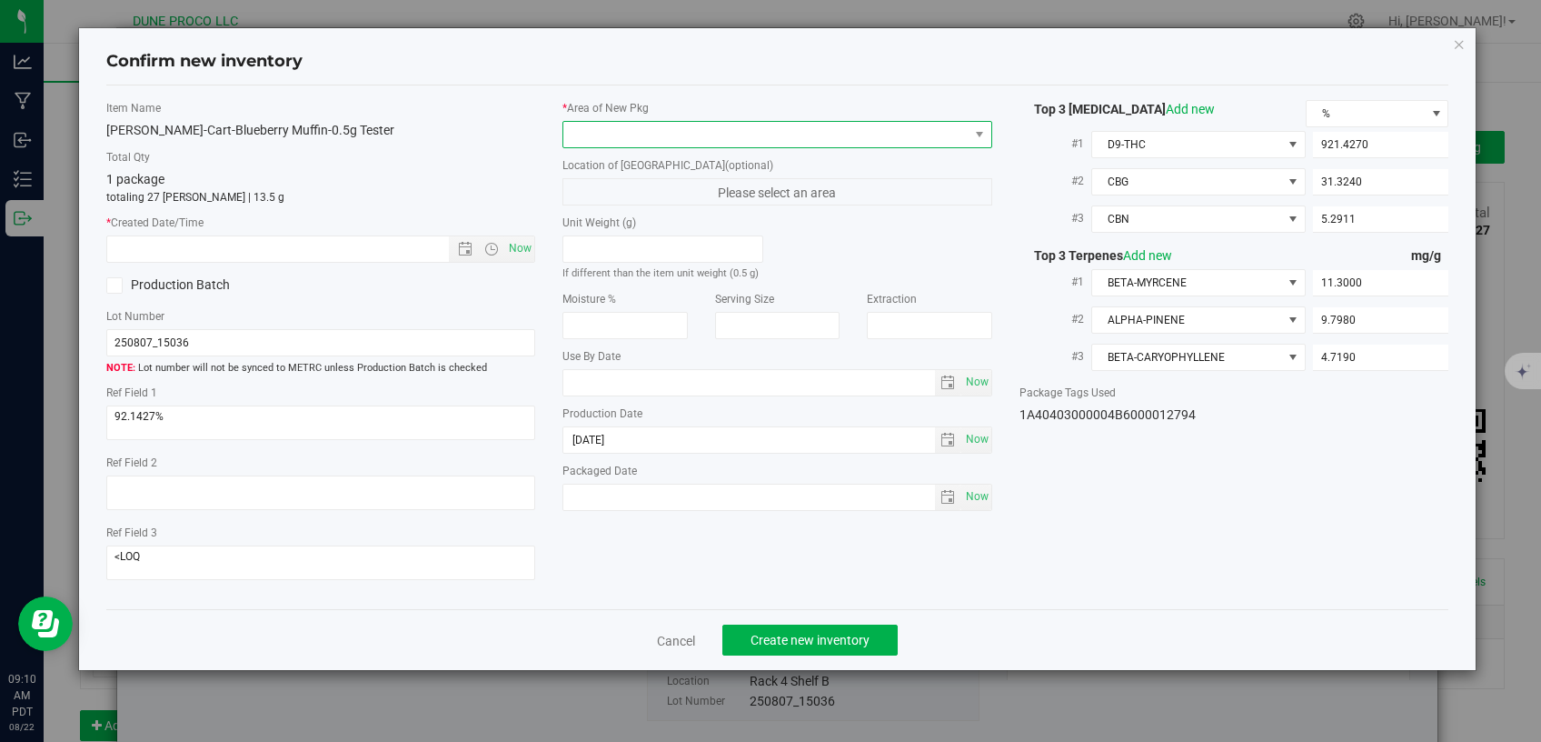
click at [683, 140] on span at bounding box center [766, 134] width 405 height 25
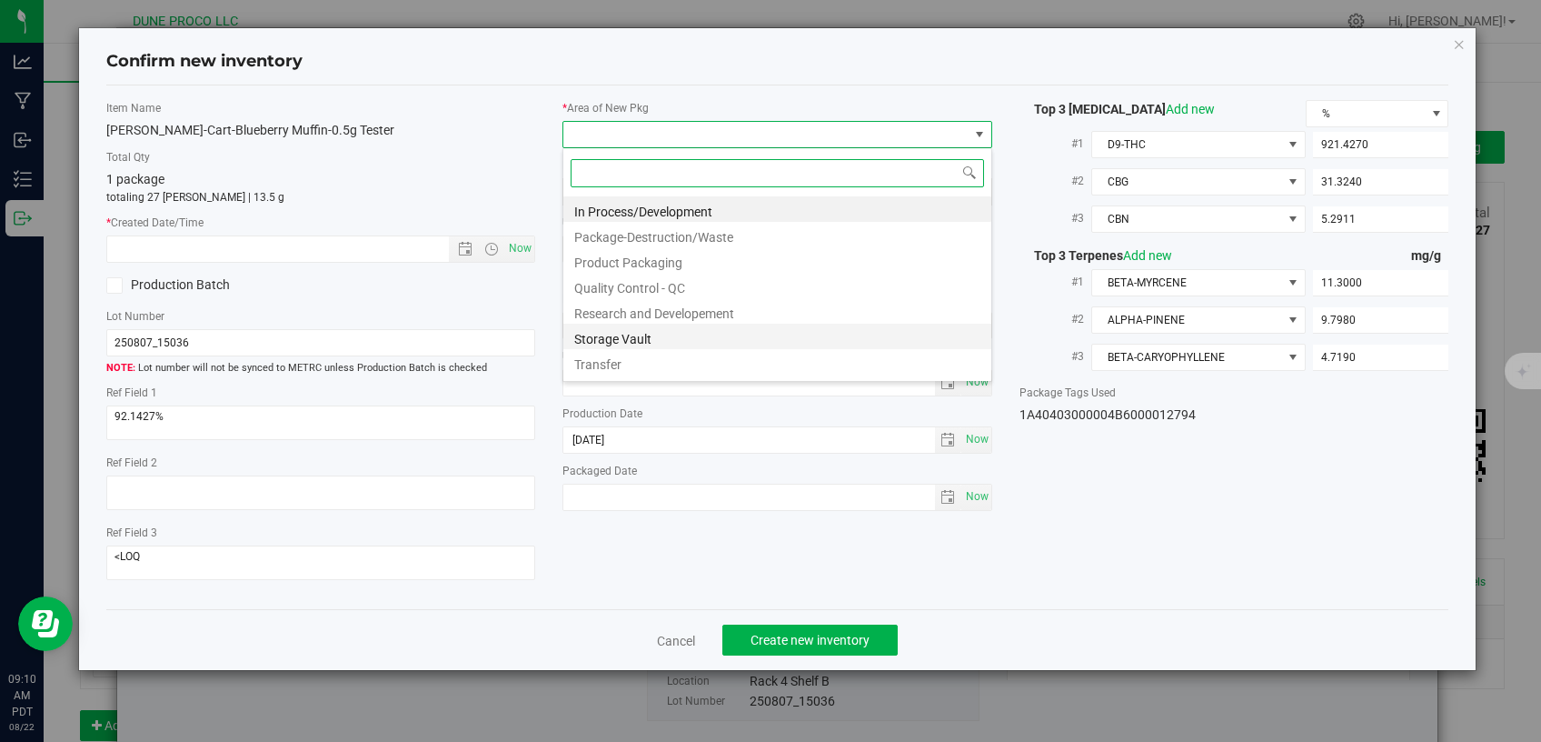
click at [686, 334] on li "Storage Vault" at bounding box center [778, 336] width 428 height 25
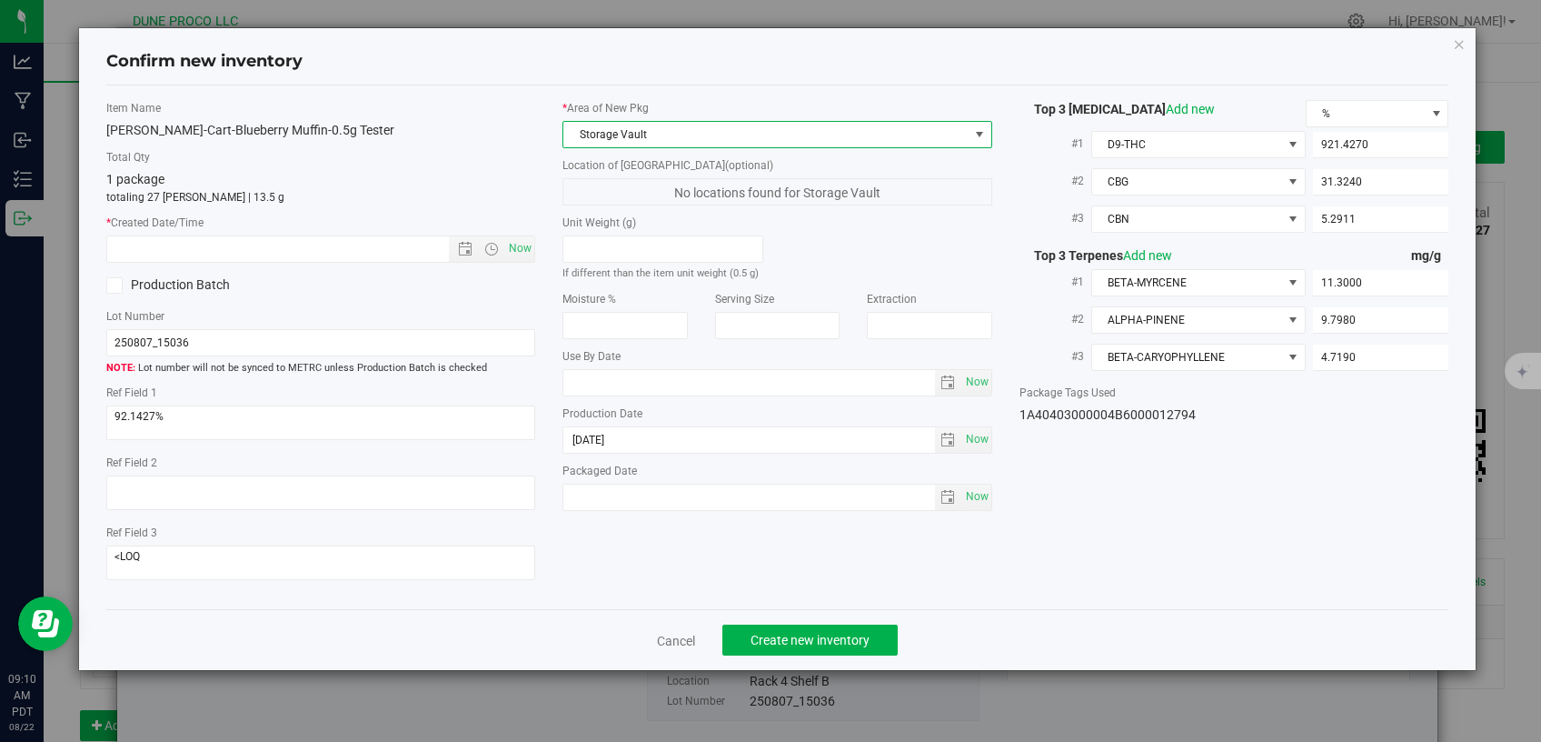
click at [527, 250] on span "Now" at bounding box center [520, 248] width 31 height 26
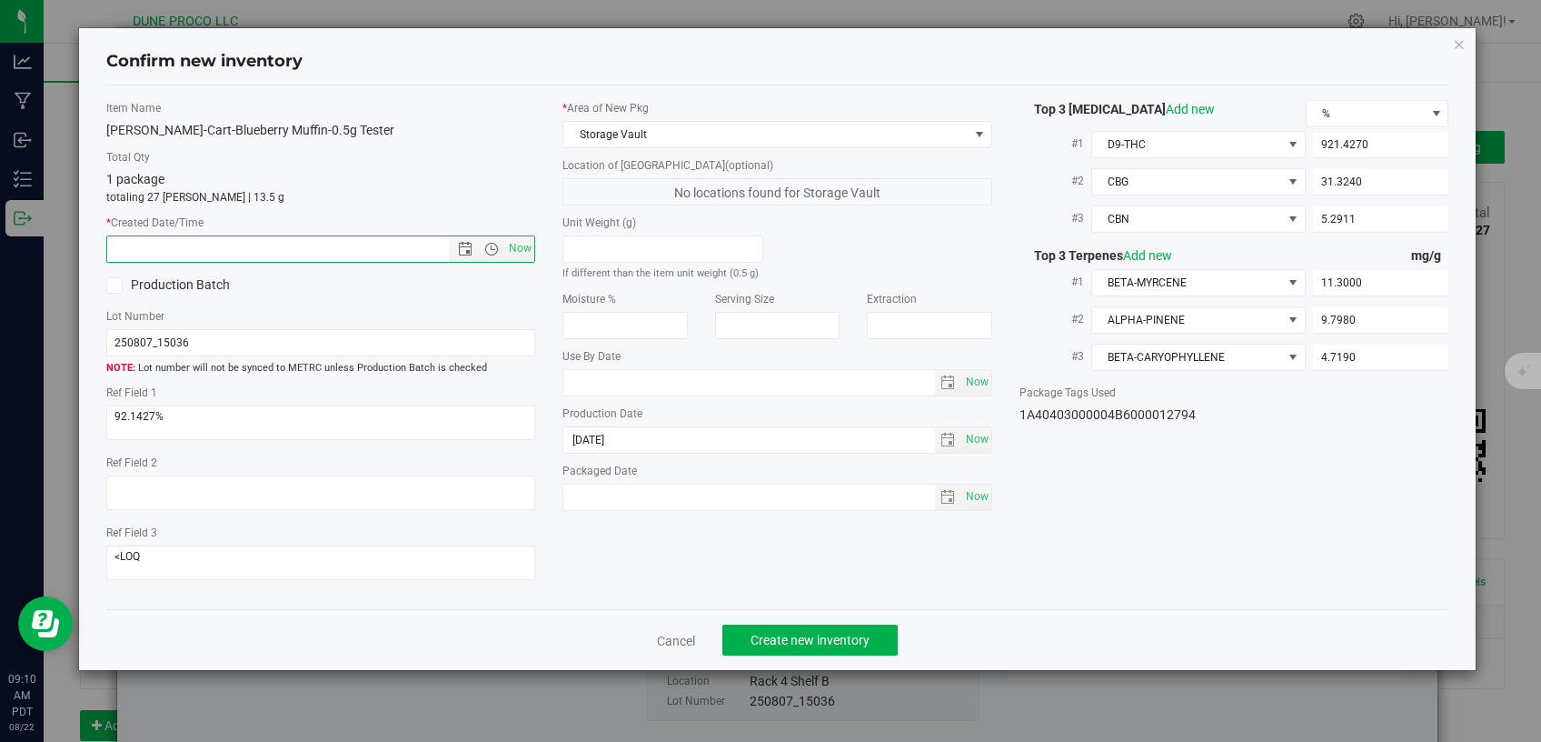
type input "[DATE] 9:10 AM"
click at [773, 624] on button "Create new inventory" at bounding box center [810, 639] width 175 height 31
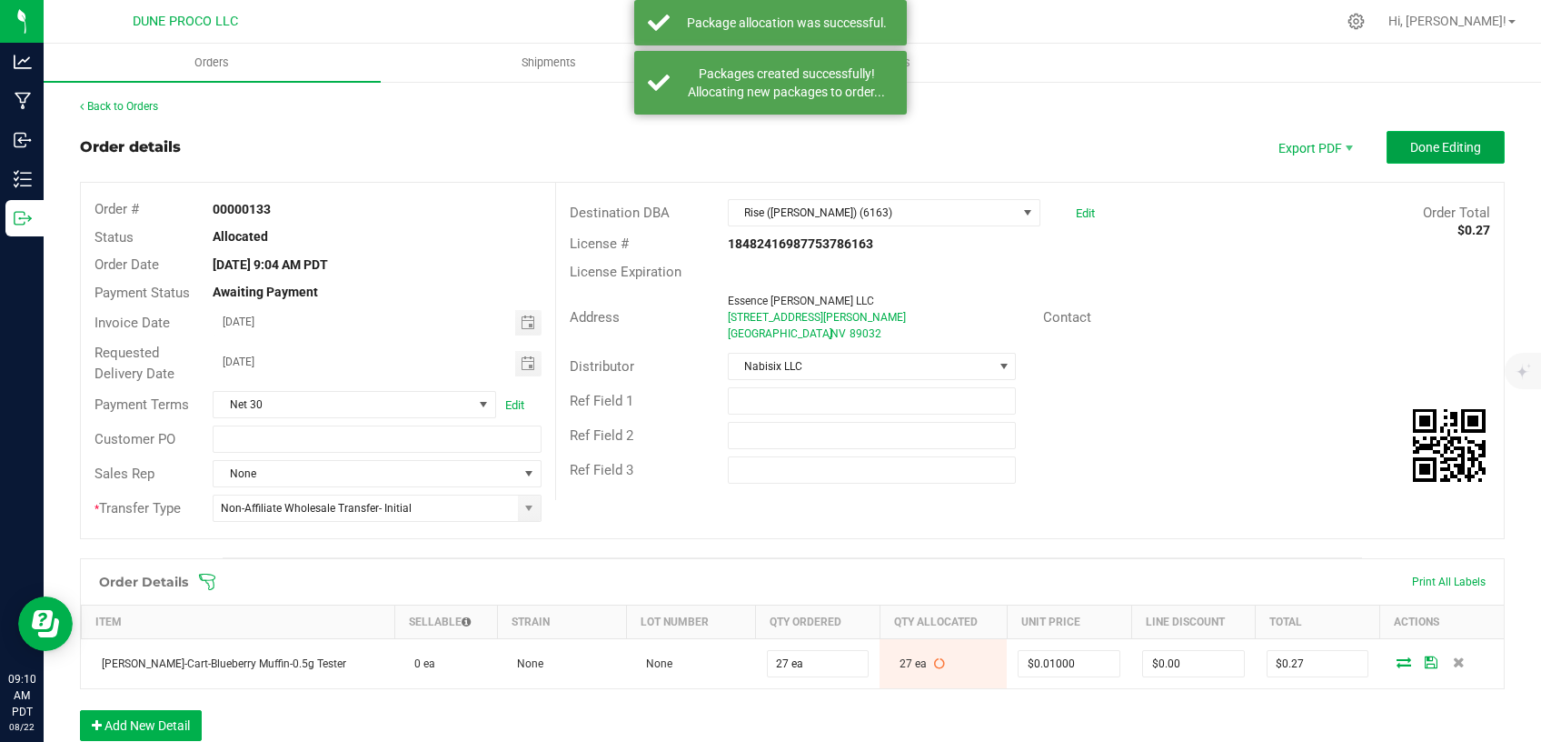
click at [1451, 135] on button "Done Editing" at bounding box center [1446, 147] width 118 height 33
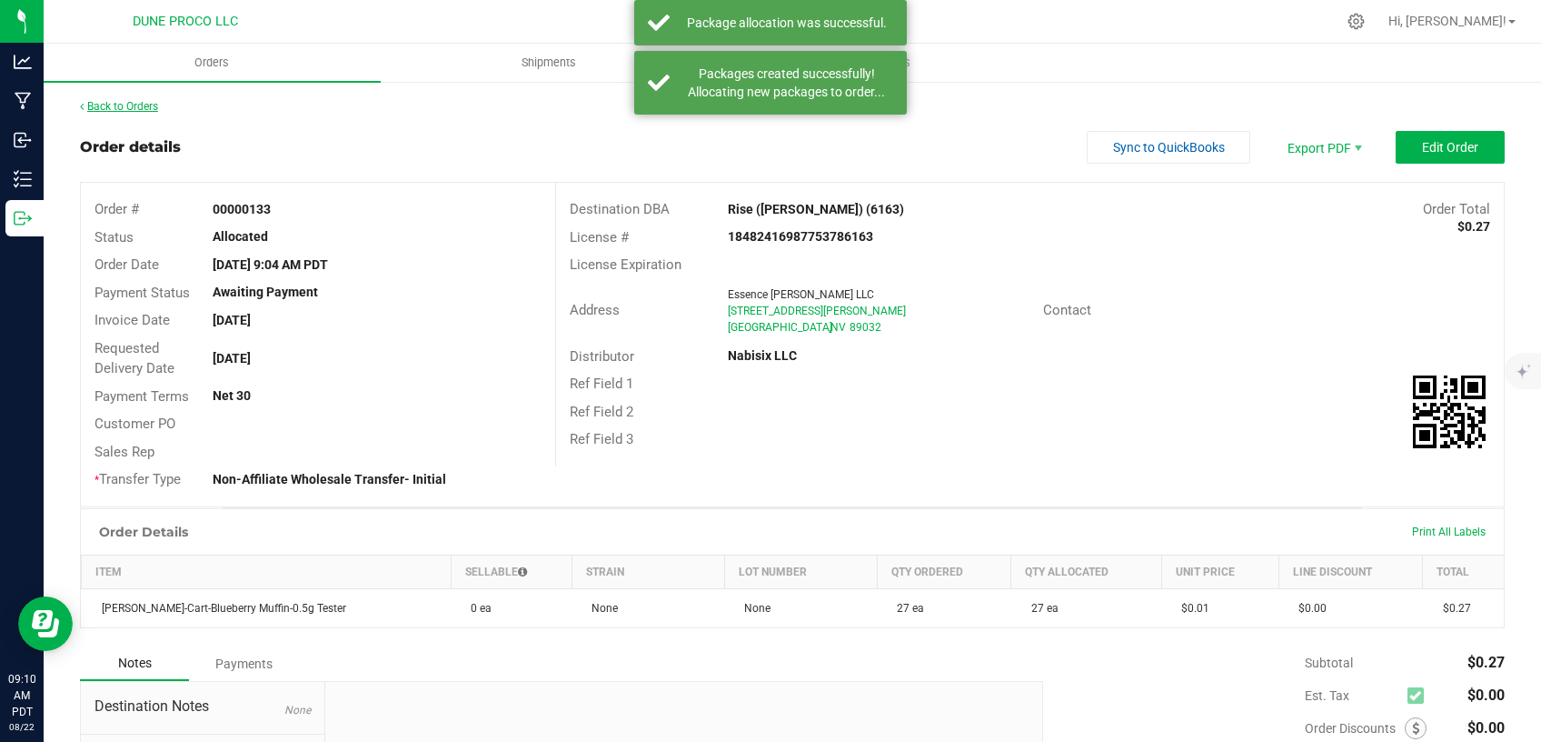
click at [146, 108] on link "Back to Orders" at bounding box center [119, 106] width 78 height 13
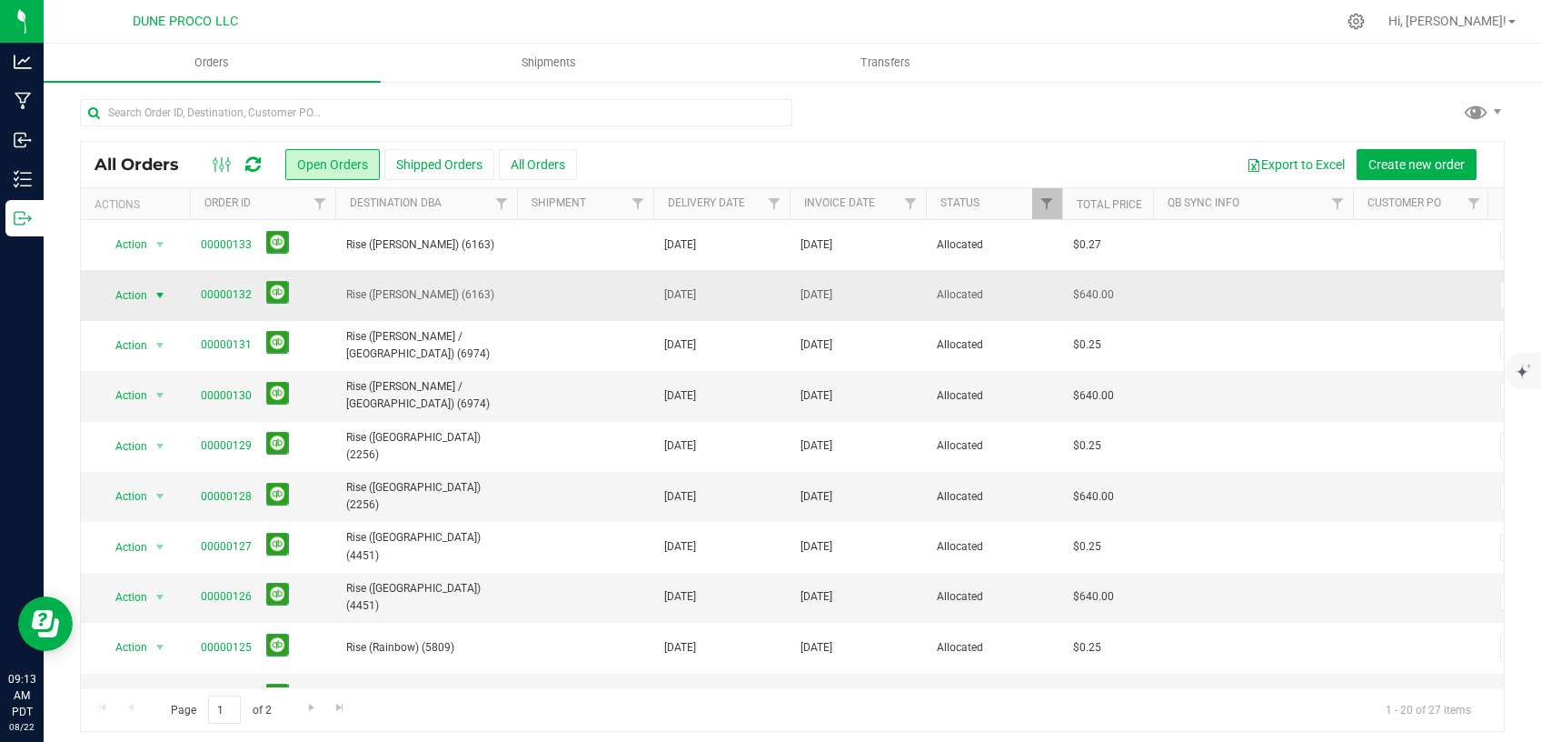
click at [157, 297] on span "select" at bounding box center [160, 295] width 15 height 15
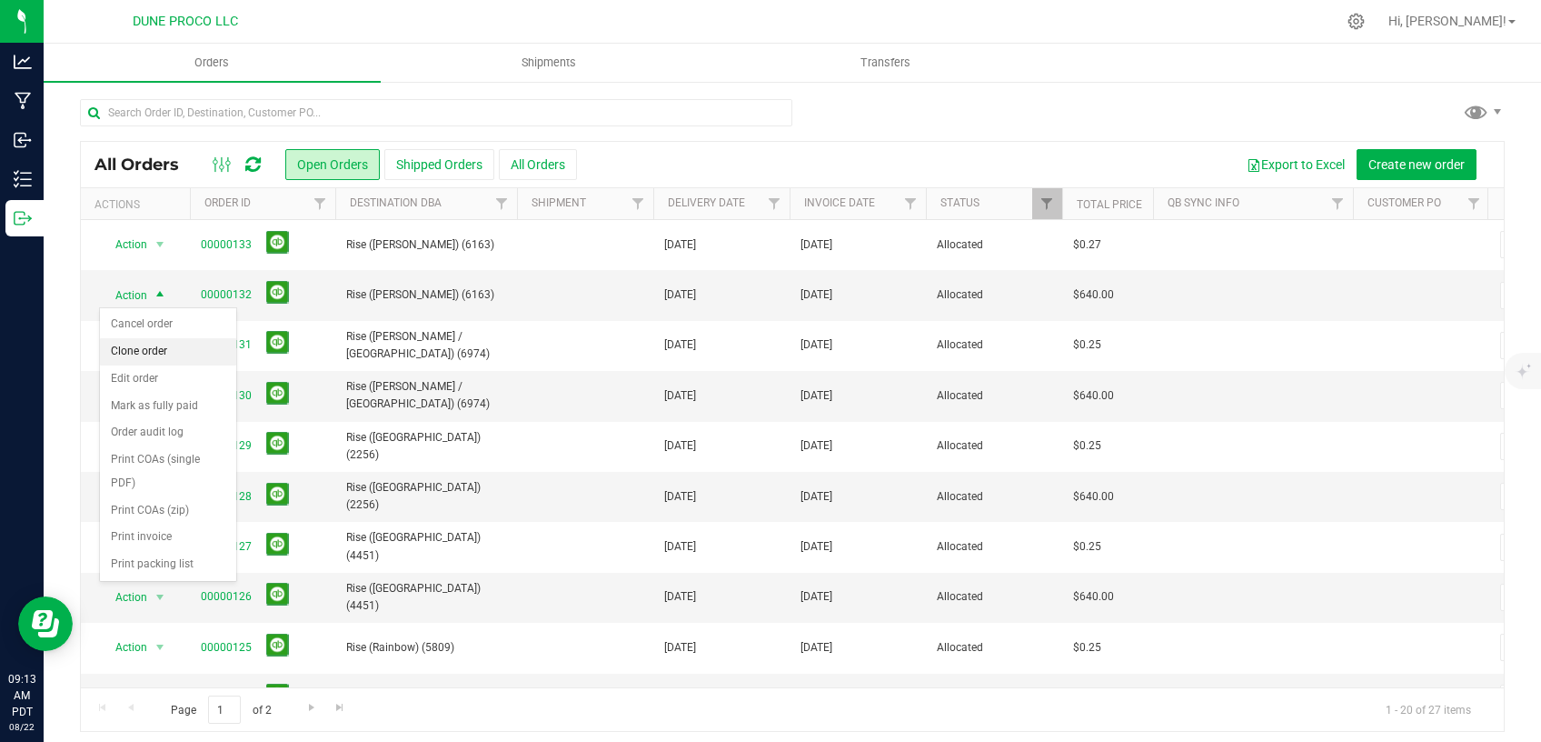
click at [154, 355] on li "Clone order" at bounding box center [168, 351] width 136 height 27
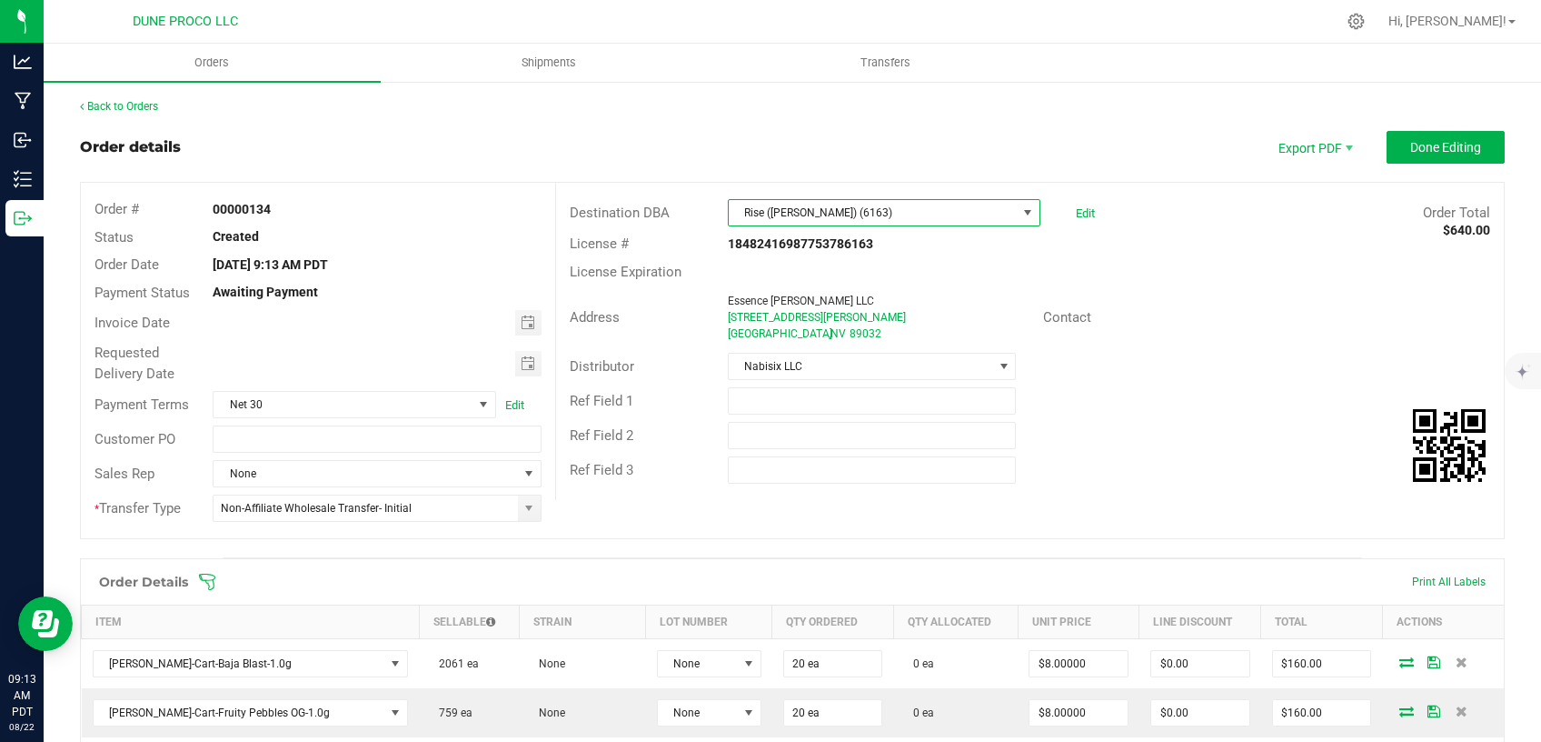
click at [781, 220] on span "Rise ([PERSON_NAME]) (6163)" at bounding box center [873, 212] width 288 height 25
type input "C"
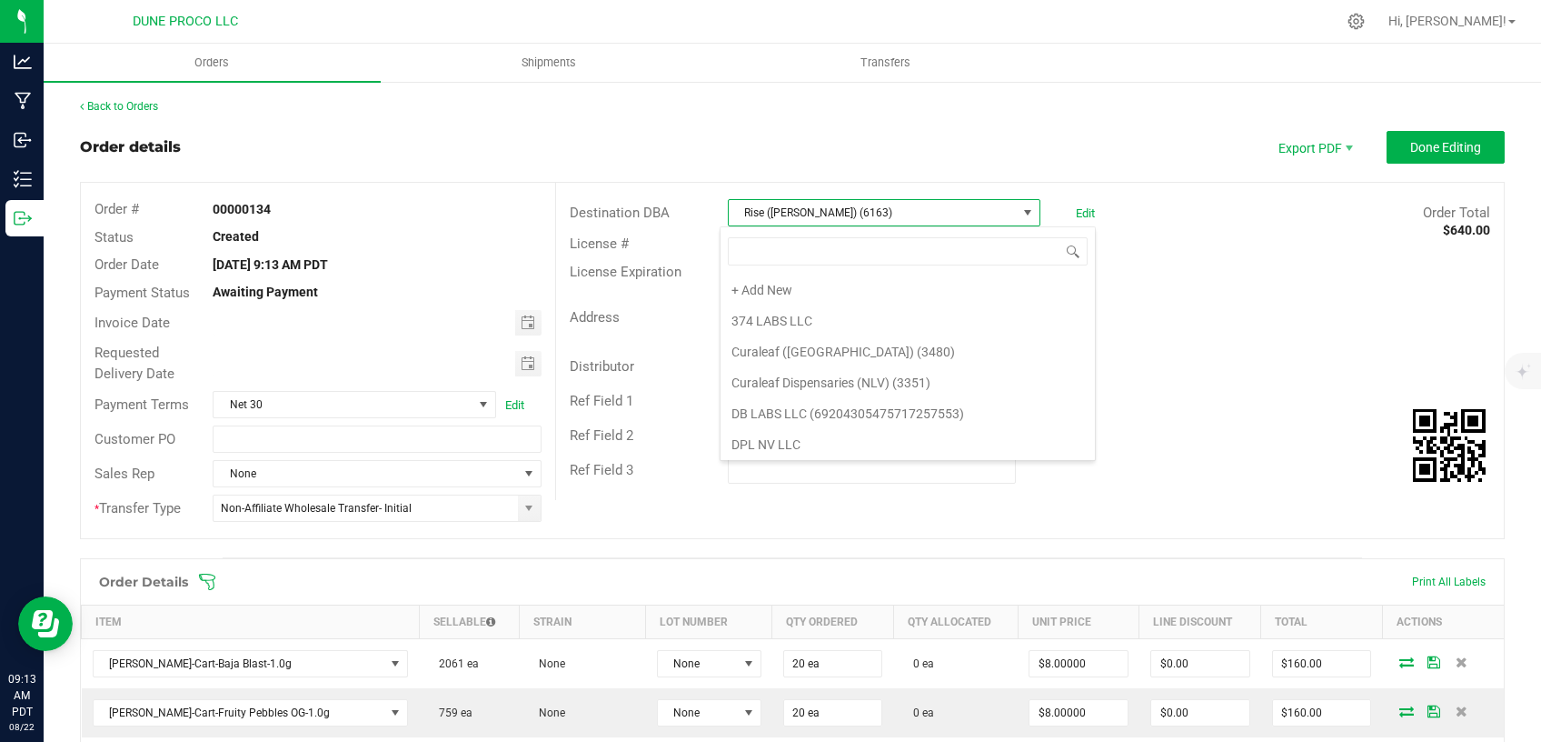
click at [506, 183] on div "Order # 00000134 Status Created Order Date [DATE] 9:13 AM PDT Payment Status Aw…" at bounding box center [318, 360] width 474 height 355
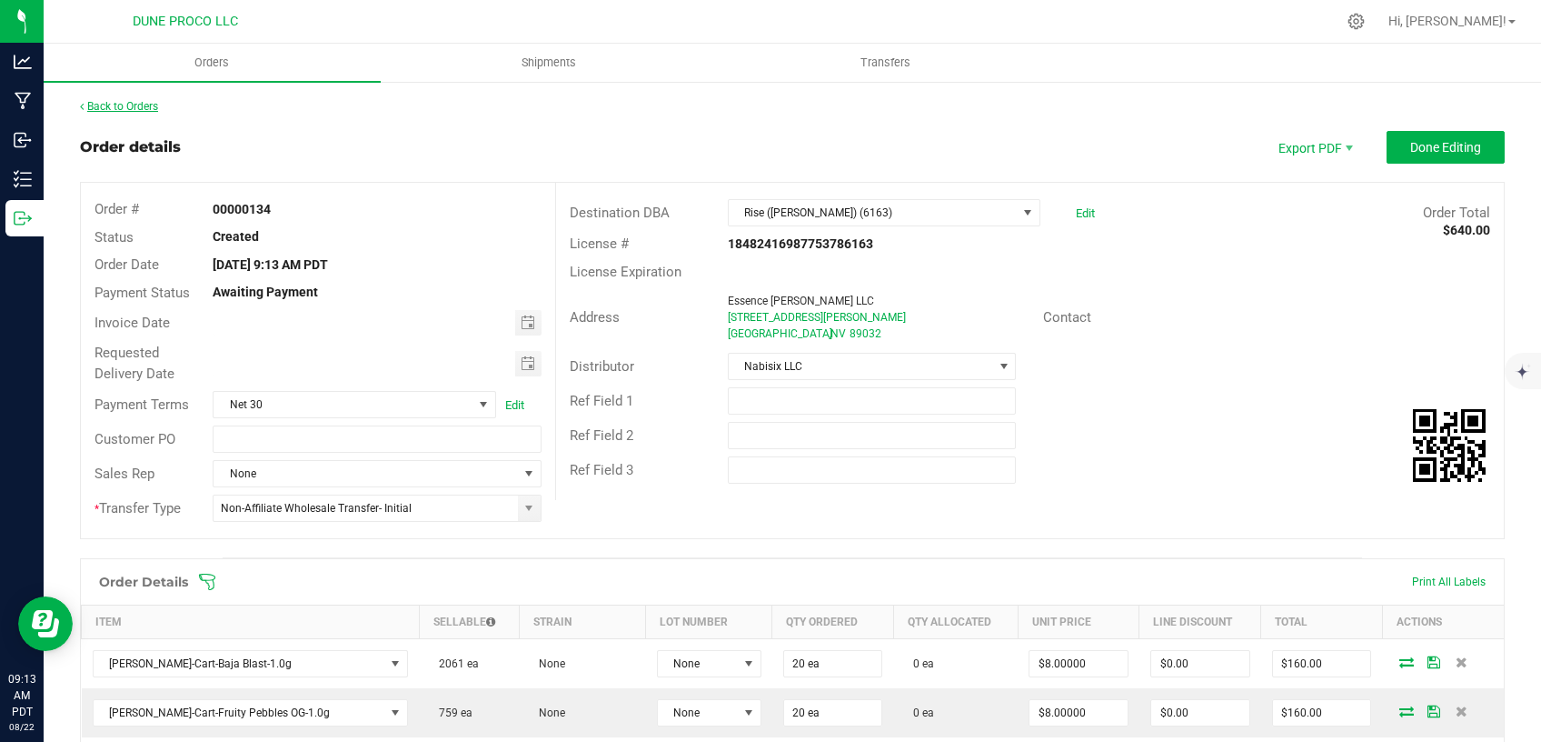
click at [132, 106] on link "Back to Orders" at bounding box center [119, 106] width 78 height 13
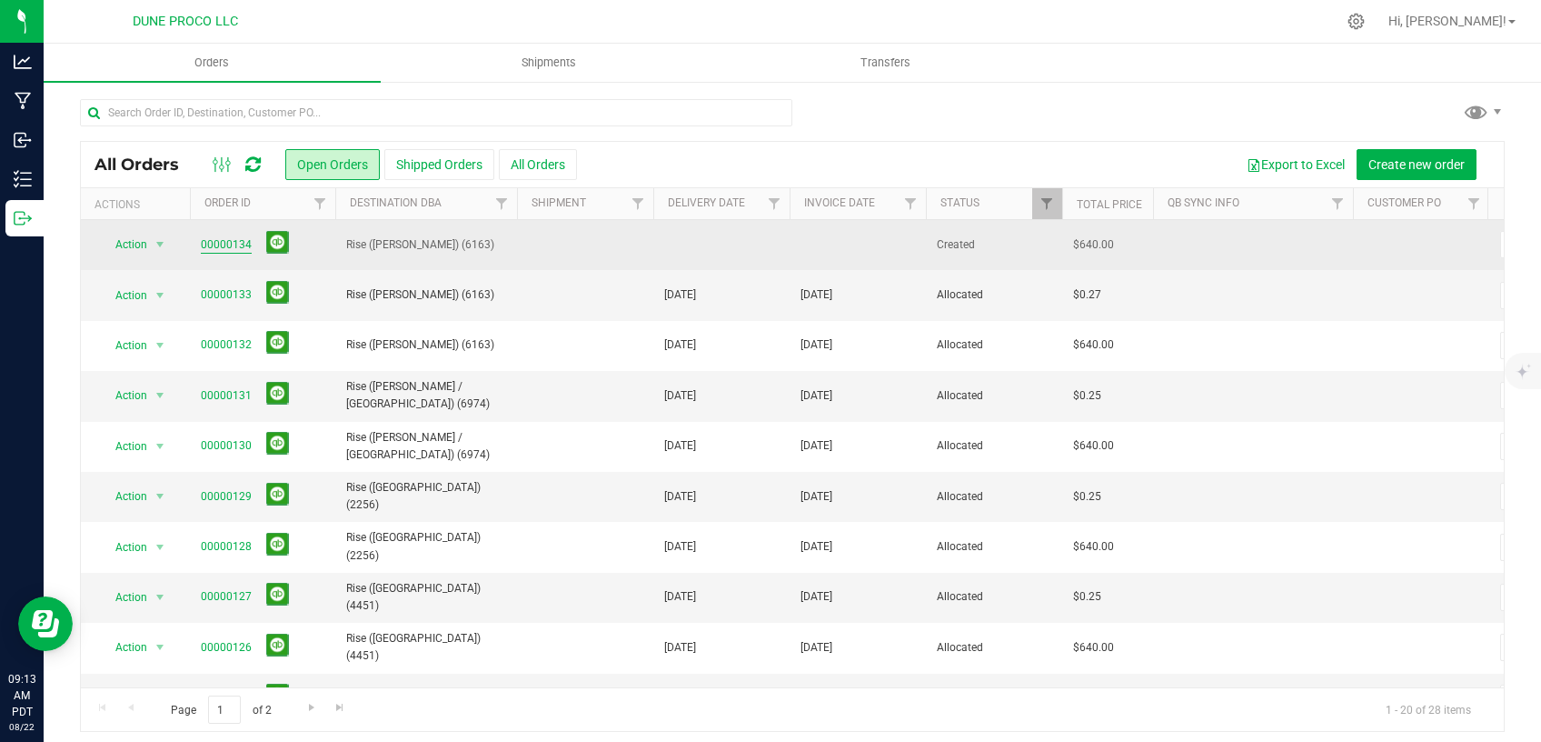
click at [239, 239] on link "00000134" at bounding box center [226, 244] width 51 height 17
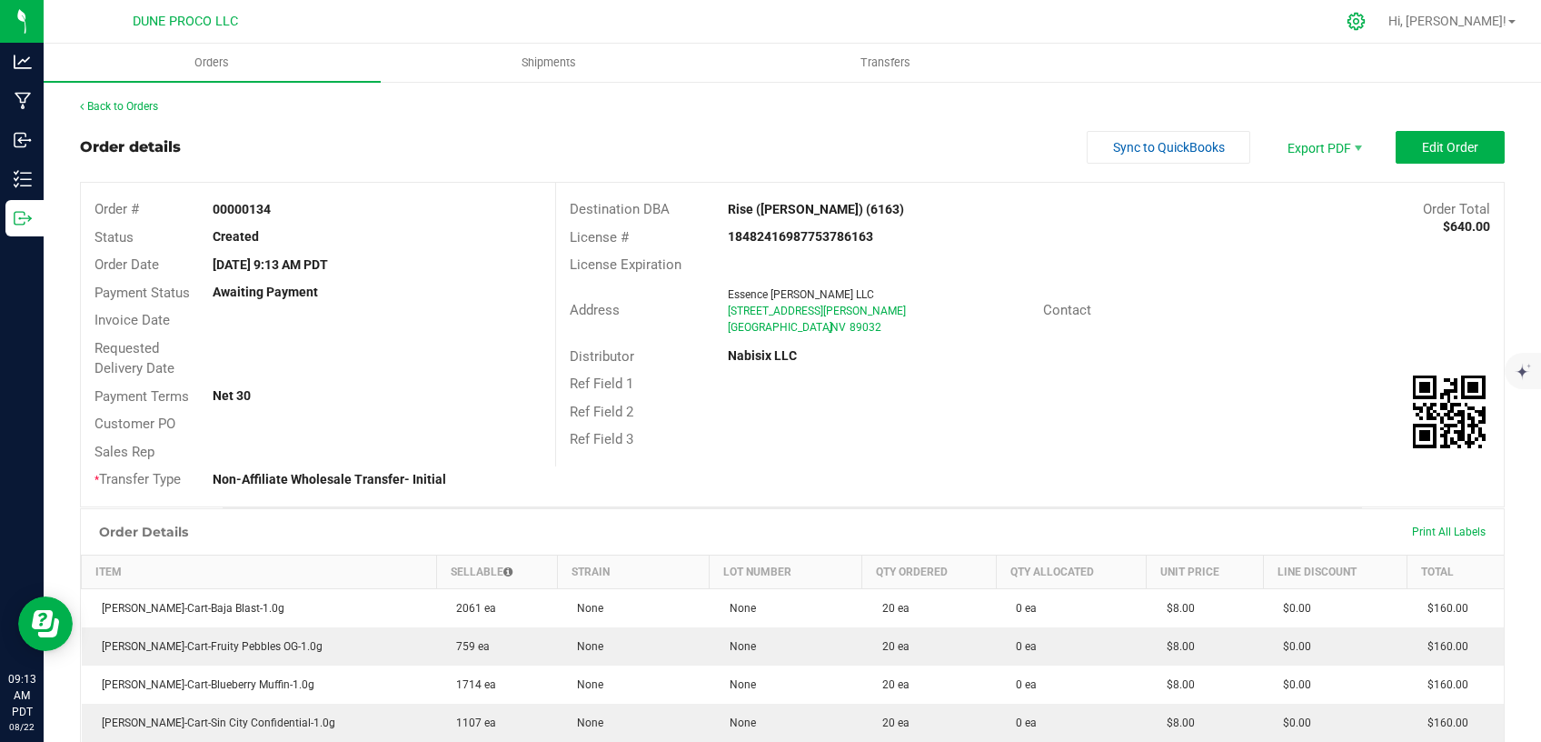
click at [1380, 22] on div at bounding box center [1356, 21] width 45 height 39
click at [1366, 17] on icon at bounding box center [1356, 21] width 19 height 19
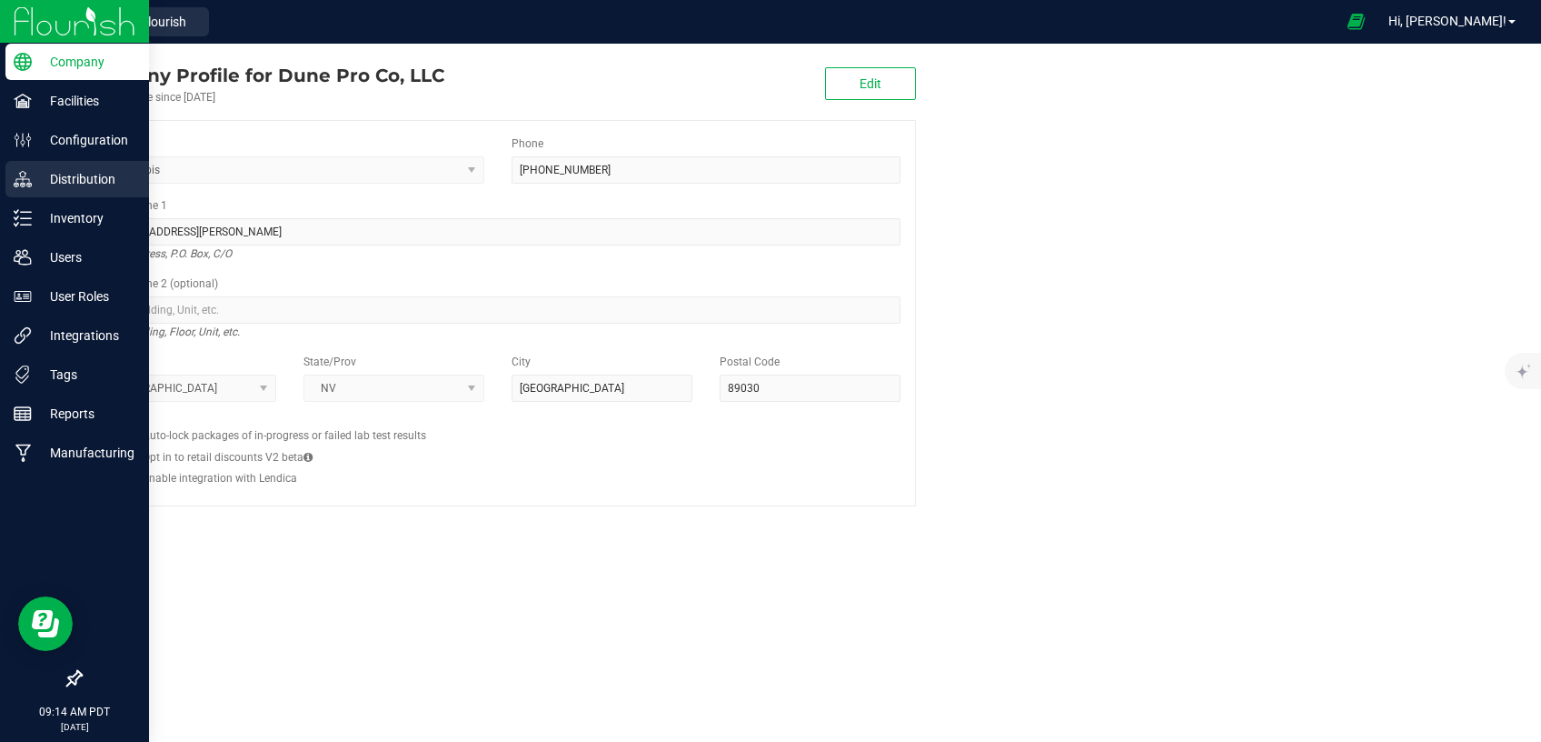
click at [77, 169] on p "Distribution" at bounding box center [86, 179] width 109 height 22
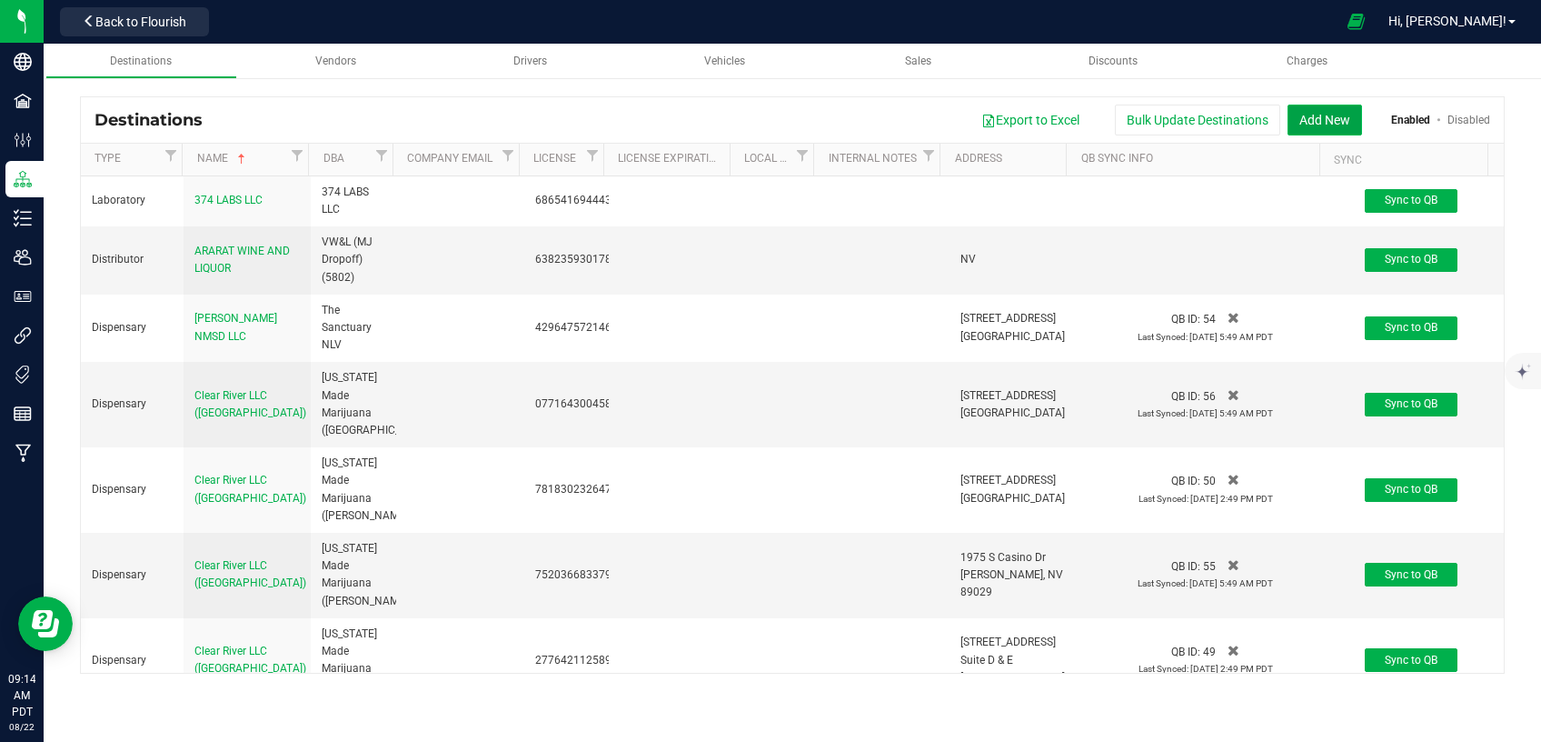
click at [1337, 117] on button "Add New" at bounding box center [1325, 120] width 75 height 31
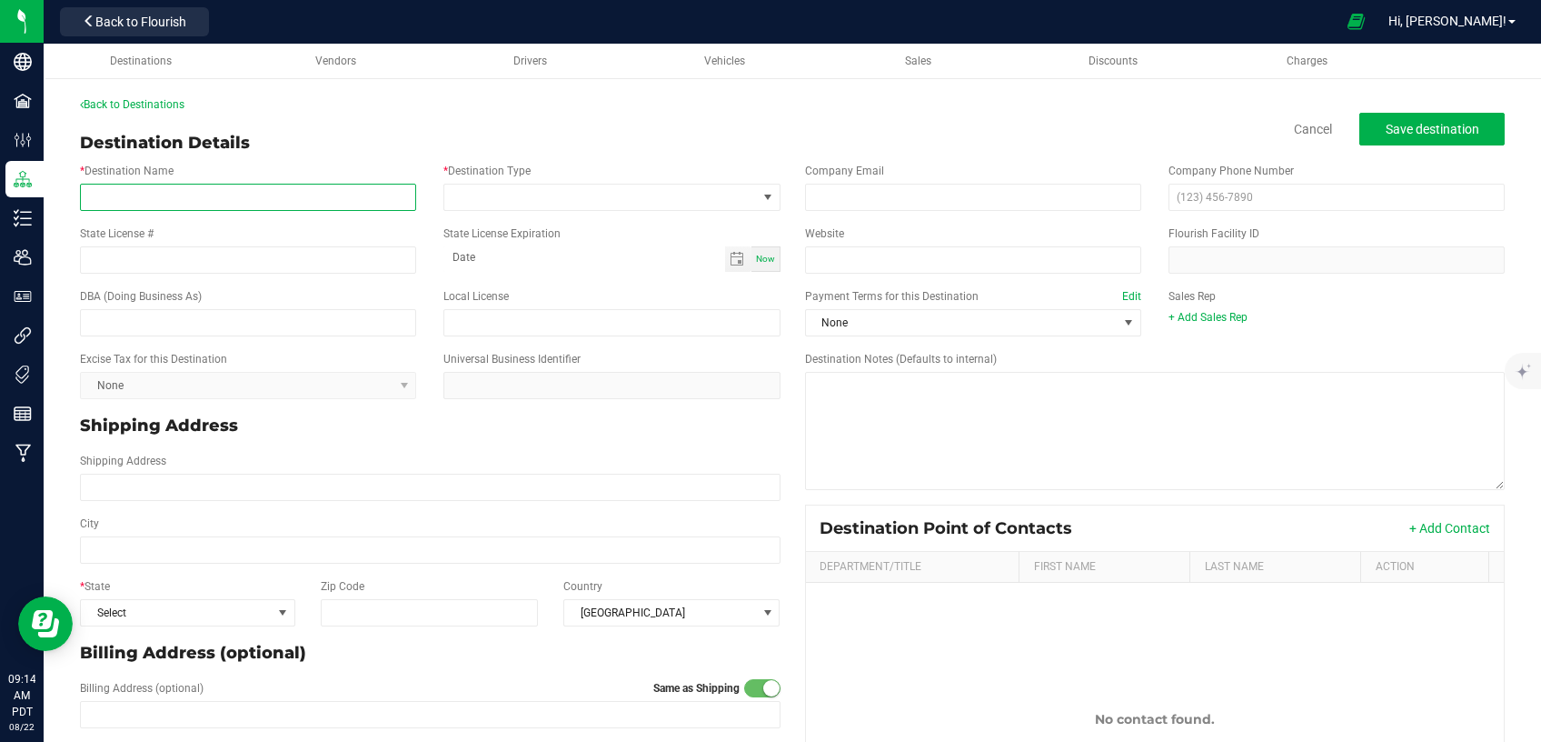
click at [114, 204] on input "* Destination Name" at bounding box center [248, 197] width 336 height 27
paste input "Integral Associates LLC"
type input "Integral Associates LLC"
click at [186, 258] on input "State License #" at bounding box center [248, 259] width 336 height 27
paste input "06347213896566425206"
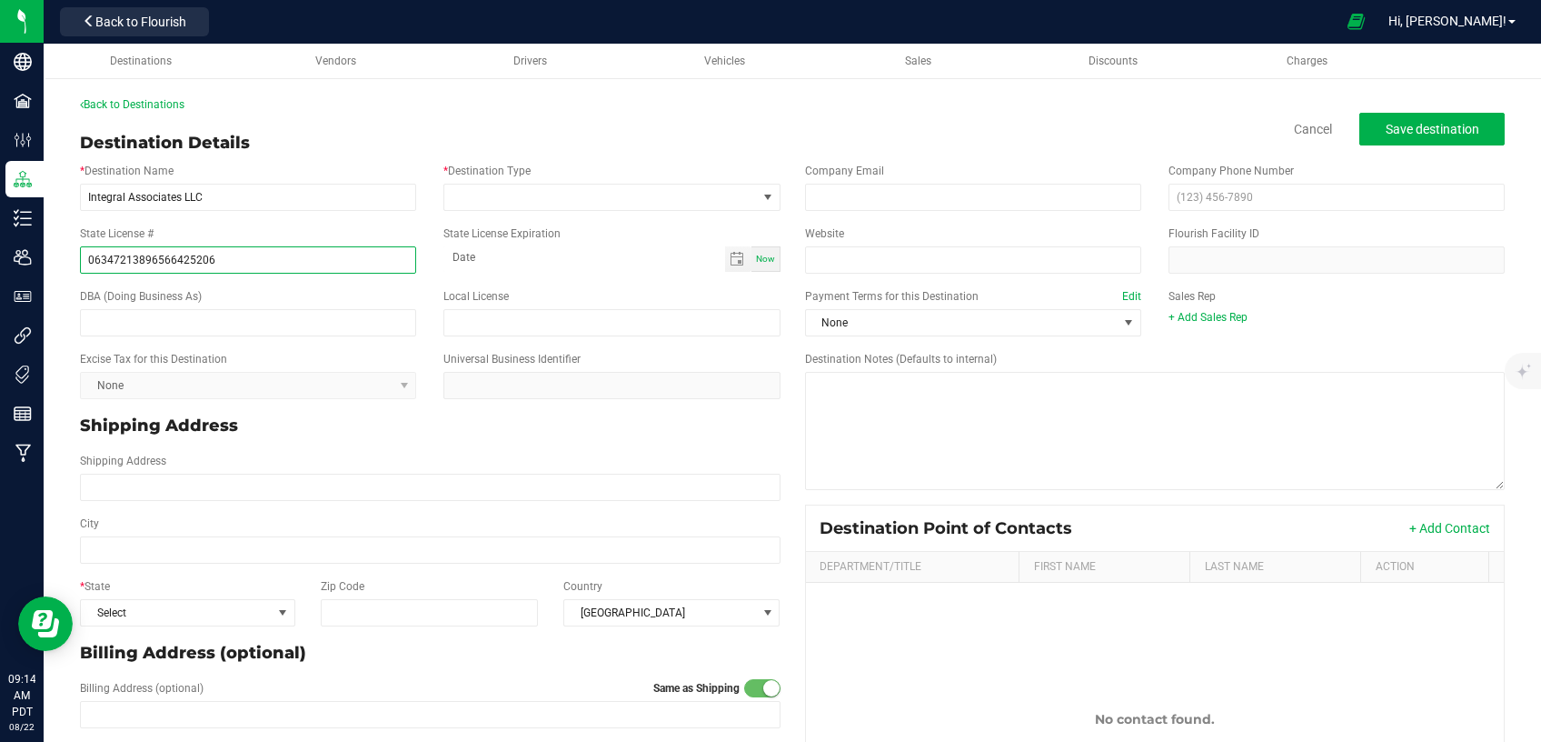
type input "06347213896566425206"
click at [182, 325] on input "text" at bounding box center [248, 322] width 336 height 27
paste input "Cookies Strip (5206)"
type input "Cookies Strip (5206)"
click at [557, 198] on span at bounding box center [600, 197] width 312 height 25
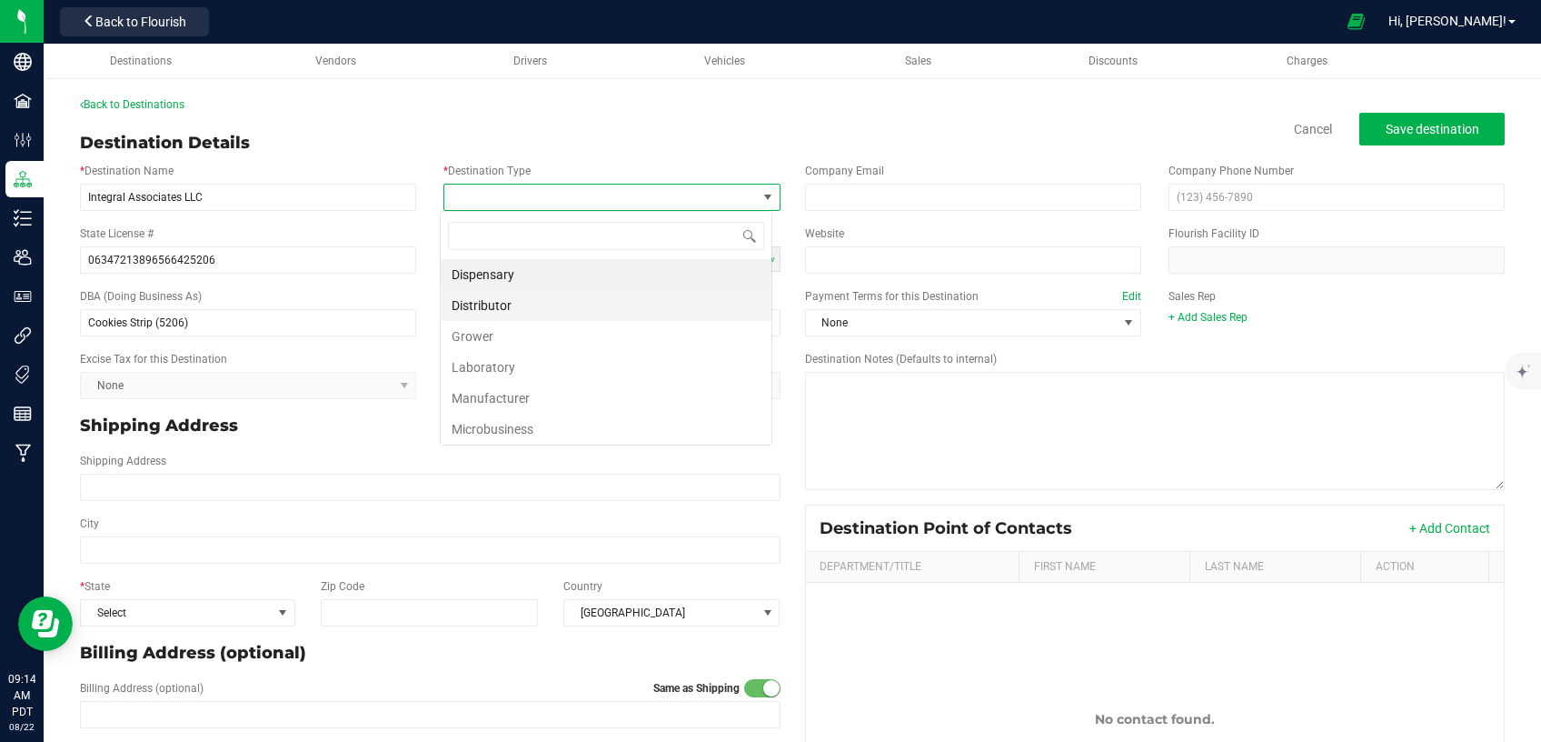
scroll to position [27, 332]
click at [528, 274] on li "Dispensary" at bounding box center [606, 274] width 331 height 31
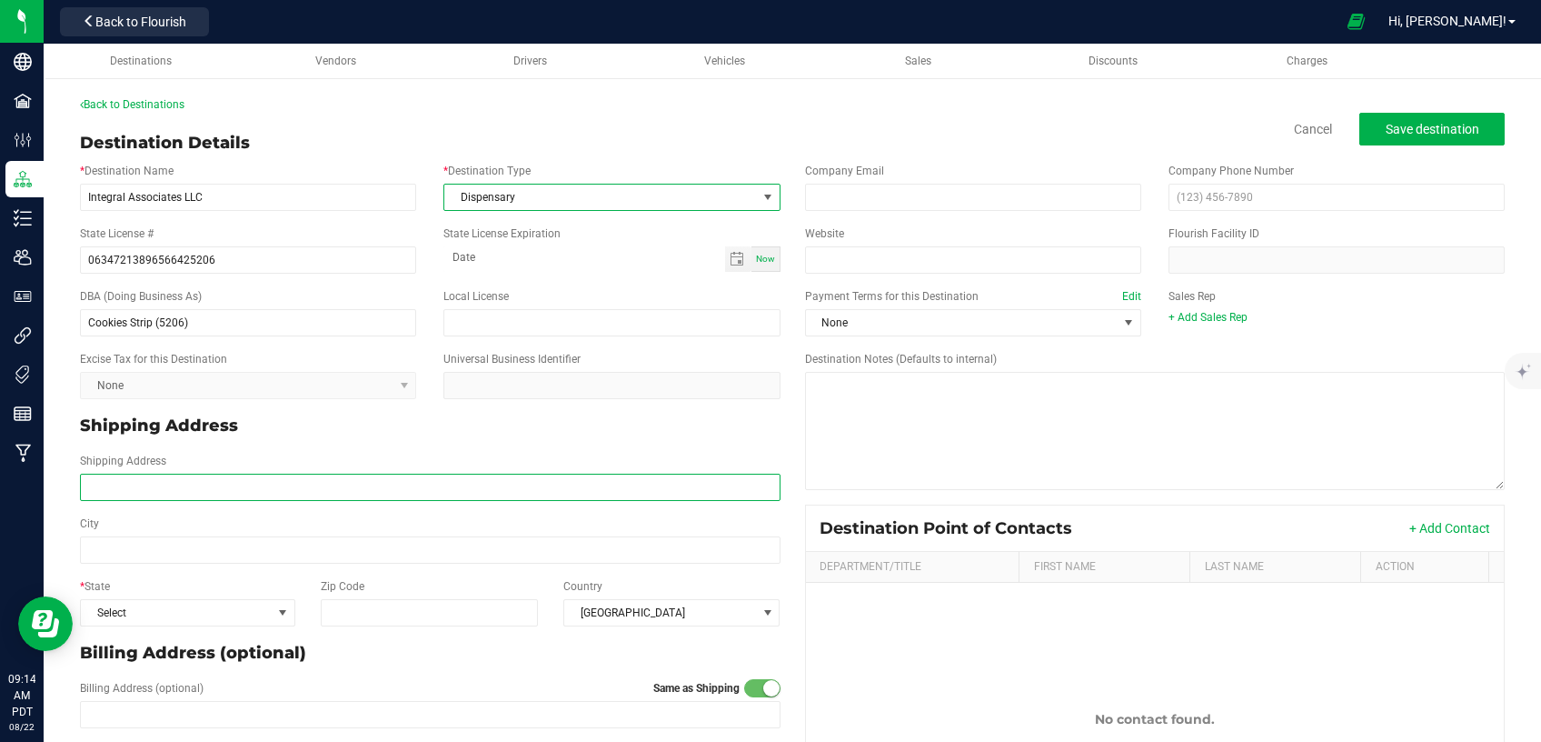
click at [238, 487] on input "Shipping Address" at bounding box center [430, 487] width 701 height 27
paste input "[STREET_ADDRESS]"
type input "[STREET_ADDRESS]"
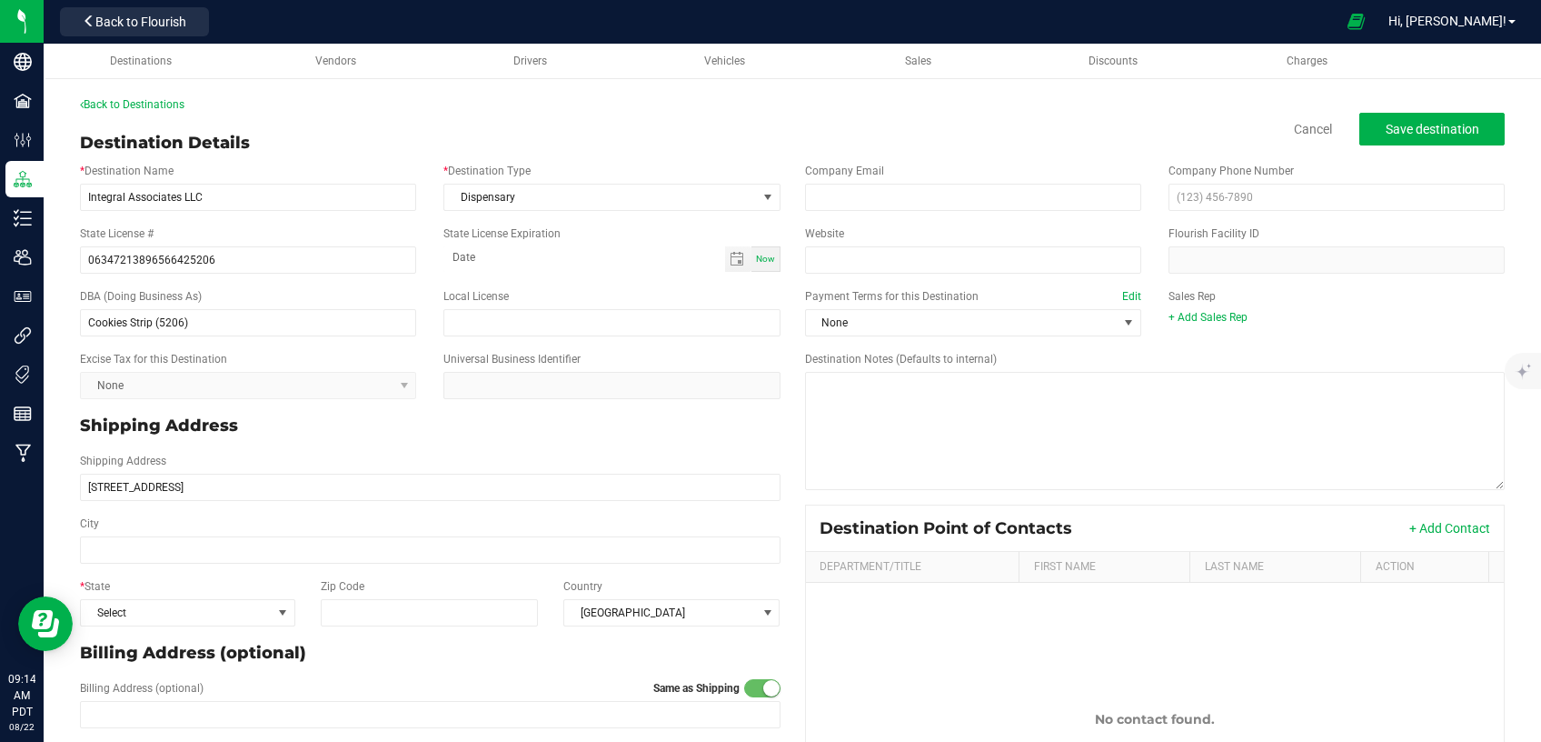
type input "[STREET_ADDRESS]"
click at [285, 556] on input "City" at bounding box center [430, 549] width 701 height 27
paste input "89104"
type input "89104"
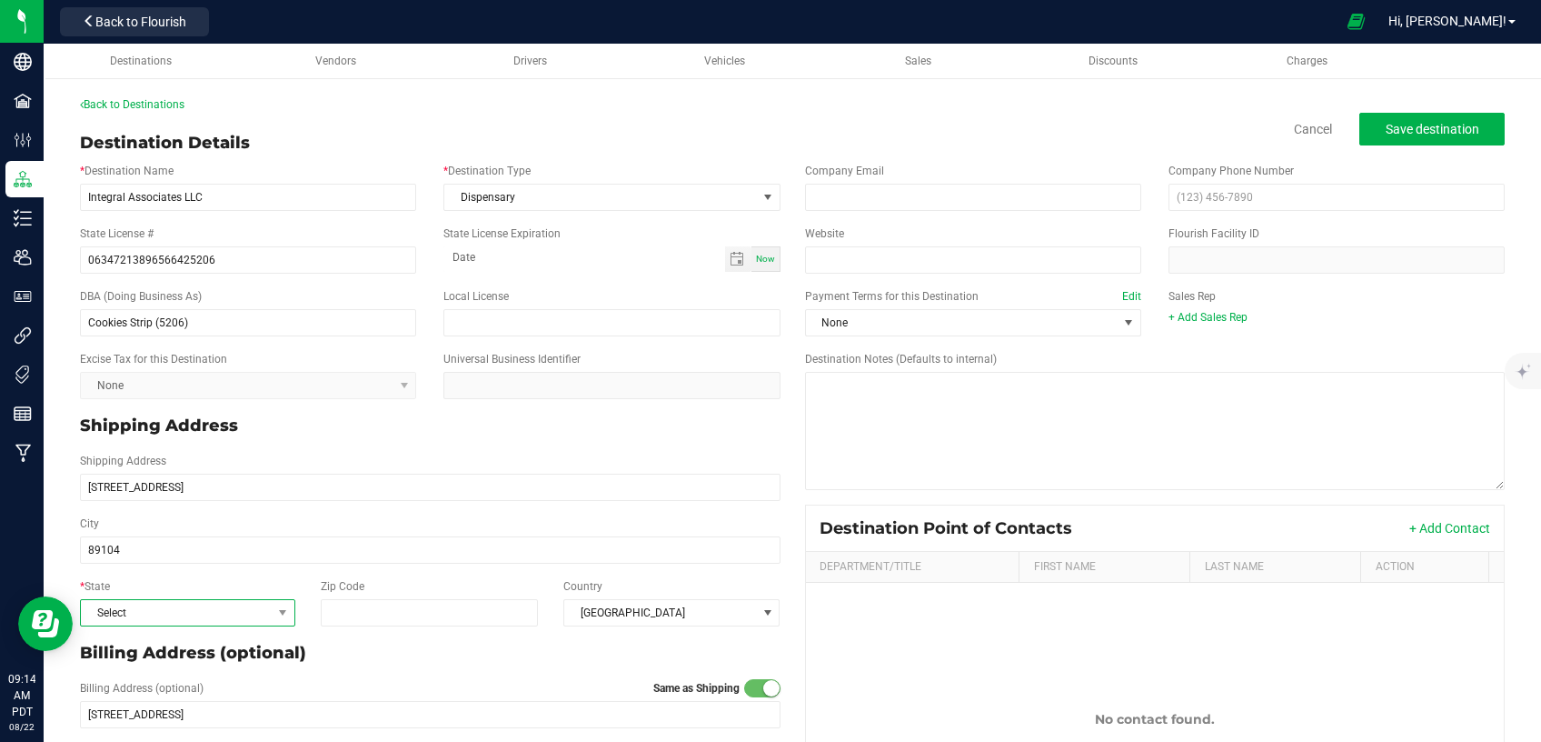
click at [217, 613] on span "Select" at bounding box center [176, 612] width 191 height 25
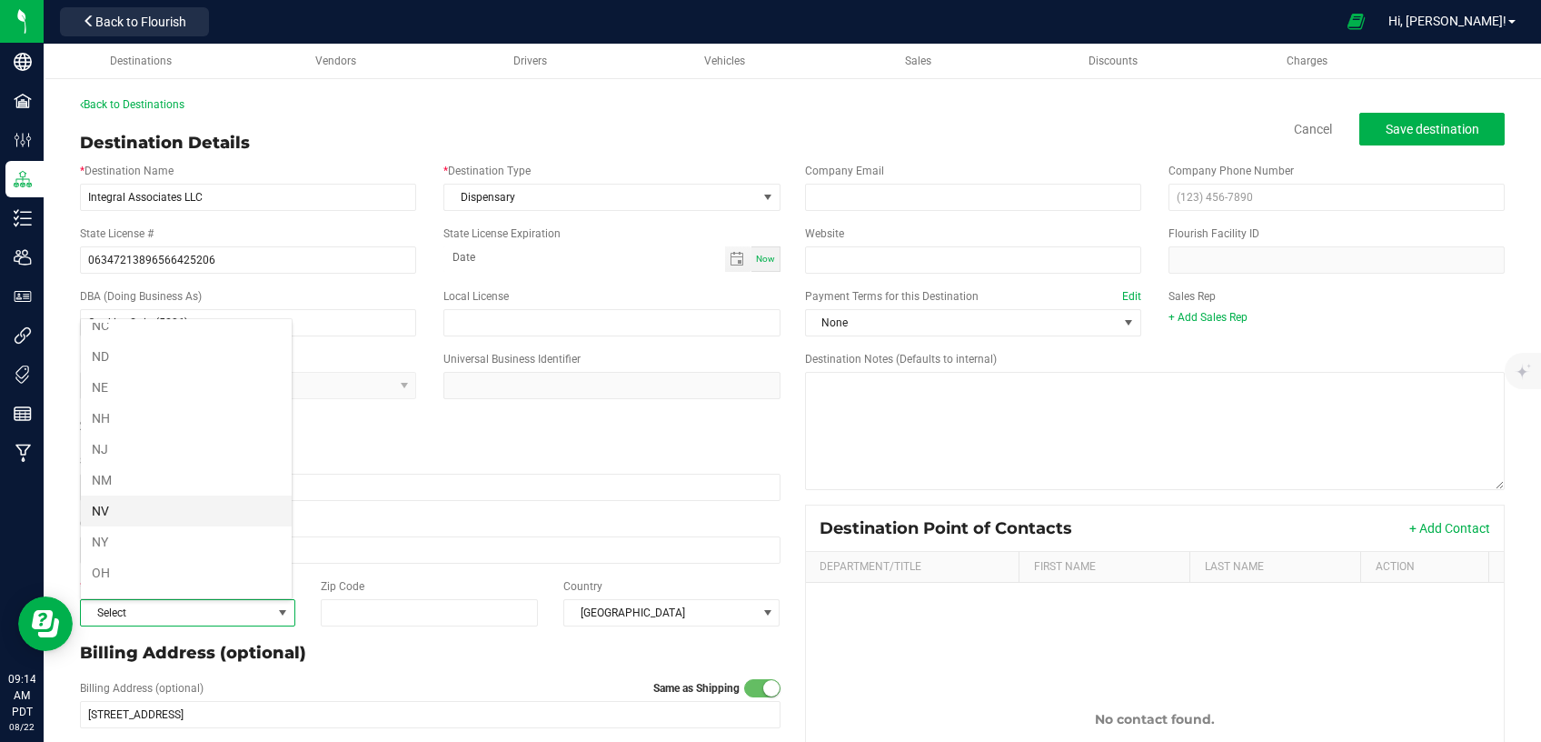
click at [145, 496] on li "NV" at bounding box center [186, 510] width 211 height 31
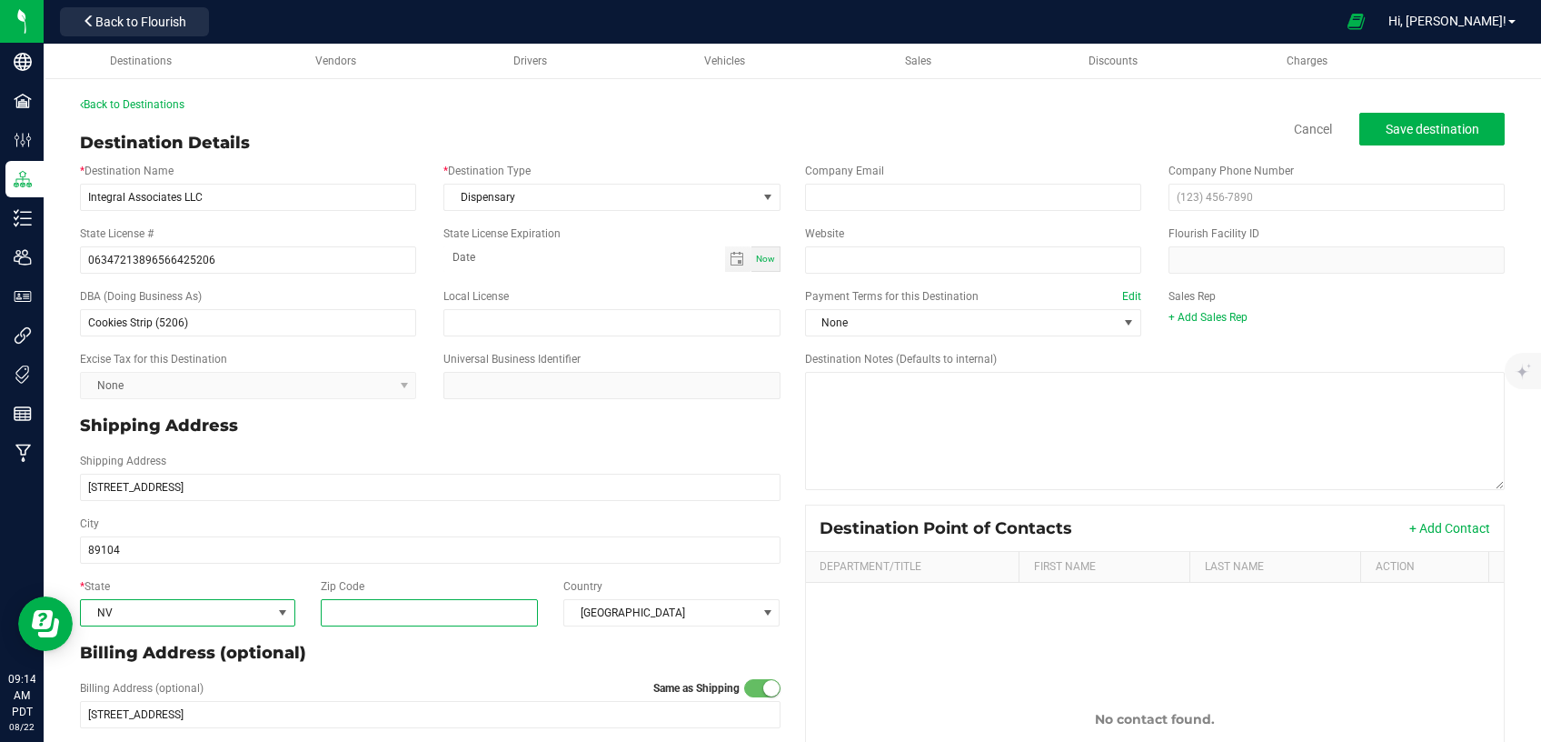
click at [385, 608] on input "Zip Code" at bounding box center [429, 612] width 216 height 27
drag, startPoint x: 77, startPoint y: 540, endPoint x: 57, endPoint y: 540, distance: 20.0
click at [80, 540] on input "89104" at bounding box center [430, 549] width 701 height 27
click at [376, 616] on input "Zip Code" at bounding box center [429, 612] width 216 height 27
paste input "89104"
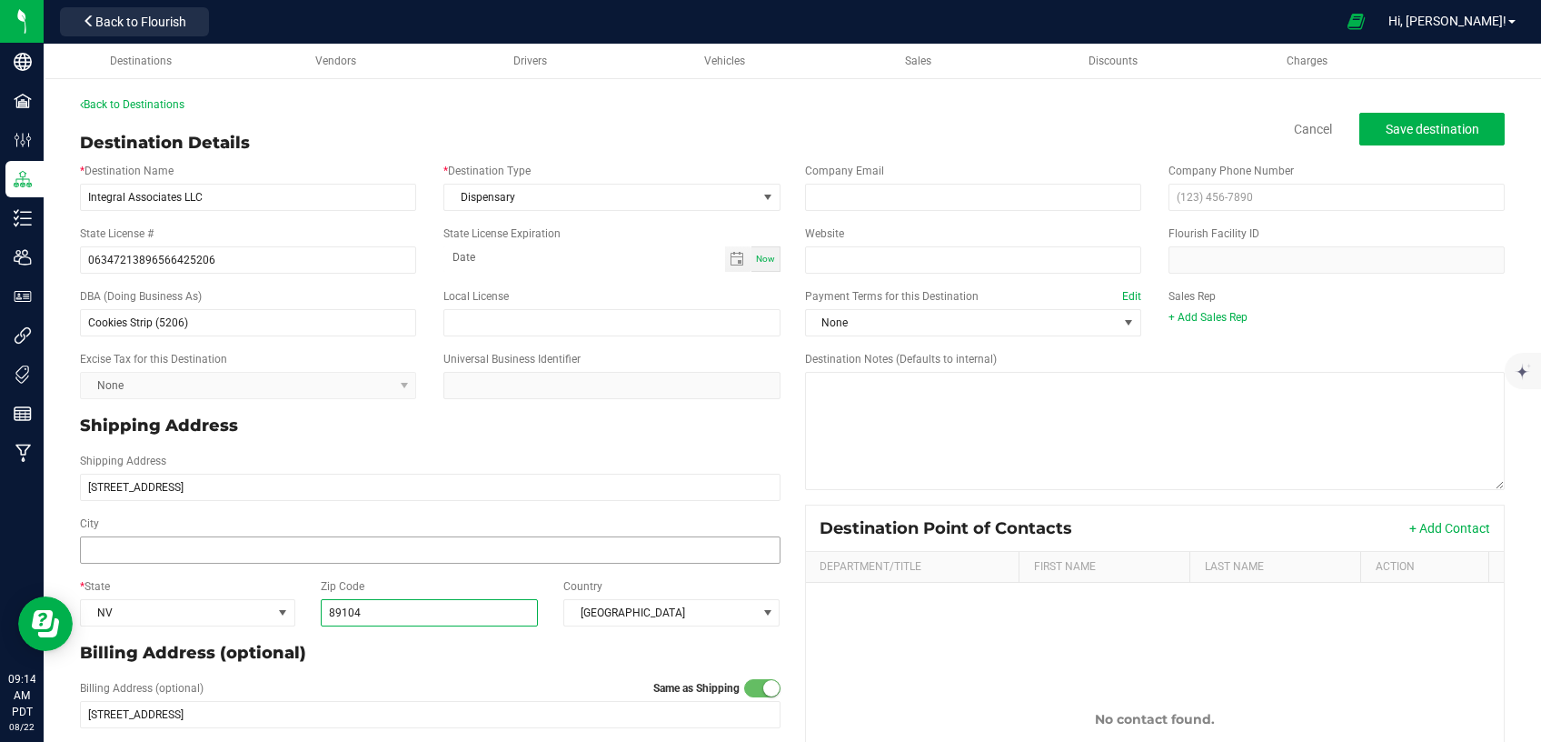
type input "89104"
click at [269, 554] on input "City" at bounding box center [430, 549] width 701 height 27
type input "[GEOGRAPHIC_DATA]"
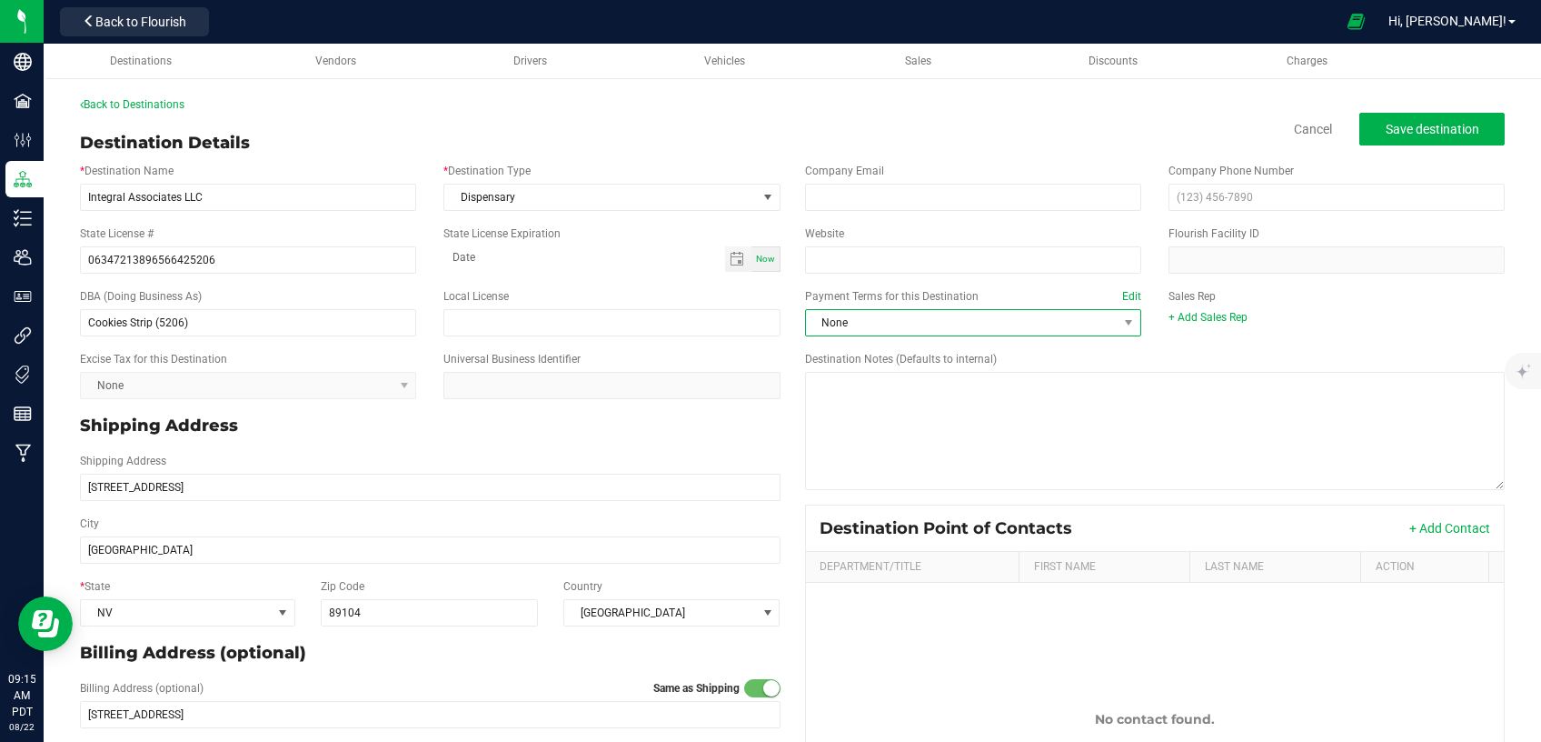
click at [979, 327] on span "None" at bounding box center [962, 322] width 312 height 25
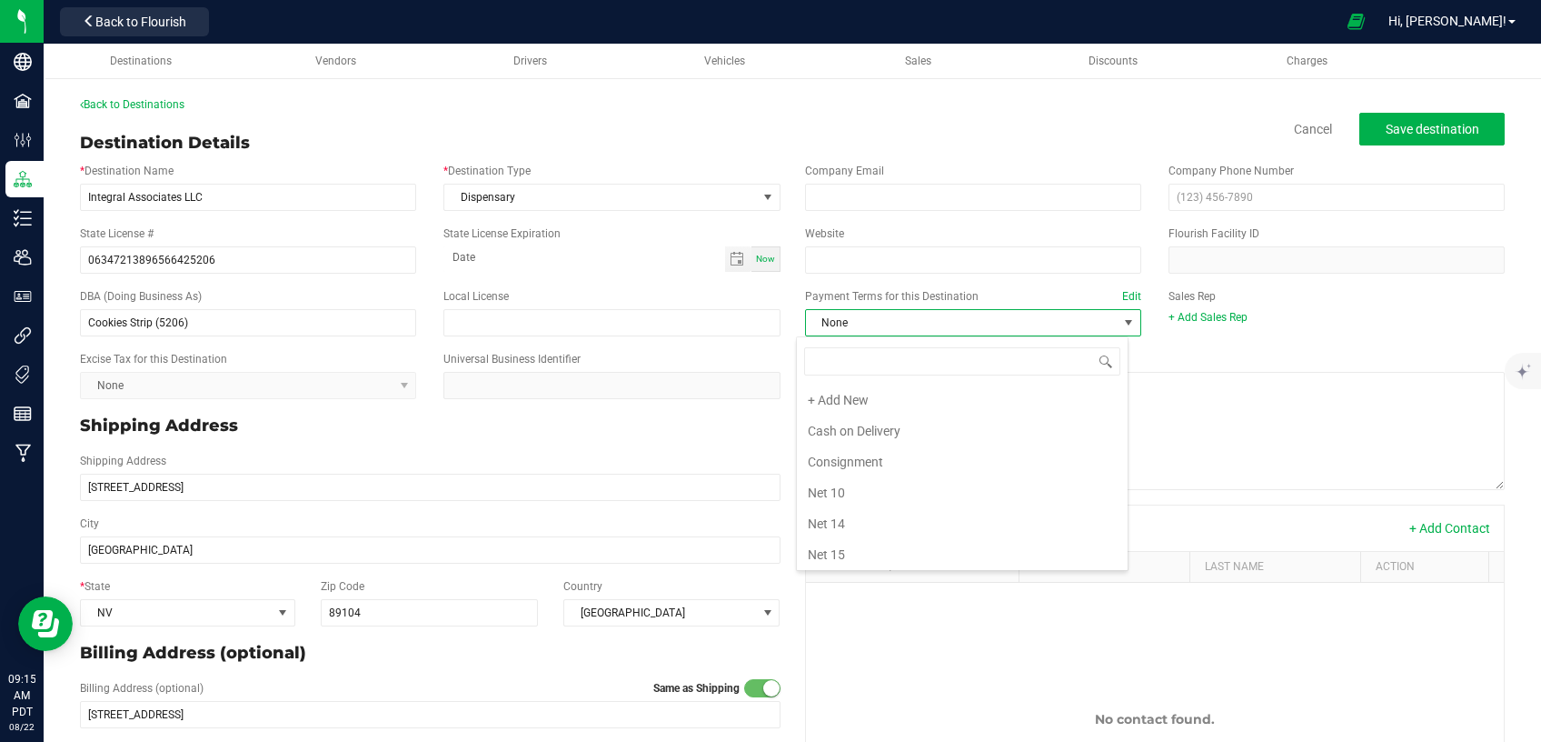
scroll to position [27, 332]
click at [878, 414] on li "Net 30" at bounding box center [962, 429] width 331 height 31
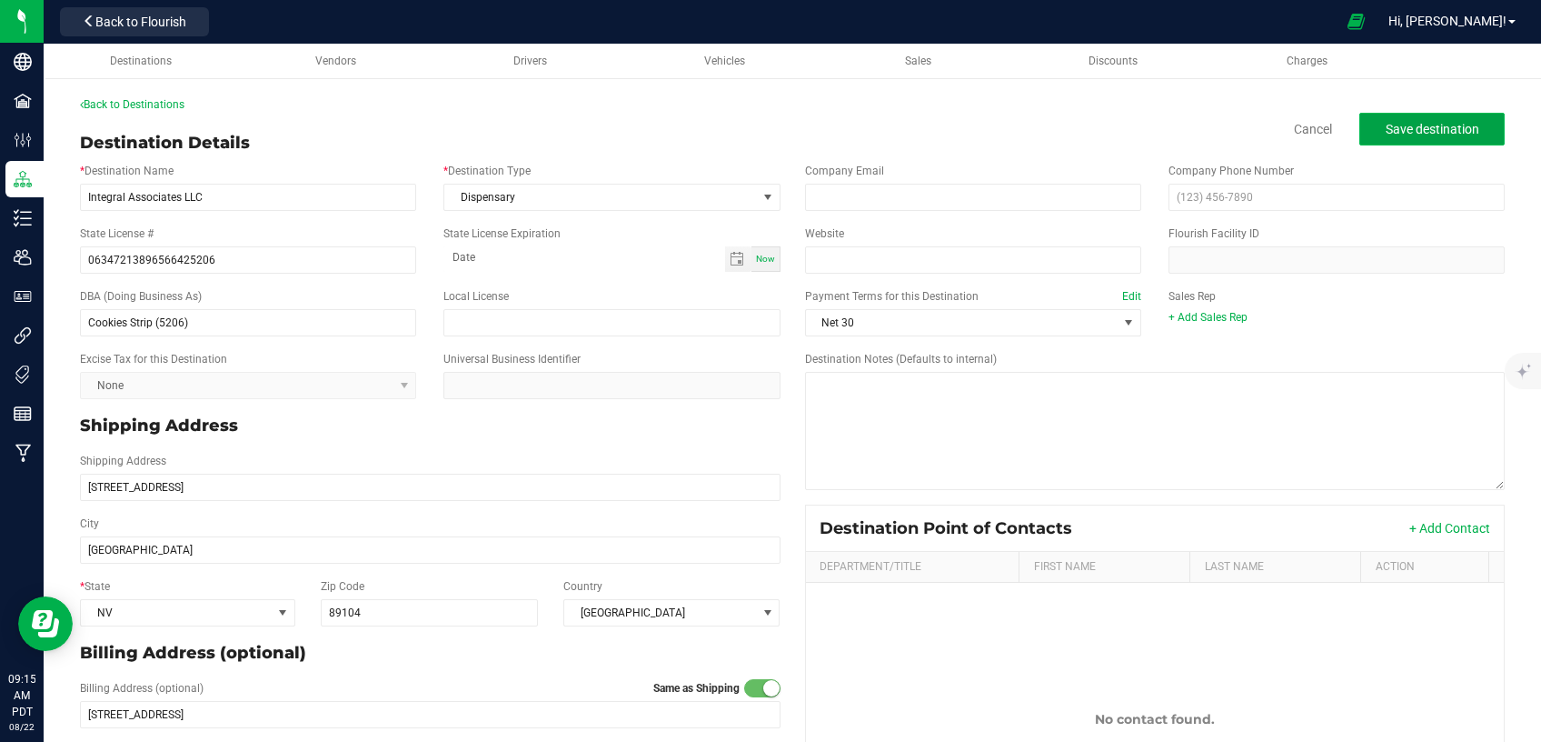
click at [1412, 120] on button "Save destination" at bounding box center [1432, 129] width 145 height 33
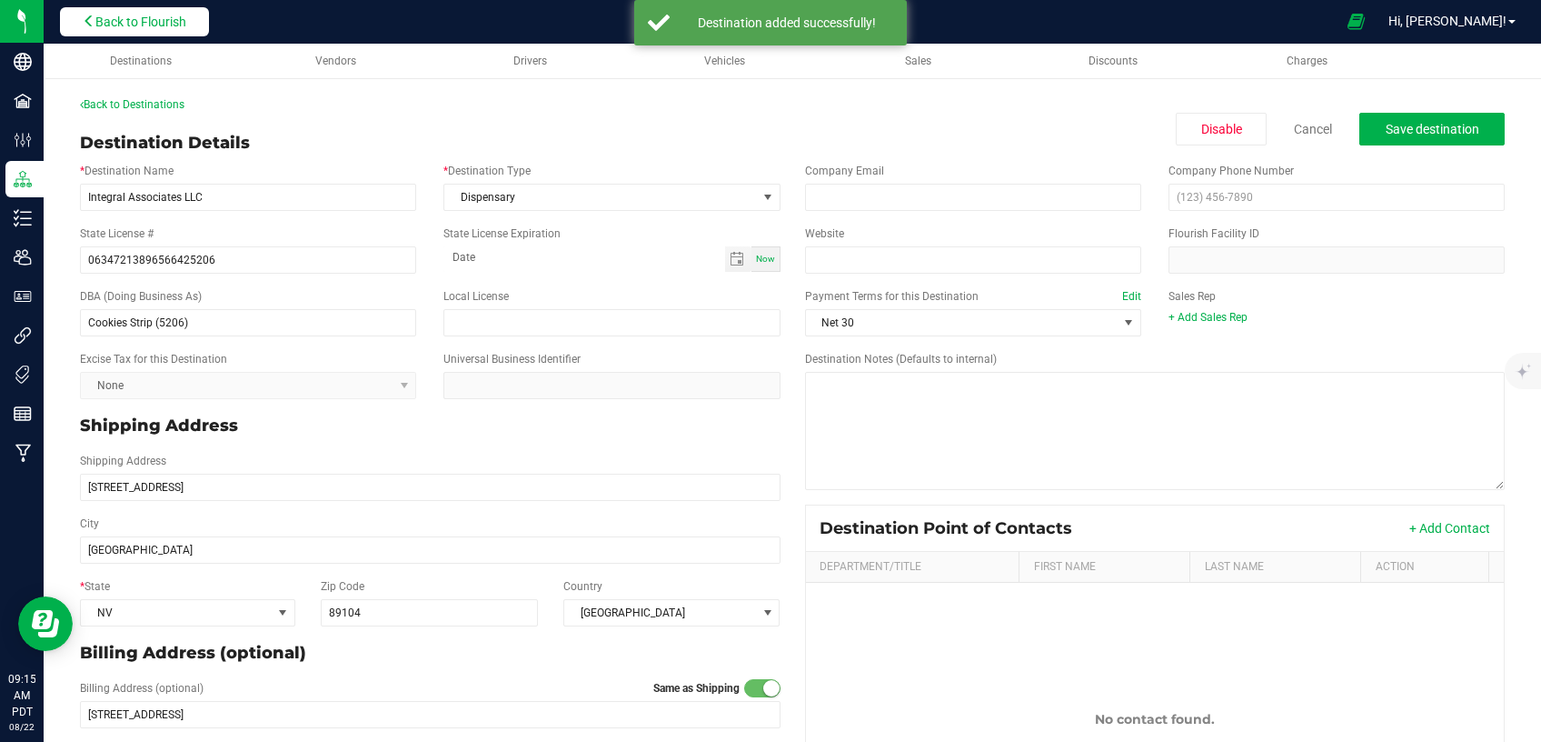
click at [186, 15] on span "Back to Flourish" at bounding box center [140, 22] width 91 height 15
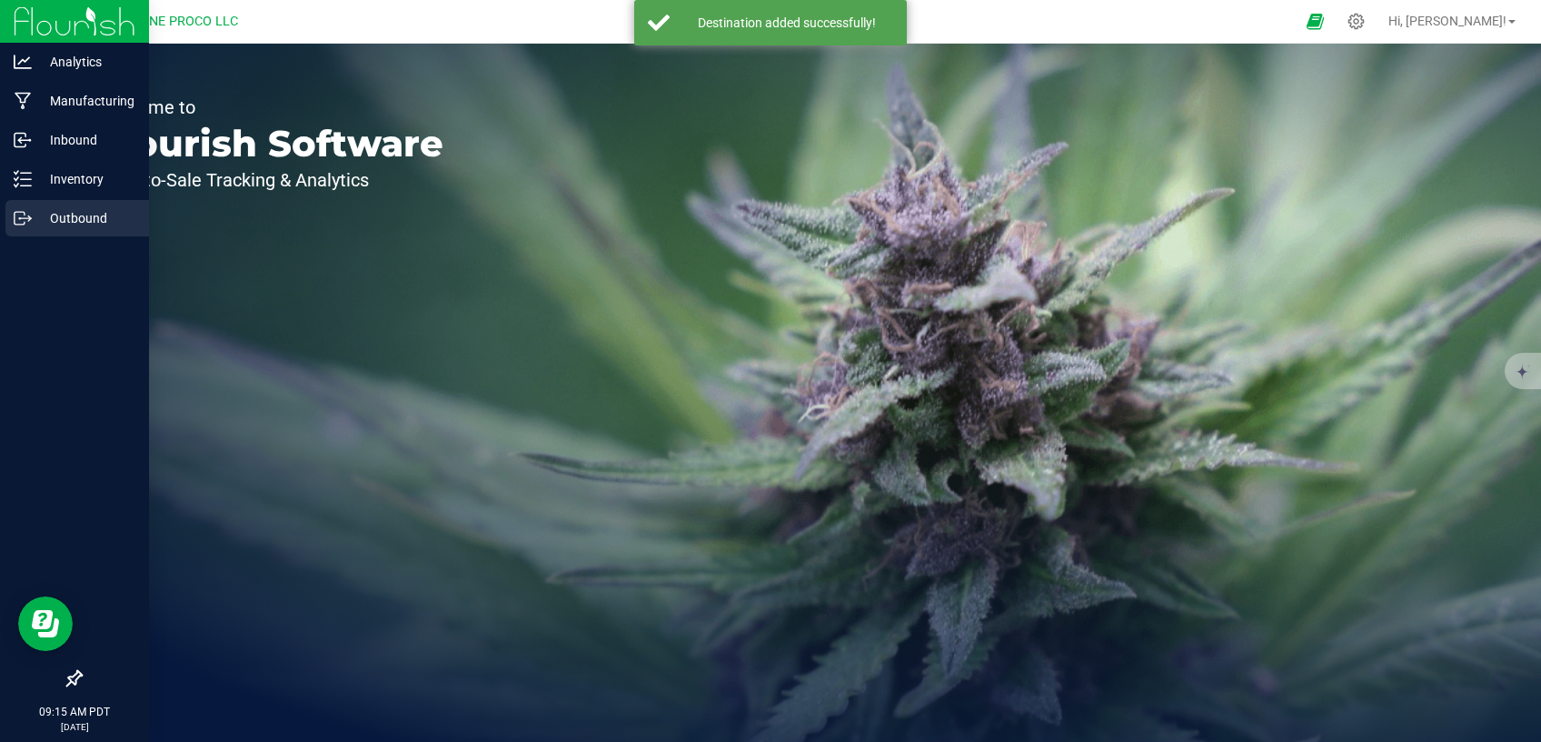
click at [62, 212] on p "Outbound" at bounding box center [86, 218] width 109 height 22
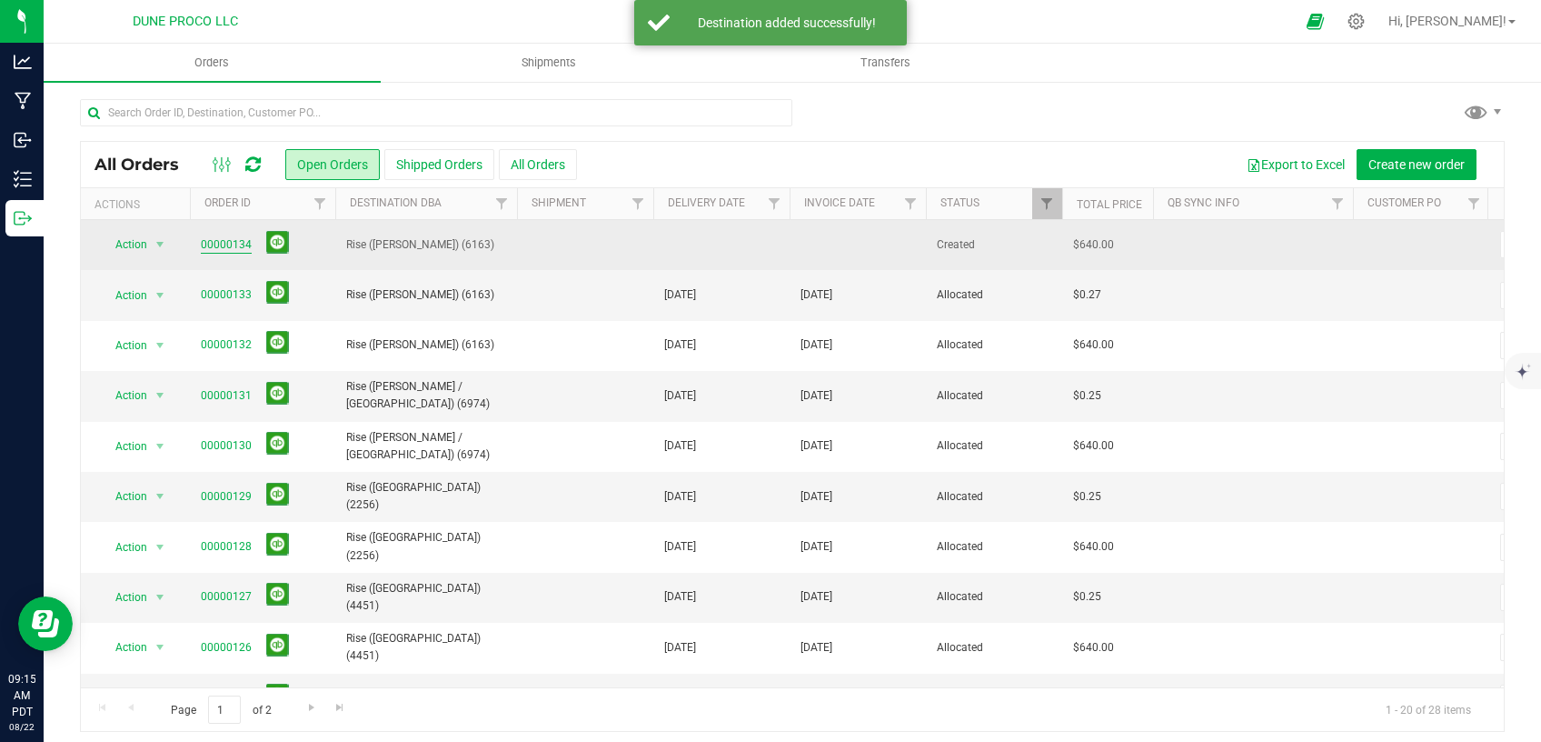
click at [224, 247] on link "00000134" at bounding box center [226, 244] width 51 height 17
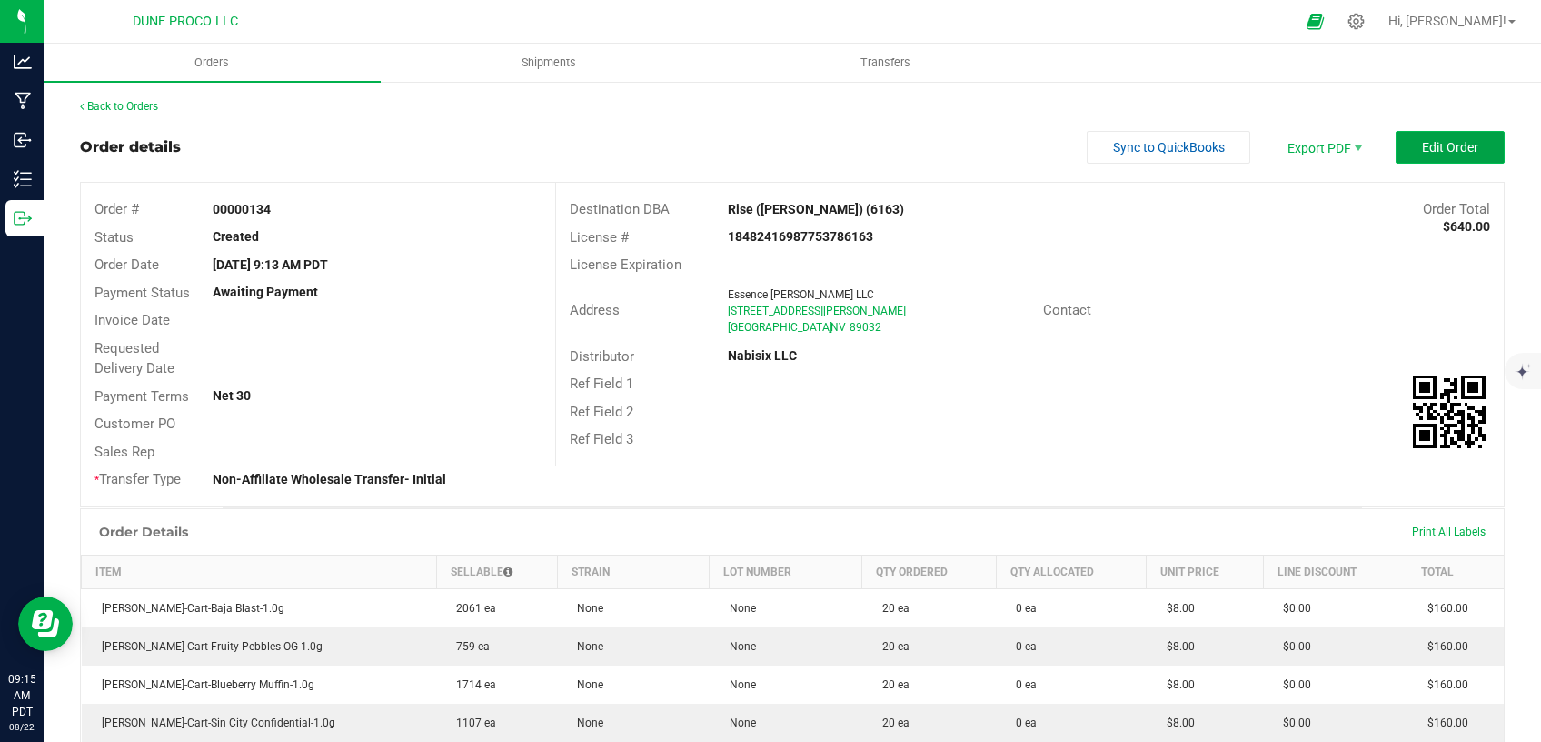
click at [1399, 159] on button "Edit Order" at bounding box center [1450, 147] width 109 height 33
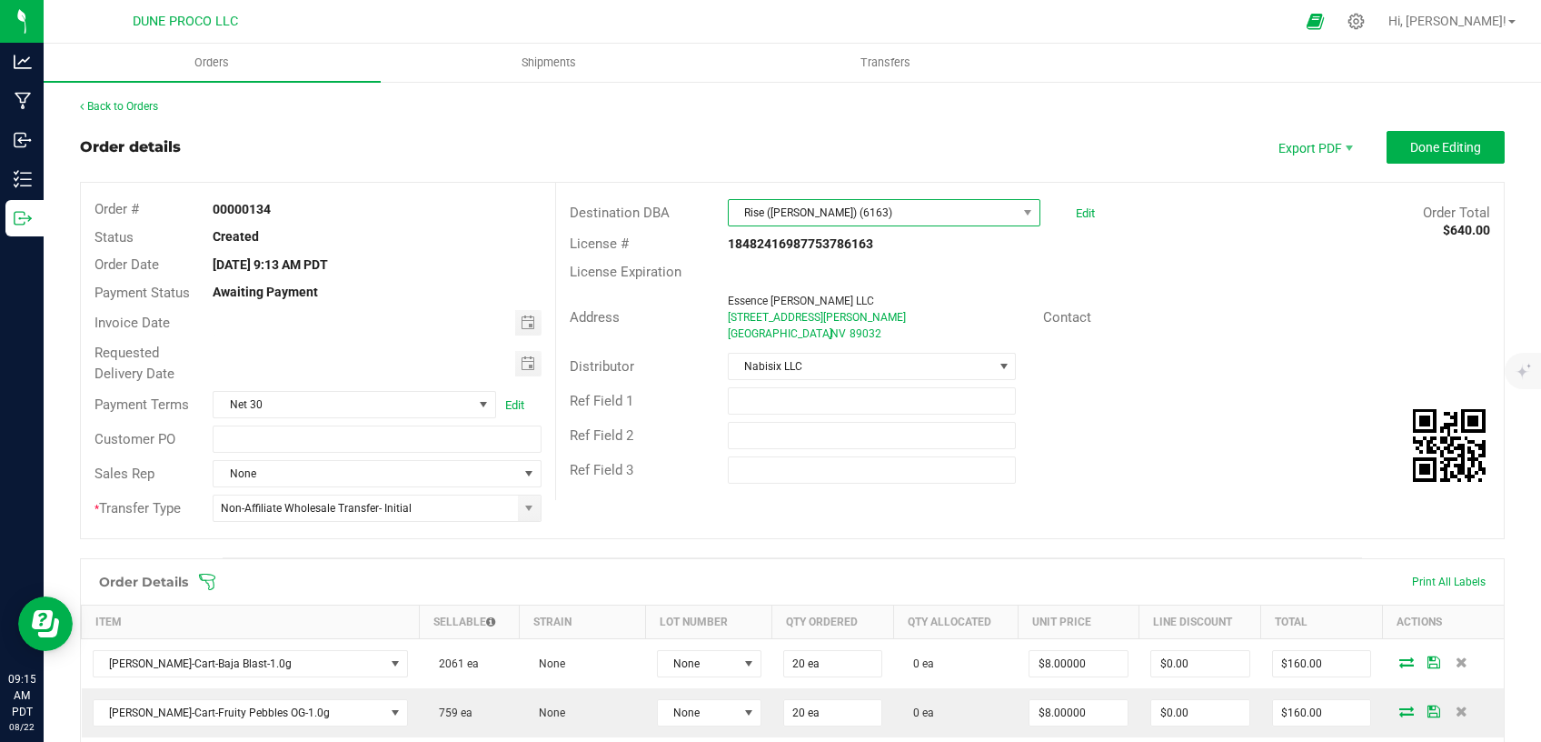
click at [874, 217] on span "Rise ([PERSON_NAME]) (6163)" at bounding box center [873, 212] width 288 height 25
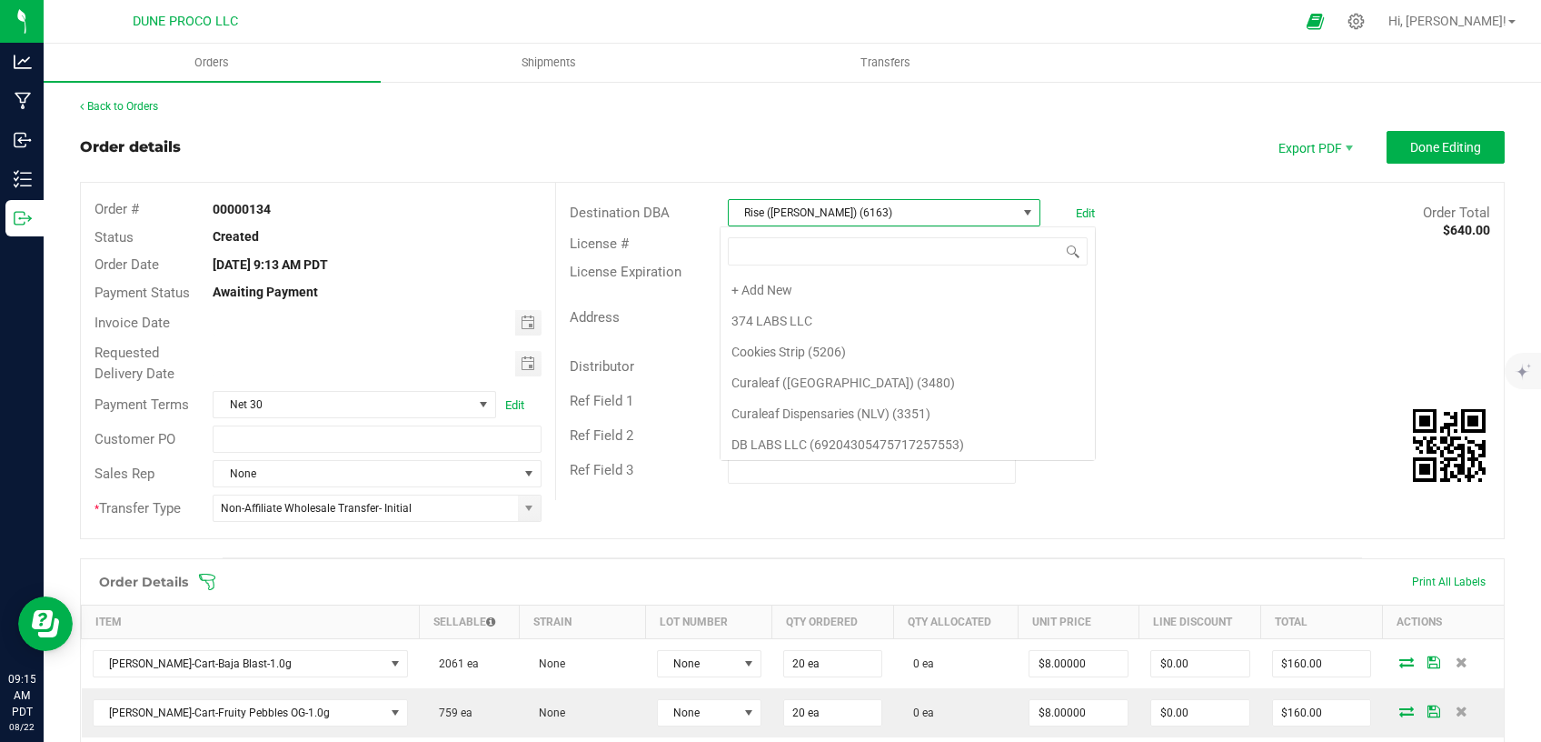
scroll to position [1073, 0]
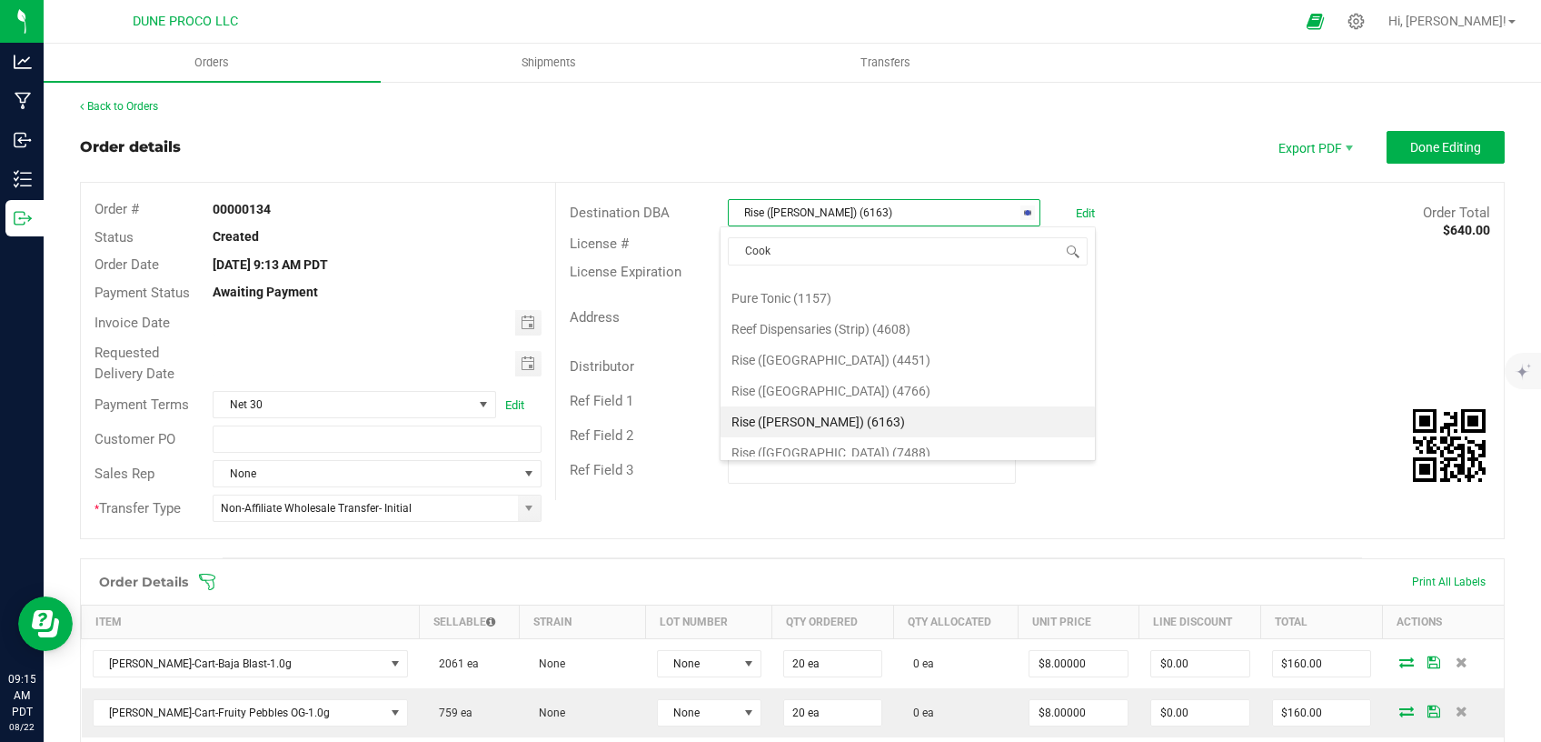
type input "Cooki"
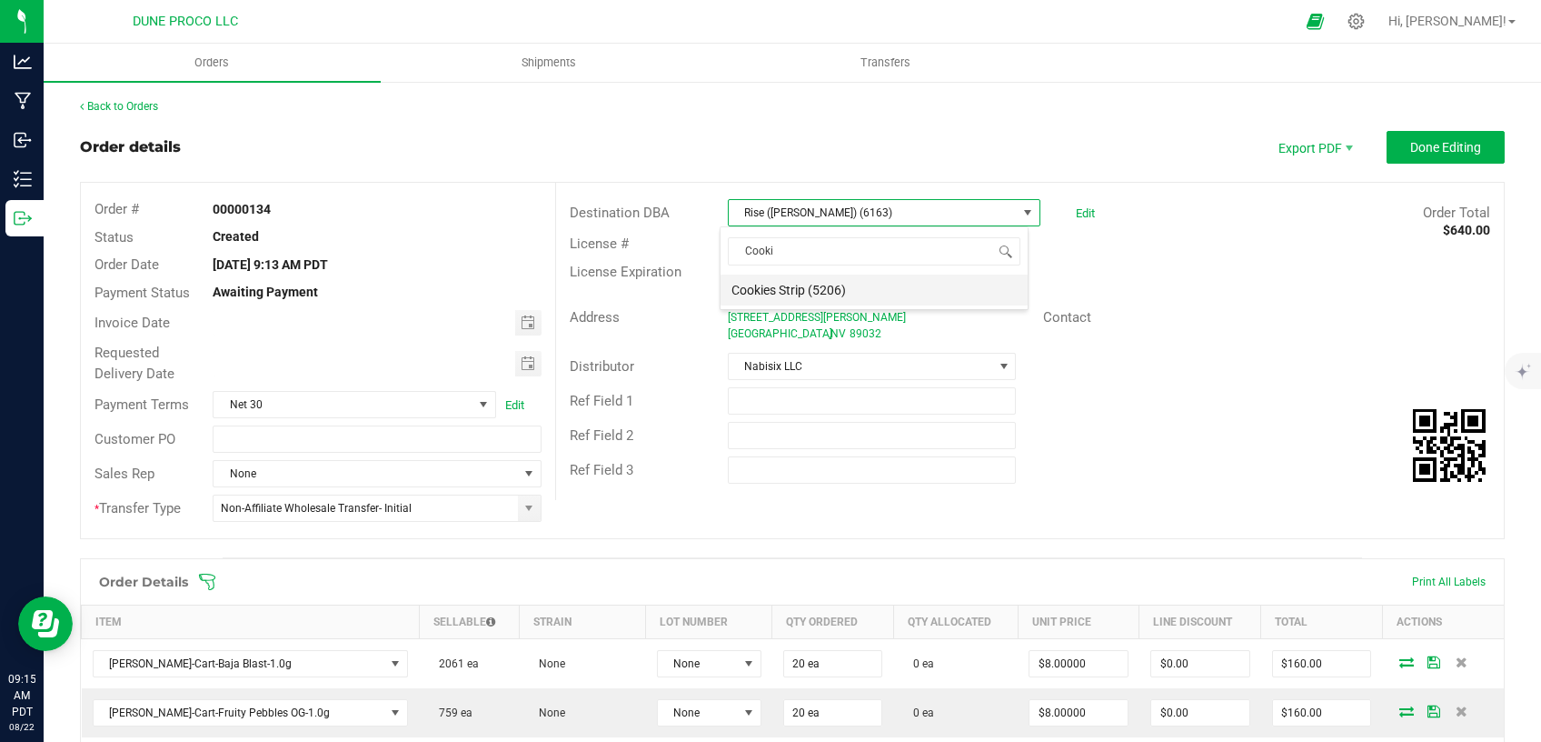
click at [873, 294] on li "Cookies Strip (5206)" at bounding box center [874, 289] width 307 height 31
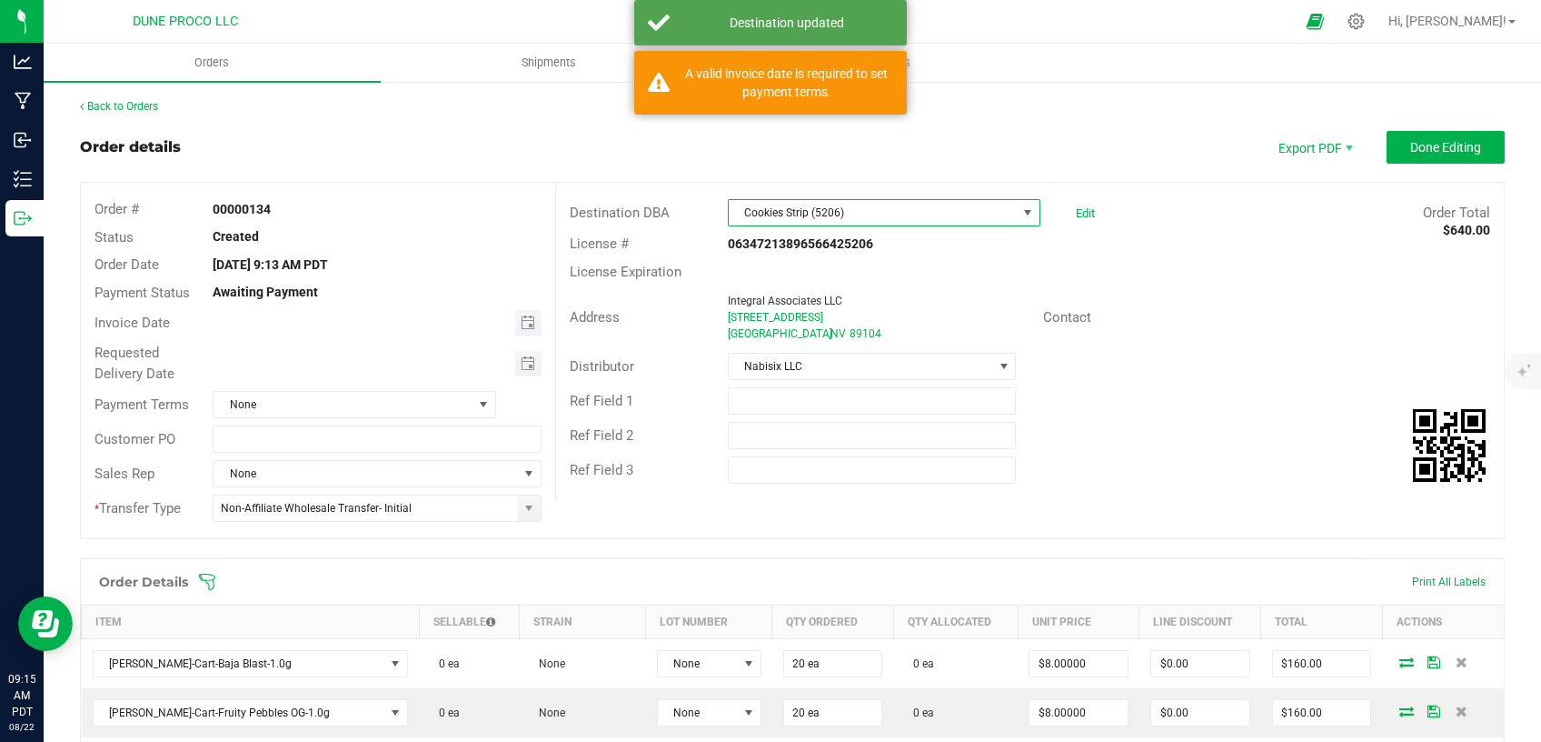
click at [515, 329] on span "Toggle calendar" at bounding box center [528, 322] width 26 height 25
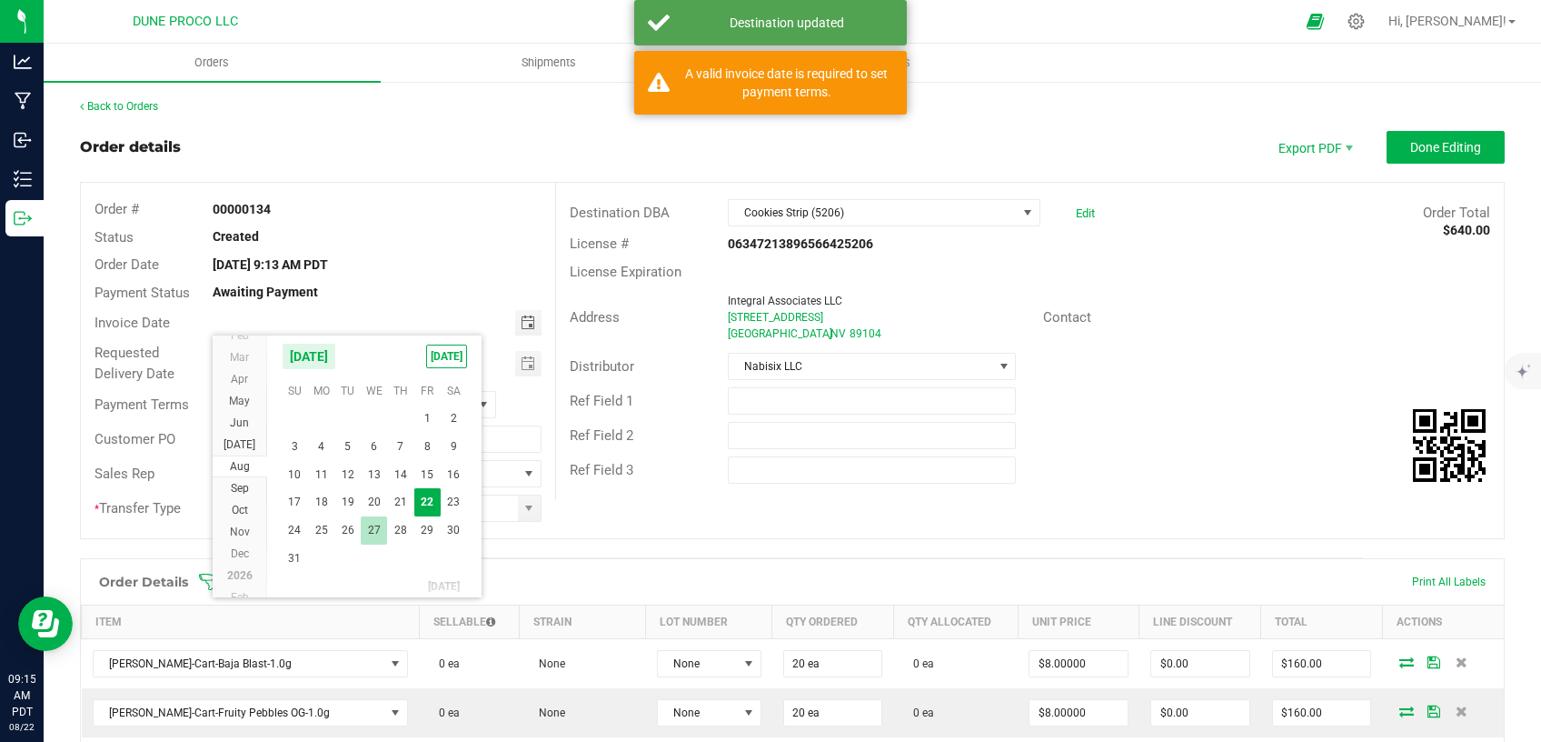
click at [377, 525] on span "27" at bounding box center [374, 530] width 26 height 28
type input "[DATE]"
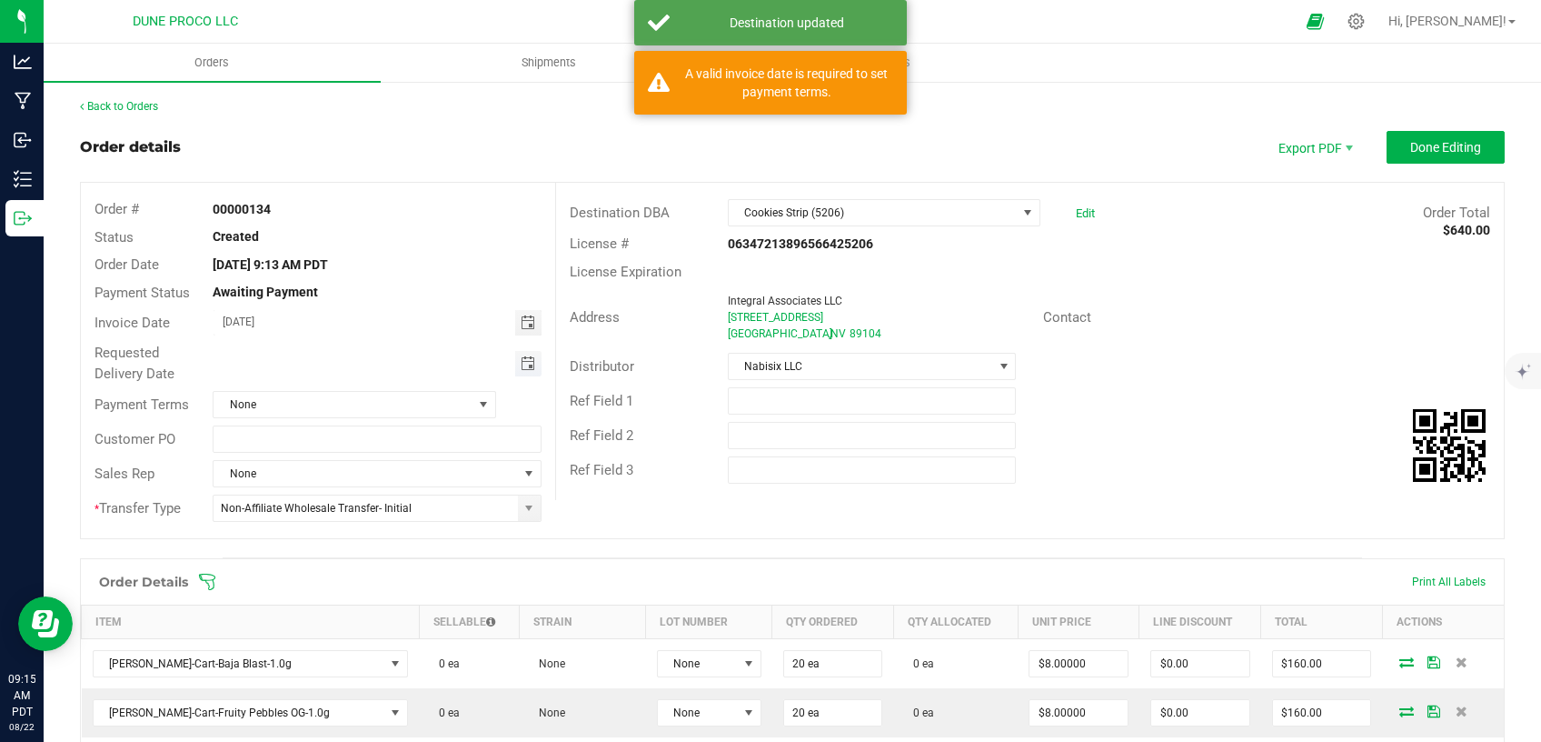
click at [521, 357] on span "Toggle calendar" at bounding box center [528, 363] width 15 height 15
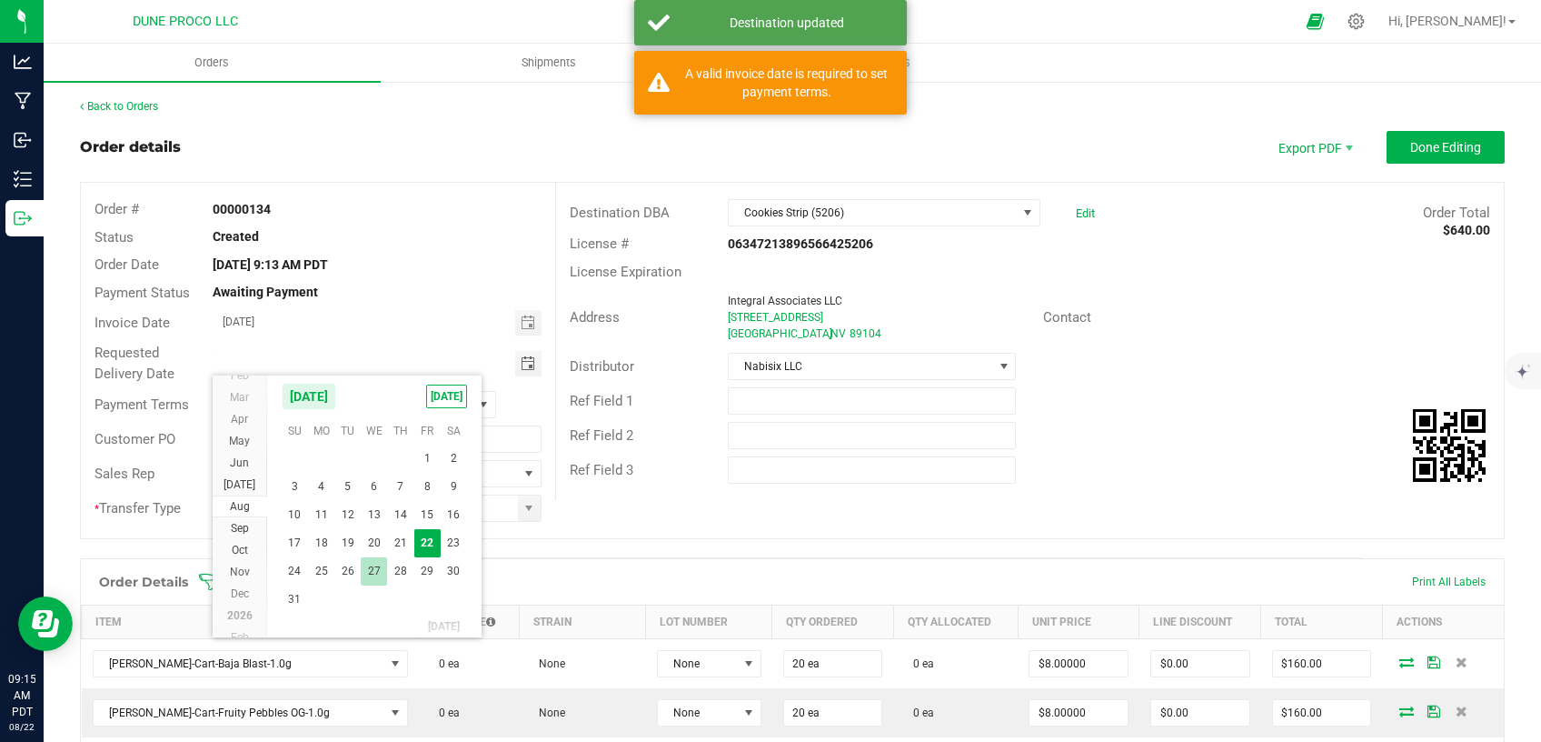
click at [374, 567] on span "27" at bounding box center [374, 571] width 26 height 28
type input "[DATE]"
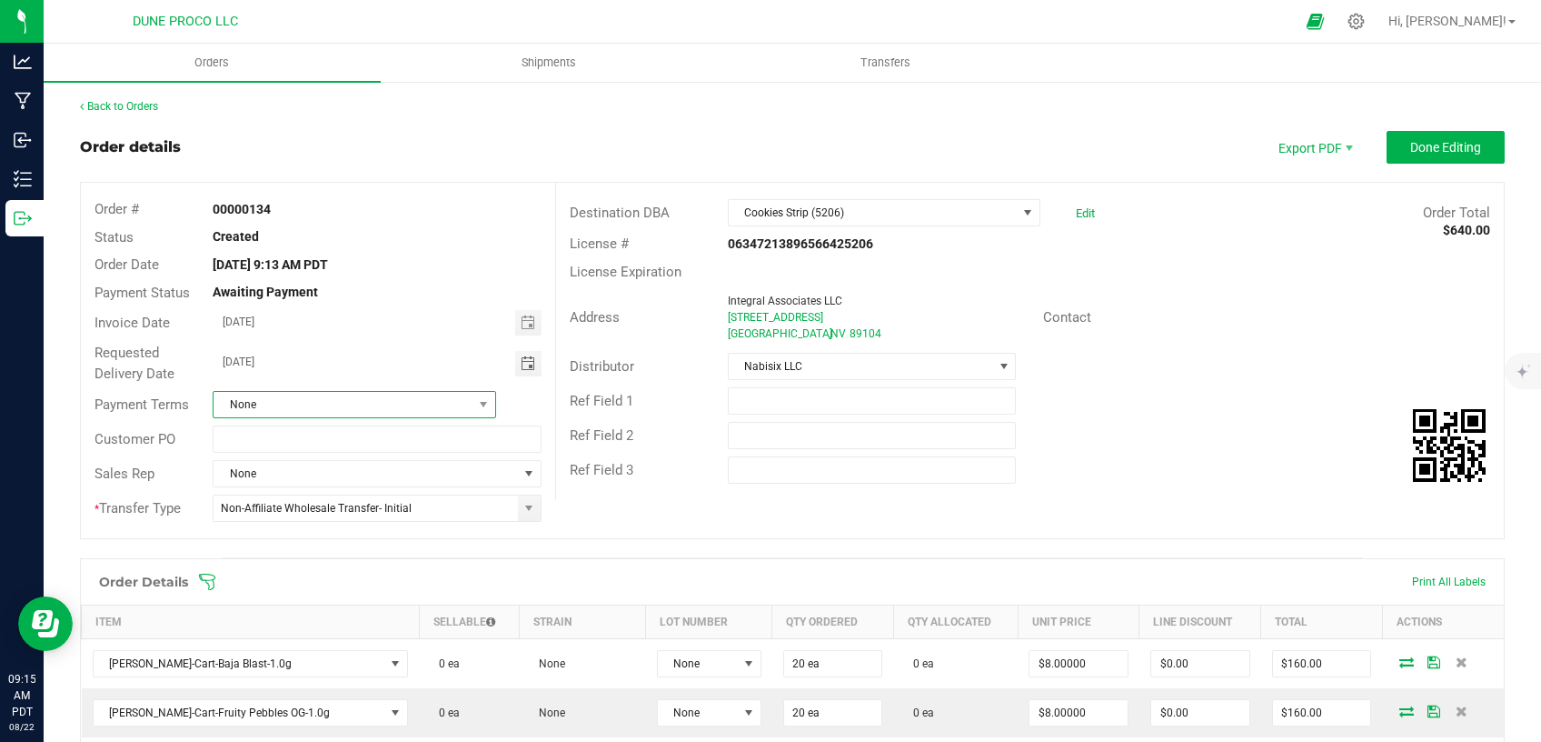
click at [353, 404] on span "None" at bounding box center [343, 404] width 258 height 25
click at [333, 514] on li "Net 30" at bounding box center [351, 511] width 277 height 31
click at [1447, 143] on span "Done Editing" at bounding box center [1446, 147] width 71 height 15
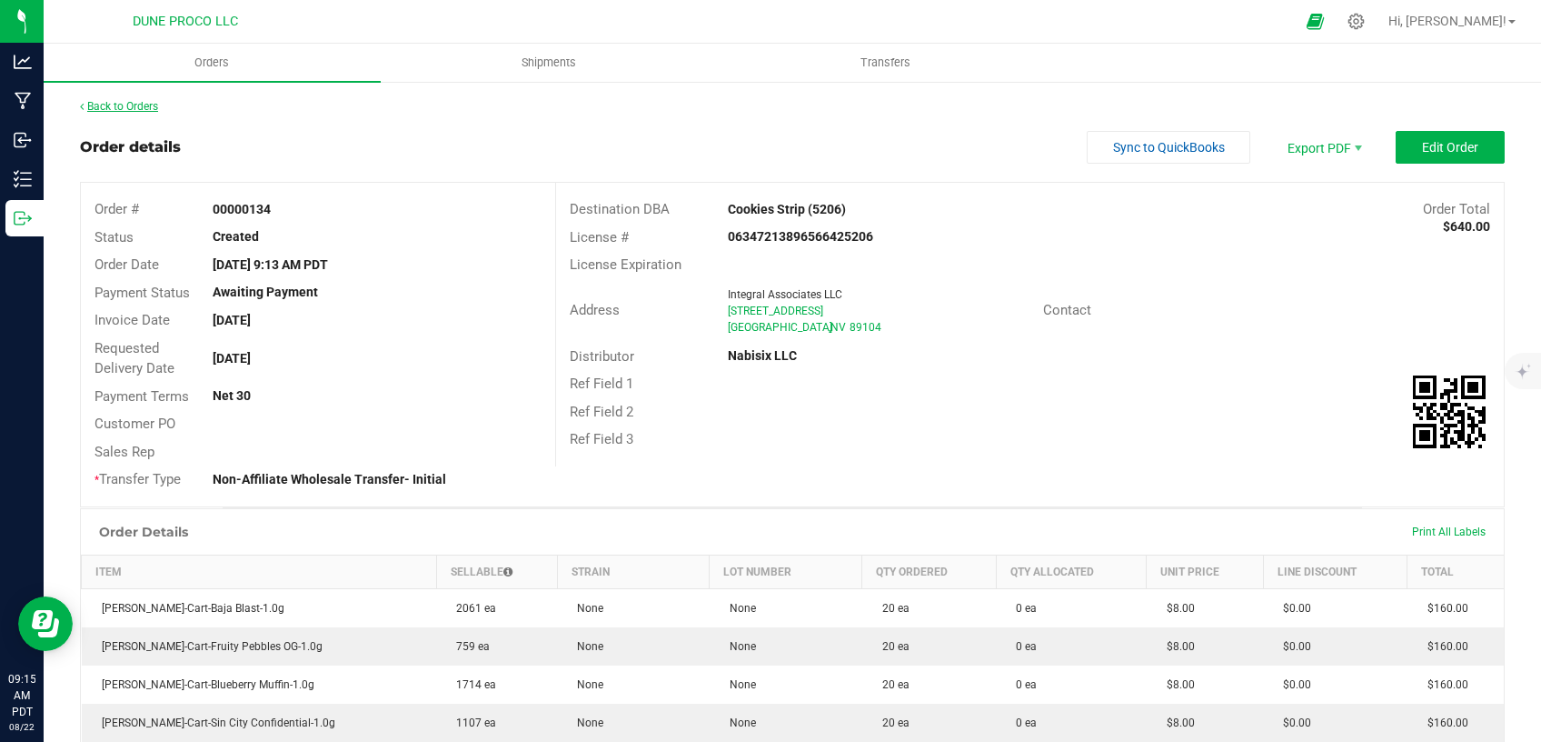
click at [125, 108] on link "Back to Orders" at bounding box center [119, 106] width 78 height 13
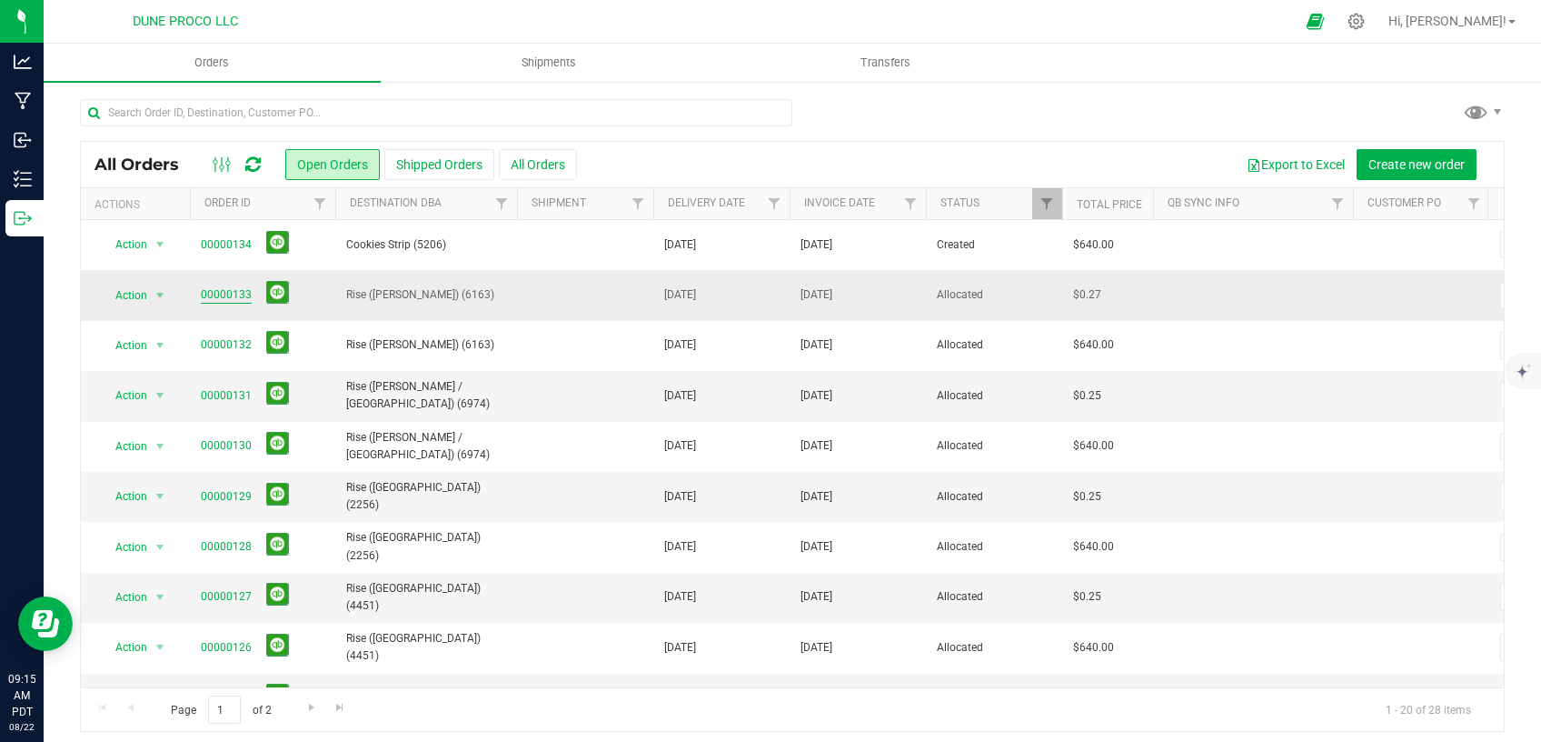
click at [230, 294] on link "00000133" at bounding box center [226, 294] width 51 height 17
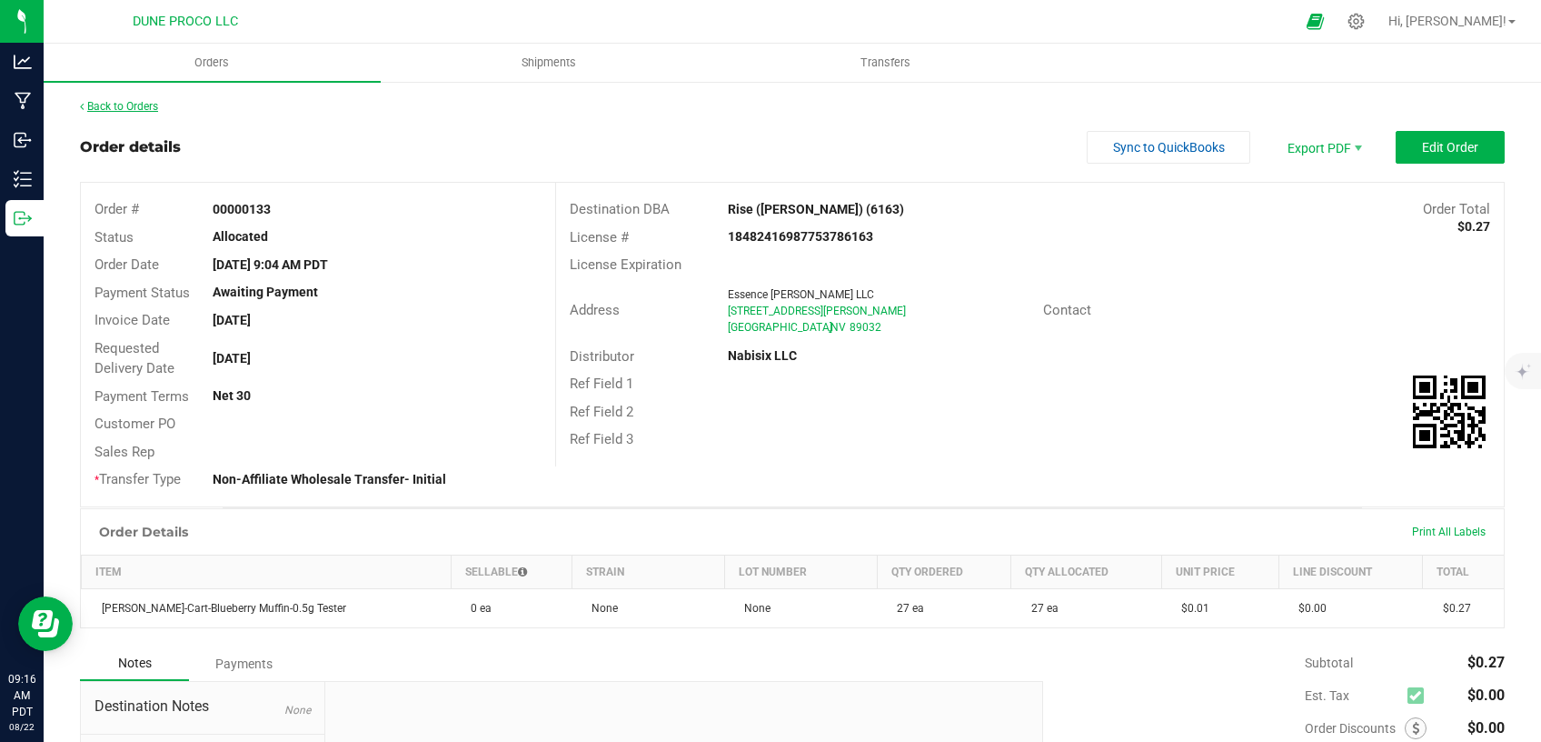
click at [117, 102] on link "Back to Orders" at bounding box center [119, 106] width 78 height 13
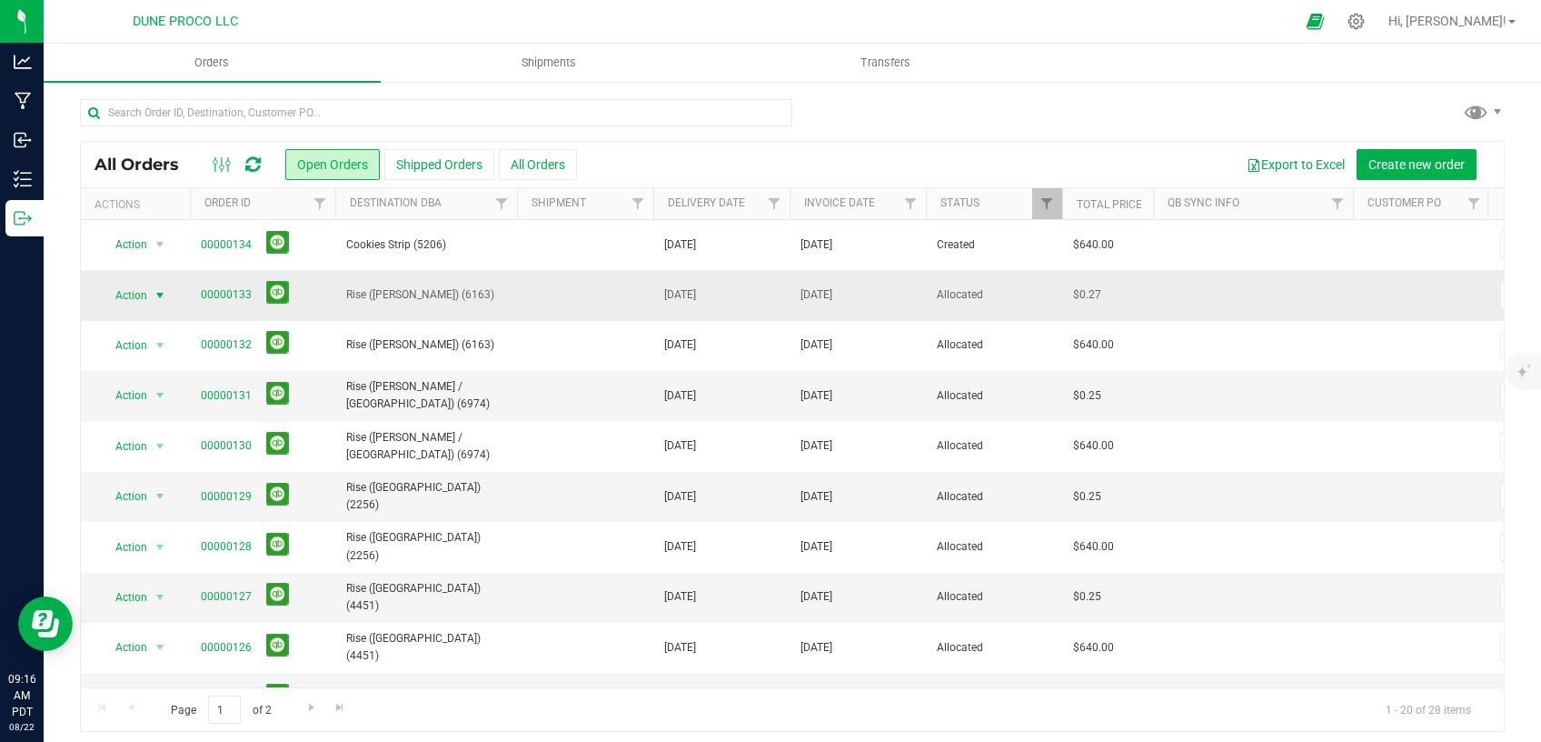
click at [158, 291] on span "select" at bounding box center [160, 295] width 15 height 15
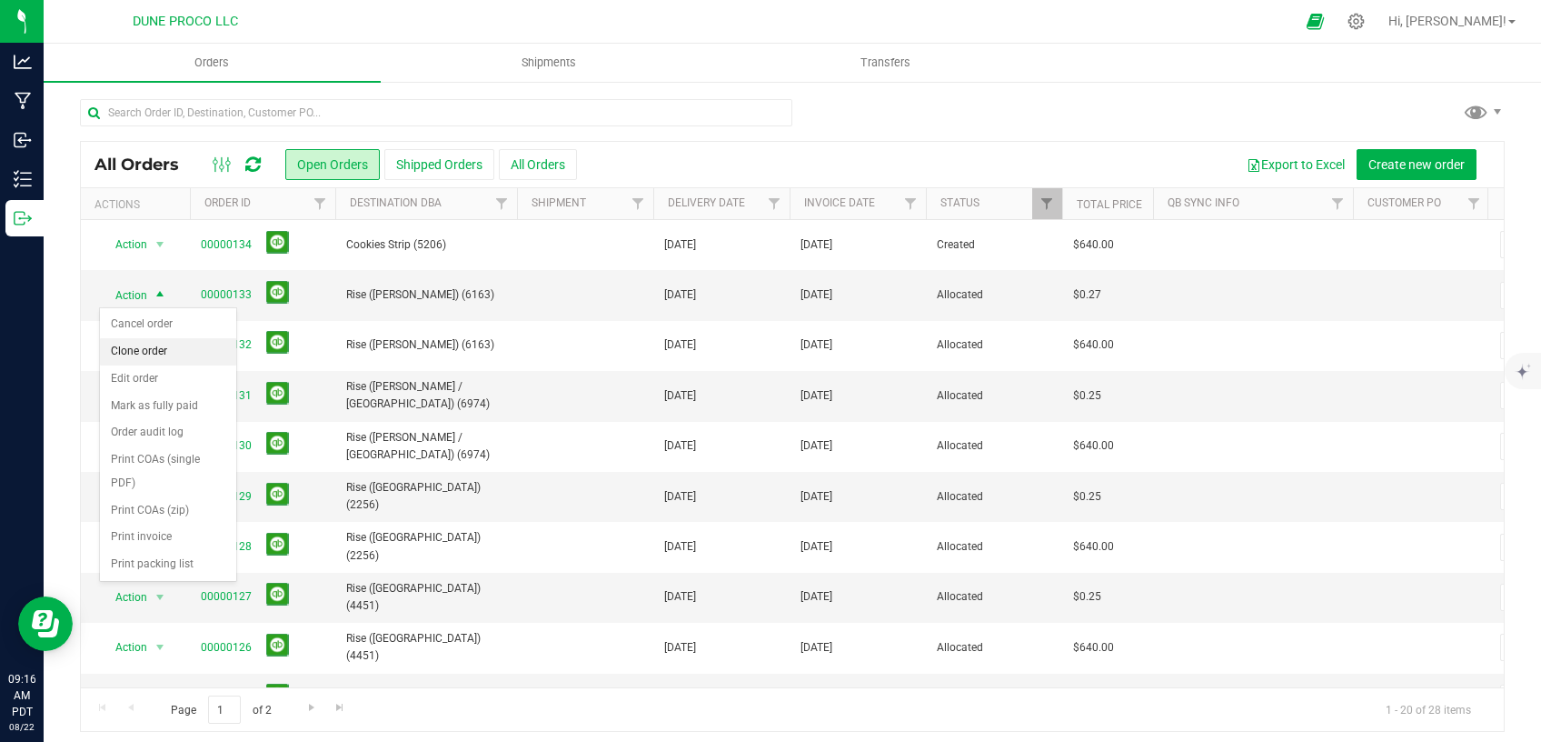
click at [155, 354] on li "Clone order" at bounding box center [168, 351] width 136 height 27
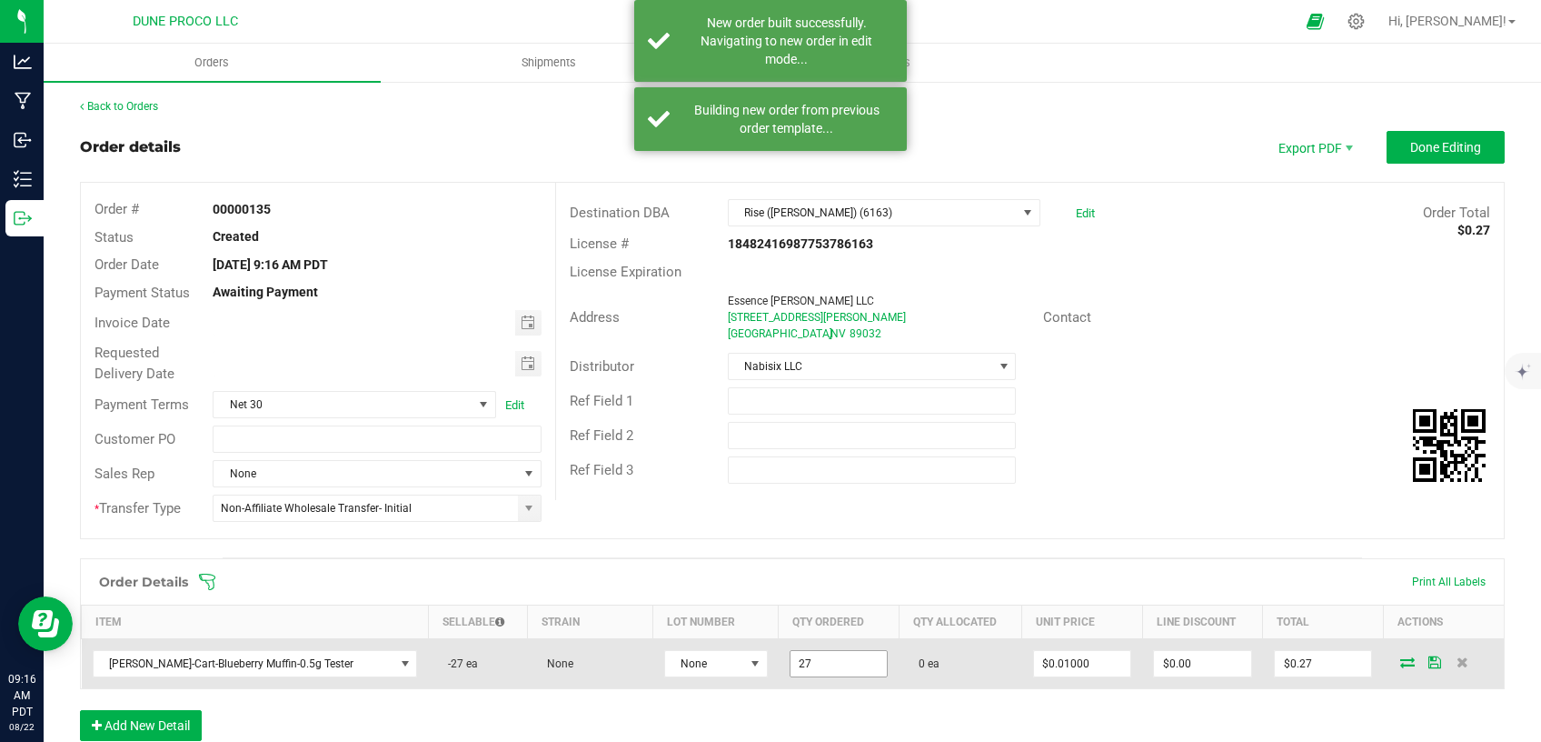
click at [791, 664] on input "27" at bounding box center [839, 663] width 97 height 25
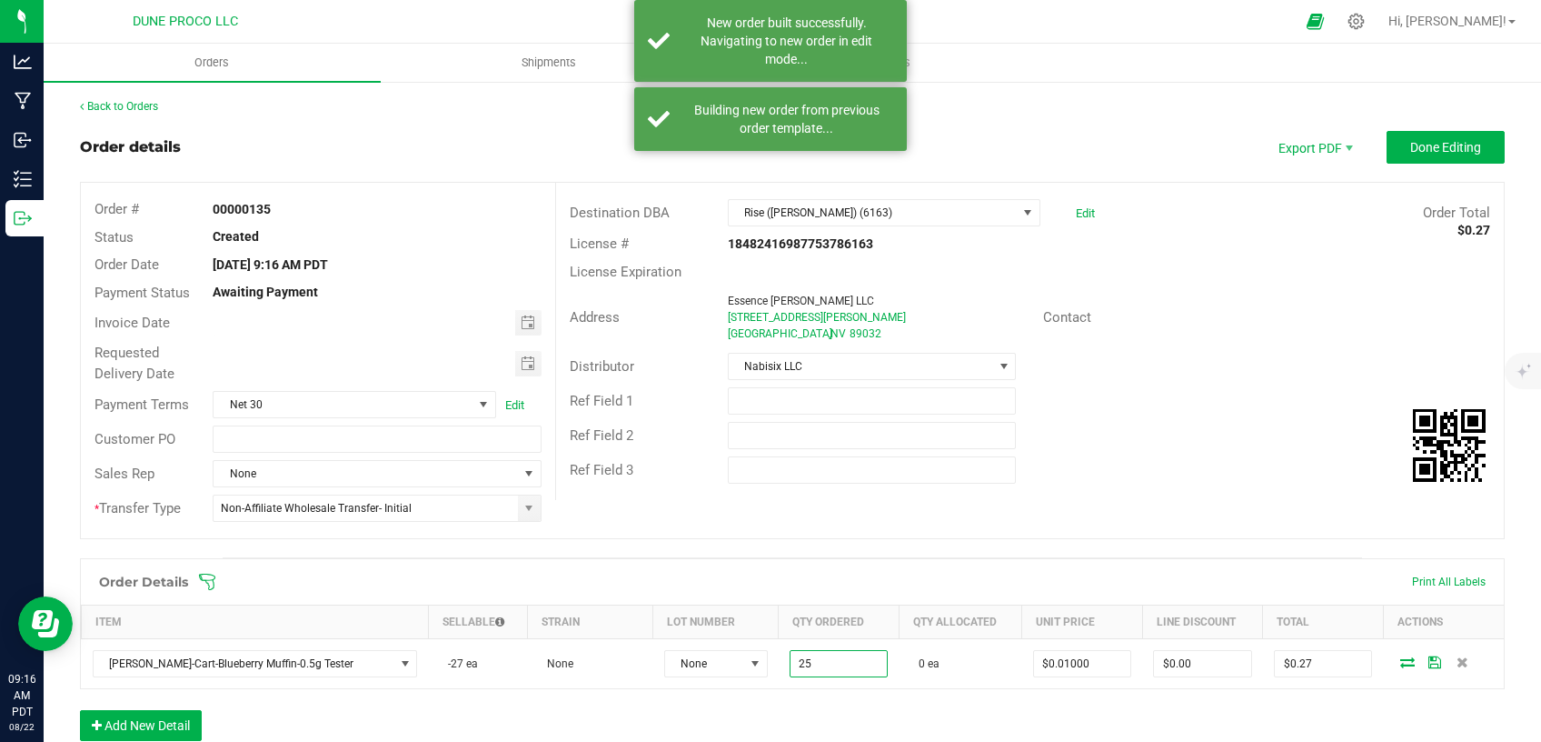
type input "25 ea"
type input "$0.25"
click at [829, 717] on div "Order Details Print All Labels Item Sellable Strain Lot Number Qty Ordered Qty …" at bounding box center [792, 658] width 1425 height 201
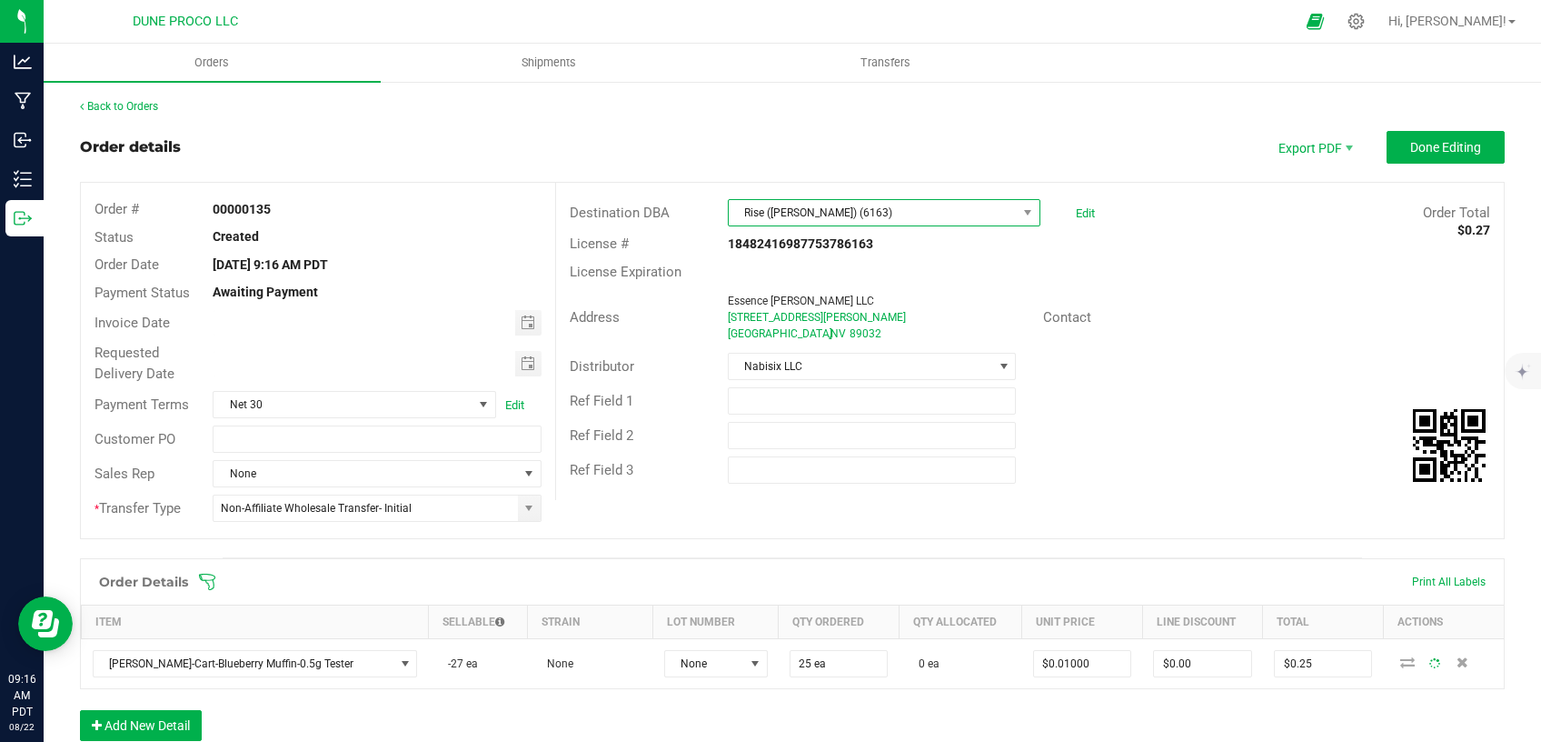
click at [933, 206] on span "Rise ([PERSON_NAME]) (6163)" at bounding box center [873, 212] width 288 height 25
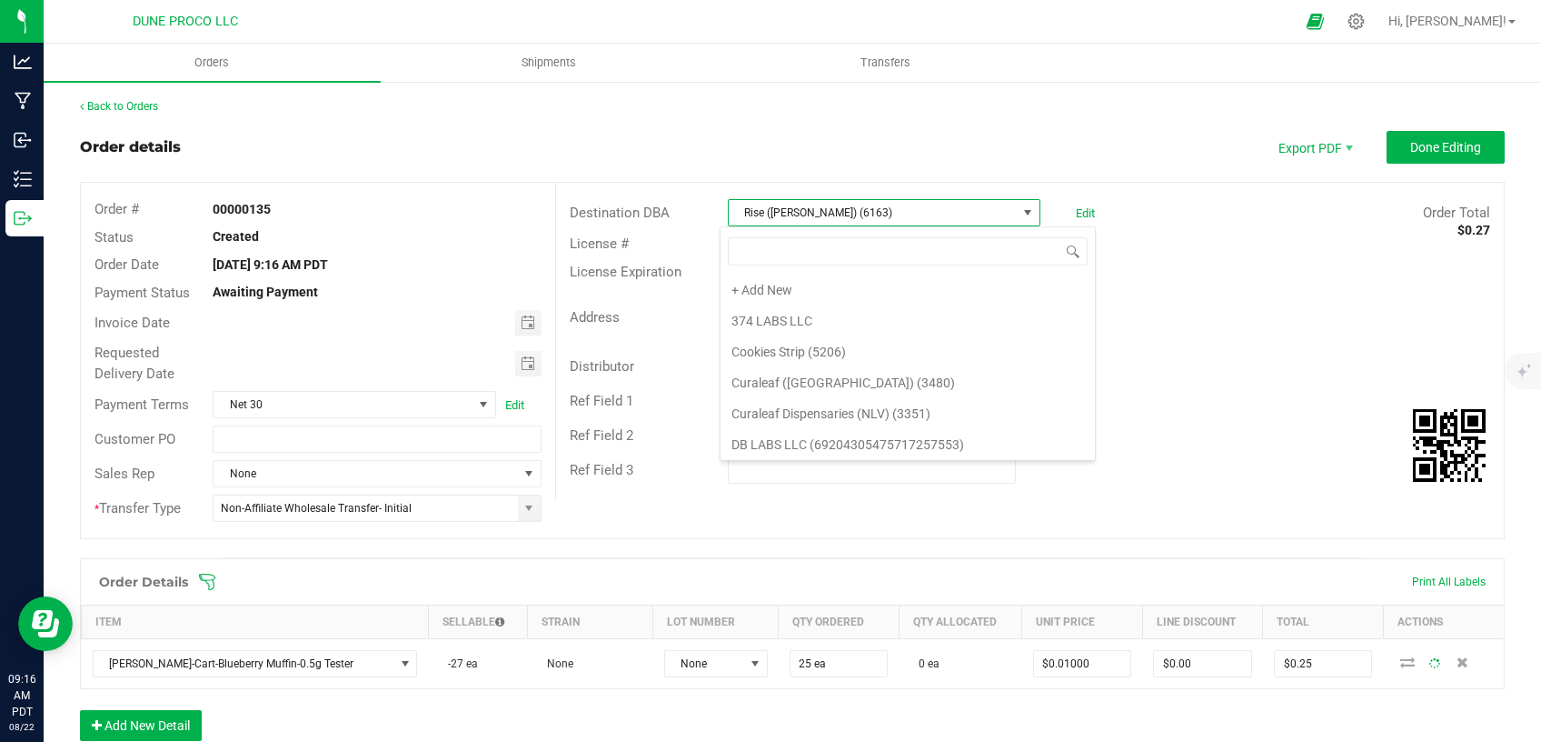
scroll to position [27, 308]
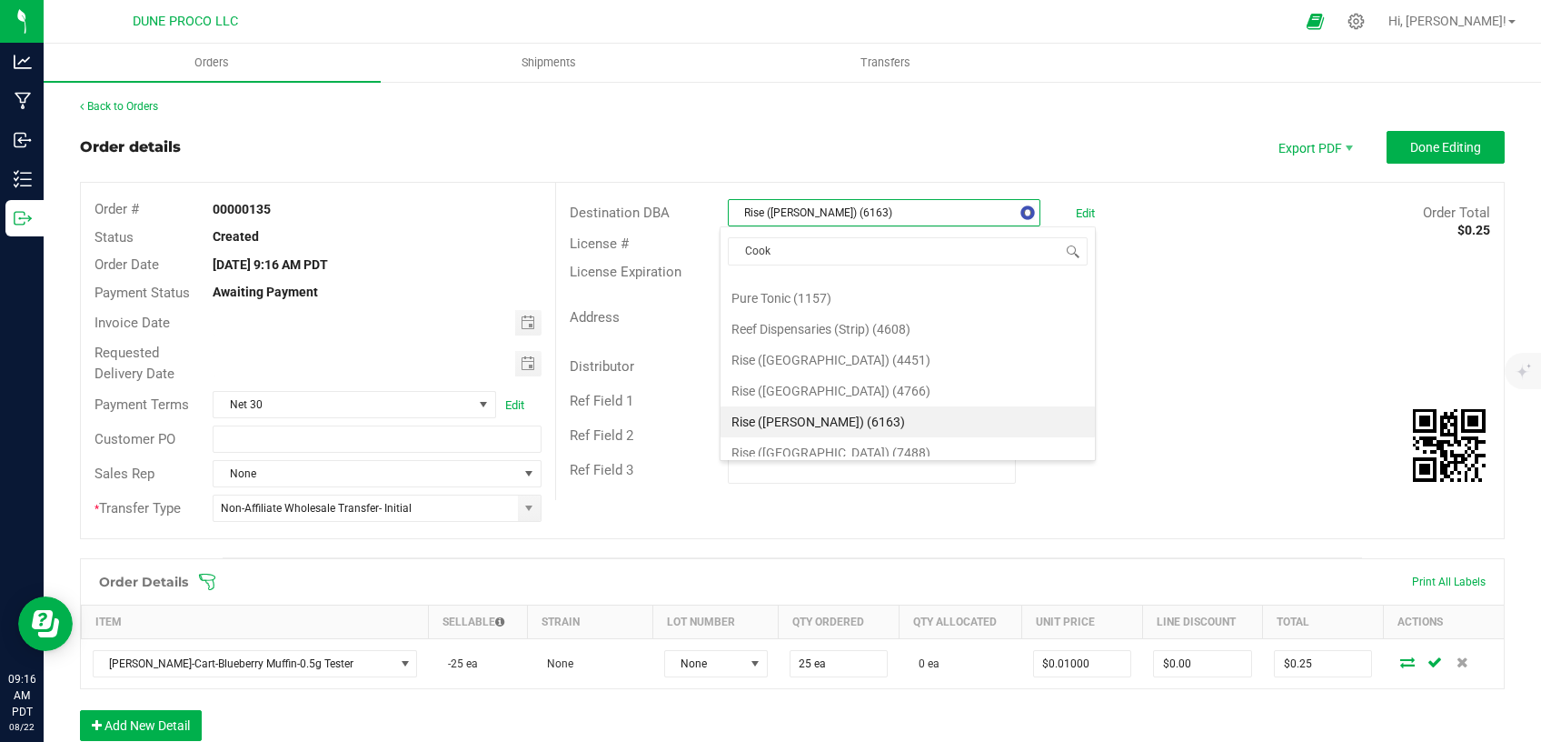
type input "Cooki"
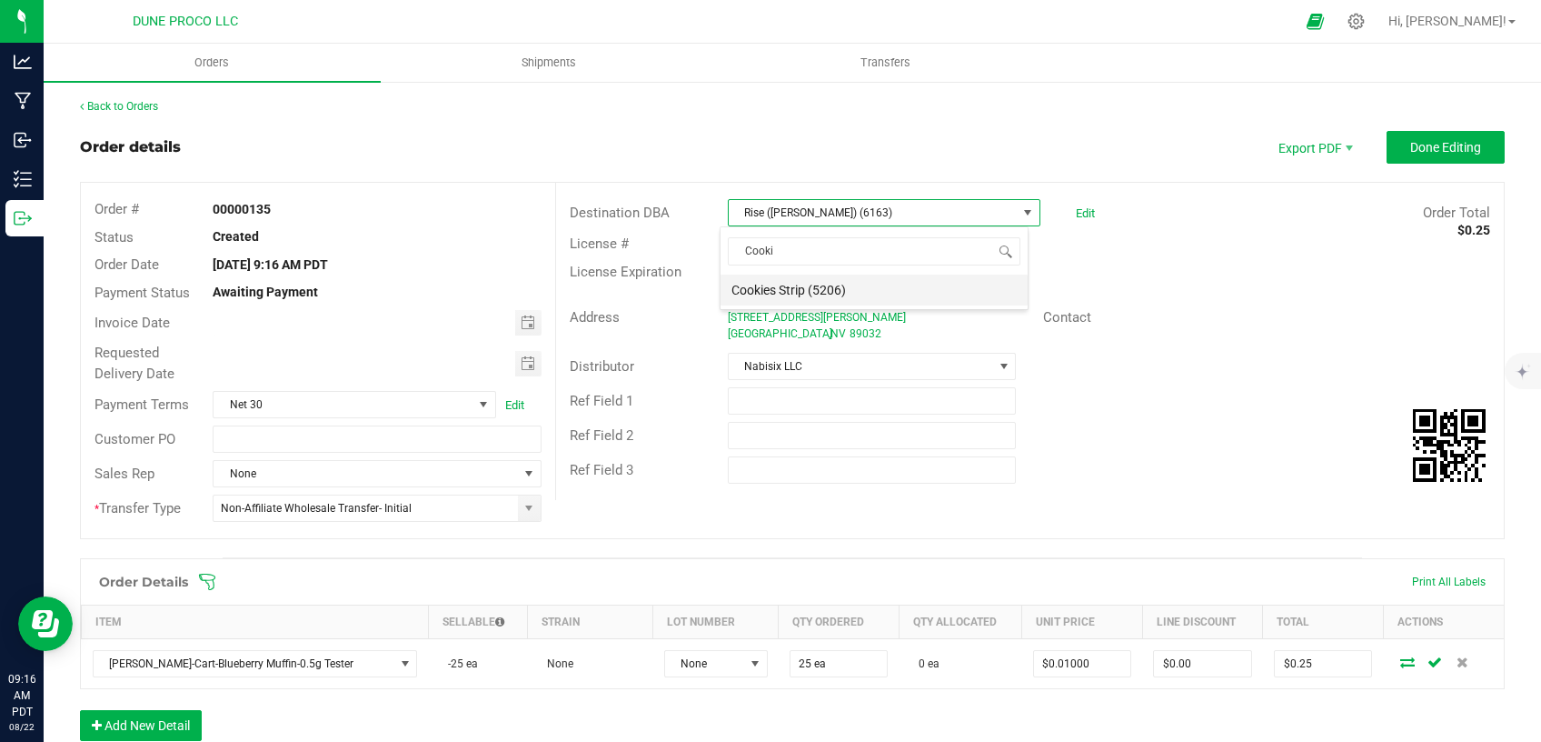
click at [865, 289] on li "Cookies Strip (5206)" at bounding box center [874, 289] width 307 height 31
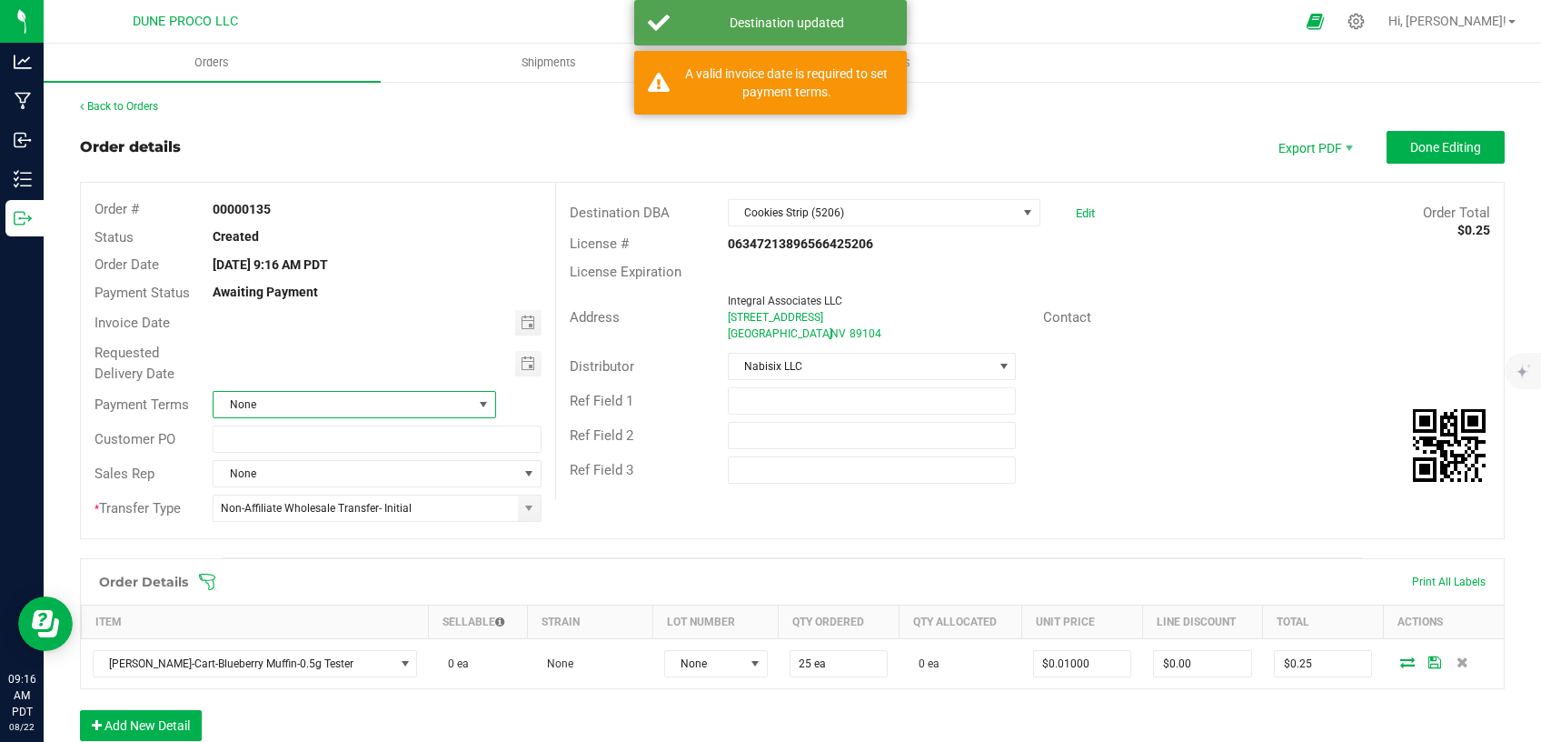
click at [435, 404] on span "None" at bounding box center [343, 404] width 258 height 25
click at [365, 516] on li "Net 30" at bounding box center [351, 511] width 277 height 31
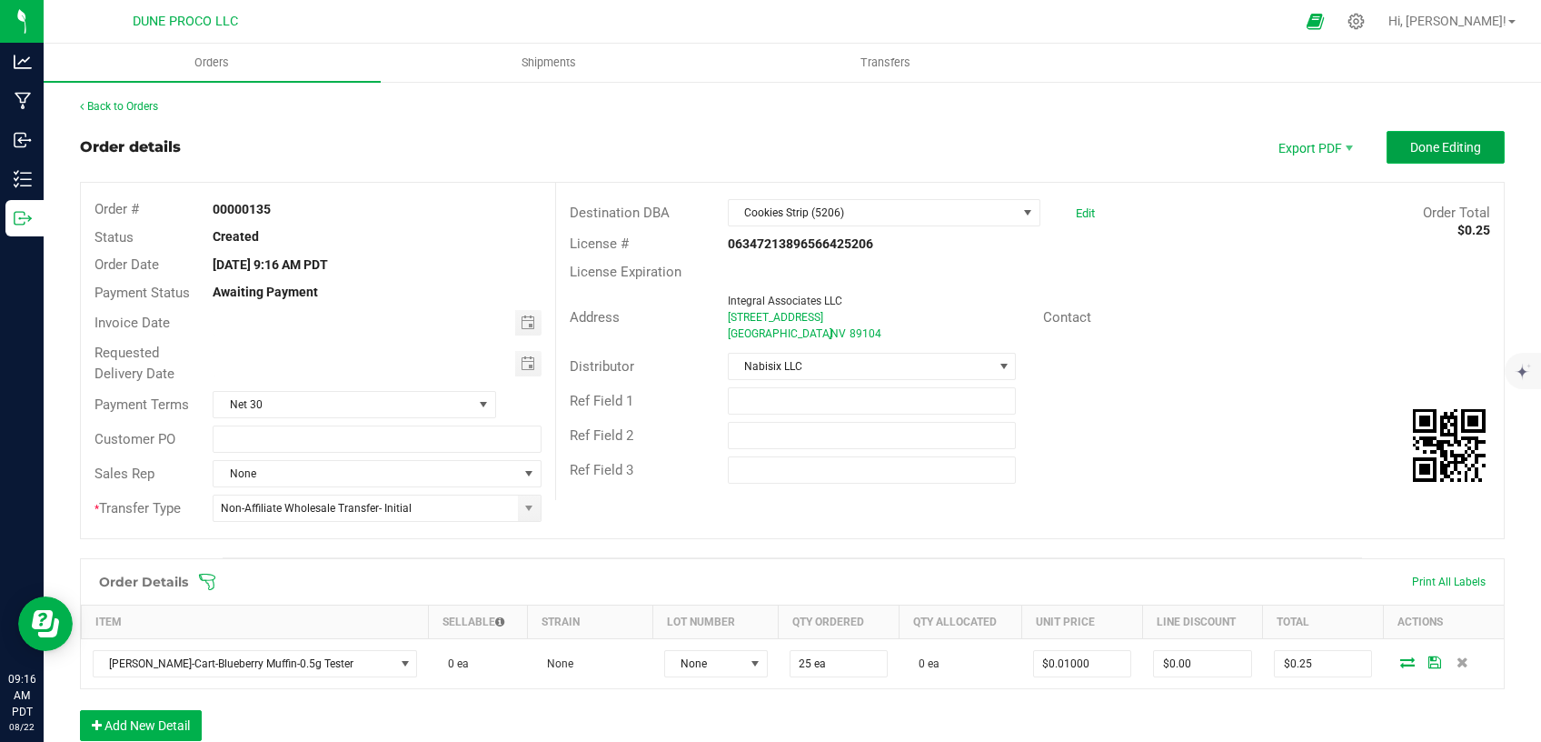
click at [1464, 149] on span "Done Editing" at bounding box center [1446, 147] width 71 height 15
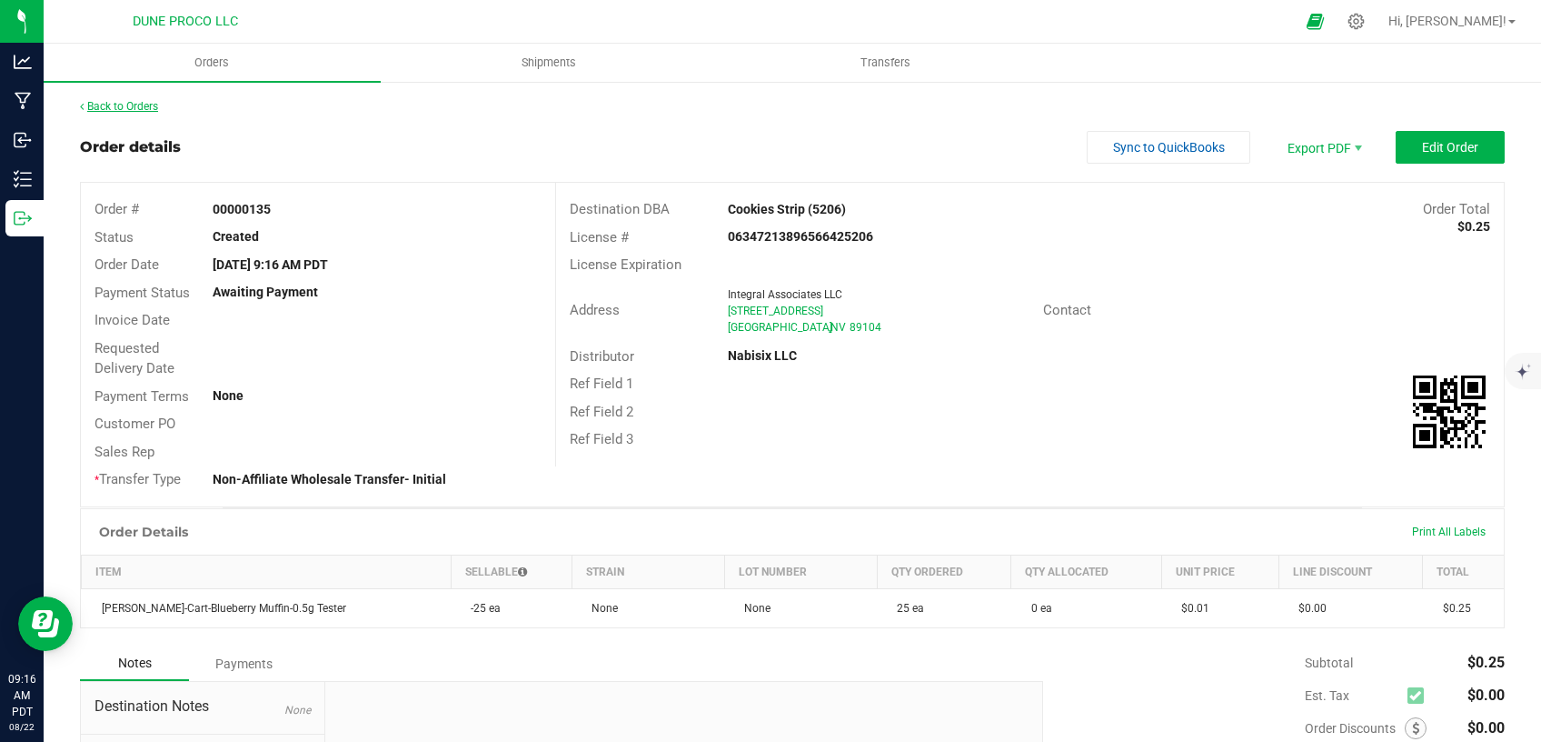
click at [145, 103] on link "Back to Orders" at bounding box center [119, 106] width 78 height 13
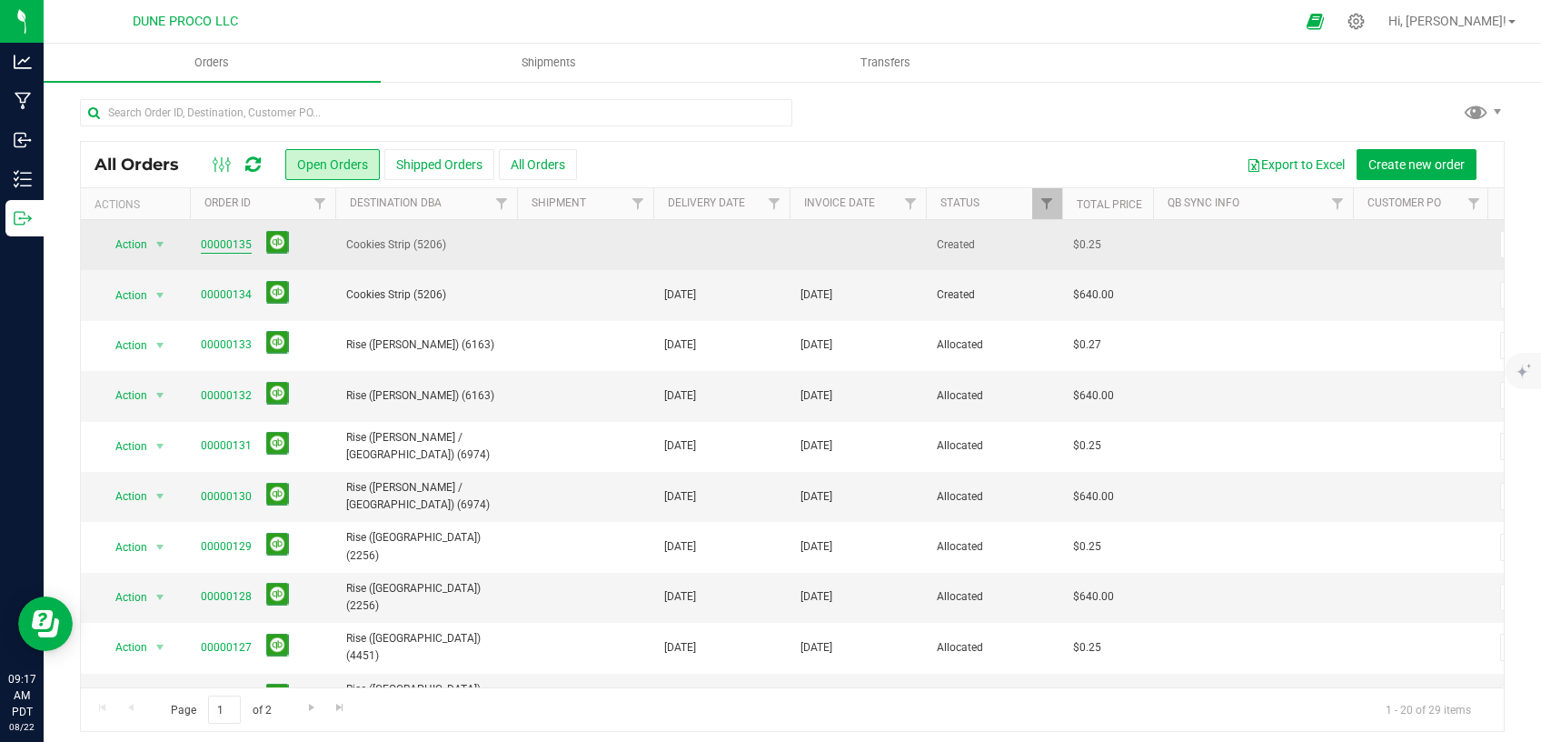
click at [244, 244] on link "00000135" at bounding box center [226, 244] width 51 height 17
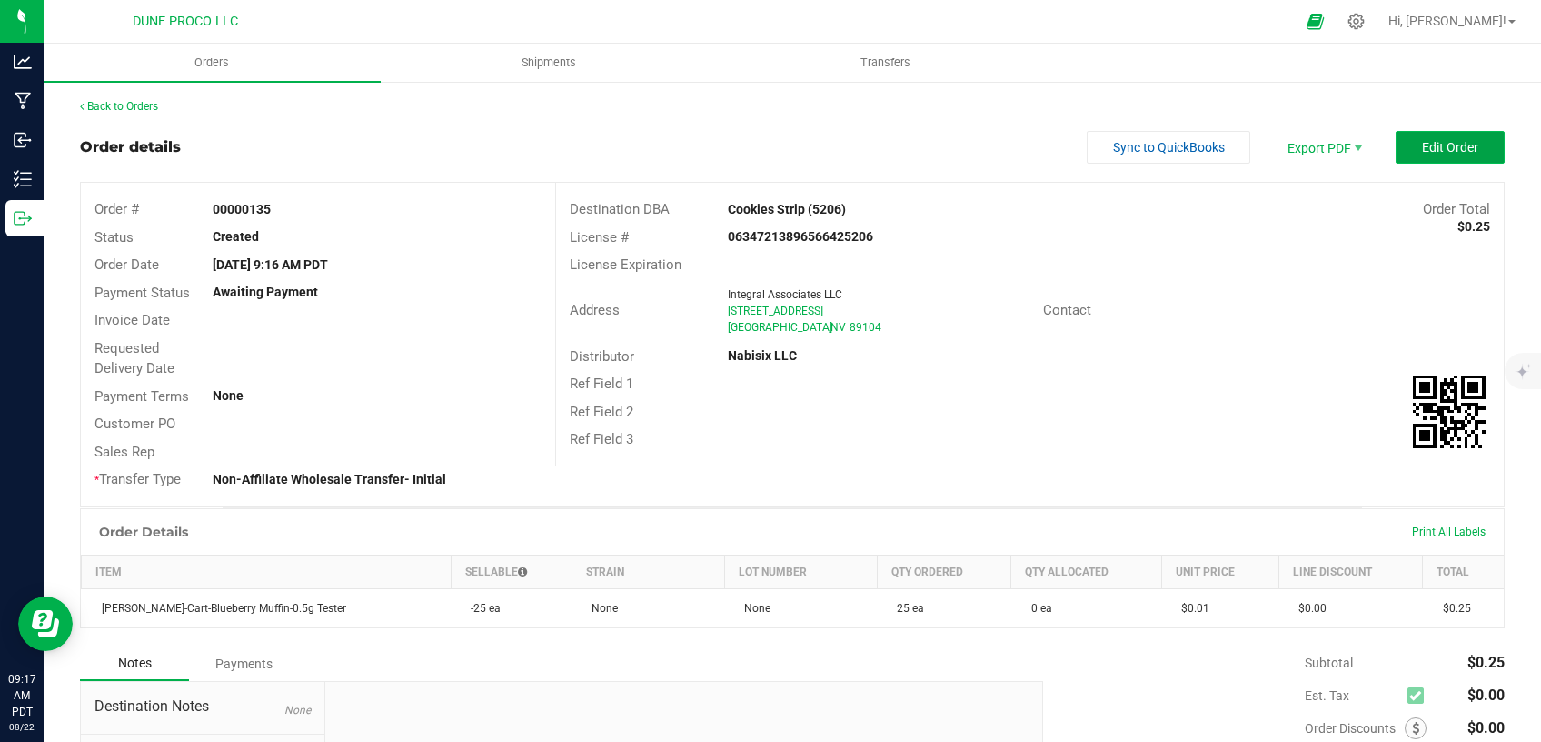
click at [1451, 148] on span "Edit Order" at bounding box center [1450, 147] width 56 height 15
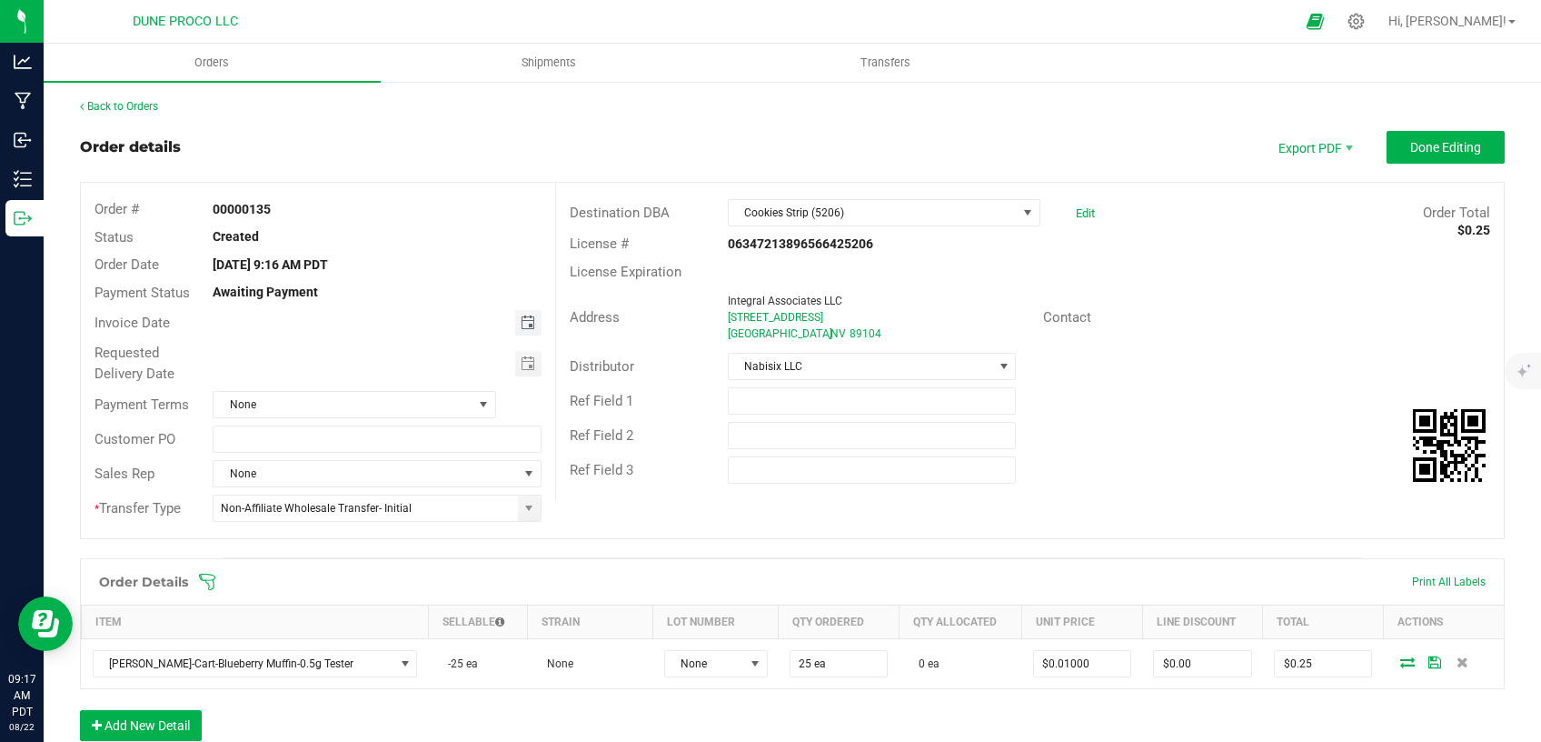
click at [521, 322] on span "Toggle calendar" at bounding box center [528, 322] width 15 height 15
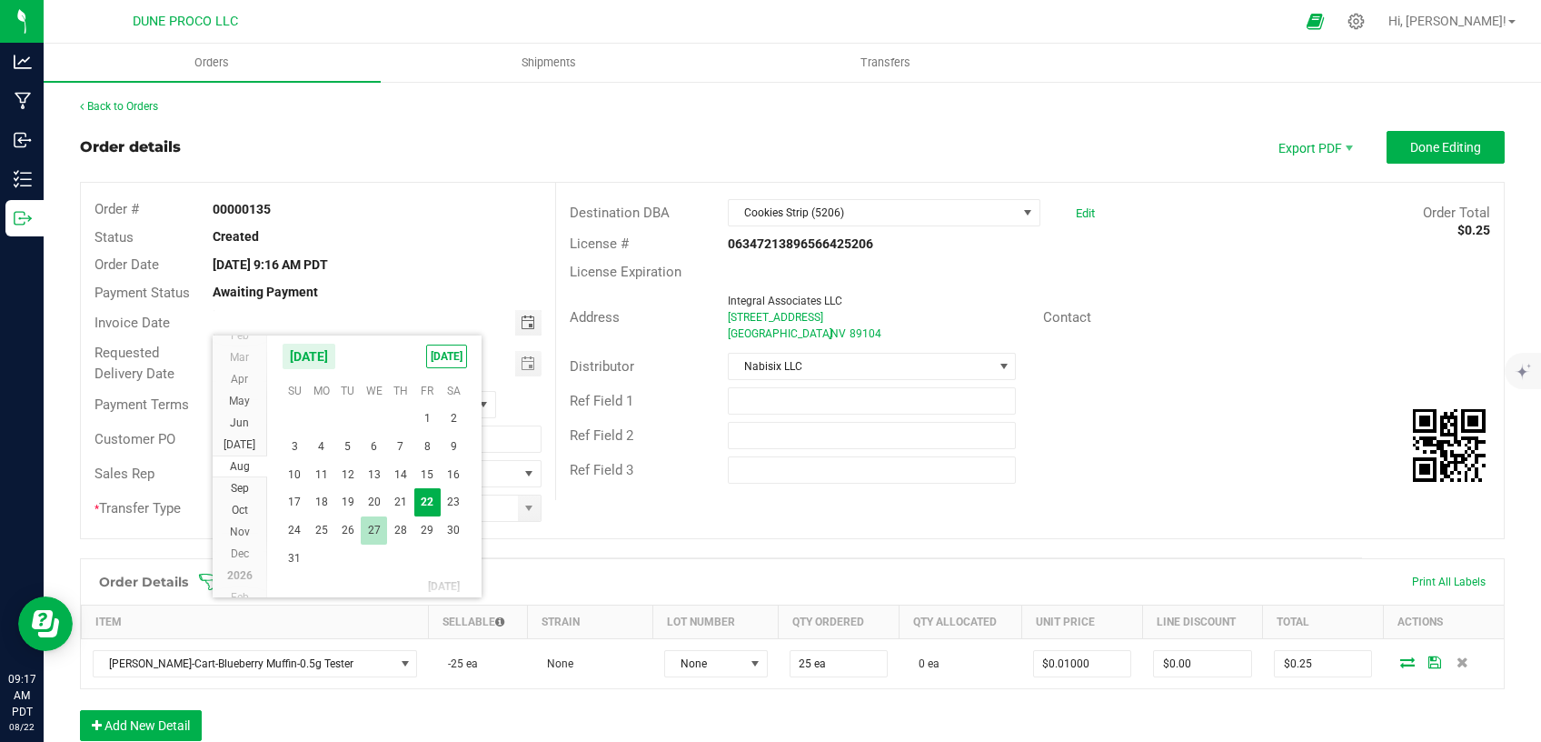
click at [382, 526] on span "27" at bounding box center [374, 530] width 26 height 28
type input "[DATE]"
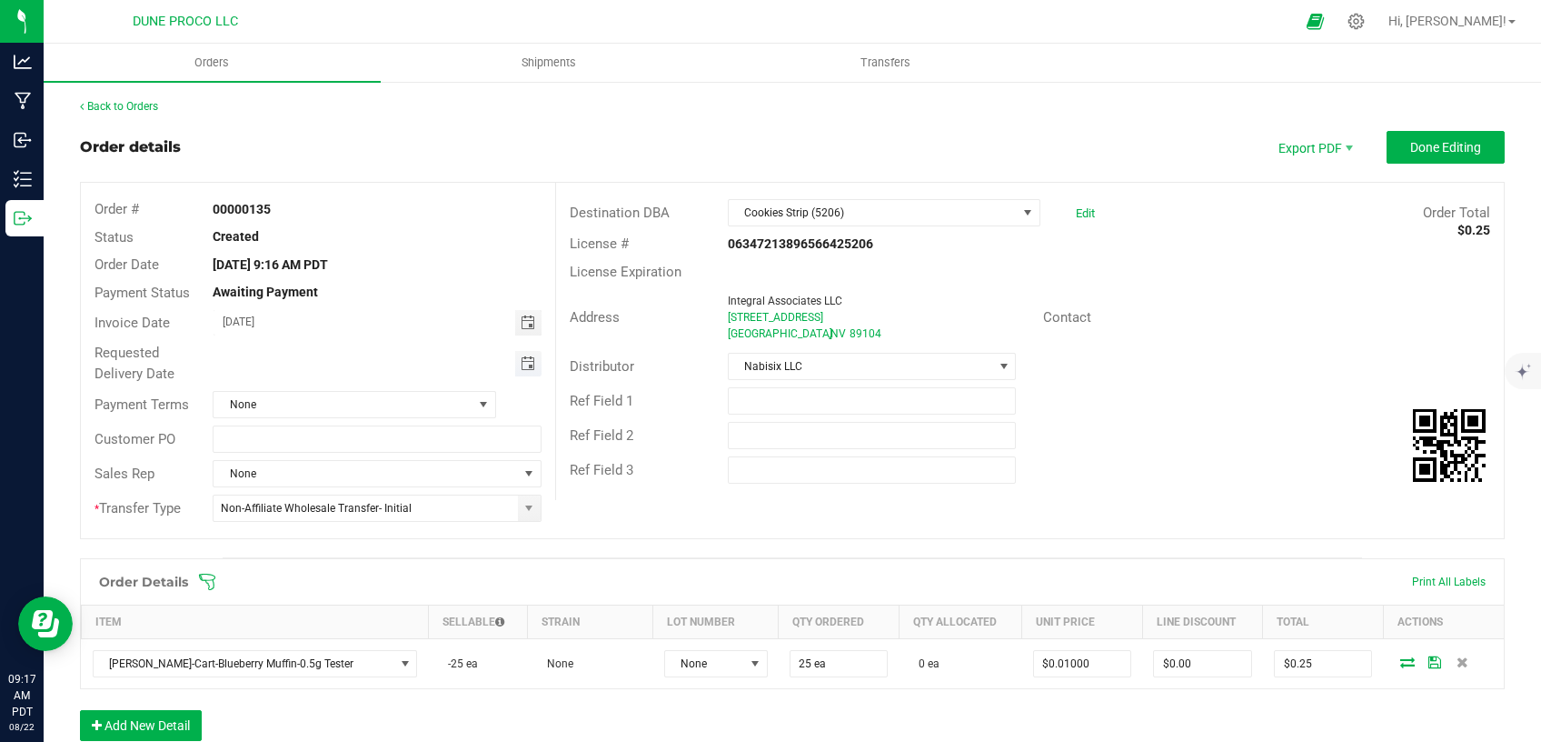
click at [524, 364] on span "Toggle calendar" at bounding box center [528, 363] width 15 height 15
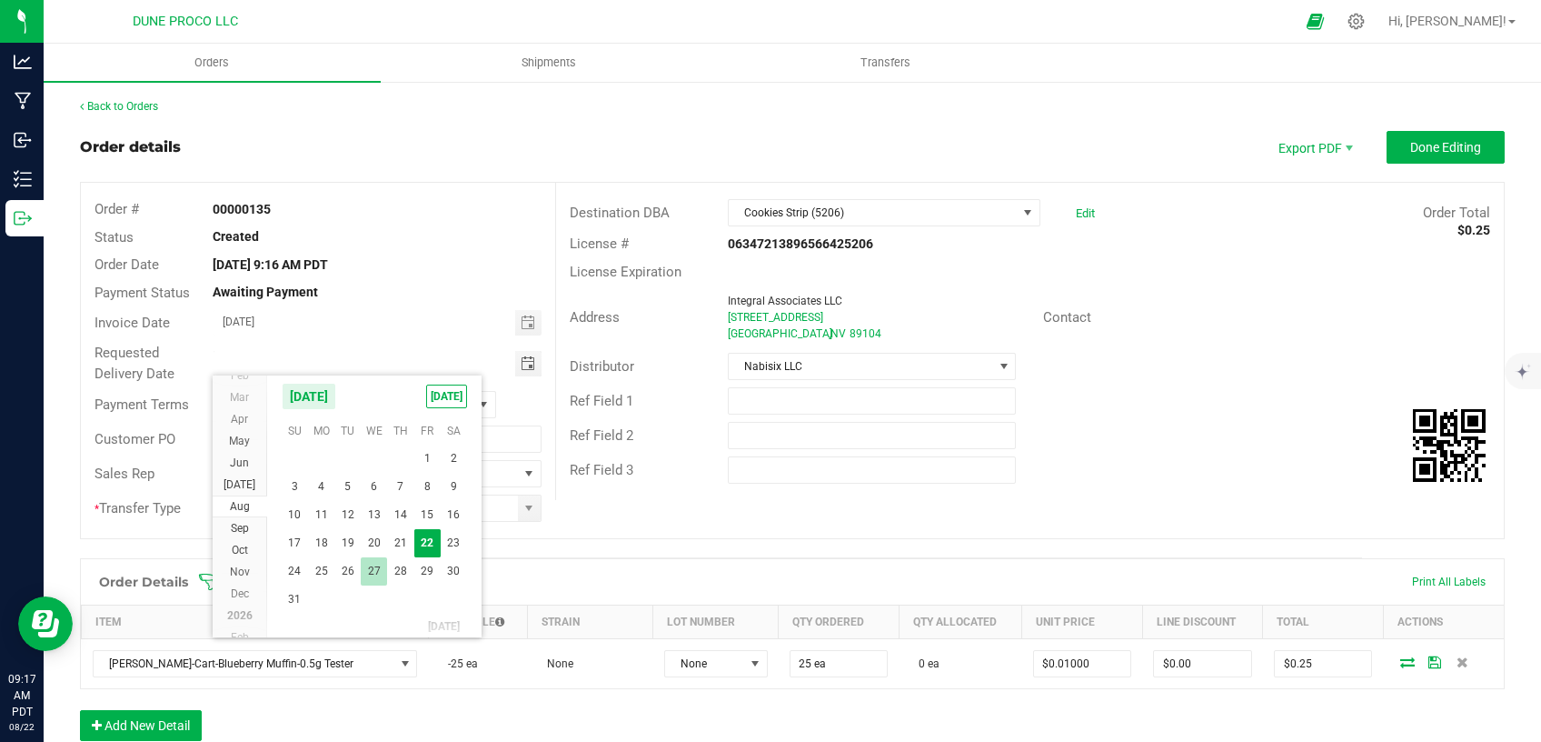
click at [364, 576] on span "27" at bounding box center [374, 571] width 26 height 28
type input "[DATE]"
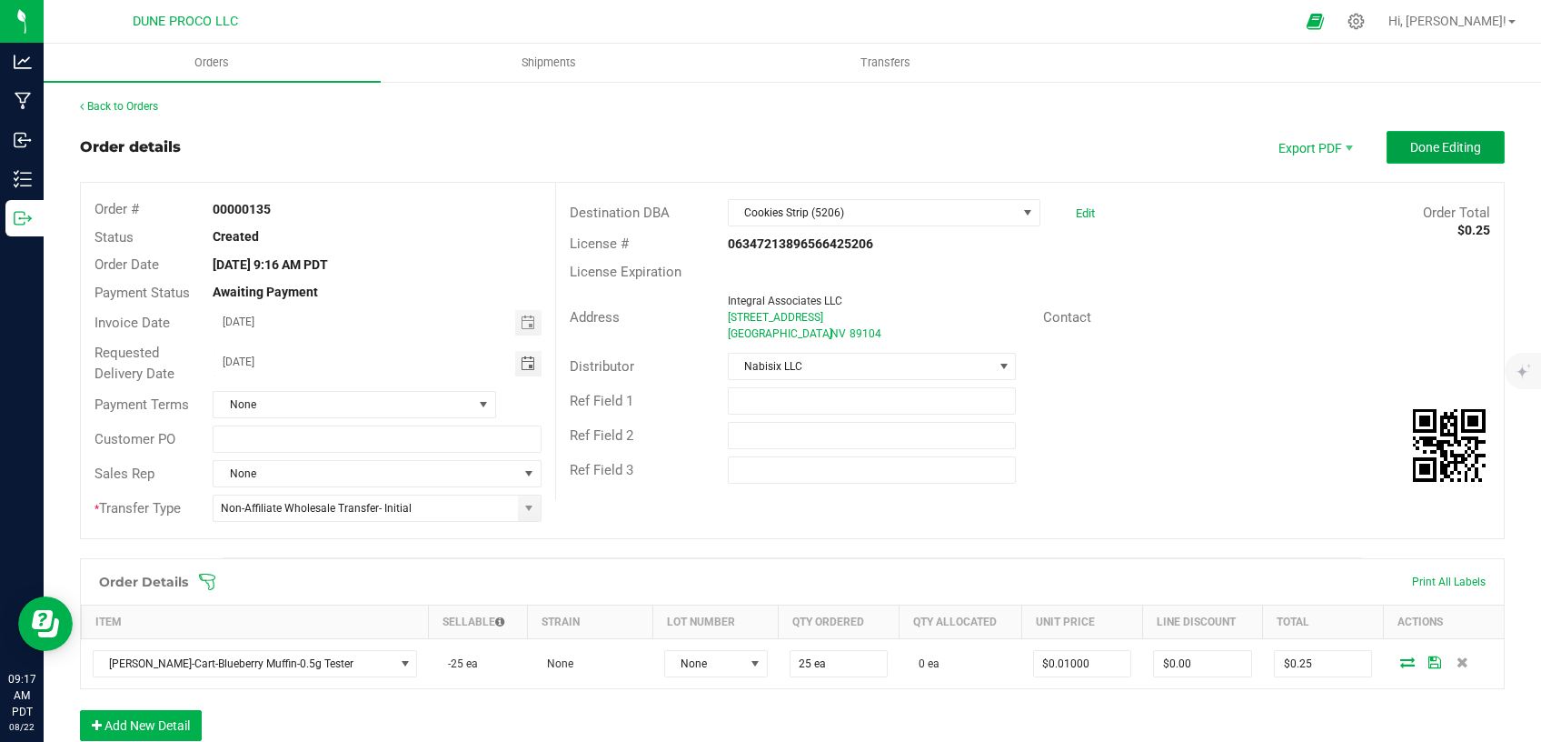
click at [1422, 162] on button "Done Editing" at bounding box center [1446, 147] width 118 height 33
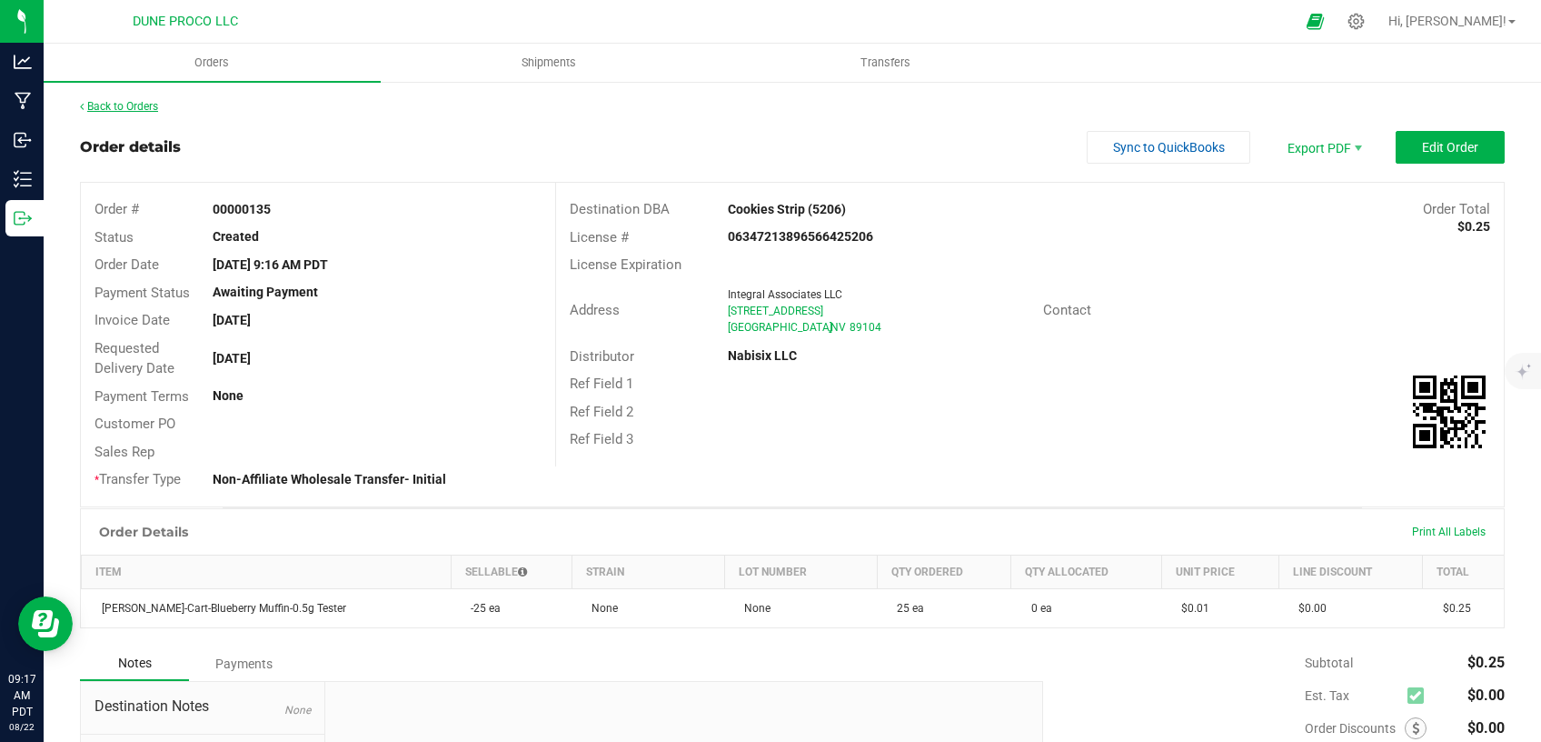
click at [101, 102] on link "Back to Orders" at bounding box center [119, 106] width 78 height 13
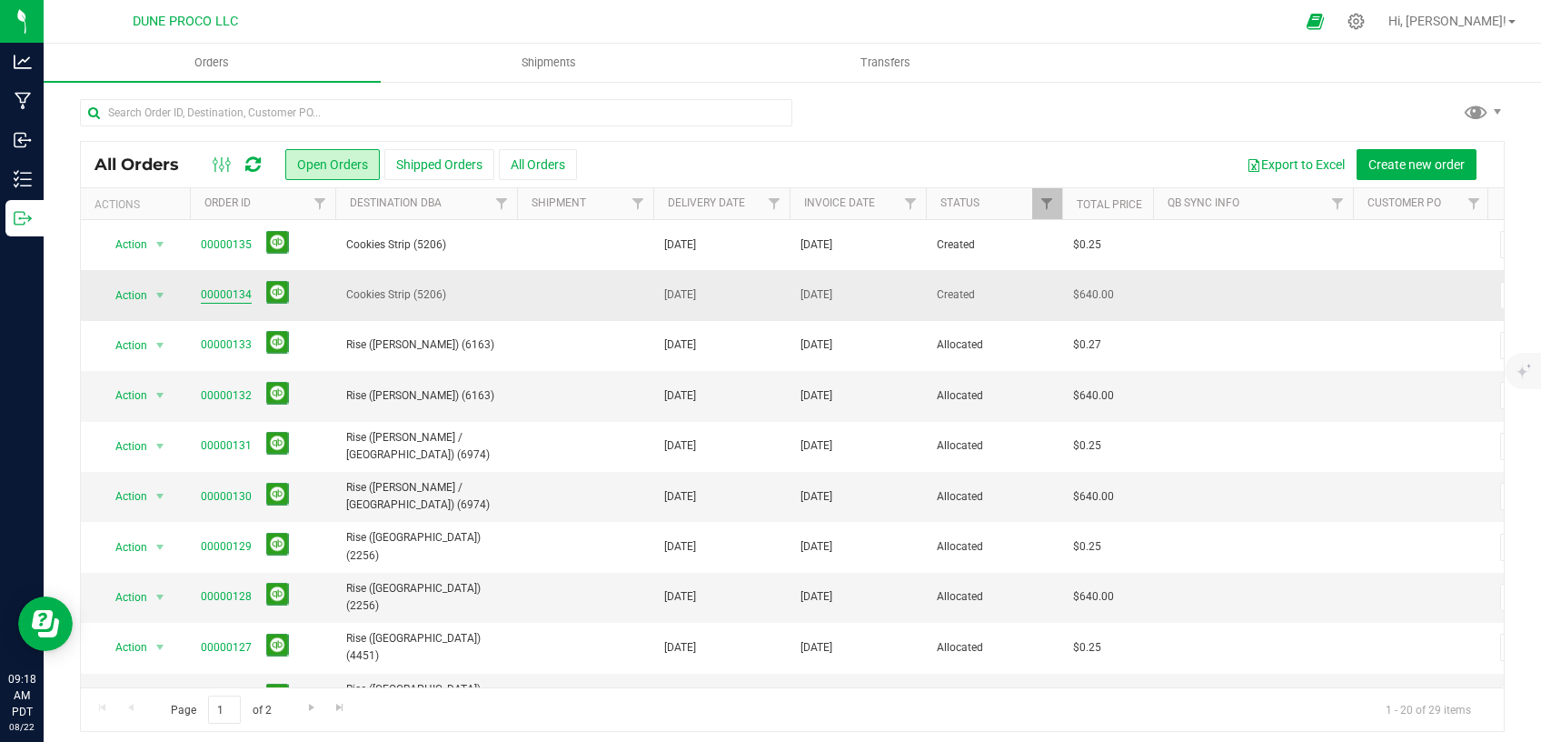
click at [218, 293] on link "00000134" at bounding box center [226, 294] width 51 height 17
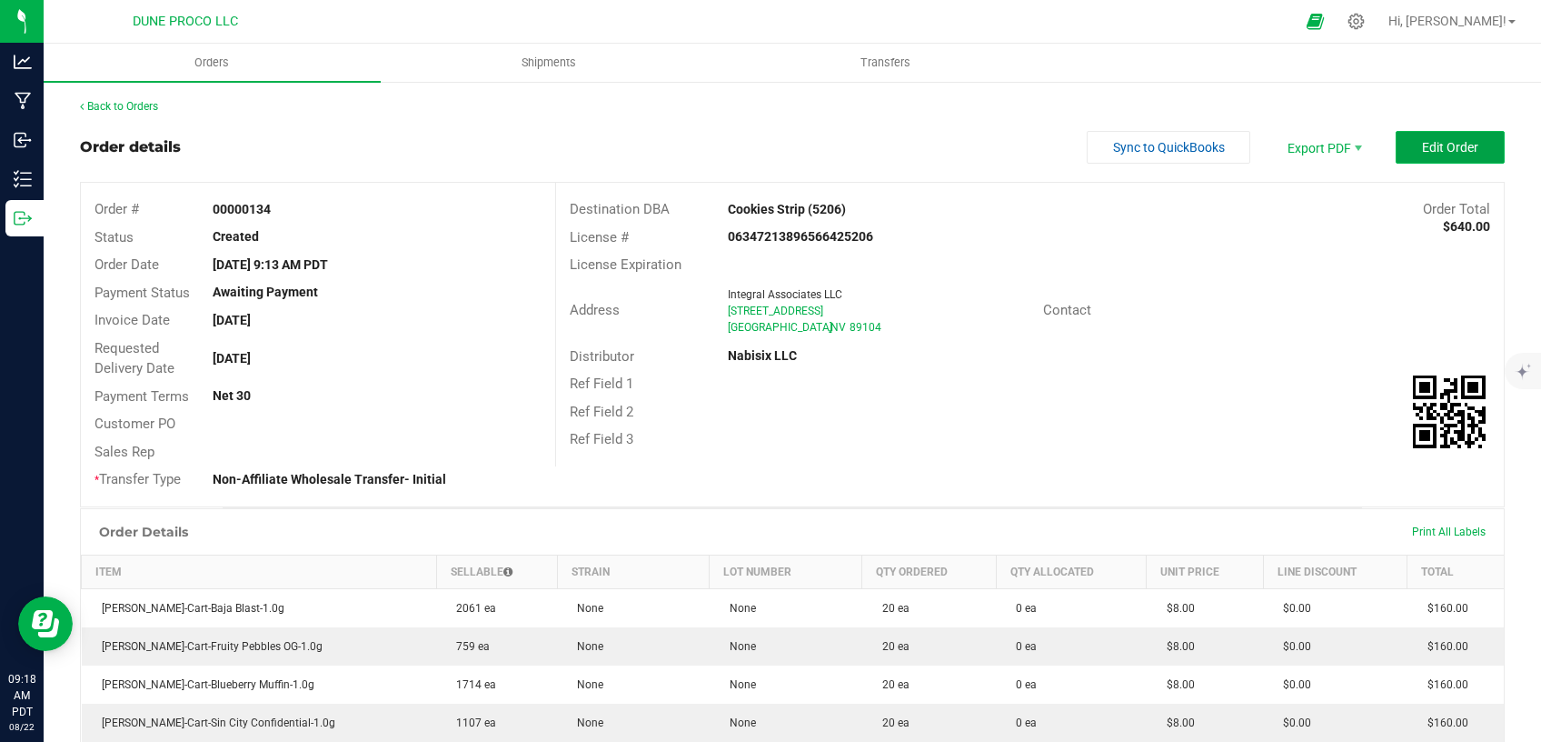
click at [1422, 145] on span "Edit Order" at bounding box center [1450, 147] width 56 height 15
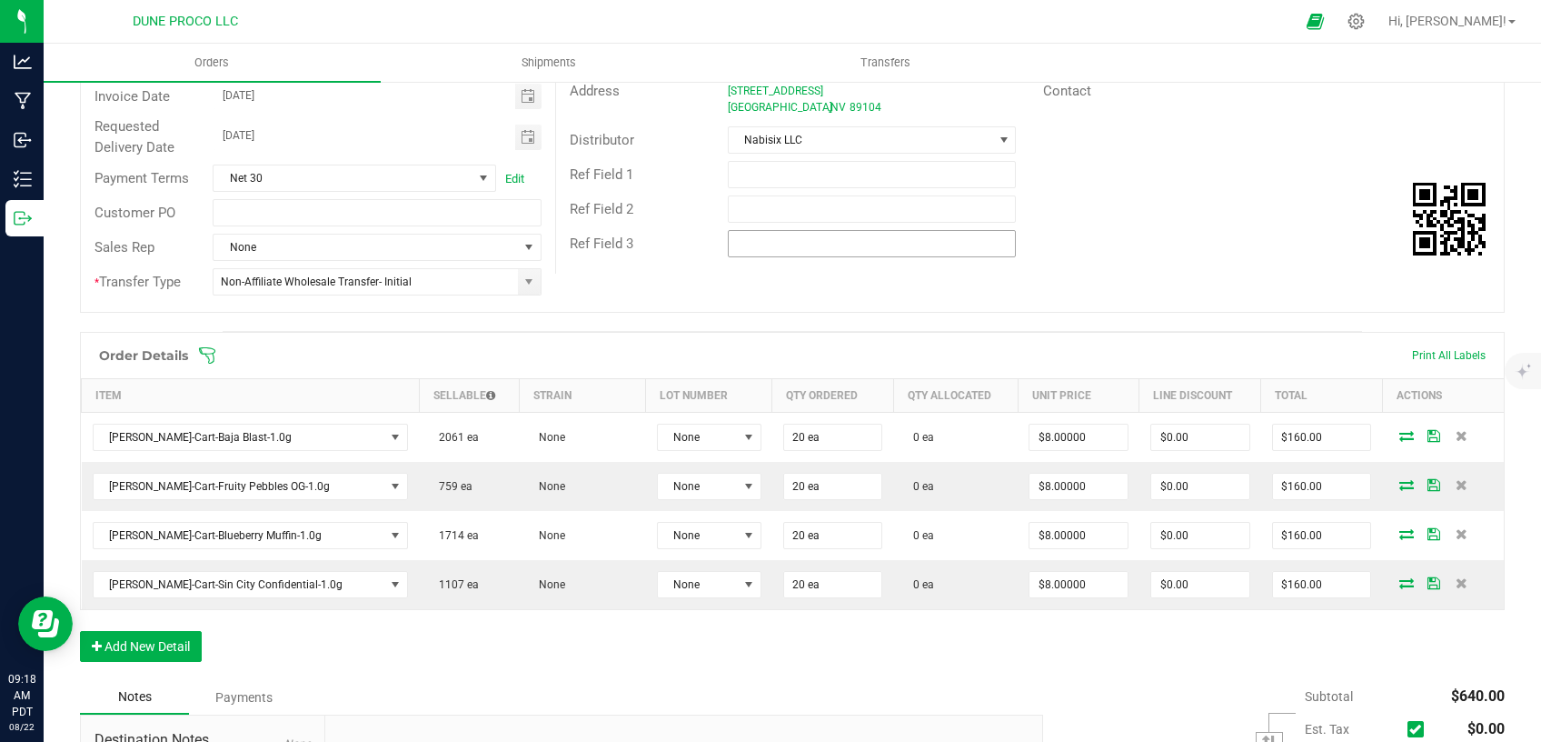
scroll to position [308, 0]
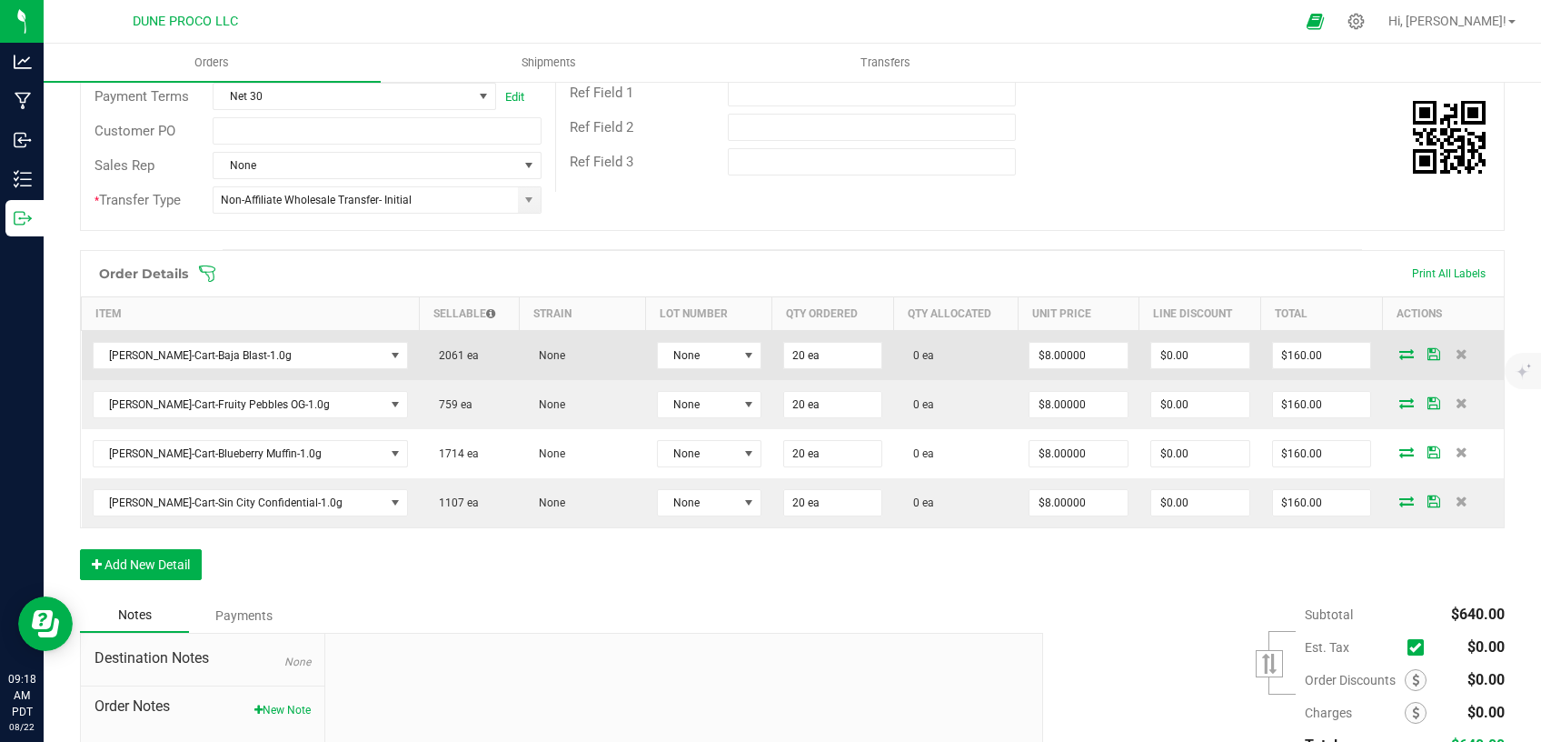
click at [1400, 353] on icon at bounding box center [1407, 353] width 15 height 11
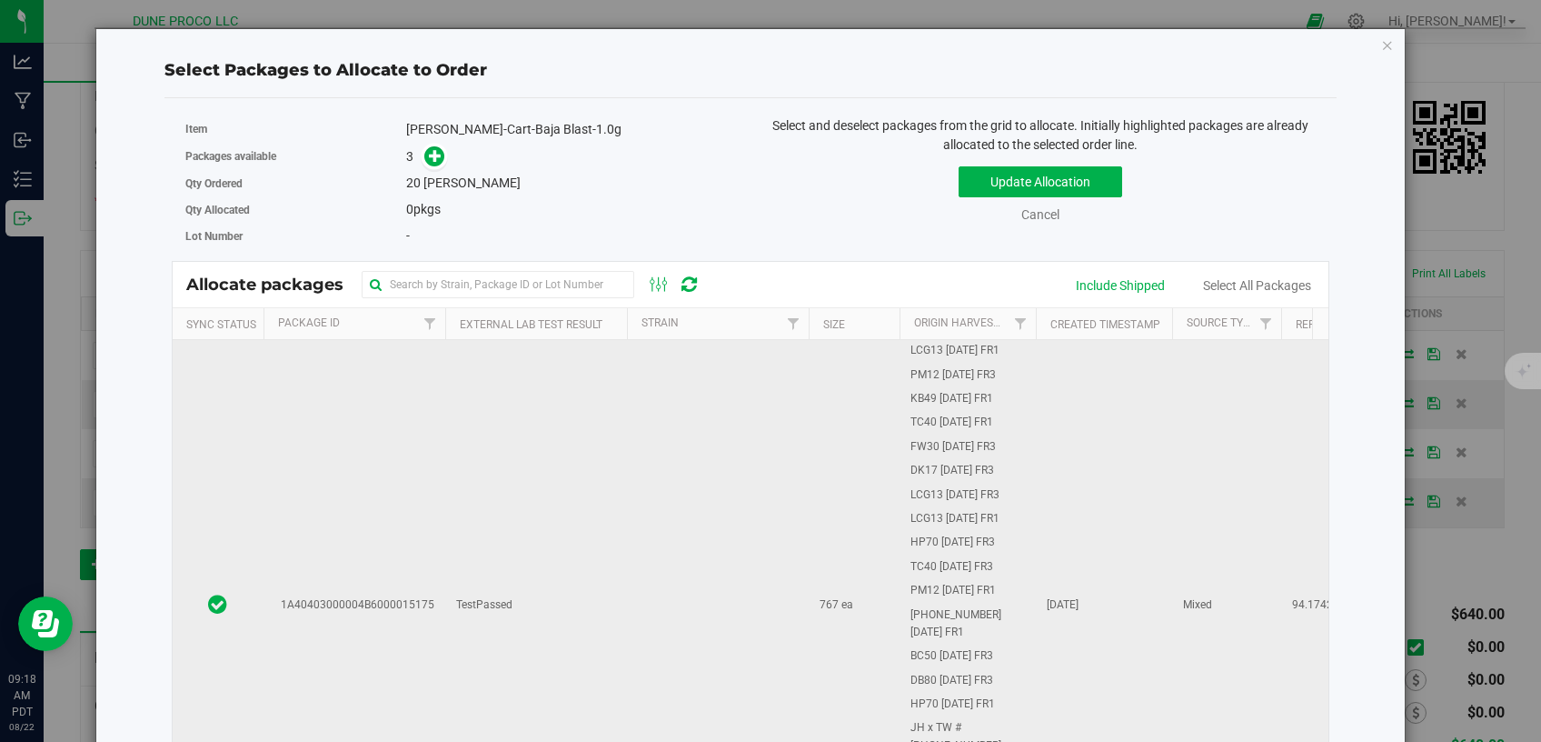
click at [664, 455] on td at bounding box center [718, 605] width 182 height 531
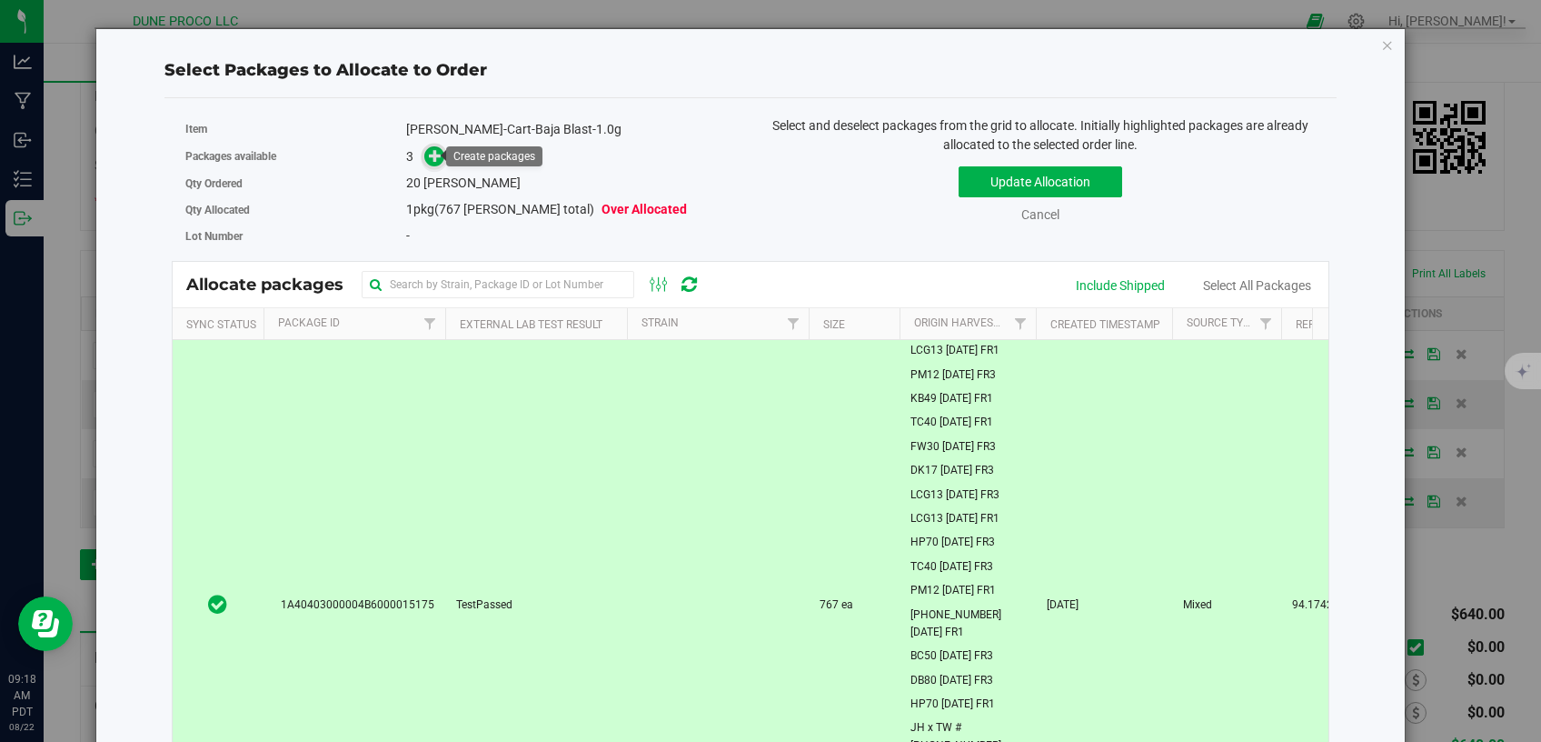
click at [437, 155] on icon at bounding box center [435, 154] width 13 height 13
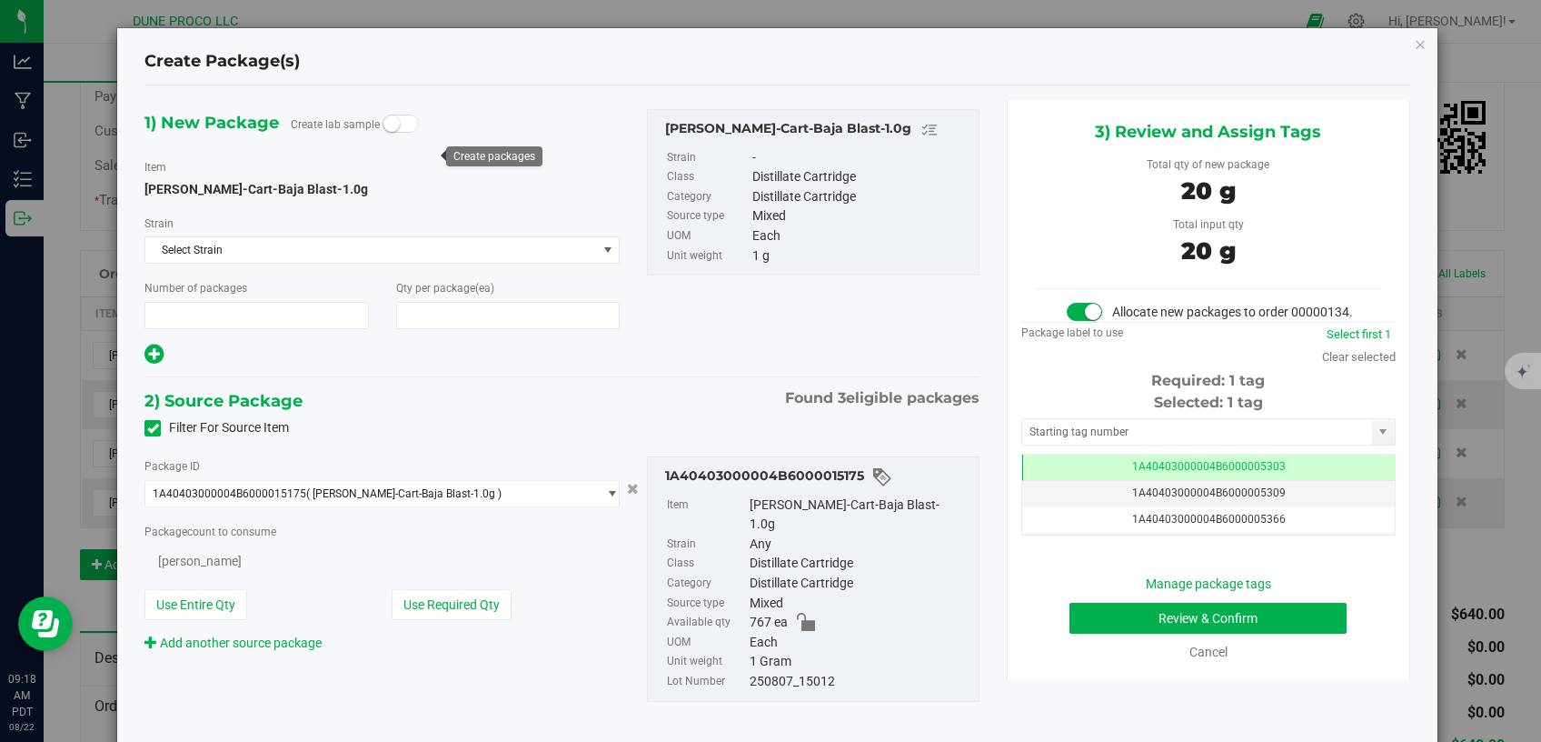
type input "1"
type input "20"
click at [1032, 478] on td "1A40403000004B6000005303" at bounding box center [1208, 467] width 373 height 26
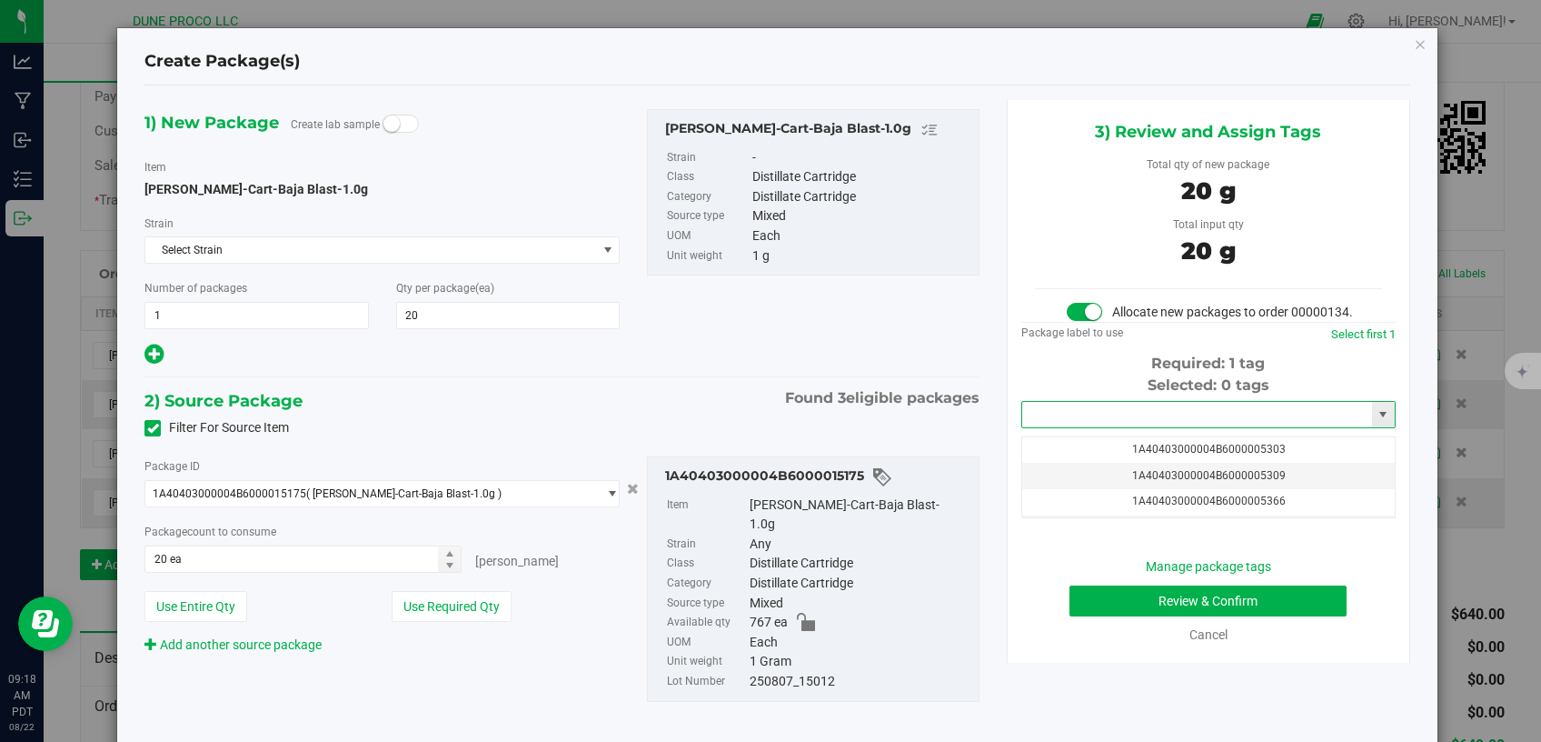
click at [1056, 427] on input "text" at bounding box center [1197, 414] width 350 height 25
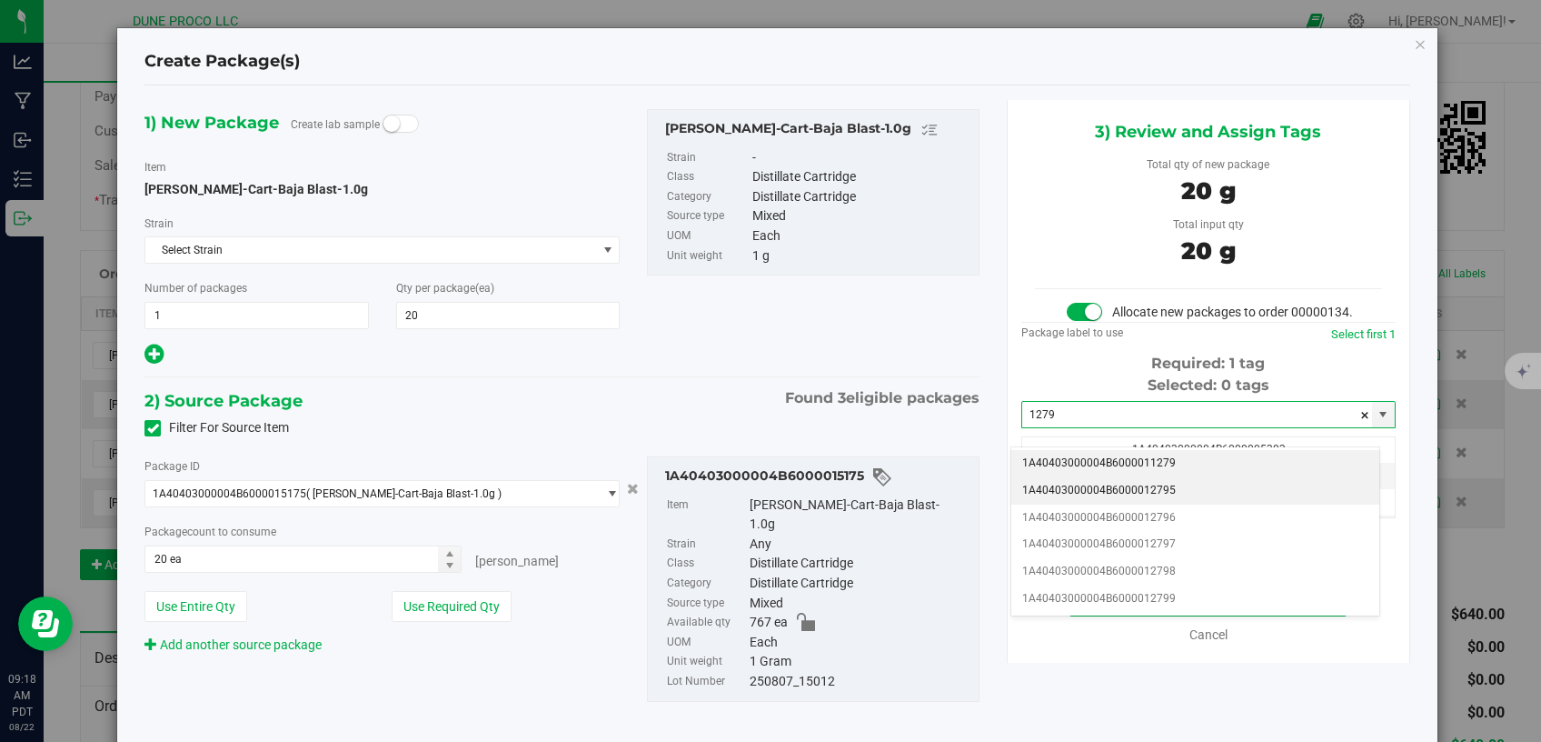
click at [1056, 484] on li "1A40403000004B6000012795" at bounding box center [1196, 490] width 368 height 27
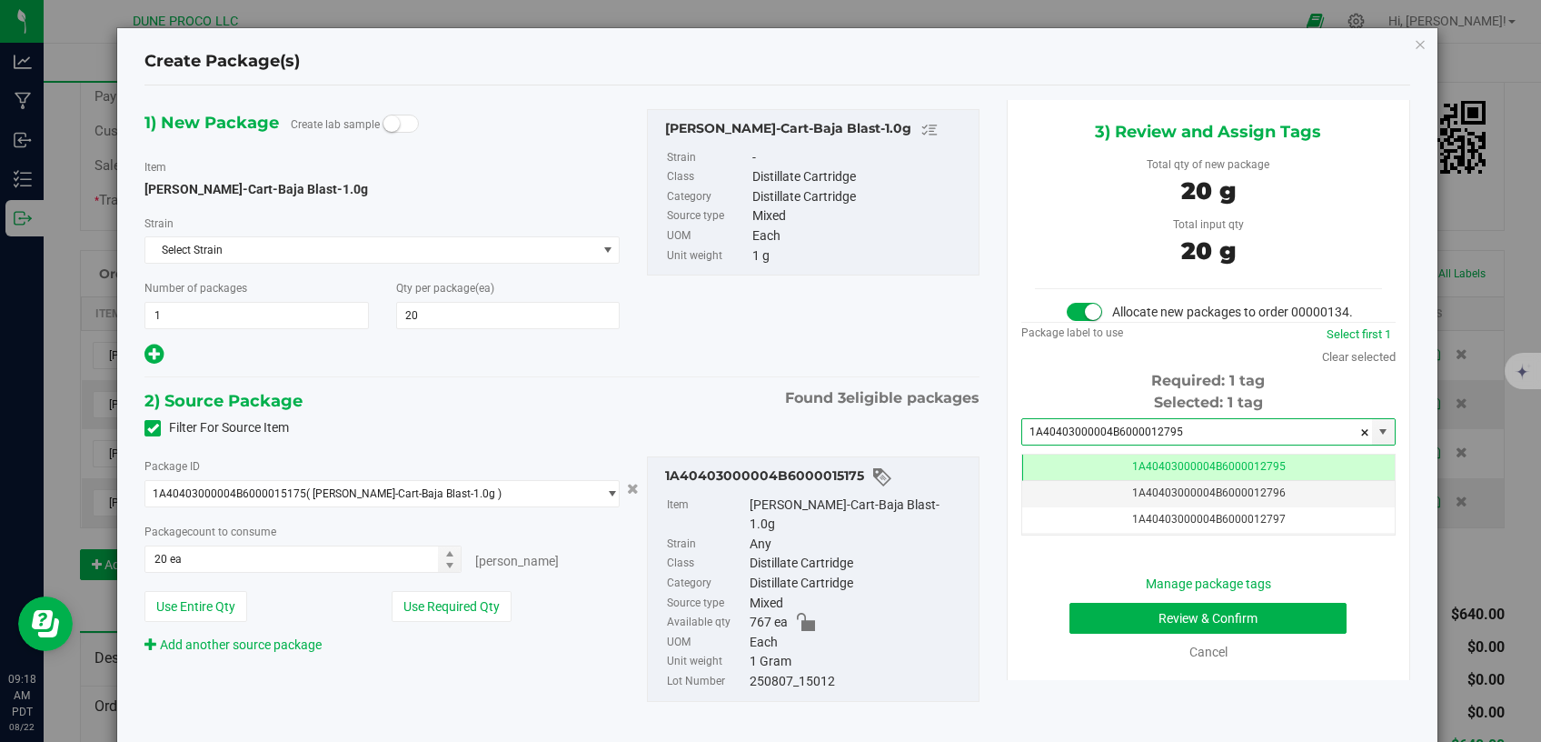
type input "1A40403000004B6000012795"
click at [1091, 633] on button "Review & Confirm" at bounding box center [1209, 618] width 278 height 31
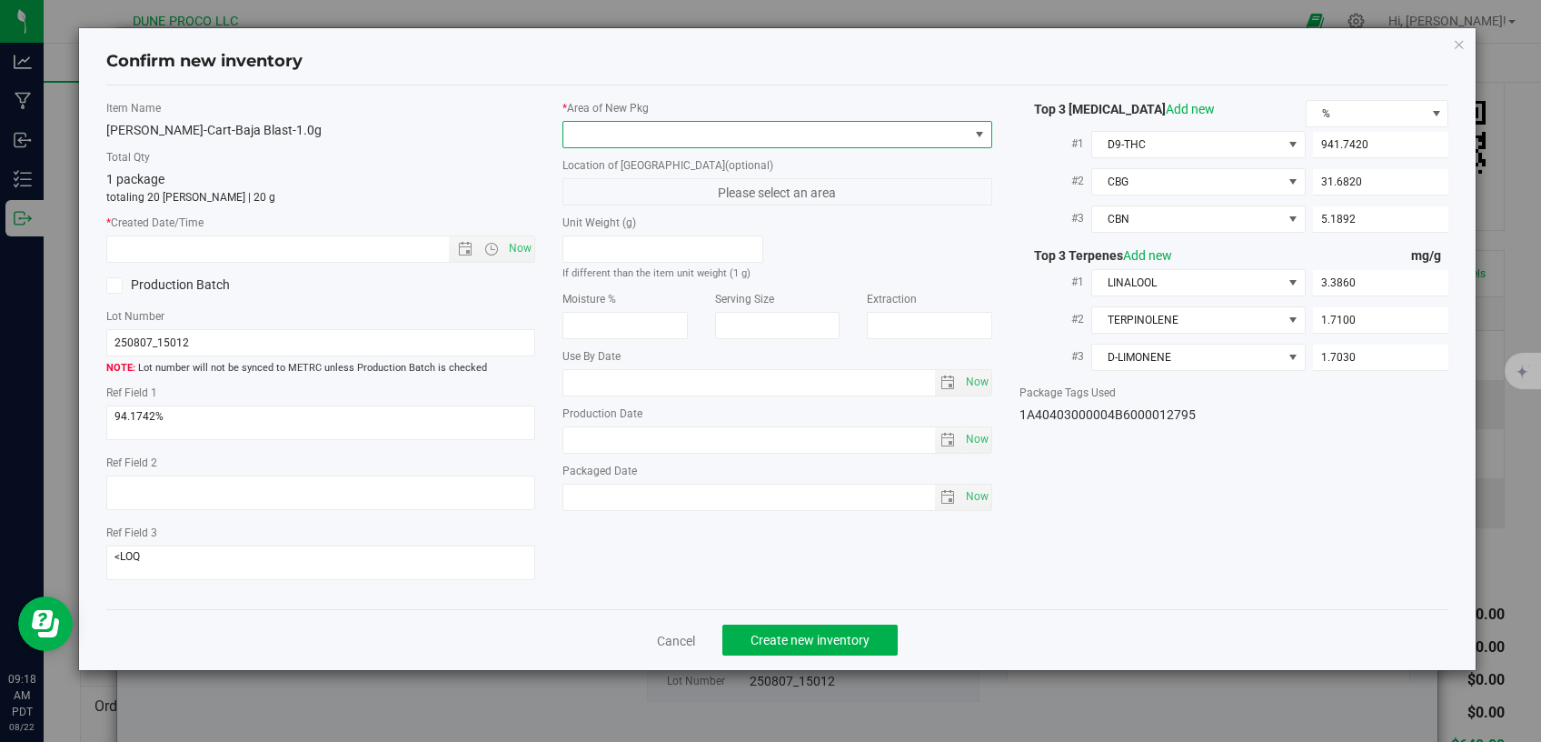
click at [658, 143] on span at bounding box center [766, 134] width 405 height 25
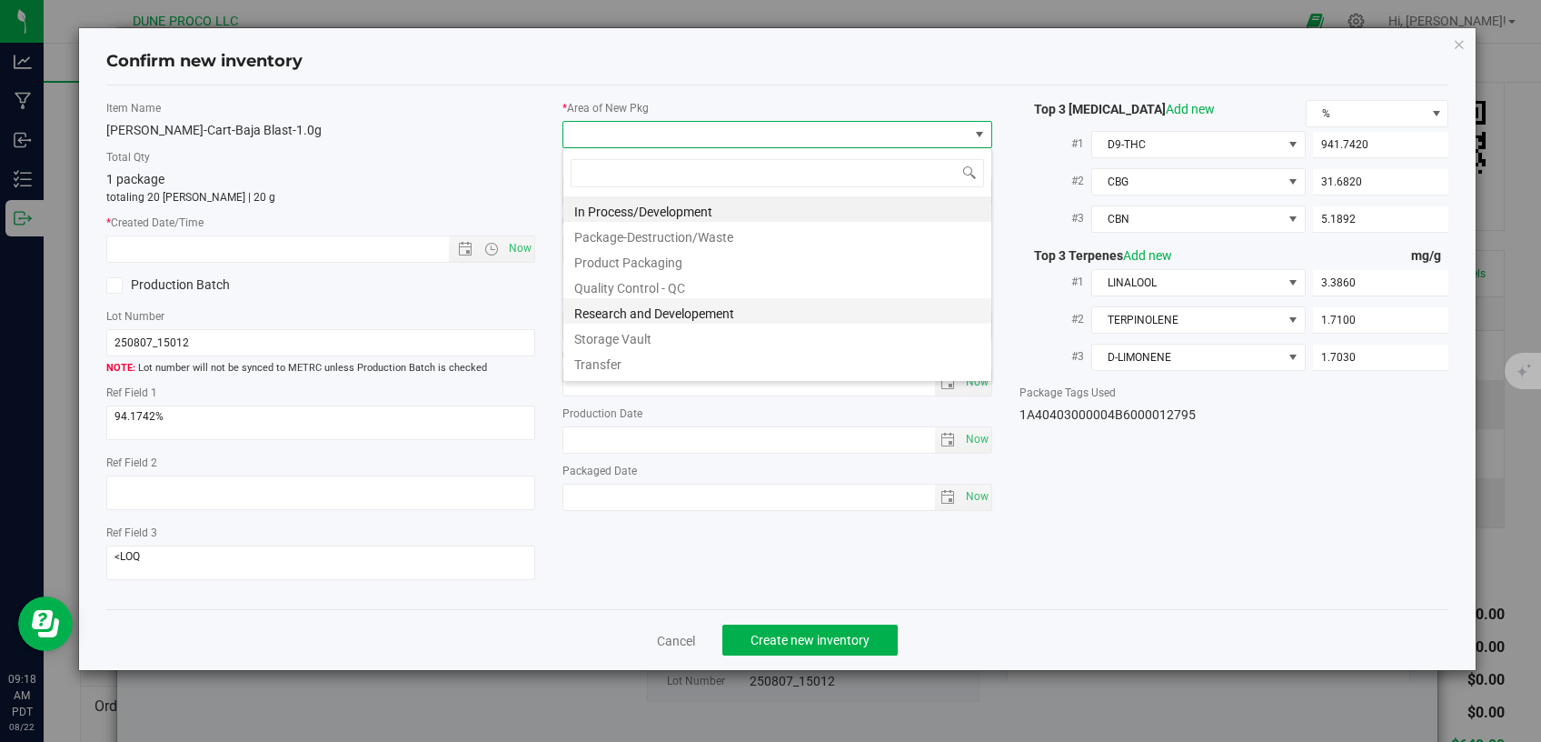
scroll to position [26, 429]
click at [663, 332] on li "Storage Vault" at bounding box center [778, 336] width 428 height 25
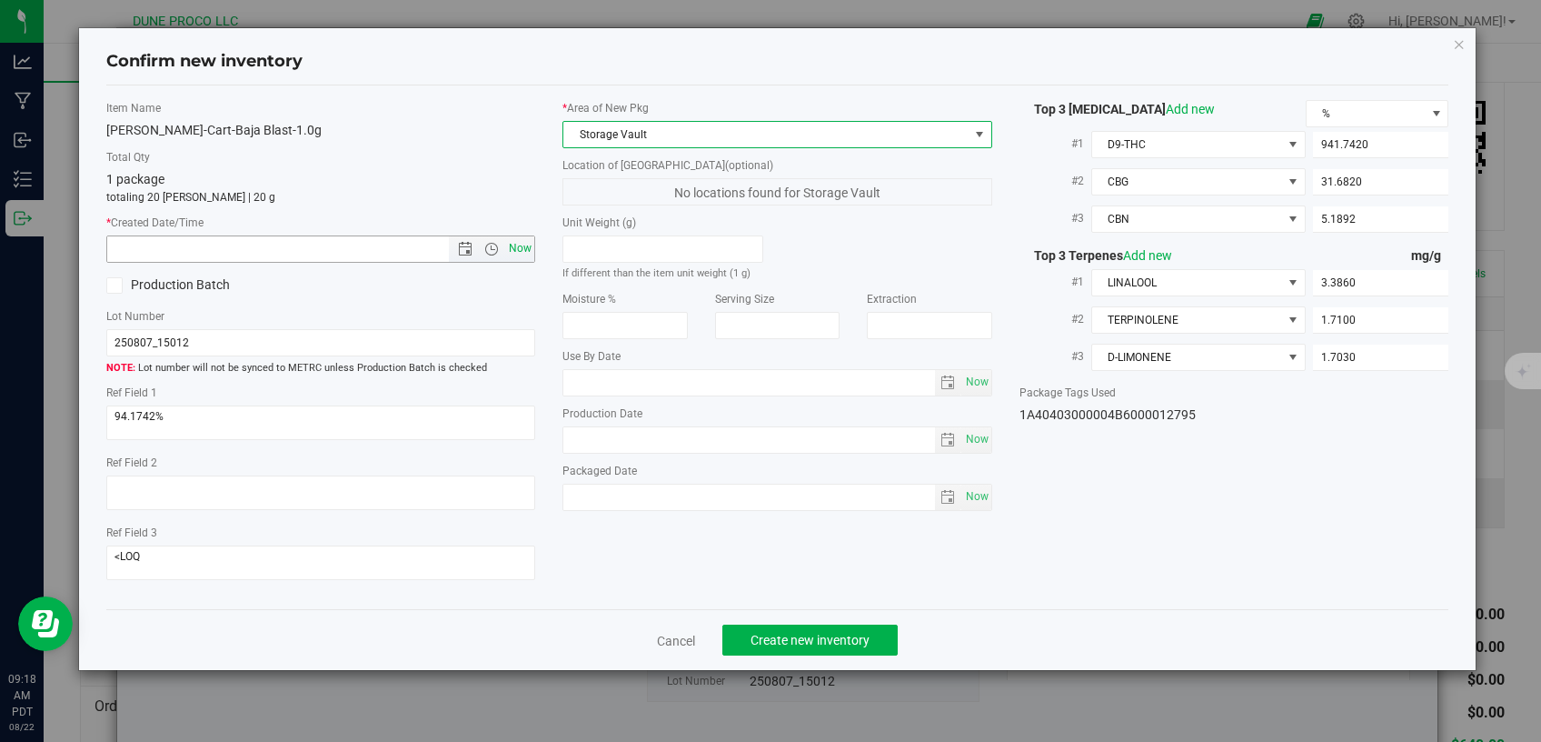
click at [528, 240] on span "Now" at bounding box center [520, 248] width 31 height 26
type input "[DATE] 9:18 AM"
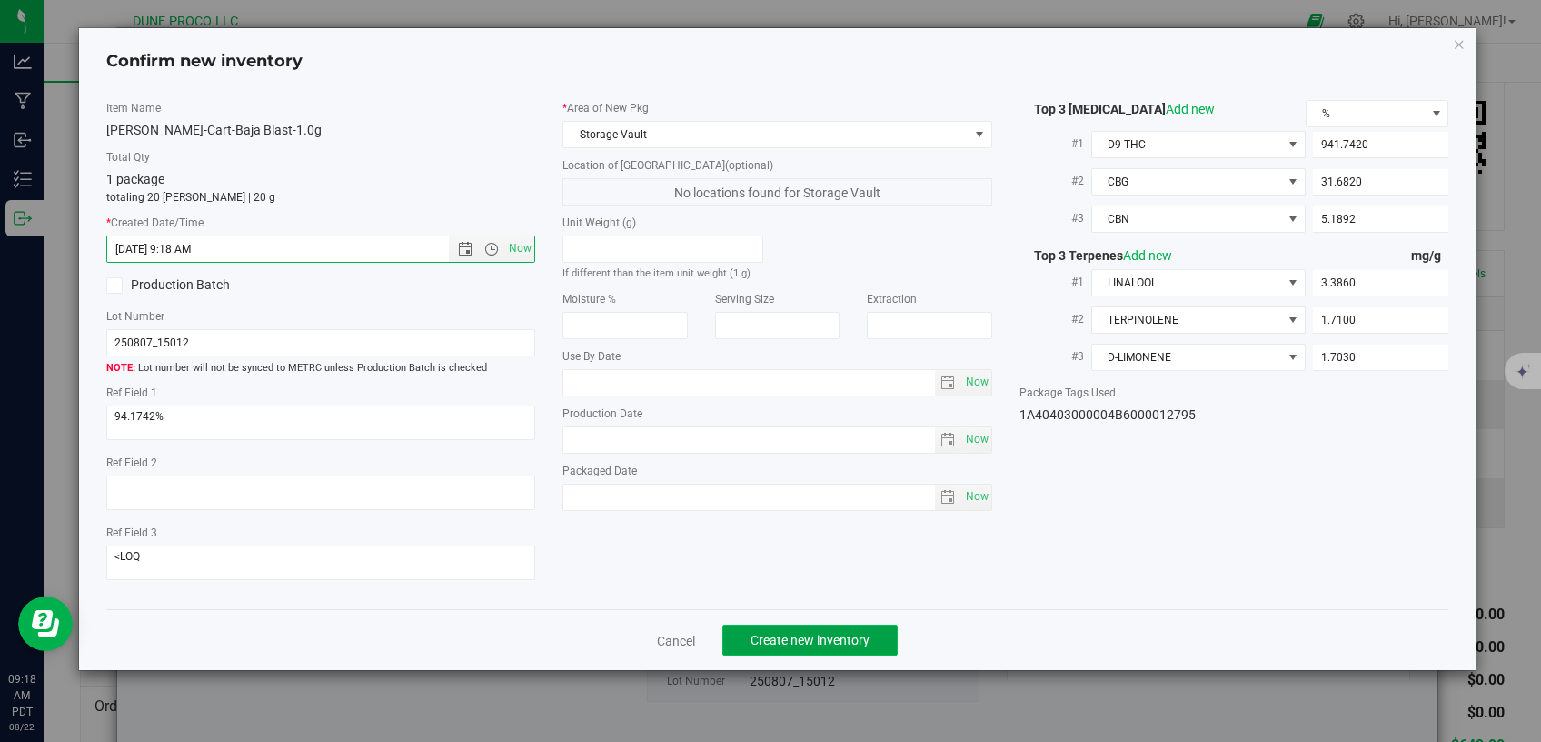
click at [782, 633] on span "Create new inventory" at bounding box center [810, 640] width 119 height 15
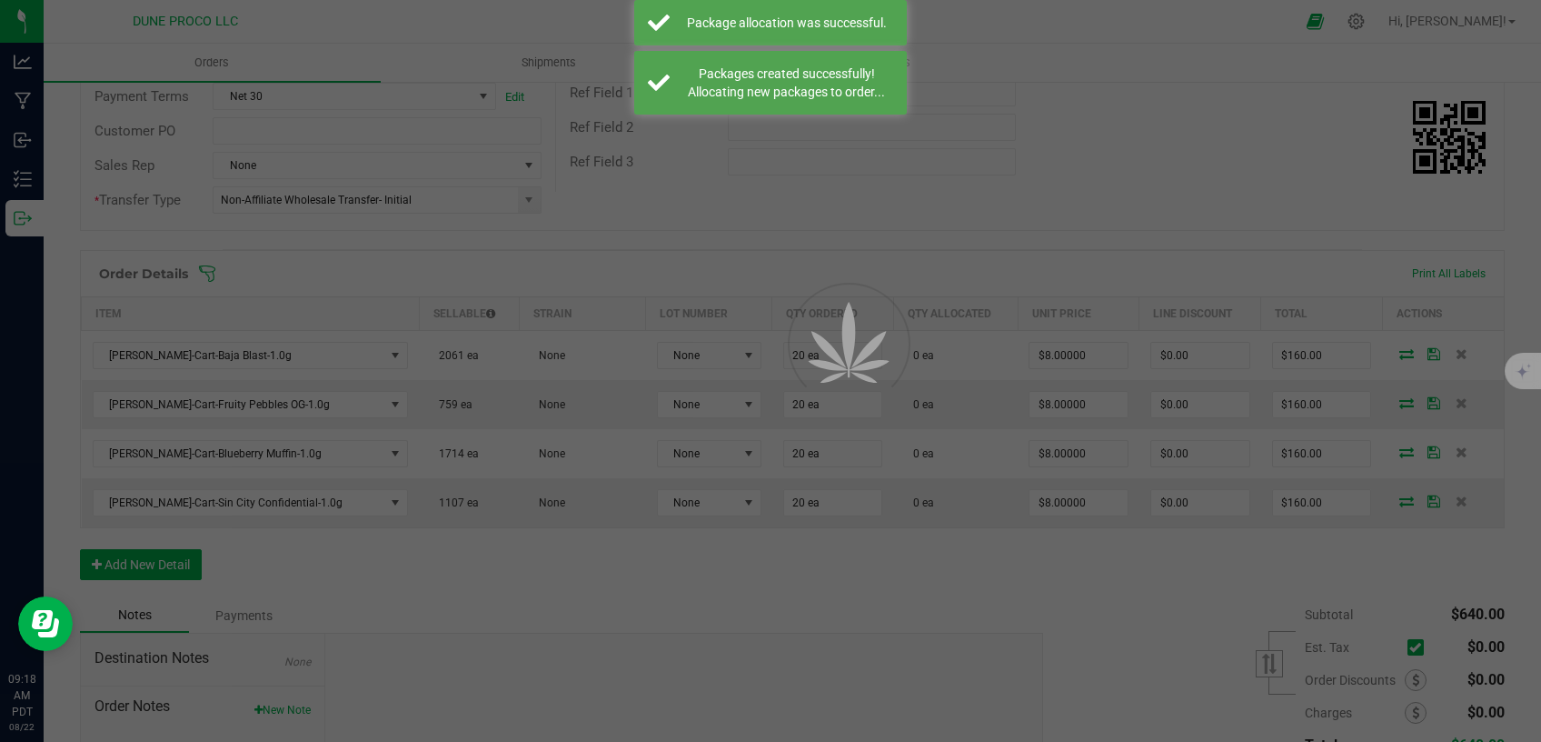
scroll to position [308, 0]
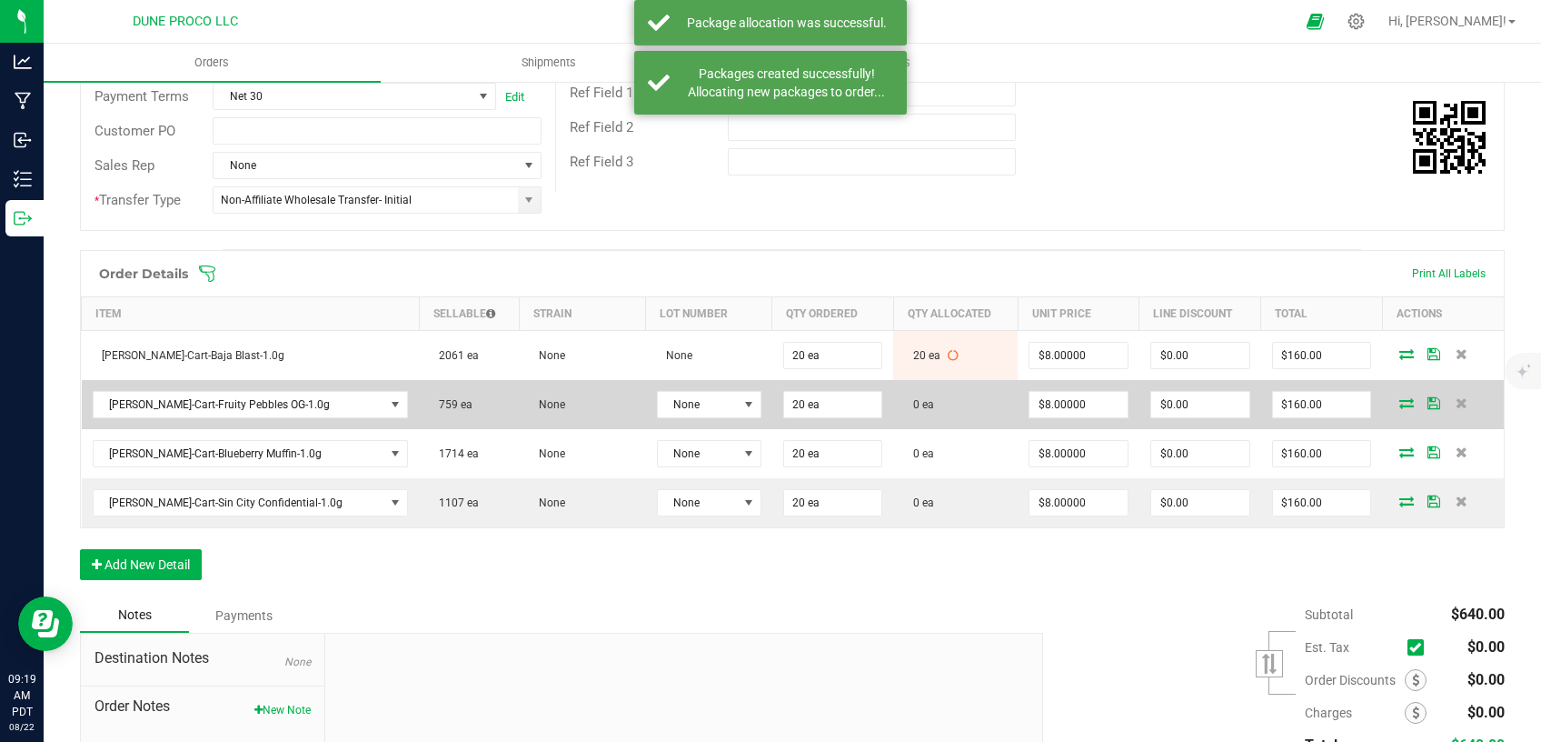
click at [1400, 400] on icon at bounding box center [1407, 402] width 15 height 11
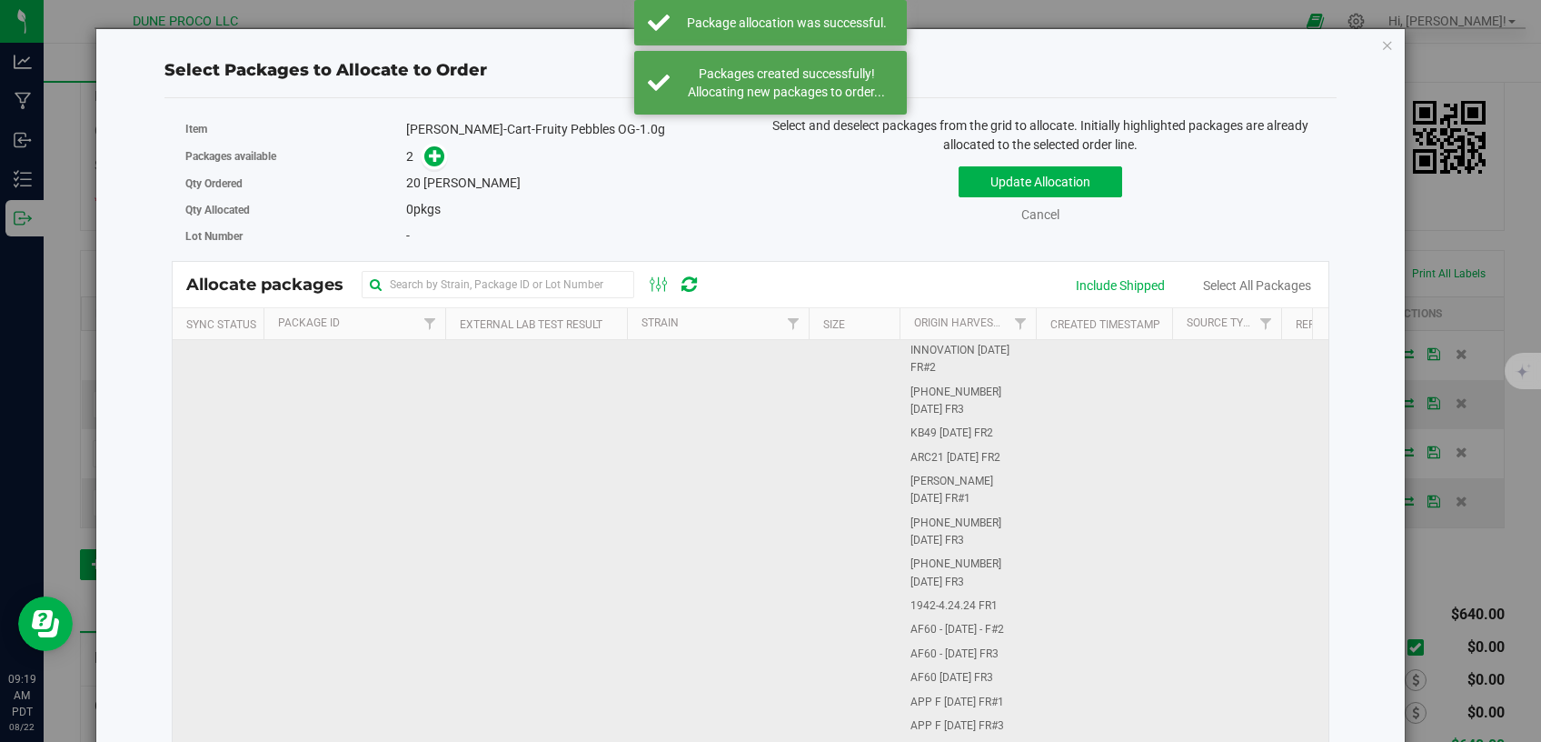
scroll to position [231, 0]
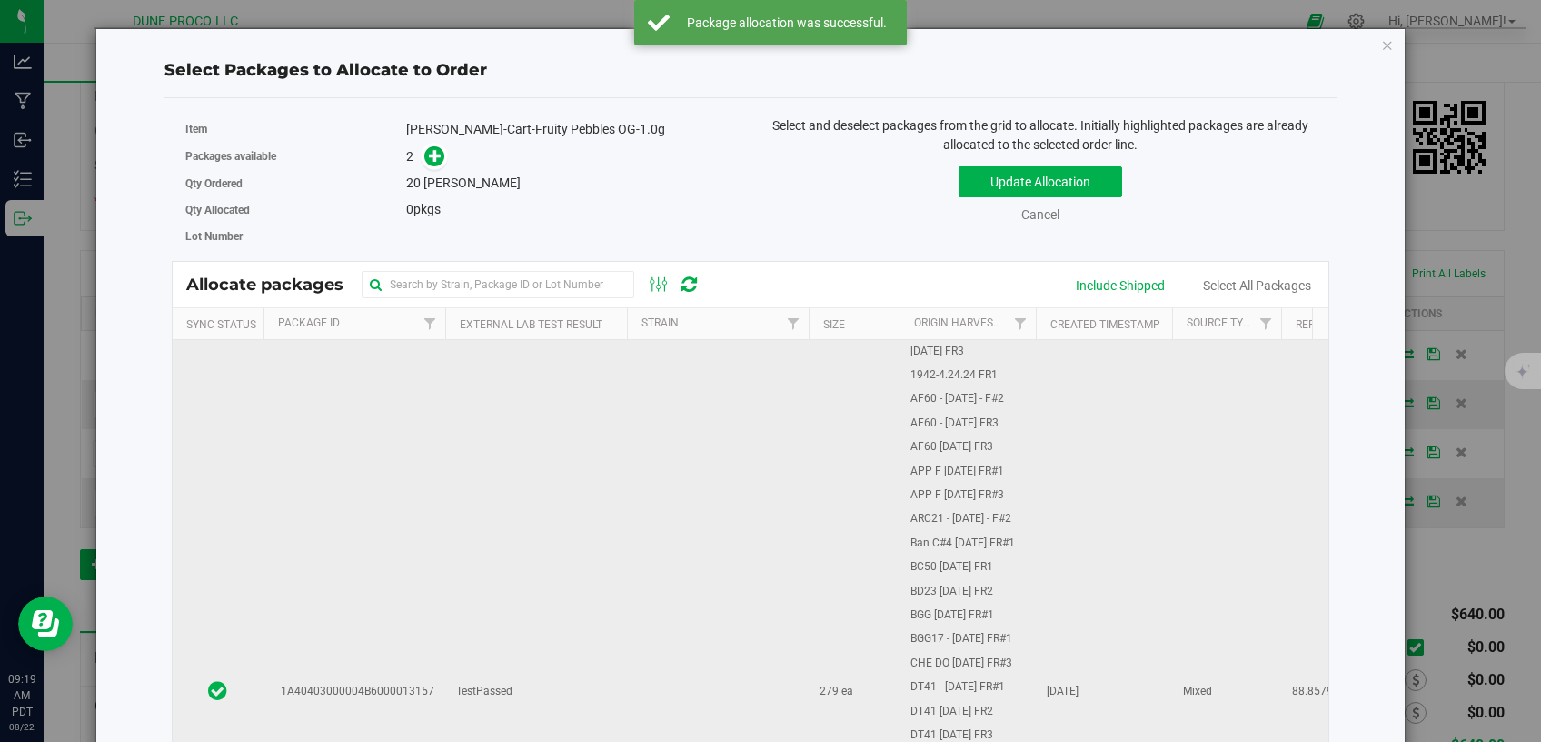
click at [542, 646] on td "TestPassed" at bounding box center [536, 691] width 182 height 1165
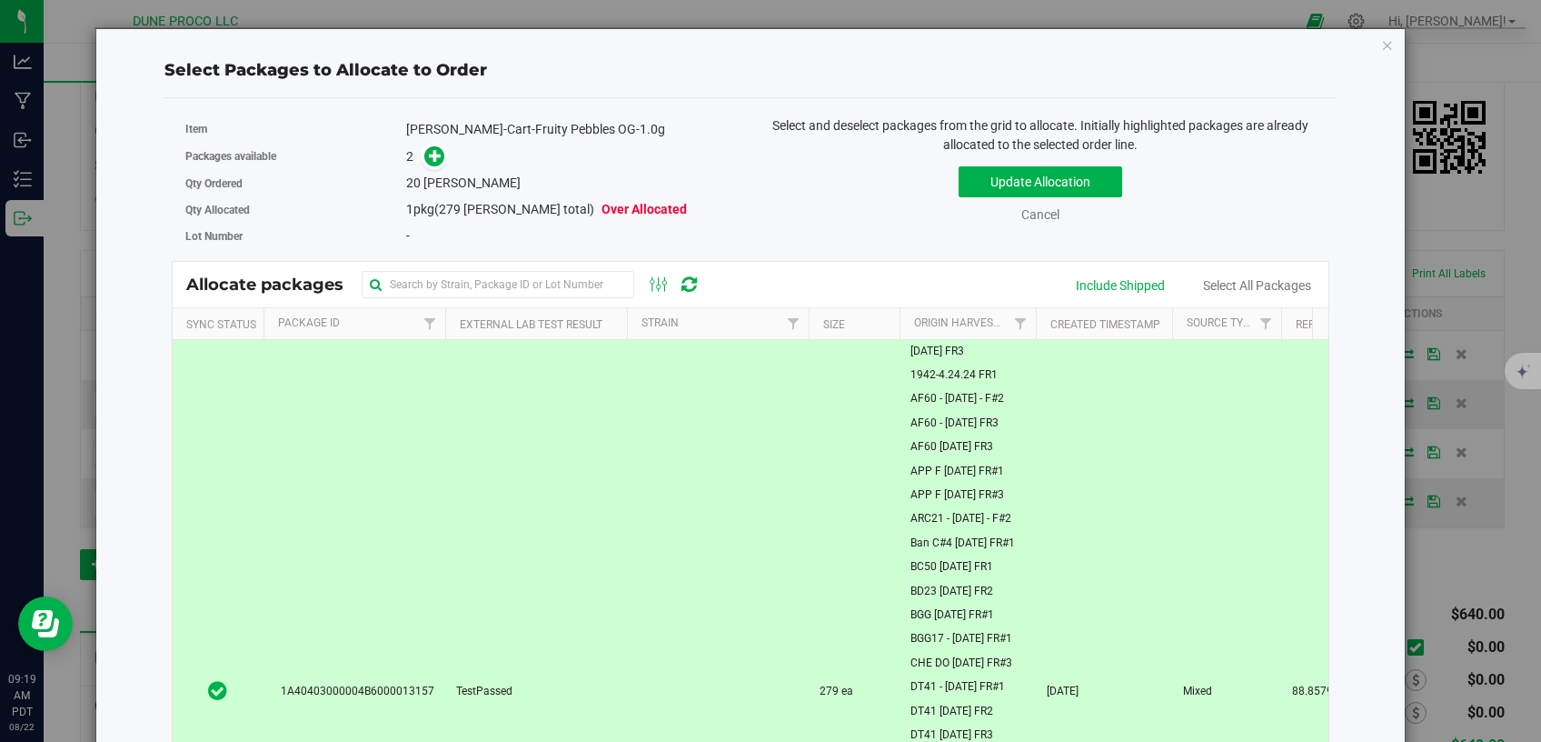
click at [431, 145] on span at bounding box center [435, 156] width 22 height 22
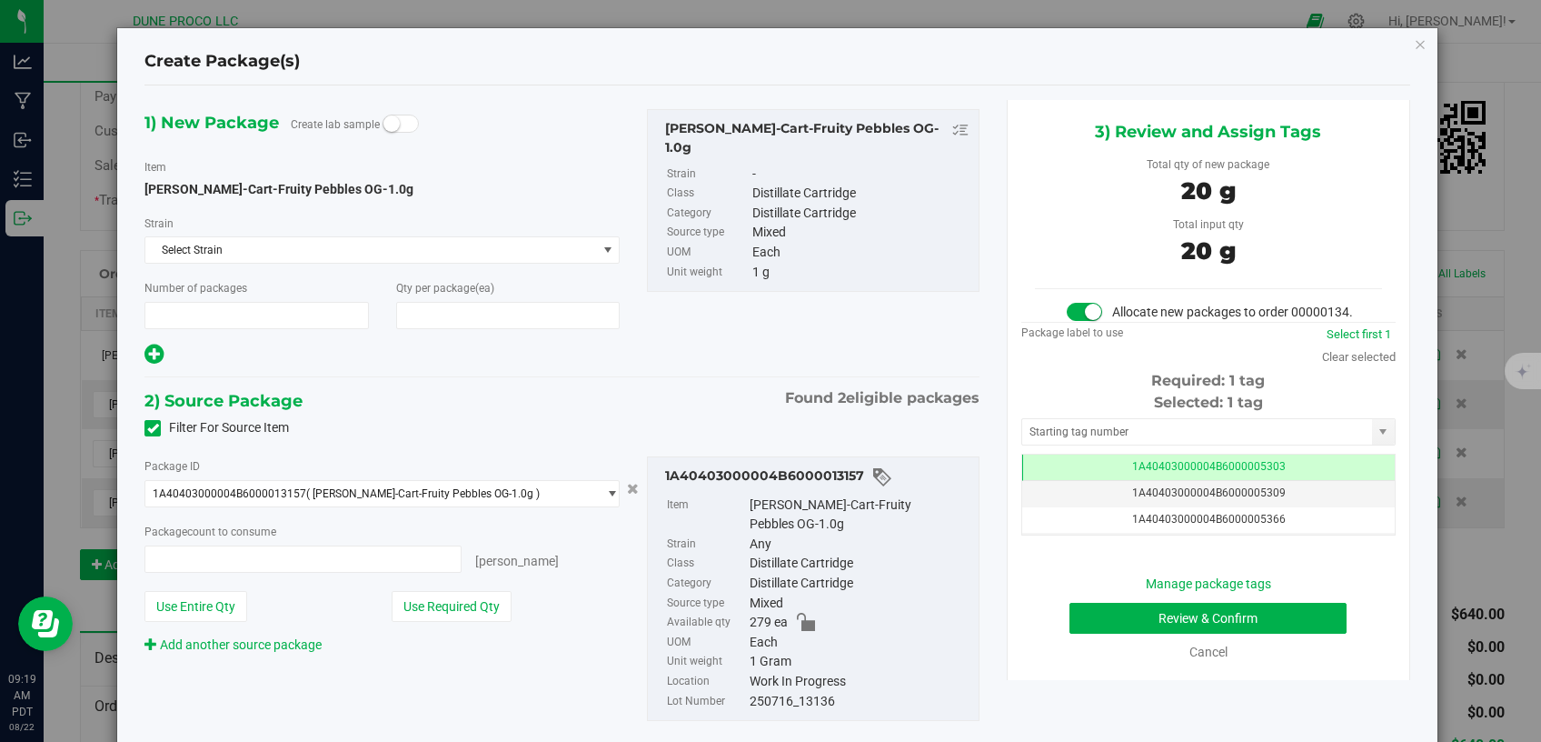
type input "1"
type input "20"
type input "20 ea"
click at [1028, 481] on td "1A40403000004B6000005303" at bounding box center [1208, 467] width 373 height 26
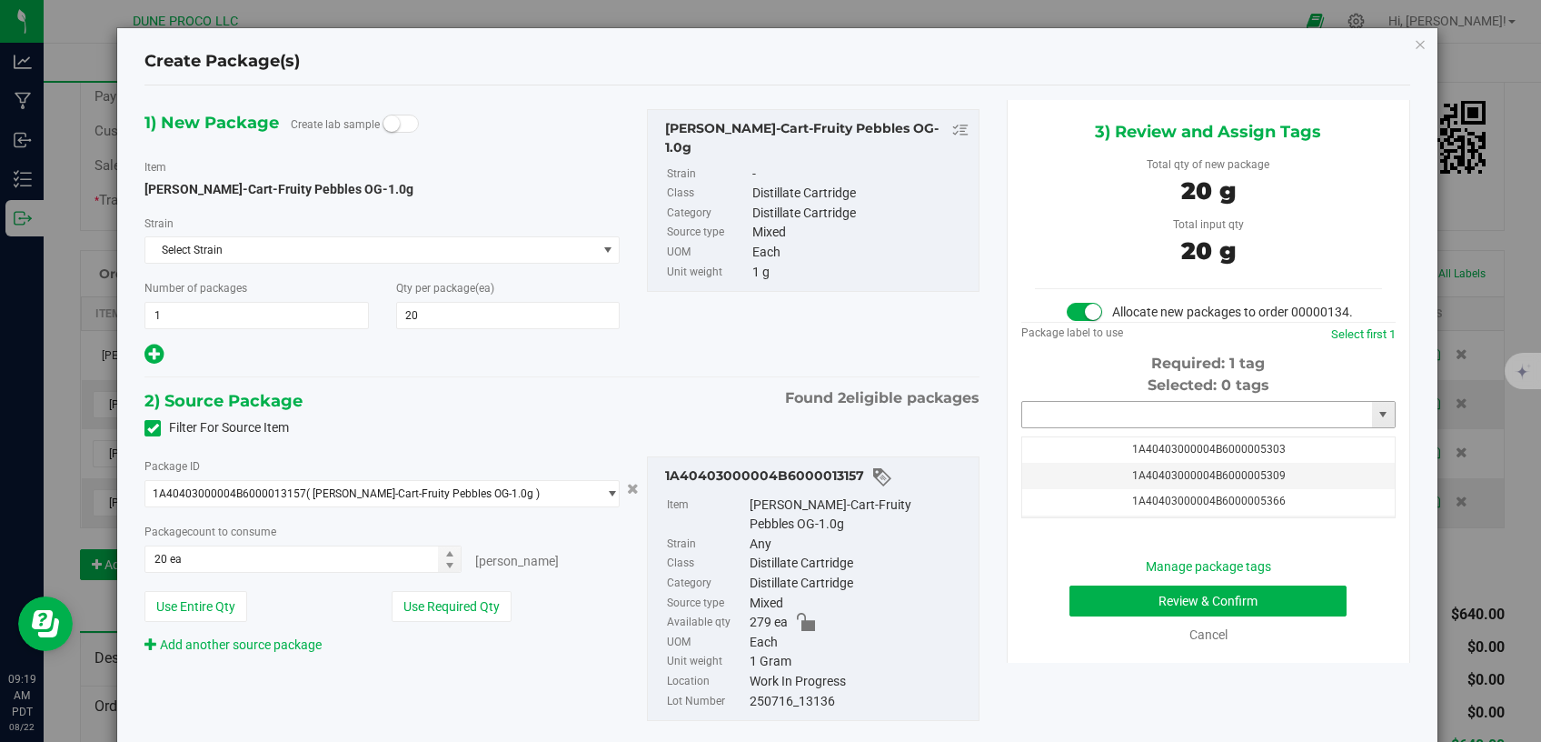
click at [1065, 427] on input "text" at bounding box center [1197, 414] width 350 height 25
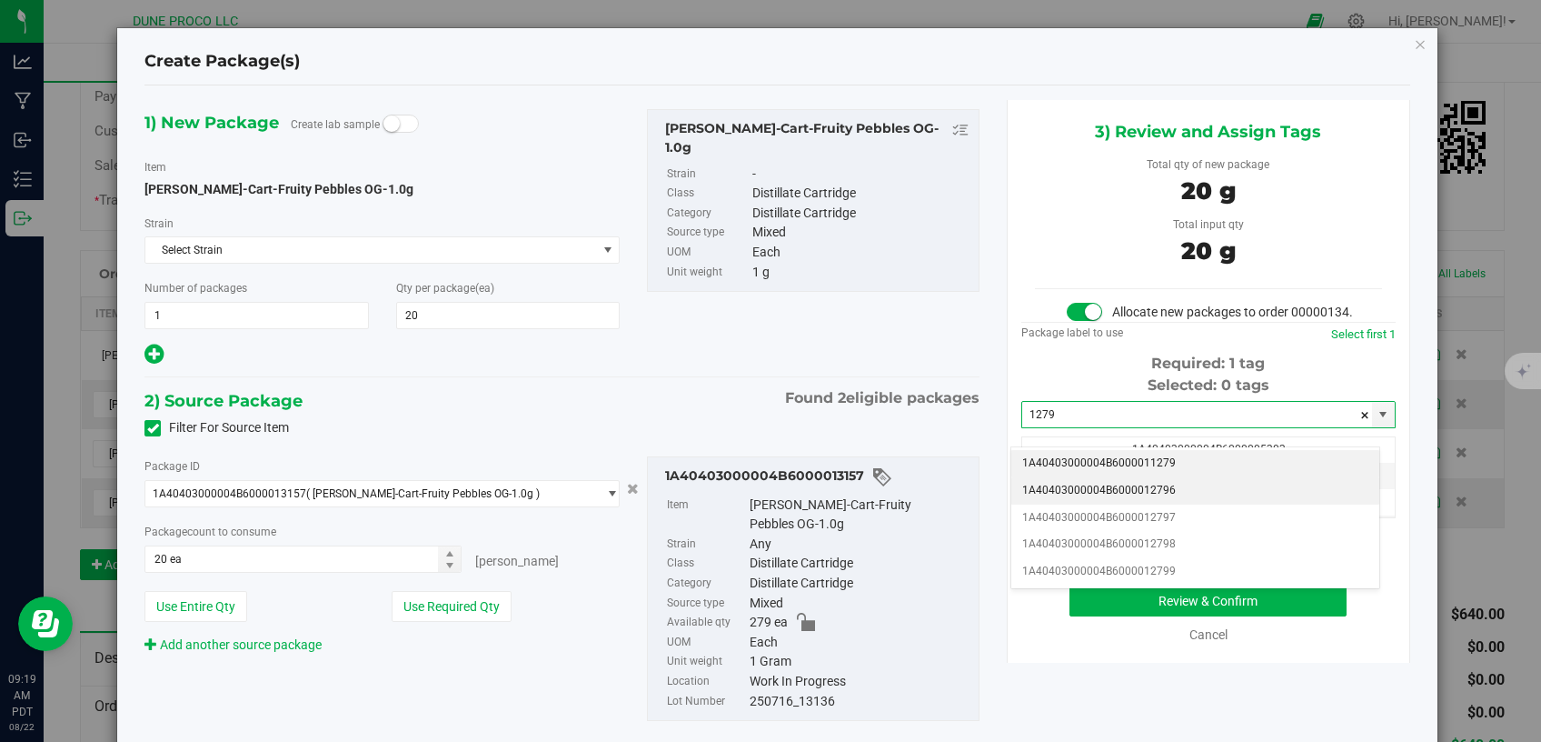
click at [1123, 487] on li "1A40403000004B6000012796" at bounding box center [1196, 490] width 368 height 27
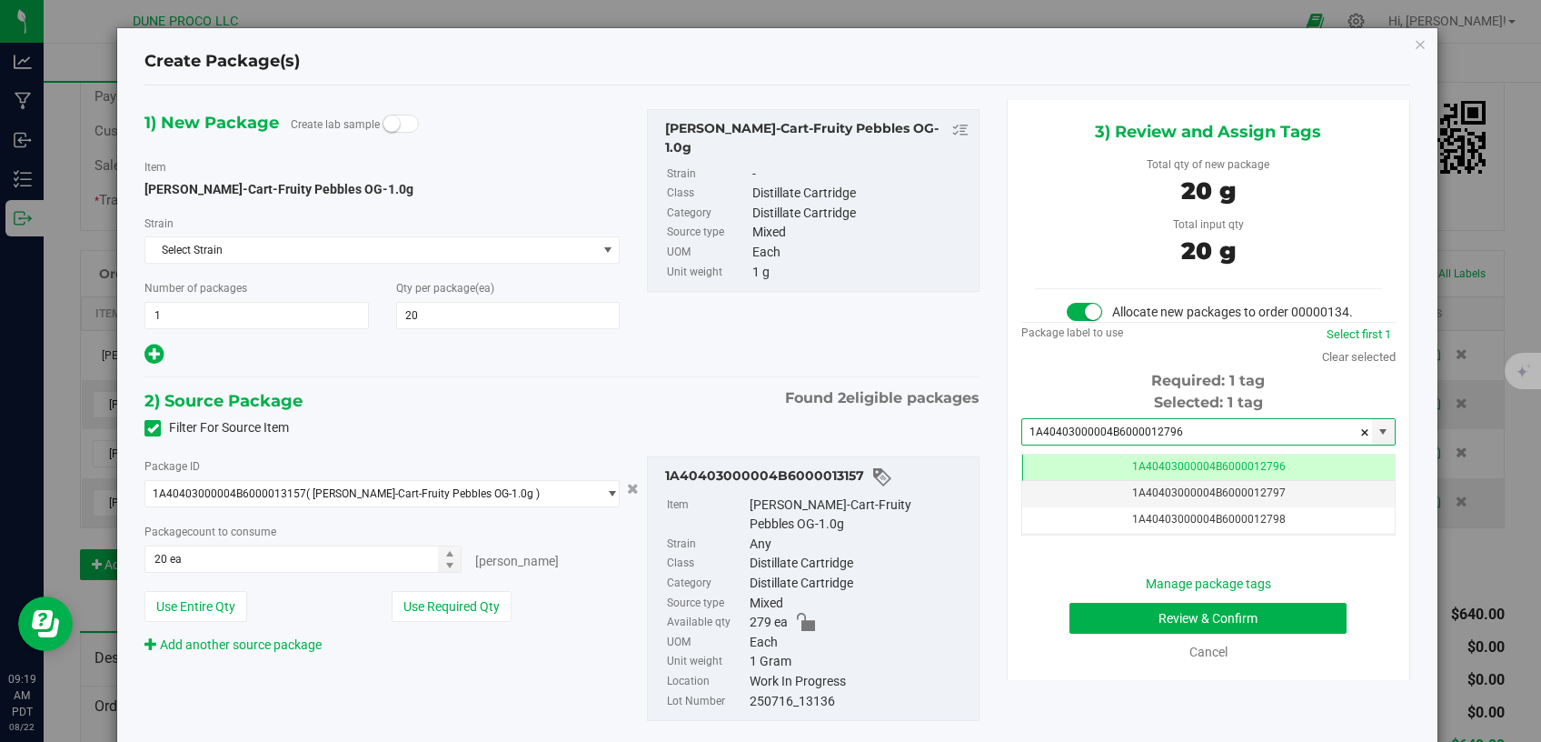
type input "1A40403000004B6000012796"
click at [1090, 628] on button "Review & Confirm" at bounding box center [1209, 618] width 278 height 31
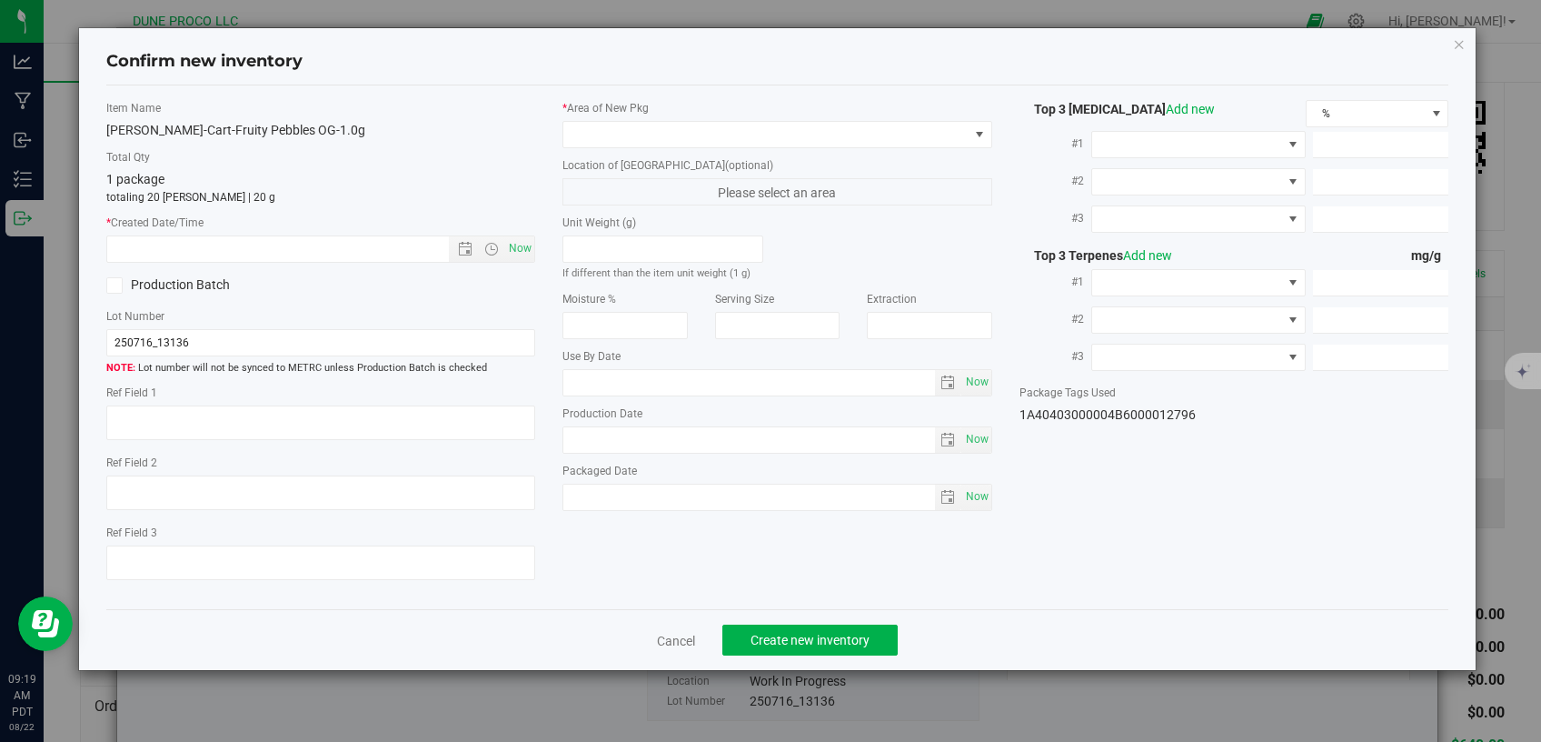
type textarea "88.8579%"
type textarea "<LOQ"
type input "888.5790"
type input "30.3270"
type input "13.2350"
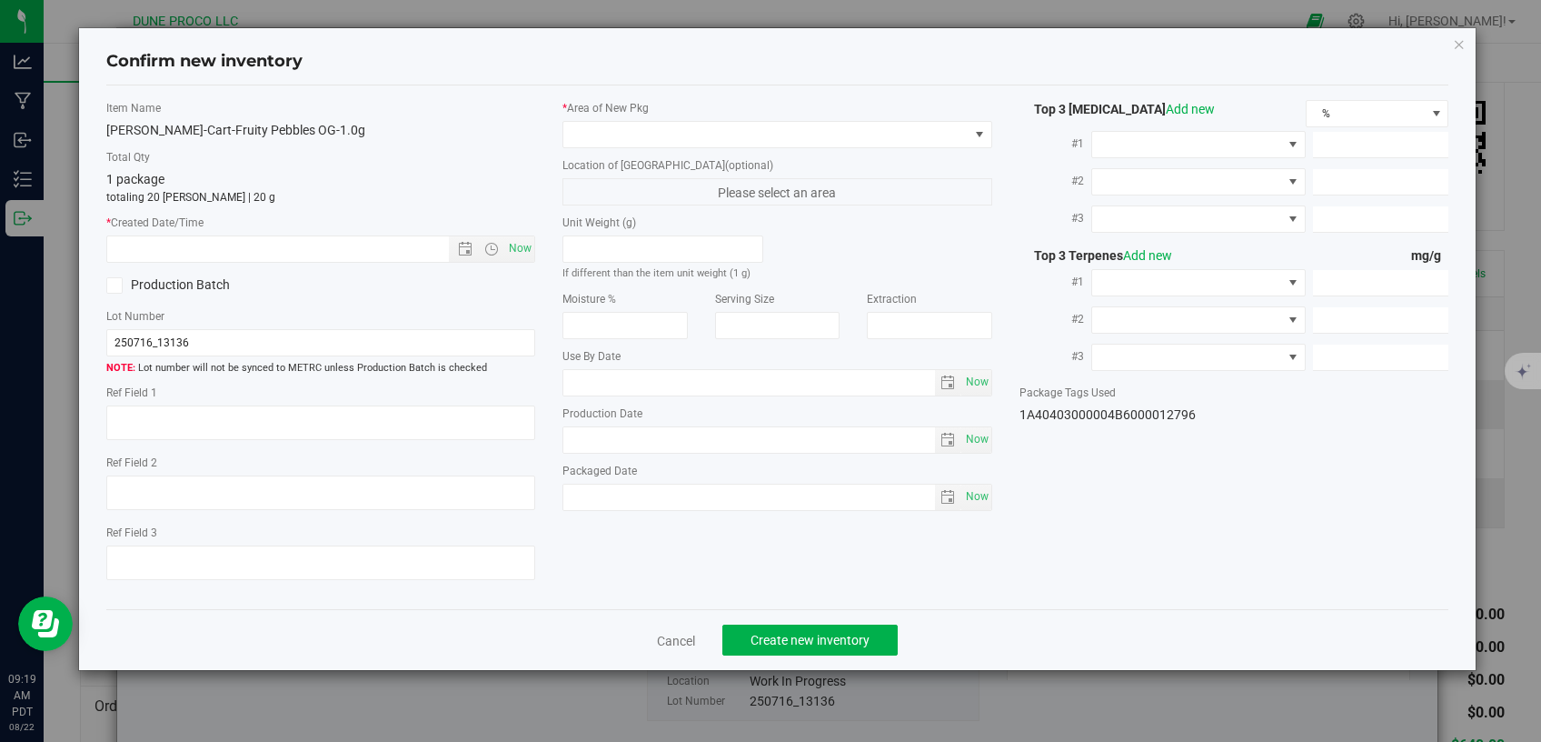
type input "20.3760"
type input "9.7220"
type input "6.3740"
type input "[DATE]"
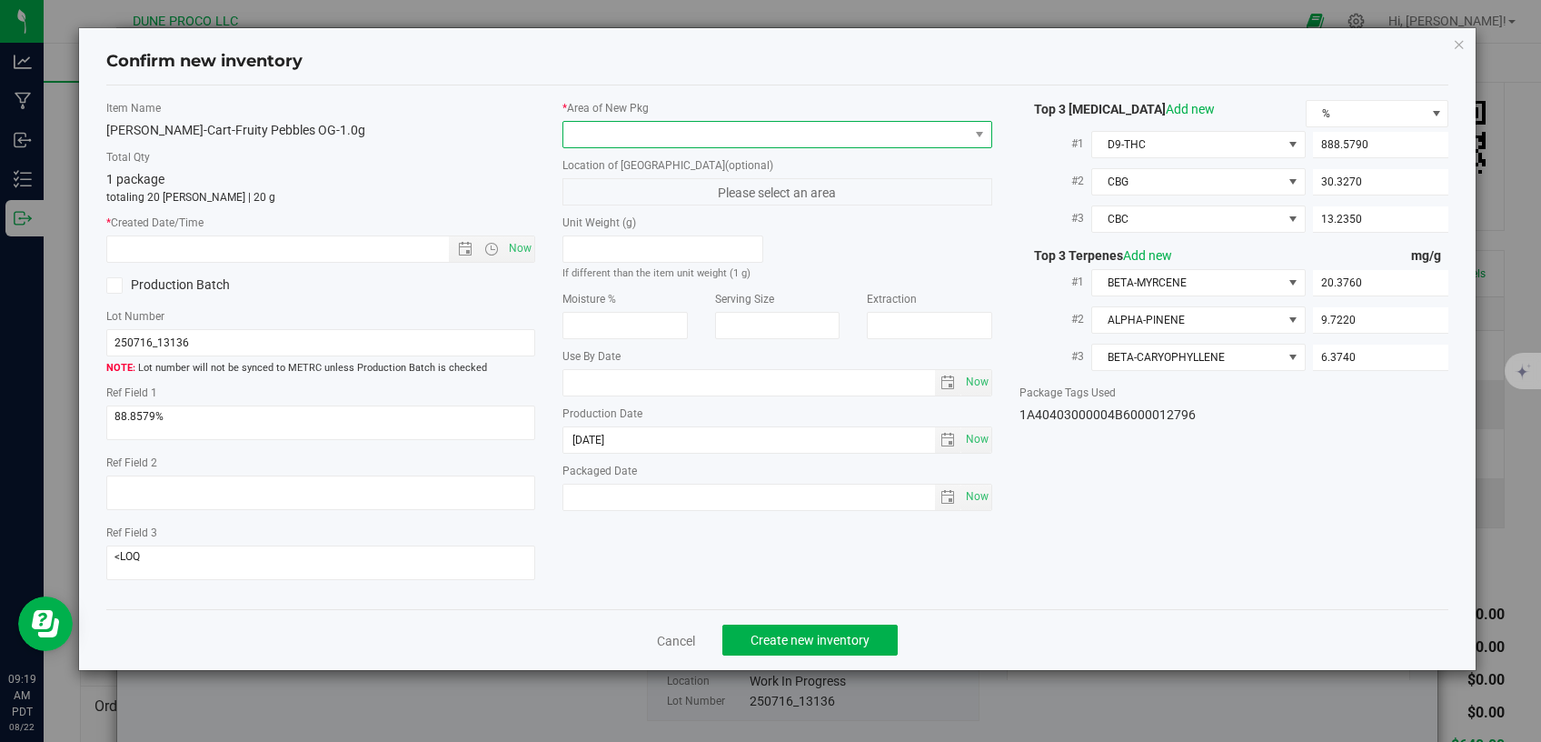
click at [853, 129] on span at bounding box center [766, 134] width 405 height 25
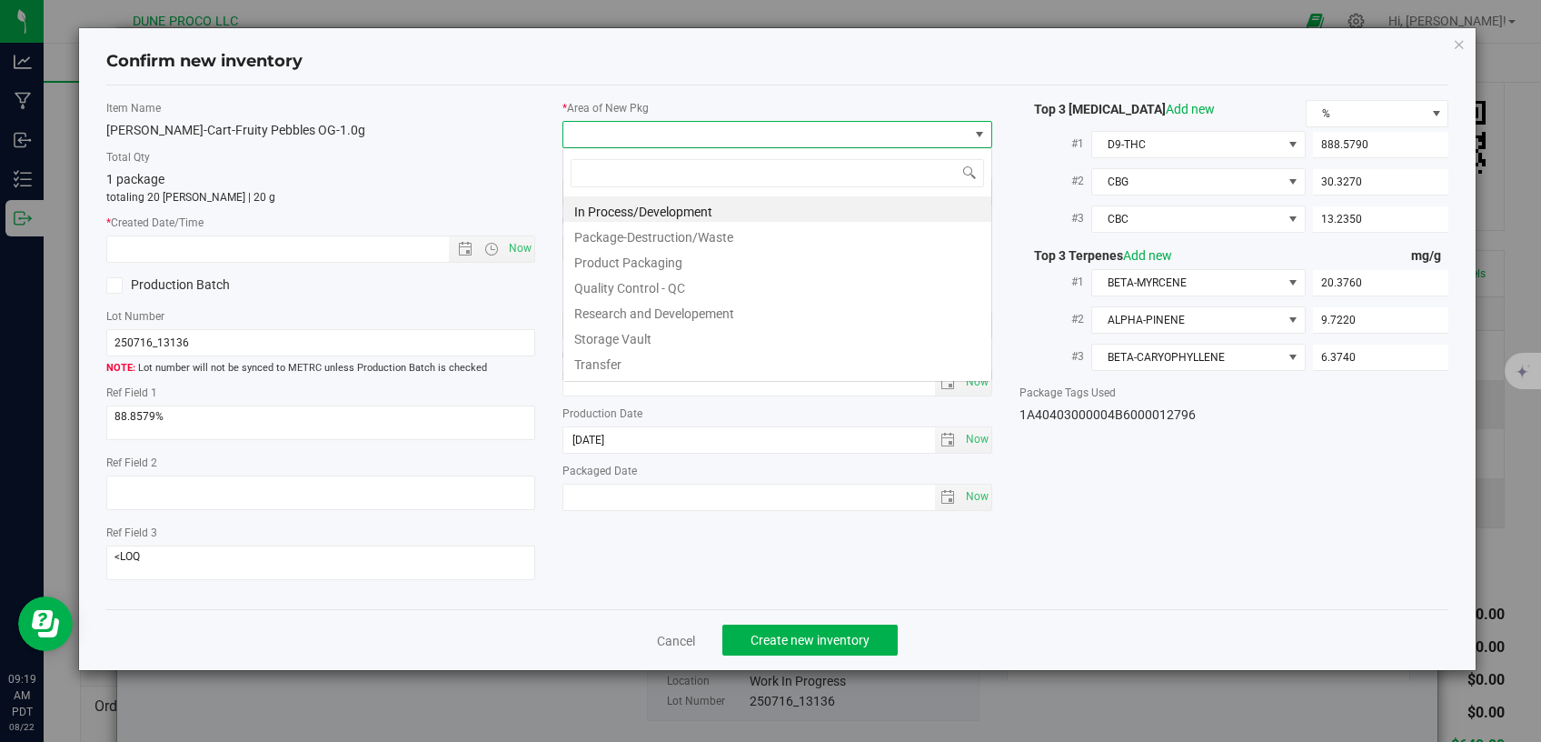
scroll to position [26, 429]
click at [724, 330] on li "Storage Vault" at bounding box center [778, 336] width 428 height 25
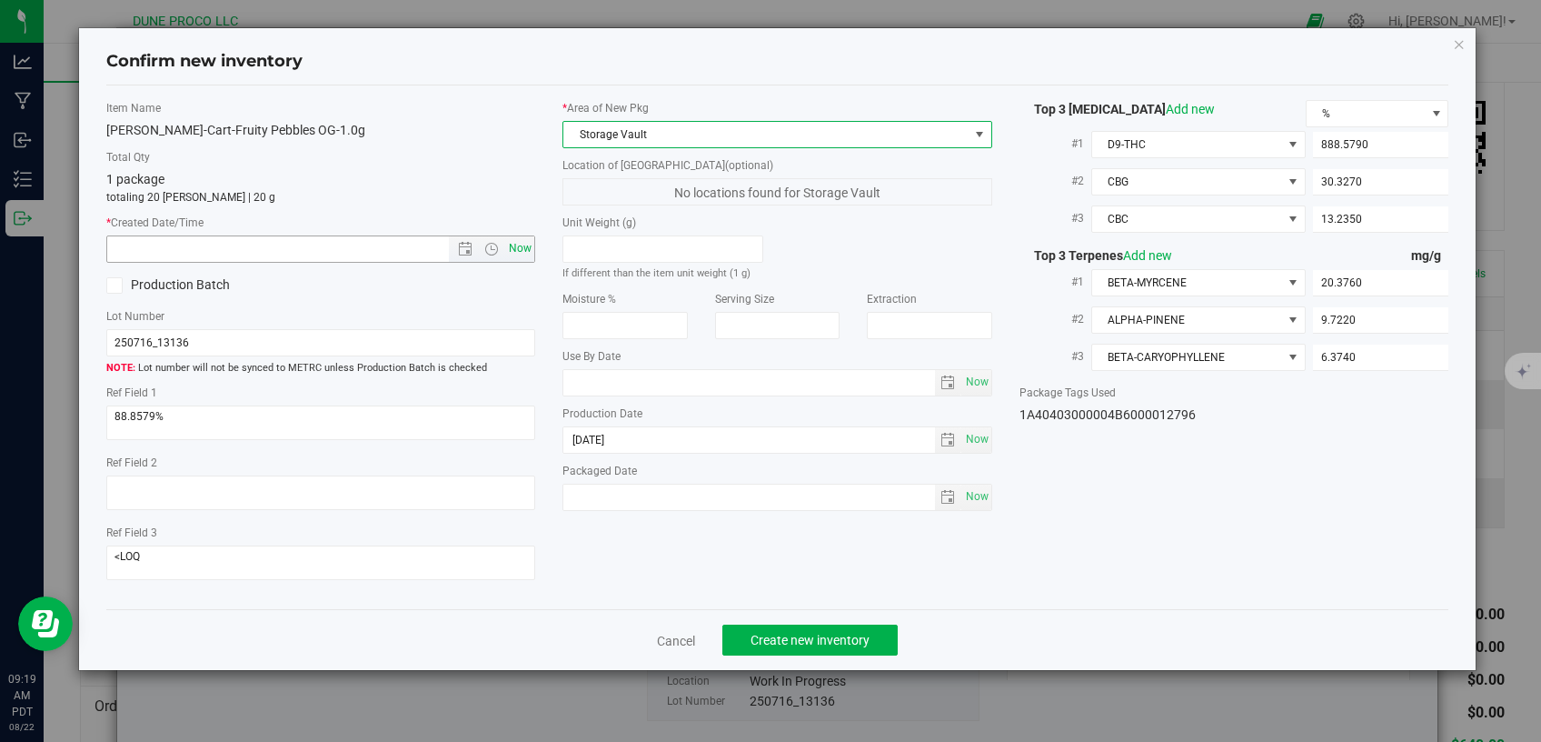
click at [518, 244] on span "Now" at bounding box center [520, 248] width 31 height 26
type input "[DATE] 9:19 AM"
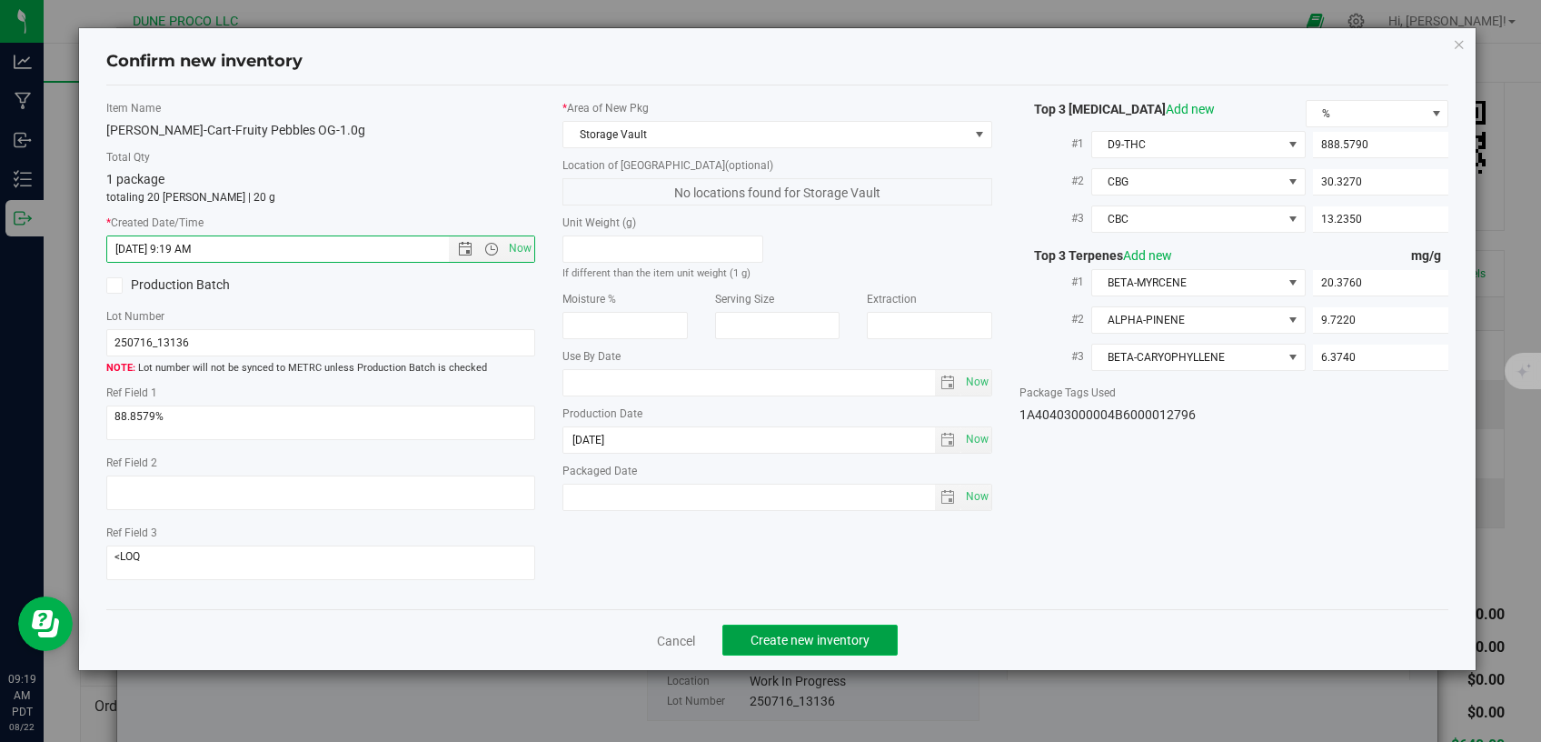
click at [801, 633] on span "Create new inventory" at bounding box center [810, 640] width 119 height 15
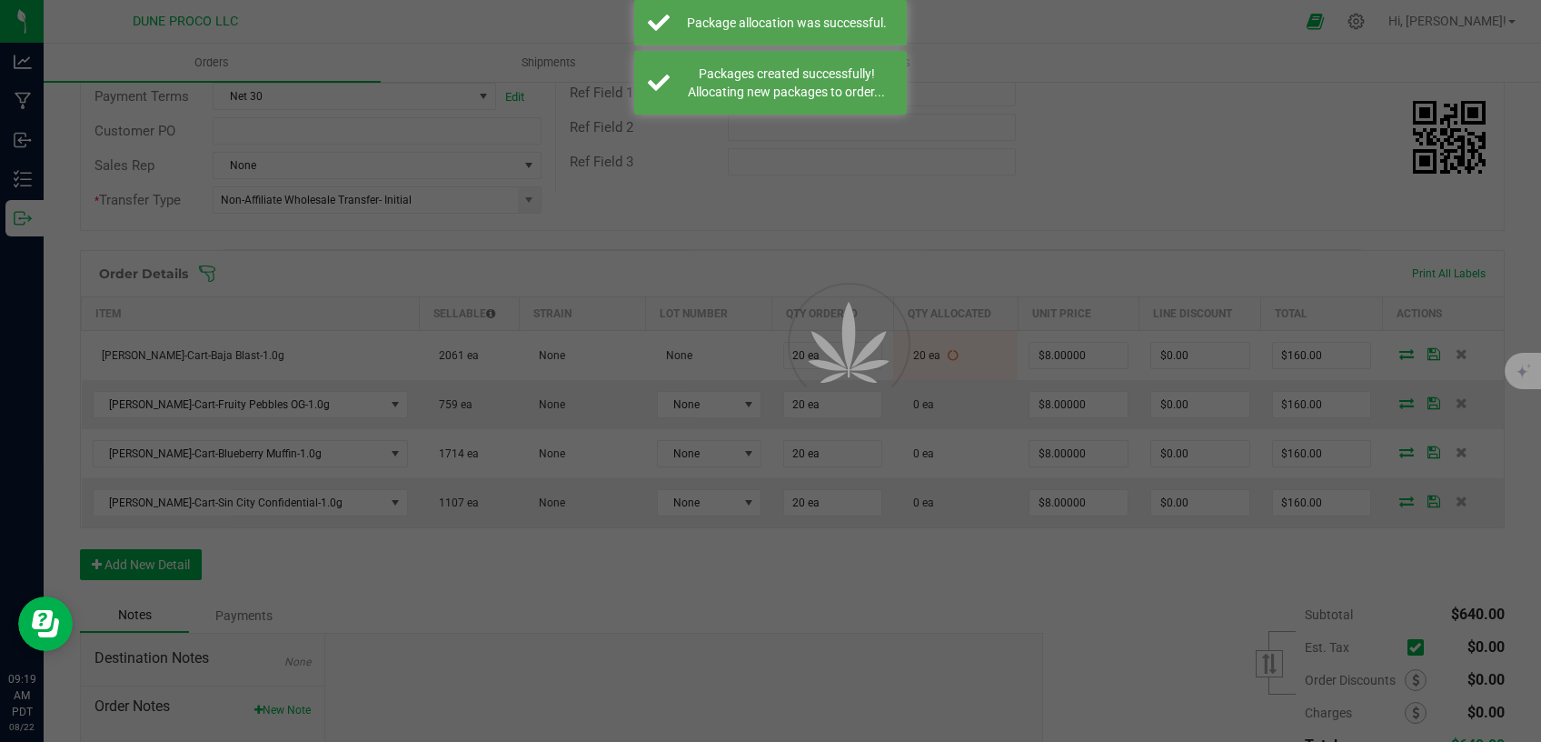
scroll to position [308, 0]
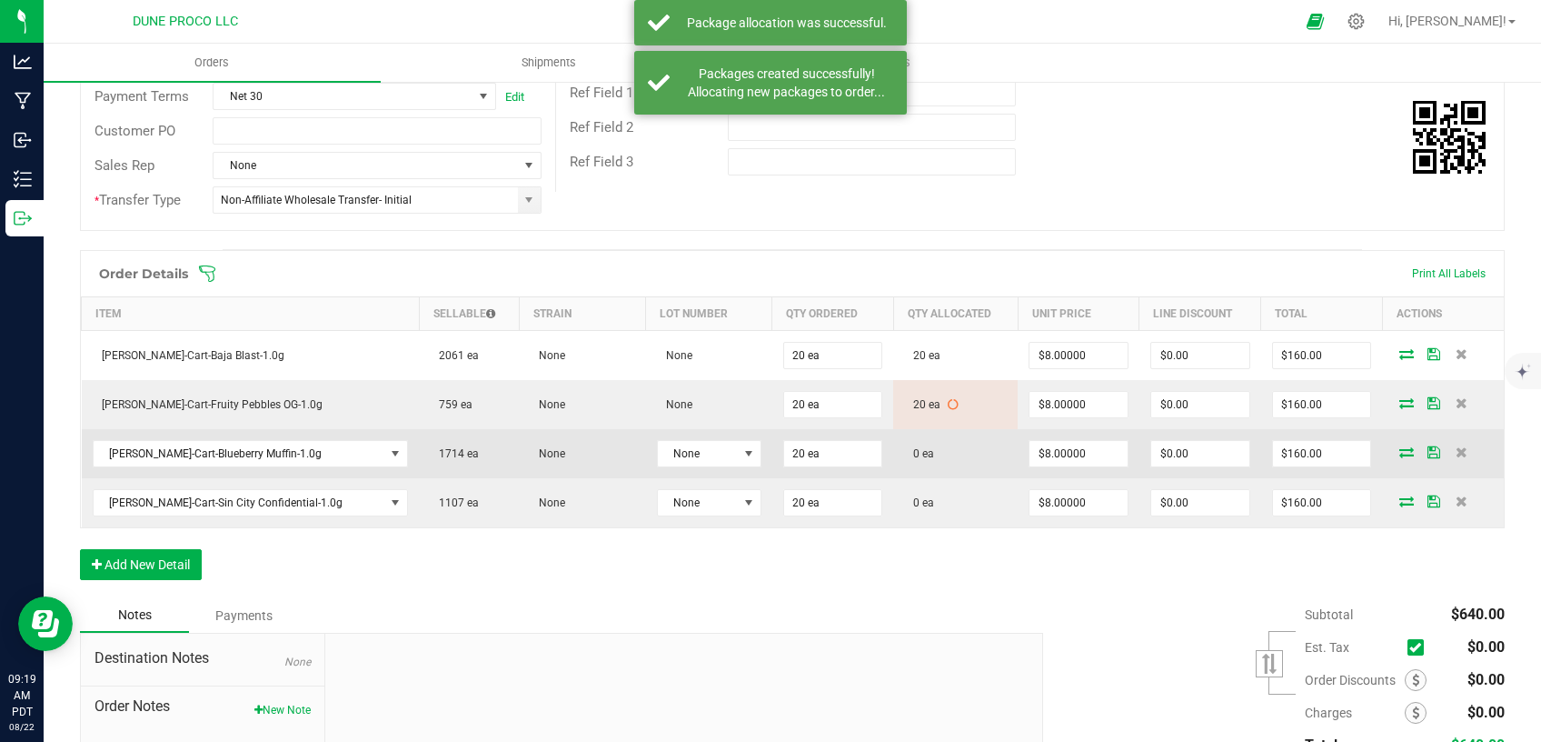
click at [1396, 443] on td at bounding box center [1443, 453] width 122 height 49
click at [1400, 450] on icon at bounding box center [1407, 451] width 15 height 11
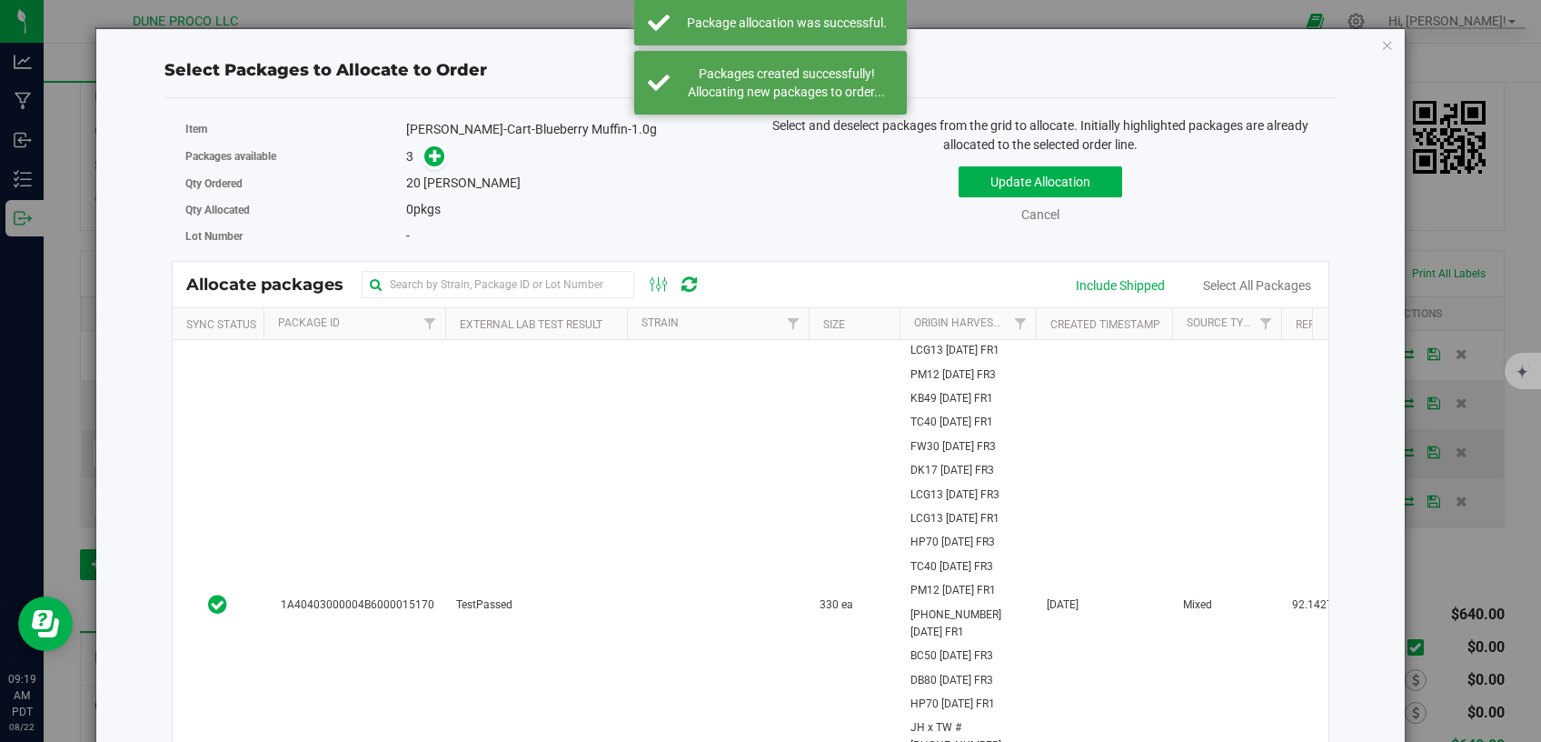
scroll to position [308, 0]
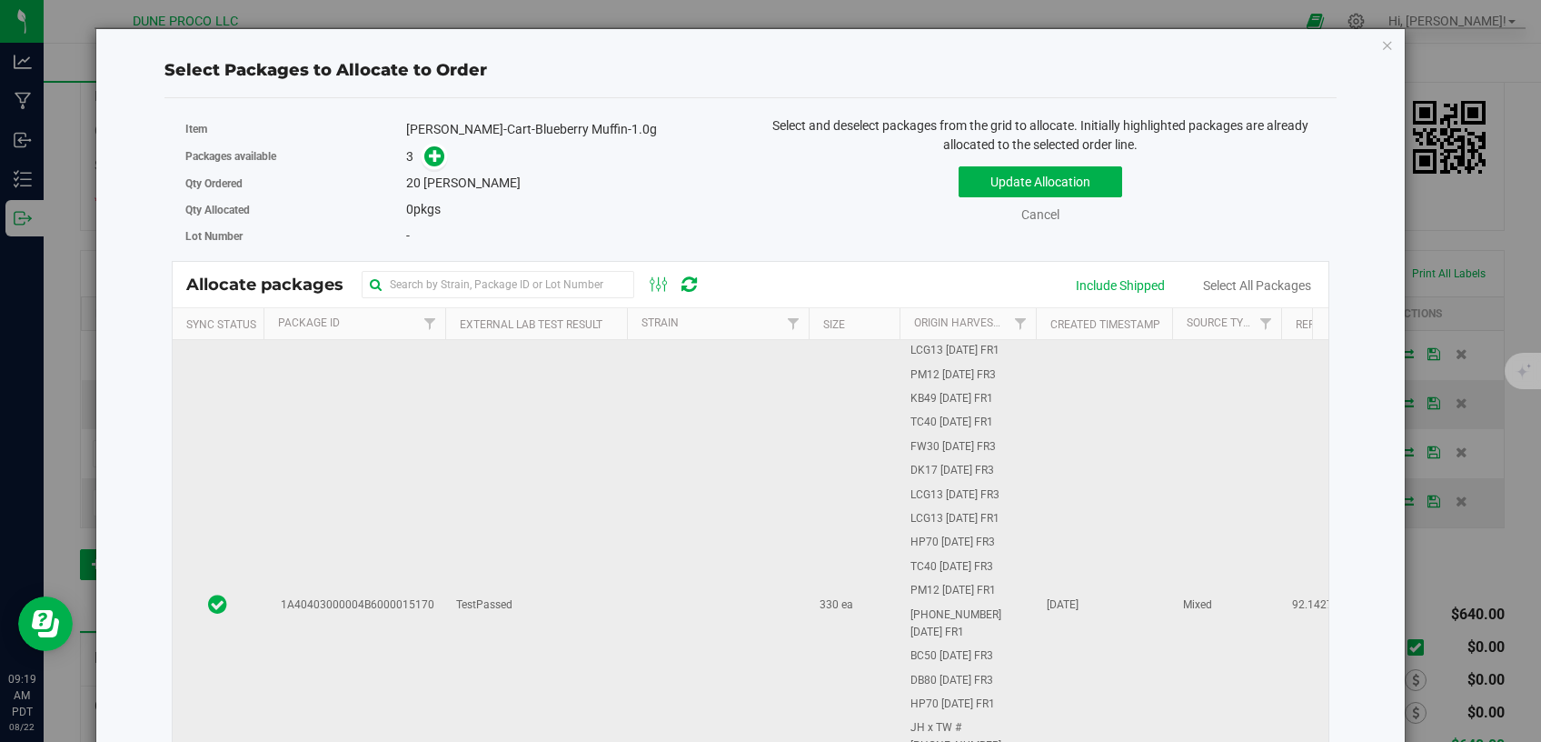
click at [574, 607] on td "TestPassed" at bounding box center [536, 605] width 182 height 531
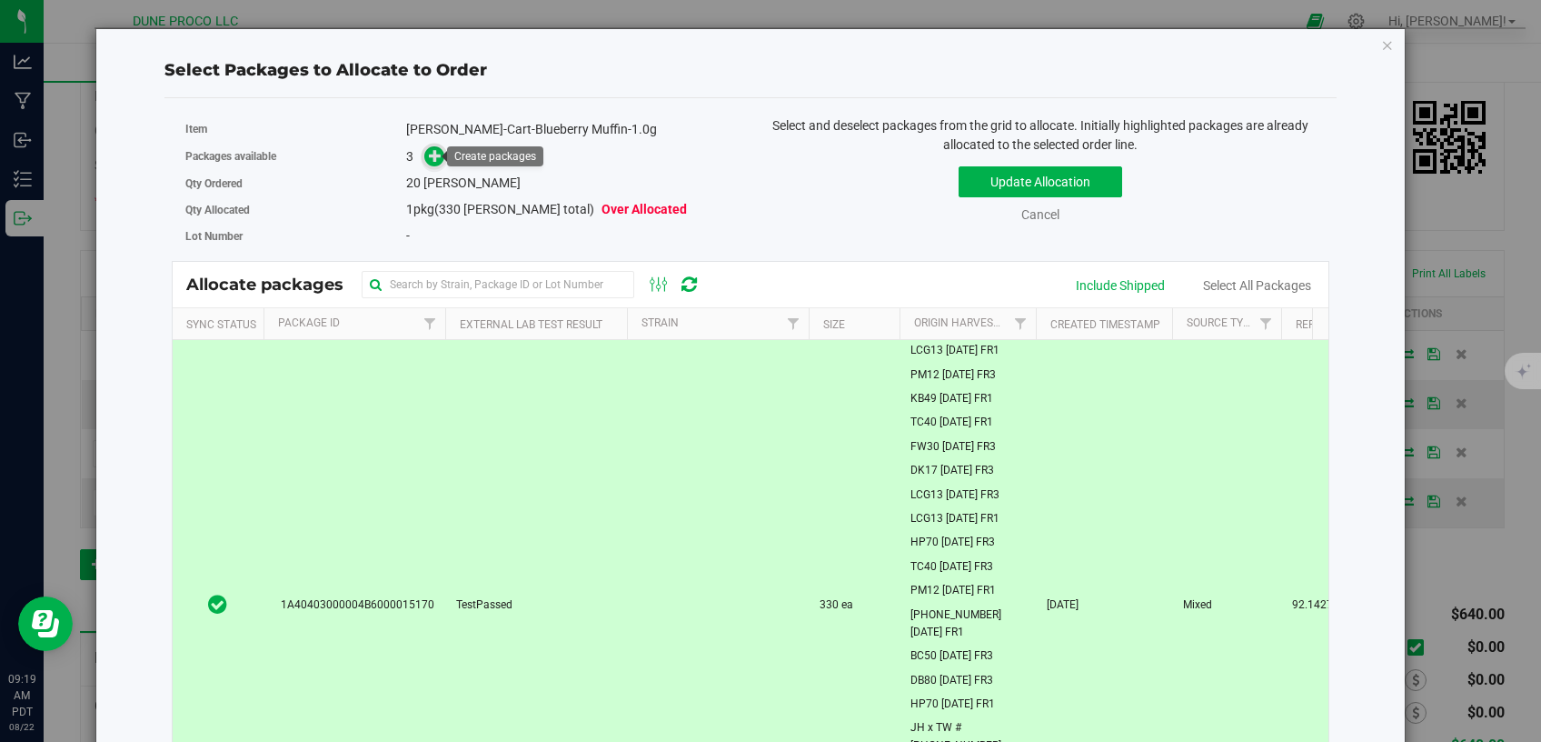
click at [436, 155] on icon at bounding box center [435, 155] width 13 height 13
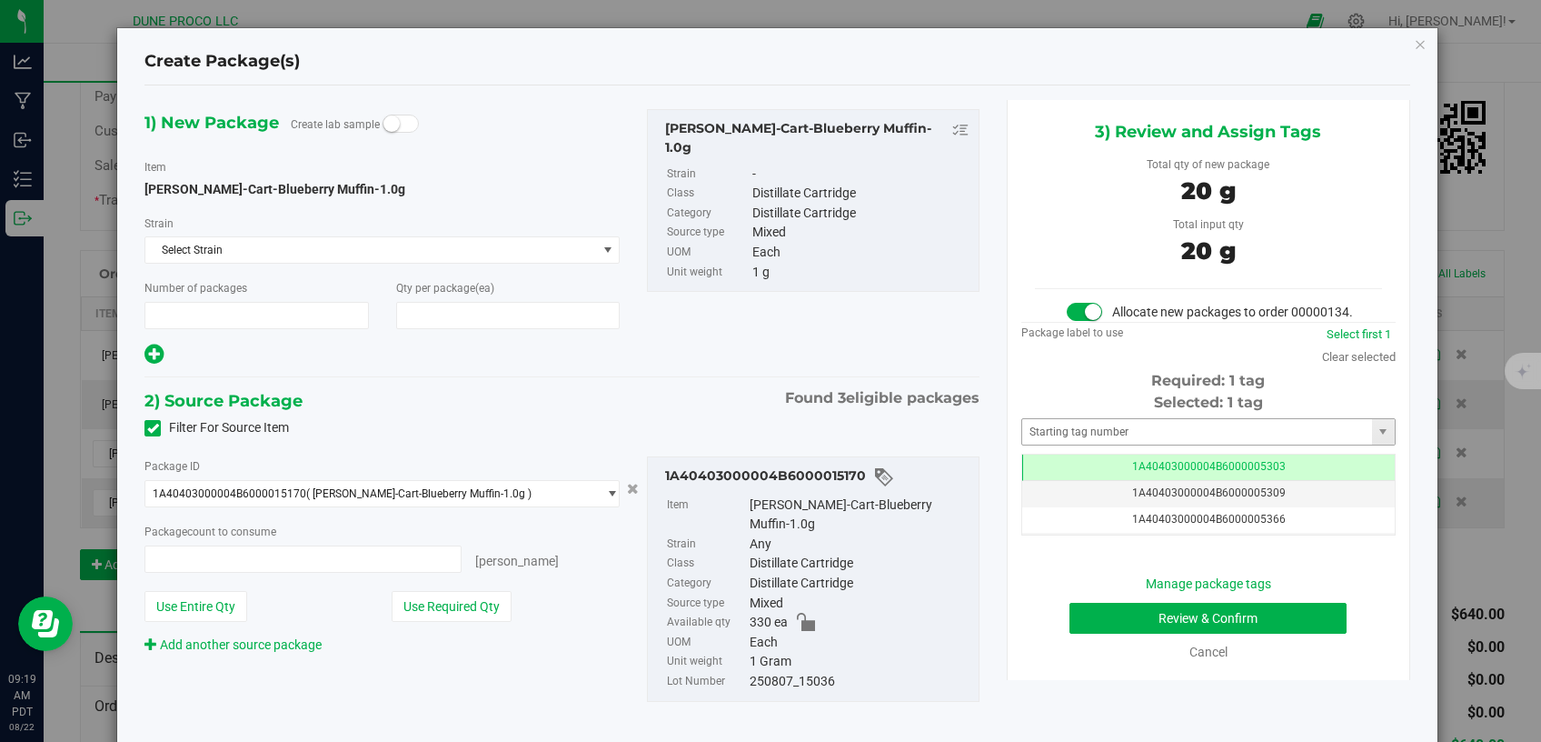
type input "1"
type input "20"
type input "20 ea"
click at [1072, 481] on td "1A40403000004B6000005303" at bounding box center [1208, 467] width 373 height 26
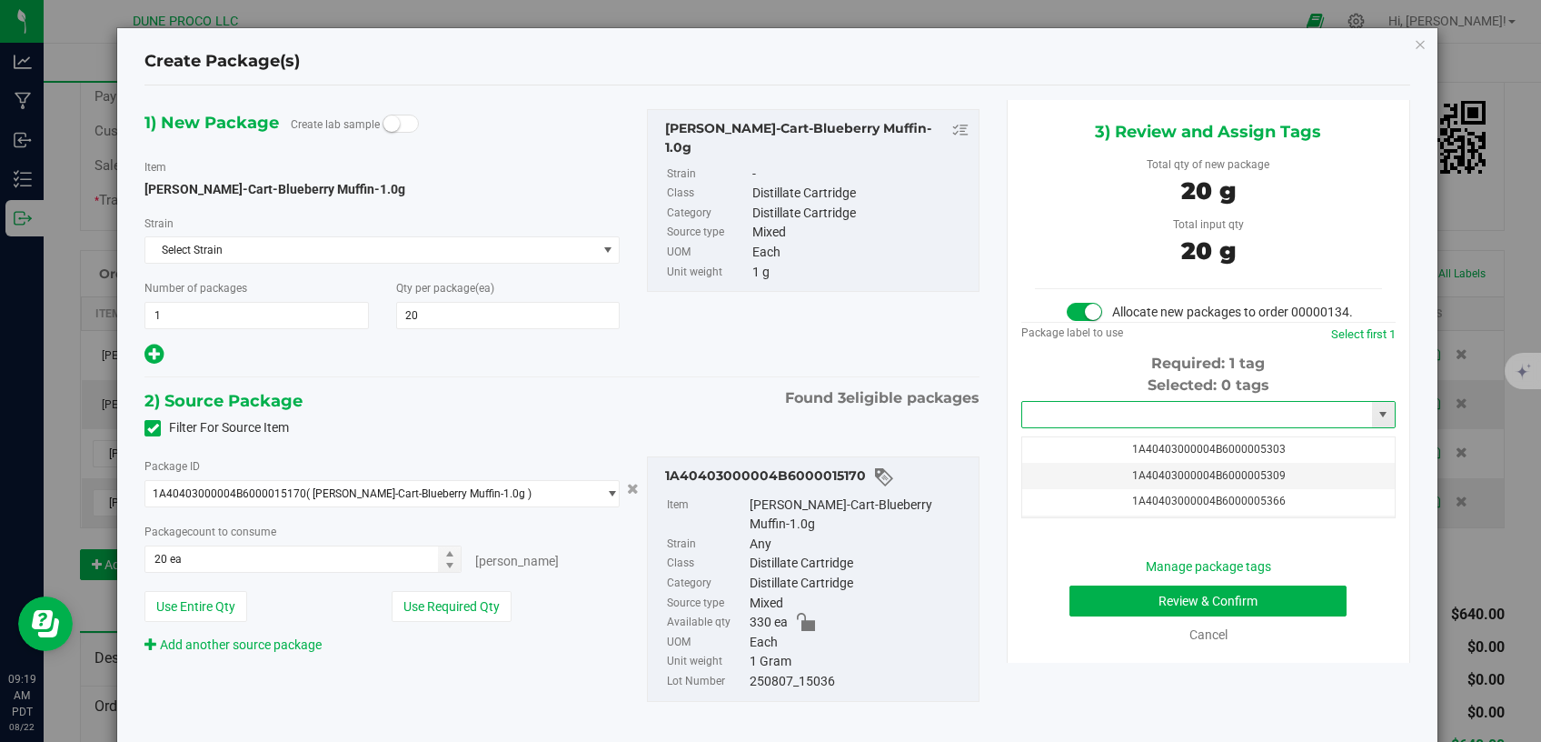
click at [1069, 427] on input "text" at bounding box center [1197, 414] width 350 height 25
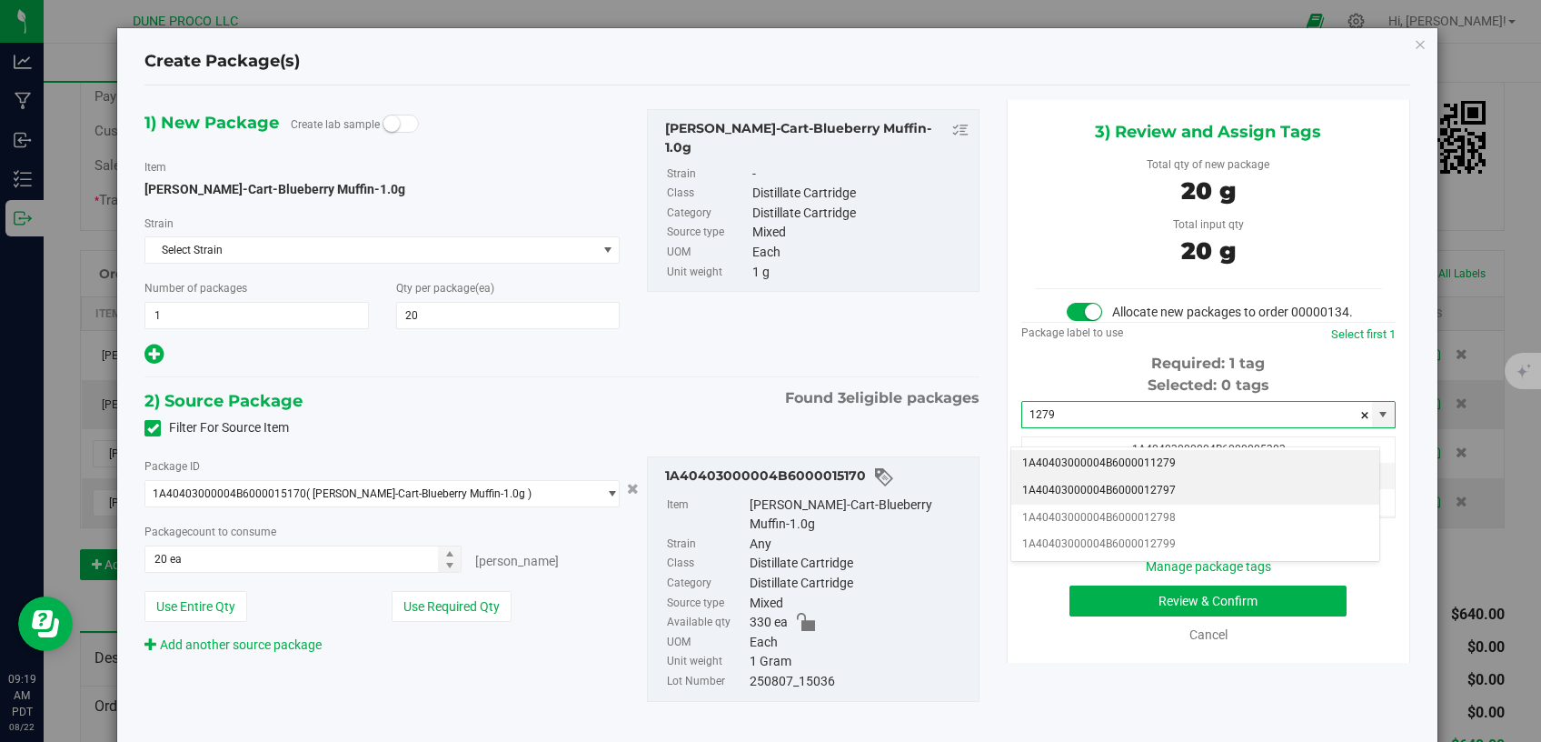
click at [1072, 491] on li "1A40403000004B6000012797" at bounding box center [1196, 490] width 368 height 27
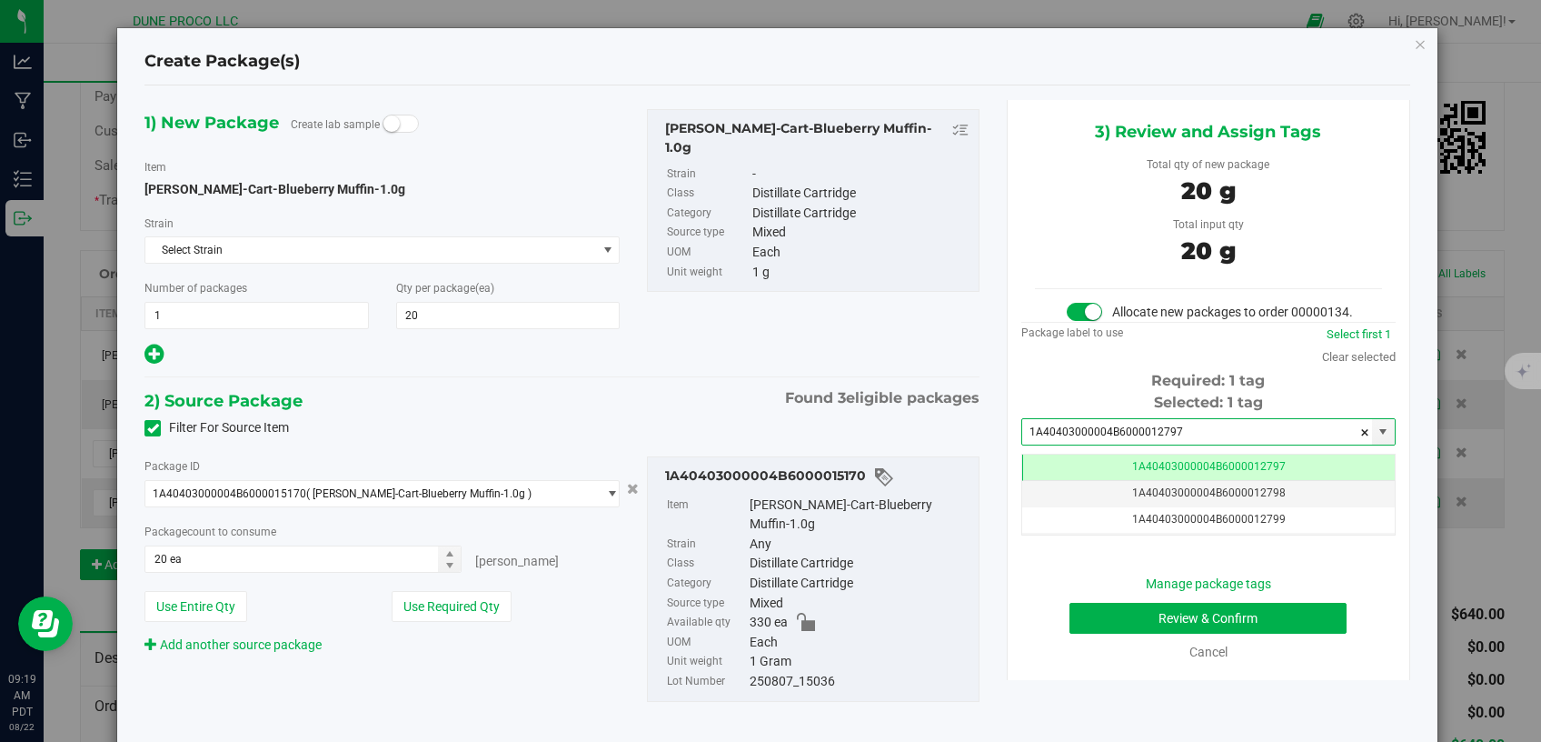
type input "1A40403000004B6000012797"
click at [1140, 633] on button "Review & Confirm" at bounding box center [1209, 618] width 278 height 31
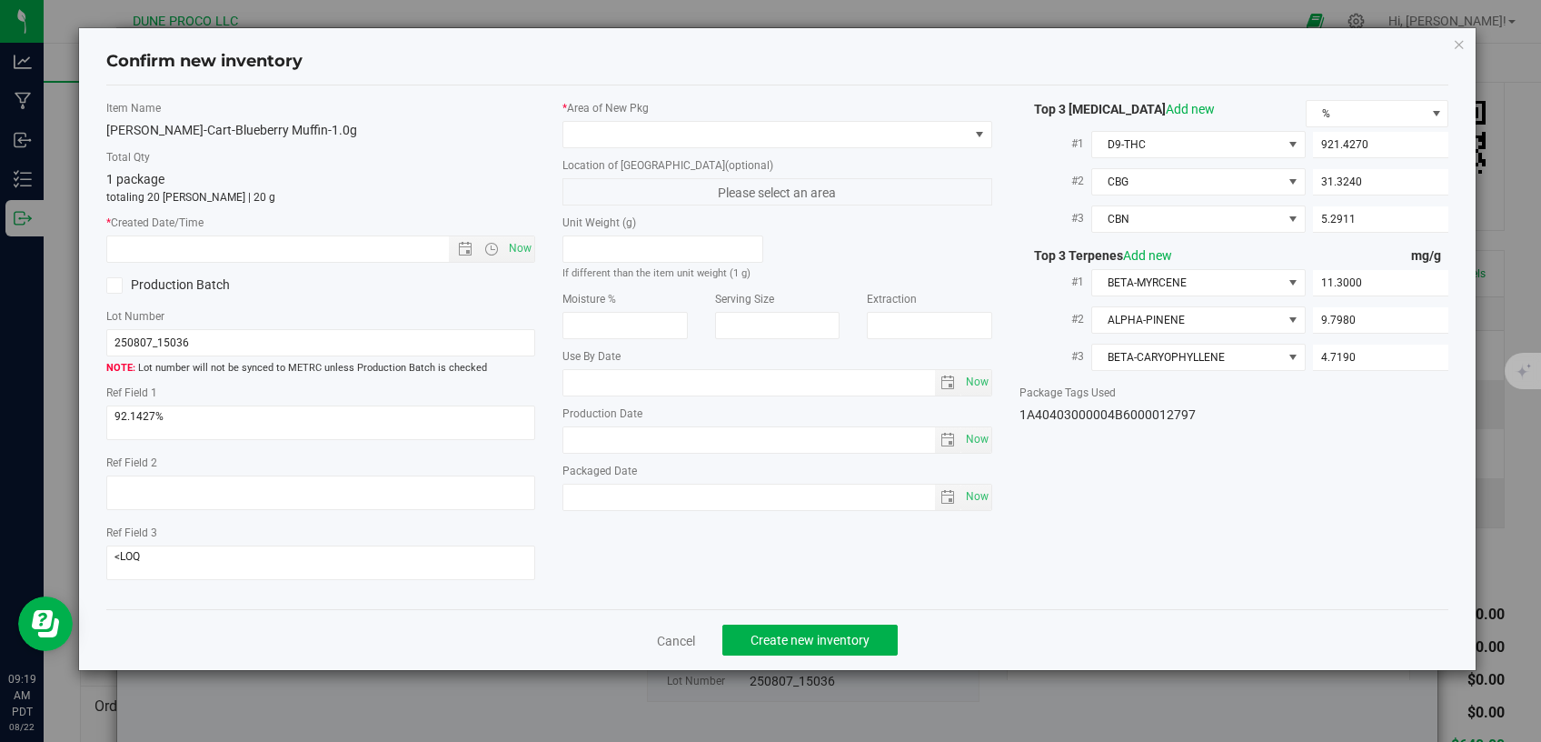
type input "[DATE]"
click at [761, 128] on span at bounding box center [766, 134] width 405 height 25
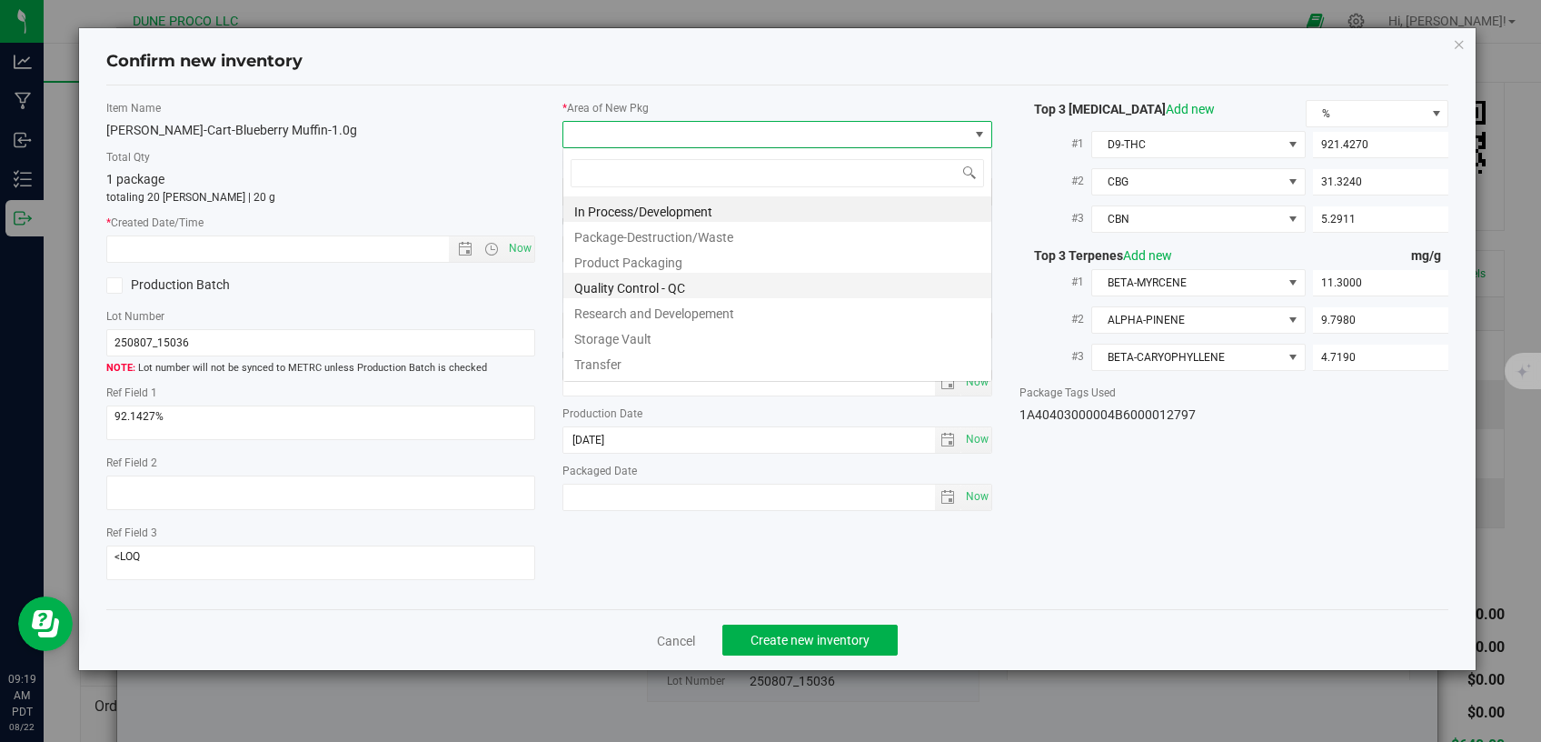
scroll to position [26, 429]
click at [629, 338] on li "Storage Vault" at bounding box center [778, 336] width 428 height 25
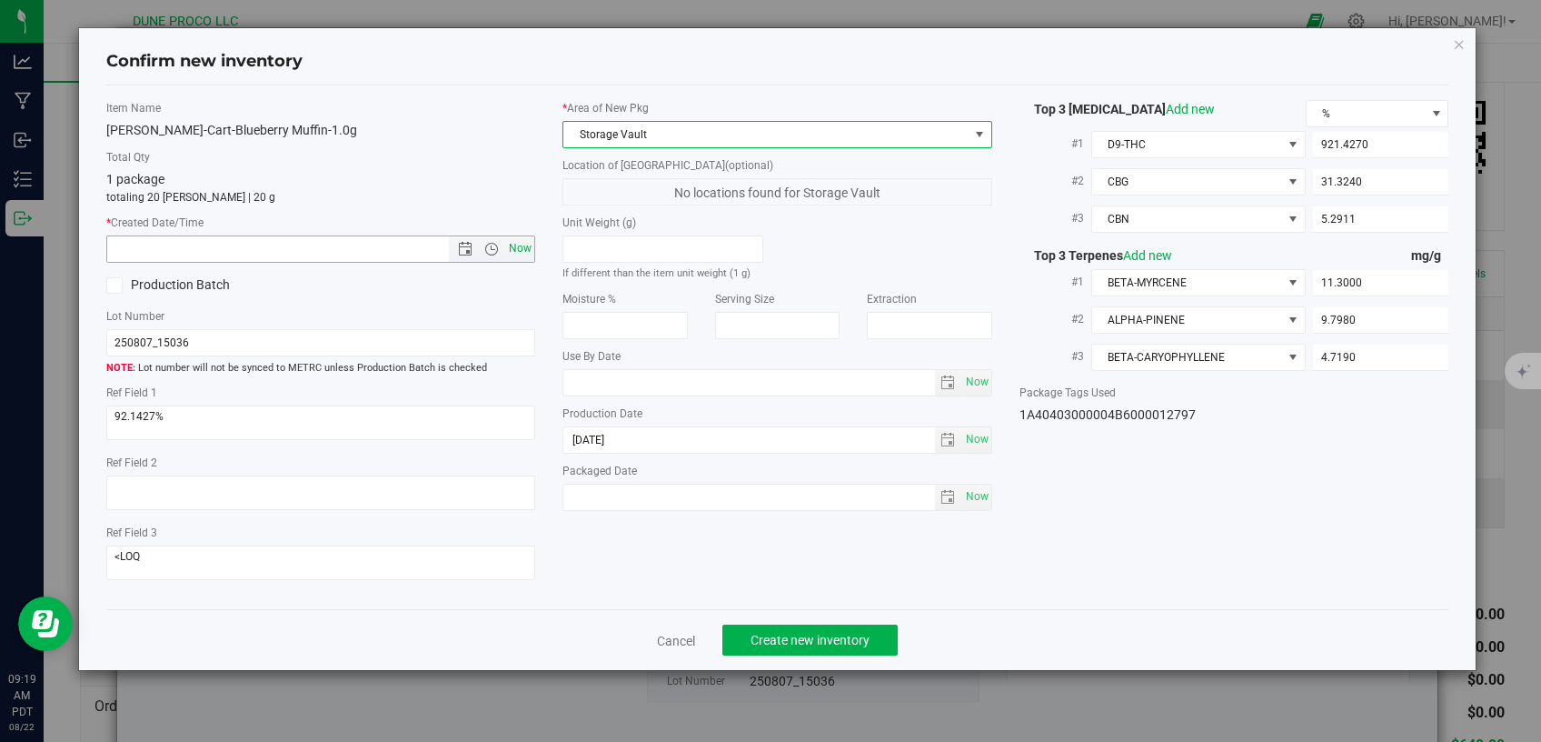
click at [514, 246] on span "Now" at bounding box center [520, 248] width 31 height 26
type input "[DATE] 9:19 AM"
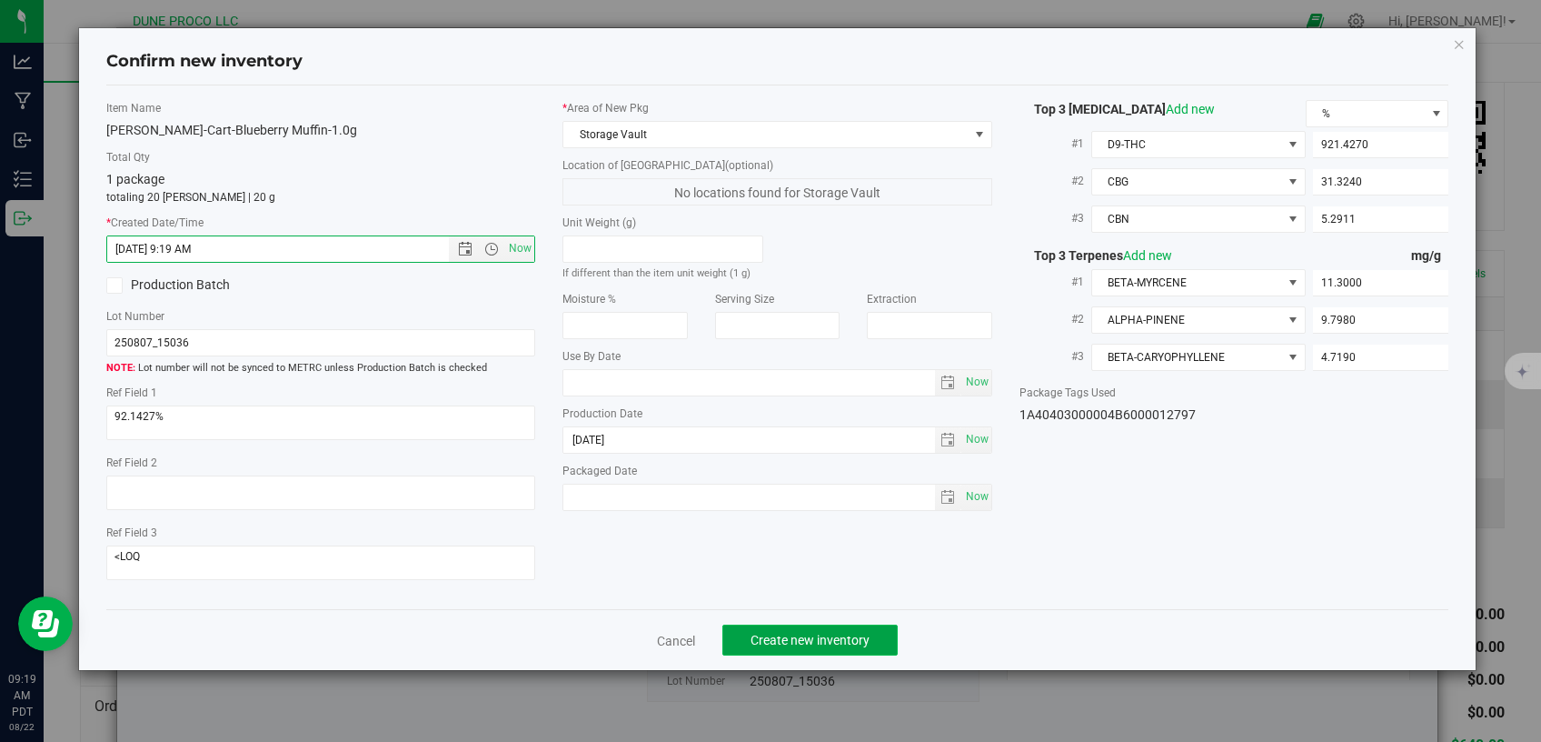
click at [774, 633] on span "Create new inventory" at bounding box center [810, 640] width 119 height 15
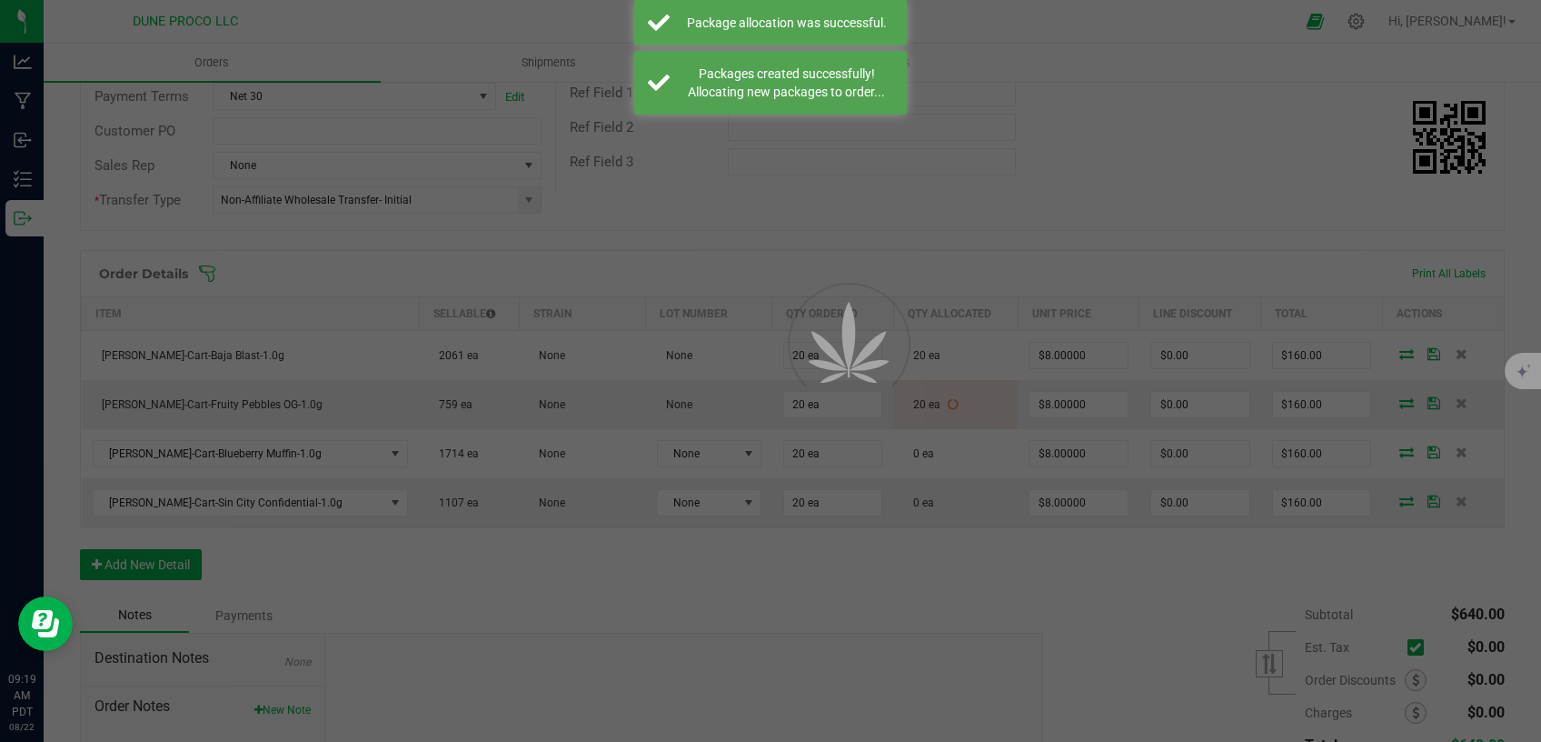
scroll to position [308, 0]
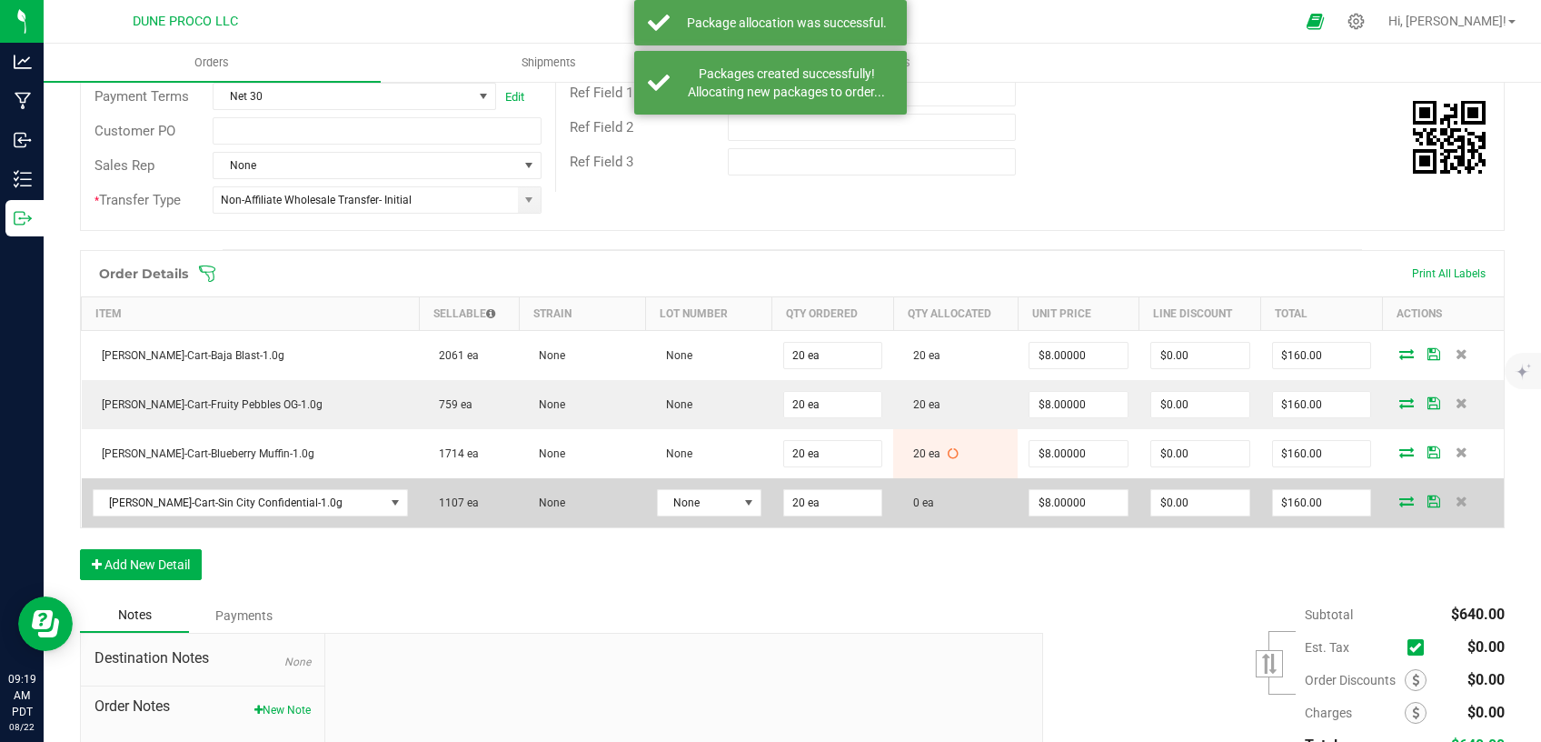
click at [1400, 499] on icon at bounding box center [1407, 500] width 15 height 11
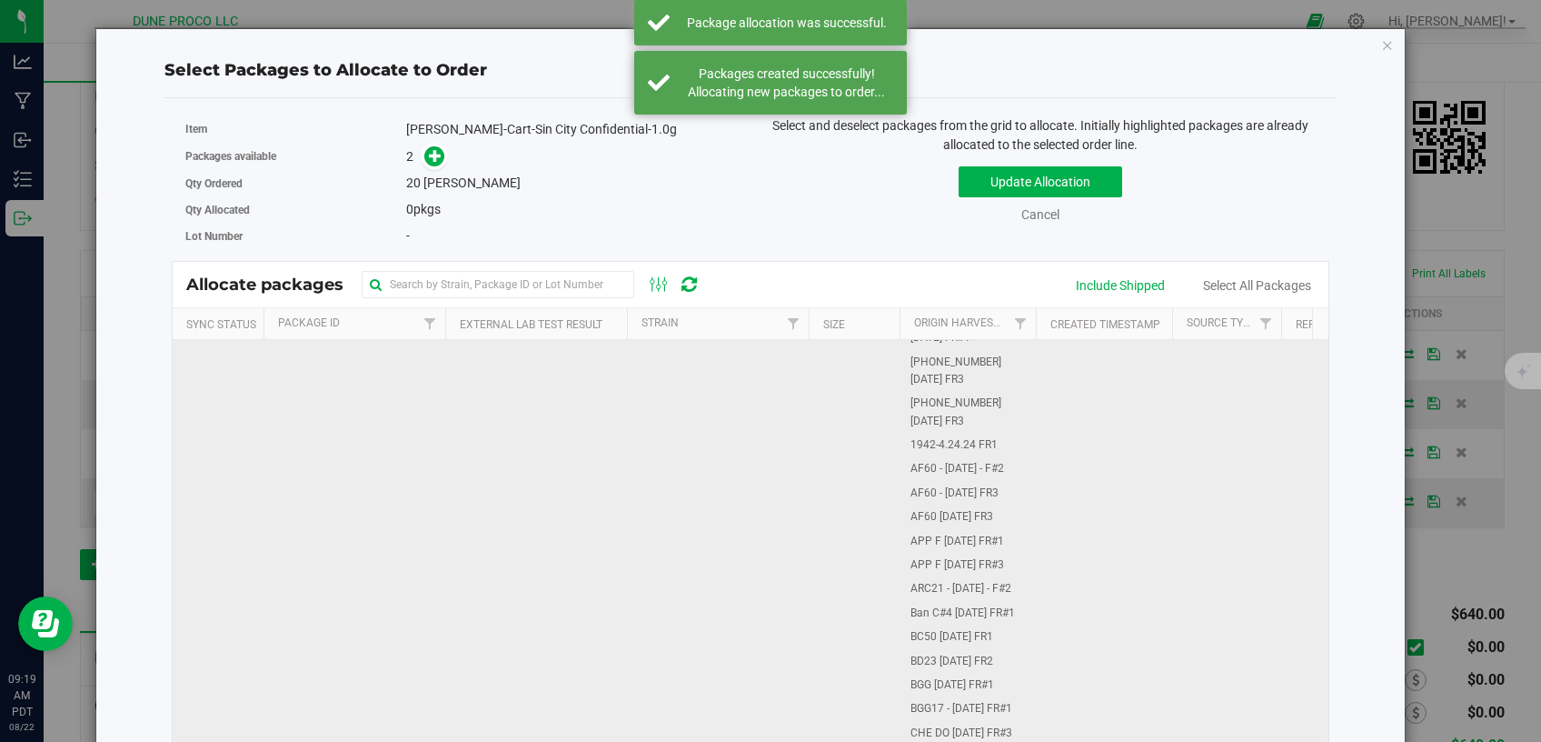
scroll to position [308, 0]
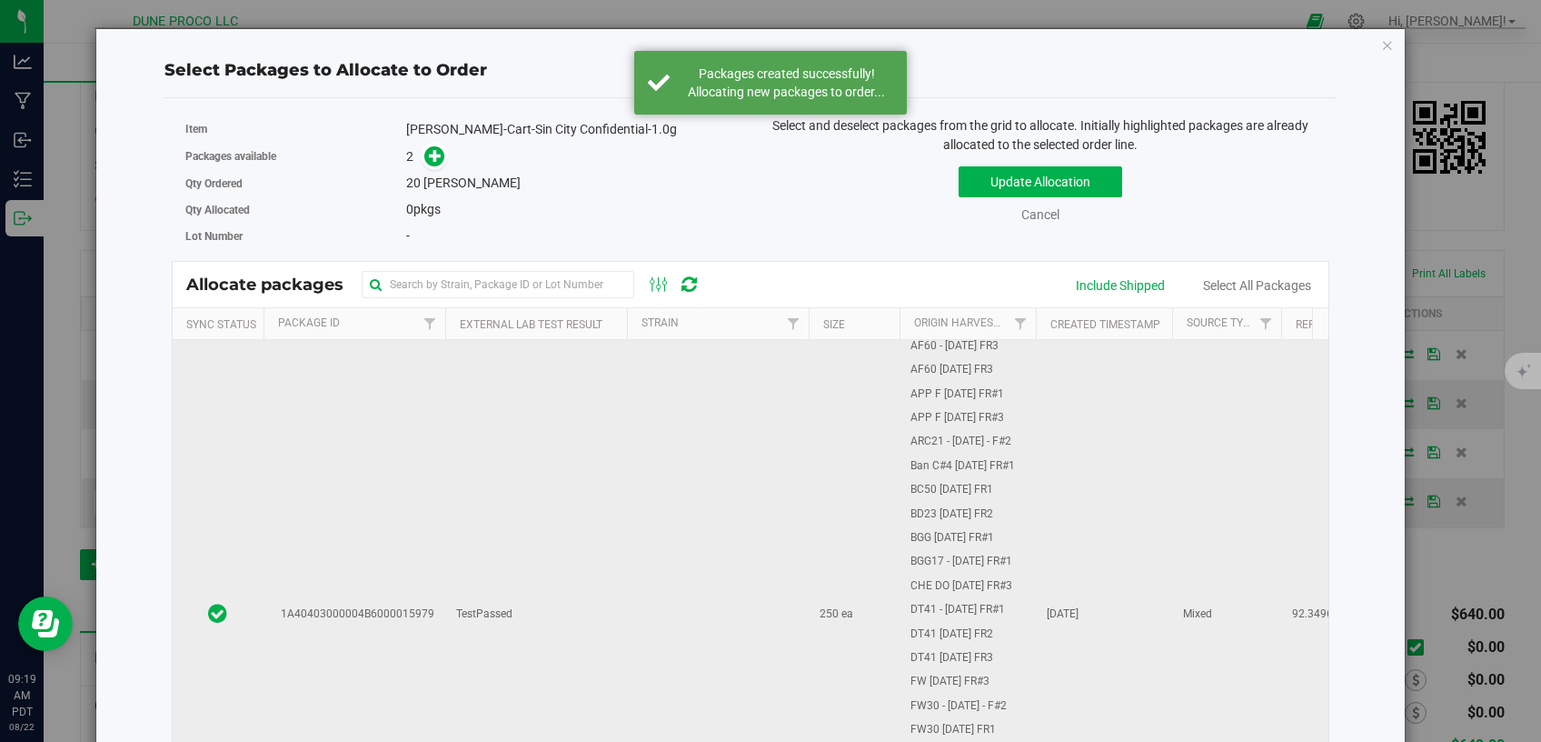
click at [581, 521] on td "TestPassed" at bounding box center [536, 614] width 182 height 1165
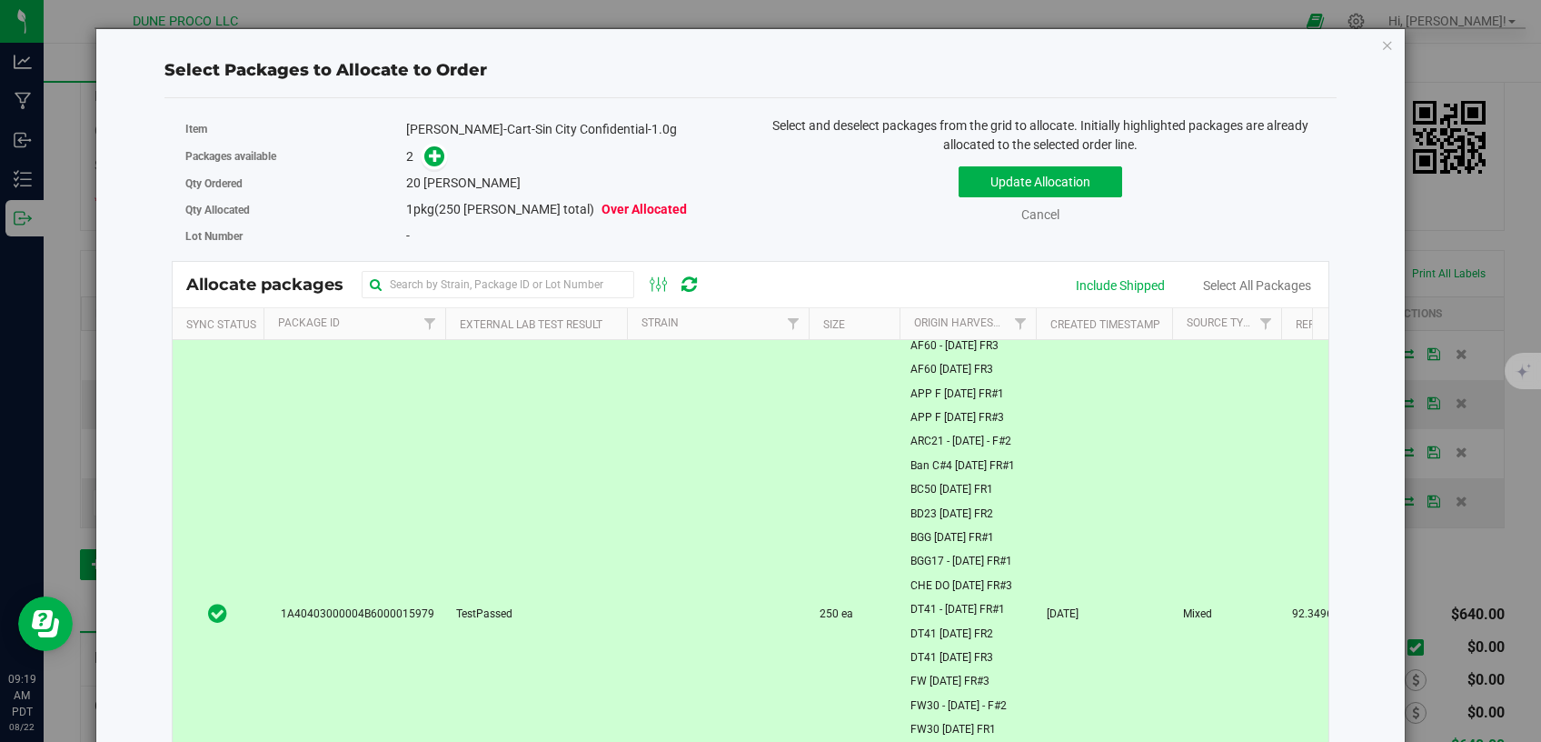
click at [429, 152] on icon at bounding box center [435, 155] width 13 height 13
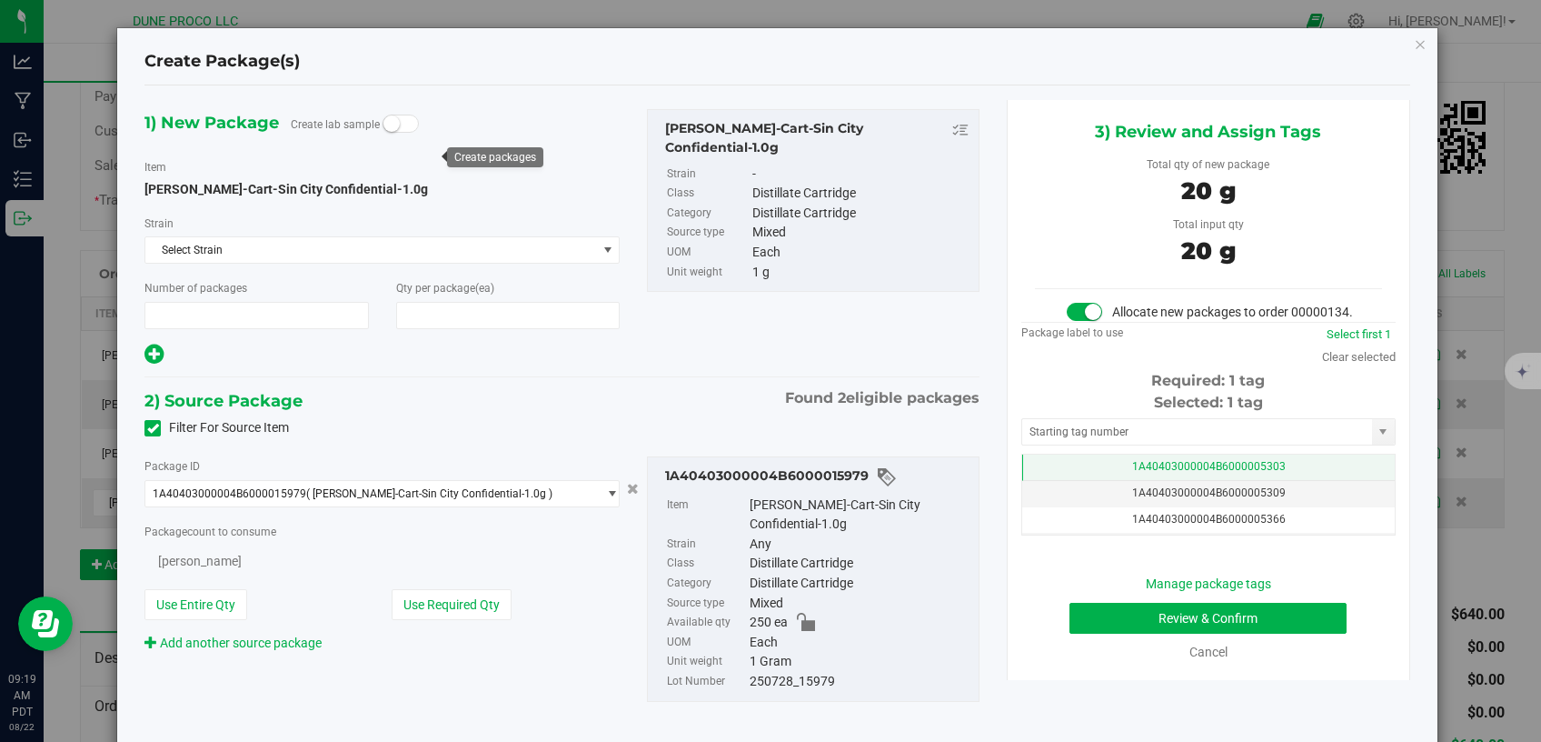
type input "1"
type input "20"
click at [1132, 473] on span "1A40403000004B6000005303" at bounding box center [1209, 466] width 154 height 13
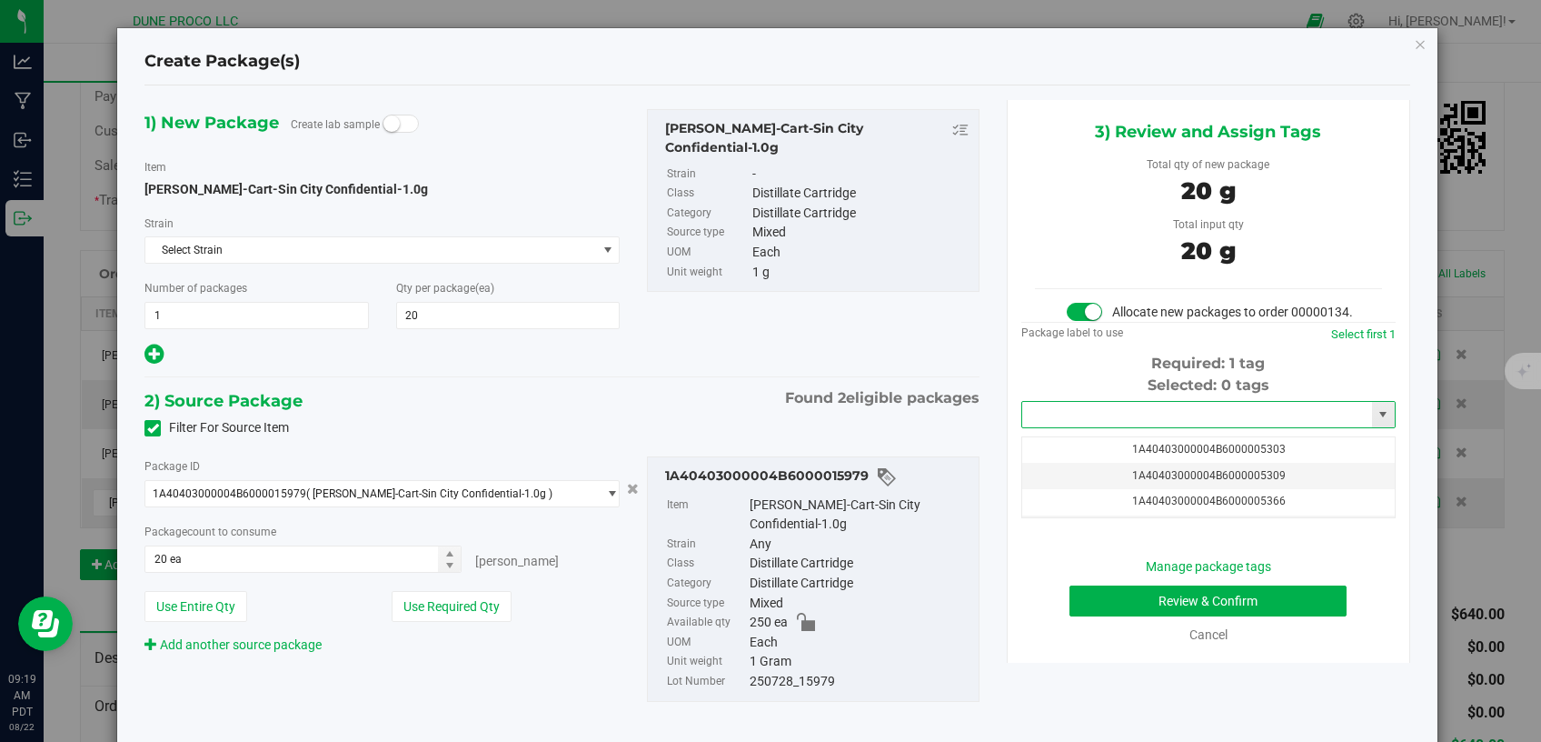
click at [1099, 427] on input "text" at bounding box center [1197, 414] width 350 height 25
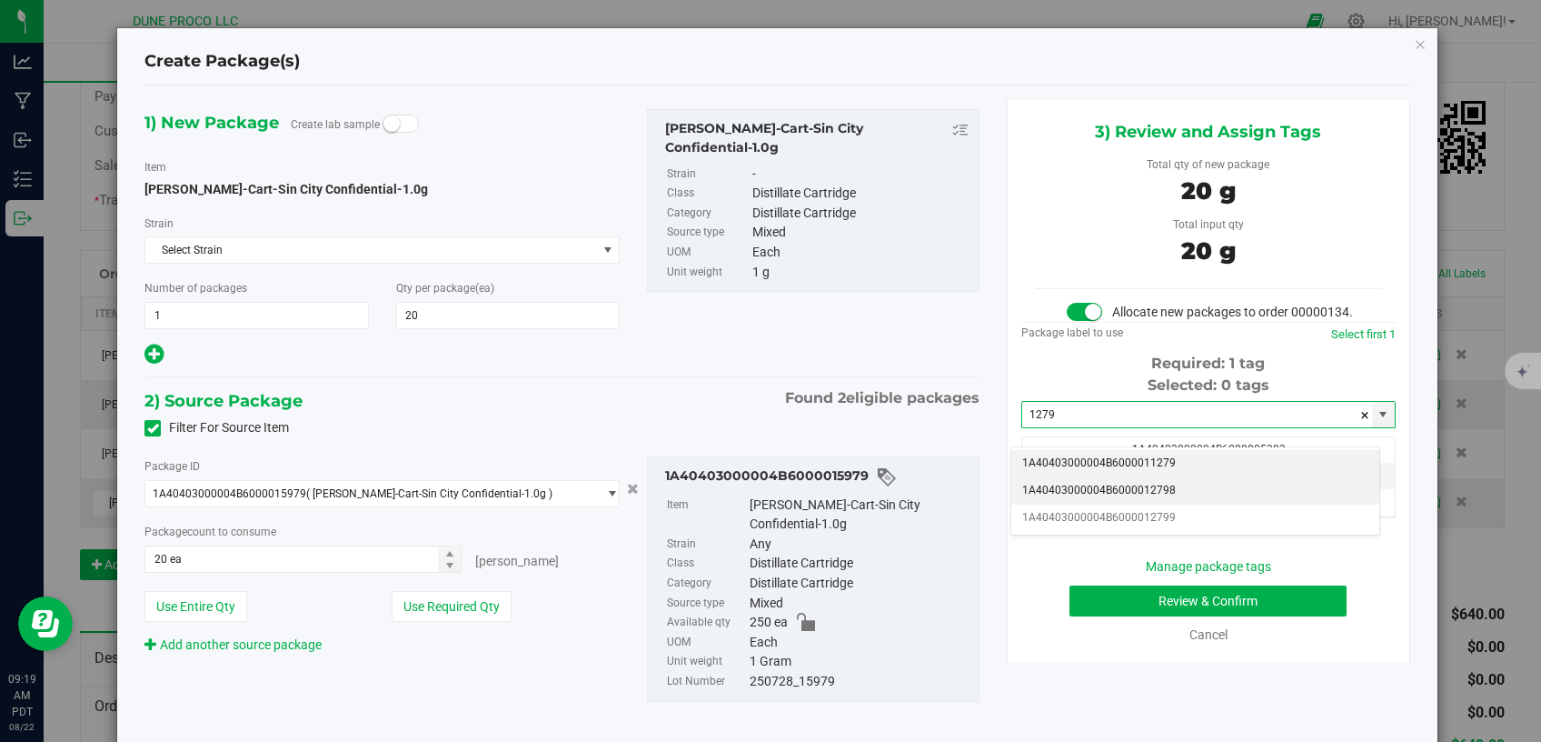
click at [1104, 494] on li "1A40403000004B6000012798" at bounding box center [1196, 490] width 368 height 27
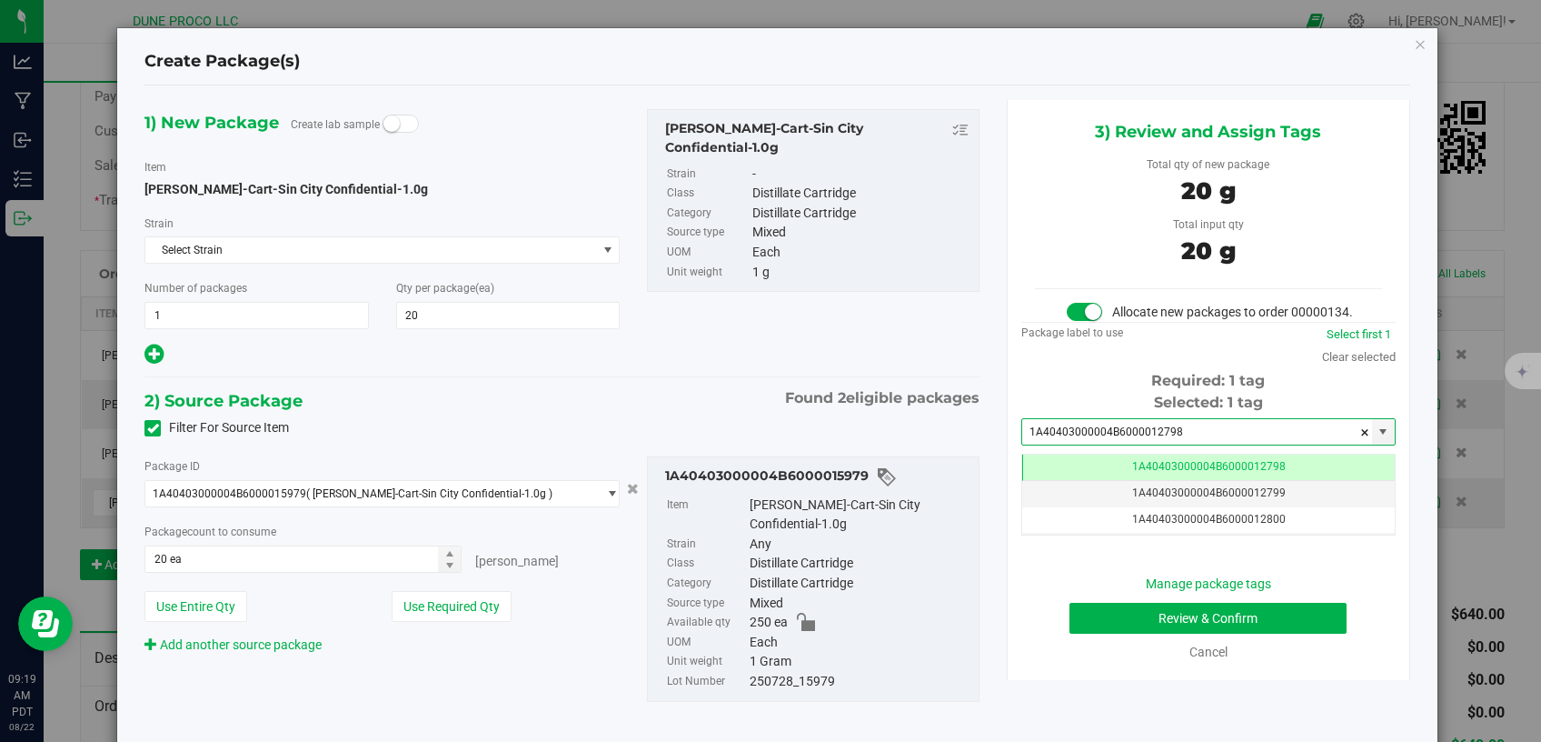
type input "1A40403000004B6000012798"
click at [1070, 633] on button "Review & Confirm" at bounding box center [1209, 618] width 278 height 31
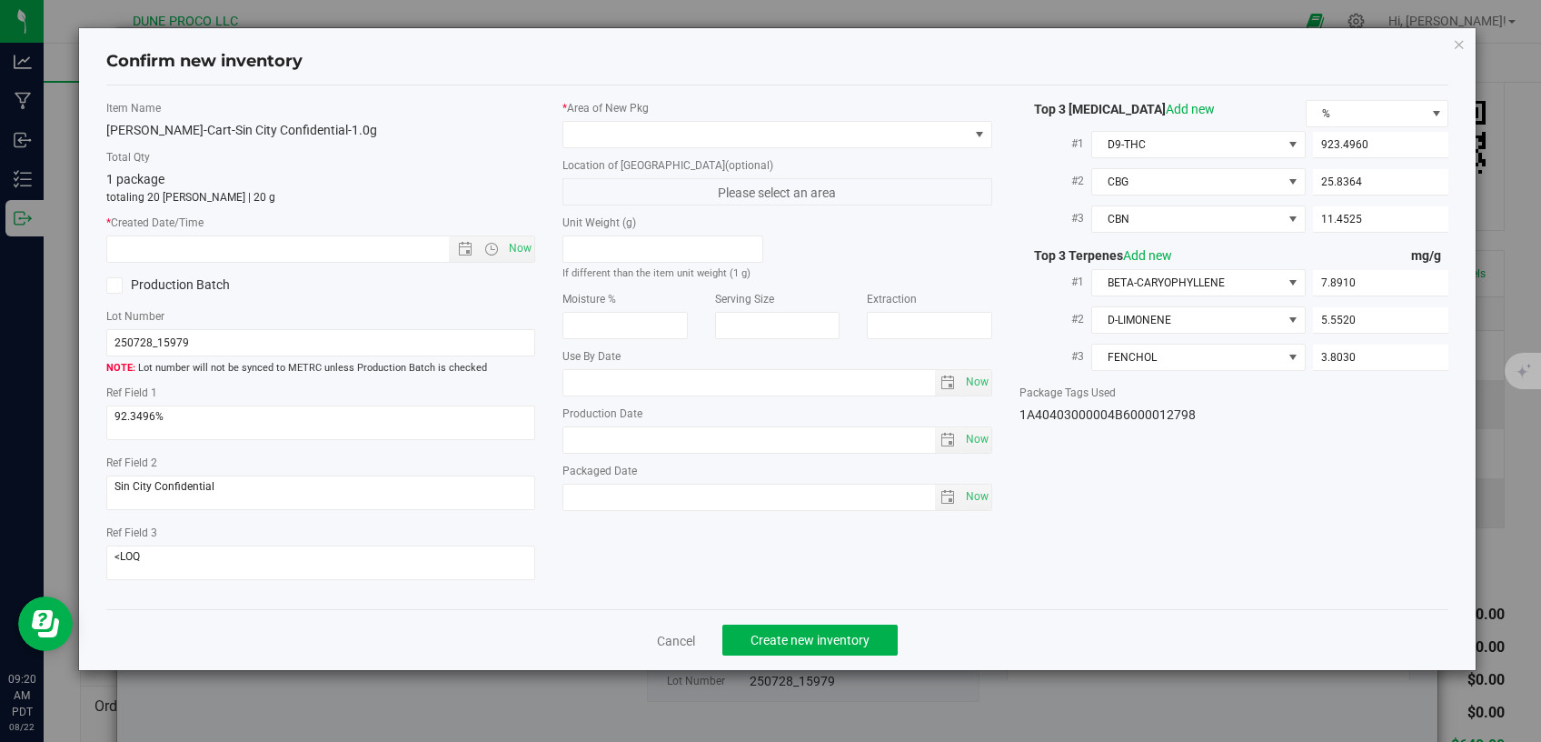
type input "[DATE]"
click at [752, 137] on span at bounding box center [766, 134] width 405 height 25
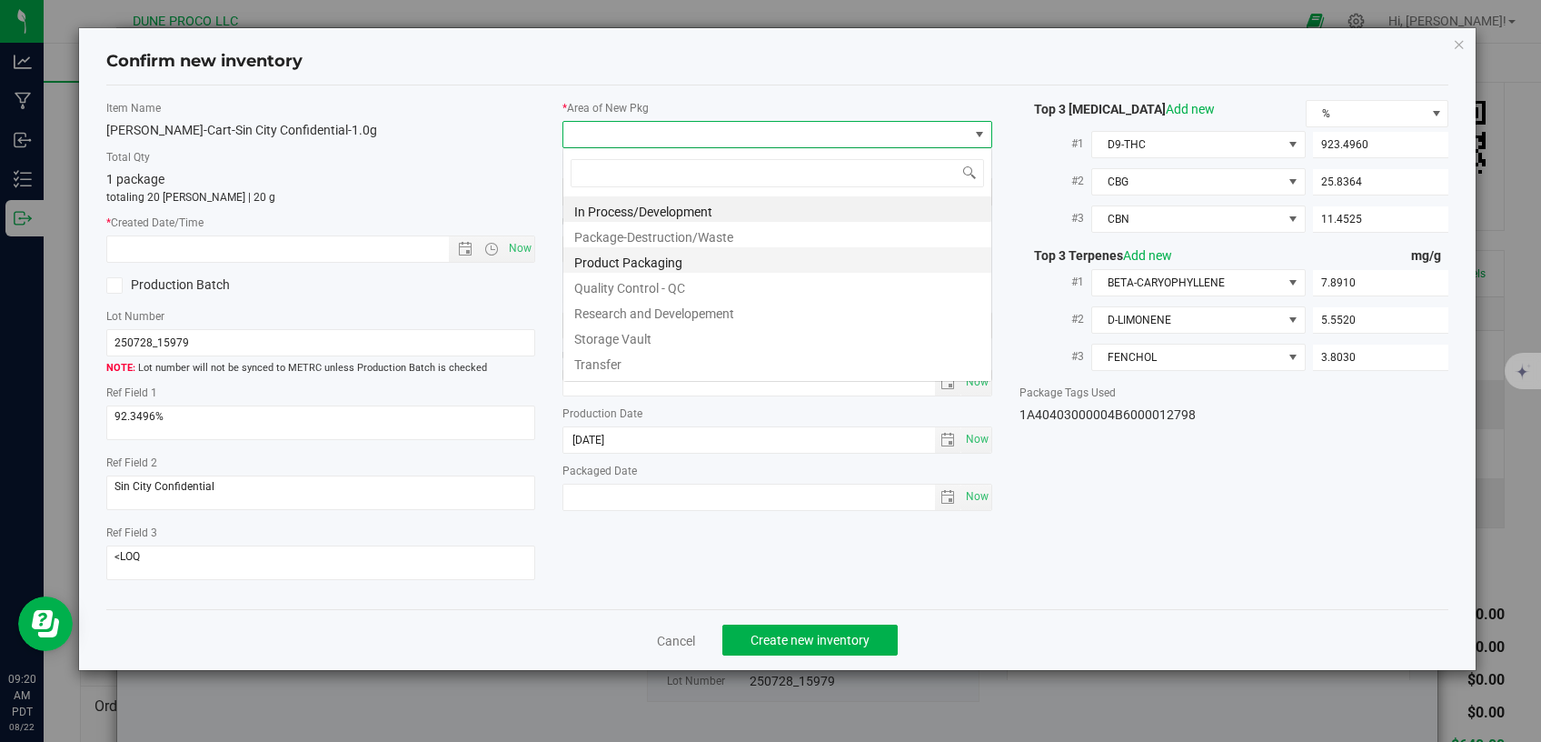
scroll to position [26, 429]
click at [713, 335] on li "Storage Vault" at bounding box center [778, 336] width 428 height 25
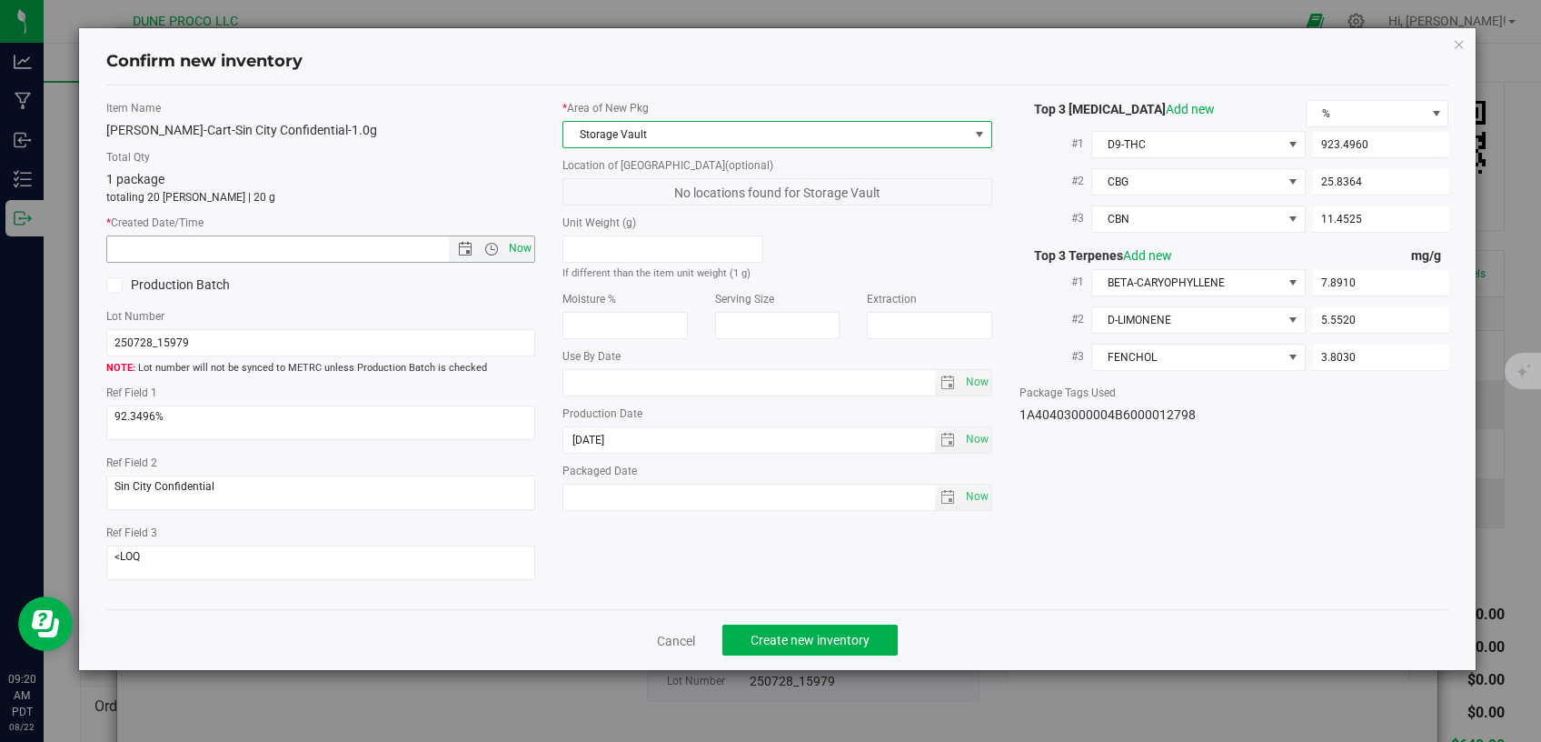
click at [515, 249] on span "Now" at bounding box center [520, 248] width 31 height 26
type input "[DATE] 9:20 AM"
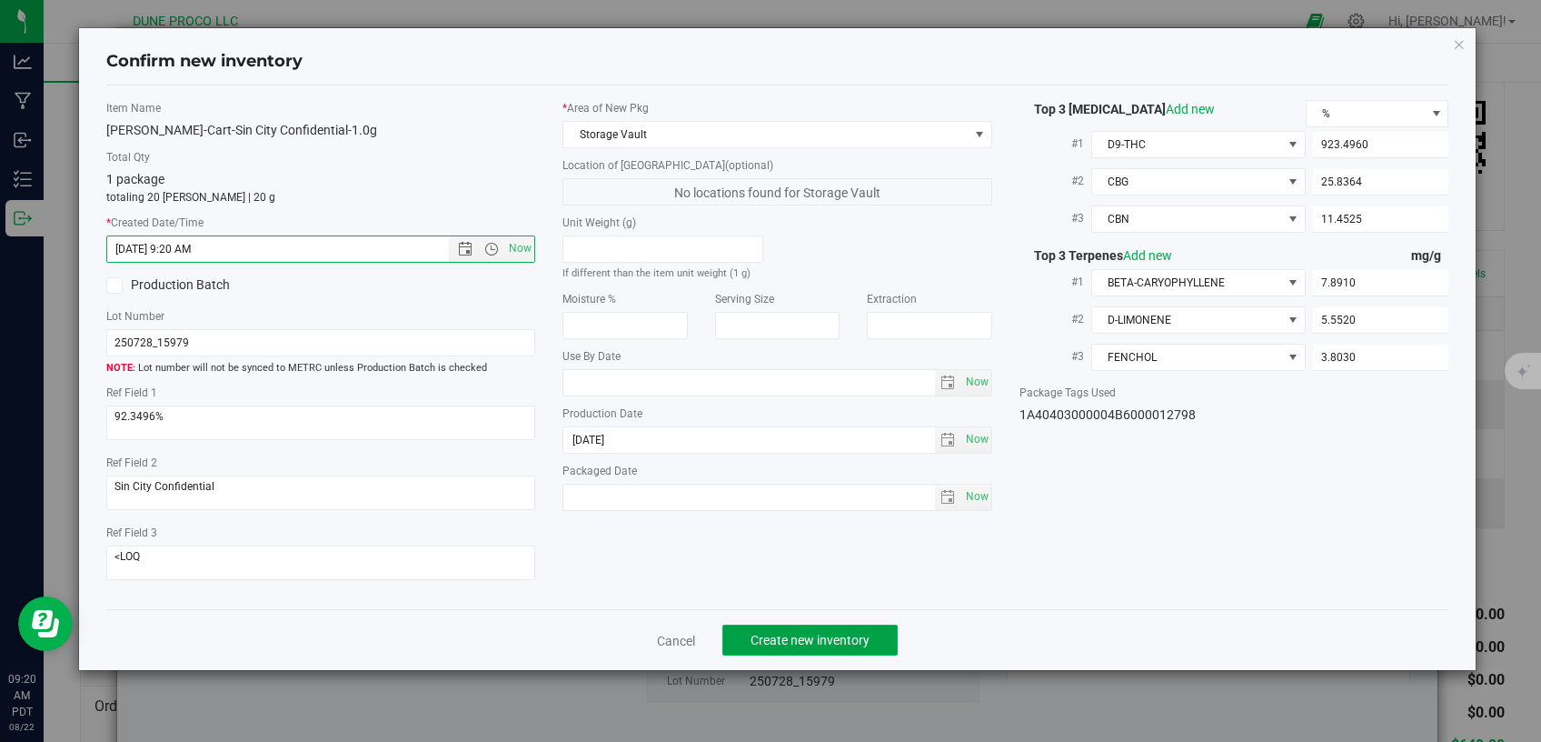
click at [847, 633] on span "Create new inventory" at bounding box center [810, 640] width 119 height 15
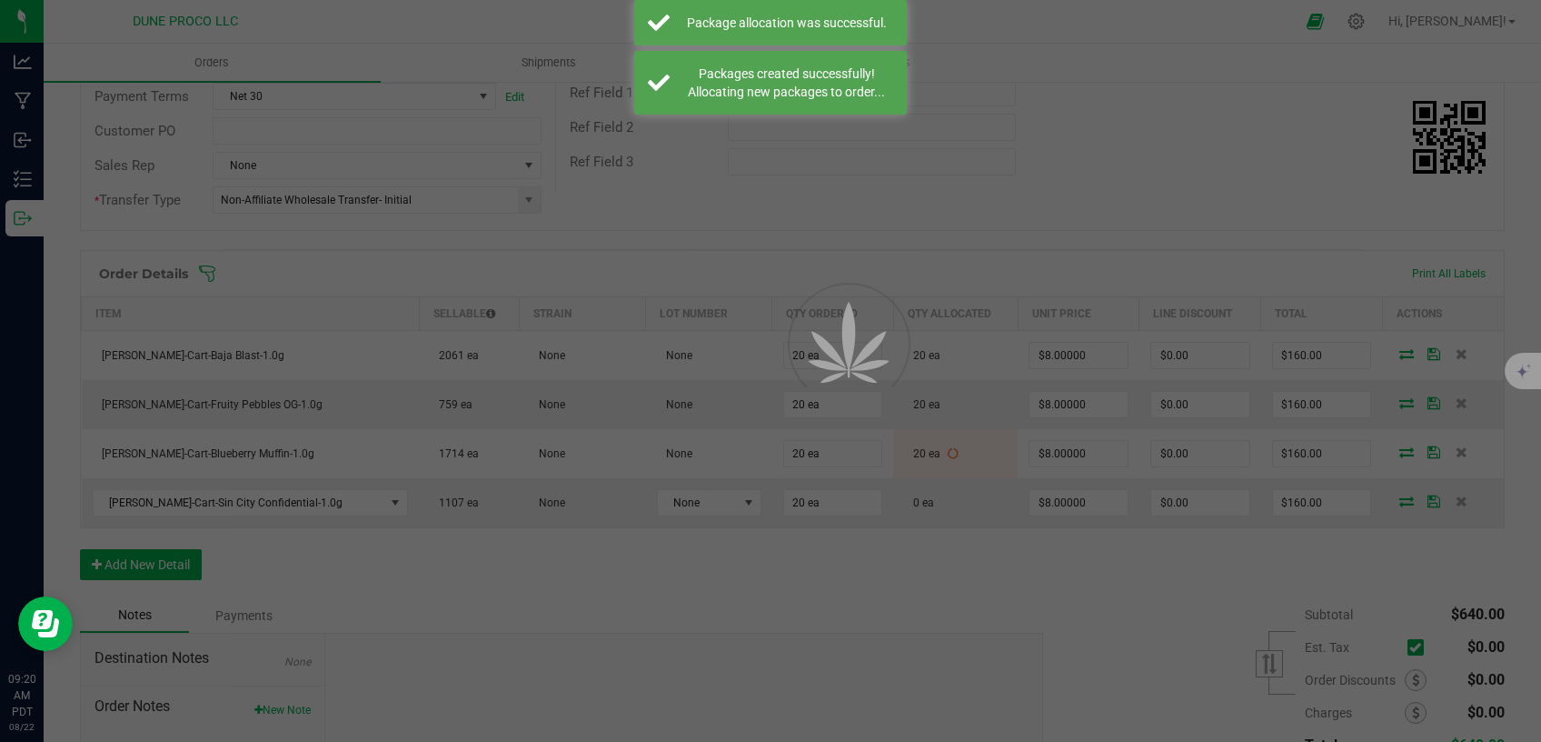
scroll to position [308, 0]
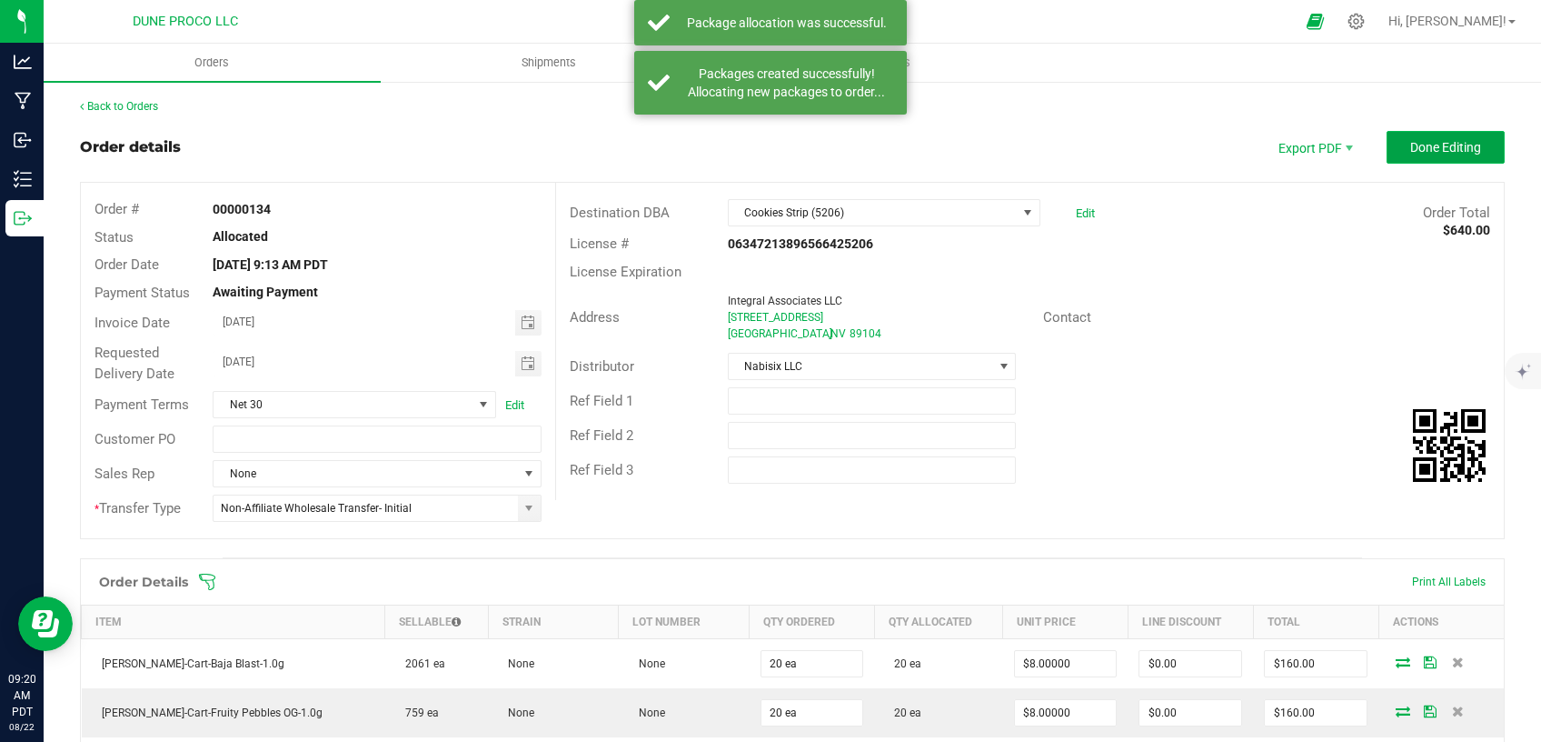
click at [1425, 136] on button "Done Editing" at bounding box center [1446, 147] width 118 height 33
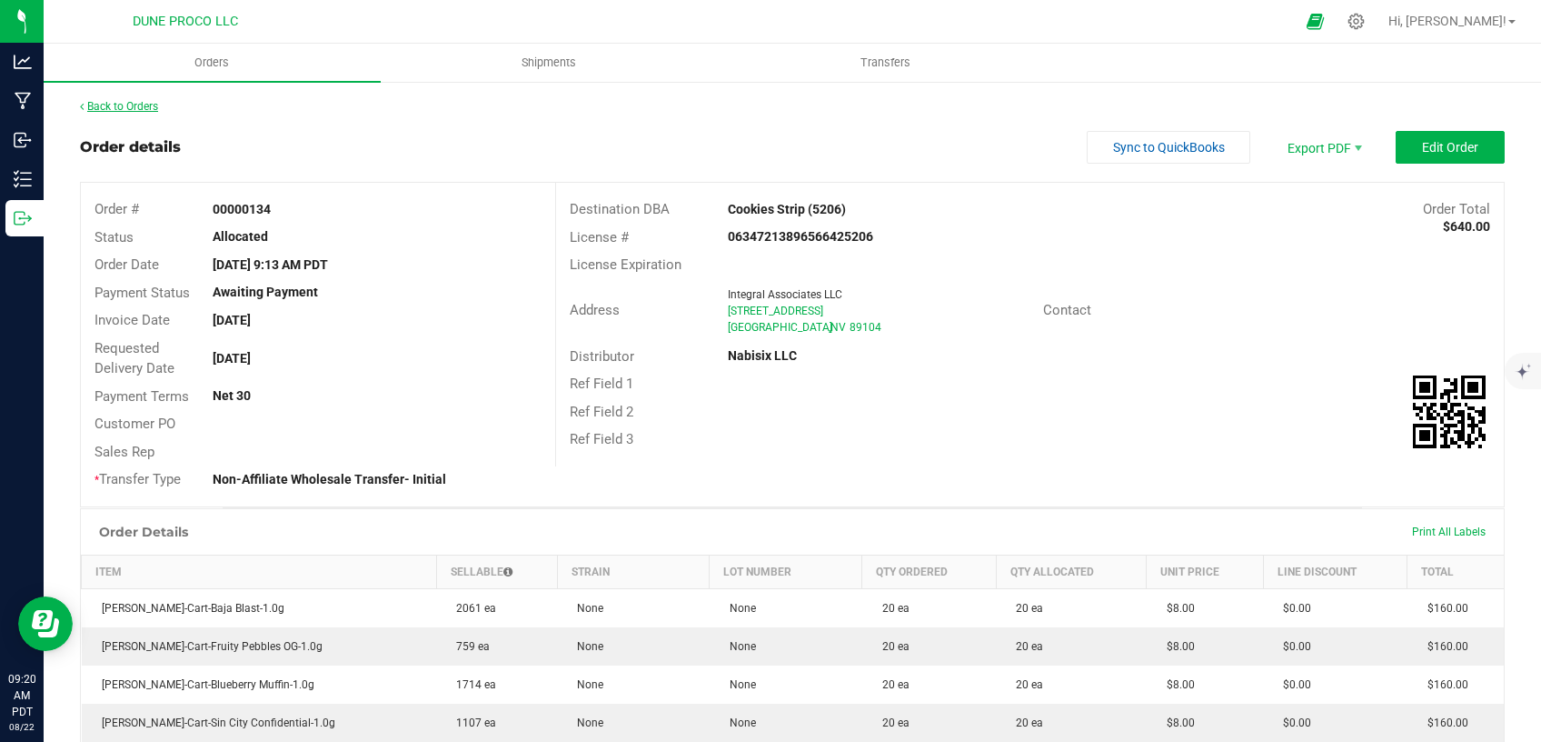
click at [109, 100] on link "Back to Orders" at bounding box center [119, 106] width 78 height 13
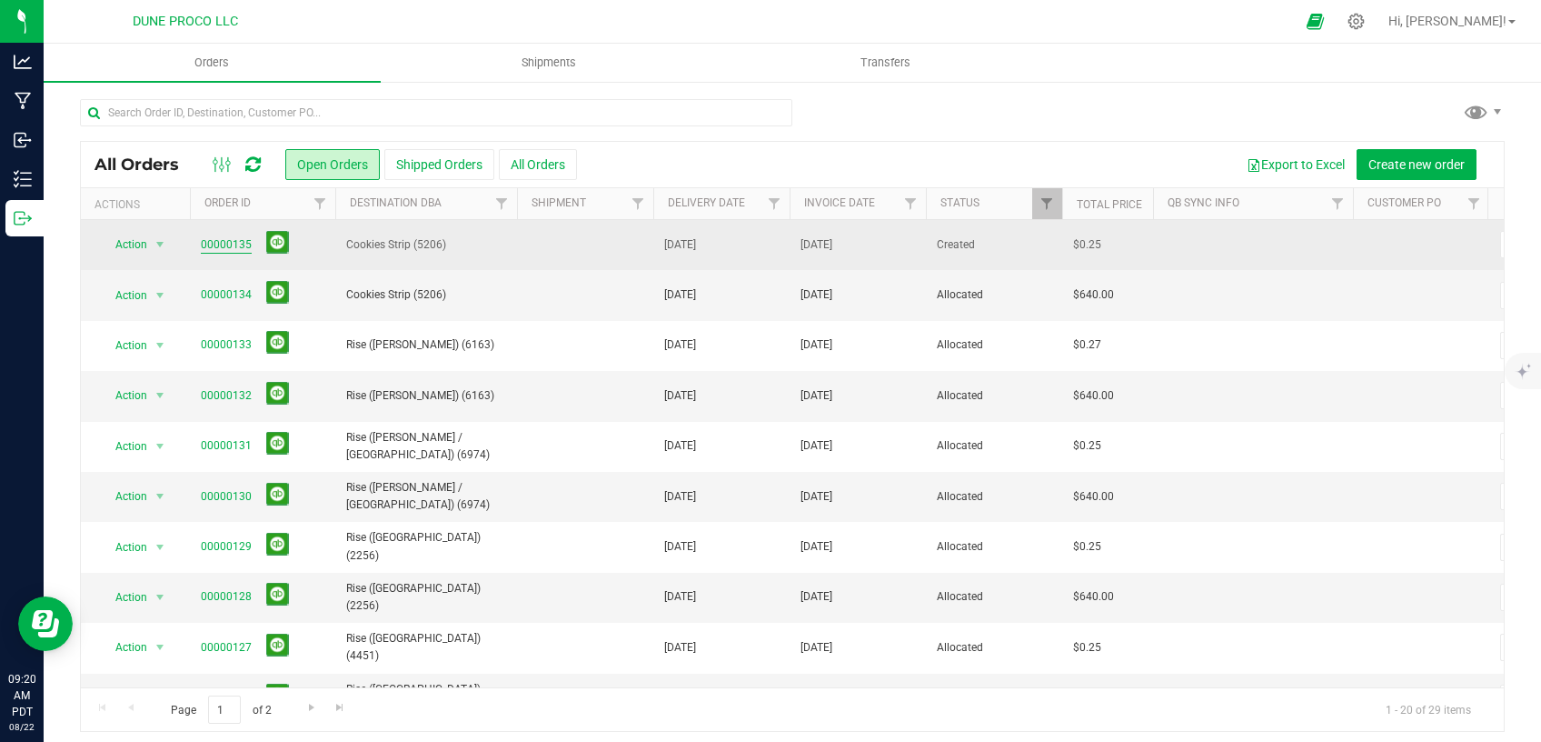
click at [231, 244] on link "00000135" at bounding box center [226, 244] width 51 height 17
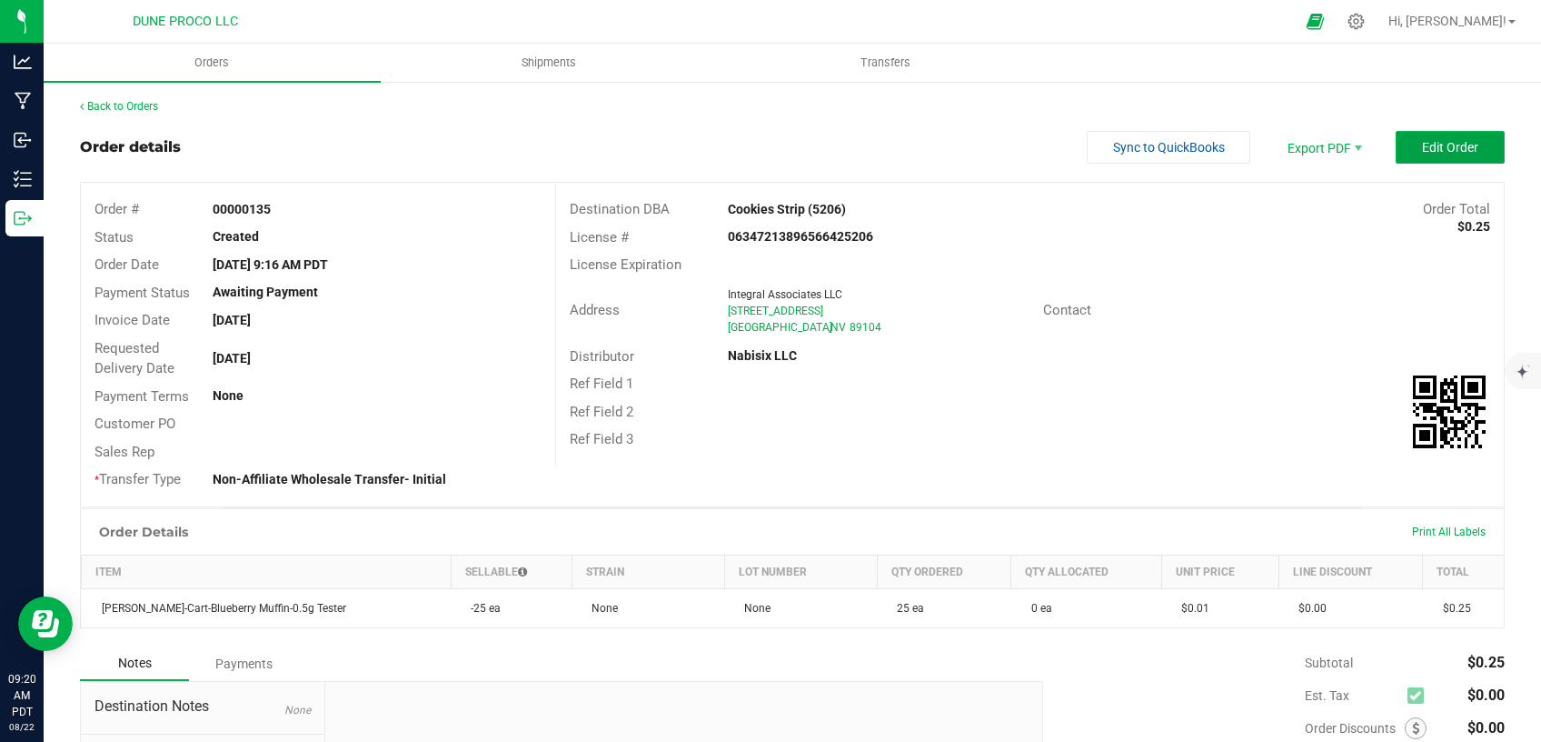
click at [1419, 135] on button "Edit Order" at bounding box center [1450, 147] width 109 height 33
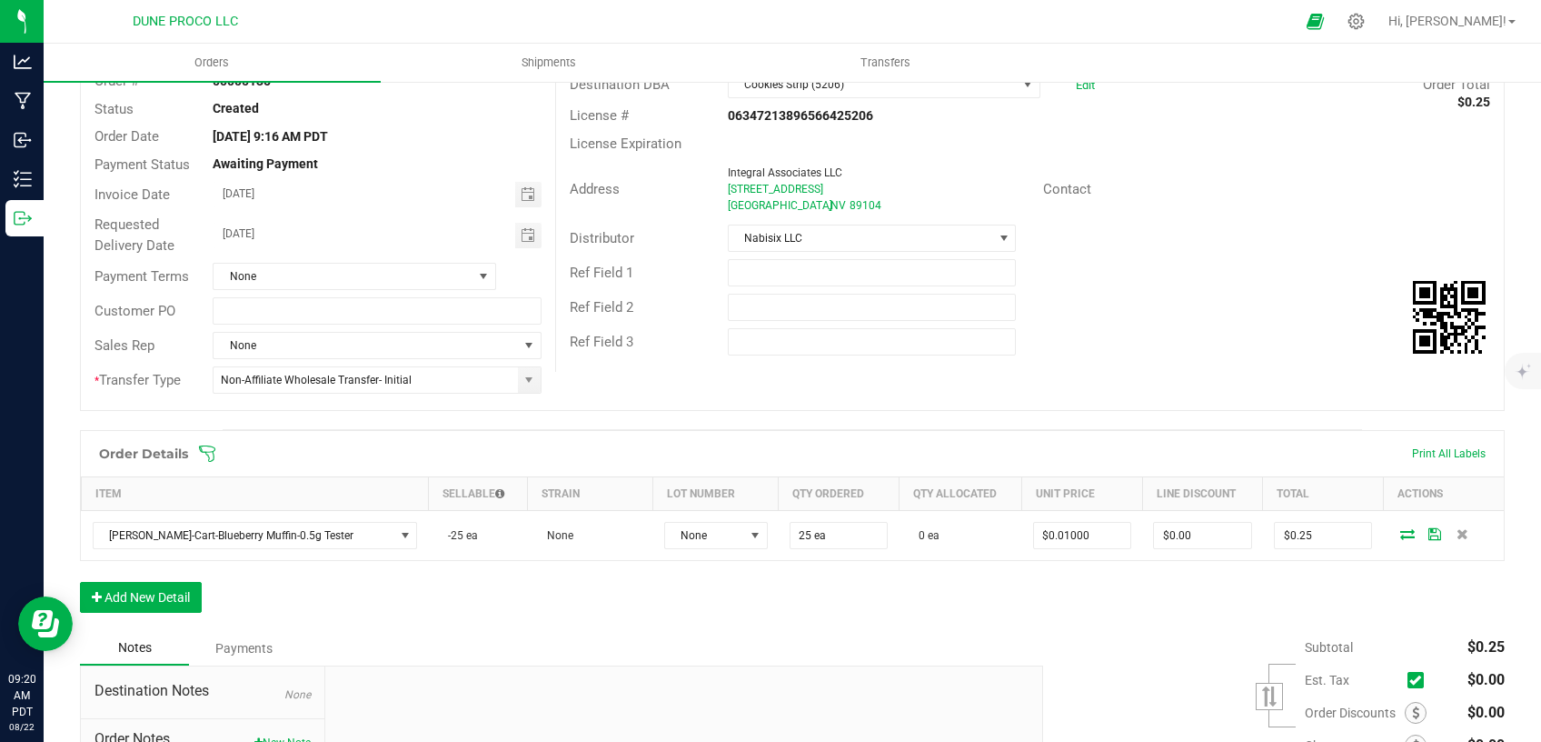
scroll to position [154, 0]
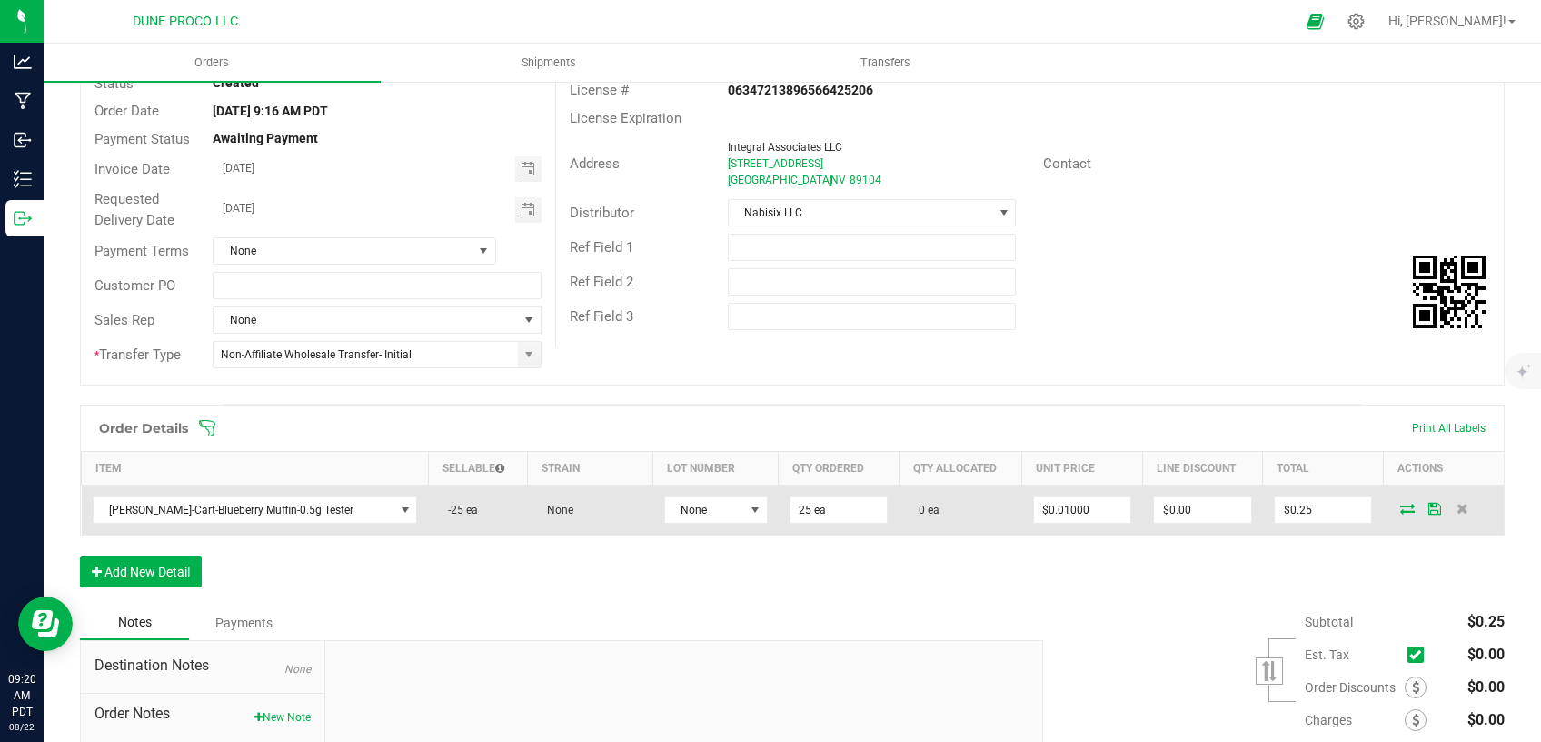
click at [1401, 504] on icon at bounding box center [1408, 508] width 15 height 11
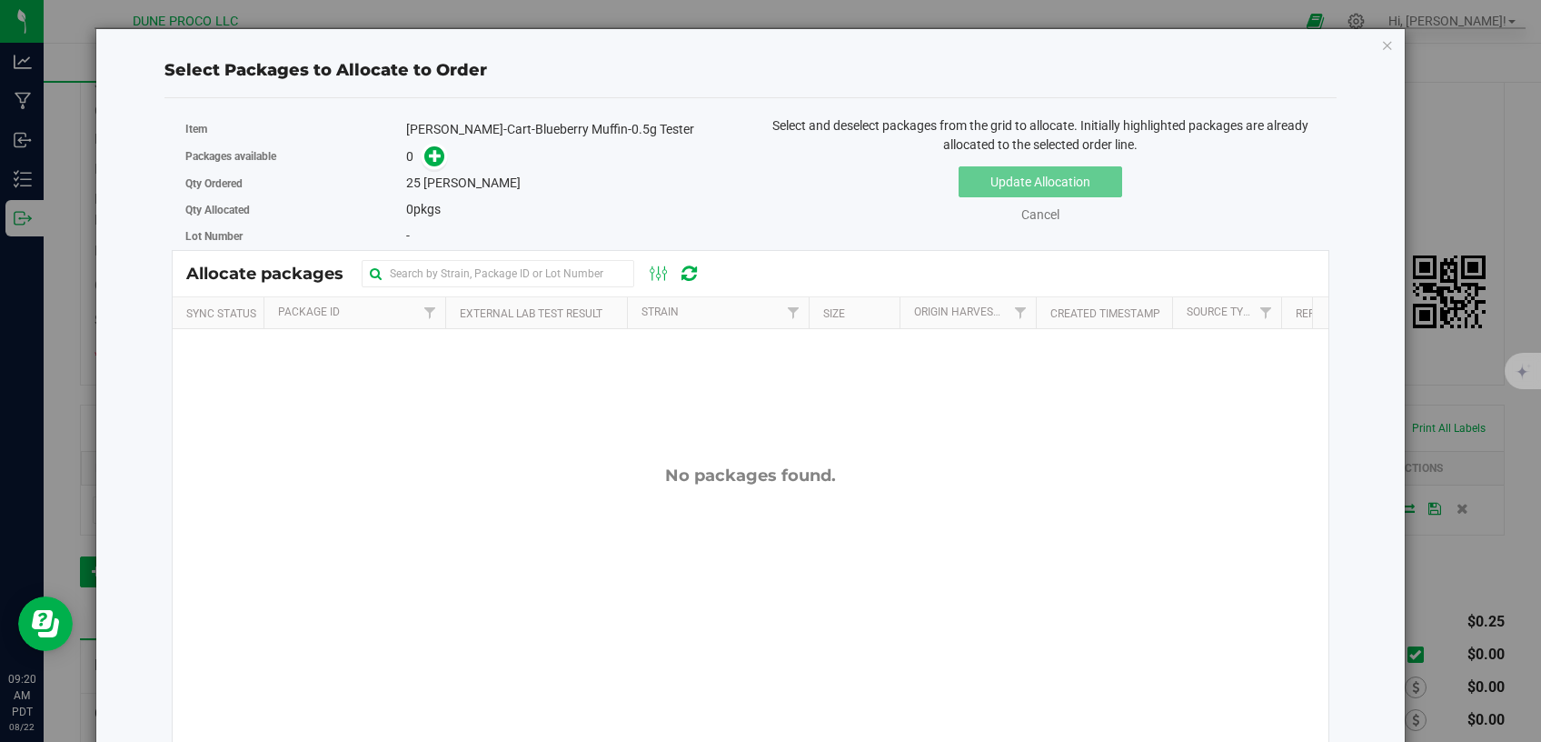
click at [431, 155] on icon at bounding box center [435, 155] width 13 height 13
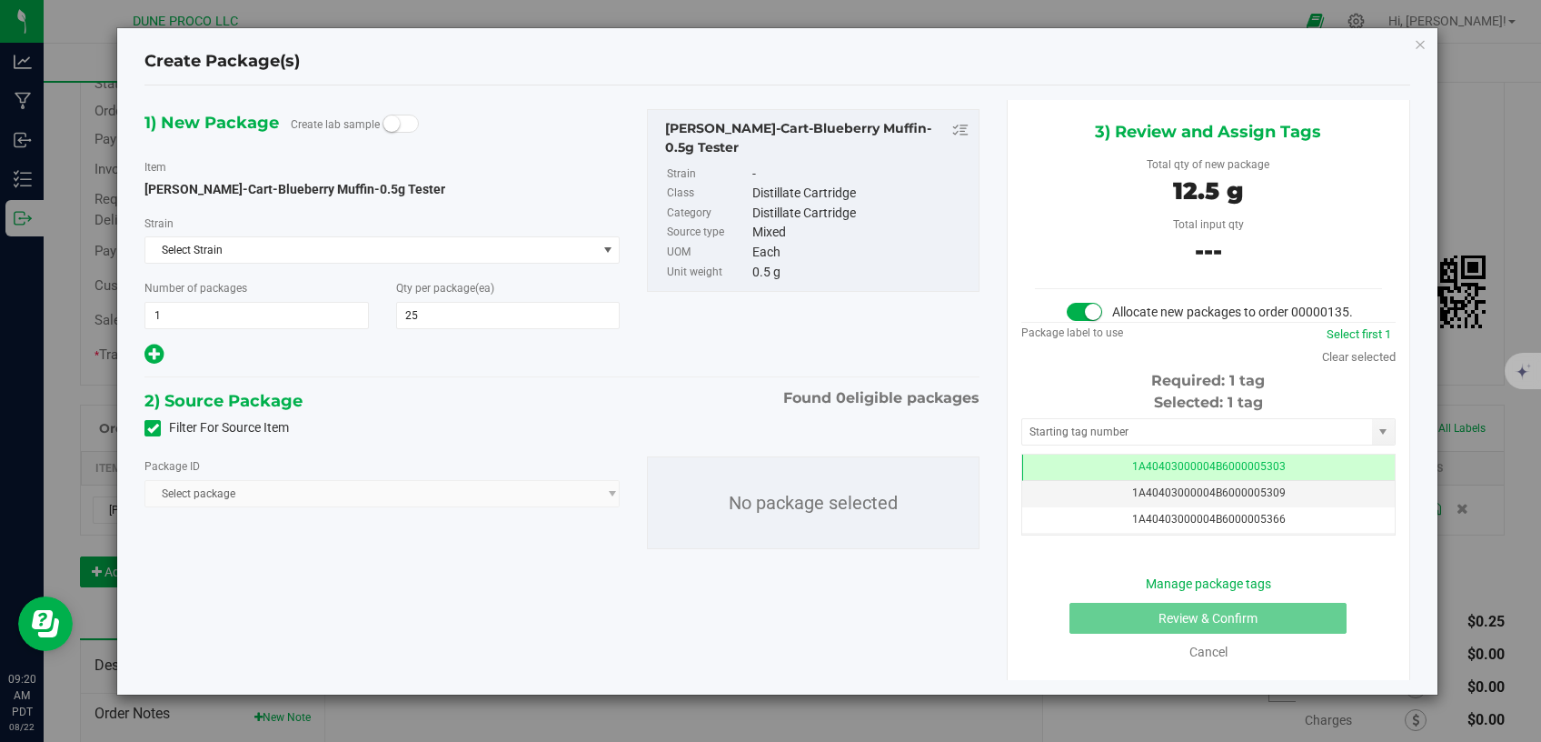
scroll to position [154, 0]
click at [155, 428] on icon at bounding box center [153, 428] width 12 height 0
click at [0, 0] on input "Filter For Source Item" at bounding box center [0, 0] width 0 height 0
click at [254, 485] on span "Select package" at bounding box center [370, 493] width 451 height 25
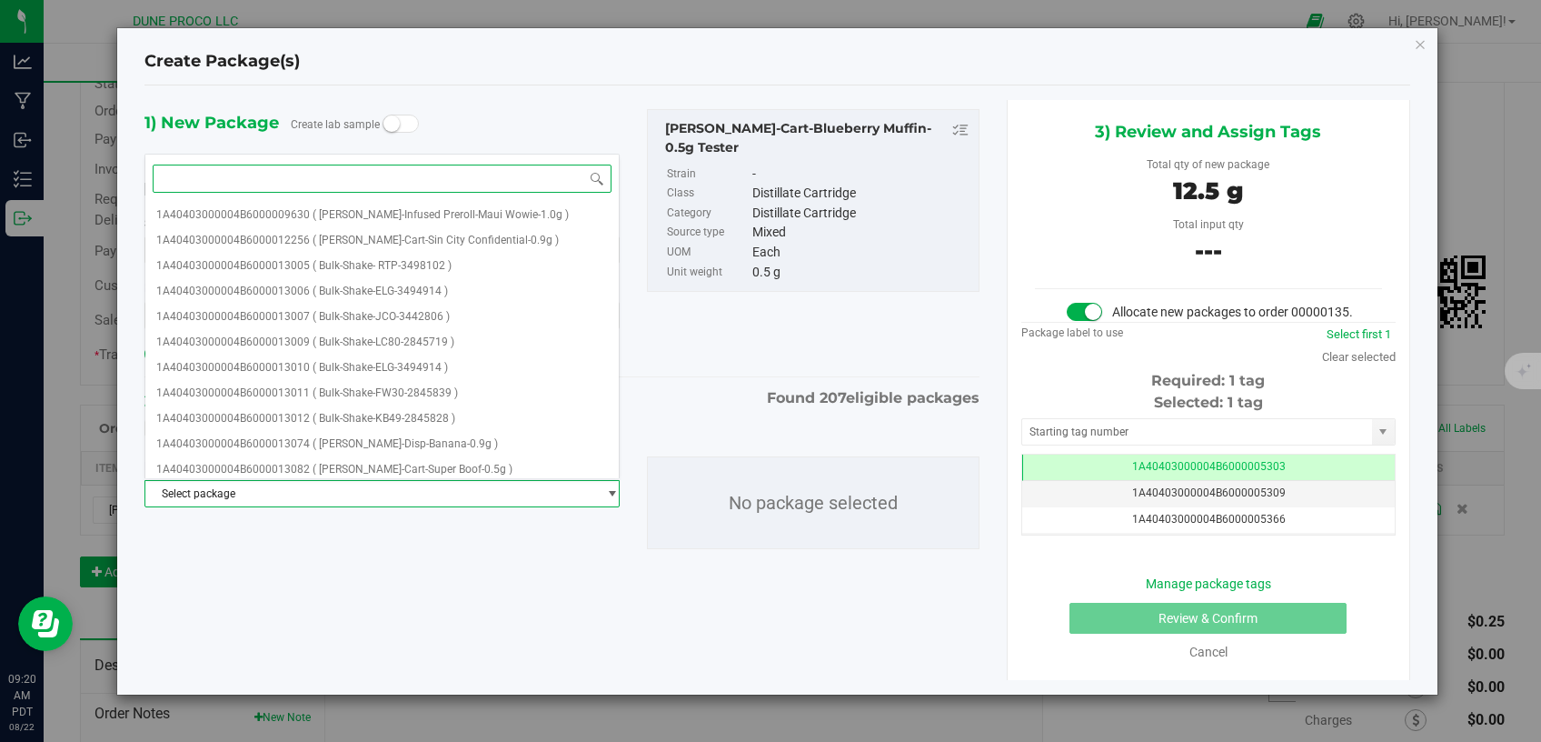
paste input "13127"
type input "13127"
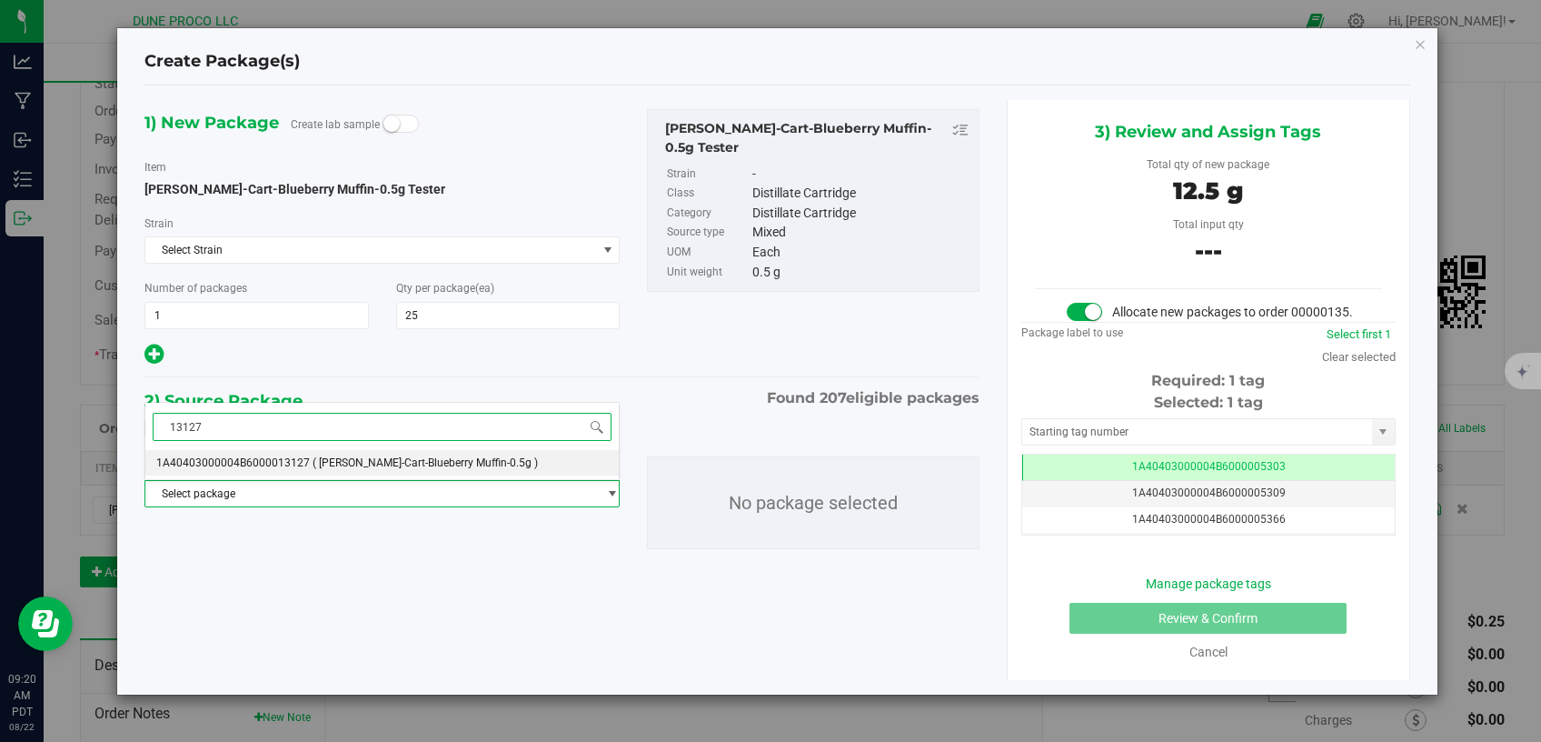
click at [256, 463] on span "1A40403000004B6000013127" at bounding box center [233, 462] width 154 height 13
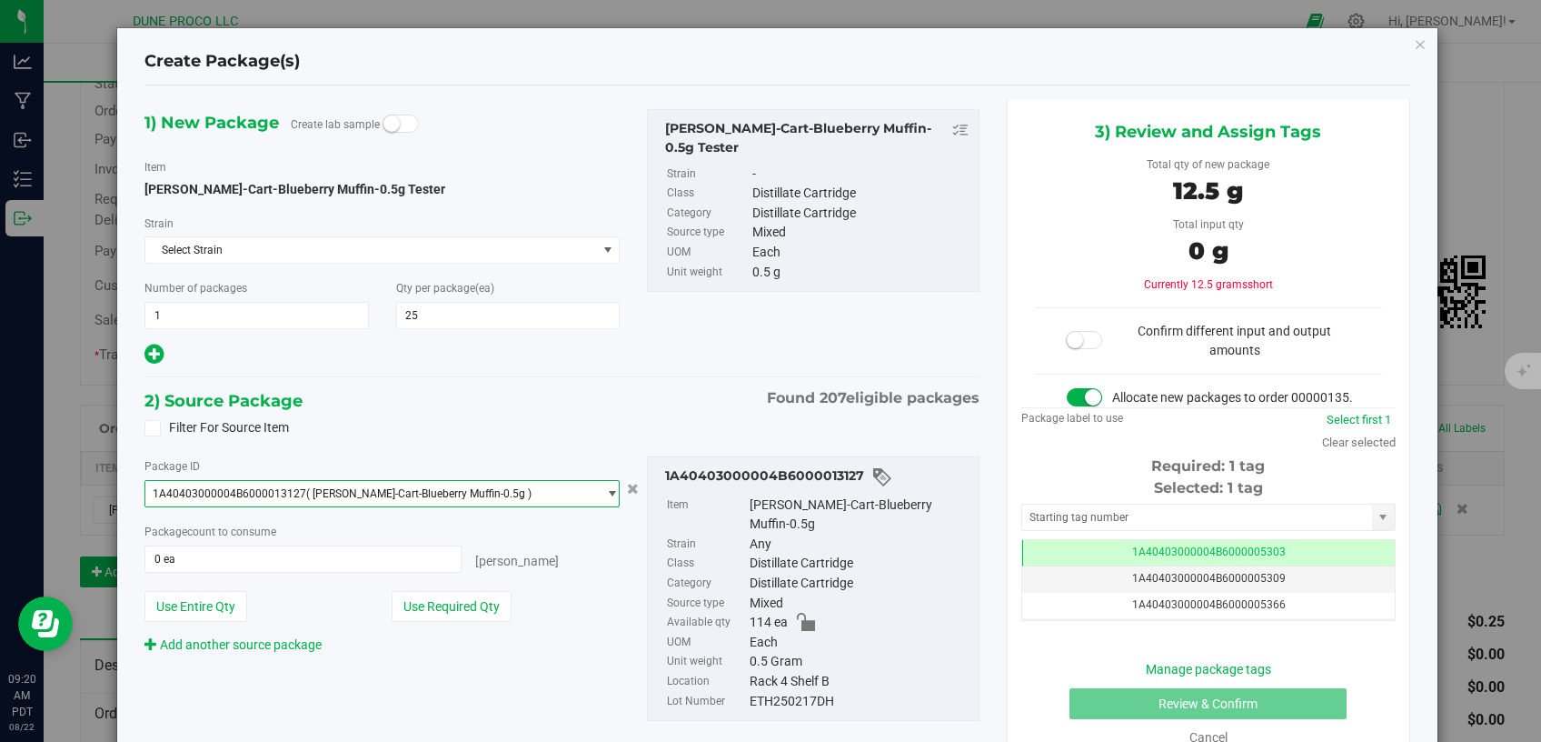
scroll to position [0, 0]
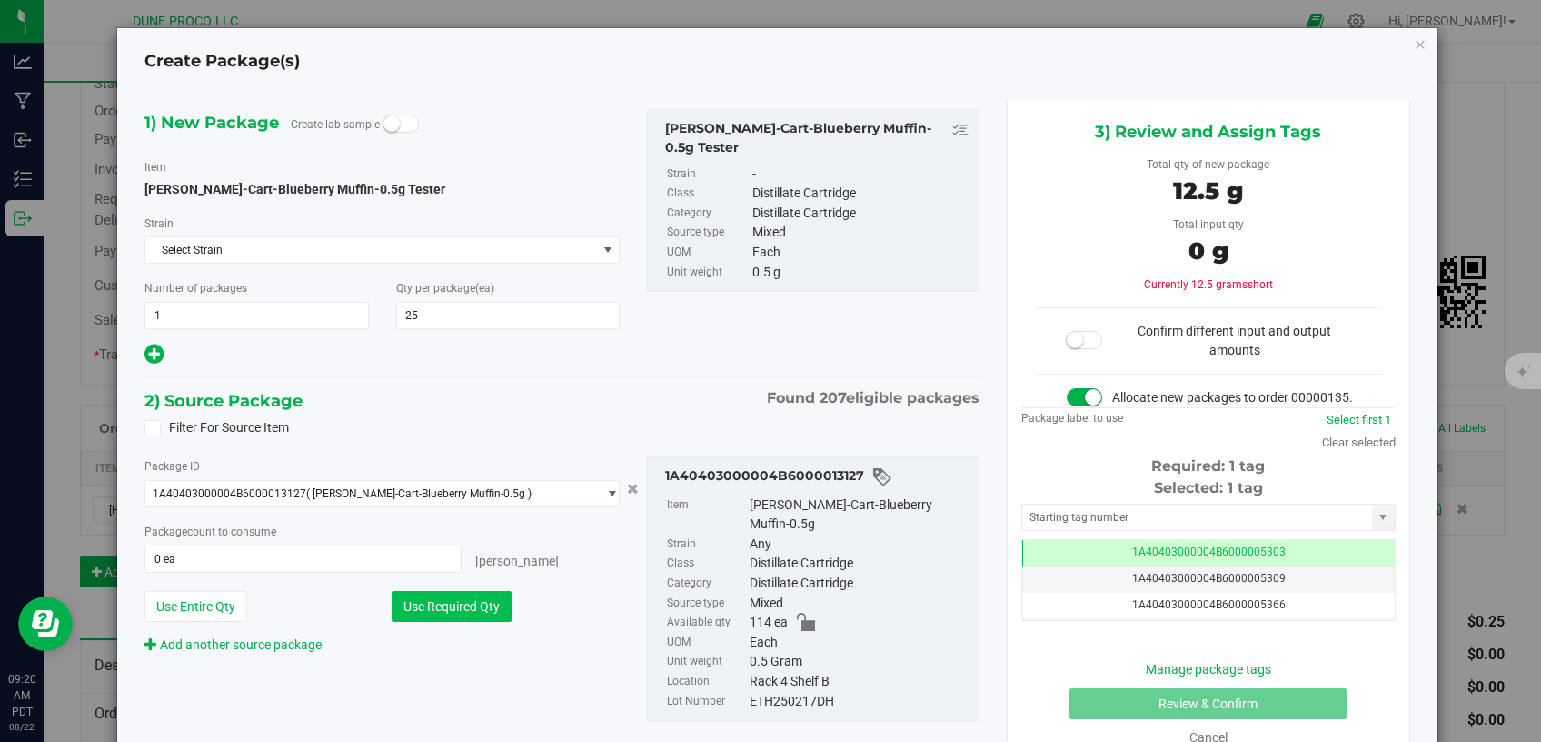
click at [444, 601] on button "Use Required Qty" at bounding box center [452, 606] width 120 height 31
type input "25 ea"
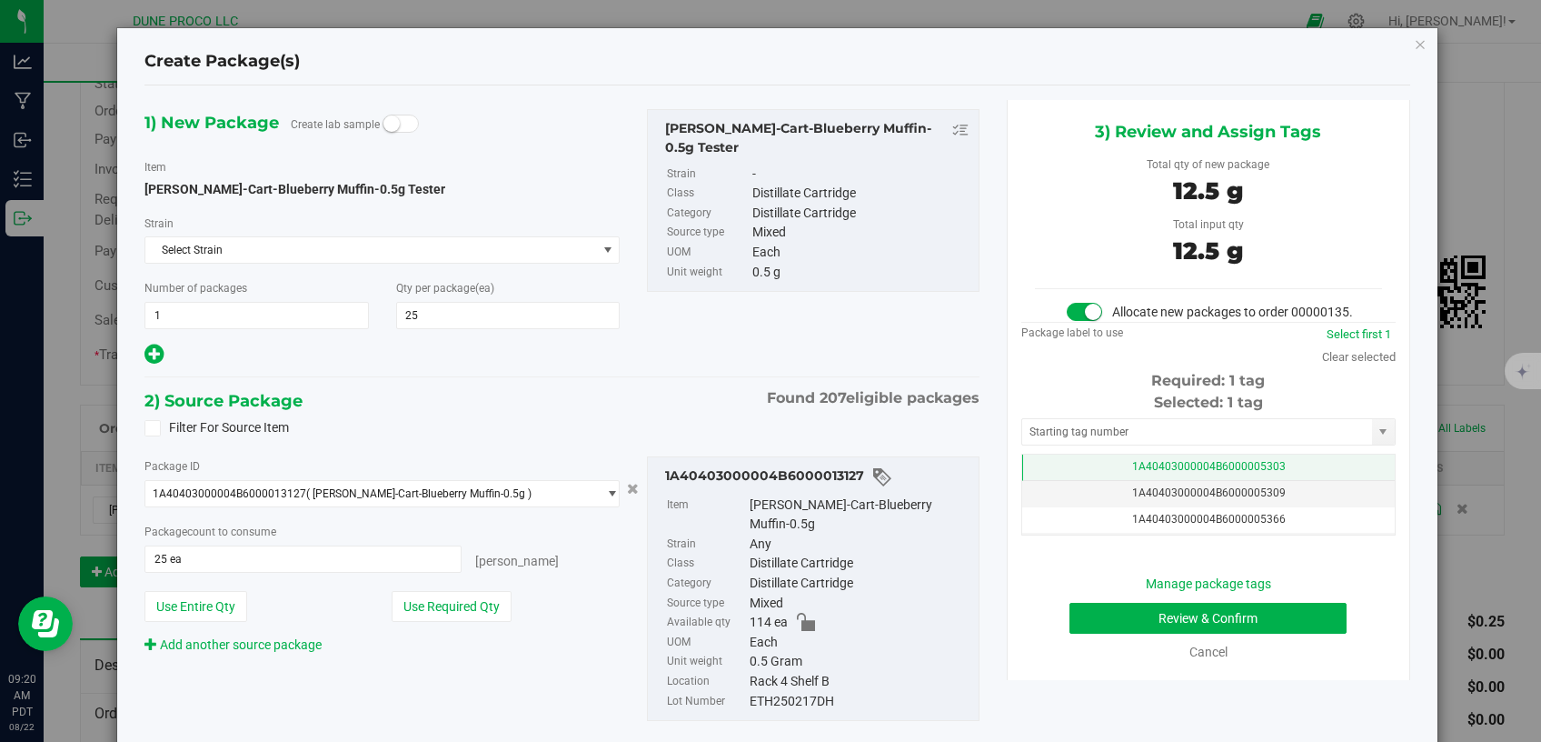
click at [1041, 481] on td "1A40403000004B6000005303" at bounding box center [1208, 467] width 373 height 26
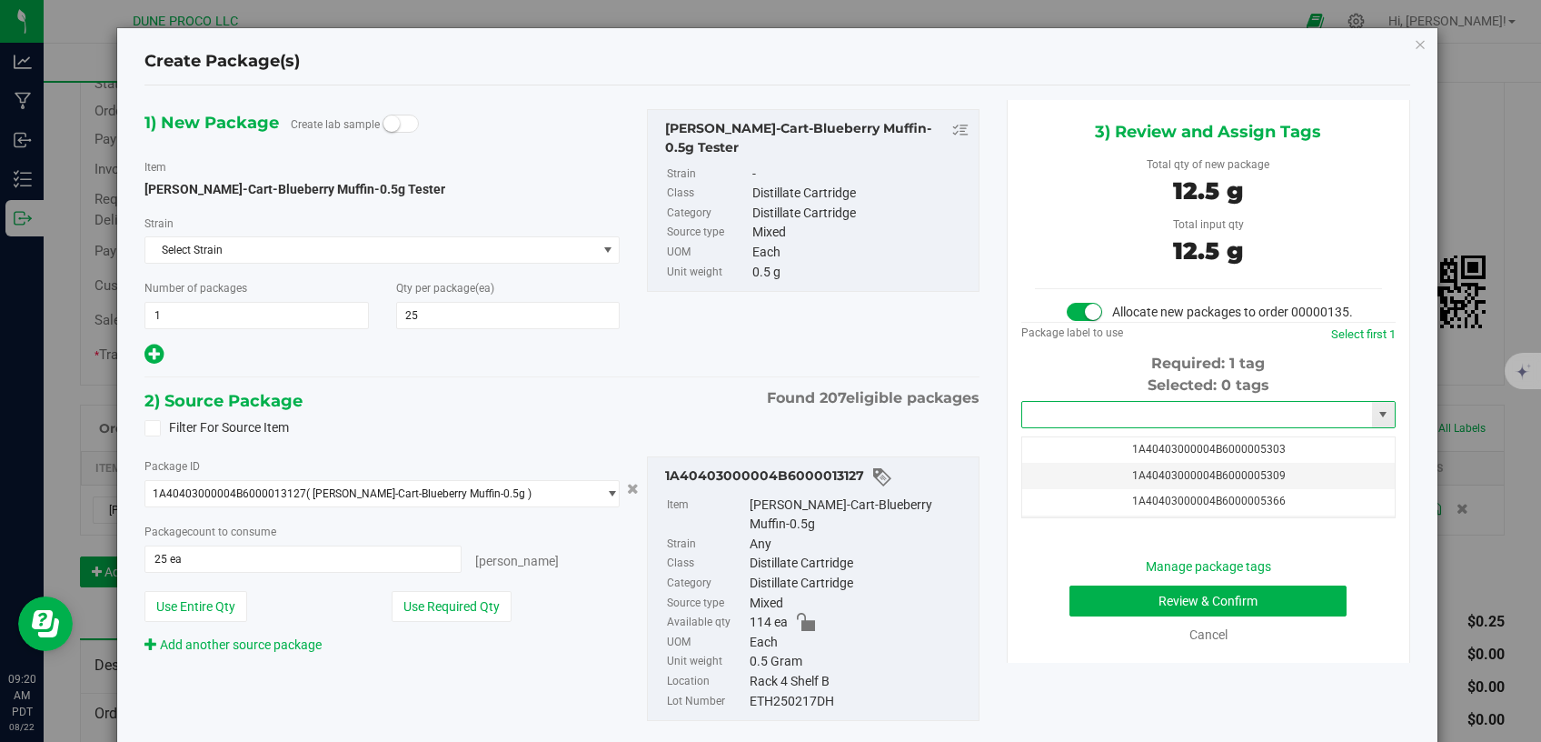
click at [1126, 426] on input "text" at bounding box center [1197, 414] width 350 height 25
type input "2"
click at [1117, 466] on li "1A40403000004B6000011279" at bounding box center [1196, 463] width 368 height 27
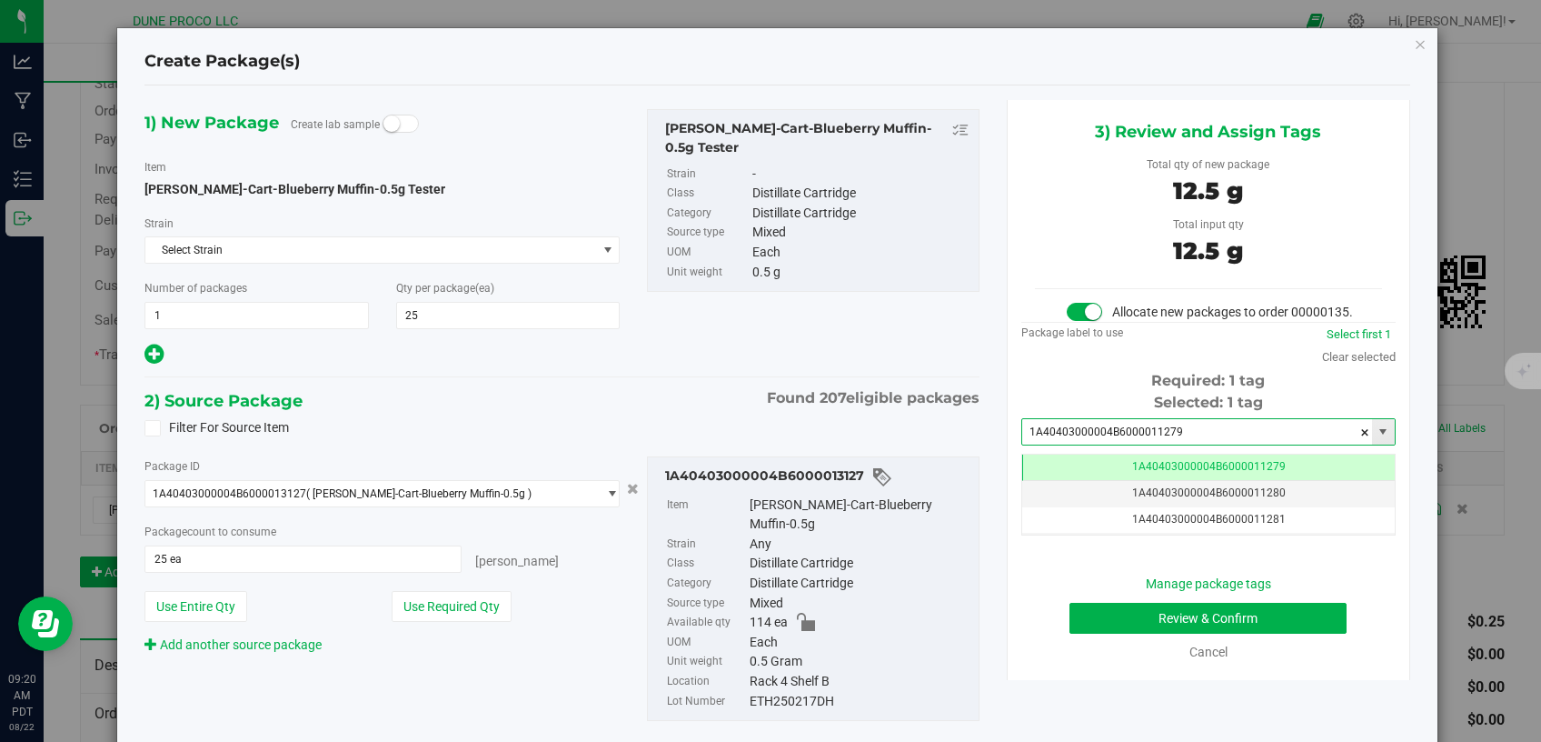
drag, startPoint x: 1187, startPoint y: 449, endPoint x: 980, endPoint y: 458, distance: 207.4
click at [1022, 444] on input "1A40403000004B6000011279" at bounding box center [1197, 431] width 350 height 25
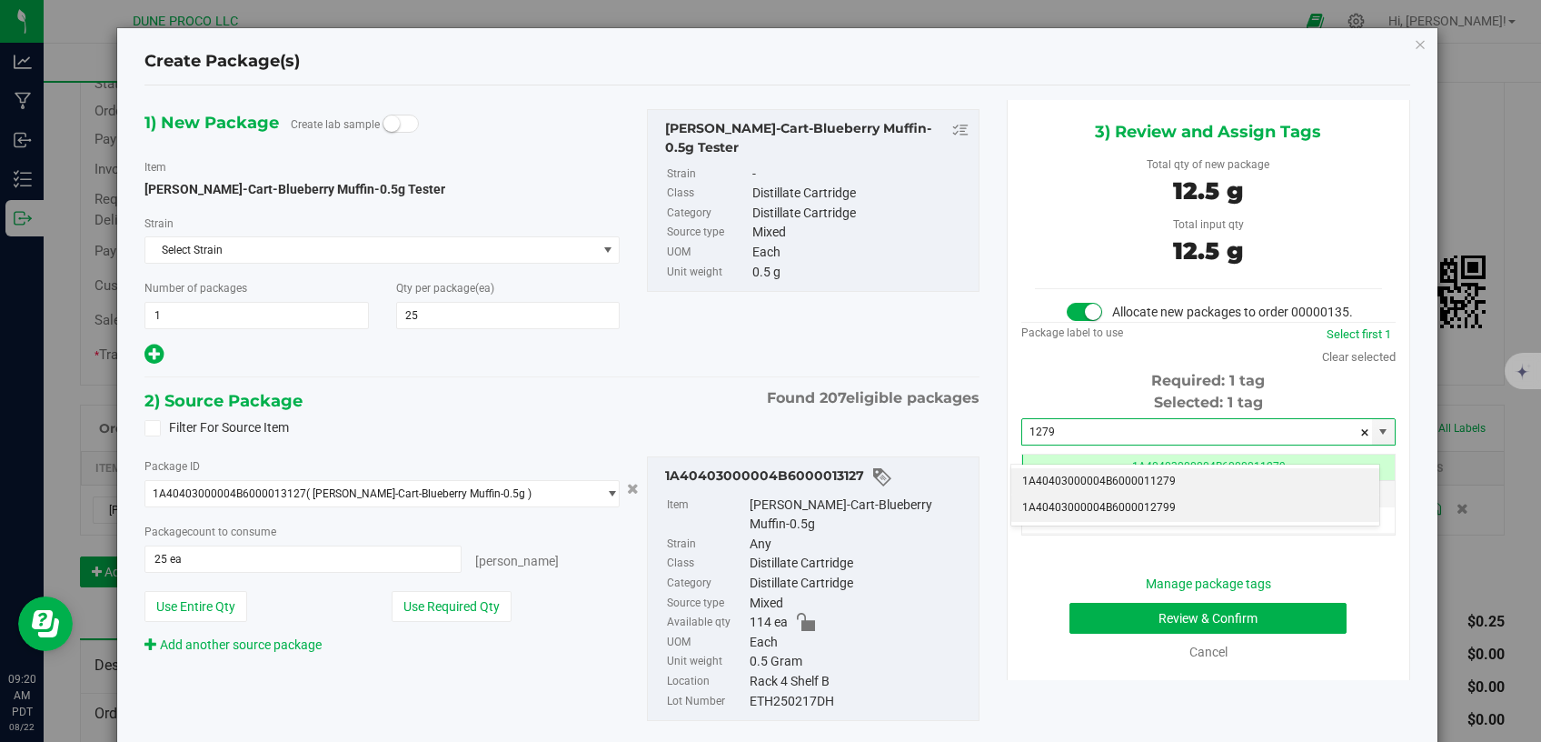
click at [1023, 504] on li "1A40403000004B6000012799" at bounding box center [1196, 507] width 368 height 27
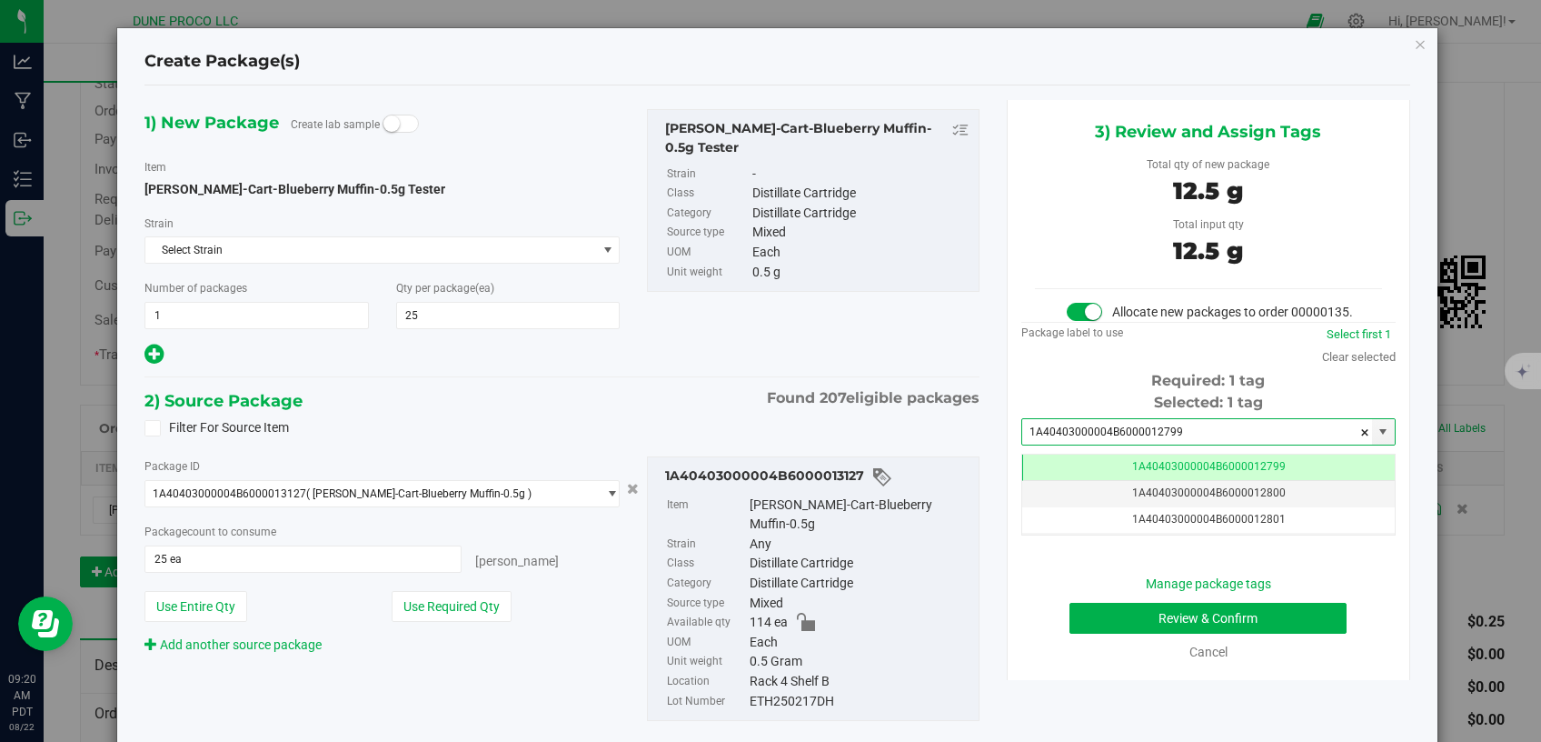
type input "1A40403000004B6000012799"
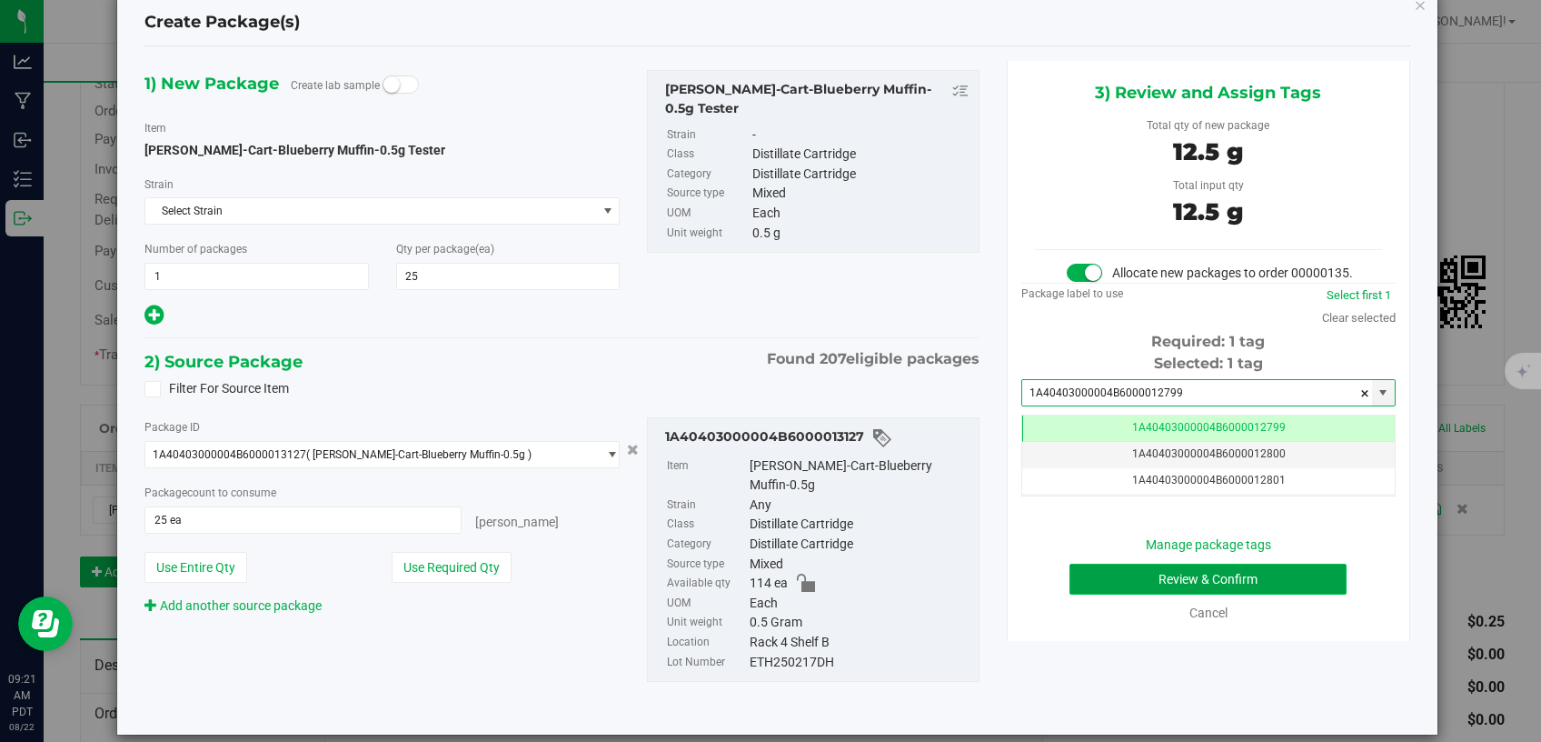
click at [1168, 588] on button "Review & Confirm" at bounding box center [1209, 579] width 278 height 31
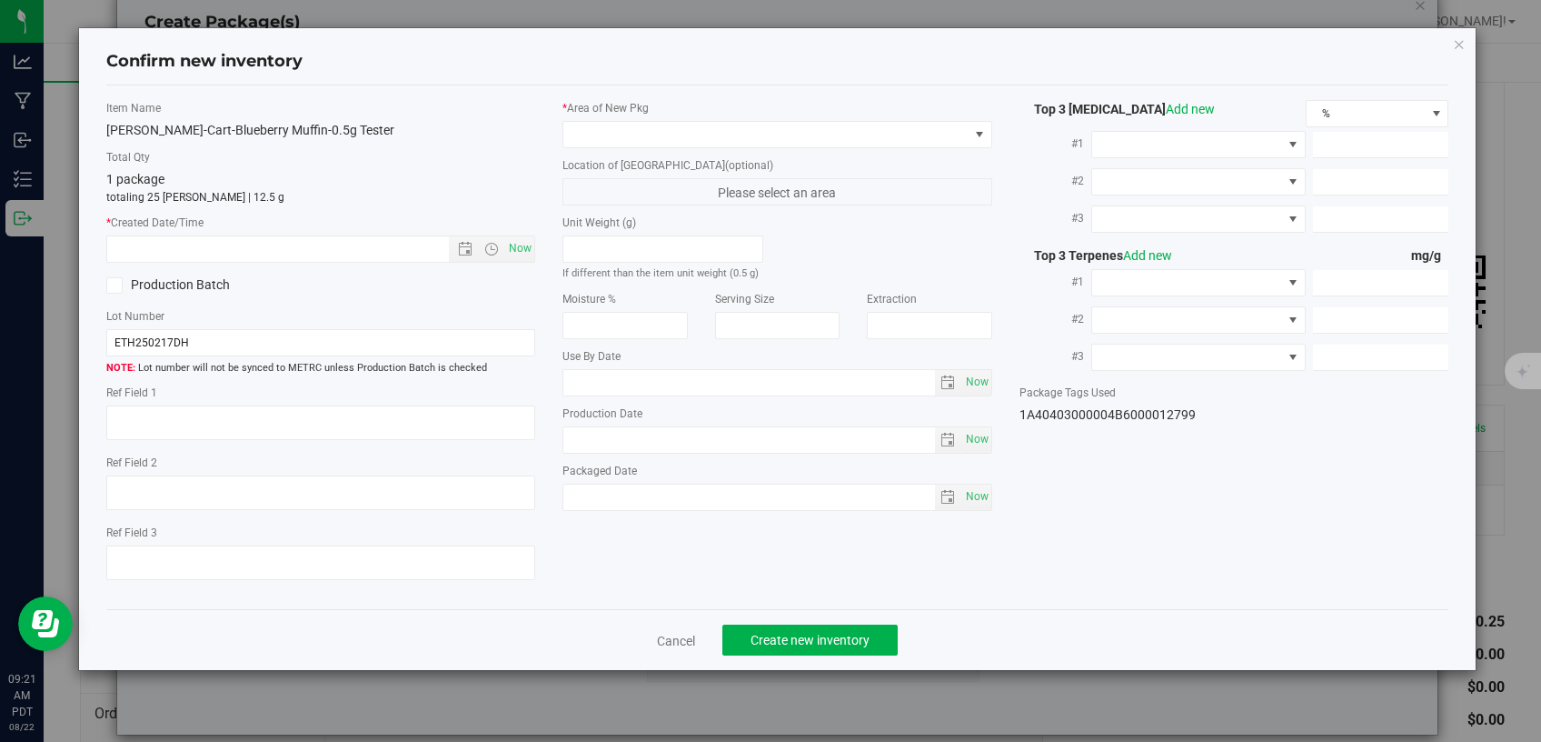
type textarea "84.7652 %"
type textarea "0.1285 %"
type input "847.3450"
type input "32.8250"
type input "6.0950"
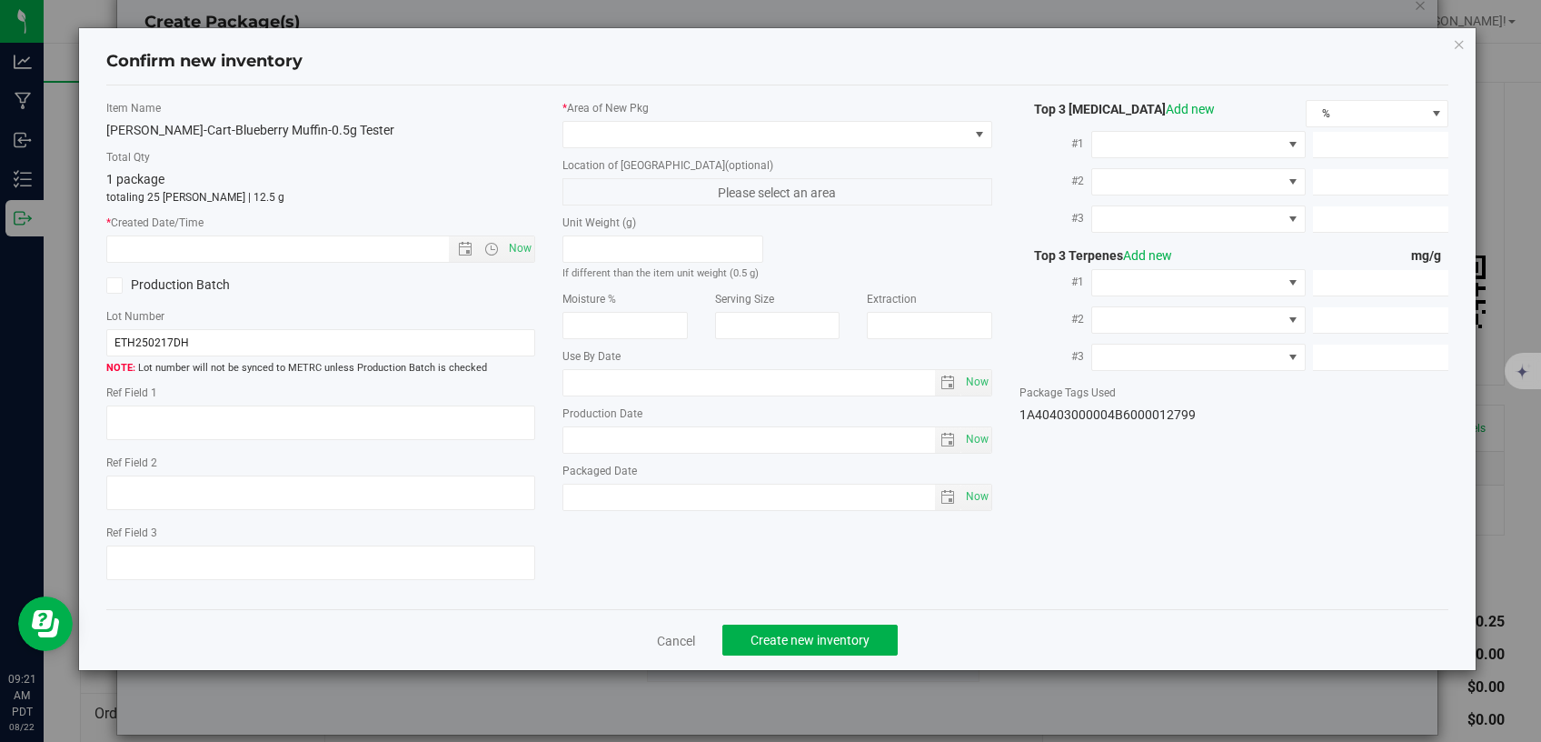
type input "12.7200"
type input "8.4100"
type input "5.2300"
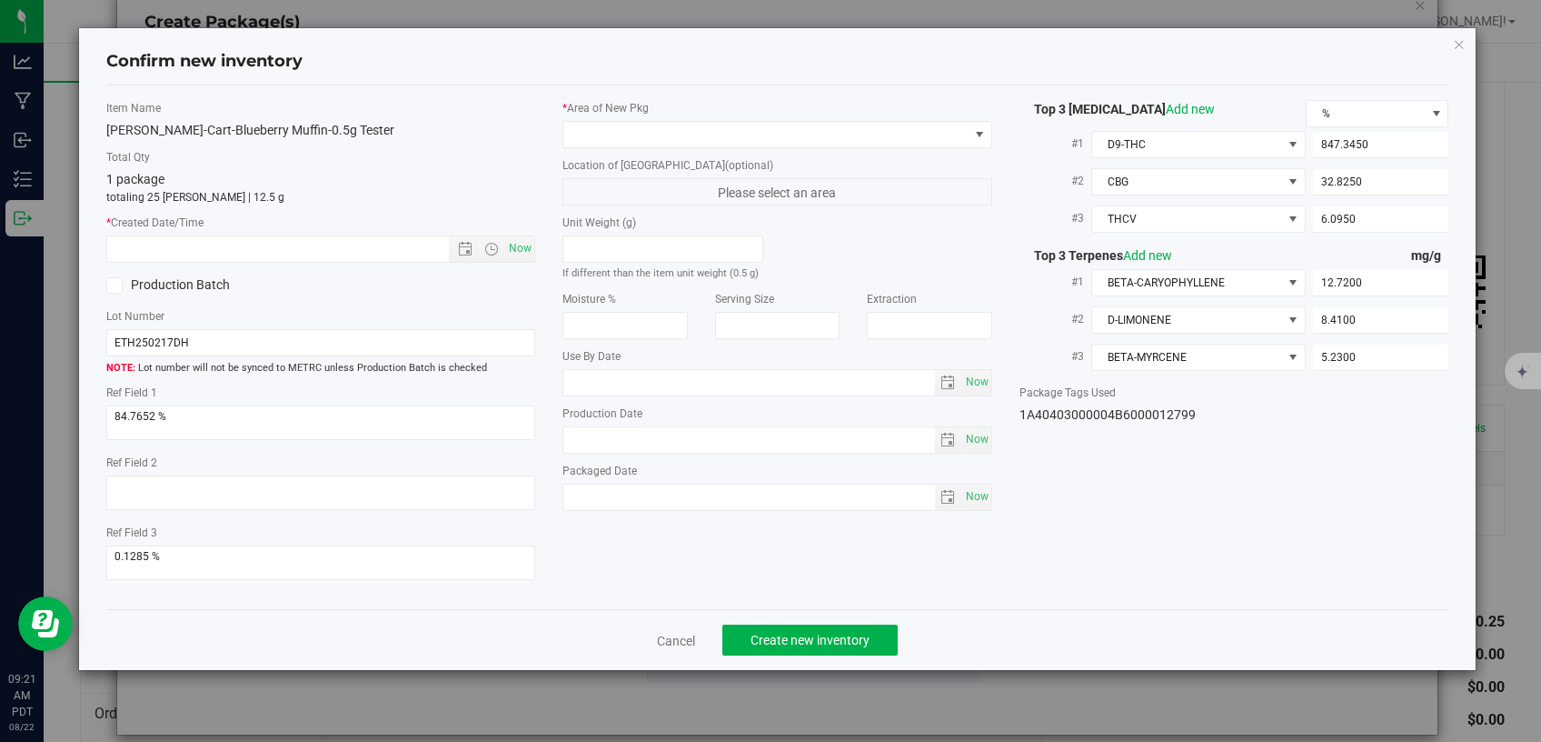
type input "[DATE]"
click at [861, 128] on span at bounding box center [766, 134] width 405 height 25
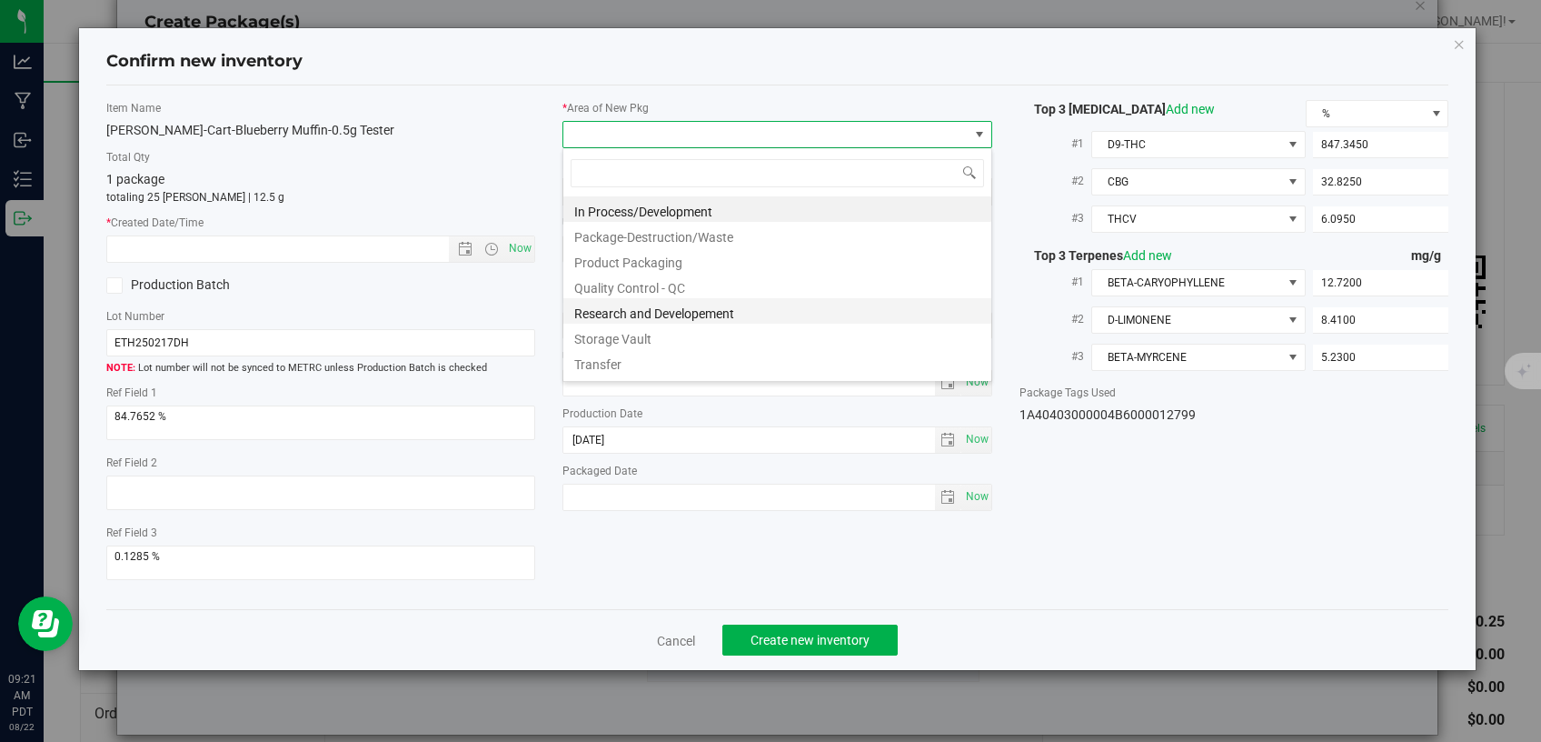
scroll to position [26, 429]
click at [685, 327] on li "Storage Vault" at bounding box center [778, 336] width 428 height 25
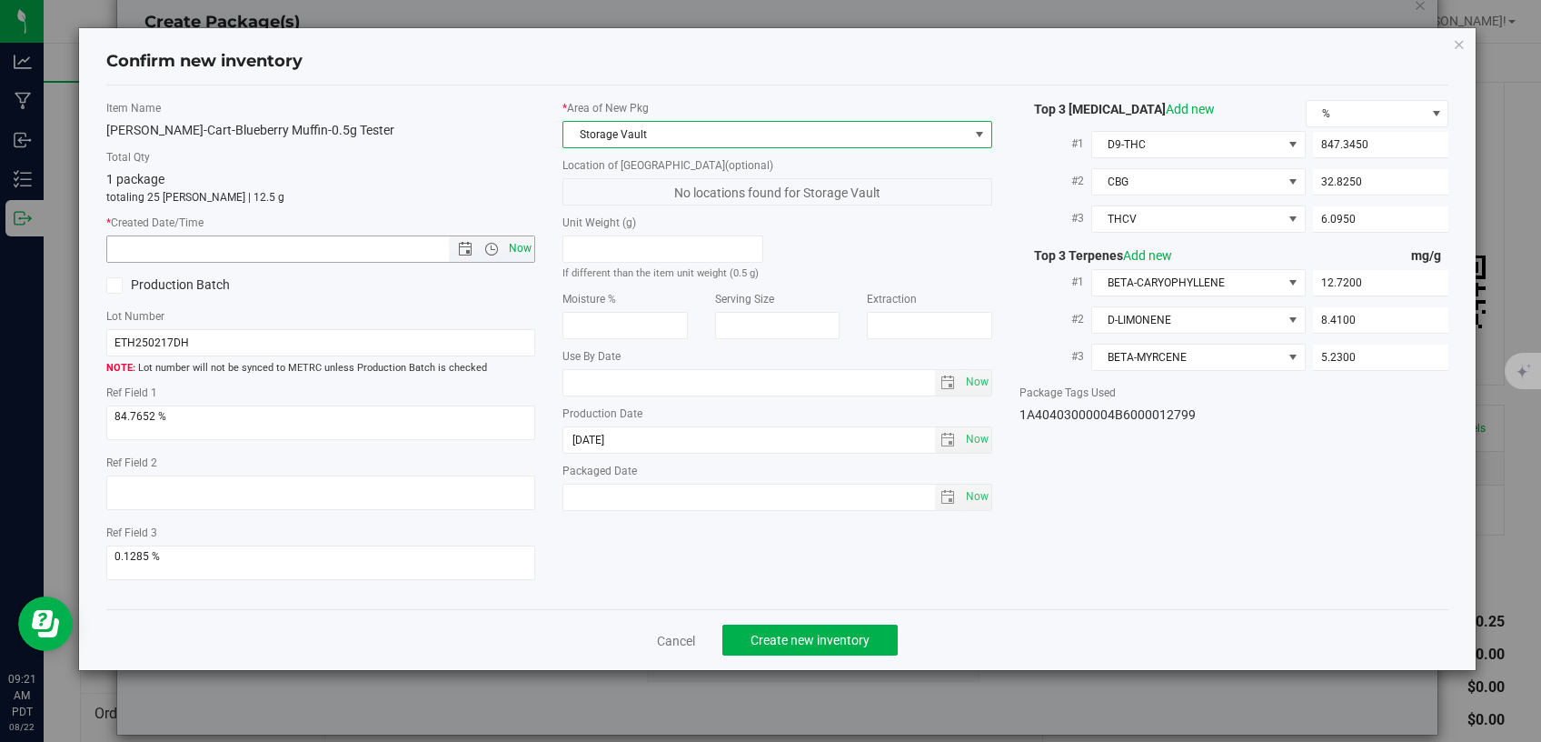
click at [524, 252] on span "Now" at bounding box center [520, 248] width 31 height 26
type input "[DATE] 9:21 AM"
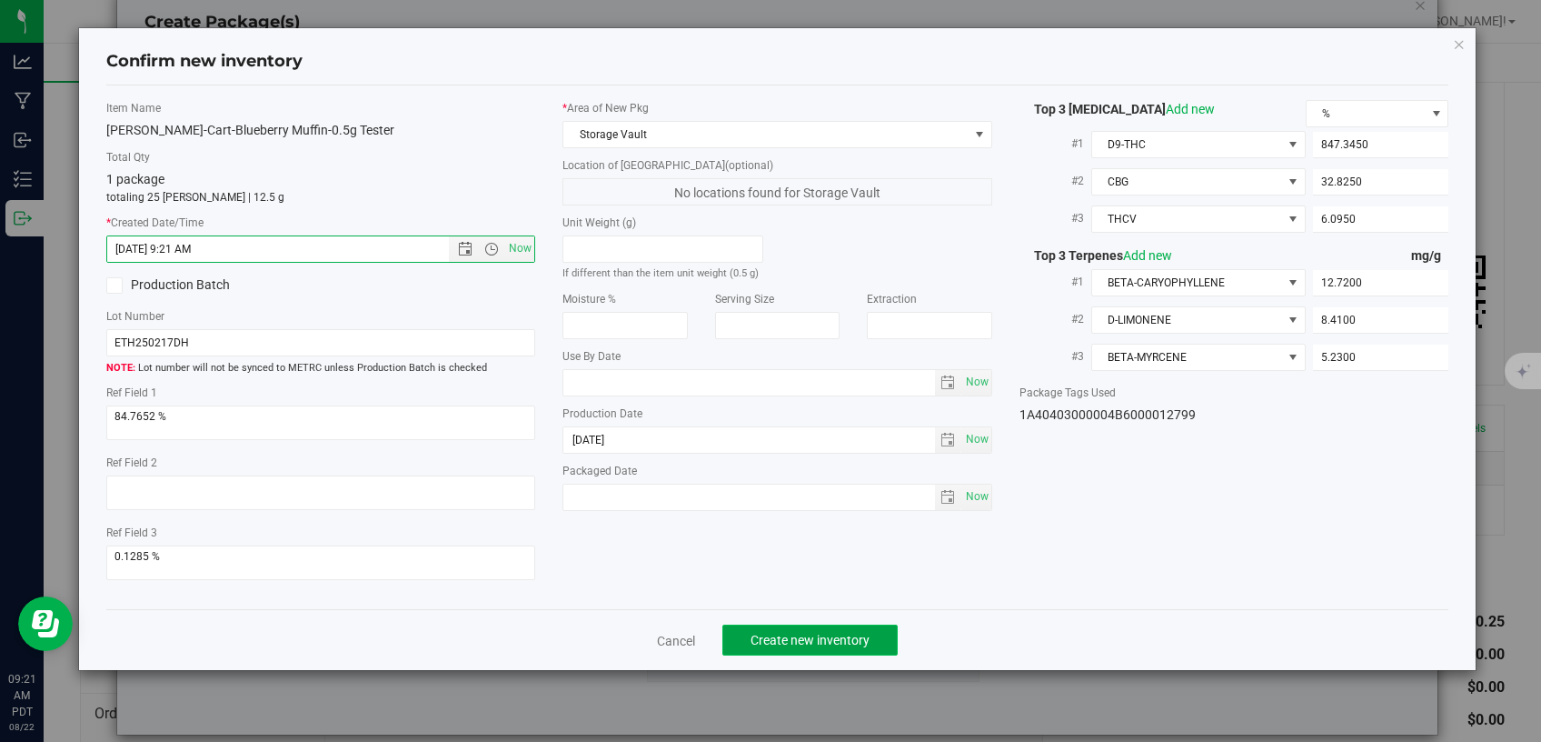
click at [796, 633] on span "Create new inventory" at bounding box center [810, 640] width 119 height 15
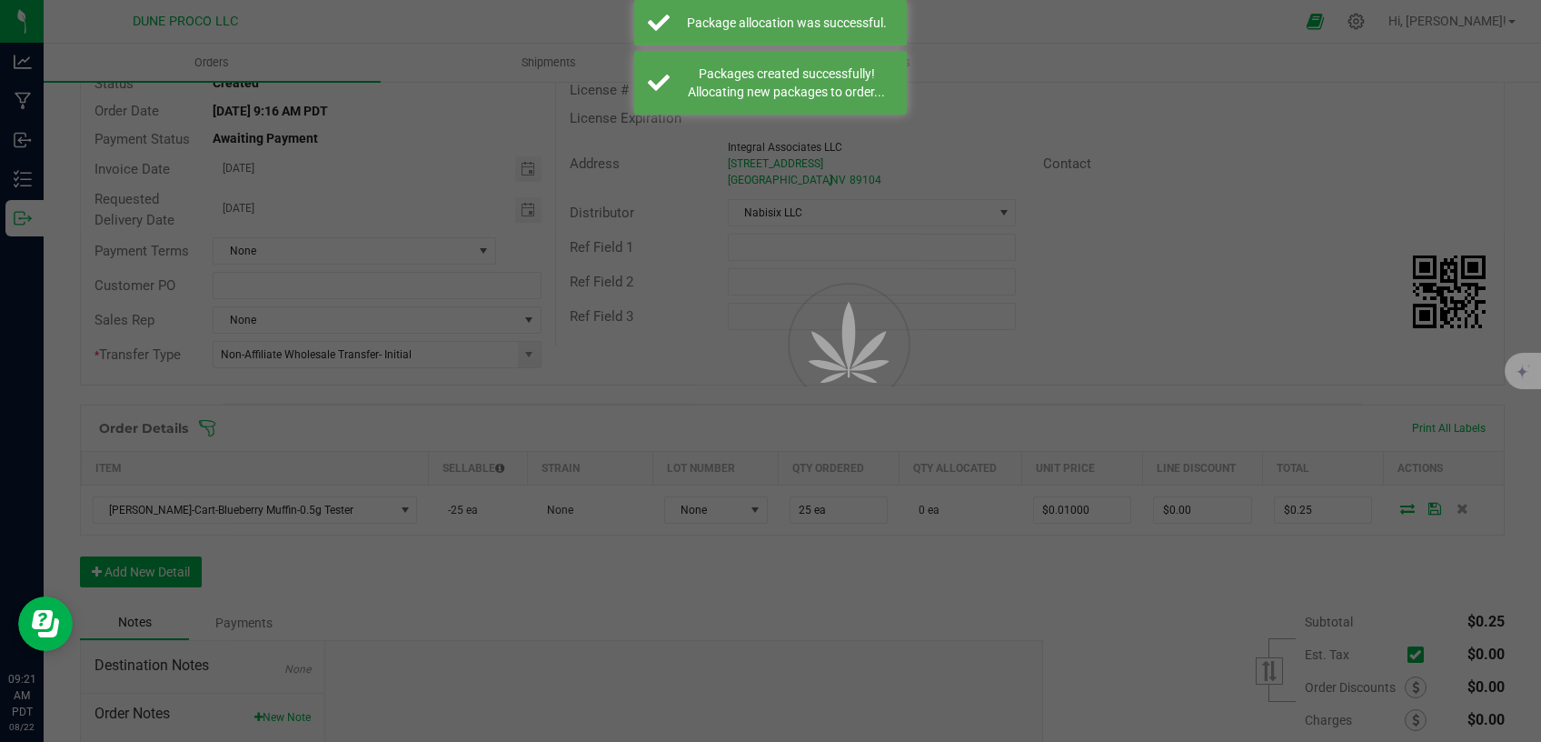
scroll to position [154, 0]
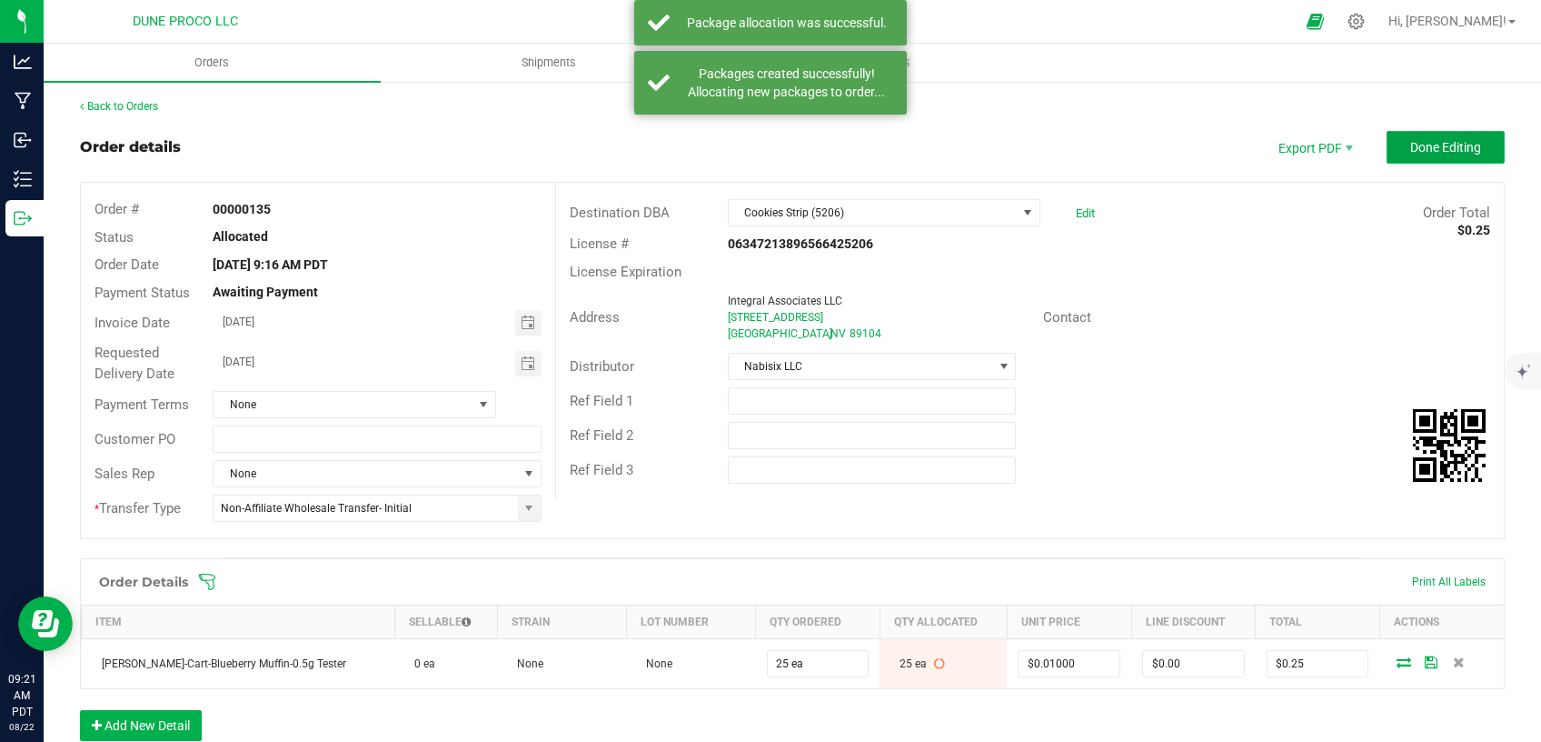
click at [1443, 148] on span "Done Editing" at bounding box center [1446, 147] width 71 height 15
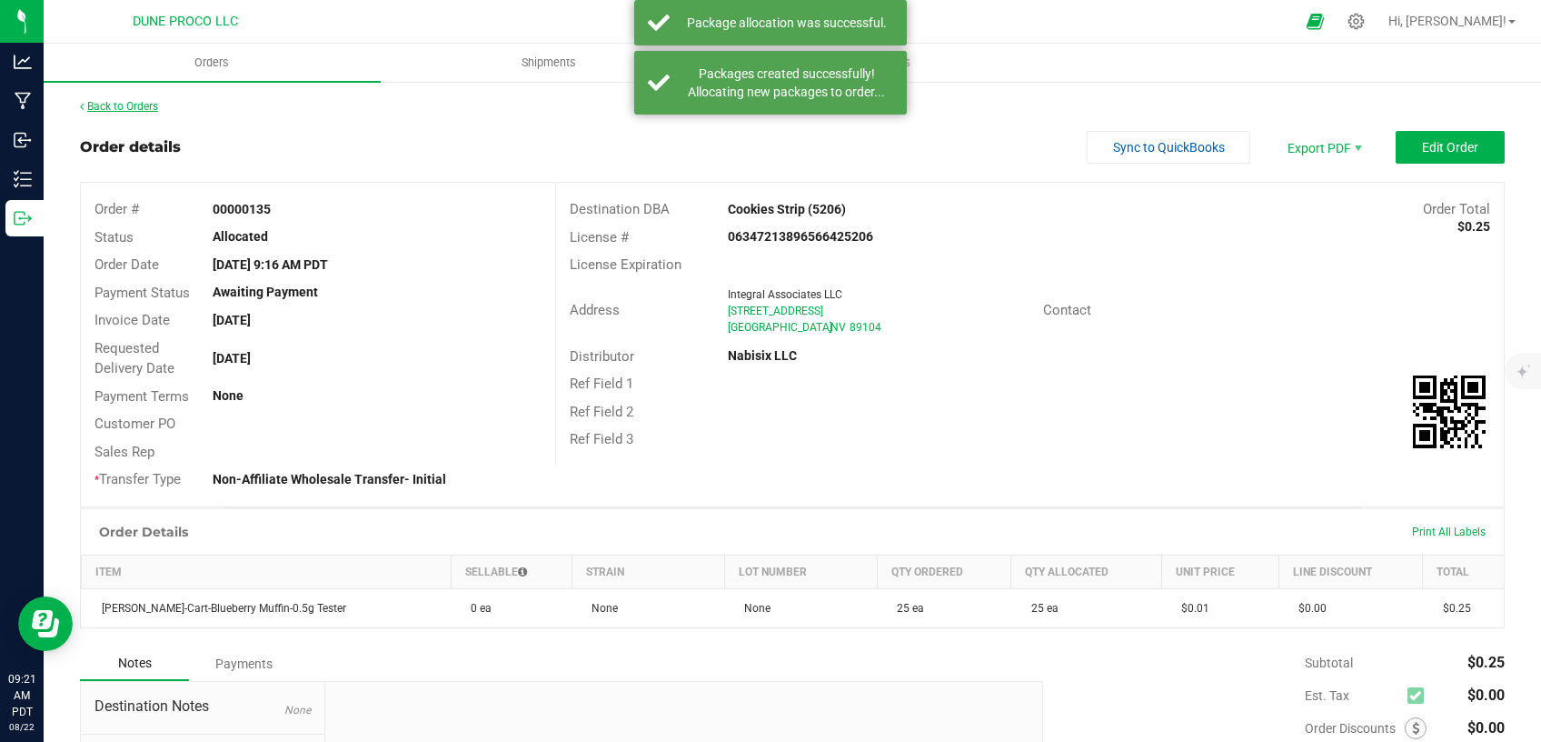
click at [135, 109] on link "Back to Orders" at bounding box center [119, 106] width 78 height 13
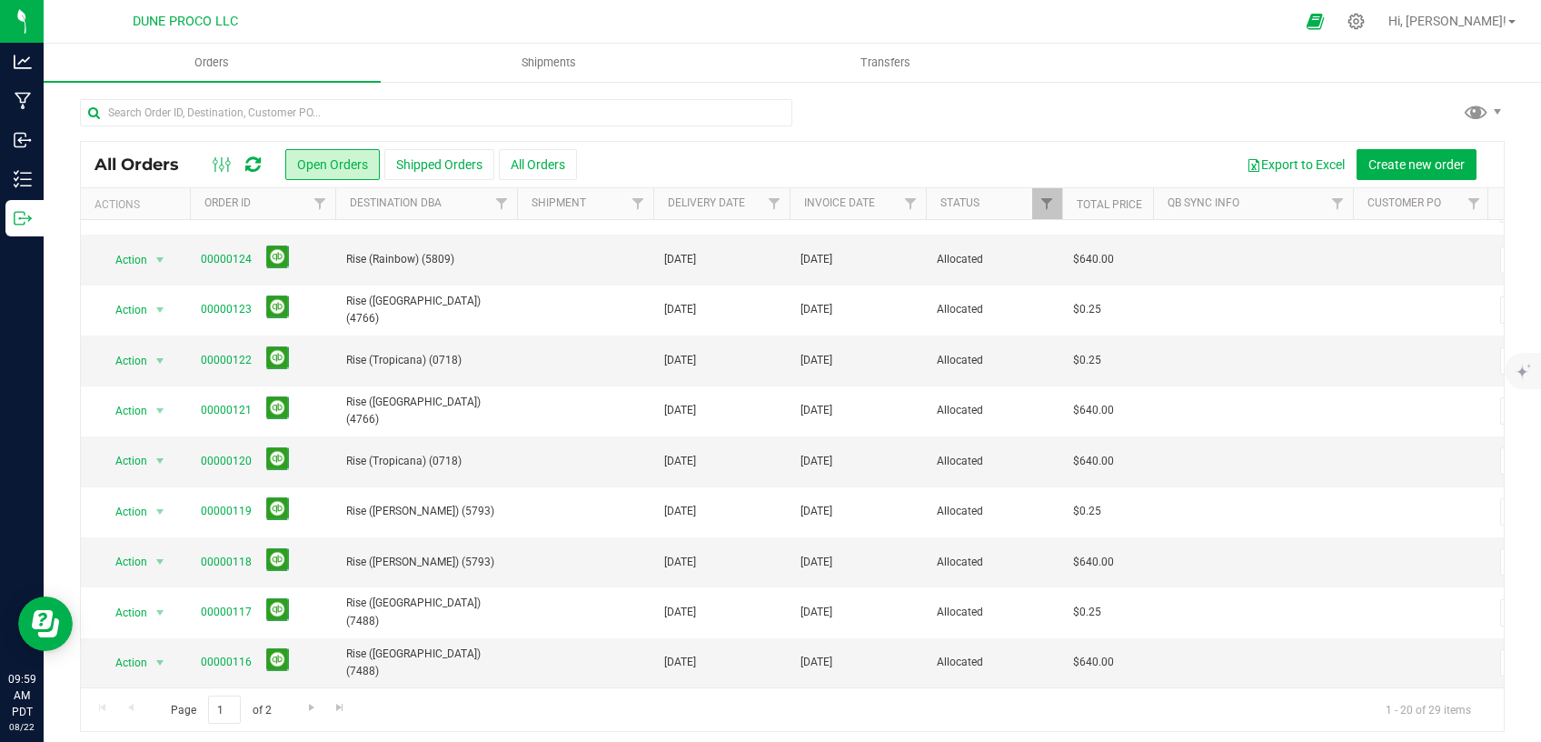
scroll to position [553, 0]
click at [234, 554] on link "00000118" at bounding box center [226, 562] width 51 height 17
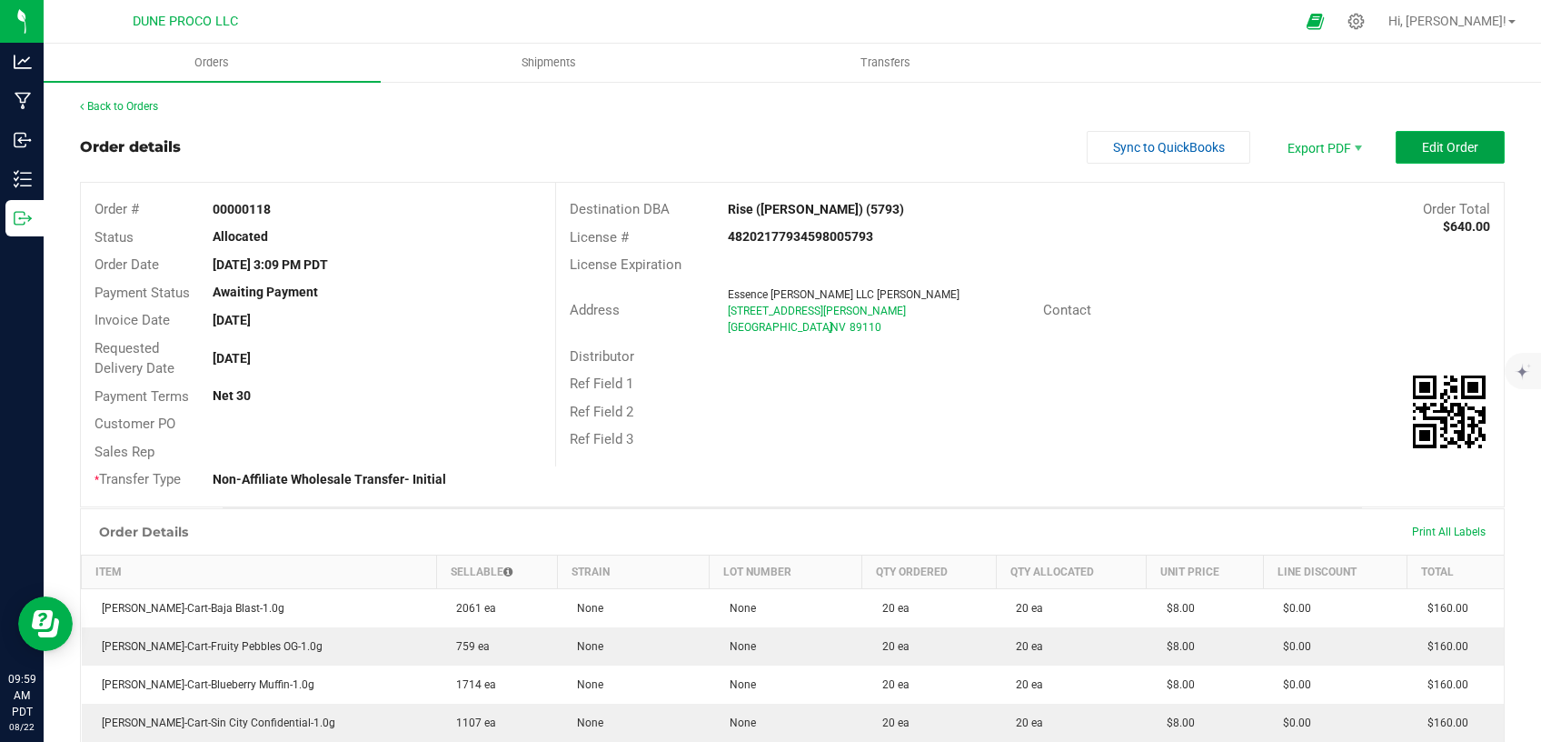
click at [1451, 145] on span "Edit Order" at bounding box center [1450, 147] width 56 height 15
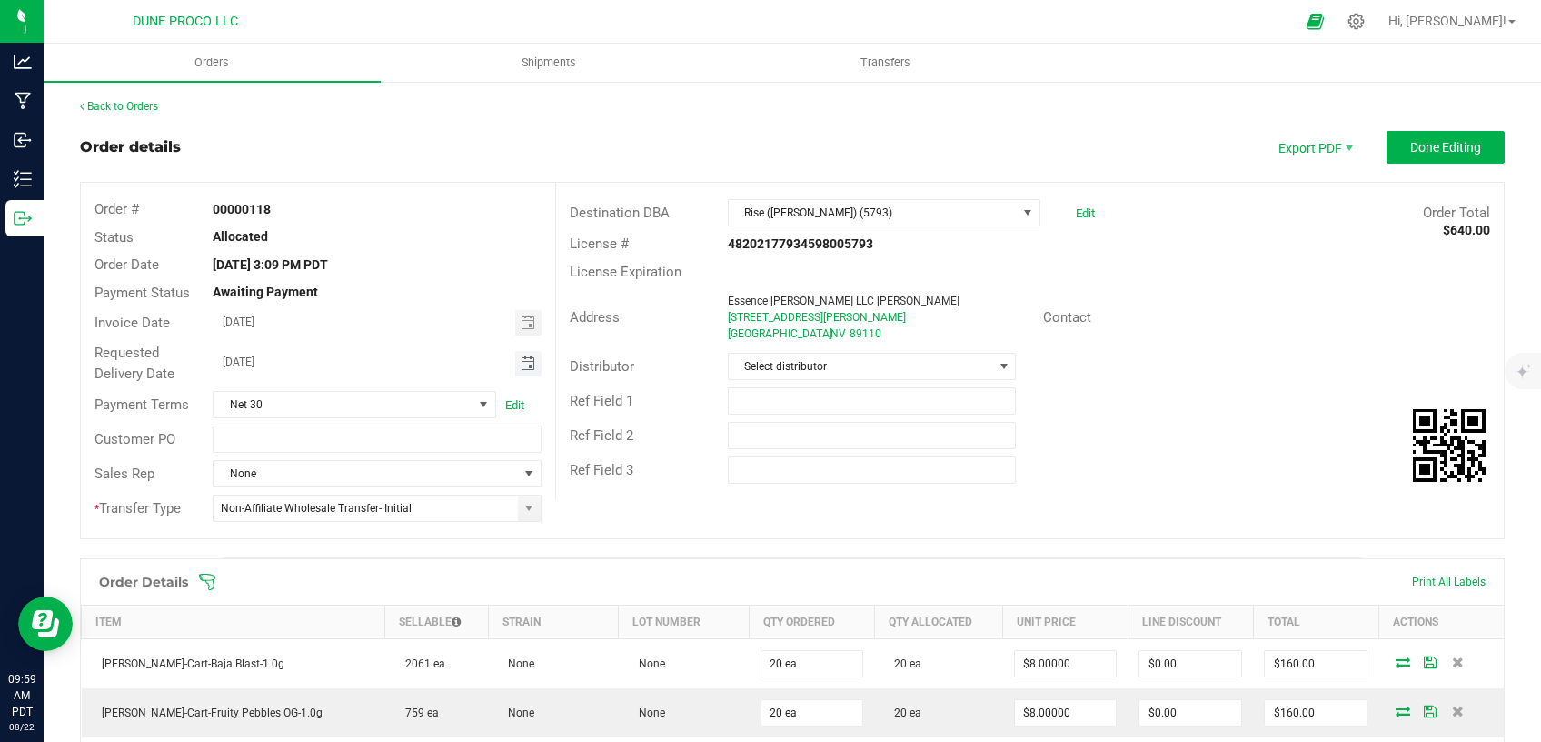
click at [521, 362] on span "Toggle calendar" at bounding box center [528, 363] width 15 height 15
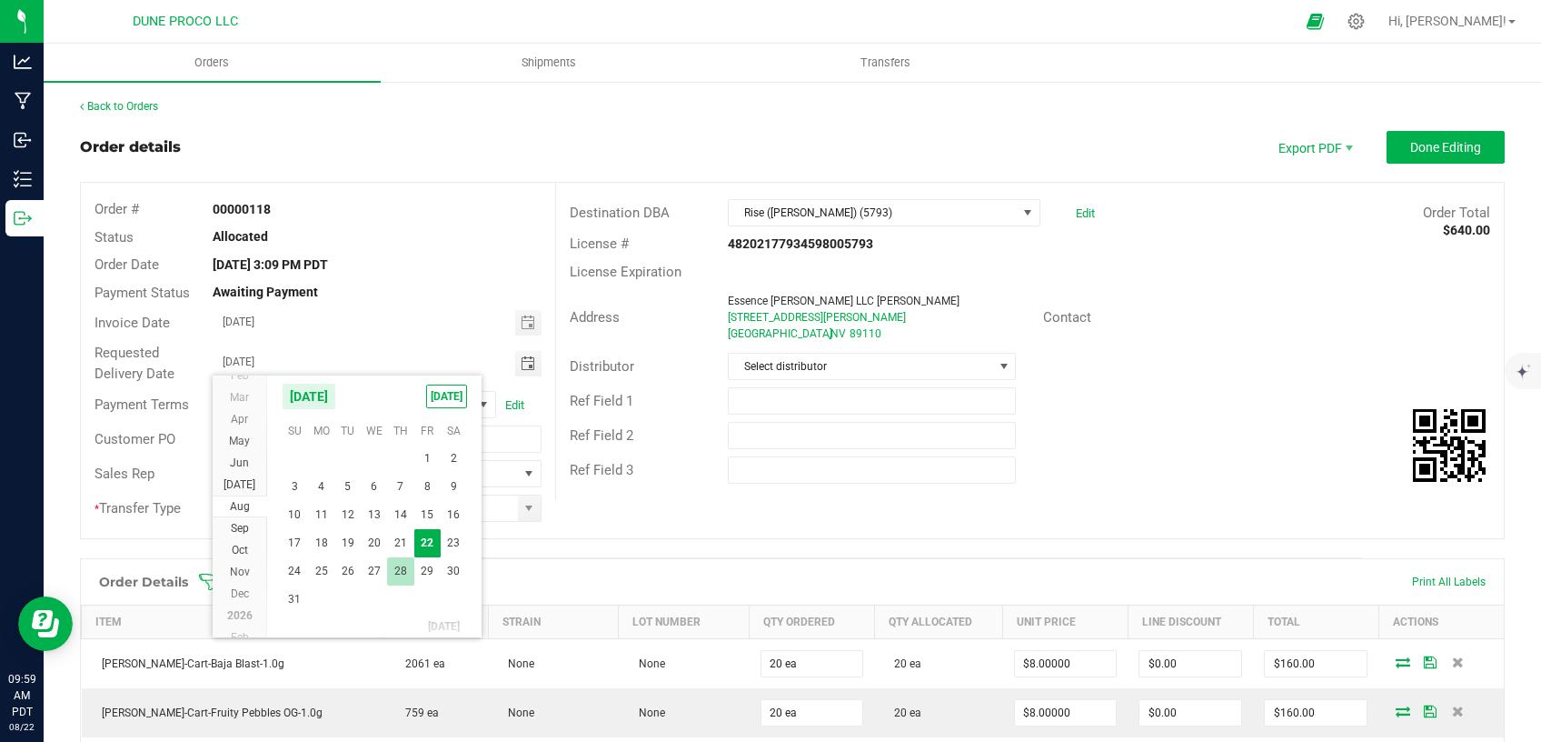
click at [393, 564] on span "28" at bounding box center [400, 571] width 26 height 28
type input "[DATE]"
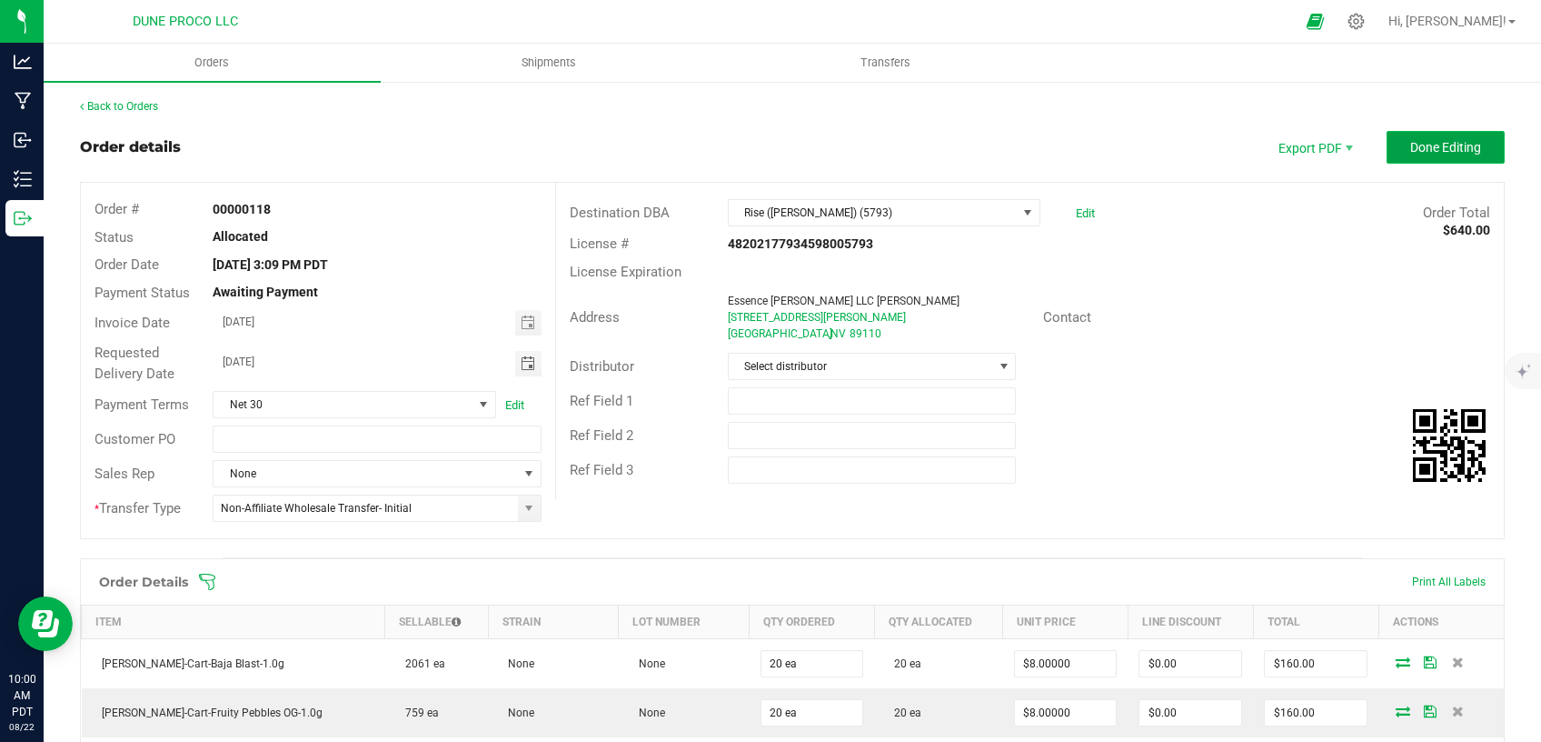
click at [1411, 142] on span "Done Editing" at bounding box center [1446, 147] width 71 height 15
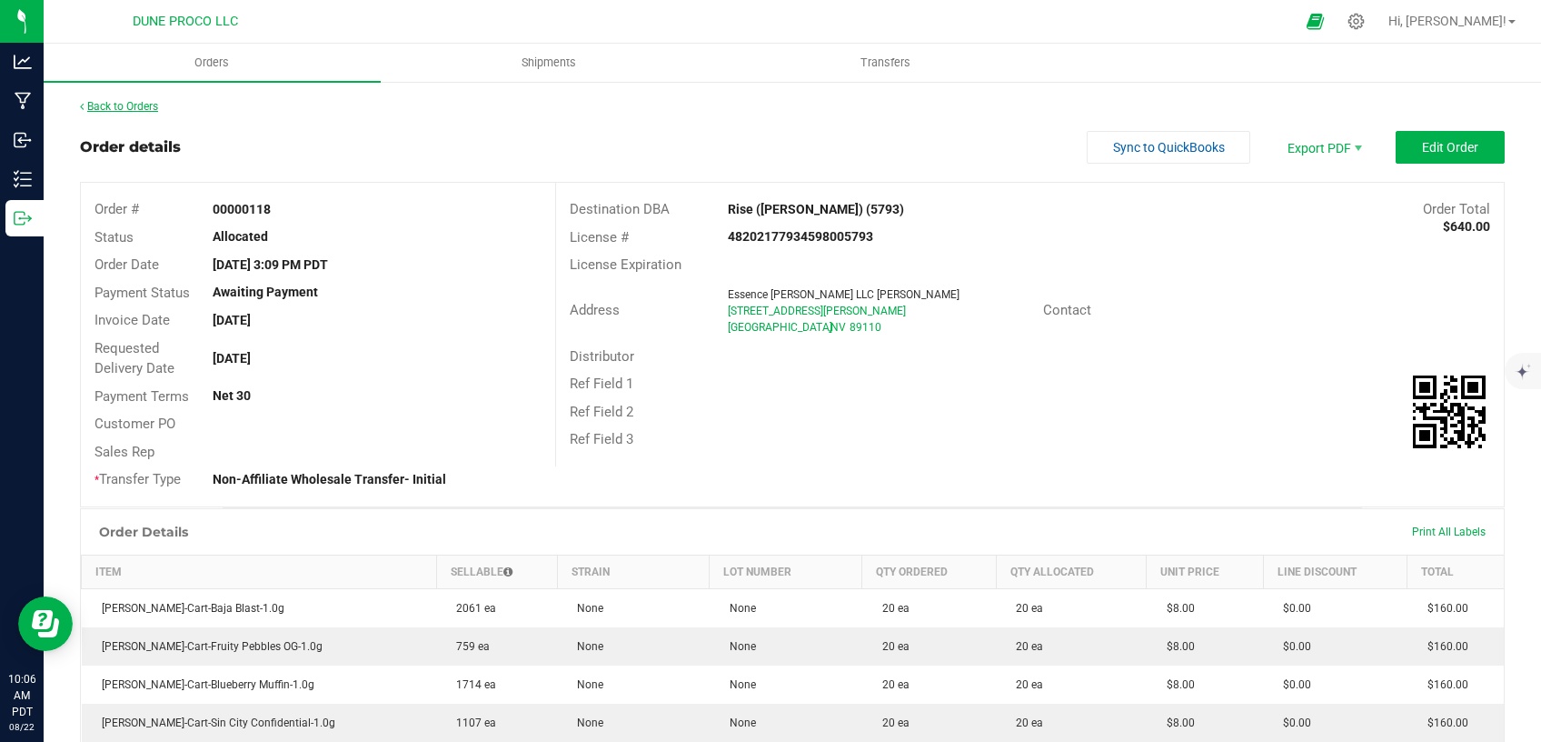
click at [145, 105] on link "Back to Orders" at bounding box center [119, 106] width 78 height 13
